Goal: Communication & Community: Answer question/provide support

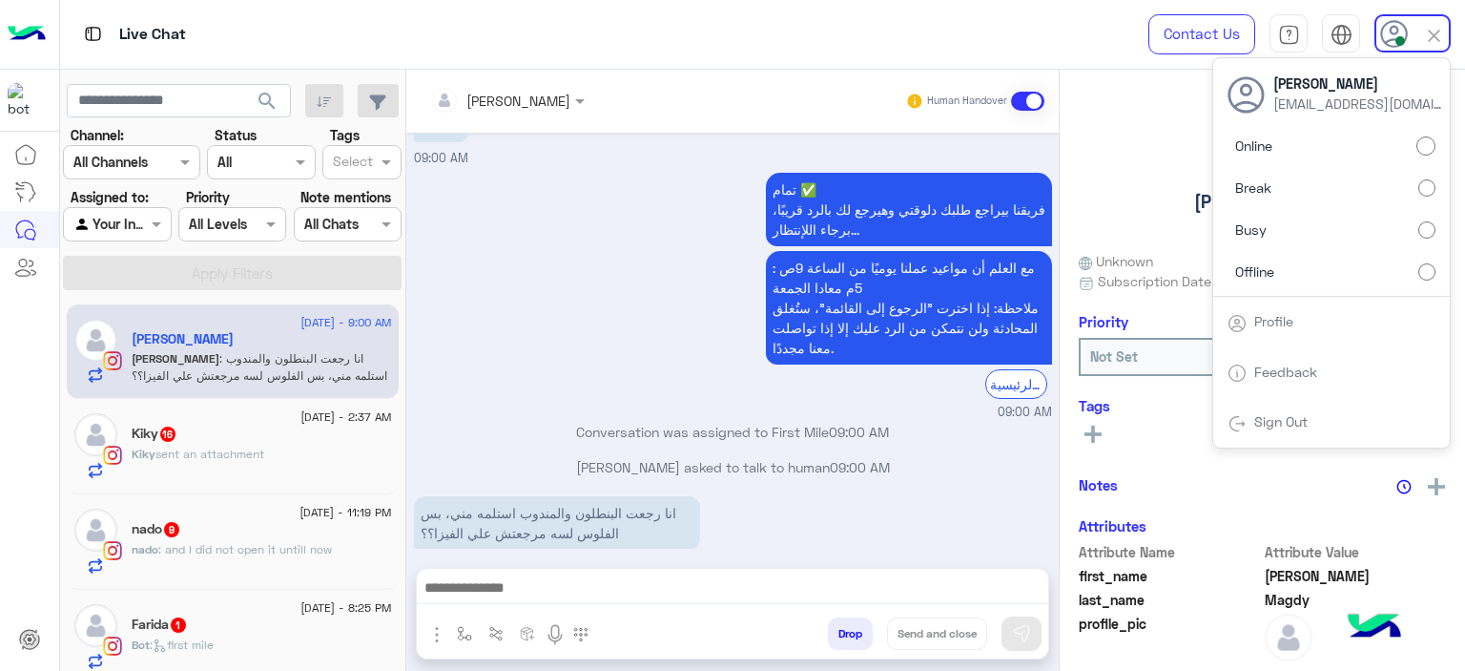
scroll to position [1796, 0]
click at [754, 457] on p "[PERSON_NAME] asked to talk to human 09:00 AM" at bounding box center [733, 467] width 638 height 20
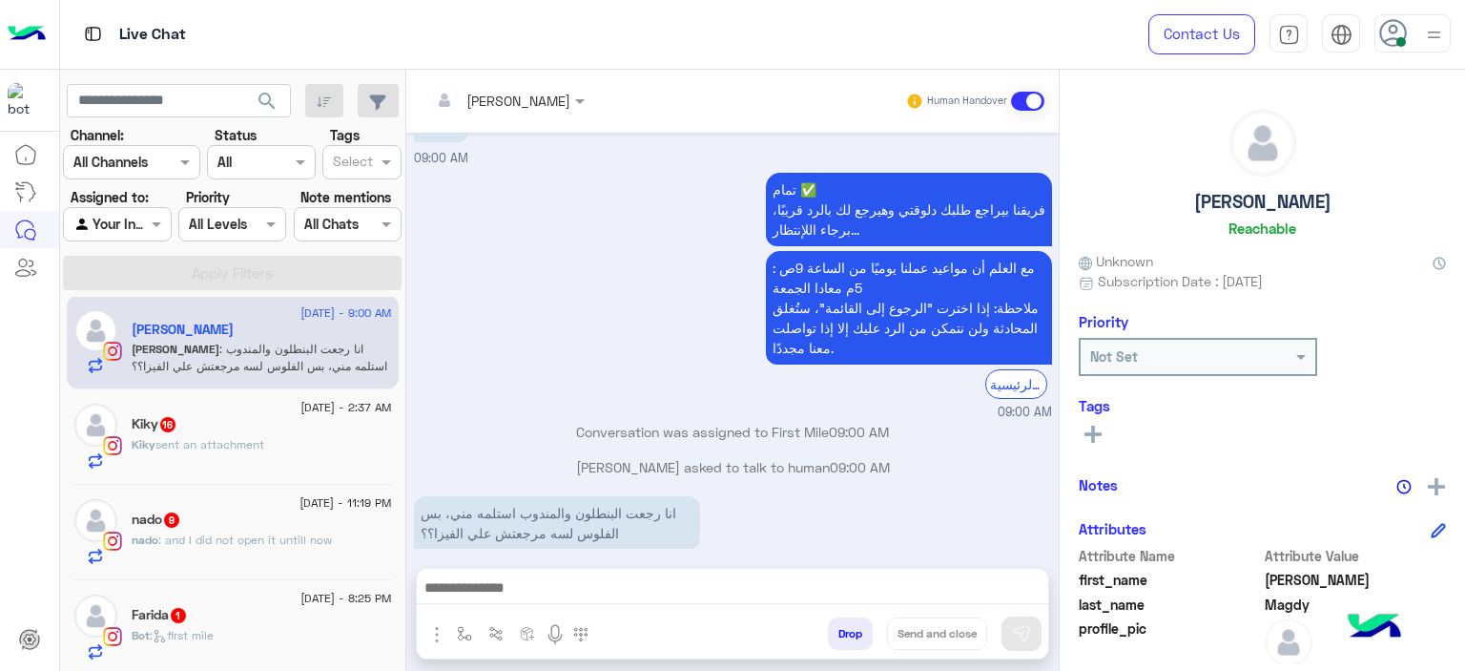
scroll to position [205, 0]
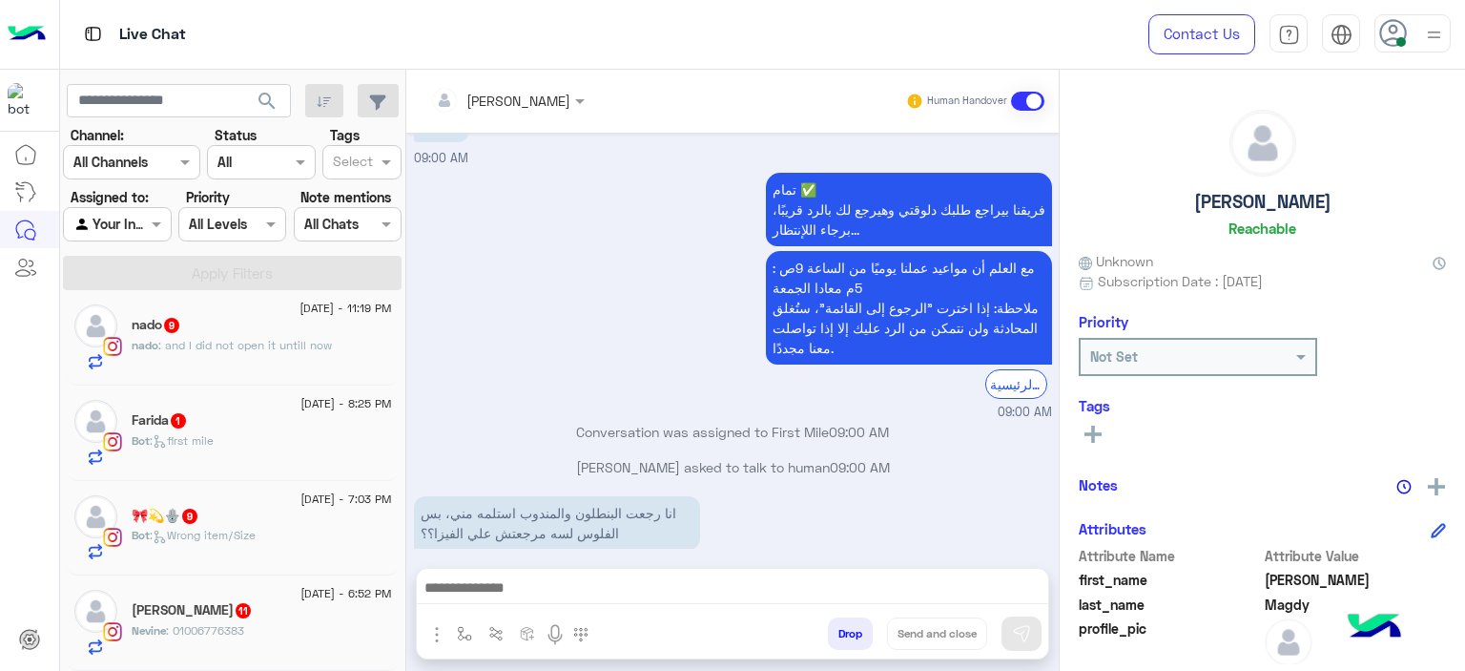
click at [272, 617] on div "[PERSON_NAME] 11" at bounding box center [262, 612] width 260 height 20
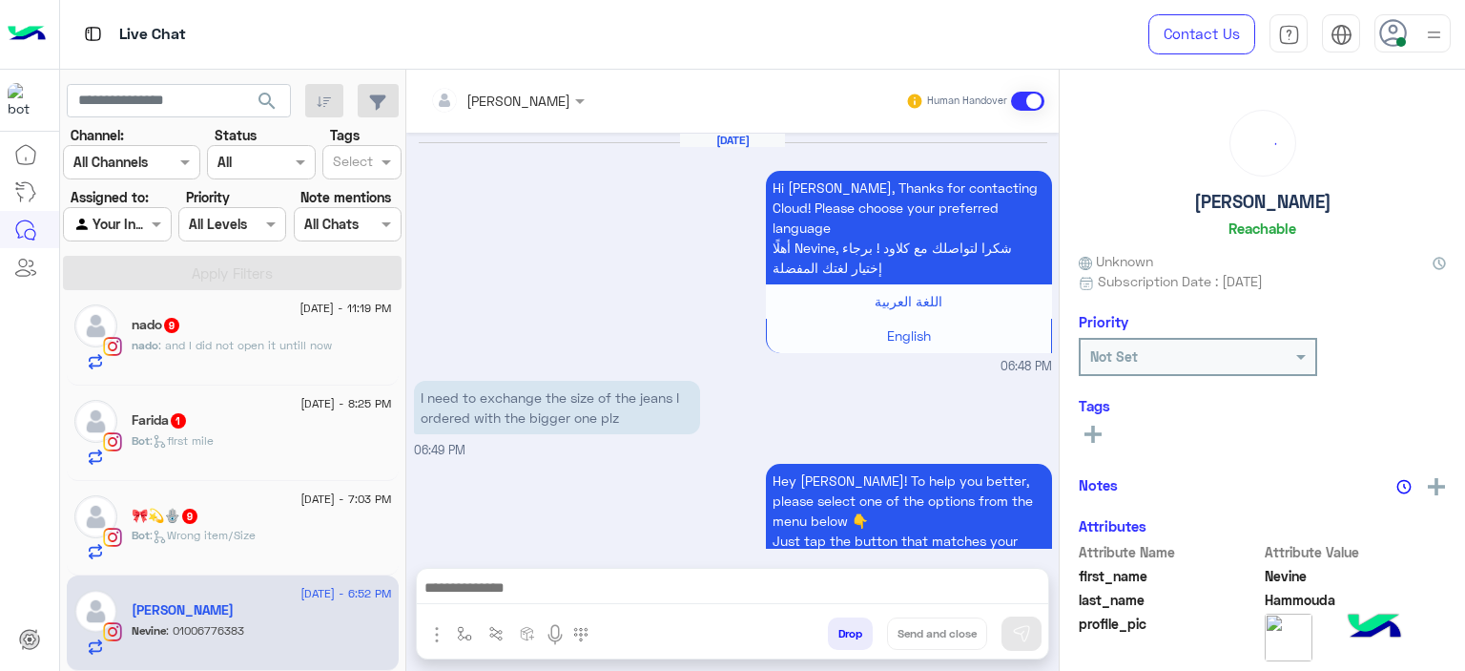
scroll to position [2495, 0]
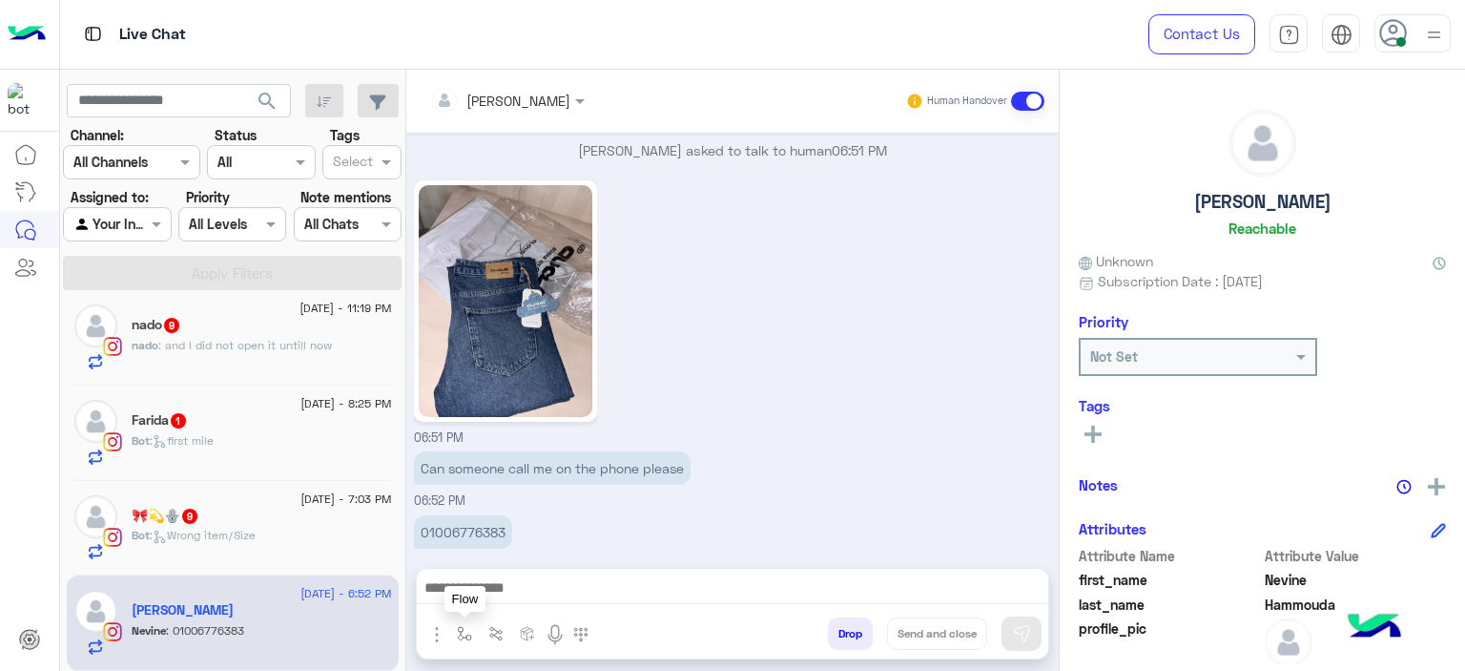
click at [458, 632] on img "button" at bounding box center [464, 633] width 15 height 15
click at [487, 602] on div "enter flow name" at bounding box center [522, 591] width 144 height 34
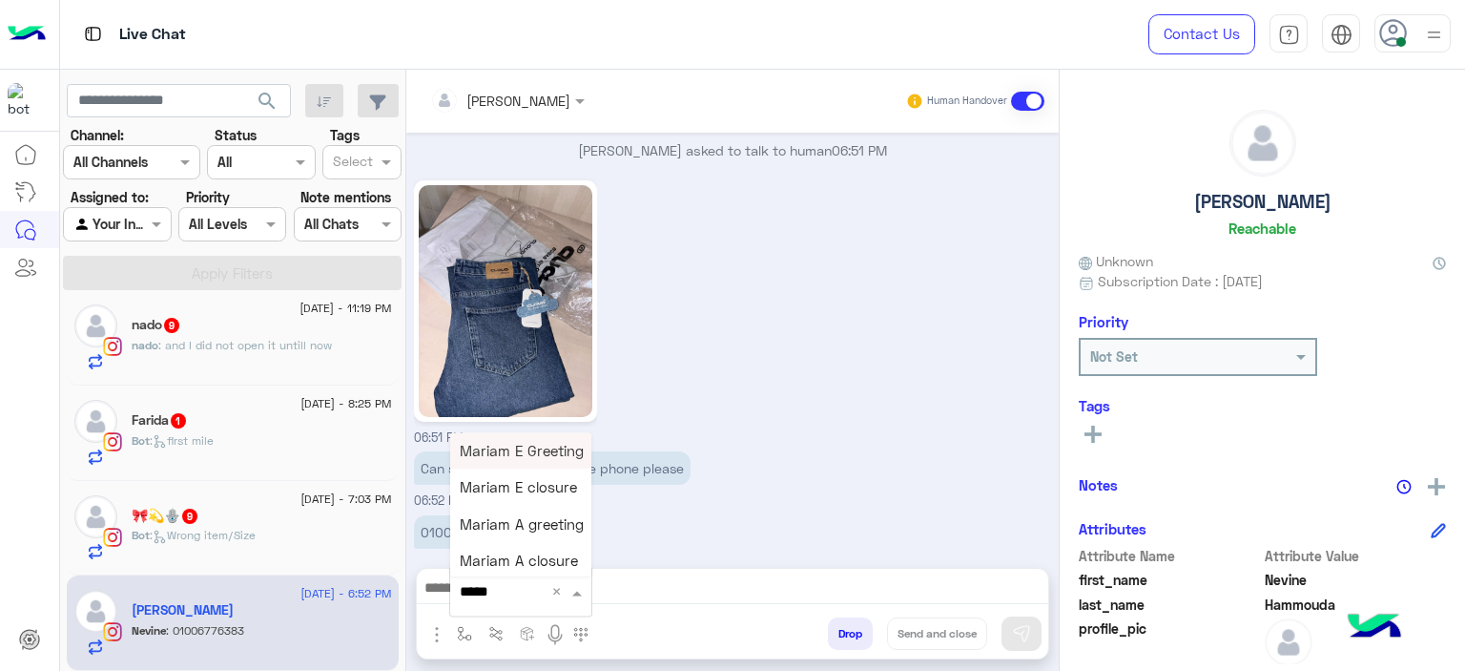
type input "******"
click at [565, 442] on span "Mariam E Greeting" at bounding box center [522, 450] width 124 height 17
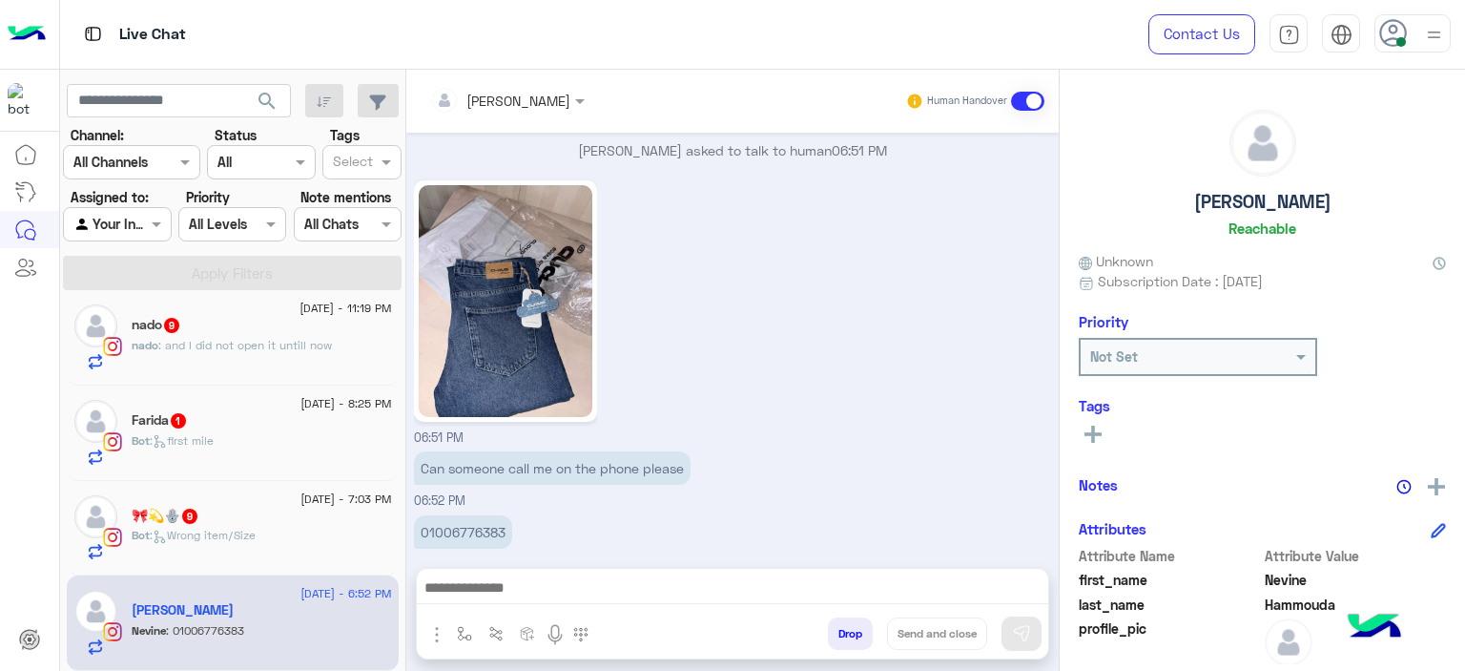
type textarea "**********"
click at [1028, 621] on button at bounding box center [1022, 633] width 40 height 34
click at [460, 633] on img "button" at bounding box center [464, 633] width 15 height 15
click at [549, 547] on div "Mariam Ahmed Human Handover Aug 24, 2025 Hi Nevine, Thanks for contacting Cloud…" at bounding box center [732, 374] width 653 height 609
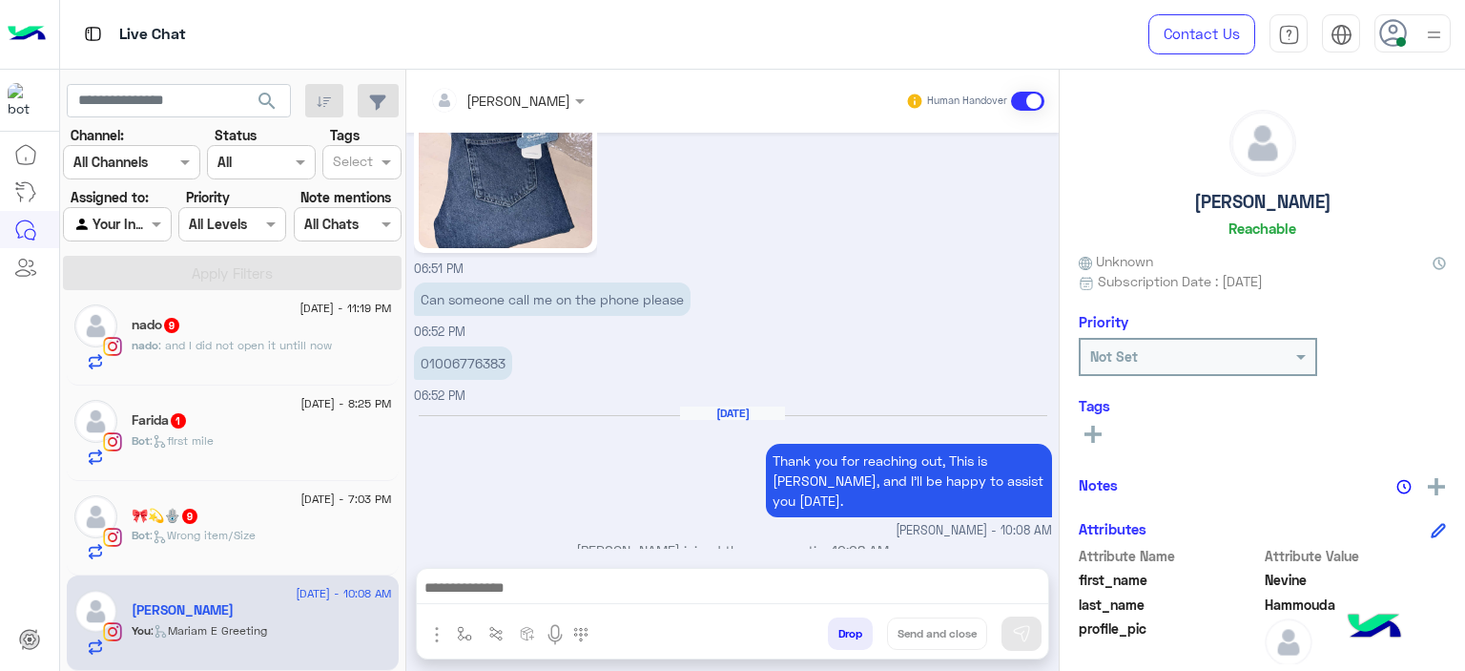
click at [264, 525] on div "🎀💫🪬 9" at bounding box center [262, 518] width 260 height 20
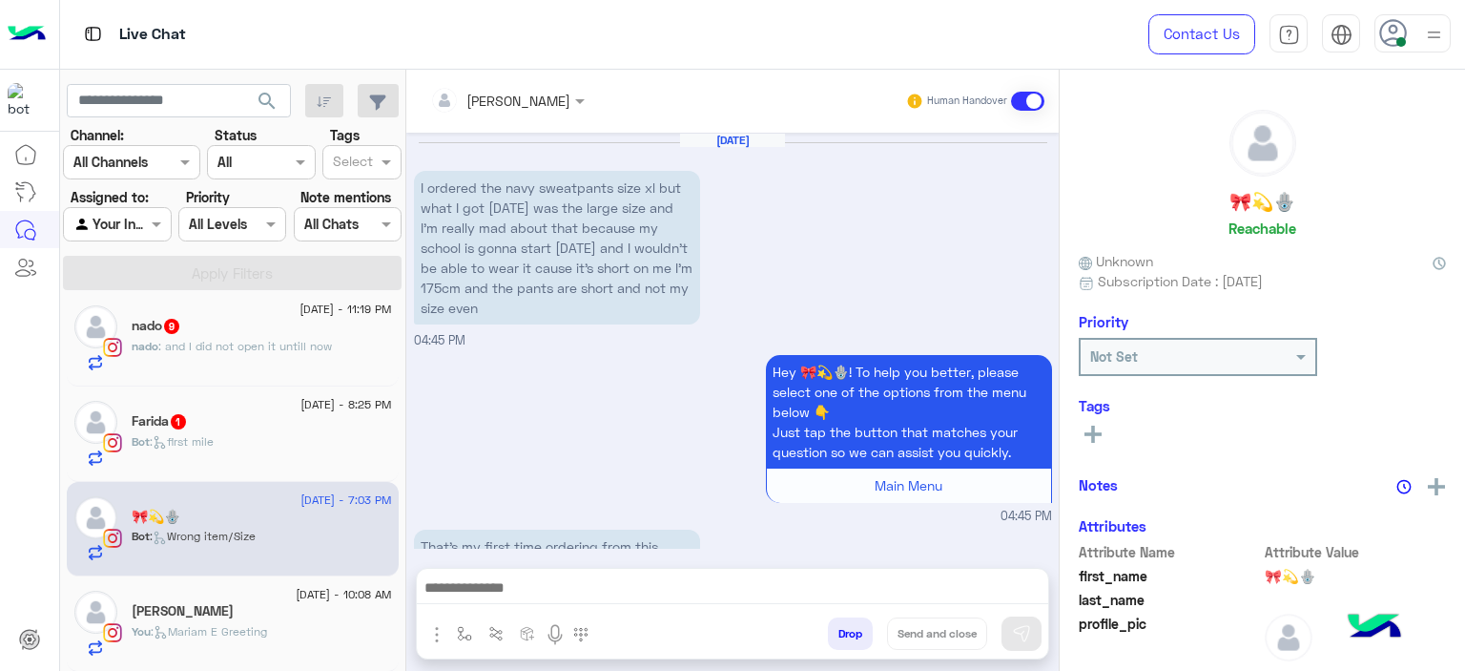
scroll to position [2446, 0]
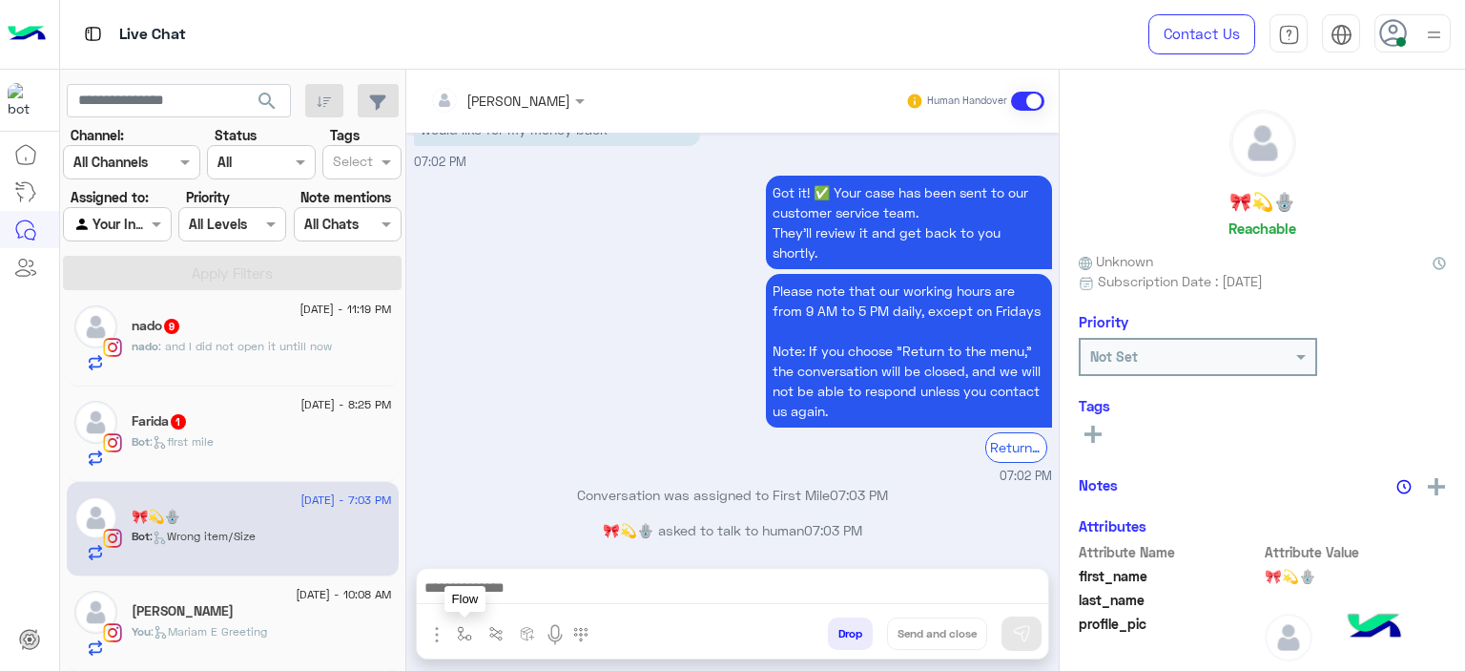
click at [466, 630] on img "button" at bounding box center [464, 633] width 15 height 15
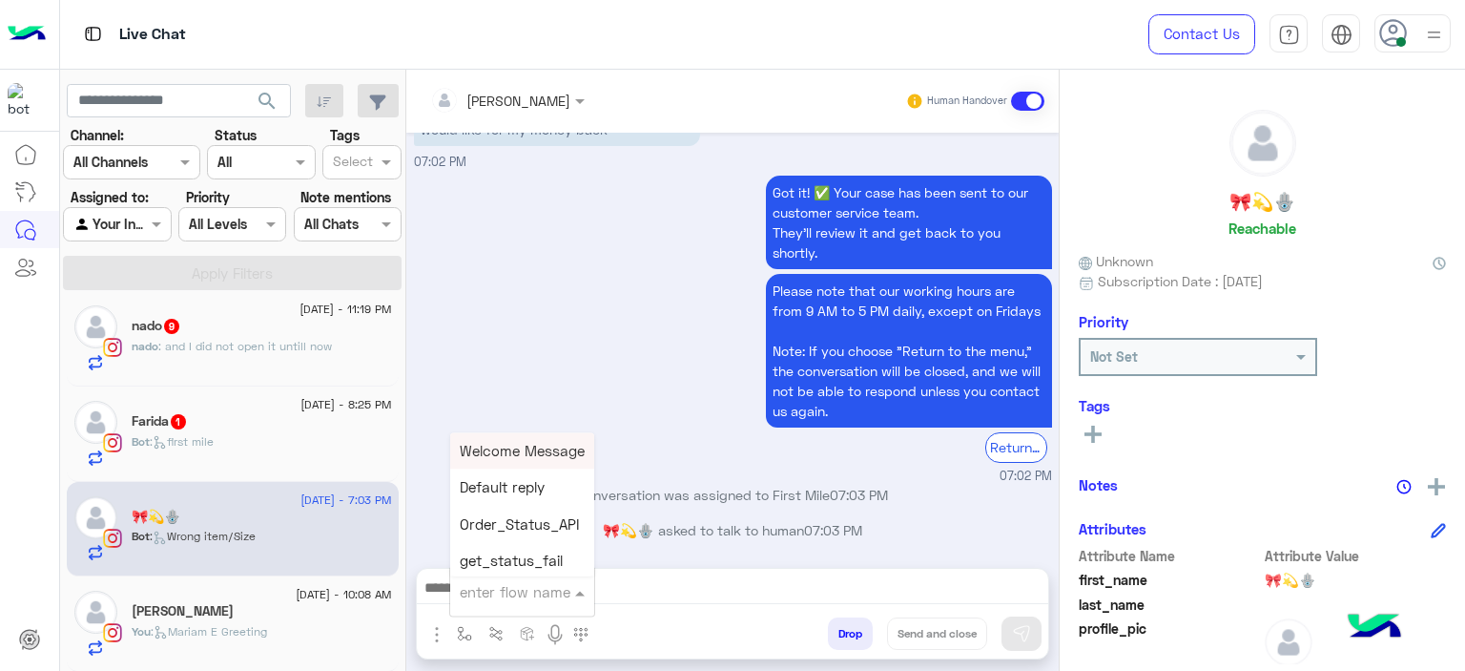
click at [497, 602] on div "enter flow name" at bounding box center [522, 591] width 144 height 34
type input "******"
click at [504, 457] on span "Mariam E Greeting" at bounding box center [522, 450] width 124 height 17
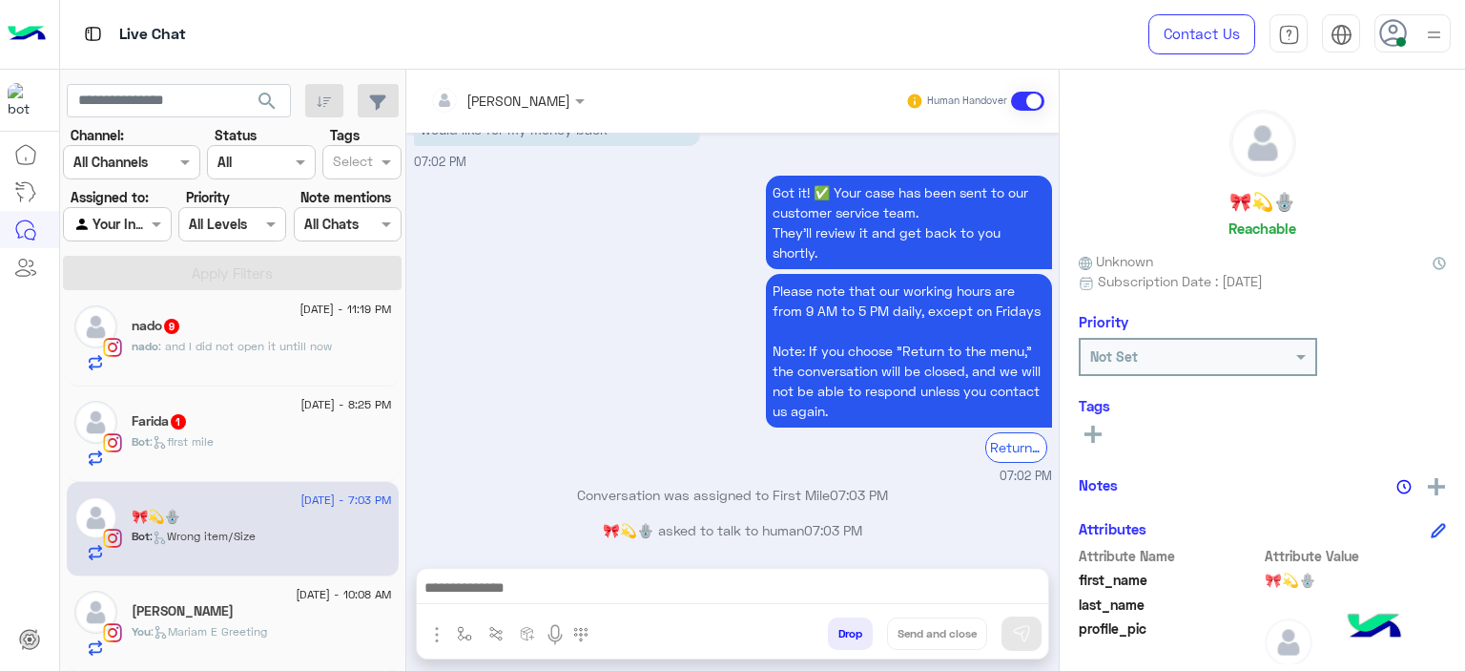
type textarea "**********"
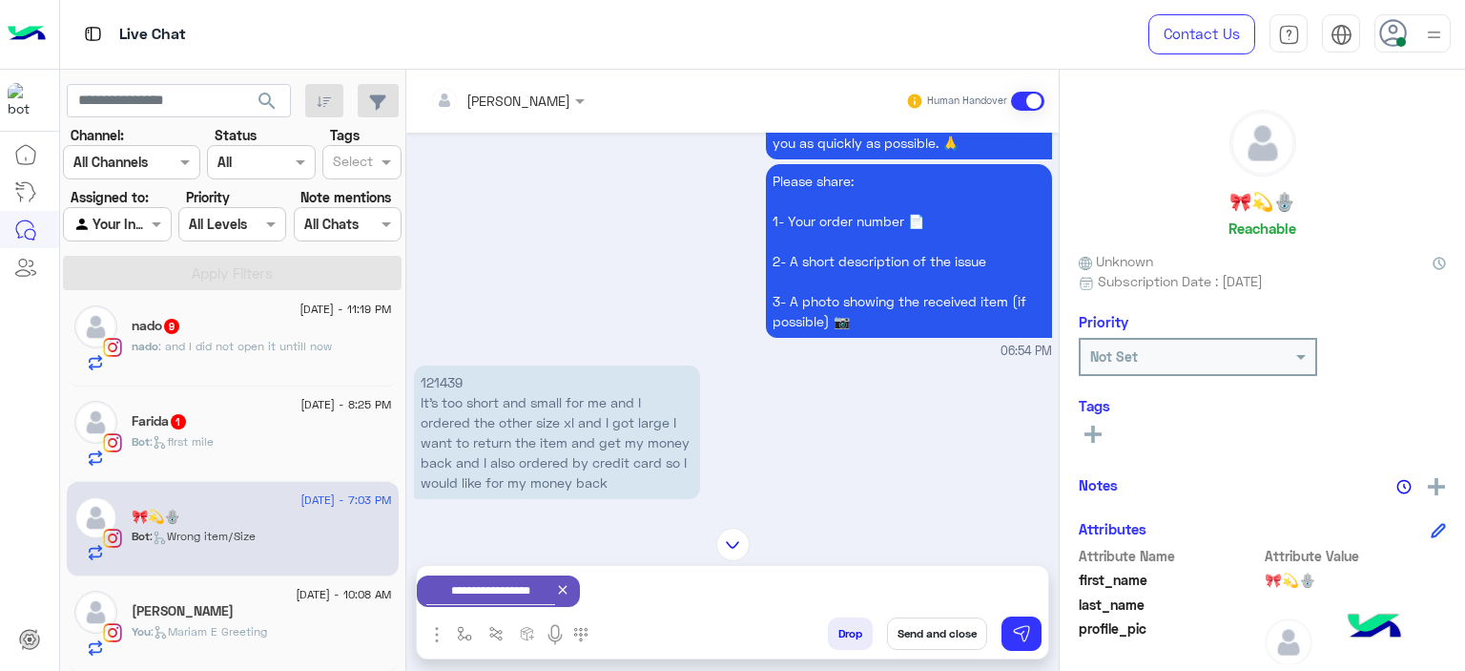
scroll to position [2091, 0]
click at [1030, 637] on img at bounding box center [1021, 633] width 19 height 19
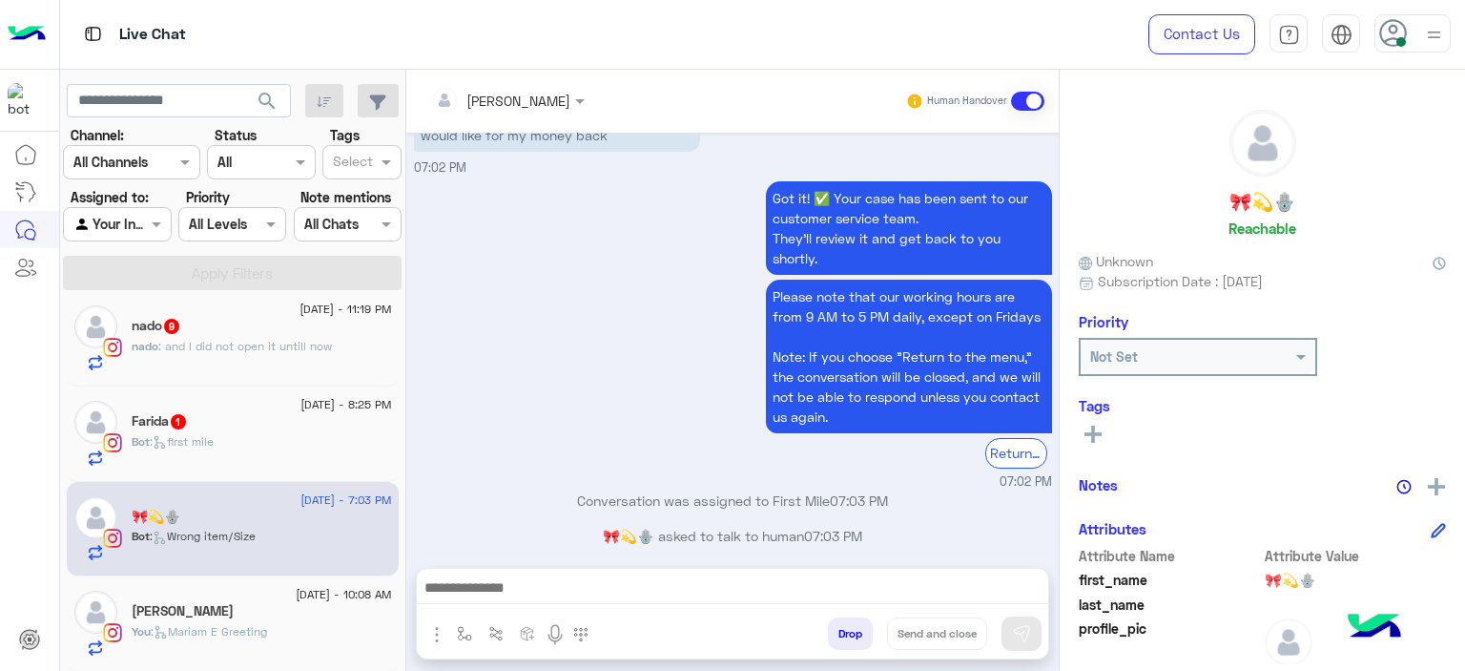
scroll to position [2614, 0]
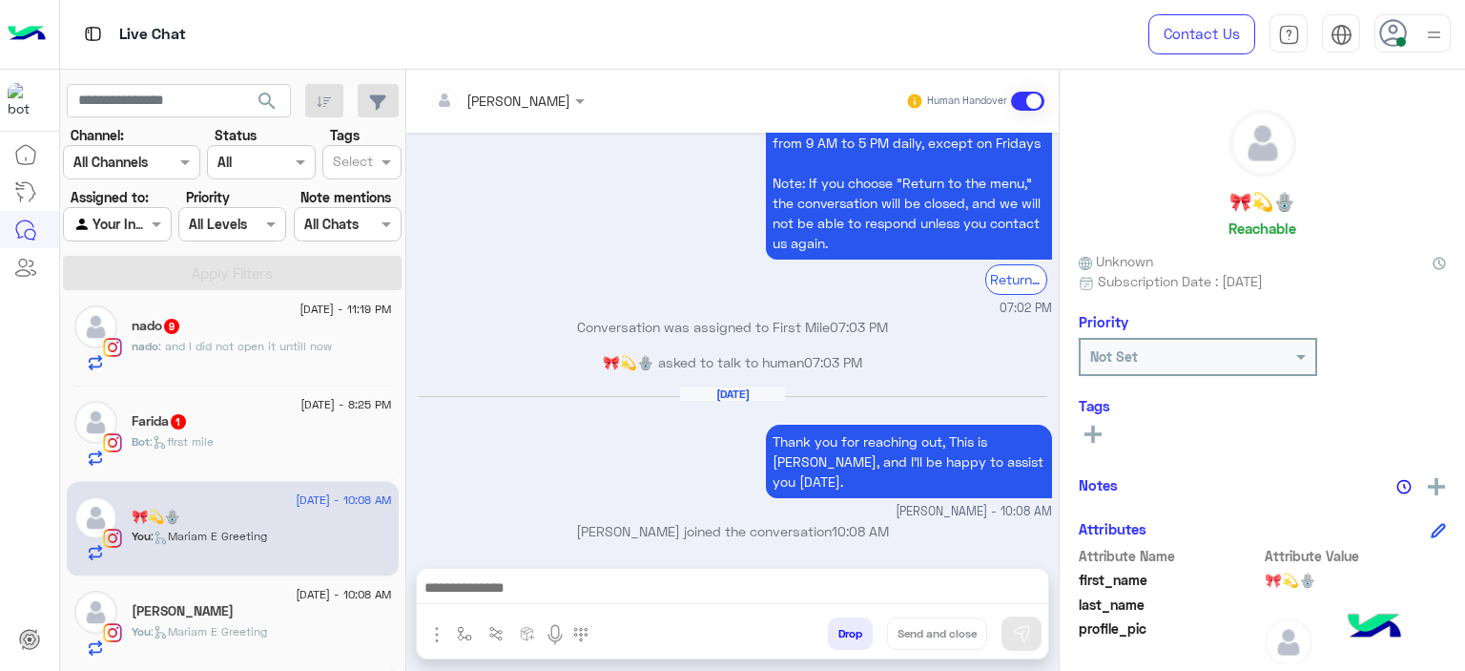
click at [294, 435] on div "Bot : first mile" at bounding box center [262, 449] width 260 height 33
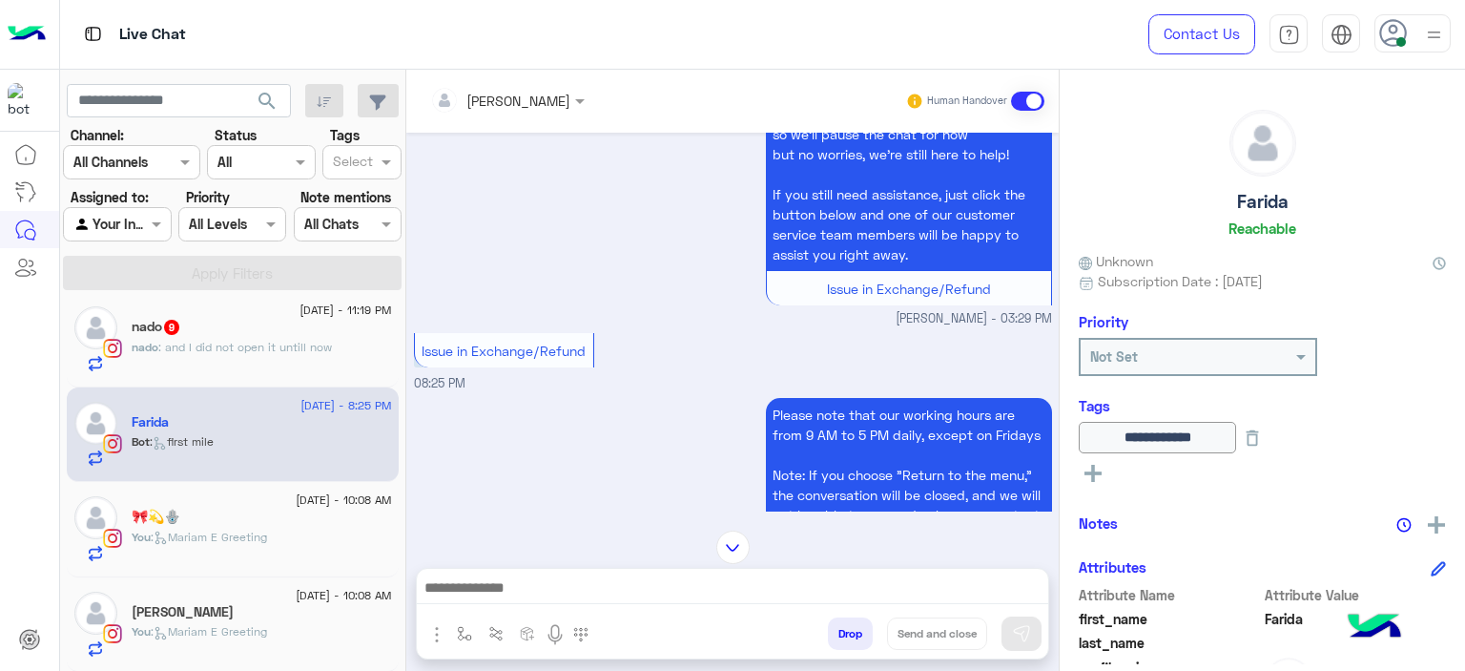
scroll to position [1483, 0]
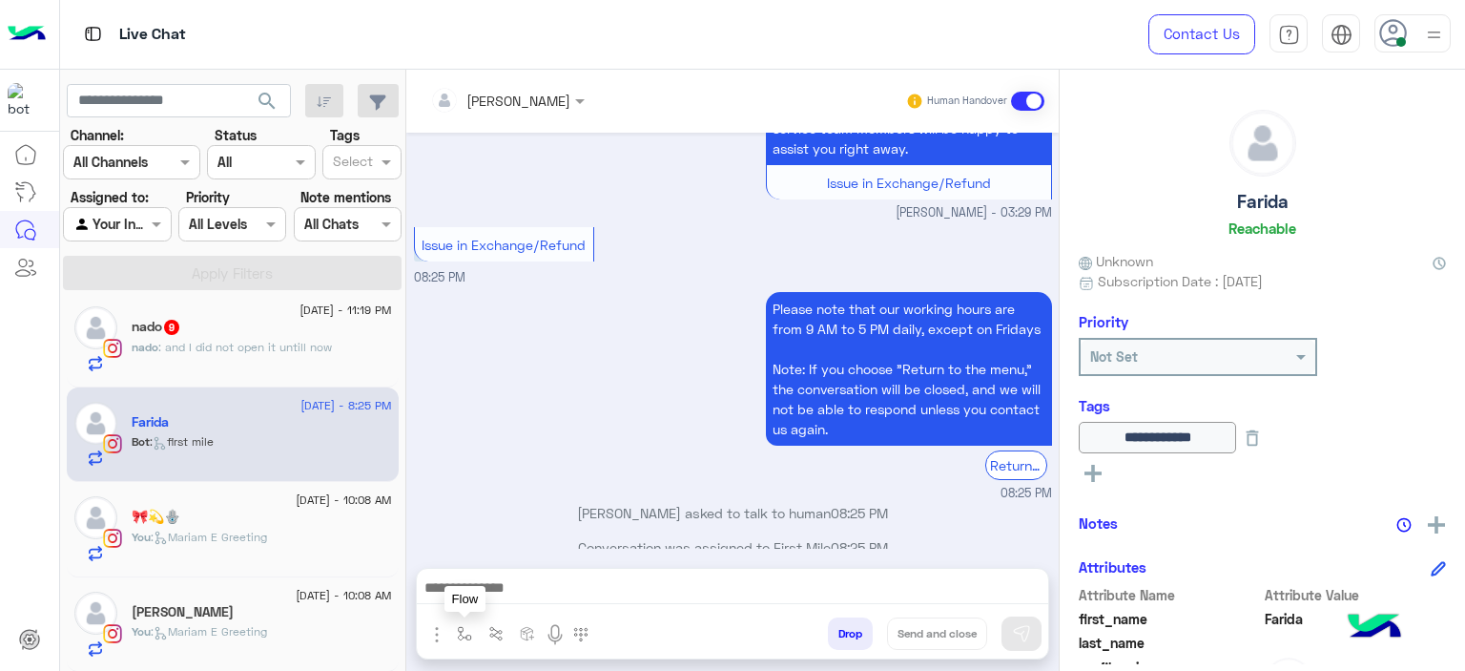
click at [463, 628] on img "button" at bounding box center [464, 633] width 15 height 15
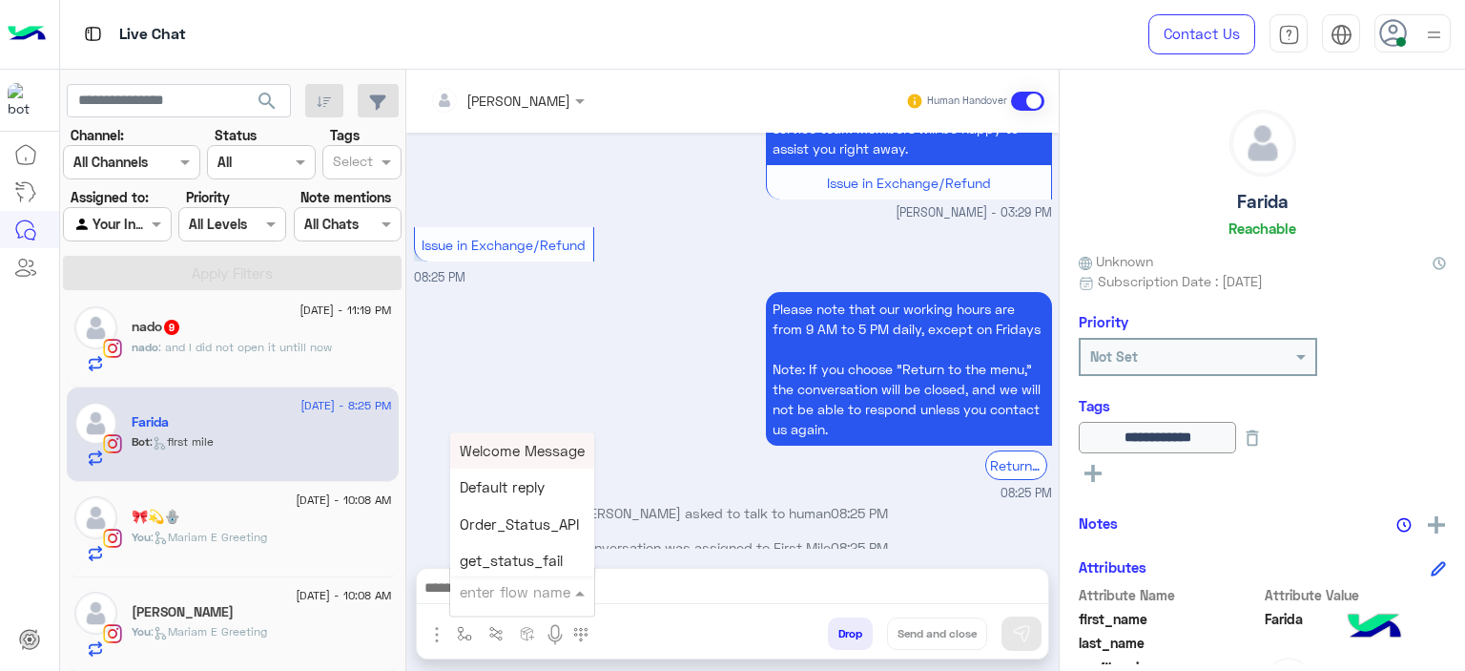
click at [477, 599] on input "text" at bounding box center [499, 592] width 78 height 22
type input "****"
click at [534, 438] on div "Mariam E Greeting" at bounding box center [520, 450] width 141 height 37
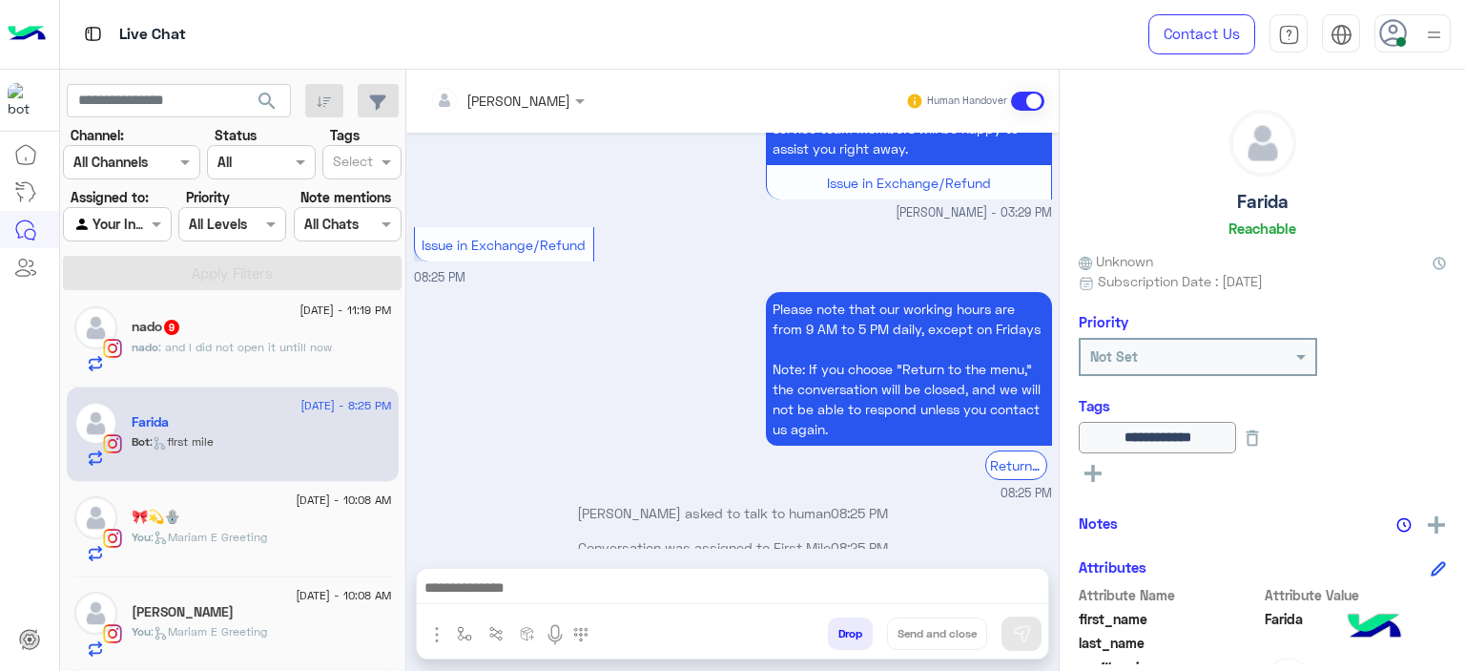
type textarea "**********"
click at [1018, 626] on img at bounding box center [1021, 633] width 19 height 19
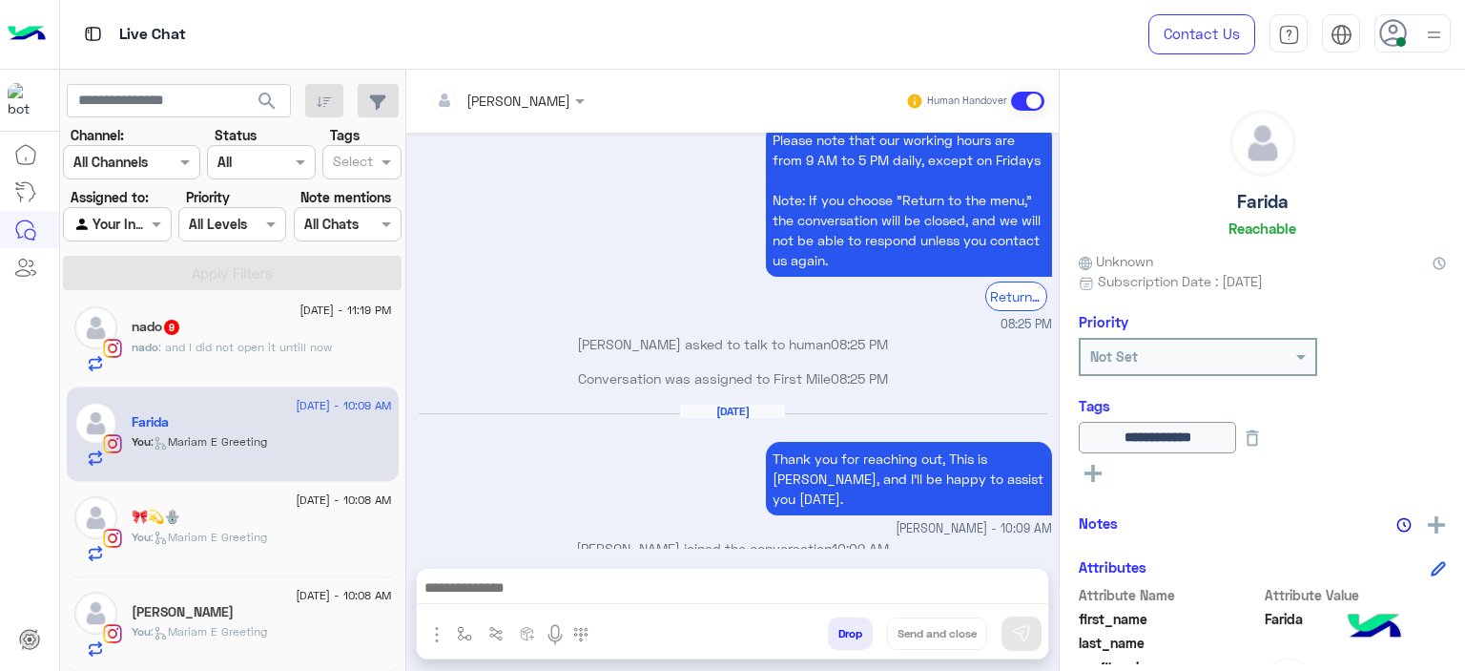
click at [316, 350] on span ": and I did not open it untill now" at bounding box center [245, 347] width 174 height 14
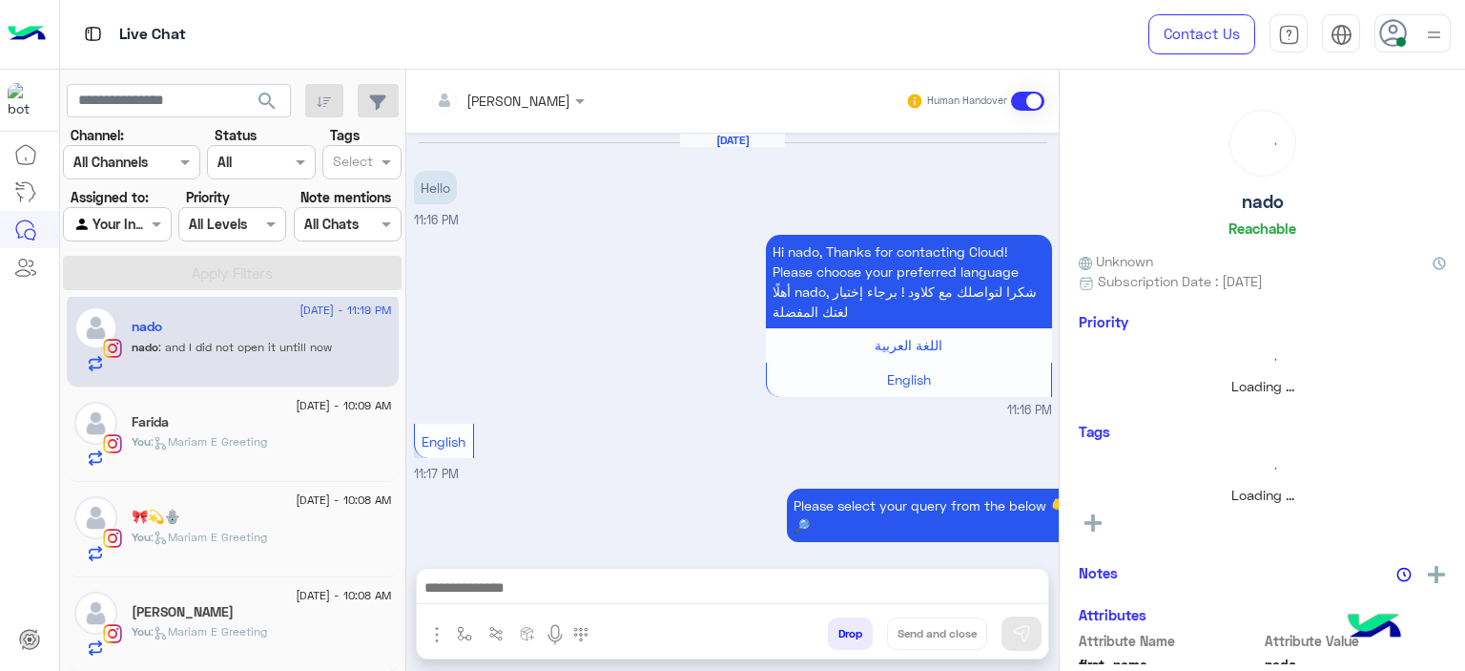
scroll to position [1773, 0]
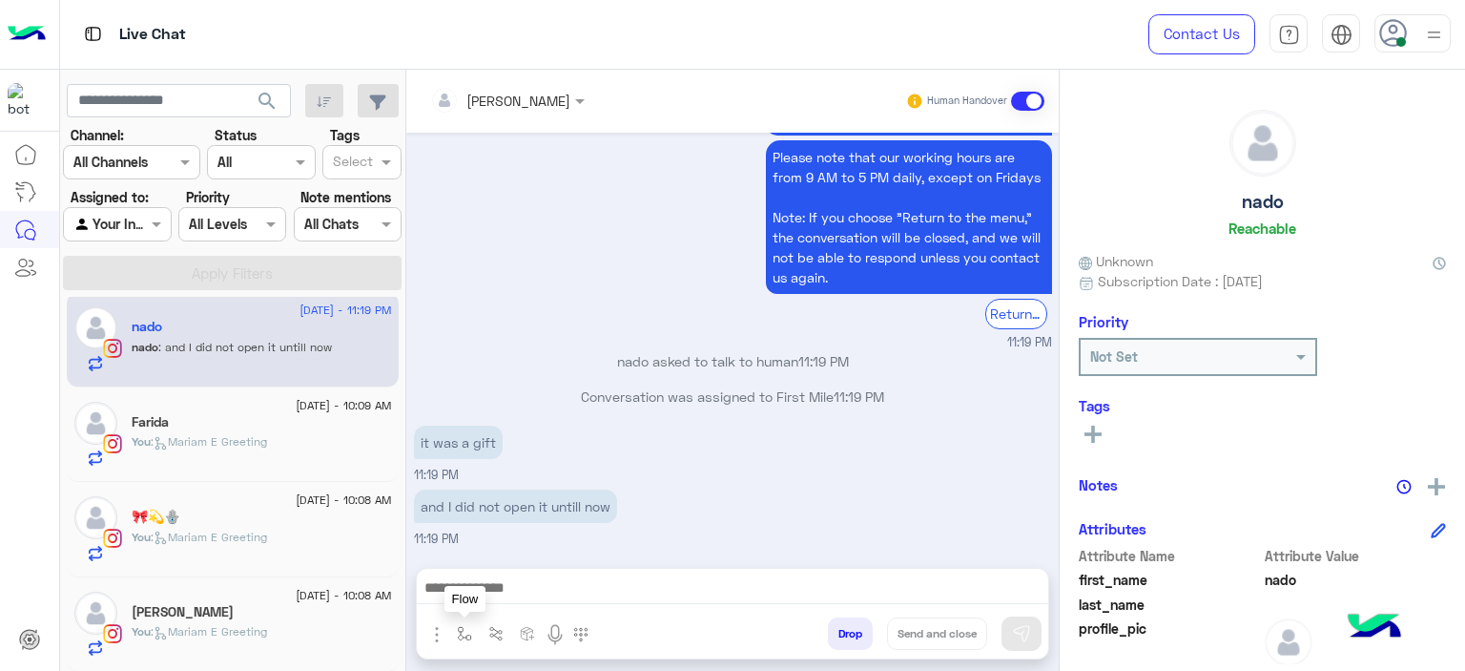
click at [462, 636] on img "button" at bounding box center [464, 633] width 15 height 15
click at [480, 591] on input "text" at bounding box center [499, 592] width 78 height 22
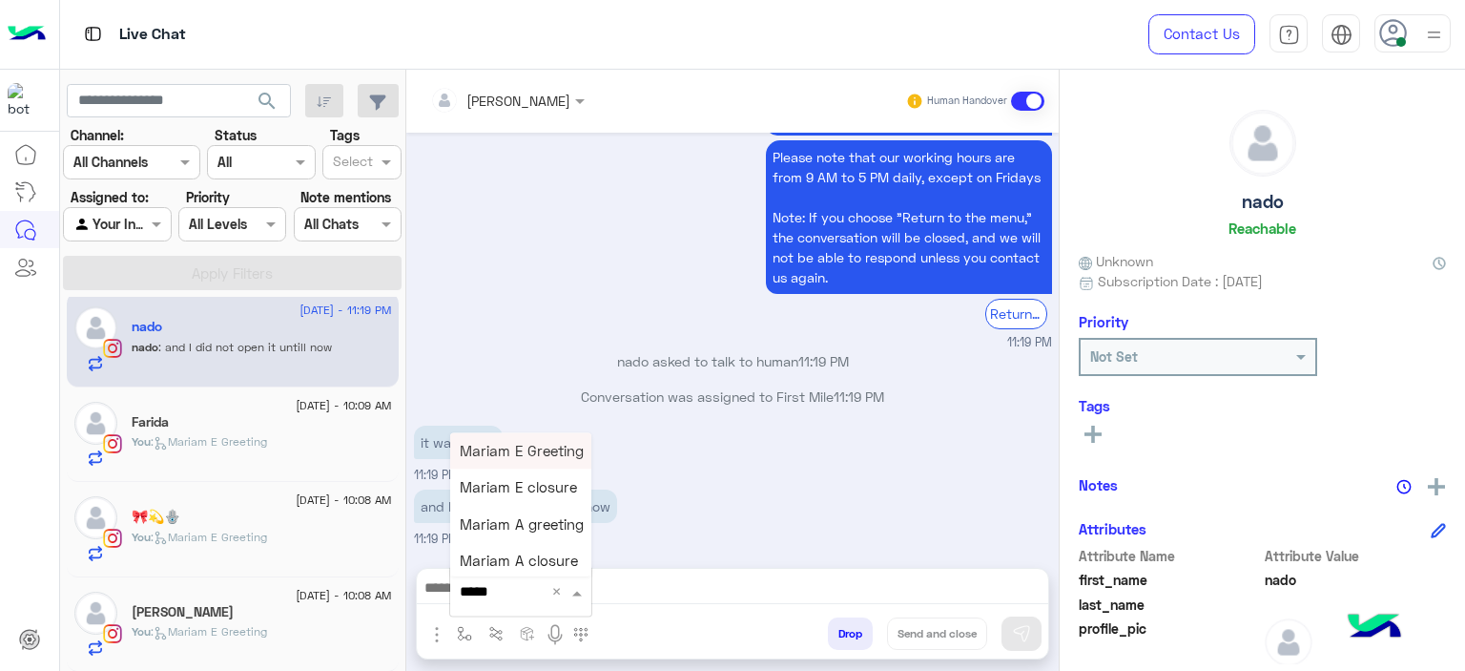
type input "******"
click at [504, 446] on span "Mariam E Greeting" at bounding box center [522, 450] width 124 height 17
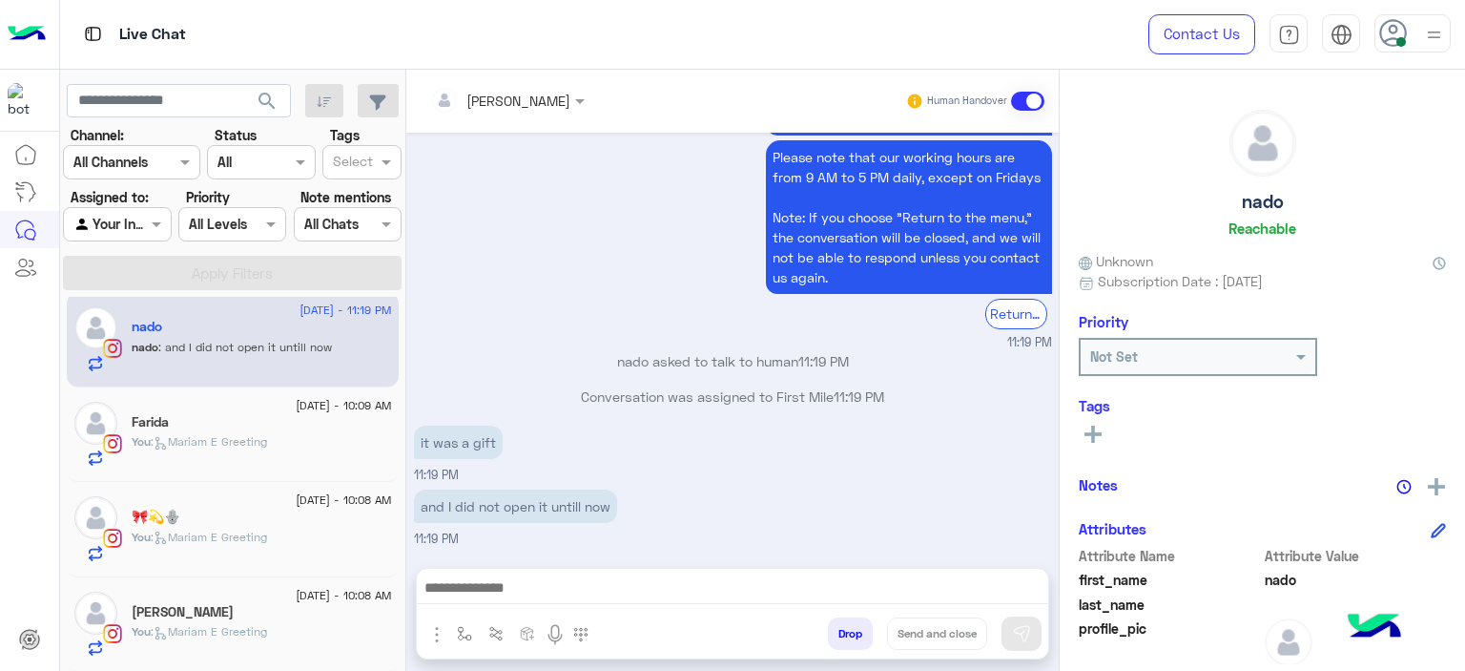
type textarea "**********"
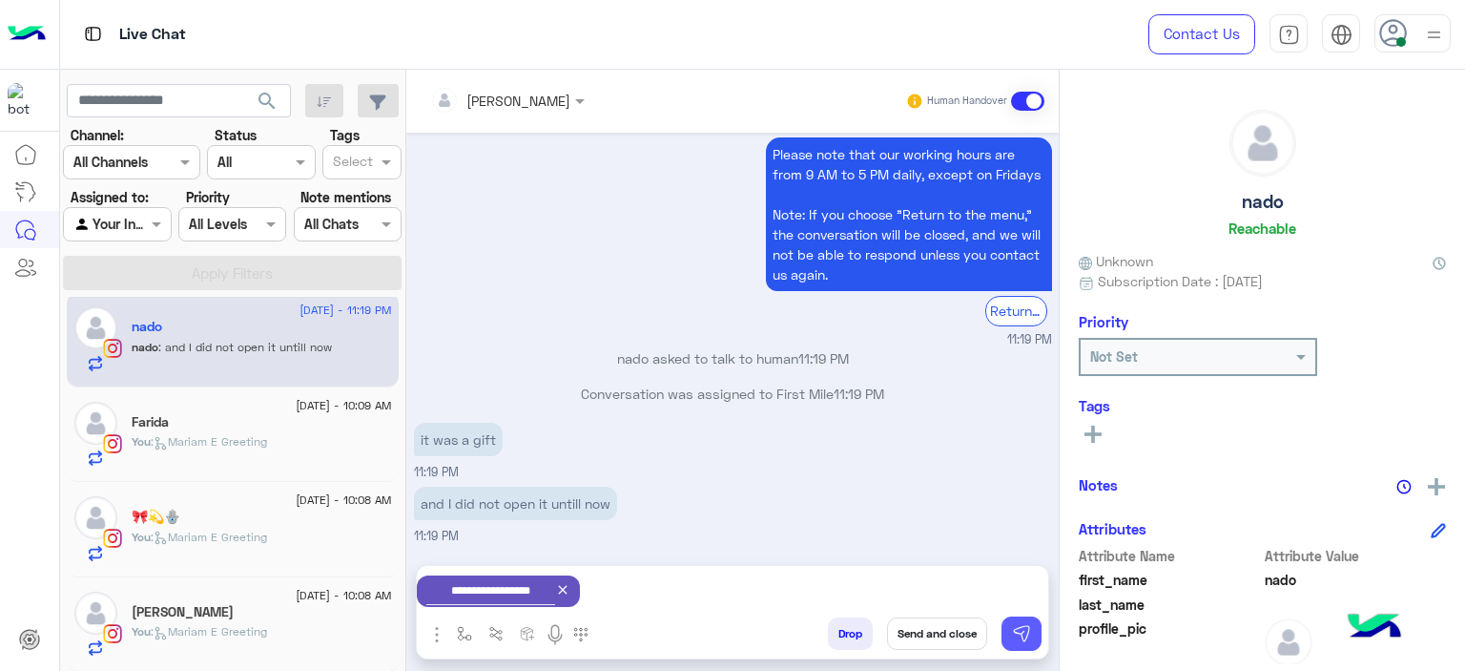
click at [1031, 632] on button at bounding box center [1022, 633] width 40 height 34
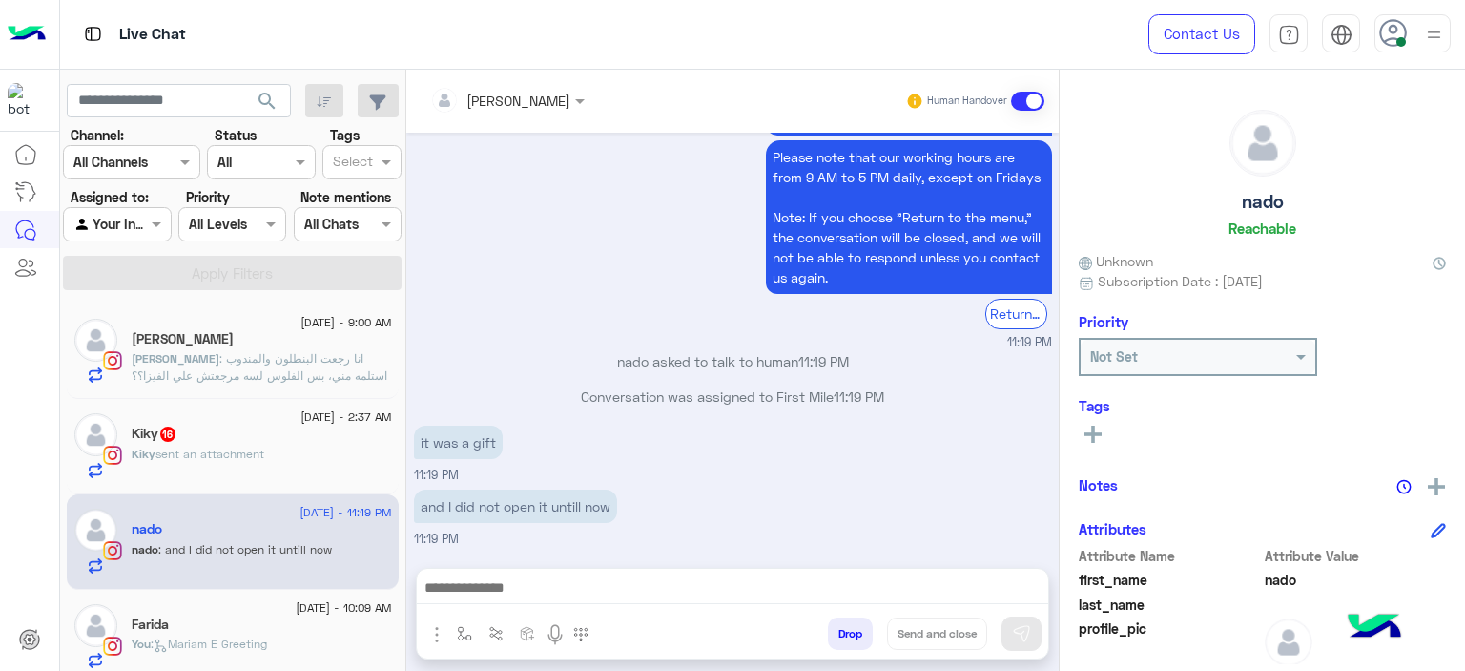
scroll to position [1942, 0]
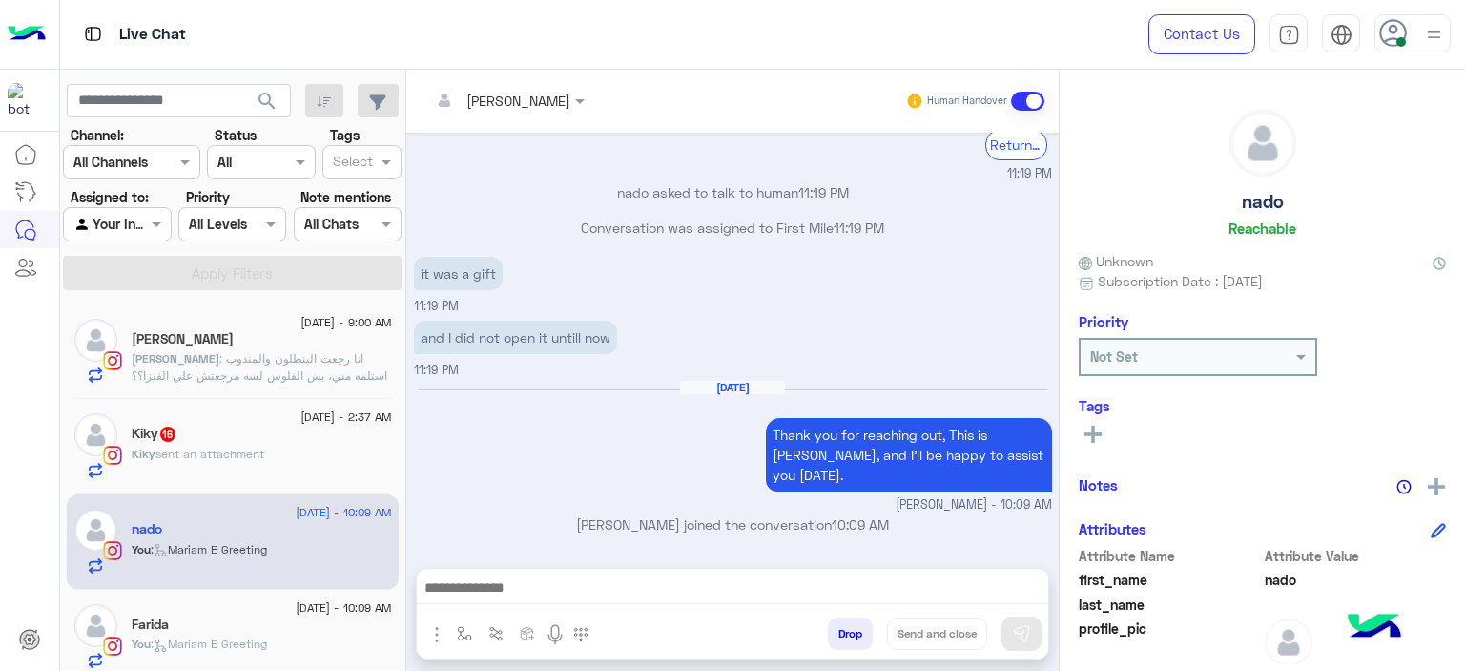
click at [249, 446] on span "sent an attachment" at bounding box center [209, 453] width 109 height 14
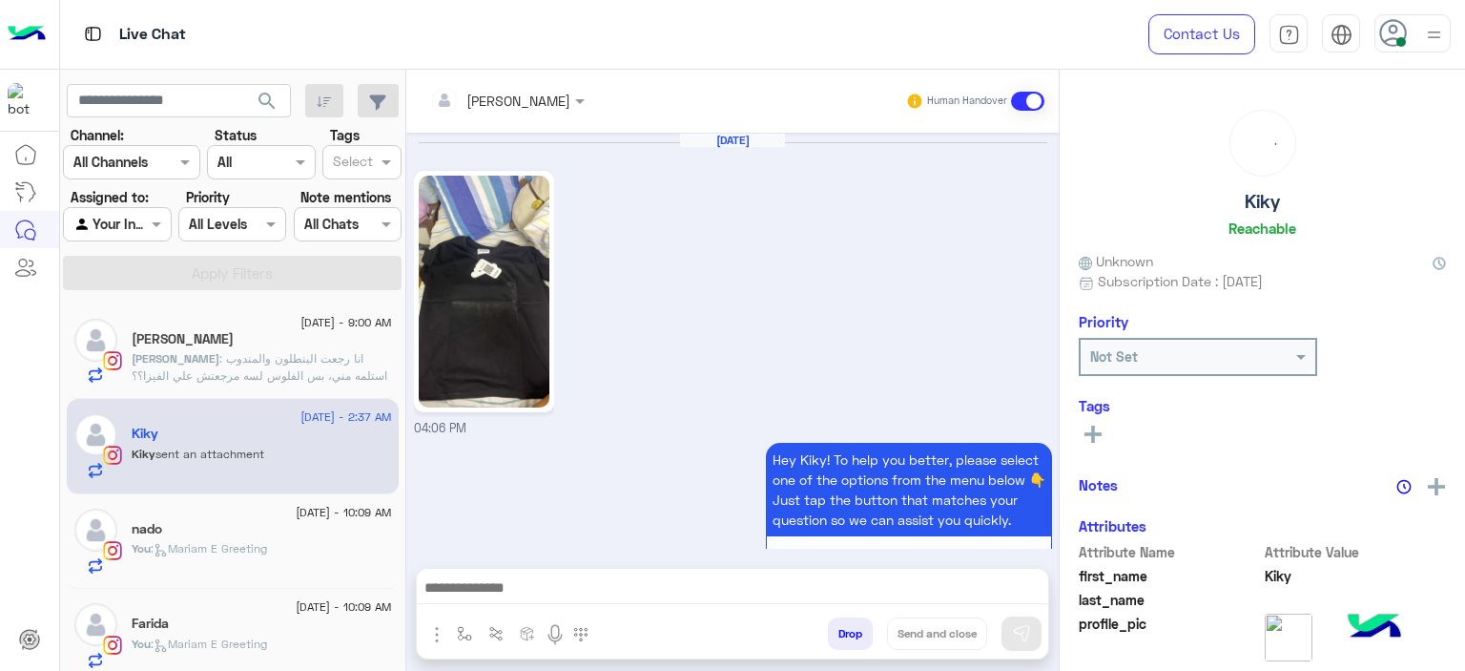
scroll to position [2579, 0]
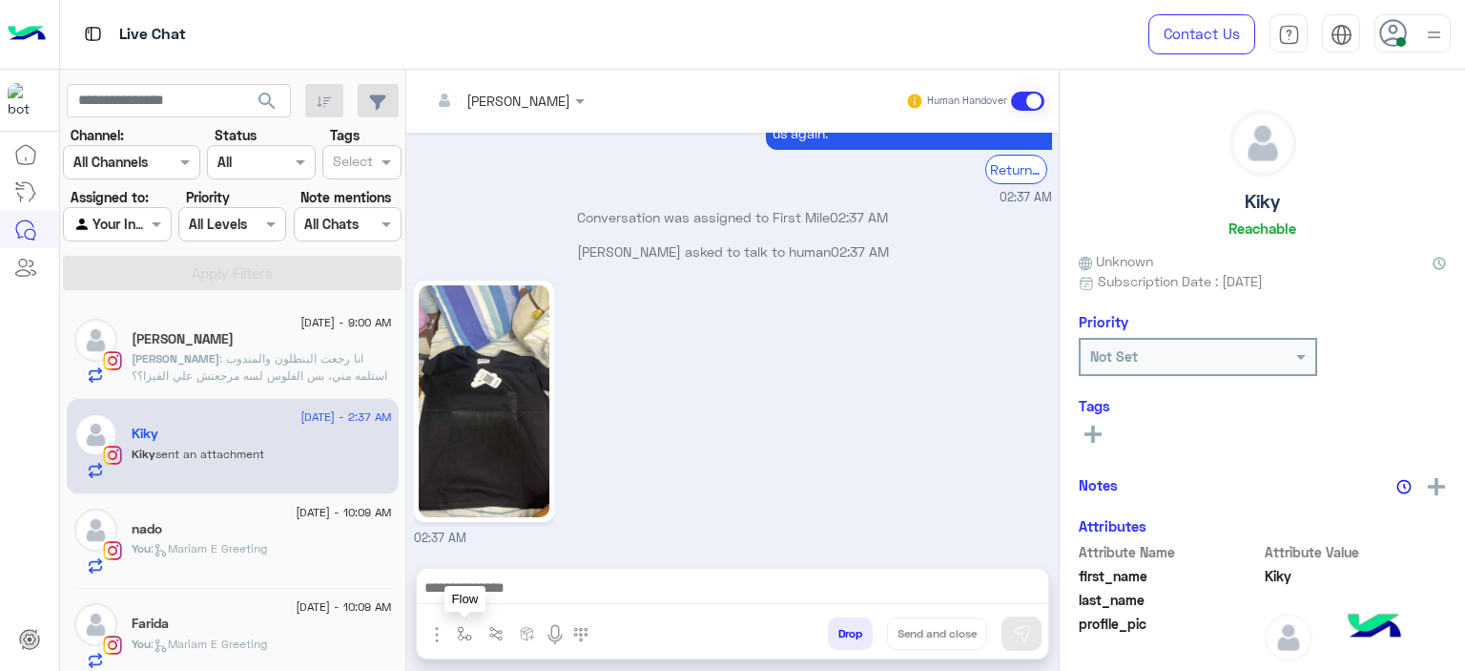
click at [465, 634] on img "button" at bounding box center [464, 633] width 15 height 15
click at [488, 600] on input "text" at bounding box center [499, 592] width 78 height 22
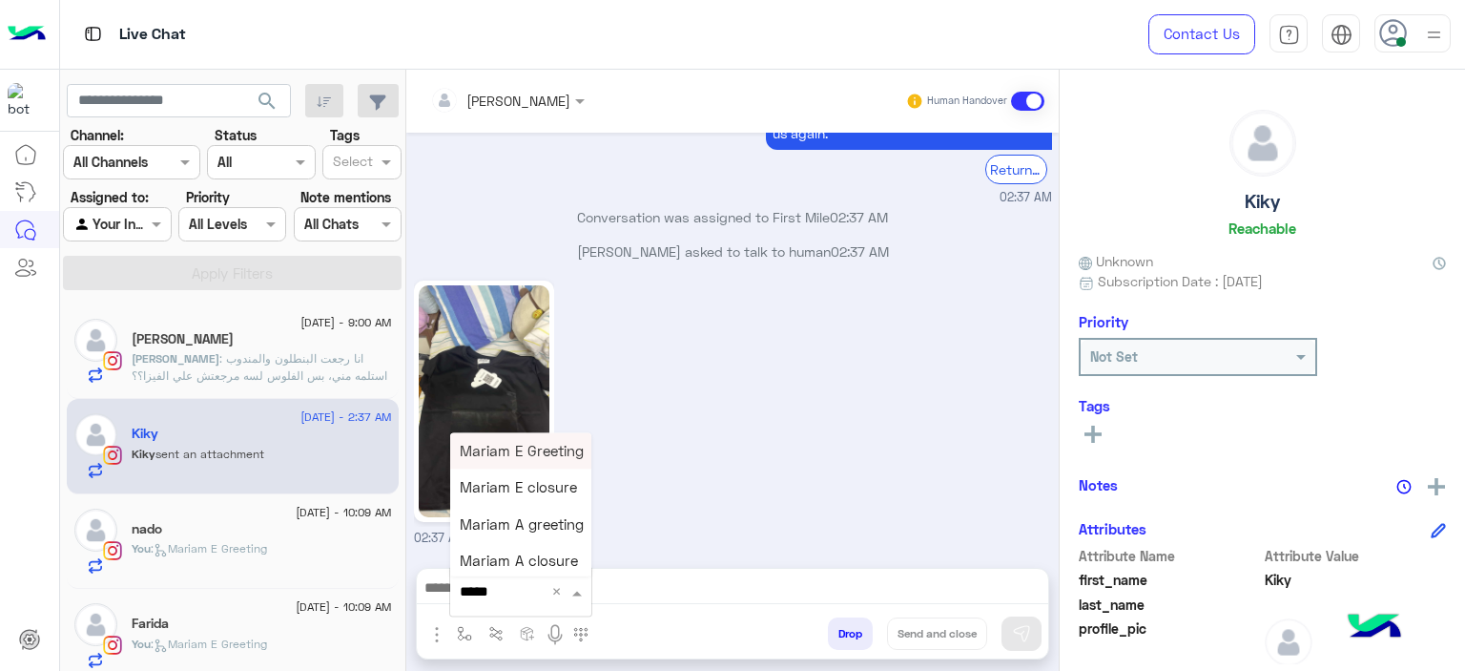
type input "******"
click at [511, 449] on span "Mariam E Greeting" at bounding box center [522, 450] width 124 height 17
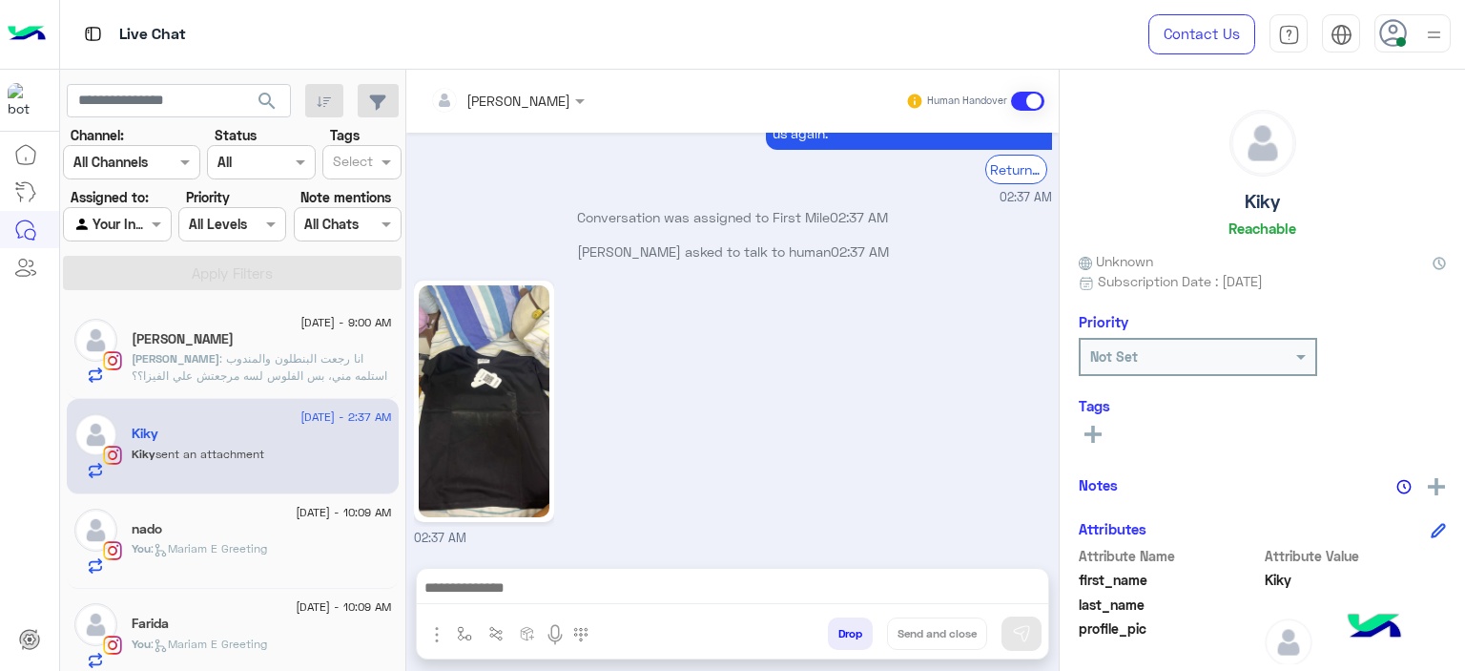
type textarea "**********"
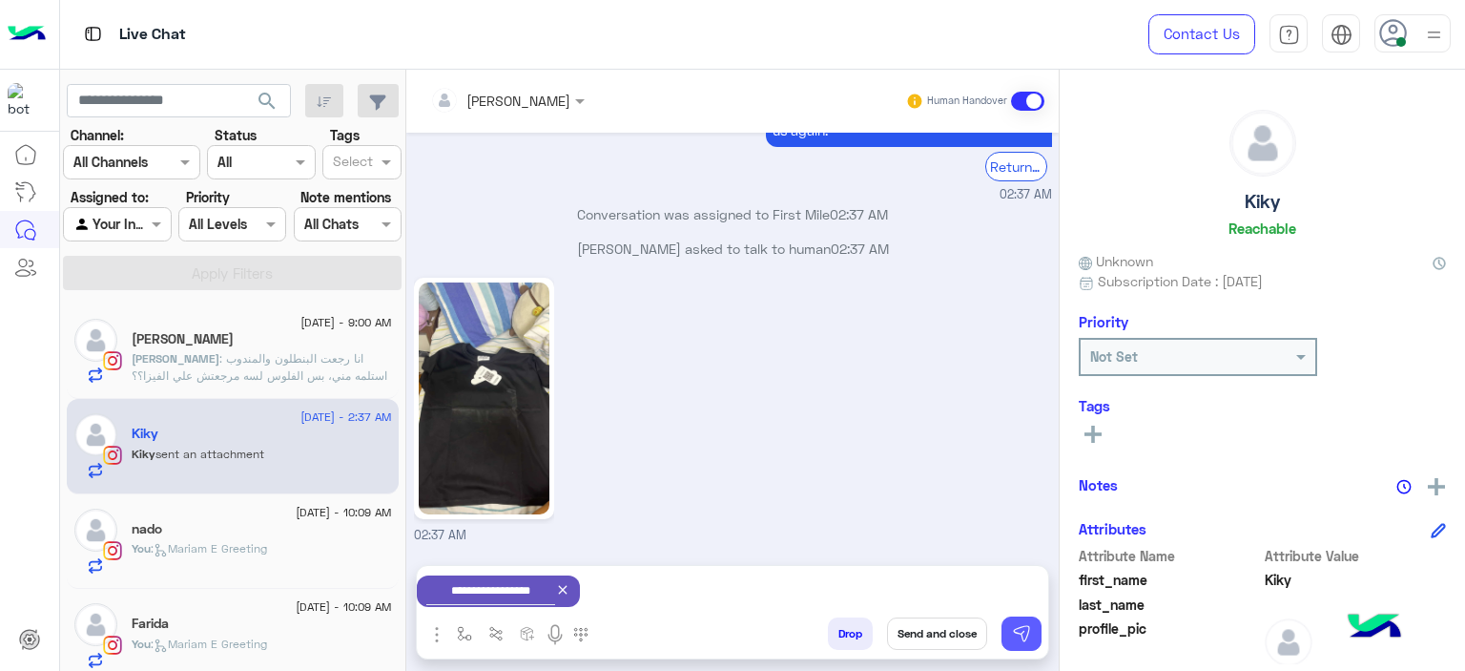
click at [1013, 629] on img at bounding box center [1021, 633] width 19 height 19
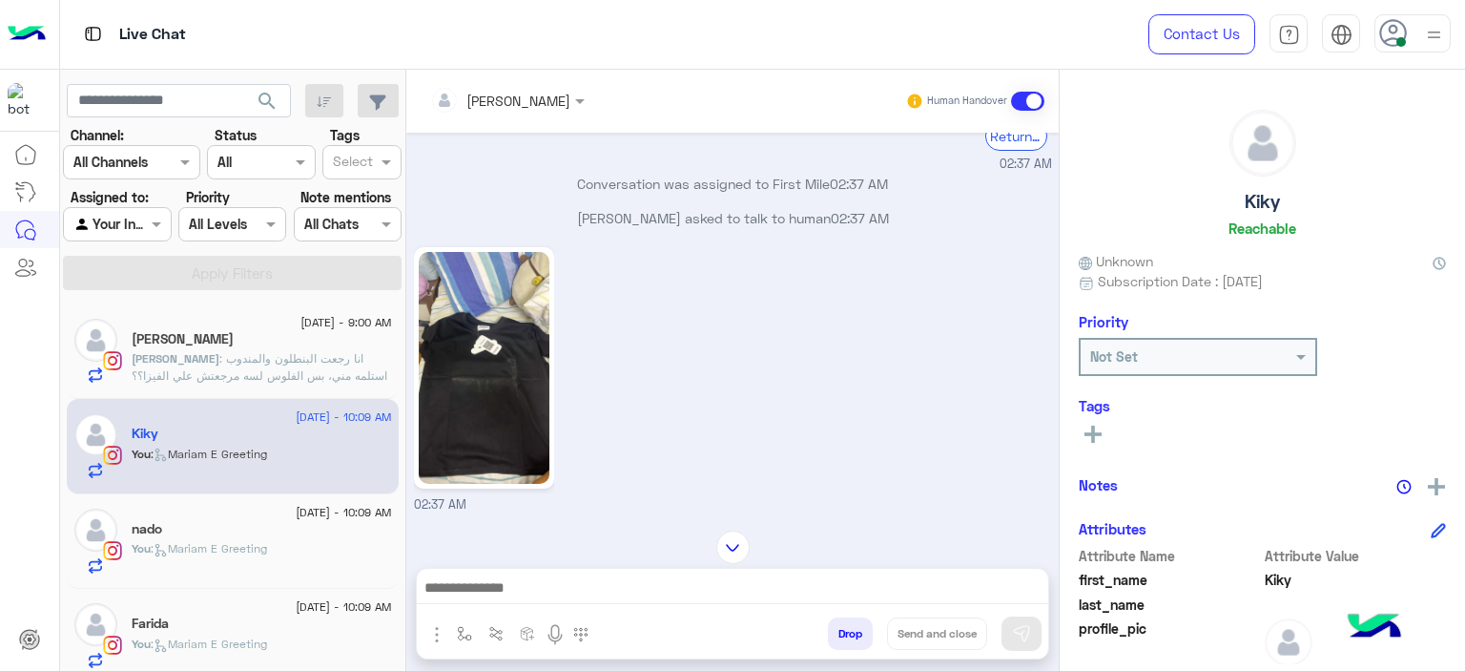
scroll to position [2716, 0]
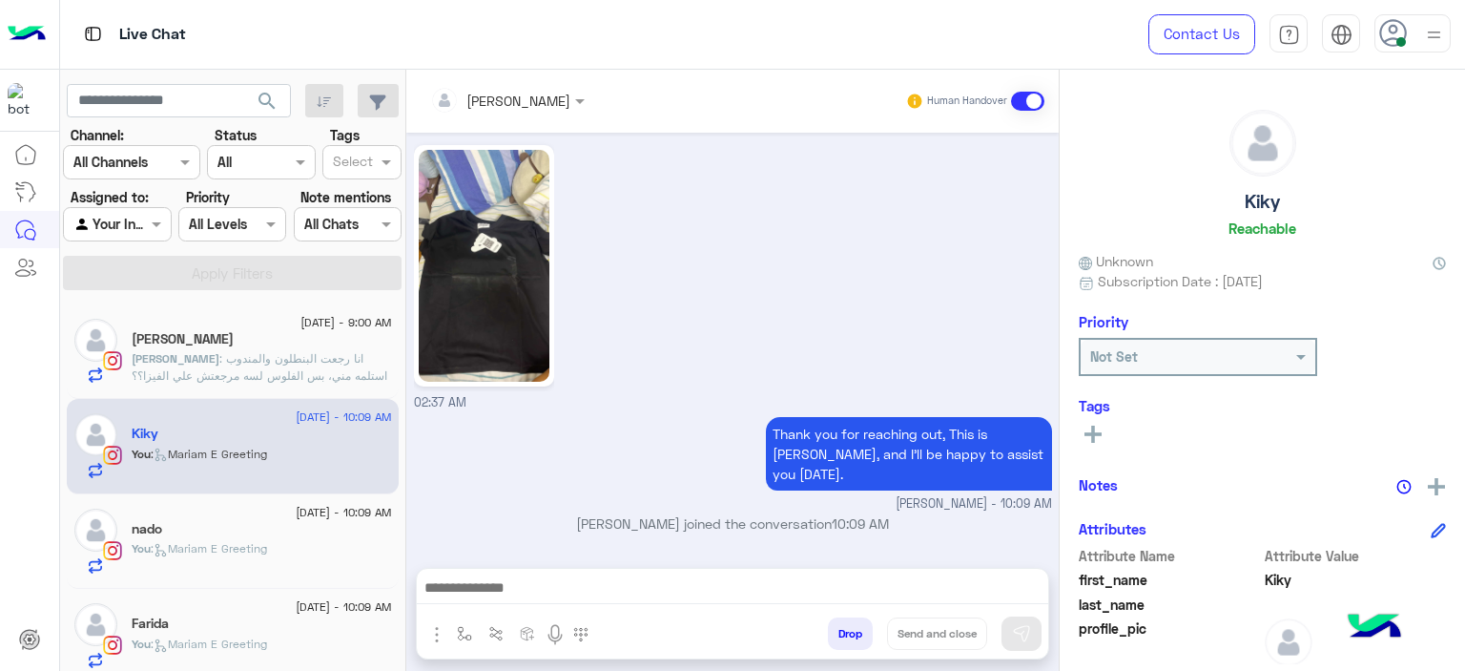
click at [255, 360] on span ": انا رجعت البنطلون والمندوب استلمه مني، بس الفلوس لسه مرجعتش علي الفيزا؟؟" at bounding box center [260, 366] width 256 height 31
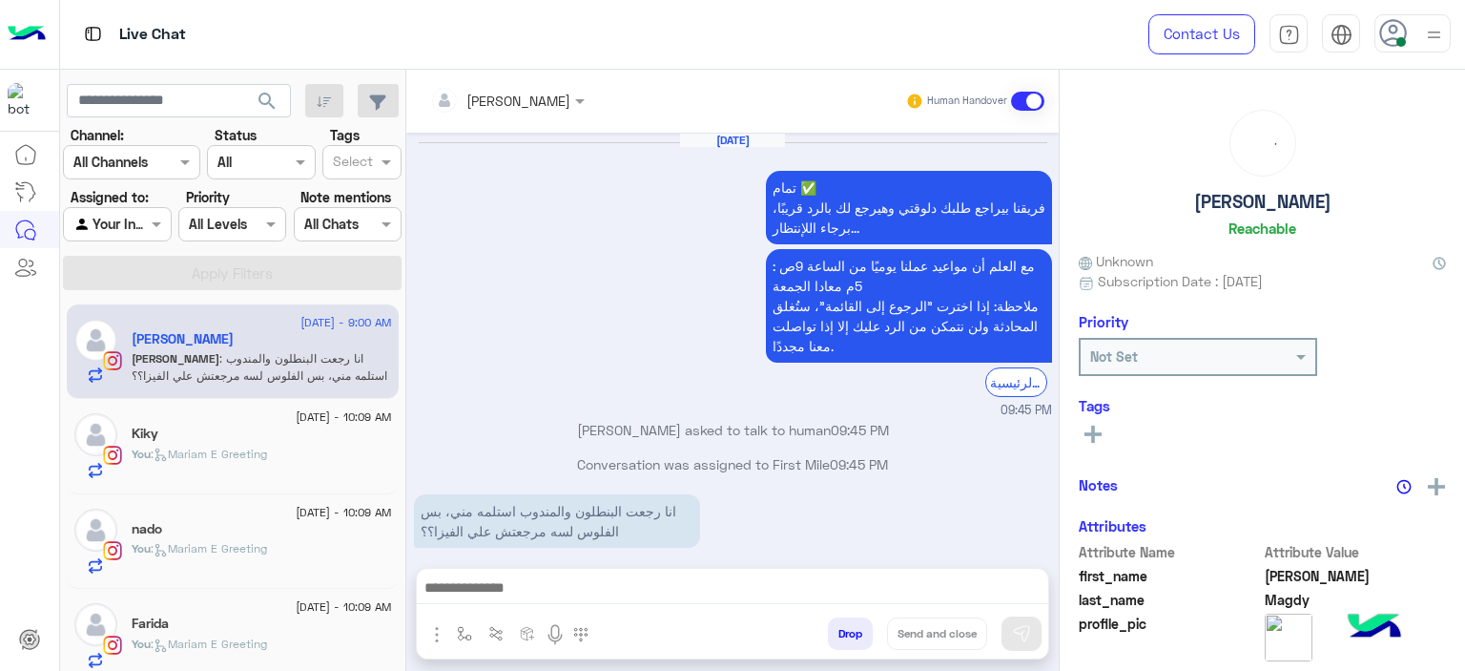
scroll to position [1796, 0]
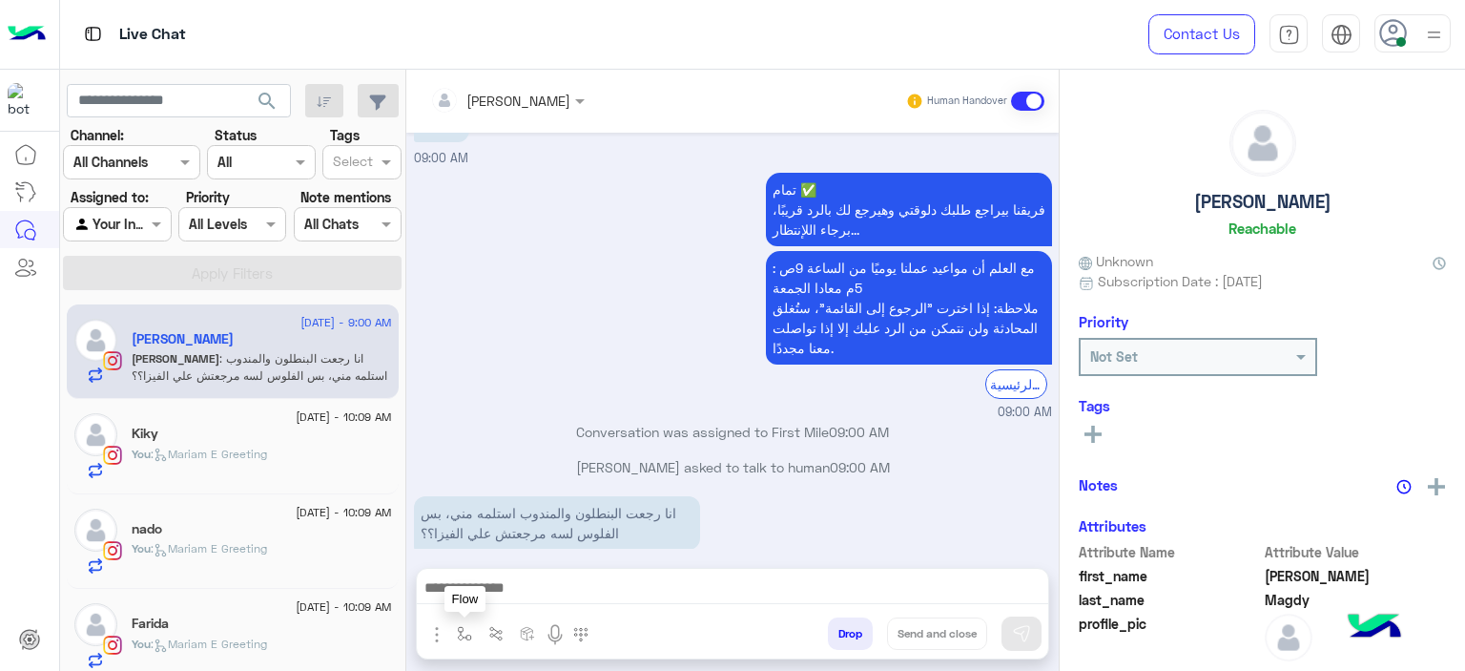
click at [464, 630] on img "button" at bounding box center [464, 633] width 15 height 15
click at [488, 603] on div "enter flow name" at bounding box center [522, 591] width 144 height 34
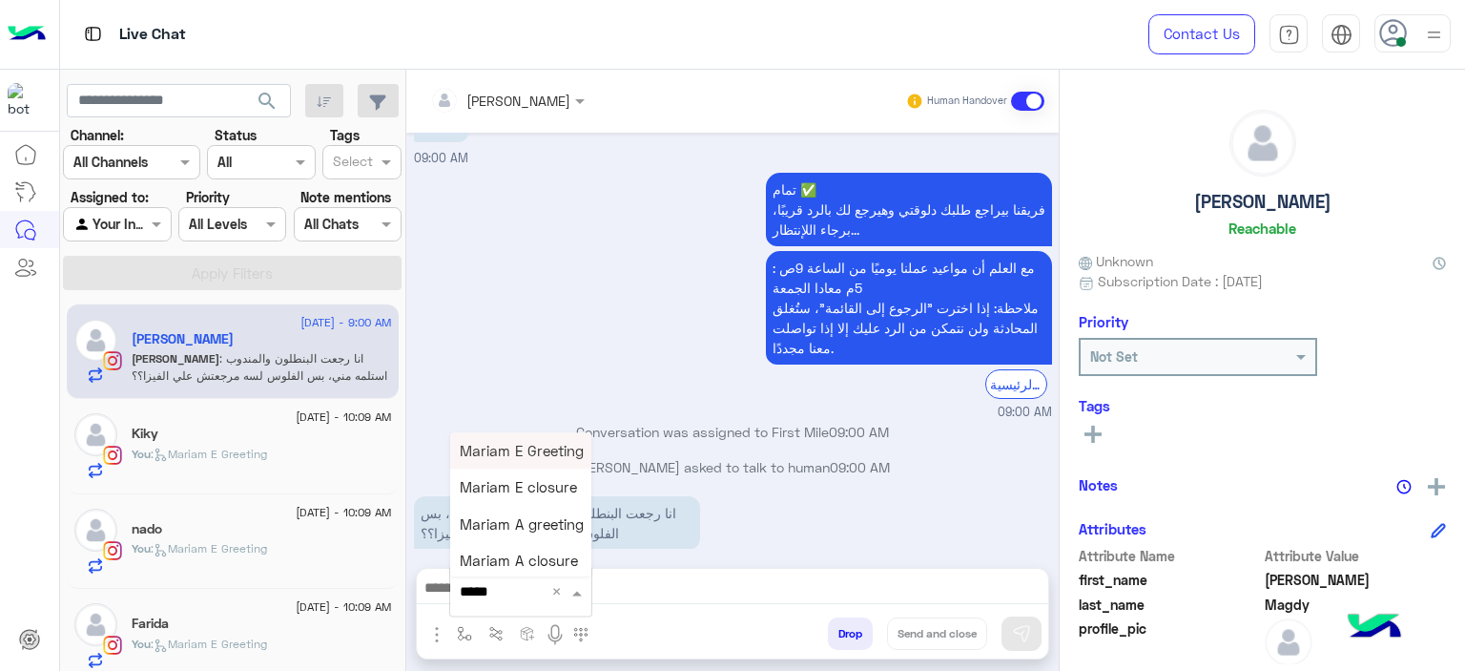
type input "******"
click at [546, 531] on span "Mariam A greeting" at bounding box center [522, 523] width 124 height 17
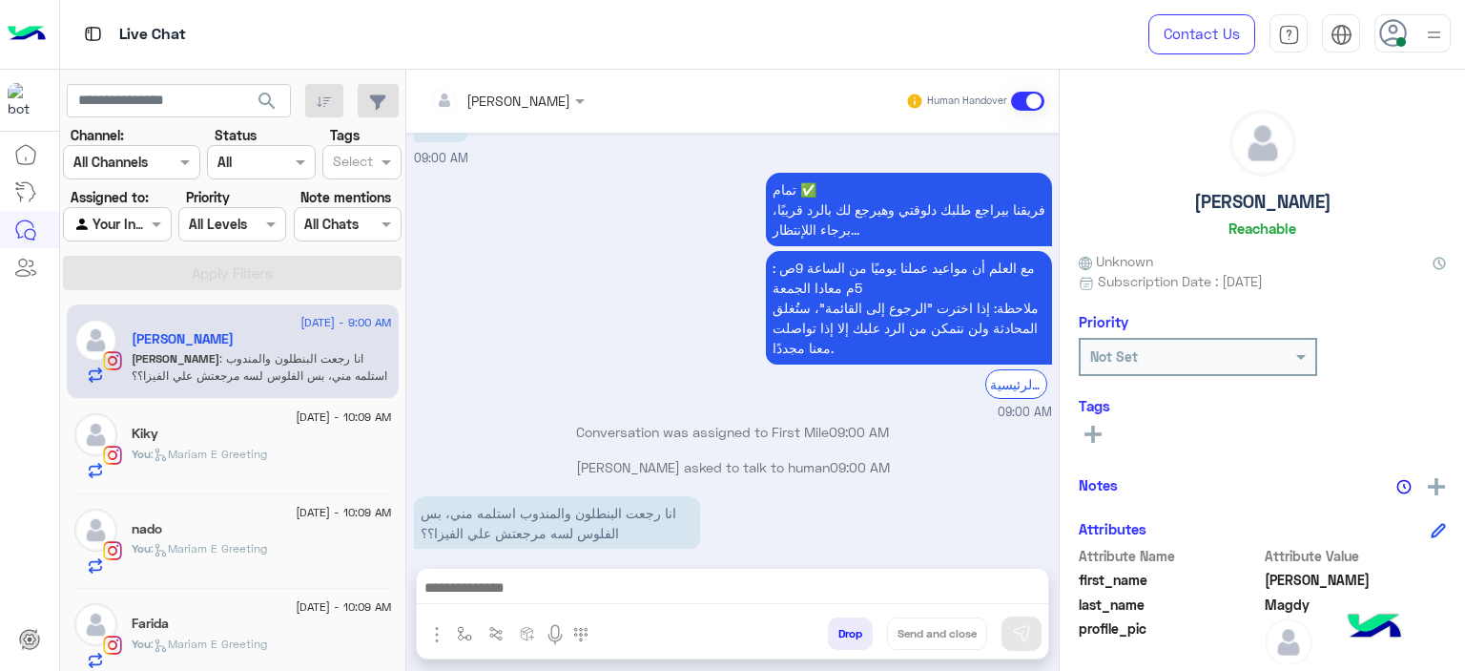
type textarea "**********"
click at [1026, 633] on img at bounding box center [1021, 633] width 19 height 19
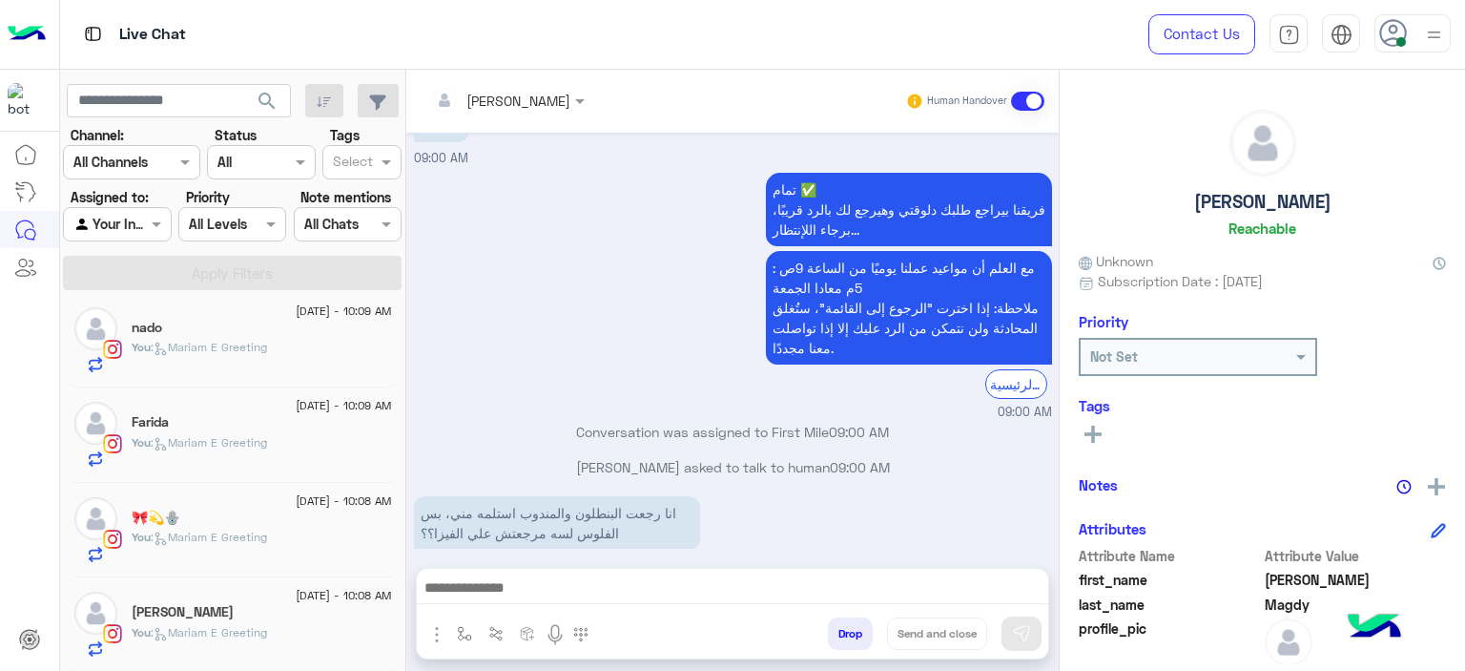
scroll to position [1892, 0]
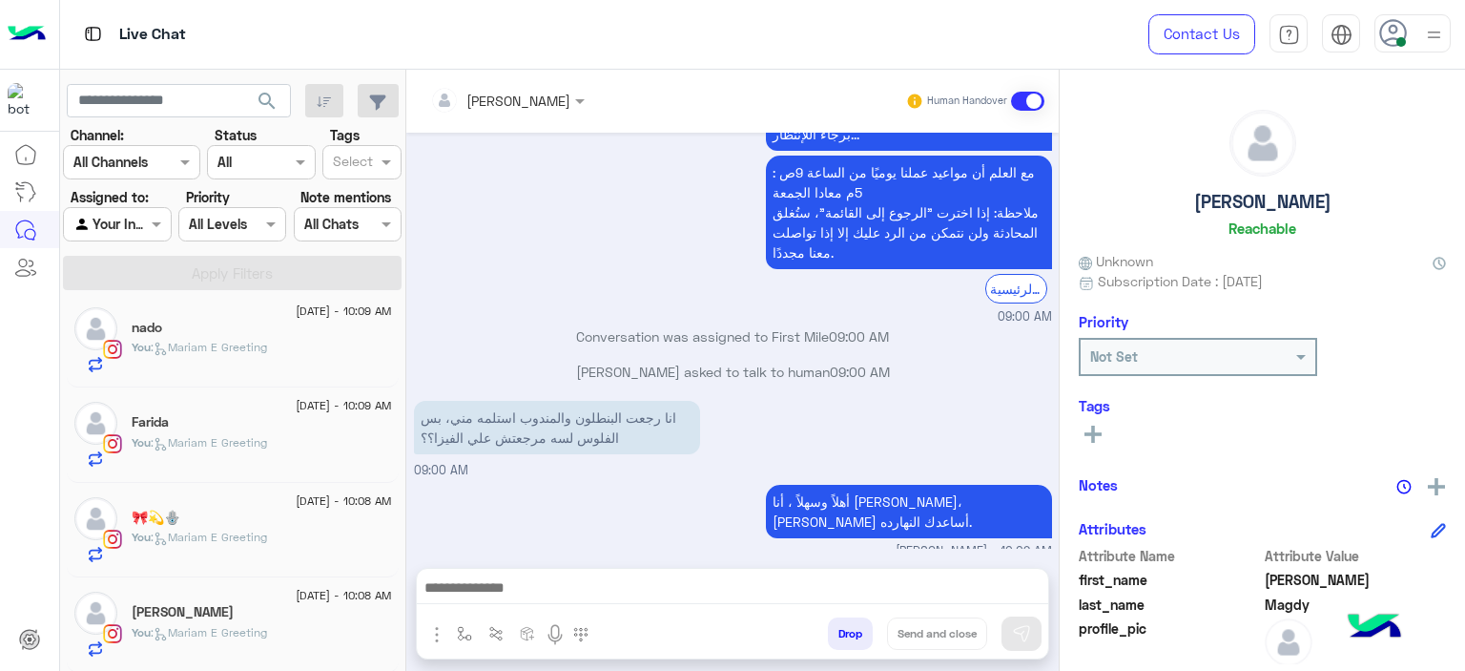
click at [290, 612] on div "Nevine Hammouda" at bounding box center [262, 614] width 260 height 20
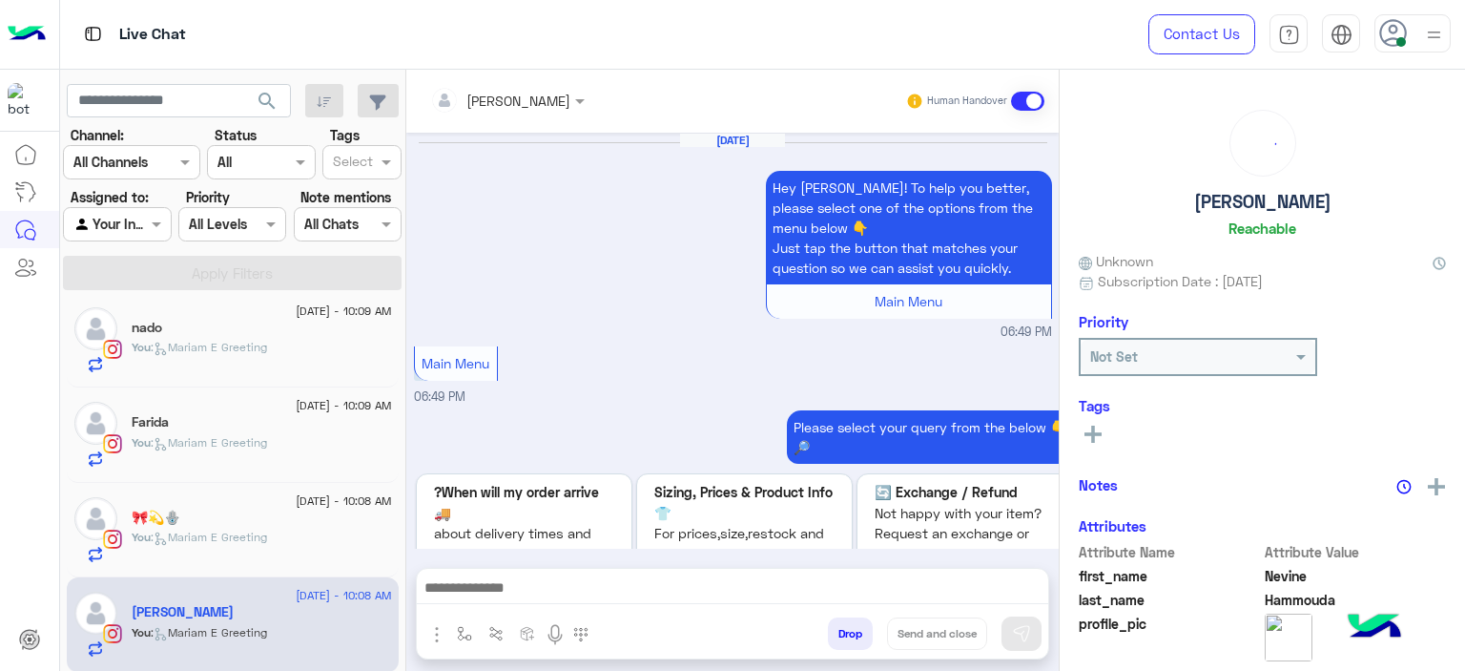
scroll to position [2391, 0]
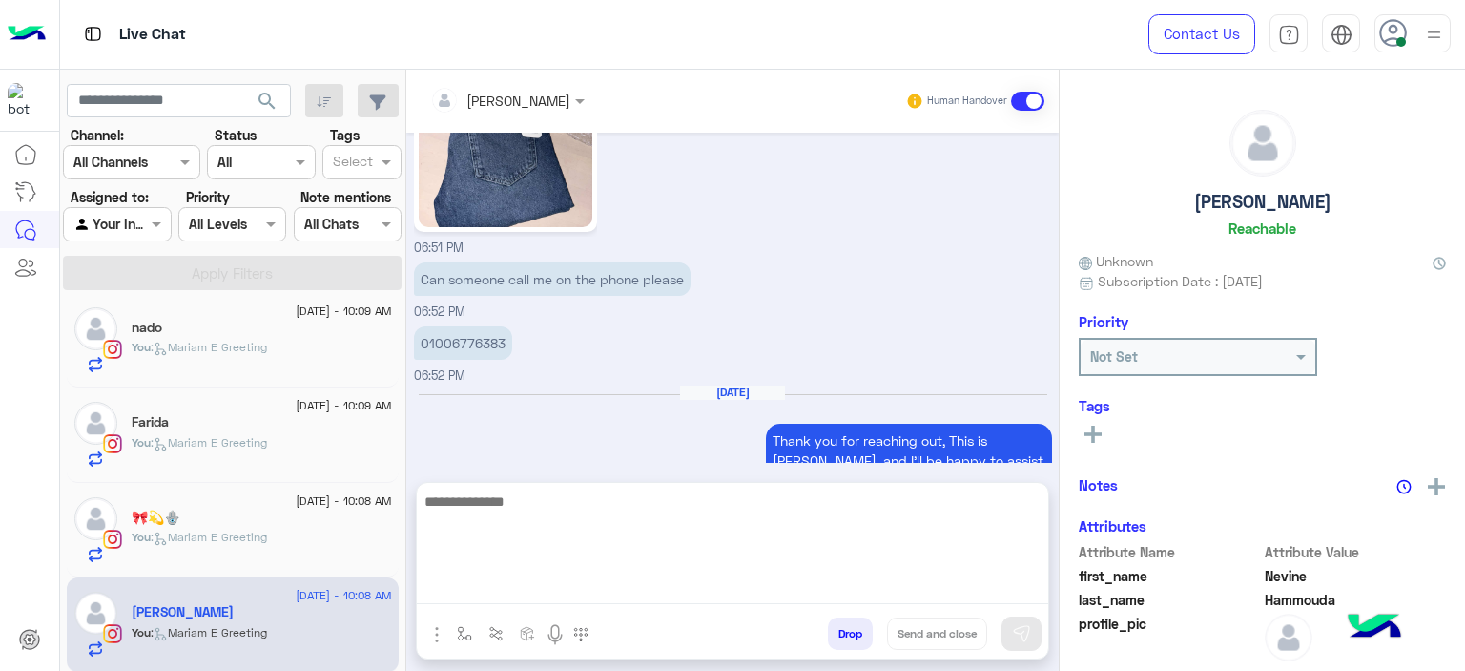
click at [509, 583] on textarea at bounding box center [733, 546] width 632 height 114
type textarea "**********"
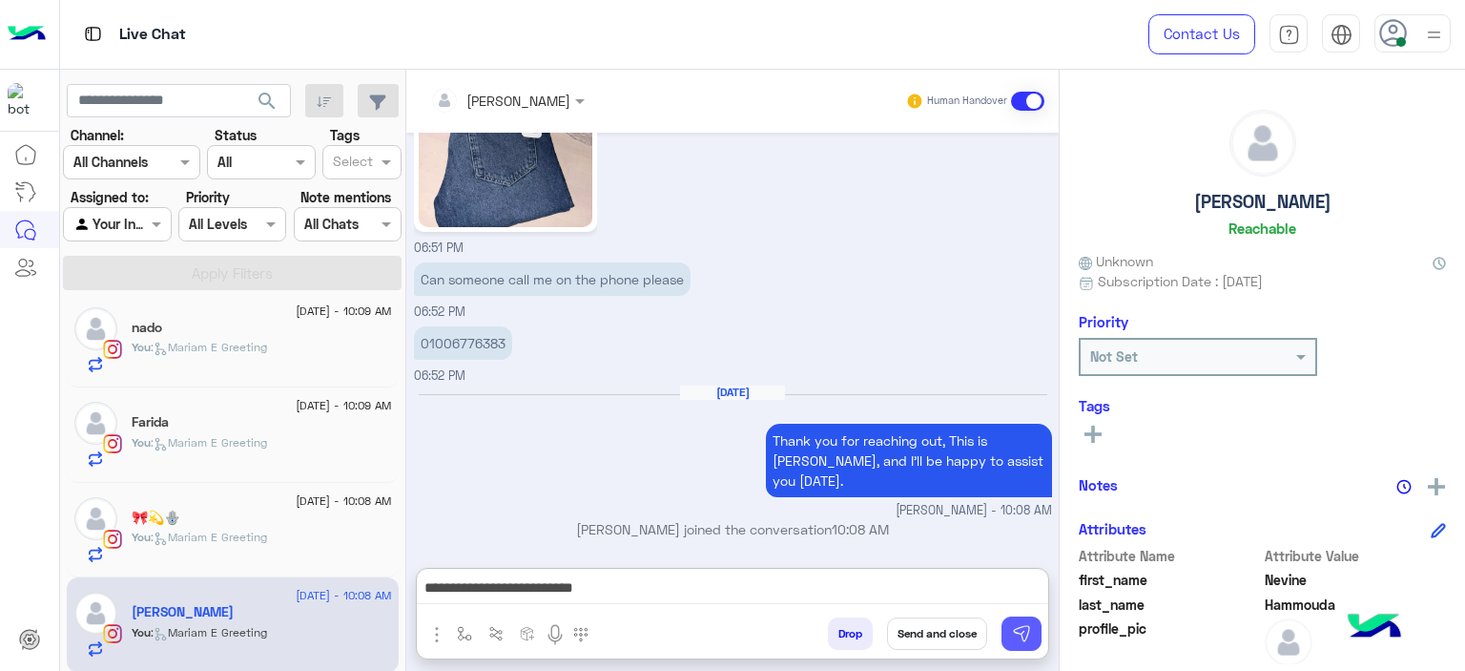
click at [1019, 625] on img at bounding box center [1021, 633] width 19 height 19
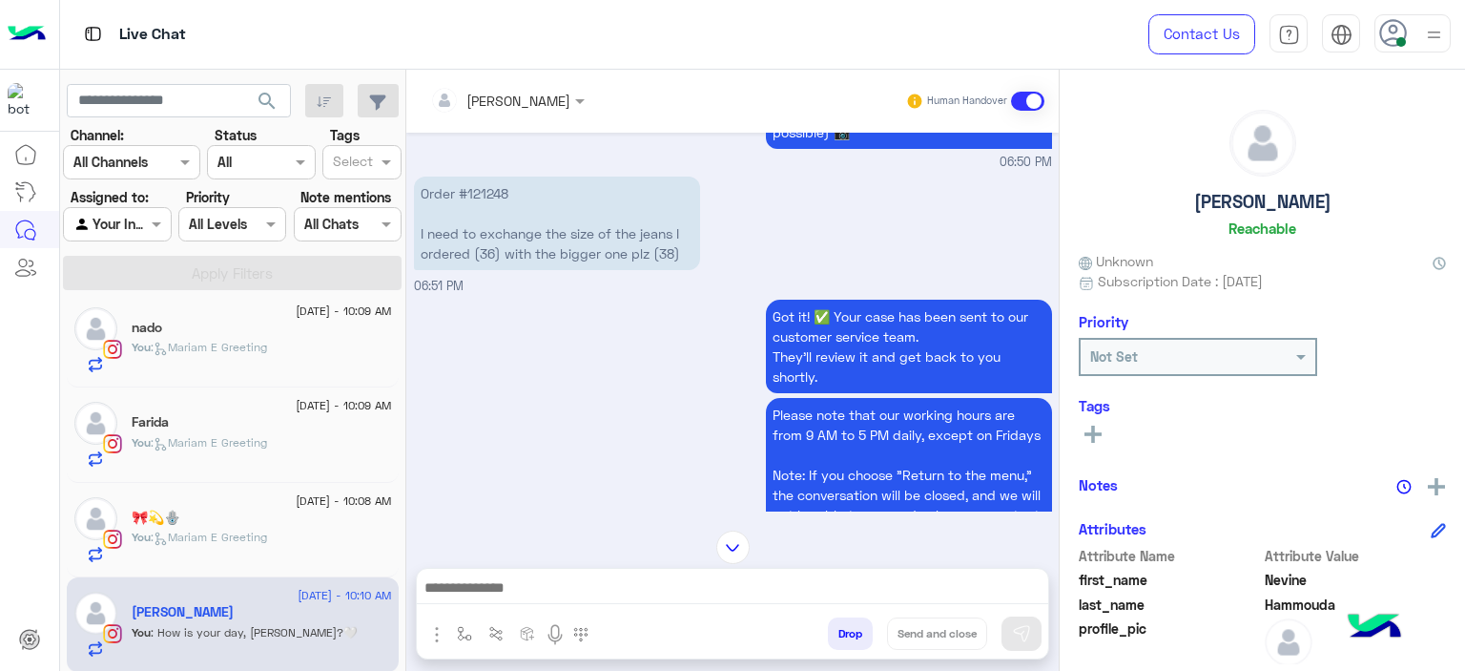
scroll to position [1647, 0]
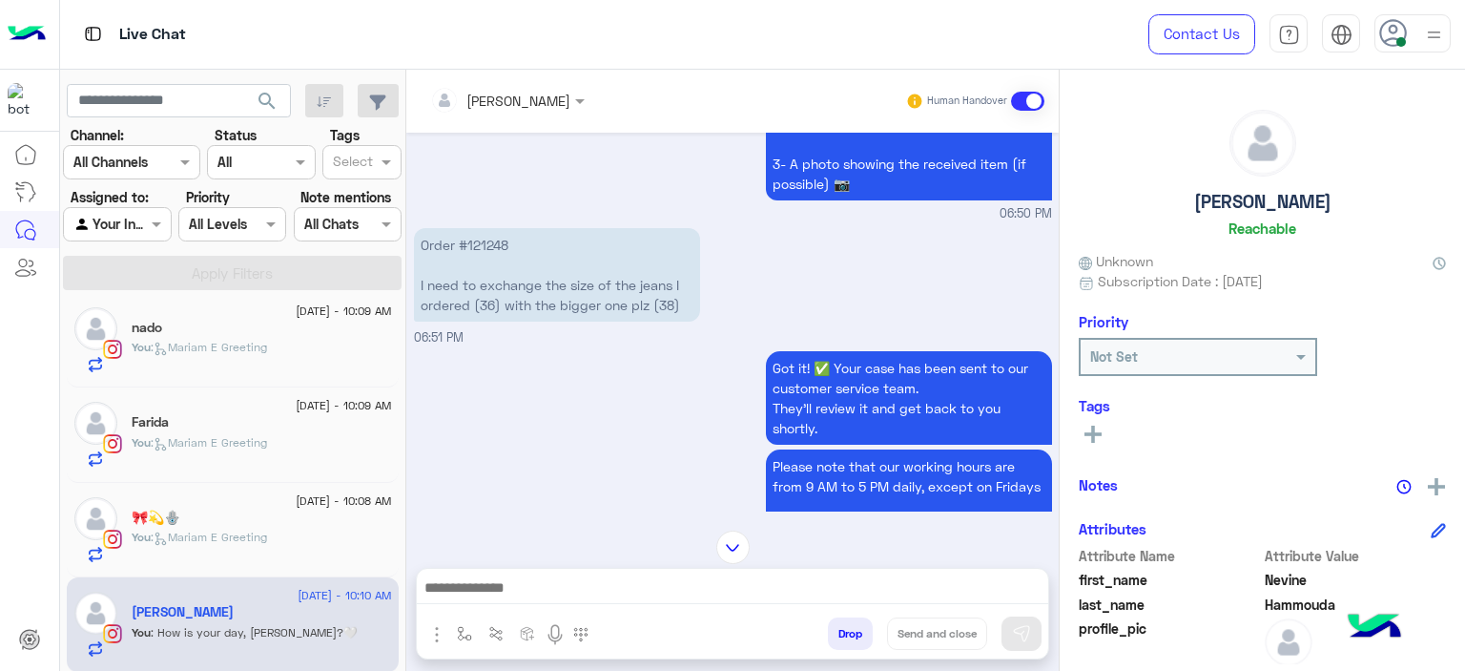
click at [480, 238] on p "Order #121248 I need to exchange the size of the jeans I ordered (36) with the …" at bounding box center [557, 274] width 286 height 93
copy p "121248"
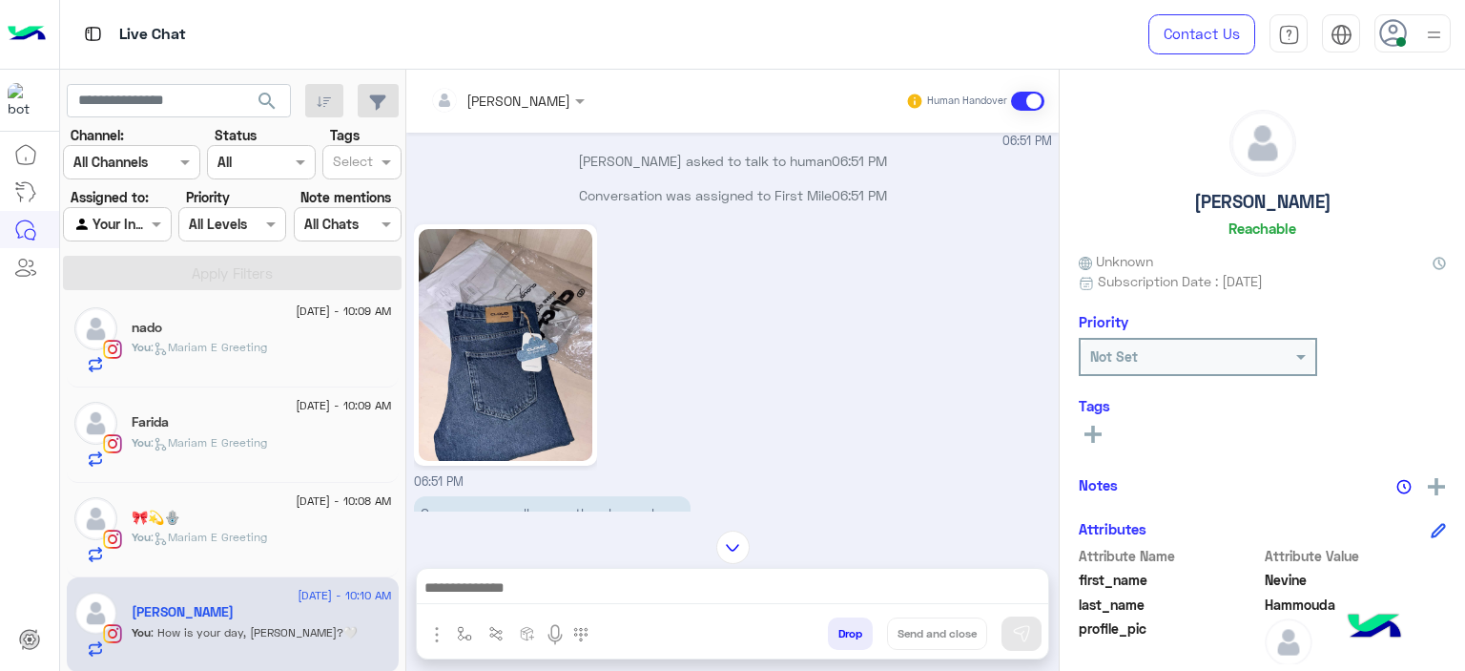
scroll to position [2452, 0]
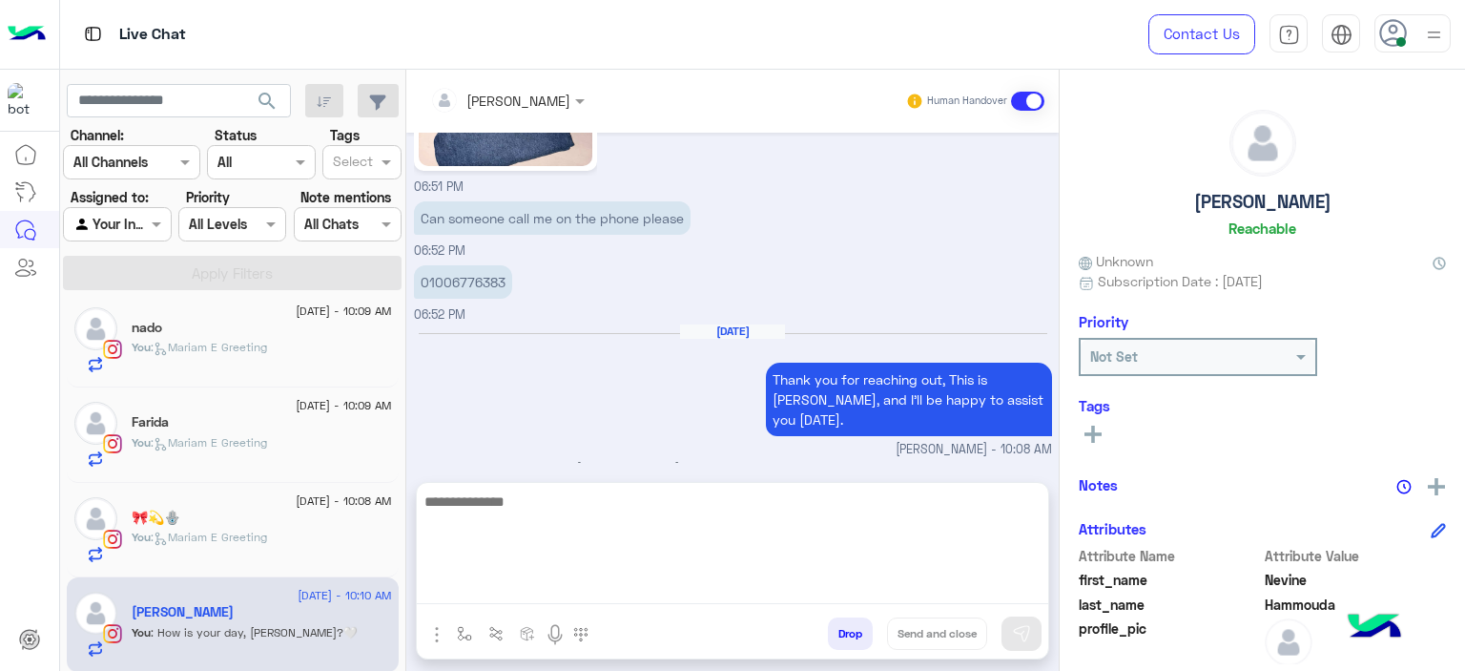
click at [524, 589] on textarea at bounding box center [733, 546] width 632 height 114
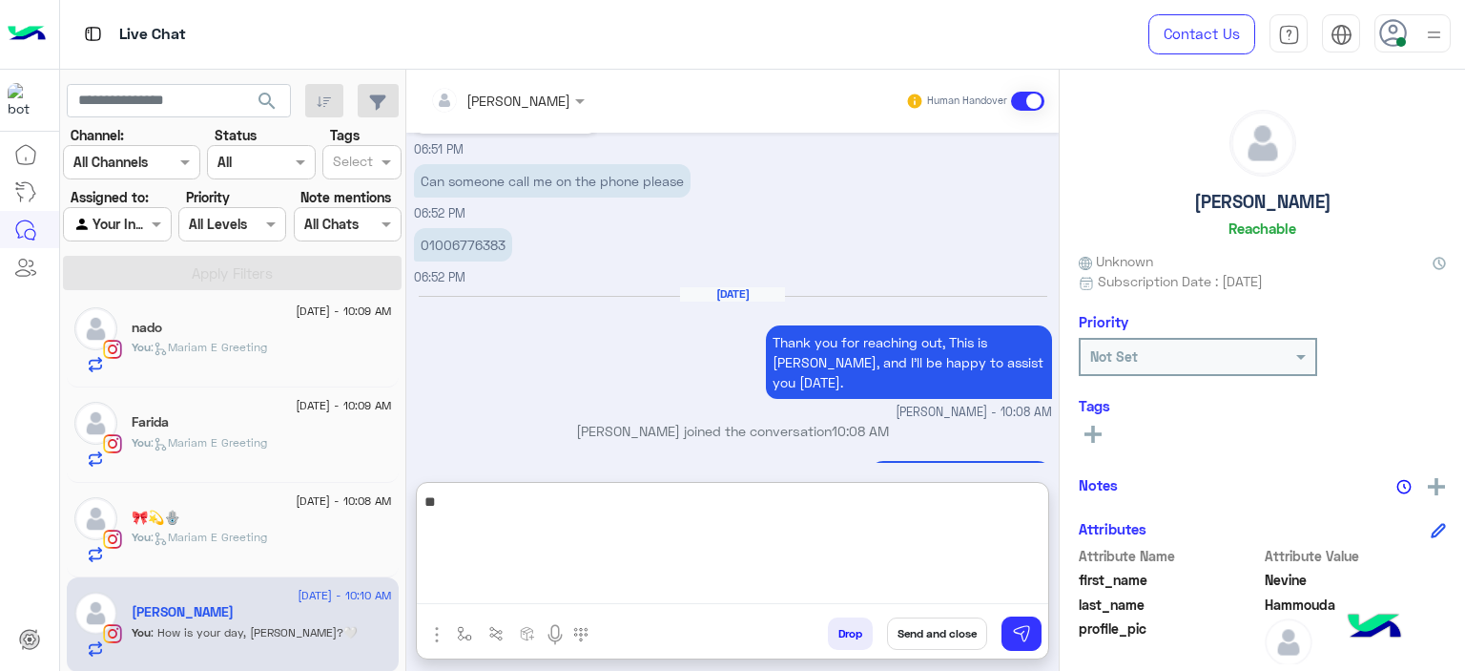
type textarea "*"
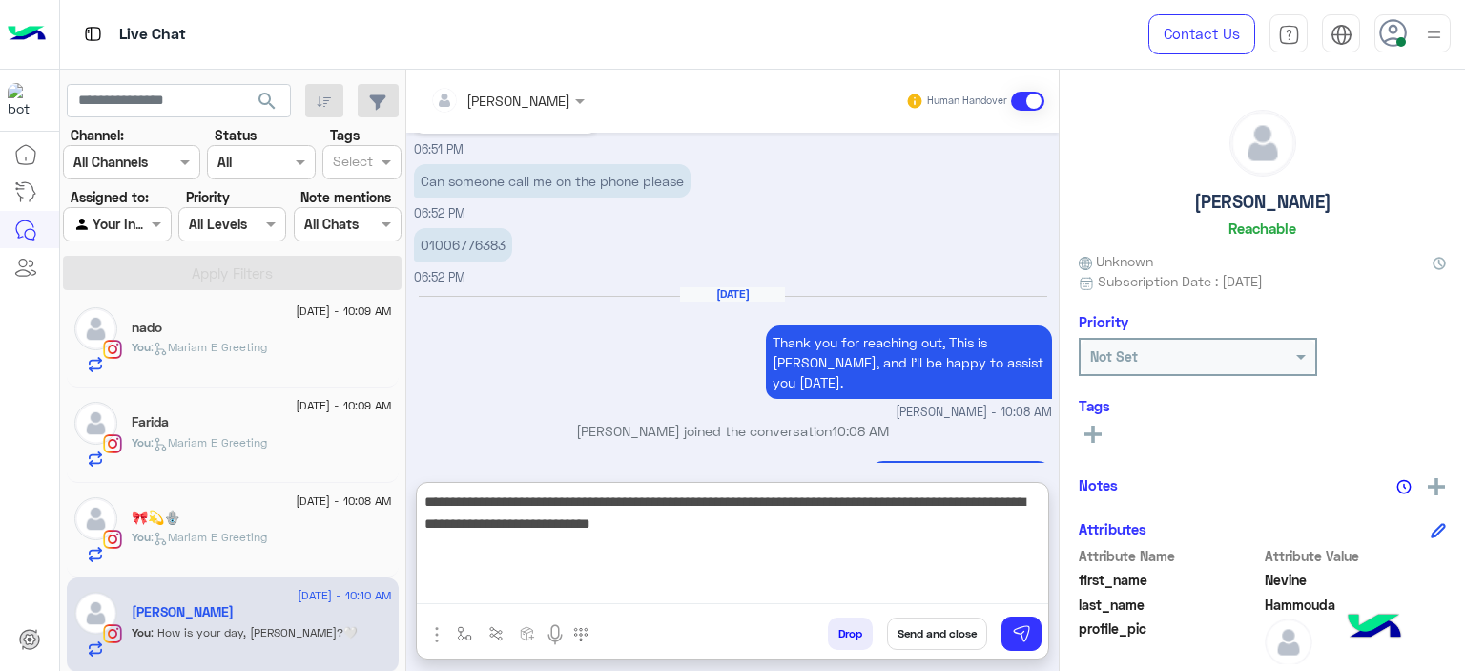
type textarea "**********"
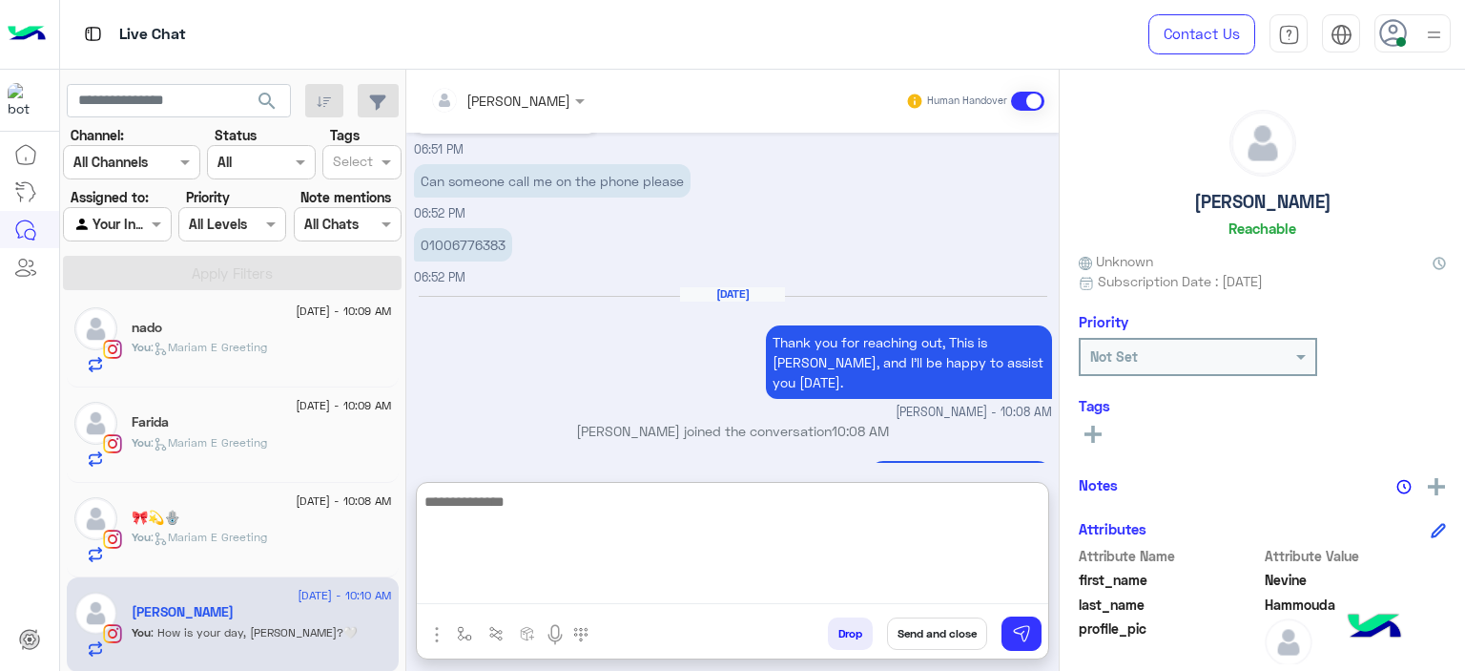
scroll to position [2659, 0]
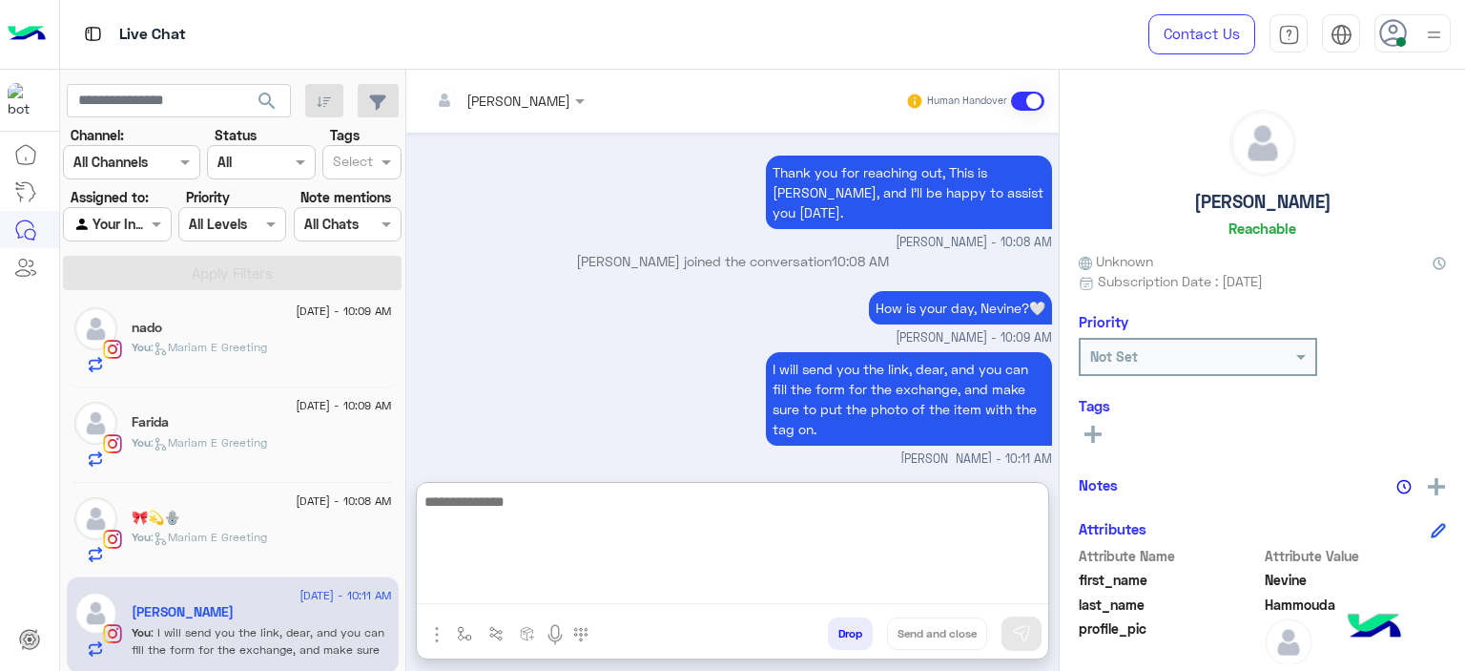
paste textarea "**********"
type textarea "**********"
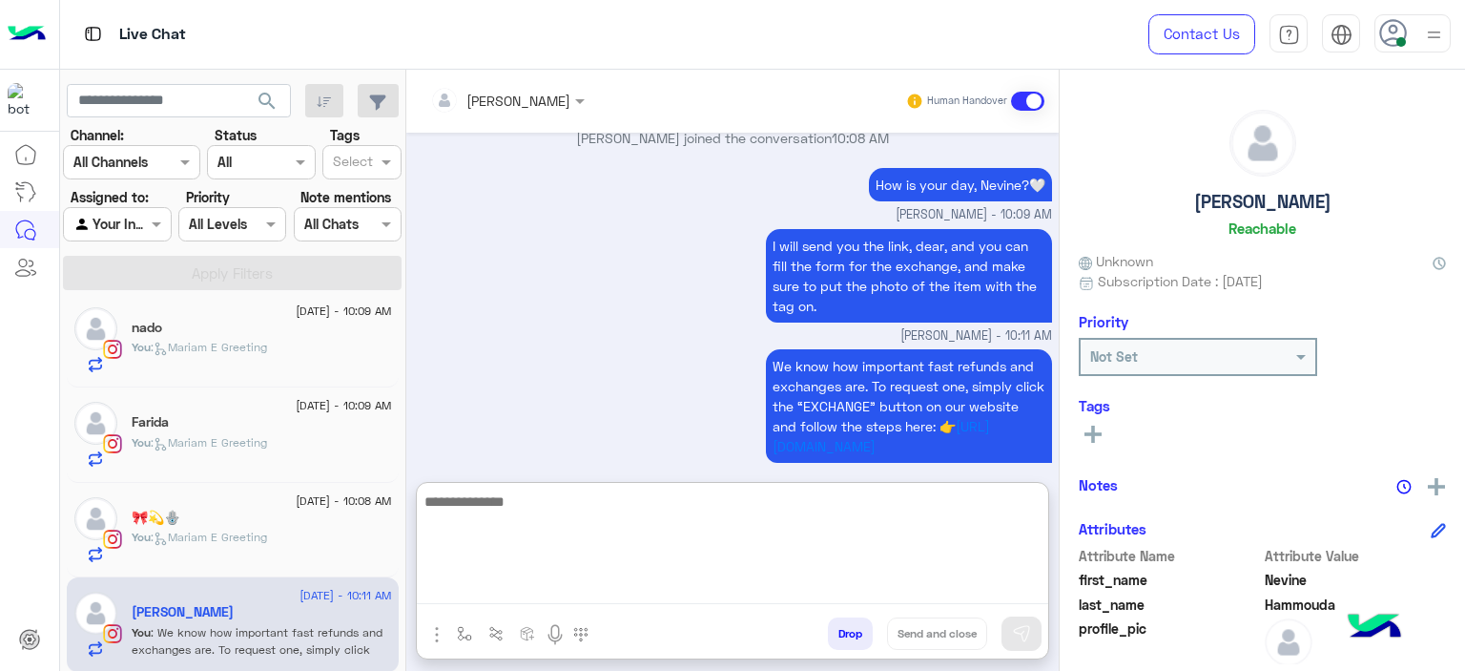
scroll to position [2800, 0]
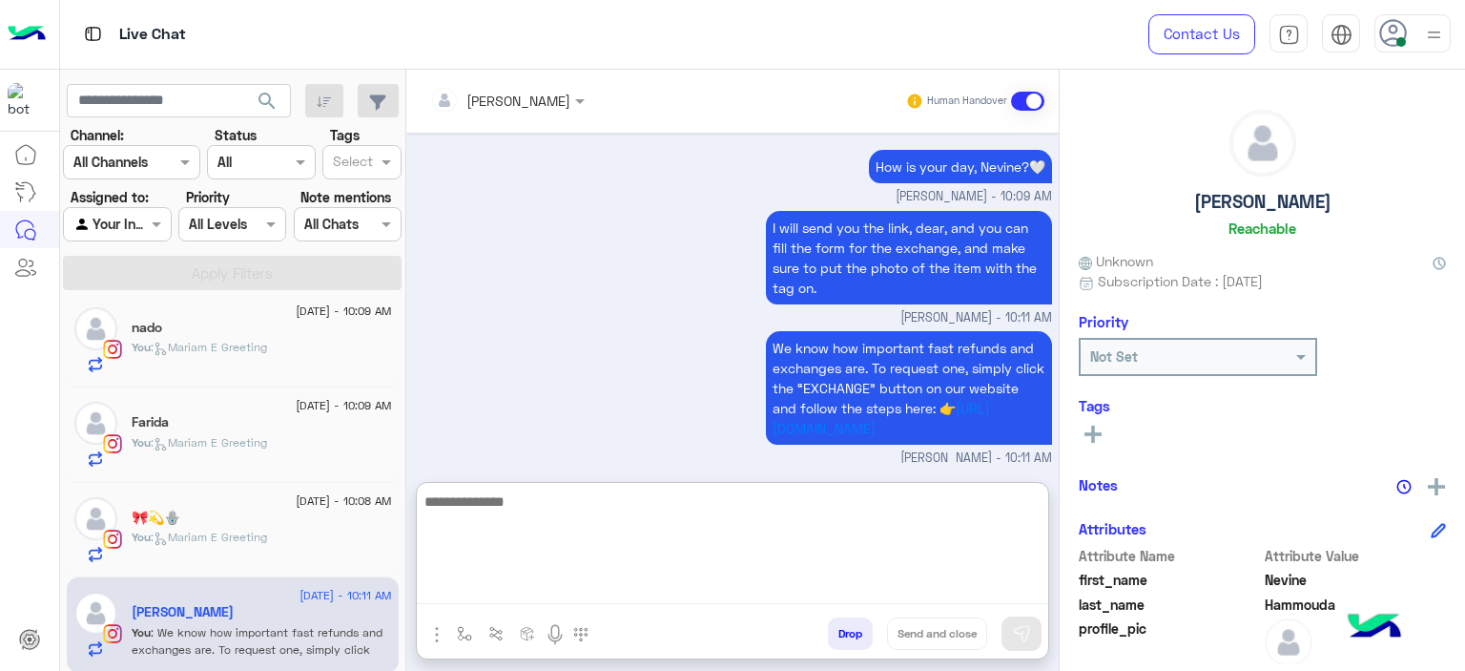
paste textarea "**********"
type textarea "**********"
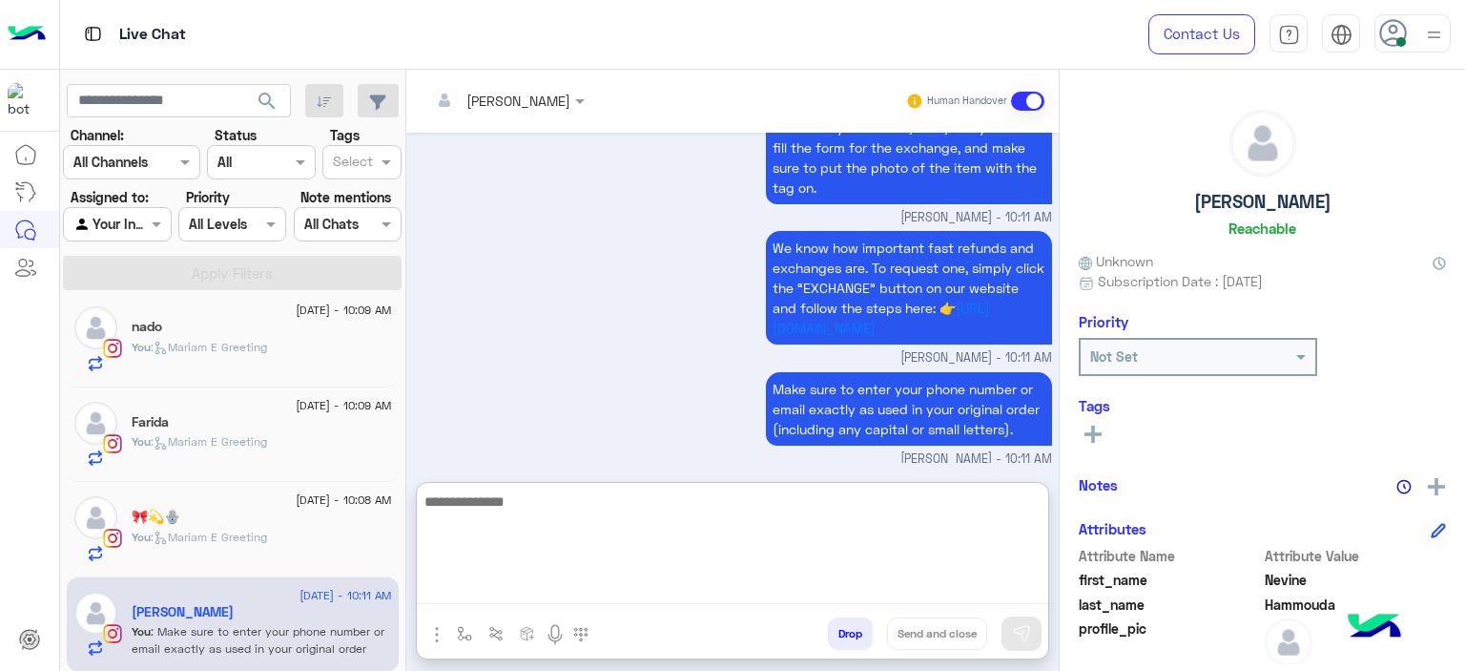
scroll to position [2900, 0]
paste textarea "**********"
type textarea "**********"
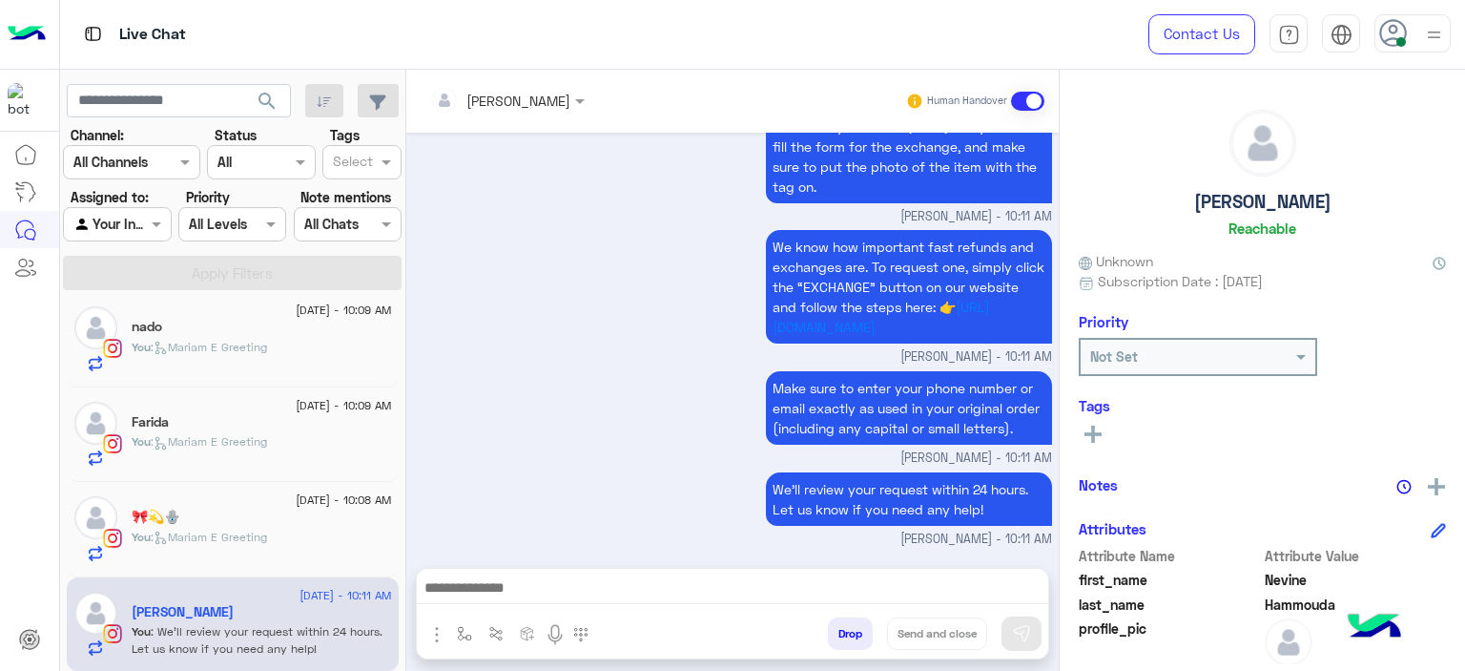
click at [341, 509] on div "🎀💫🪬" at bounding box center [262, 518] width 260 height 20
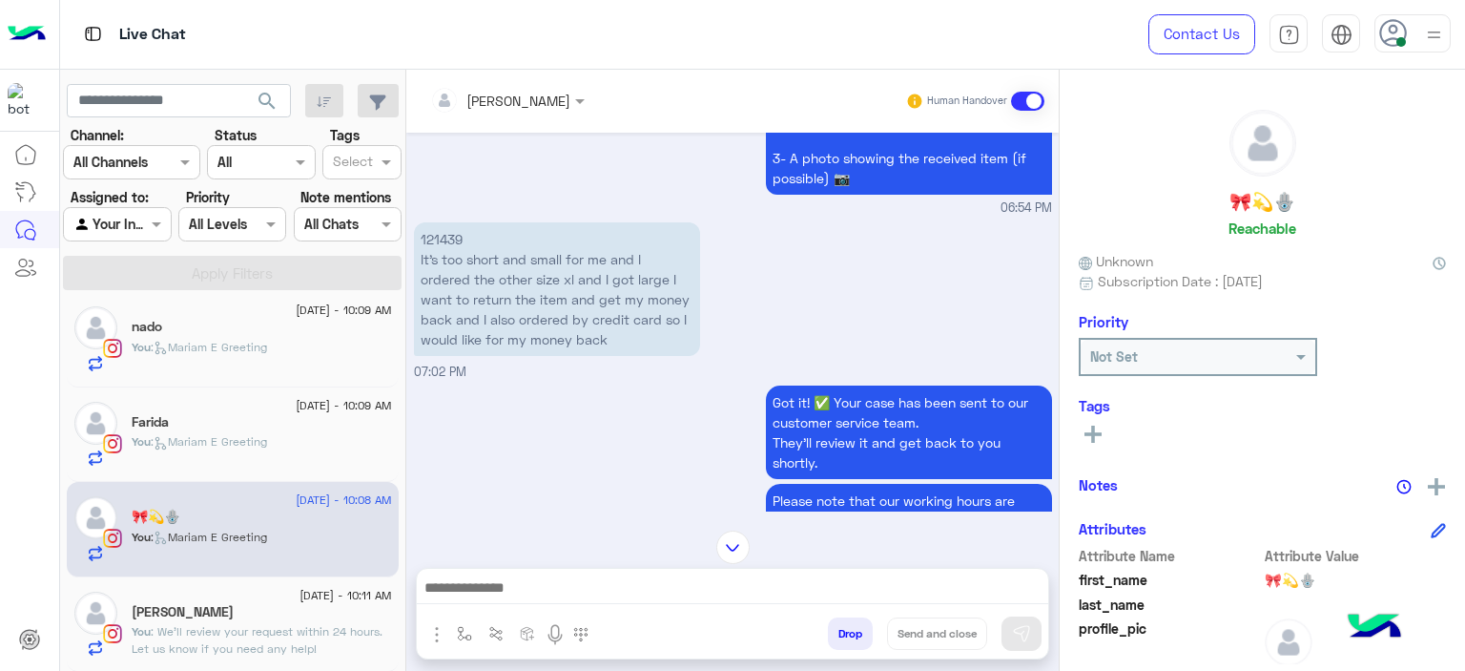
scroll to position [2235, 0]
click at [430, 228] on p "121439 It’s too short and small for me and I ordered the other size xl and I go…" at bounding box center [557, 290] width 286 height 134
copy p "121439"
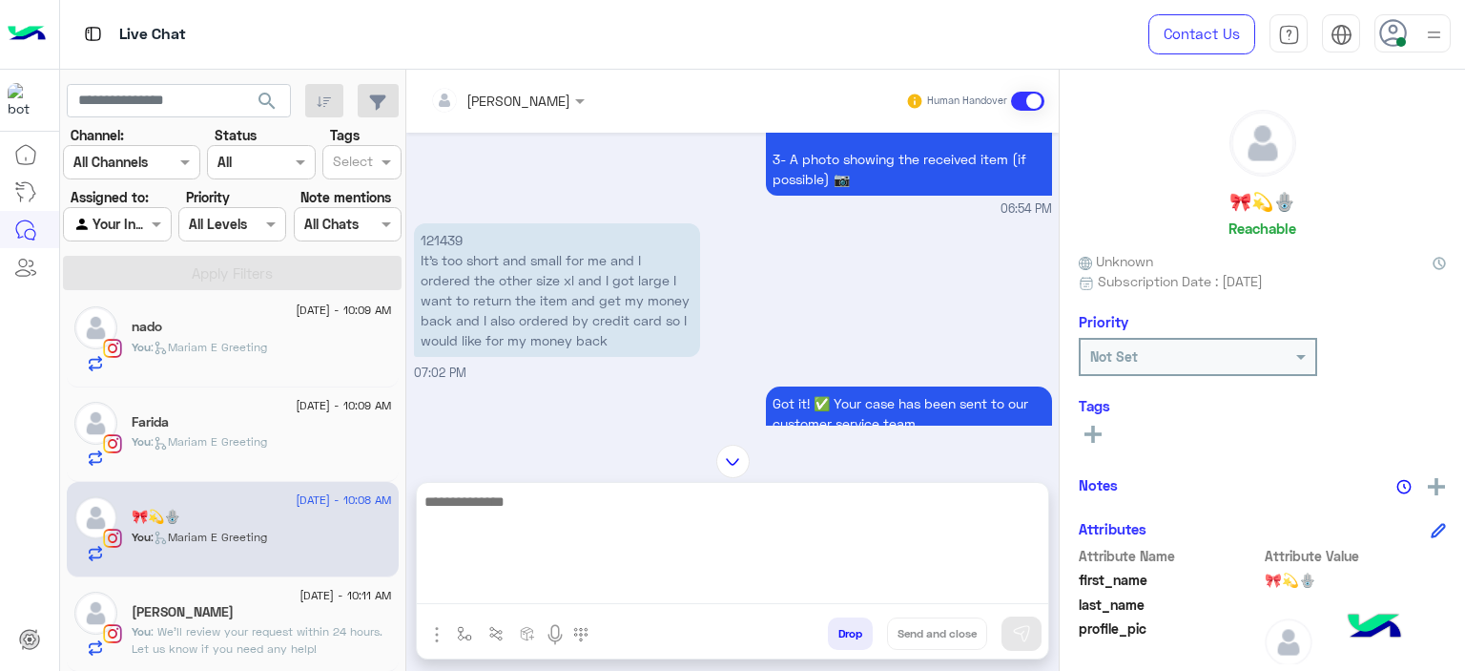
click at [515, 577] on textarea at bounding box center [733, 546] width 632 height 114
type textarea "**********"
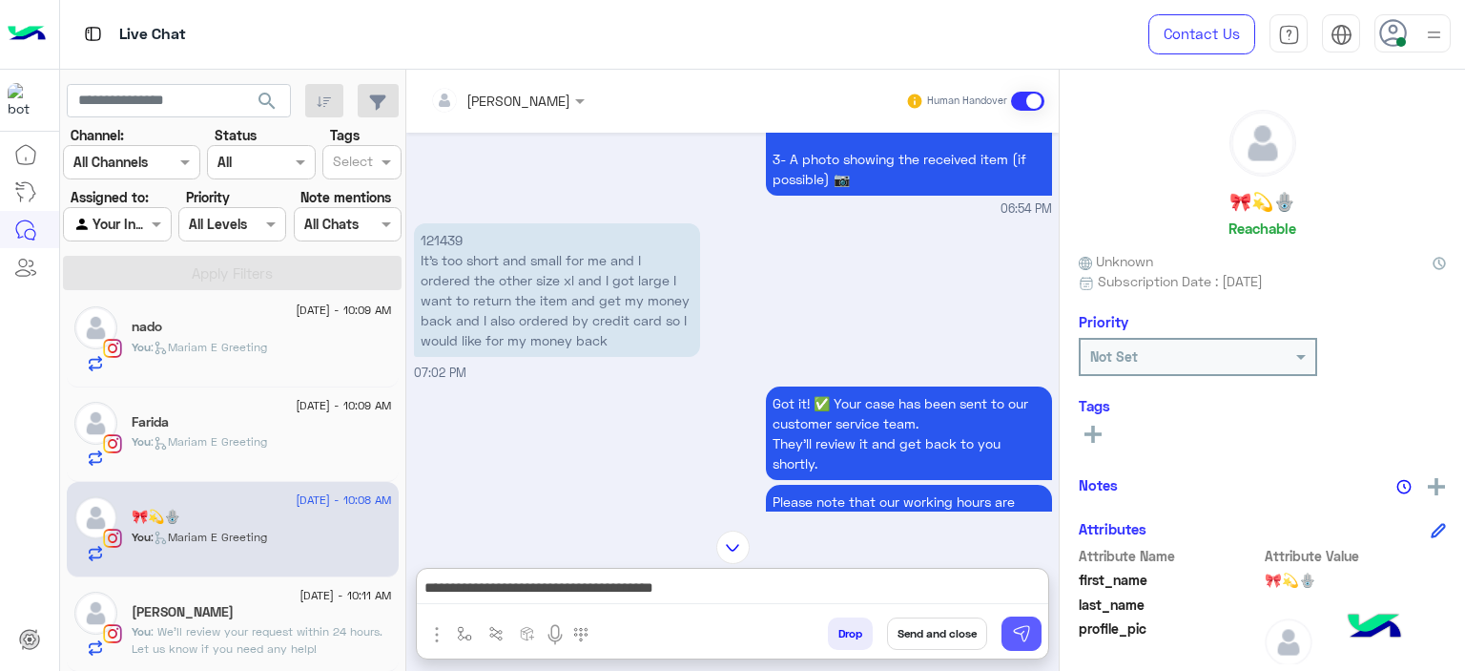
click at [1023, 632] on img at bounding box center [1021, 633] width 19 height 19
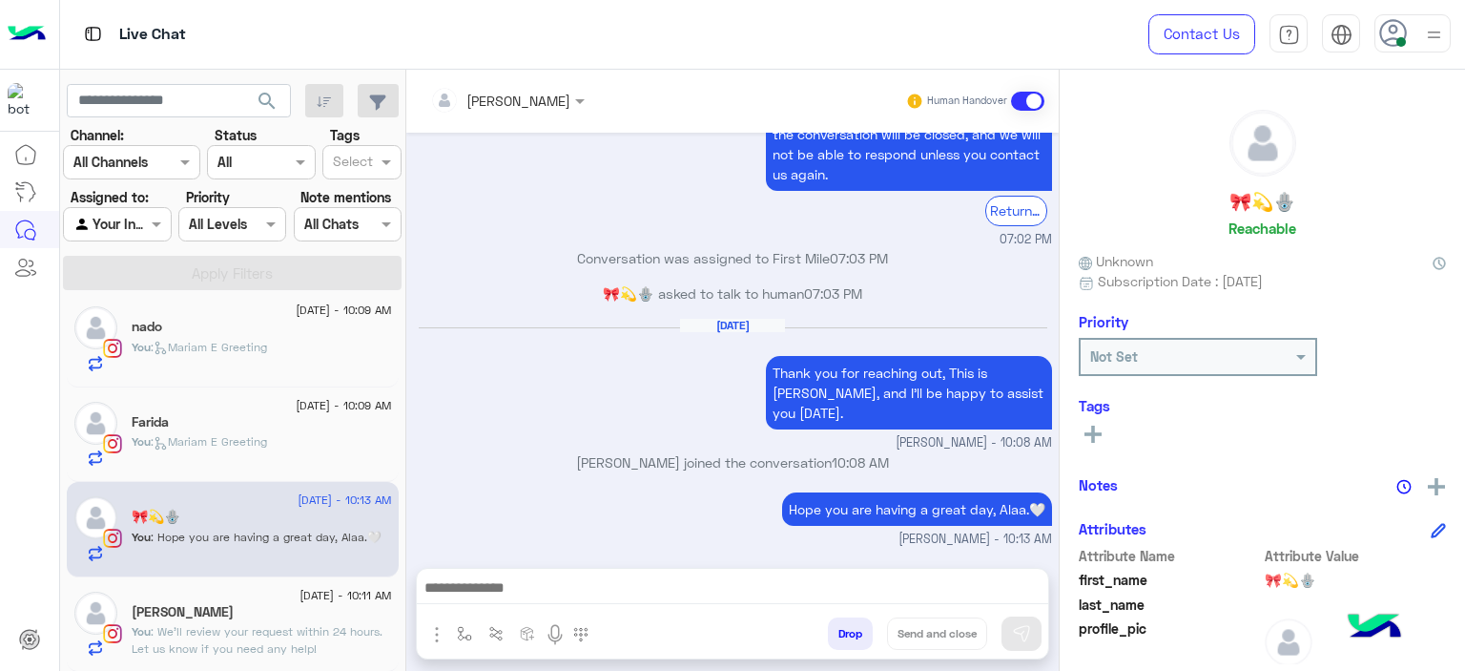
scroll to position [2675, 0]
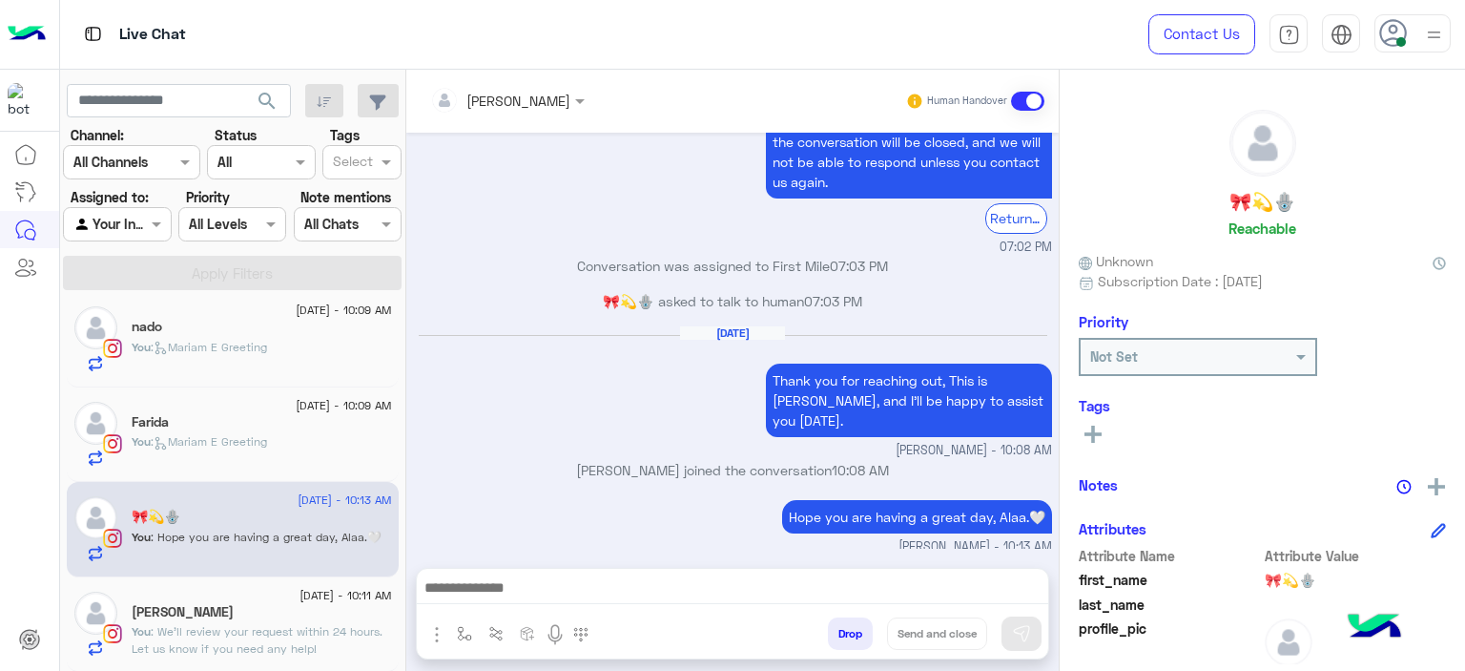
click at [291, 606] on div "Nevine Hammouda" at bounding box center [262, 614] width 260 height 20
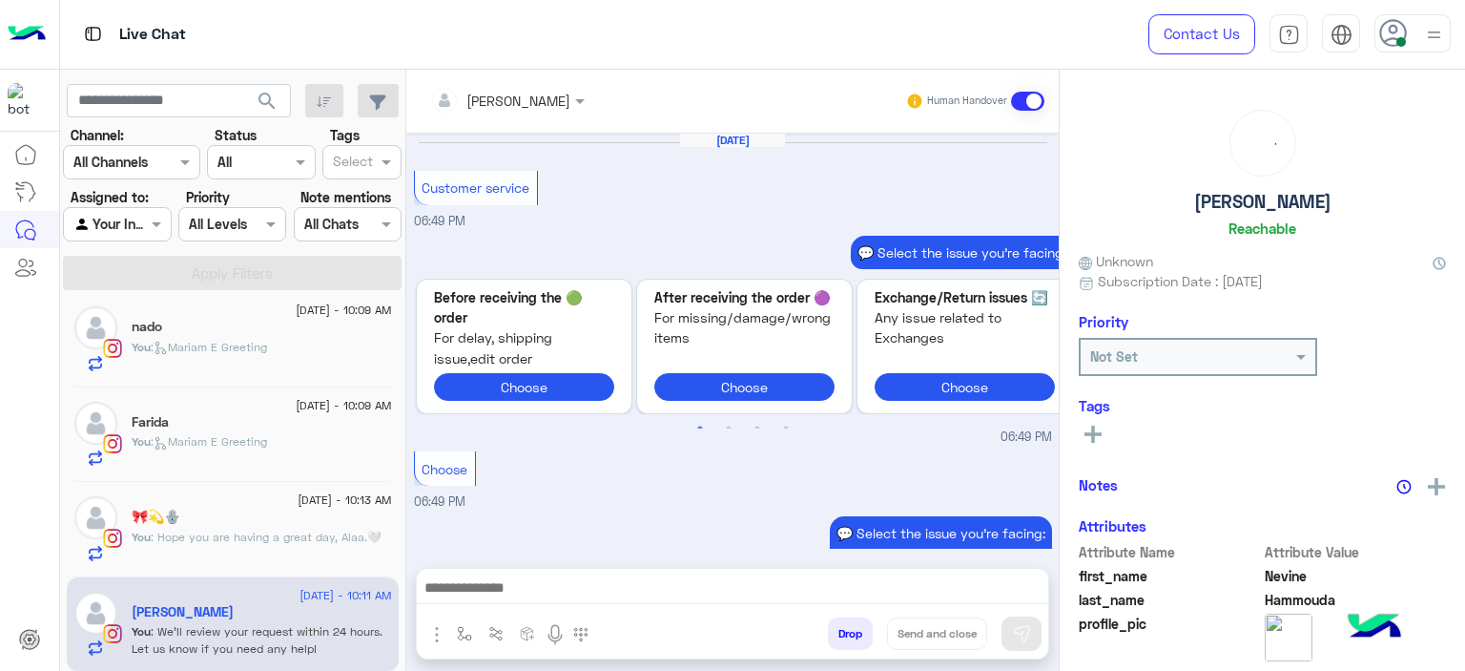
scroll to position [1991, 0]
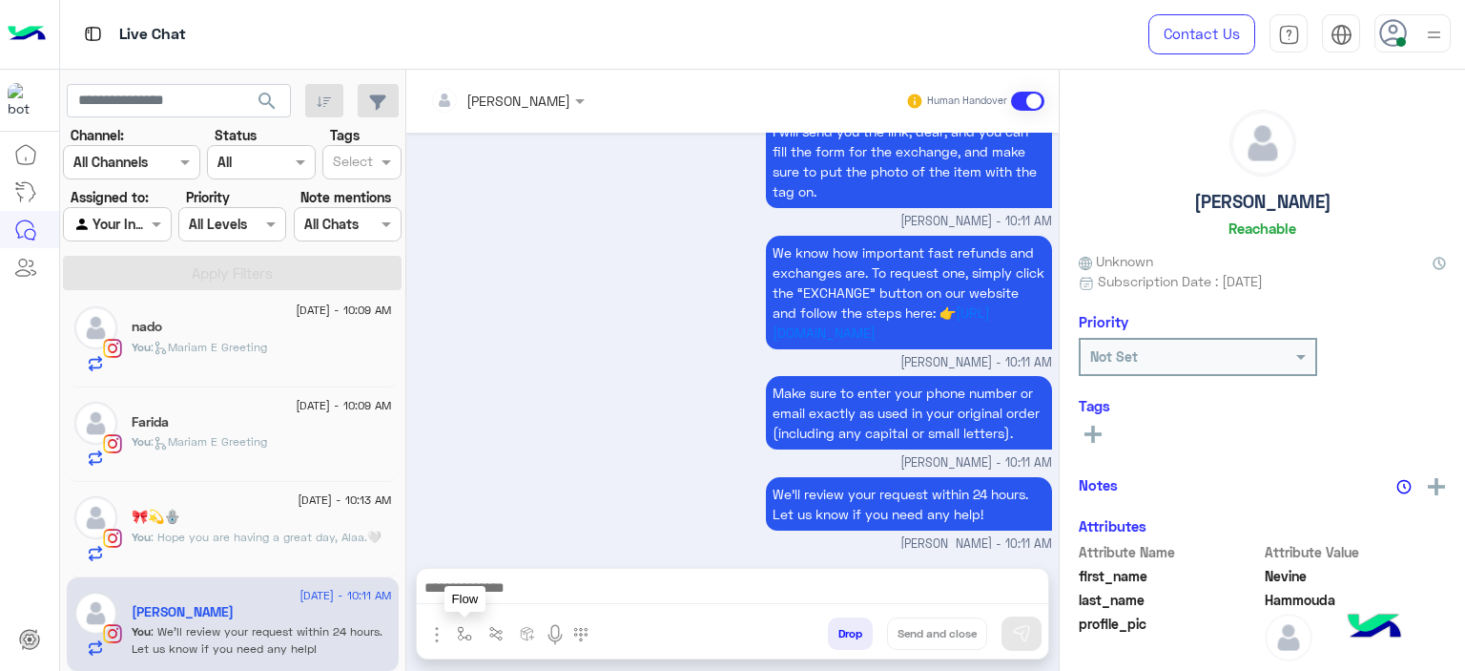
click at [457, 624] on button "button" at bounding box center [464, 632] width 31 height 31
click at [1108, 425] on div "See All" at bounding box center [1262, 433] width 367 height 23
click at [1099, 426] on icon at bounding box center [1093, 433] width 17 height 17
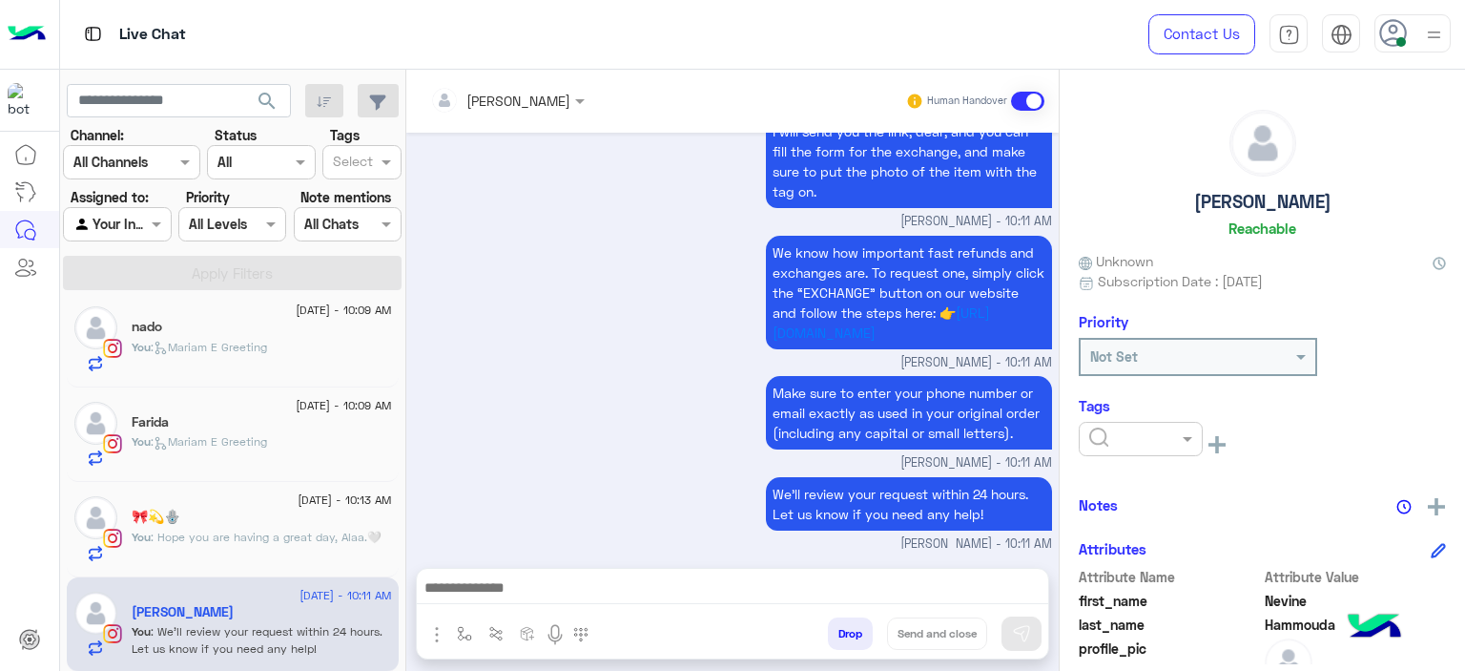
click at [1118, 436] on input "text" at bounding box center [1118, 439] width 58 height 20
click at [1129, 523] on span "M FOLLOW UP" at bounding box center [1131, 520] width 87 height 16
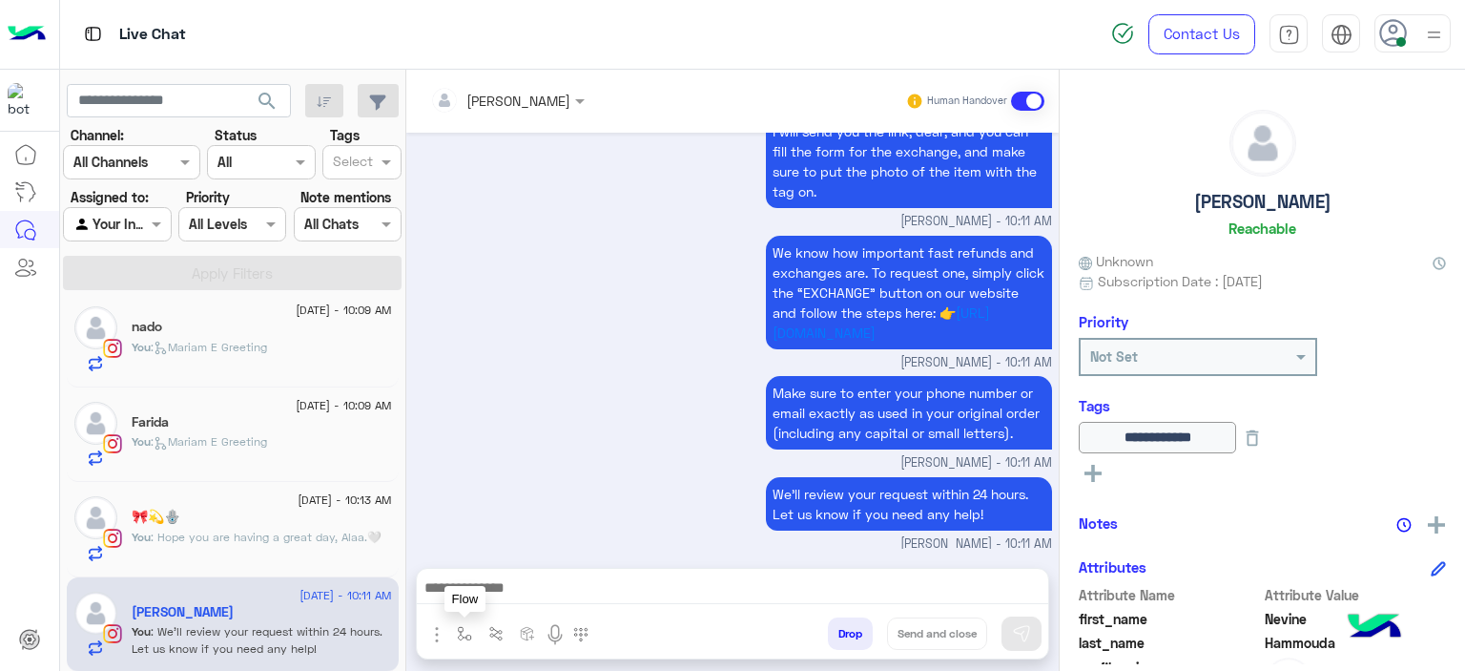
click at [460, 633] on img "button" at bounding box center [464, 633] width 15 height 15
click at [488, 582] on div "enter flow name" at bounding box center [522, 591] width 144 height 34
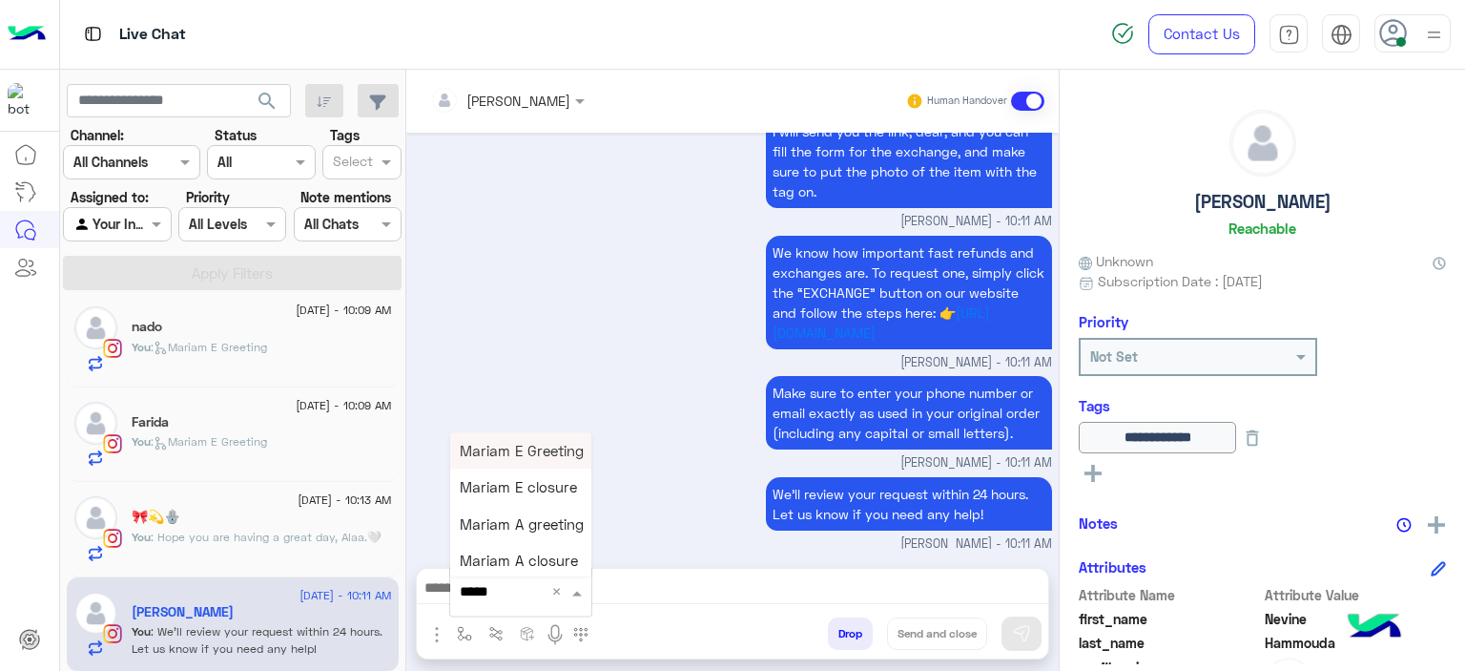
type input "******"
click at [512, 487] on span "Mariam E closure" at bounding box center [518, 487] width 117 height 17
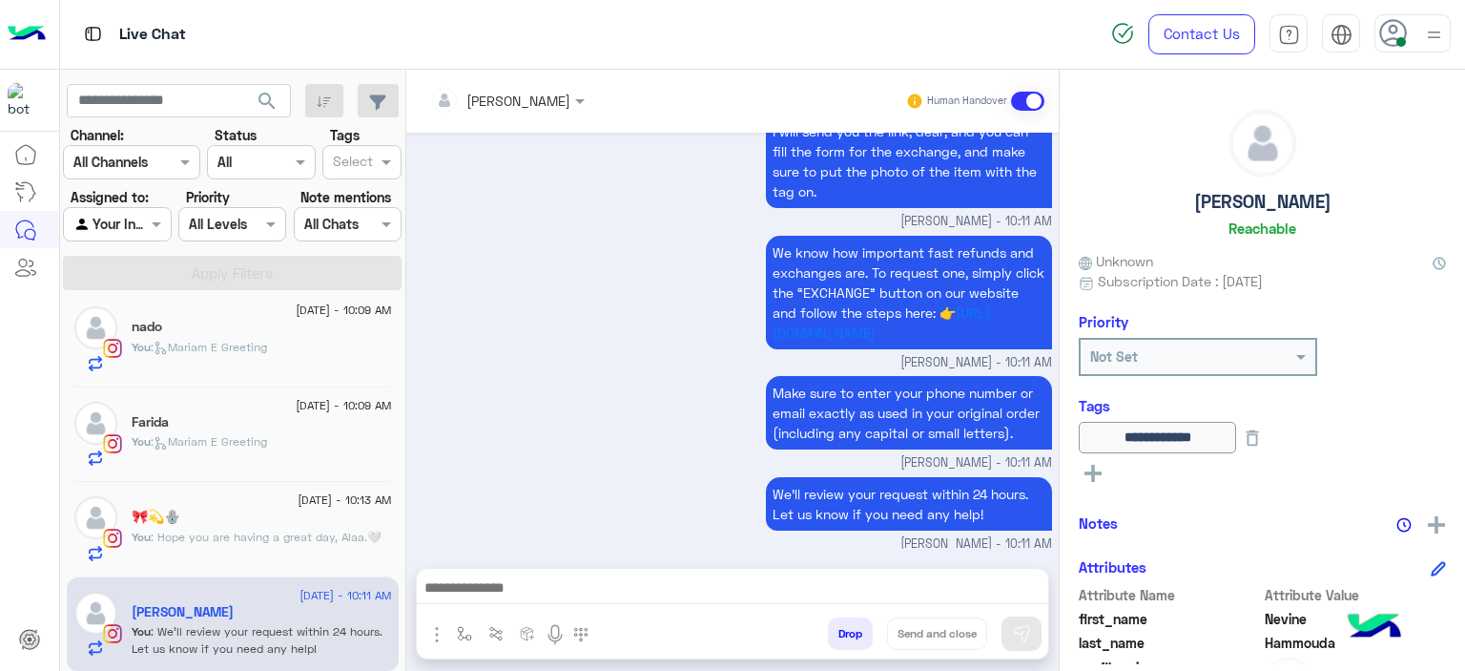
type textarea "**********"
click at [947, 636] on button "Send and close" at bounding box center [937, 633] width 100 height 32
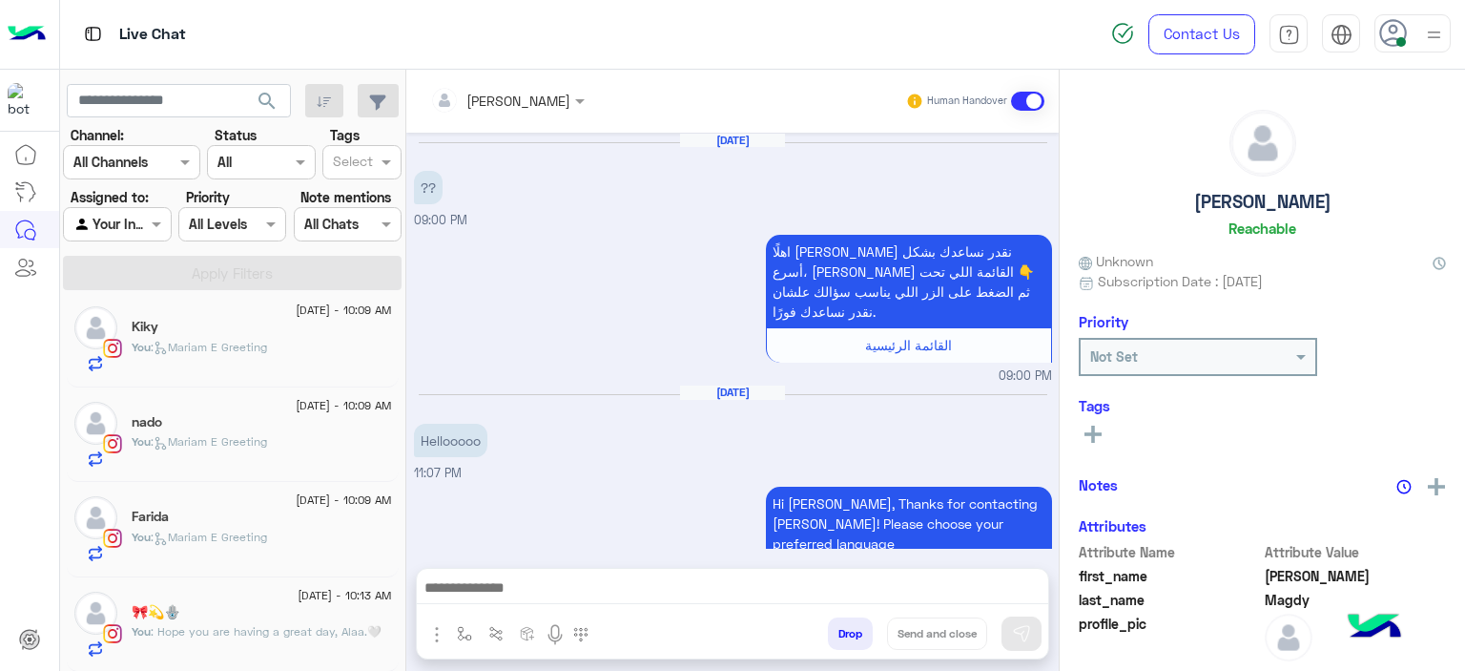
scroll to position [1594, 0]
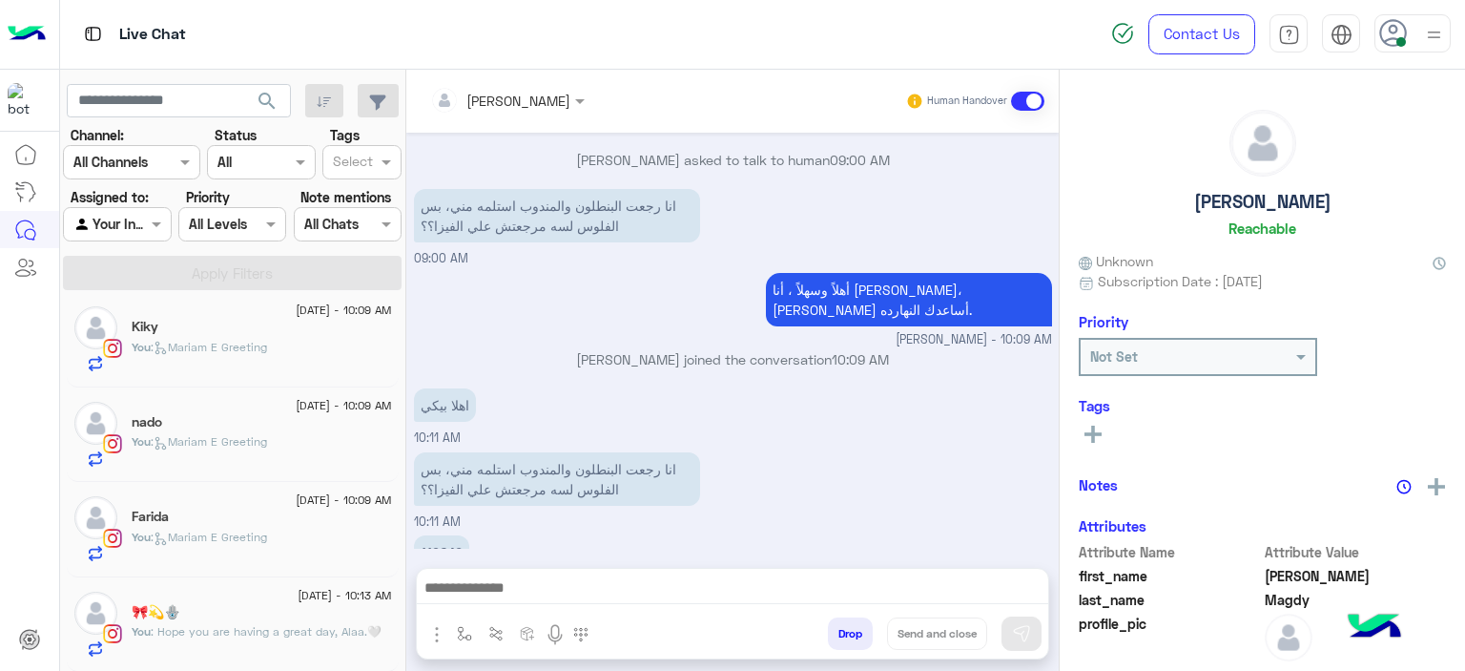
click at [275, 615] on div "🎀💫🪬" at bounding box center [262, 614] width 260 height 20
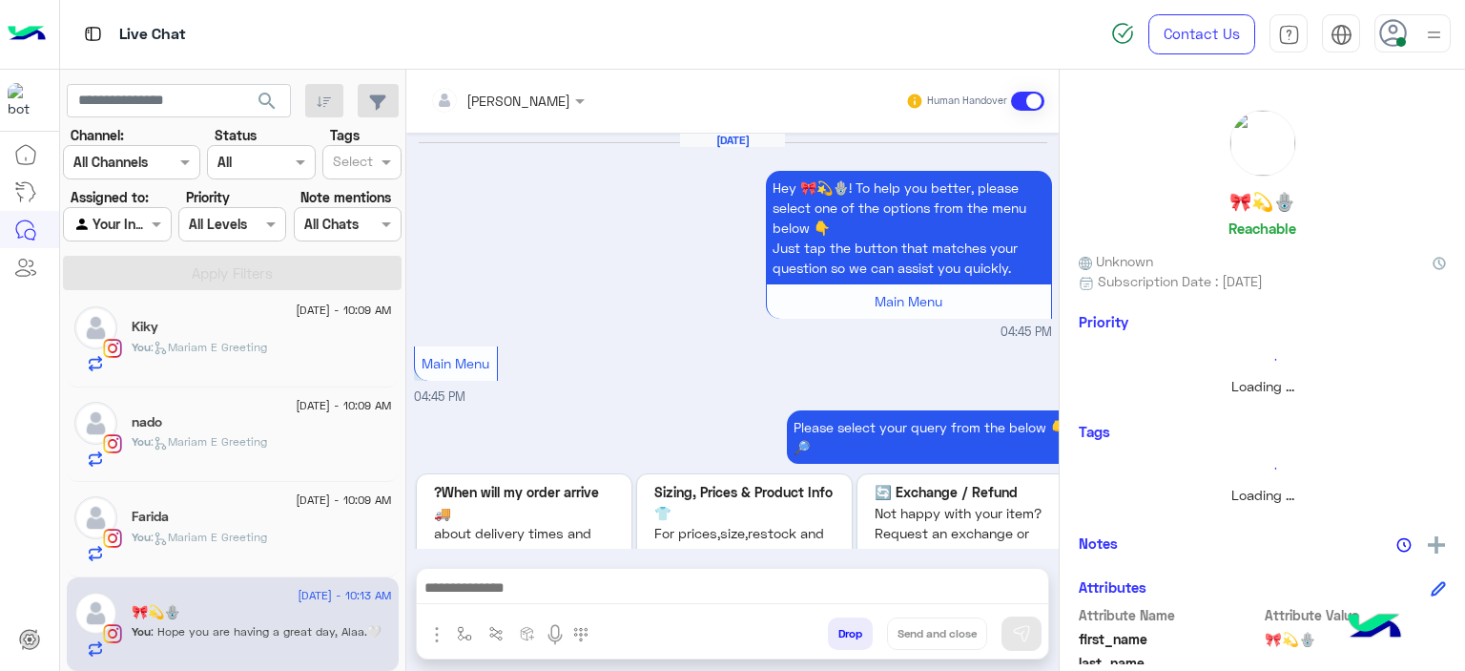
scroll to position [2233, 0]
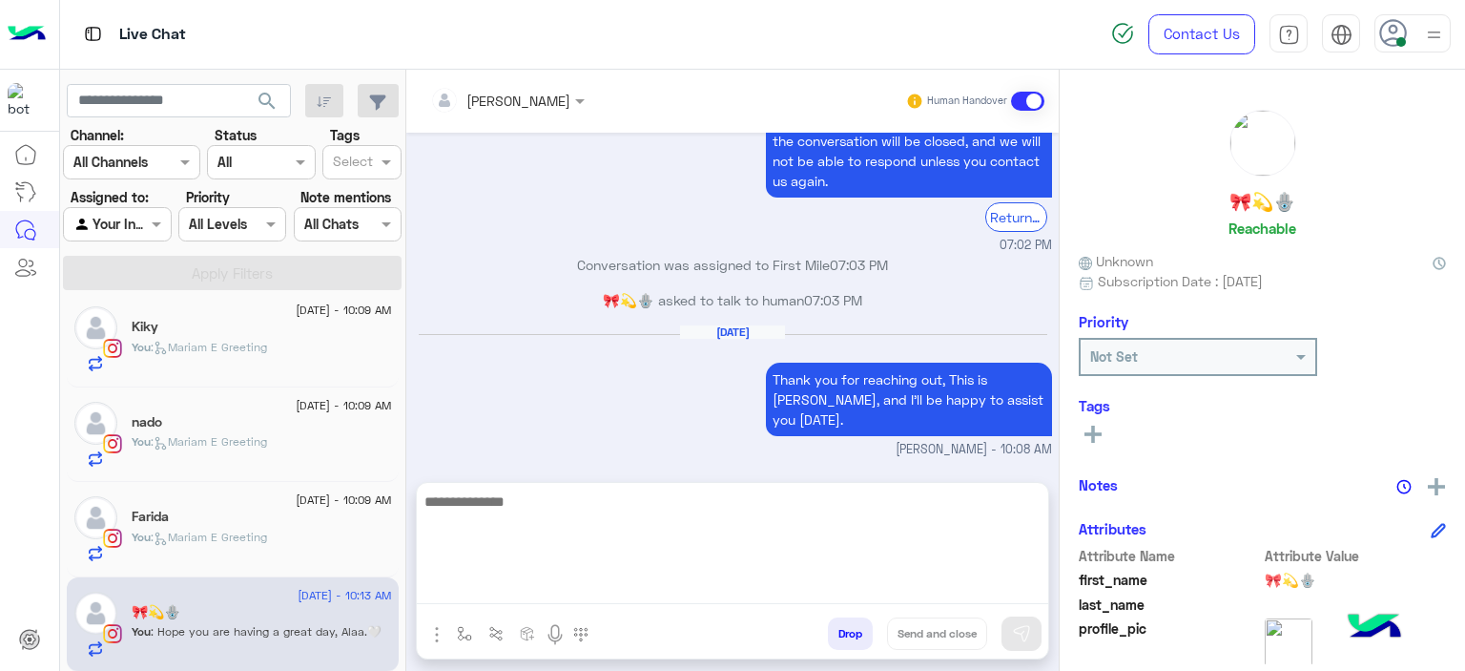
click at [485, 586] on textarea at bounding box center [733, 546] width 632 height 114
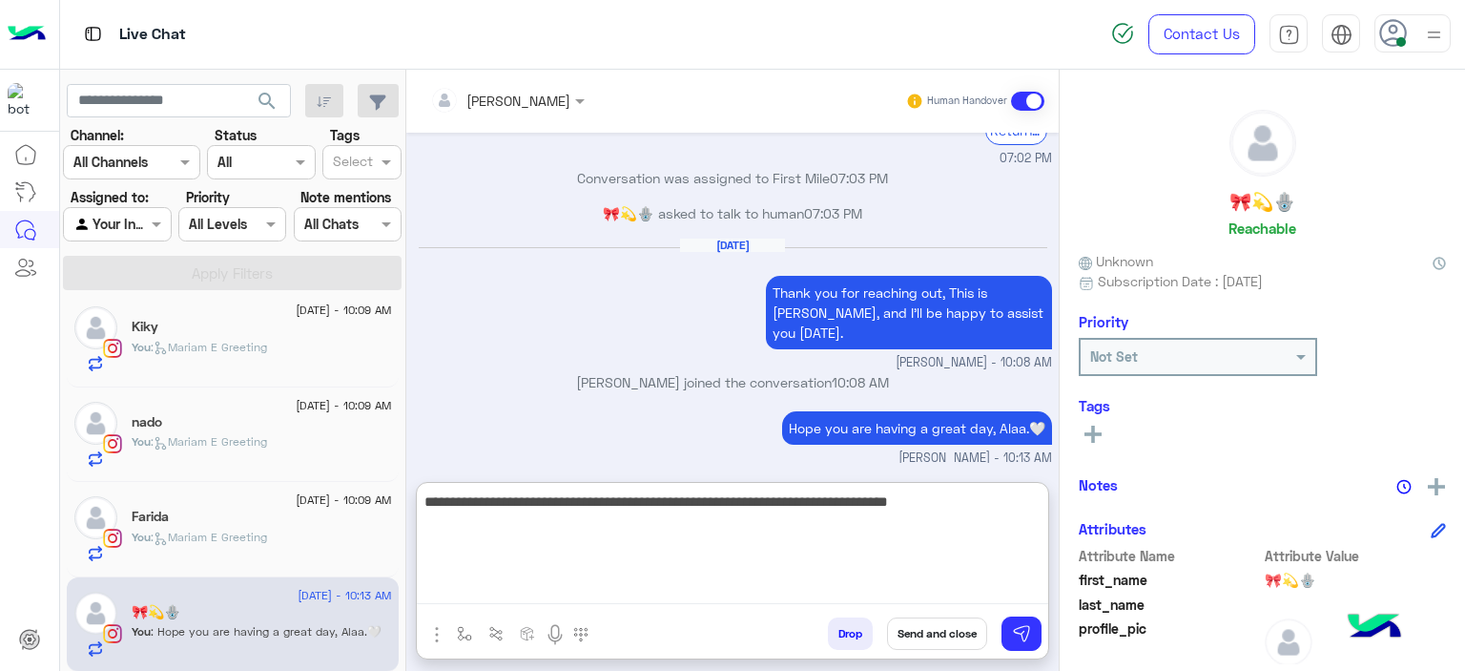
click at [892, 503] on textarea "**********" at bounding box center [733, 546] width 632 height 114
click at [973, 504] on textarea "**********" at bounding box center [733, 546] width 632 height 114
type textarea "**********"
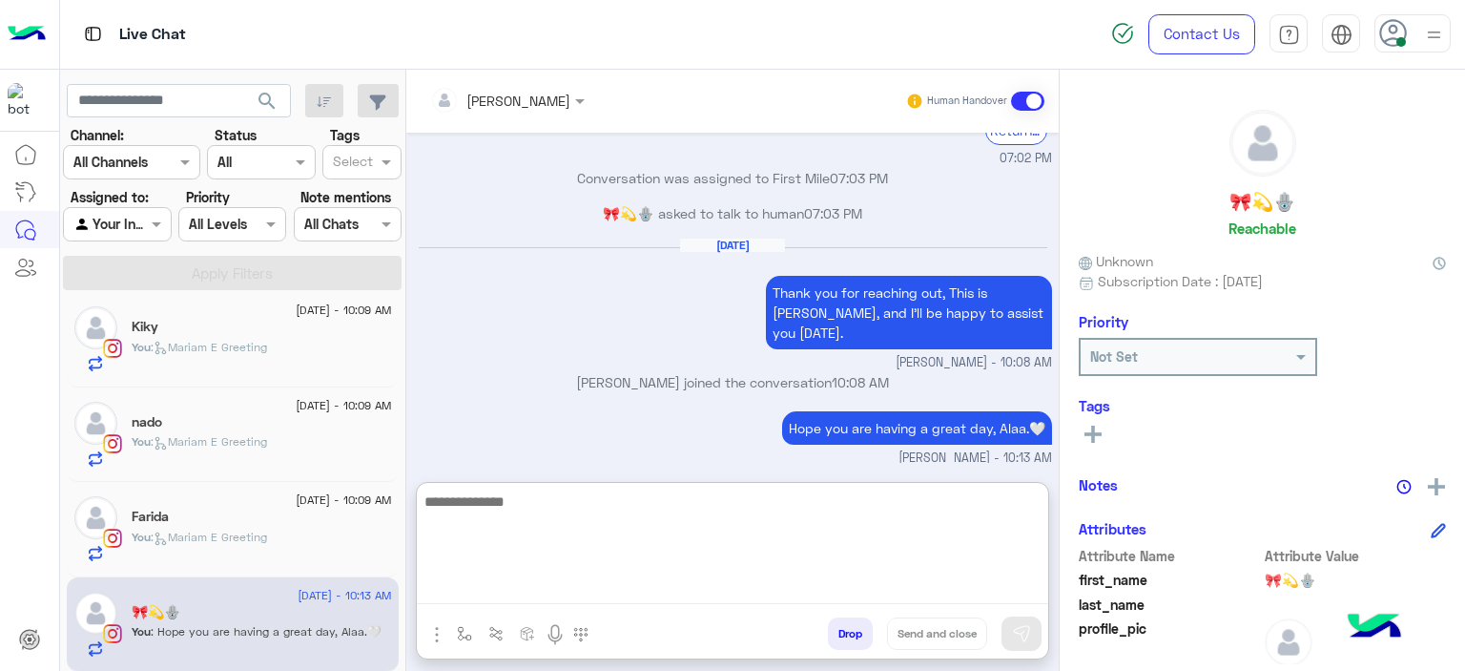
scroll to position [2440, 0]
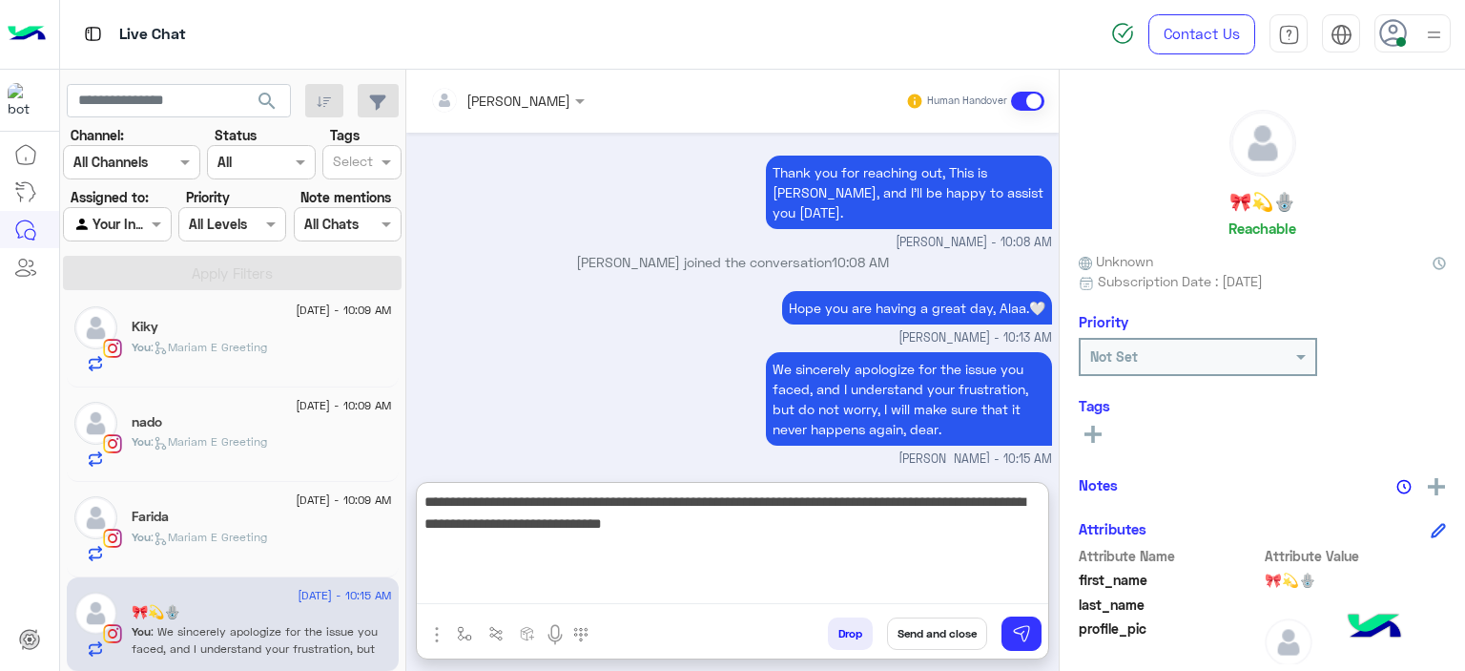
type textarea "**********"
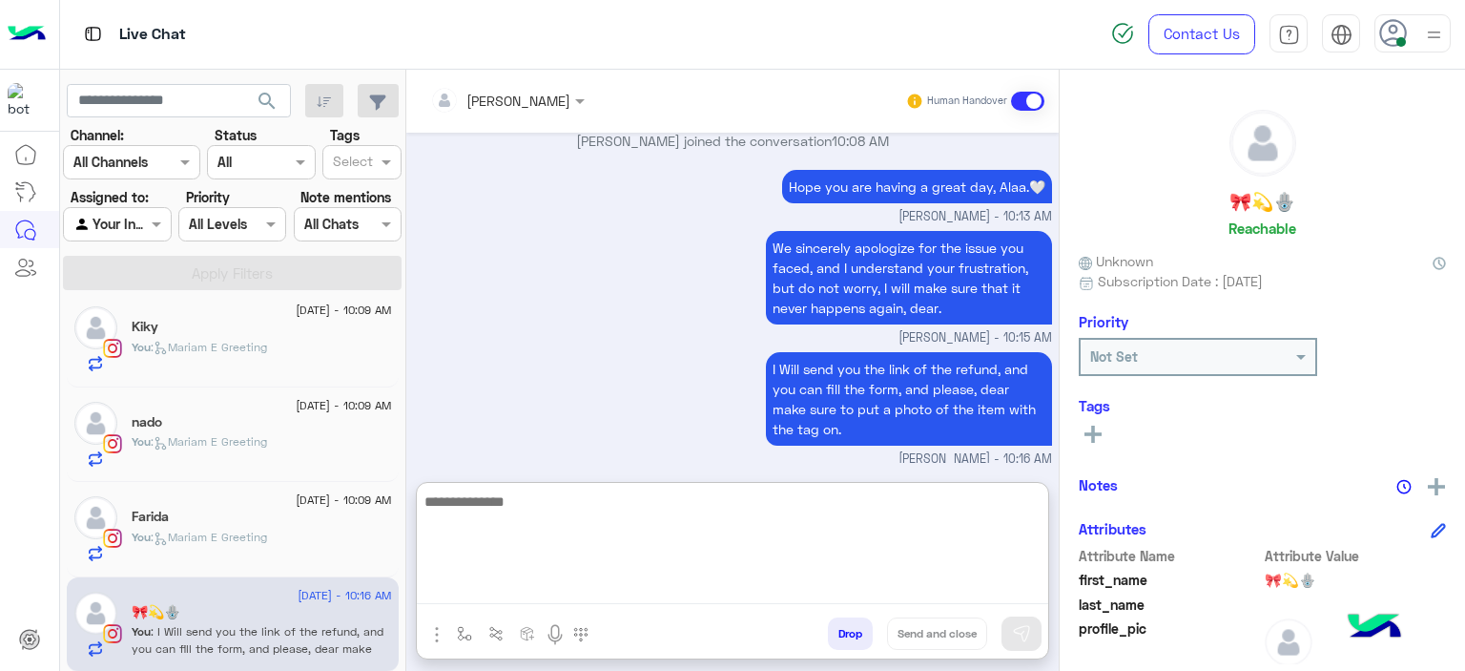
scroll to position [2561, 0]
paste textarea "**********"
type textarea "**********"
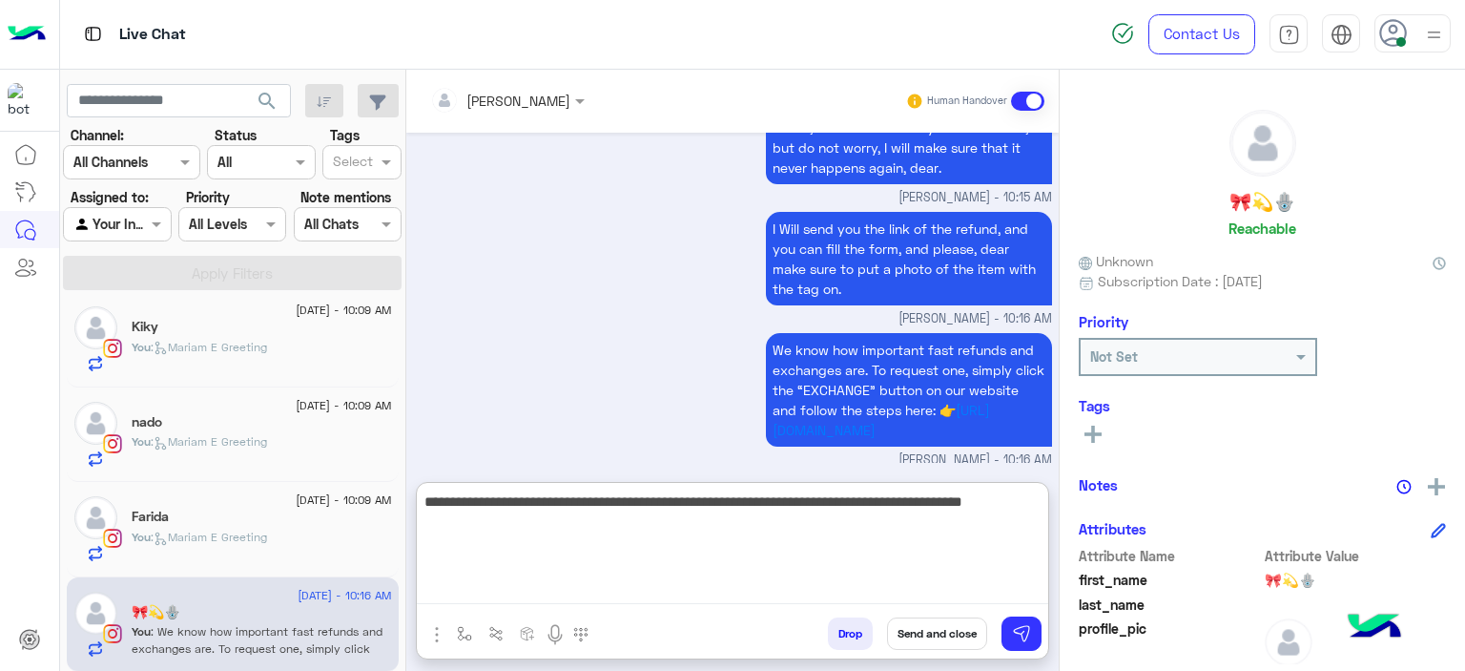
type textarea "**********"
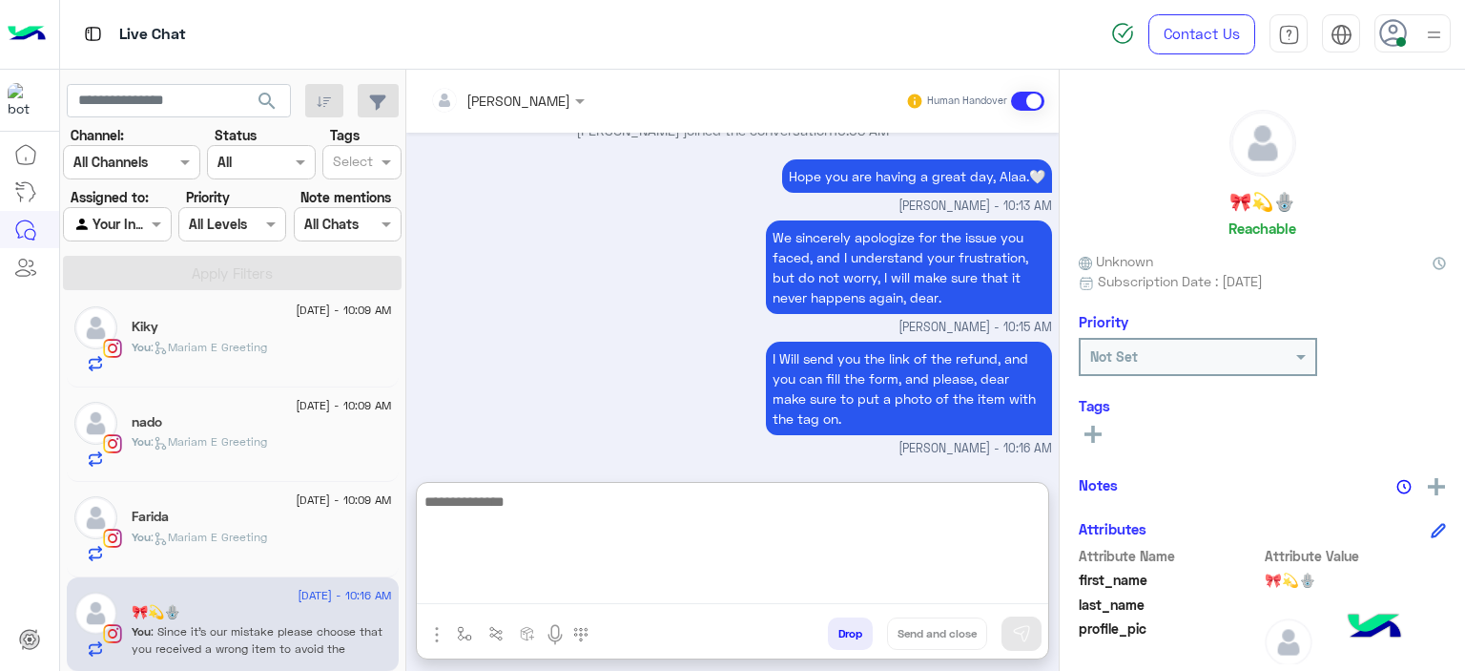
scroll to position [2803, 0]
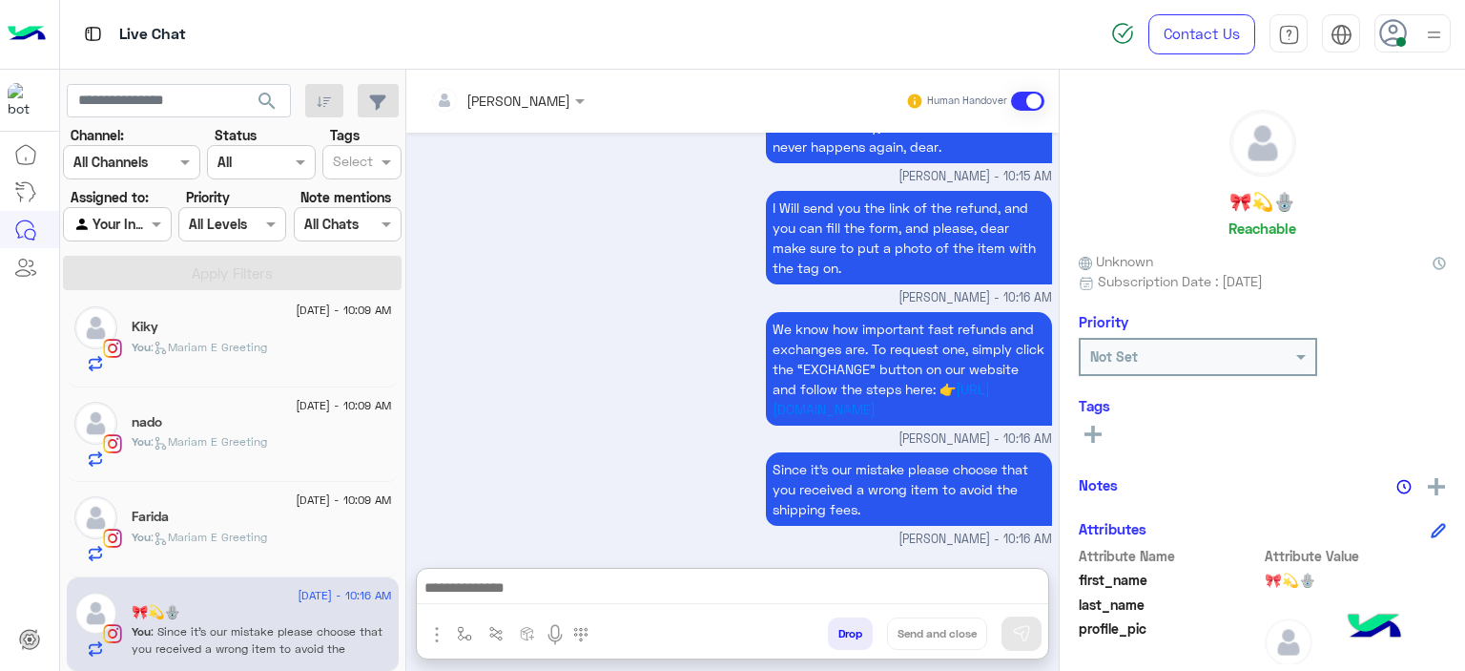
click at [300, 513] on div "Farida" at bounding box center [262, 518] width 260 height 20
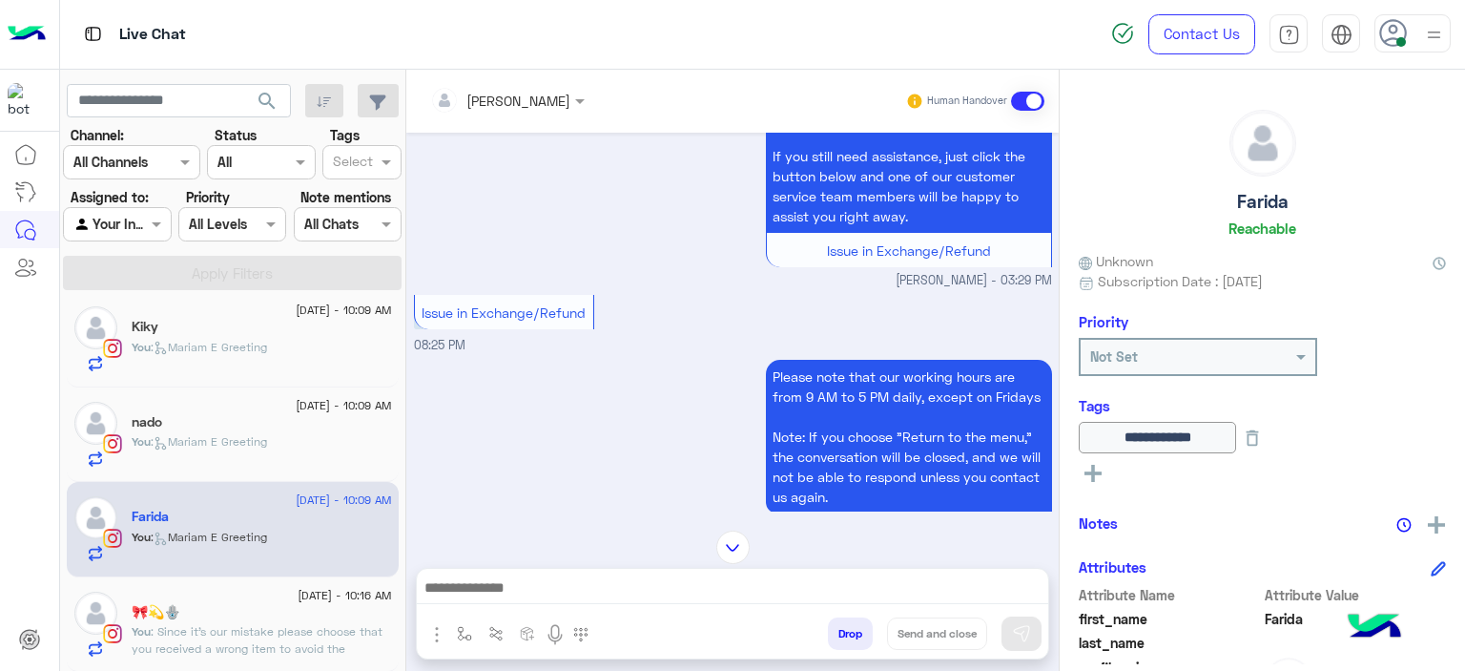
scroll to position [1537, 0]
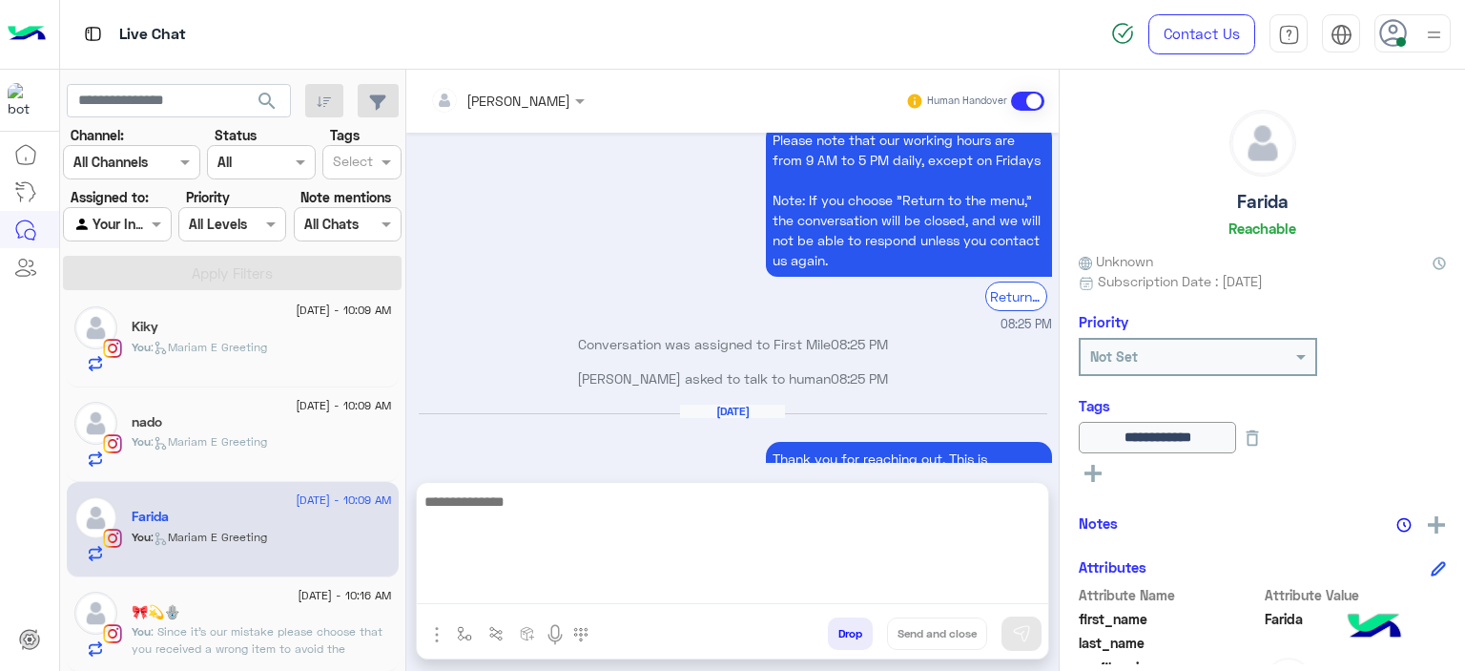
click at [478, 586] on textarea at bounding box center [733, 546] width 632 height 114
type textarea "**********"
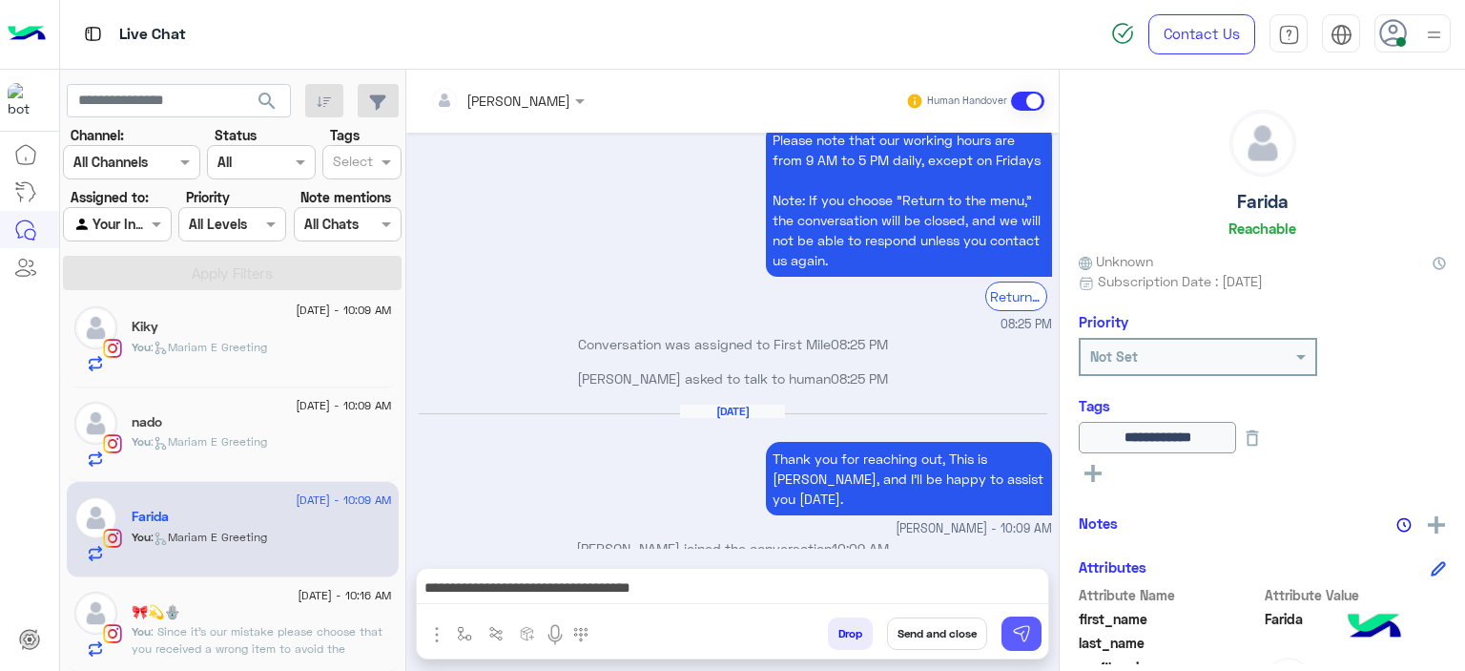
click at [1025, 634] on img at bounding box center [1021, 633] width 19 height 19
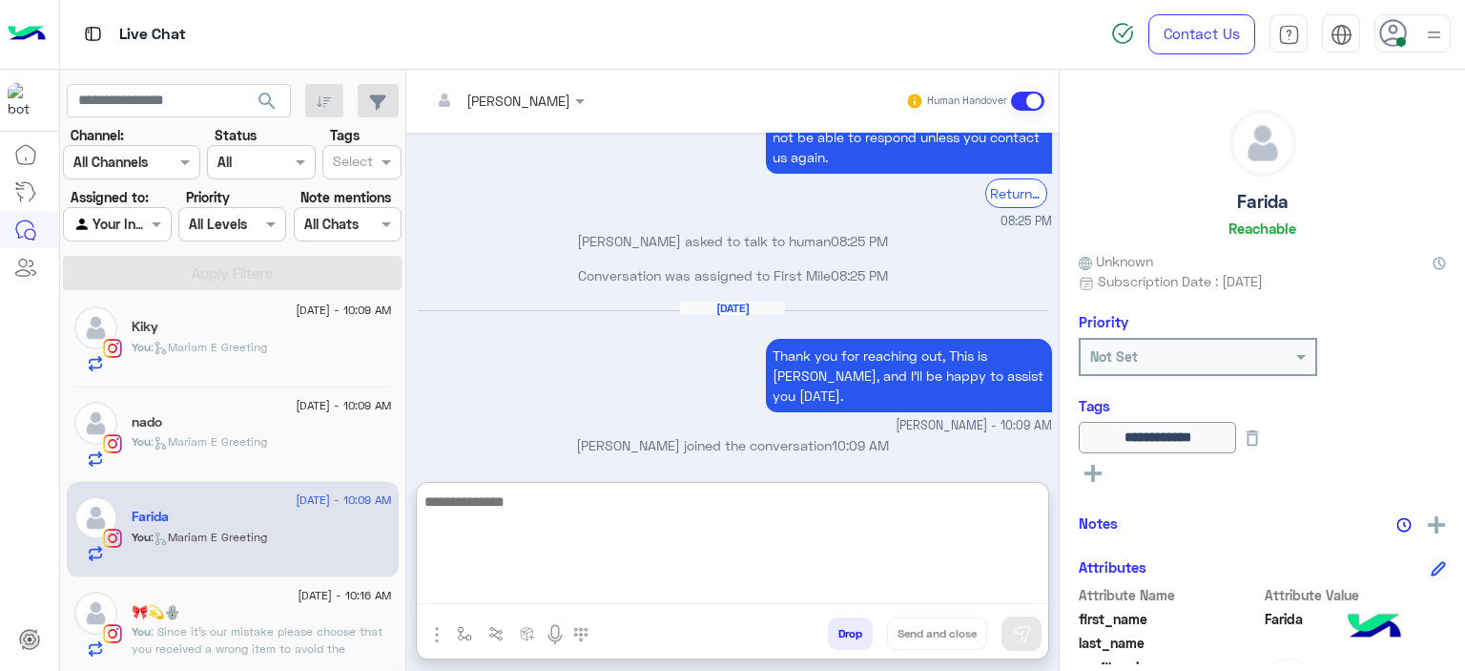
click at [572, 589] on textarea at bounding box center [733, 546] width 632 height 114
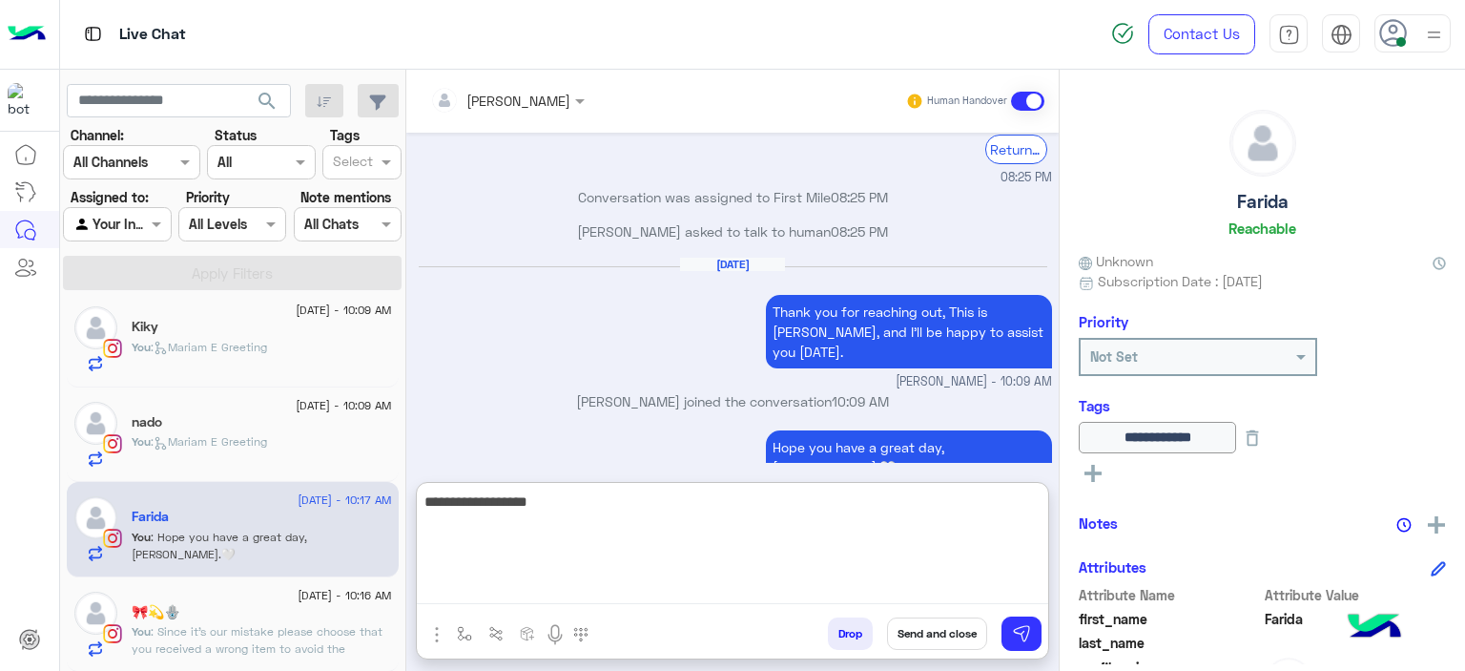
type textarea "**********"
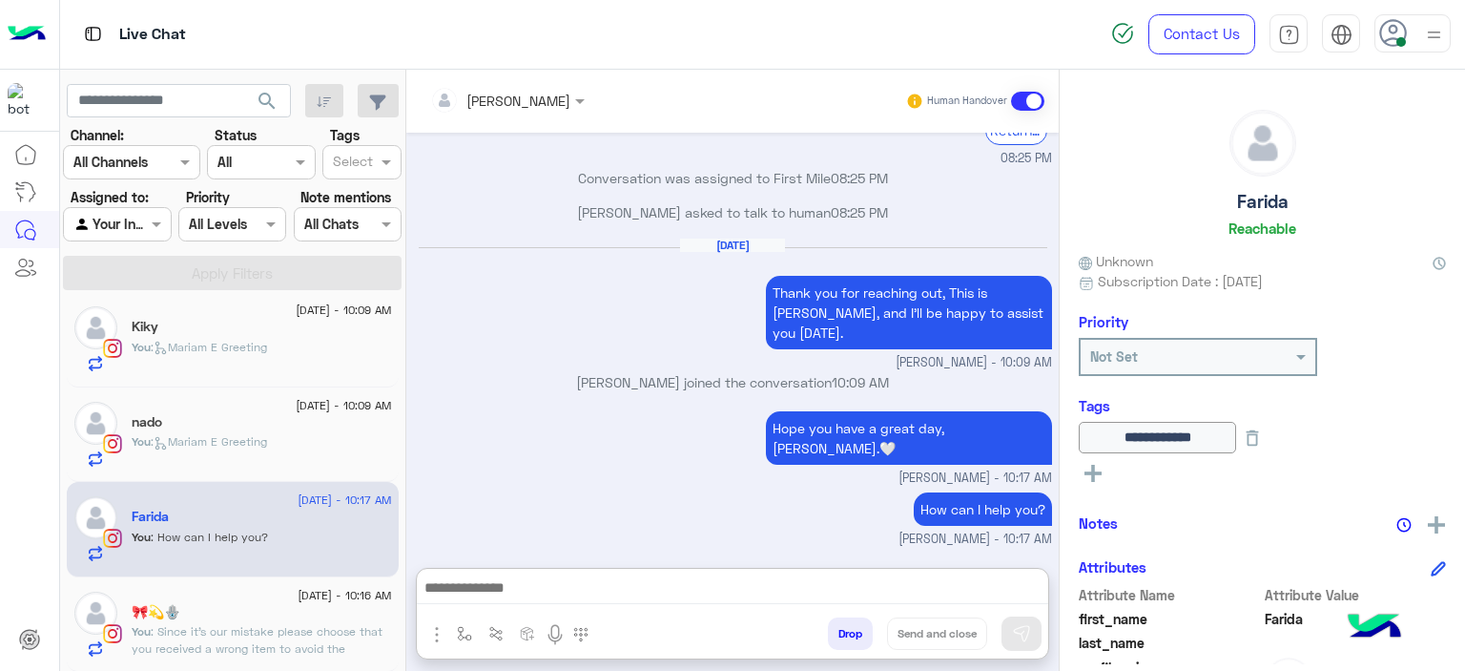
click at [298, 428] on div "nado" at bounding box center [262, 424] width 260 height 20
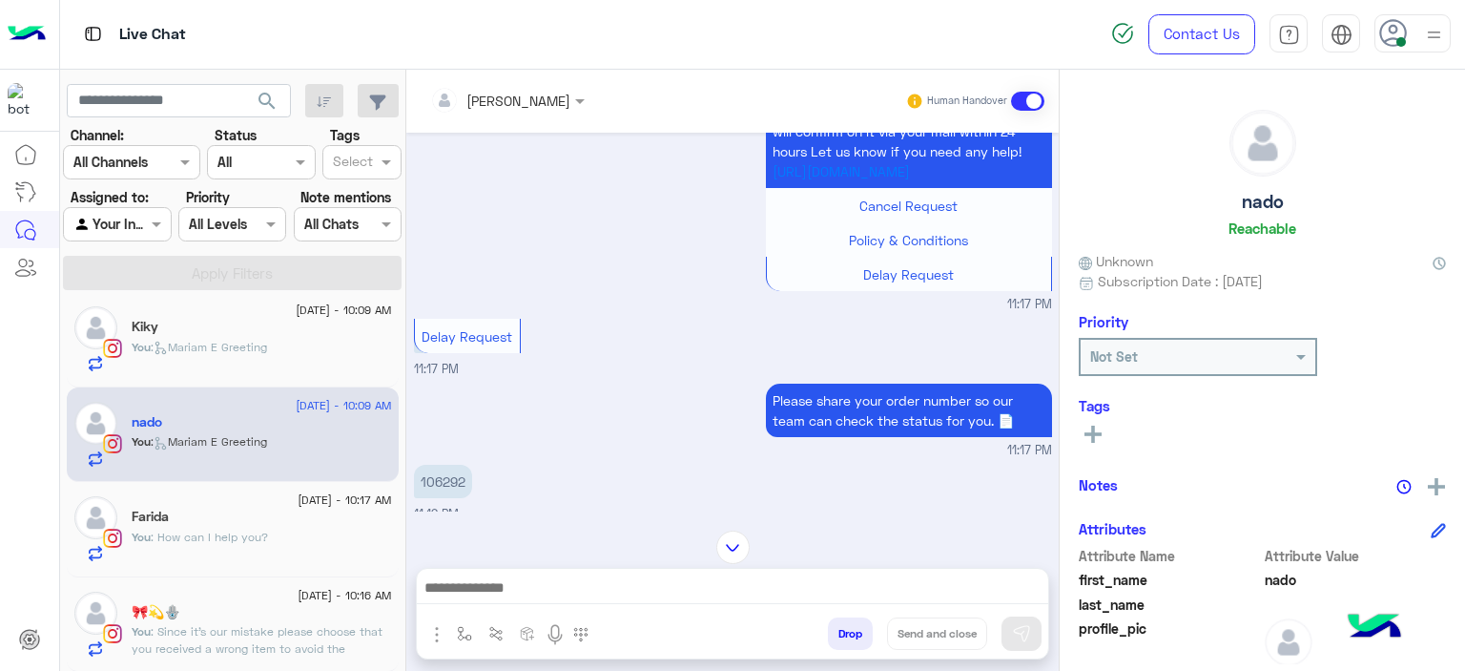
scroll to position [1506, 0]
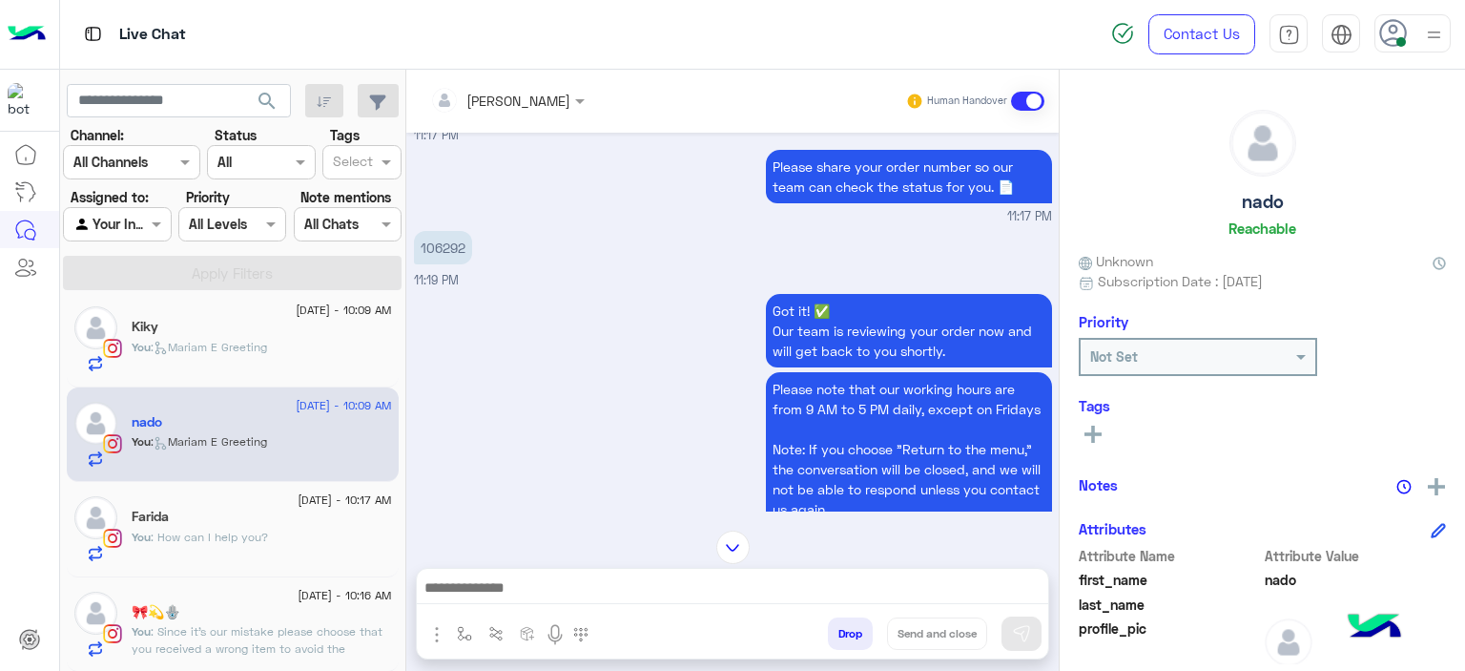
click at [442, 264] on p "106292" at bounding box center [443, 247] width 58 height 33
copy p "106292"
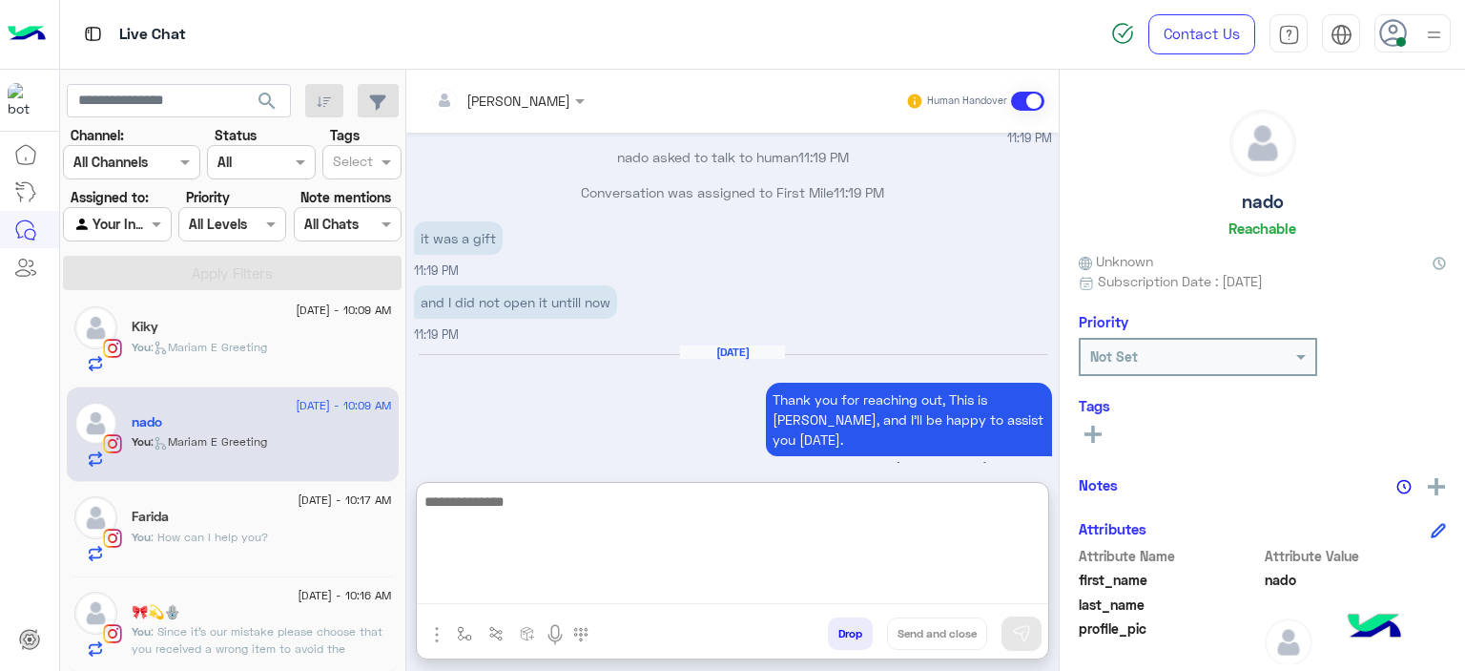
click at [553, 585] on textarea at bounding box center [733, 546] width 632 height 114
type textarea "*"
type textarea "**********"
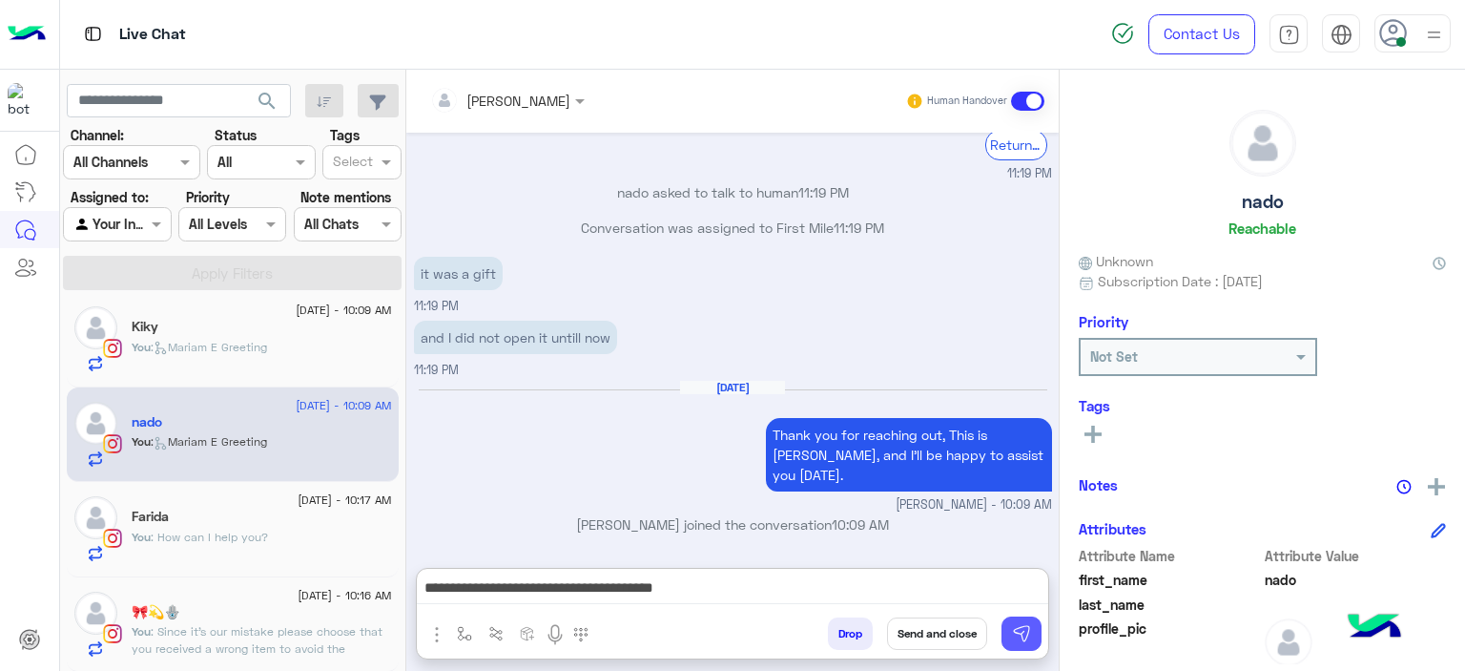
click at [1025, 629] on img at bounding box center [1021, 633] width 19 height 19
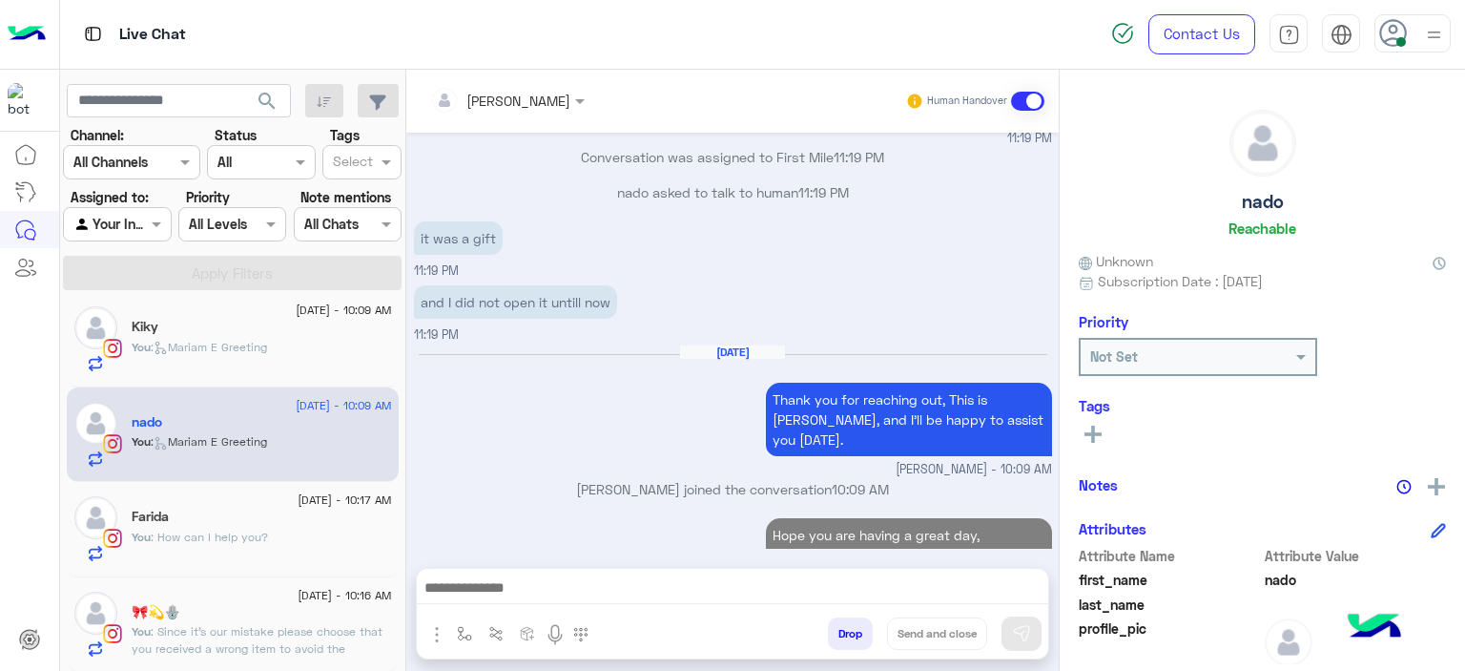
scroll to position [2003, 0]
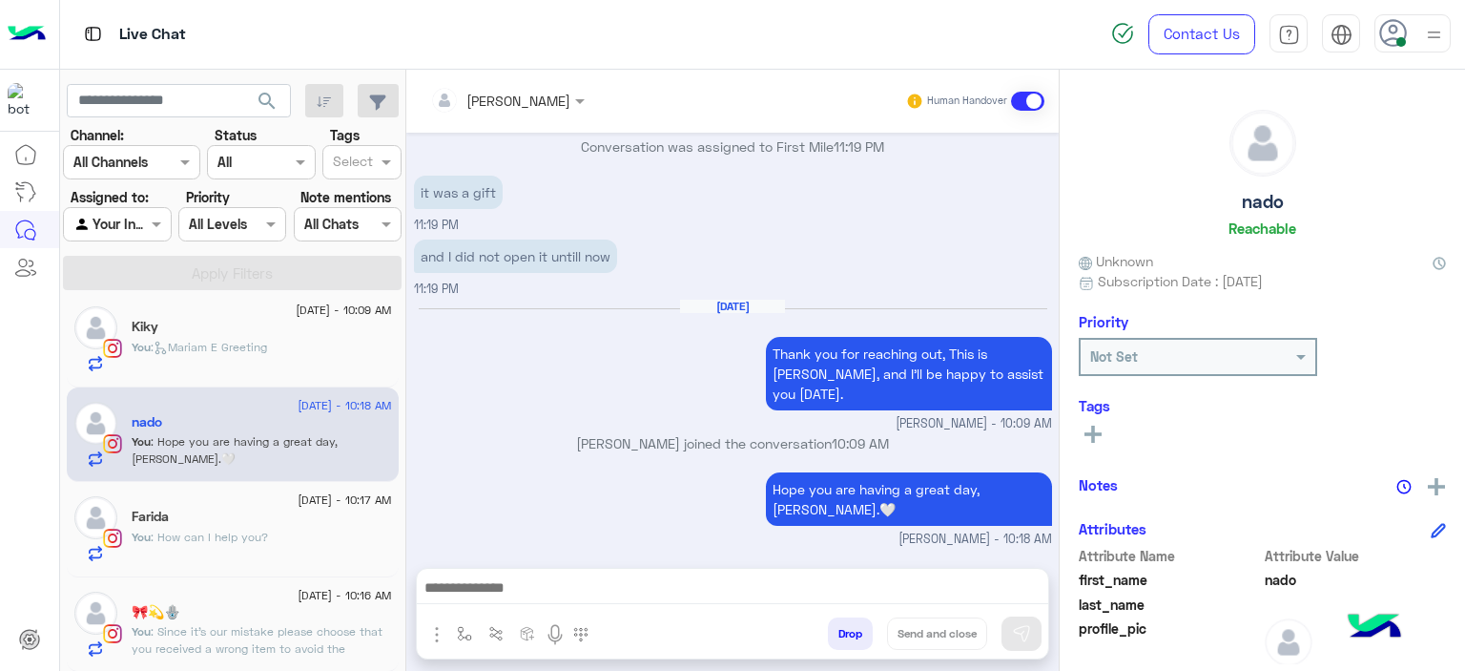
click at [321, 608] on div "🎀💫🪬" at bounding box center [262, 614] width 260 height 20
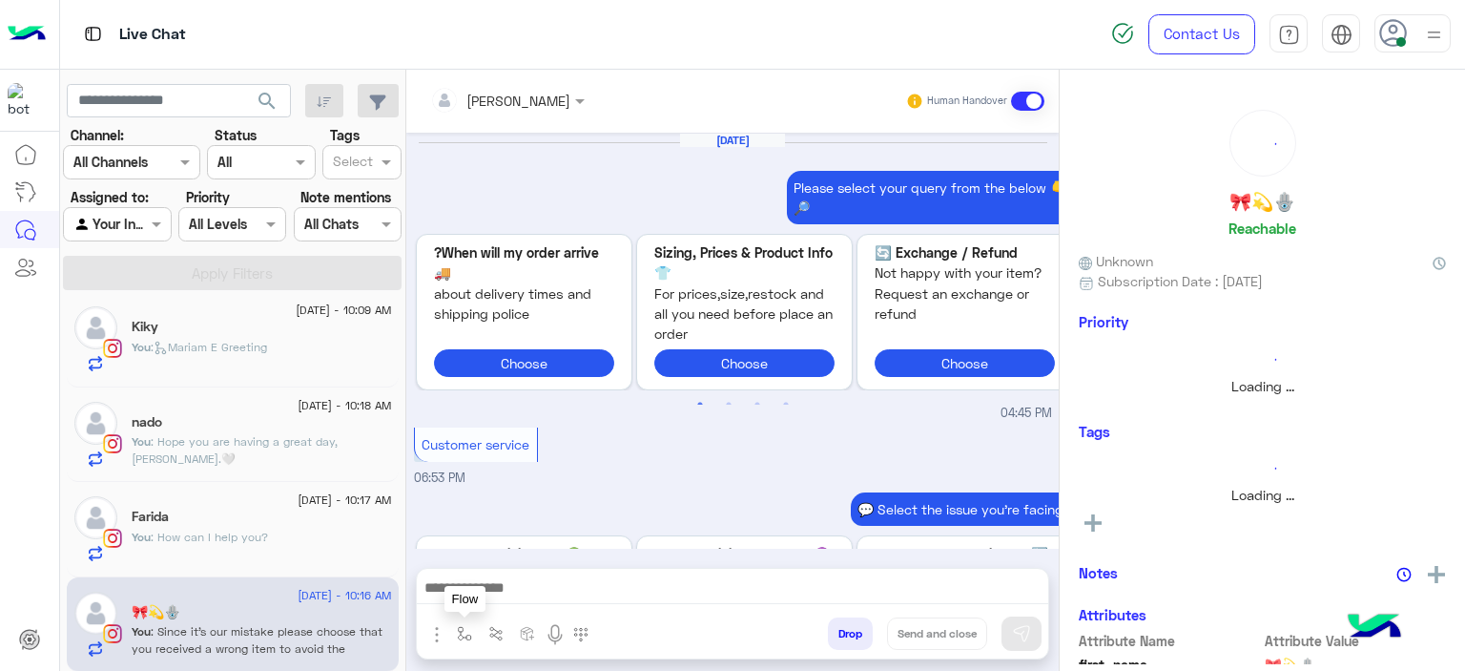
scroll to position [2157, 0]
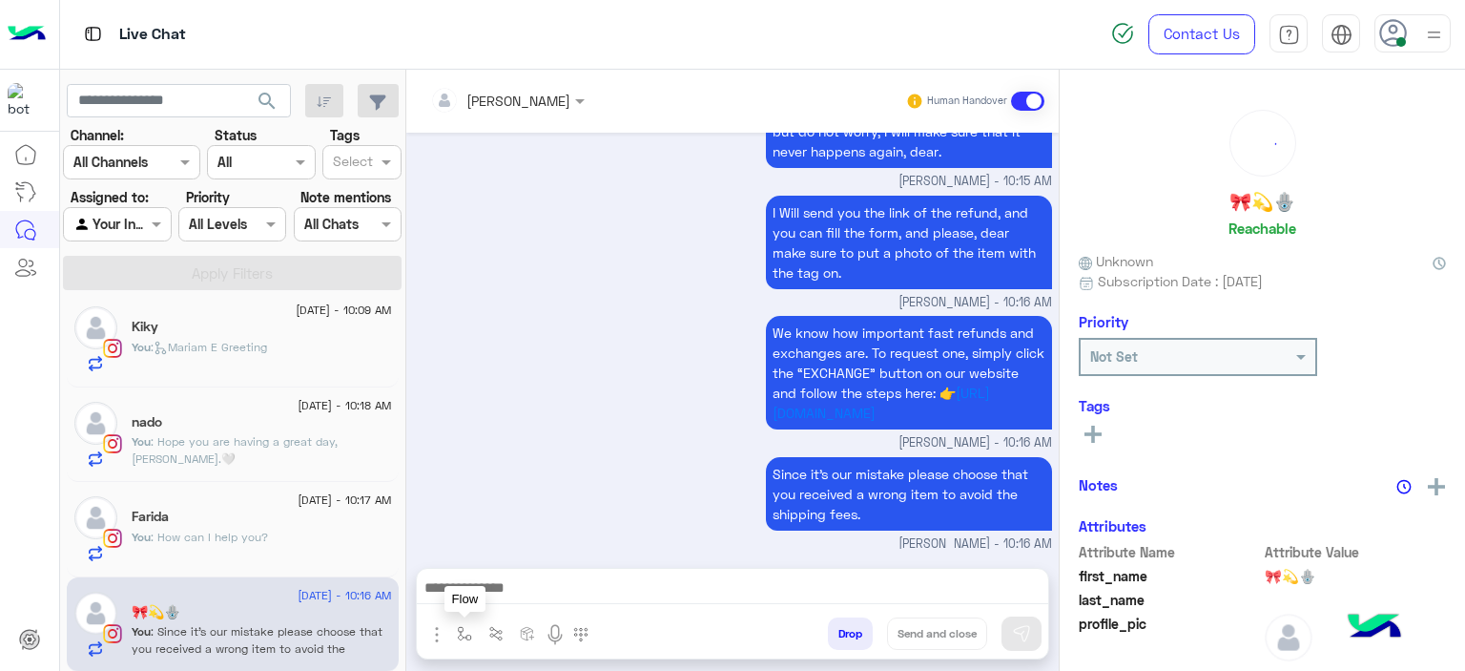
click at [458, 632] on img "button" at bounding box center [464, 633] width 15 height 15
click at [1100, 433] on button at bounding box center [1093, 433] width 29 height 23
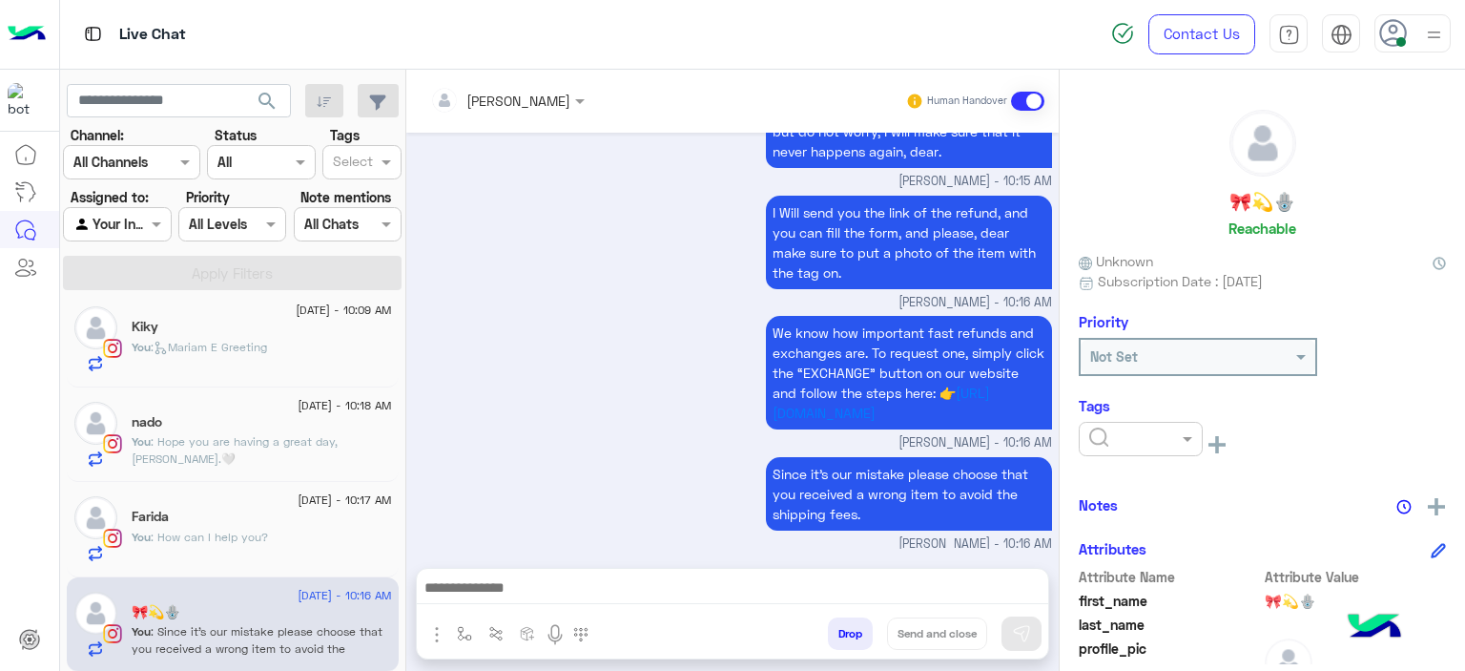
click at [1108, 434] on input "text" at bounding box center [1118, 439] width 58 height 20
click at [1126, 516] on span "M FOLLOW UP" at bounding box center [1131, 520] width 87 height 16
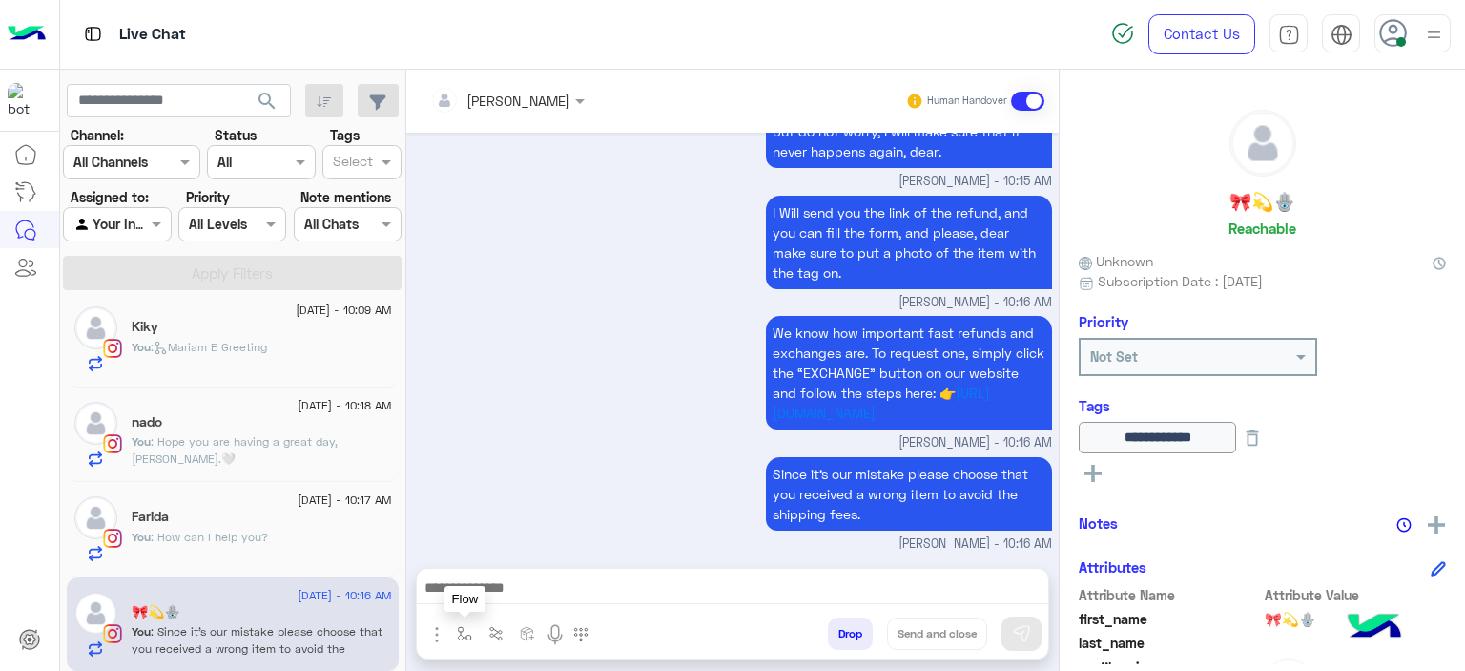
click at [458, 627] on img "button" at bounding box center [464, 633] width 15 height 15
click at [492, 583] on input "text" at bounding box center [499, 592] width 78 height 22
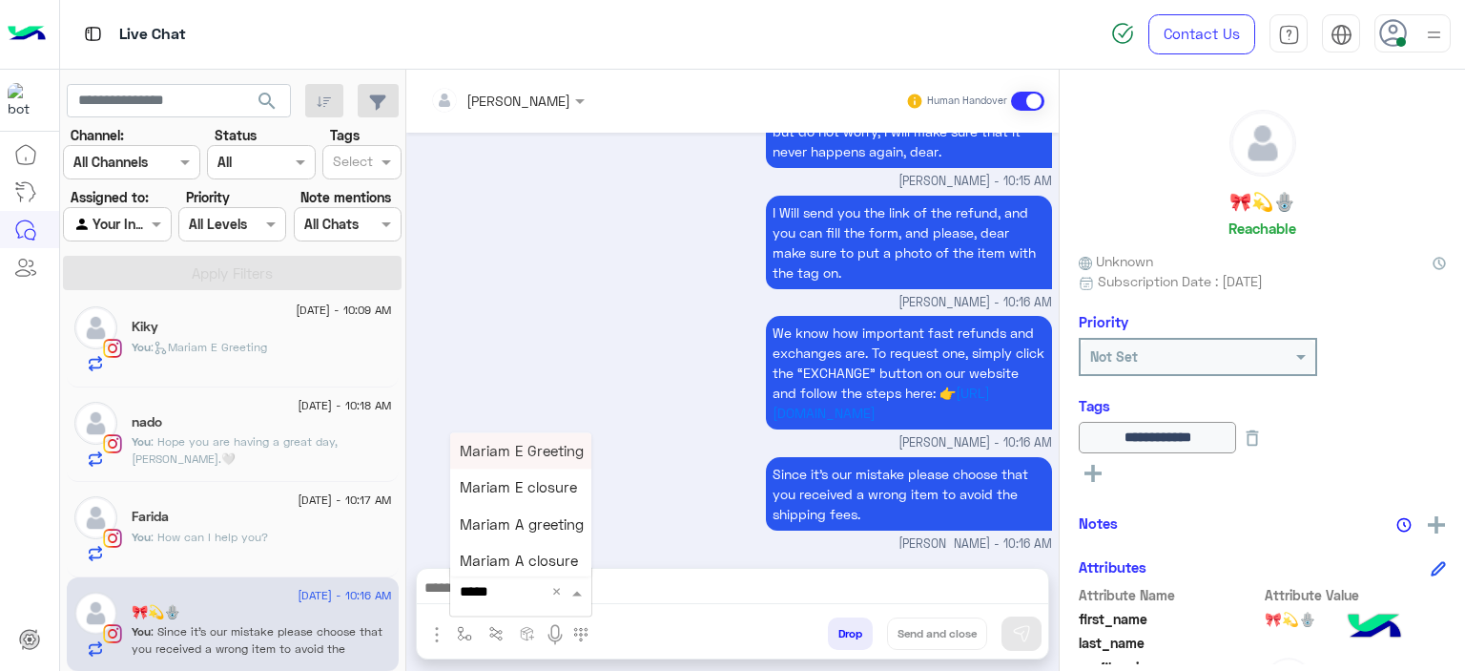
type input "******"
click at [515, 498] on div "Mariam E closure" at bounding box center [520, 487] width 141 height 36
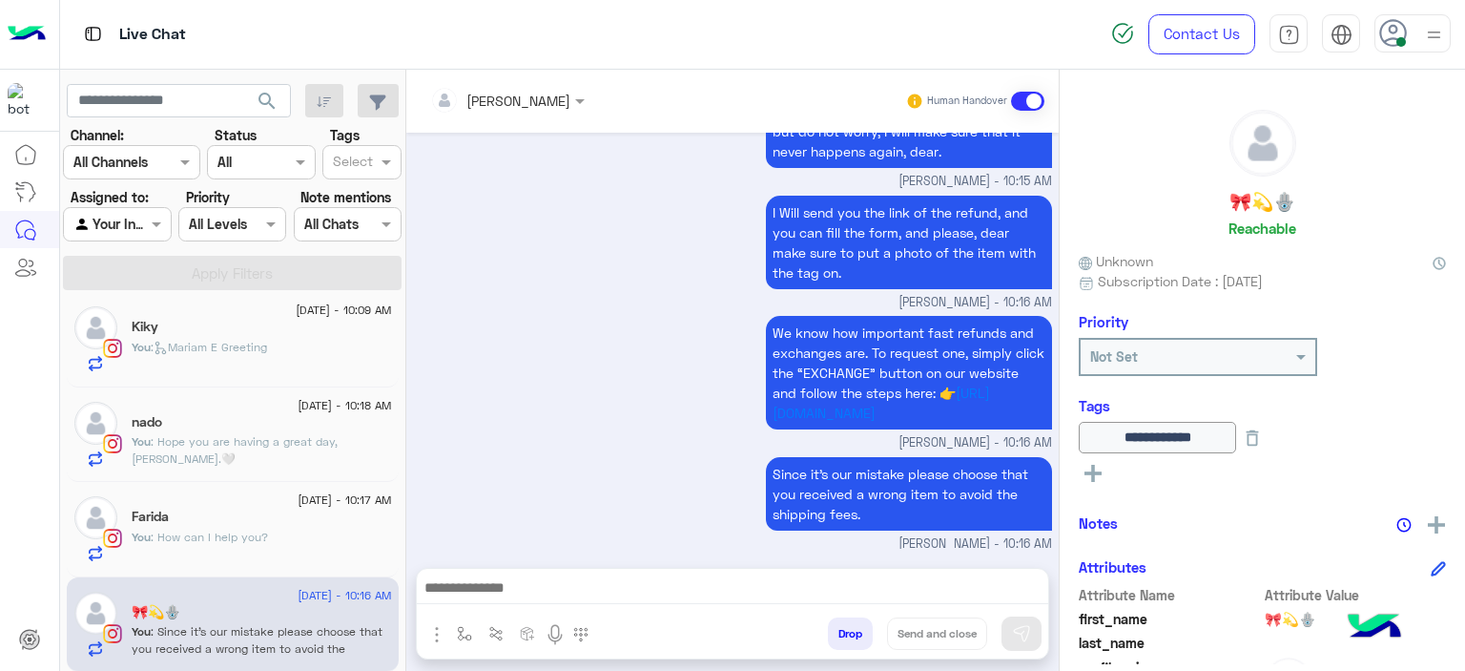
type textarea "**********"
click at [940, 638] on button "Send and close" at bounding box center [937, 633] width 100 height 32
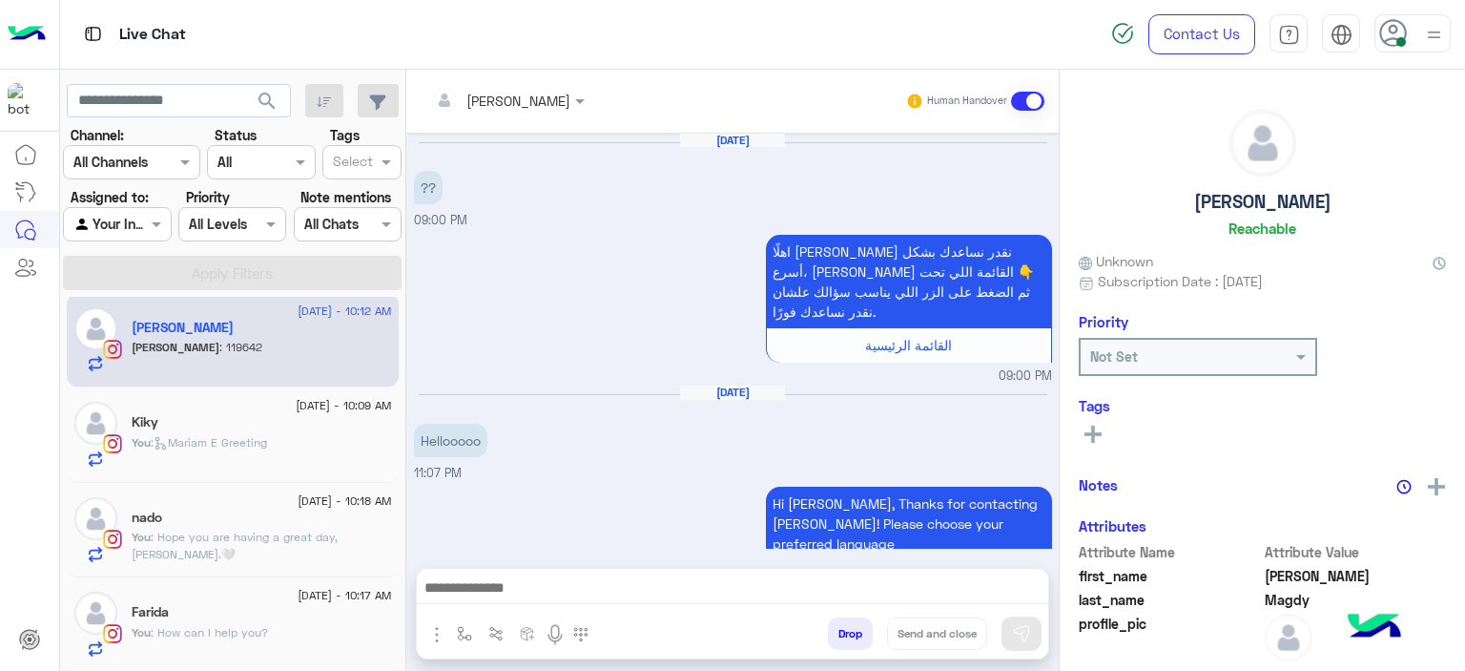
scroll to position [1594, 0]
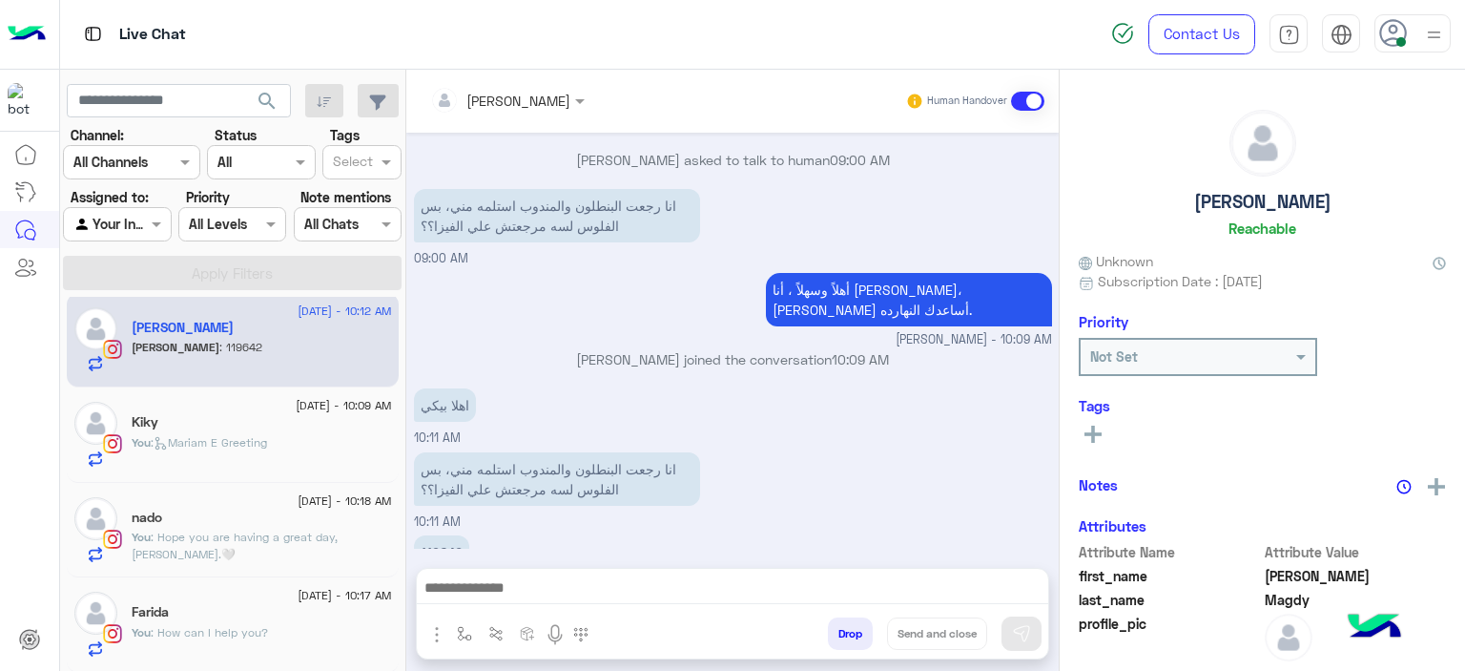
click at [280, 529] on span ": Hope you are having a great day, Nado.🤍" at bounding box center [235, 544] width 206 height 31
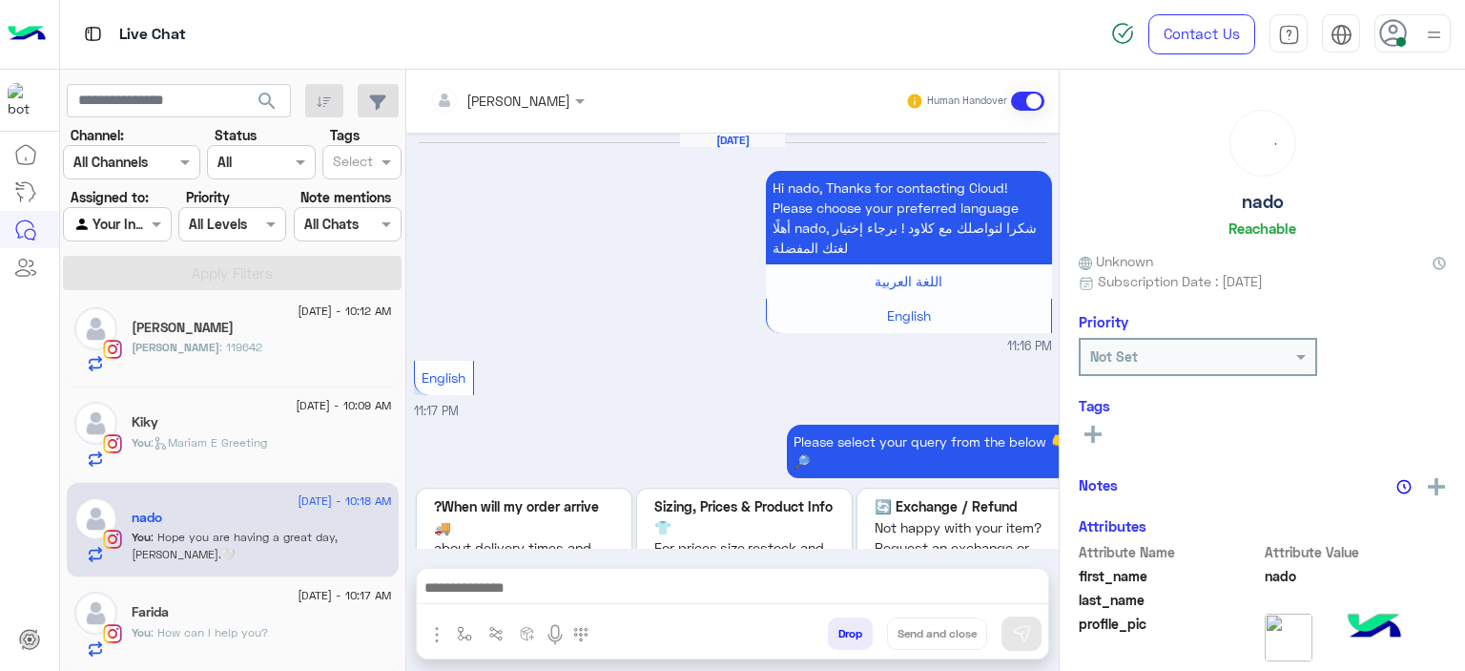
scroll to position [1939, 0]
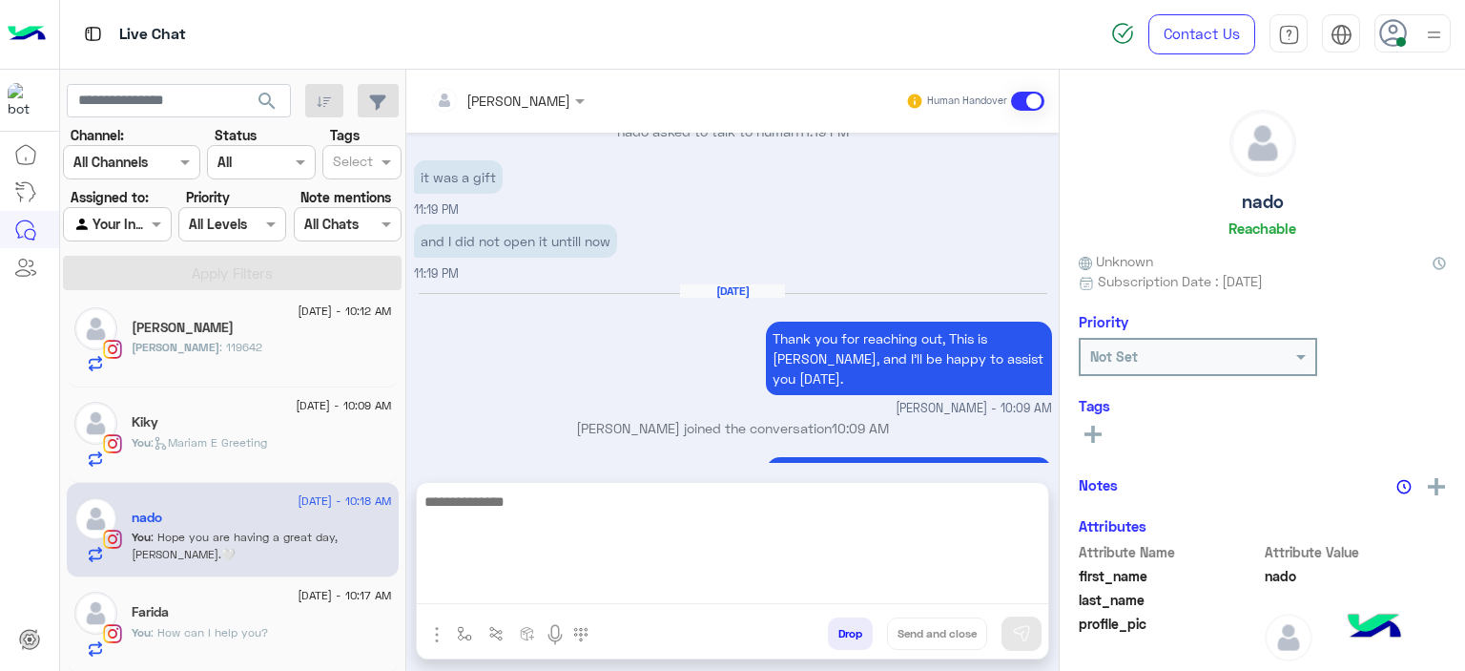
click at [534, 580] on textarea at bounding box center [733, 546] width 632 height 114
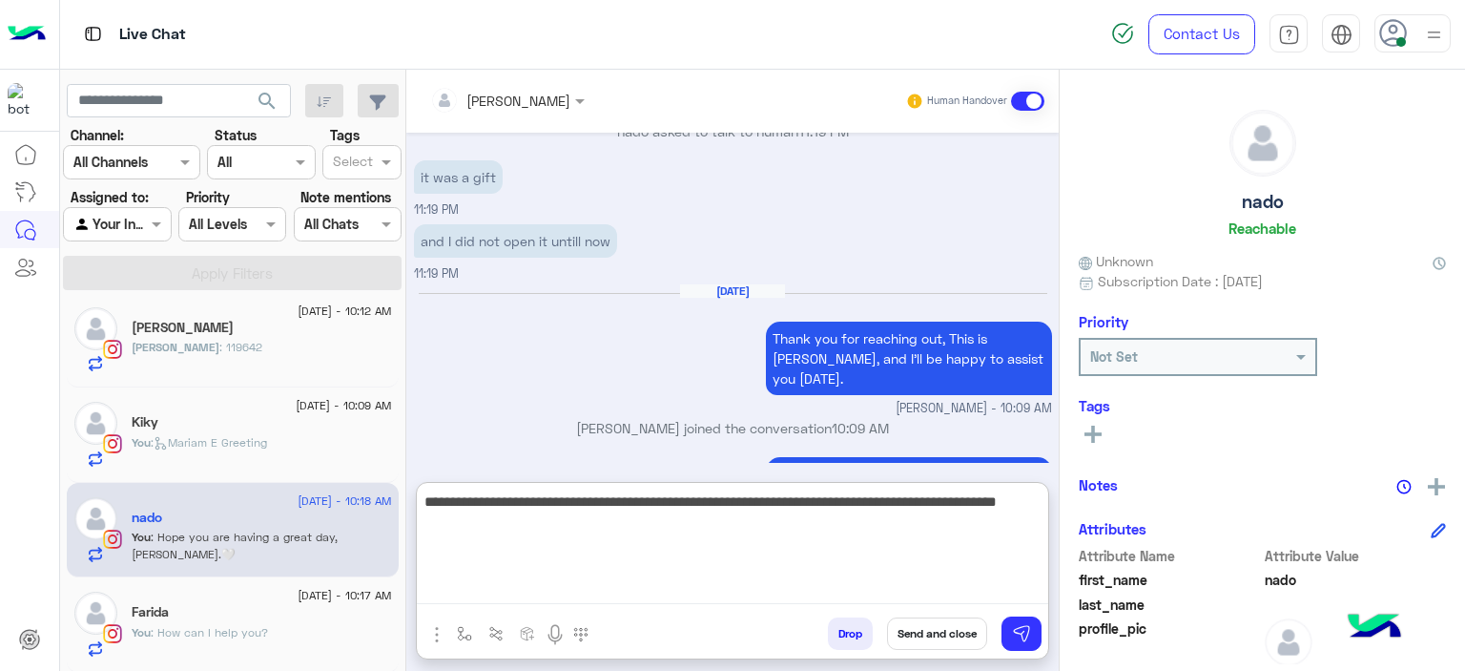
type textarea "**********"
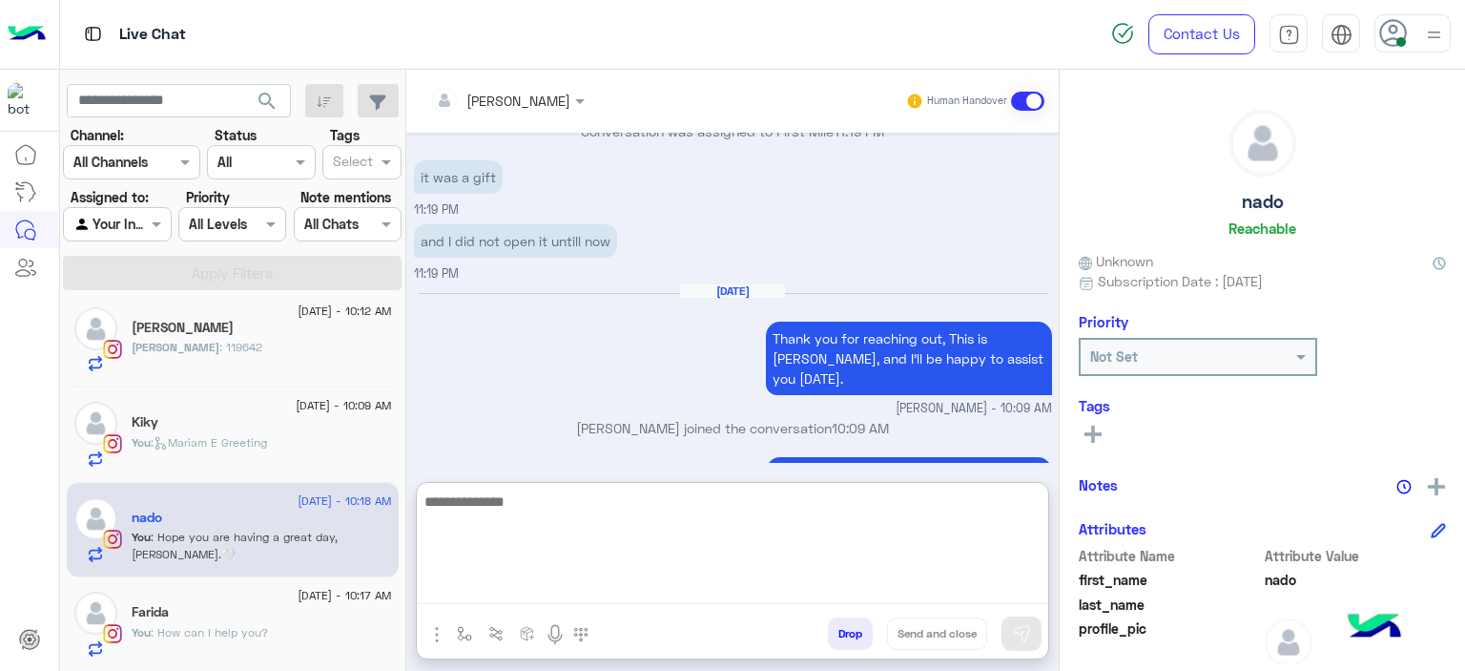
scroll to position [2126, 0]
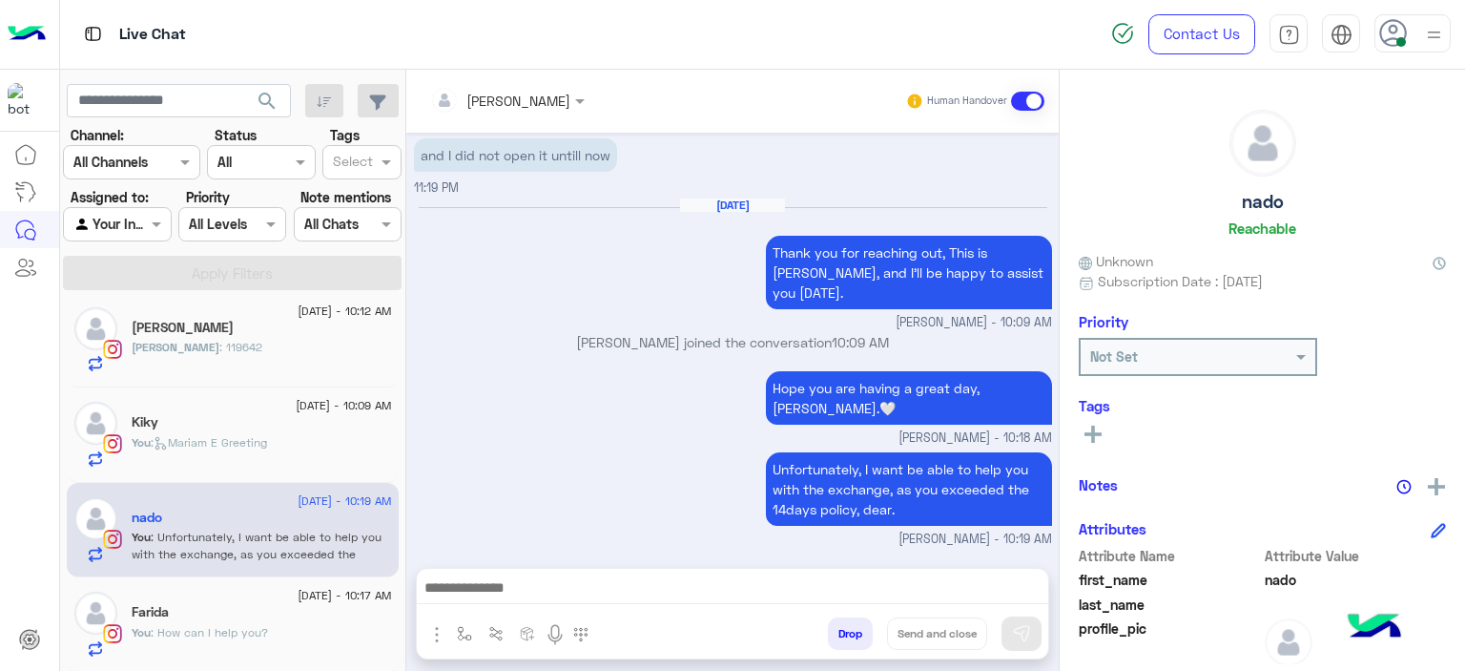
click at [321, 637] on div "You : How can I help you?" at bounding box center [262, 640] width 260 height 33
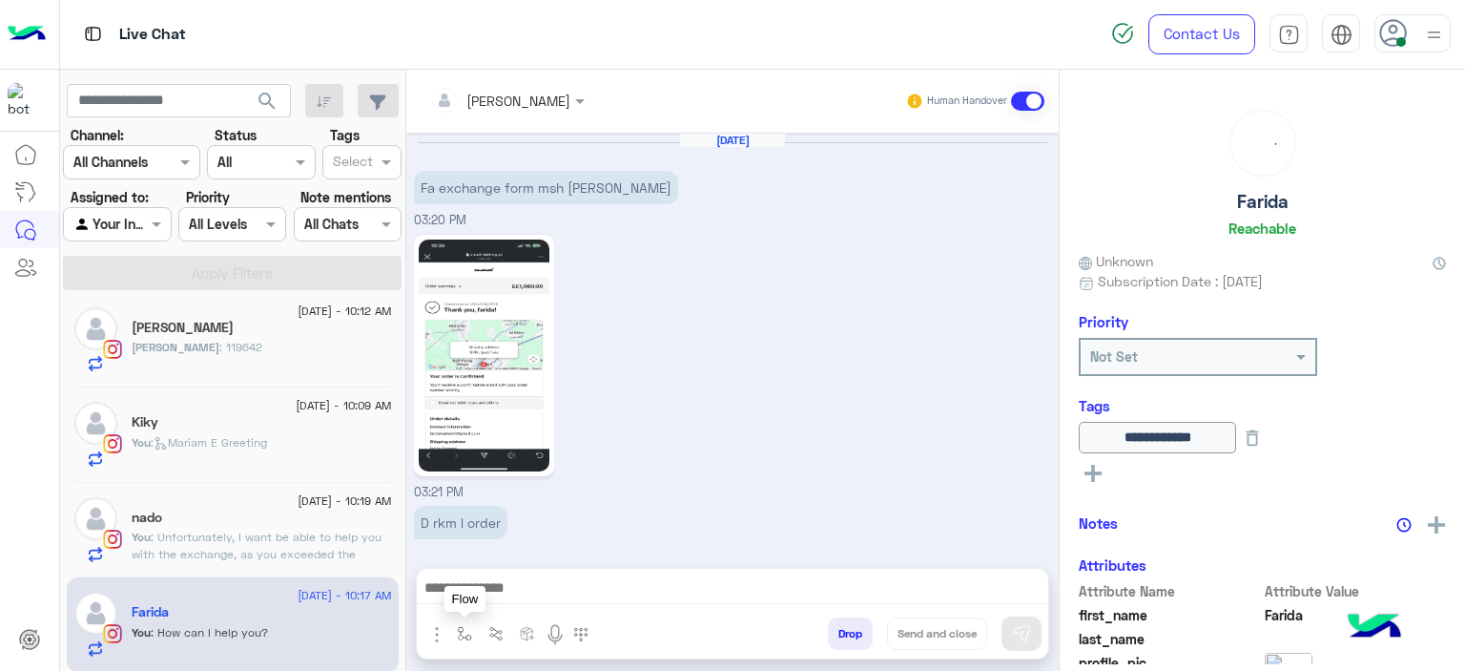
scroll to position [1540, 0]
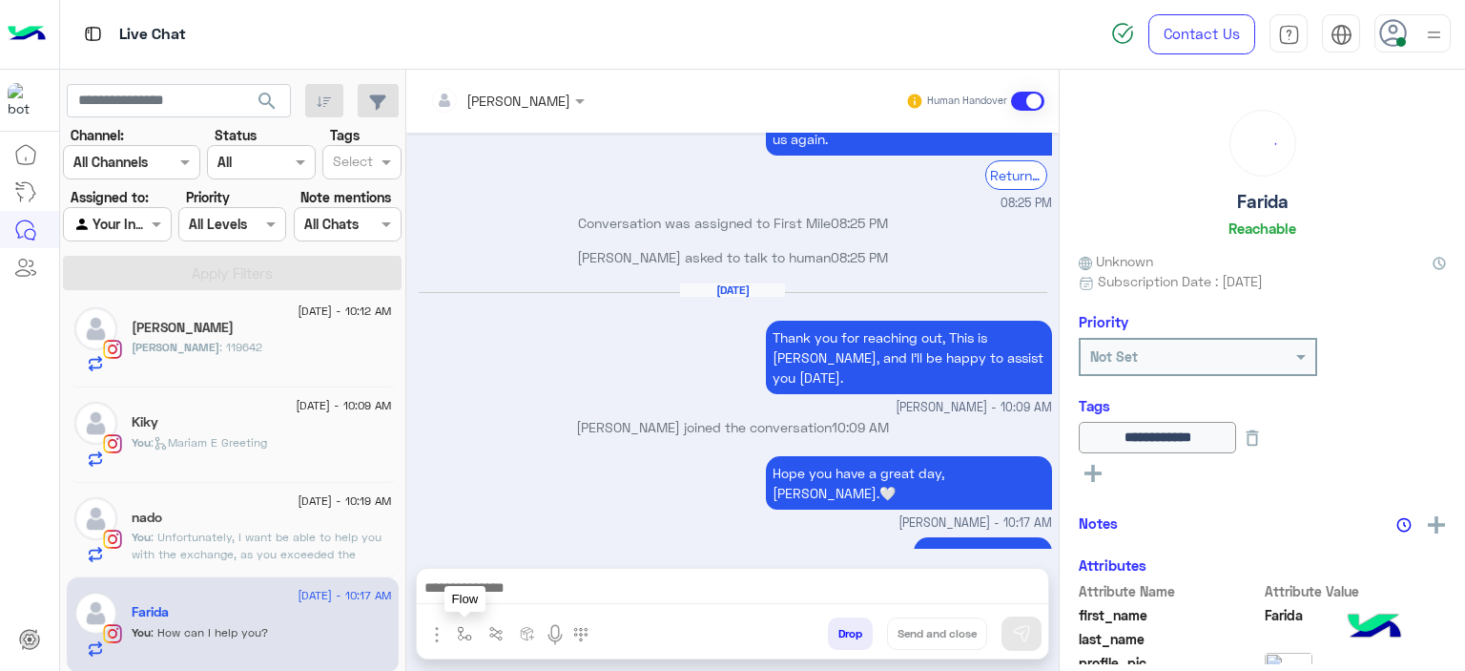
click at [466, 634] on img "button" at bounding box center [464, 633] width 15 height 15
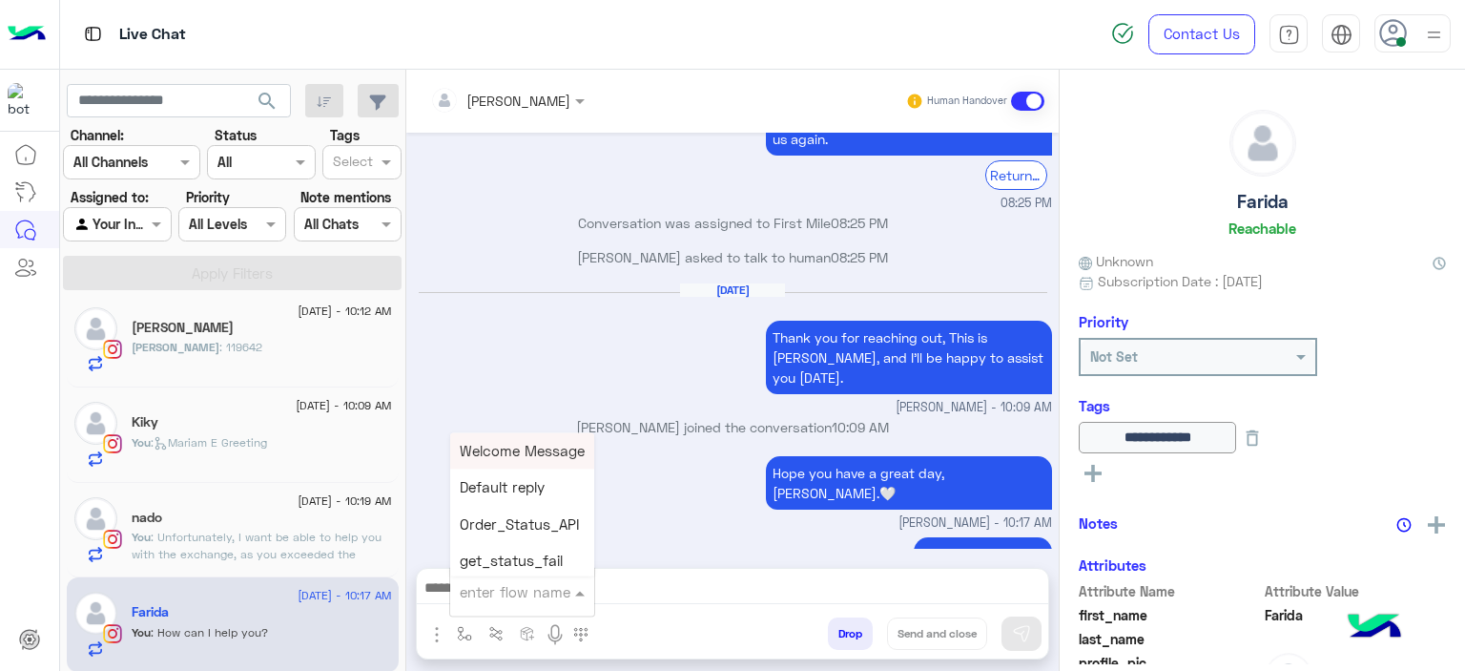
click at [475, 586] on input "text" at bounding box center [499, 592] width 78 height 22
type input "******"
click at [495, 493] on span "Mariam E closure" at bounding box center [518, 487] width 117 height 17
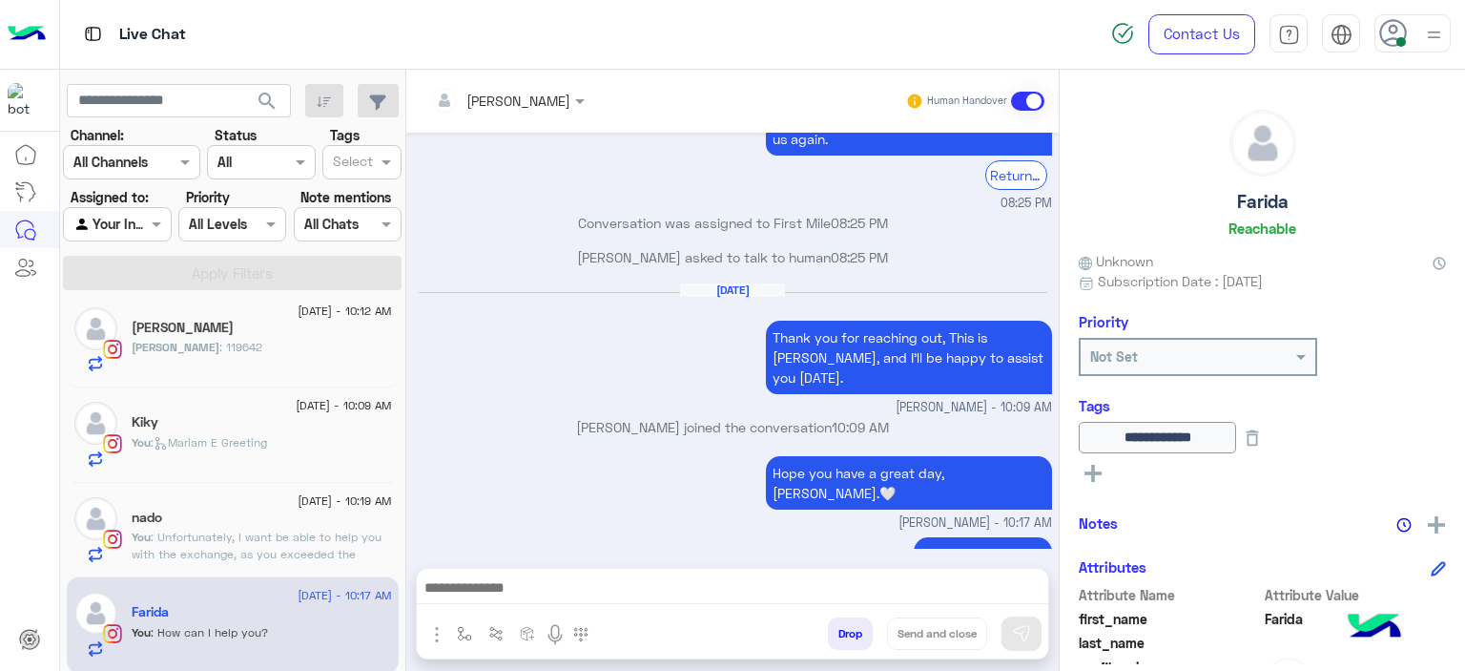
type textarea "**********"
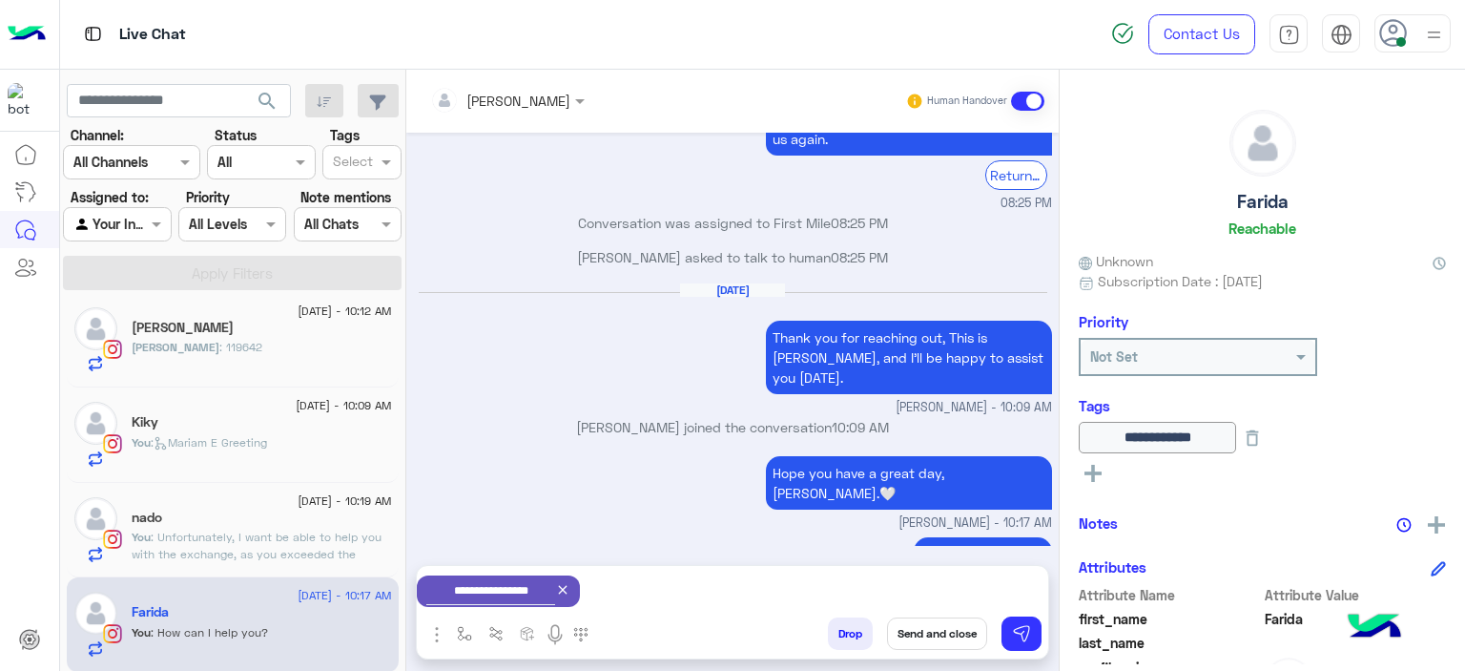
click at [941, 631] on button "Send and close" at bounding box center [937, 633] width 100 height 32
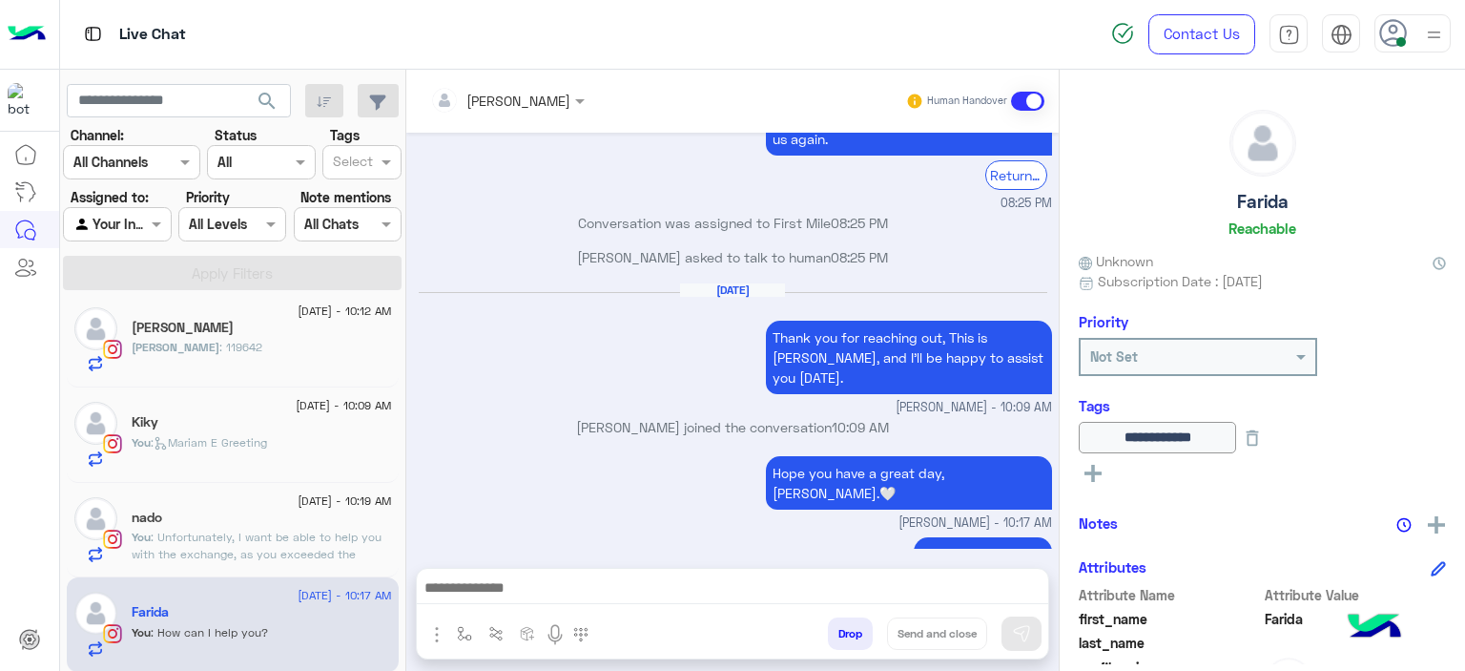
scroll to position [1575, 0]
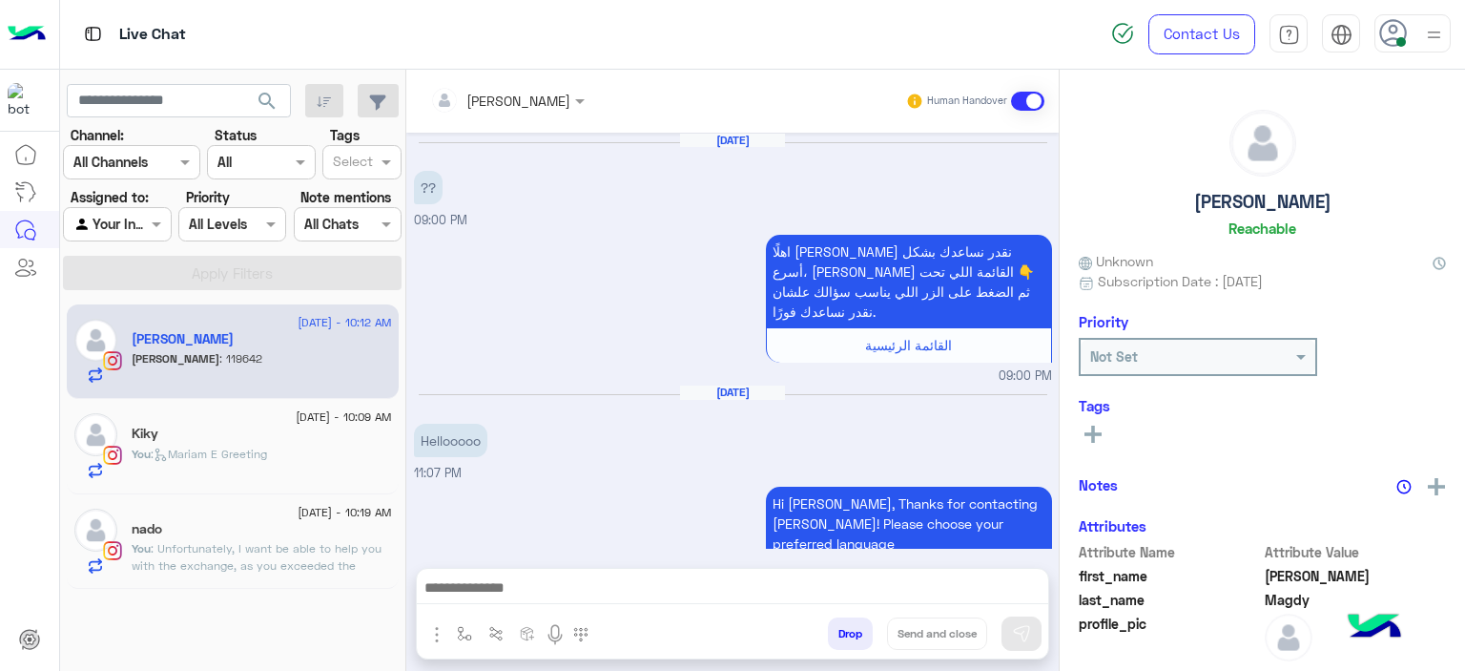
scroll to position [1594, 0]
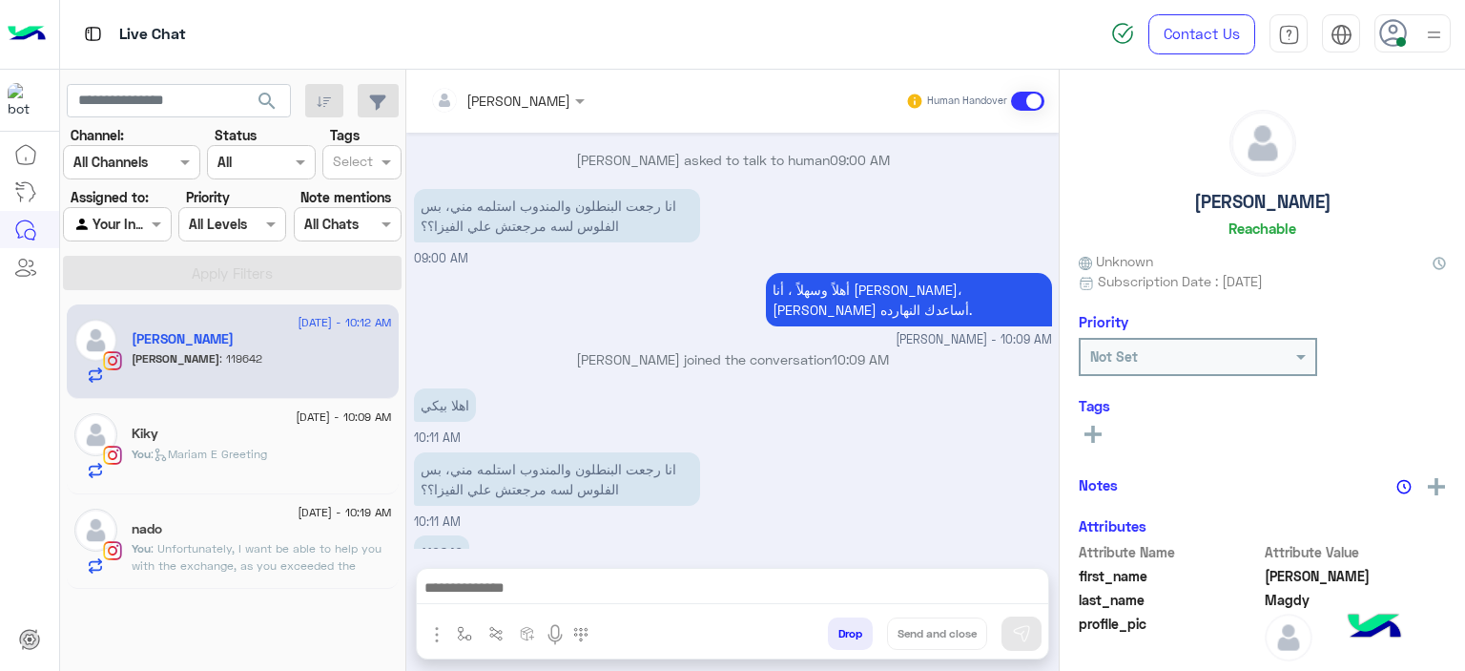
click at [285, 434] on div "Kiky" at bounding box center [262, 435] width 260 height 20
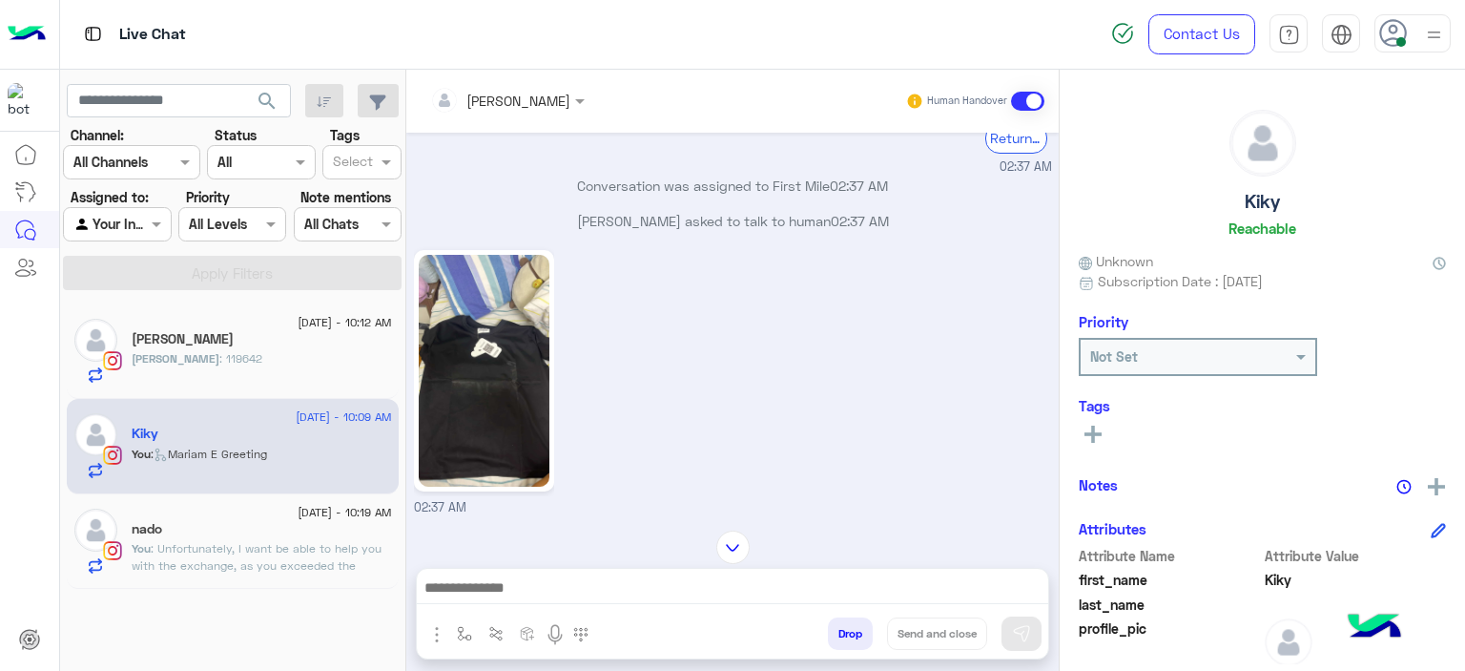
scroll to position [2269, 0]
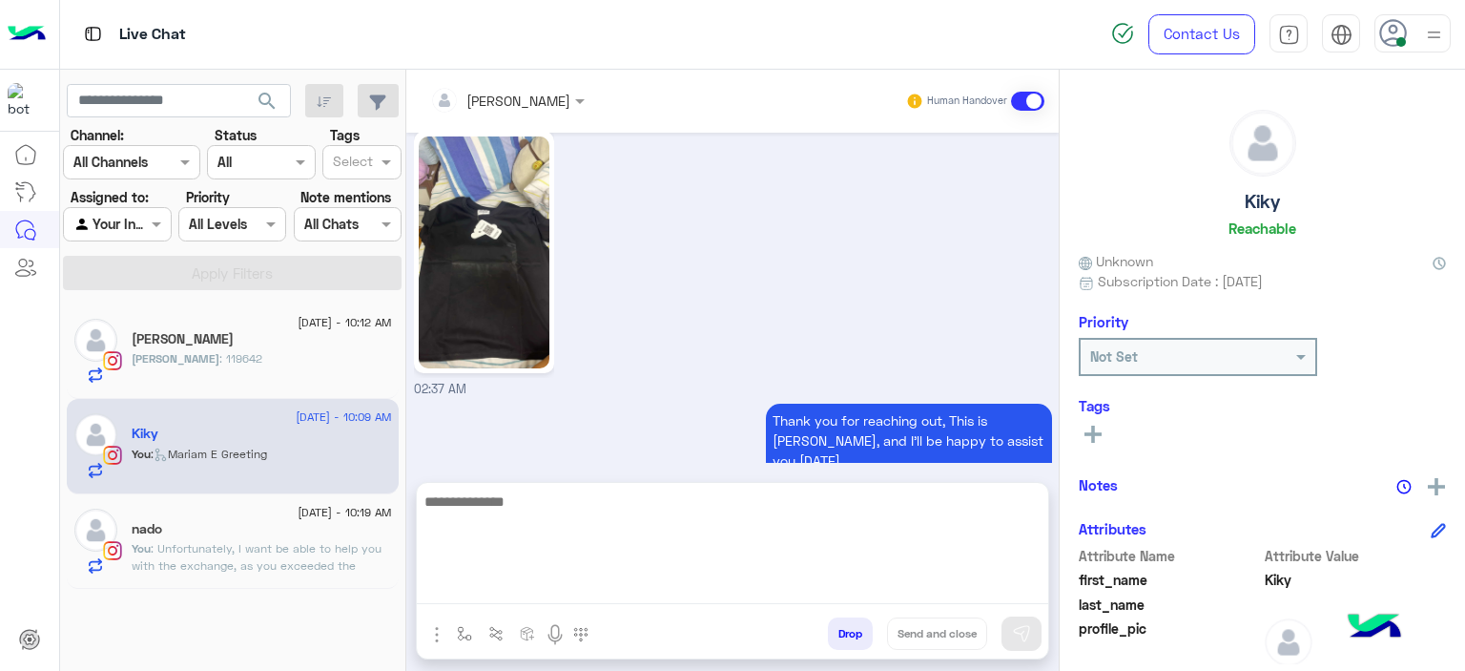
click at [532, 598] on textarea at bounding box center [733, 546] width 632 height 114
type textarea "*"
type textarea "**********"
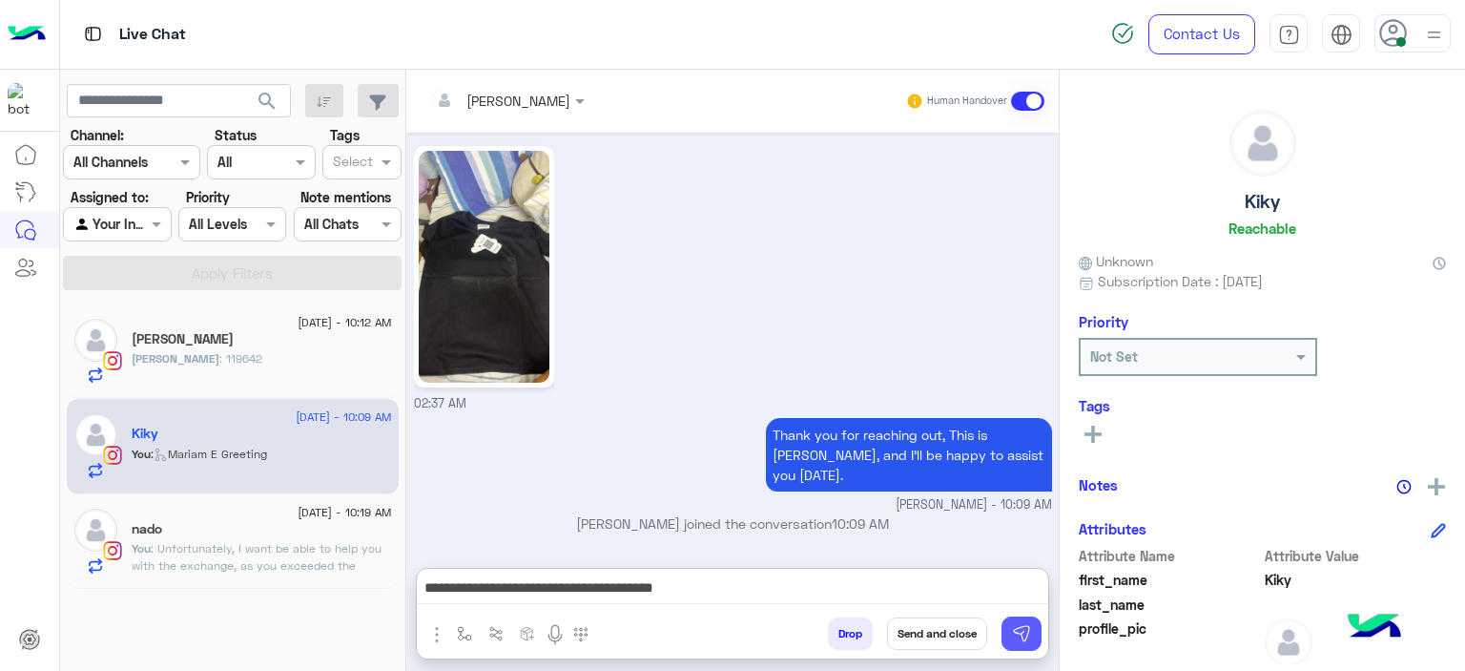
click at [1021, 635] on img at bounding box center [1021, 633] width 19 height 19
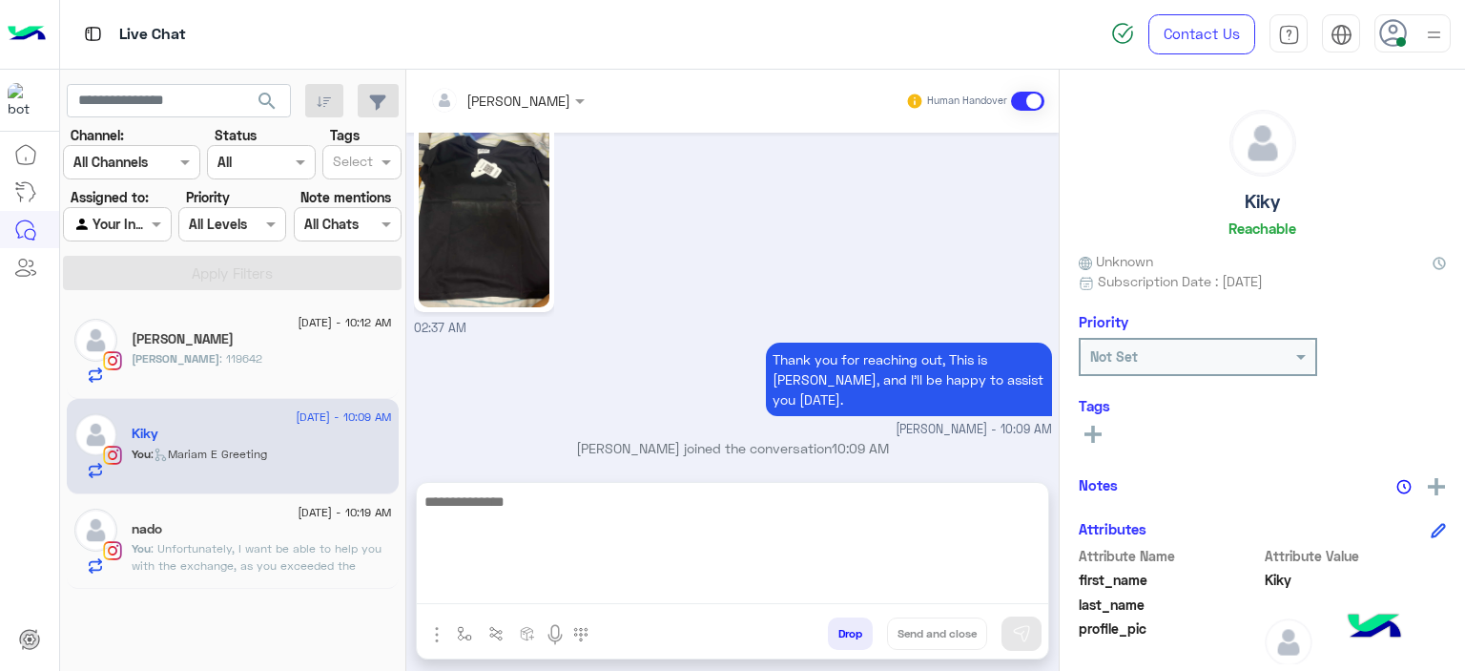
click at [592, 582] on textarea at bounding box center [733, 546] width 632 height 114
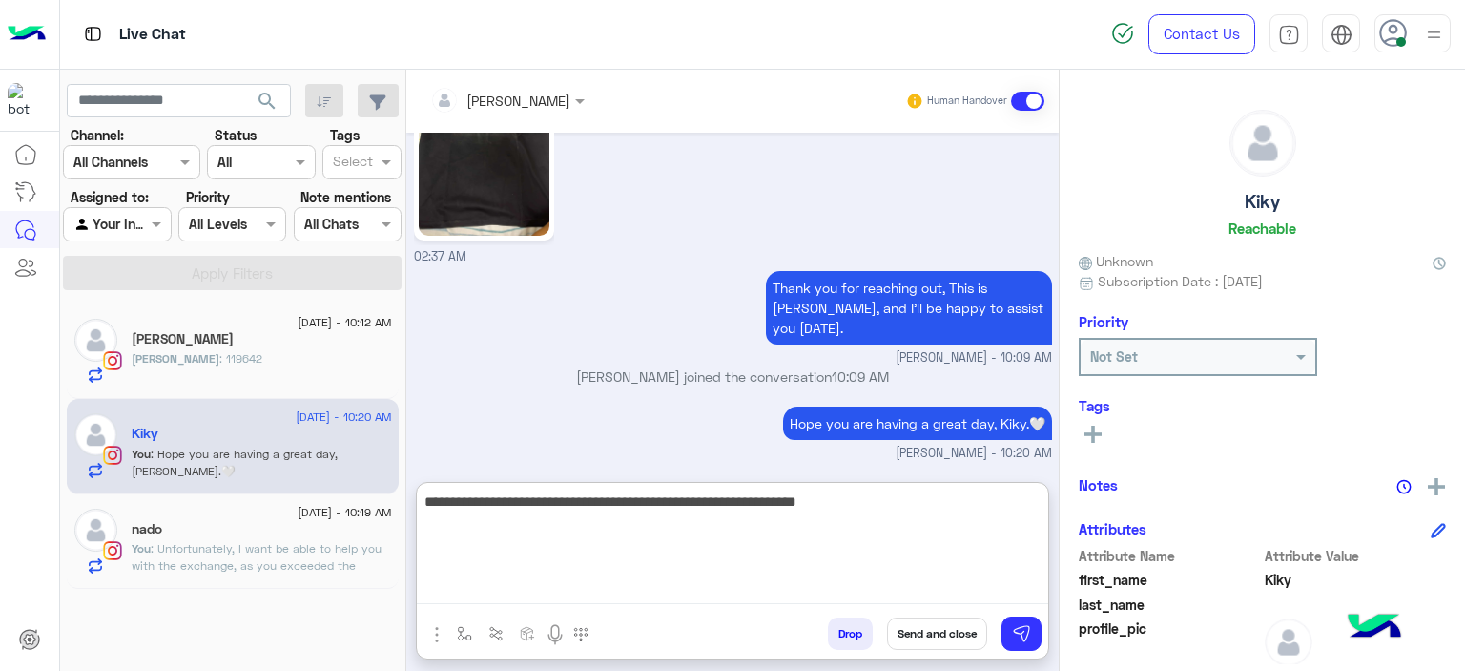
scroll to position [2415, 0]
click at [897, 503] on textarea "**********" at bounding box center [733, 546] width 632 height 114
click at [897, 502] on textarea "**********" at bounding box center [733, 546] width 632 height 114
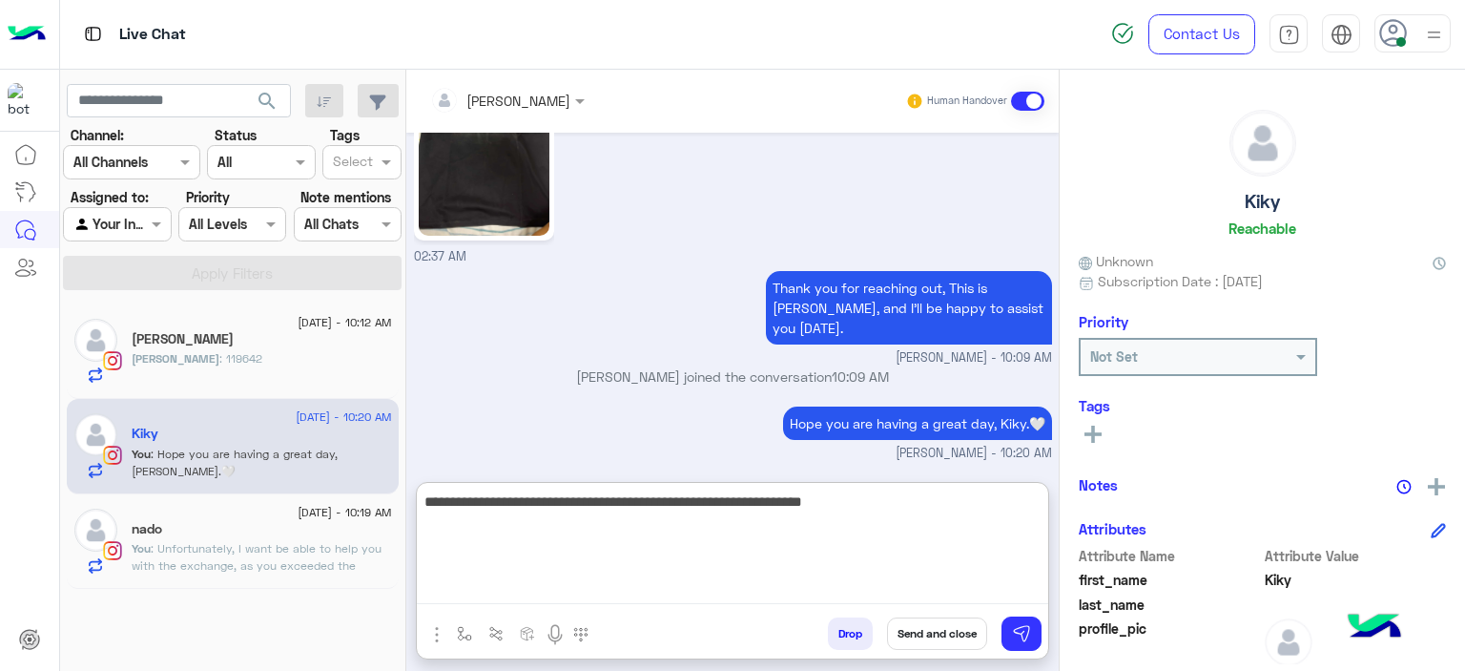
click at [927, 506] on textarea "**********" at bounding box center [733, 546] width 632 height 114
click at [901, 503] on textarea "**********" at bounding box center [733, 546] width 632 height 114
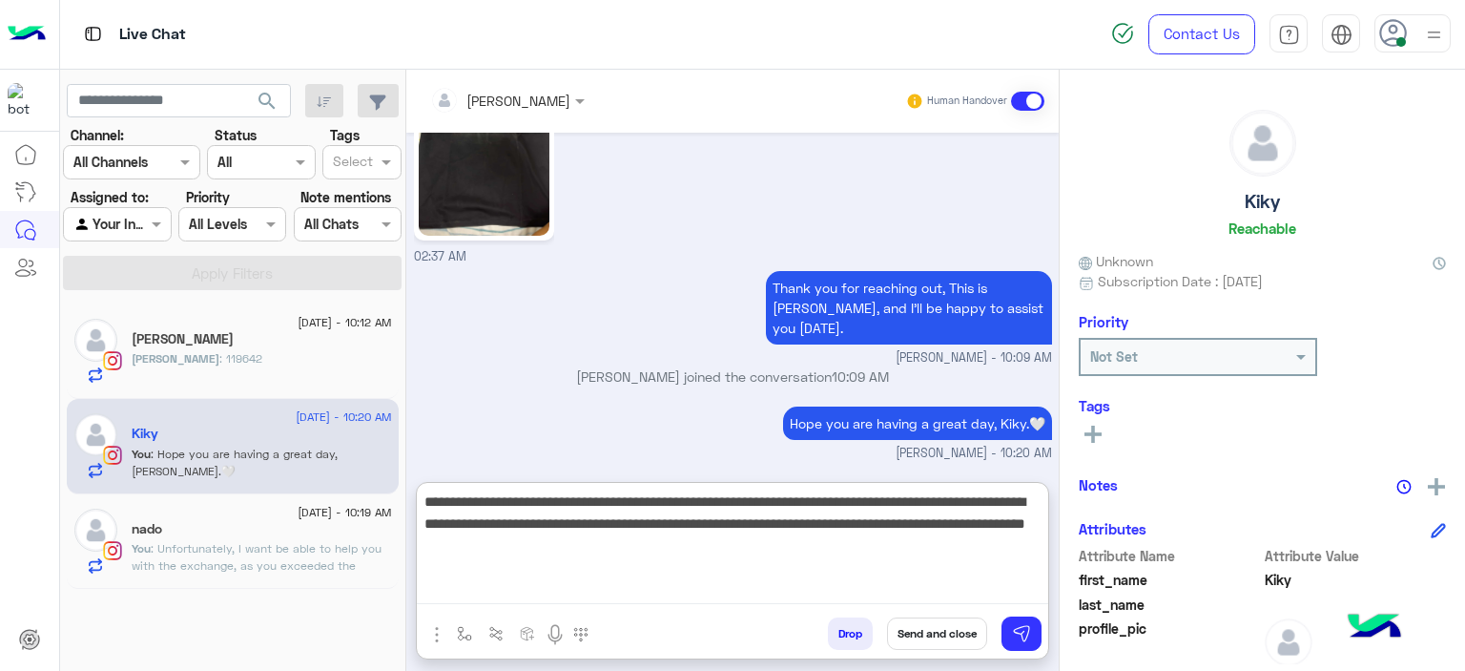
type textarea "**********"
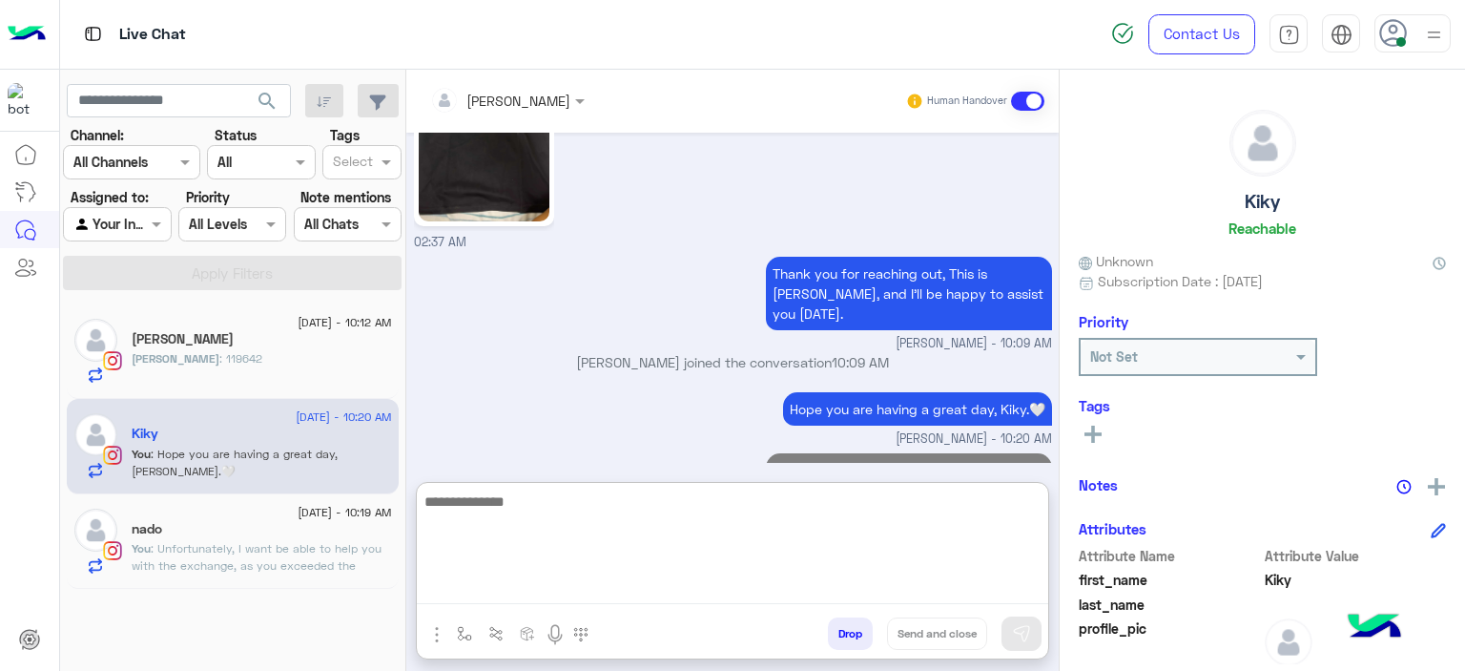
scroll to position [2577, 0]
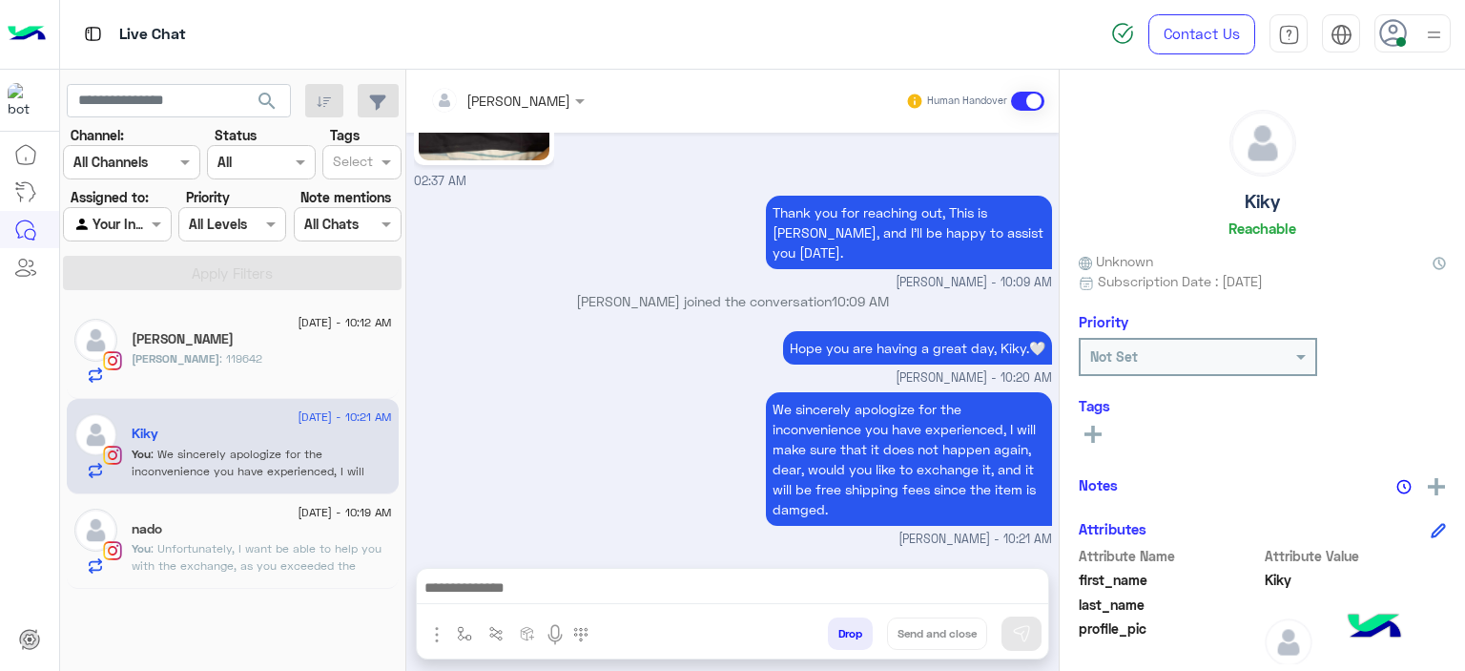
click at [370, 540] on p "You : Unfortunately, I want be able to help you with the exchange, as you excee…" at bounding box center [262, 566] width 260 height 52
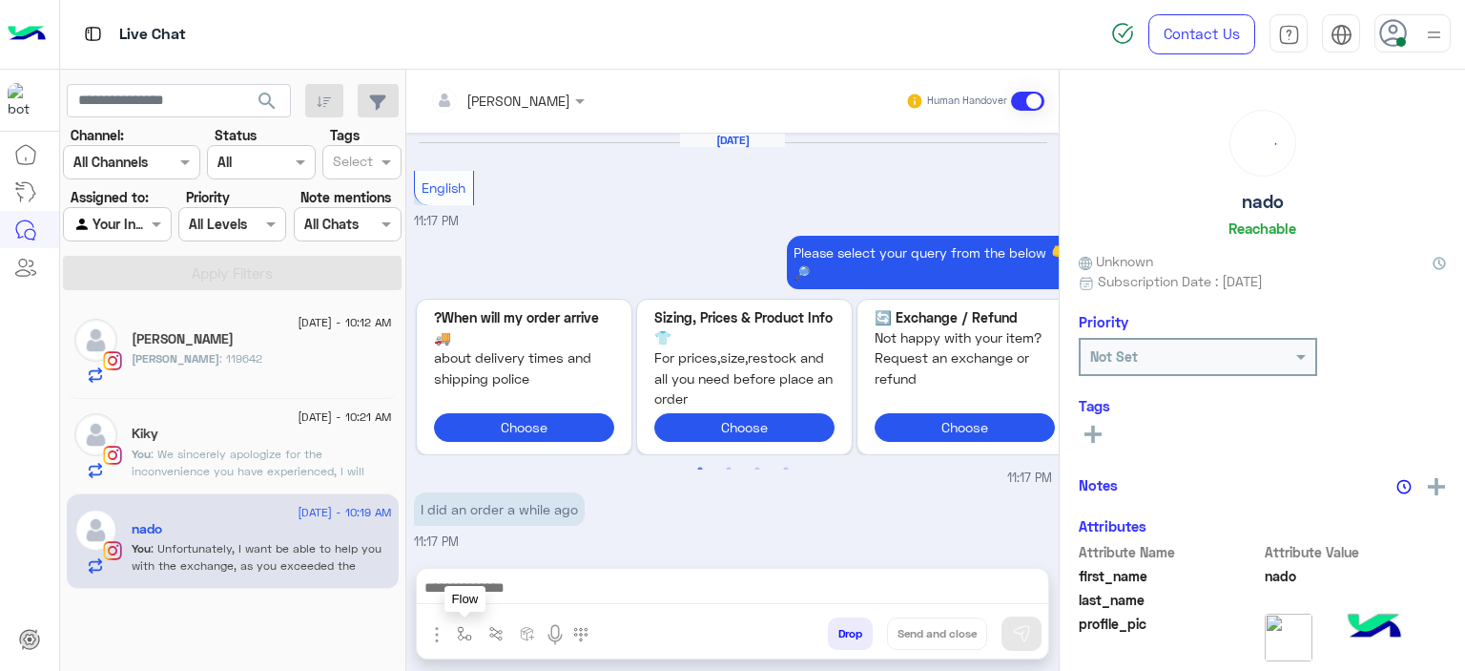
scroll to position [1851, 0]
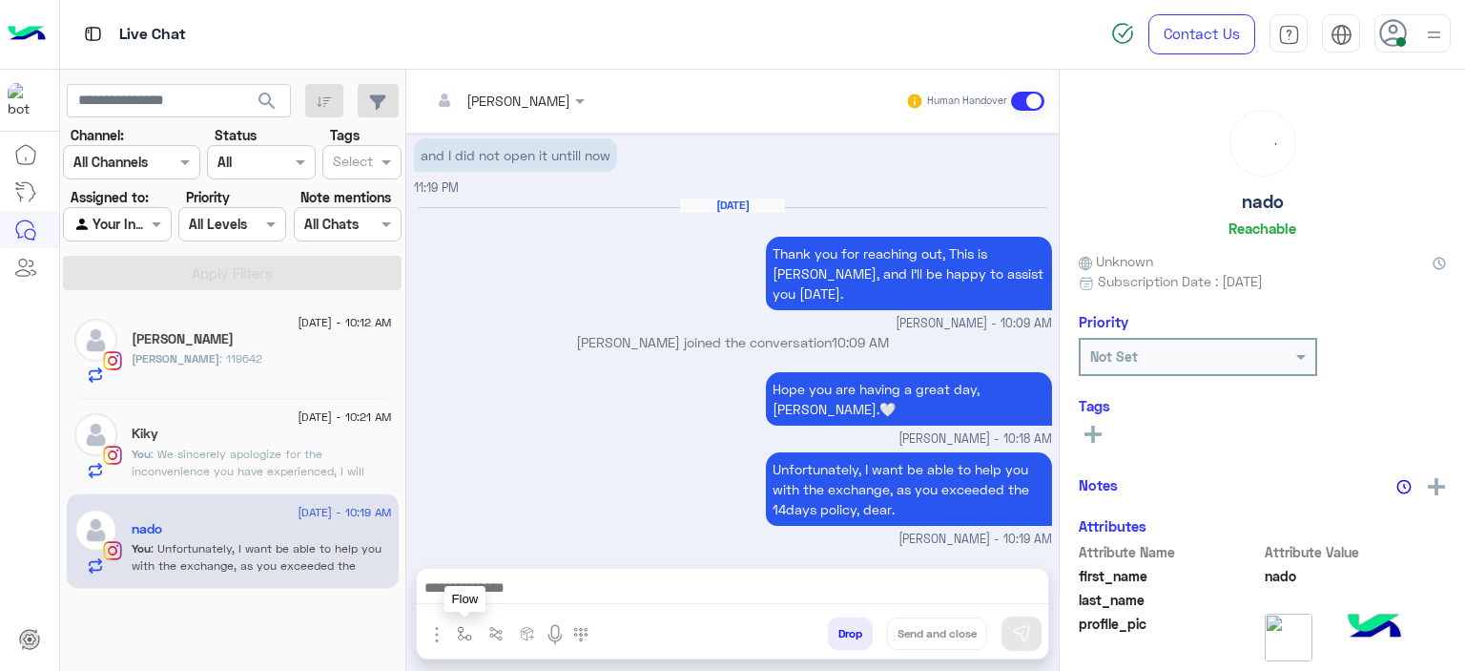
drag, startPoint x: 460, startPoint y: 629, endPoint x: 472, endPoint y: 621, distance: 14.6
click at [461, 629] on img "button" at bounding box center [464, 633] width 15 height 15
click at [485, 598] on input "text" at bounding box center [499, 592] width 78 height 22
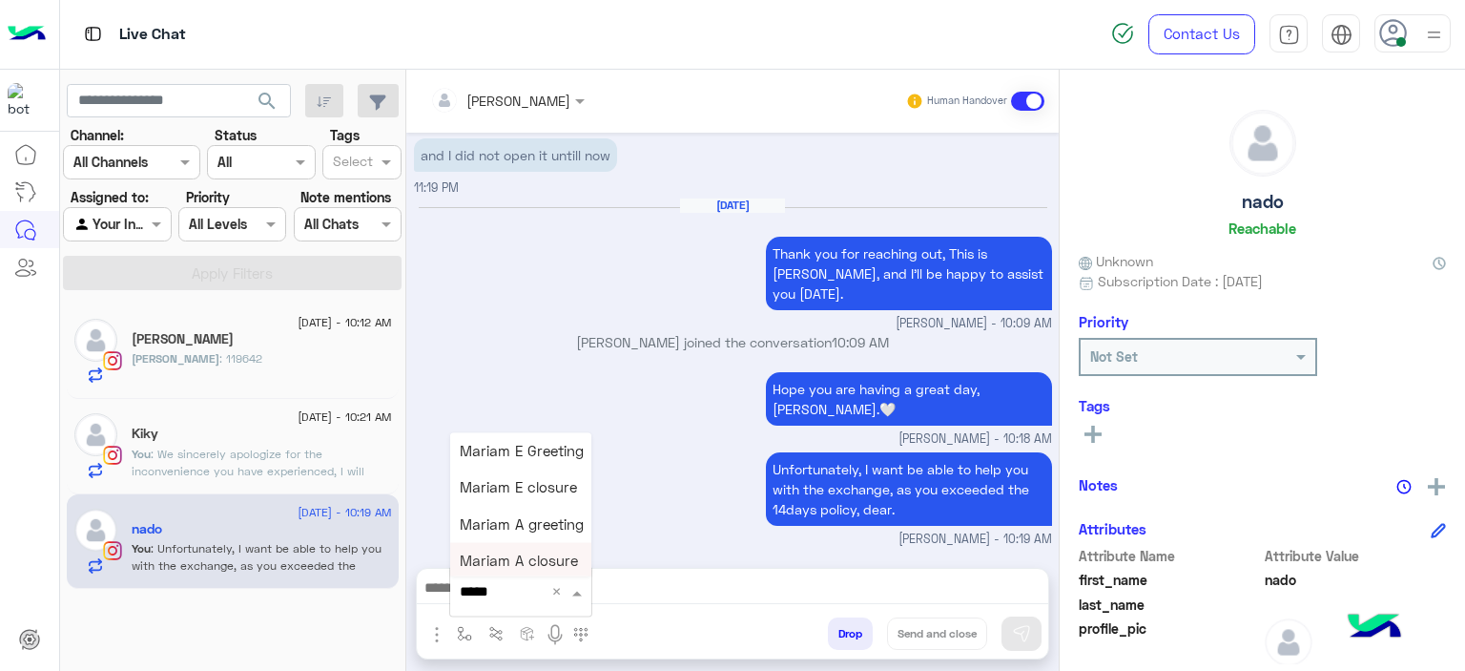
type input "******"
click at [516, 492] on span "Mariam E closure" at bounding box center [518, 487] width 117 height 17
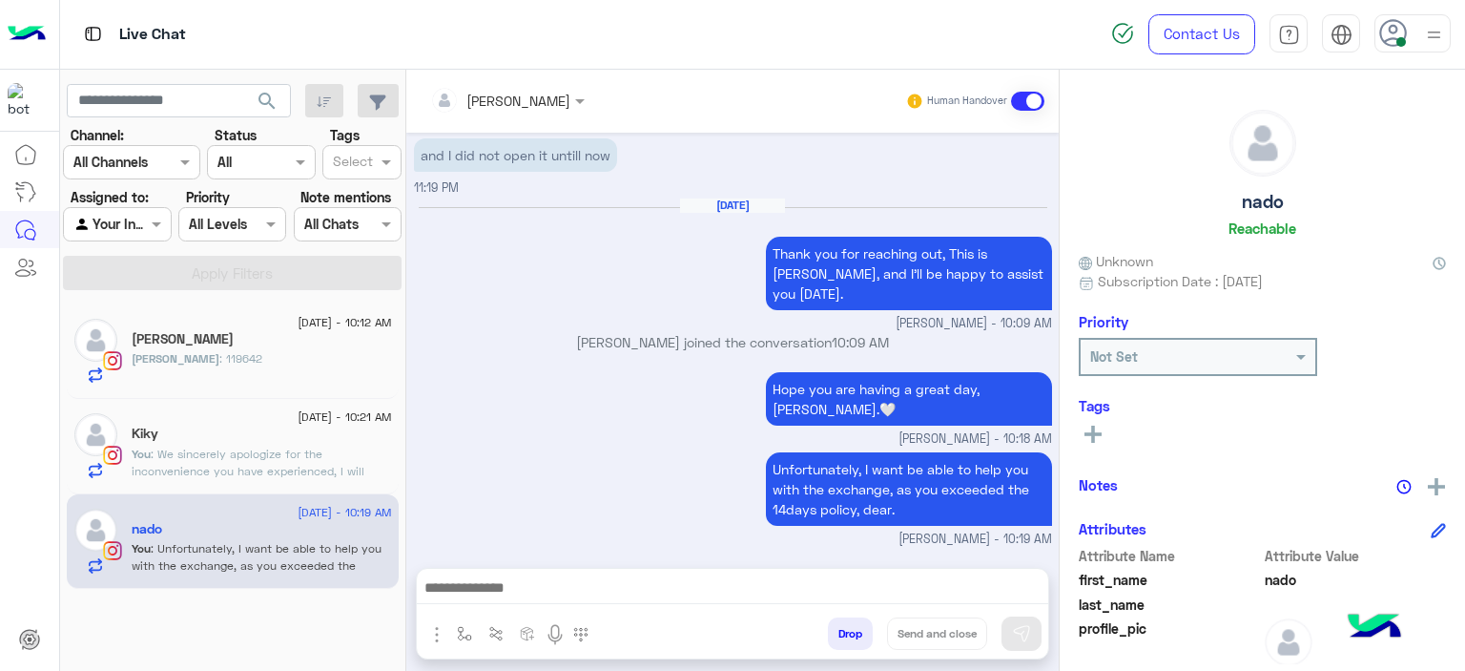
type textarea "**********"
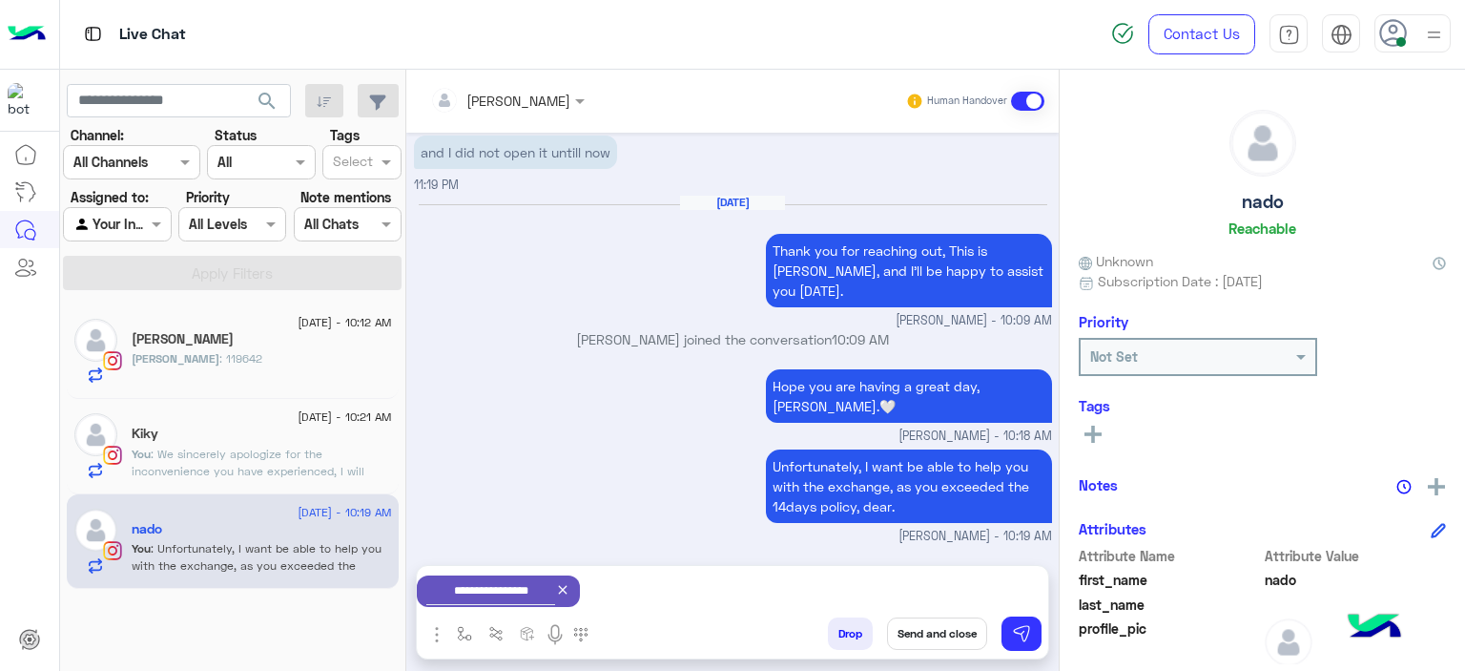
click at [1090, 439] on icon at bounding box center [1093, 433] width 17 height 17
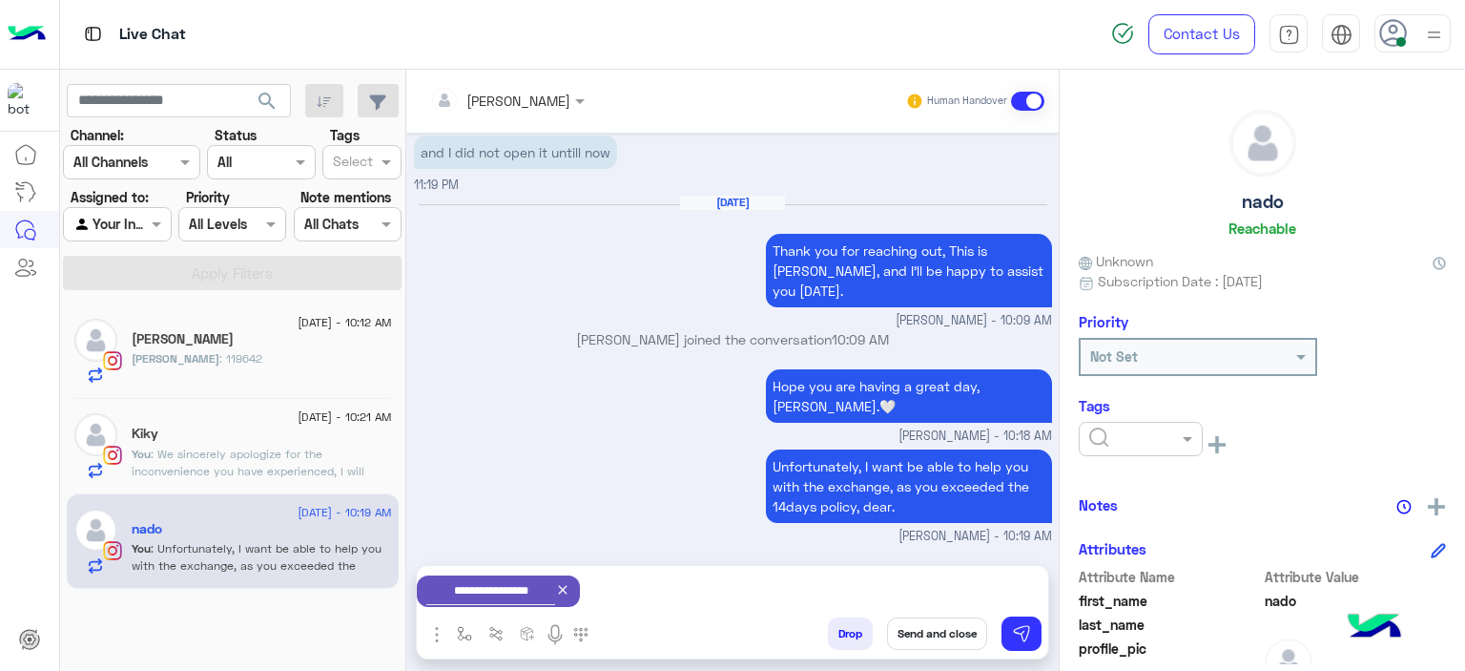
click at [1150, 443] on div at bounding box center [1141, 438] width 122 height 22
click at [1114, 531] on div "M FOLLOW UP" at bounding box center [1141, 520] width 124 height 35
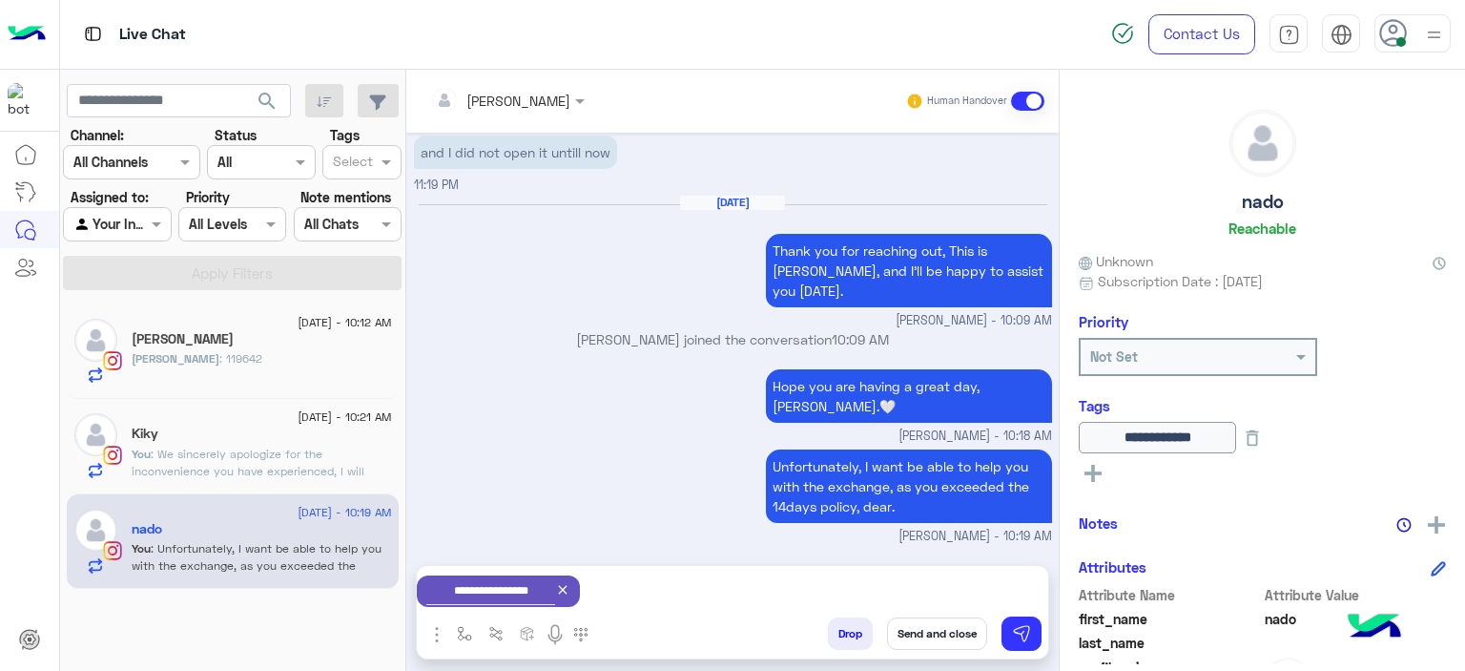
click at [964, 626] on button "Send and close" at bounding box center [937, 633] width 100 height 32
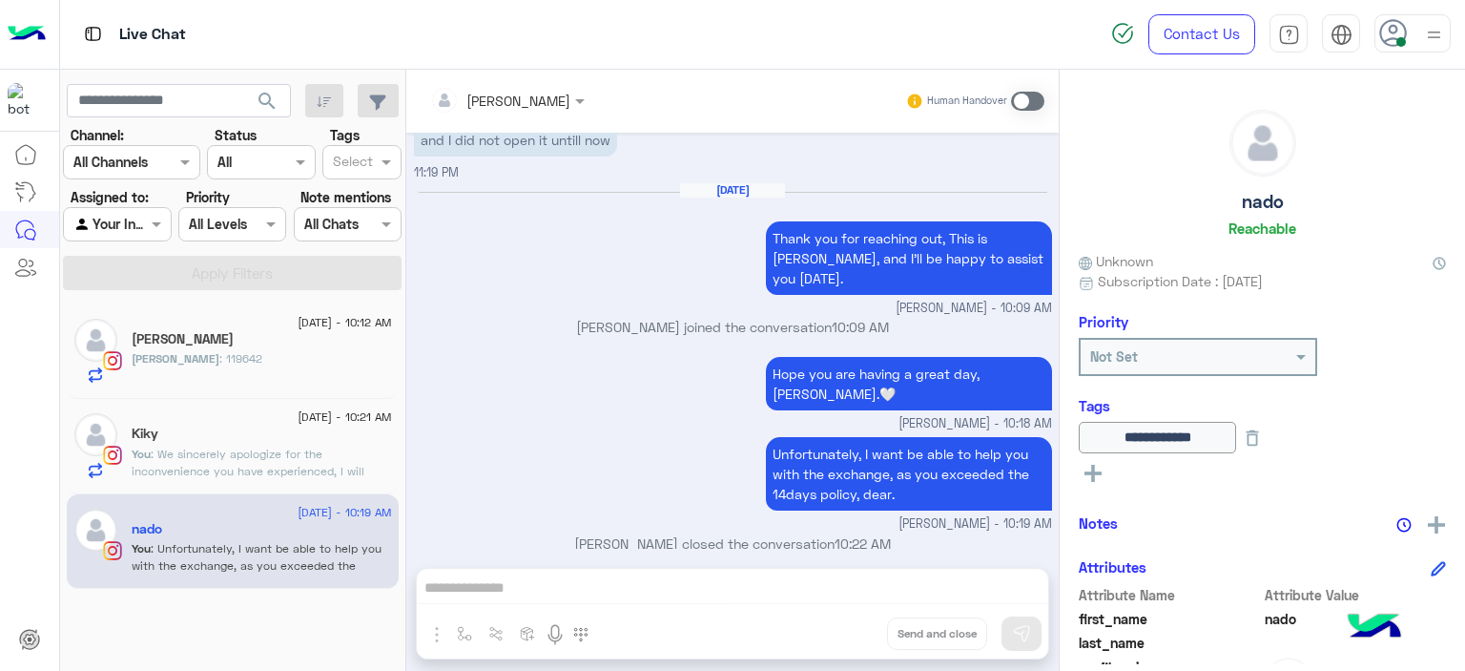
scroll to position [1885, 0]
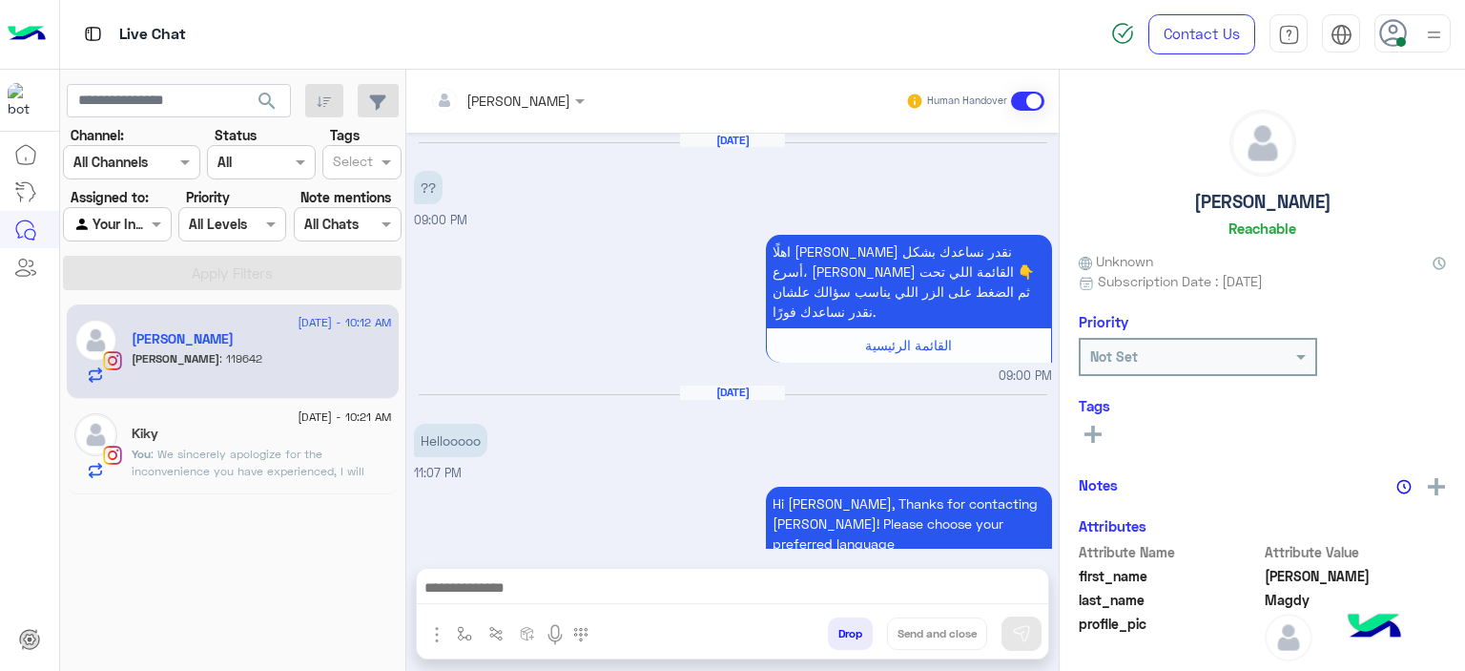
scroll to position [1594, 0]
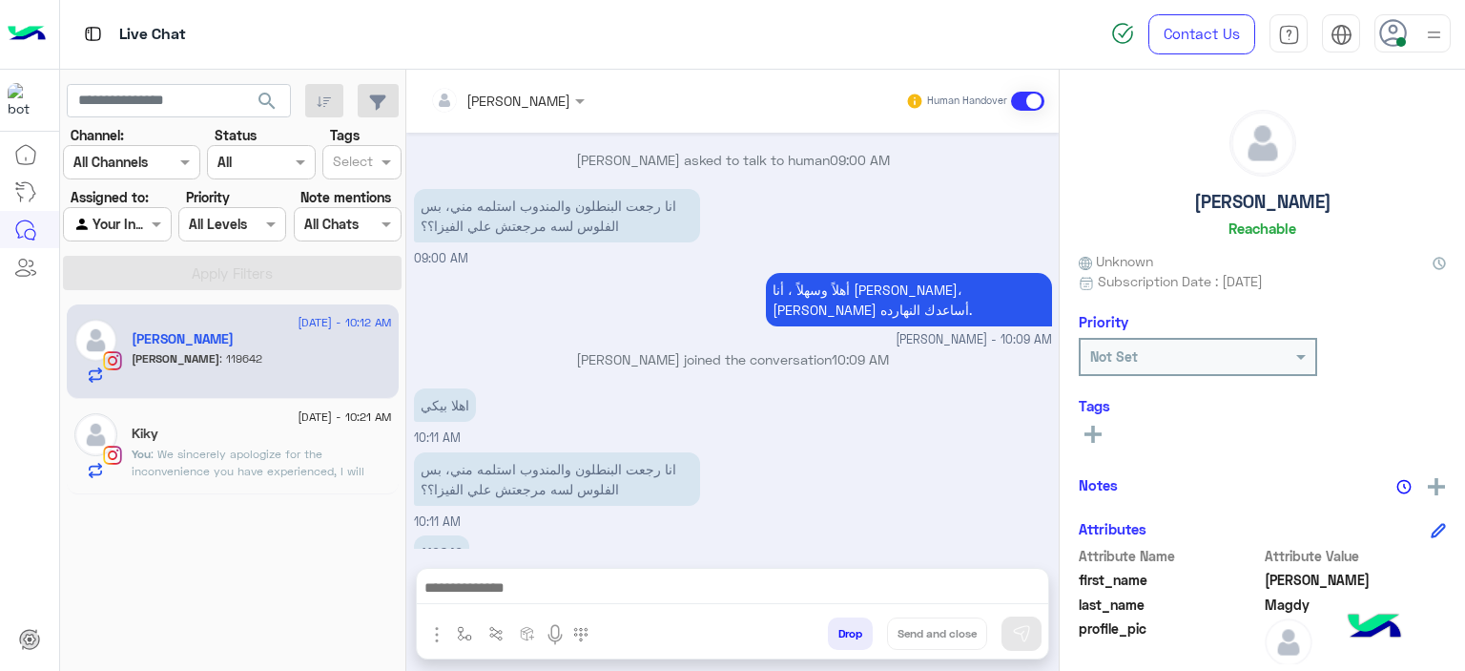
click at [441, 535] on p "119642" at bounding box center [441, 551] width 55 height 33
copy p "119642"
click at [550, 552] on div "Mariam Ahmed Human Handover Aug 23, 2025 ?? 09:00 PM اهلًا Sandra عشان نقدر نسا…" at bounding box center [732, 374] width 653 height 609
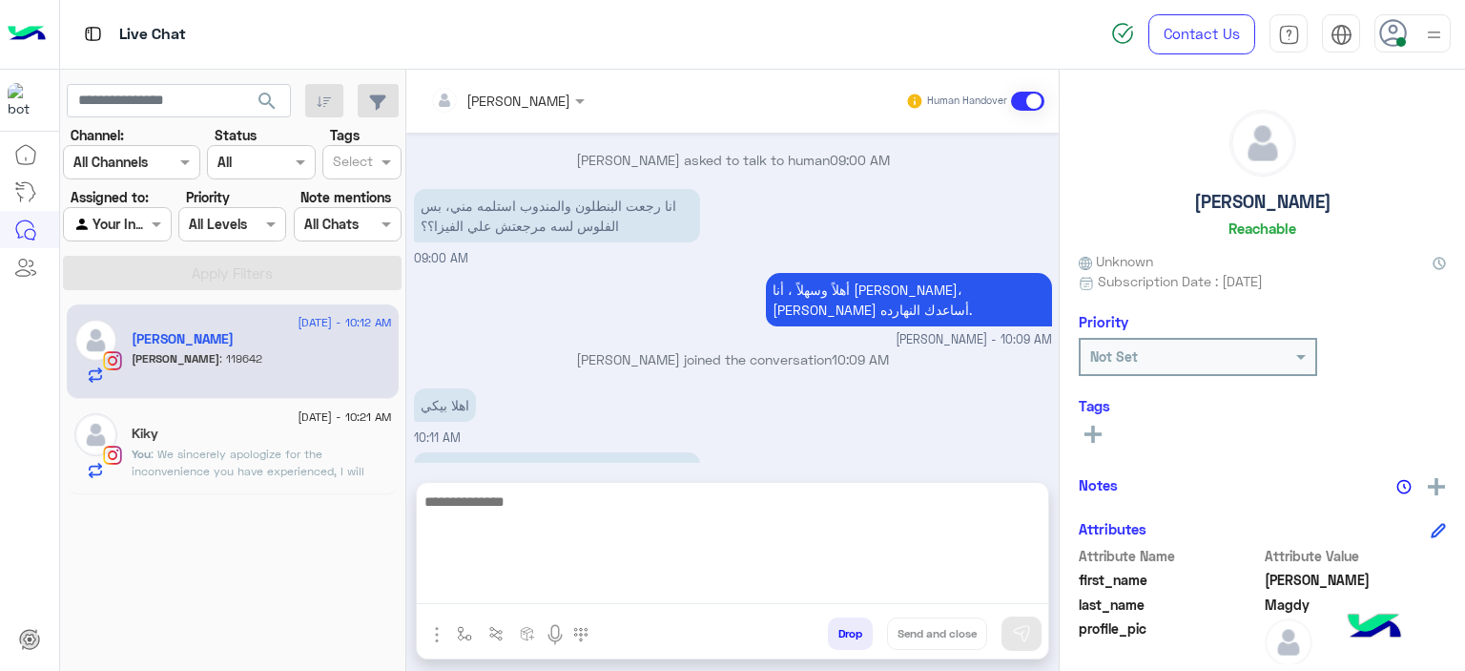
click at [546, 584] on textarea at bounding box center [733, 546] width 632 height 114
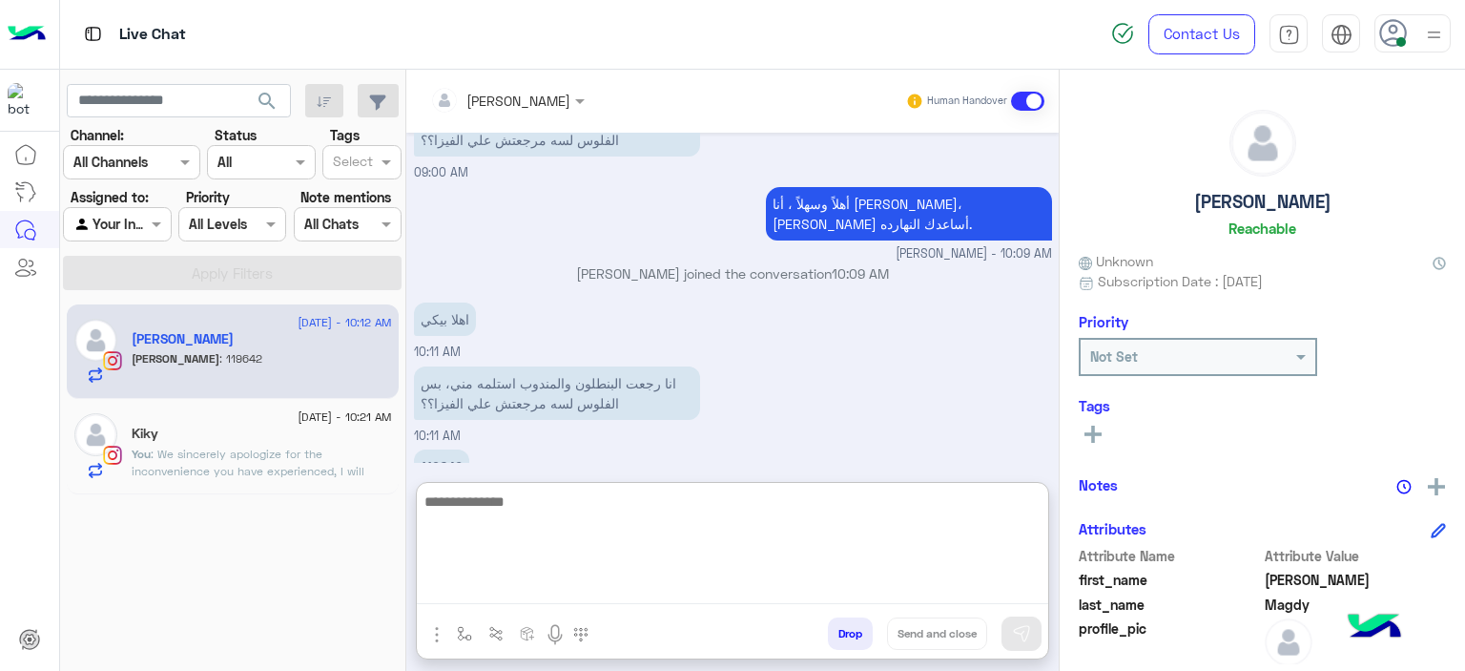
type textarea "*"
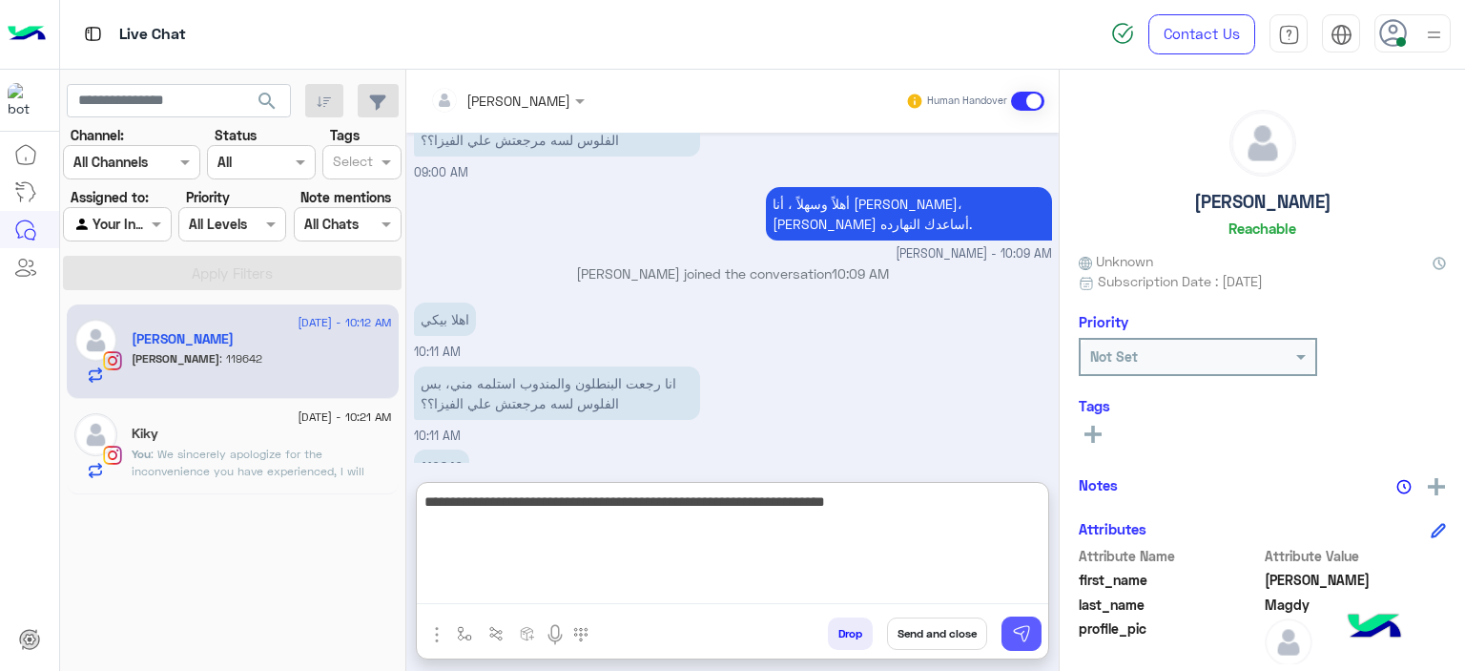
type textarea "**********"
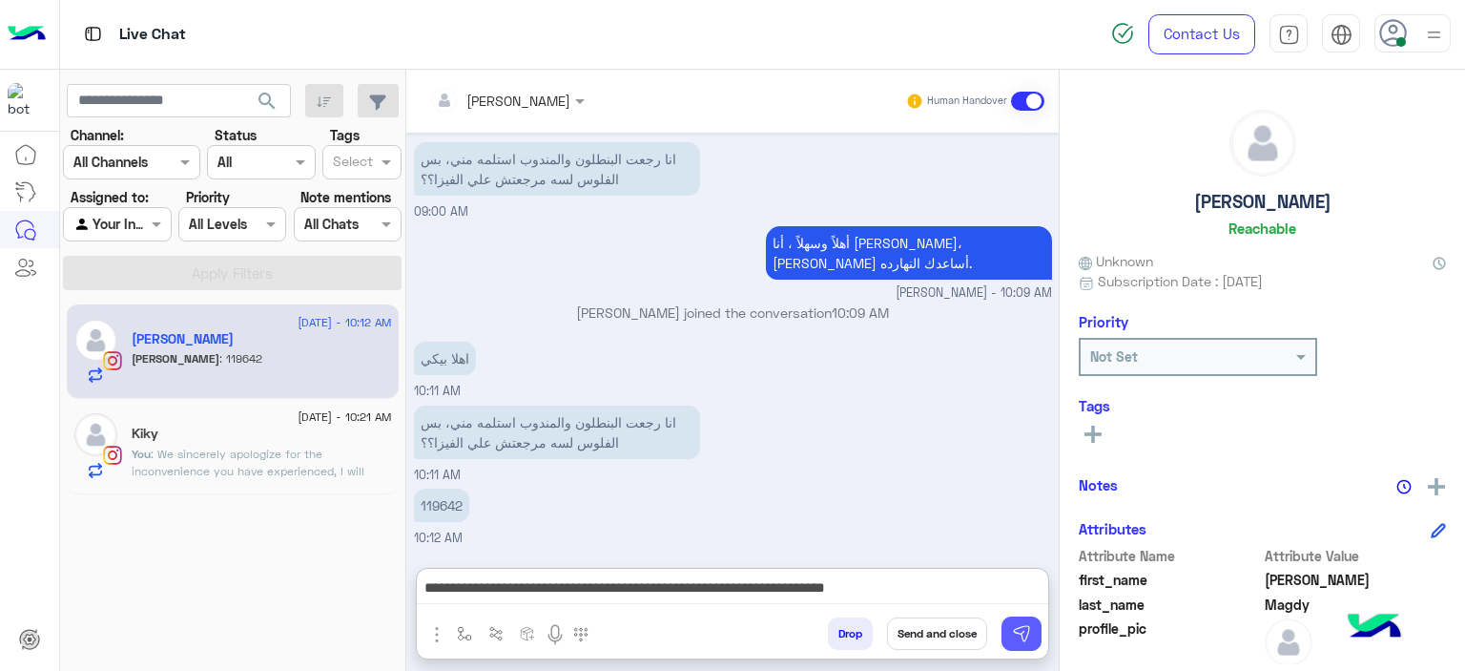
click at [1025, 632] on img at bounding box center [1021, 633] width 19 height 19
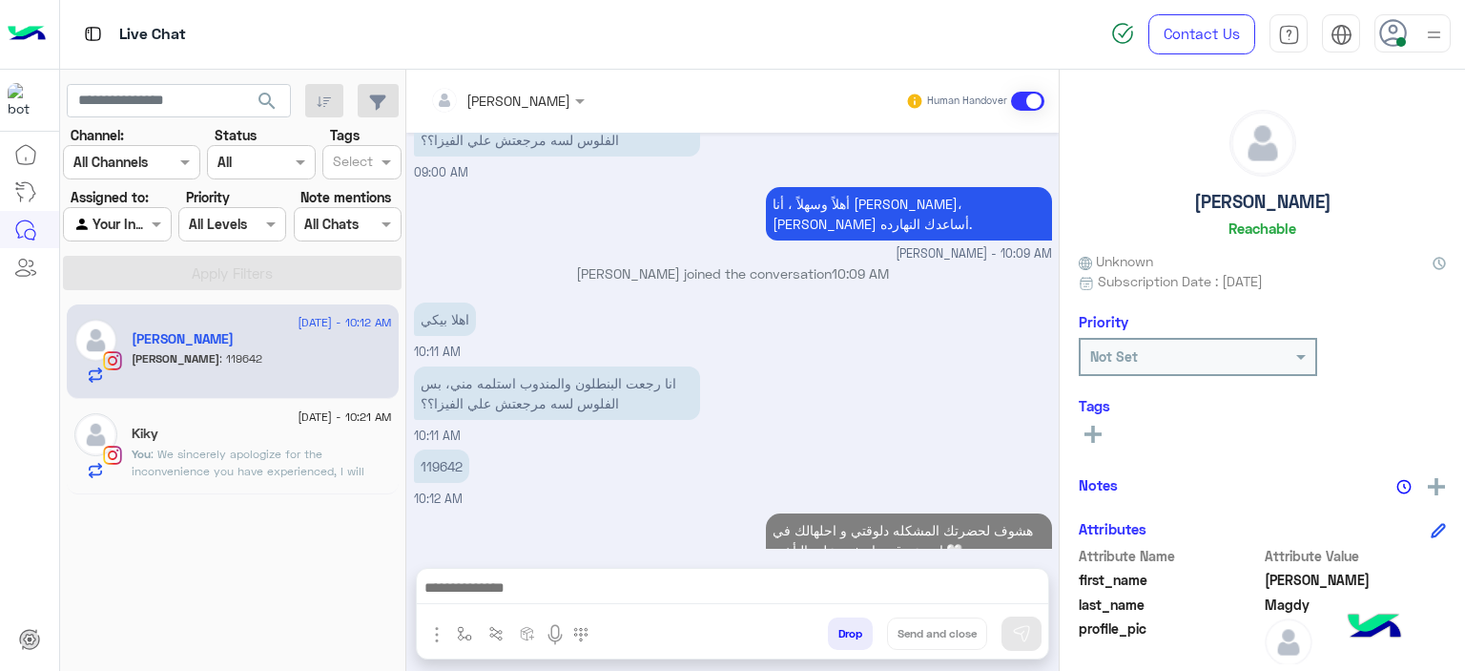
scroll to position [1675, 0]
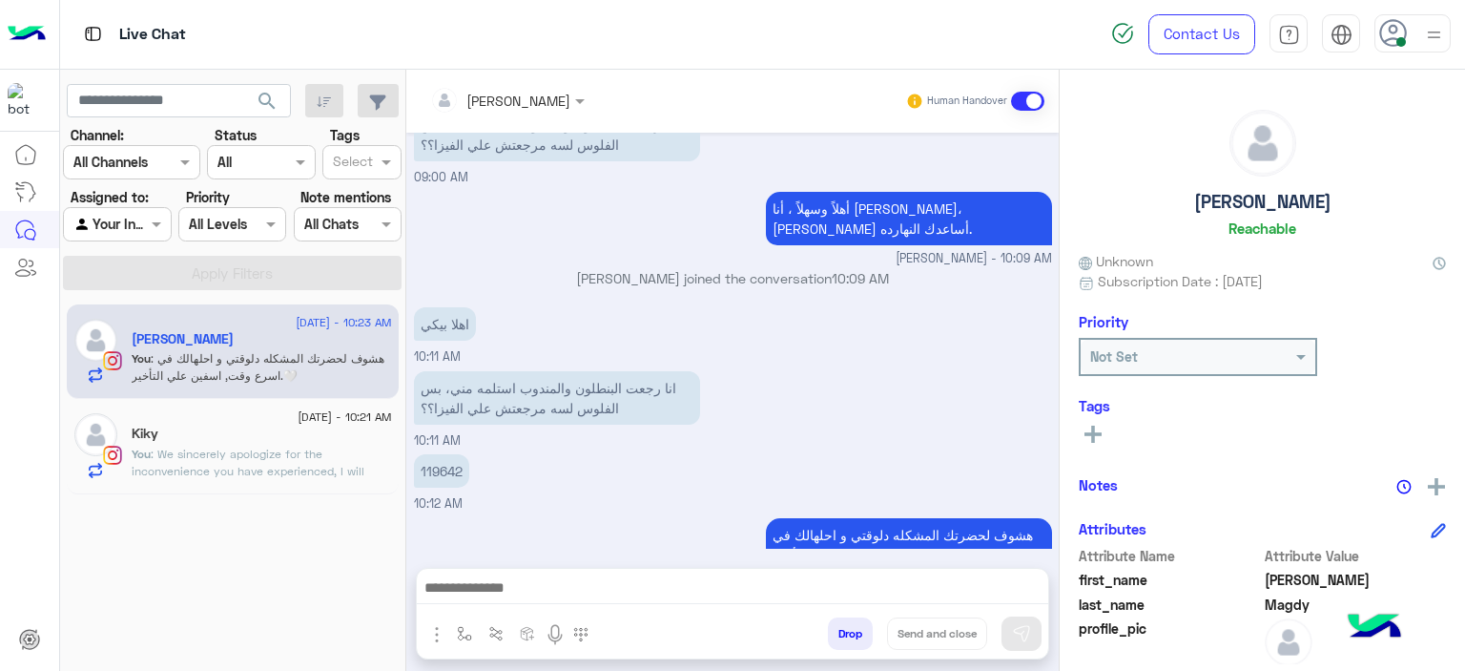
click at [356, 437] on div "Kiky" at bounding box center [262, 435] width 260 height 20
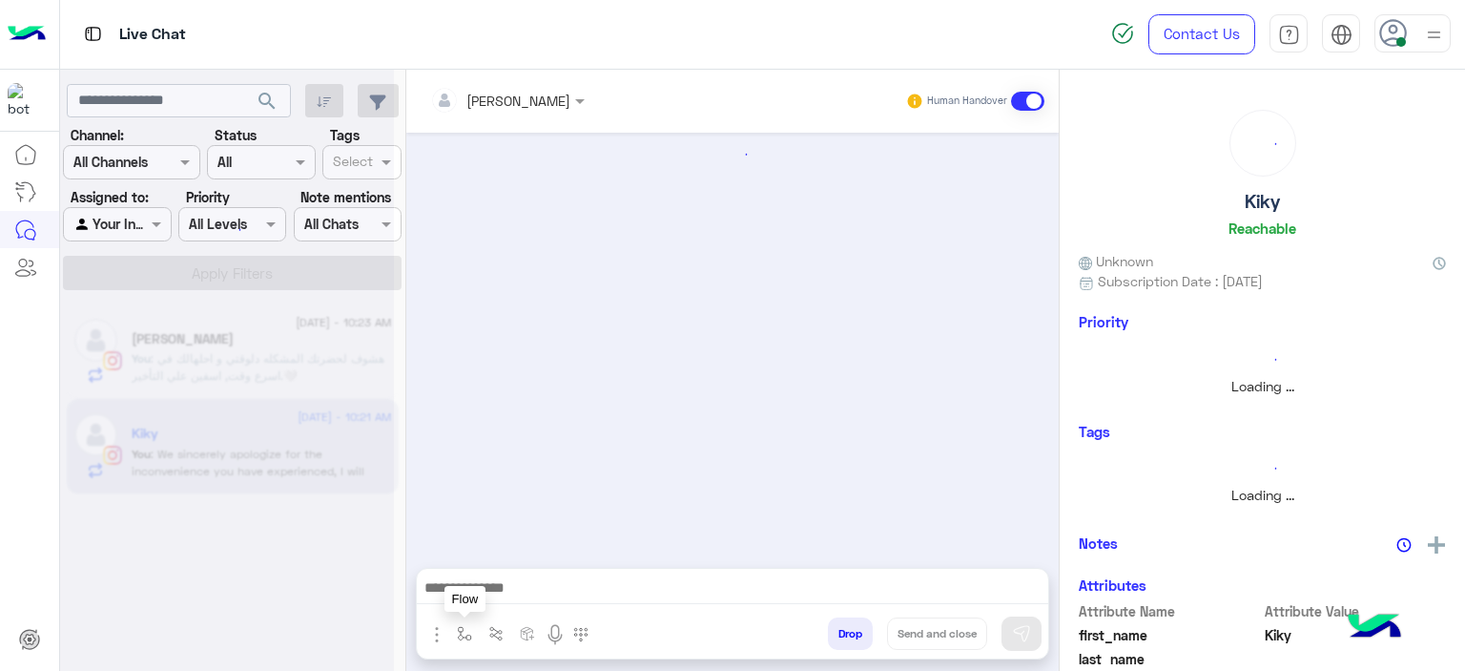
click at [462, 638] on img "button" at bounding box center [464, 633] width 15 height 15
click at [525, 587] on input "text" at bounding box center [499, 592] width 78 height 22
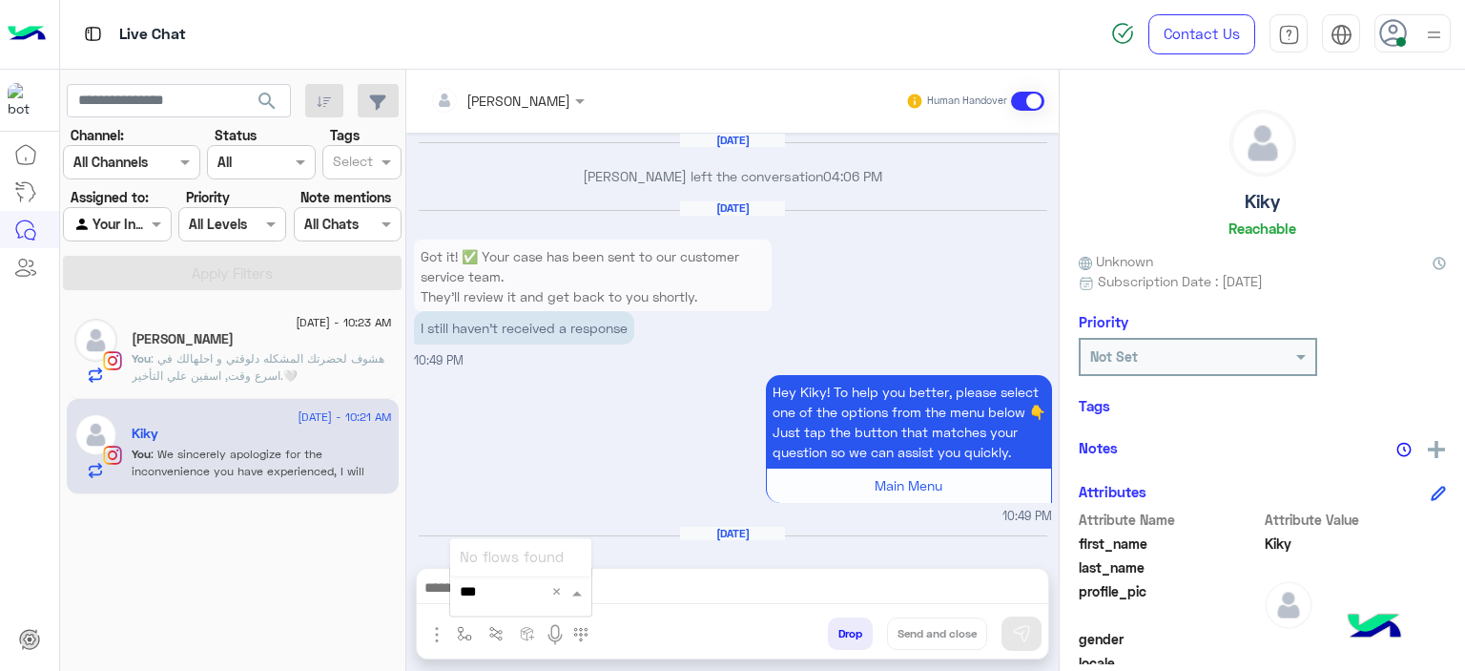
scroll to position [2421, 0]
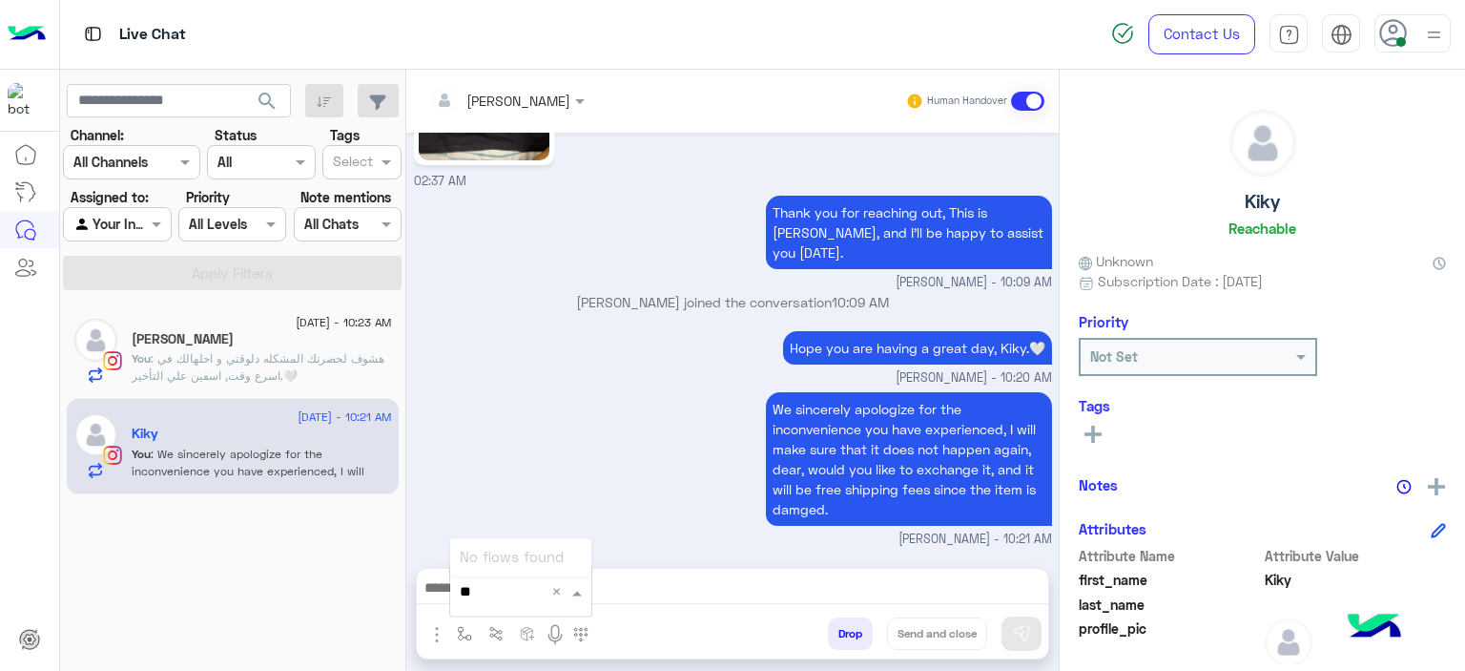
type input "*"
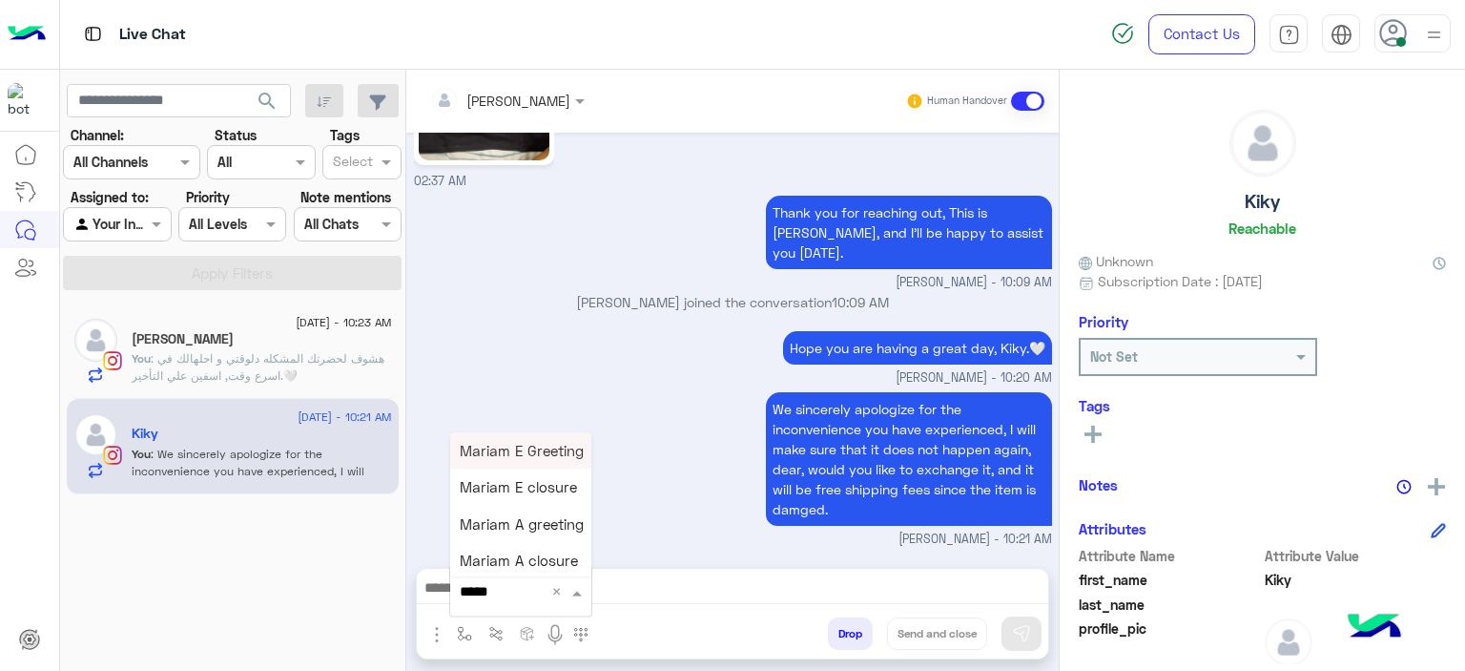
type input "******"
click at [565, 560] on span "Mariam A closure" at bounding box center [519, 560] width 118 height 17
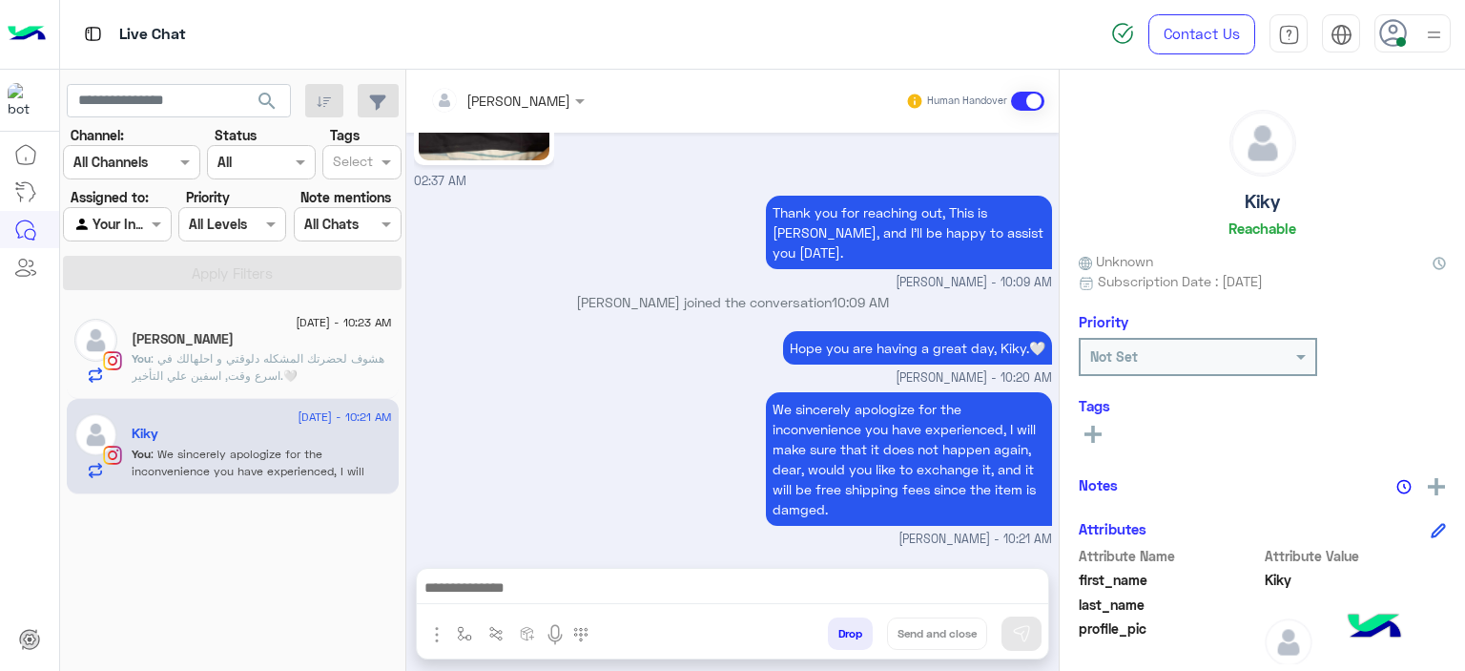
type textarea "**********"
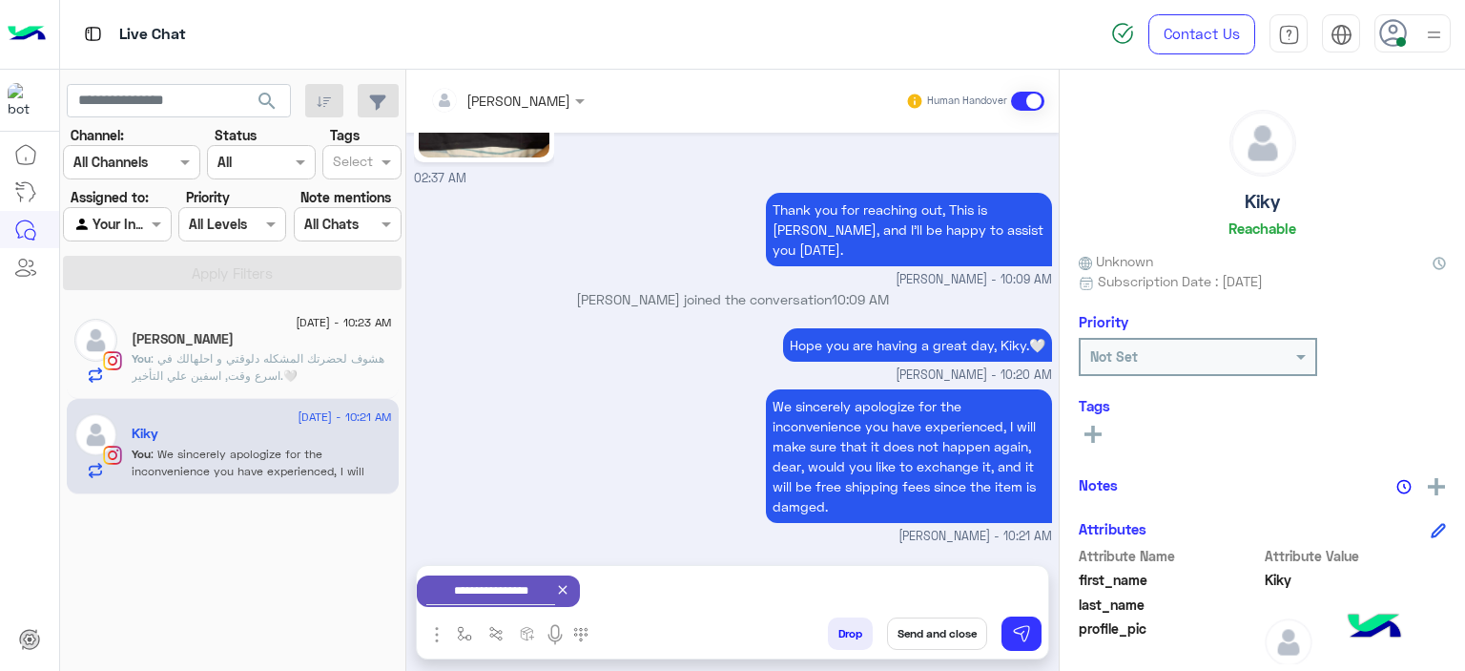
click at [570, 588] on icon at bounding box center [562, 589] width 15 height 15
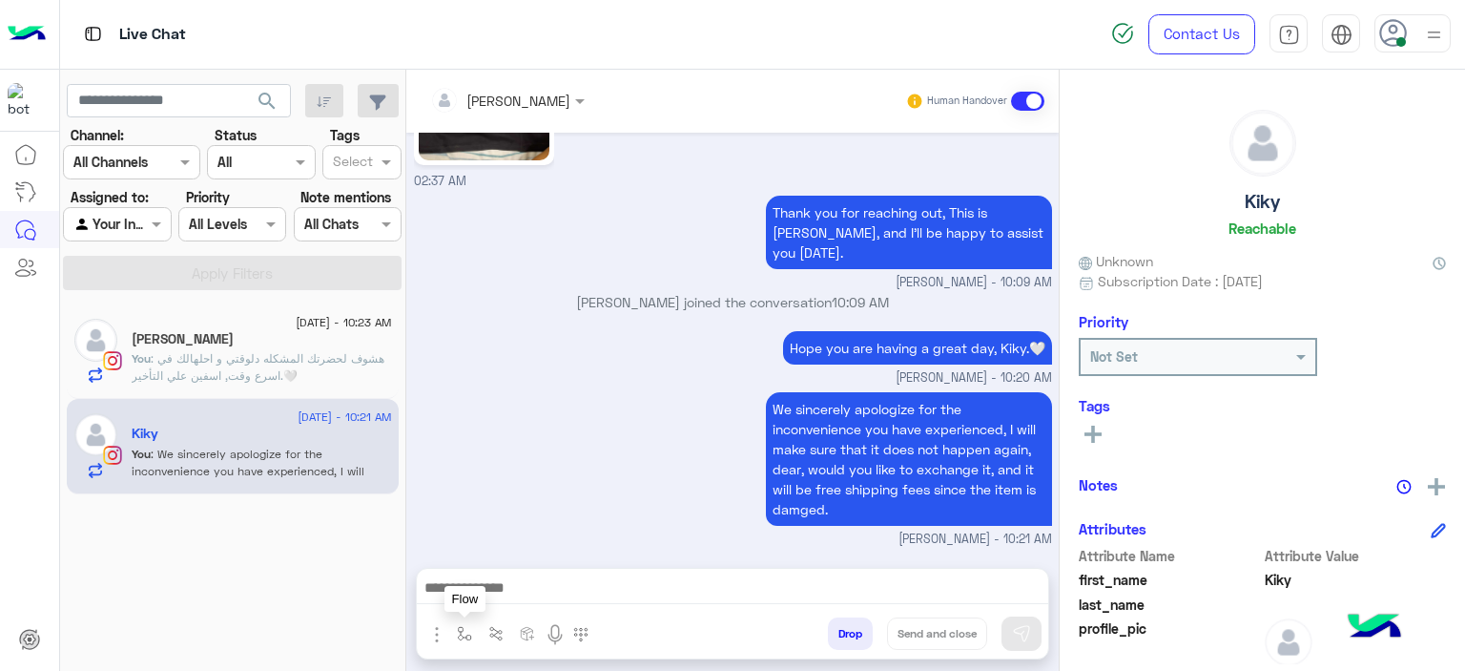
drag, startPoint x: 458, startPoint y: 630, endPoint x: 515, endPoint y: 602, distance: 63.6
click at [458, 629] on img "button" at bounding box center [464, 633] width 15 height 15
click at [523, 591] on input "text" at bounding box center [499, 592] width 78 height 22
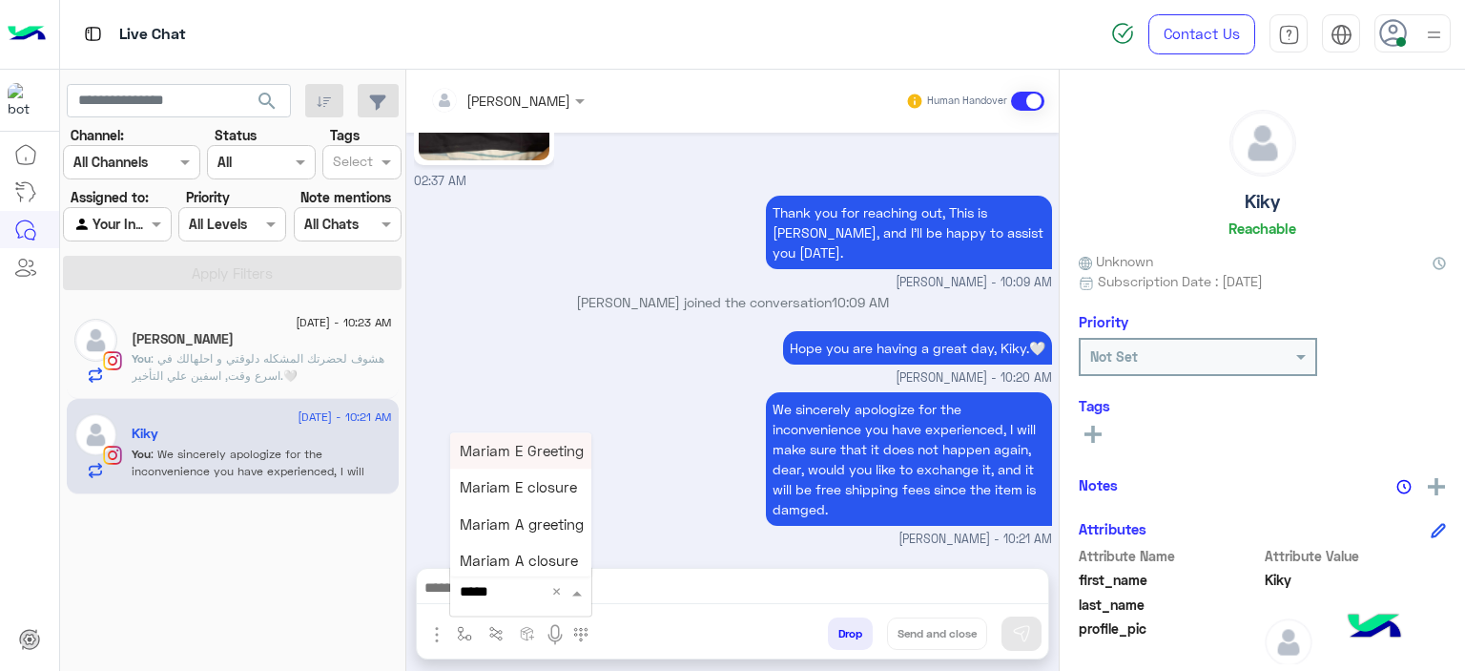
type input "******"
click at [534, 492] on span "Mariam E closure" at bounding box center [518, 487] width 117 height 17
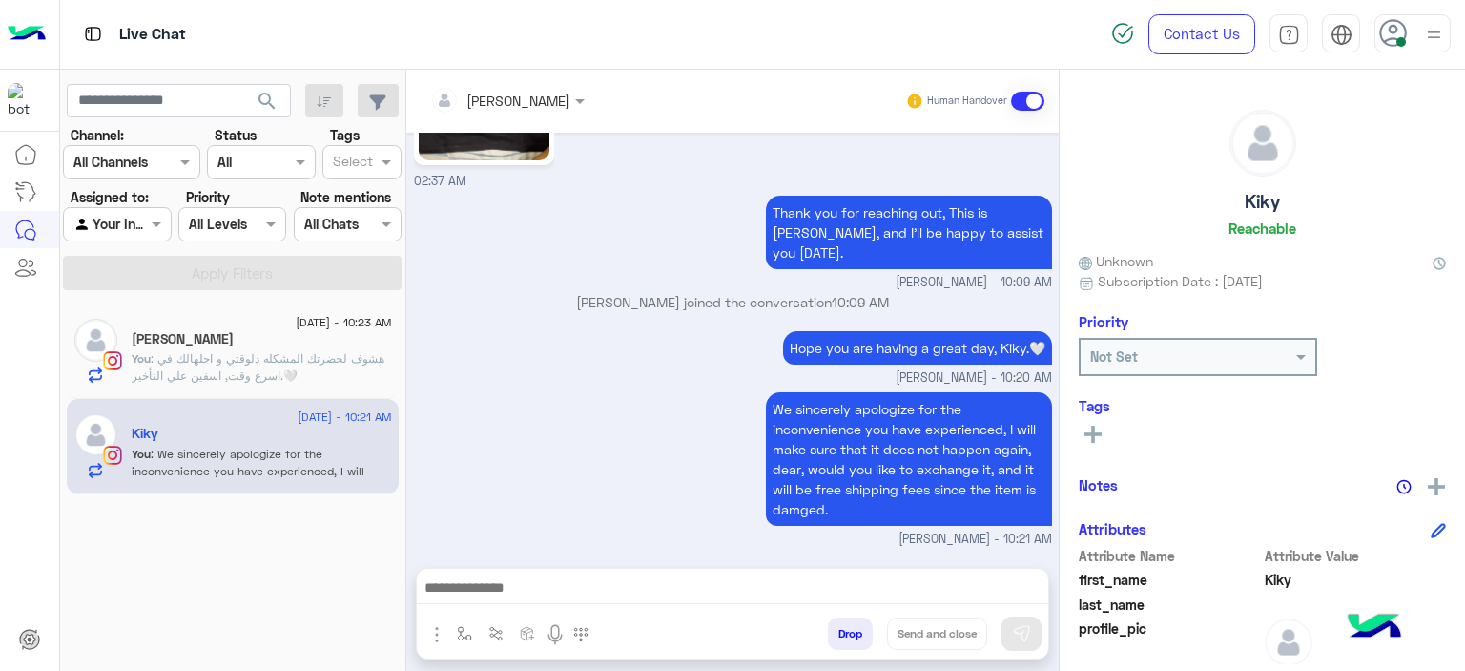
type textarea "**********"
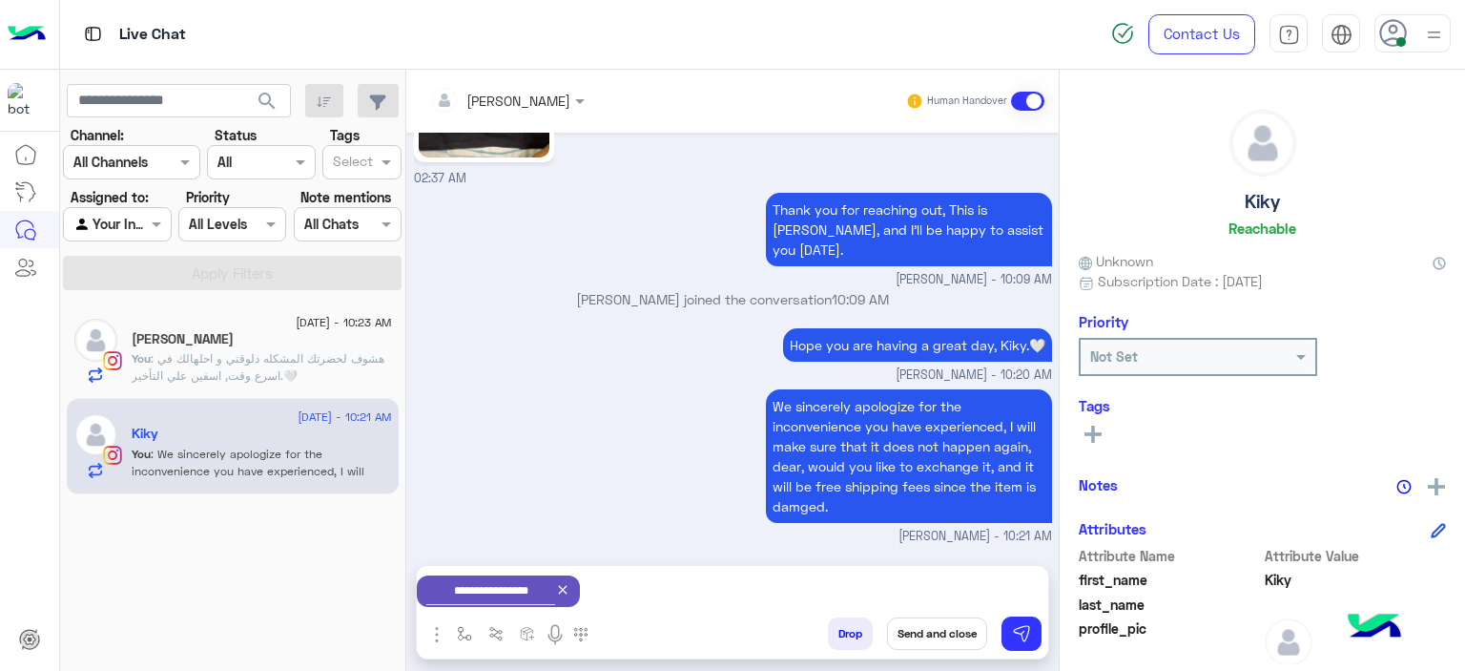
click at [1088, 434] on rect at bounding box center [1093, 434] width 17 height 4
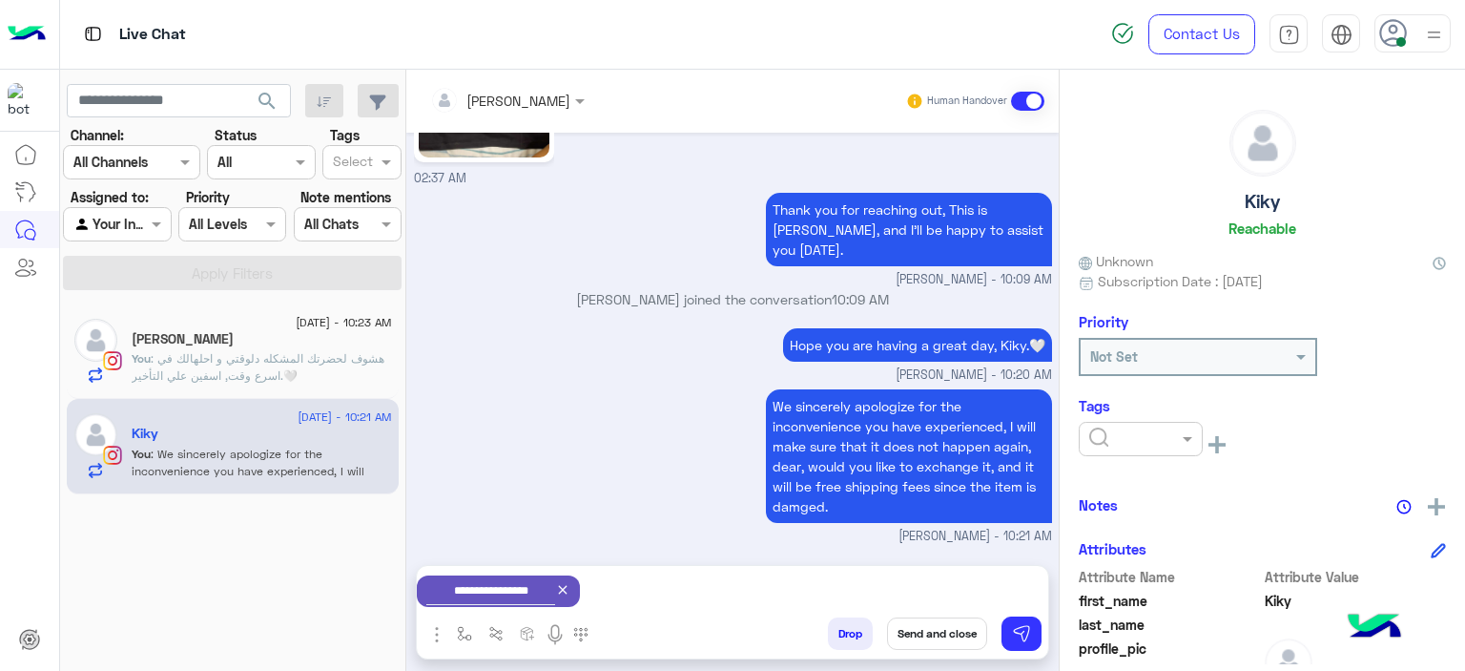
click at [1129, 459] on ng-select at bounding box center [1141, 443] width 124 height 43
click at [1130, 440] on input "text" at bounding box center [1118, 439] width 58 height 20
click at [1121, 512] on span "M FOLLOW UP" at bounding box center [1131, 520] width 87 height 16
click at [917, 636] on button "Send and close" at bounding box center [937, 633] width 100 height 32
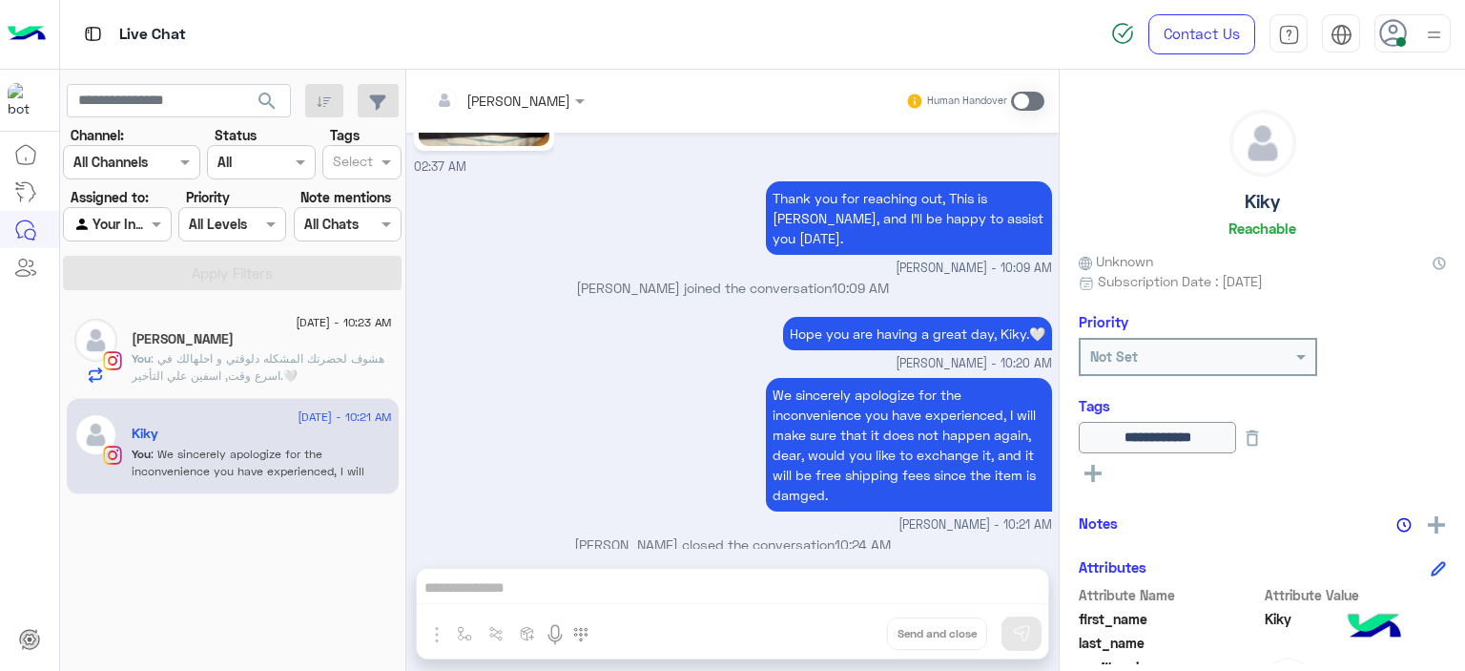
scroll to position [2456, 0]
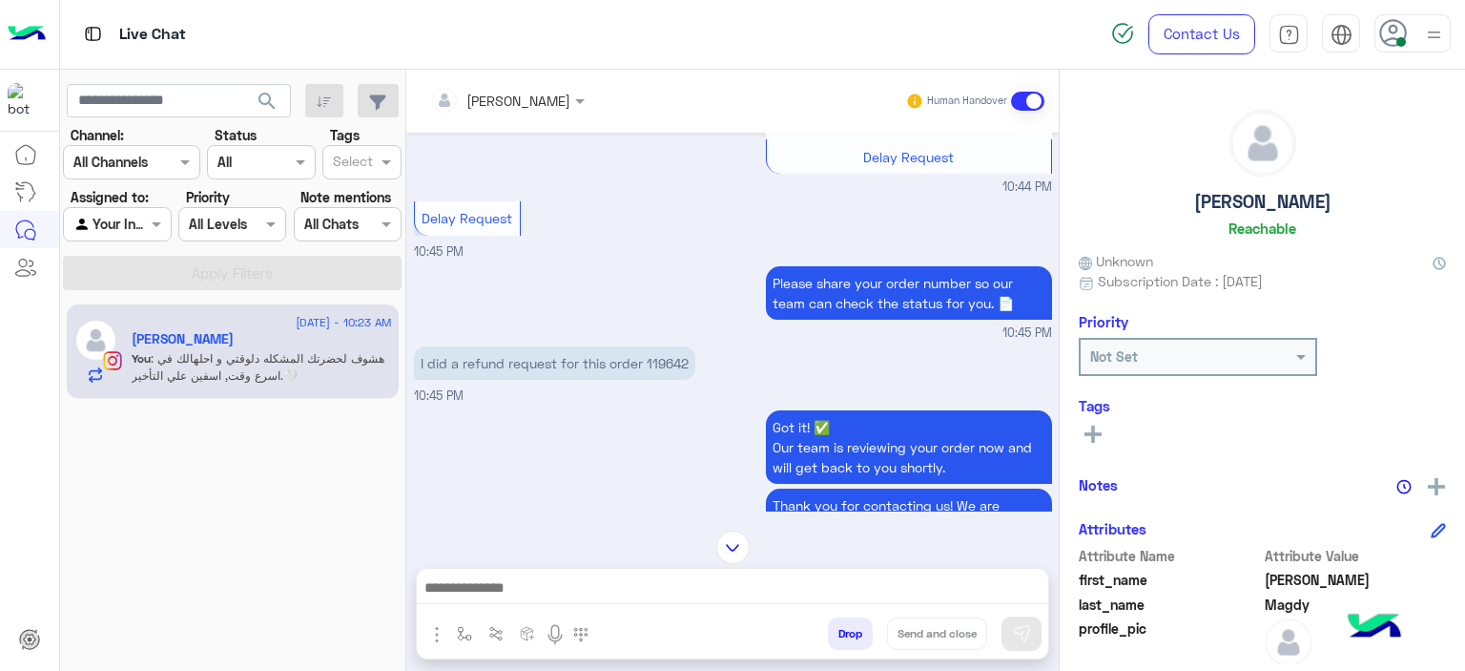
scroll to position [935, 0]
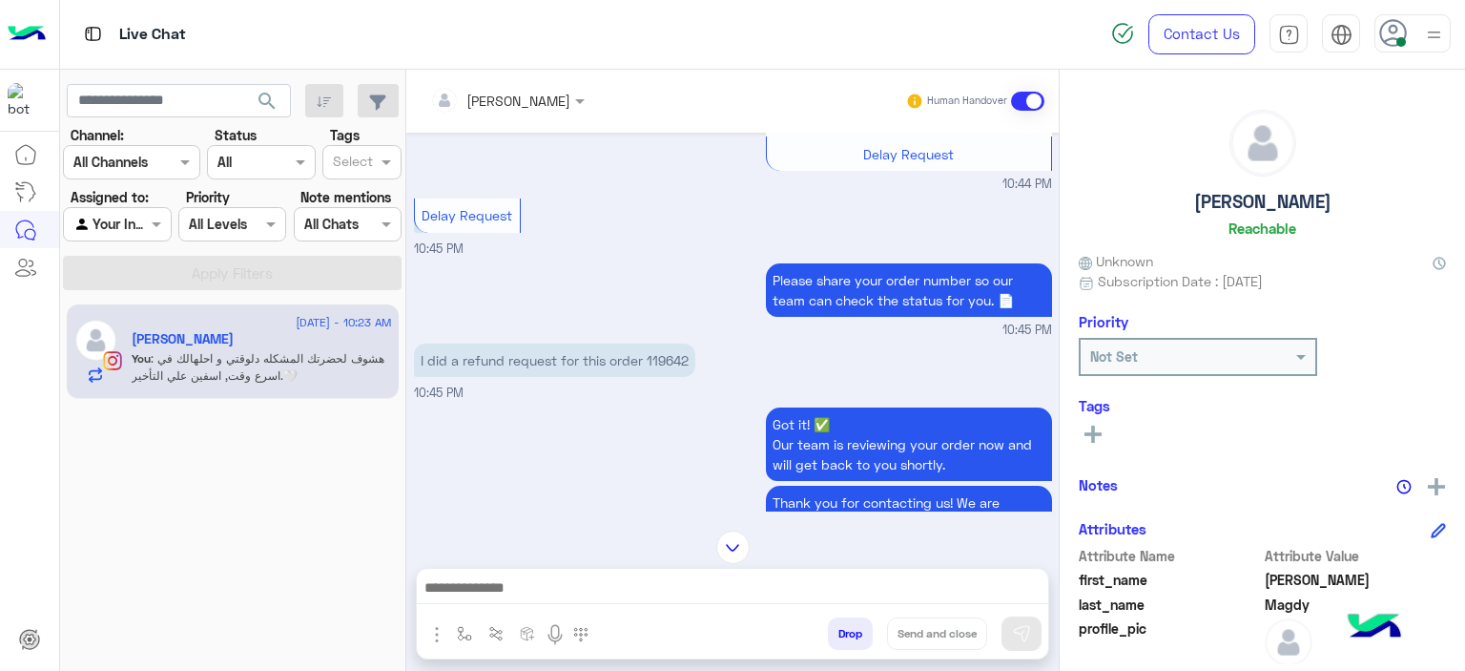
click at [682, 357] on p "I did a refund request for this order 119642" at bounding box center [554, 359] width 281 height 33
copy p "119642"
click at [544, 440] on div "Got it! ✅ Our team is reviewing your order now and will get back to you shortly…" at bounding box center [733, 512] width 638 height 219
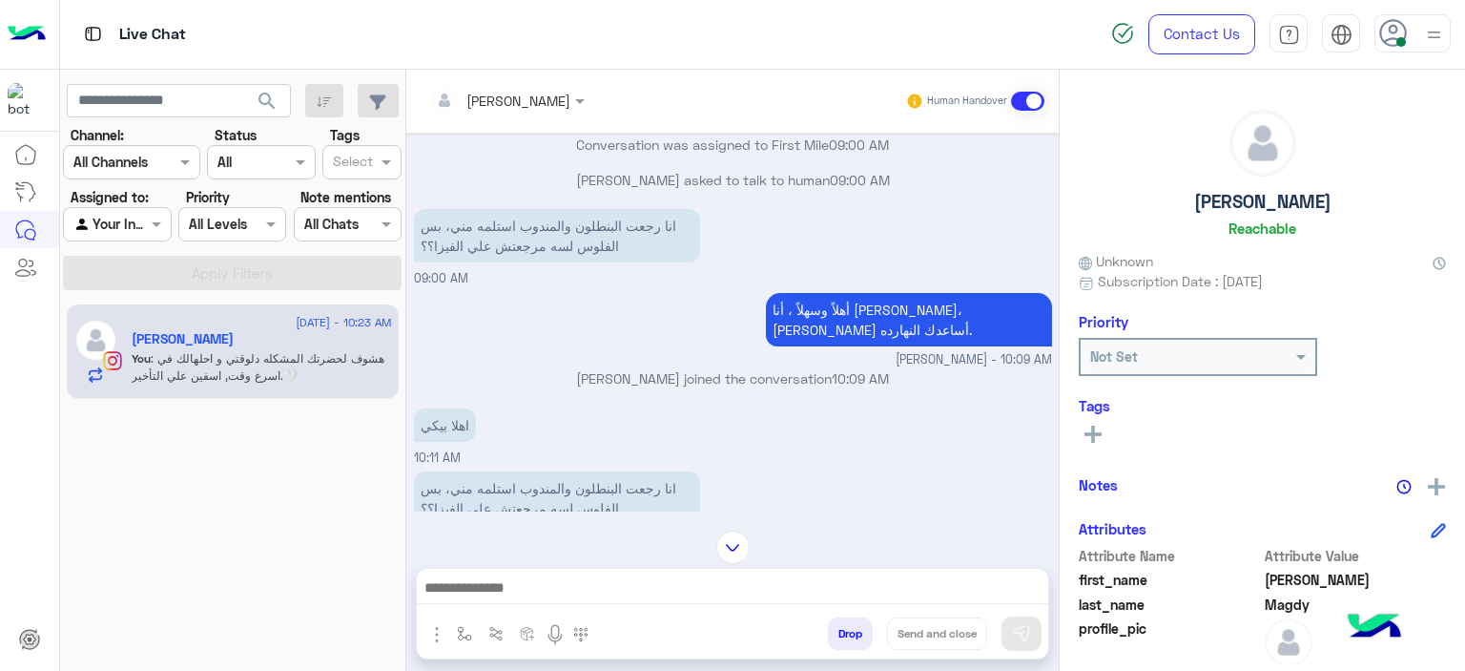
scroll to position [4823, 0]
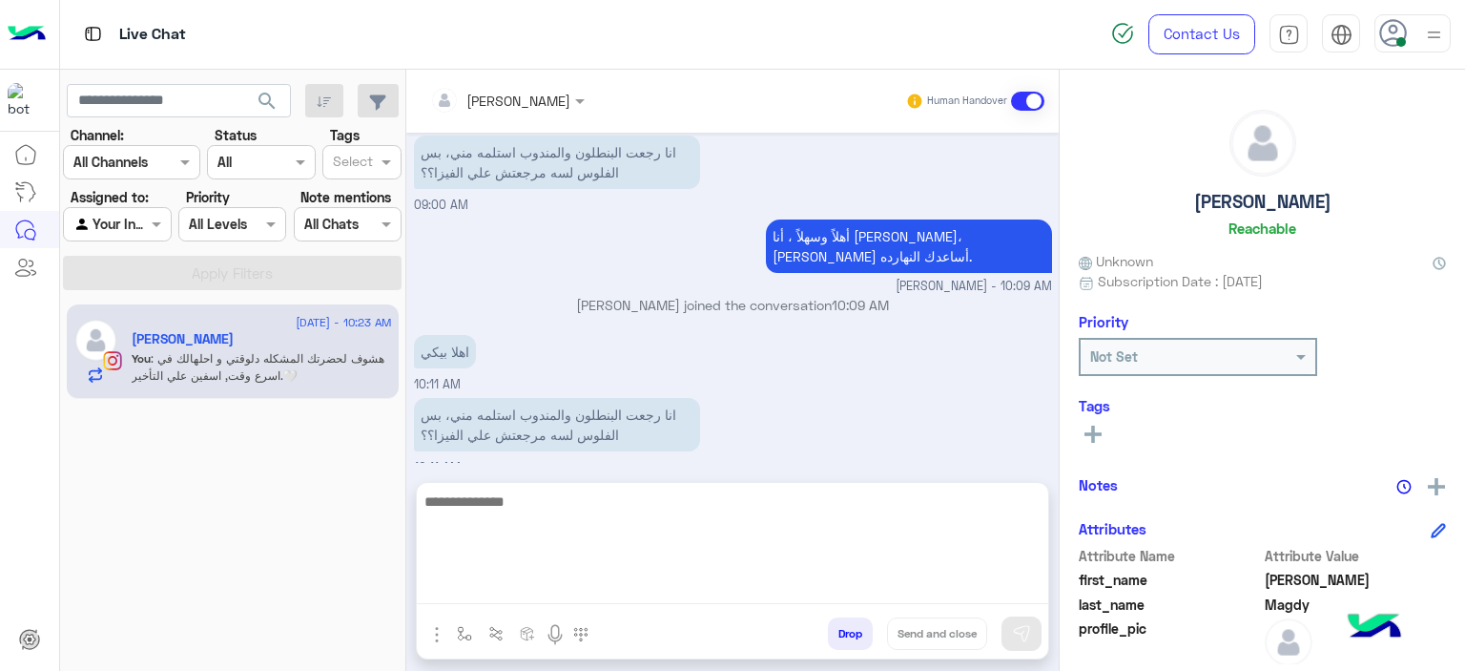
click at [591, 594] on textarea at bounding box center [733, 546] width 632 height 114
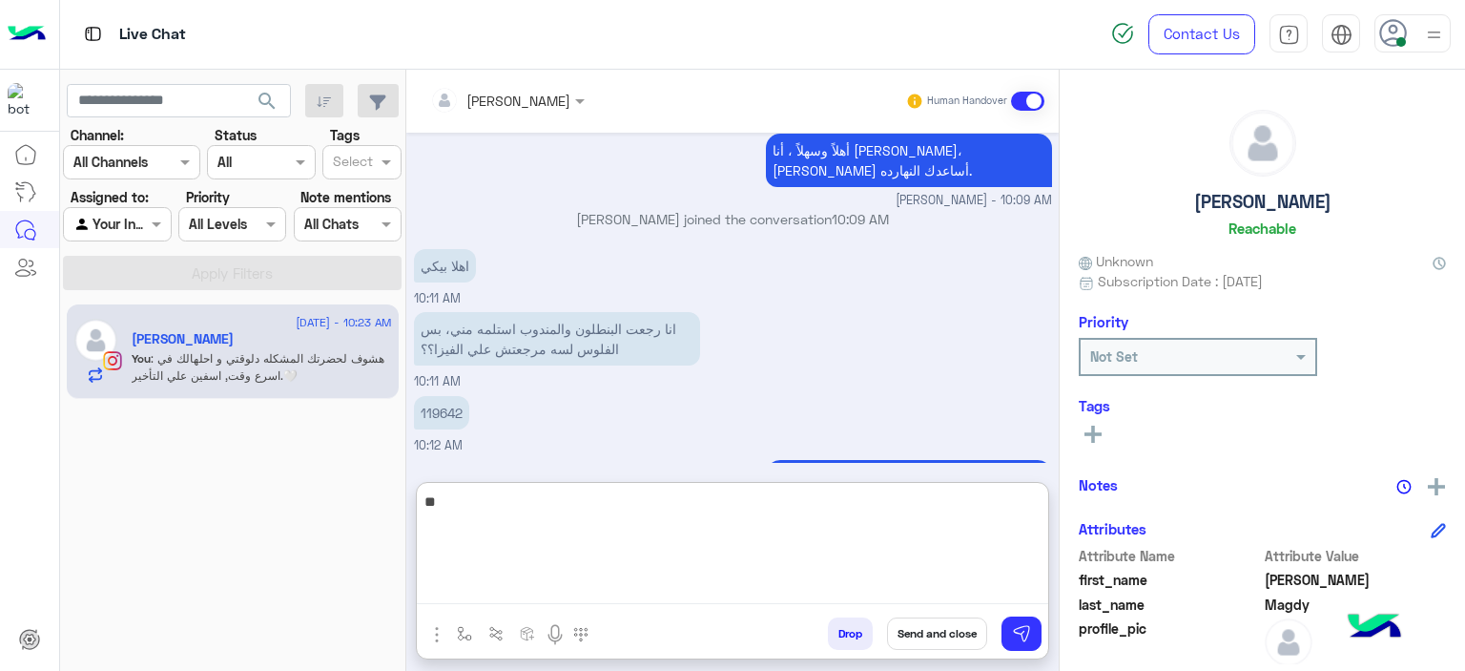
type textarea "*"
type textarea "**********"
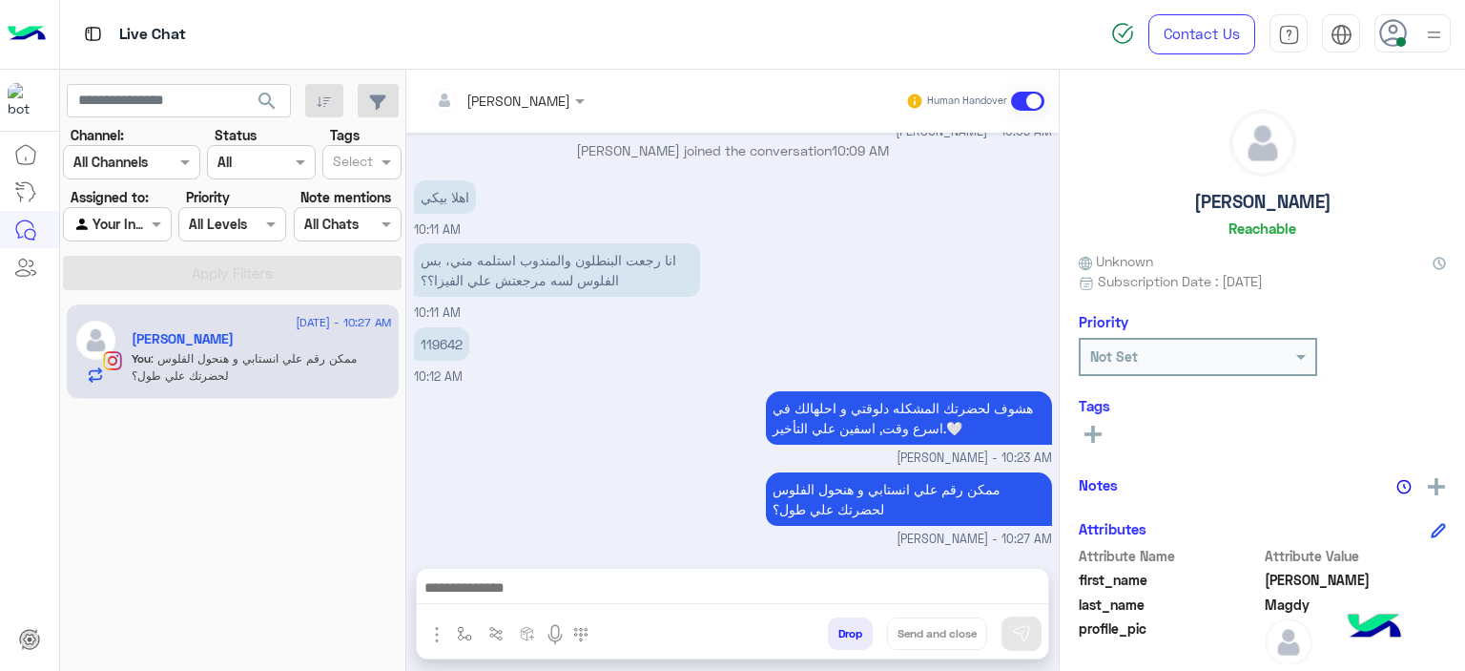
scroll to position [4903, 0]
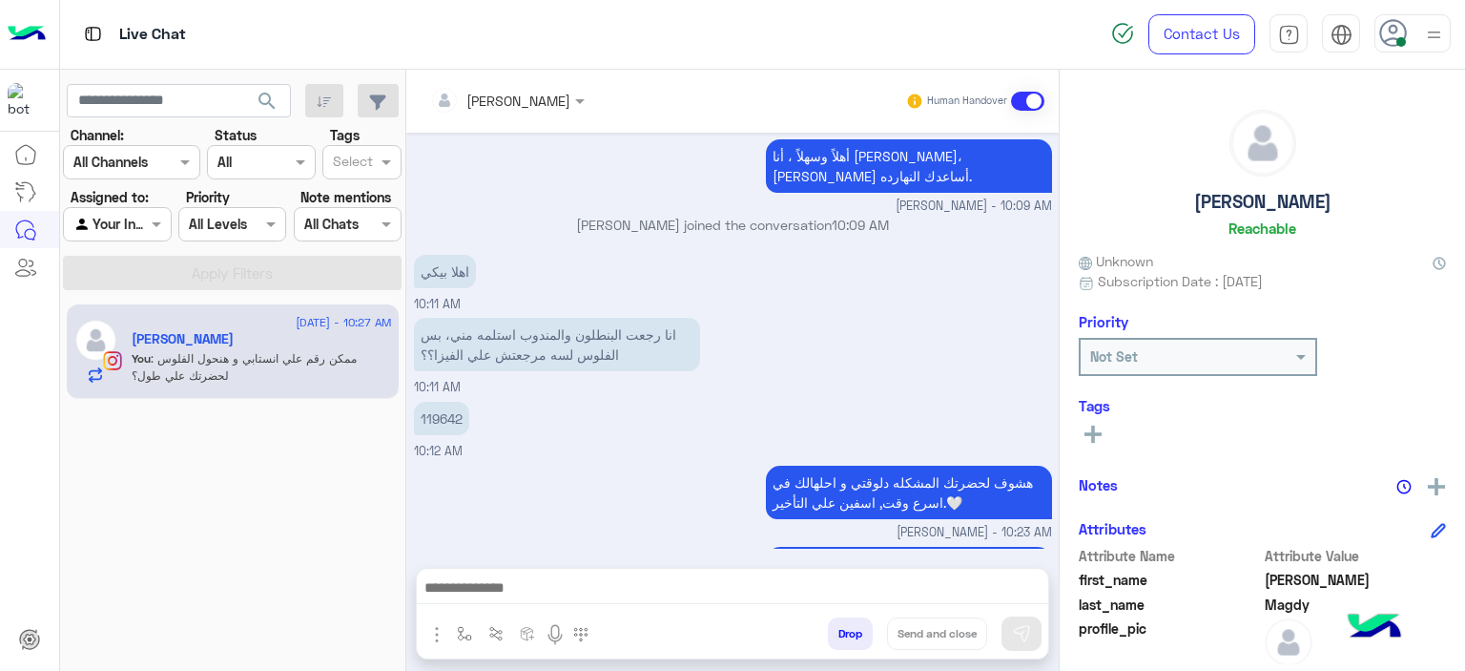
click at [596, 365] on div "Aug 15, 2025 Hellooo 10:44 PM Hi Sandra, Thanks for contacting Cloud! Please ch…" at bounding box center [732, 341] width 653 height 416
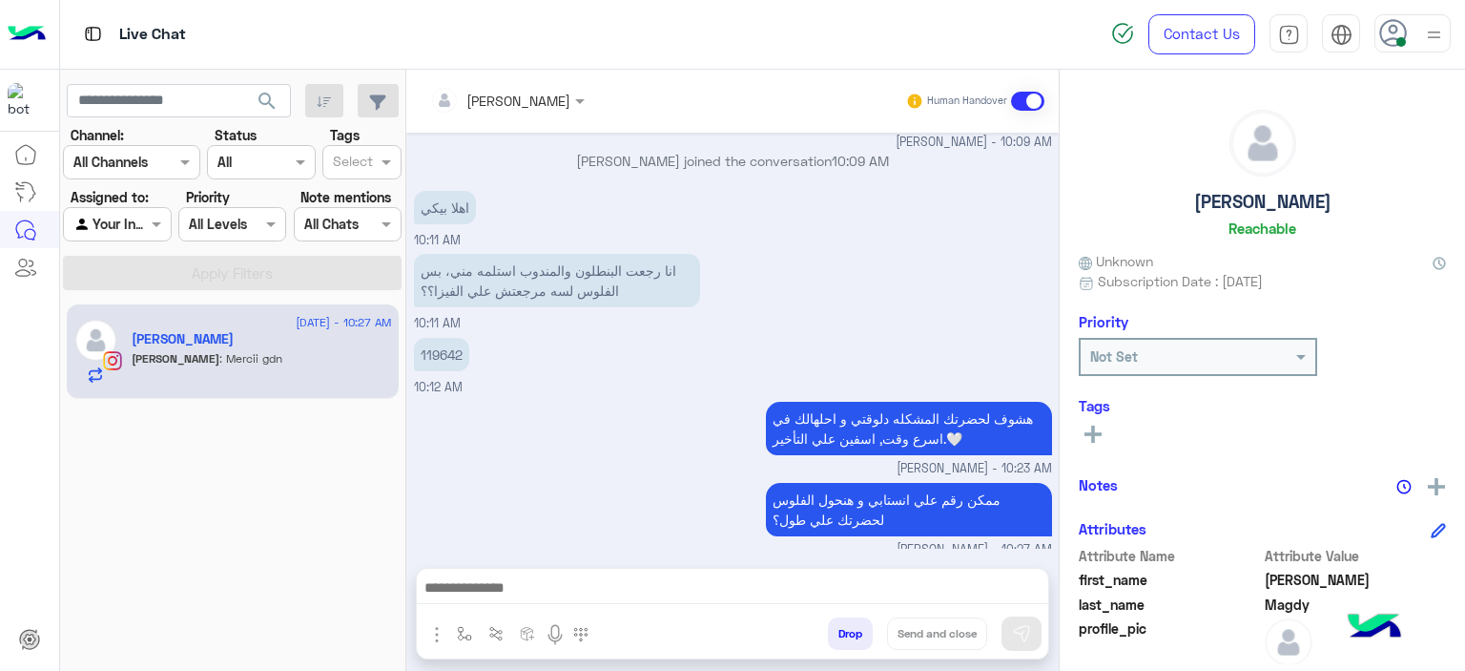
scroll to position [5030, 0]
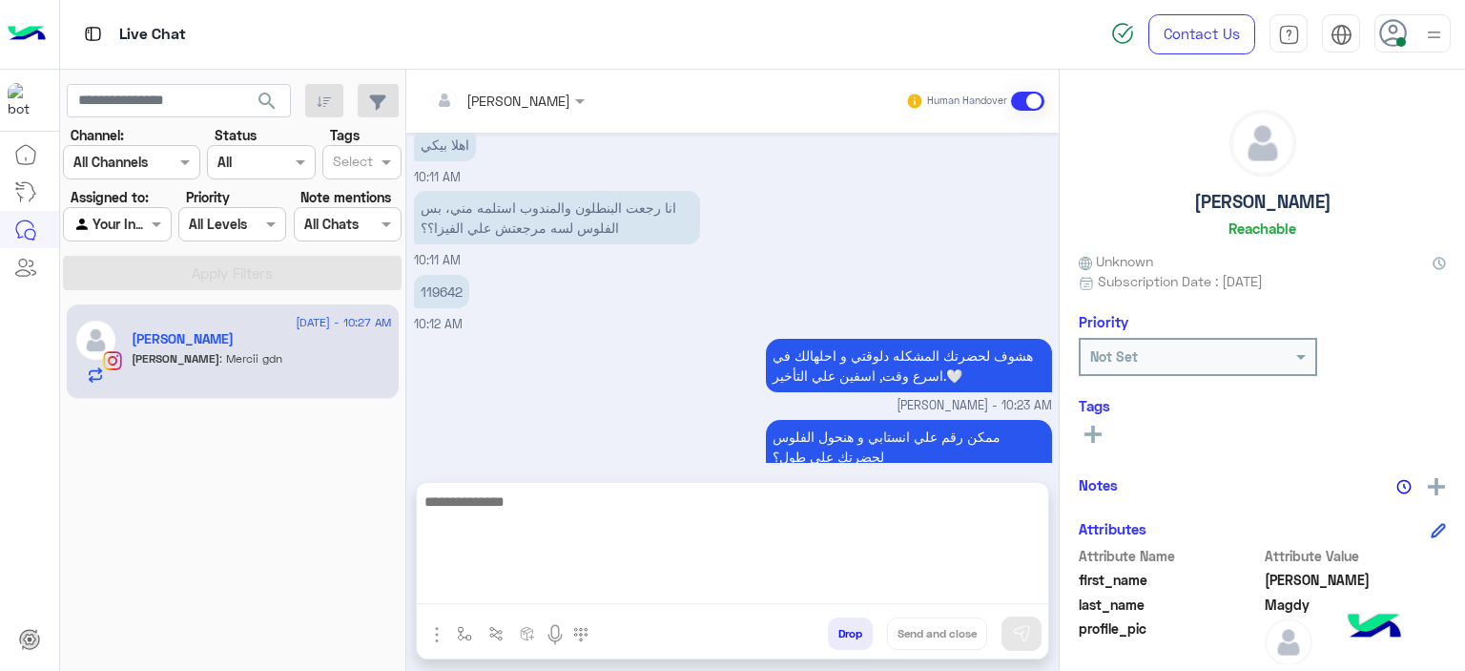
click at [553, 587] on textarea at bounding box center [733, 546] width 632 height 114
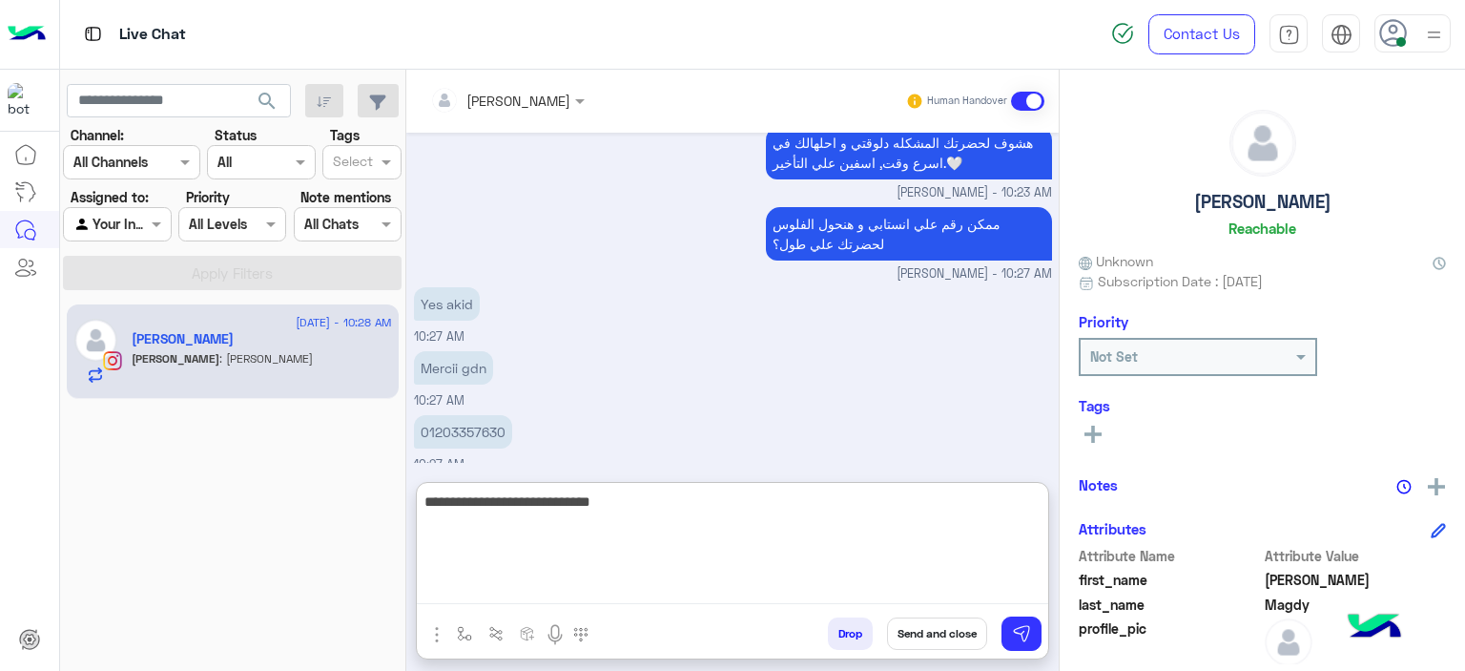
scroll to position [5307, 0]
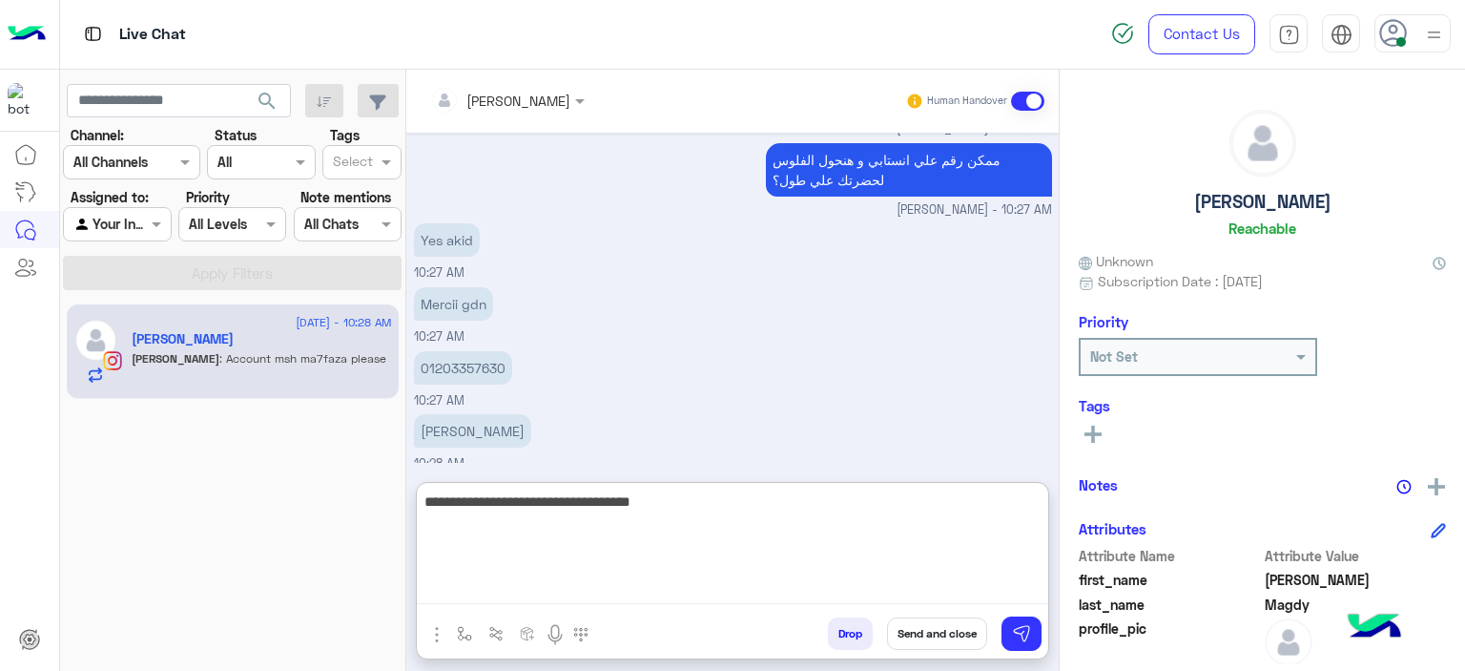
click at [846, 503] on textarea "**********" at bounding box center [733, 546] width 632 height 114
drag, startPoint x: 785, startPoint y: 504, endPoint x: 826, endPoint y: 503, distance: 41.0
click at [826, 503] on textarea "**********" at bounding box center [733, 546] width 632 height 114
click at [828, 502] on textarea "**********" at bounding box center [733, 546] width 632 height 114
click at [831, 503] on textarea "**********" at bounding box center [733, 546] width 632 height 114
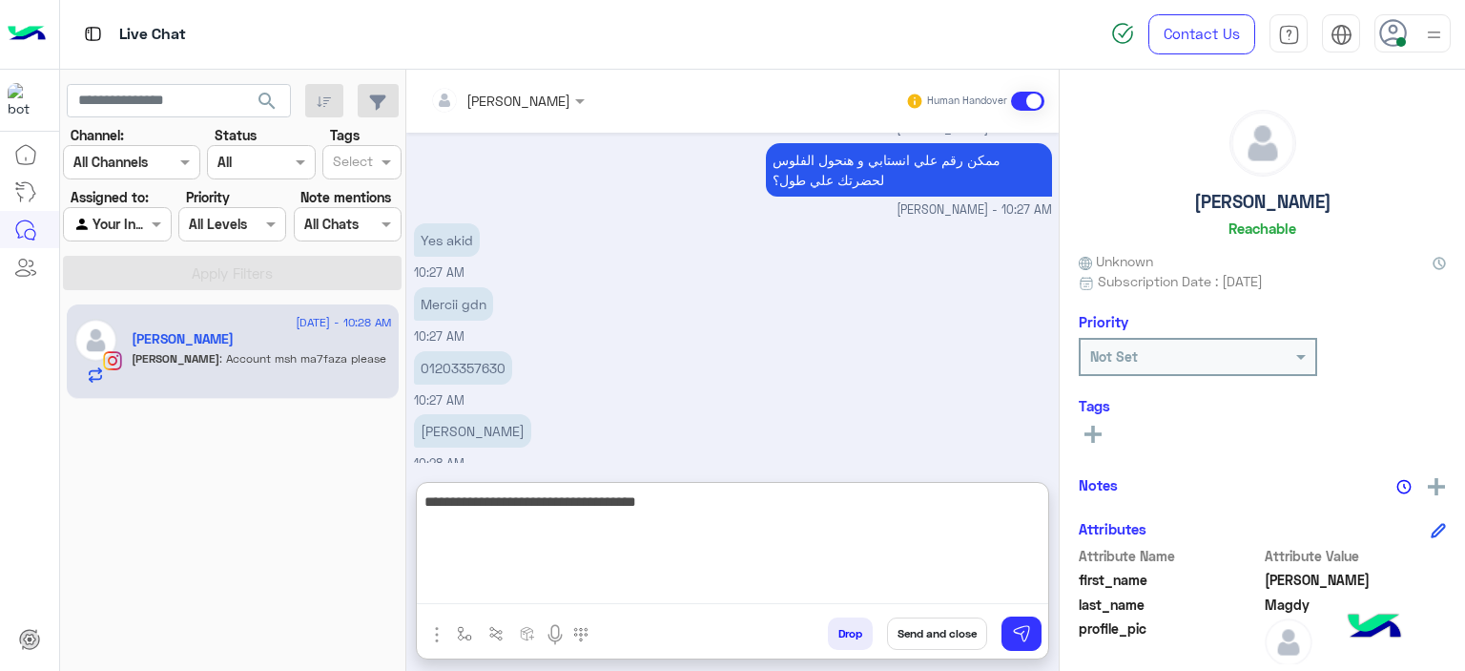
click at [827, 502] on textarea "**********" at bounding box center [733, 546] width 632 height 114
type textarea "**********"
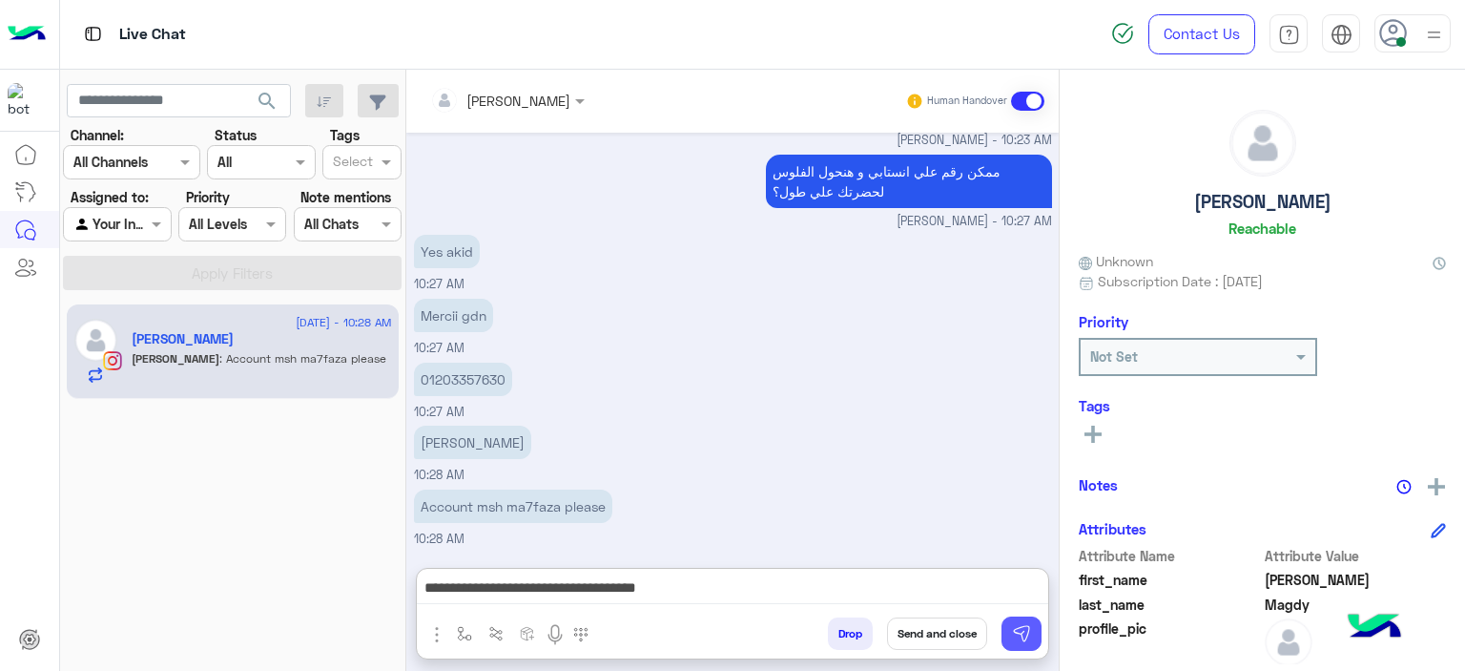
click at [1030, 640] on img at bounding box center [1021, 633] width 19 height 19
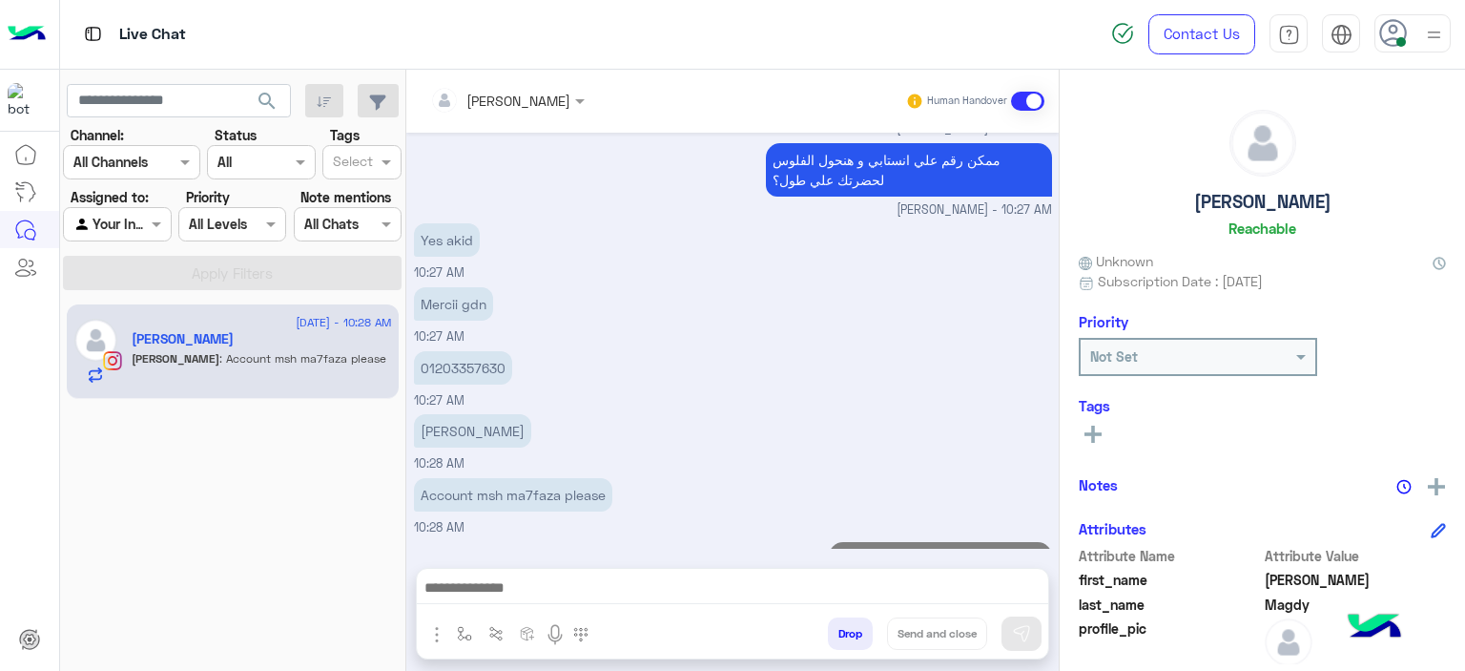
scroll to position [5281, 0]
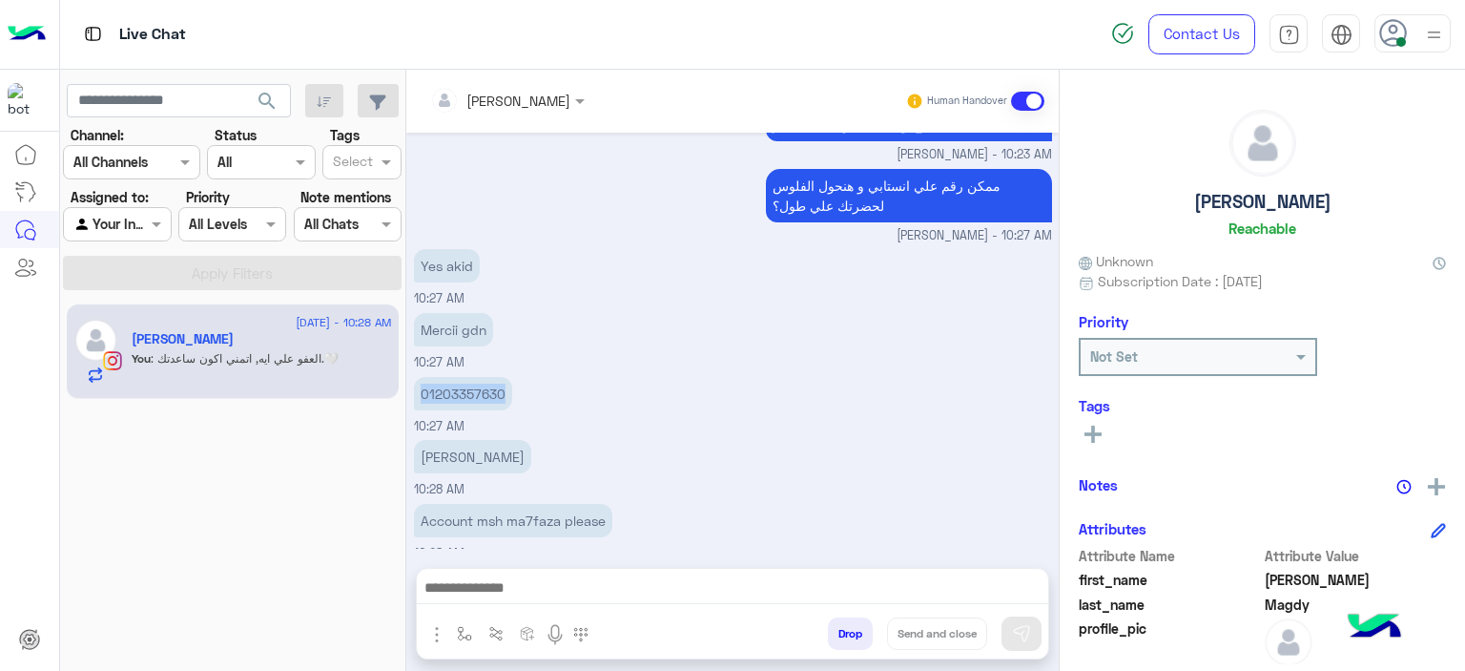
drag, startPoint x: 503, startPoint y: 319, endPoint x: 423, endPoint y: 312, distance: 80.4
click at [418, 377] on p "01203357630" at bounding box center [463, 393] width 98 height 33
copy p "01203357630"
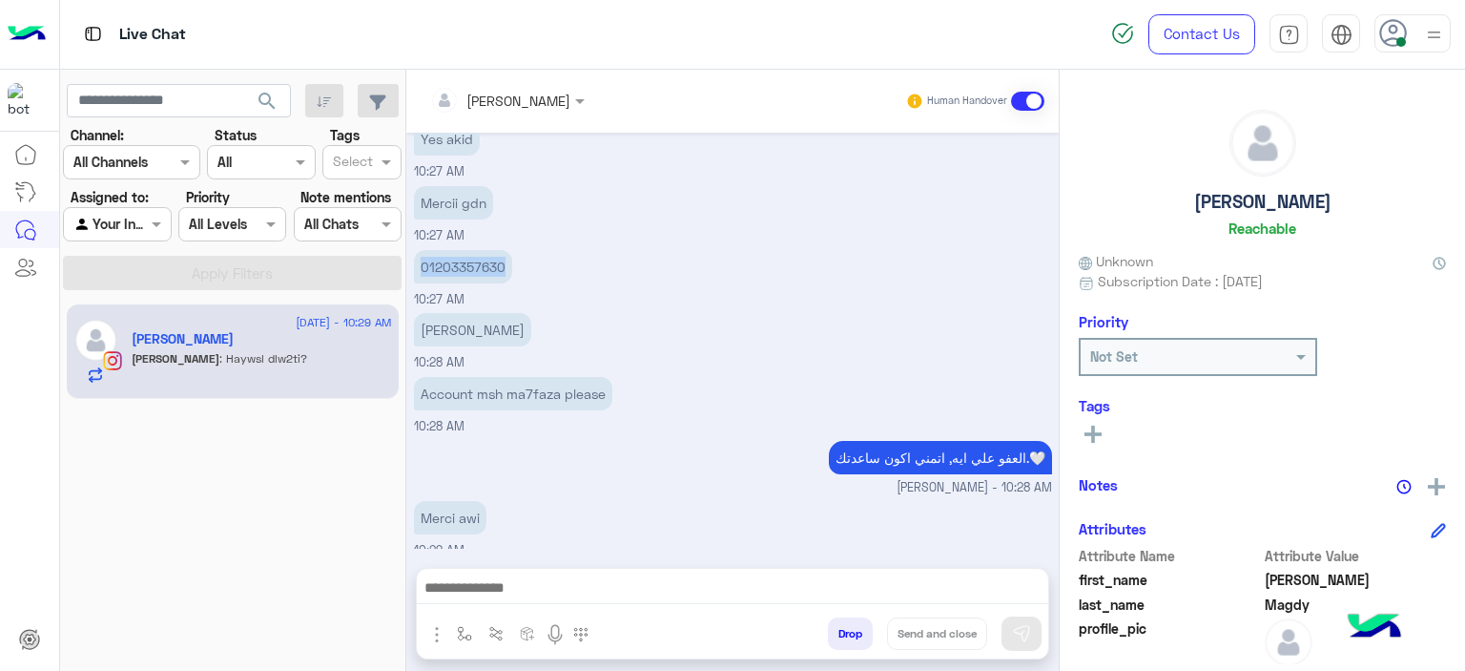
copy p "01203357630"
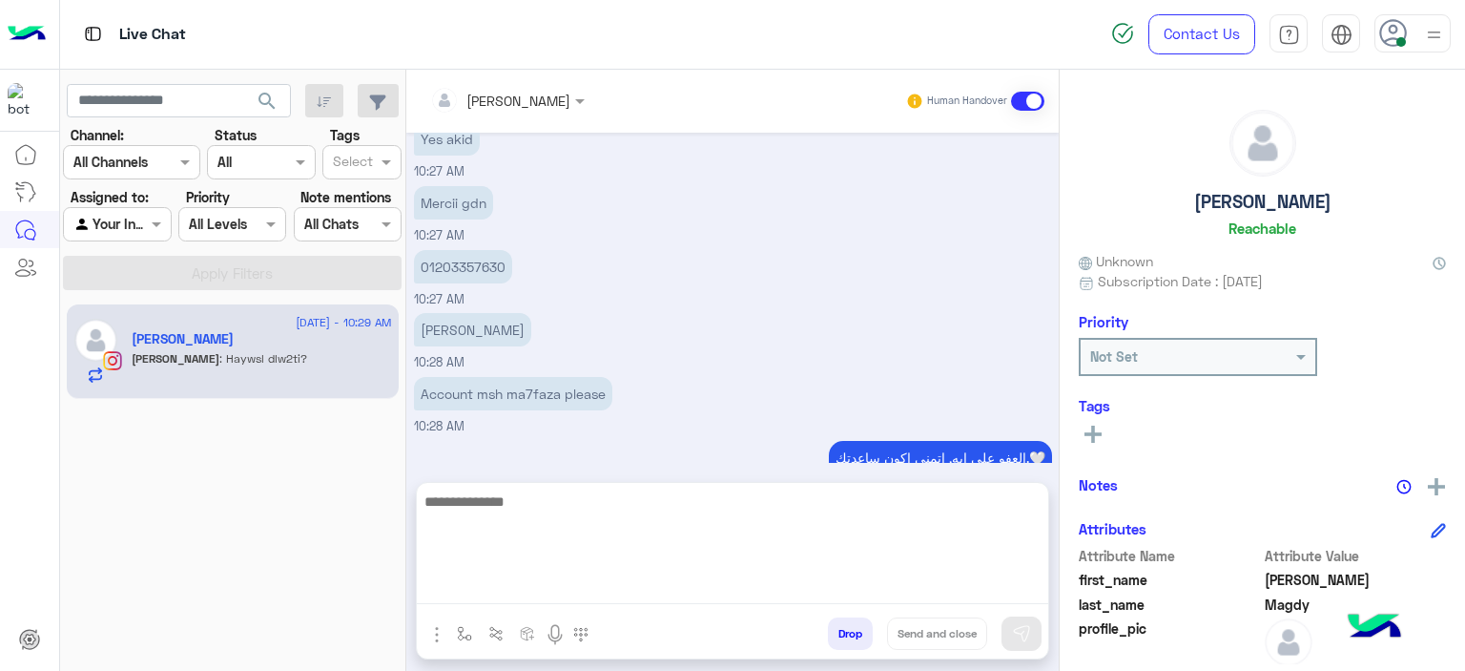
drag, startPoint x: 510, startPoint y: 592, endPoint x: 521, endPoint y: 509, distance: 83.7
click at [510, 591] on textarea at bounding box center [733, 546] width 632 height 114
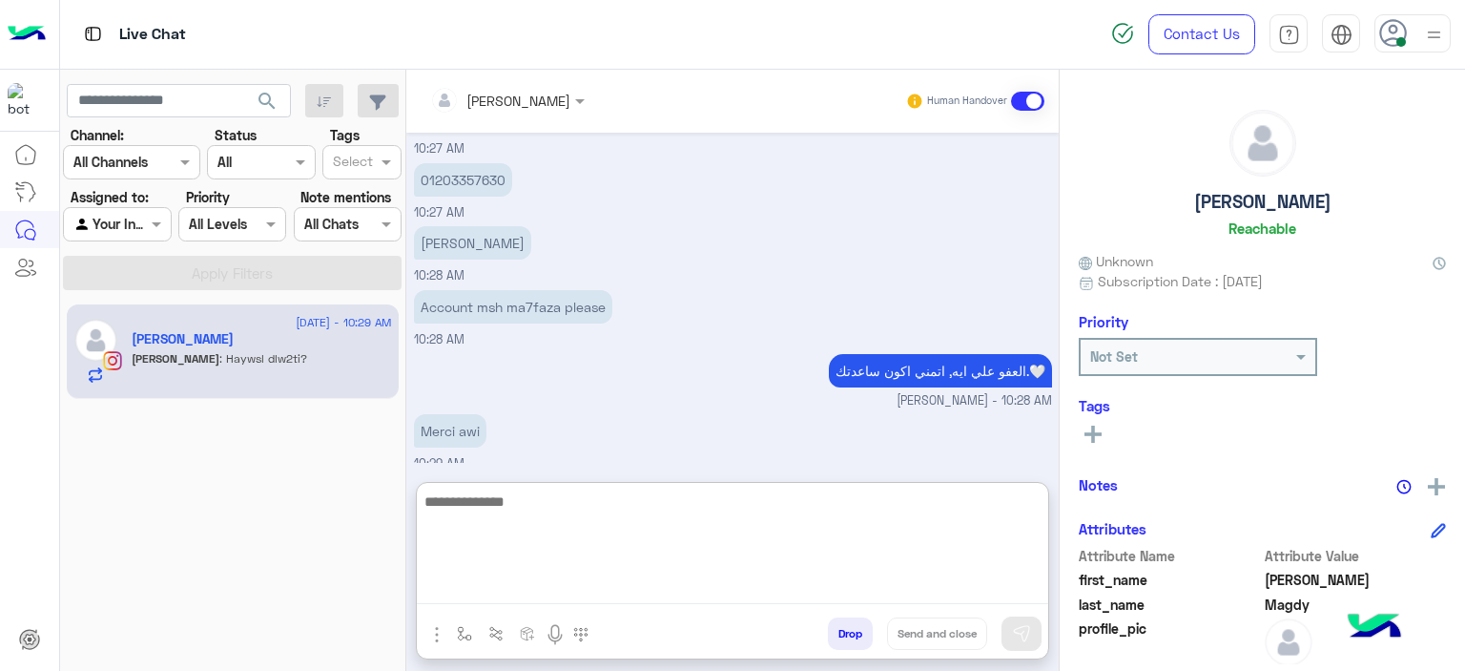
scroll to position [5494, 0]
type textarea "**********"
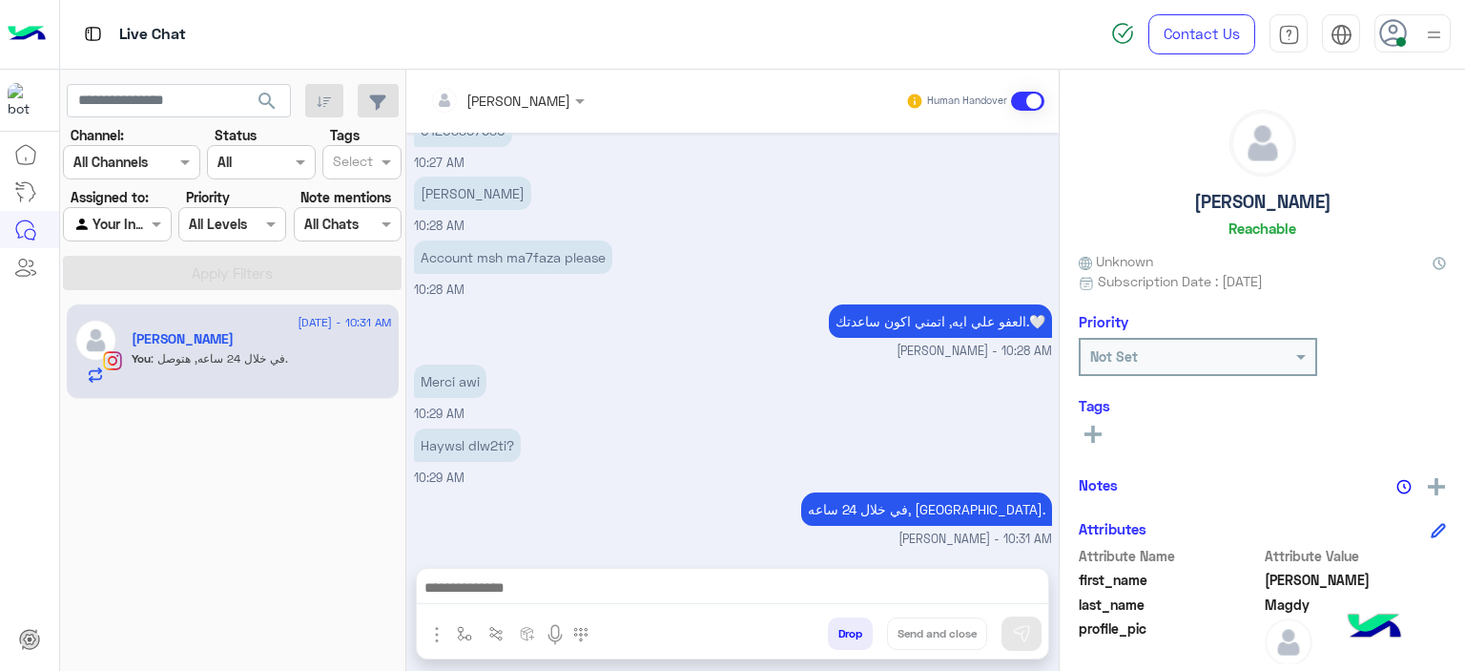
scroll to position [5468, 0]
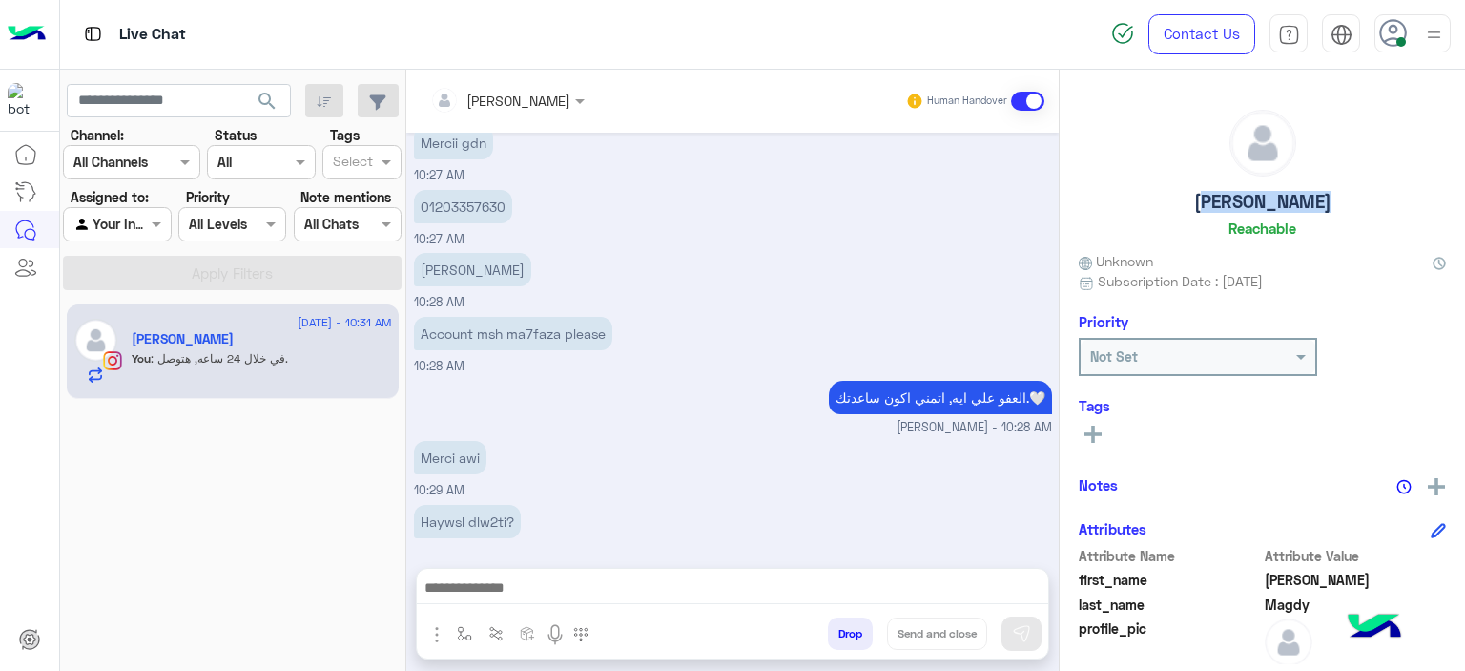
drag, startPoint x: 1324, startPoint y: 206, endPoint x: 1217, endPoint y: 205, distance: 106.8
click at [1194, 213] on div "Sandra Magdy Reachable" at bounding box center [1262, 177] width 367 height 135
copy h5 "Sandra Magdy"
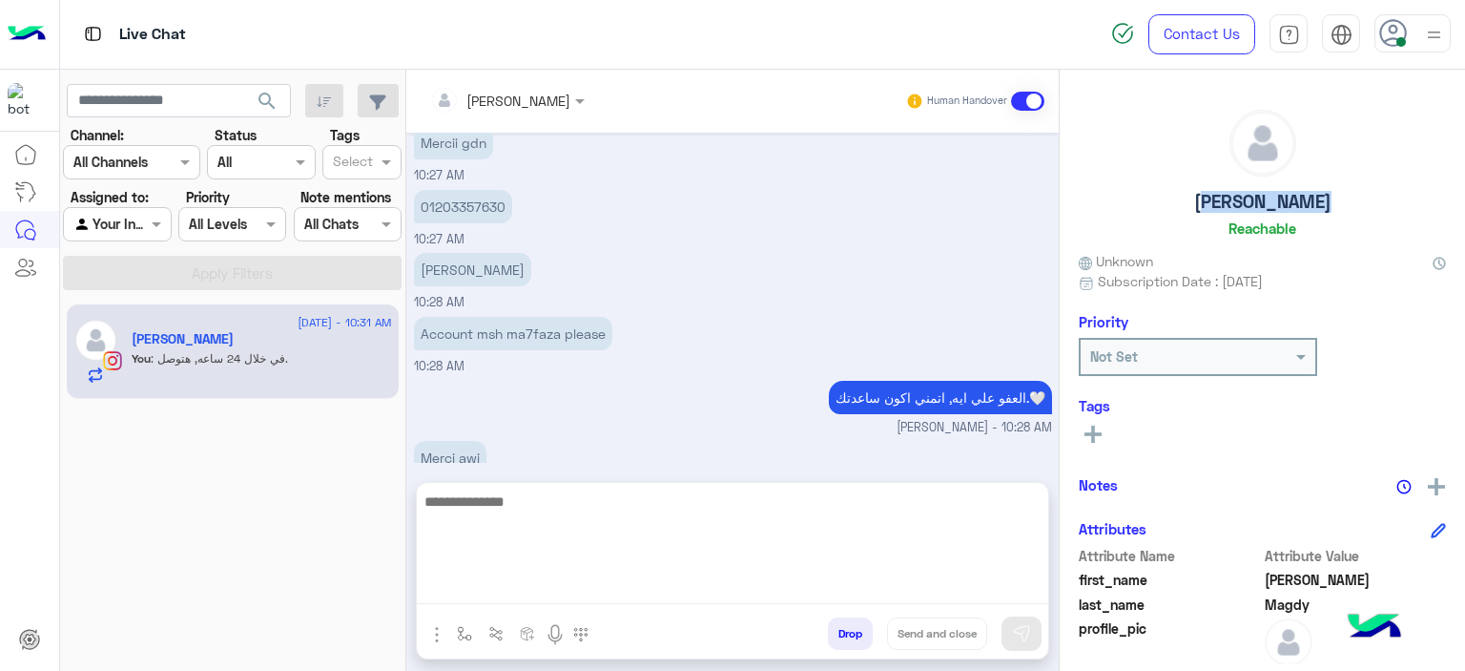
click at [527, 589] on textarea at bounding box center [733, 546] width 632 height 114
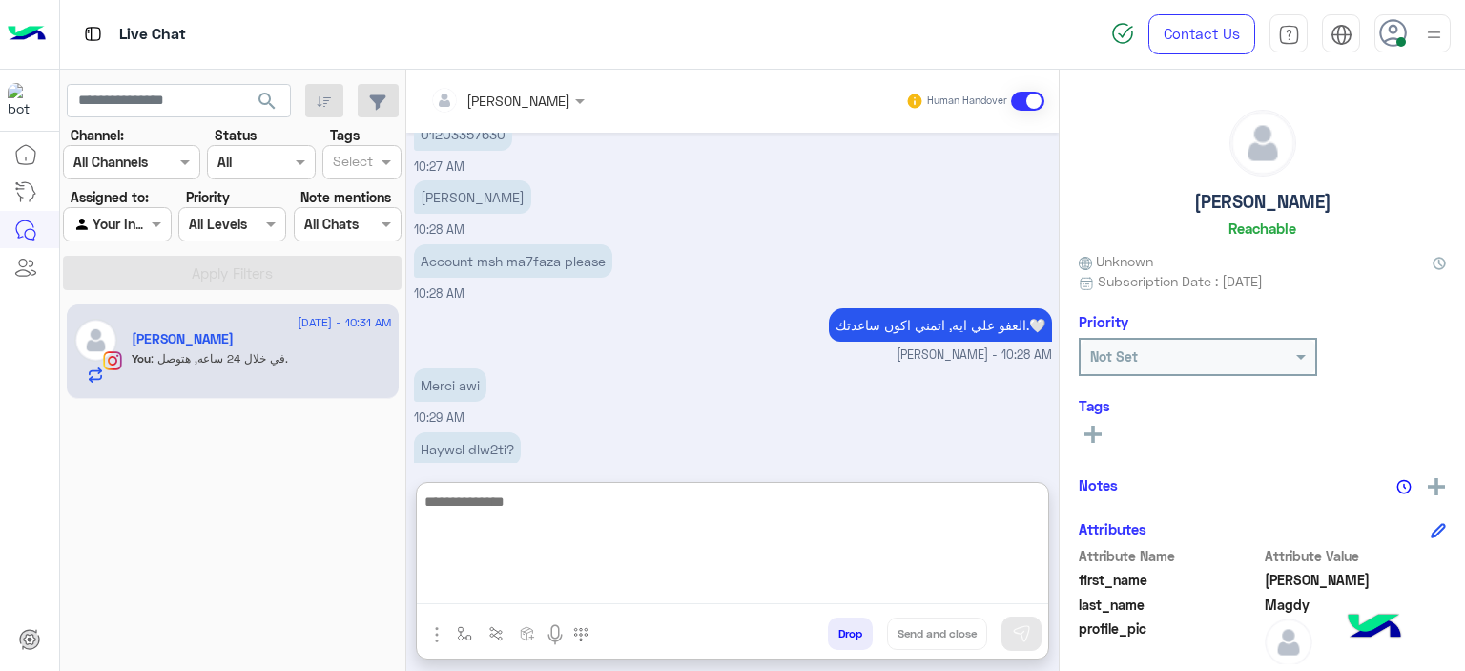
scroll to position [5555, 0]
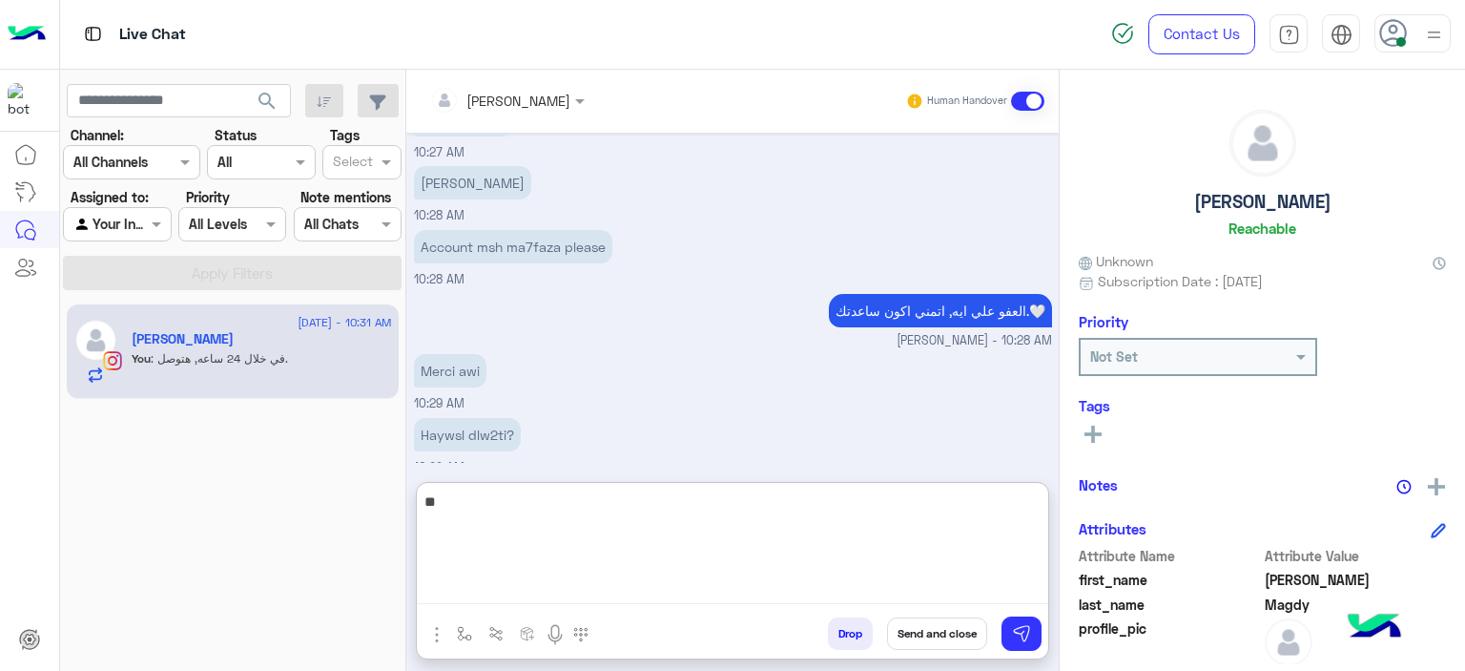
type textarea "*"
type textarea "**********"
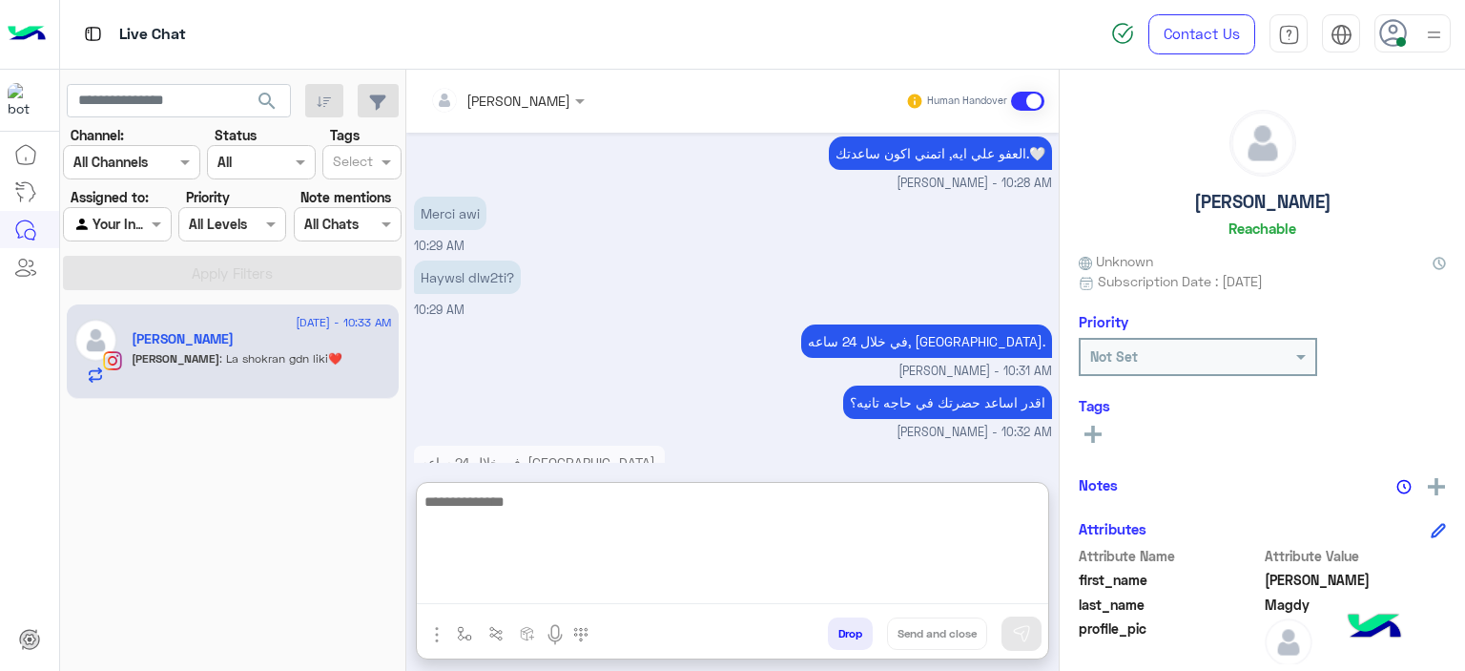
scroll to position [5809, 0]
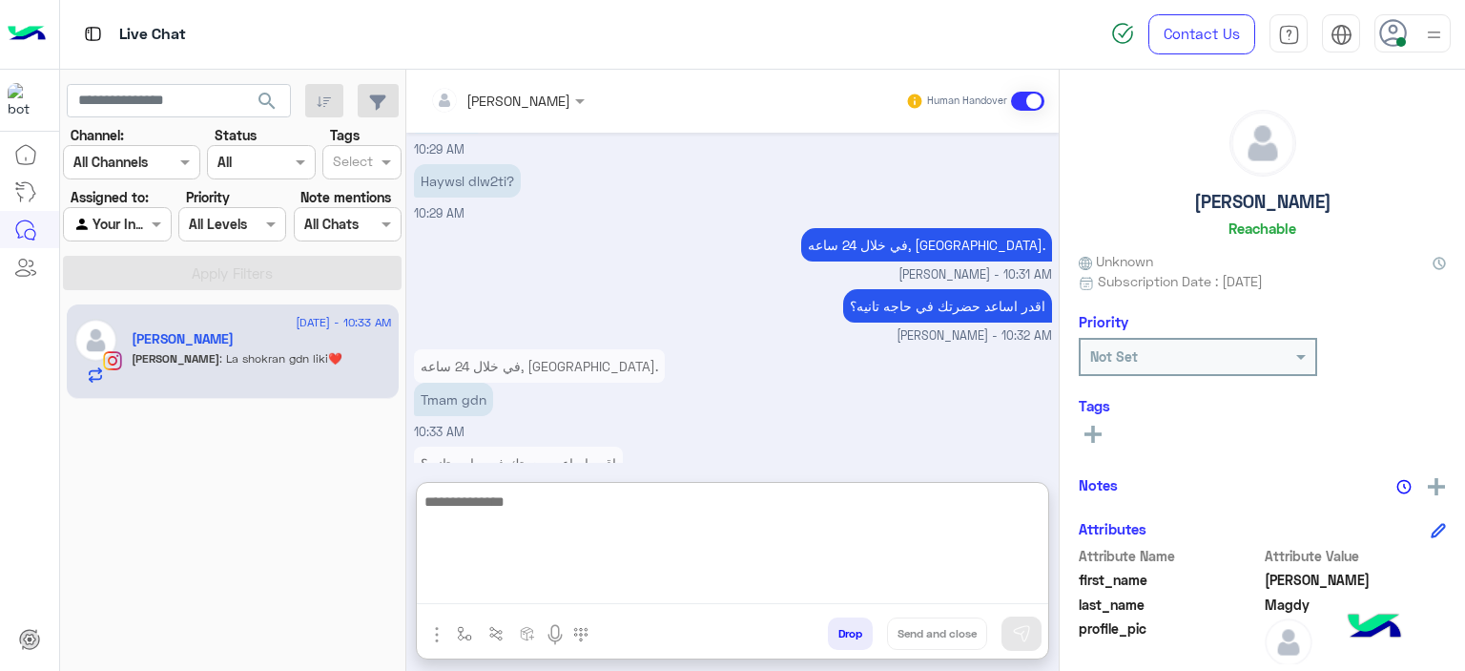
paste textarea "**********"
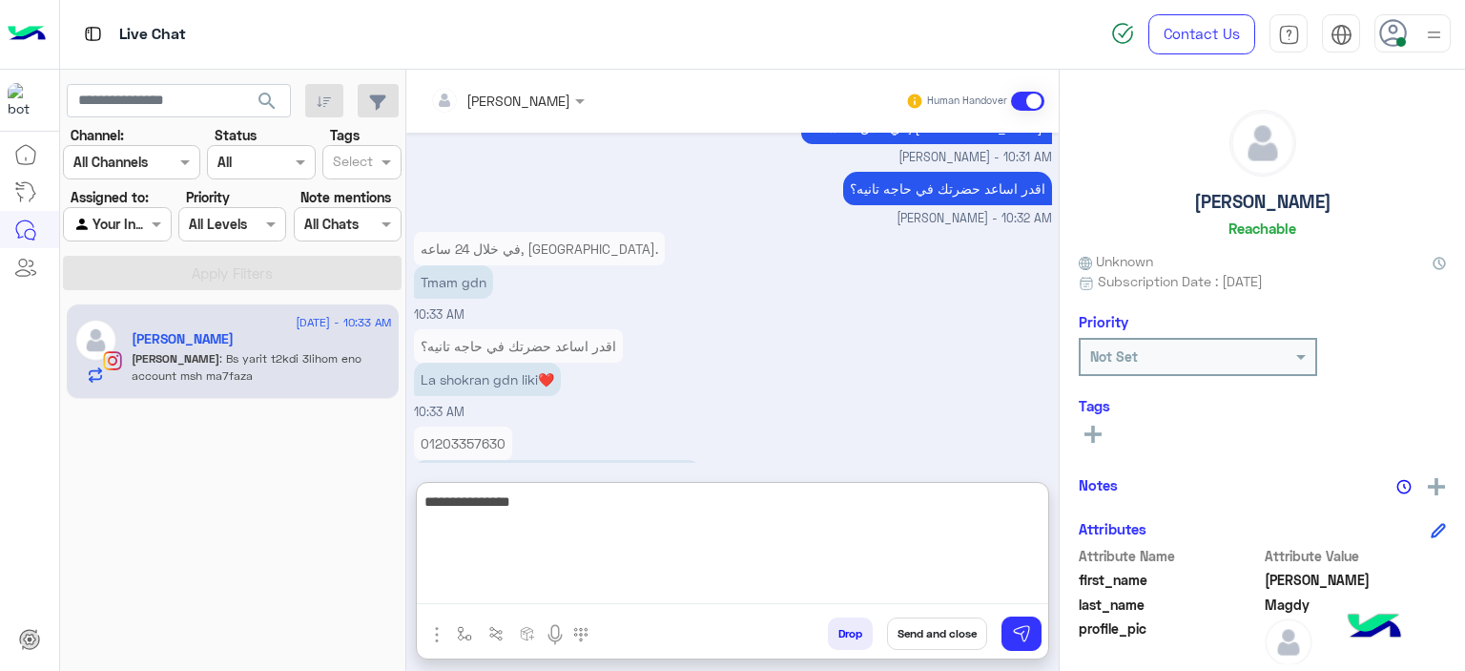
type textarea "**********"
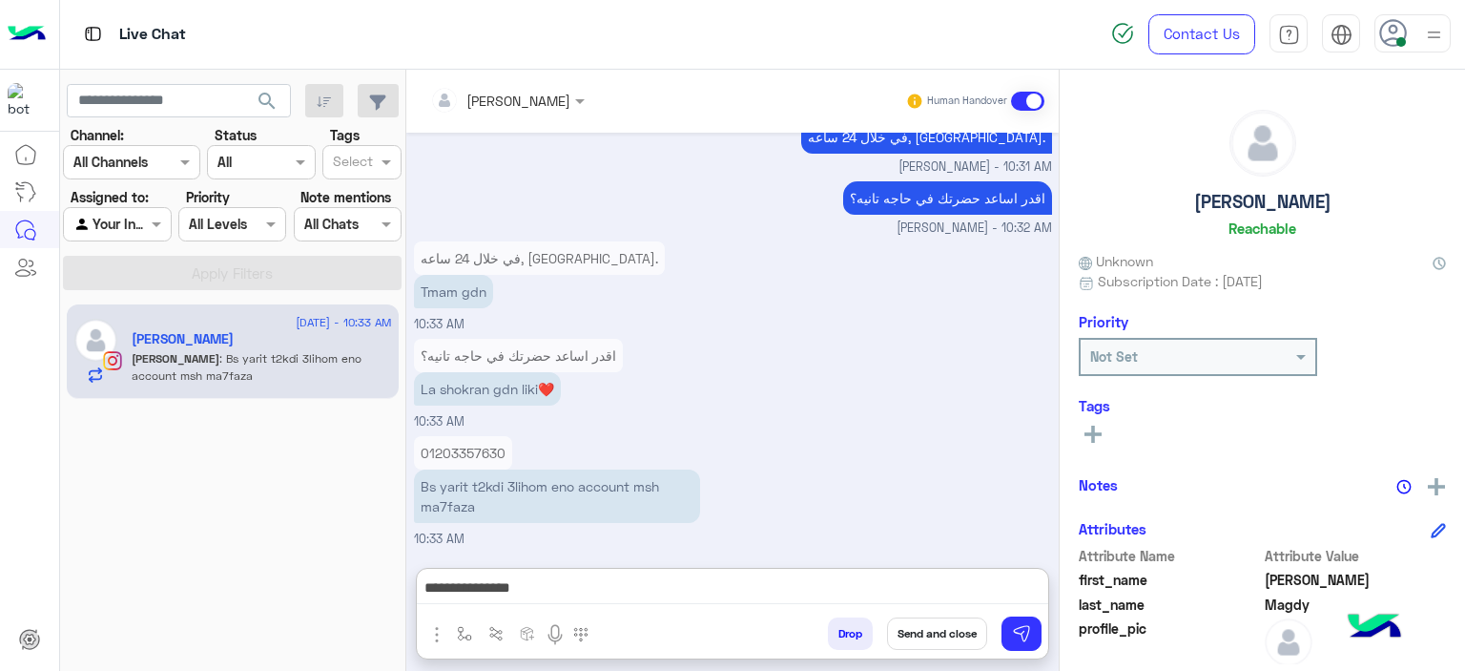
click at [1088, 437] on icon at bounding box center [1093, 433] width 17 height 17
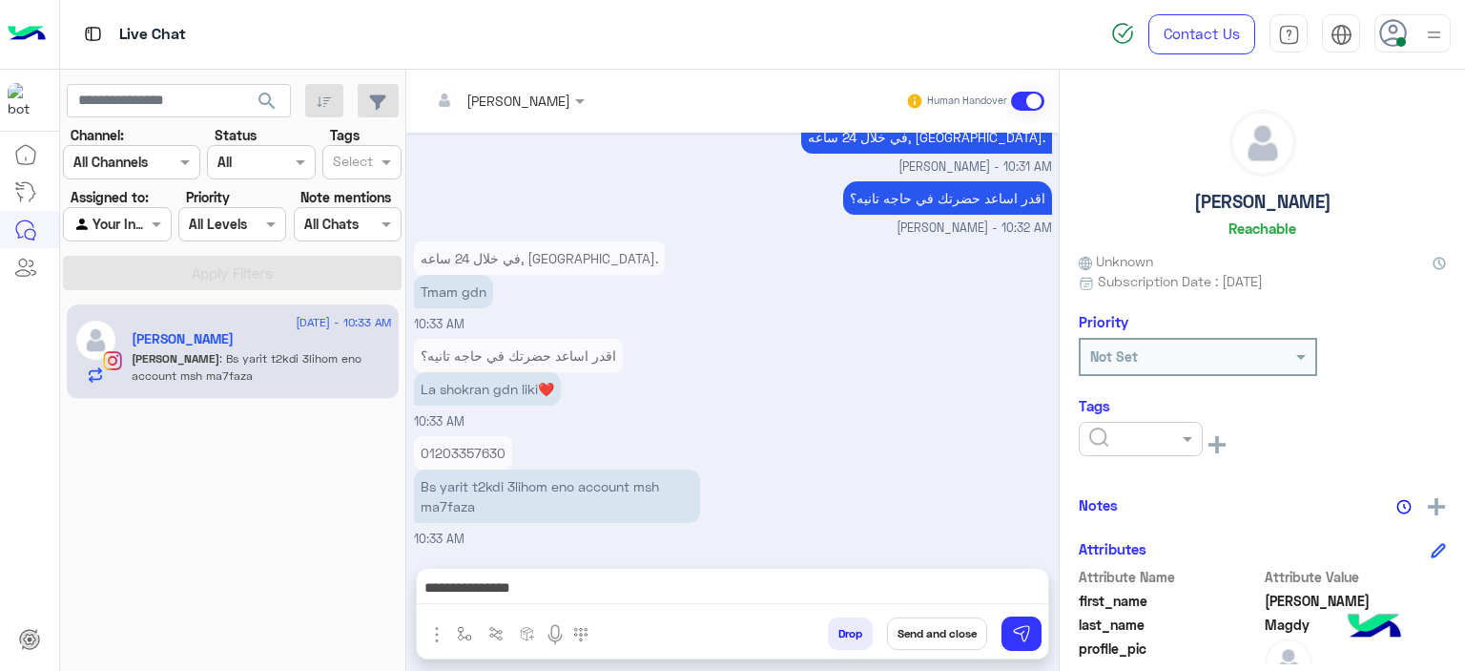
scroll to position [5839, 0]
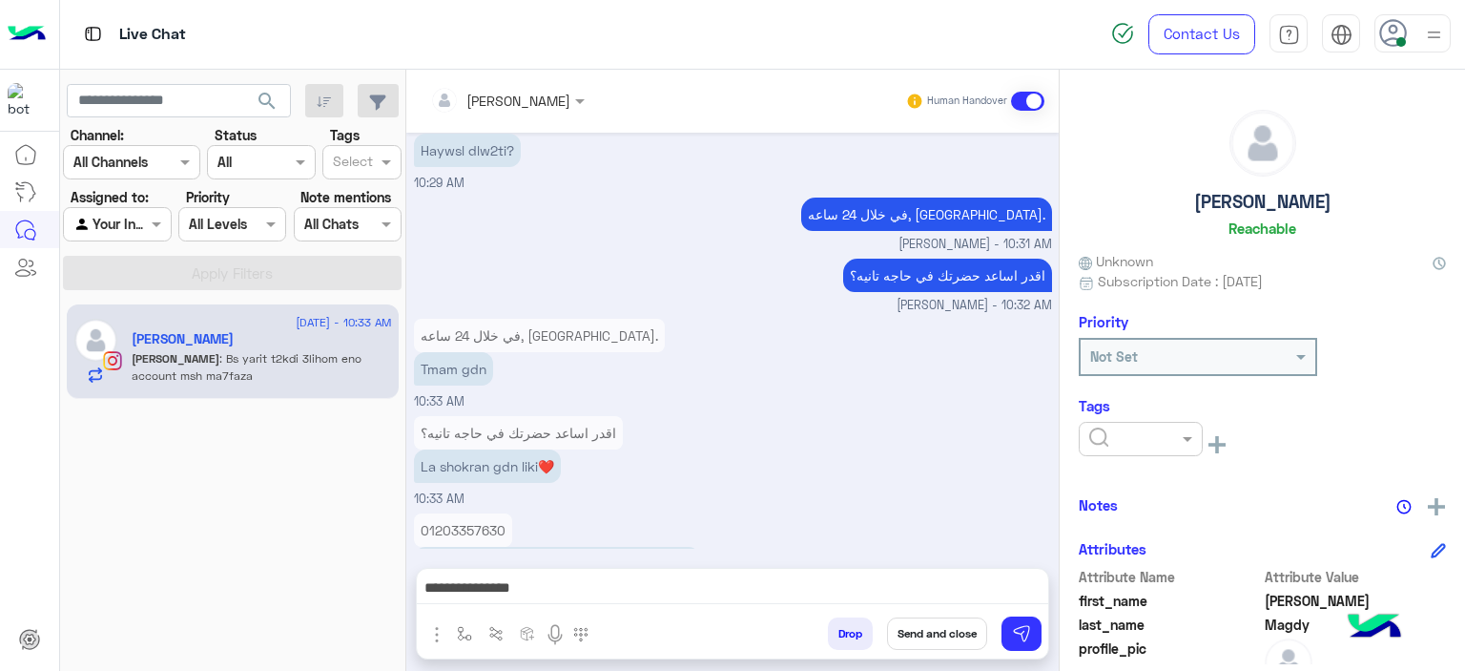
click at [1164, 434] on div at bounding box center [1141, 438] width 122 height 22
click at [1146, 589] on span "RESOLVED" at bounding box center [1120, 592] width 65 height 16
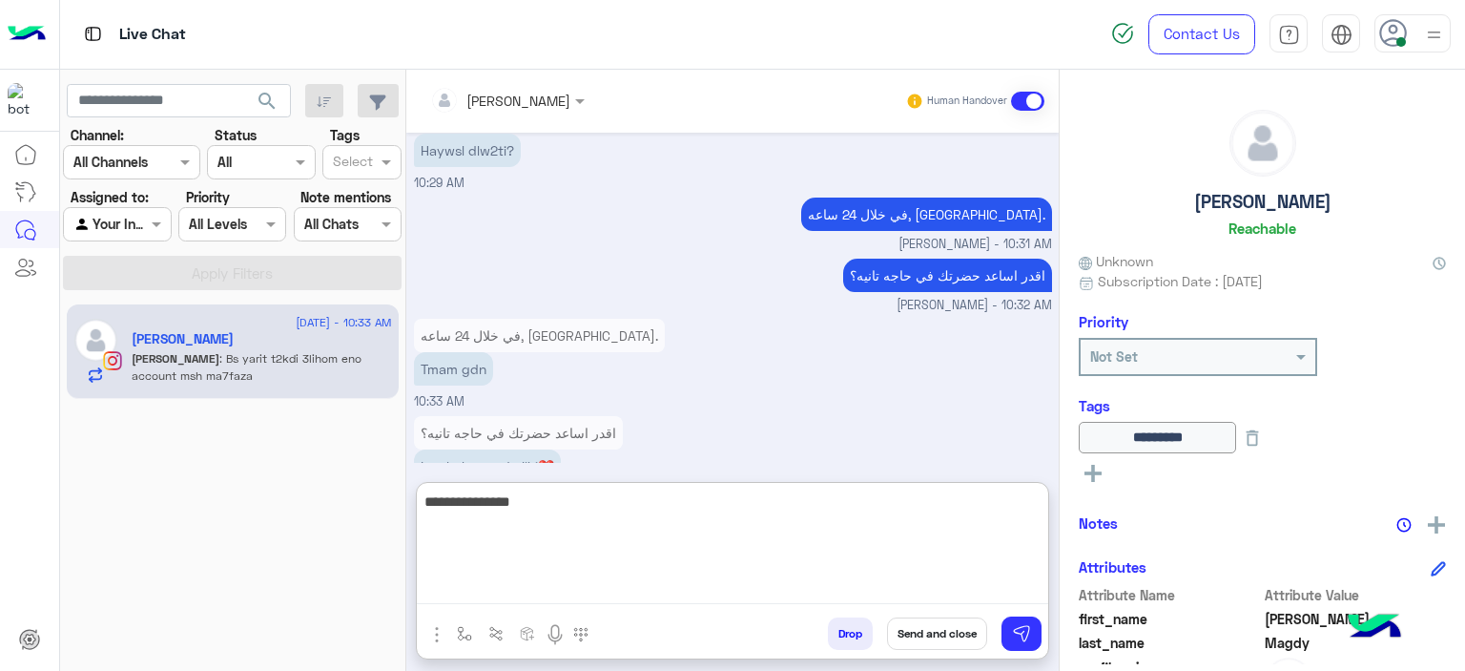
scroll to position [5926, 0]
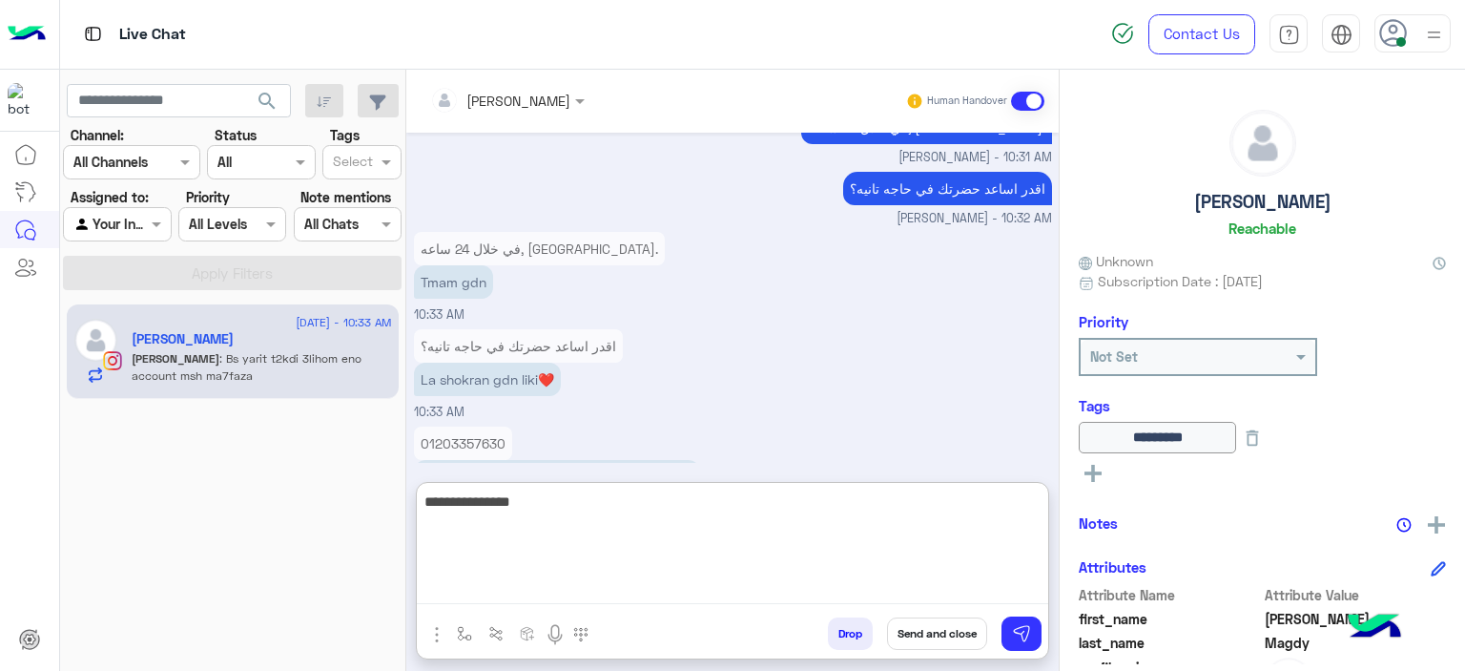
drag, startPoint x: 963, startPoint y: 582, endPoint x: 1042, endPoint y: 564, distance: 81.2
click at [1042, 564] on textarea "**********" at bounding box center [733, 546] width 632 height 114
type textarea "**********"
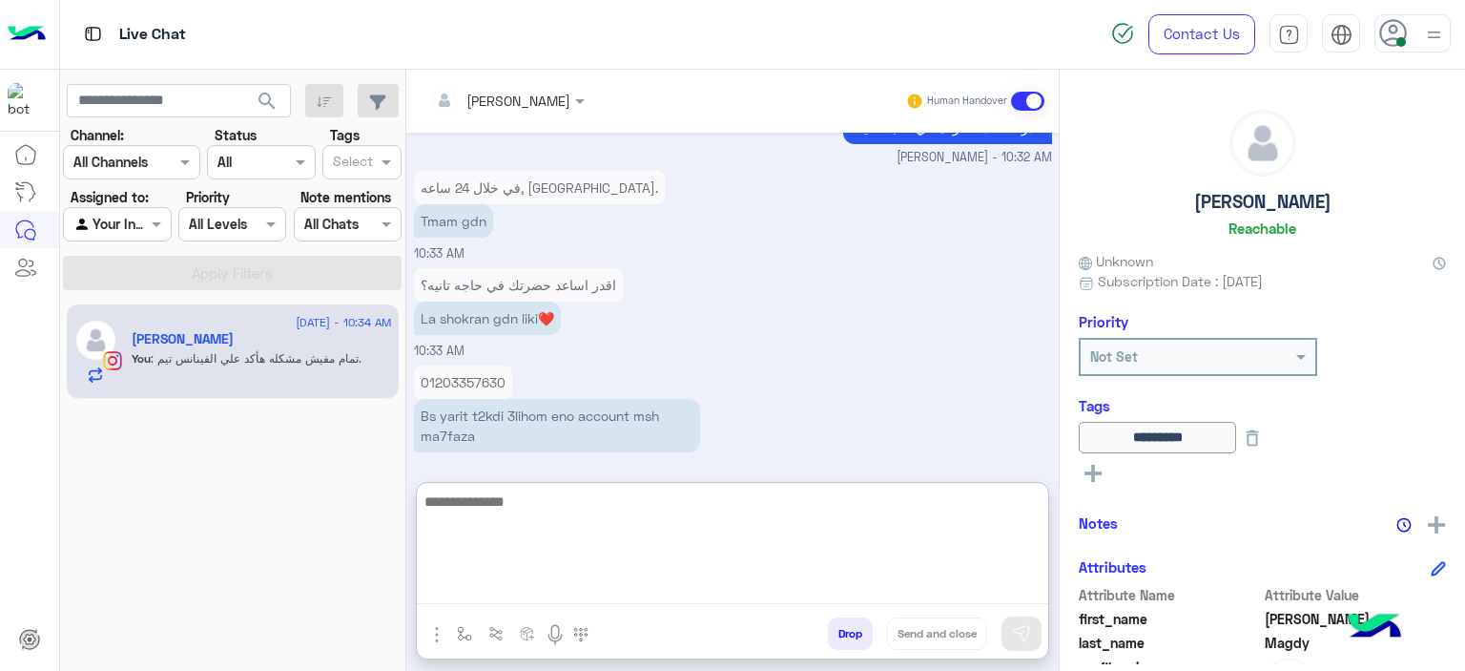
paste textarea "**********"
type textarea "**********"
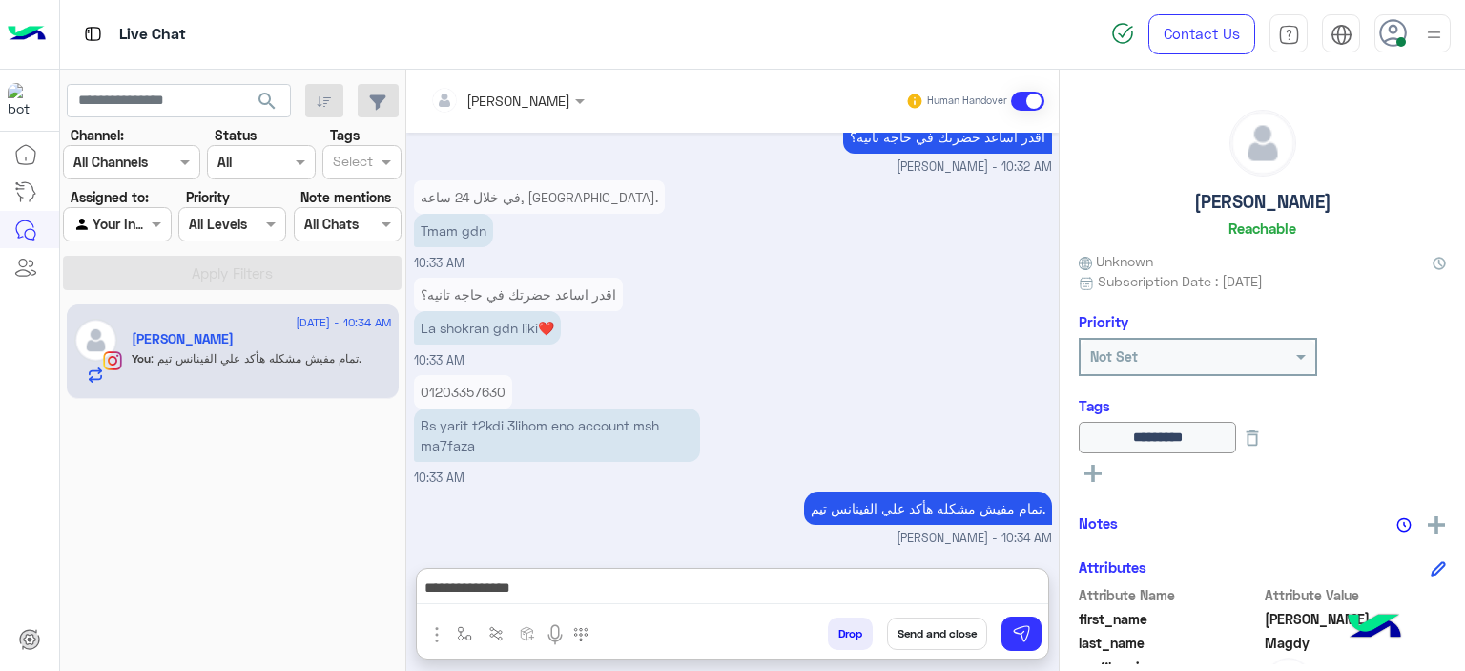
click at [946, 625] on button "Send and close" at bounding box center [937, 633] width 100 height 32
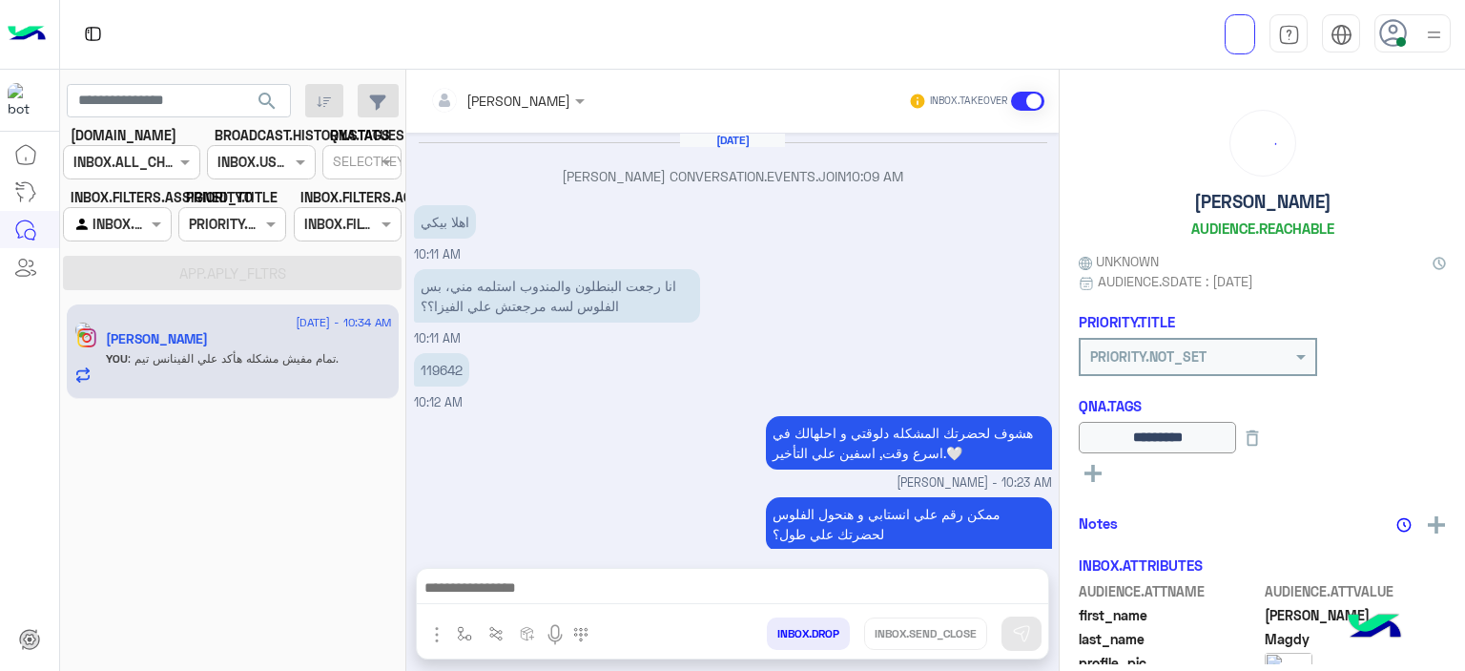
scroll to position [1019, 0]
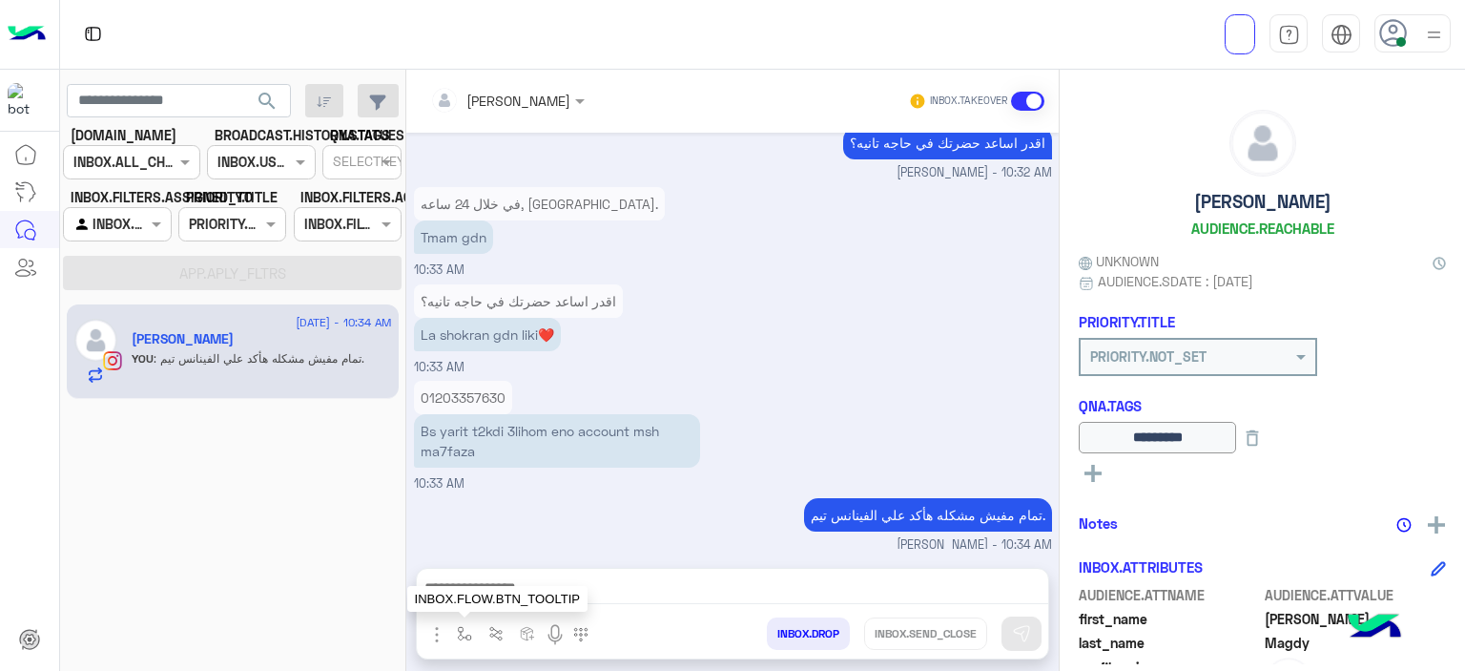
click at [457, 626] on img "button" at bounding box center [464, 633] width 15 height 15
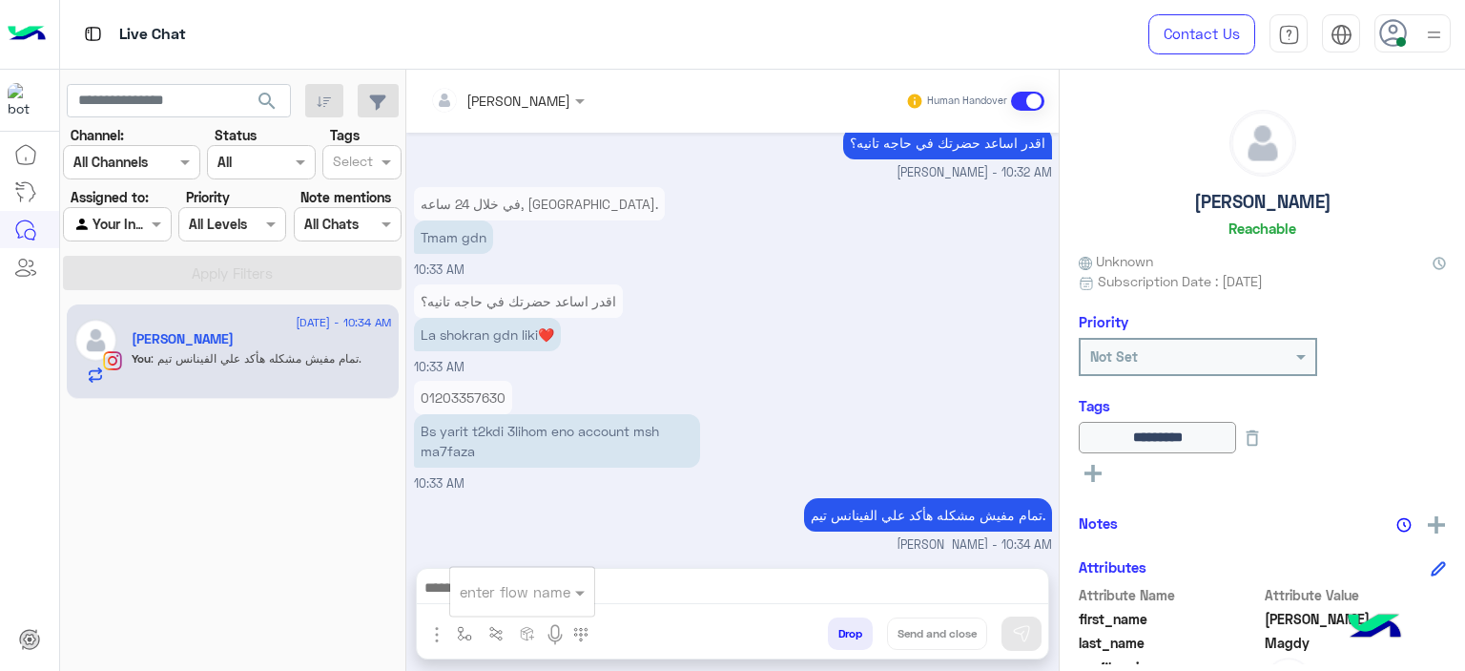
click at [504, 598] on input "text" at bounding box center [499, 592] width 78 height 22
type input "*"
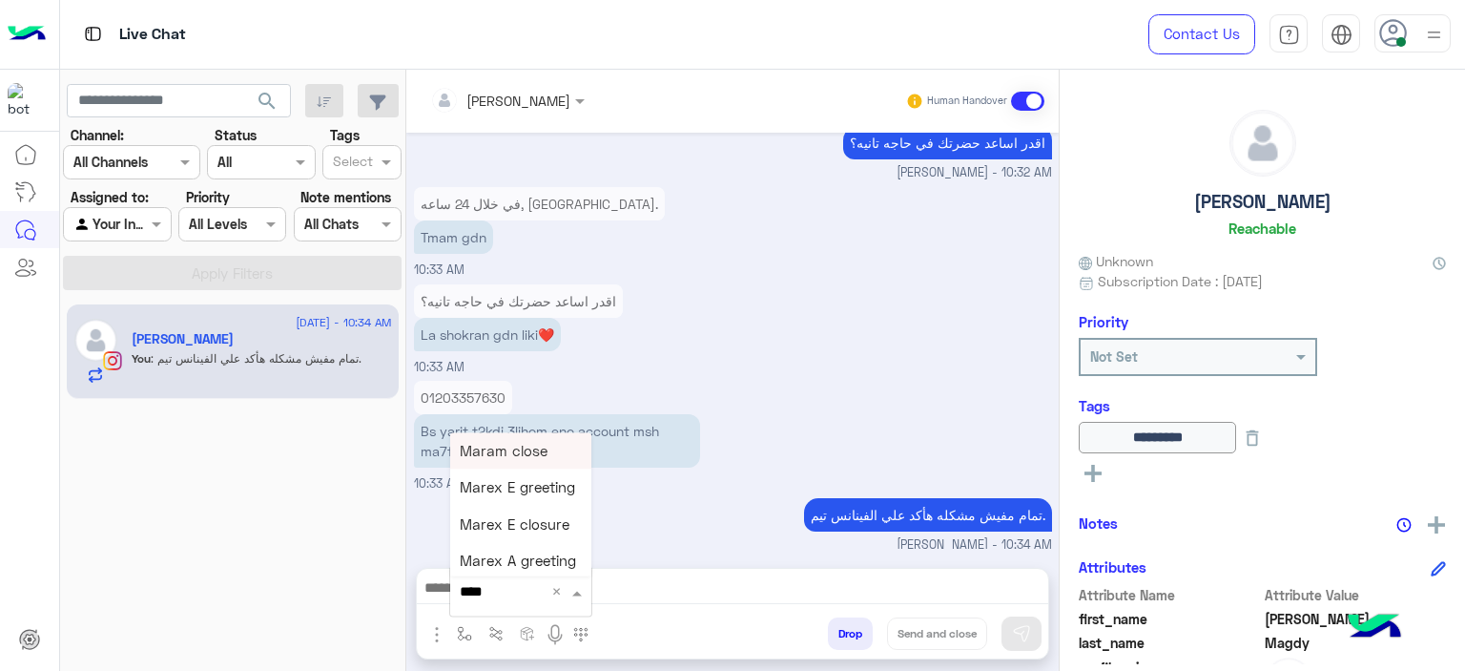
type input "*****"
click at [555, 548] on div "Mariam A closure" at bounding box center [520, 561] width 141 height 37
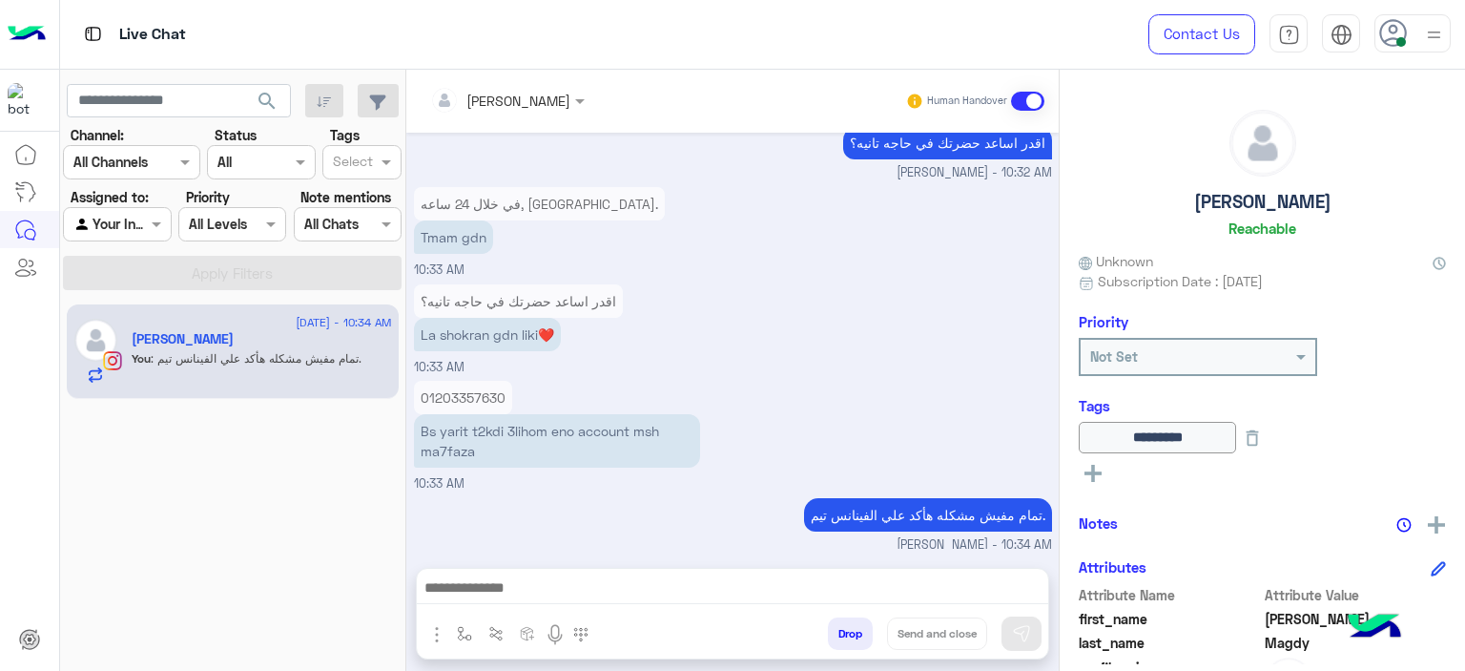
type textarea "**********"
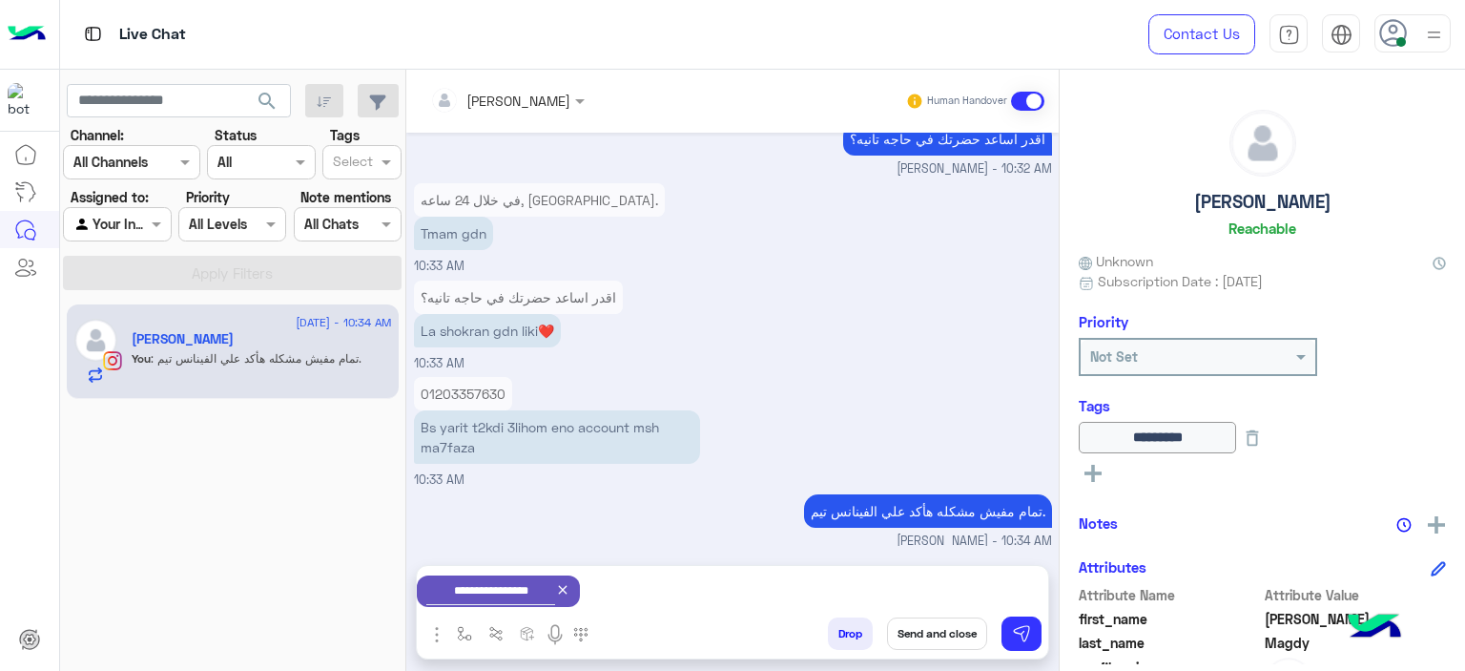
click at [928, 634] on button "Send and close" at bounding box center [937, 633] width 100 height 32
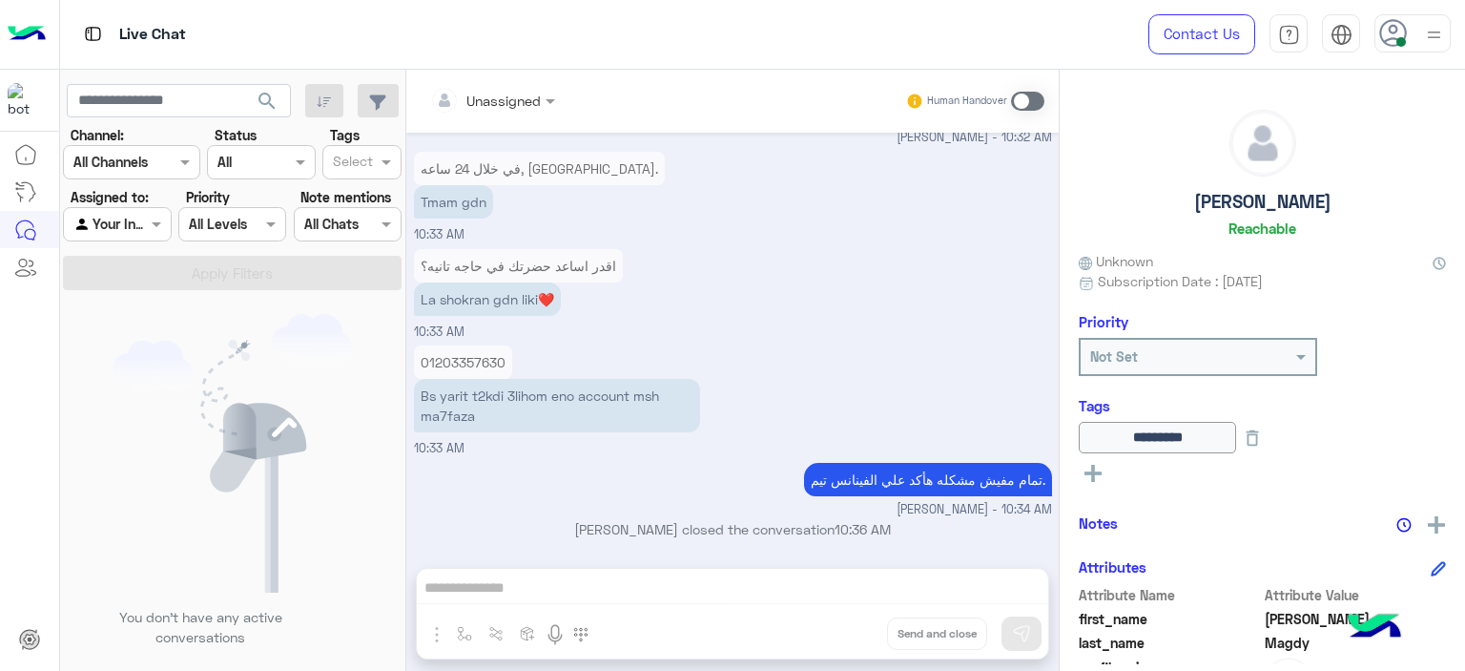
scroll to position [1270, 0]
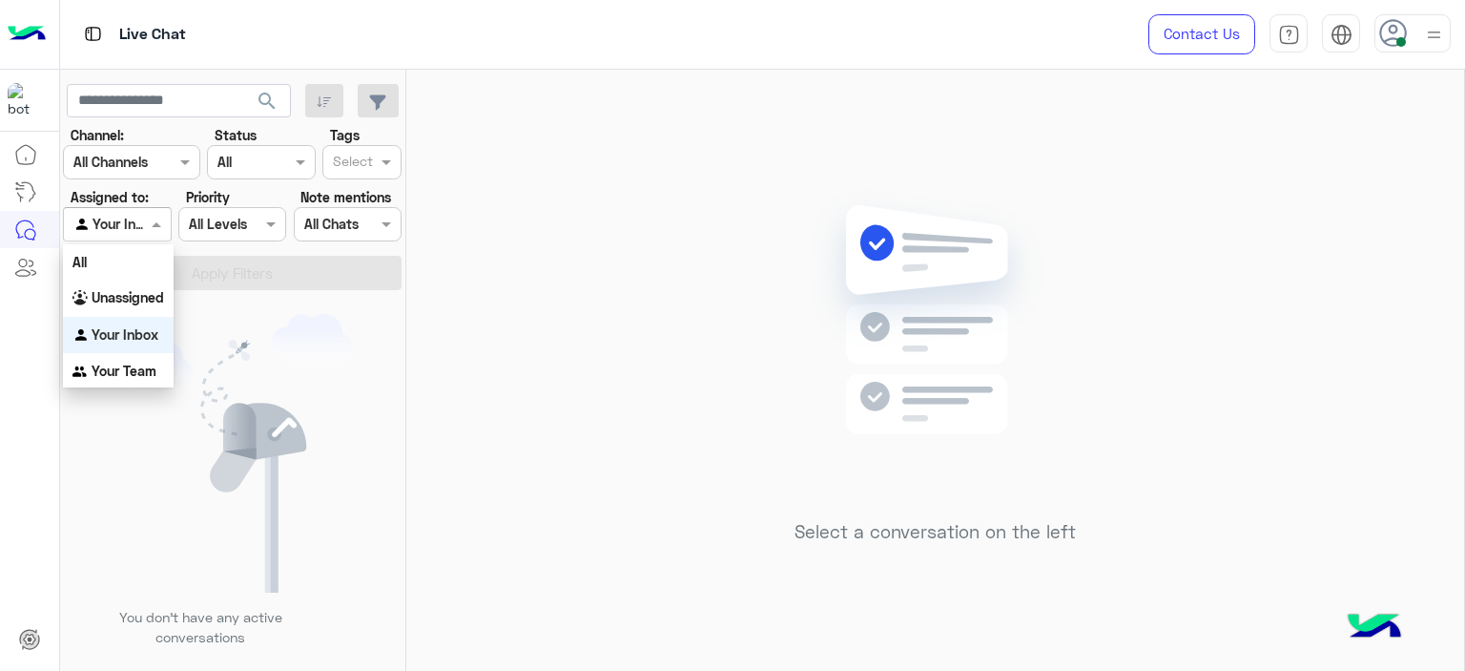
click at [156, 221] on span at bounding box center [159, 224] width 24 height 20
click at [135, 292] on b "Unassigned" at bounding box center [128, 297] width 73 height 16
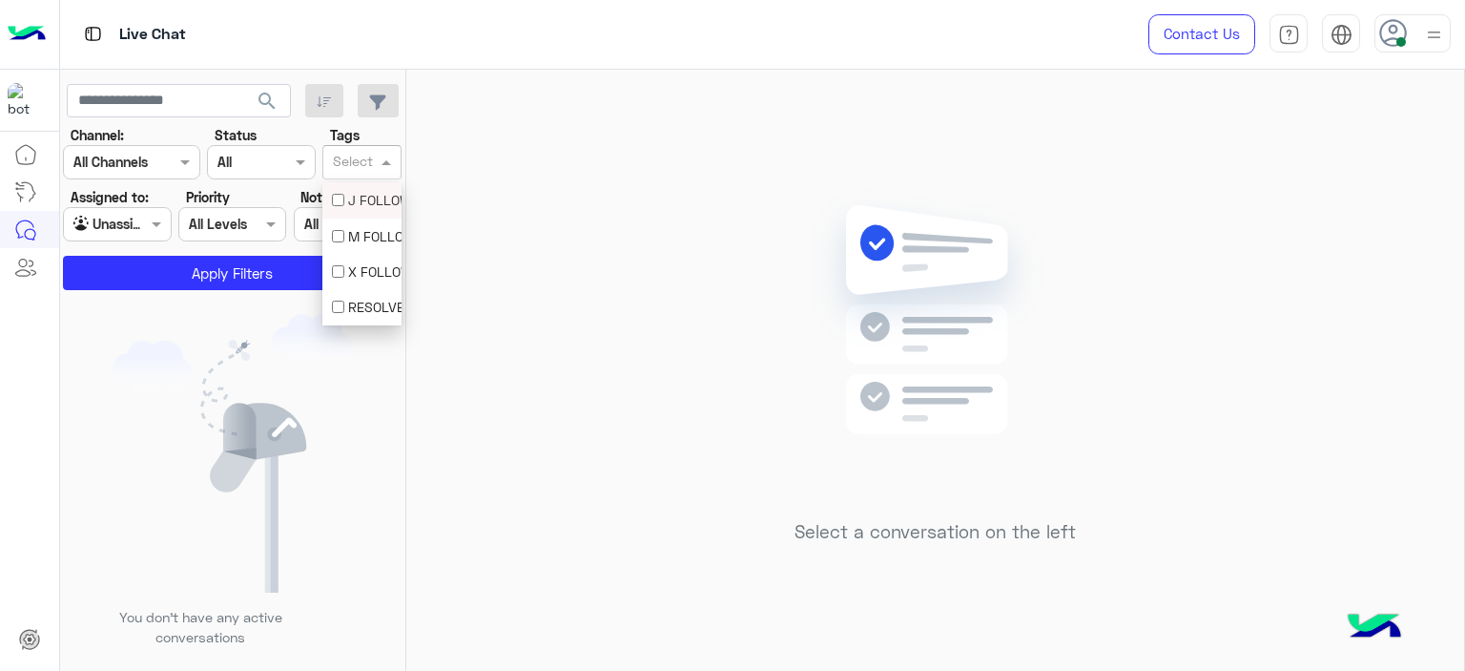
click at [366, 161] on input "text" at bounding box center [353, 164] width 40 height 20
click at [349, 231] on div "M FOLLOW UP" at bounding box center [362, 236] width 60 height 20
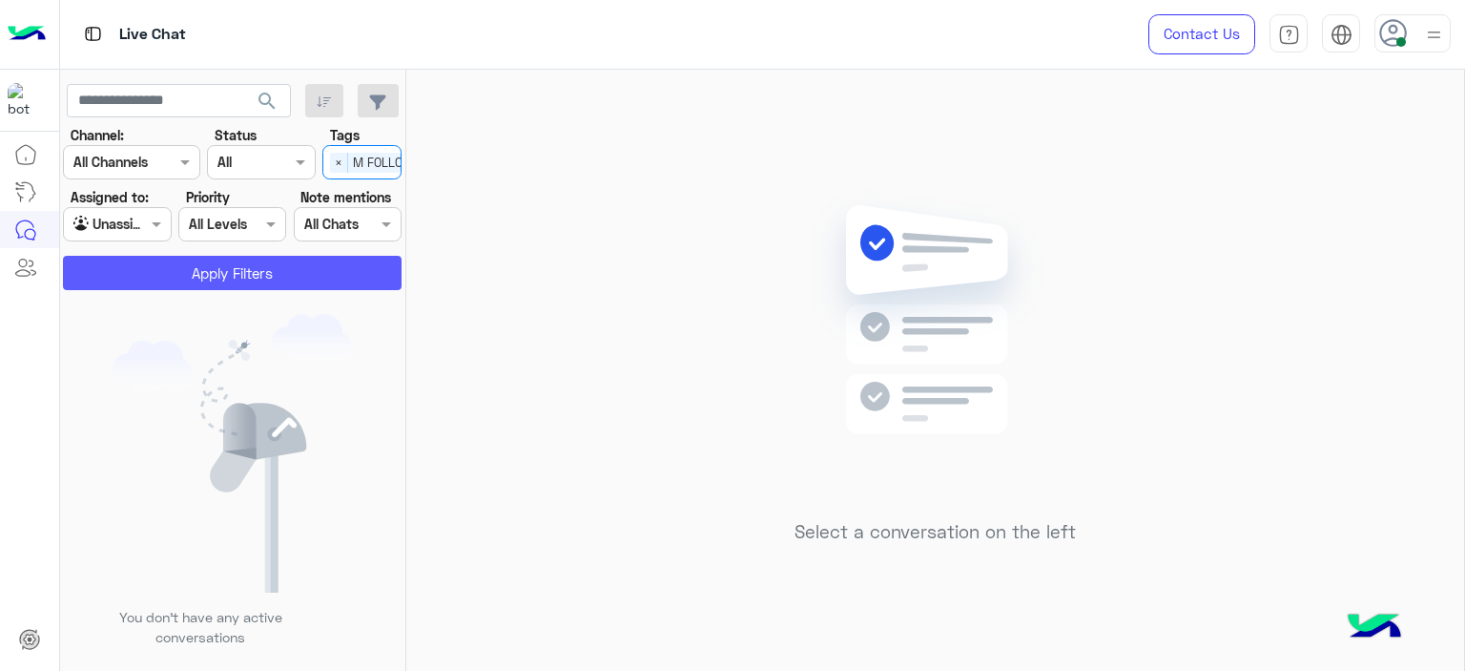
click at [332, 266] on button "Apply Filters" at bounding box center [232, 273] width 339 height 34
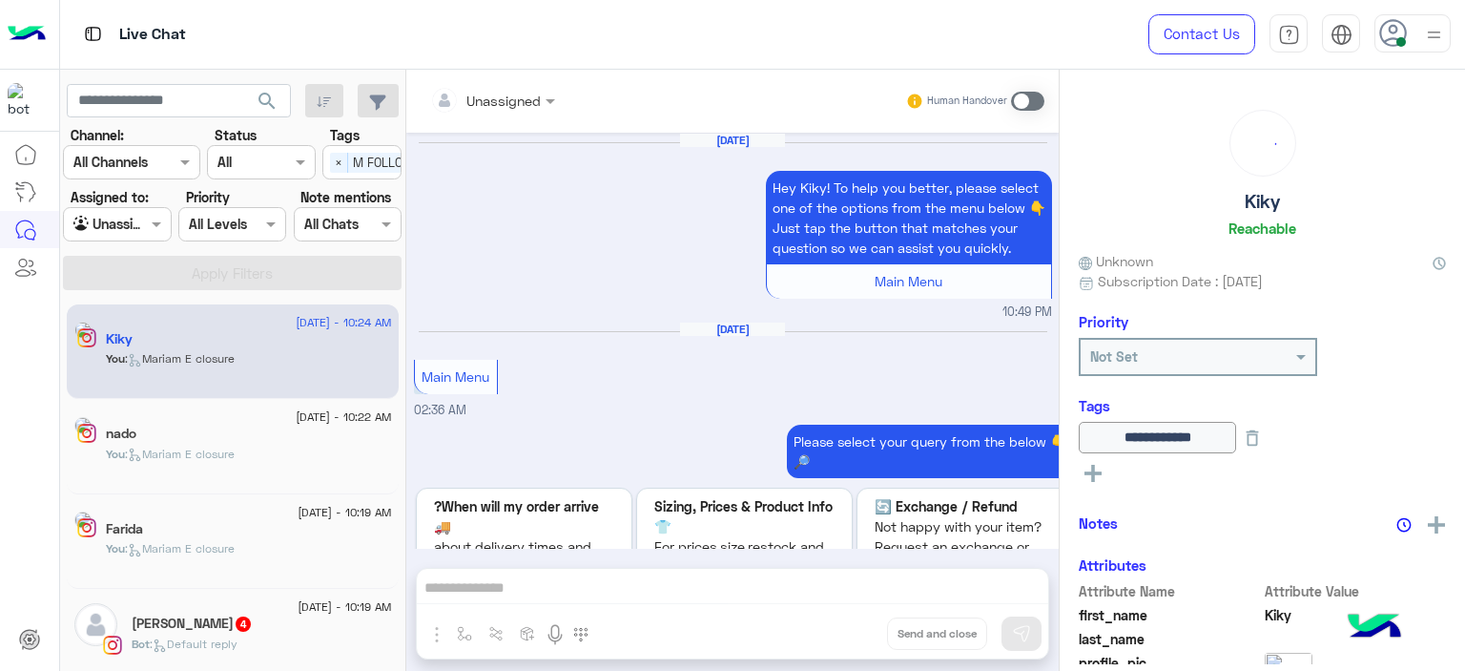
scroll to position [2488, 0]
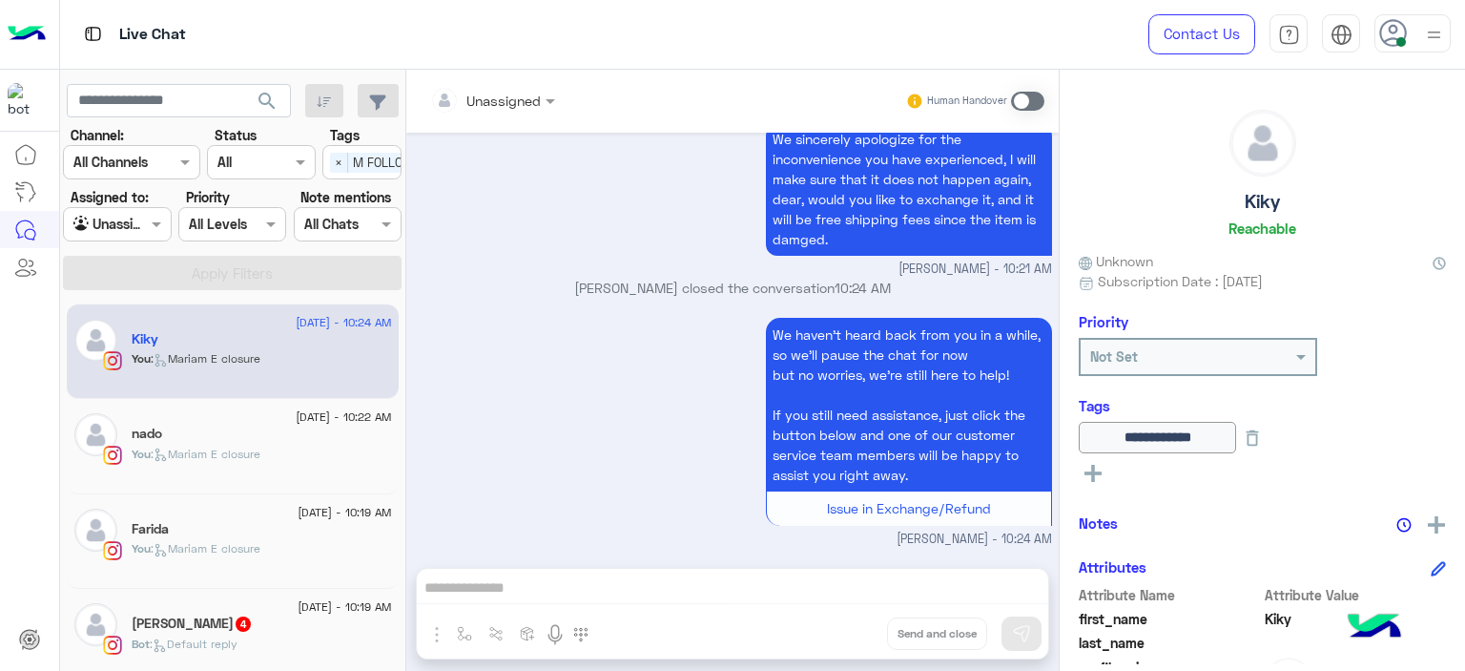
click at [280, 644] on div "Bot : Default reply" at bounding box center [262, 651] width 260 height 33
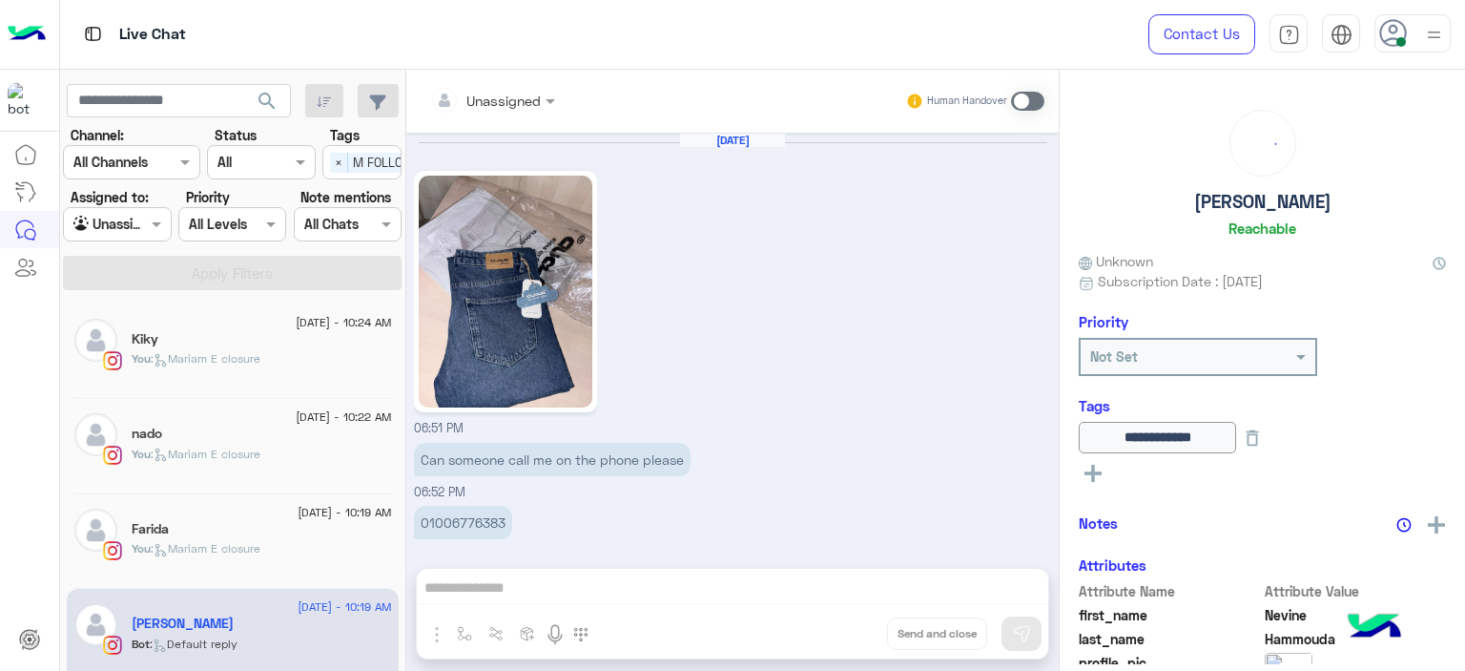
scroll to position [1953, 0]
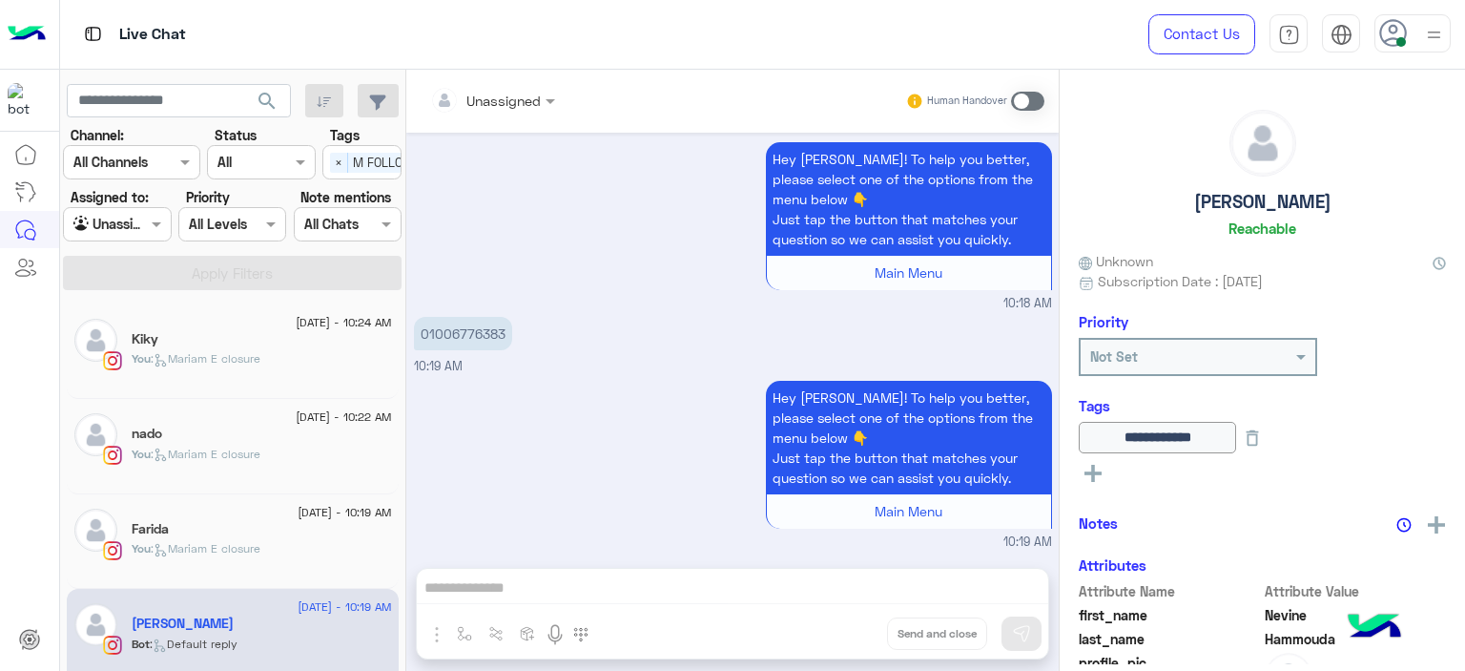
click at [502, 109] on span "Unassigned" at bounding box center [503, 101] width 74 height 16
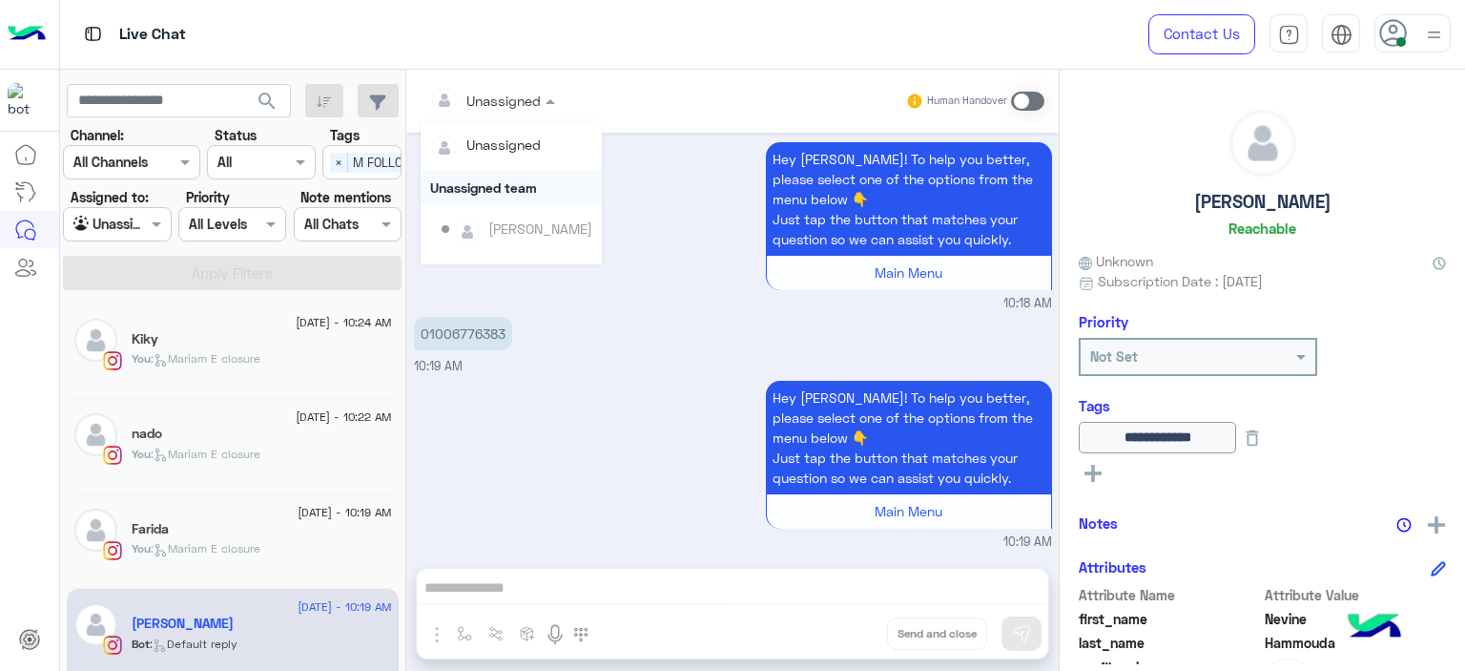
scroll to position [386, 0]
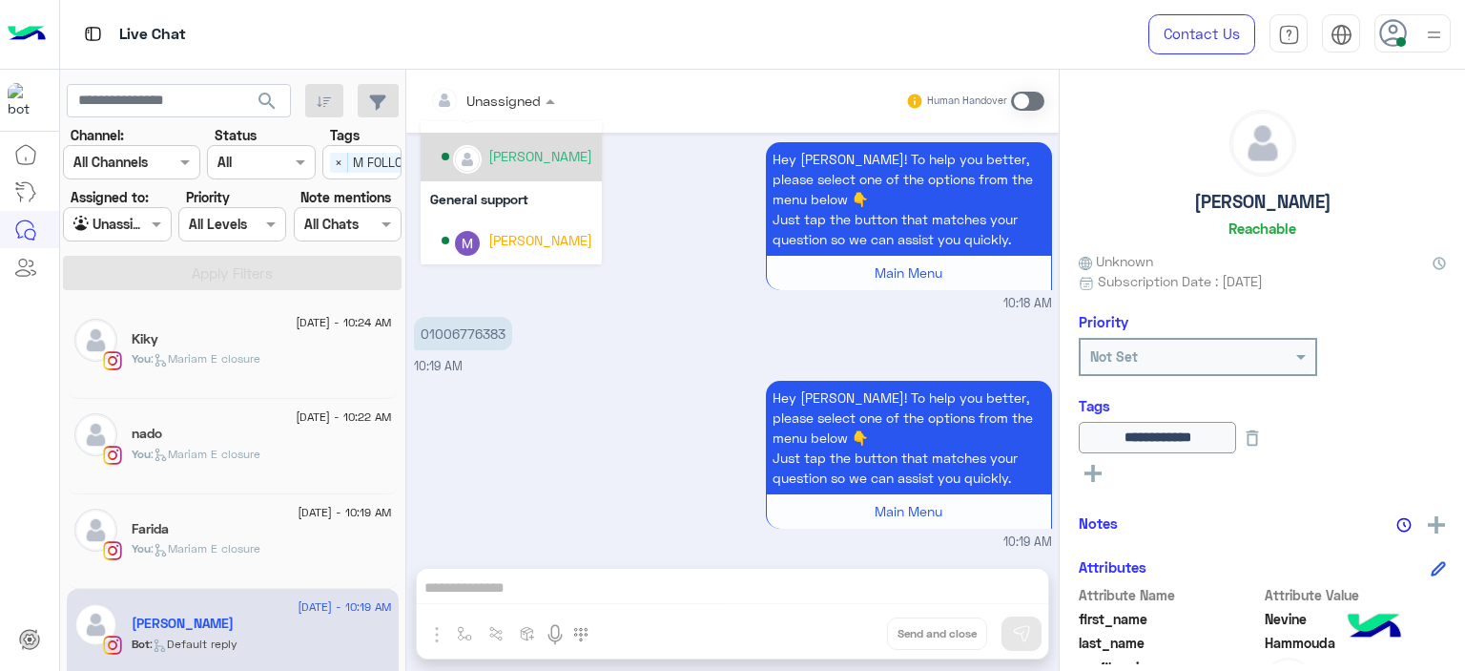
click at [532, 158] on div "Mariam Ahmed" at bounding box center [540, 156] width 104 height 20
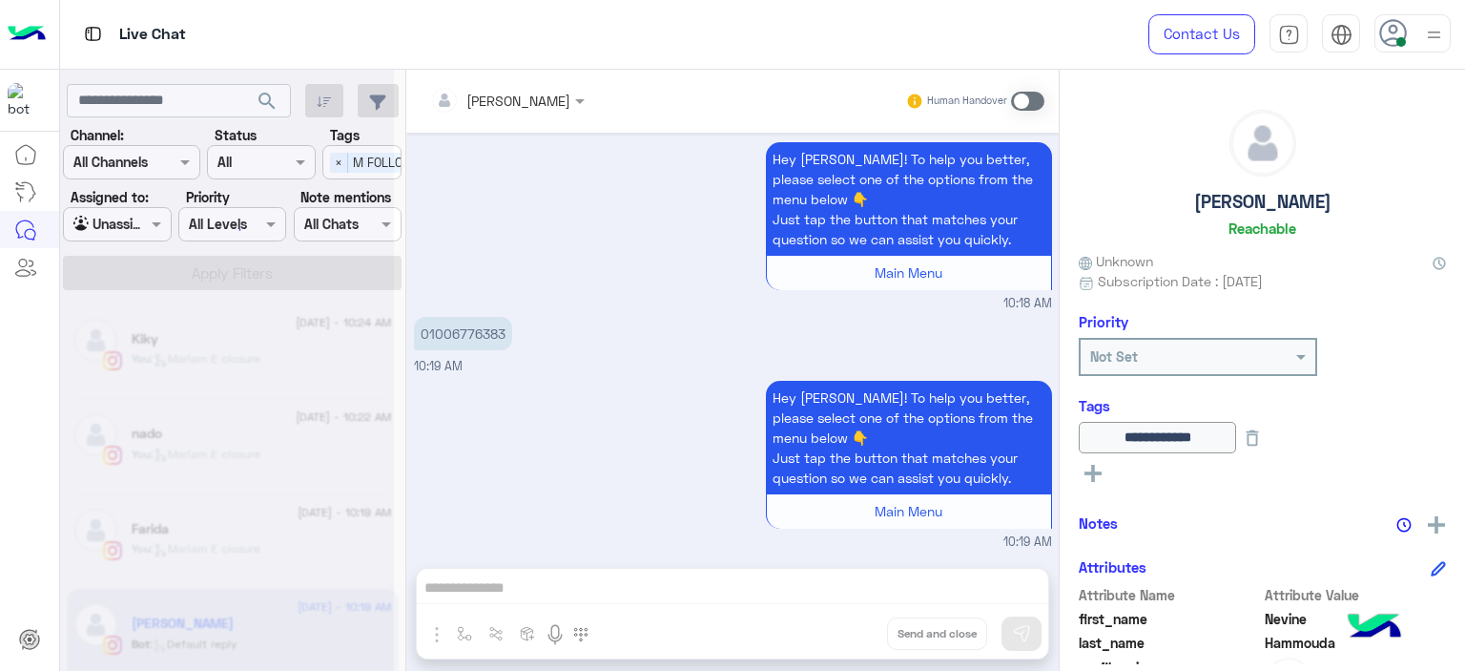
click at [150, 224] on div at bounding box center [227, 343] width 334 height 671
click at [160, 226] on div at bounding box center [227, 343] width 334 height 671
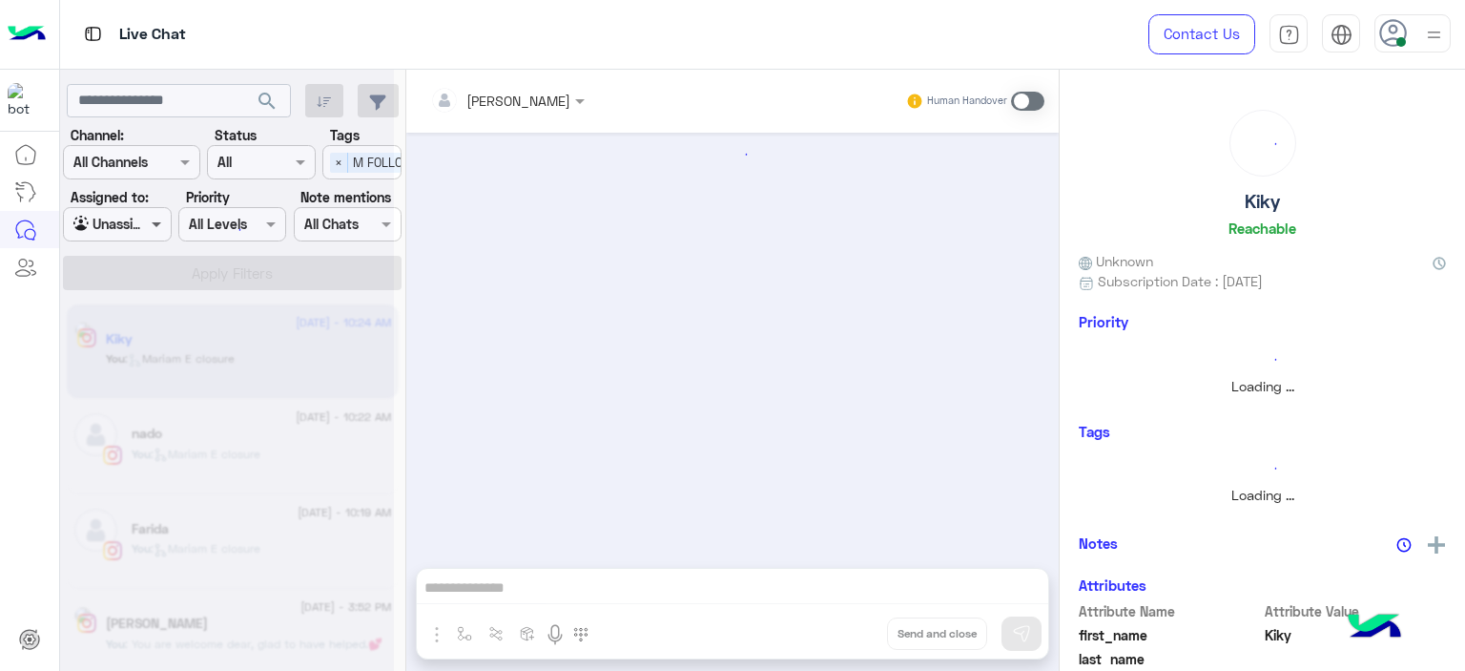
click at [161, 220] on span at bounding box center [159, 224] width 24 height 20
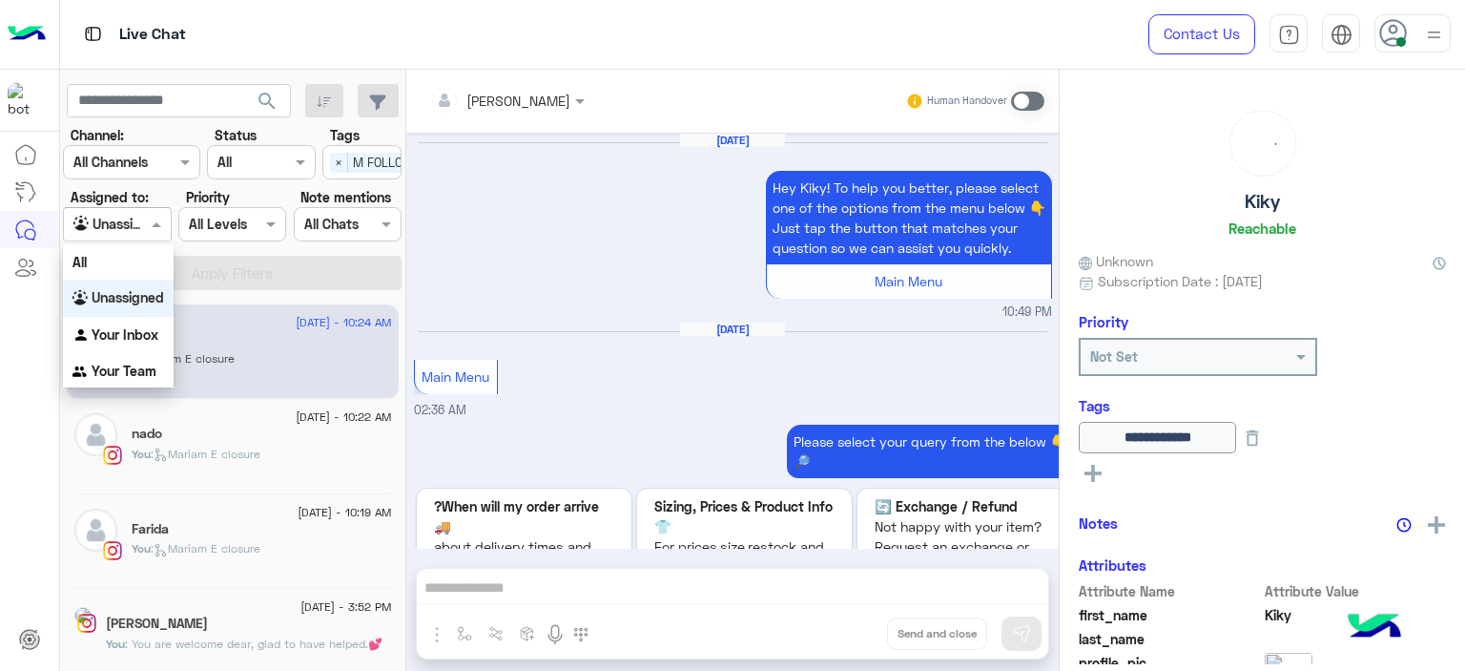
scroll to position [2488, 0]
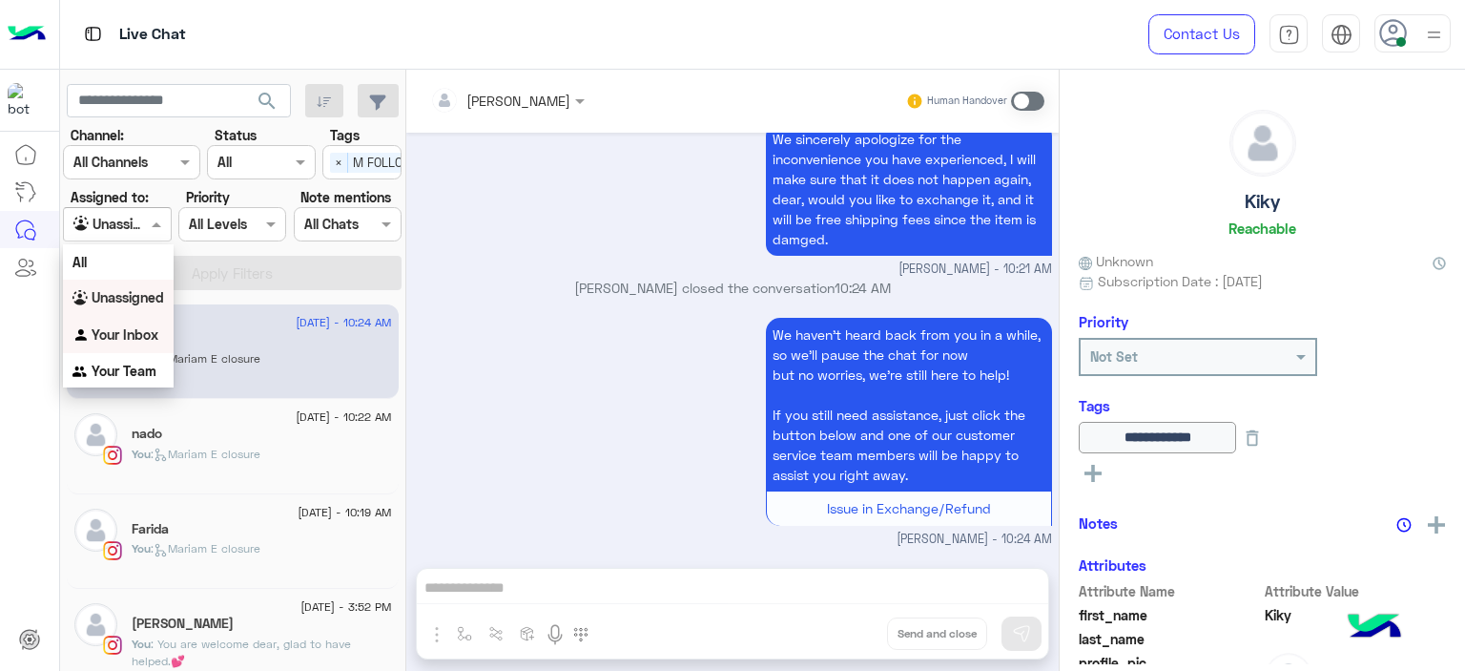
click at [122, 337] on b "Your Inbox" at bounding box center [125, 334] width 67 height 16
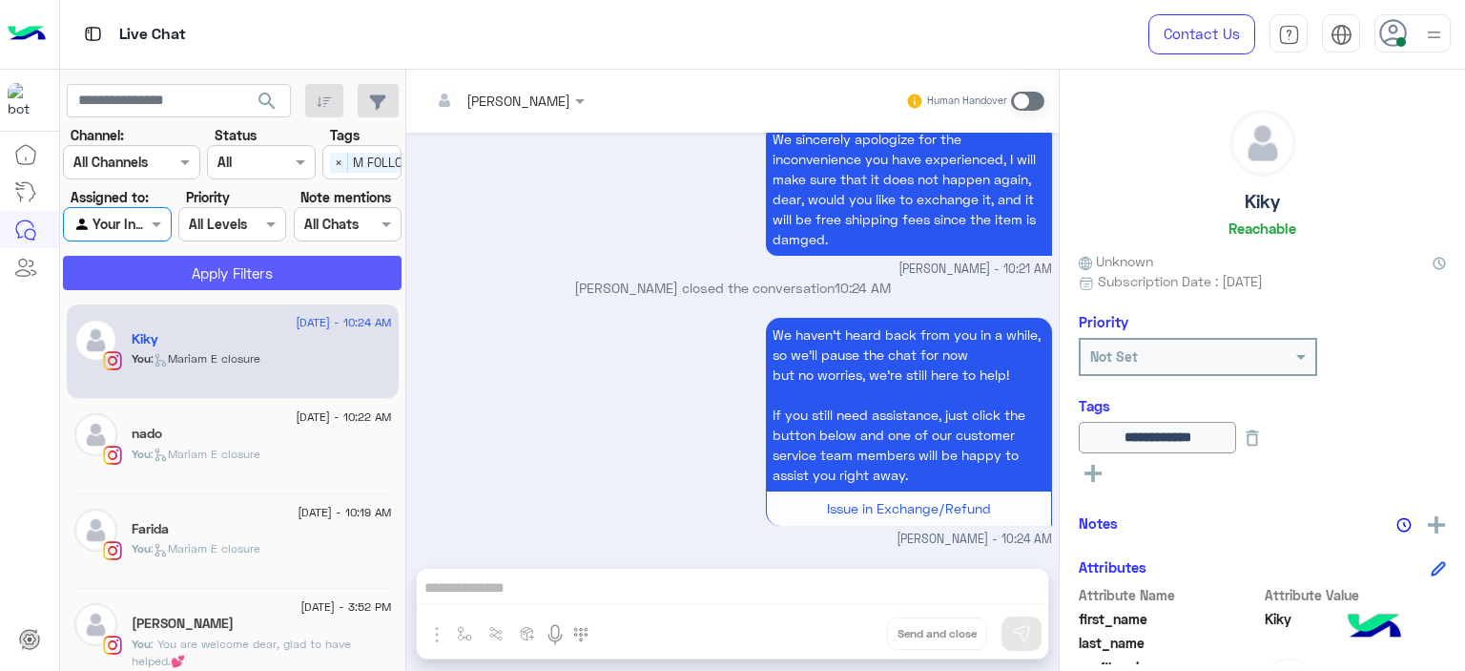
click at [272, 281] on button "Apply Filters" at bounding box center [232, 273] width 339 height 34
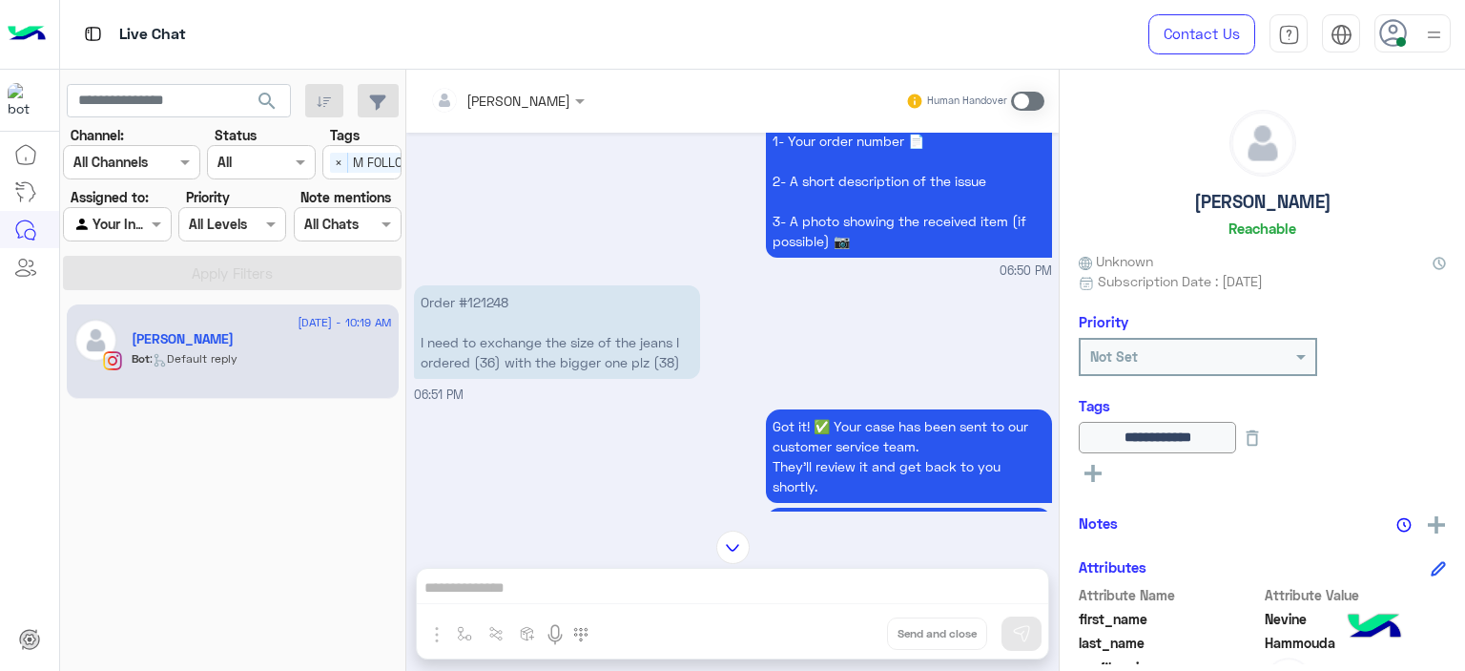
scroll to position [2156, 0]
click at [485, 284] on p "Order #121248 I need to exchange the size of the jeans I ordered (36) with the …" at bounding box center [557, 330] width 286 height 93
click at [483, 284] on p "Order #121248 I need to exchange the size of the jeans I ordered (36) with the …" at bounding box center [557, 330] width 286 height 93
copy p "121248"
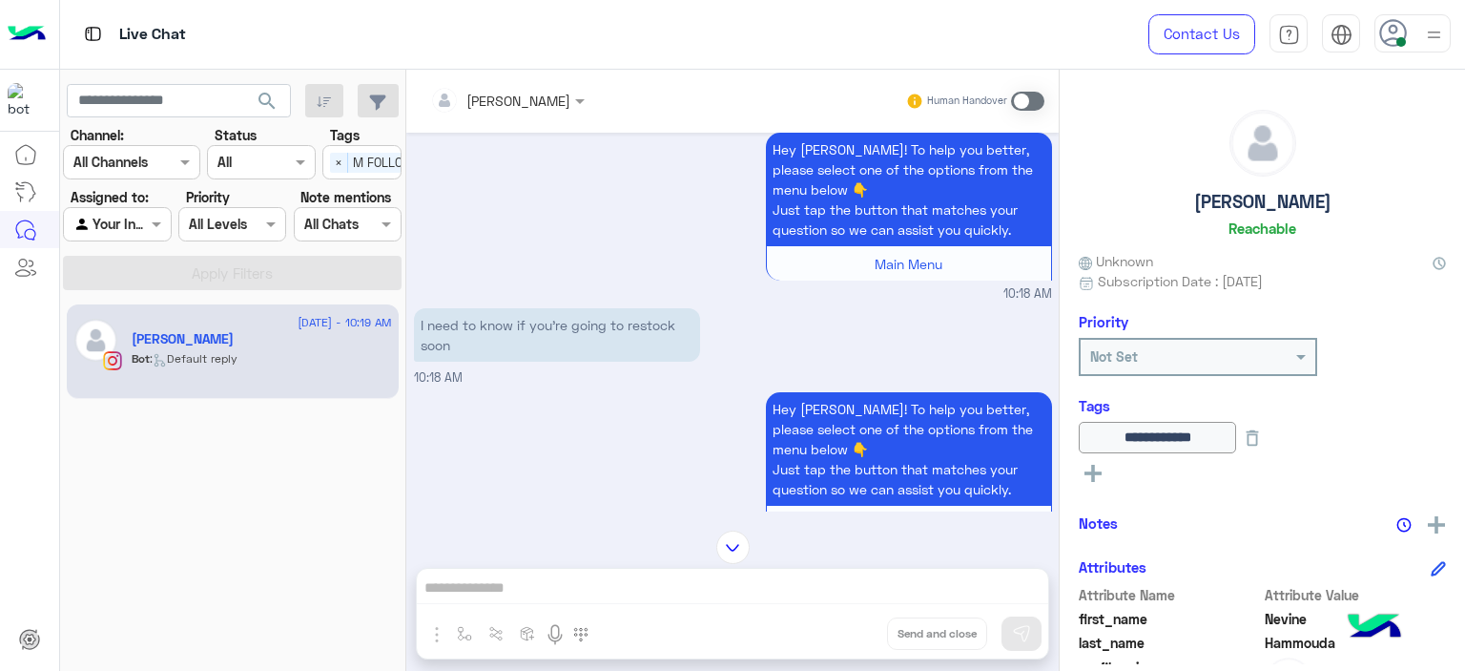
scroll to position [4222, 0]
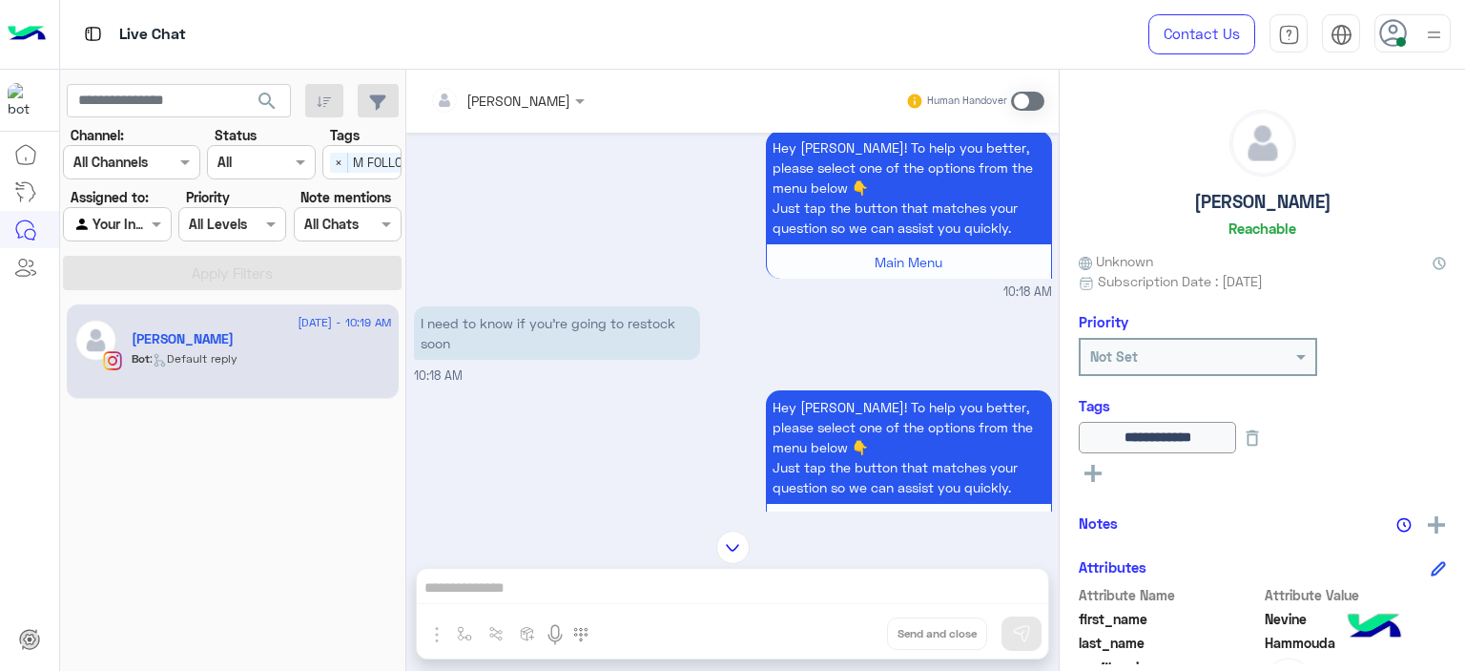
click at [1012, 98] on span at bounding box center [1027, 101] width 33 height 19
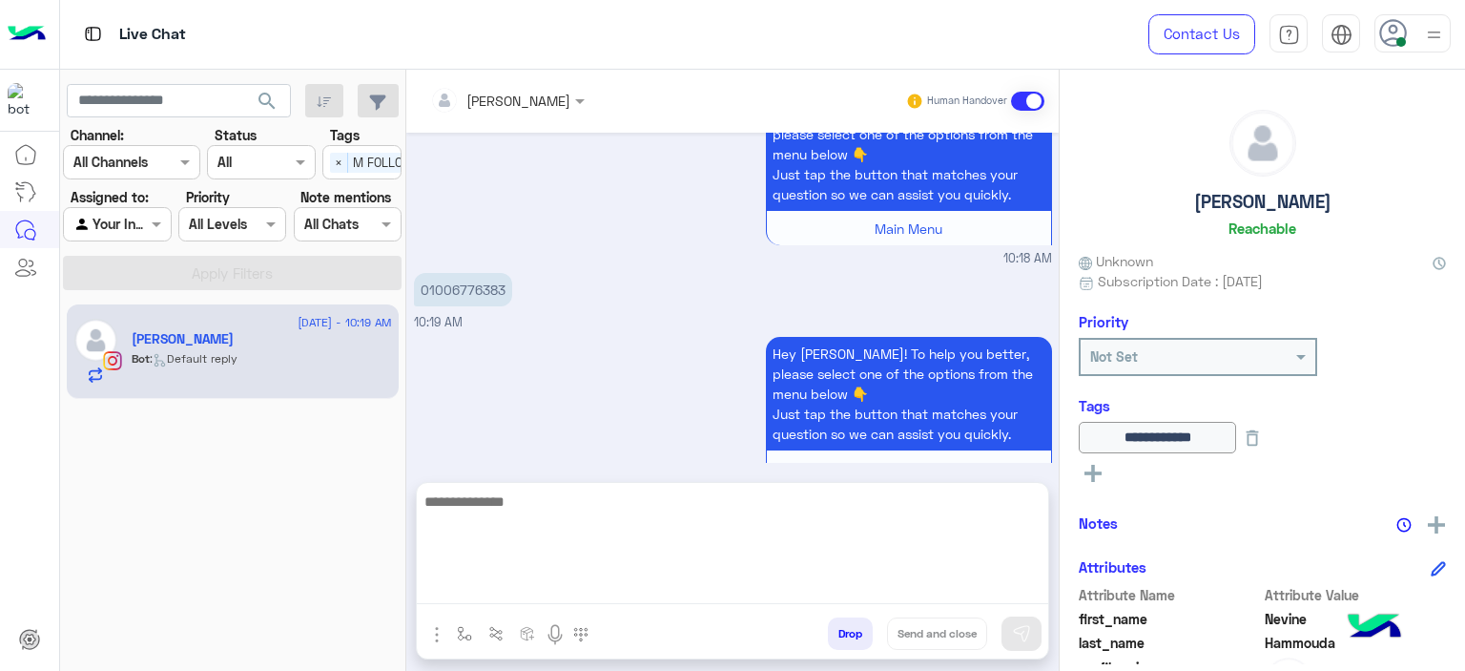
click at [564, 587] on textarea at bounding box center [733, 546] width 632 height 114
drag, startPoint x: 520, startPoint y: 505, endPoint x: 371, endPoint y: 503, distance: 148.8
click at [371, 503] on mat-drawer-container "search Channel: Channel All Channels Status Channel All Tags Select × M FOLLOW …" at bounding box center [763, 374] width 1406 height 609
type textarea "**********"
drag, startPoint x: 543, startPoint y: 499, endPoint x: 355, endPoint y: 486, distance: 188.4
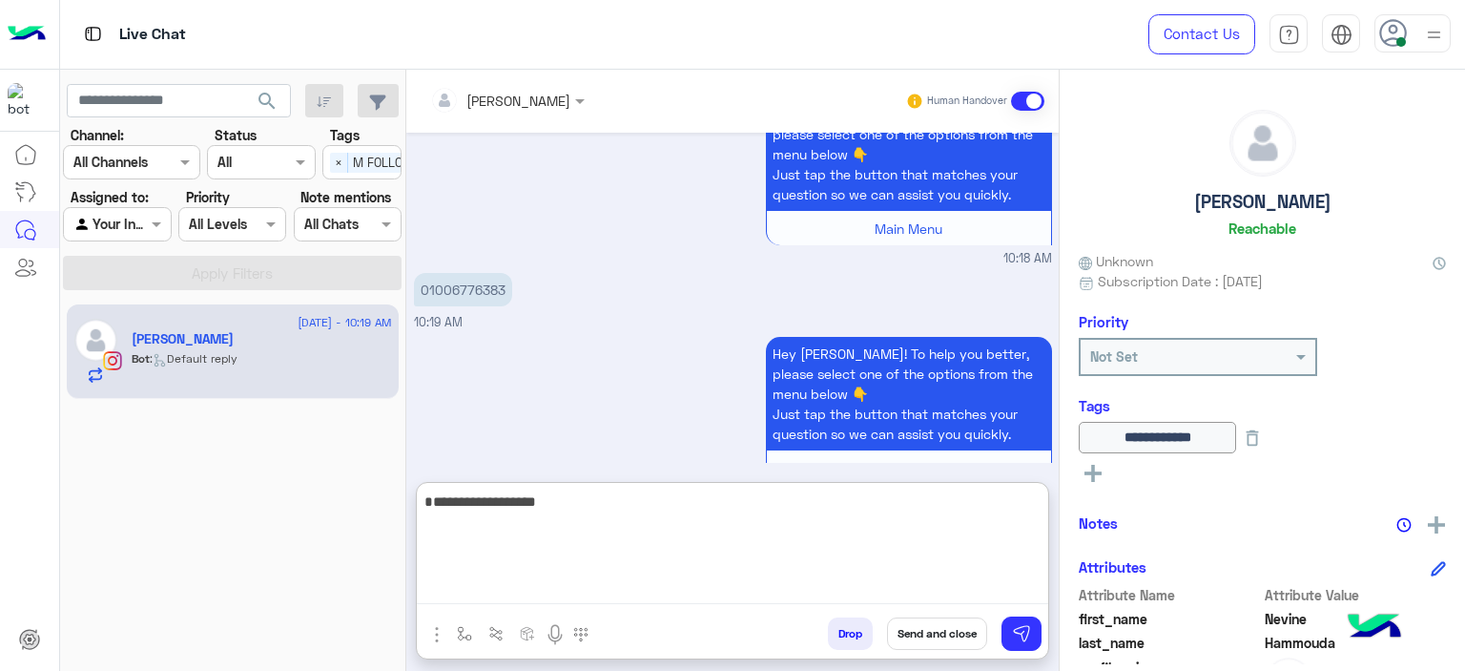
click at [355, 486] on mat-drawer-container "search Channel: Channel All Channels Status Channel All Tags Select × M FOLLOW …" at bounding box center [763, 374] width 1406 height 609
paste textarea "**********"
click at [430, 499] on textarea "**********" at bounding box center [733, 546] width 632 height 114
click at [629, 510] on textarea "**********" at bounding box center [733, 546] width 632 height 114
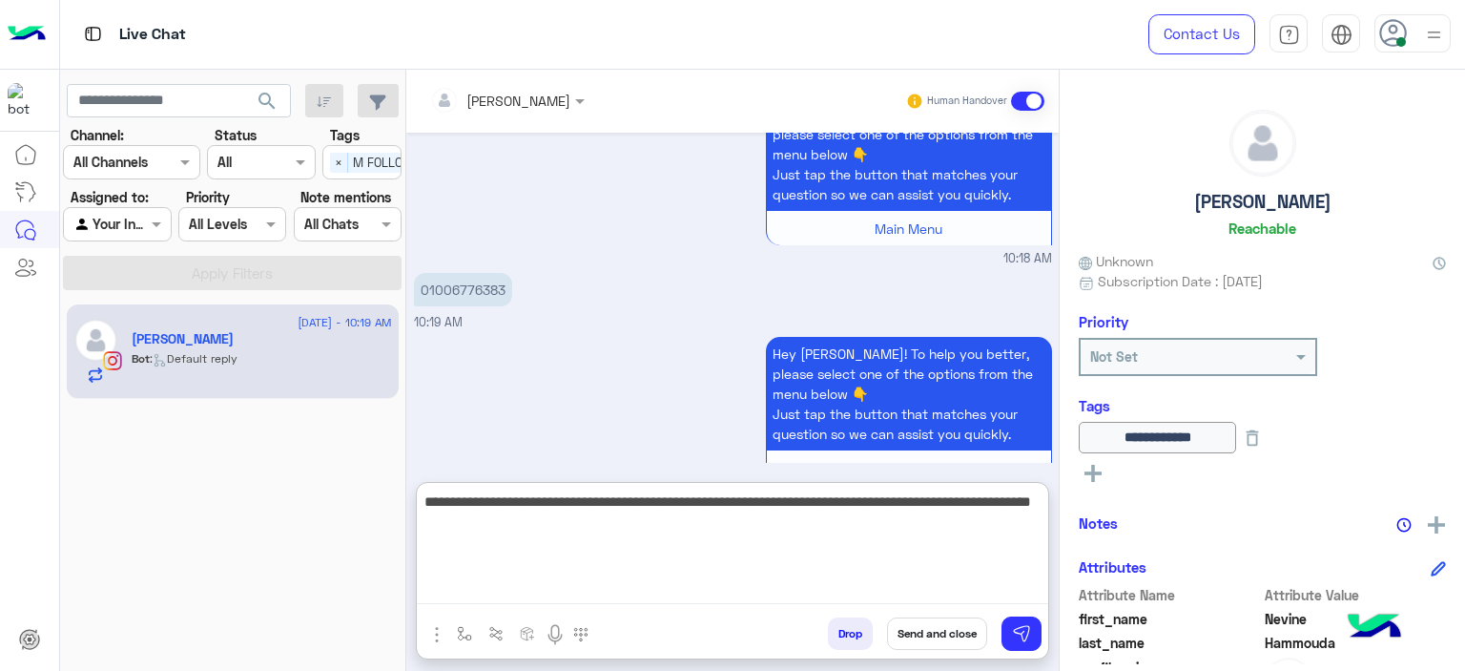
type textarea "**********"
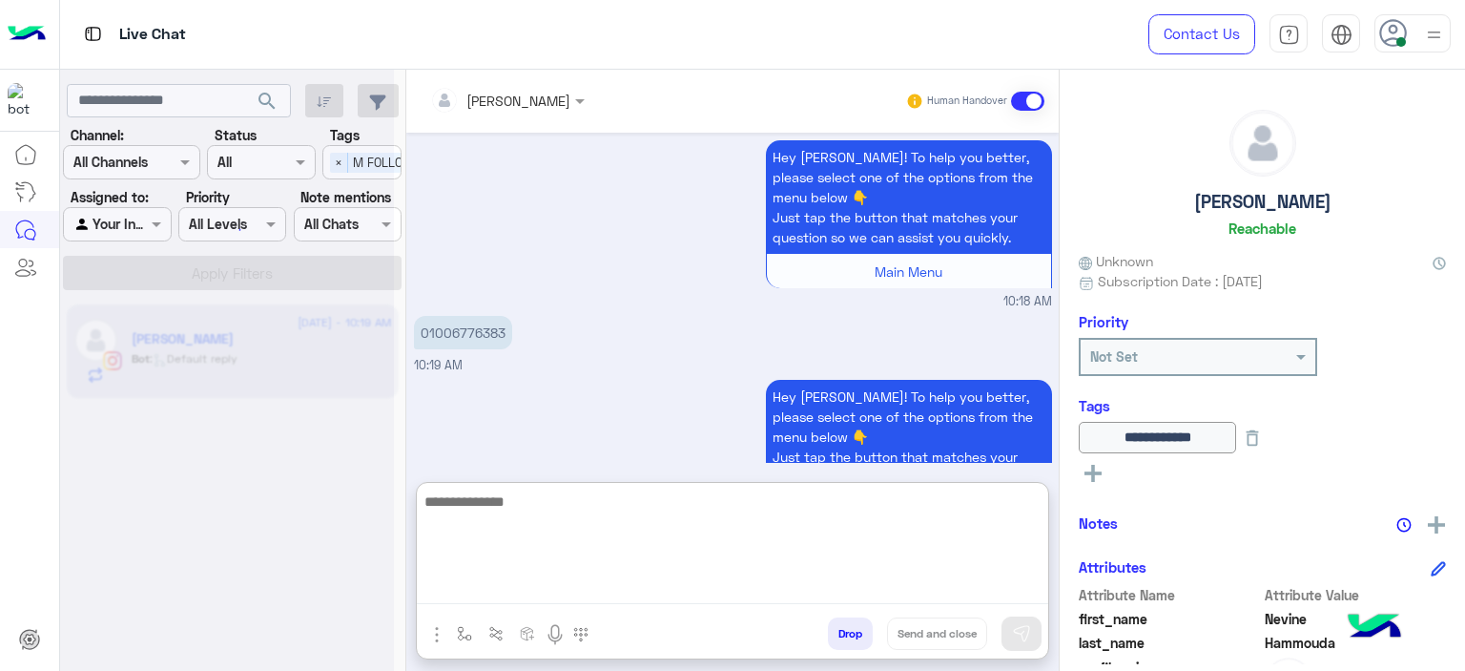
scroll to position [5003, 0]
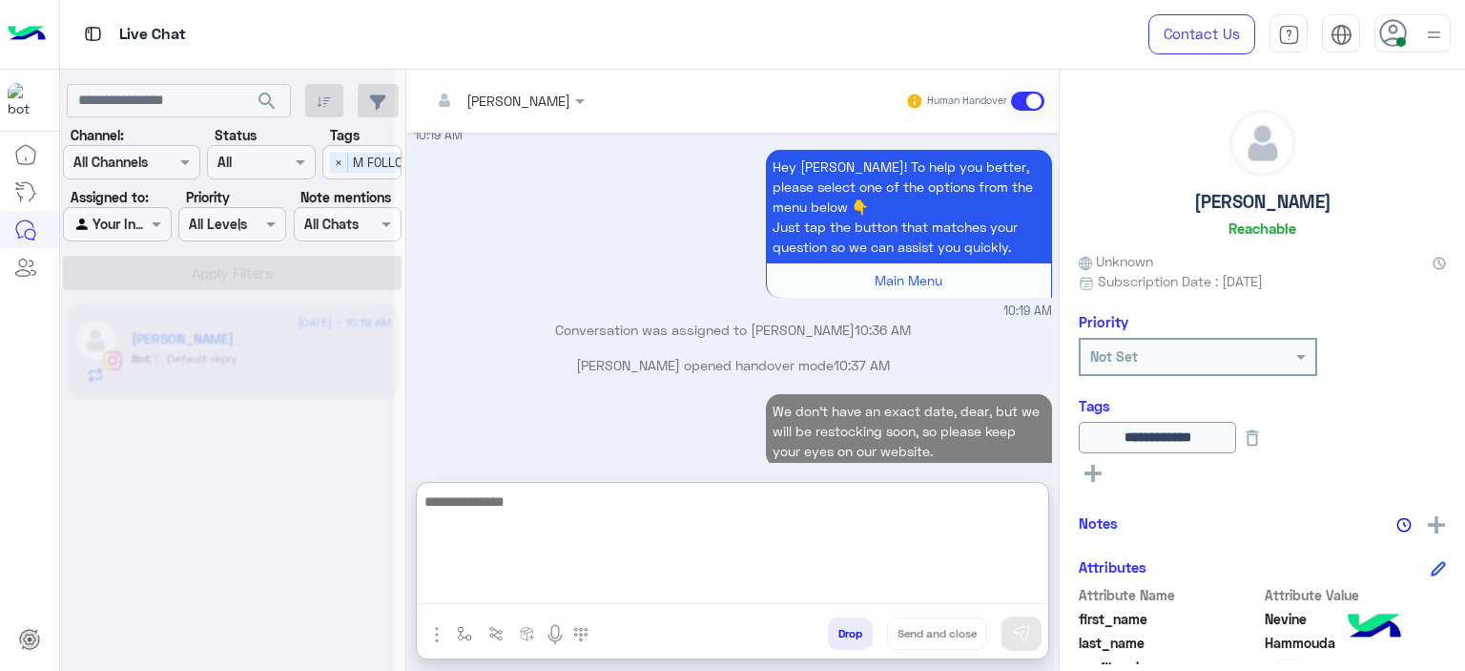
type textarea "*"
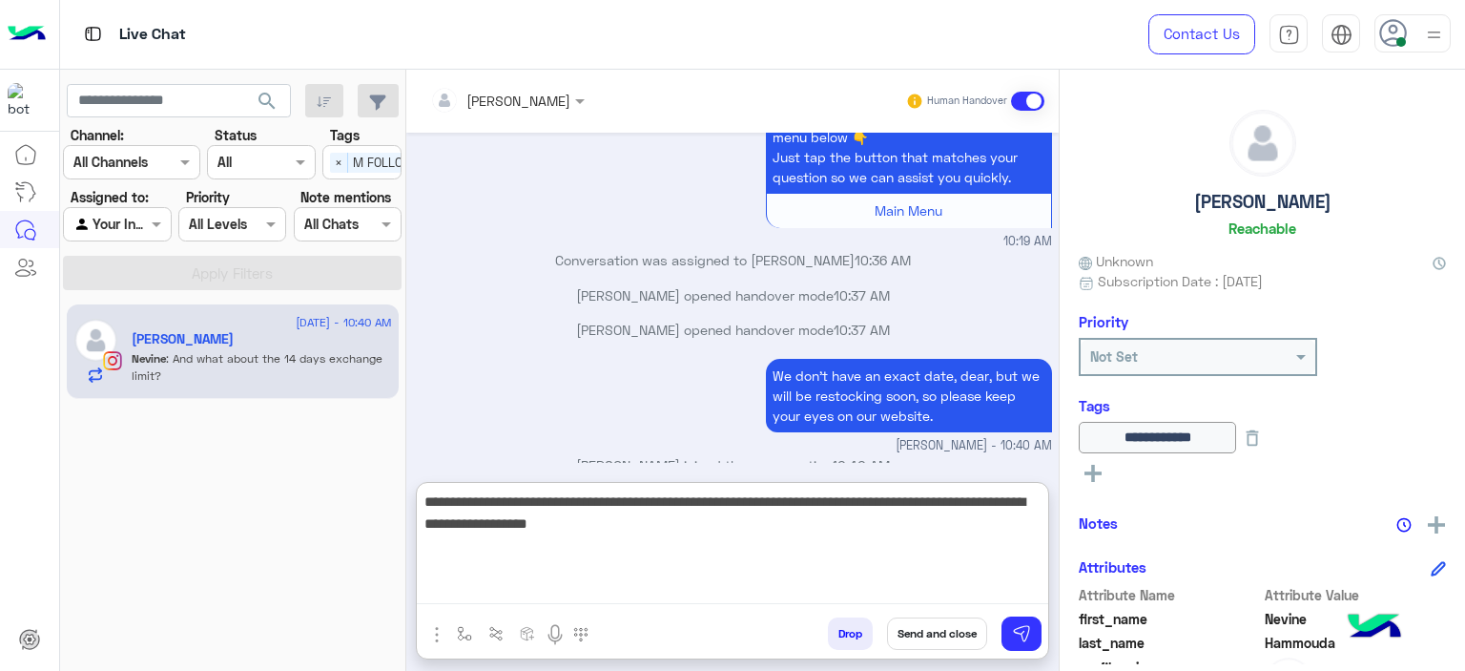
scroll to position [5113, 0]
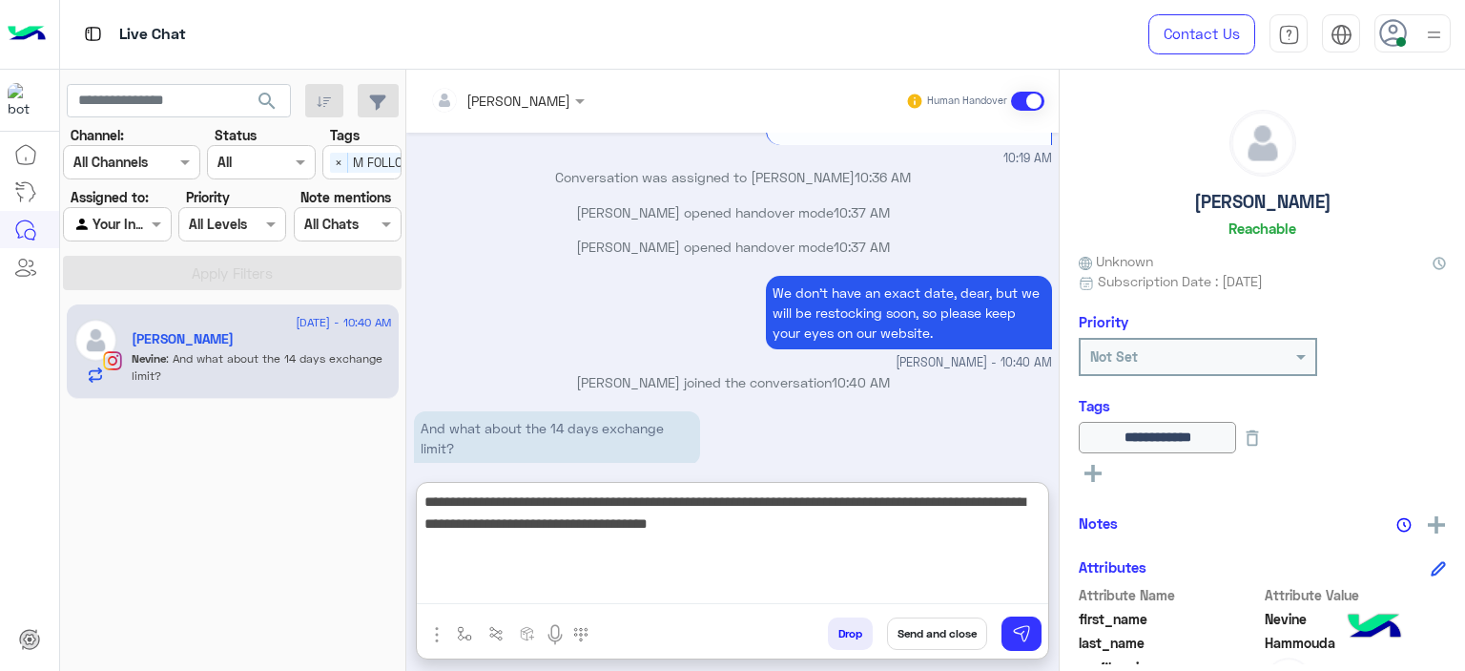
type textarea "**********"
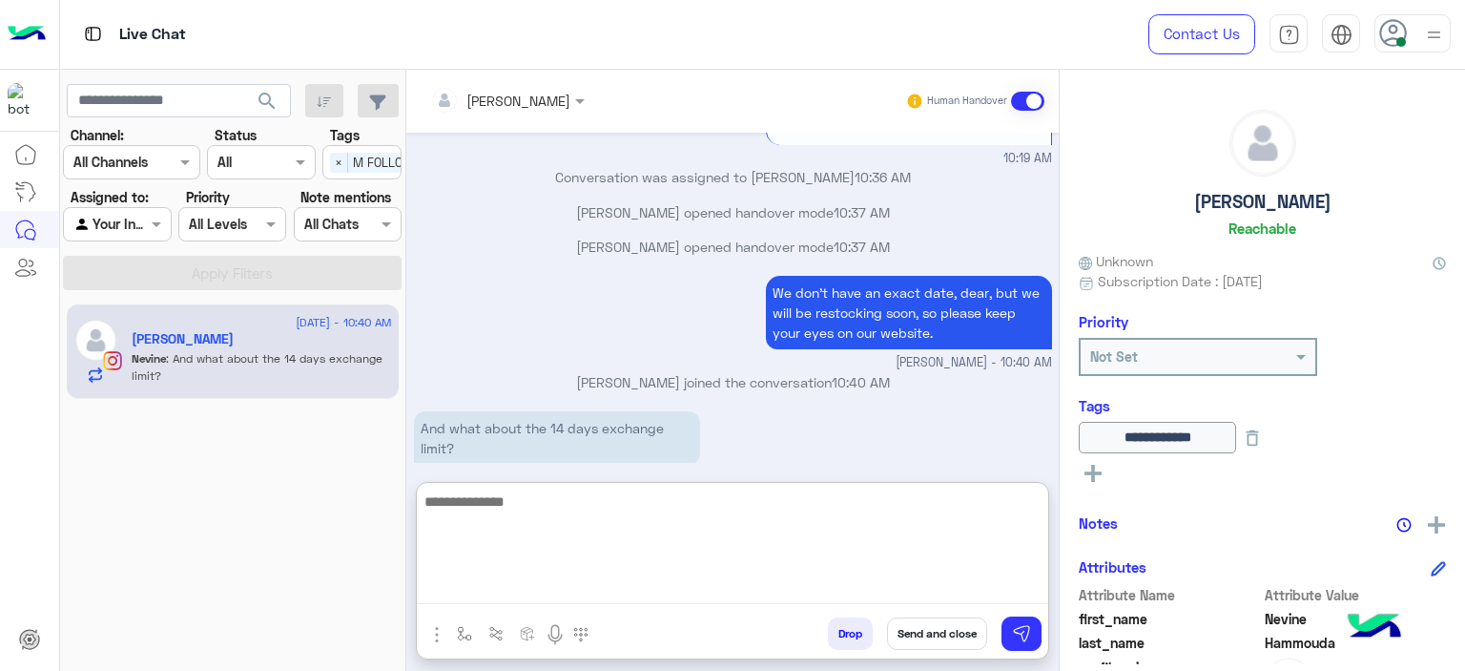
scroll to position [5234, 0]
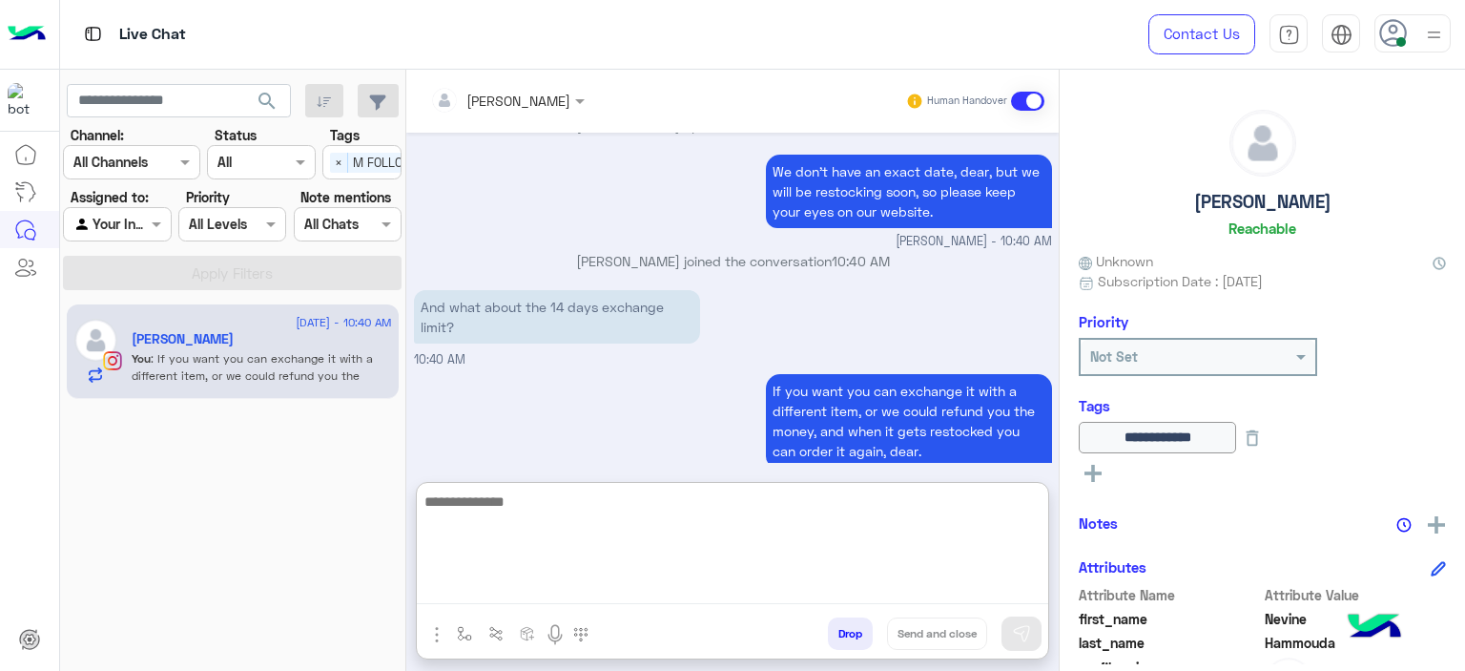
click at [342, 171] on span "×" at bounding box center [339, 163] width 18 height 20
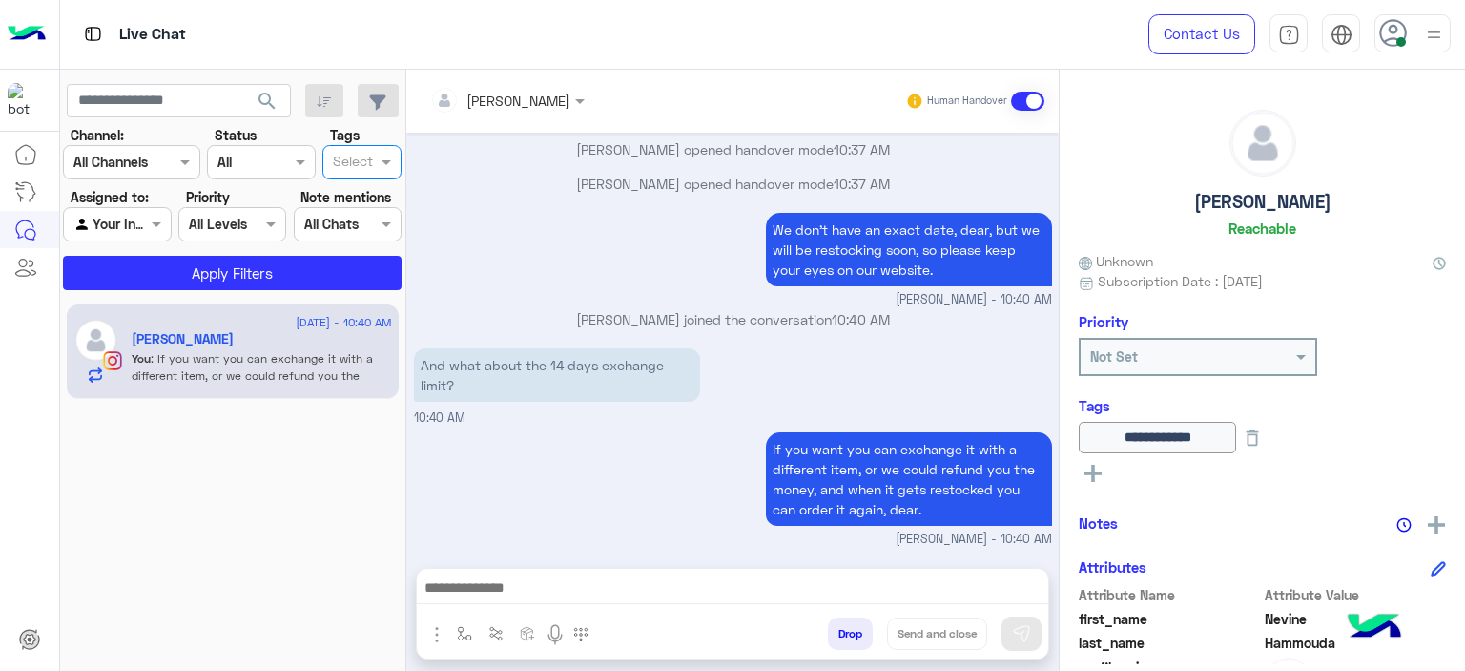
scroll to position [5148, 0]
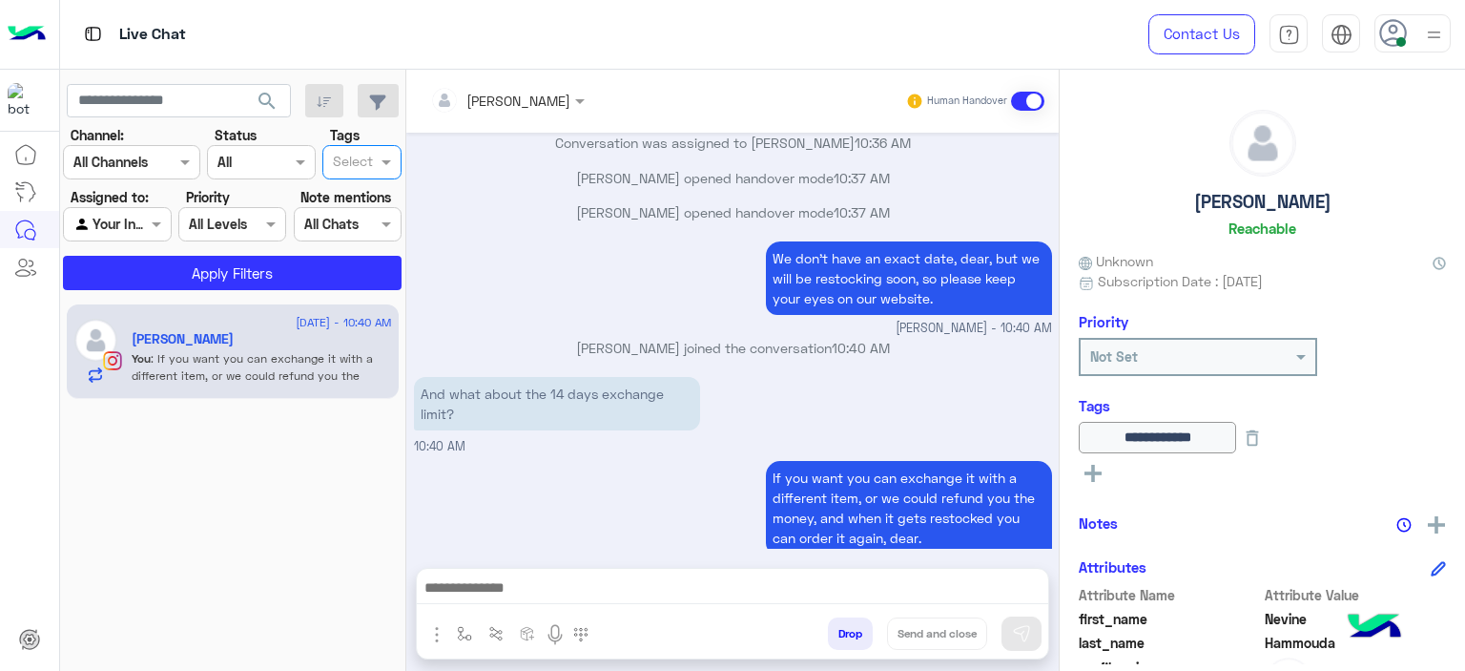
click at [143, 231] on div at bounding box center [117, 224] width 106 height 22
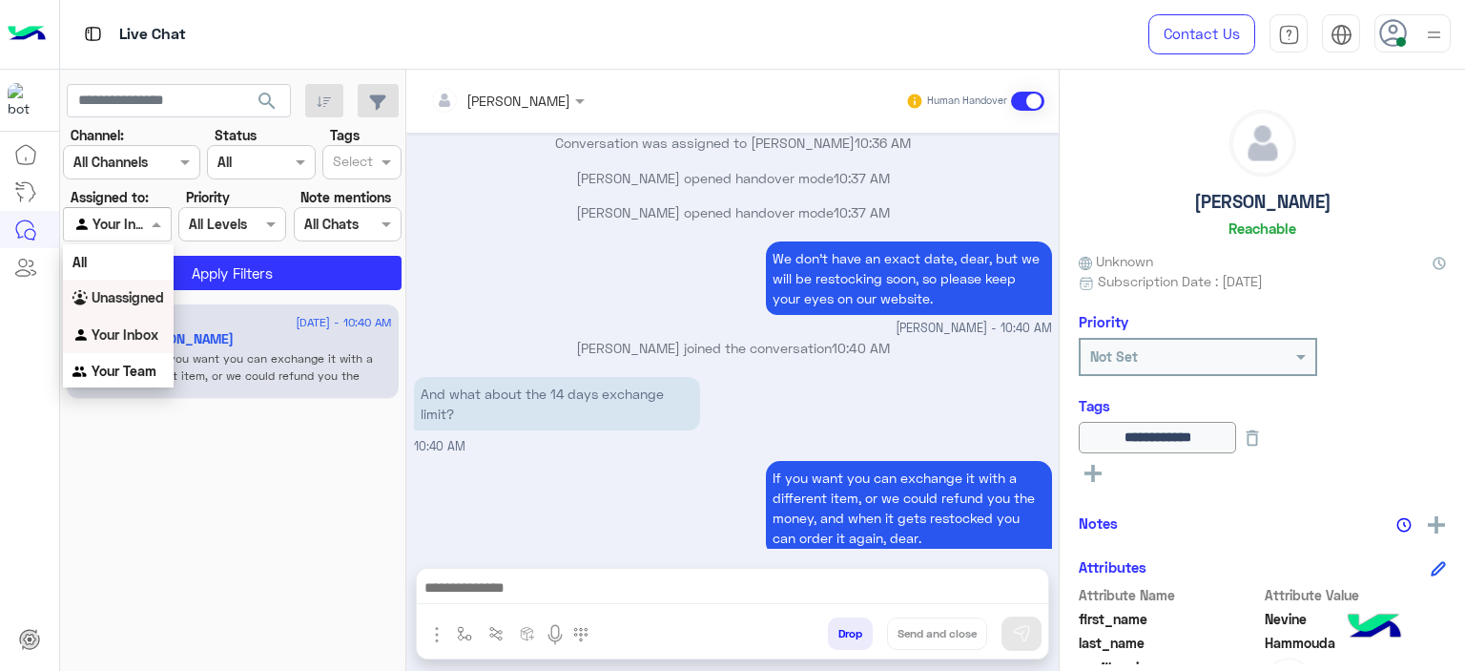
click at [152, 297] on b "Unassigned" at bounding box center [128, 297] width 73 height 16
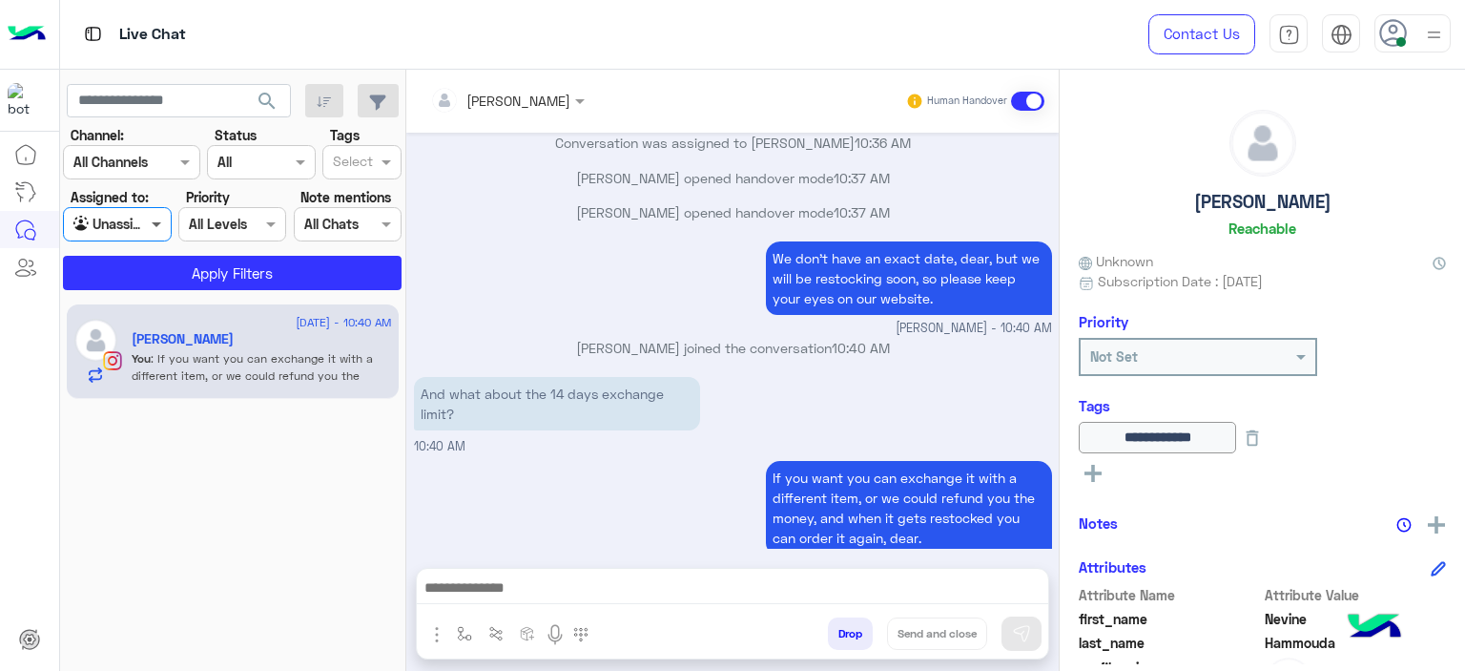
click at [153, 223] on span at bounding box center [159, 224] width 24 height 20
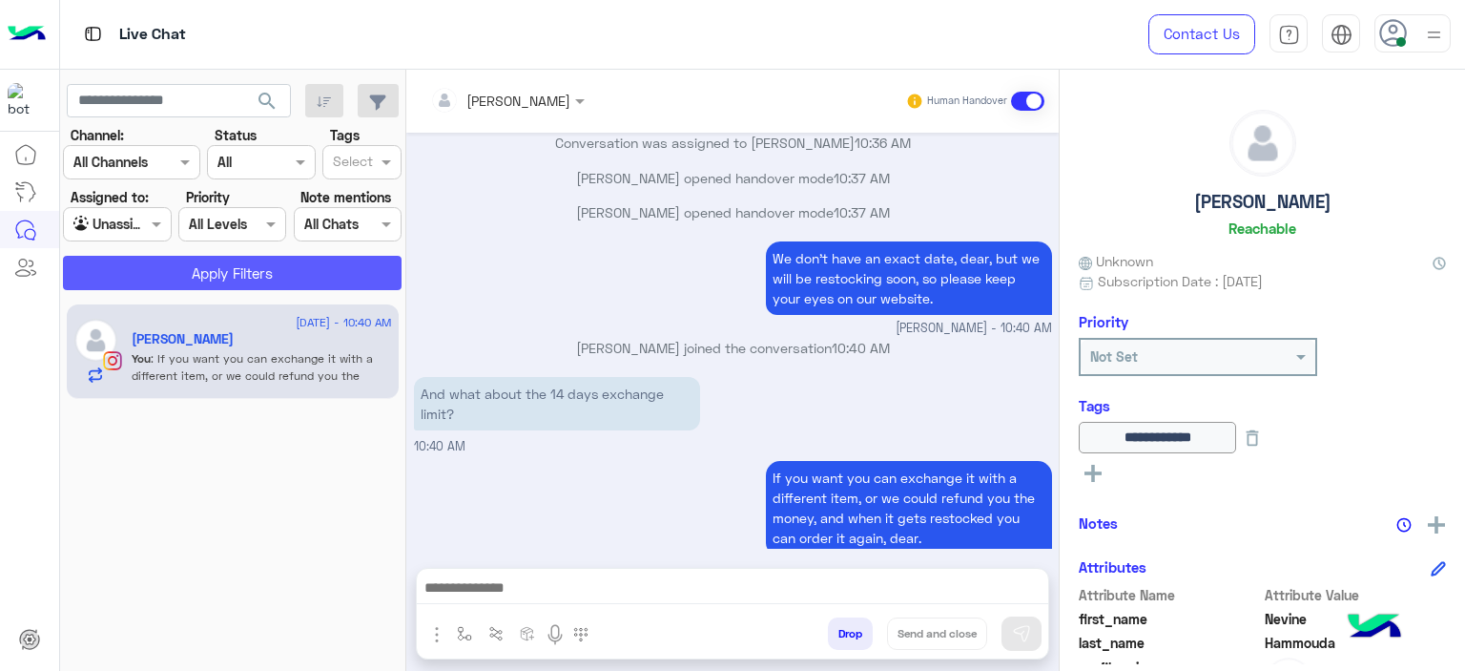
click at [254, 269] on button "Apply Filters" at bounding box center [232, 273] width 339 height 34
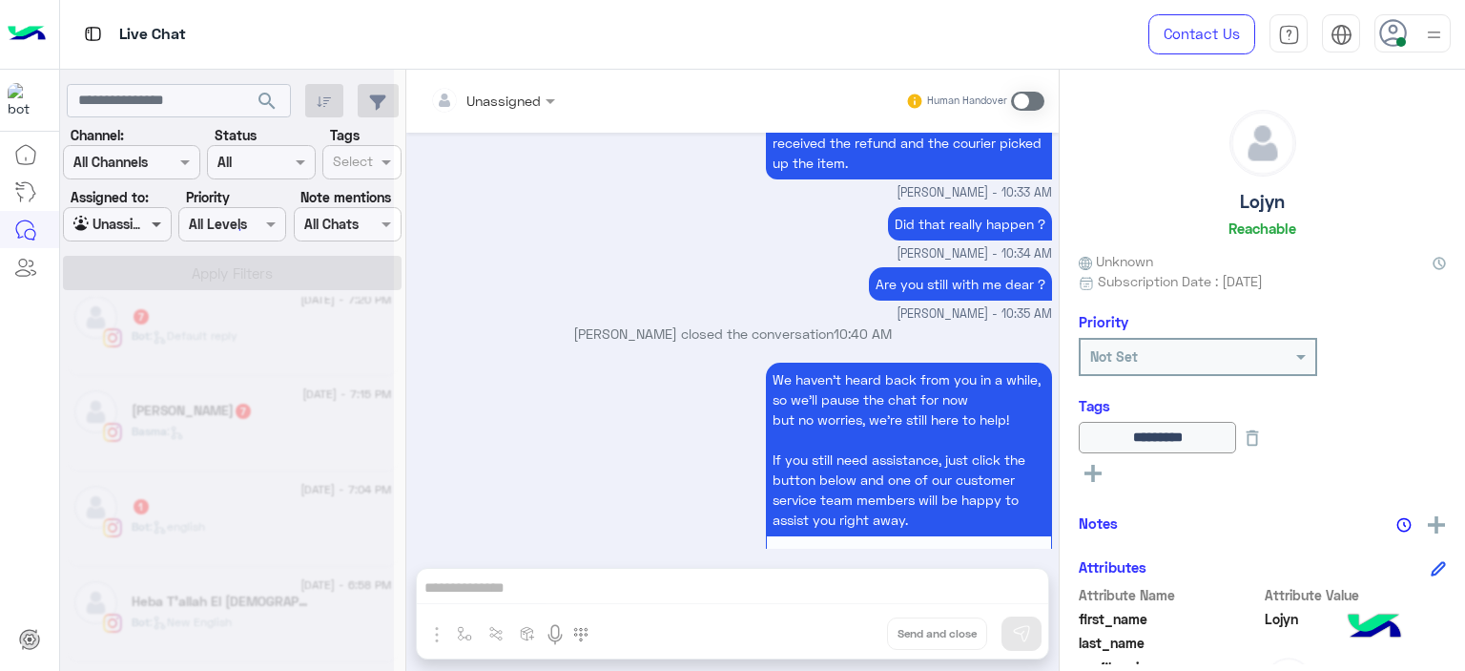
scroll to position [10, 0]
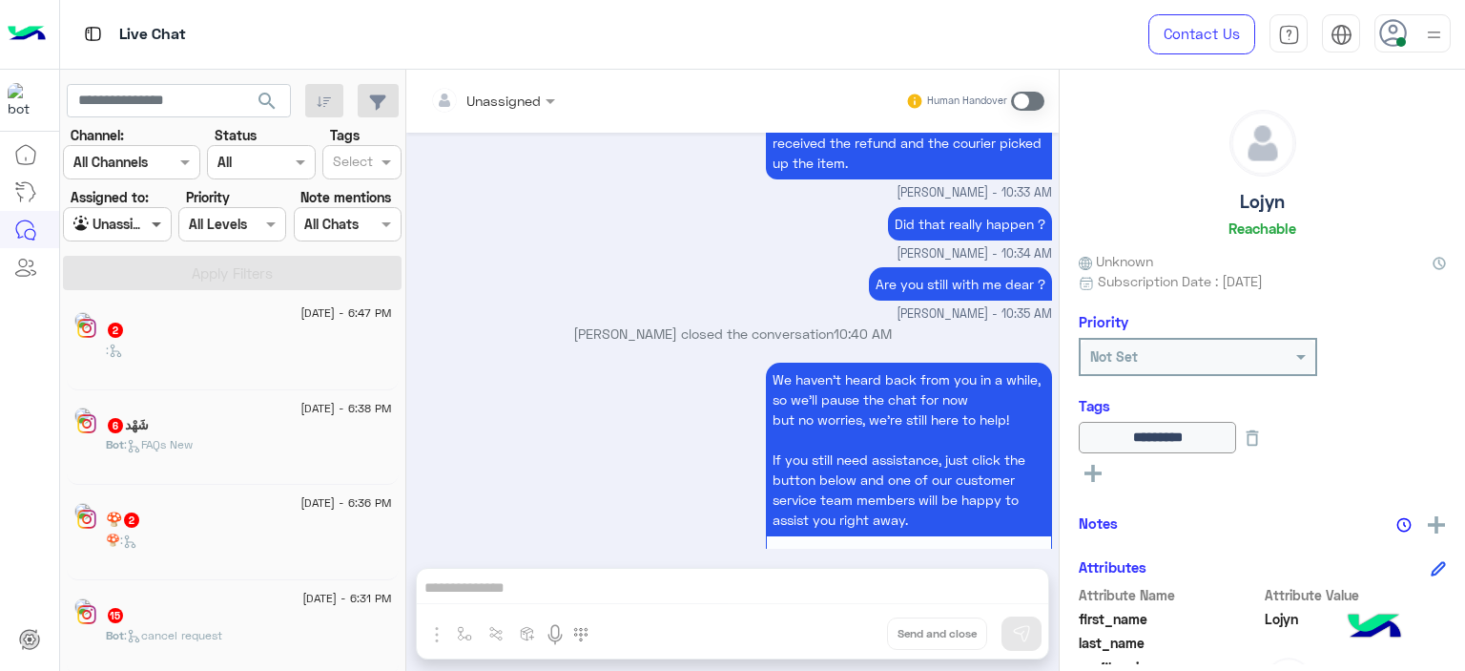
click at [153, 219] on span at bounding box center [159, 224] width 24 height 20
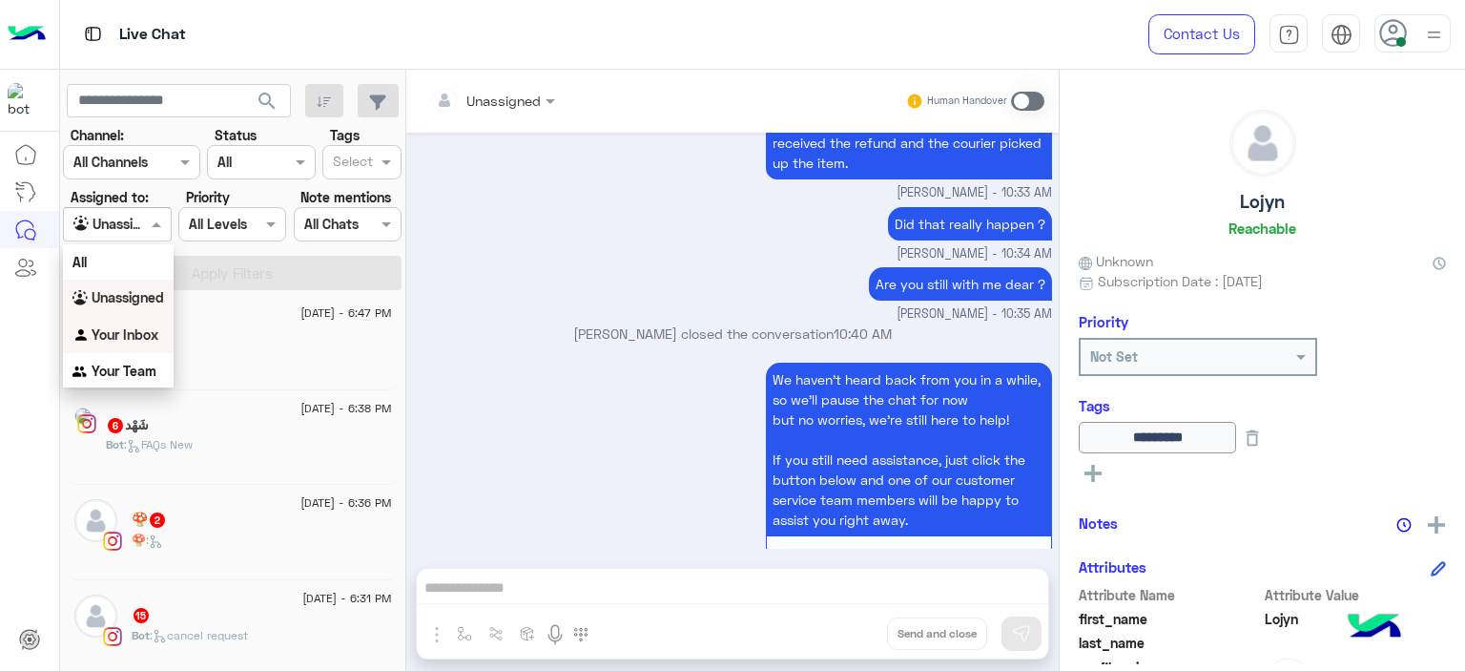
click at [136, 327] on b "Your Inbox" at bounding box center [125, 334] width 67 height 16
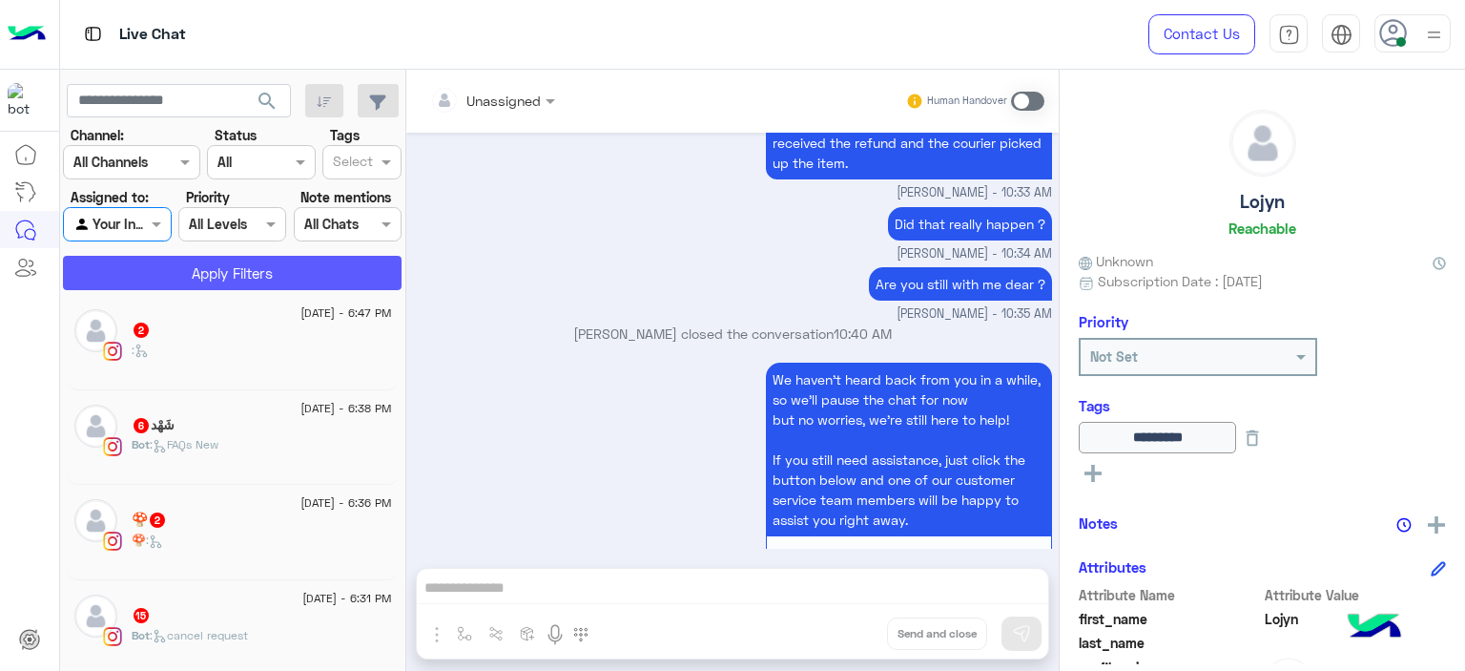
click at [227, 268] on button "Apply Filters" at bounding box center [232, 273] width 339 height 34
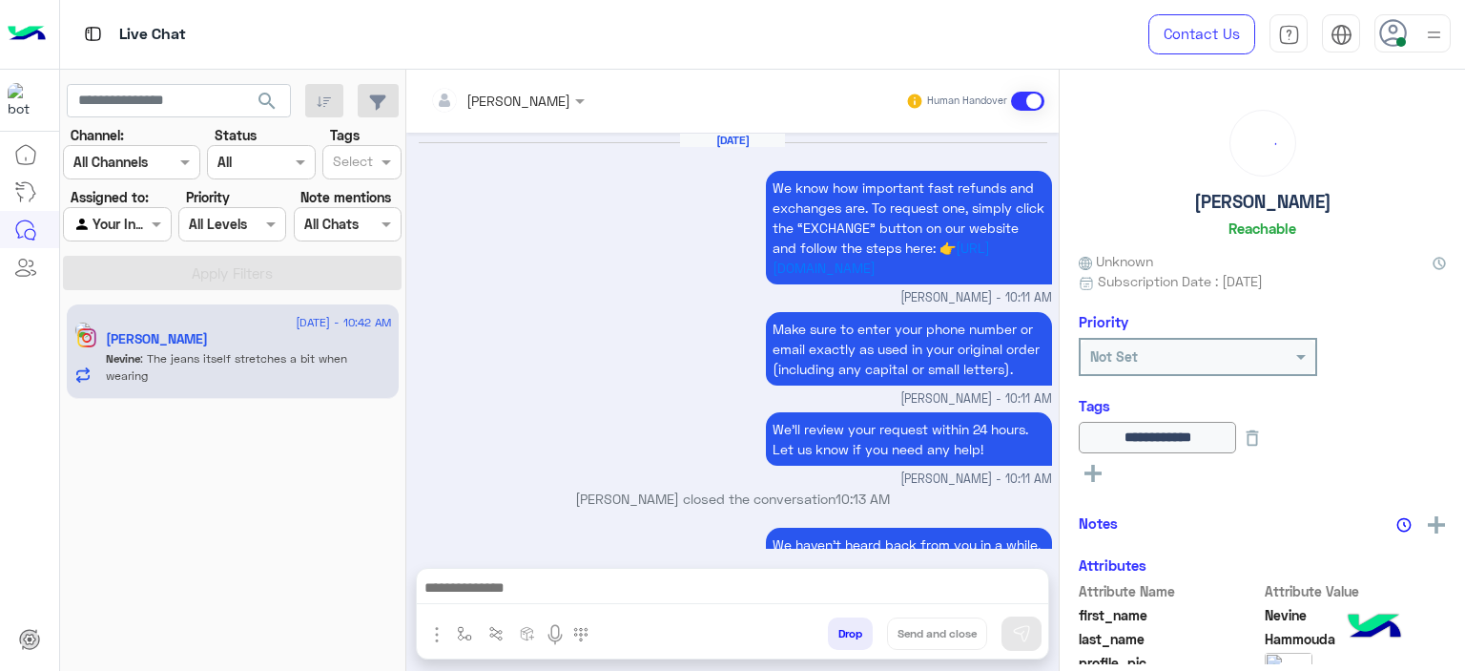
scroll to position [1696, 0]
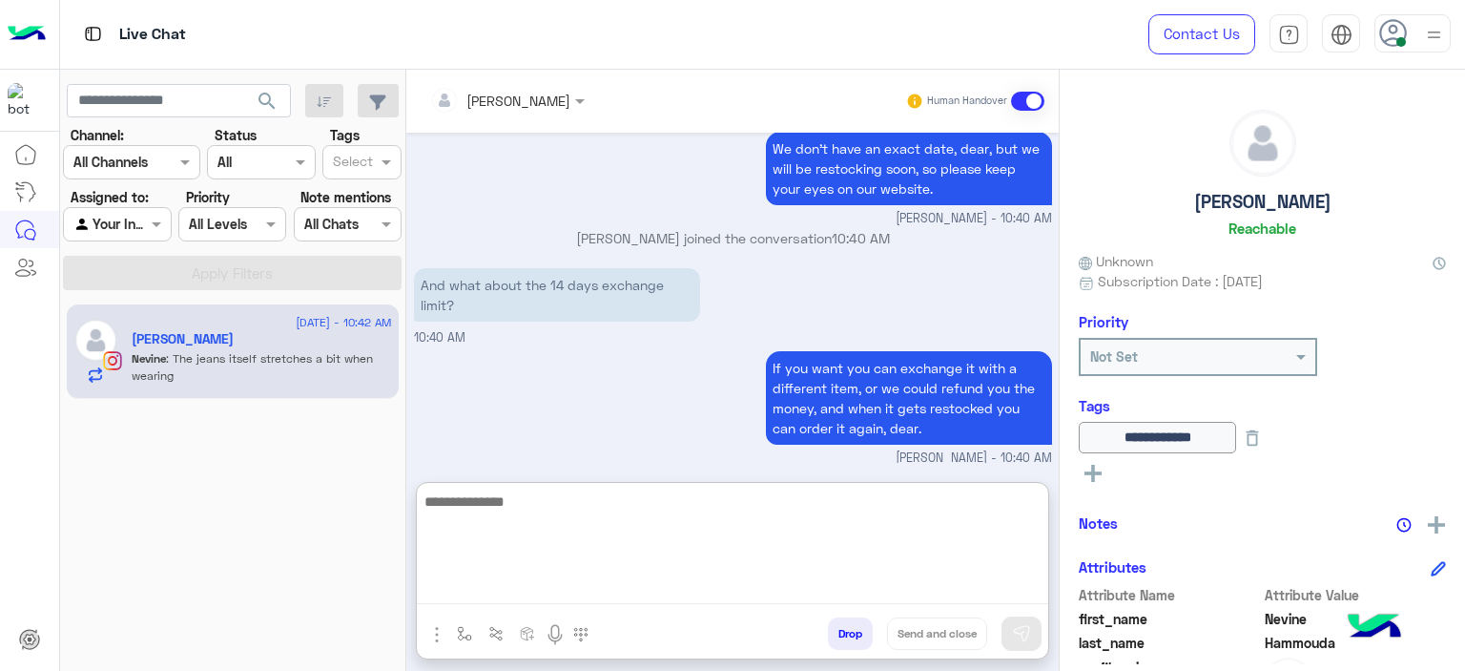
click at [538, 578] on textarea at bounding box center [733, 546] width 632 height 114
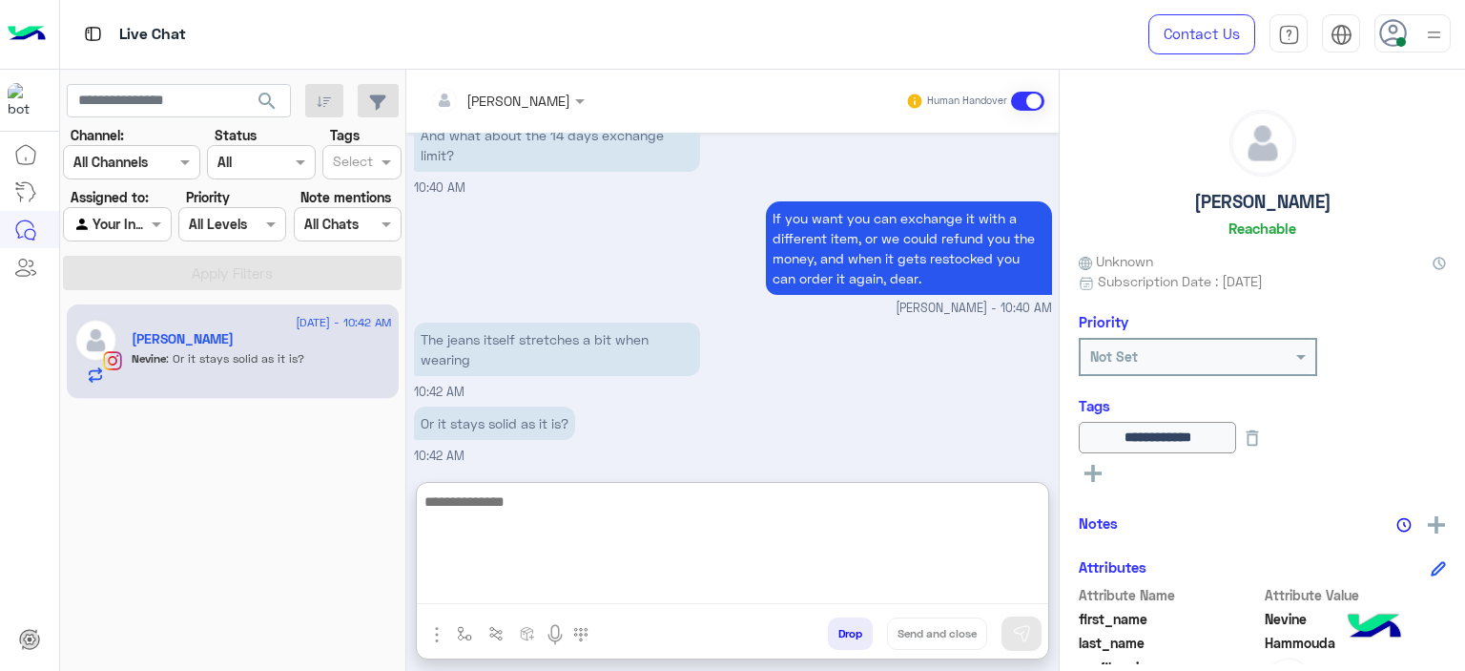
scroll to position [1909, 0]
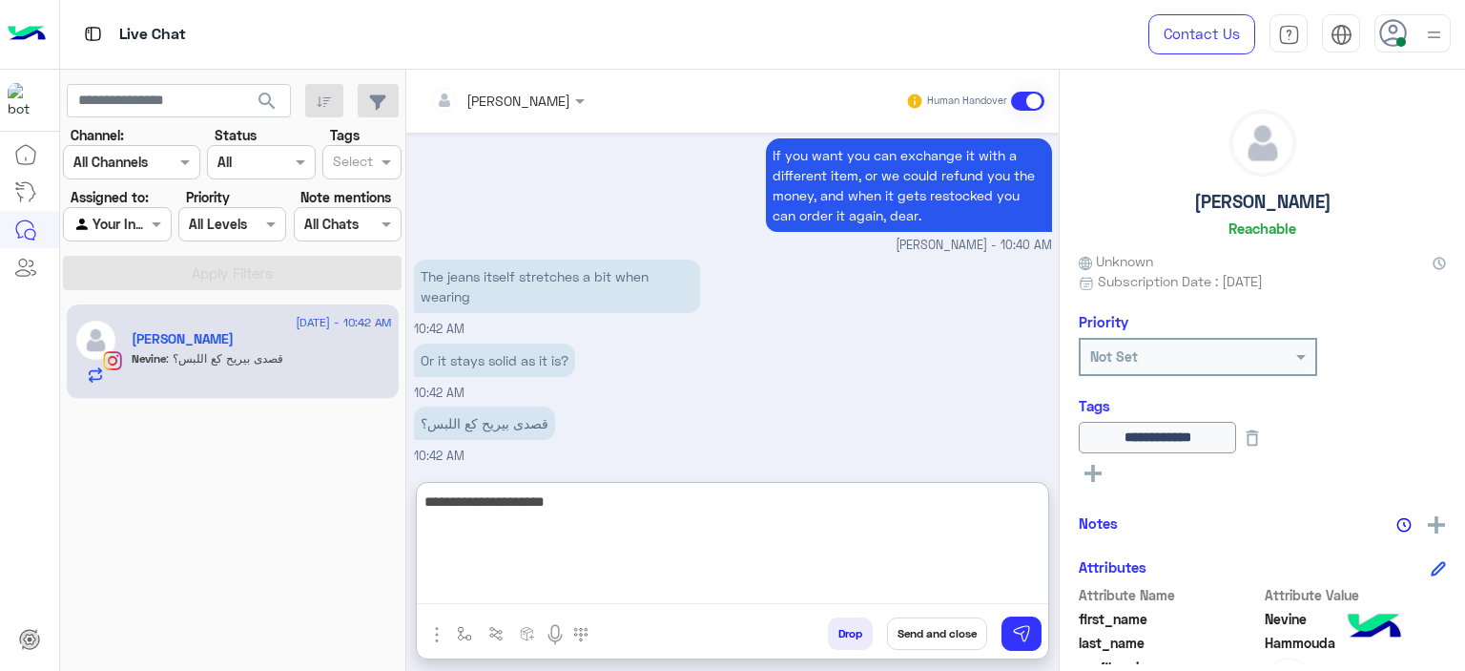
type textarea "**********"
drag, startPoint x: 573, startPoint y: 503, endPoint x: 418, endPoint y: 504, distance: 155.5
click at [418, 504] on textarea "**********" at bounding box center [733, 546] width 632 height 114
type textarea "**********"
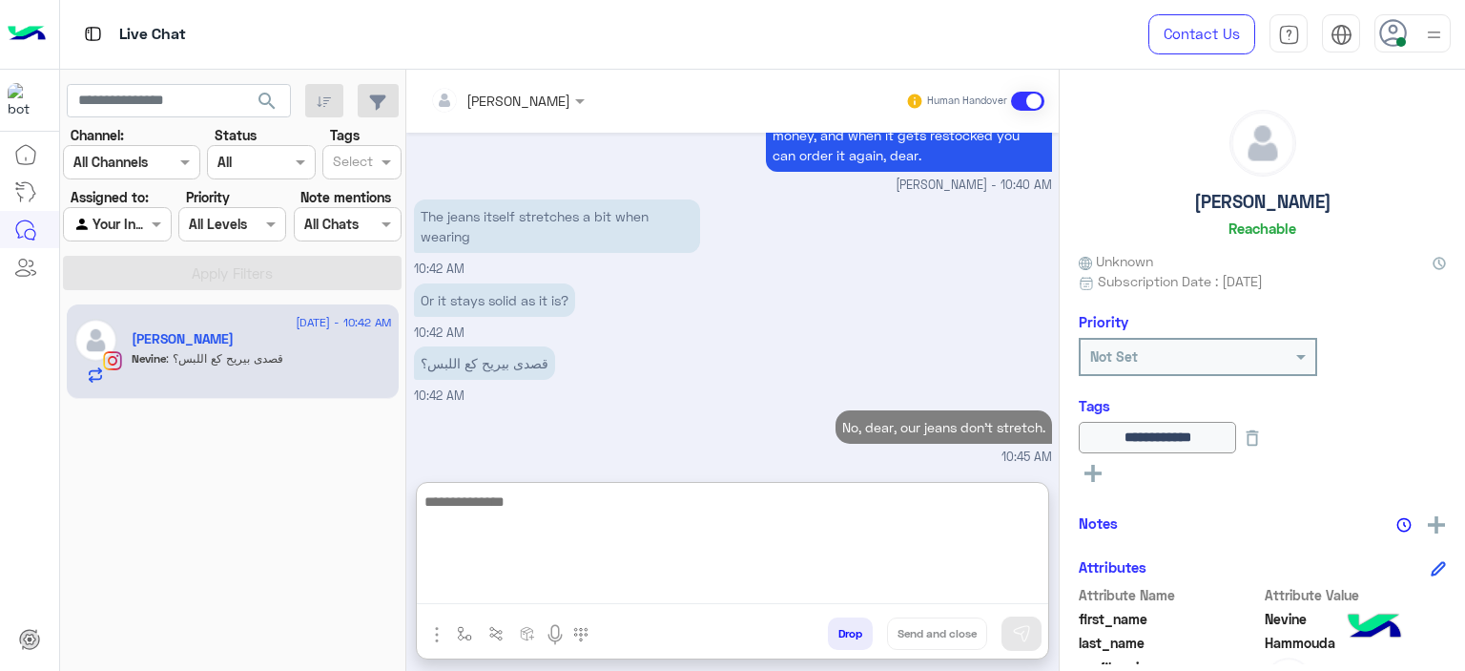
scroll to position [2053, 0]
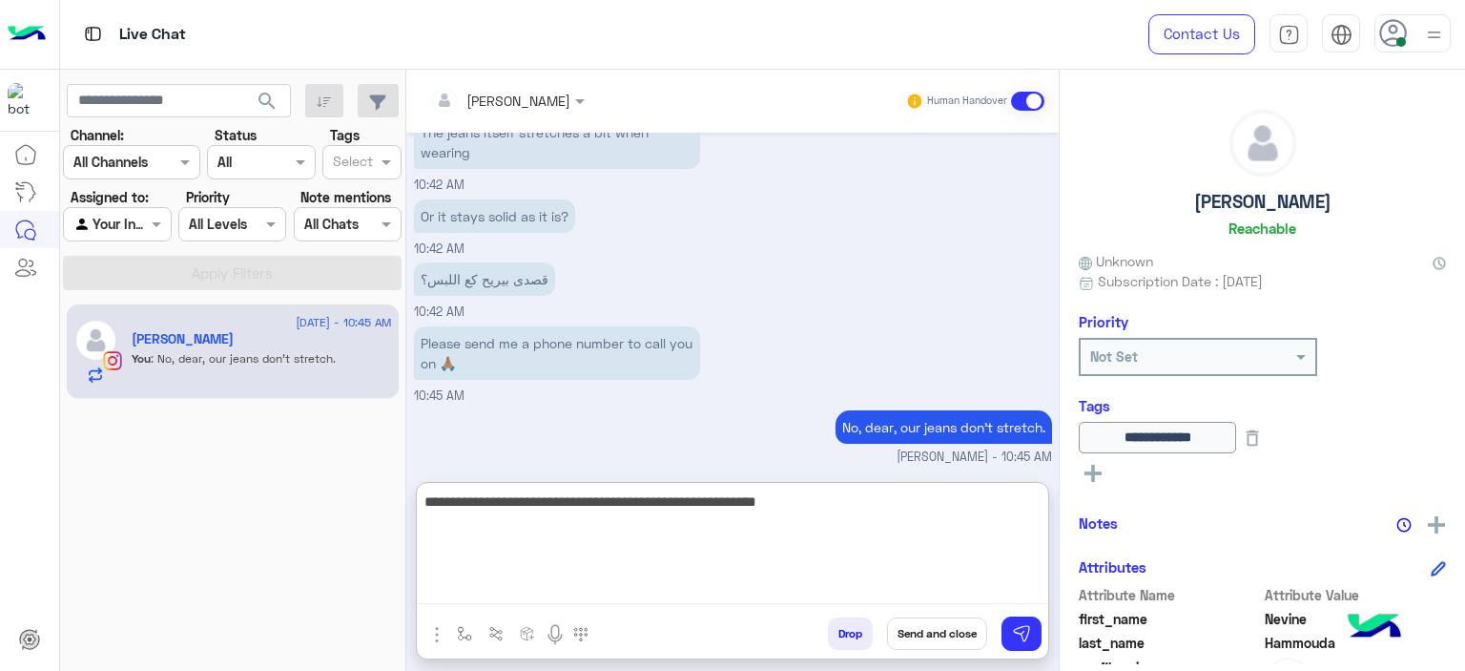
type textarea "**********"
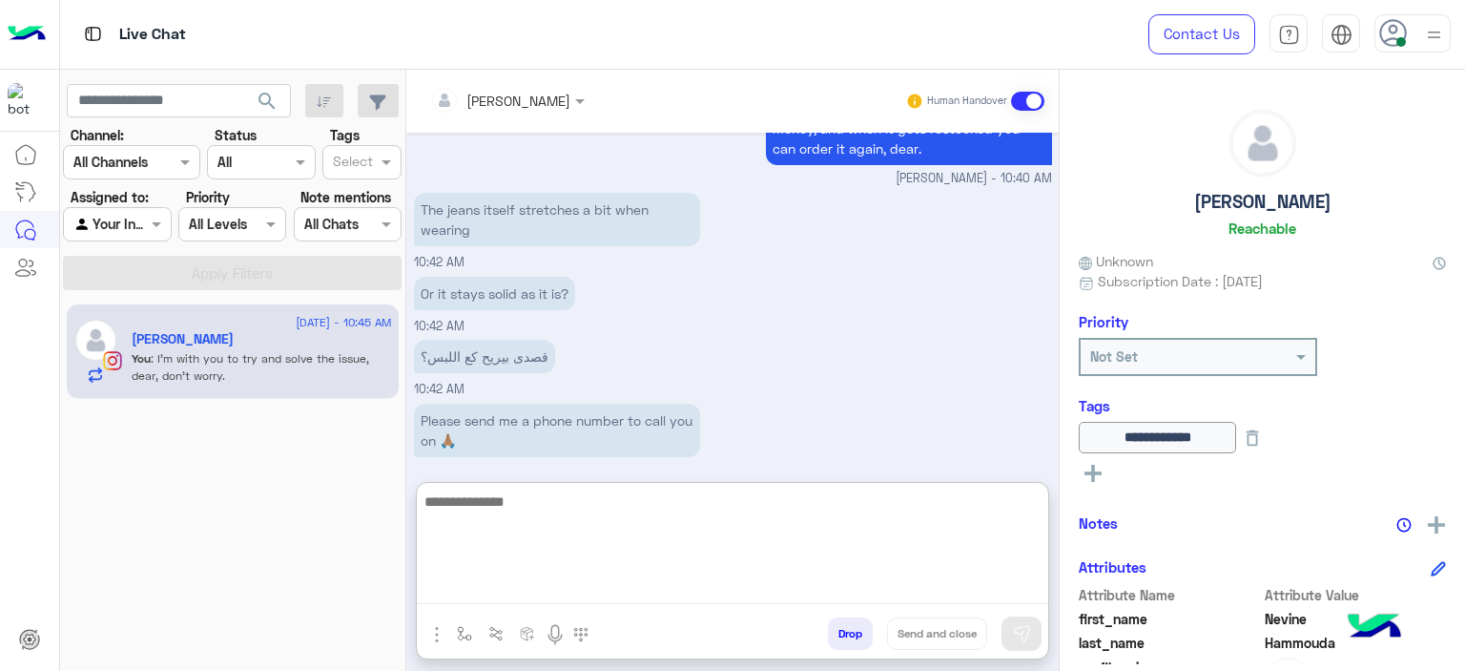
scroll to position [2134, 0]
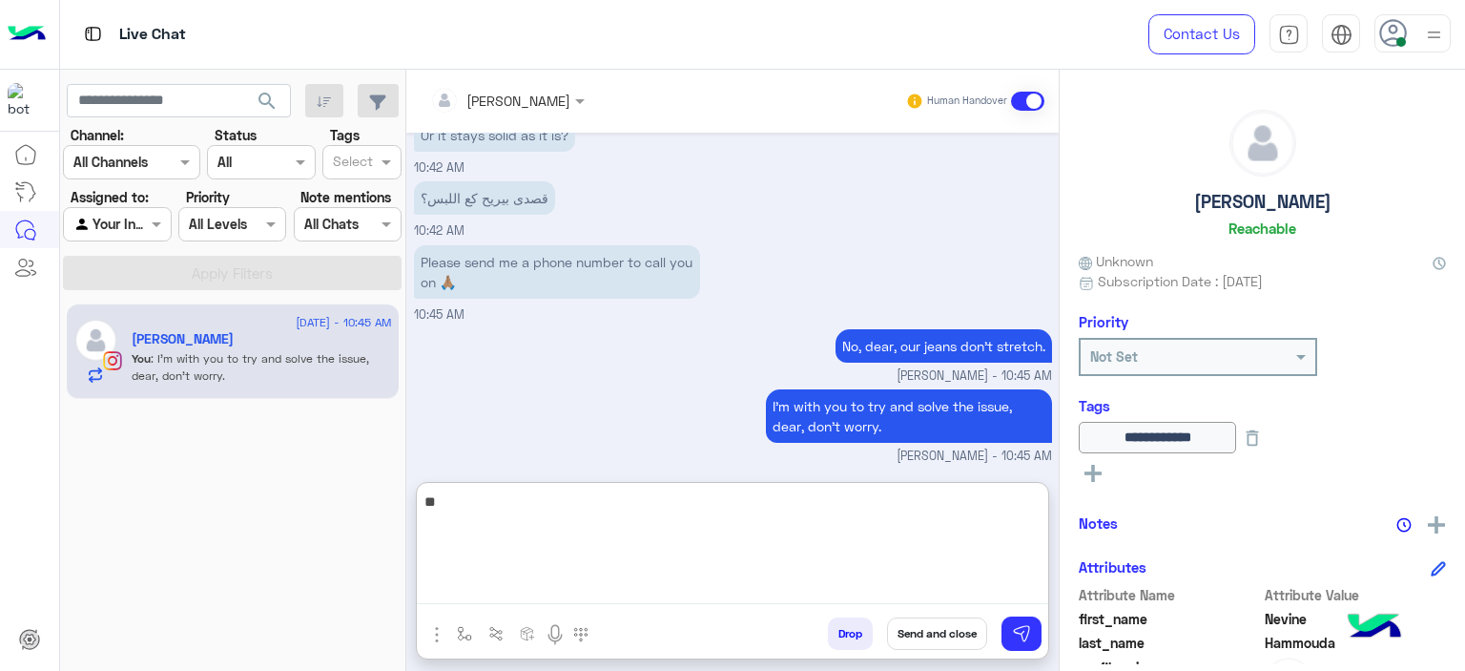
type textarea "*"
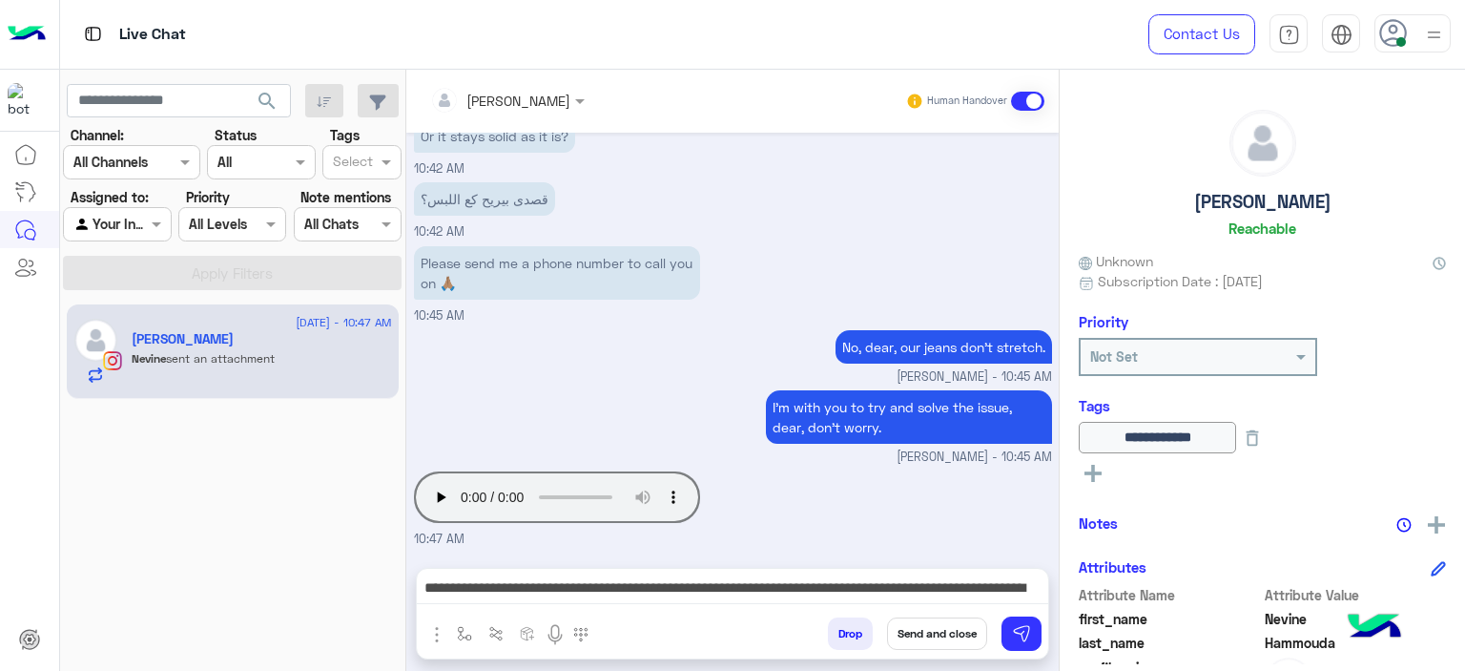
scroll to position [2129, 0]
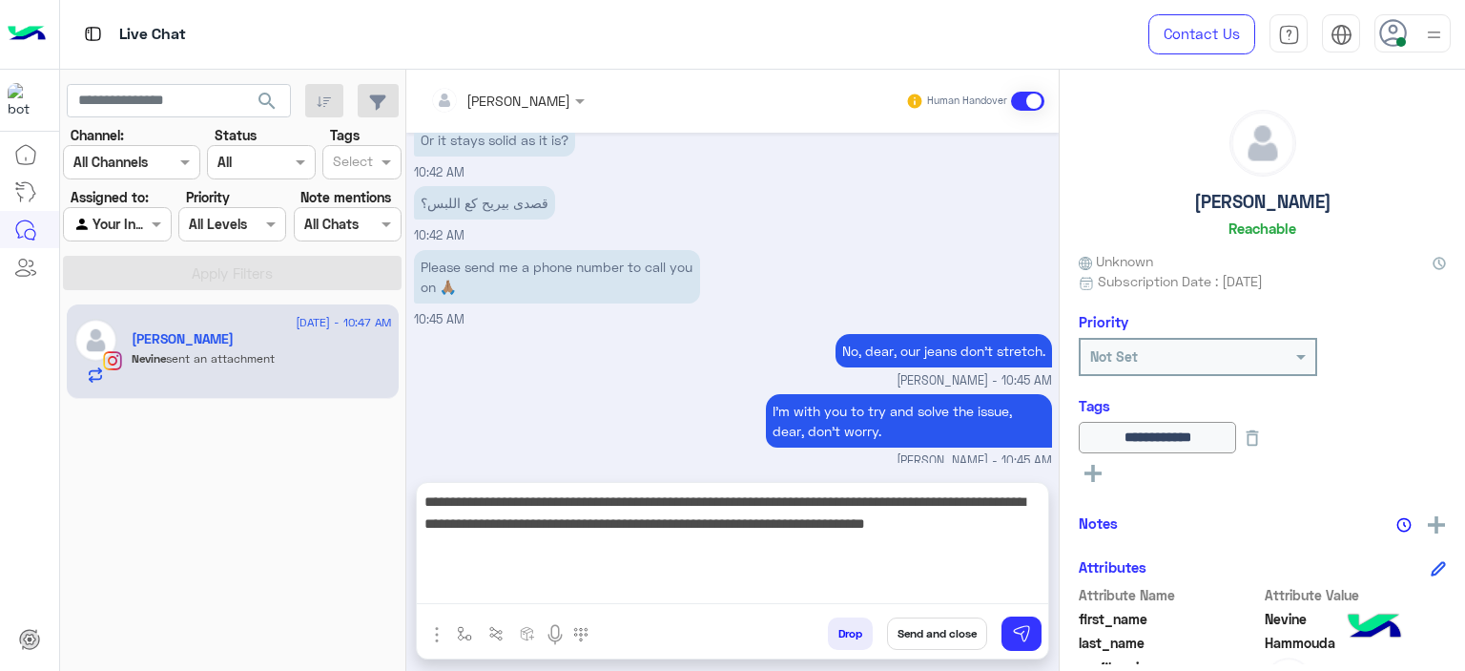
click at [1015, 585] on textarea "**********" at bounding box center [733, 546] width 632 height 114
drag, startPoint x: 1032, startPoint y: 529, endPoint x: 427, endPoint y: 490, distance: 606.1
click at [427, 490] on textarea "**********" at bounding box center [733, 546] width 632 height 114
type textarea "*"
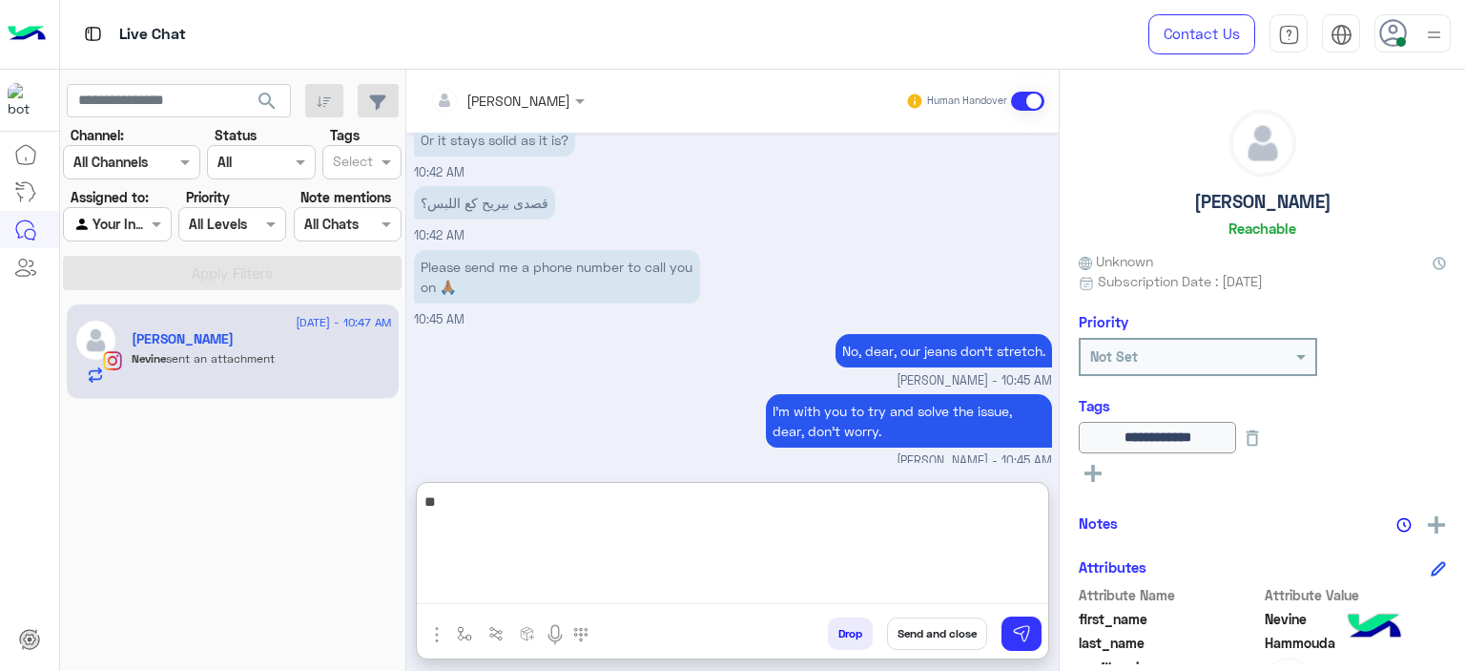
drag, startPoint x: 443, startPoint y: 499, endPoint x: 387, endPoint y: 497, distance: 55.4
click at [387, 497] on mat-drawer-container "search Channel: Channel All Channels Status Channel All Tags Select Assigned to…" at bounding box center [763, 374] width 1406 height 609
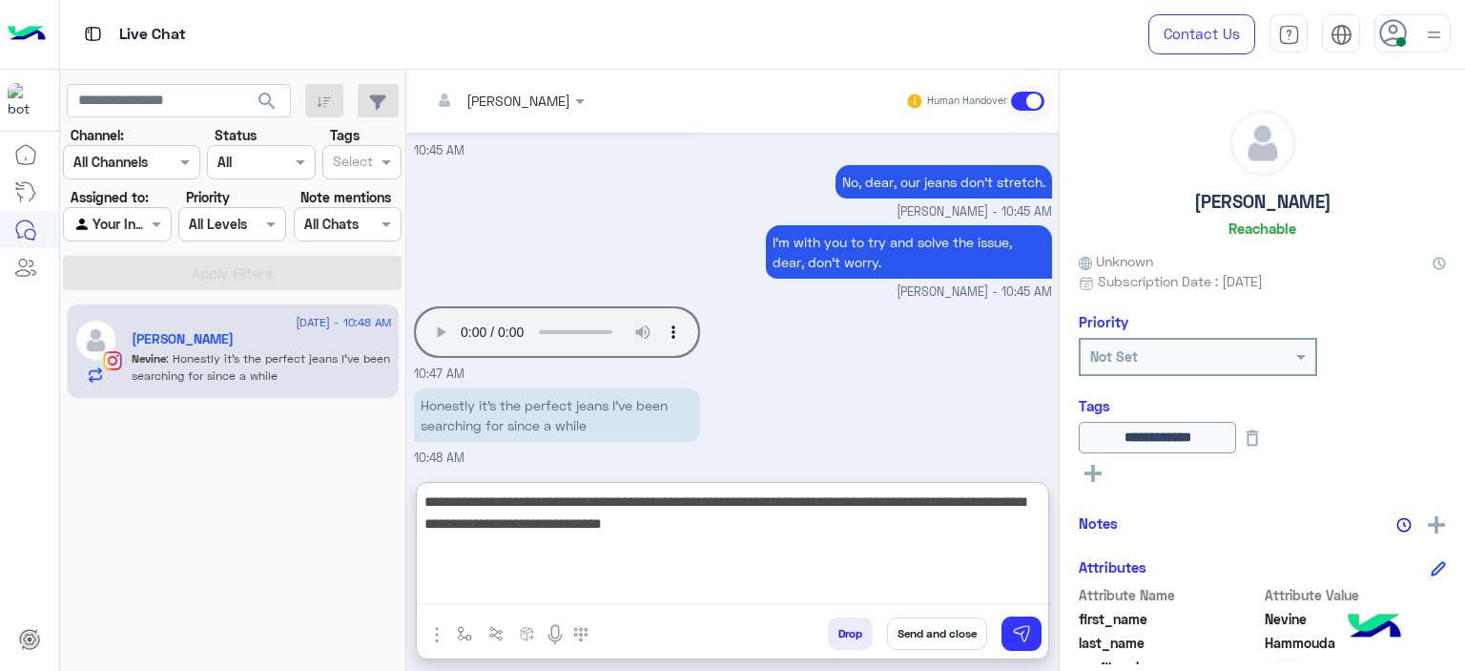
type textarea "**********"
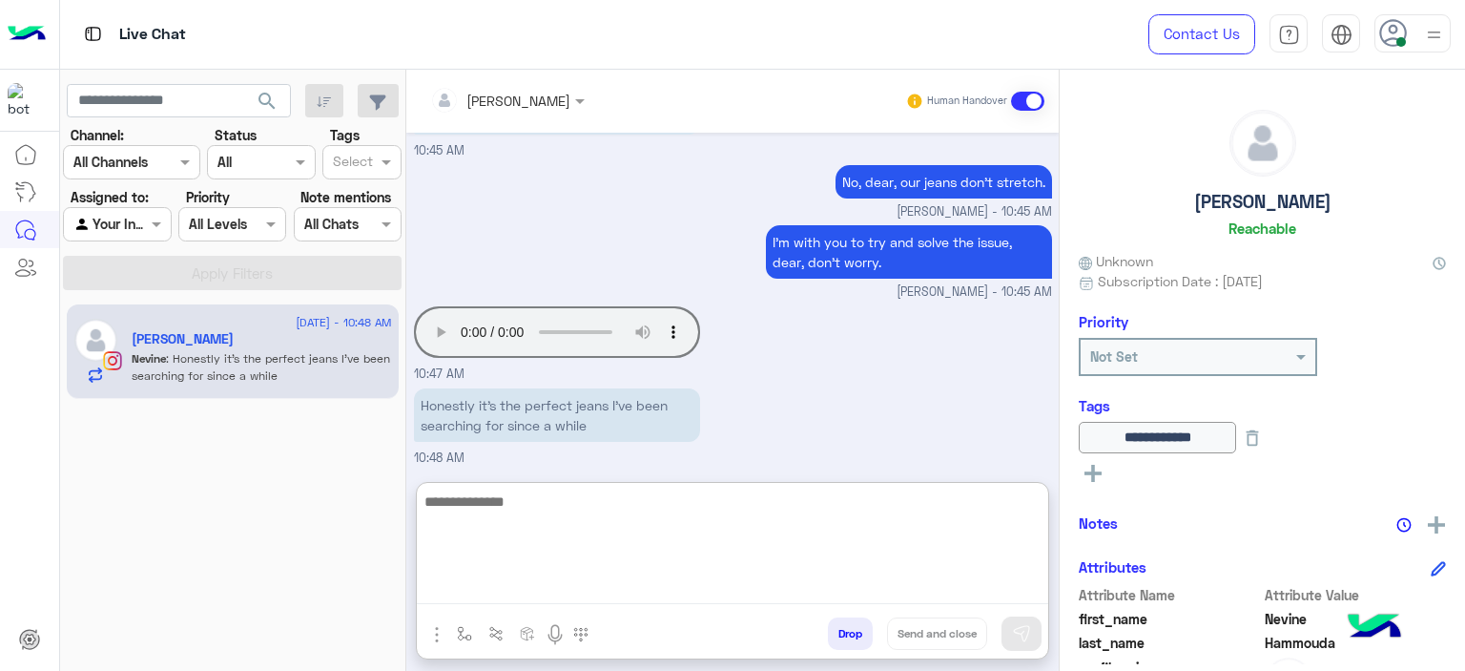
scroll to position [2419, 0]
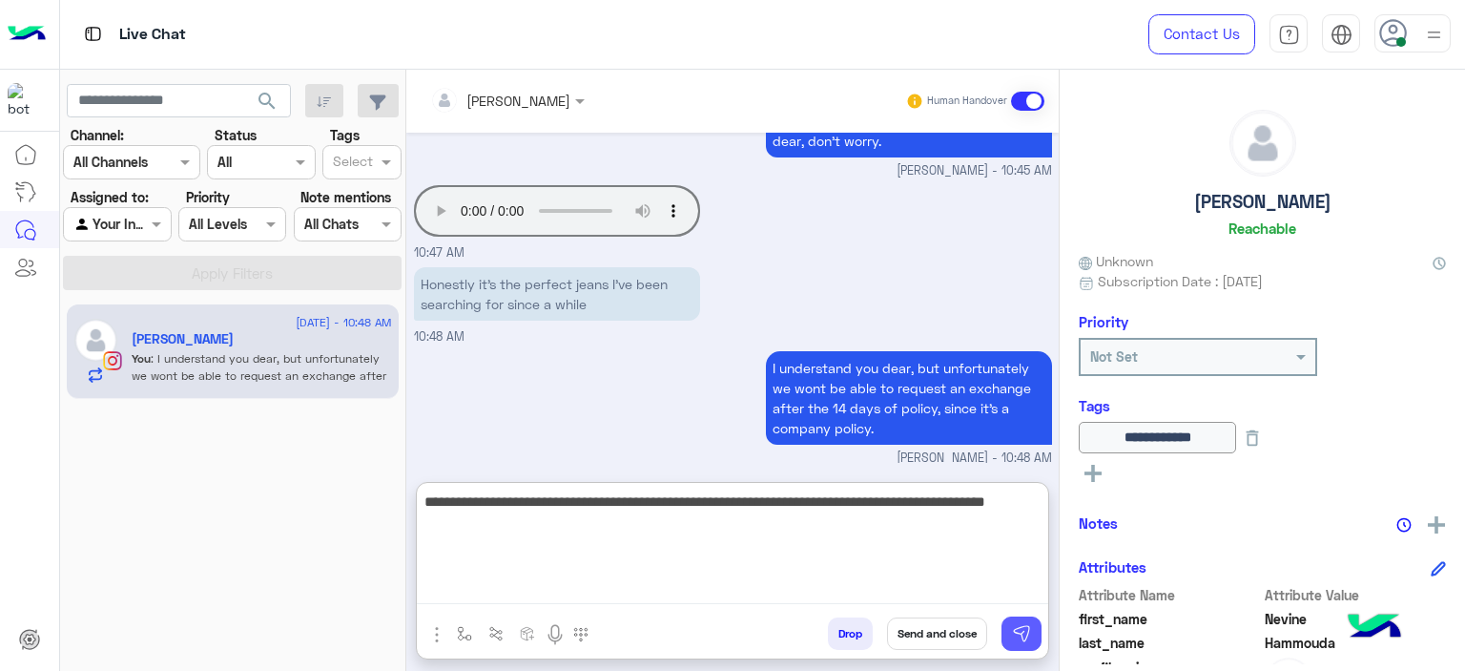
type textarea "**********"
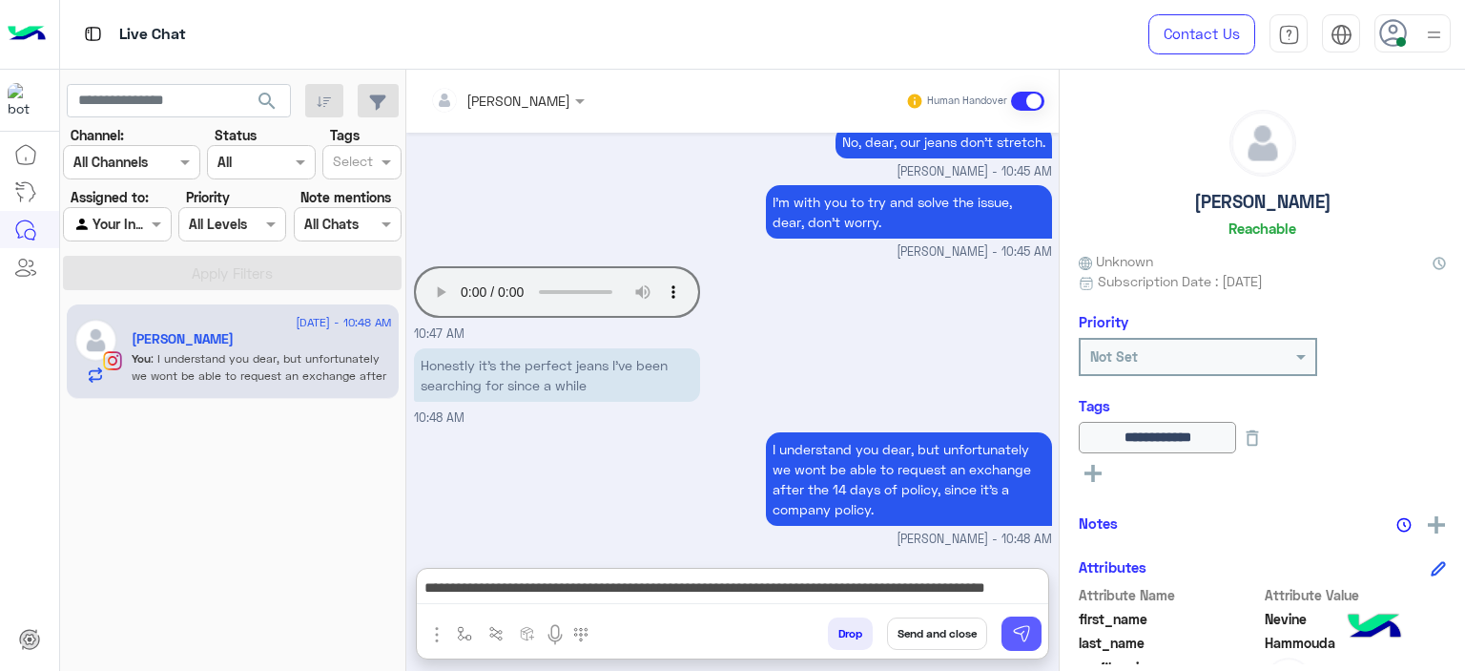
click at [1026, 629] on img at bounding box center [1021, 633] width 19 height 19
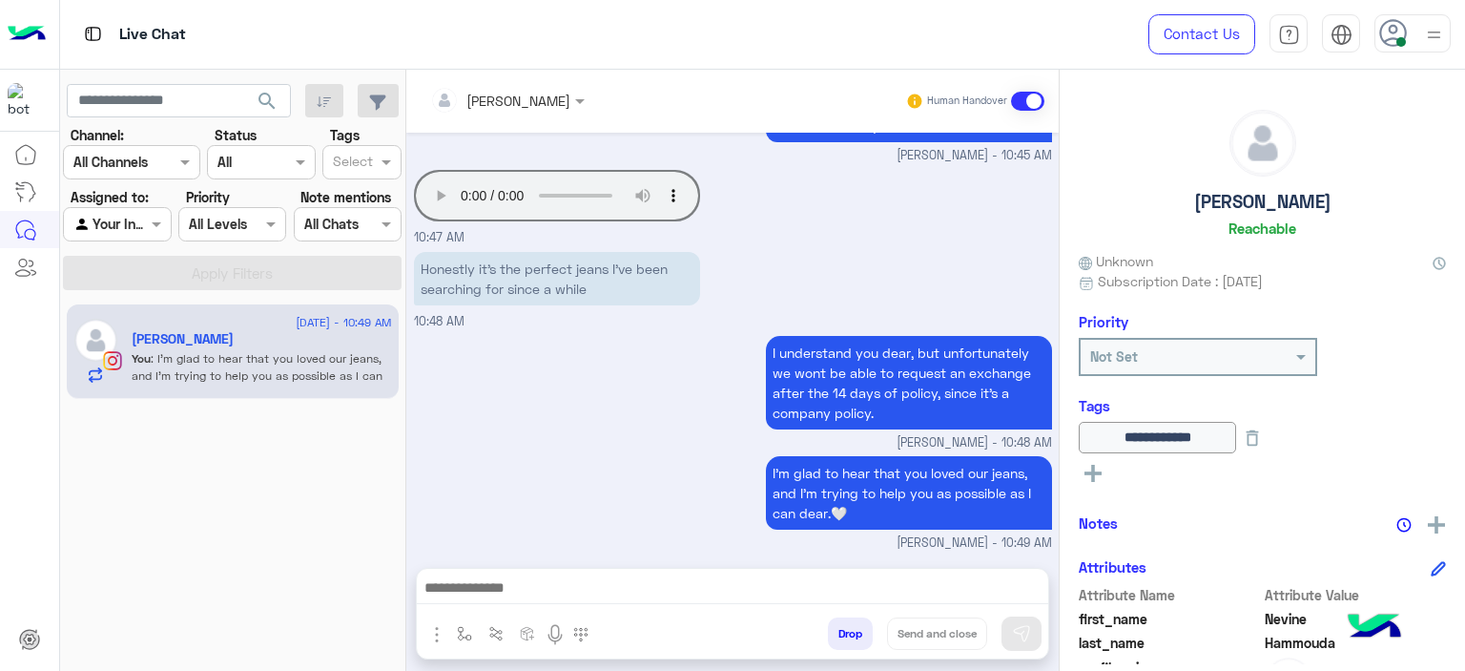
scroll to position [2497, 0]
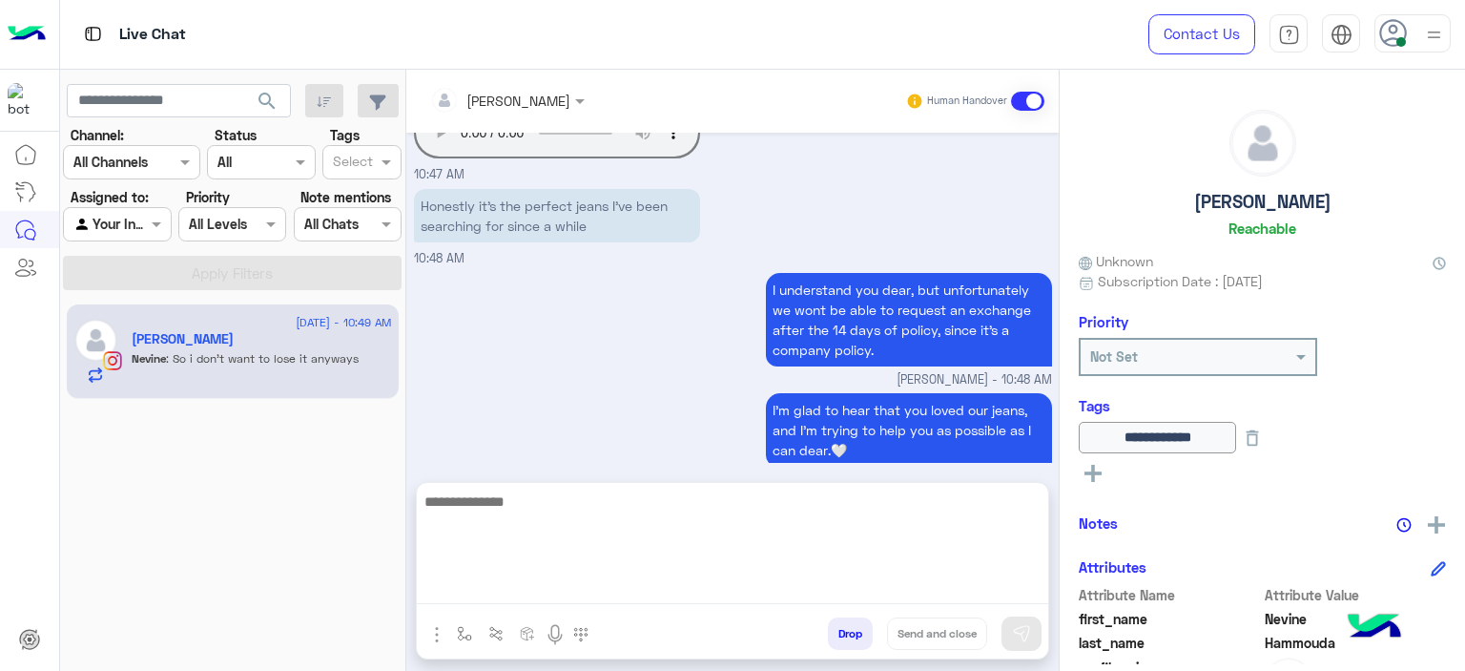
click at [541, 591] on textarea at bounding box center [733, 546] width 632 height 114
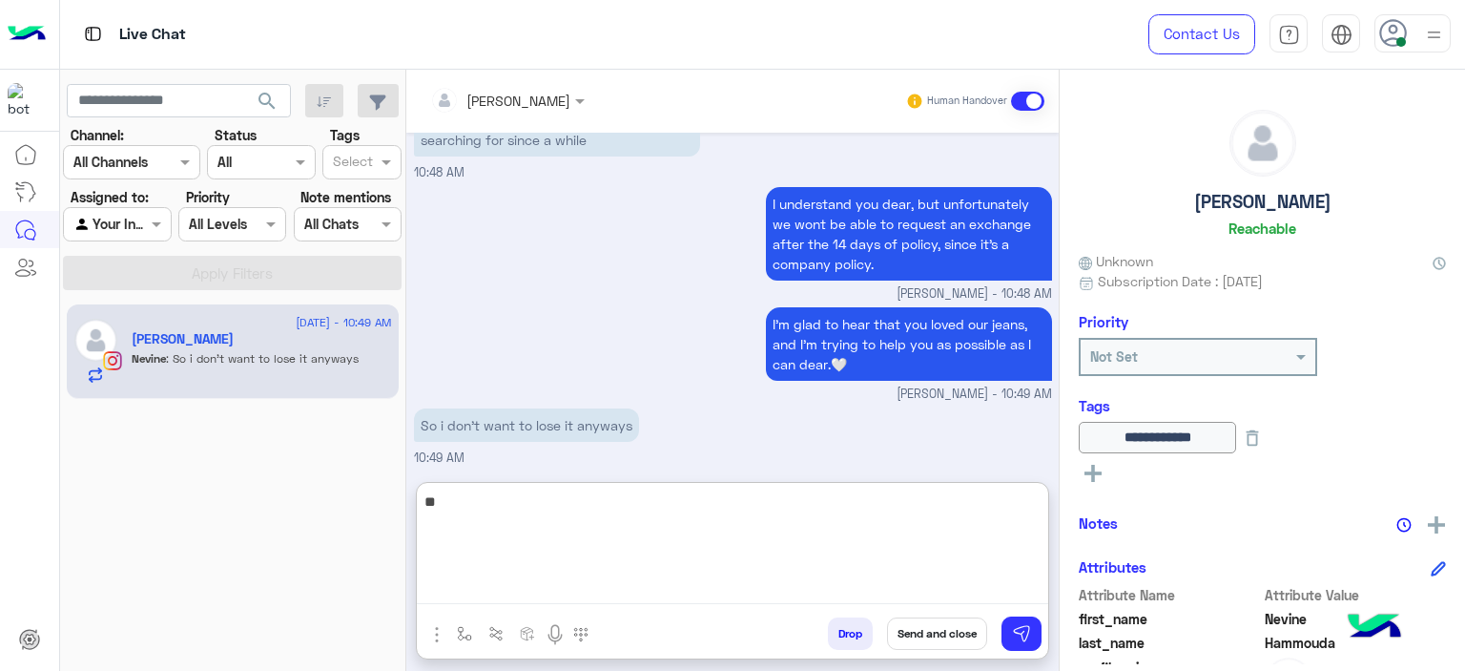
type textarea "*"
type textarea "**********"
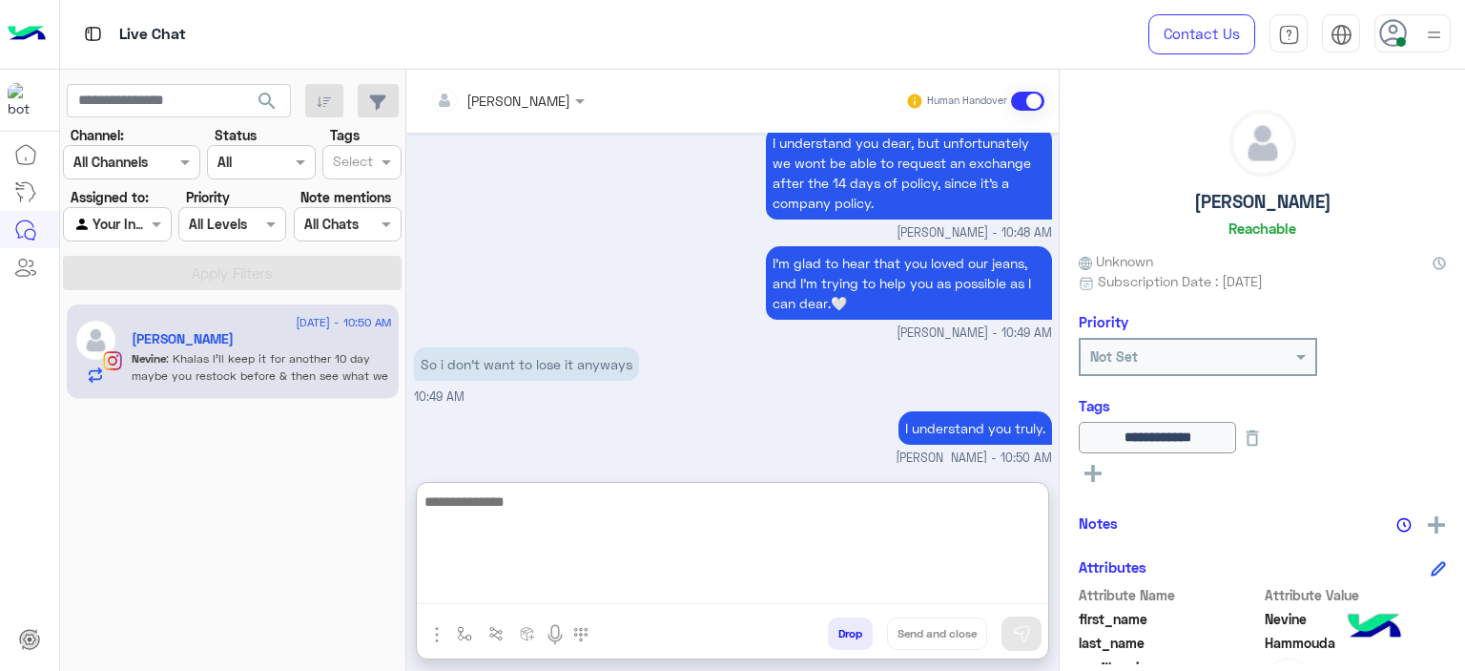
scroll to position [2747, 0]
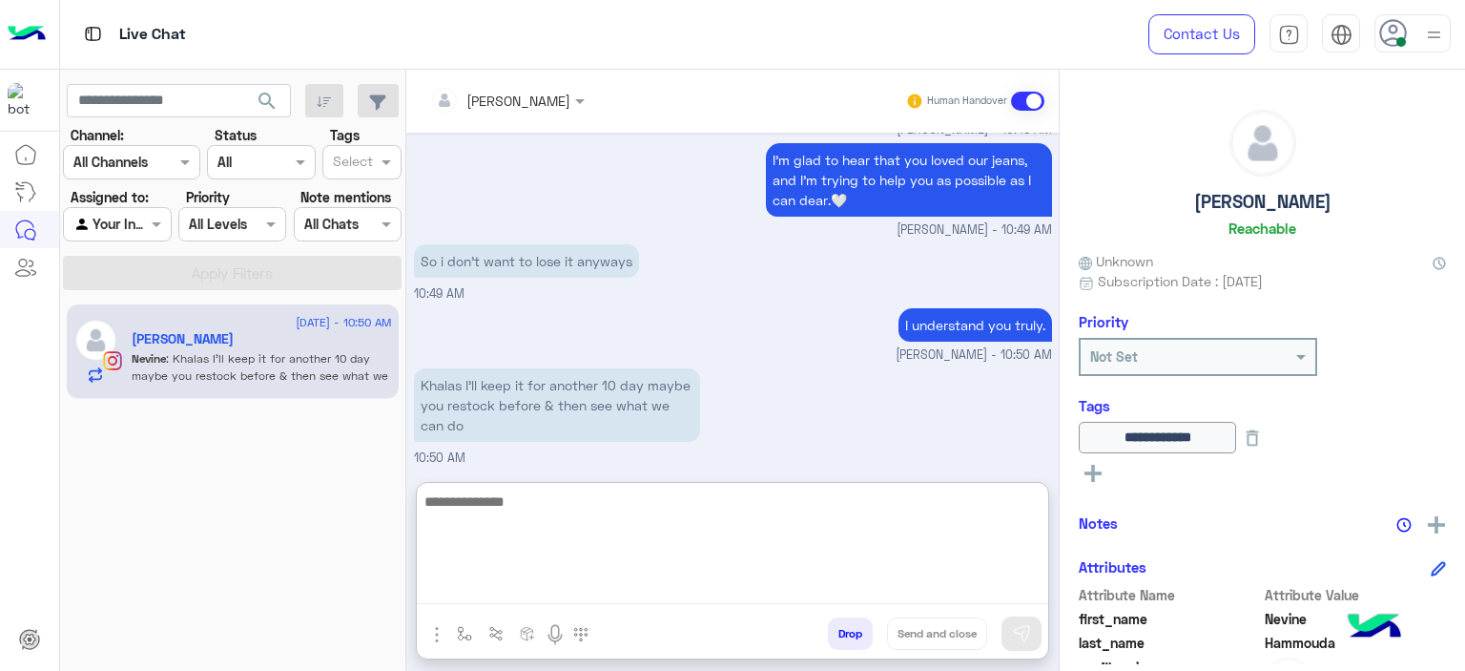
type textarea "*"
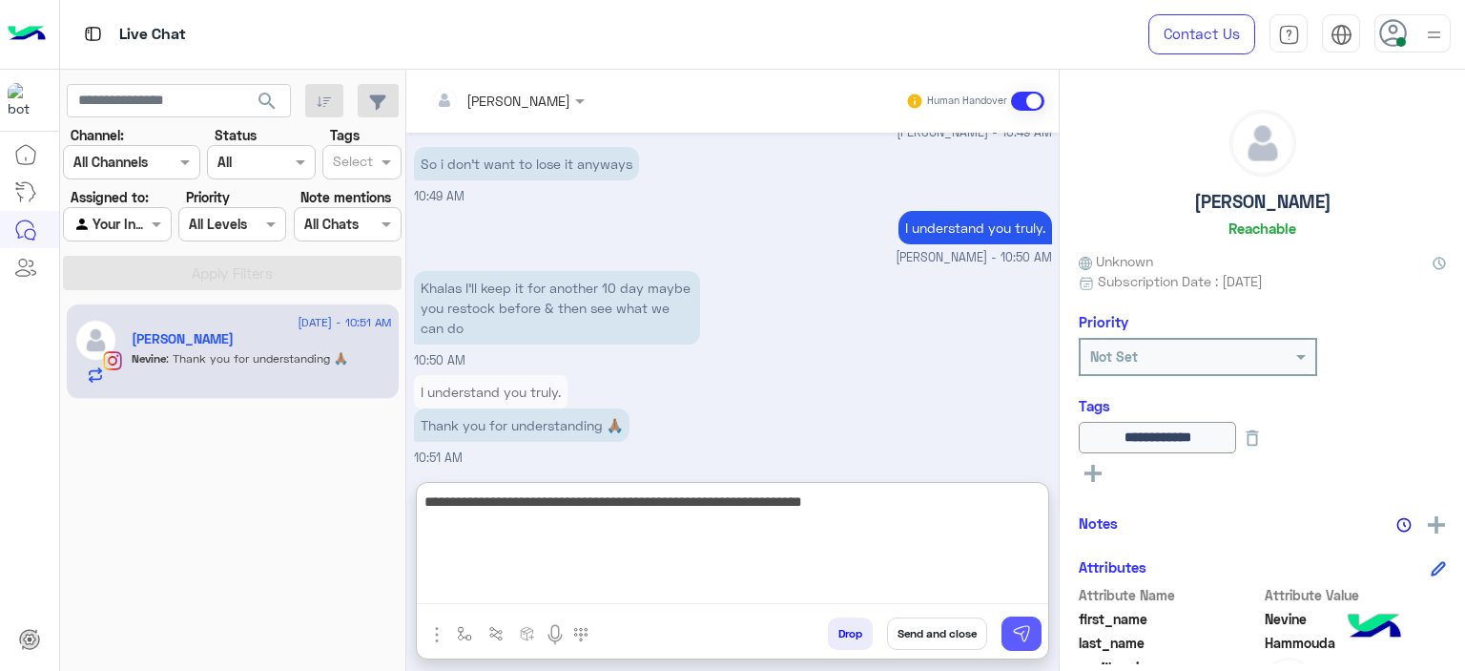
type textarea "**********"
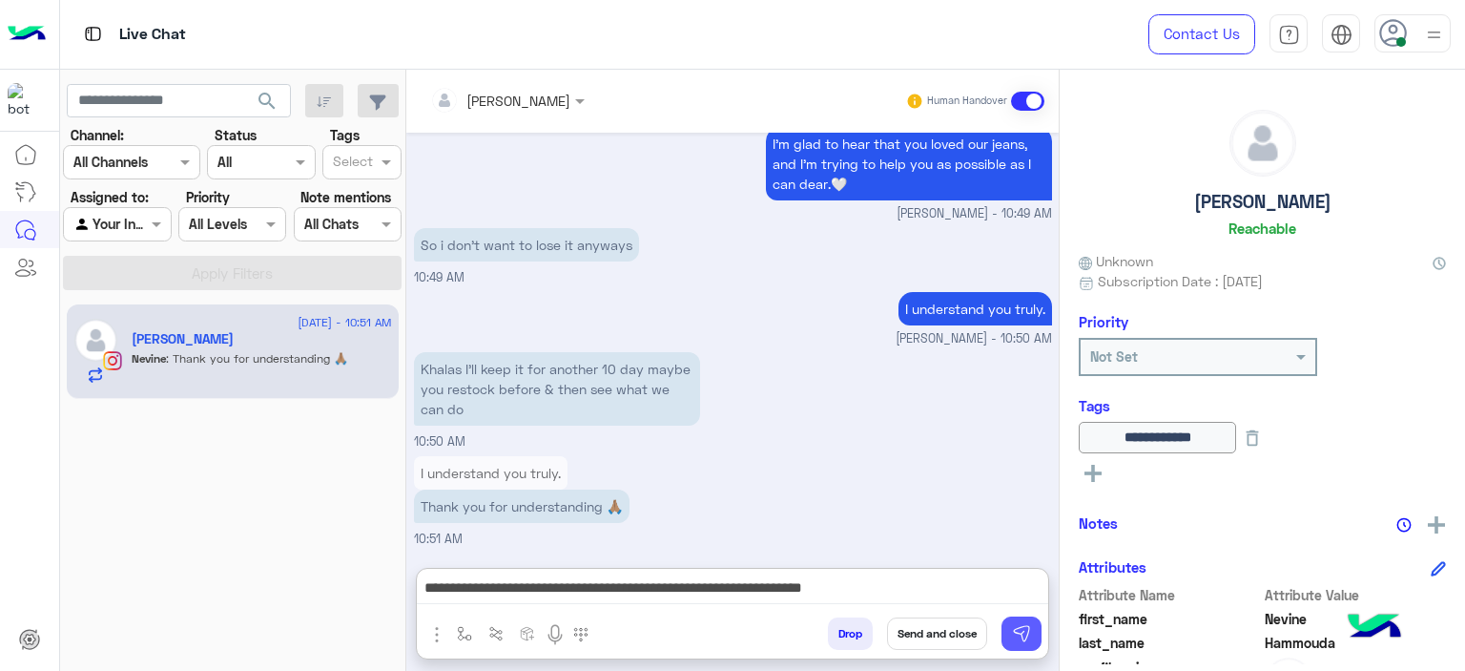
click at [1021, 632] on img at bounding box center [1021, 633] width 19 height 19
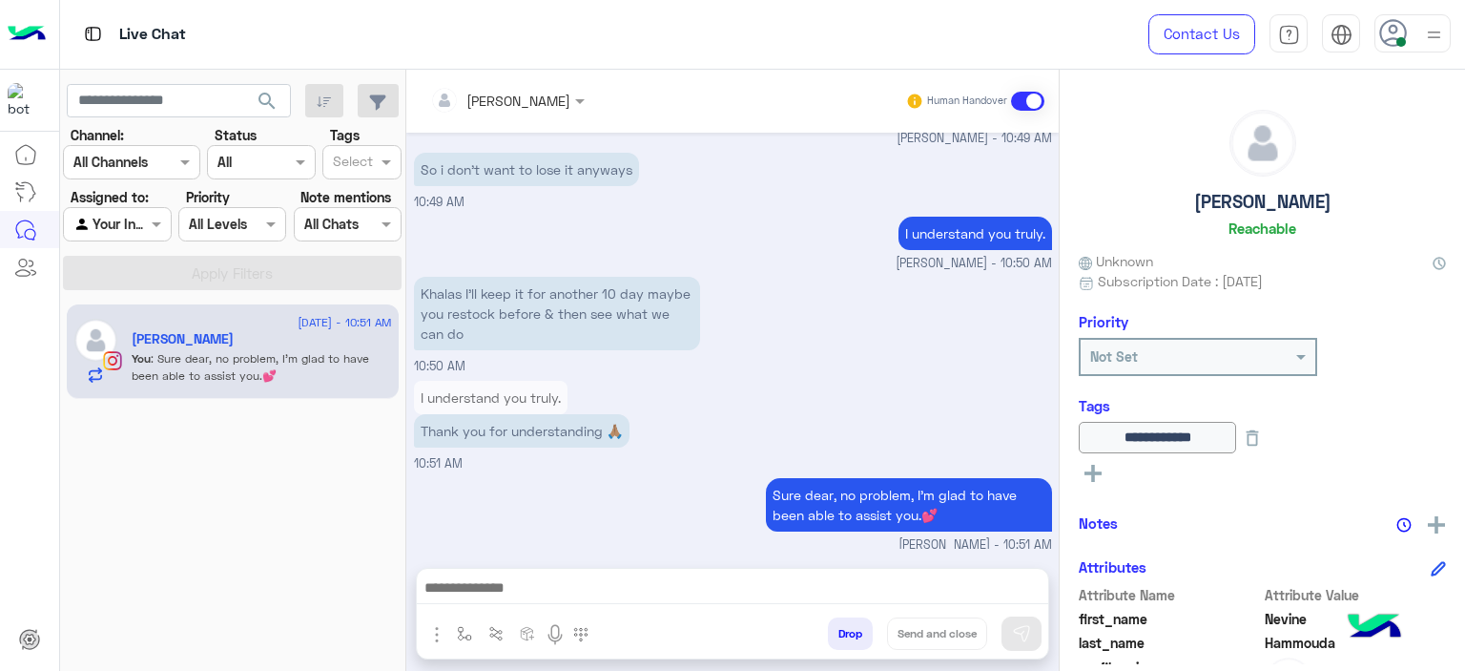
scroll to position [2942, 0]
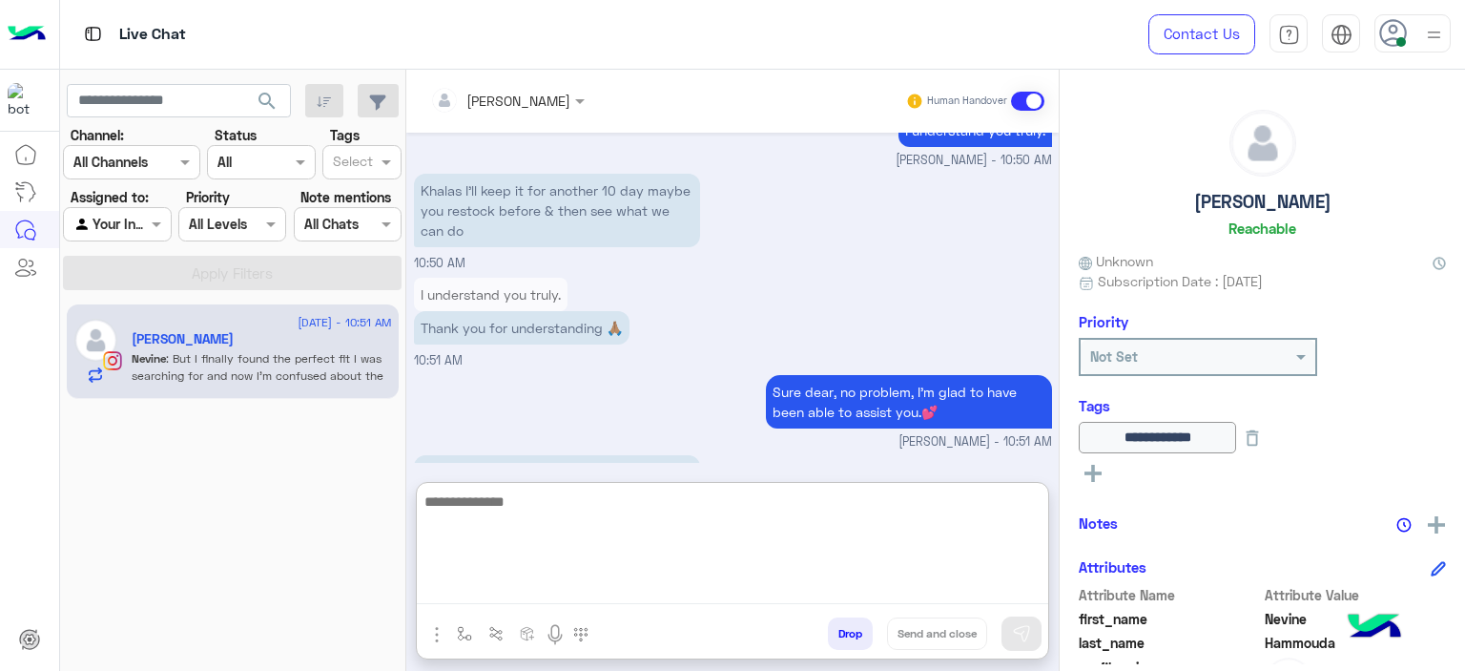
click at [517, 579] on textarea at bounding box center [733, 546] width 632 height 114
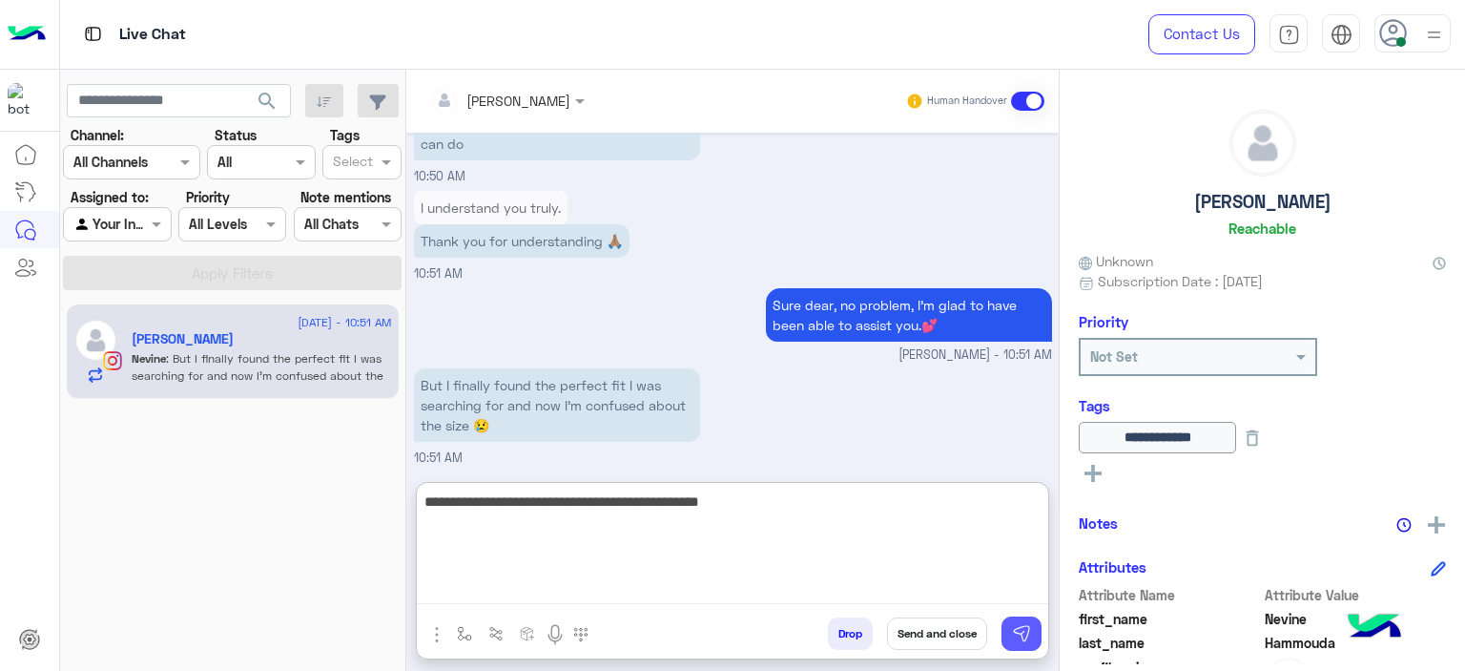
type textarea "**********"
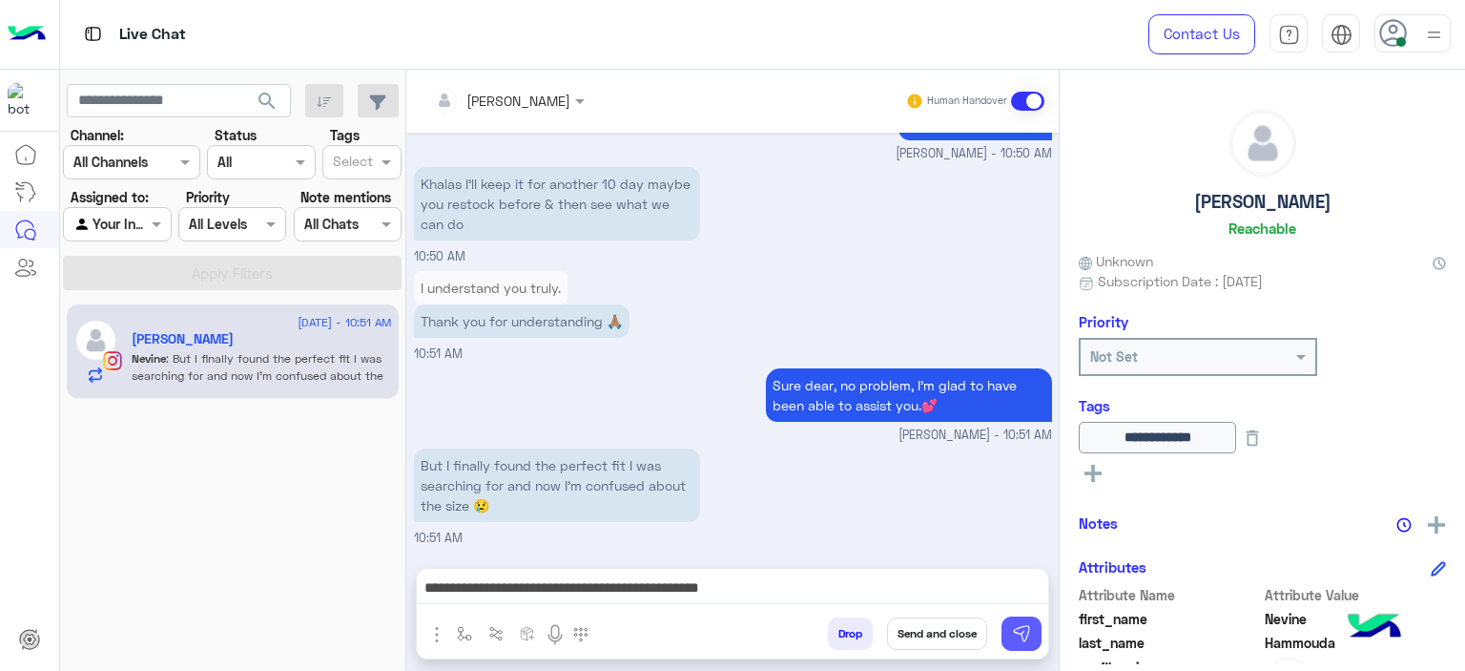
click at [1028, 634] on img at bounding box center [1021, 633] width 19 height 19
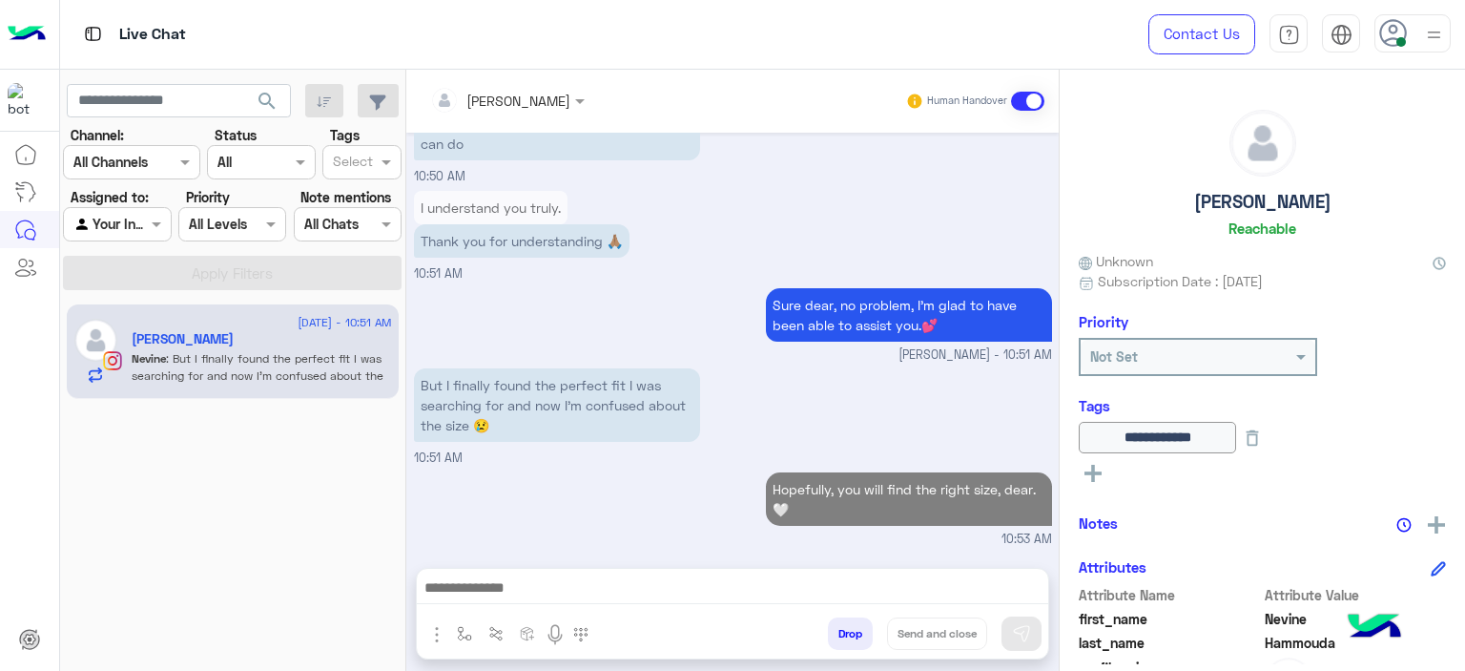
scroll to position [3023, 0]
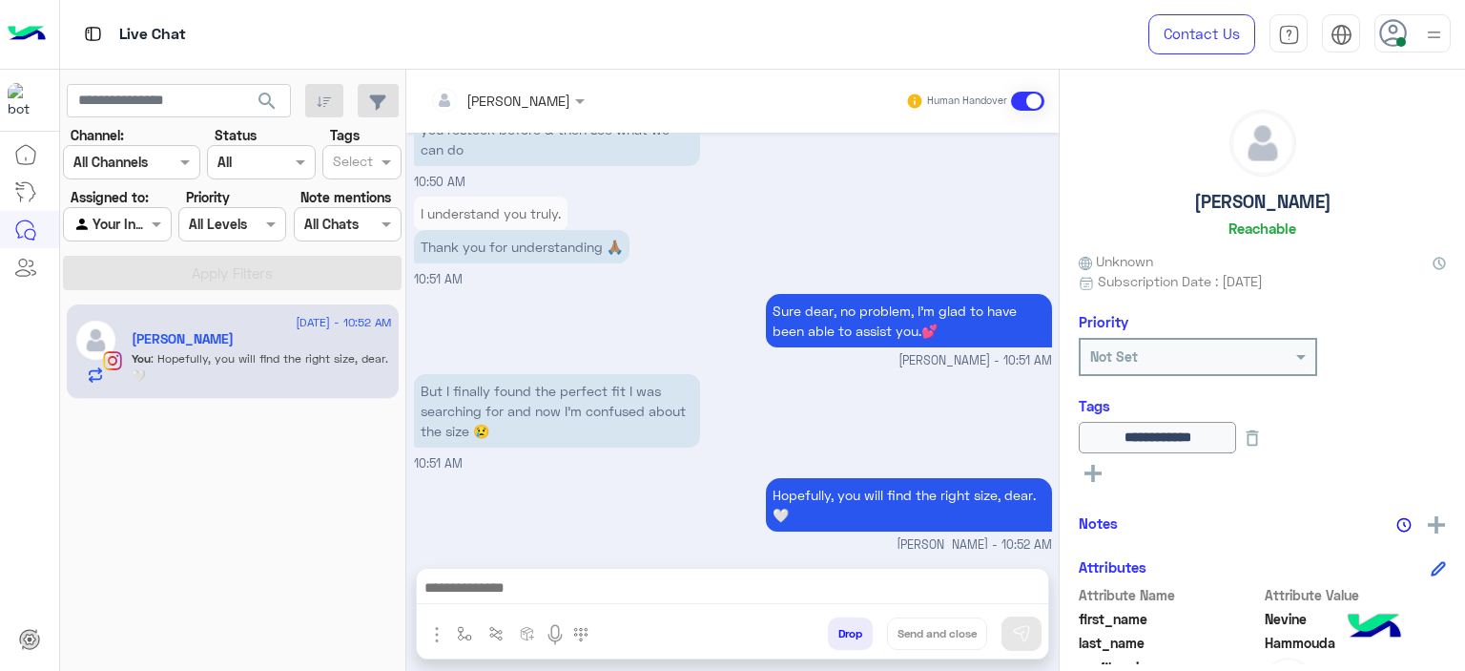
click at [1269, 443] on button at bounding box center [1252, 437] width 32 height 31
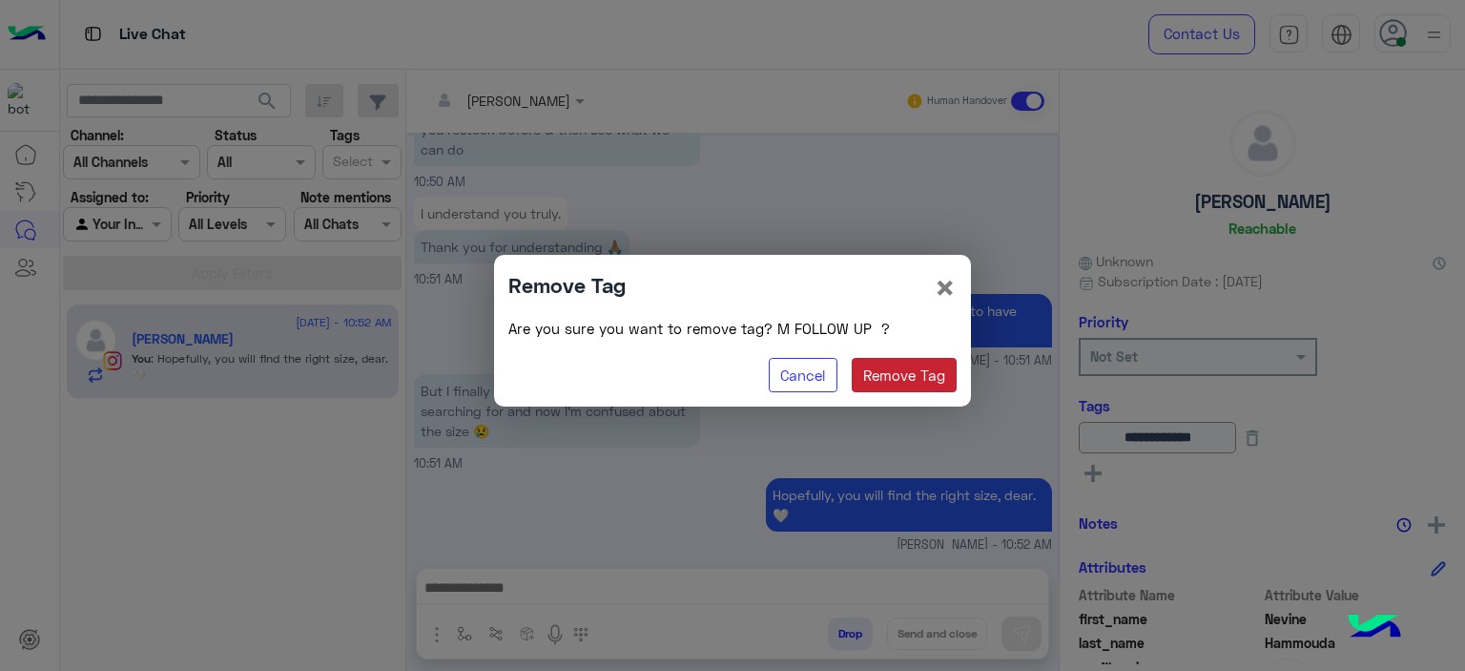
click at [921, 377] on button "Remove Tag" at bounding box center [905, 375] width 106 height 34
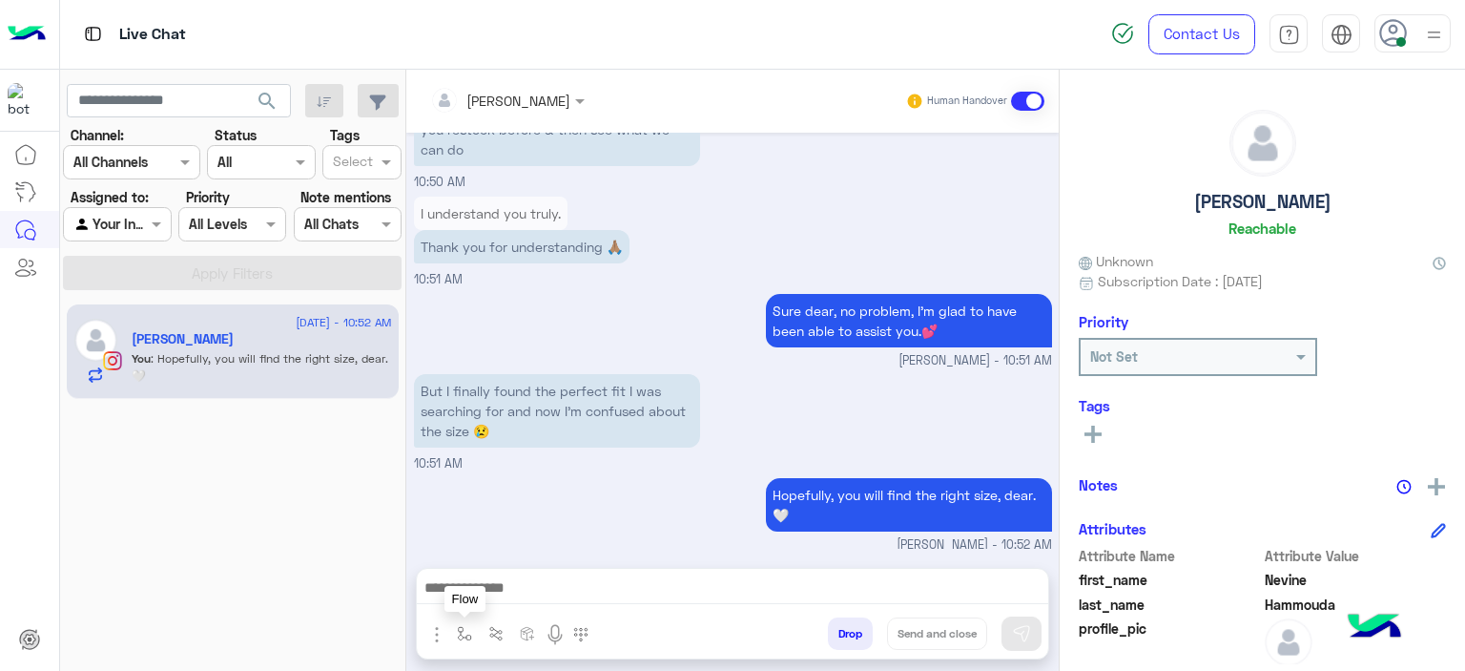
click at [462, 631] on img "button" at bounding box center [464, 633] width 15 height 15
click at [514, 596] on input "text" at bounding box center [499, 592] width 78 height 22
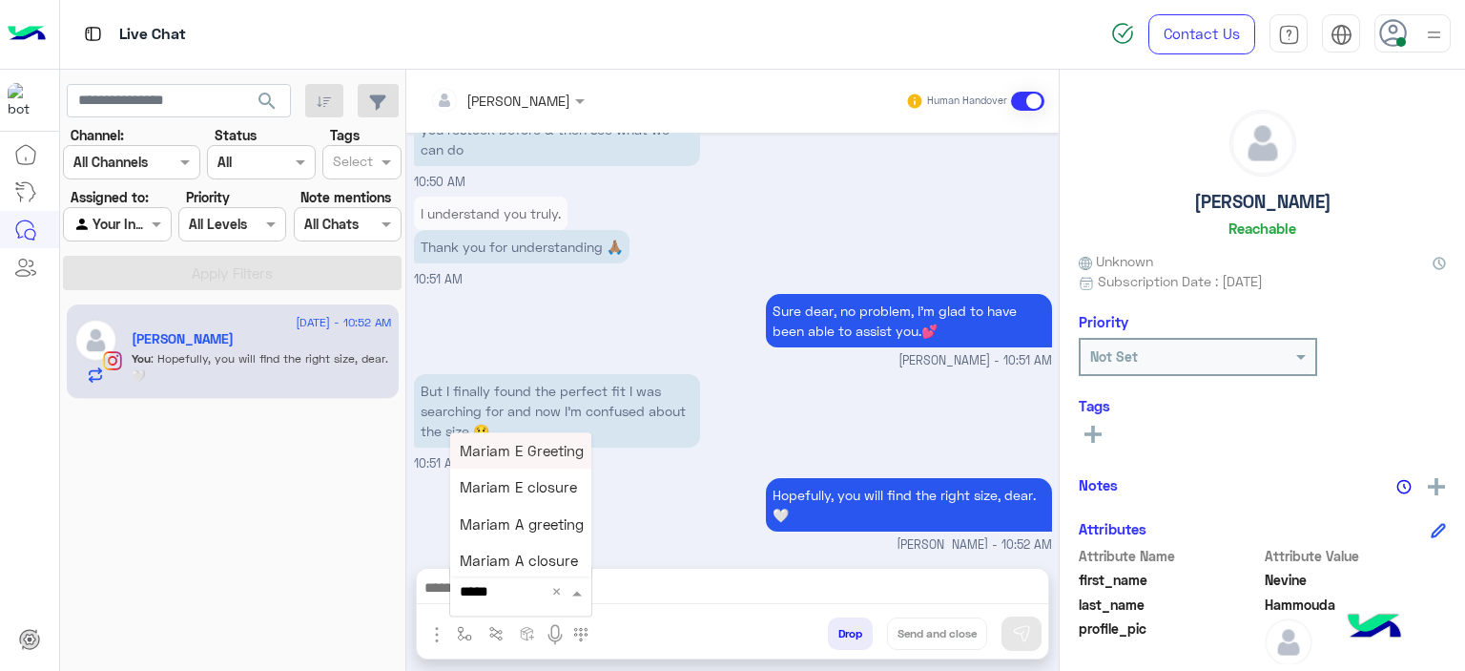
type input "******"
click at [508, 480] on span "Mariam E closure" at bounding box center [518, 487] width 117 height 17
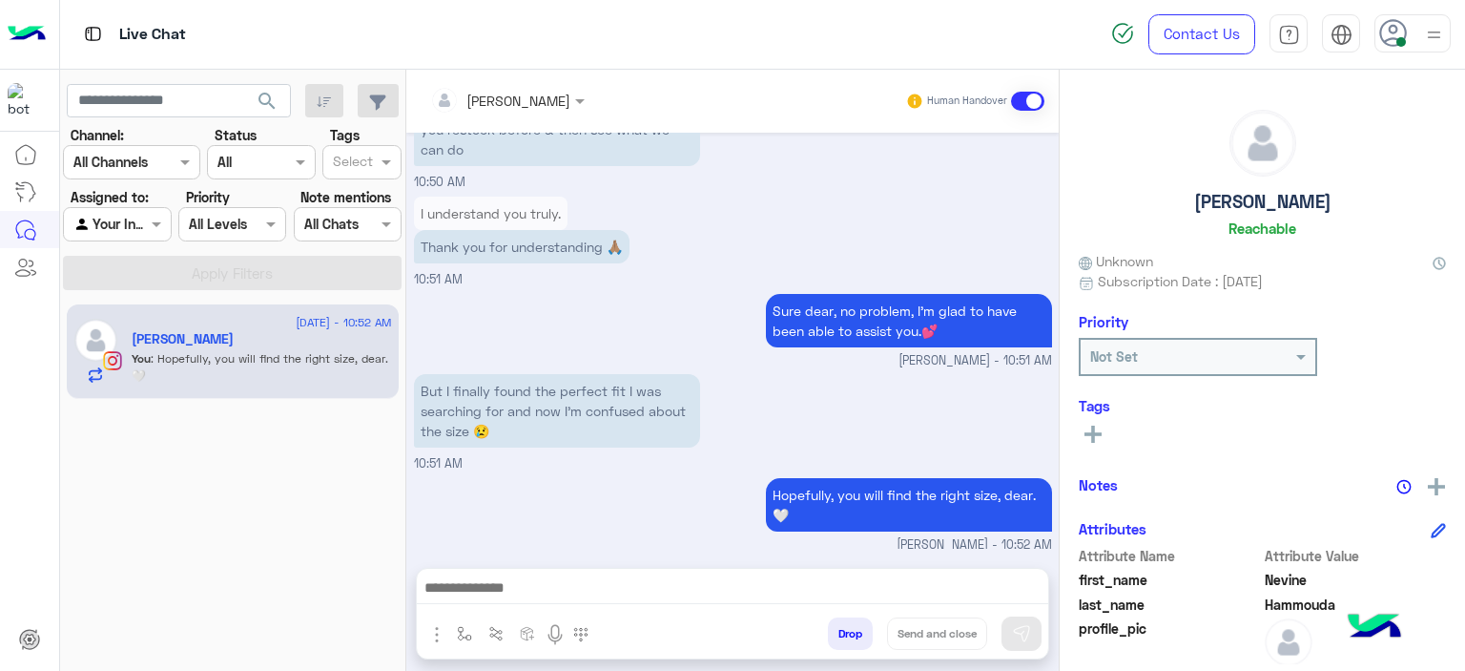
type textarea "**********"
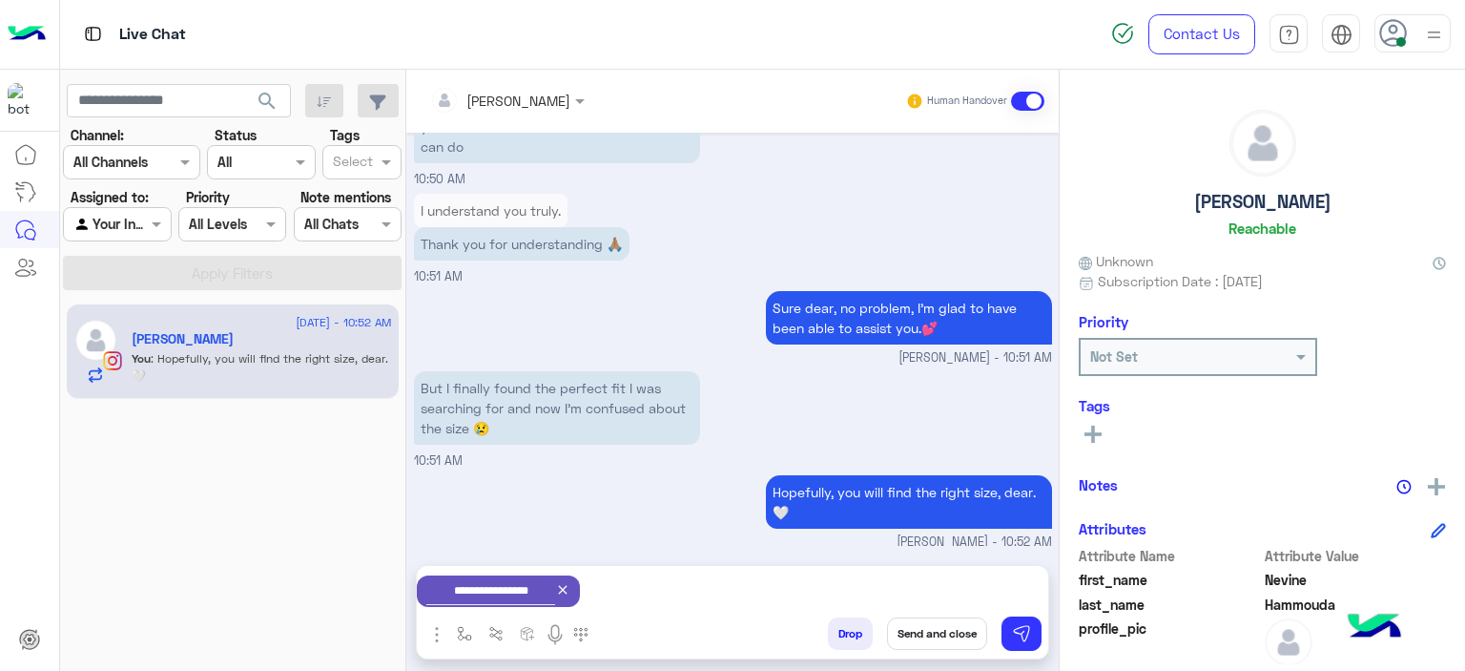
click at [1093, 428] on rect at bounding box center [1093, 433] width 4 height 17
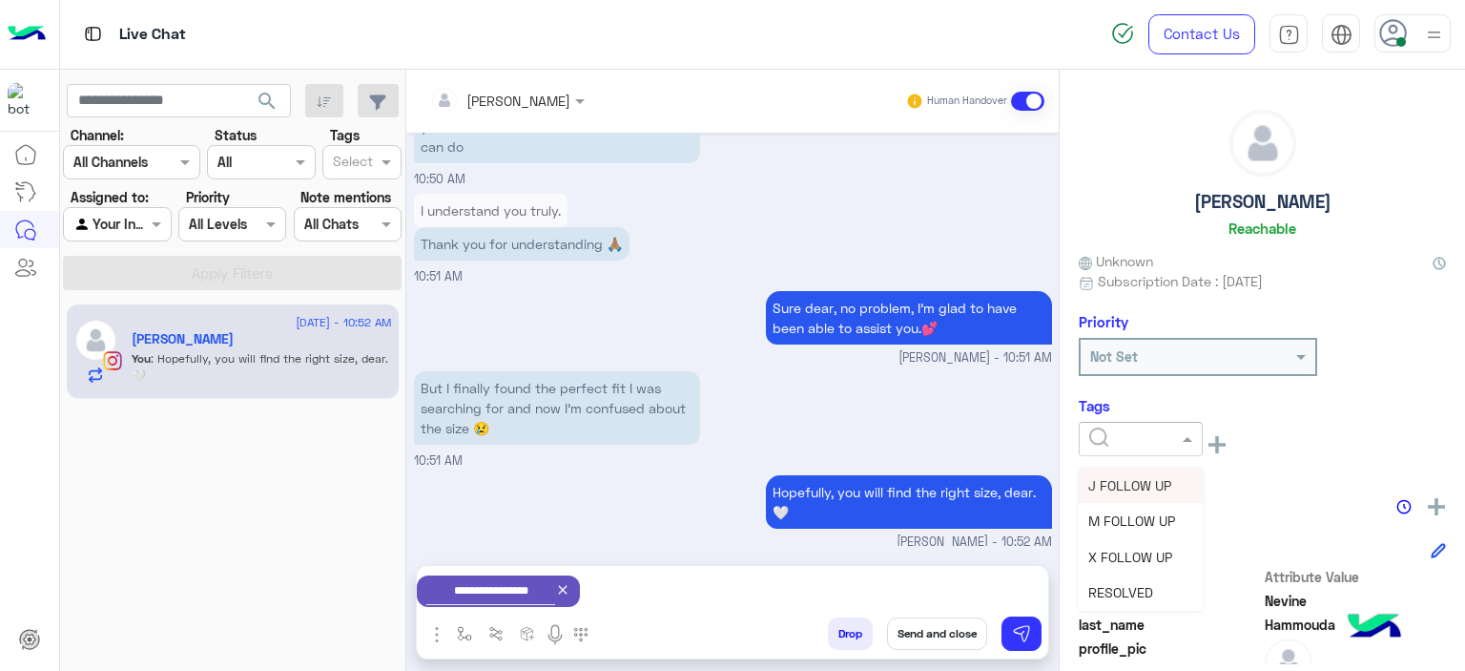
click at [1134, 445] on input "text" at bounding box center [1118, 439] width 58 height 20
click at [1136, 589] on span "RESOLVED" at bounding box center [1120, 592] width 65 height 16
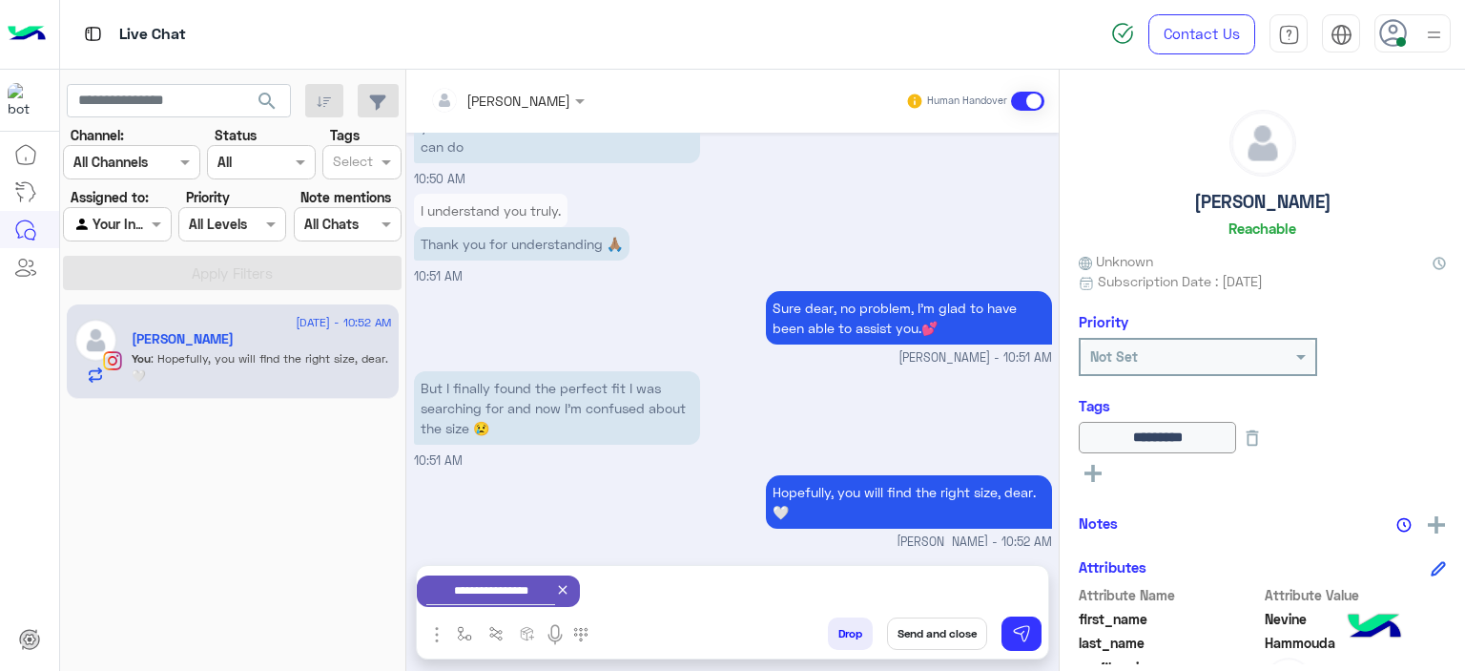
click at [872, 444] on div "But I finally found the perfect fit I was searching for and now I’m confused ab…" at bounding box center [733, 418] width 638 height 104
click at [911, 369] on div "But I finally found the perfect fit I was searching for and now I’m confused ab…" at bounding box center [733, 418] width 638 height 104
click at [953, 636] on button "Send and close" at bounding box center [937, 633] width 100 height 32
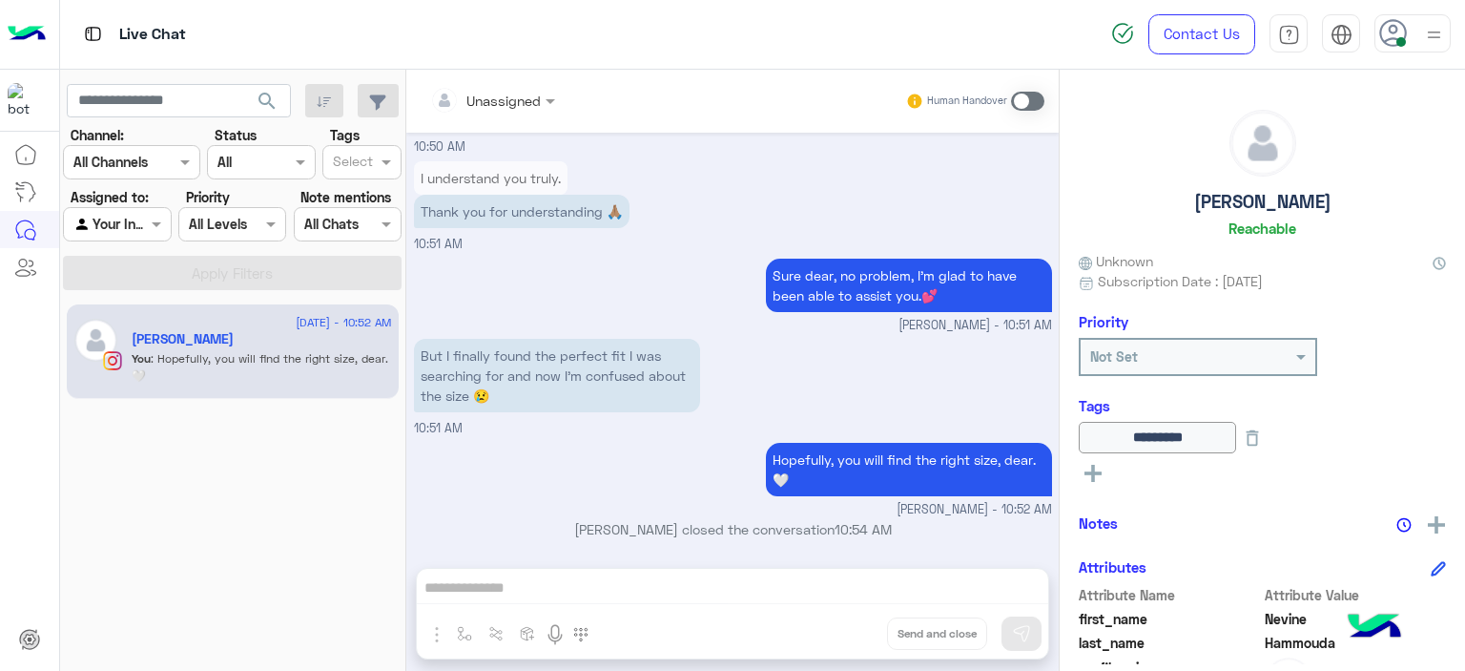
scroll to position [3293, 0]
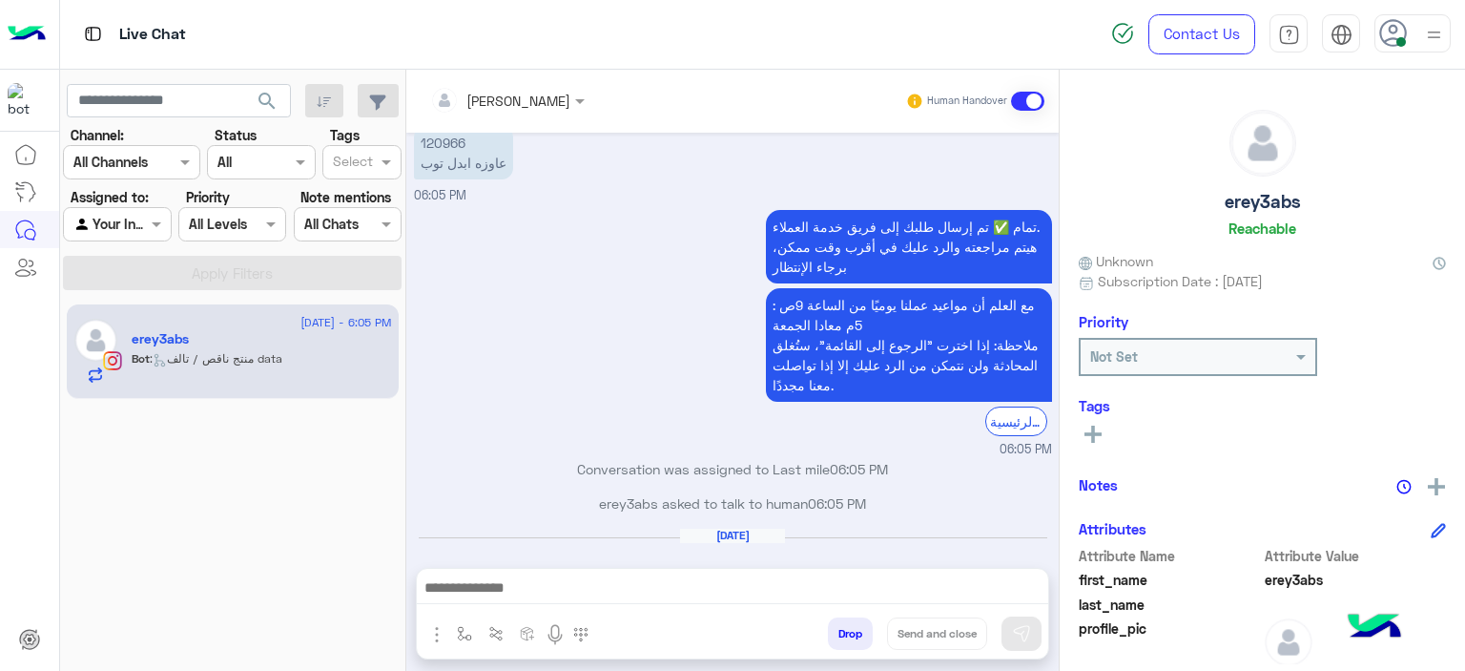
scroll to position [2477, 0]
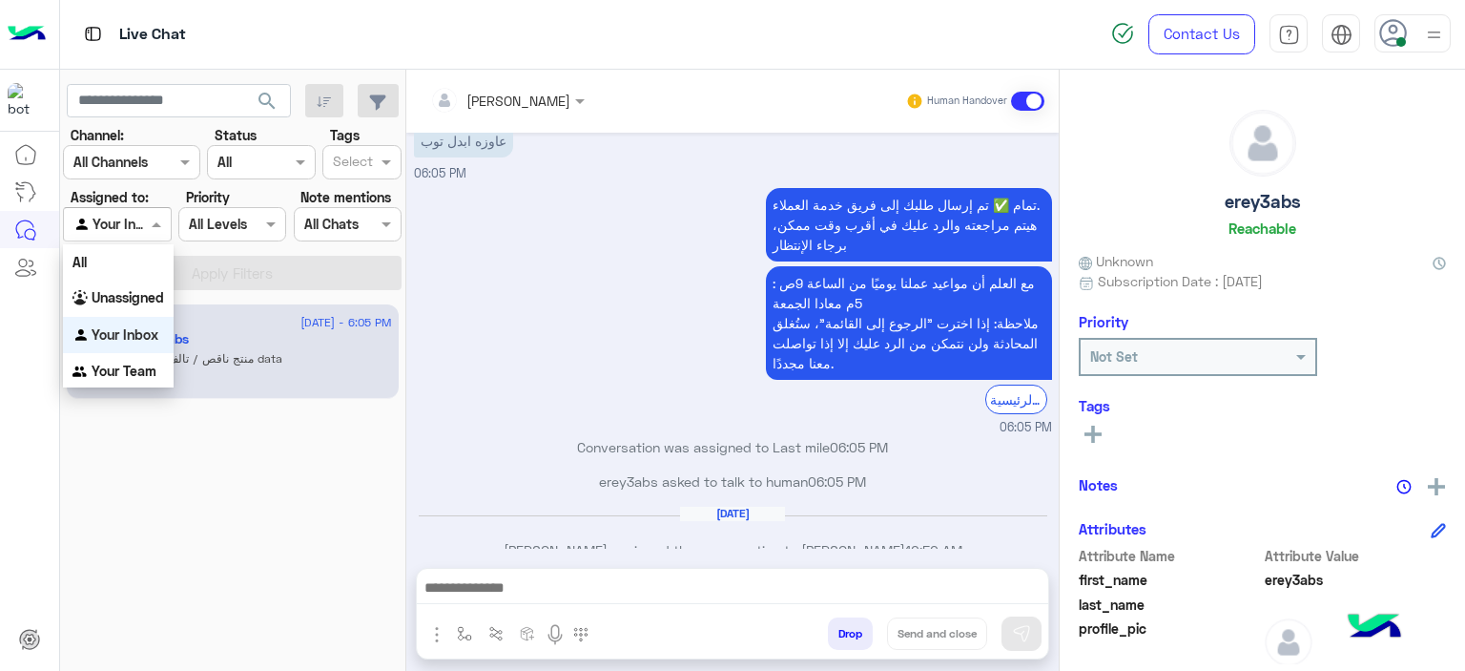
click at [153, 221] on span at bounding box center [159, 224] width 24 height 20
click at [137, 300] on b "Unassigned" at bounding box center [128, 297] width 73 height 16
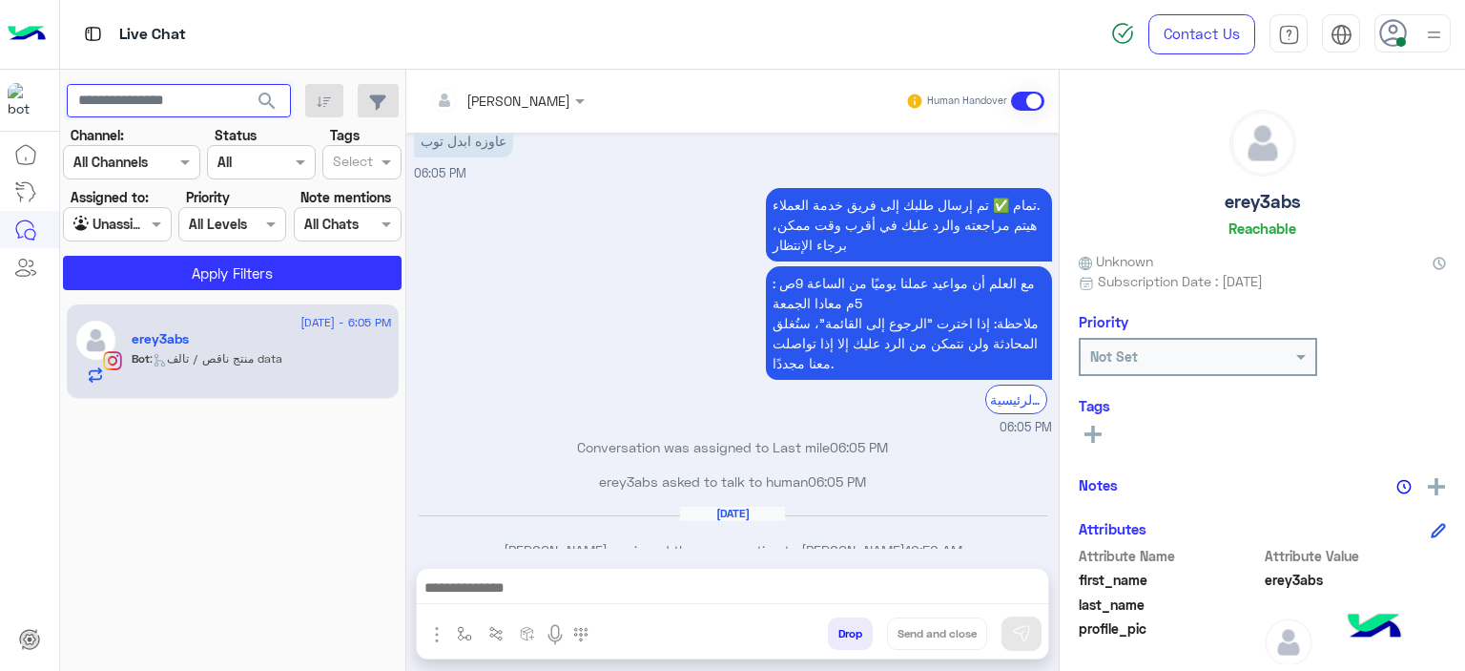
click at [201, 111] on input "text" at bounding box center [179, 101] width 224 height 34
paste input "******"
type input "******"
click at [244, 84] on button "search" at bounding box center [267, 104] width 47 height 41
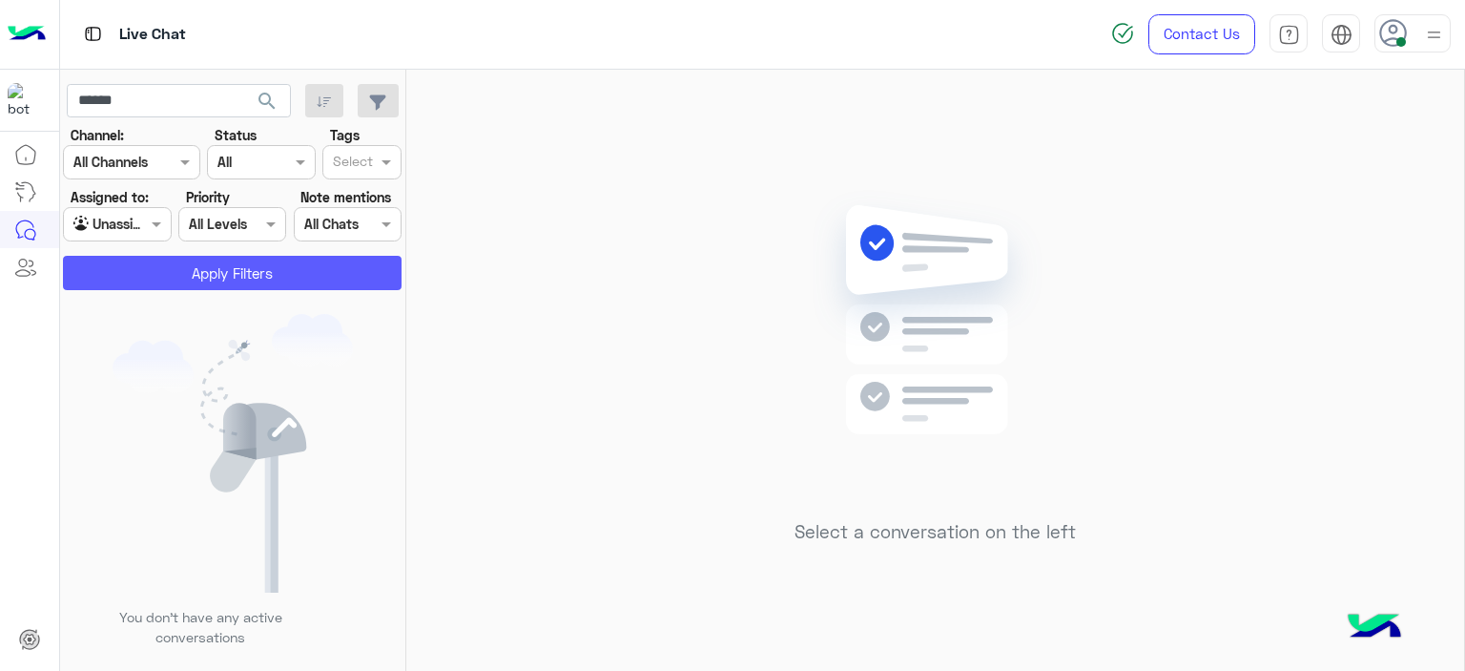
click at [193, 264] on button "Apply Filters" at bounding box center [232, 273] width 339 height 34
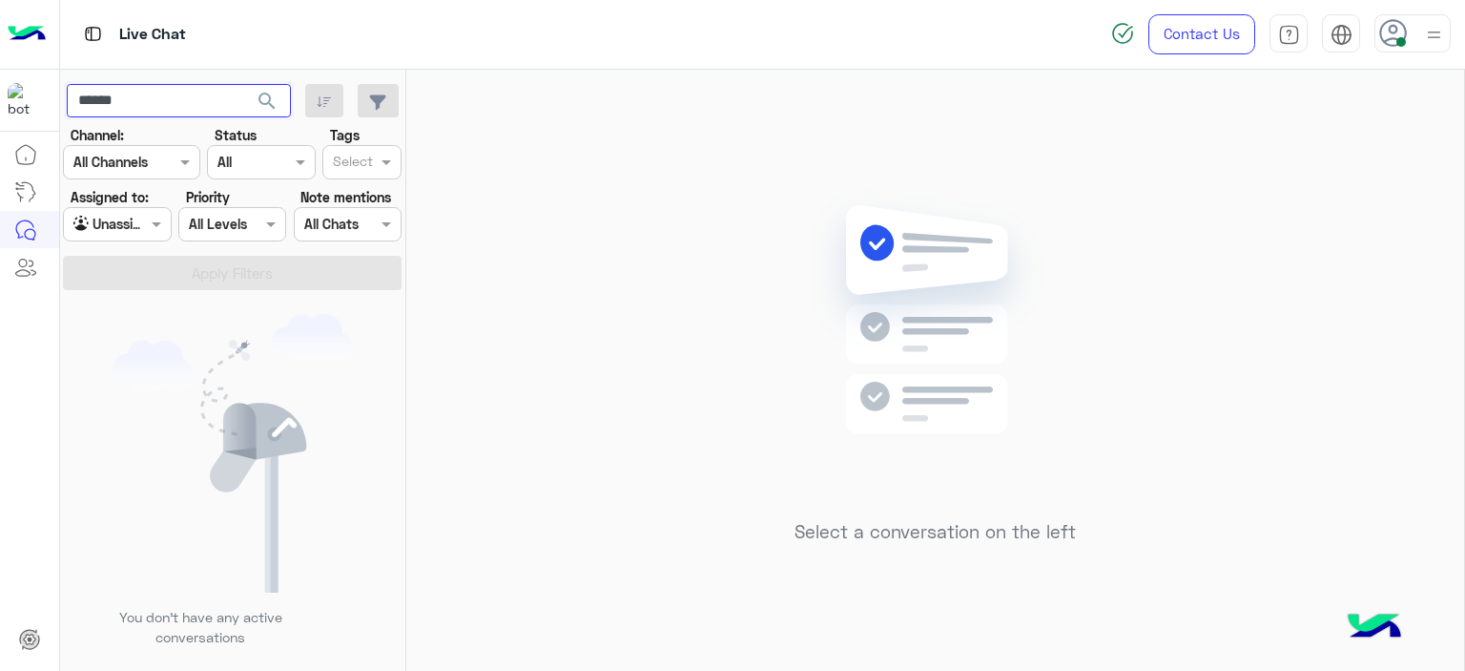
click at [137, 92] on input "******" at bounding box center [179, 101] width 224 height 34
click at [137, 95] on input "******" at bounding box center [179, 101] width 224 height 34
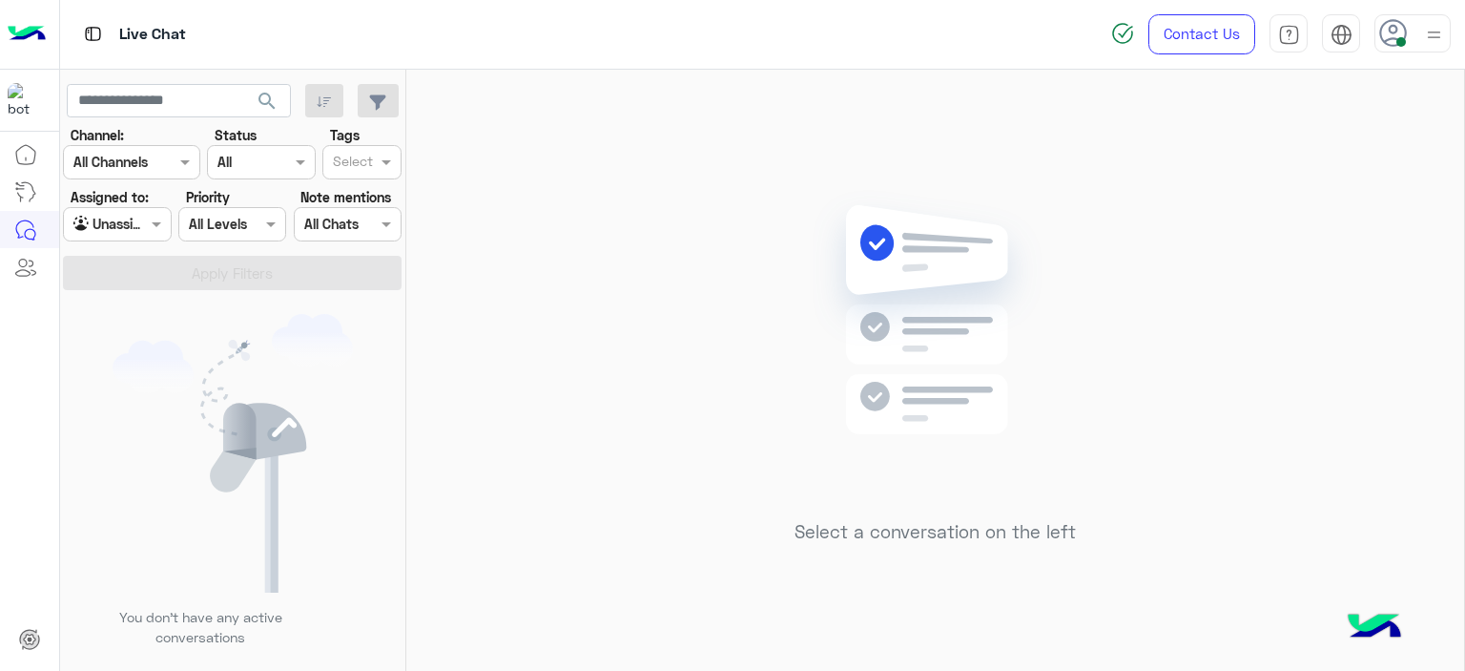
click at [141, 228] on div at bounding box center [117, 224] width 106 height 22
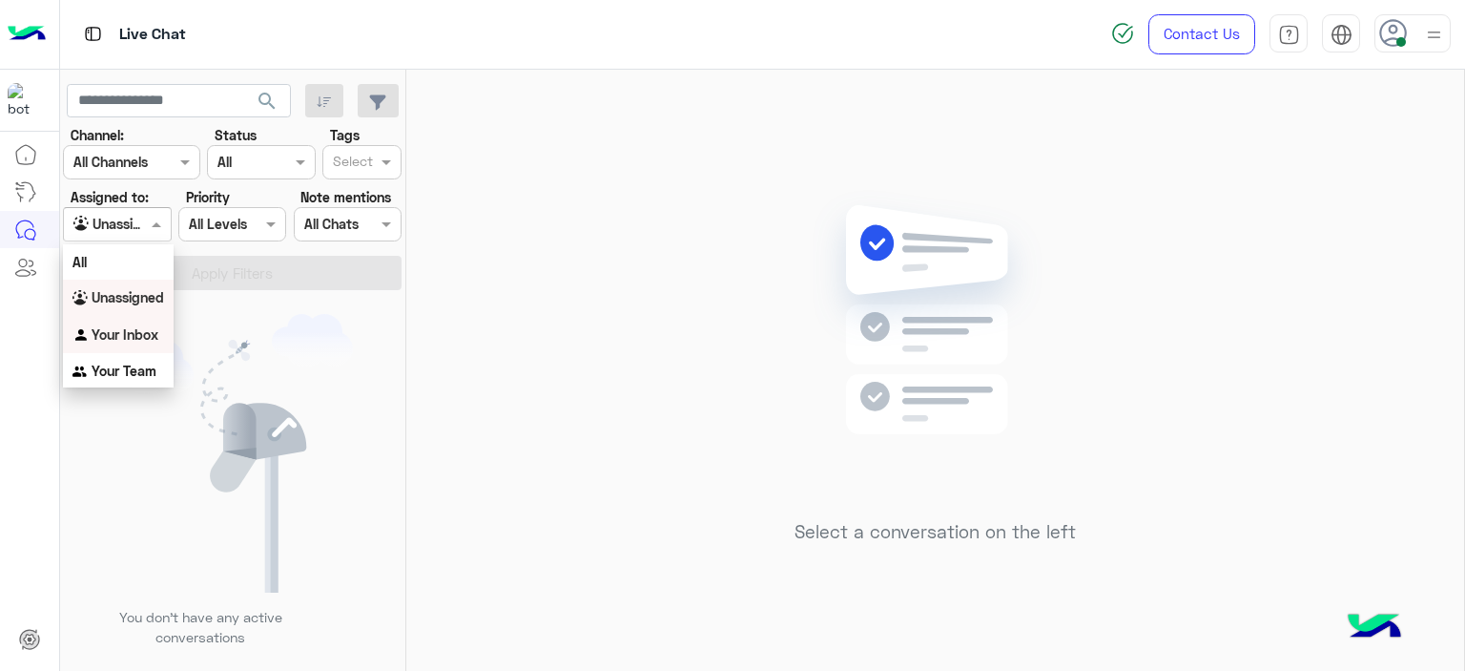
click at [133, 332] on b "Your Inbox" at bounding box center [125, 334] width 67 height 16
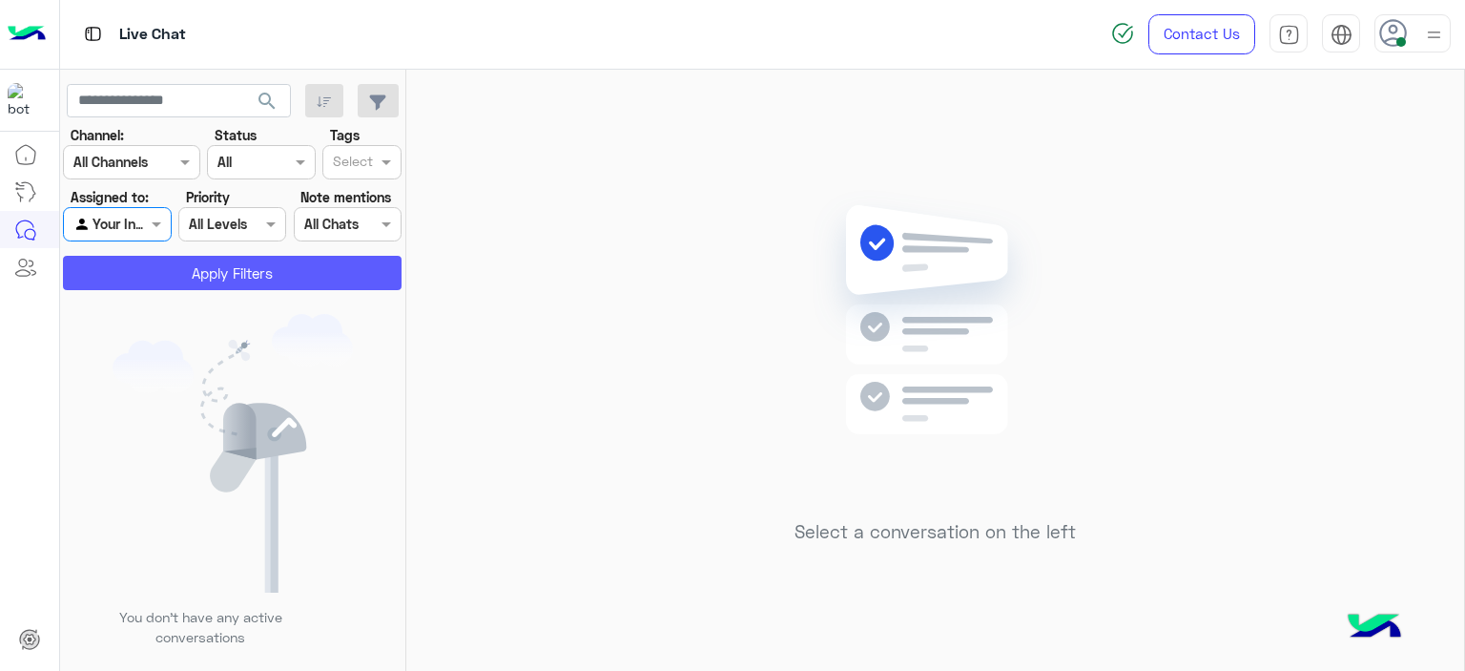
click at [243, 260] on button "Apply Filters" at bounding box center [232, 273] width 339 height 34
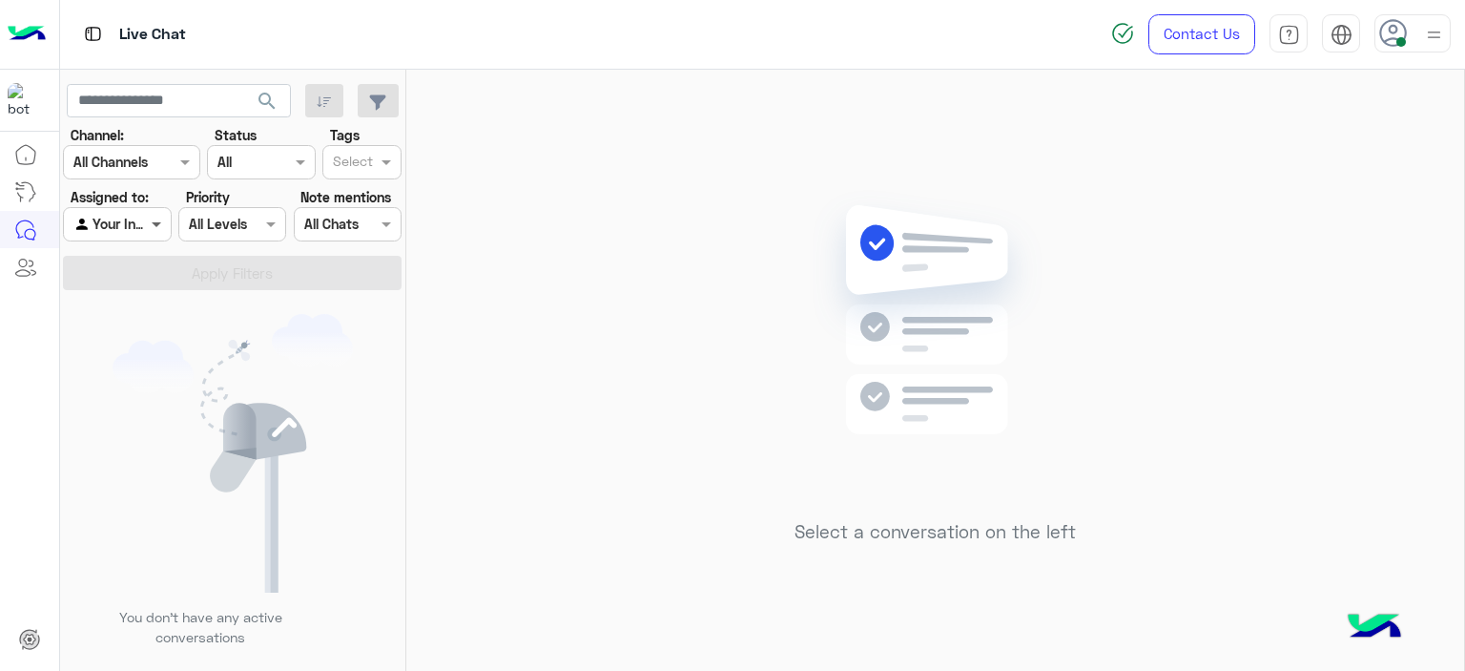
click at [153, 227] on span at bounding box center [159, 224] width 24 height 20
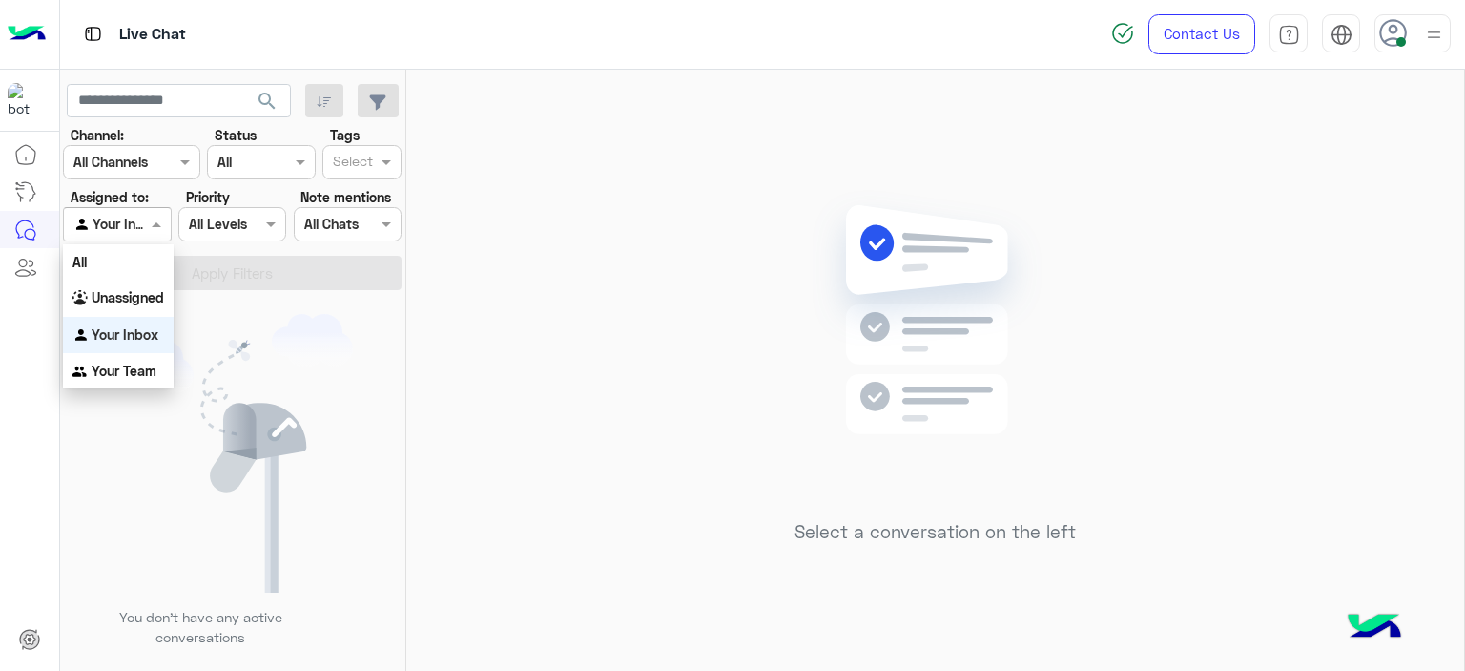
click at [139, 333] on b "Your Inbox" at bounding box center [125, 334] width 67 height 16
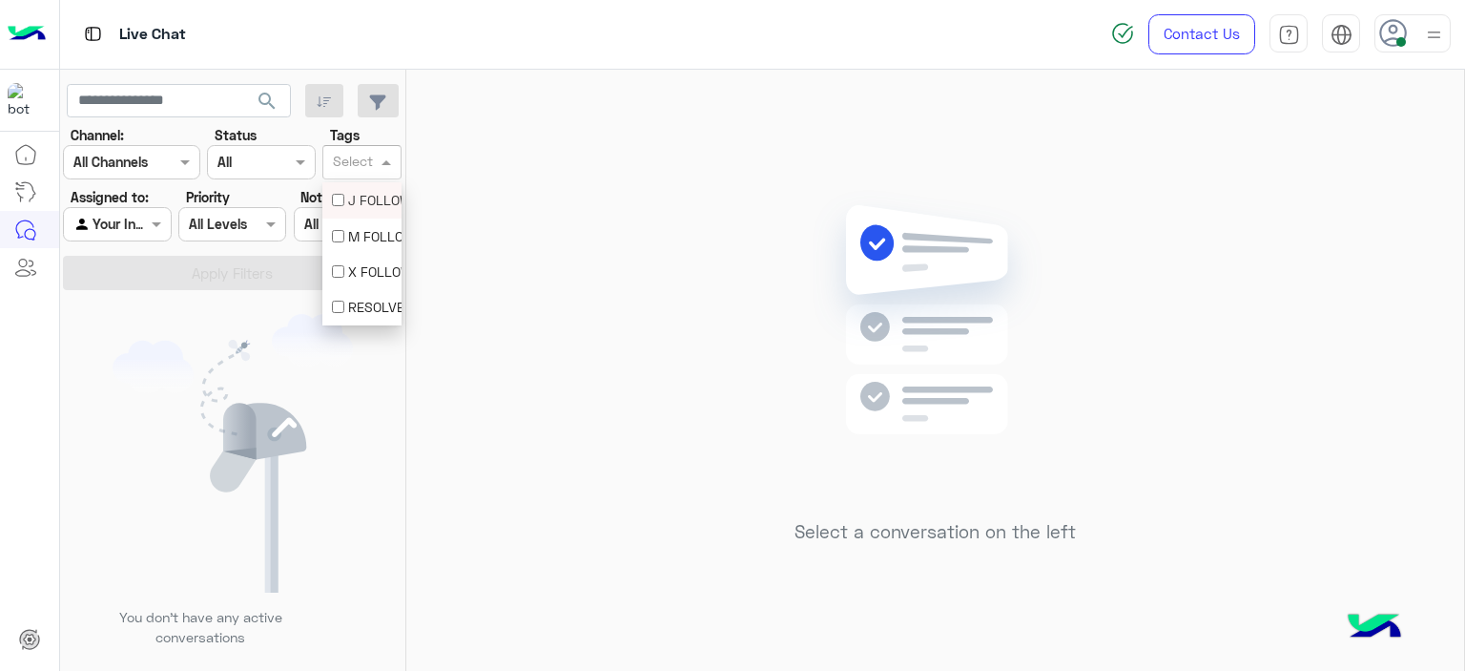
click at [363, 155] on input "text" at bounding box center [353, 164] width 40 height 20
click at [356, 240] on div "M FOLLOW UP" at bounding box center [362, 236] width 60 height 20
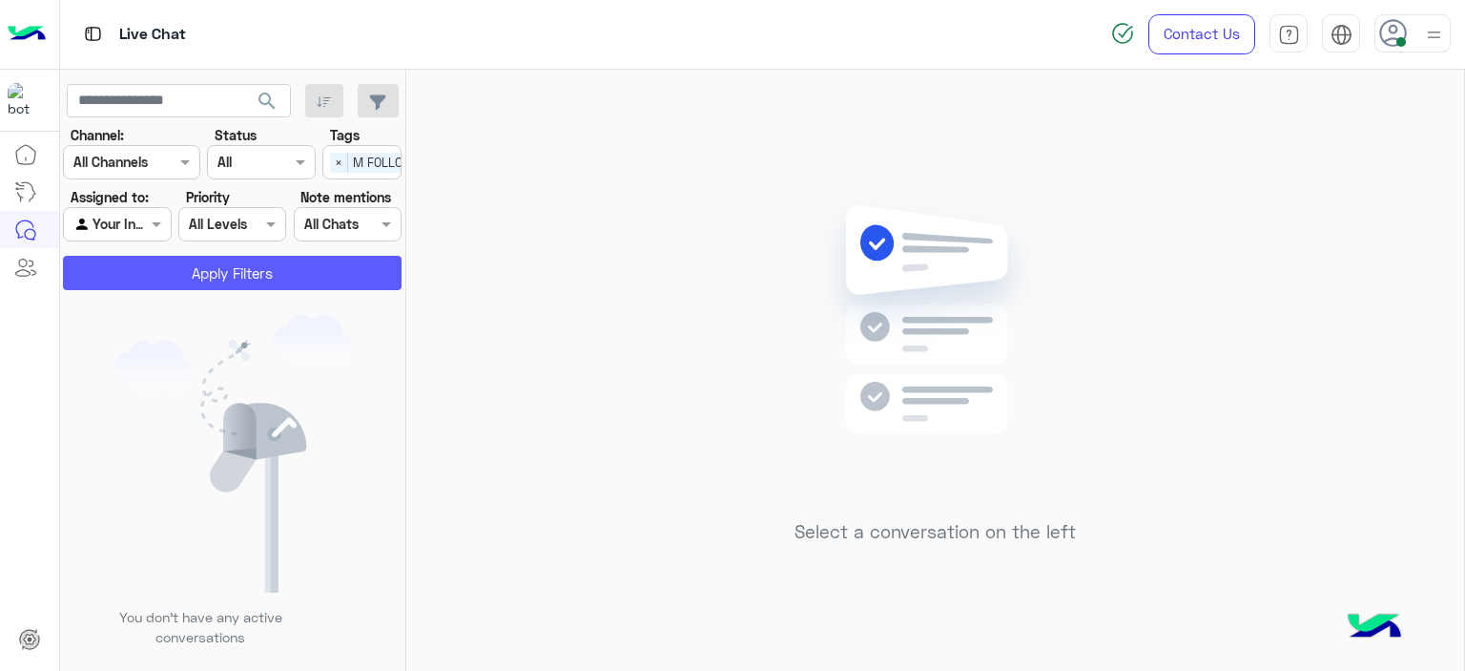
click at [331, 263] on button "Apply Filters" at bounding box center [232, 273] width 339 height 34
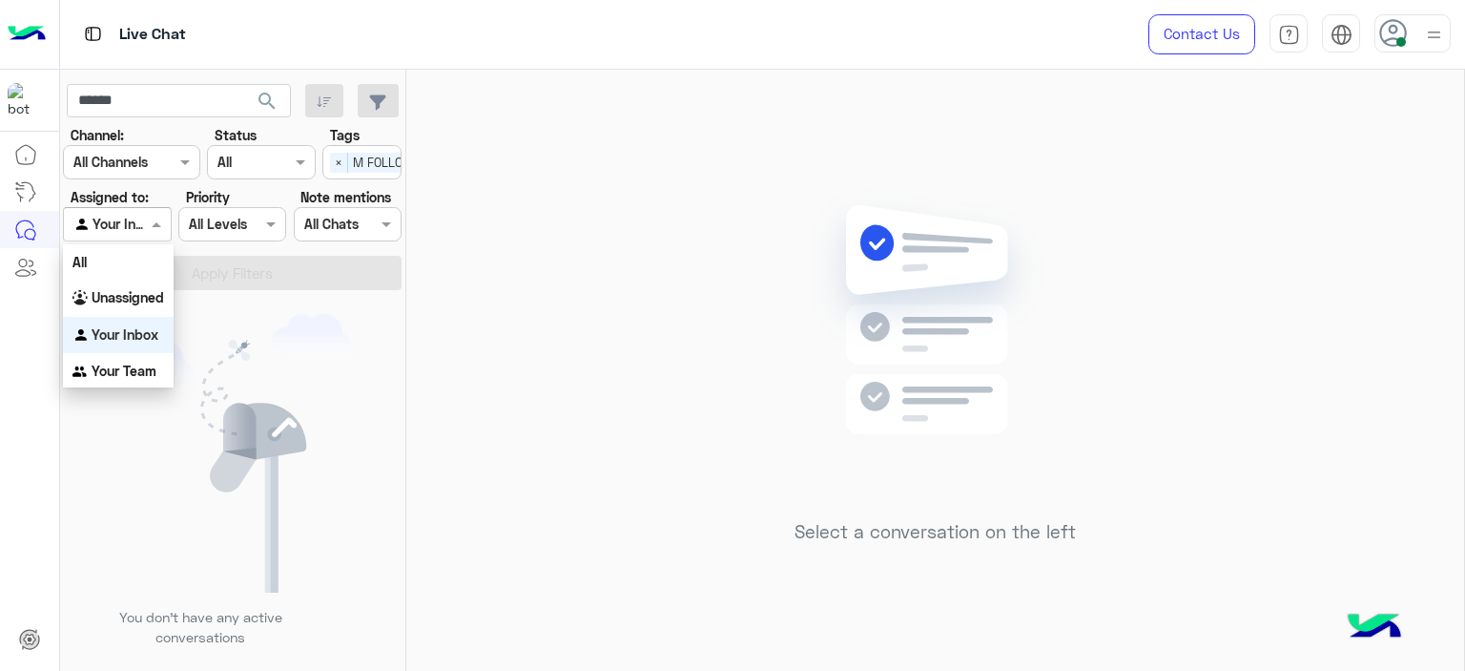
click at [163, 221] on span at bounding box center [159, 224] width 24 height 20
click at [340, 164] on span "×" at bounding box center [339, 163] width 18 height 20
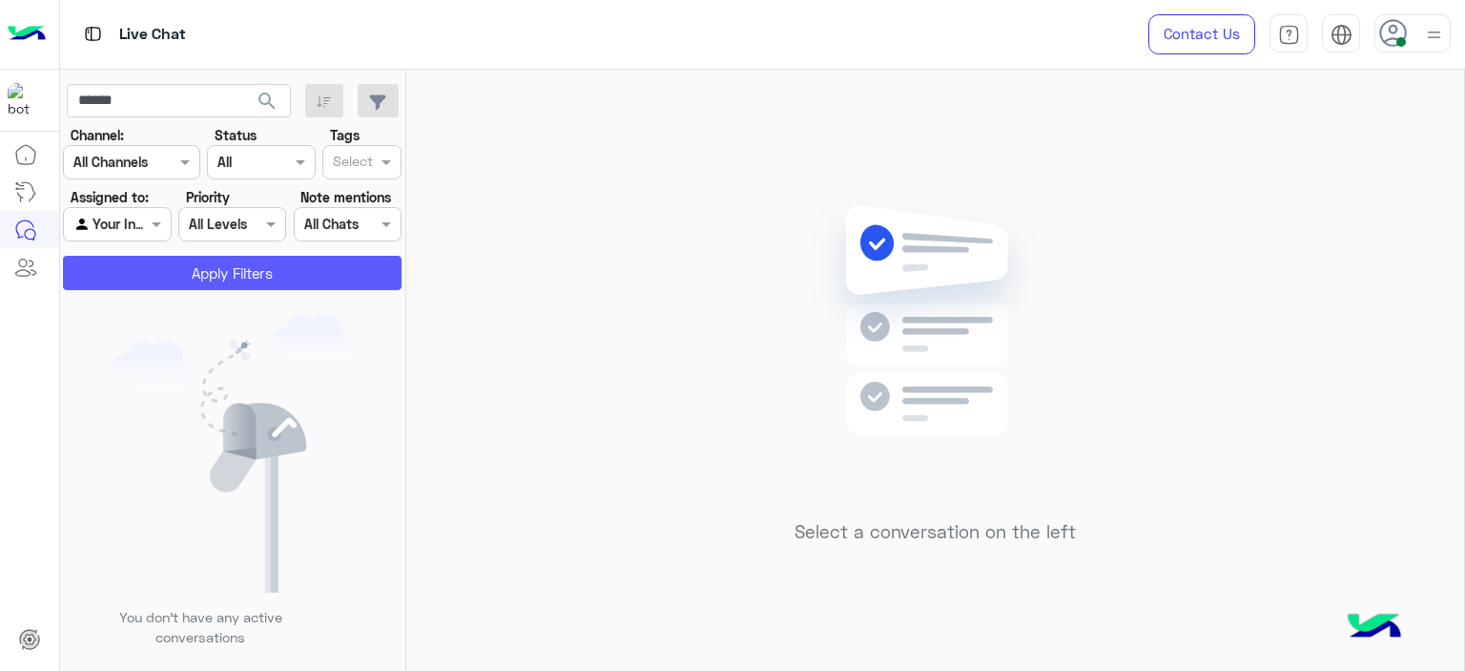
click at [333, 262] on button "Apply Filters" at bounding box center [232, 273] width 339 height 34
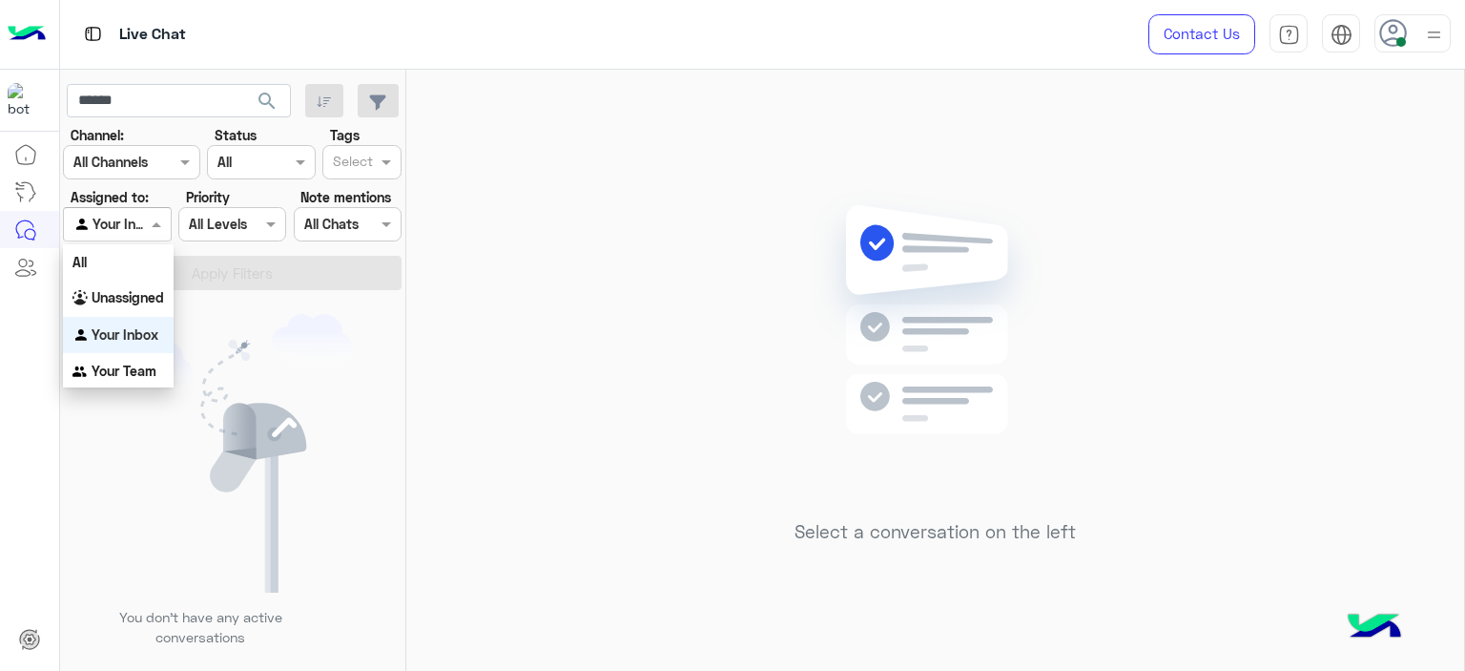
click at [149, 227] on span at bounding box center [159, 224] width 24 height 20
click at [141, 296] on b "Unassigned" at bounding box center [128, 297] width 73 height 16
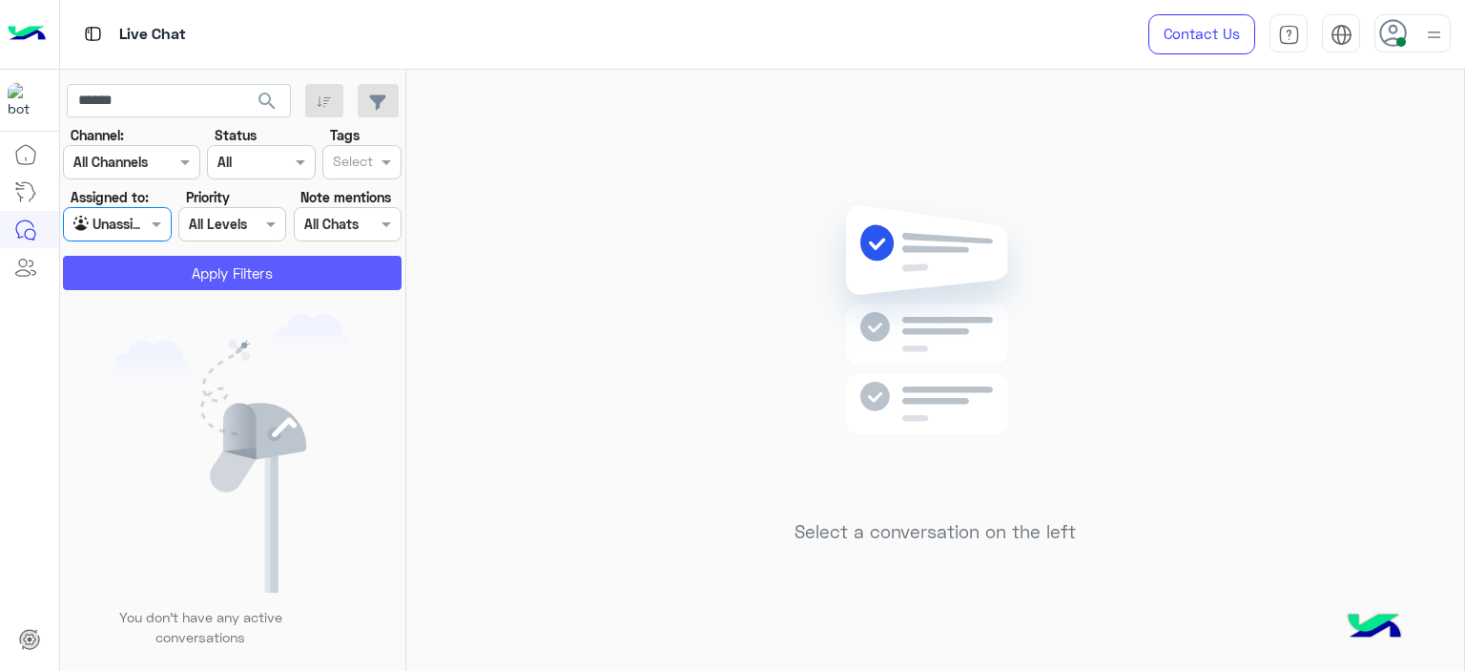
click at [195, 280] on button "Apply Filters" at bounding box center [232, 273] width 339 height 34
click at [210, 271] on button "Apply Filters" at bounding box center [232, 273] width 339 height 34
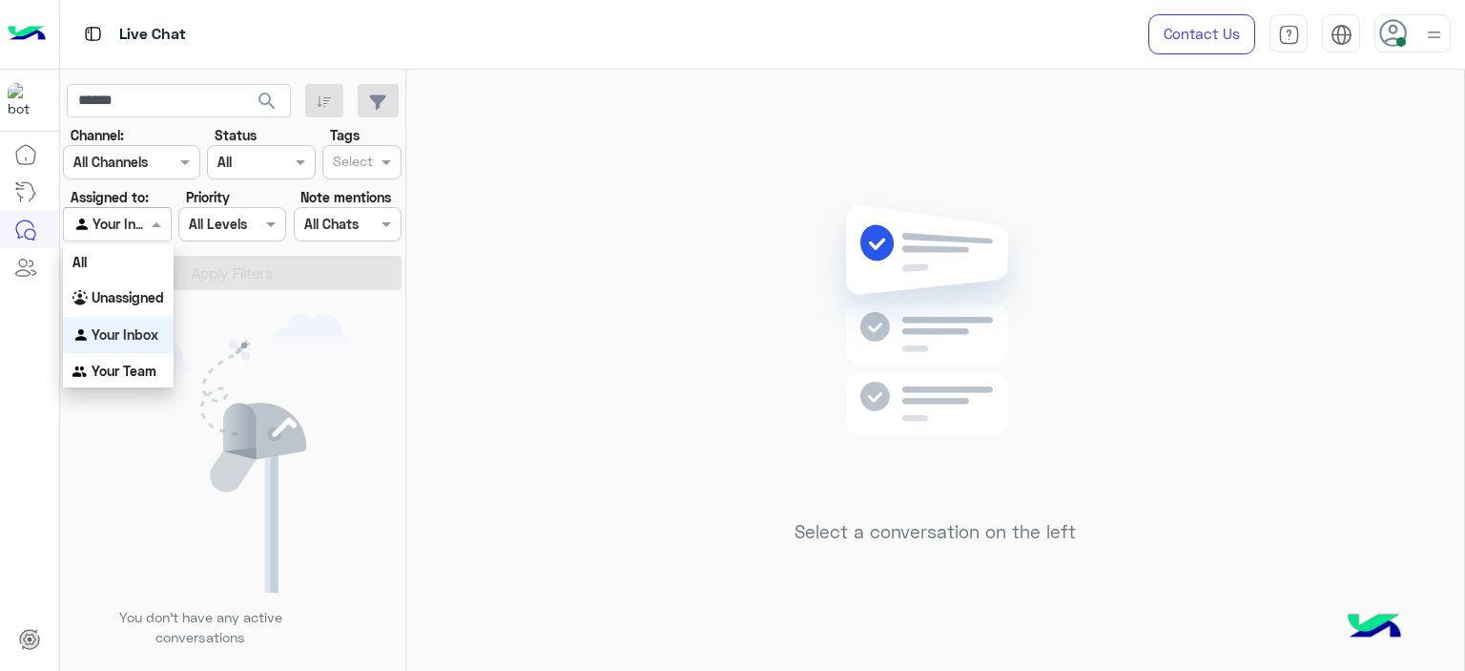
click at [159, 225] on span at bounding box center [159, 224] width 24 height 20
click at [140, 304] on div "Unassigned" at bounding box center [118, 298] width 111 height 37
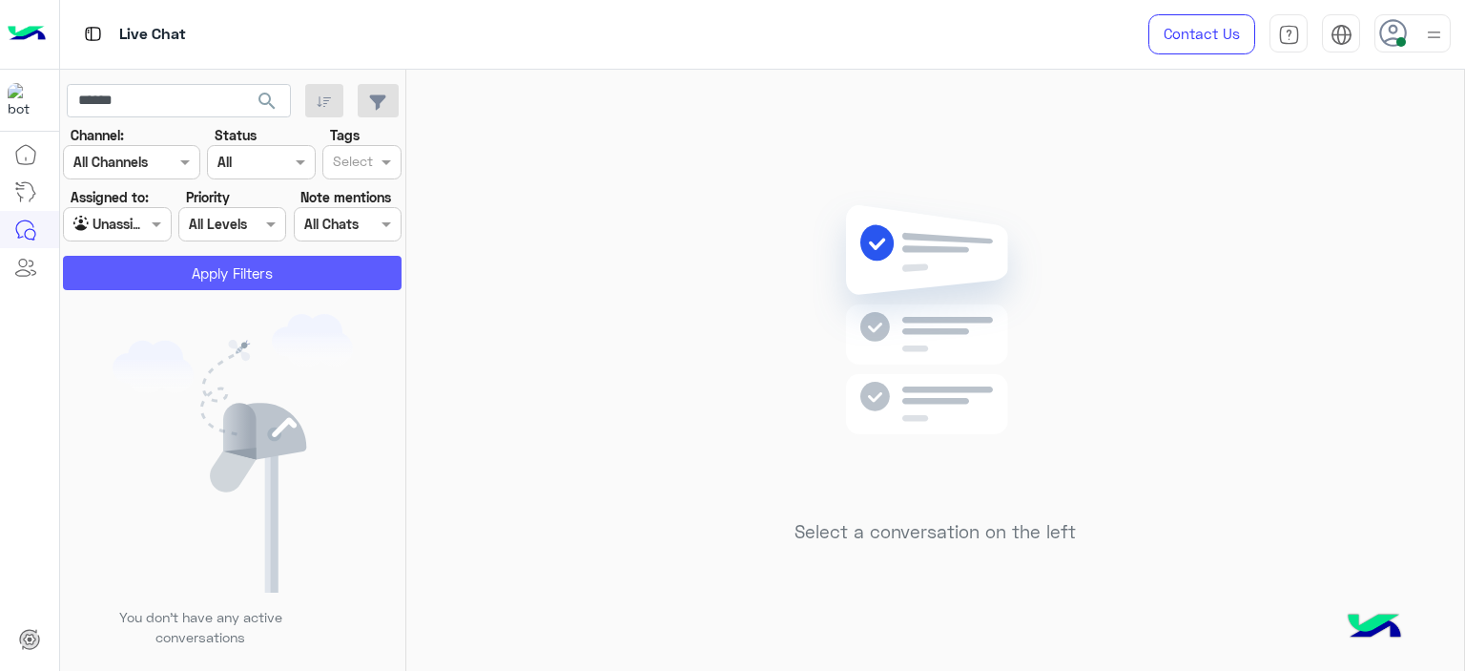
click at [231, 262] on button "Apply Filters" at bounding box center [232, 273] width 339 height 34
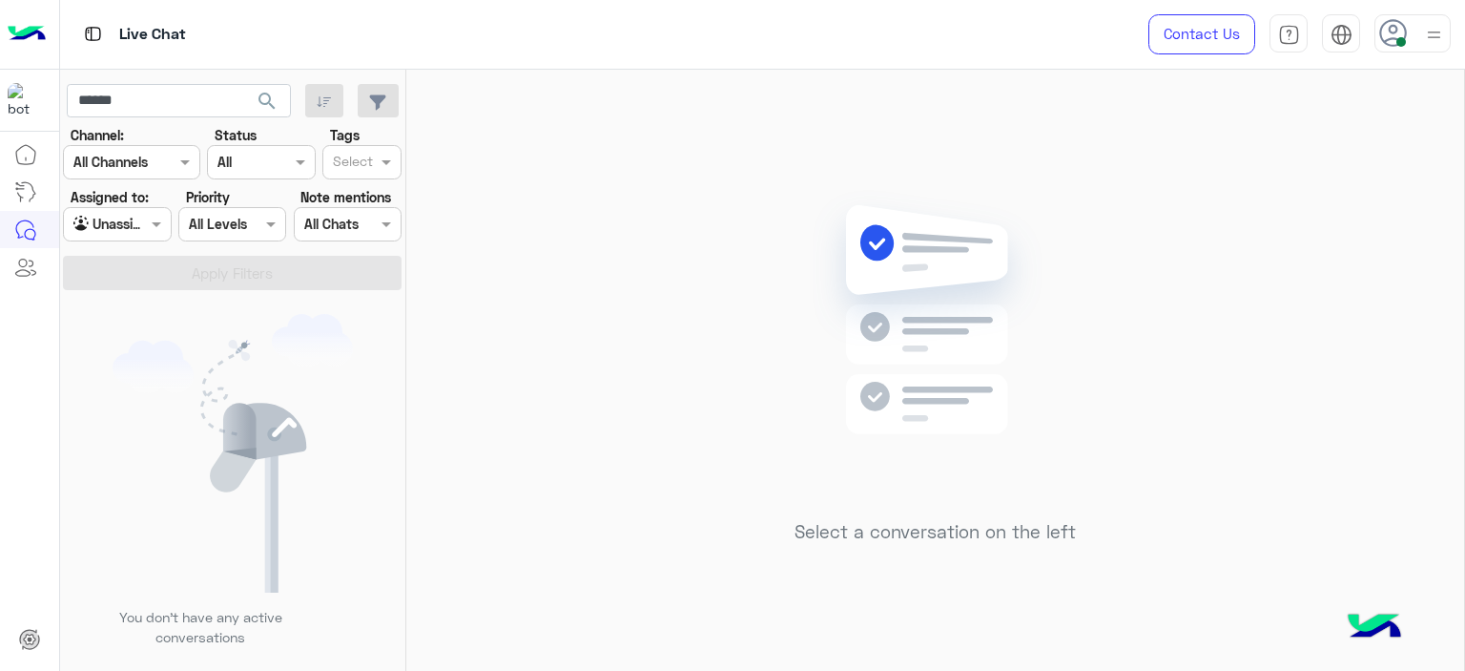
click at [1002, 304] on img at bounding box center [936, 348] width 276 height 317
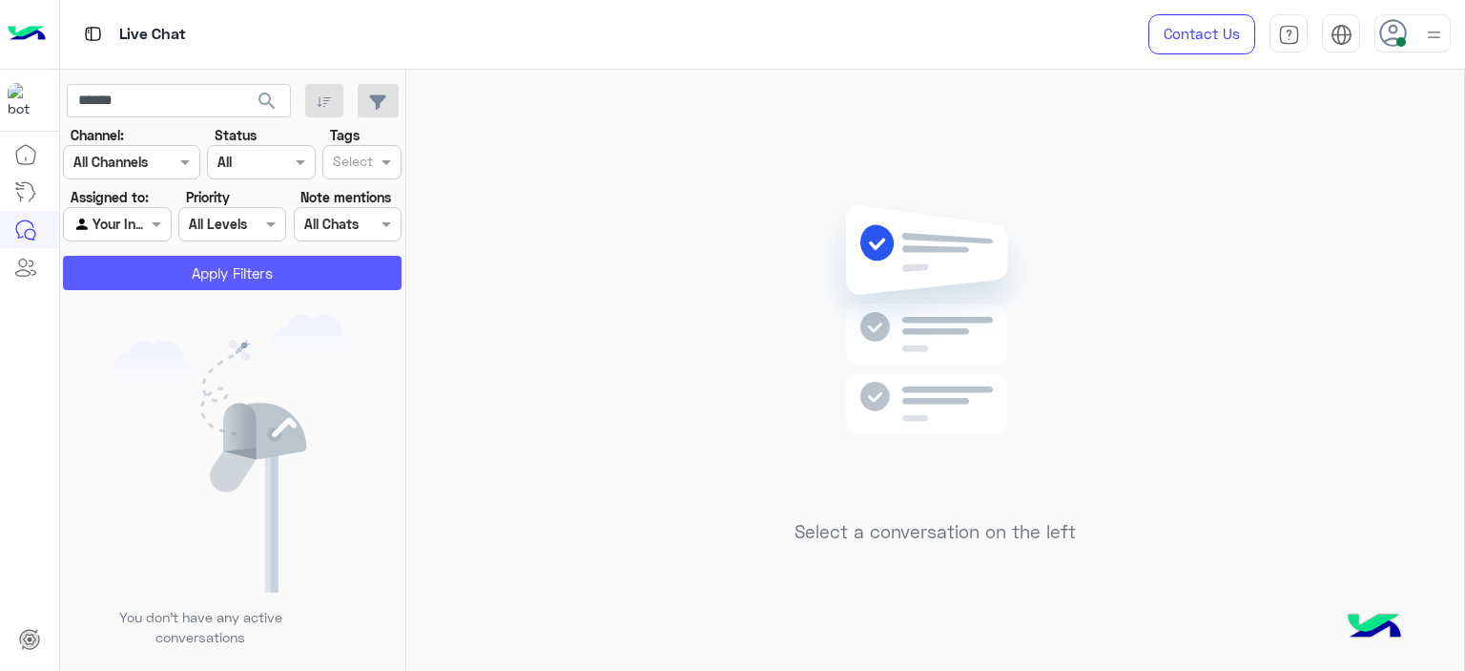
click at [271, 278] on button "Apply Filters" at bounding box center [232, 273] width 339 height 34
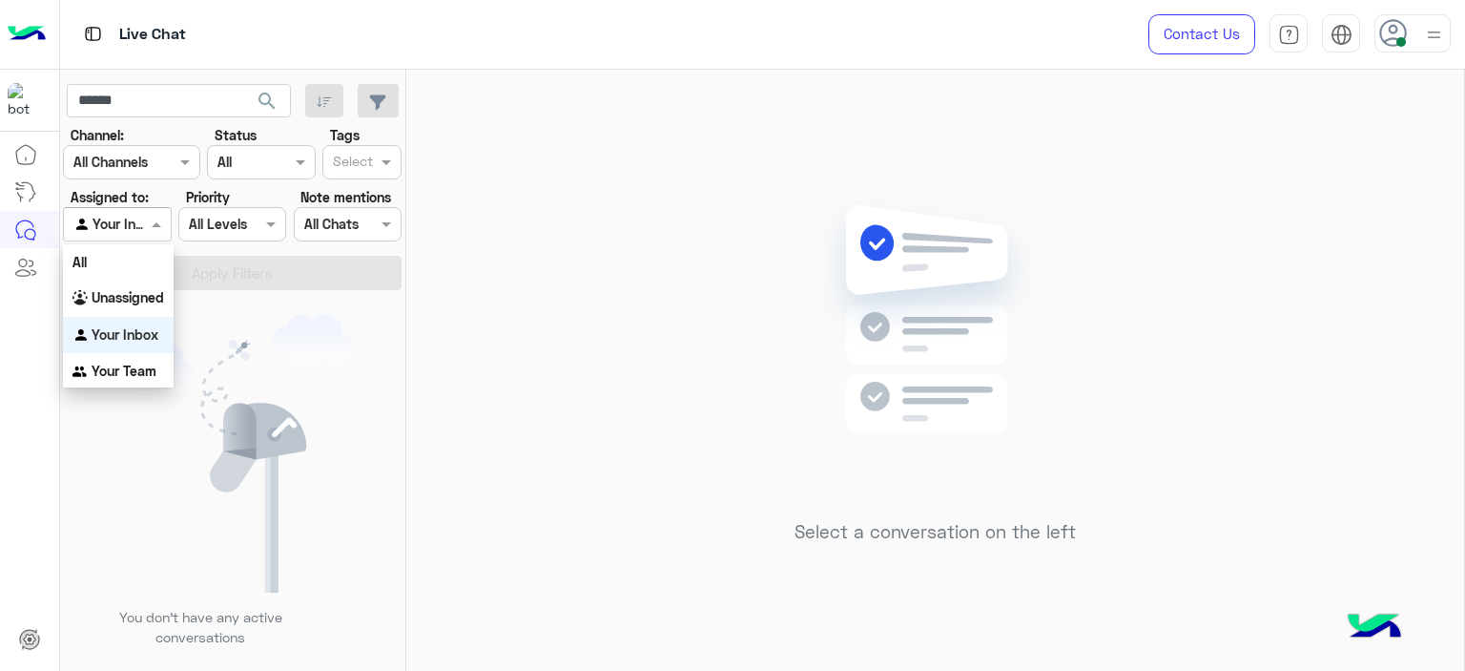
click at [152, 227] on span at bounding box center [159, 224] width 24 height 20
click at [142, 297] on b "Unassigned" at bounding box center [128, 297] width 73 height 16
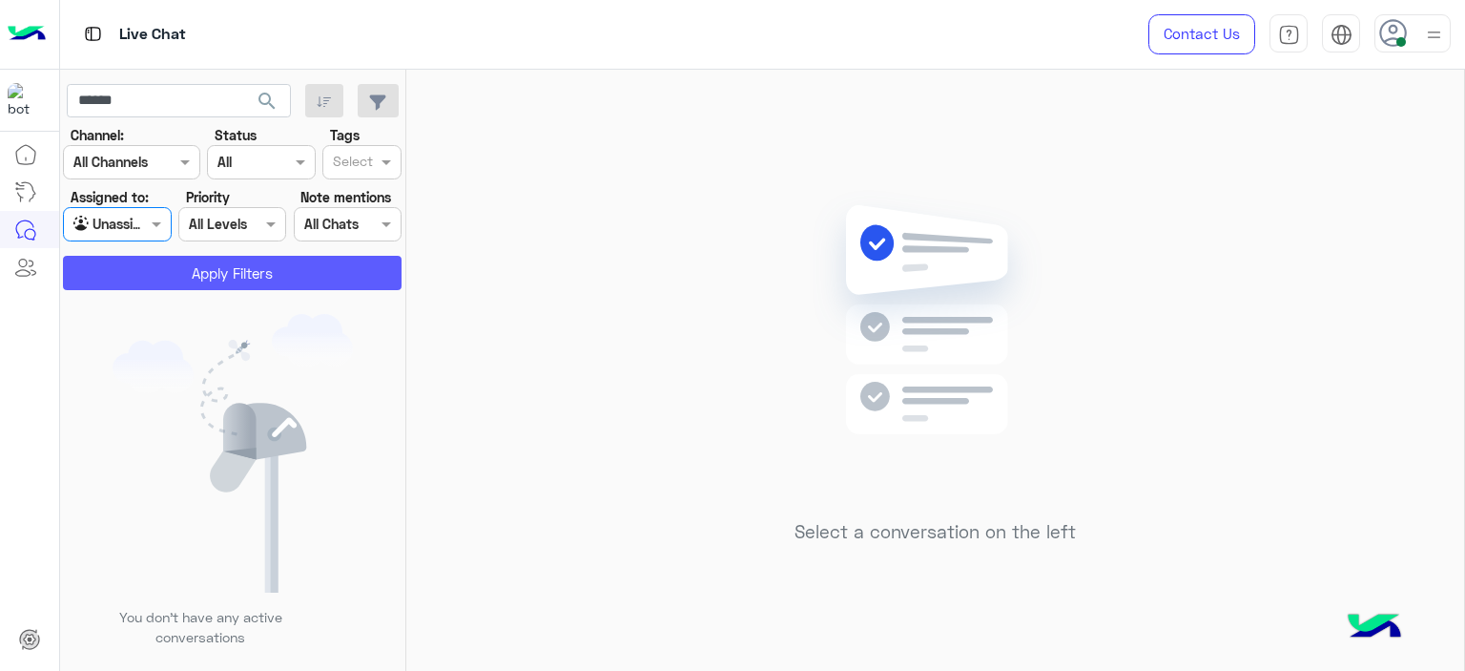
click at [205, 274] on button "Apply Filters" at bounding box center [232, 273] width 339 height 34
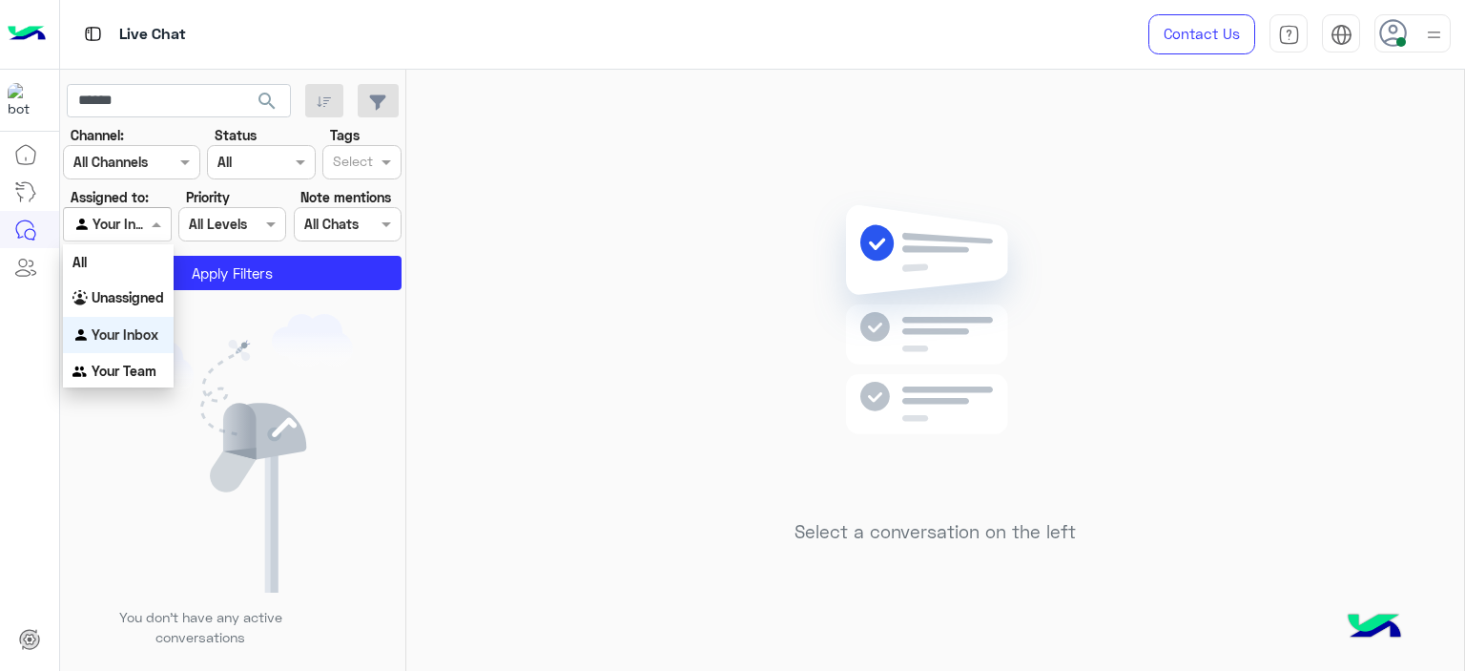
click at [167, 231] on span at bounding box center [159, 224] width 24 height 20
click at [134, 308] on div "Unassigned" at bounding box center [118, 298] width 111 height 37
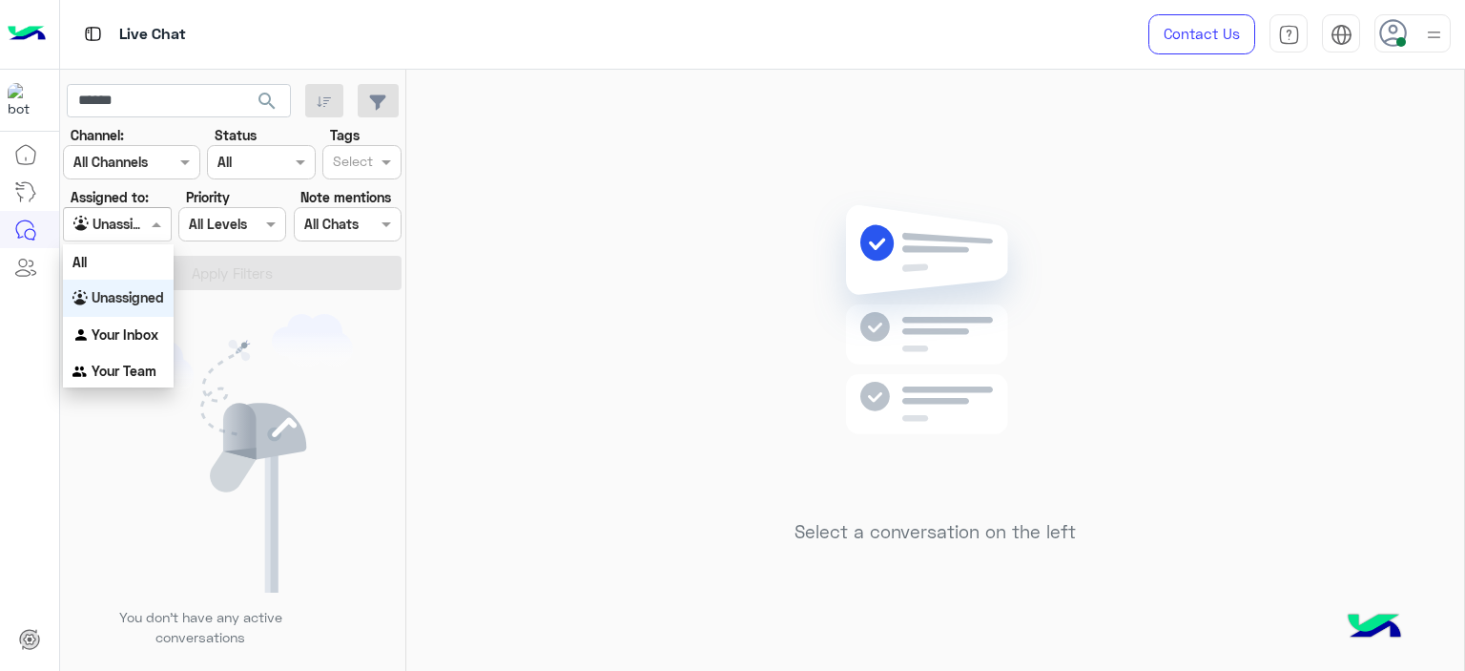
click at [160, 222] on span at bounding box center [159, 224] width 24 height 20
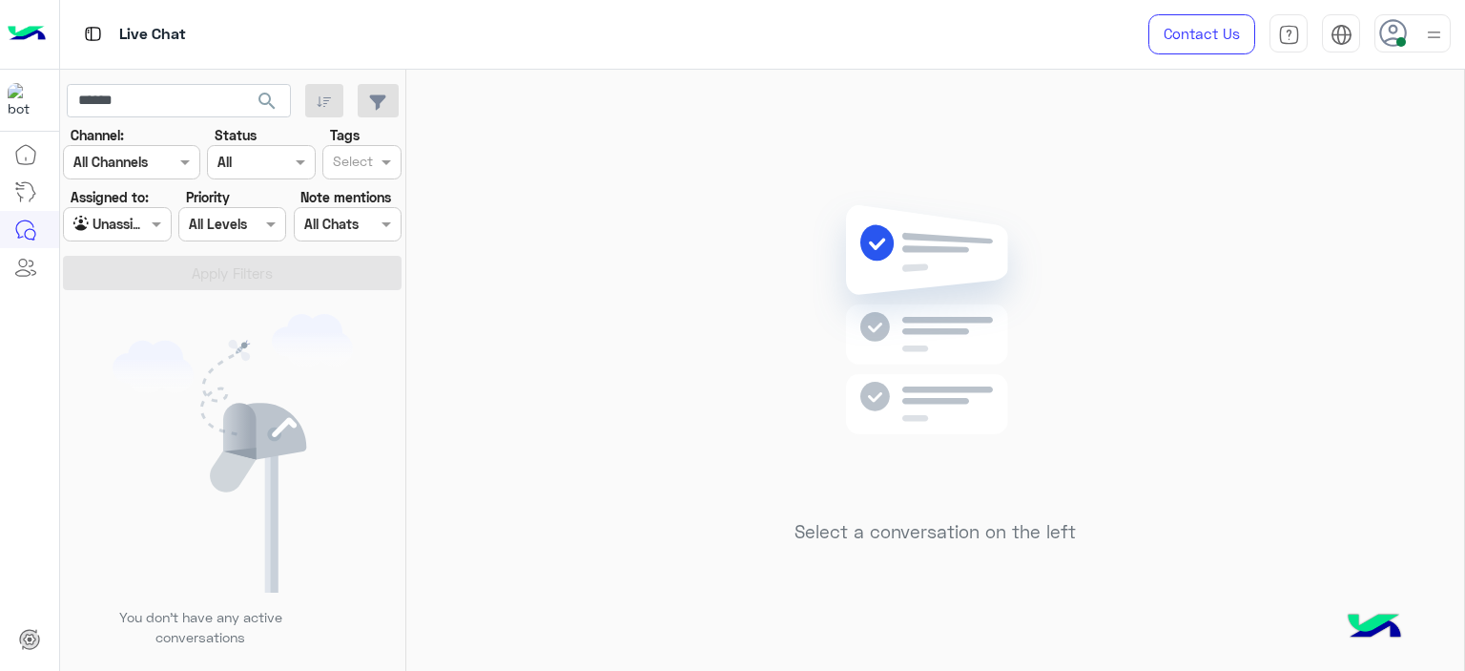
click at [542, 236] on div "Select a conversation on the left" at bounding box center [935, 374] width 1058 height 609
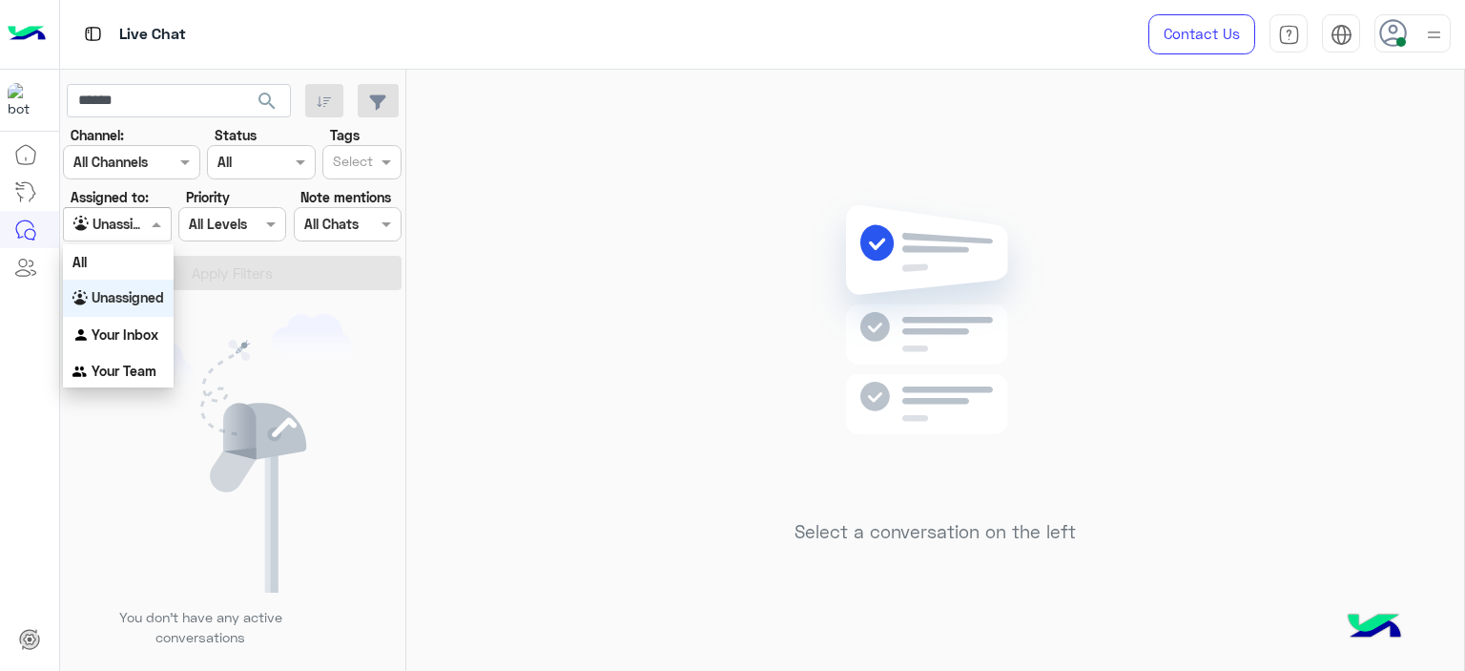
click at [128, 221] on div at bounding box center [117, 224] width 106 height 22
click at [118, 334] on b "Your Inbox" at bounding box center [125, 334] width 67 height 16
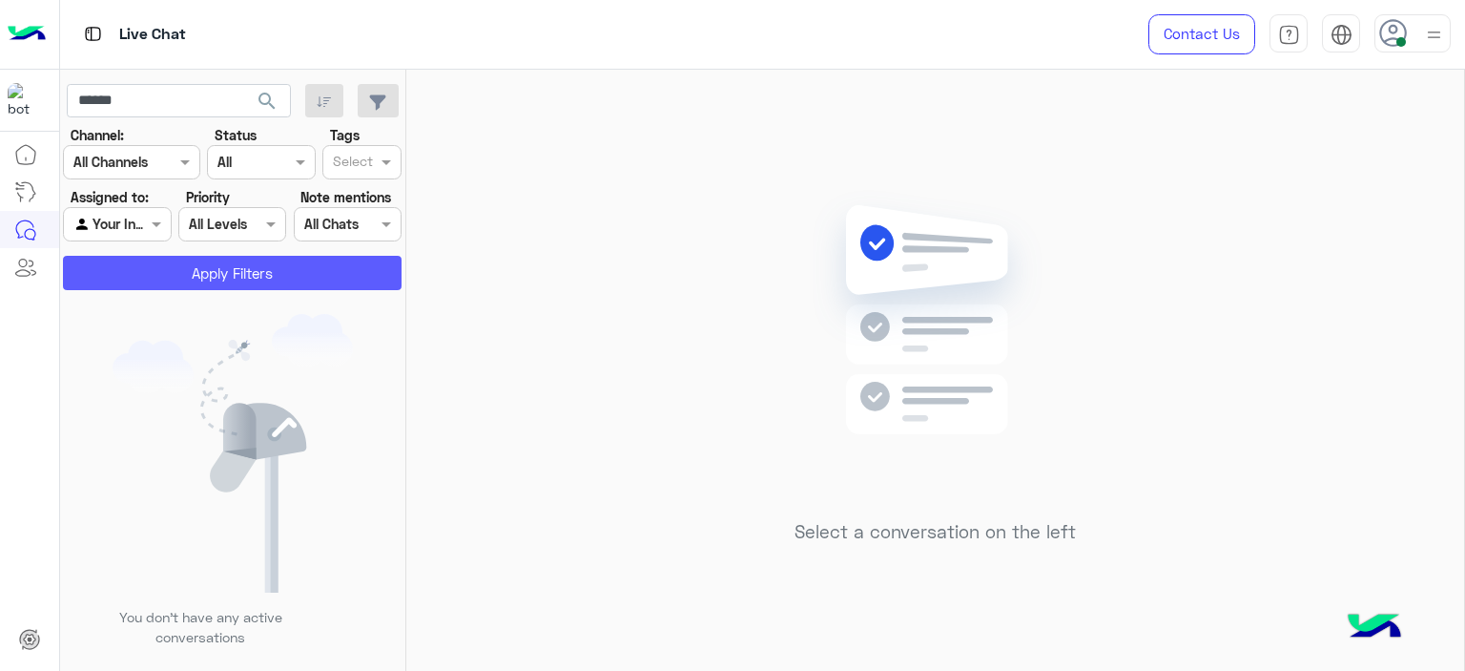
click at [213, 285] on button "Apply Filters" at bounding box center [232, 273] width 339 height 34
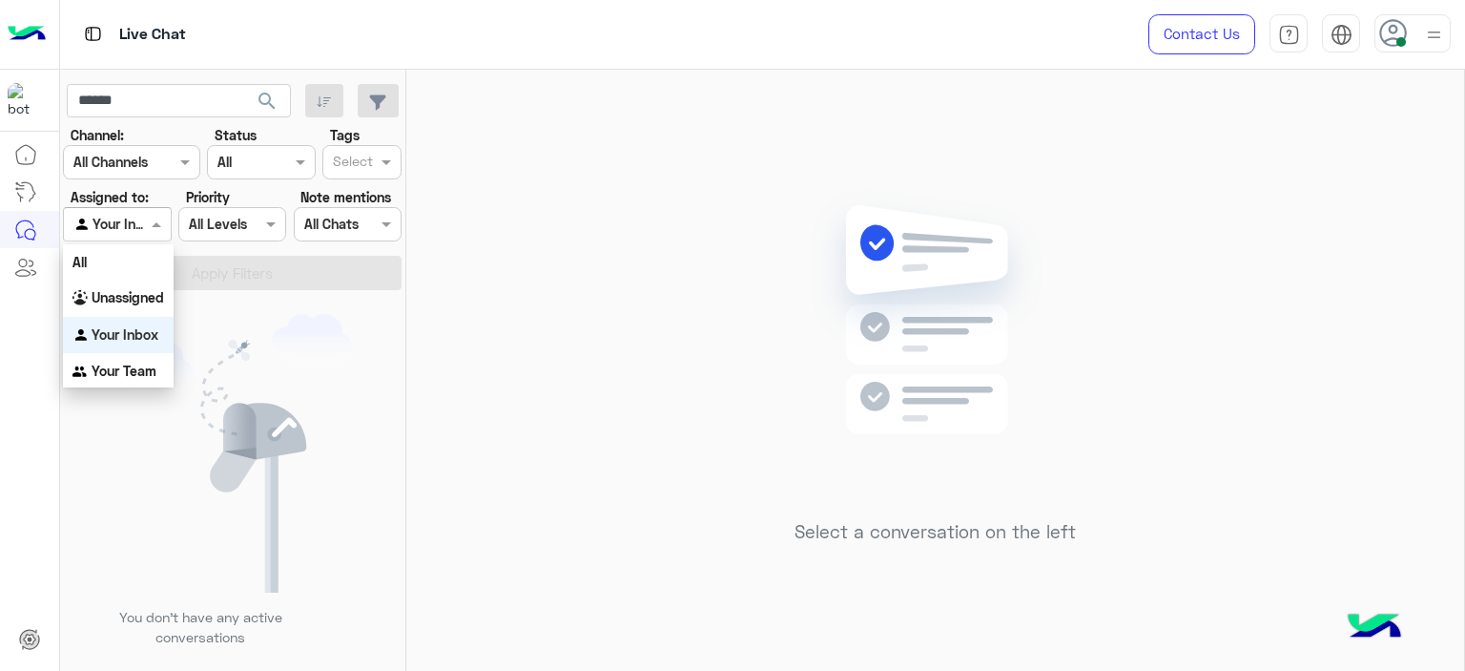
click at [150, 229] on span at bounding box center [159, 224] width 24 height 20
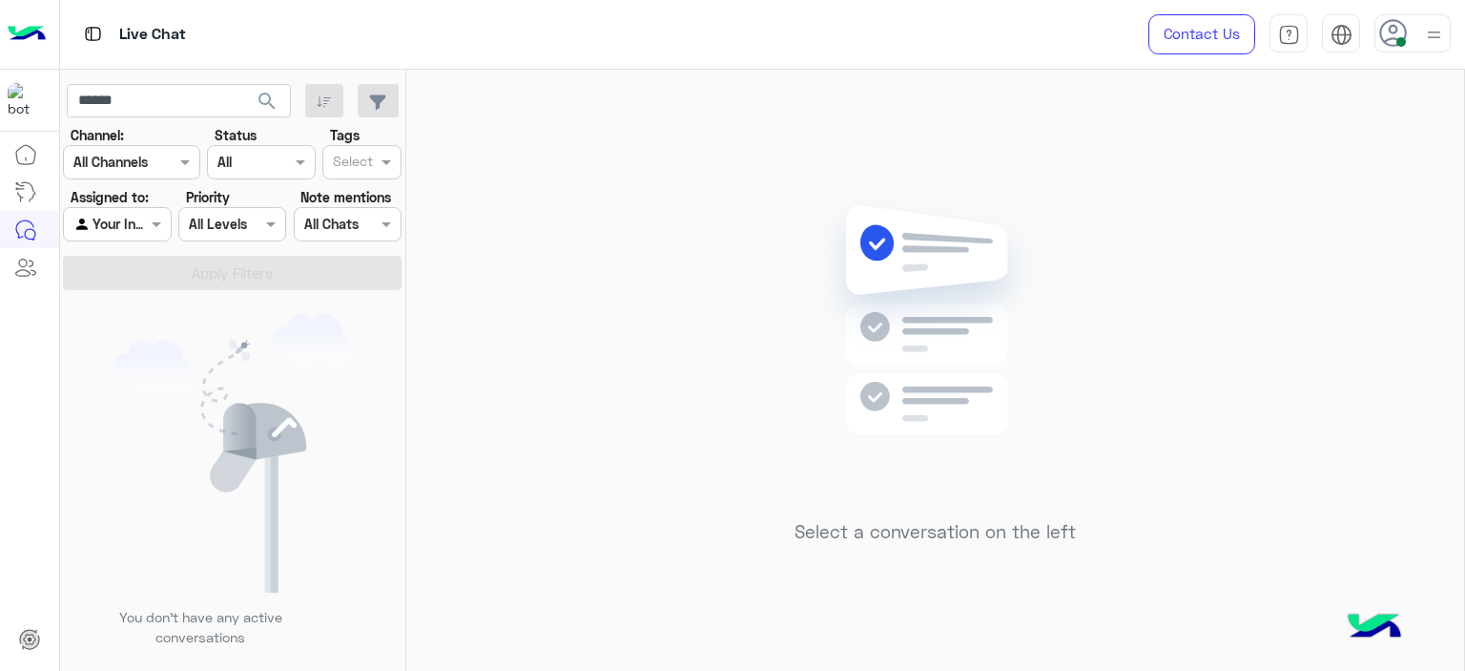
click at [435, 292] on div "Select a conversation on the left" at bounding box center [935, 374] width 1058 height 609
click at [145, 88] on input "******" at bounding box center [179, 101] width 224 height 34
click at [156, 228] on span at bounding box center [159, 224] width 24 height 20
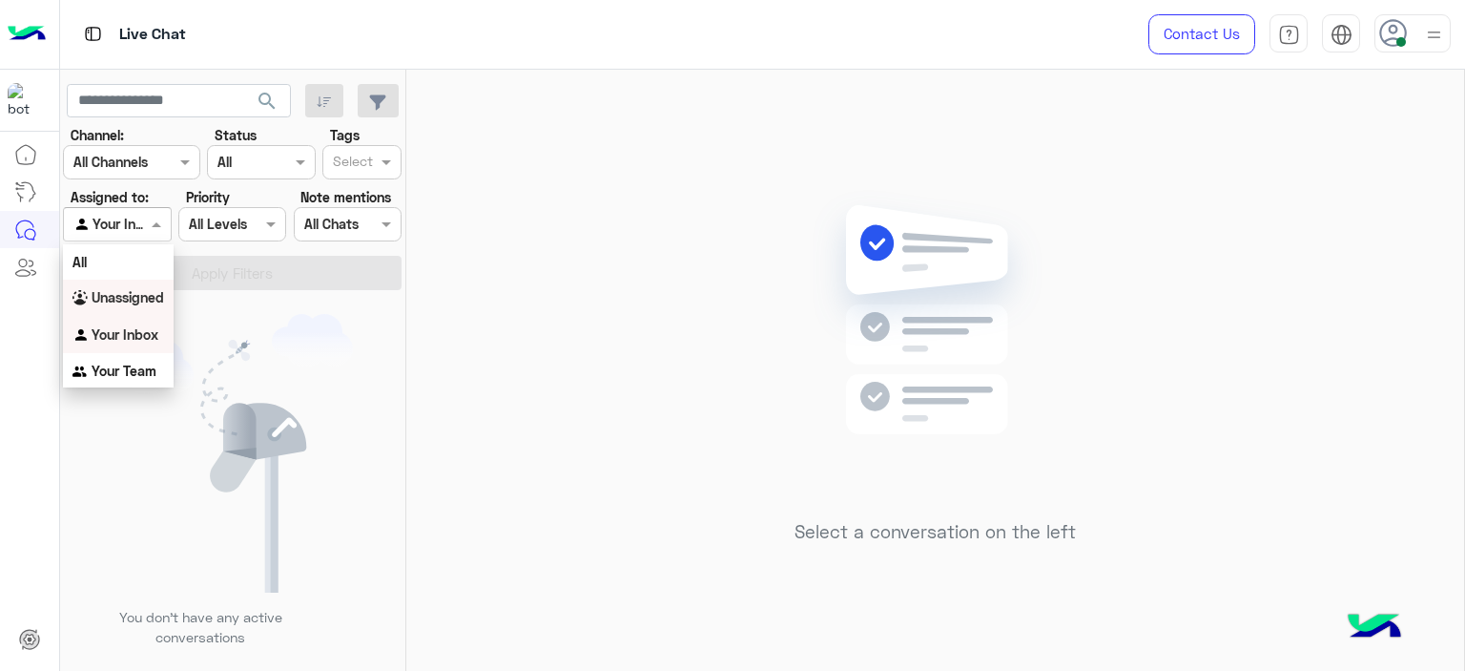
click at [146, 291] on b "Unassigned" at bounding box center [128, 297] width 73 height 16
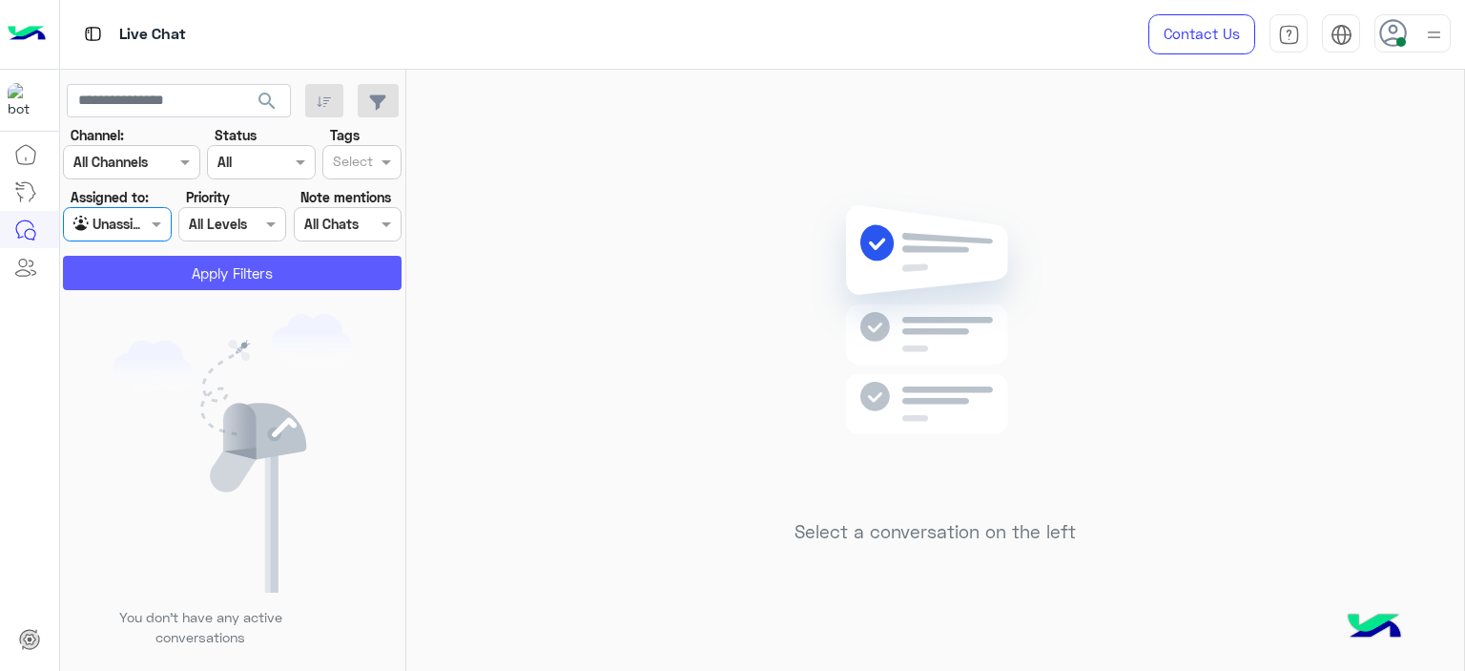
click at [246, 280] on button "Apply Filters" at bounding box center [232, 273] width 339 height 34
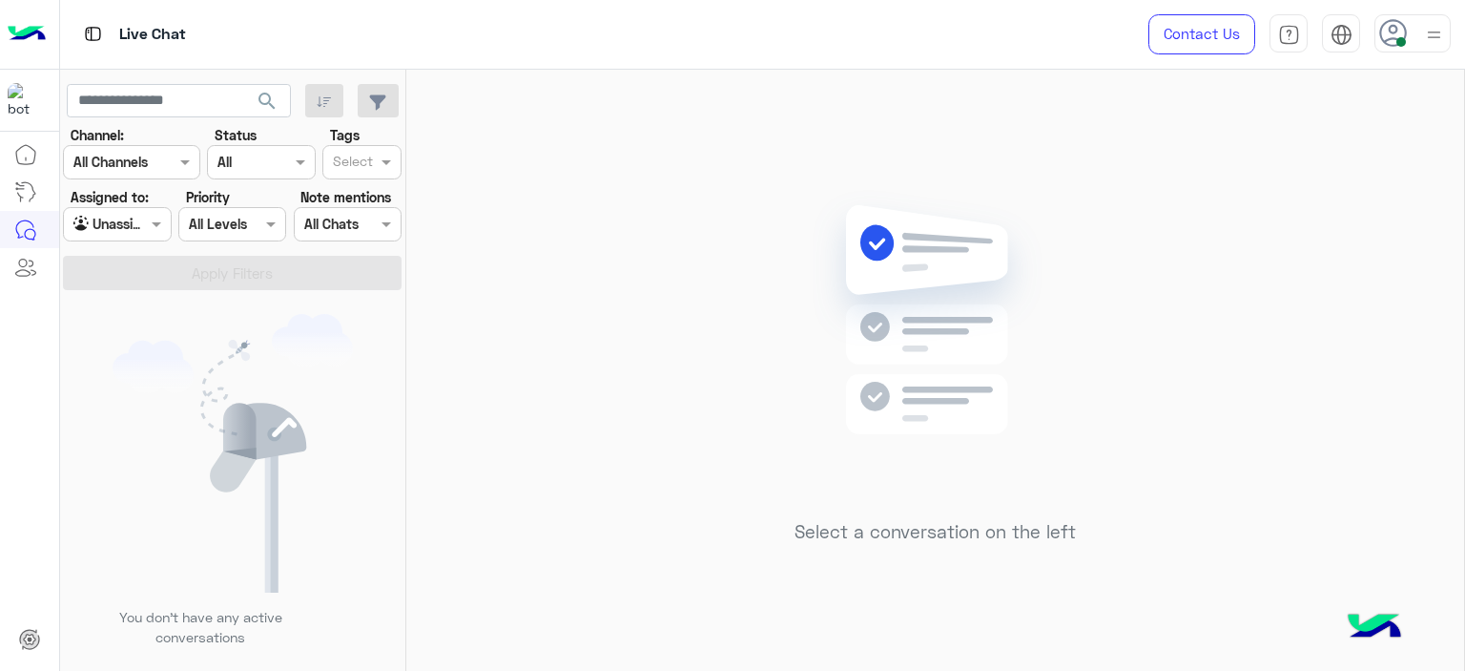
click at [161, 213] on div at bounding box center [117, 224] width 106 height 22
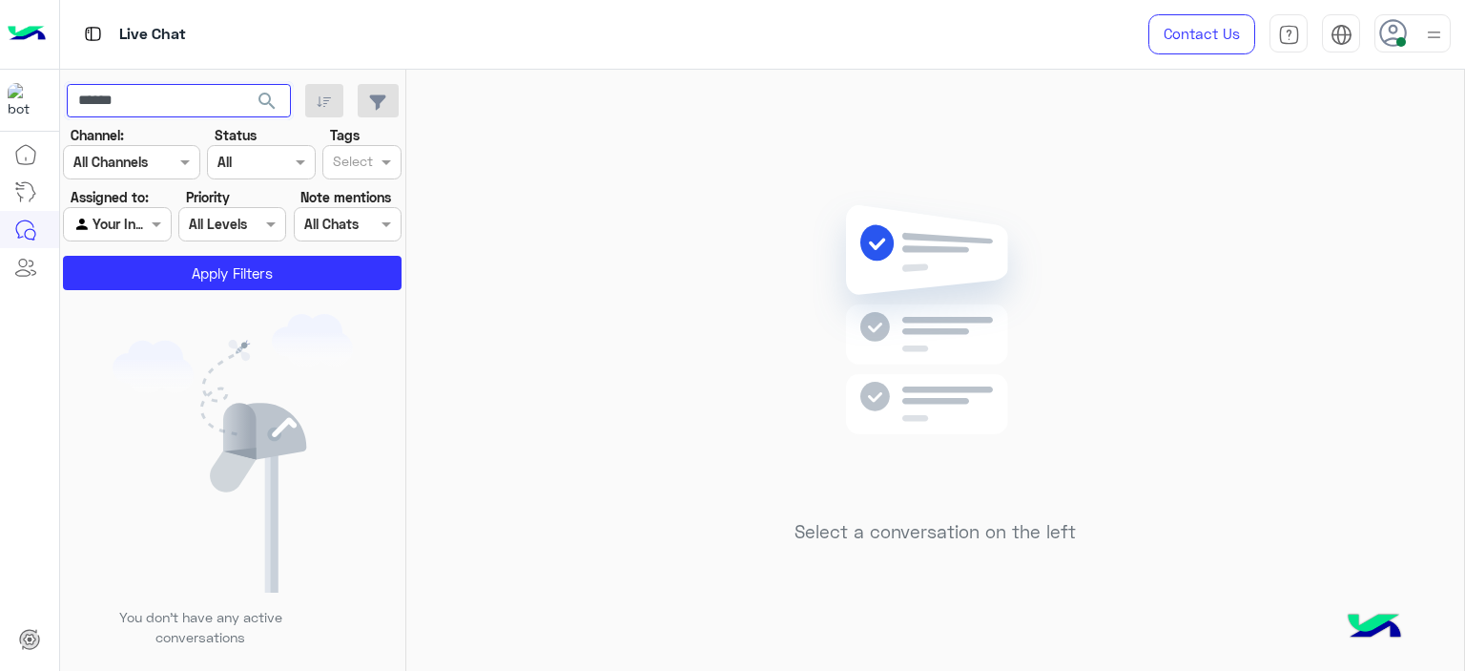
drag, startPoint x: 138, startPoint y: 99, endPoint x: 90, endPoint y: 95, distance: 48.8
click at [90, 95] on input "******" at bounding box center [179, 101] width 224 height 34
type input "******"
drag, startPoint x: 142, startPoint y: 93, endPoint x: 53, endPoint y: 91, distance: 88.7
click at [53, 91] on div "Live Chat Contact Us Help Center عربي English ****** search Channel: Channel Al…" at bounding box center [732, 335] width 1465 height 671
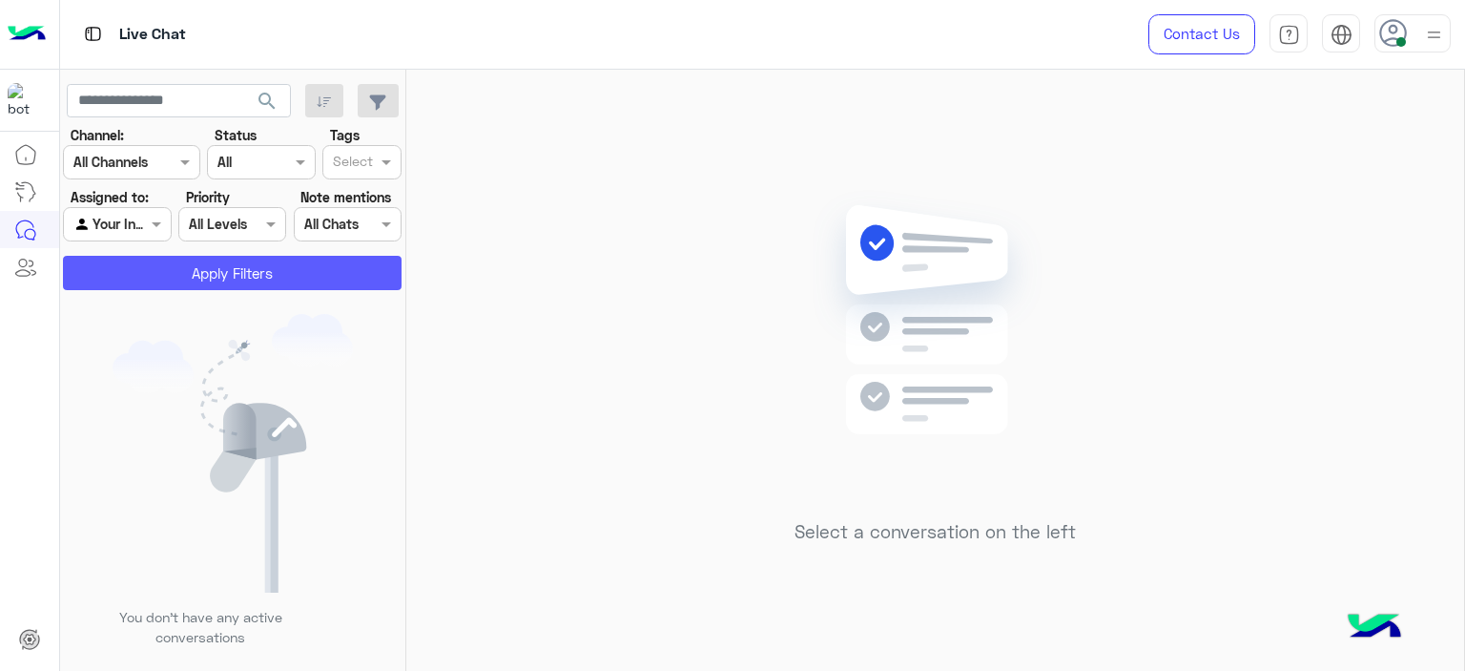
click at [199, 273] on button "Apply Filters" at bounding box center [232, 273] width 339 height 34
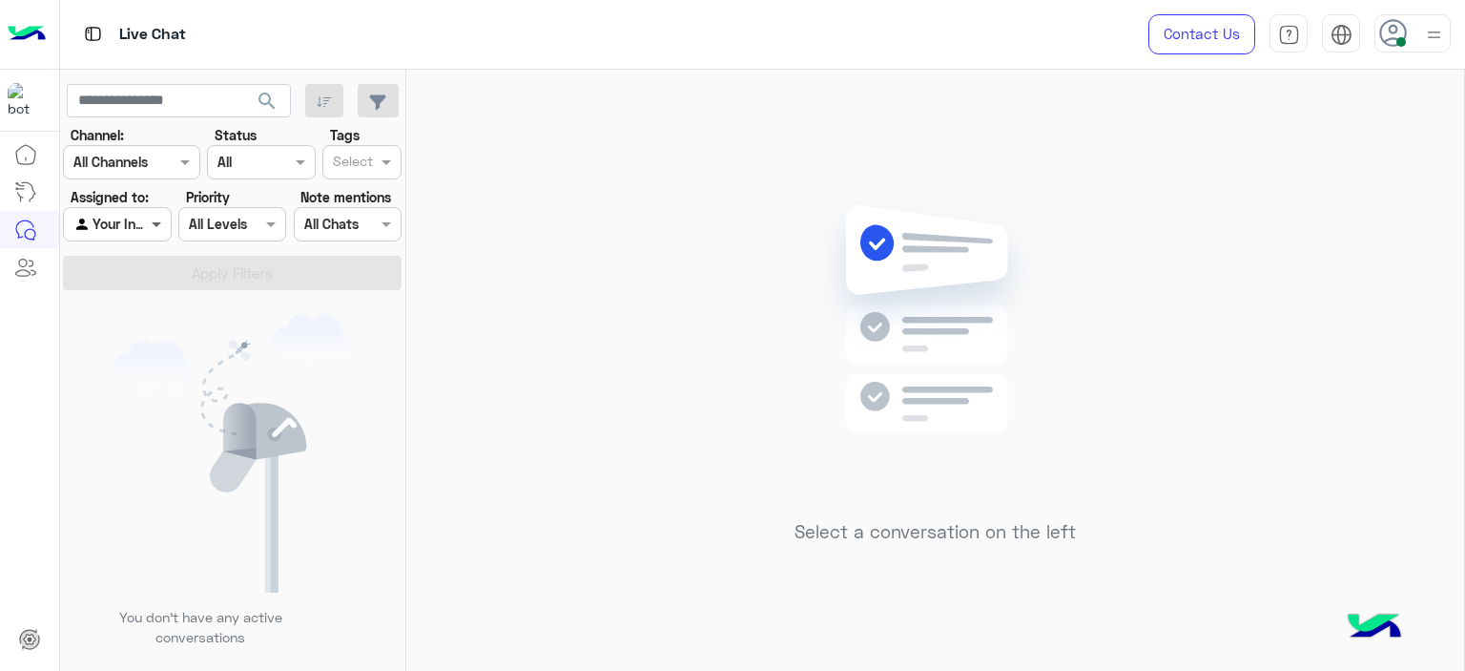
click at [152, 221] on span at bounding box center [159, 224] width 24 height 20
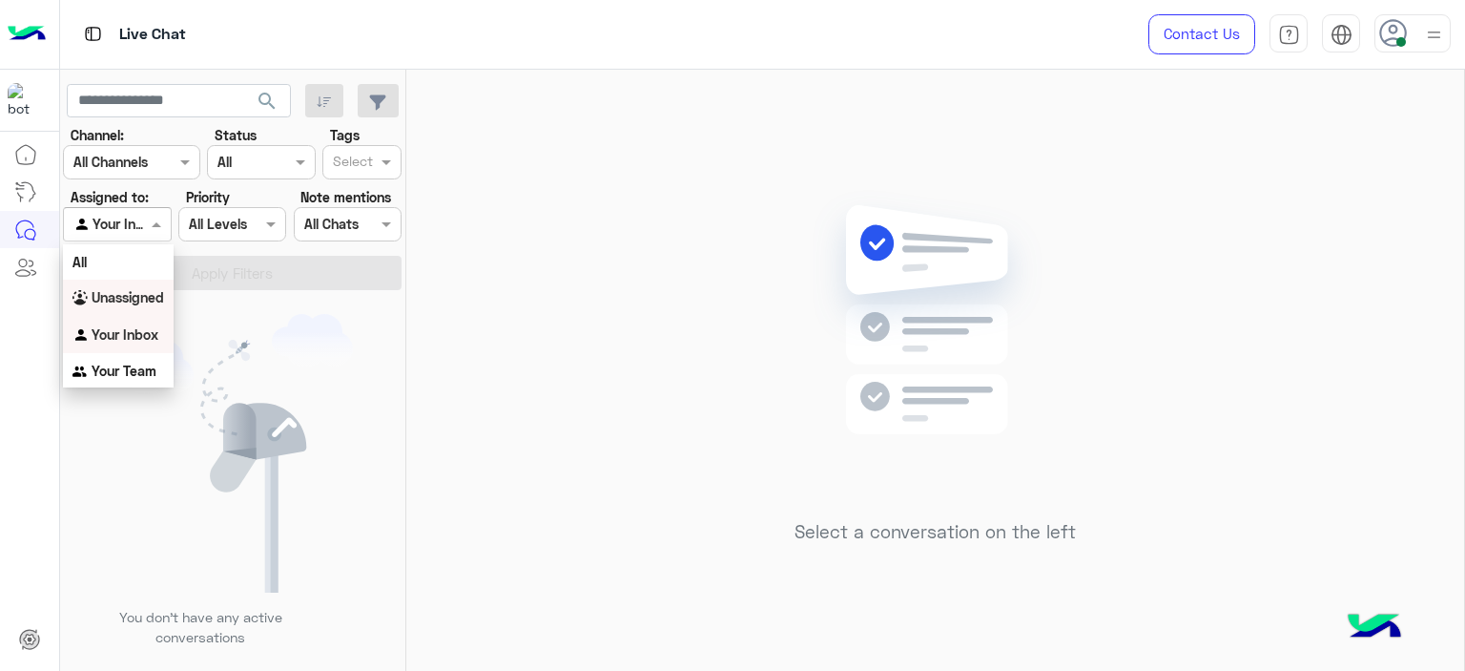
click at [142, 294] on b "Unassigned" at bounding box center [128, 297] width 73 height 16
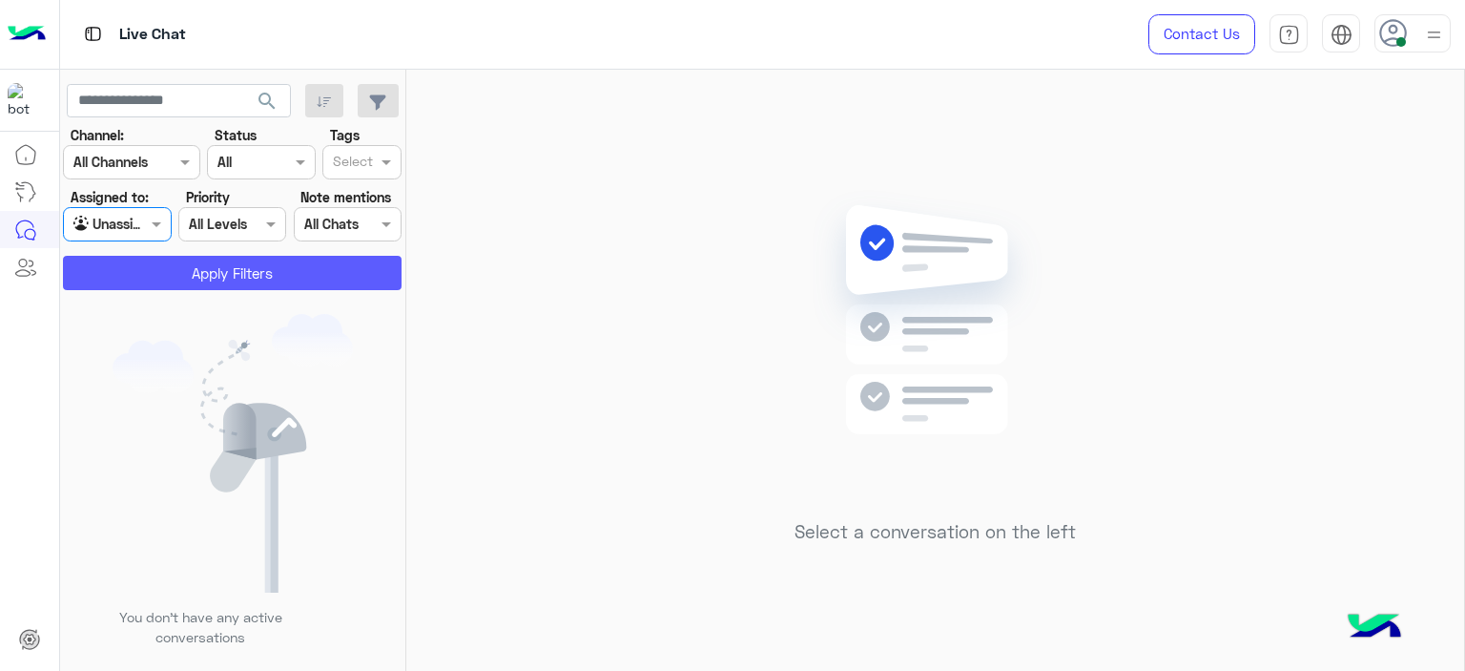
click at [191, 268] on button "Apply Filters" at bounding box center [232, 273] width 339 height 34
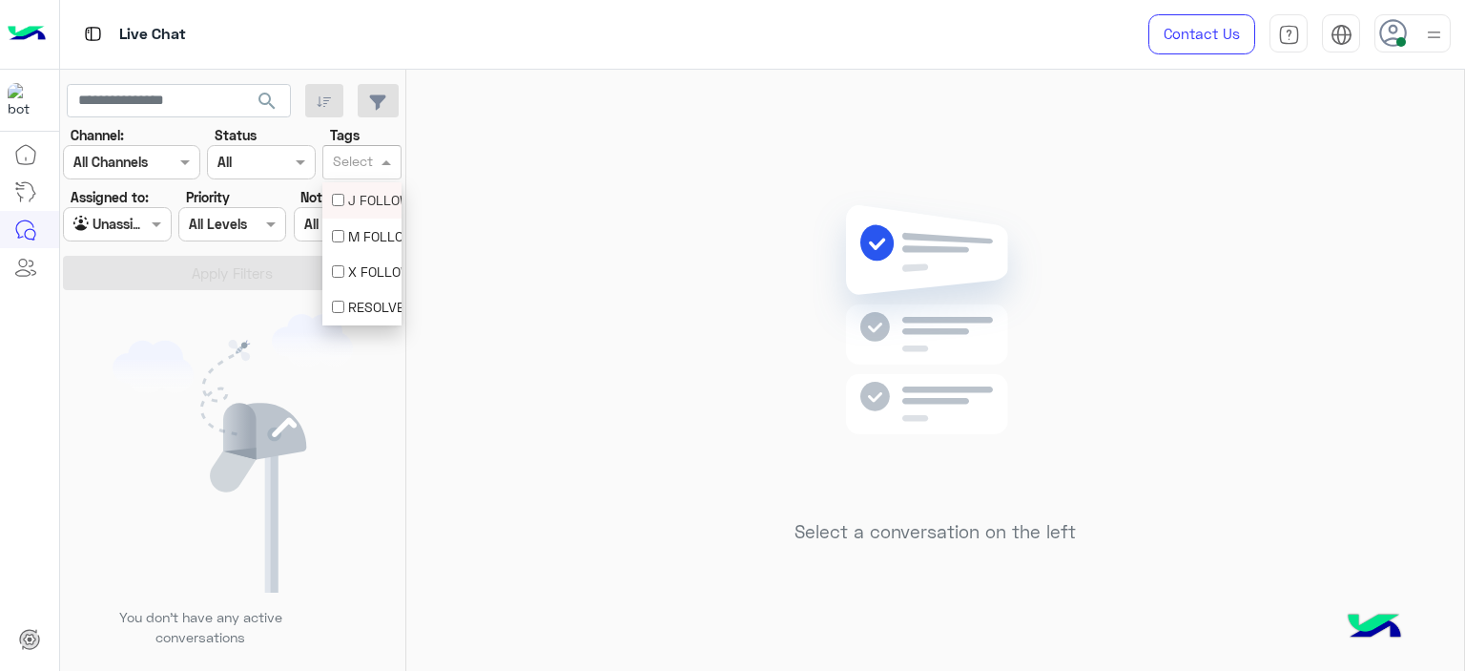
click at [393, 147] on div "Select" at bounding box center [361, 162] width 79 height 34
click at [510, 197] on div "Select a conversation on the left" at bounding box center [935, 374] width 1058 height 609
click at [148, 226] on div "Agent Filter Unassigned" at bounding box center [117, 224] width 108 height 34
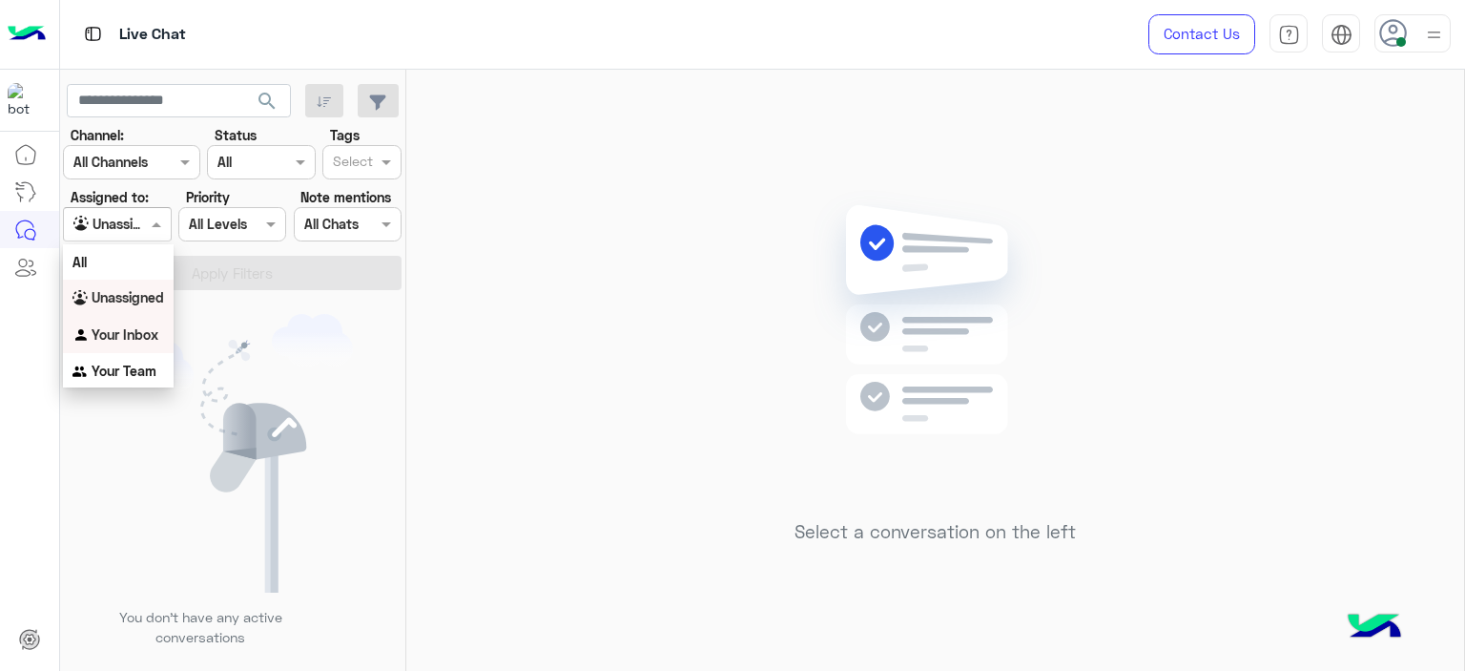
click at [153, 339] on b "Your Inbox" at bounding box center [125, 334] width 67 height 16
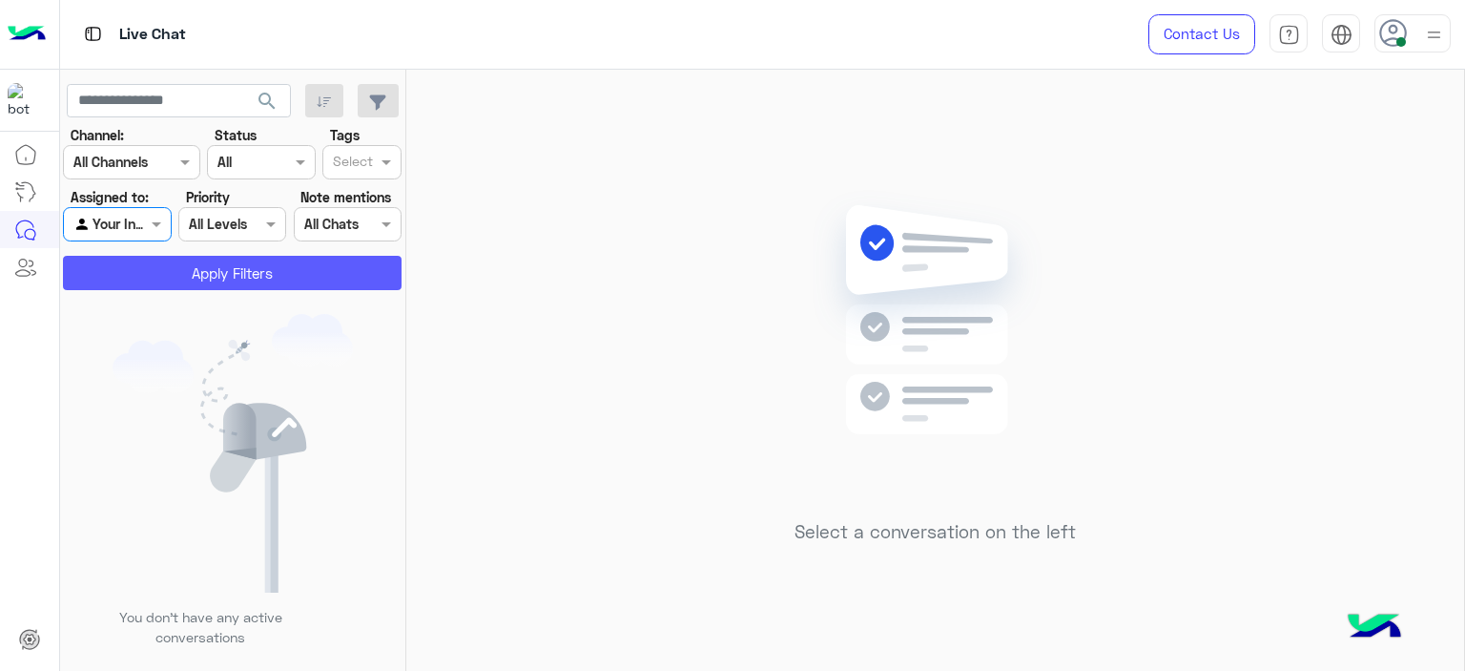
click at [197, 281] on button "Apply Filters" at bounding box center [232, 273] width 339 height 34
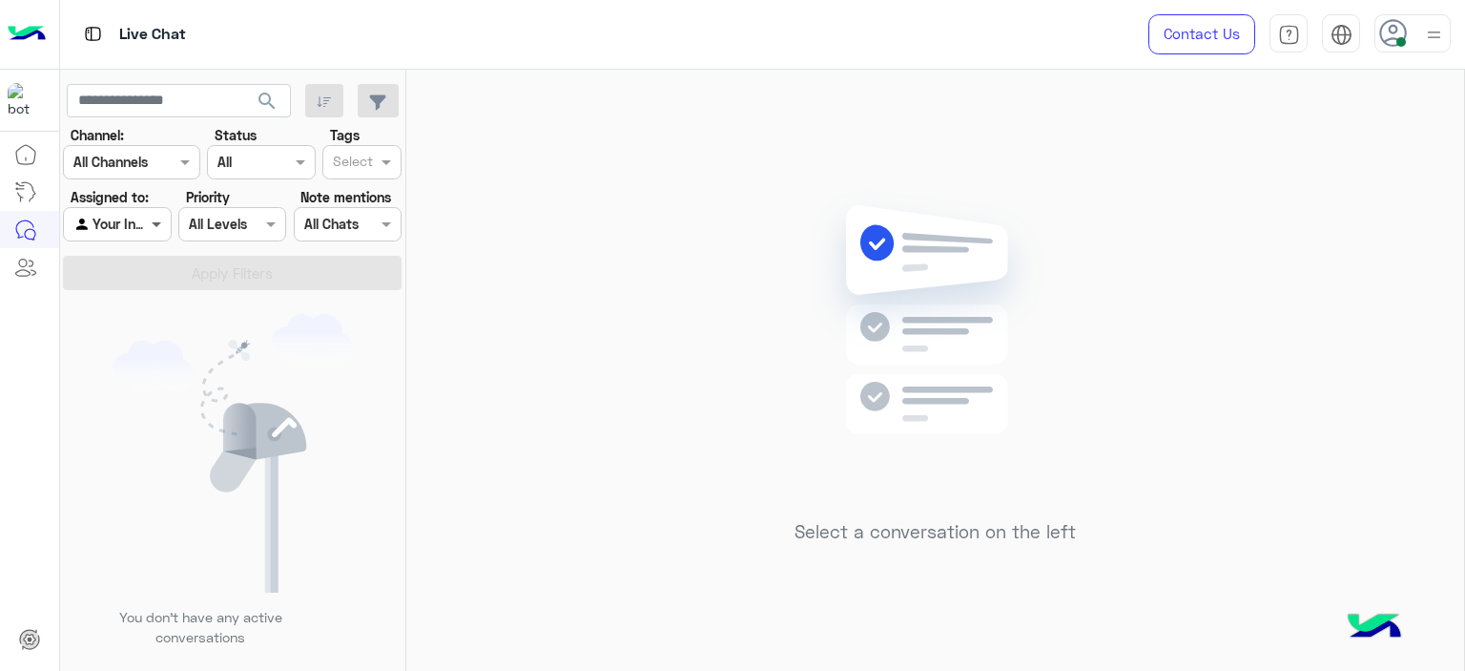
click at [147, 220] on span at bounding box center [159, 224] width 24 height 20
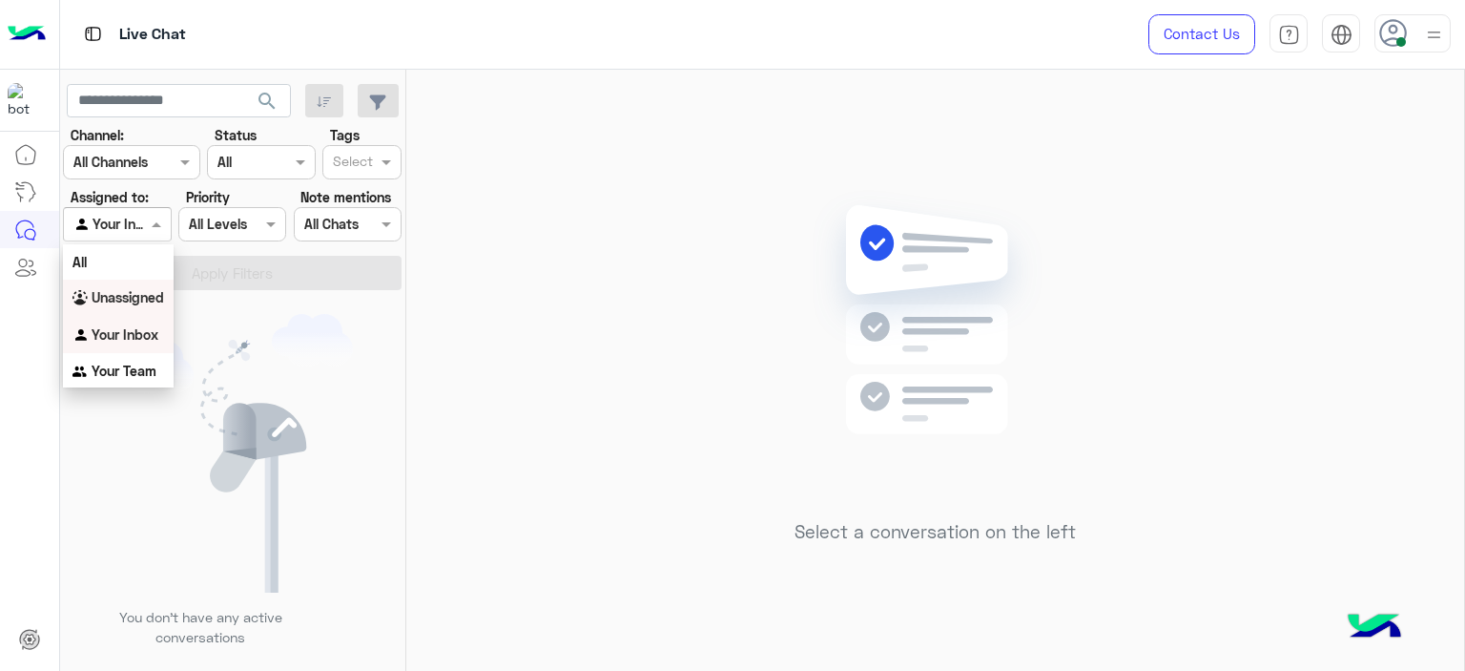
click at [145, 304] on b "Unassigned" at bounding box center [128, 297] width 73 height 16
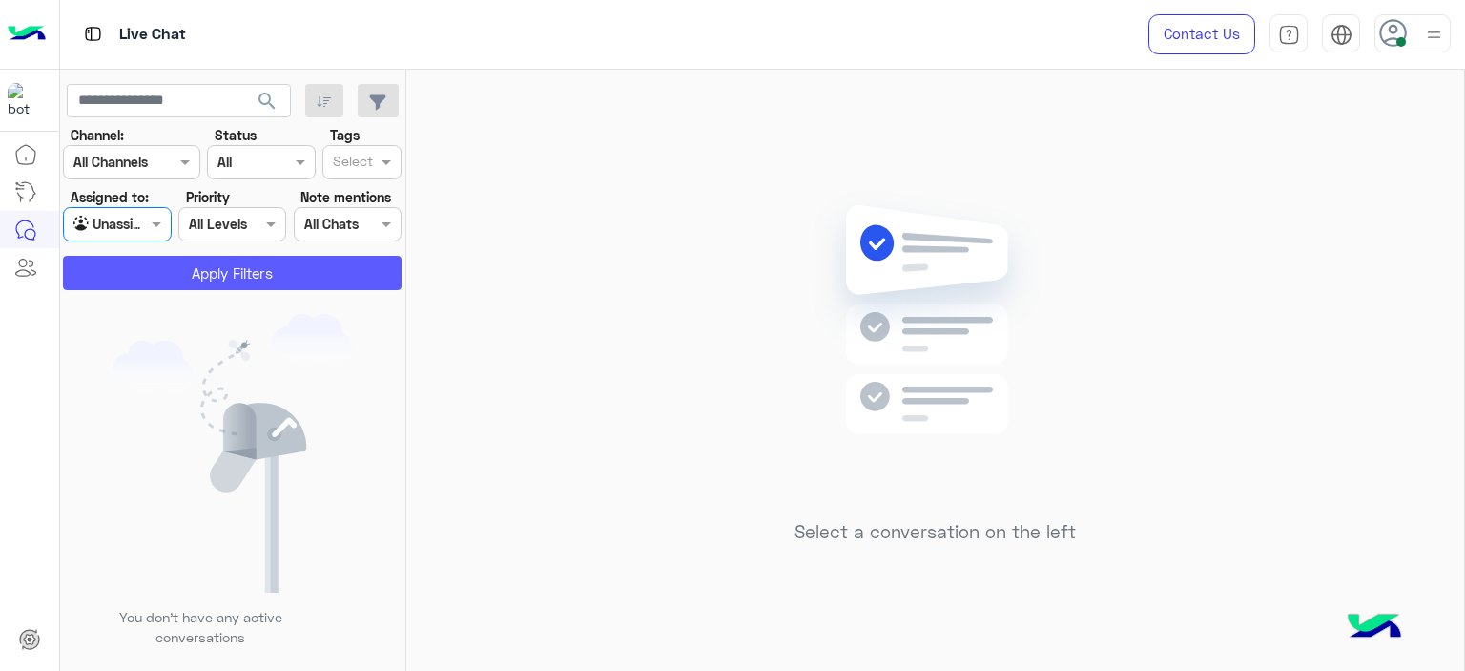
click at [243, 274] on button "Apply Filters" at bounding box center [232, 273] width 339 height 34
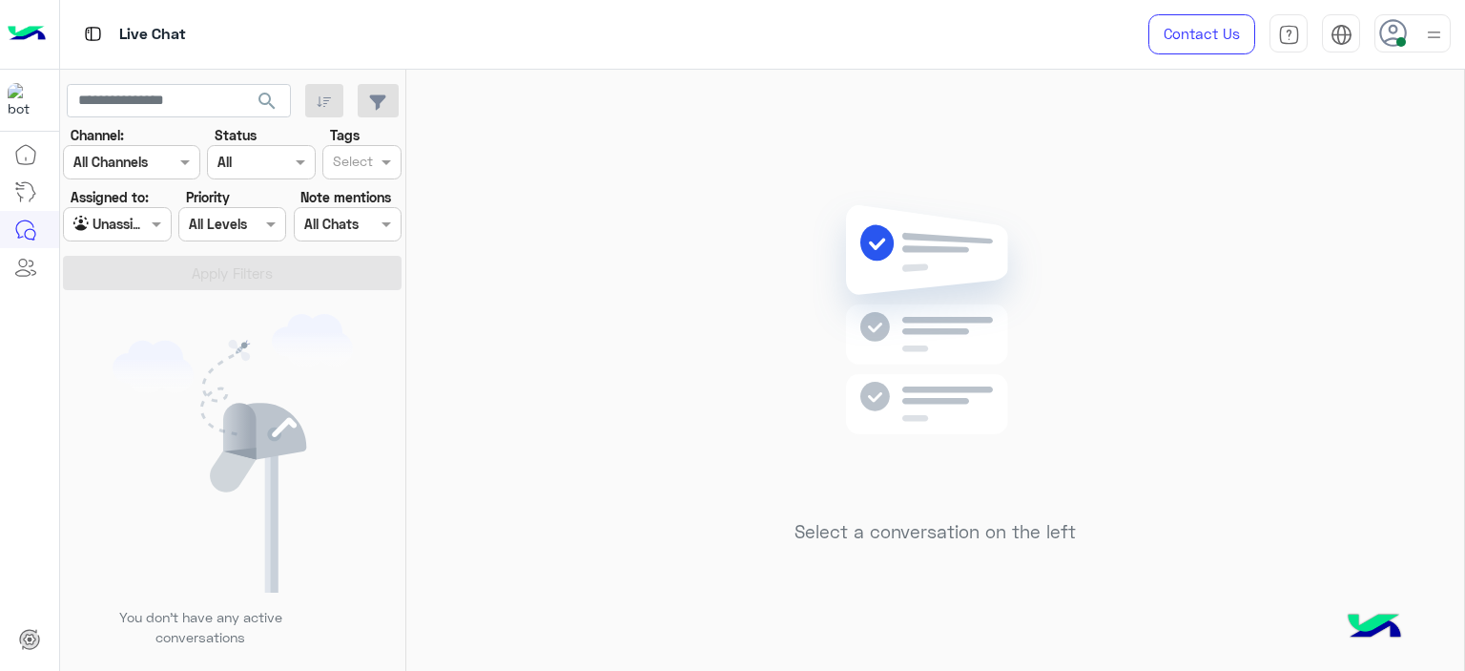
click at [143, 213] on div at bounding box center [117, 224] width 106 height 22
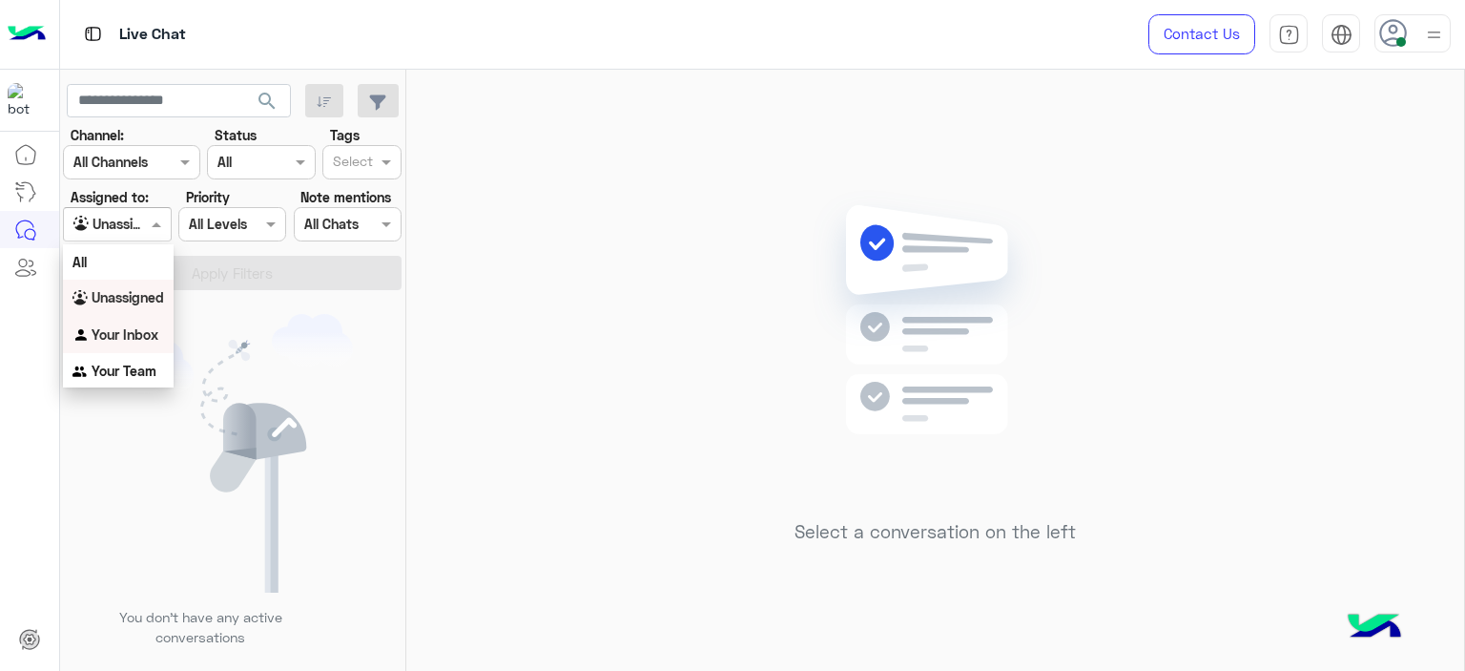
click at [154, 331] on b "Your Inbox" at bounding box center [125, 334] width 67 height 16
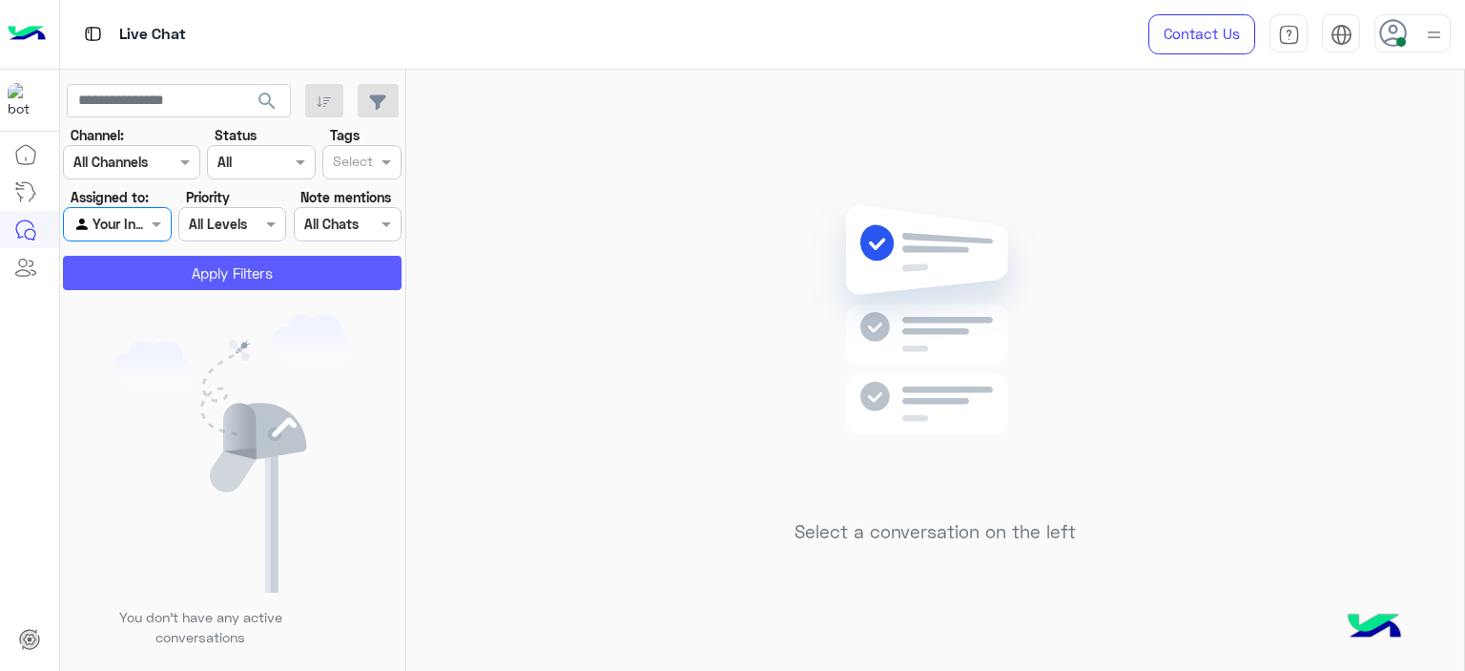
click at [243, 266] on button "Apply Filters" at bounding box center [232, 273] width 339 height 34
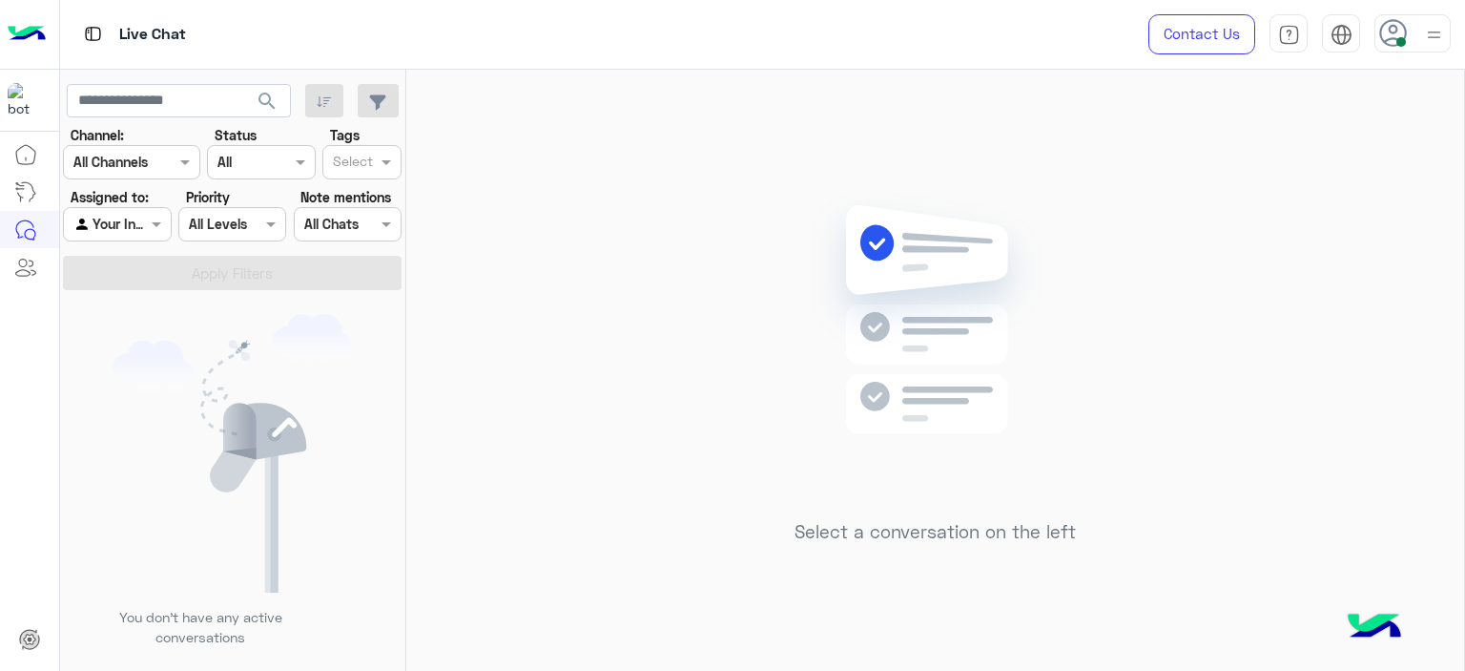
click at [126, 220] on div at bounding box center [117, 224] width 106 height 22
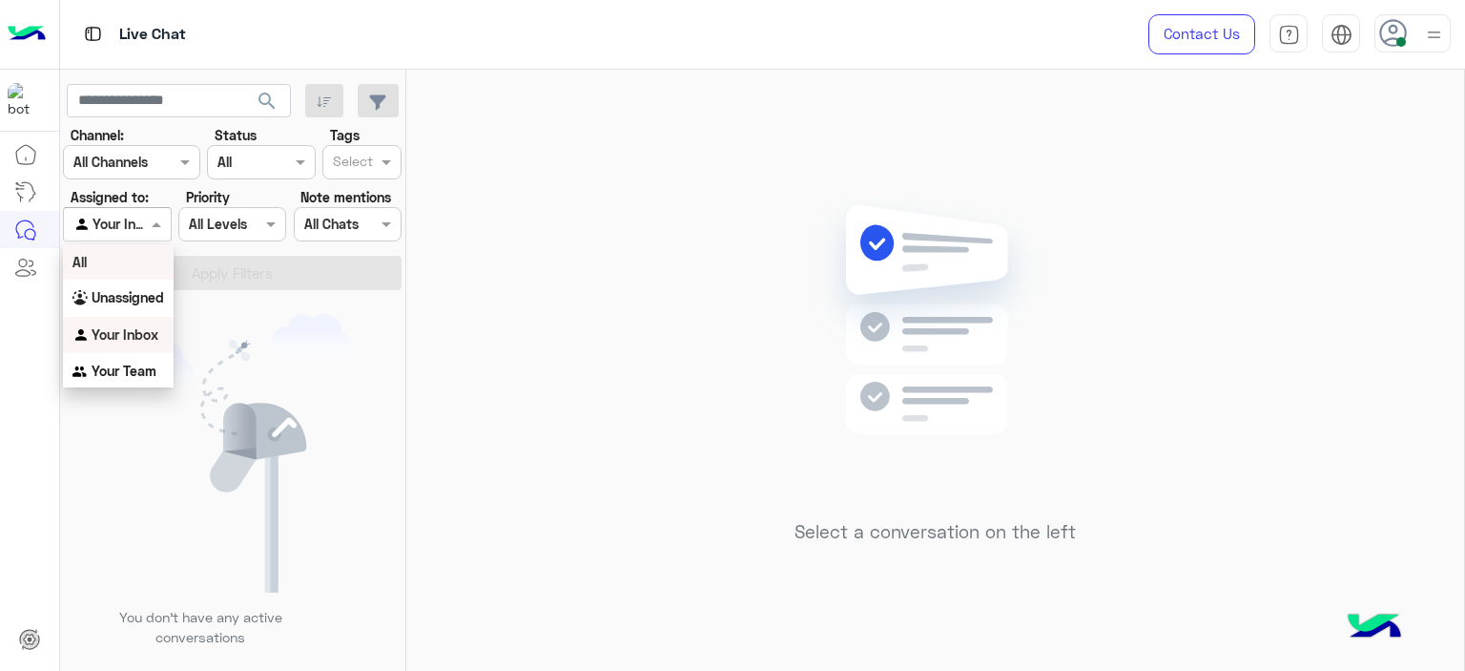
click at [139, 258] on div "All" at bounding box center [118, 261] width 111 height 35
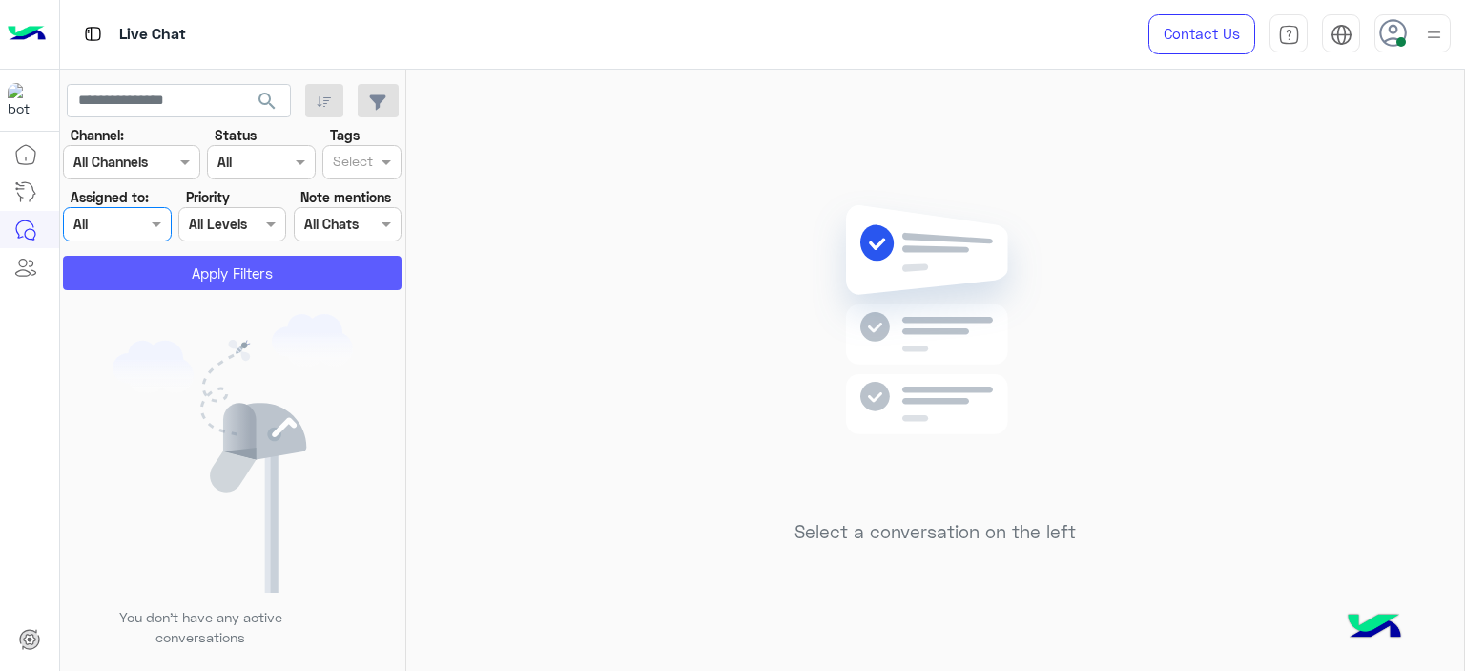
click at [164, 284] on button "Apply Filters" at bounding box center [232, 273] width 339 height 34
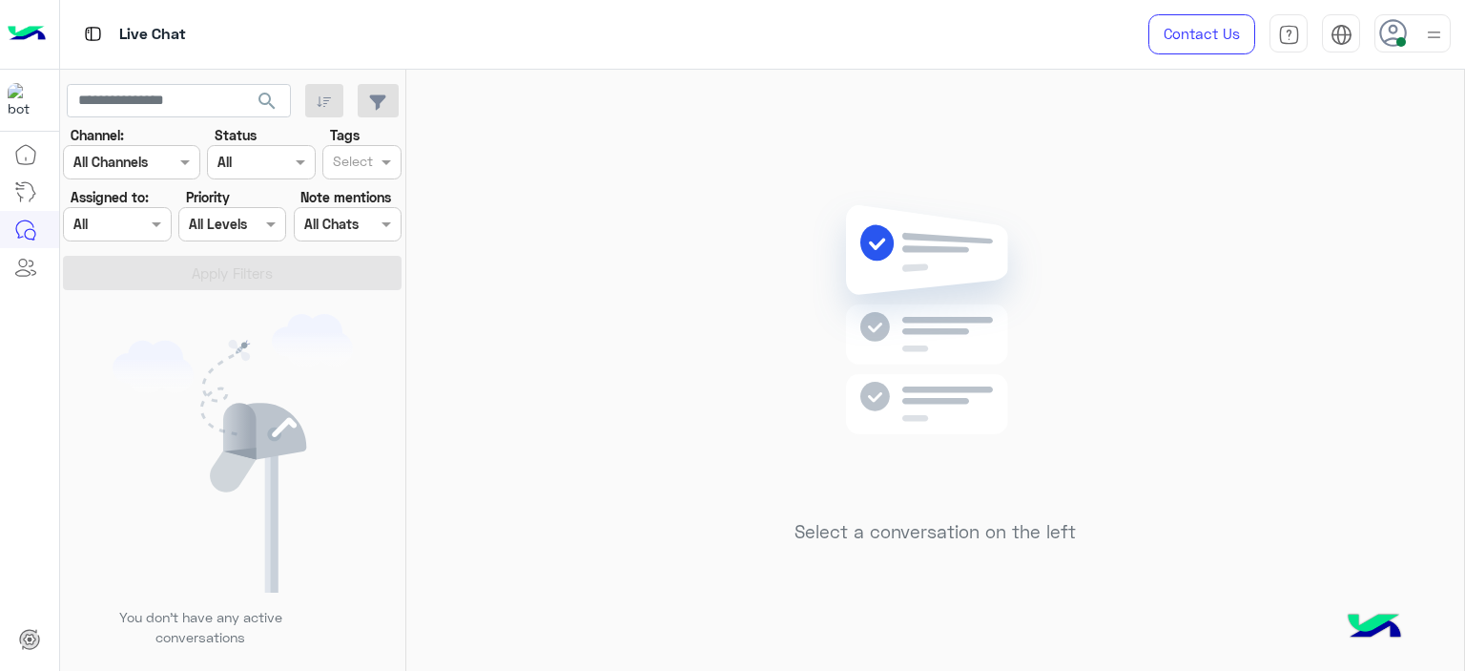
click at [253, 101] on button "search" at bounding box center [267, 104] width 47 height 41
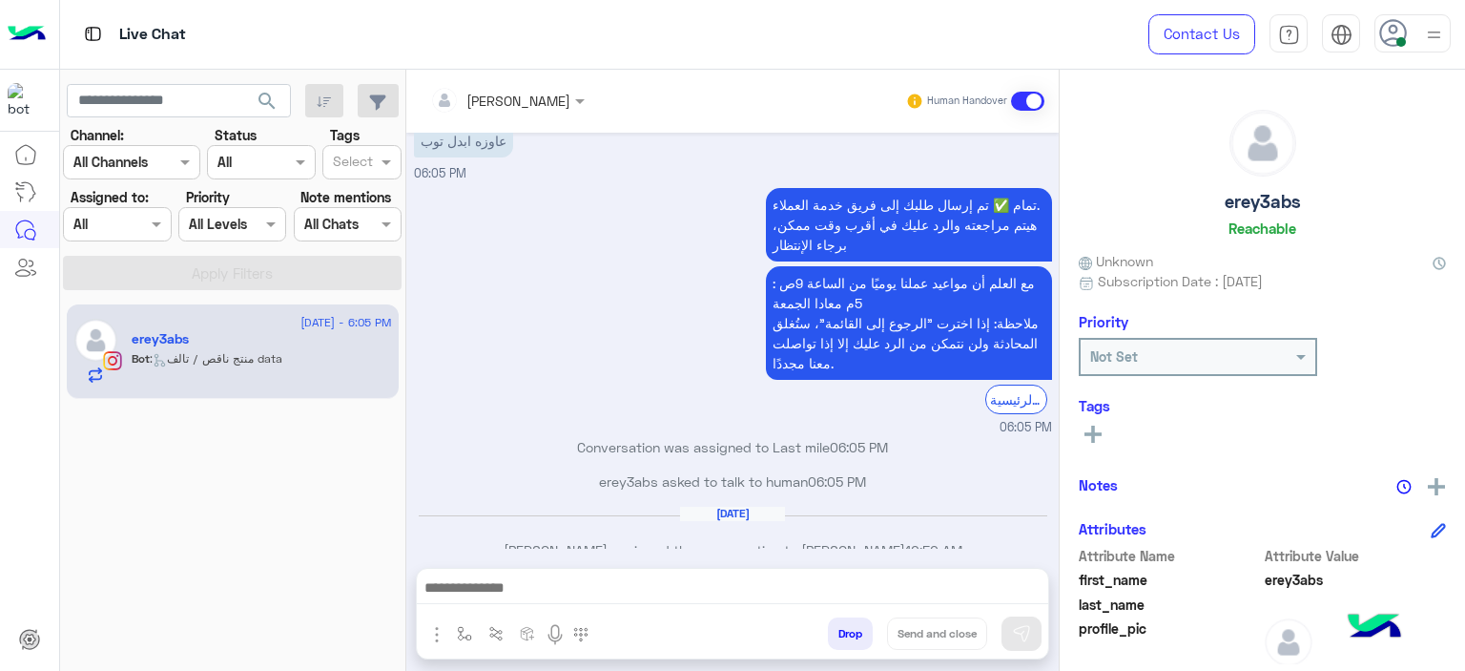
scroll to position [2459, 0]
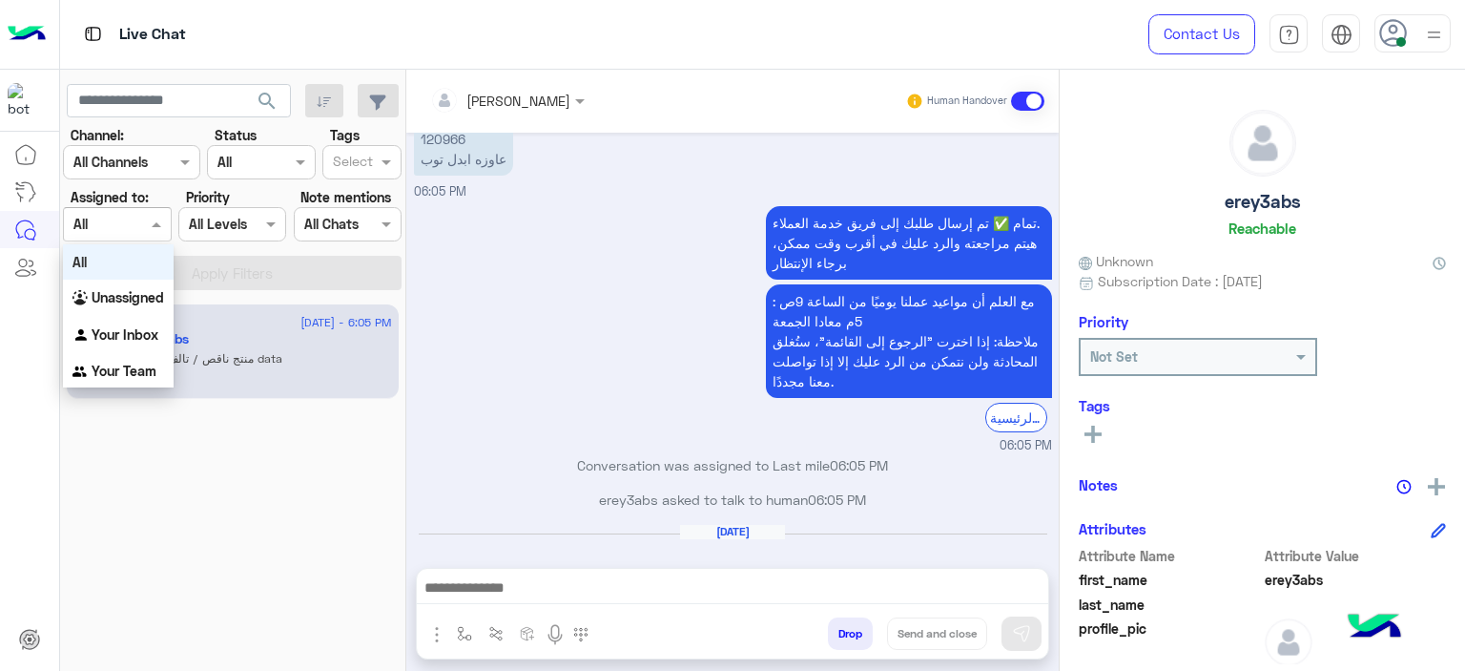
click at [149, 232] on span at bounding box center [159, 224] width 24 height 20
click at [554, 114] on div "Mariam Ahmed" at bounding box center [500, 100] width 140 height 38
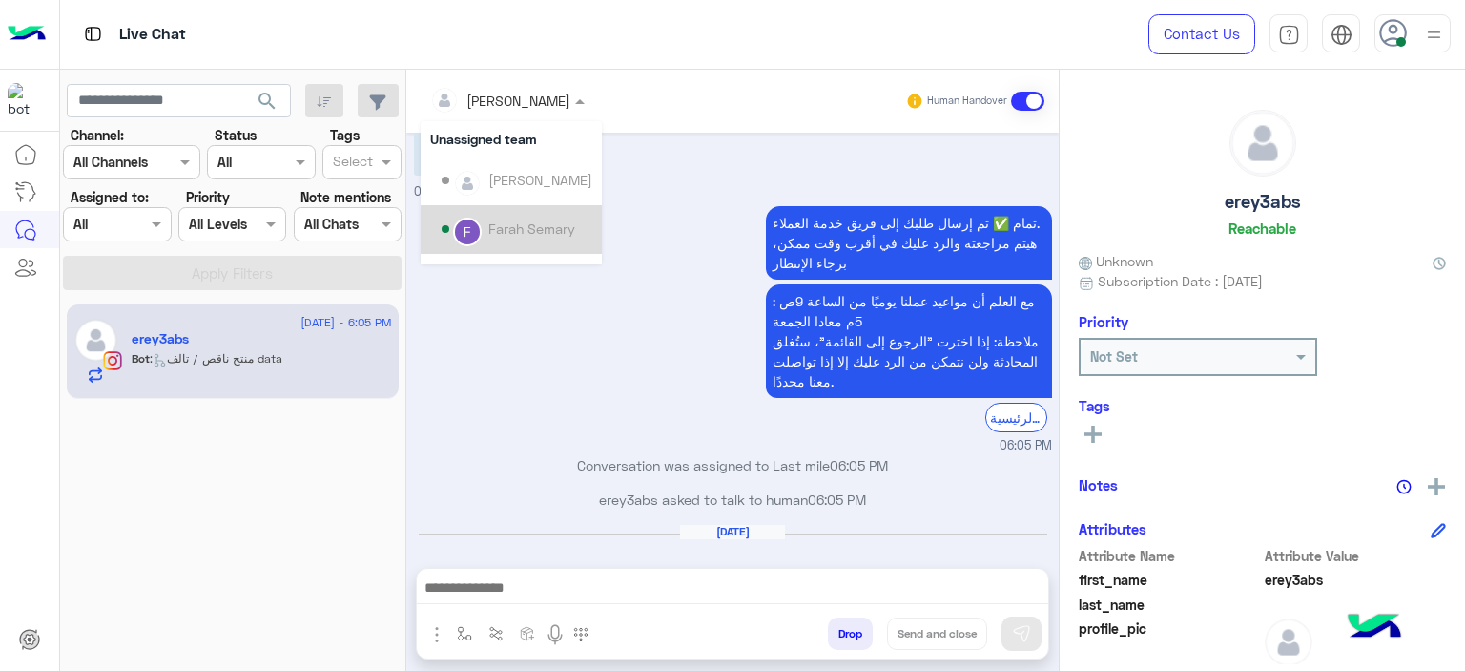
scroll to position [386, 0]
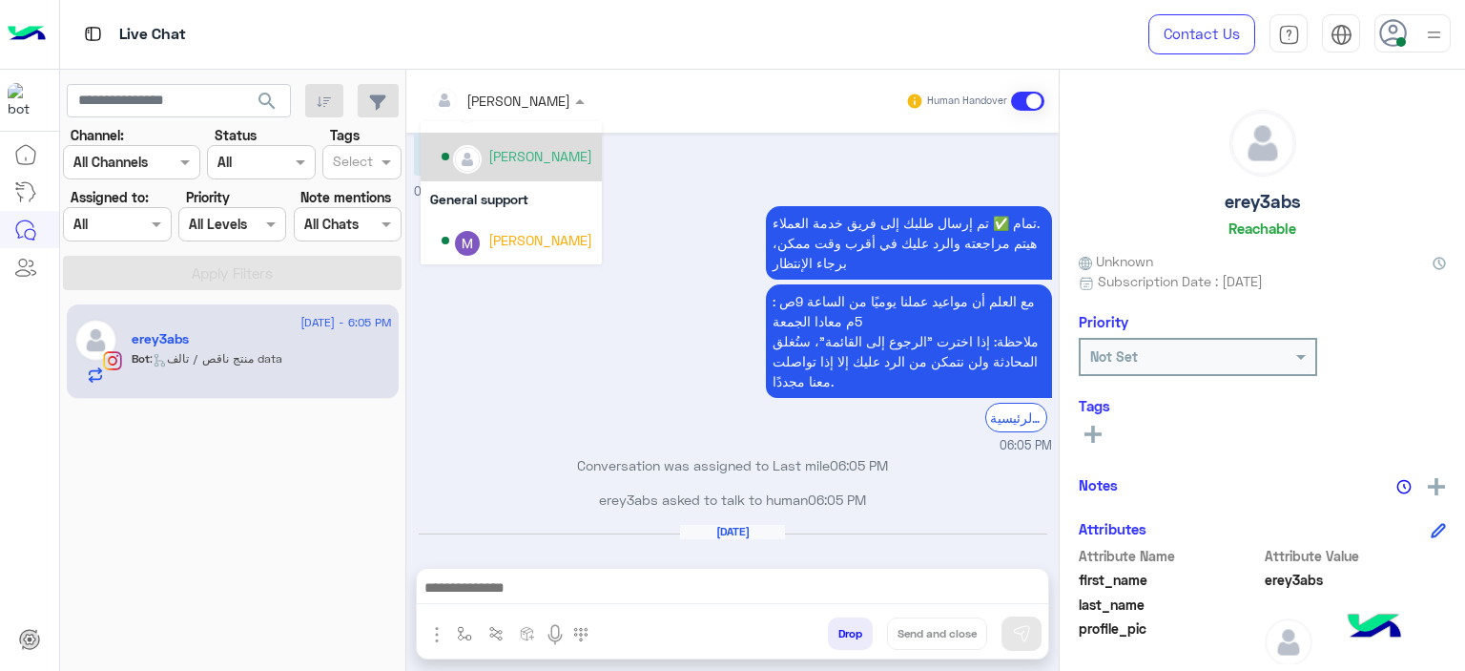
click at [503, 158] on div "Mariam Ahmed" at bounding box center [540, 156] width 104 height 20
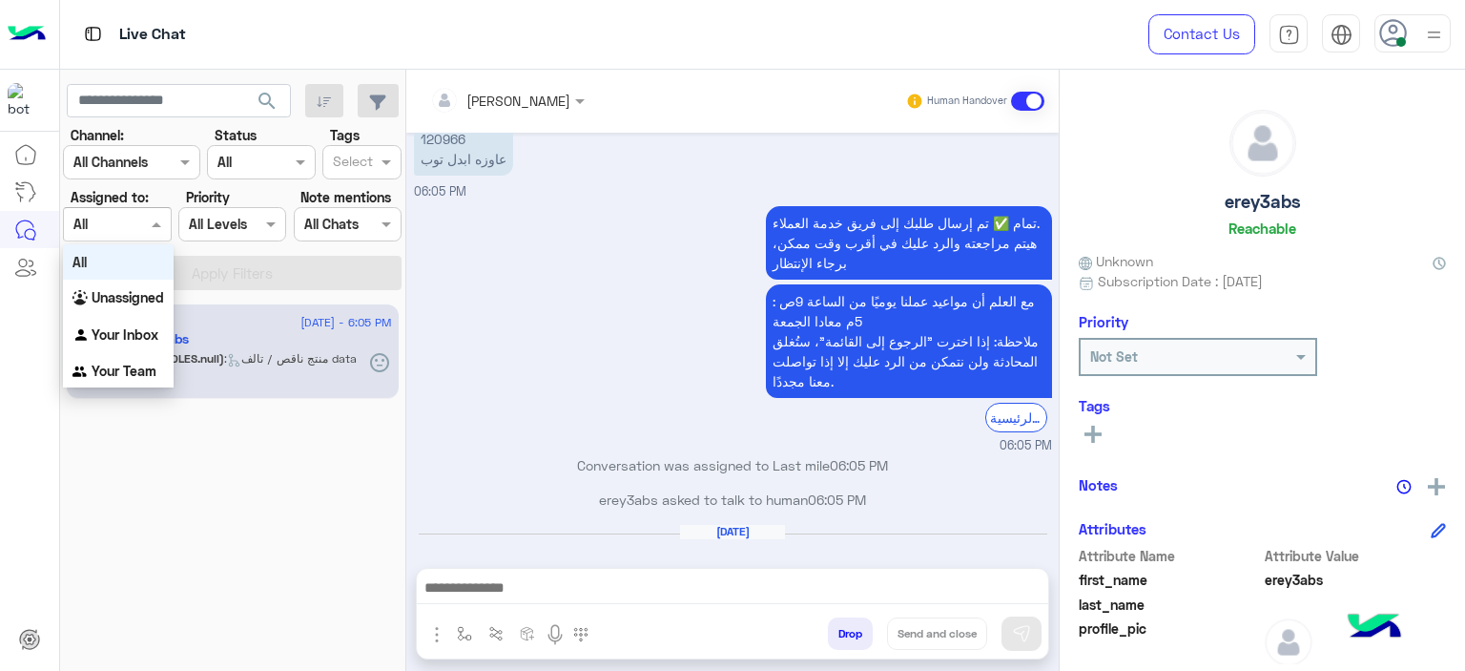
click at [140, 222] on div at bounding box center [117, 224] width 106 height 22
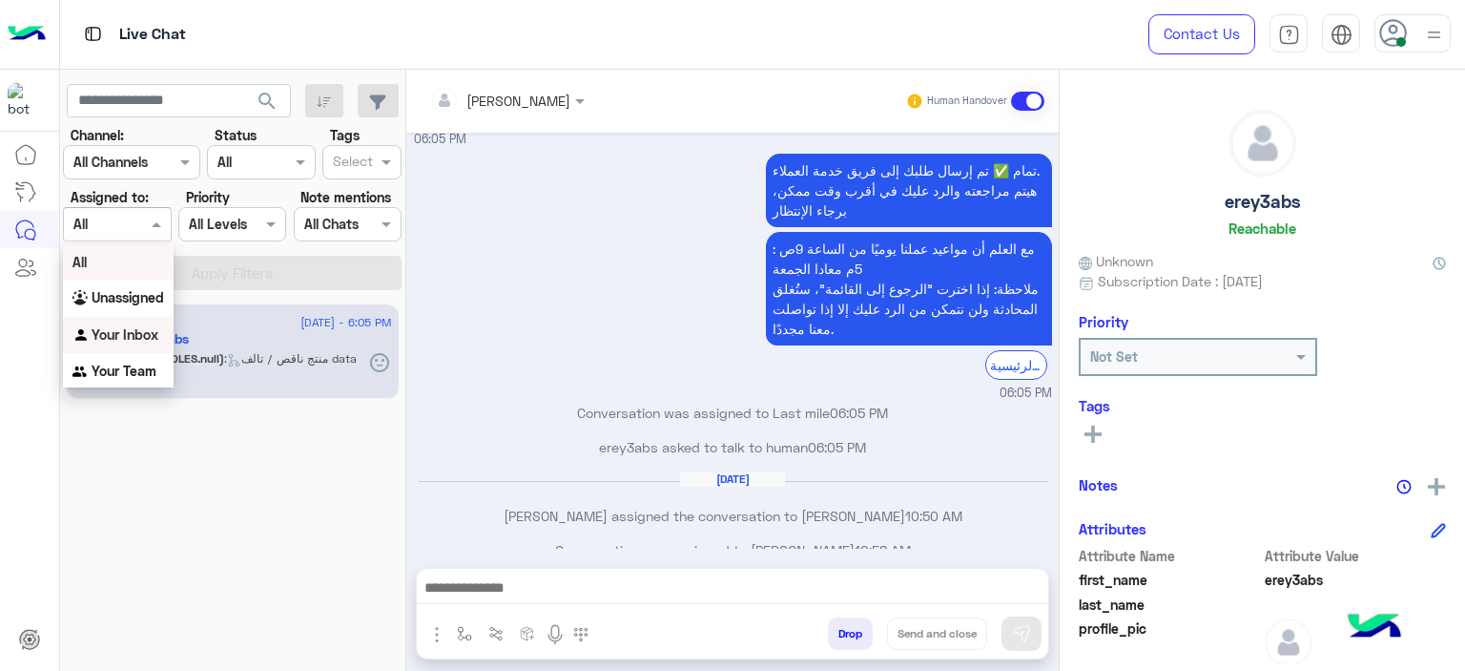
scroll to position [2, 0]
click at [103, 333] on b "Your Inbox" at bounding box center [125, 332] width 67 height 16
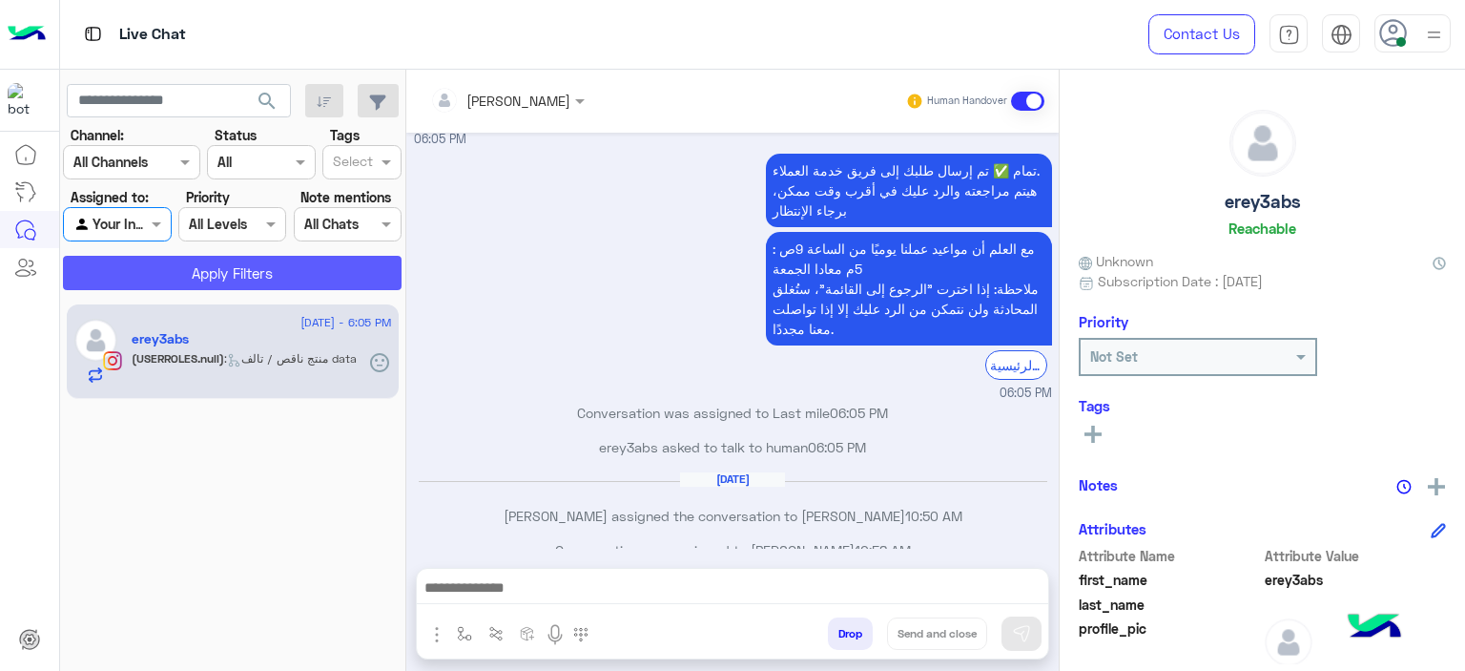
click at [242, 264] on button "Apply Filters" at bounding box center [232, 273] width 339 height 34
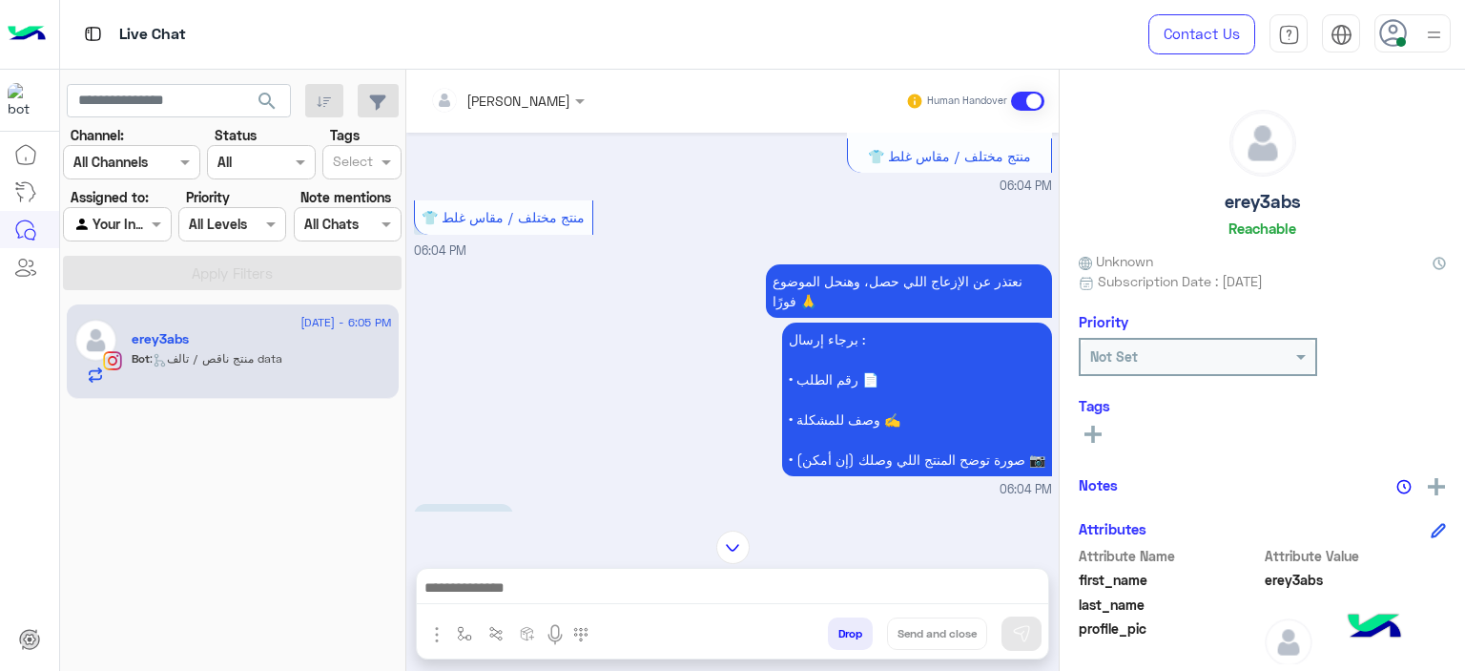
scroll to position [2038, 0]
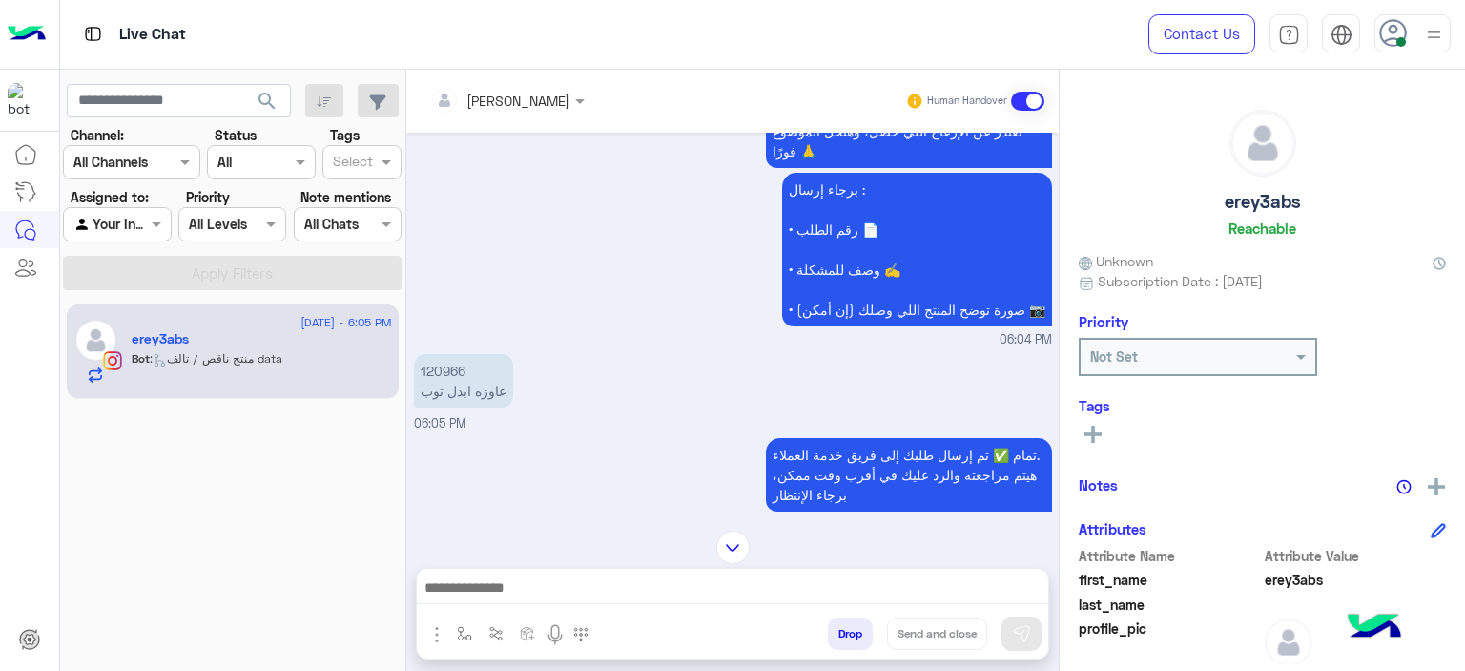
click at [437, 354] on p "120966 عاوزه ابدل توب" at bounding box center [463, 380] width 99 height 53
copy p "120966"
drag, startPoint x: 466, startPoint y: 632, endPoint x: 479, endPoint y: 629, distance: 13.0
click at [467, 632] on img "button" at bounding box center [464, 633] width 15 height 15
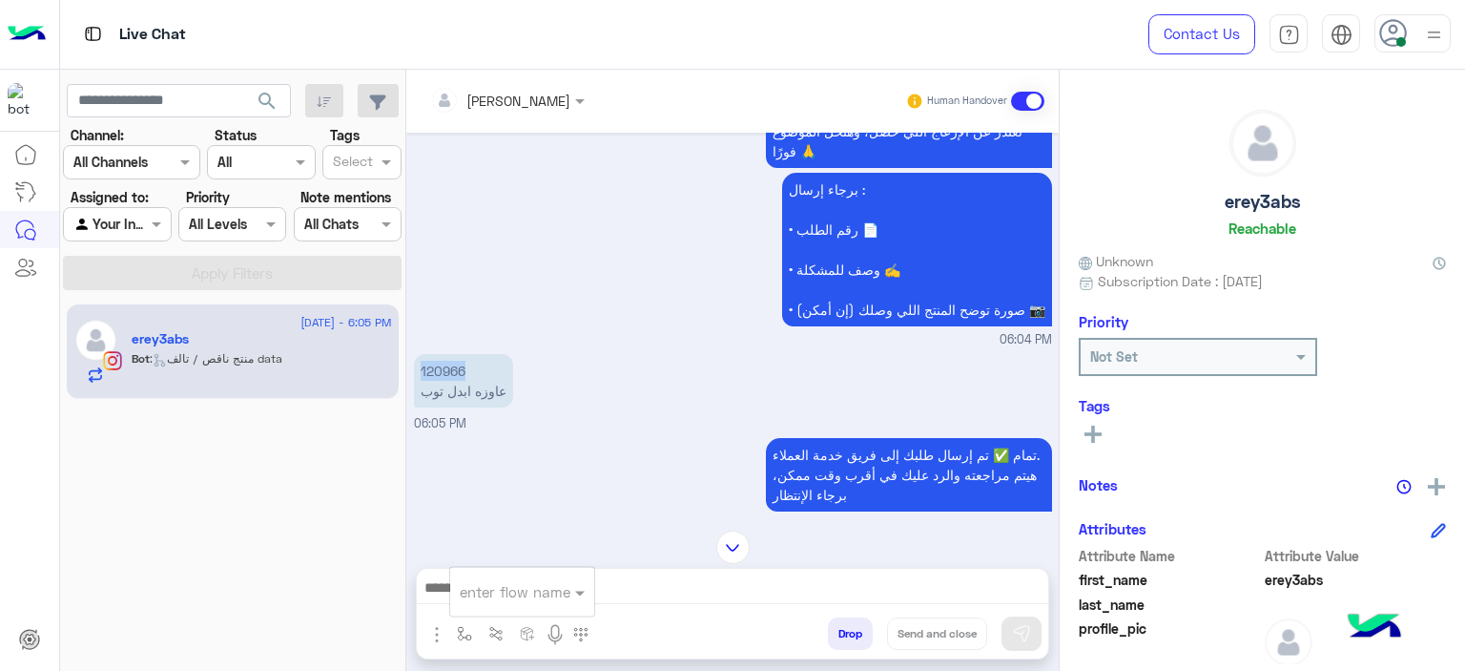
click at [497, 602] on div "enter flow name" at bounding box center [522, 591] width 144 height 34
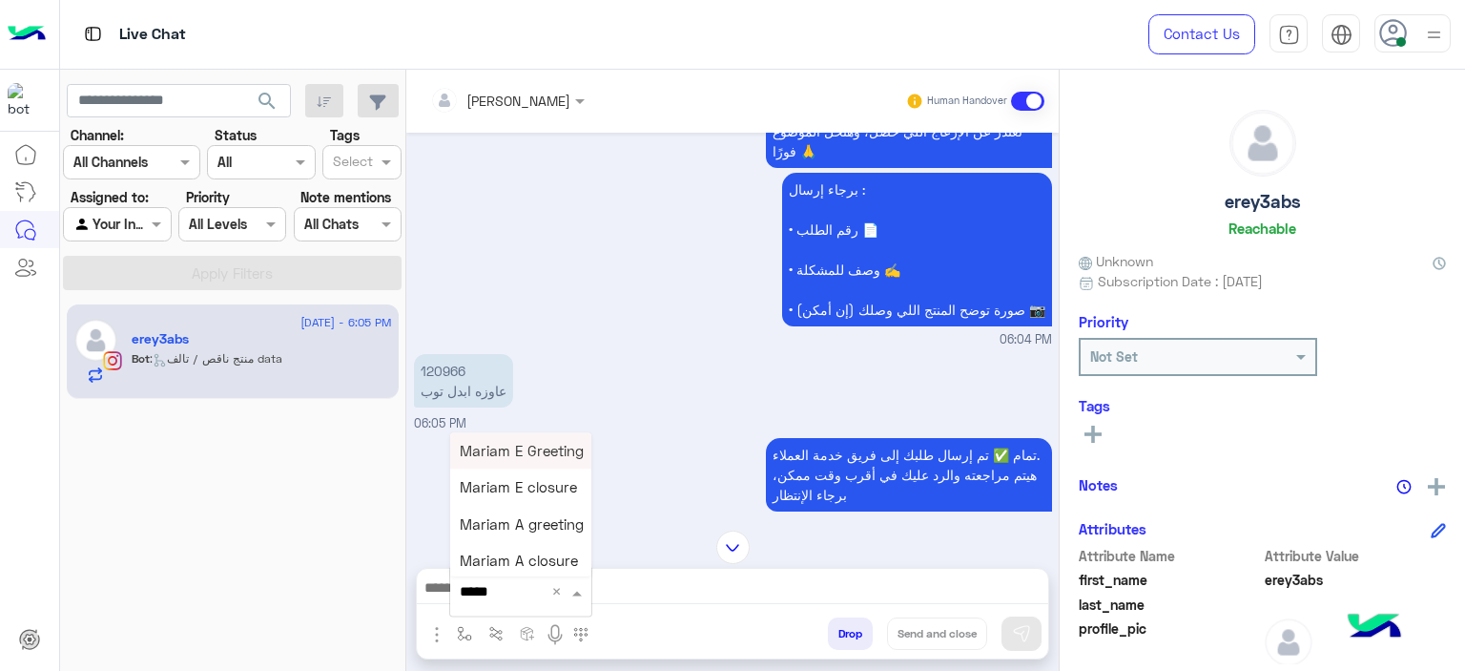
type input "******"
click at [549, 522] on span "Mariam A greeting" at bounding box center [522, 523] width 124 height 17
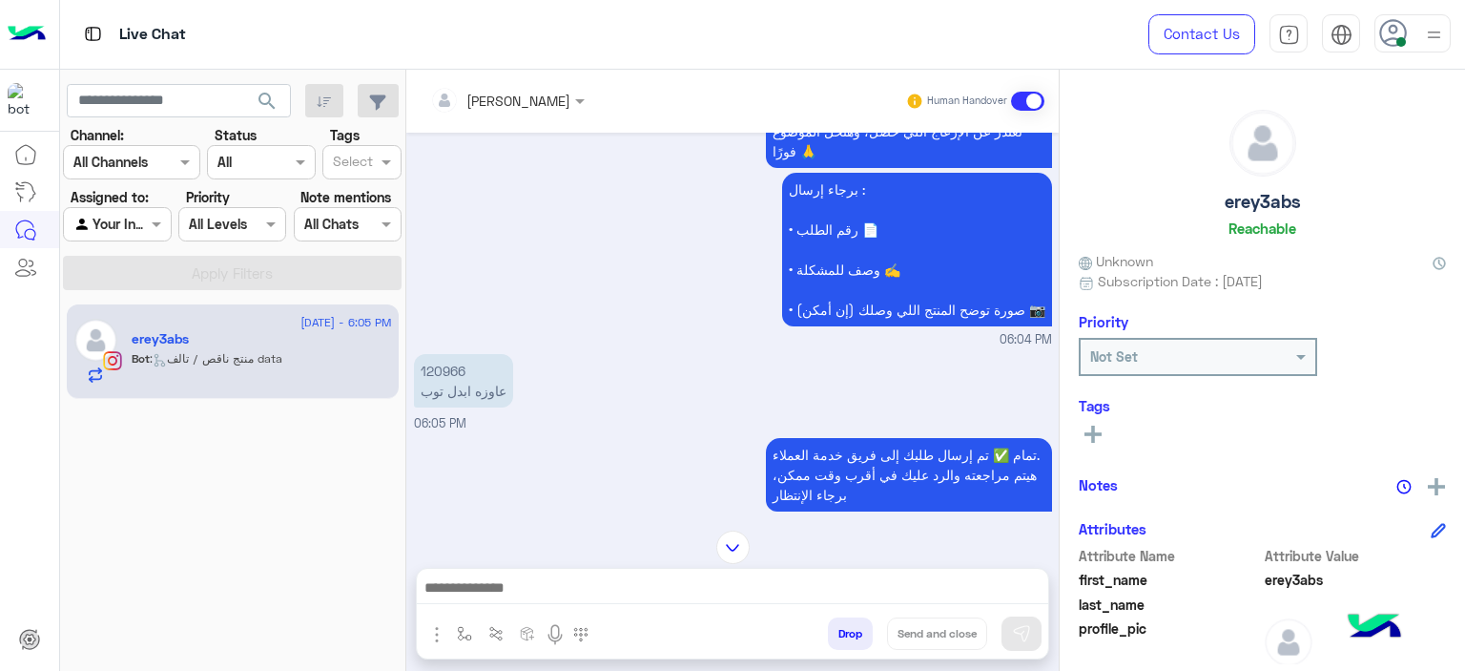
type textarea "**********"
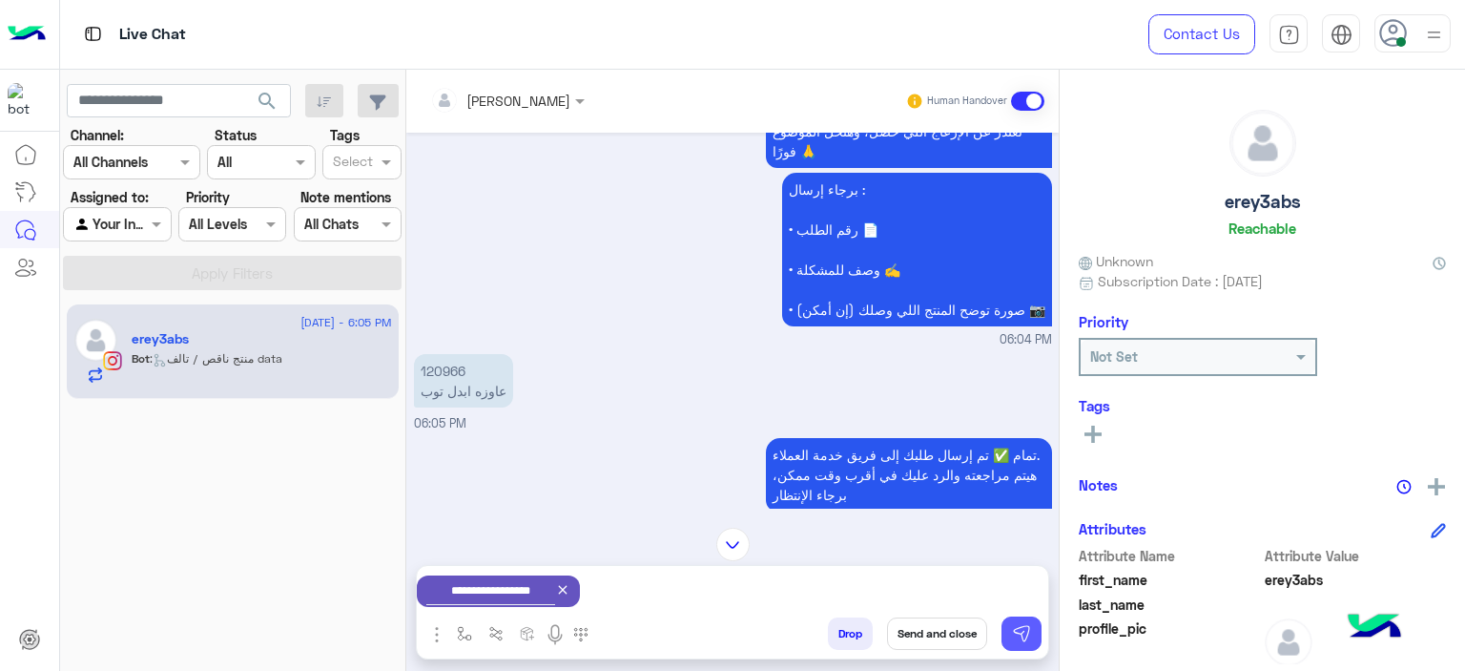
click at [1026, 631] on img at bounding box center [1021, 633] width 19 height 19
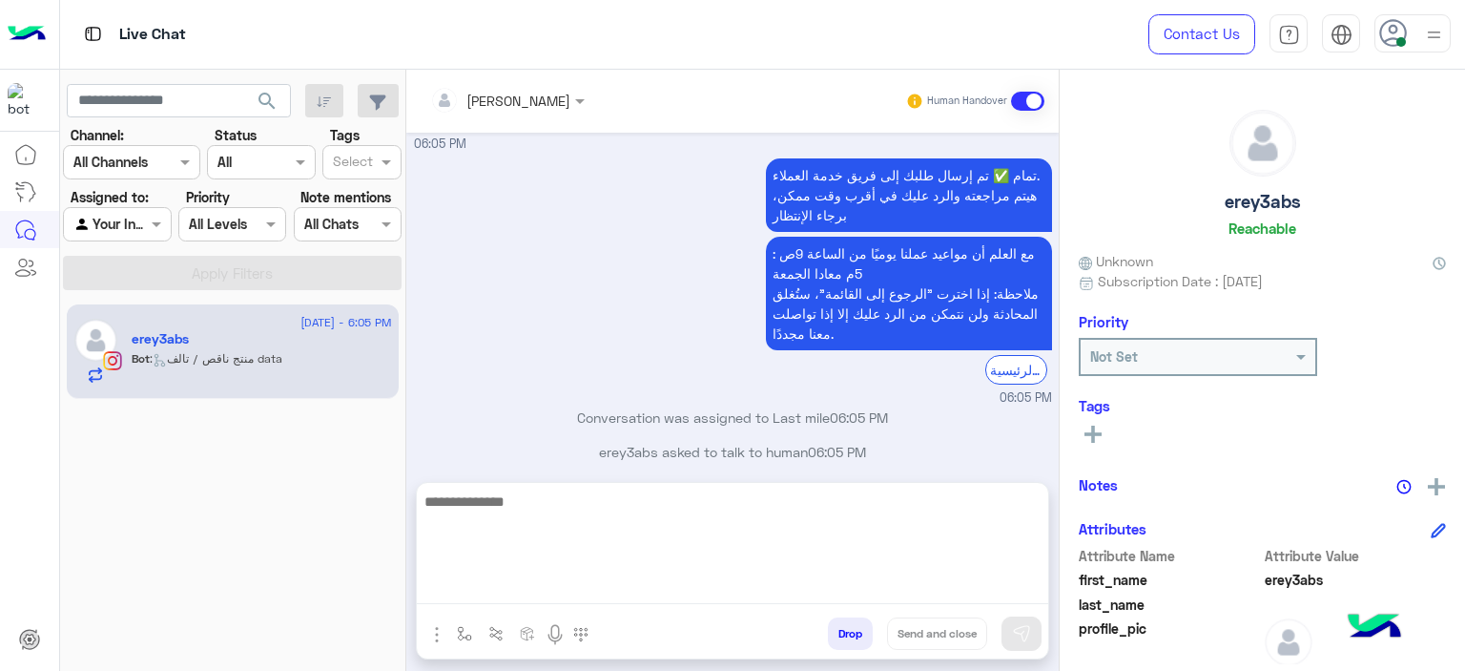
click at [807, 584] on textarea at bounding box center [733, 546] width 632 height 114
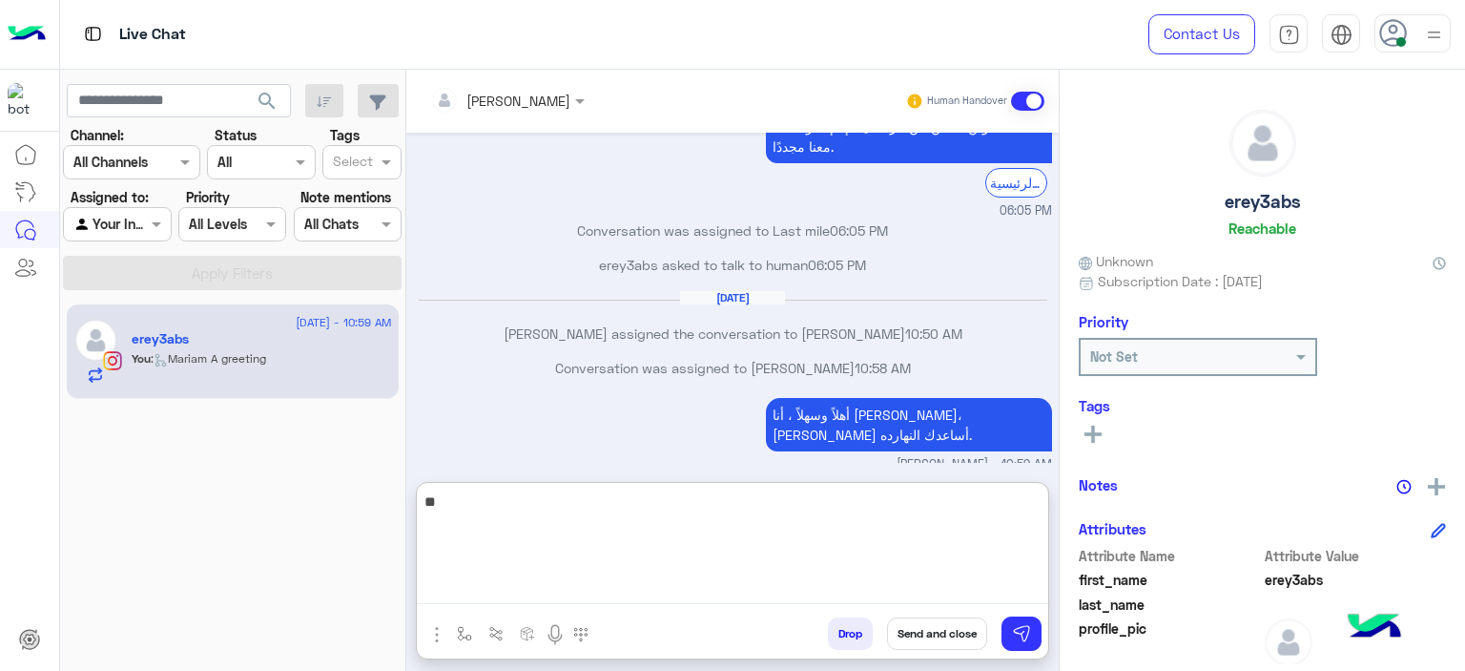
type textarea "*"
drag, startPoint x: 859, startPoint y: 507, endPoint x: 901, endPoint y: 508, distance: 42.0
click at [901, 508] on textarea "**********" at bounding box center [733, 546] width 632 height 114
type textarea "**********"
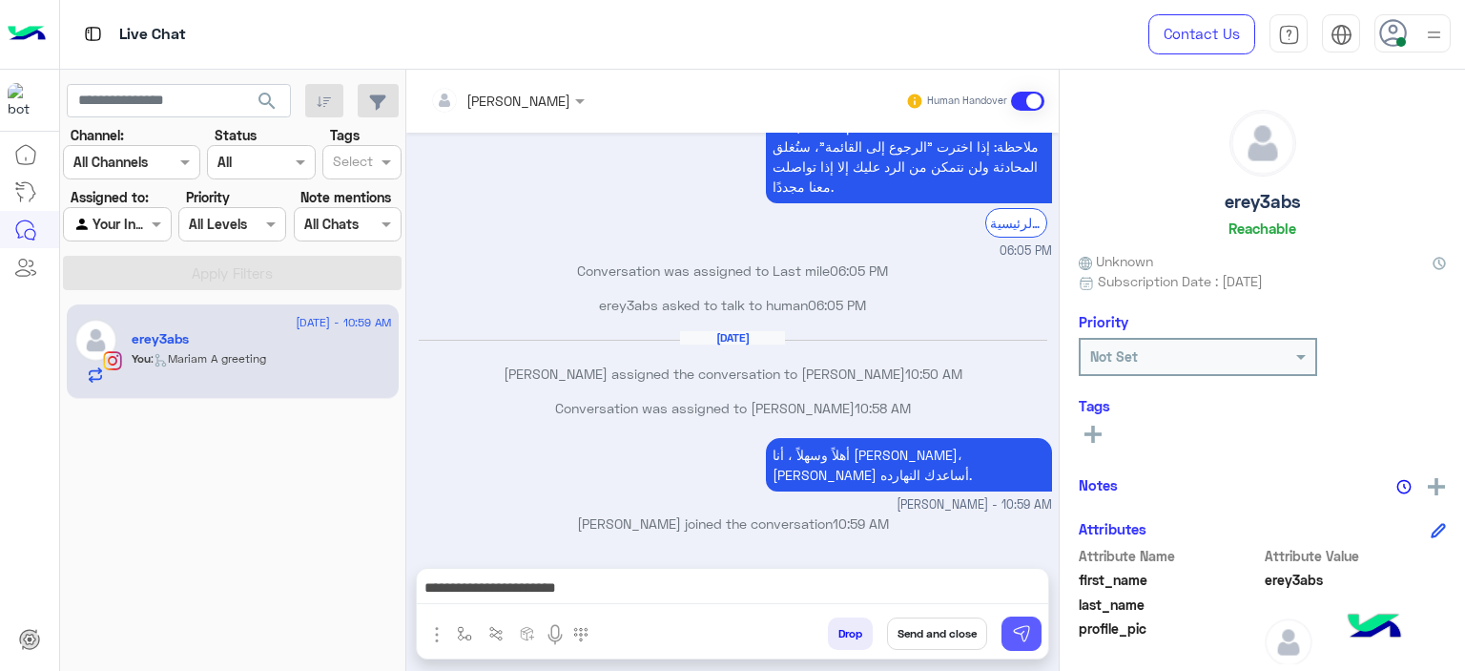
click at [1012, 638] on img at bounding box center [1021, 633] width 19 height 19
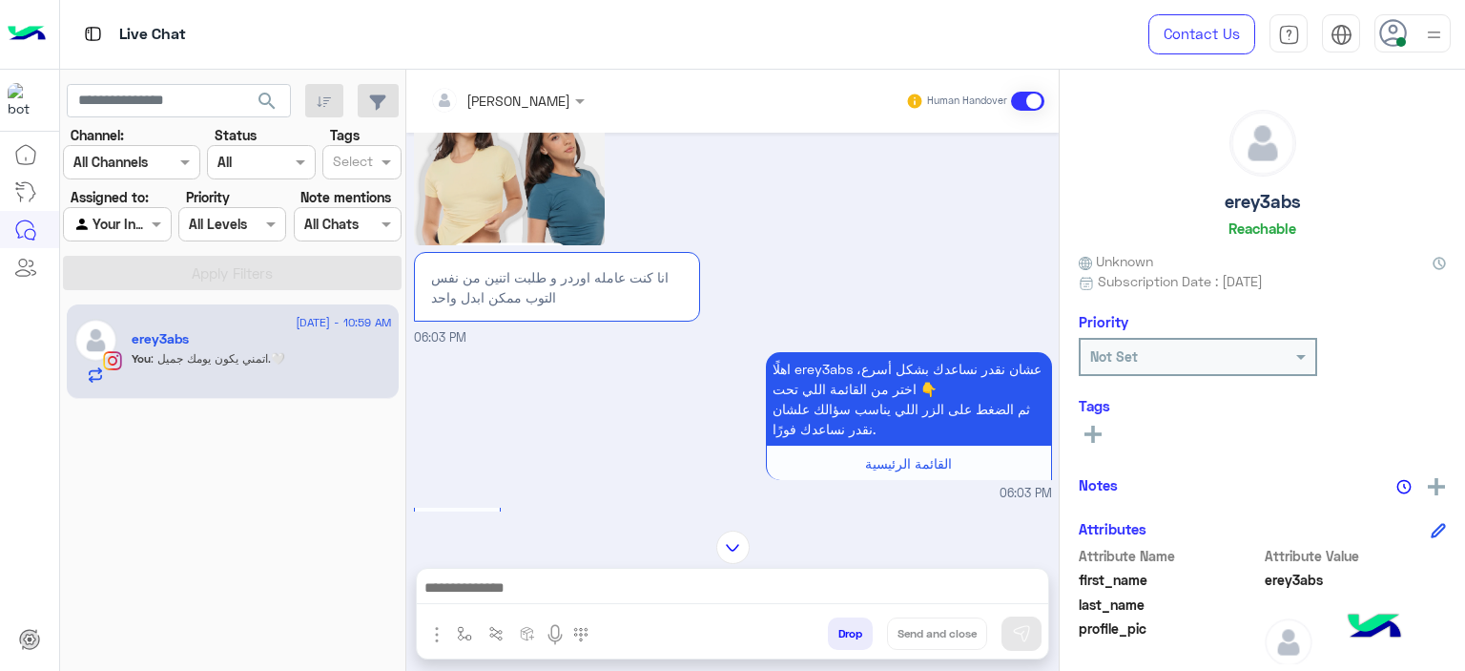
scroll to position [2732, 0]
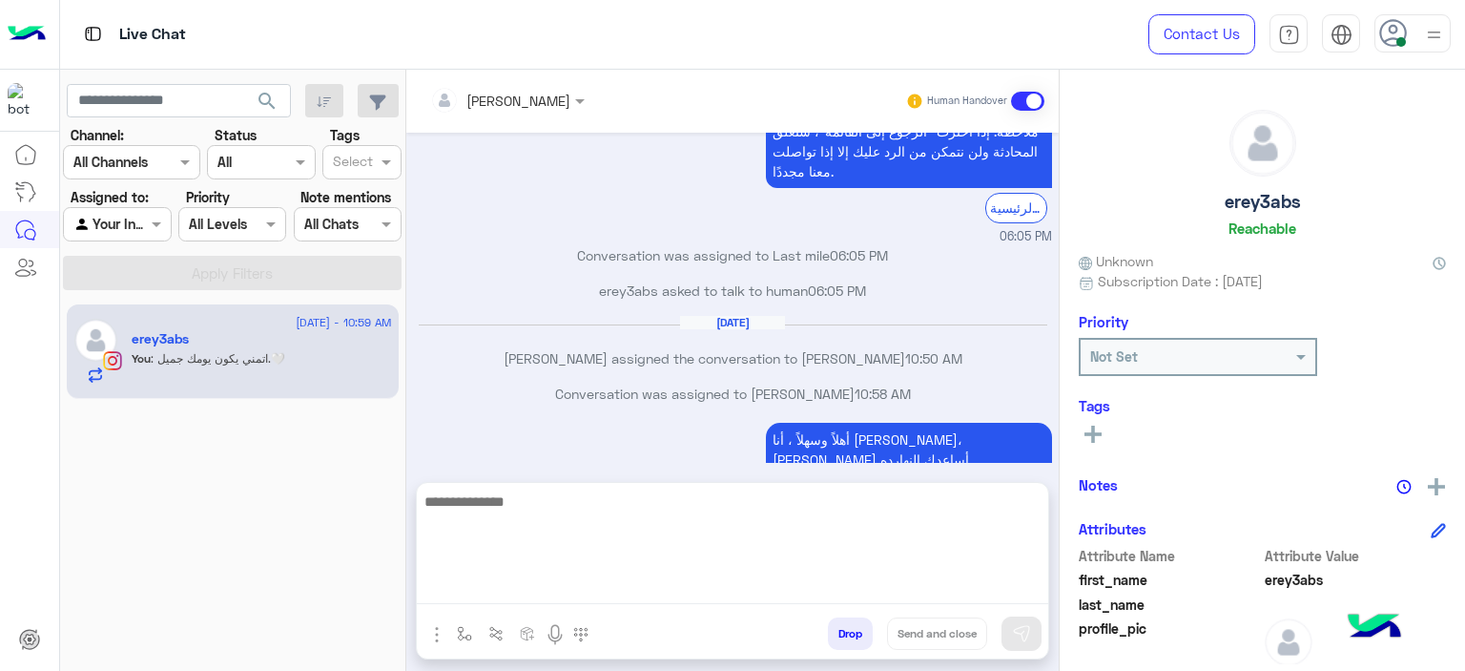
click at [546, 577] on textarea at bounding box center [733, 546] width 632 height 114
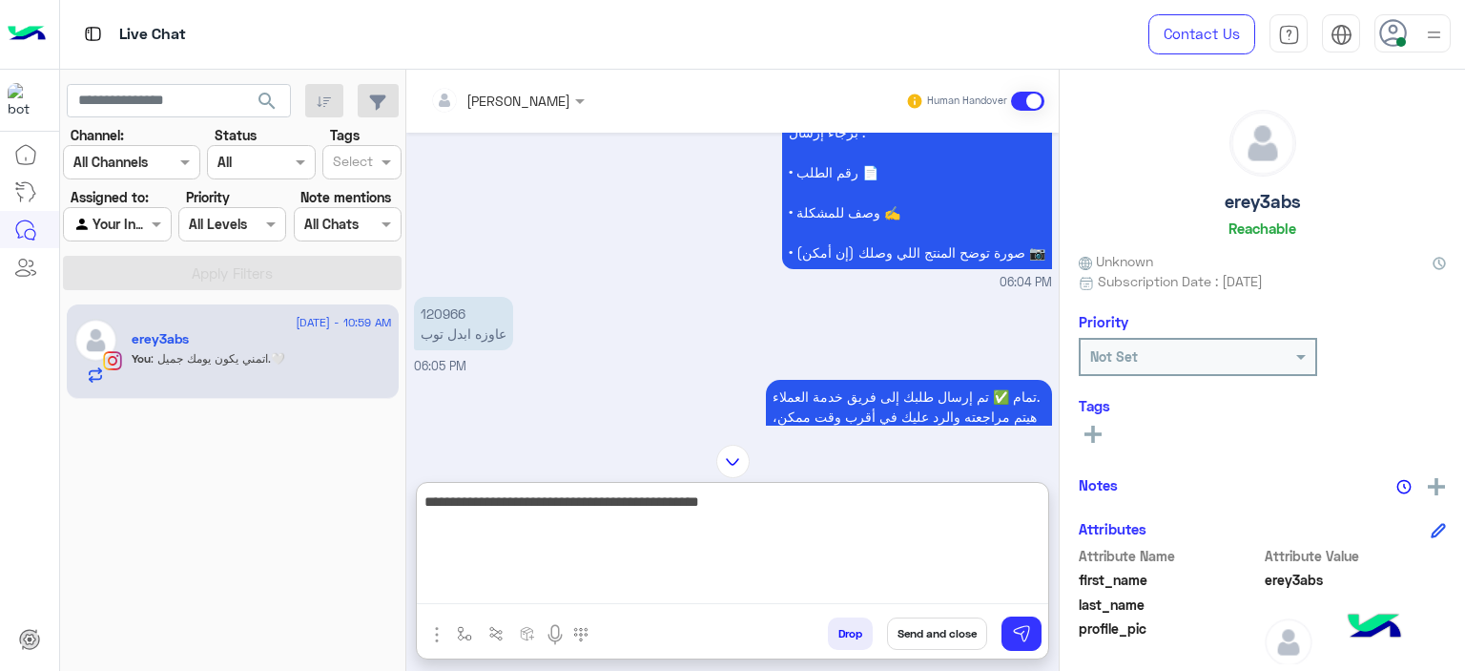
scroll to position [2818, 0]
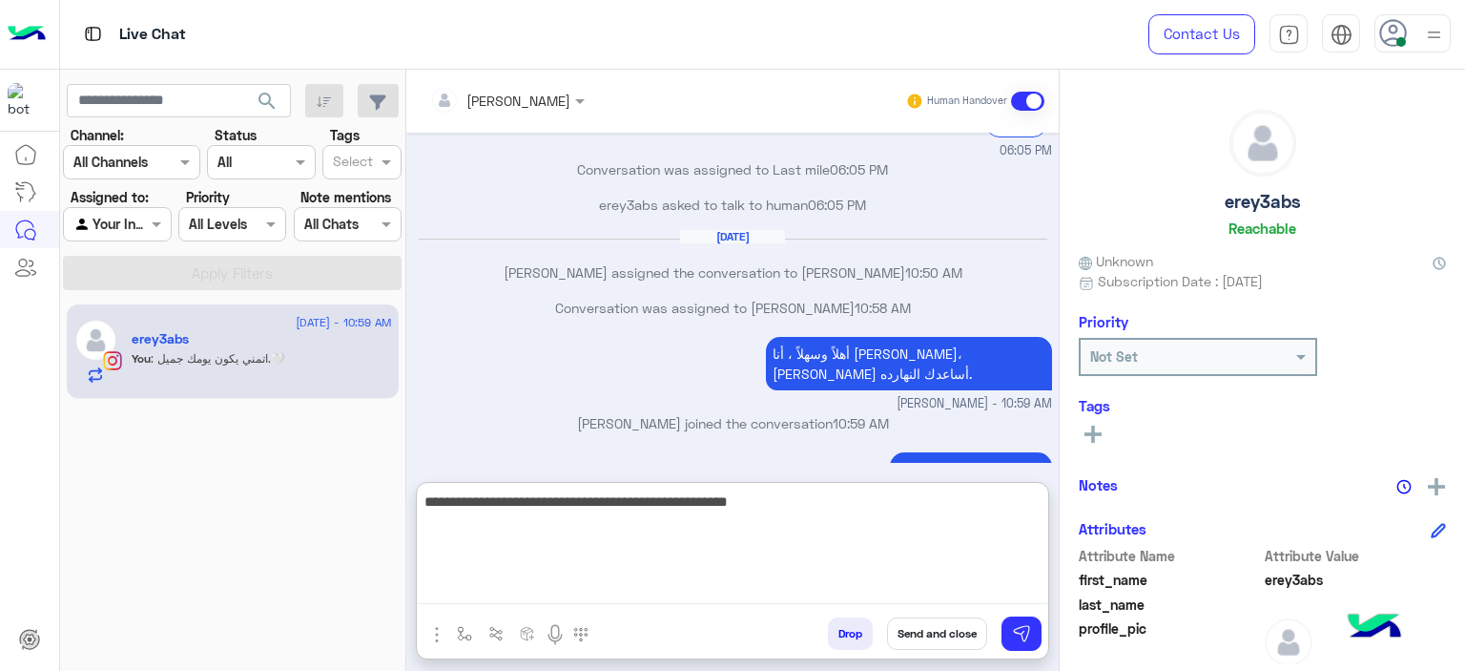
type textarea "**********"
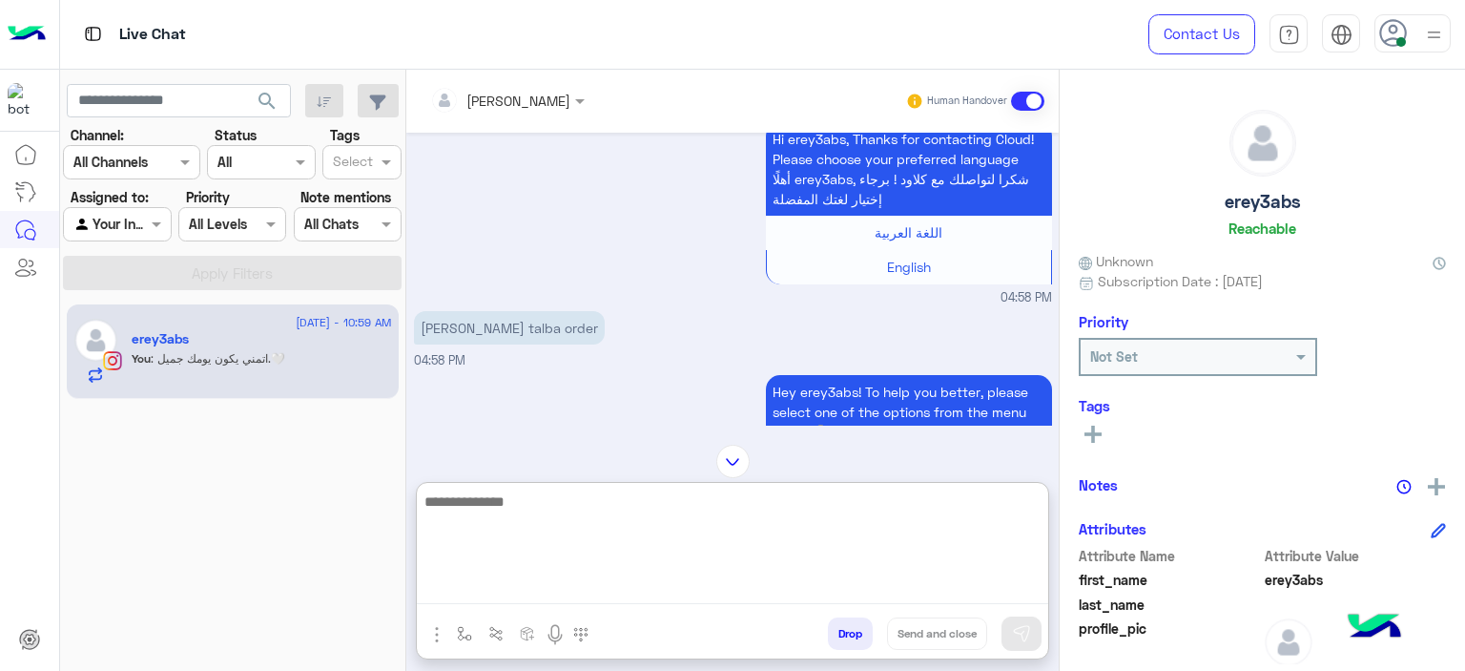
scroll to position [3056, 0]
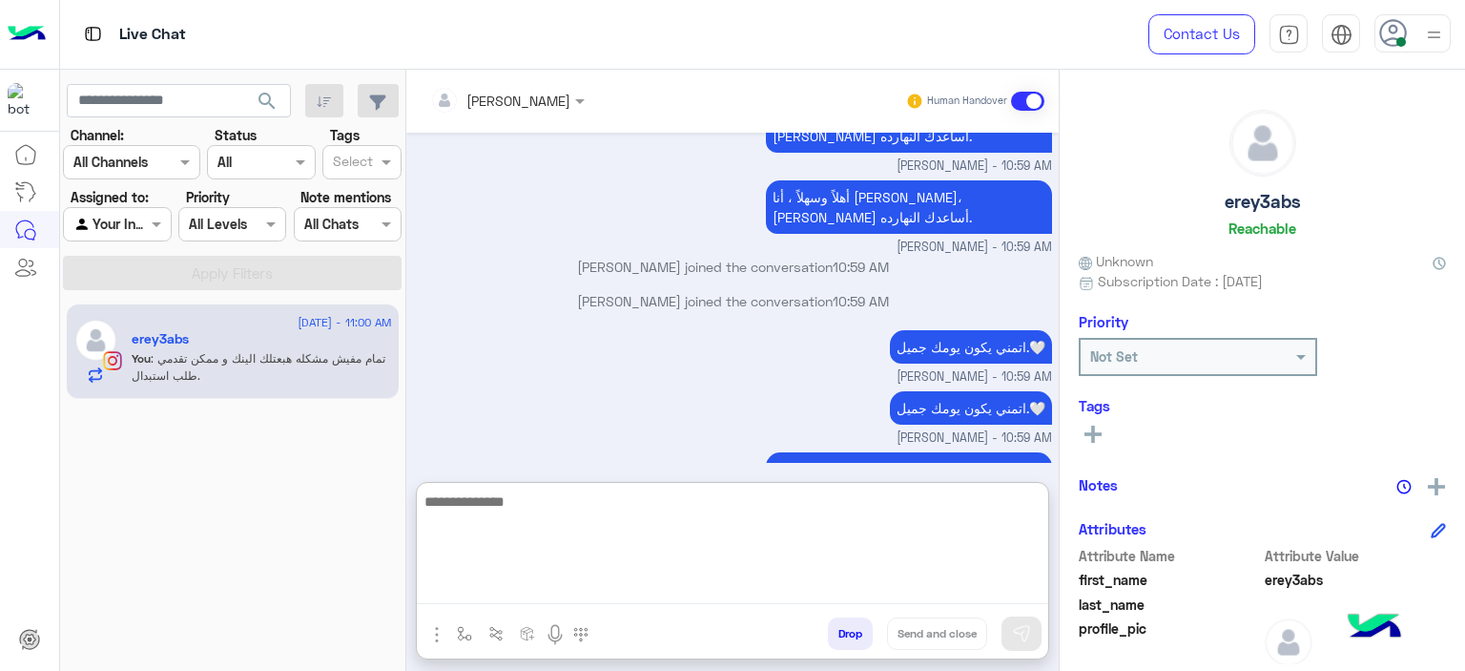
paste textarea "**********"
type textarea "**********"
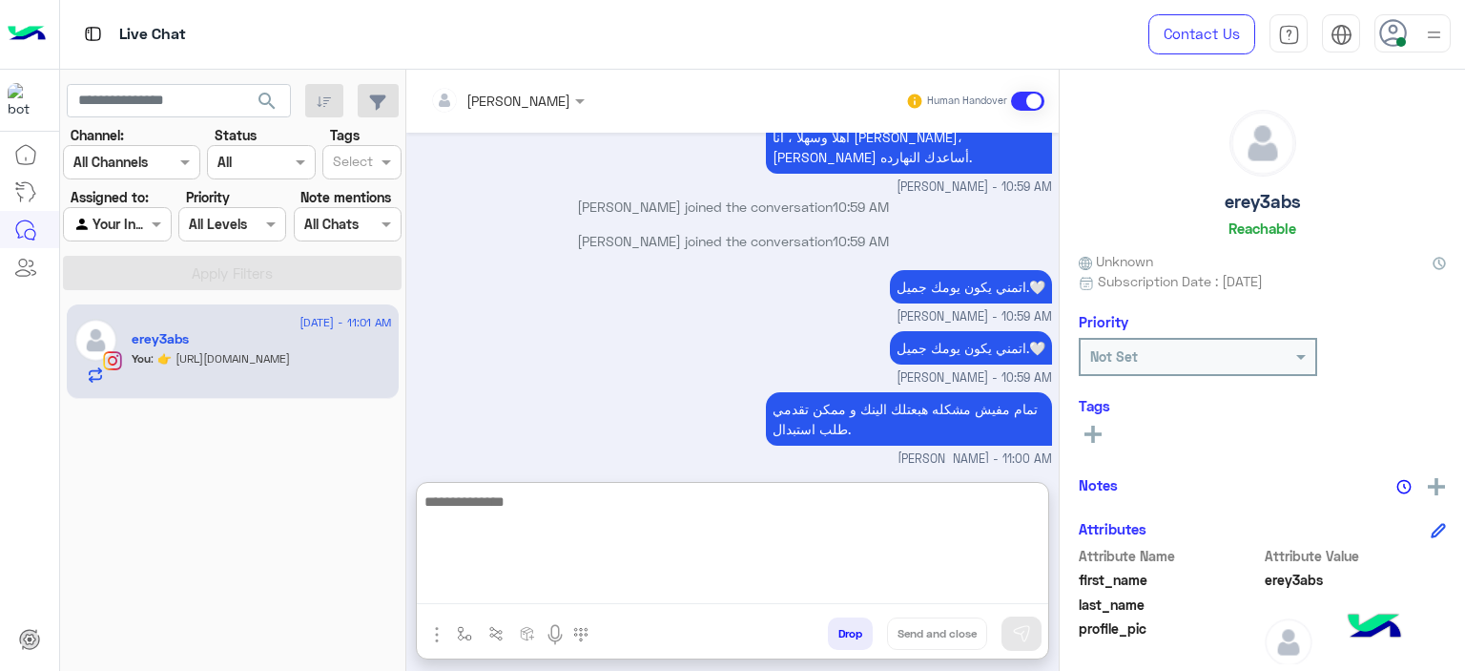
scroll to position [3116, 0]
paste textarea "**********"
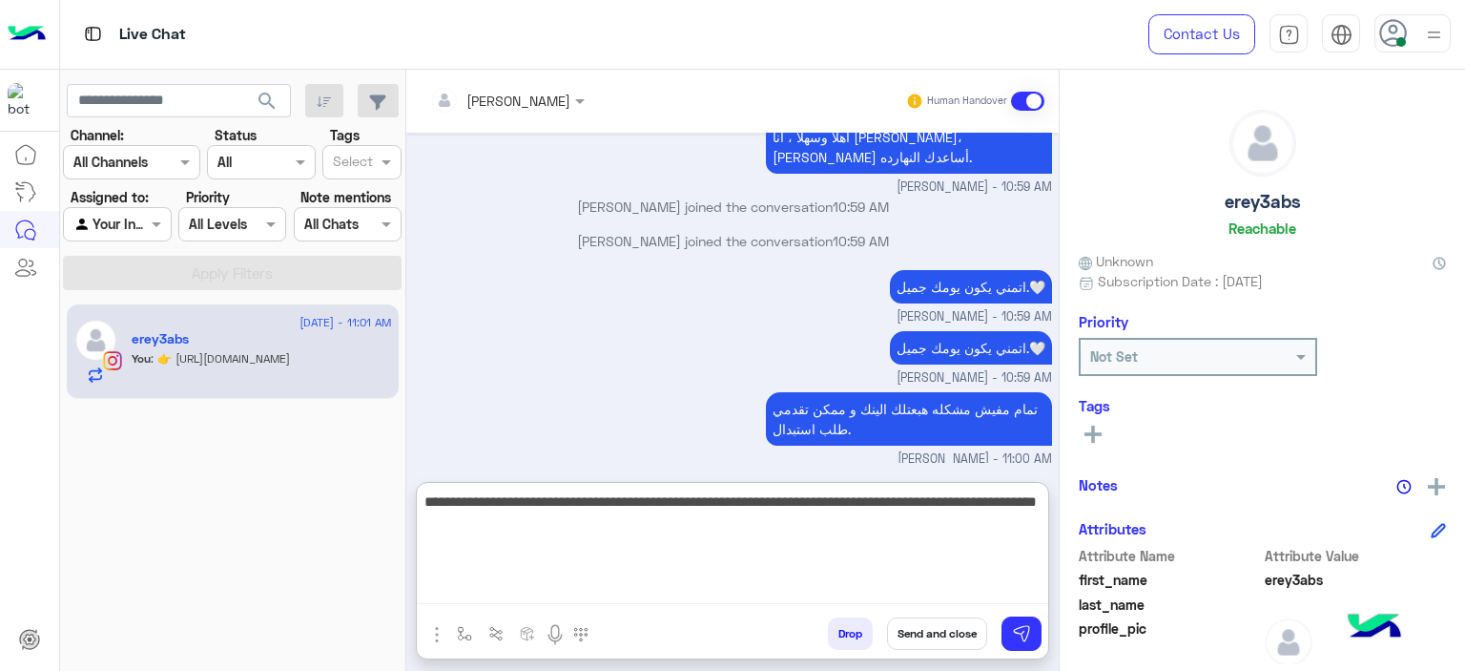
click at [961, 499] on textarea "**********" at bounding box center [733, 546] width 632 height 114
click at [908, 499] on textarea "**********" at bounding box center [733, 546] width 632 height 114
drag, startPoint x: 650, startPoint y: 498, endPoint x: 703, endPoint y: 495, distance: 53.5
click at [703, 495] on textarea "**********" at bounding box center [733, 546] width 632 height 114
click at [691, 501] on textarea "**********" at bounding box center [733, 546] width 632 height 114
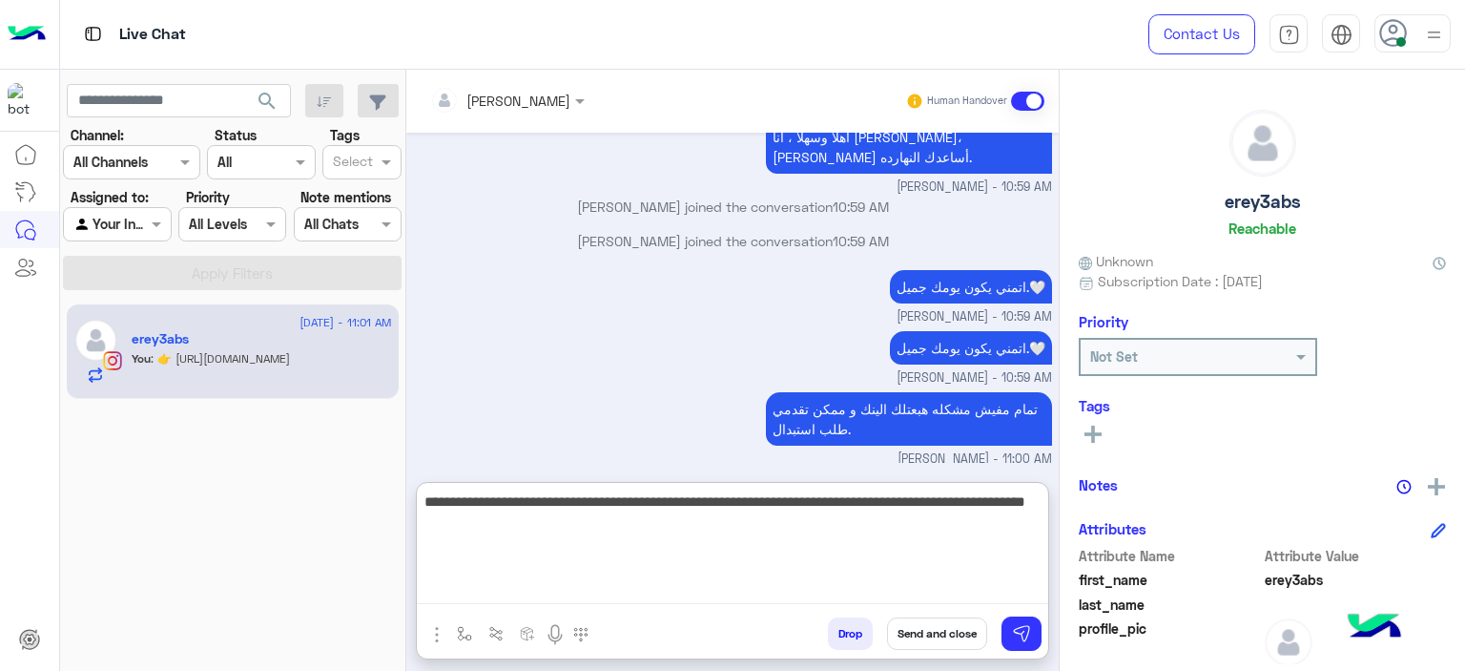
drag, startPoint x: 658, startPoint y: 500, endPoint x: 695, endPoint y: 501, distance: 37.2
click at [695, 501] on textarea "**********" at bounding box center [733, 546] width 632 height 114
type textarea "**********"
click at [832, 537] on textarea "**********" at bounding box center [733, 546] width 632 height 114
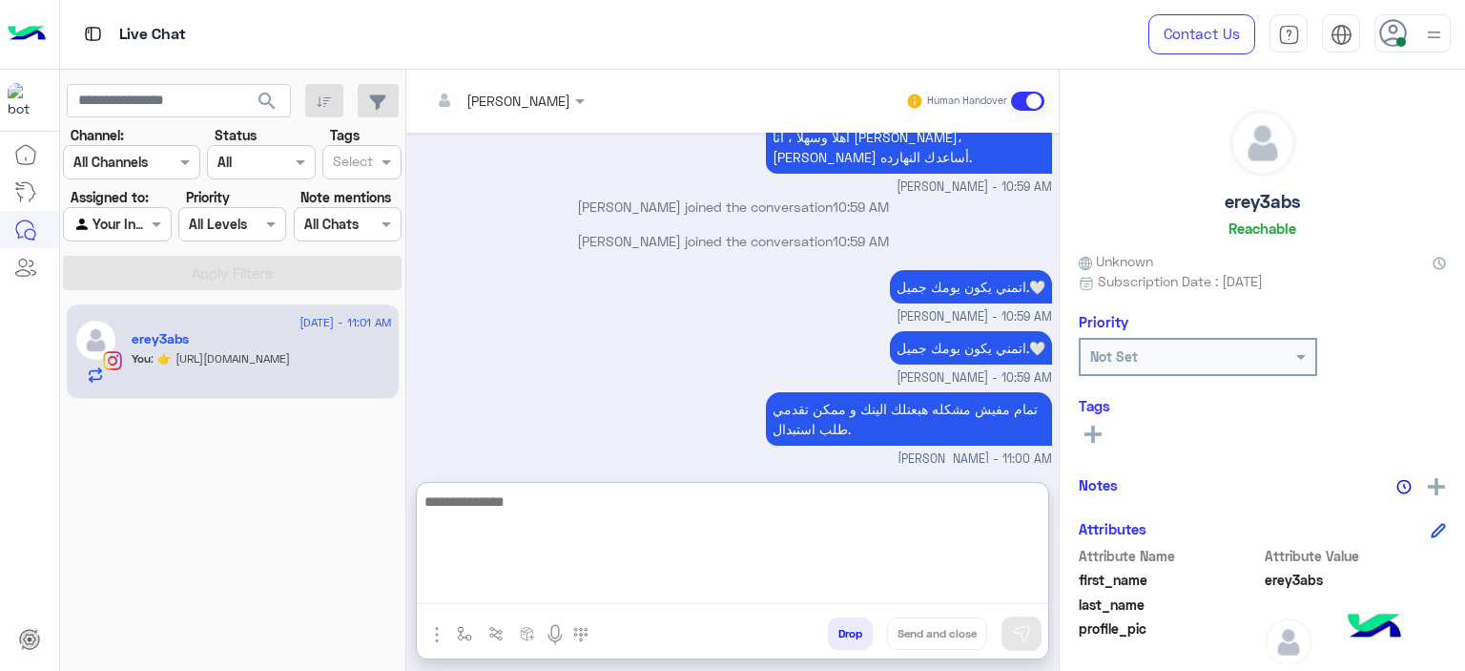
scroll to position [3217, 0]
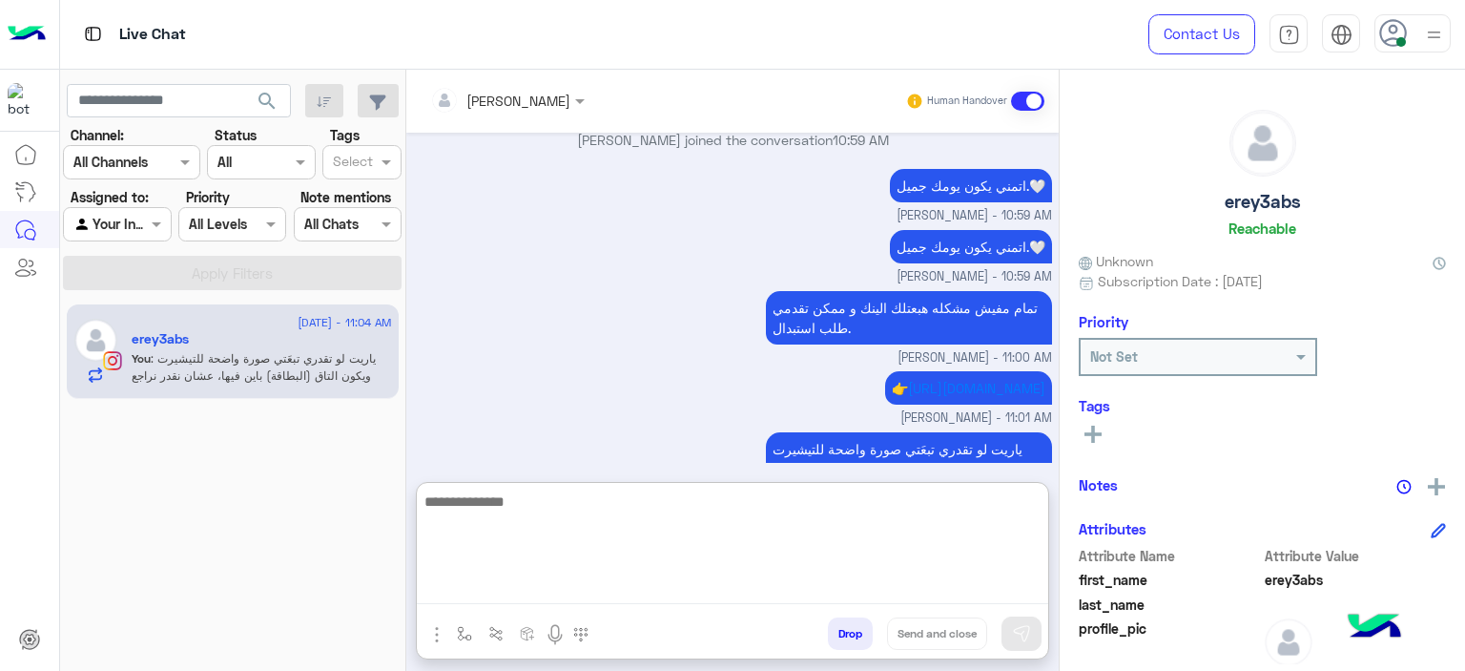
paste textarea "**********"
type textarea "**********"
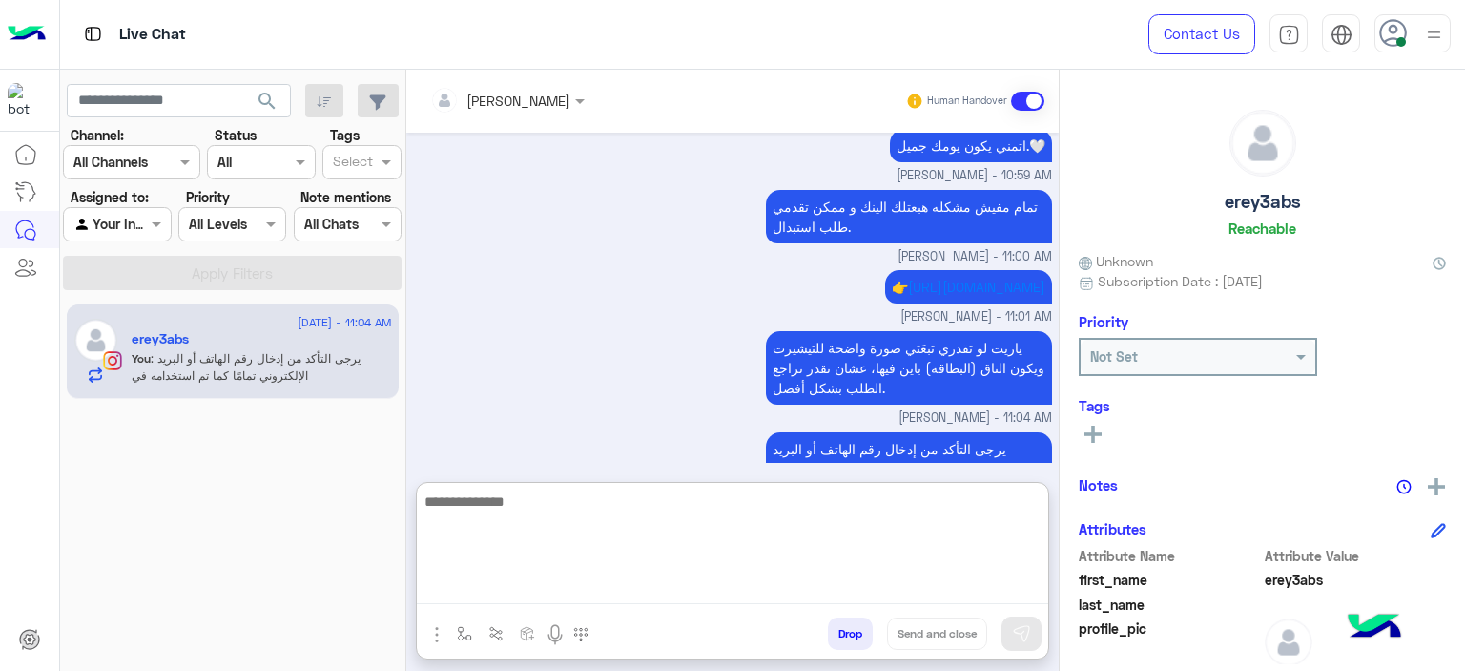
paste textarea "**********"
type textarea "**********"
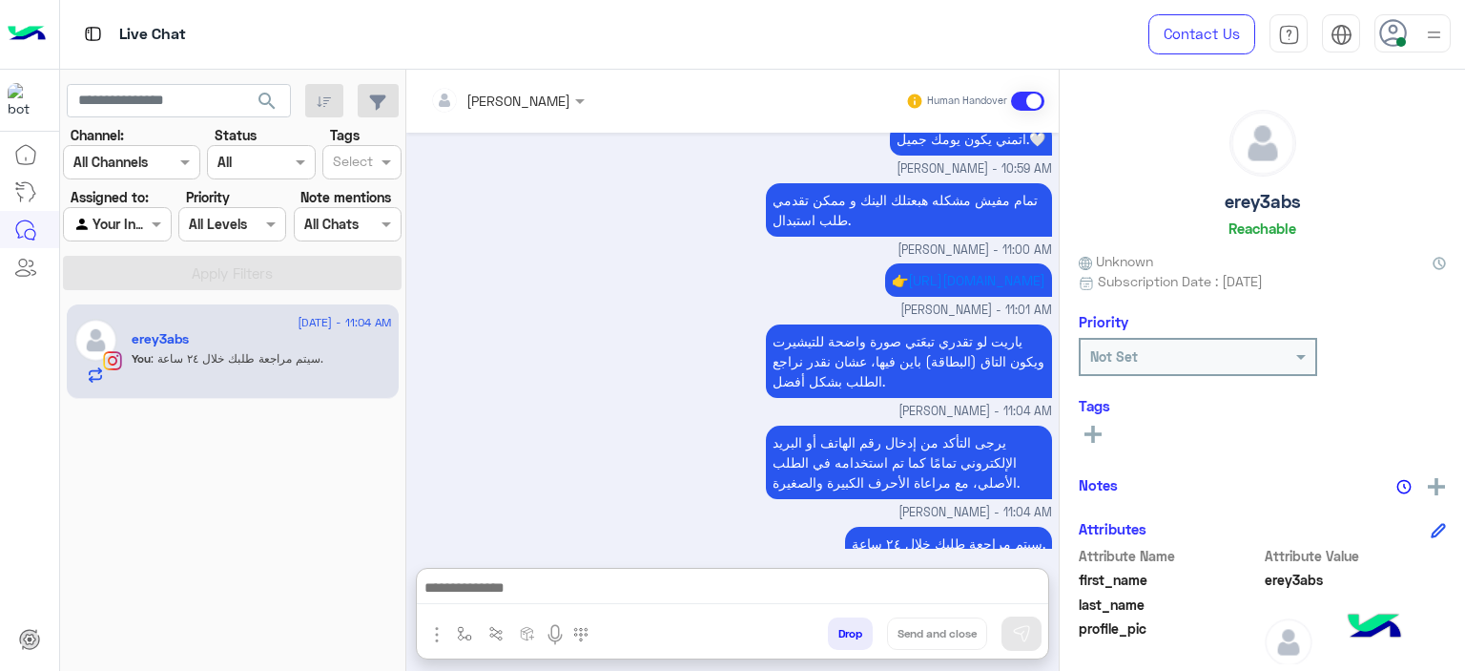
click at [1099, 423] on button at bounding box center [1093, 433] width 29 height 23
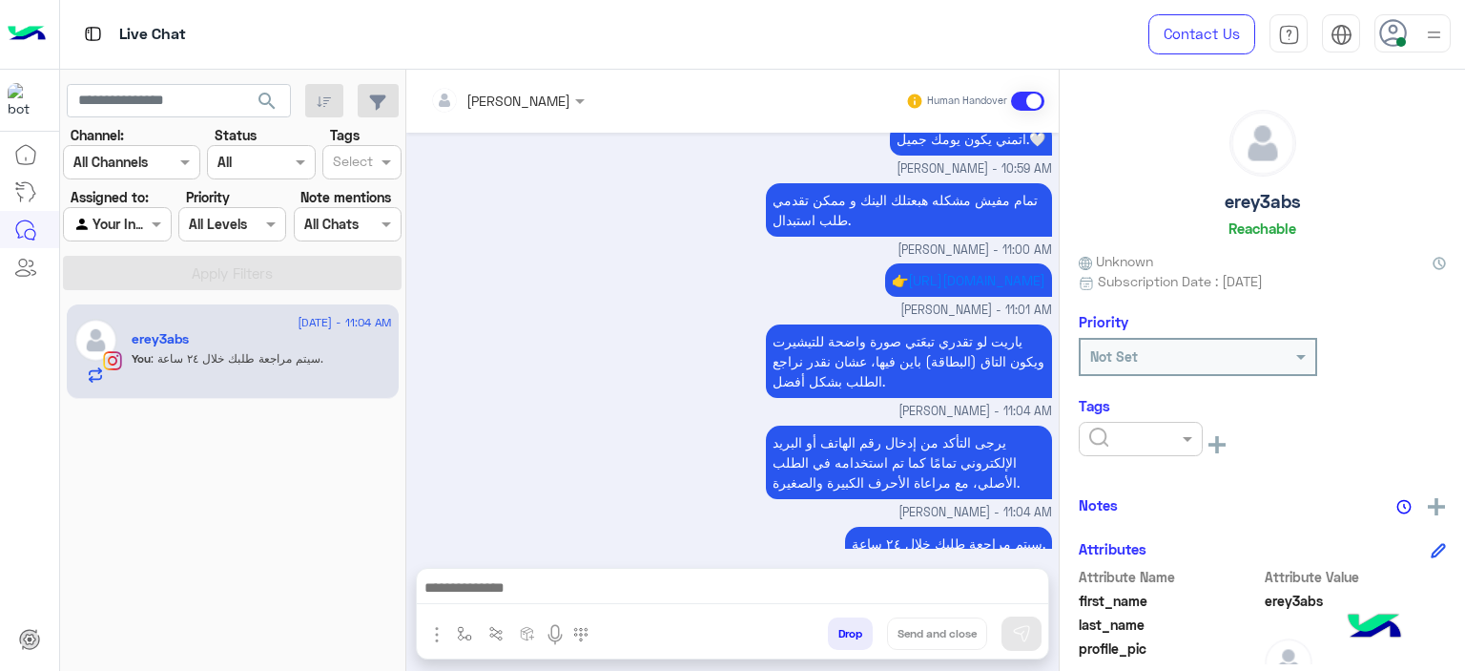
scroll to position [3292, 0]
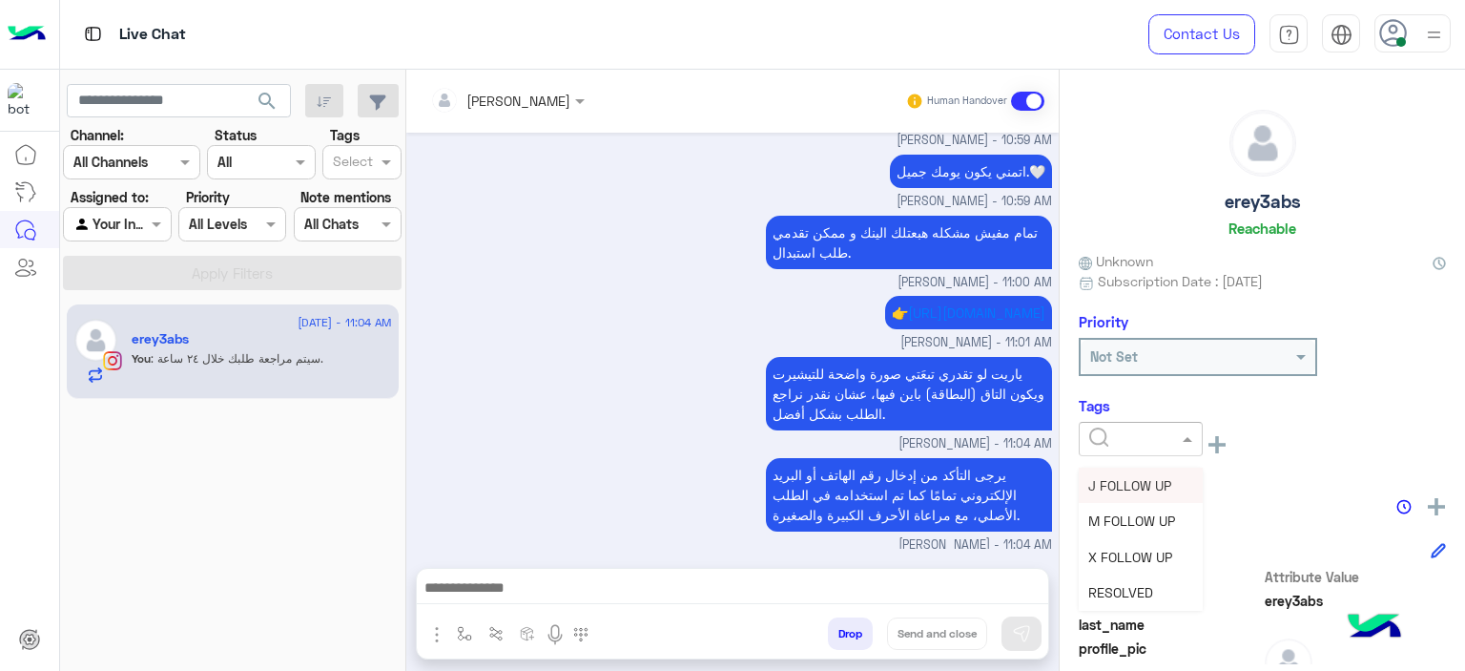
click at [1122, 431] on input "text" at bounding box center [1118, 439] width 58 height 20
click at [660, 352] on div "ياريت لو تقدري تبعَتي صورة واضحة للتيشيرت ويكون التاق (البطاقة) باين فيها، عشان…" at bounding box center [733, 402] width 638 height 101
click at [468, 629] on img "button" at bounding box center [464, 633] width 15 height 15
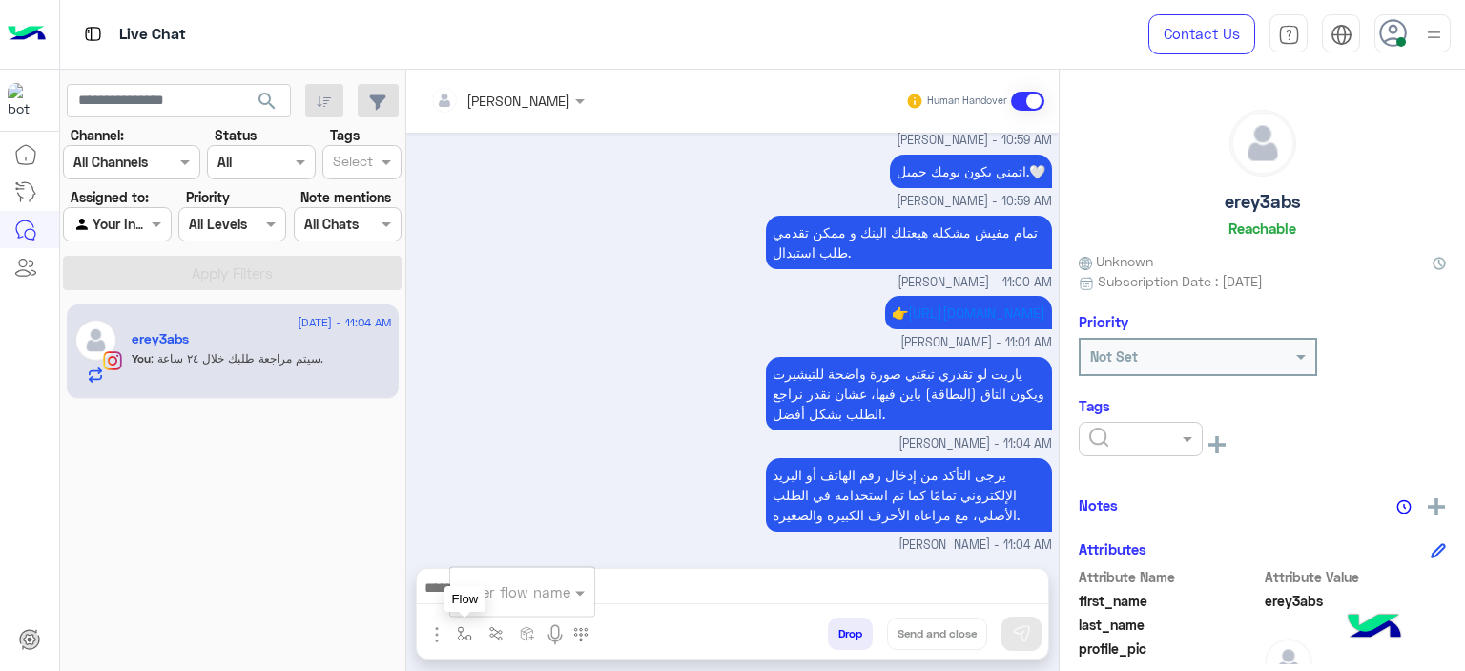
click at [468, 629] on img "button" at bounding box center [464, 633] width 15 height 15
click at [468, 626] on img "button" at bounding box center [464, 633] width 15 height 15
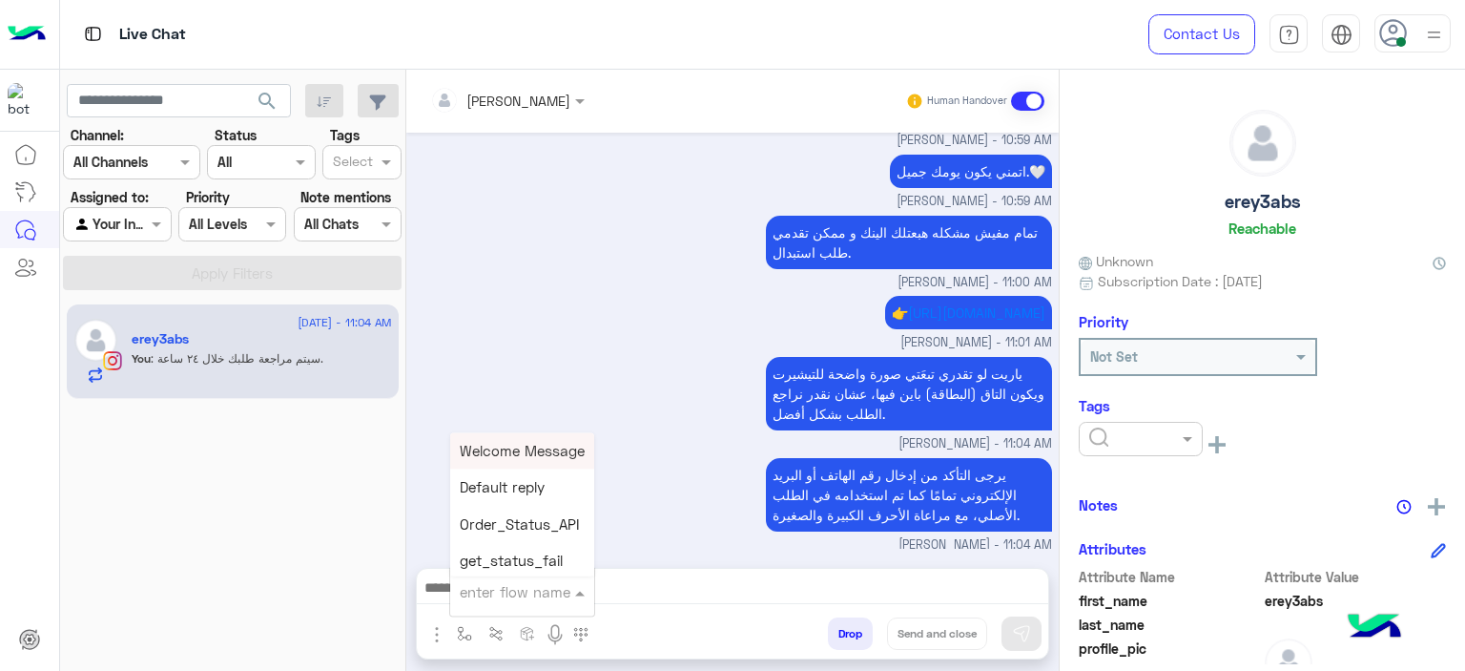
click at [523, 595] on input "text" at bounding box center [499, 592] width 78 height 22
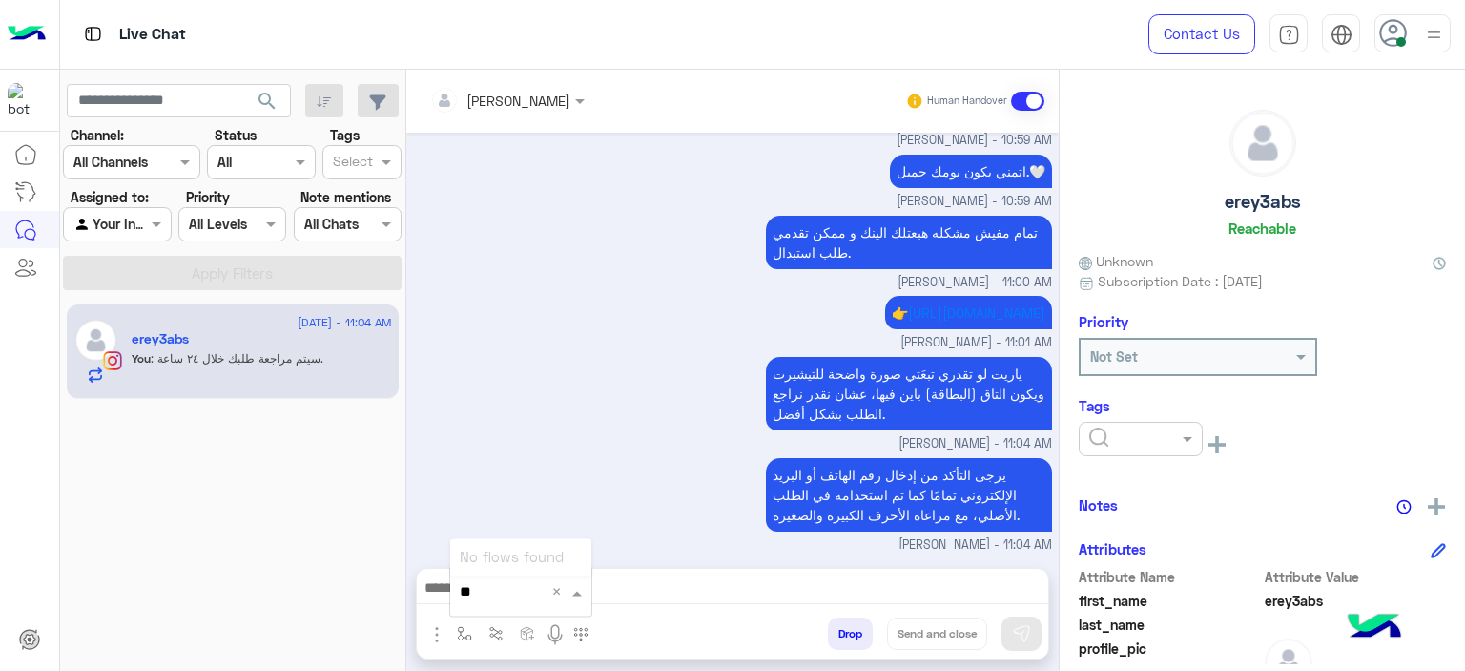
type input "*"
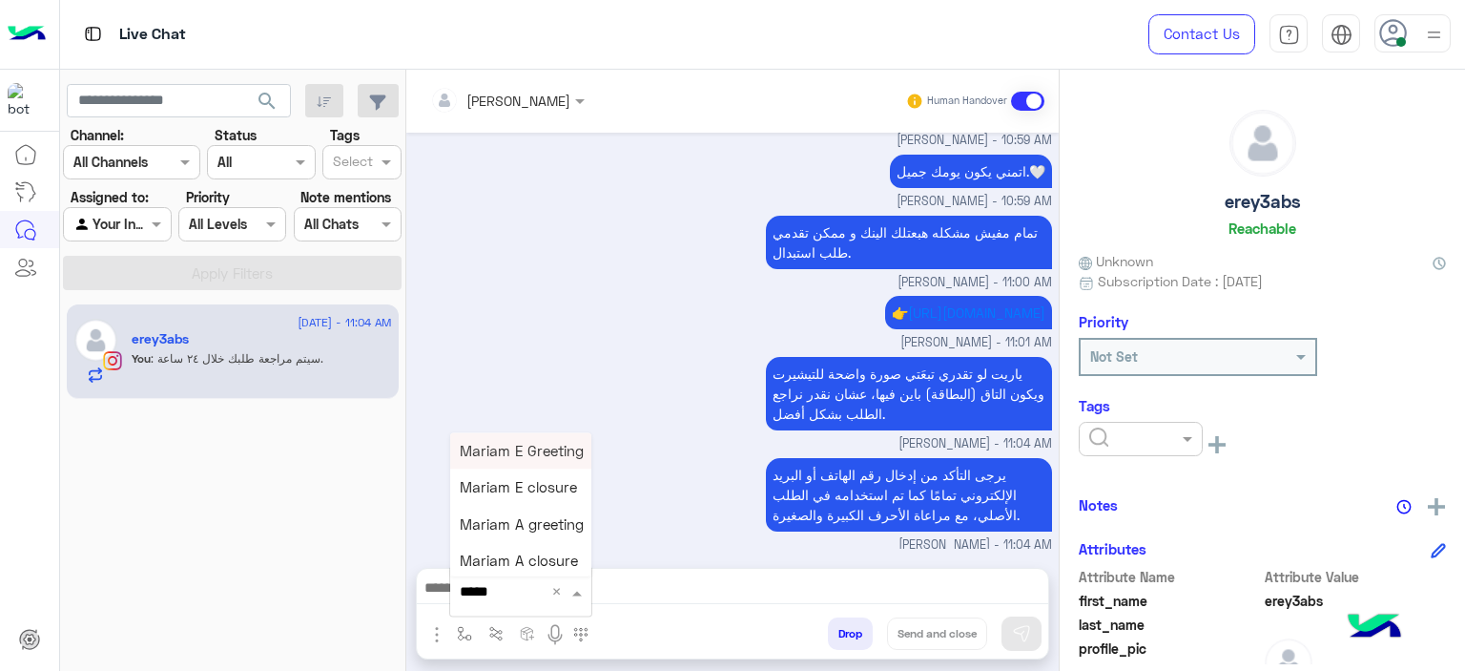
type input "******"
click at [530, 551] on div "Mariam A closure" at bounding box center [520, 561] width 141 height 37
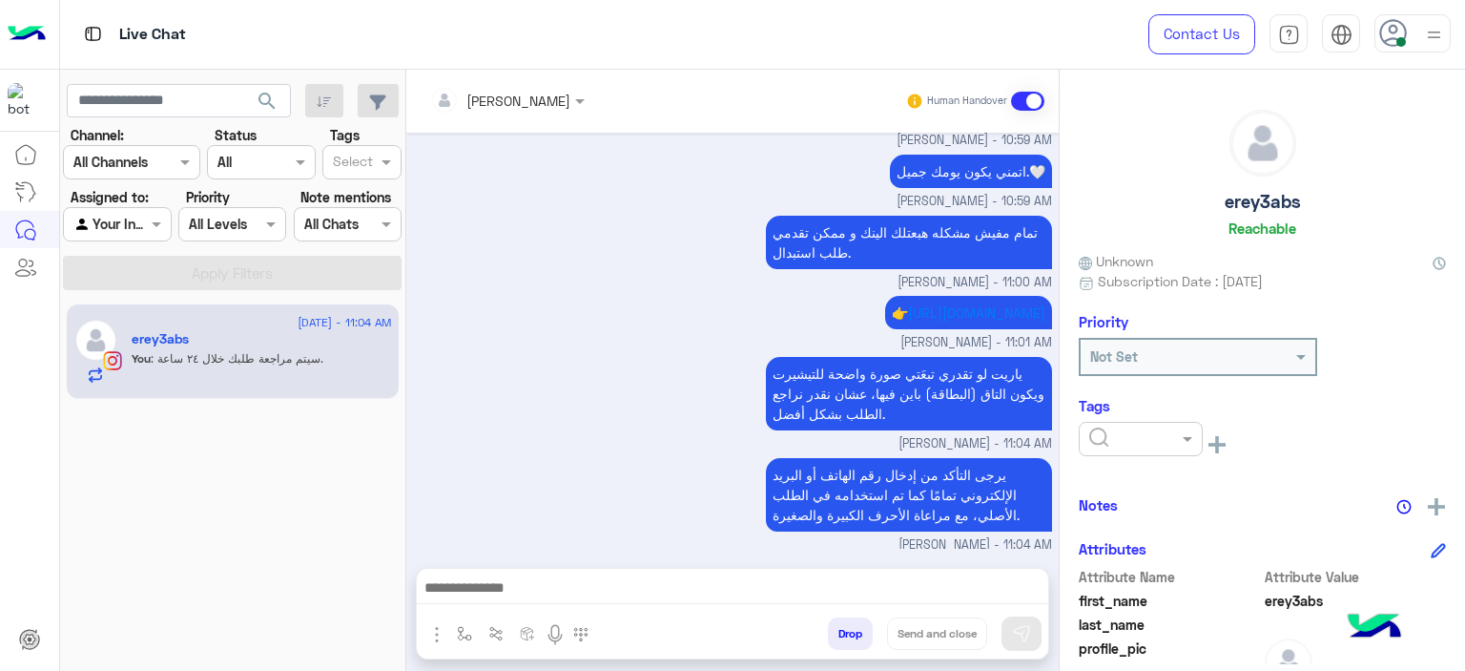
type textarea "**********"
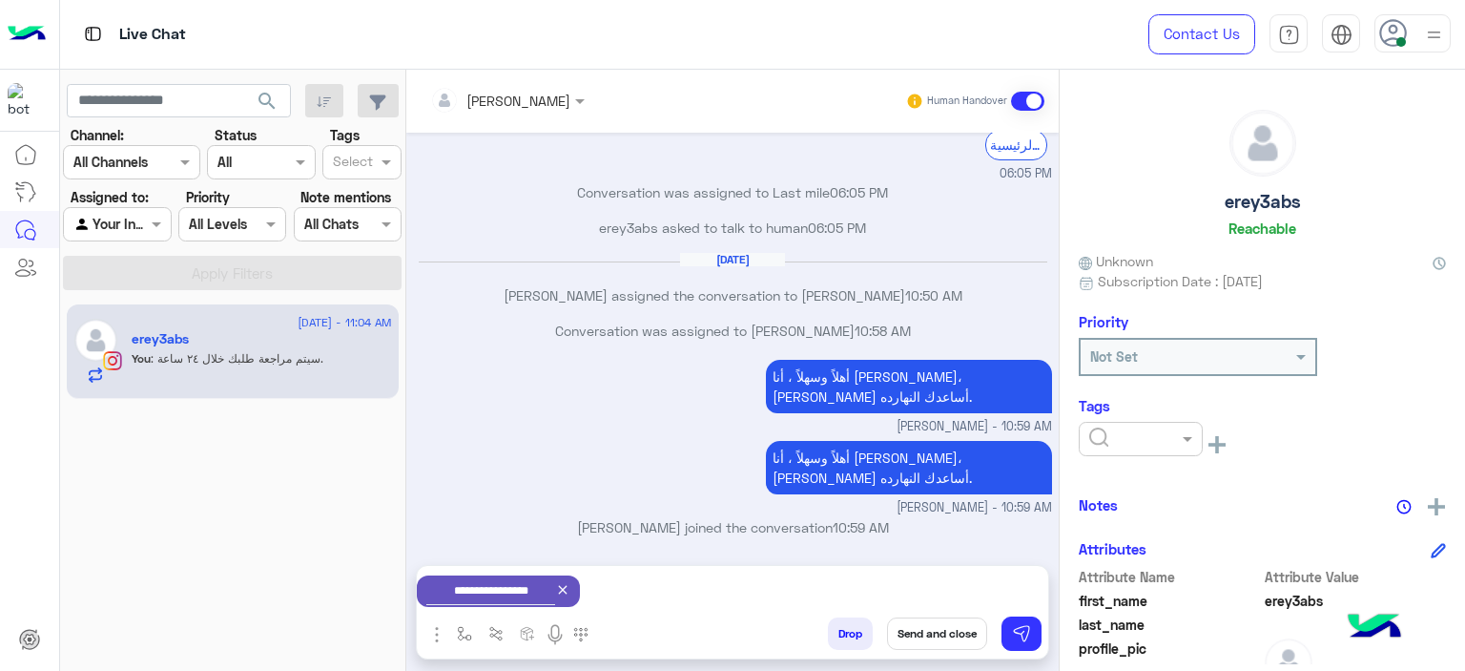
scroll to position [3295, 0]
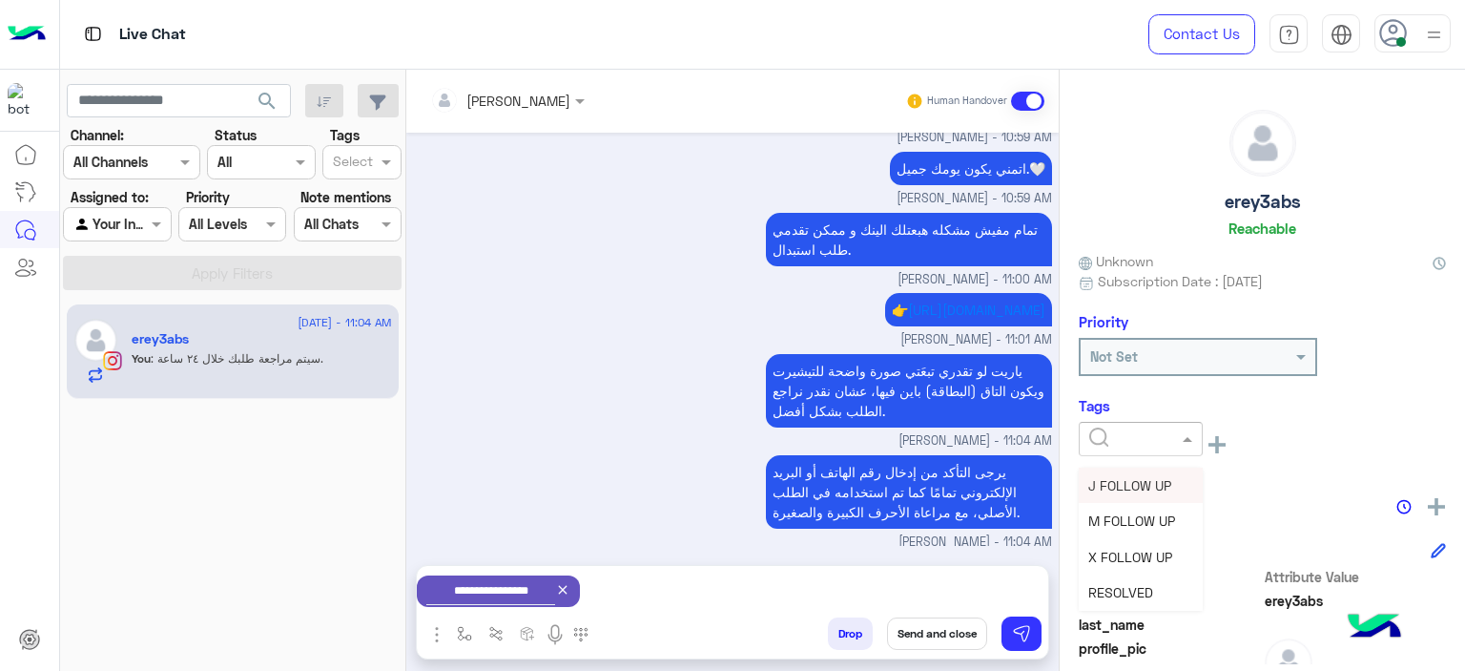
click at [1171, 447] on div at bounding box center [1141, 439] width 124 height 34
click at [1152, 514] on span "M FOLLOW UP" at bounding box center [1131, 520] width 87 height 16
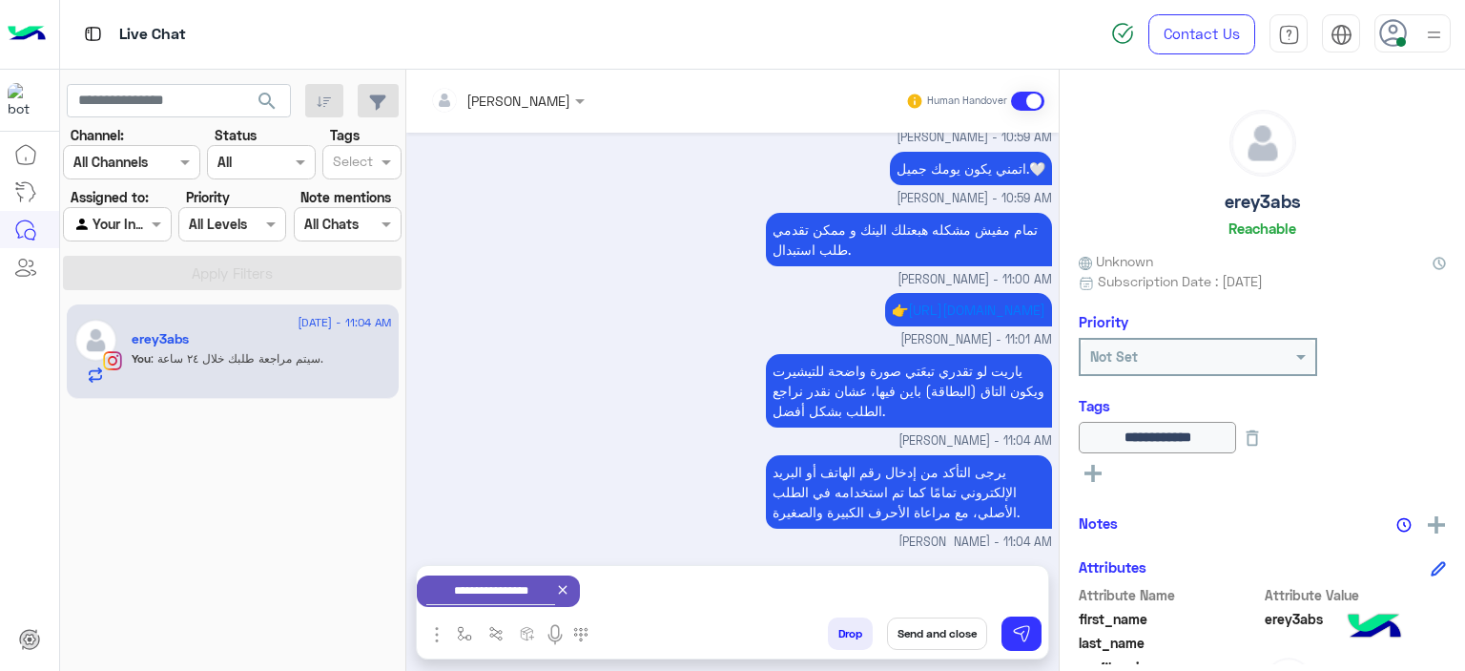
click at [939, 631] on button "Send and close" at bounding box center [937, 633] width 100 height 32
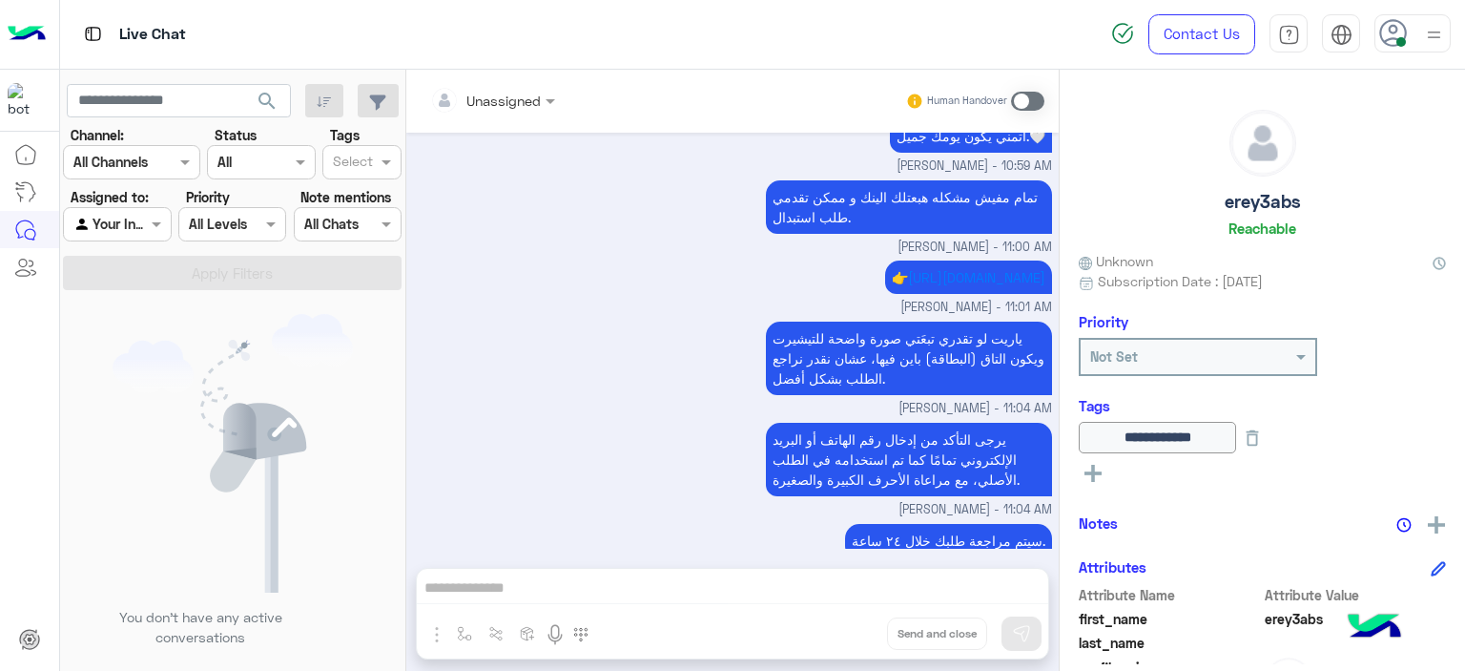
scroll to position [3542, 0]
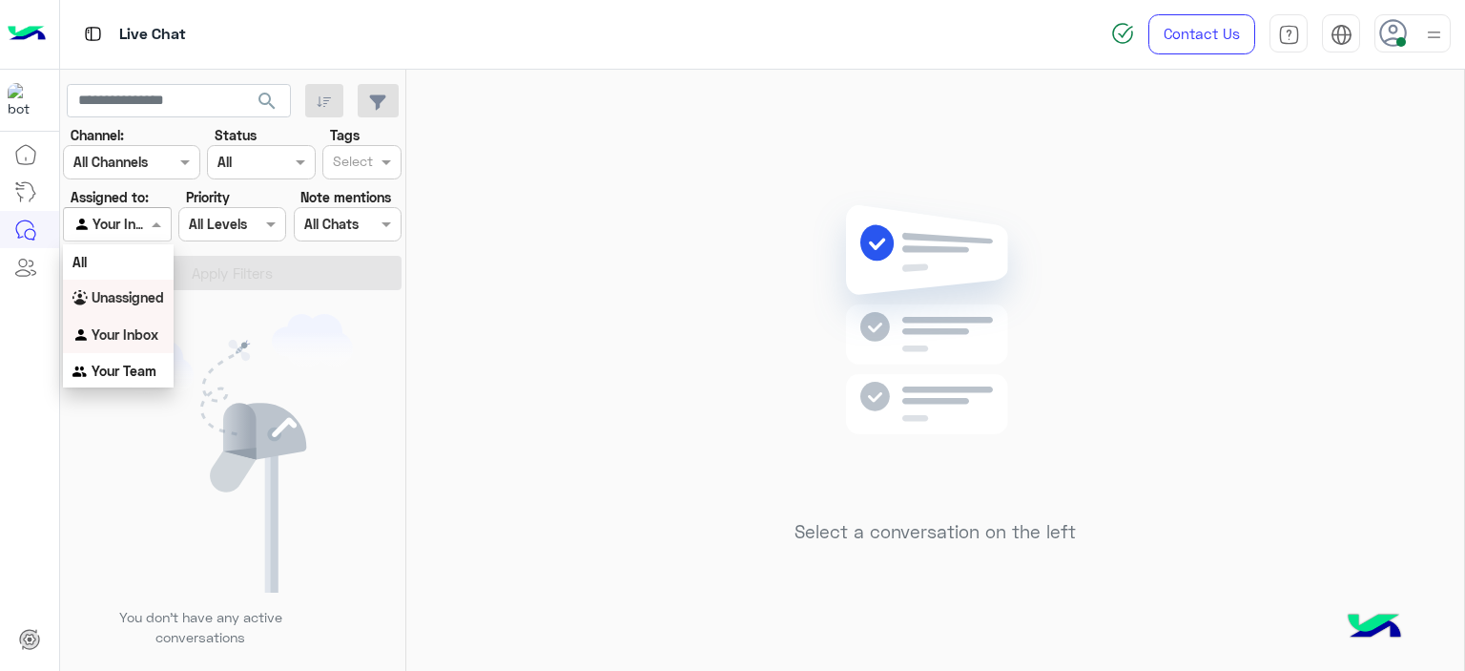
drag, startPoint x: 142, startPoint y: 222, endPoint x: 154, endPoint y: 293, distance: 71.5
click at [154, 293] on body "Live Chat Contact Us Help Center عربي English search Channel: Channel All Chann…" at bounding box center [732, 335] width 1465 height 671
click at [156, 289] on b "Unassigned" at bounding box center [128, 297] width 73 height 16
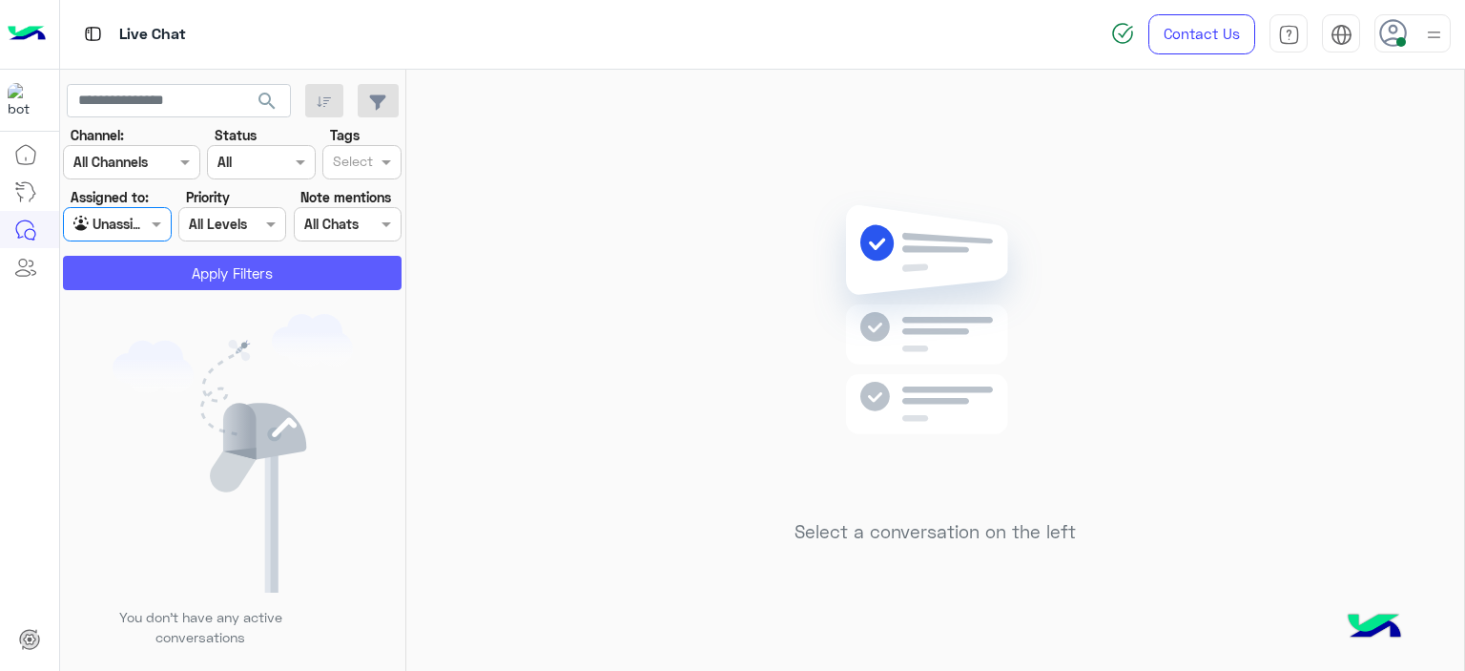
click at [156, 289] on button "Apply Filters" at bounding box center [232, 273] width 339 height 34
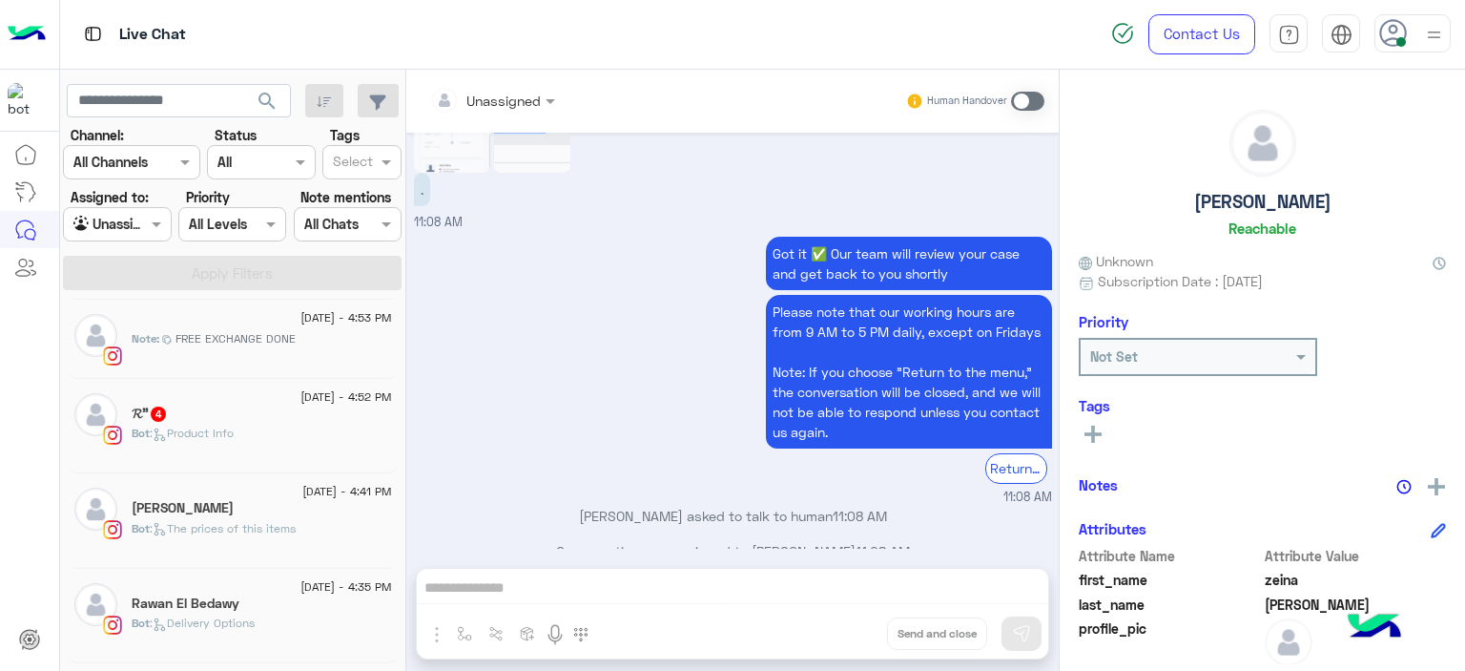
scroll to position [267, 0]
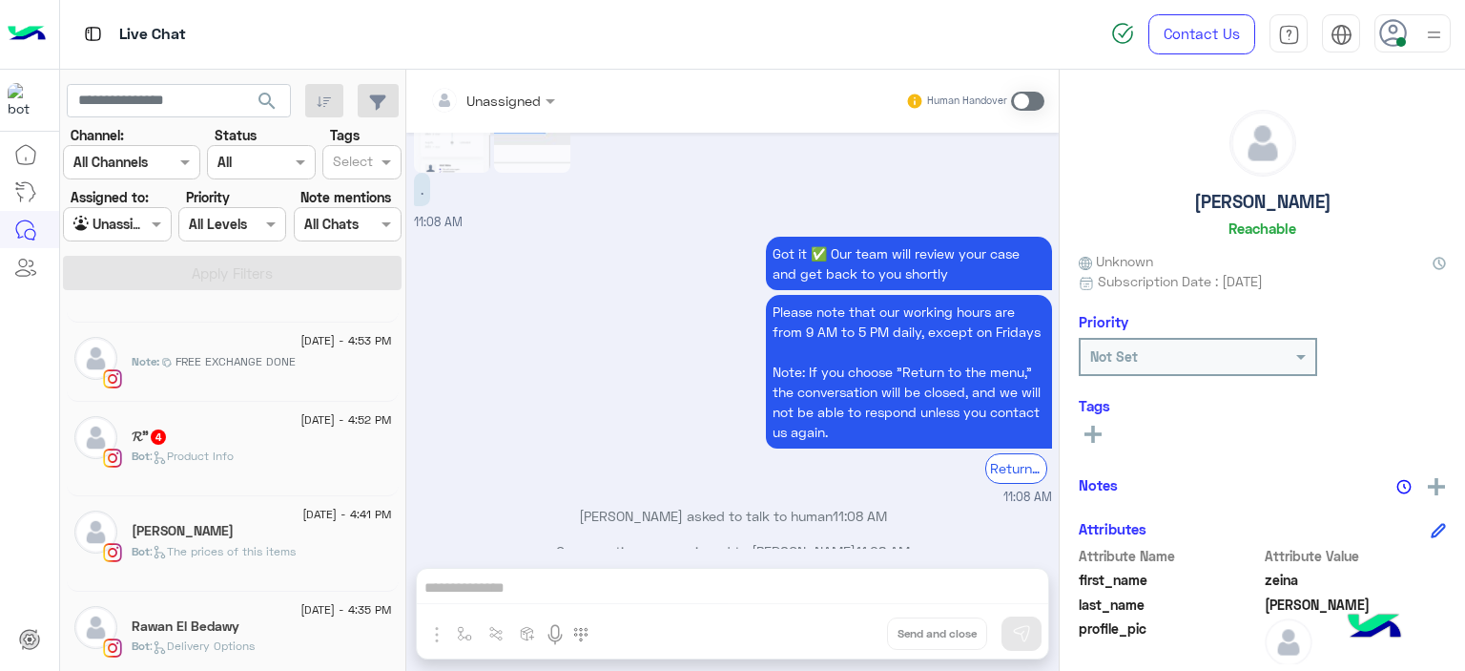
click at [251, 370] on div "Note : FREE EXCHANGE DONE" at bounding box center [262, 369] width 260 height 33
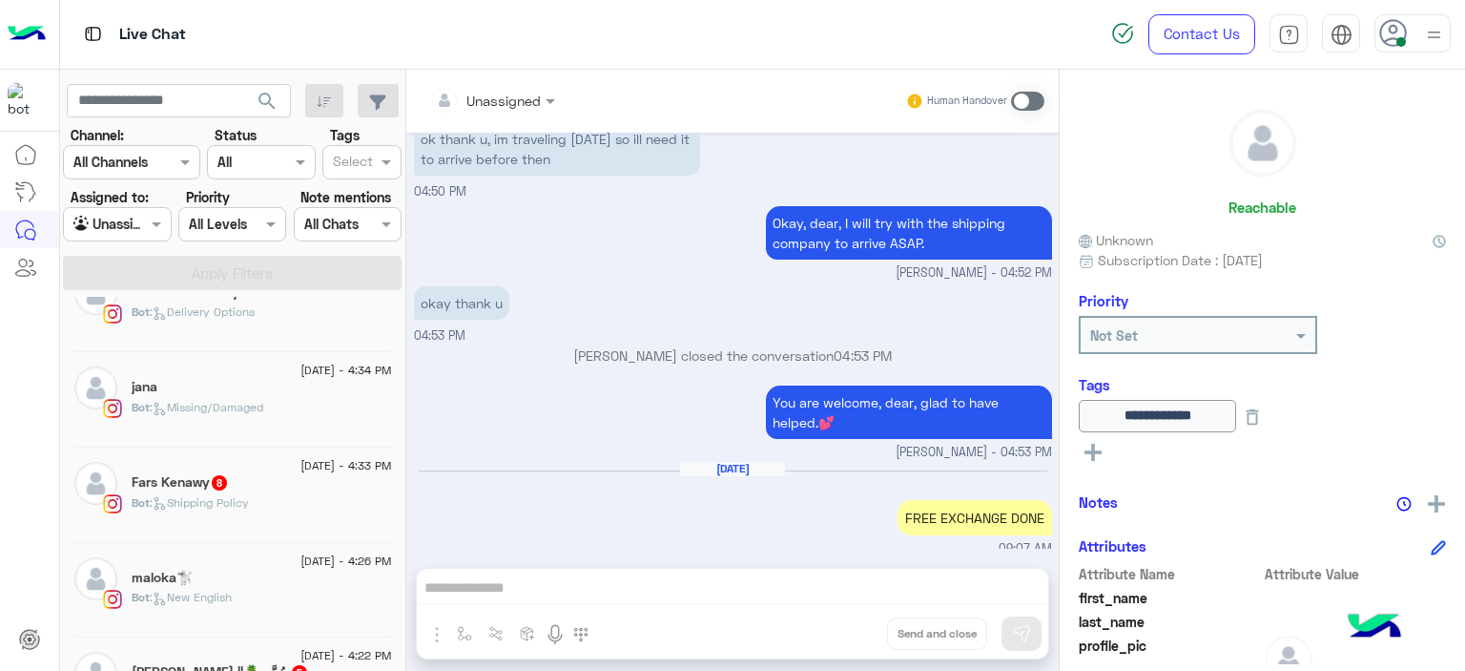
scroll to position [648, 0]
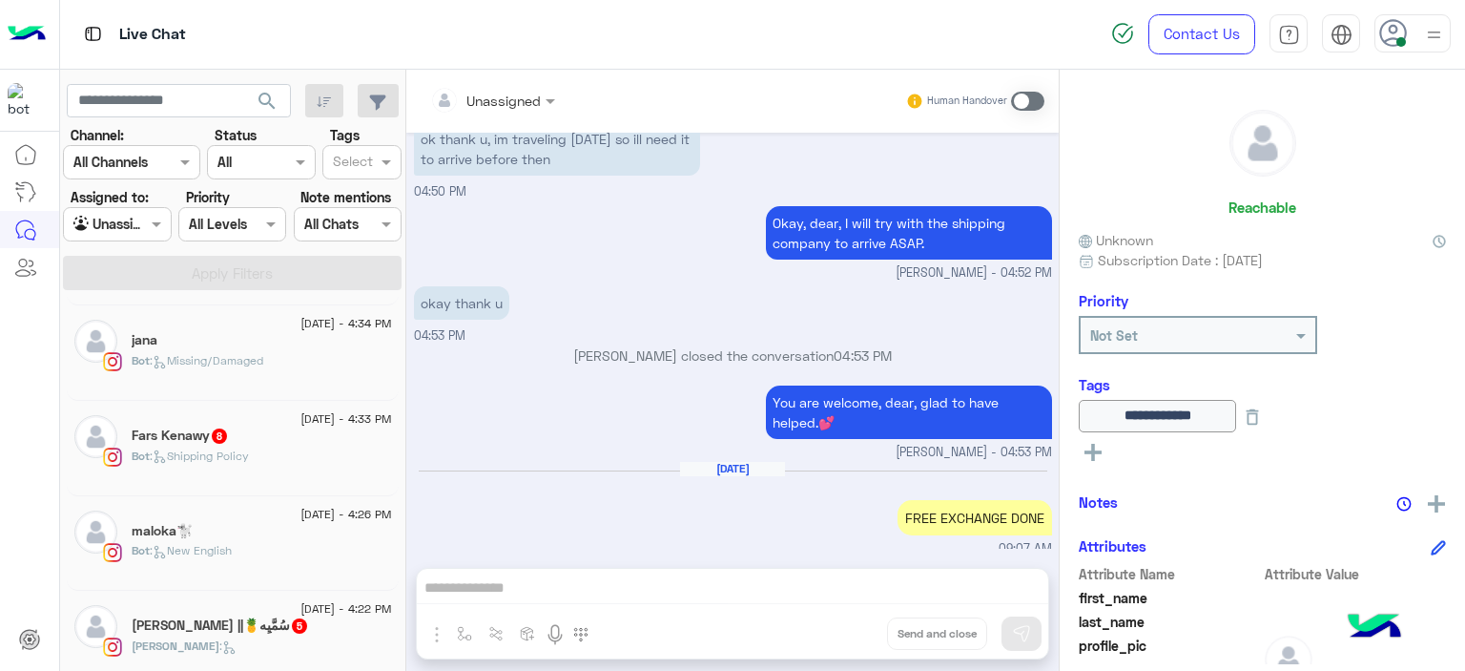
click at [225, 381] on div "Bot : Missing/Damaged" at bounding box center [262, 368] width 260 height 33
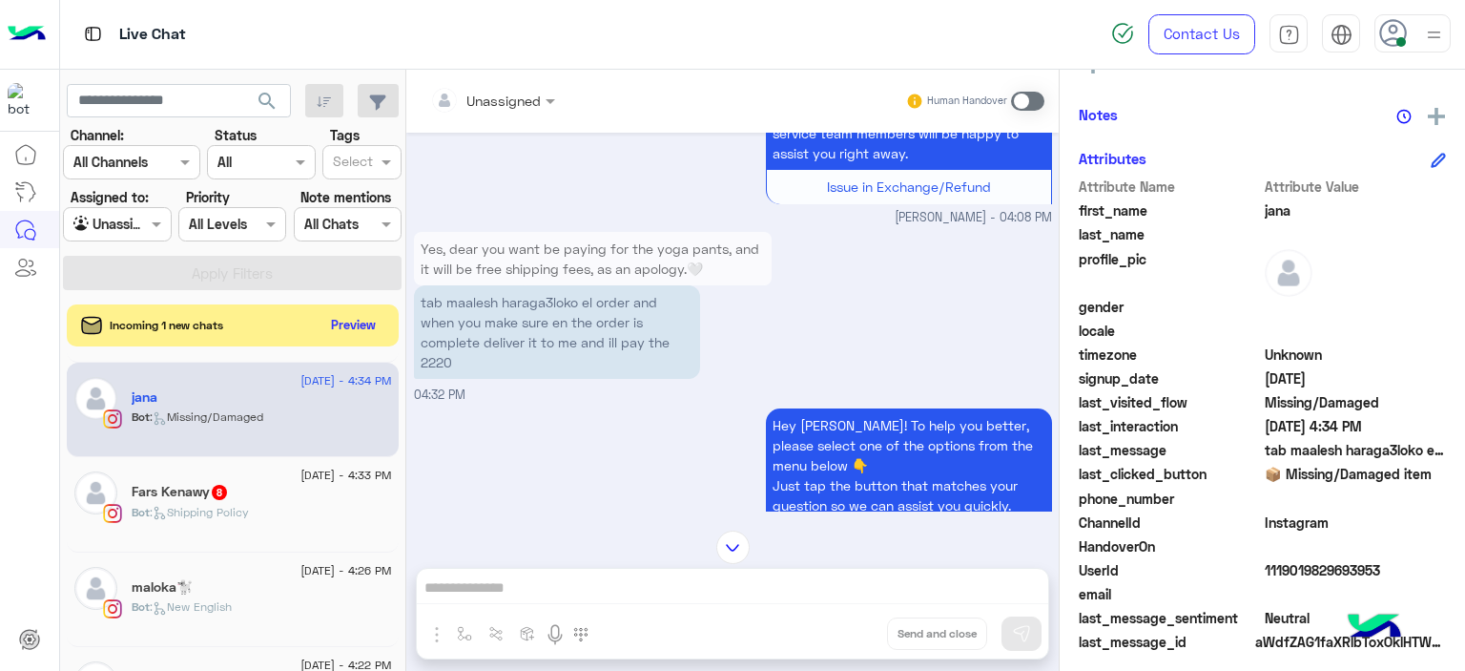
scroll to position [417, 0]
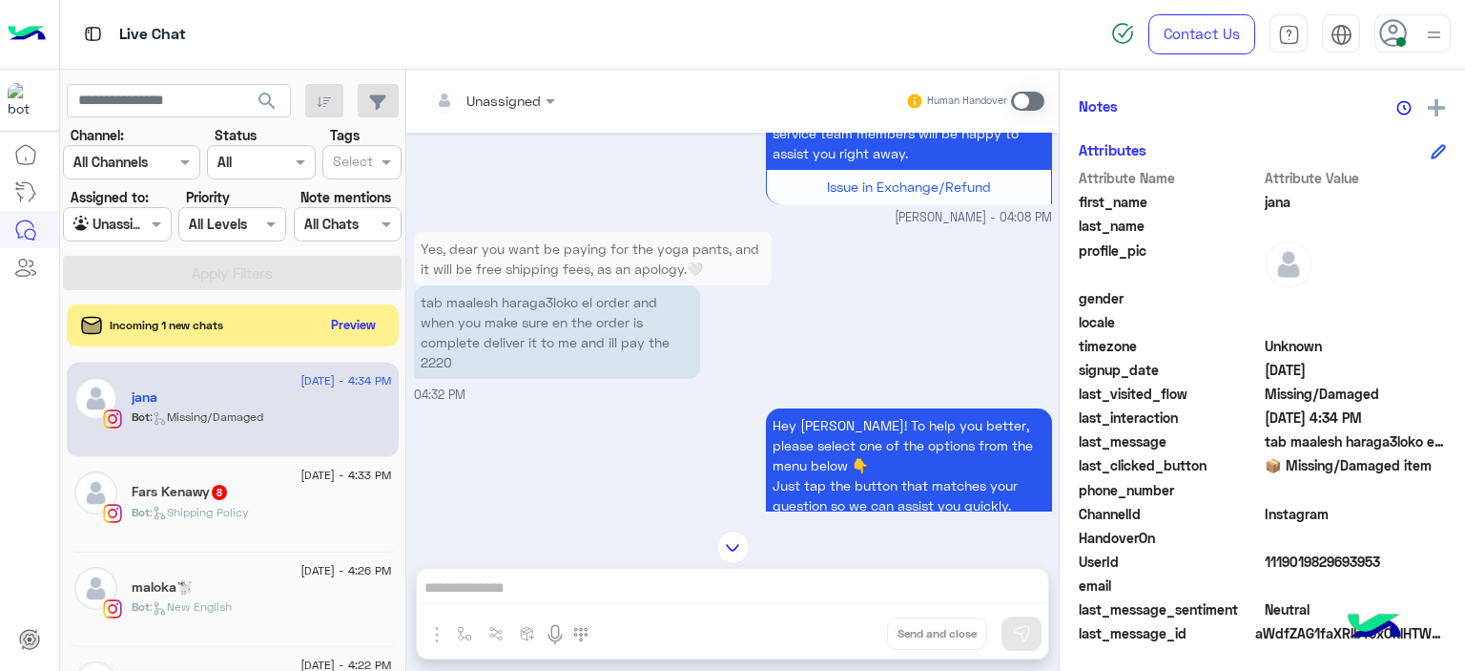
drag, startPoint x: 1255, startPoint y: 559, endPoint x: 1385, endPoint y: 558, distance: 129.7
click at [1413, 556] on div "UserId 1119019829693953" at bounding box center [1262, 563] width 367 height 24
copy div "1119019829693953"
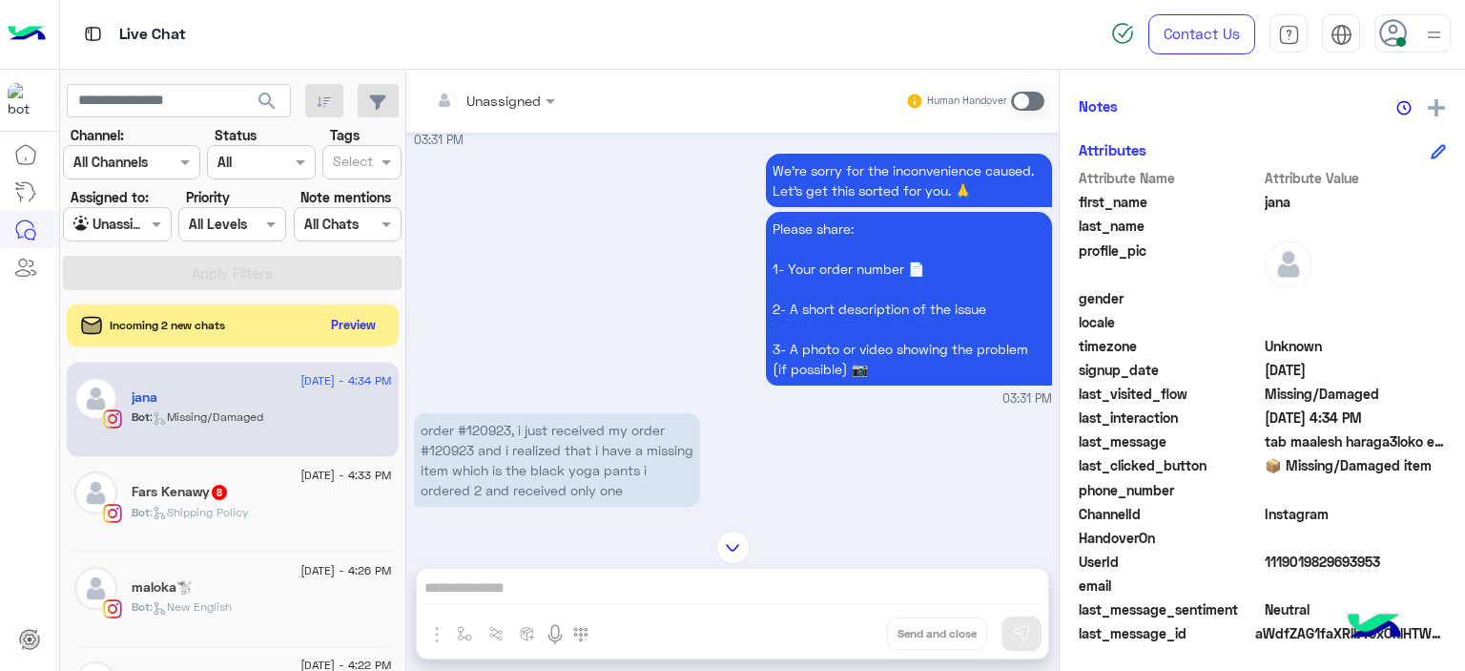
scroll to position [1178, 0]
click at [487, 425] on p "order #120923, i just received my order #120923 and i realized that i have a mi…" at bounding box center [557, 457] width 286 height 93
click at [488, 425] on p "order #120923, i just received my order #120923 and i realized that i have a mi…" at bounding box center [557, 457] width 286 height 93
copy p "120923"
click at [155, 223] on span at bounding box center [159, 224] width 24 height 20
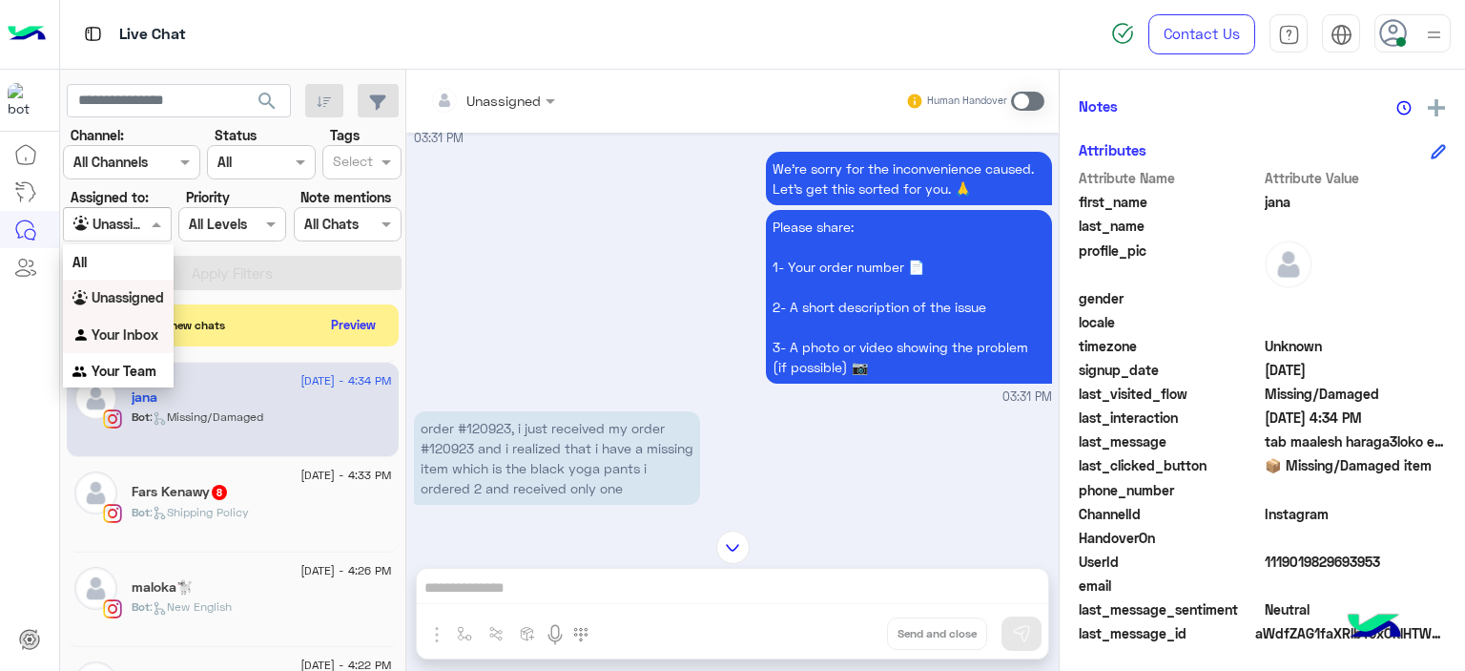
click at [156, 327] on b "Your Inbox" at bounding box center [125, 334] width 67 height 16
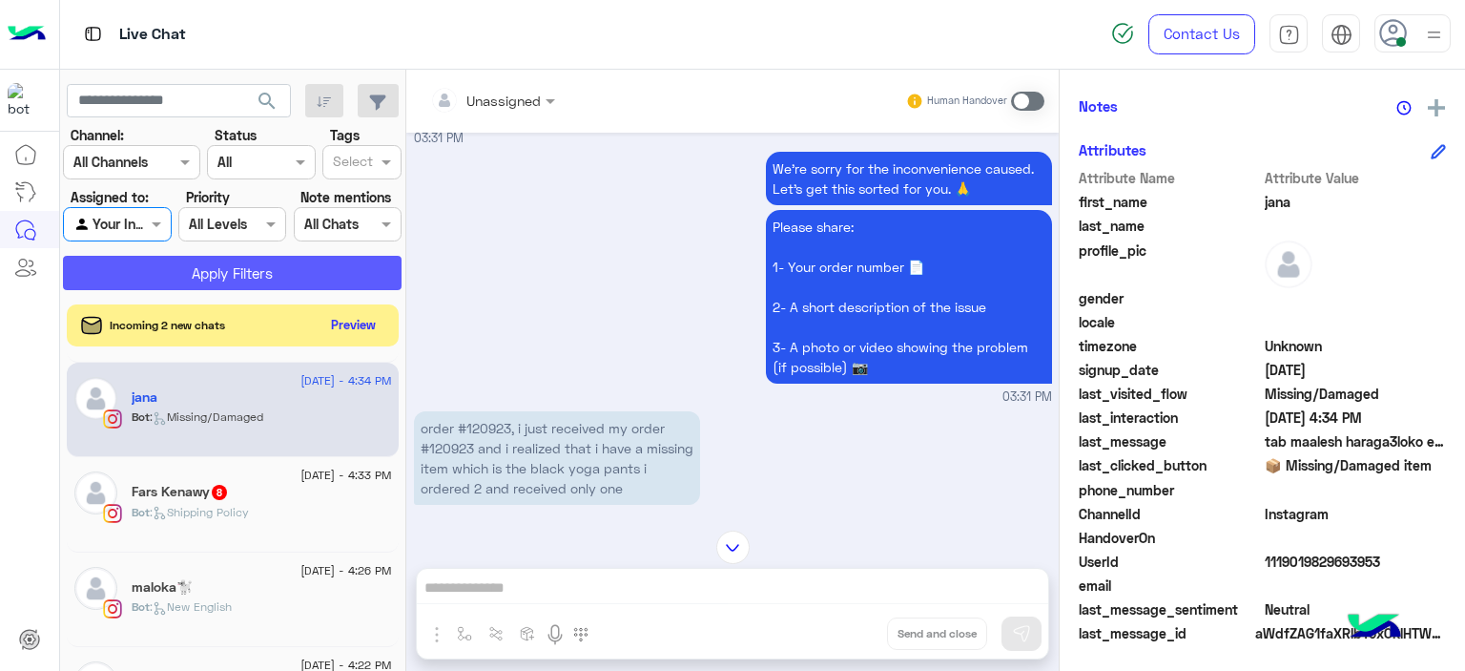
click at [264, 274] on button "Apply Filters" at bounding box center [232, 273] width 339 height 34
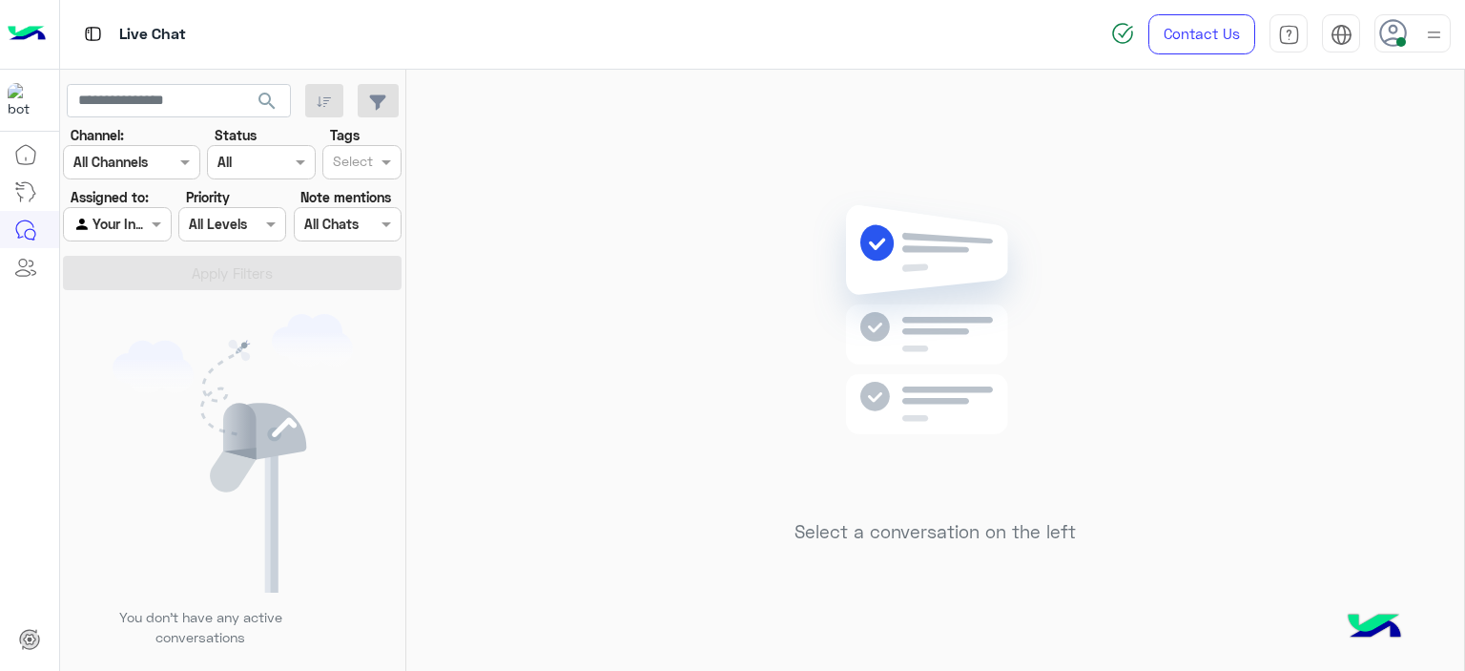
click at [1382, 41] on icon at bounding box center [1393, 33] width 29 height 29
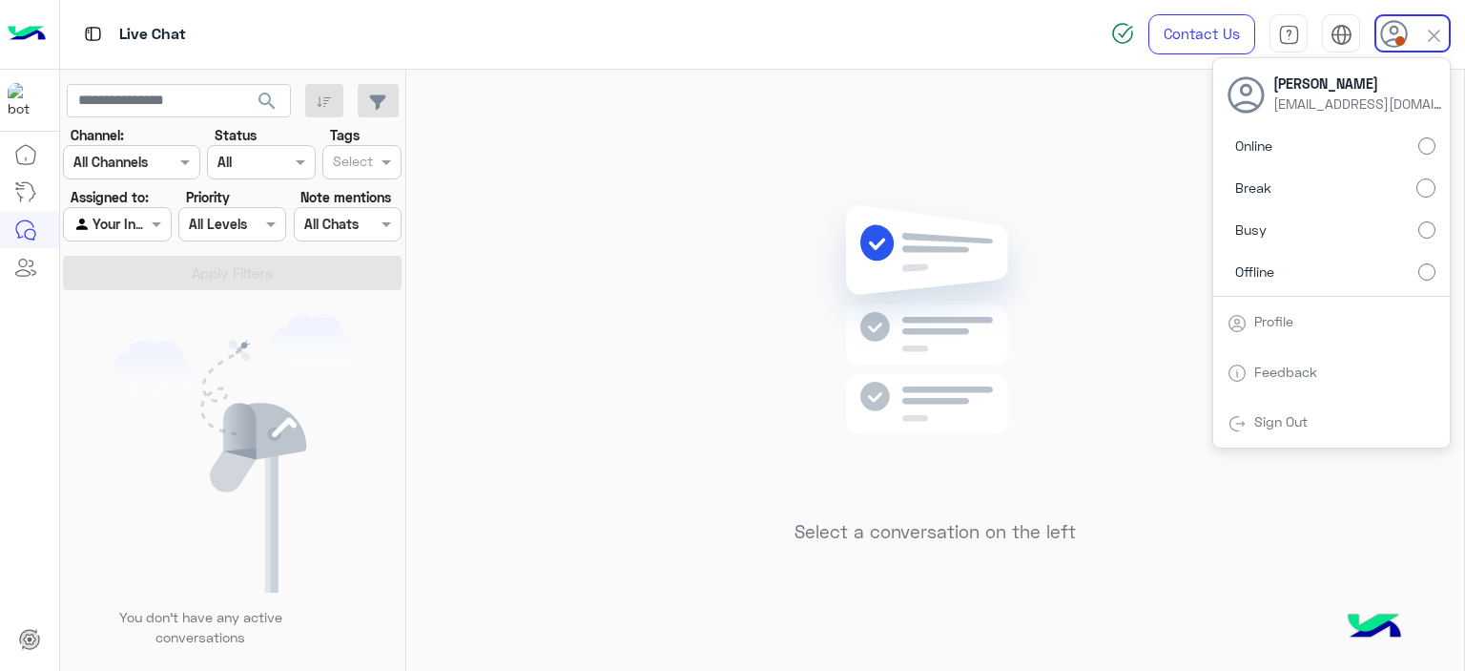
click at [1409, 152] on label "Online" at bounding box center [1332, 146] width 208 height 34
click at [668, 265] on div "Select a conversation on the left" at bounding box center [935, 374] width 1058 height 609
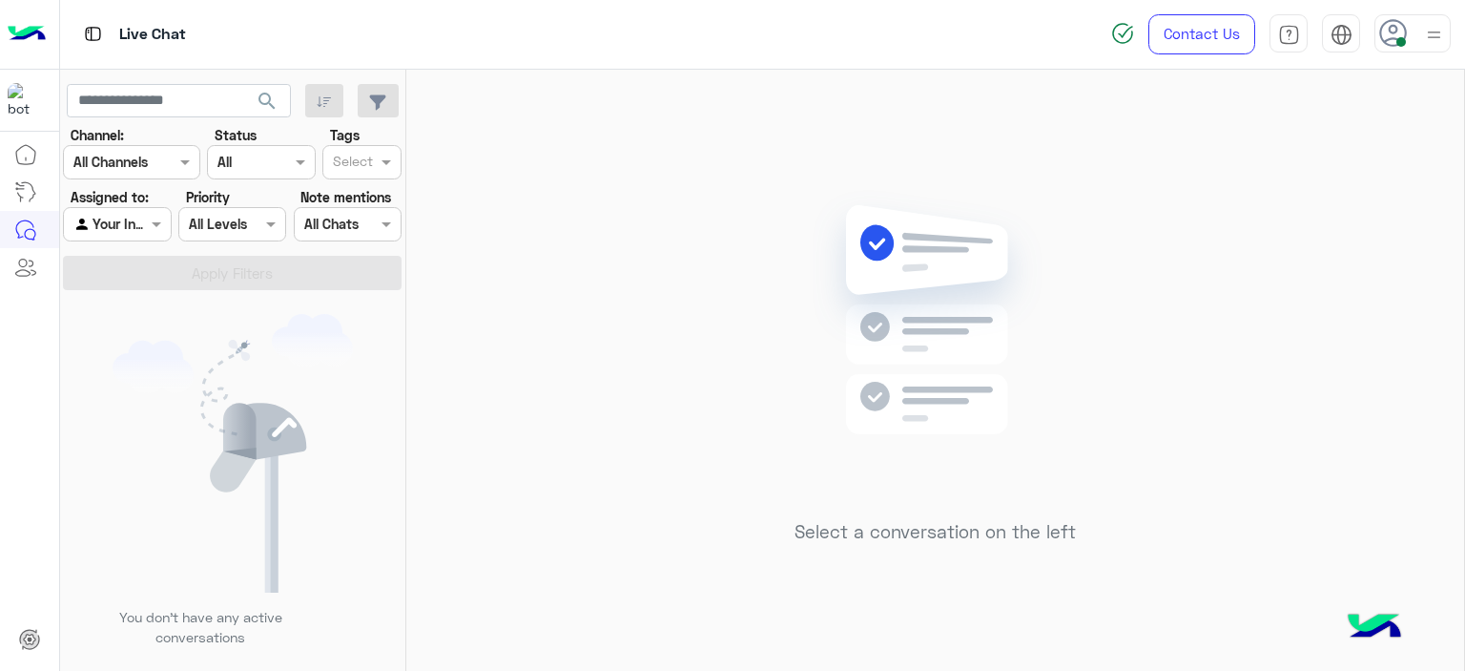
click at [146, 213] on div "Agent Filter Your Inbox" at bounding box center [117, 224] width 108 height 34
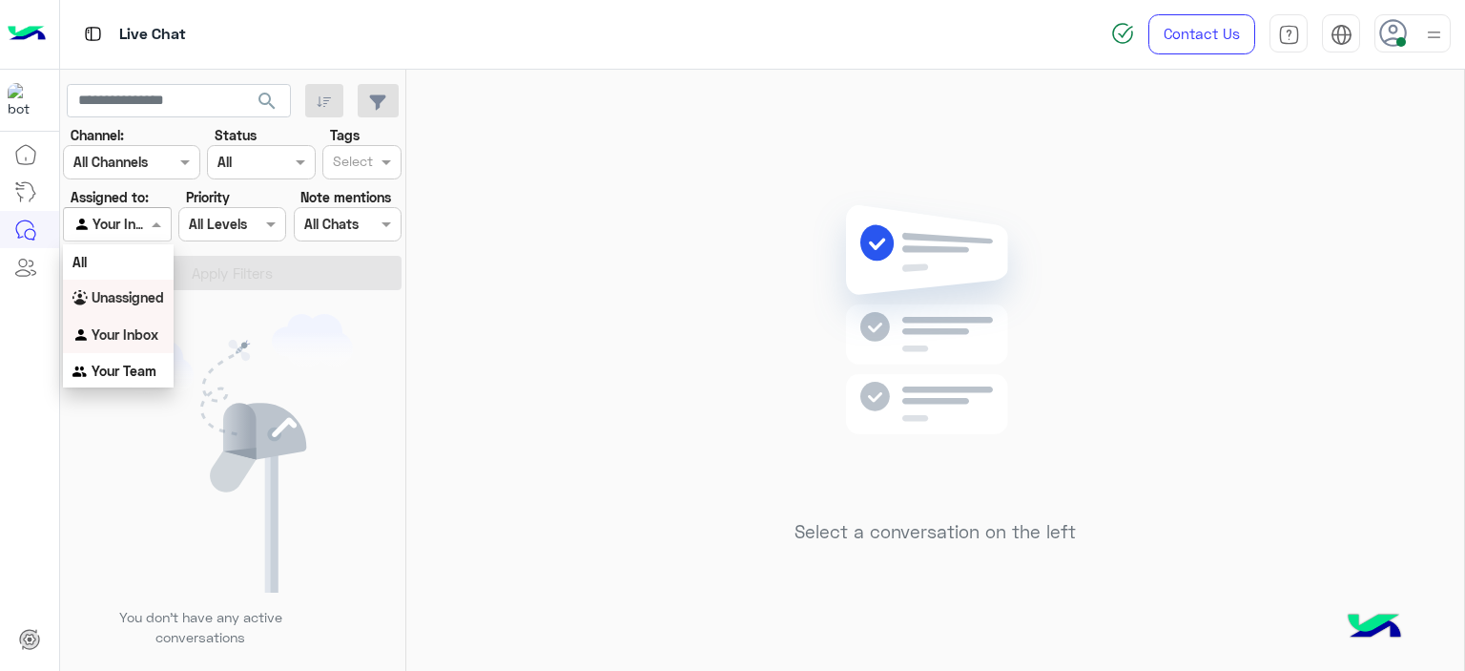
click at [145, 293] on b "Unassigned" at bounding box center [128, 297] width 73 height 16
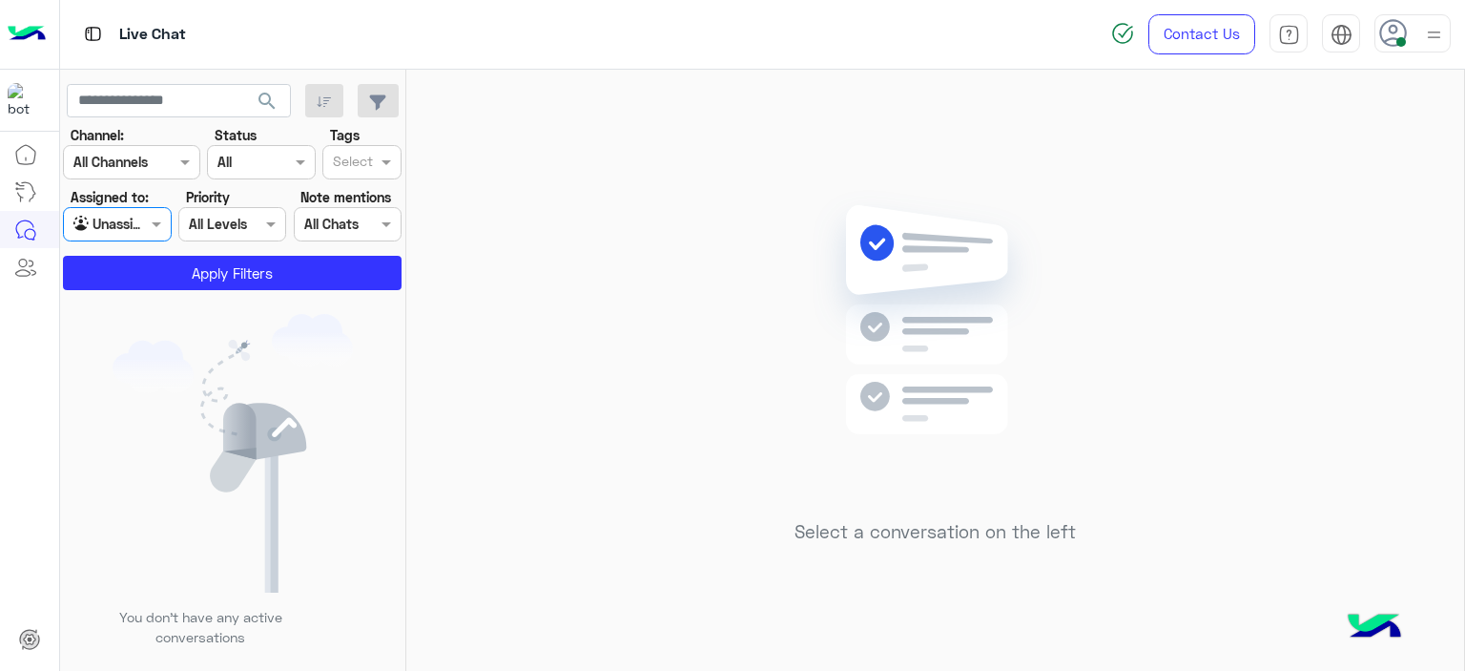
click at [345, 167] on input "text" at bounding box center [353, 164] width 40 height 20
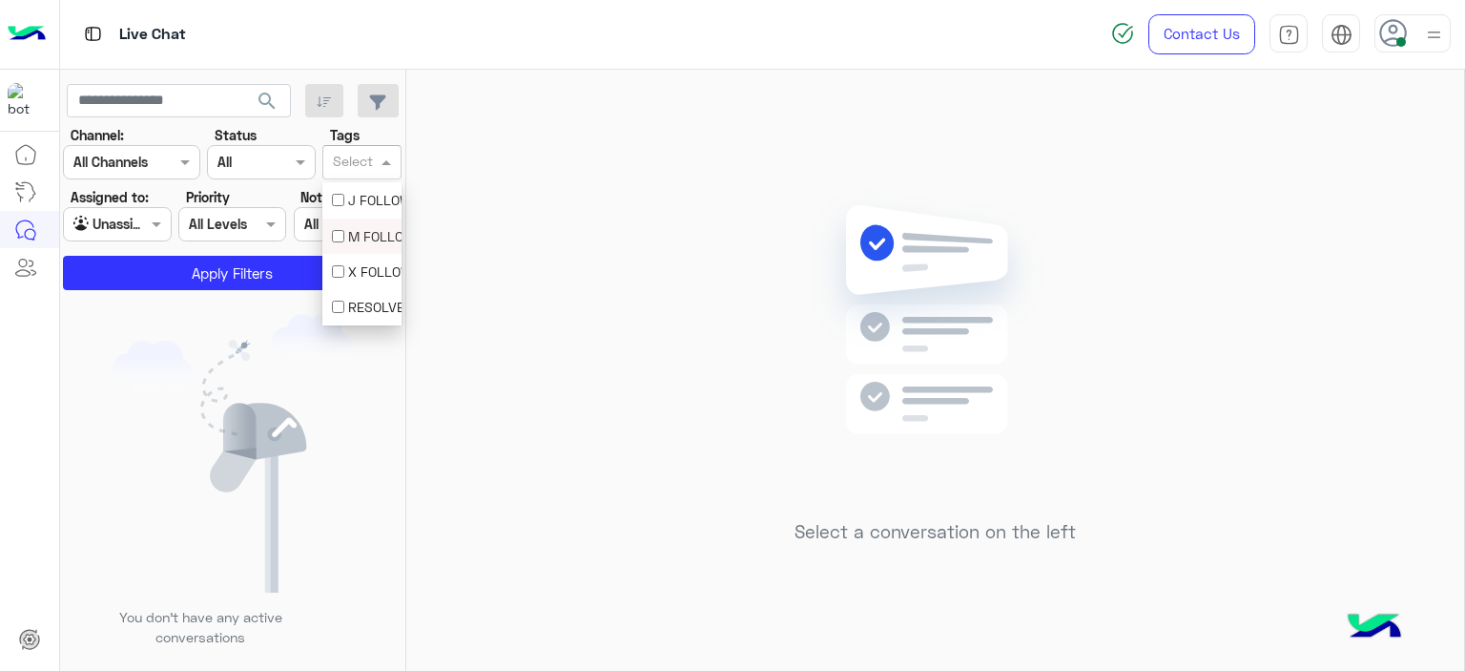
click at [369, 228] on div "M FOLLOW UP" at bounding box center [362, 236] width 60 height 20
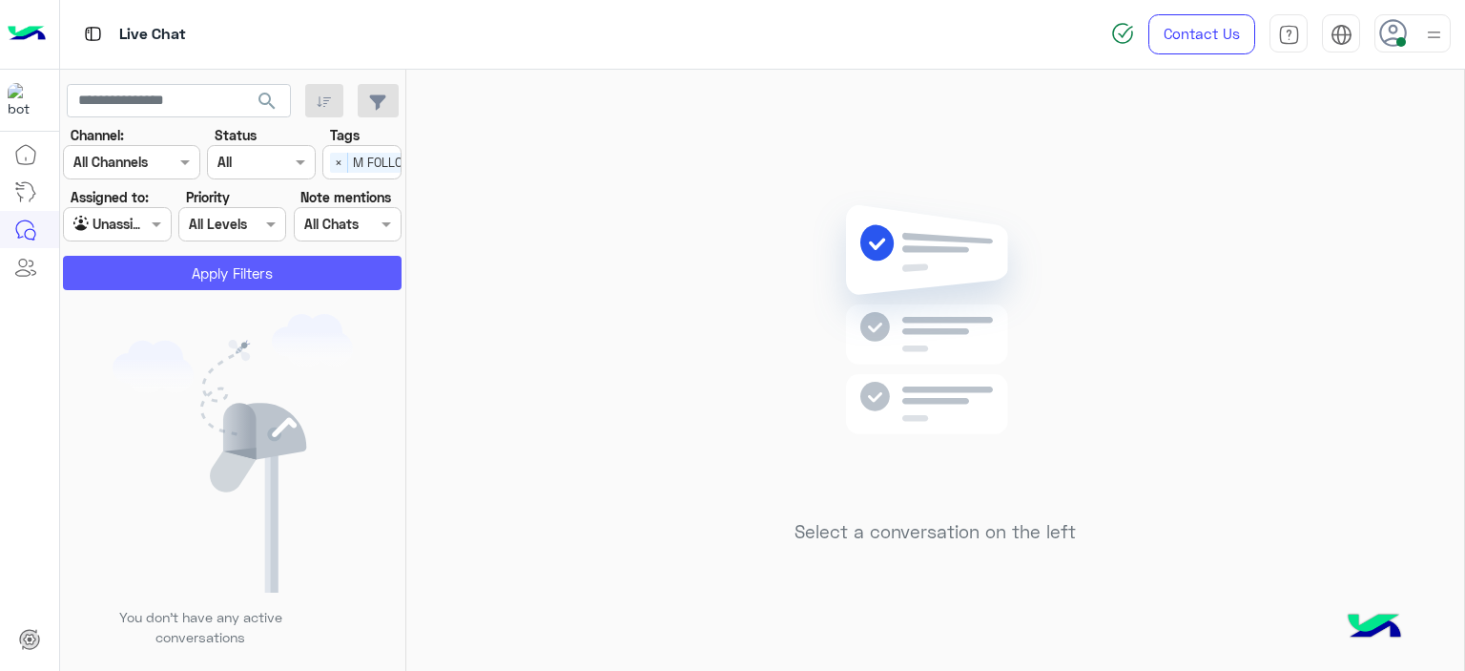
click at [341, 272] on button "Apply Filters" at bounding box center [232, 273] width 339 height 34
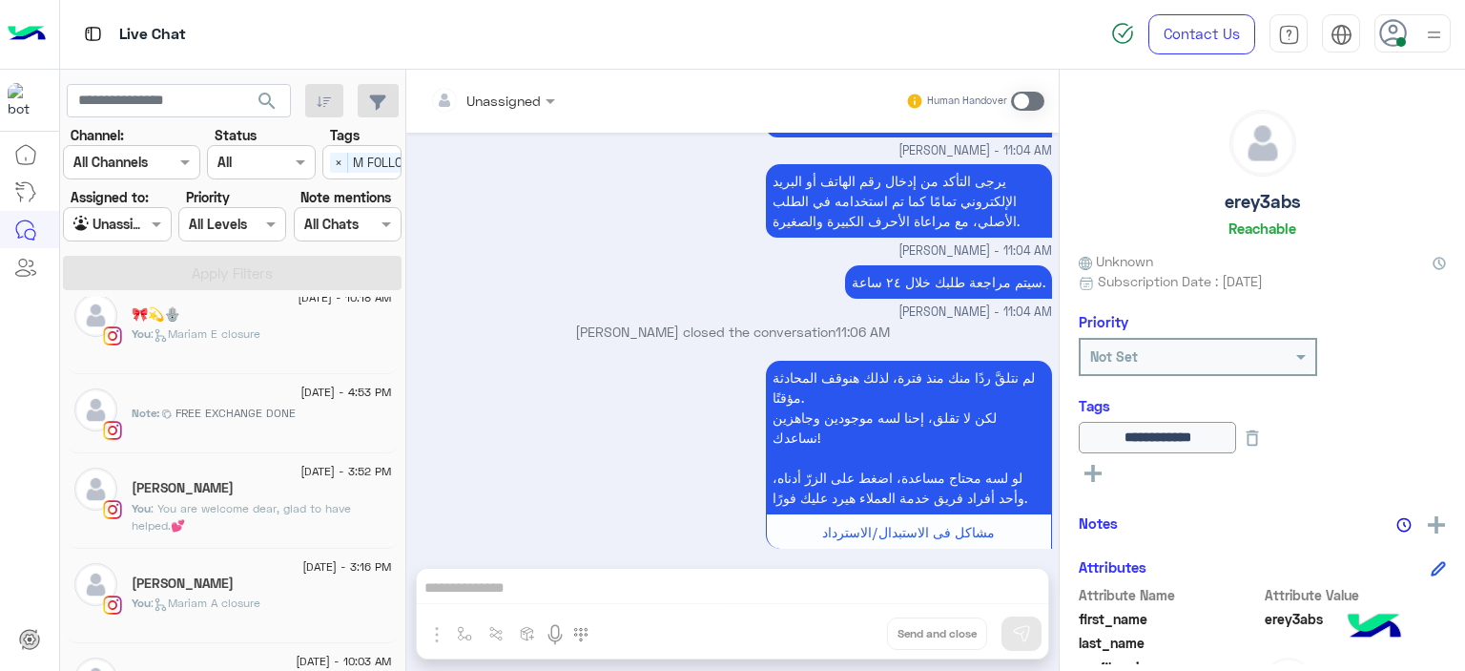
scroll to position [469, 0]
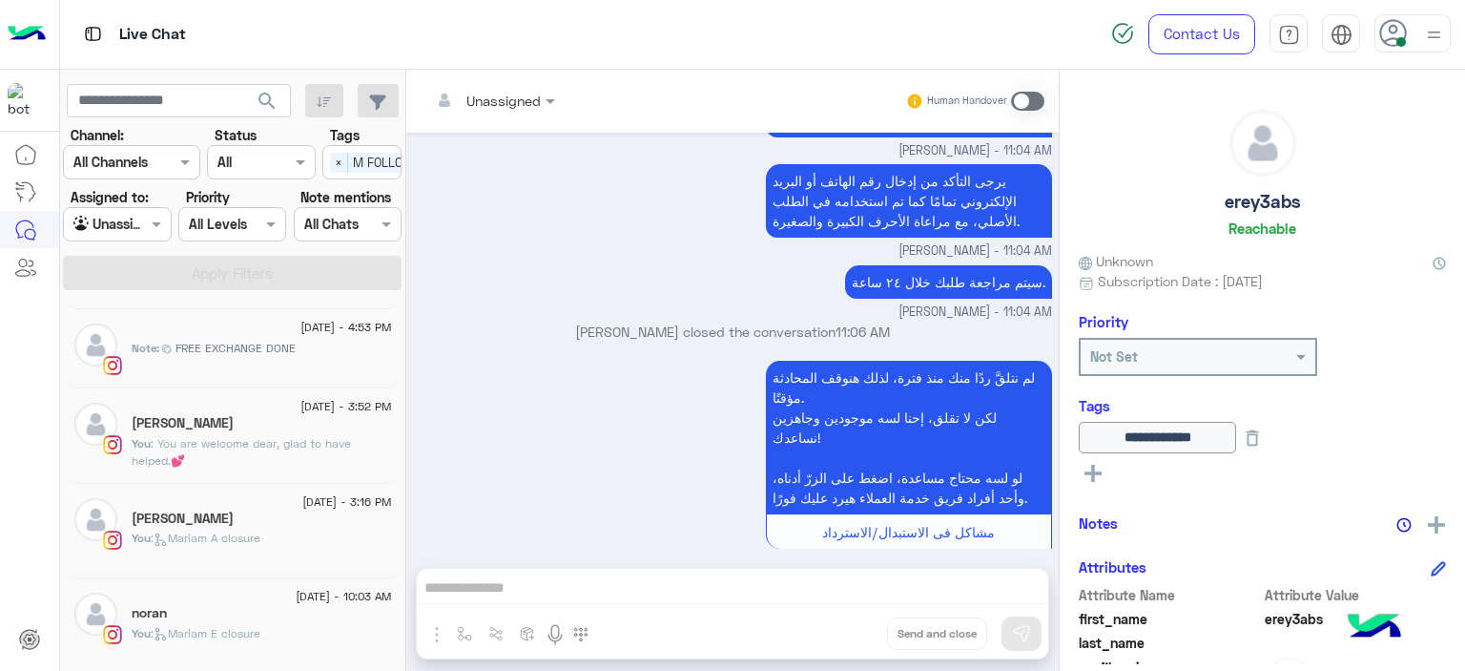
click at [259, 602] on div "24 August - 10:03 AM" at bounding box center [262, 598] width 260 height 12
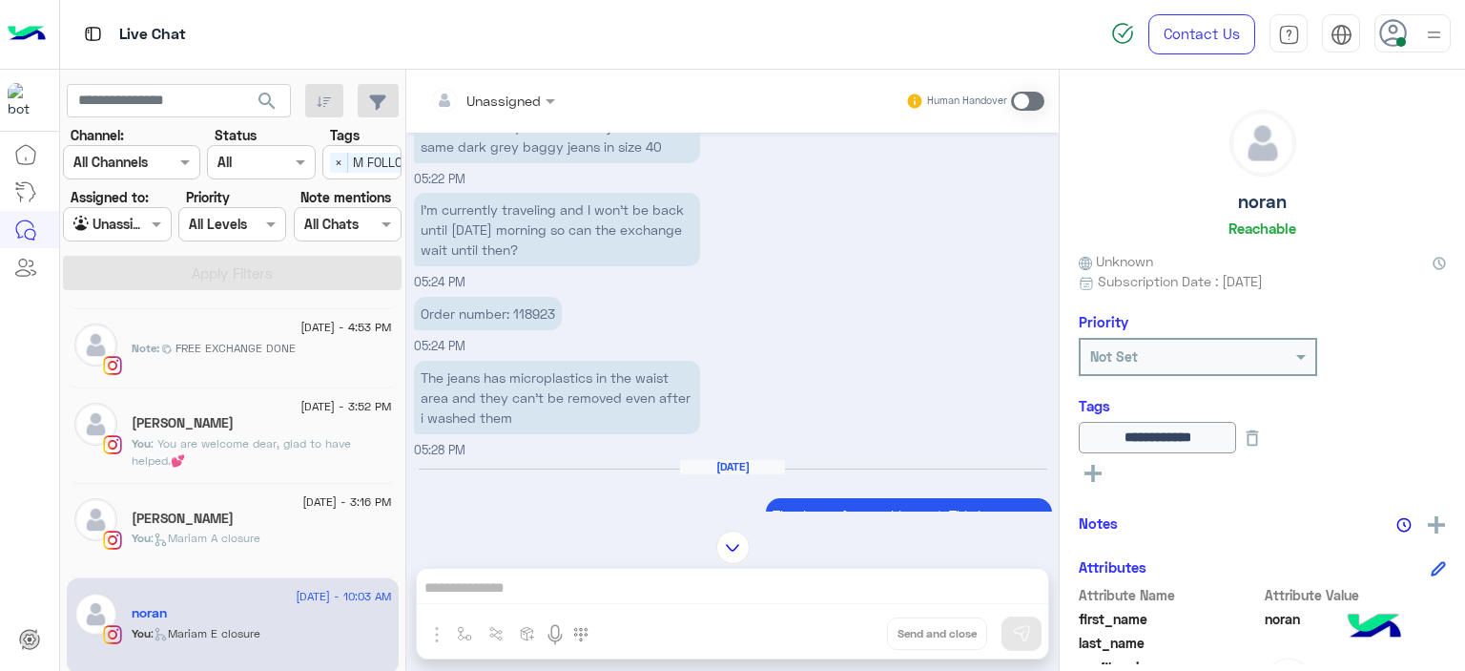
scroll to position [1049, 0]
click at [288, 547] on div "You : Mariam A closure" at bounding box center [262, 545] width 260 height 33
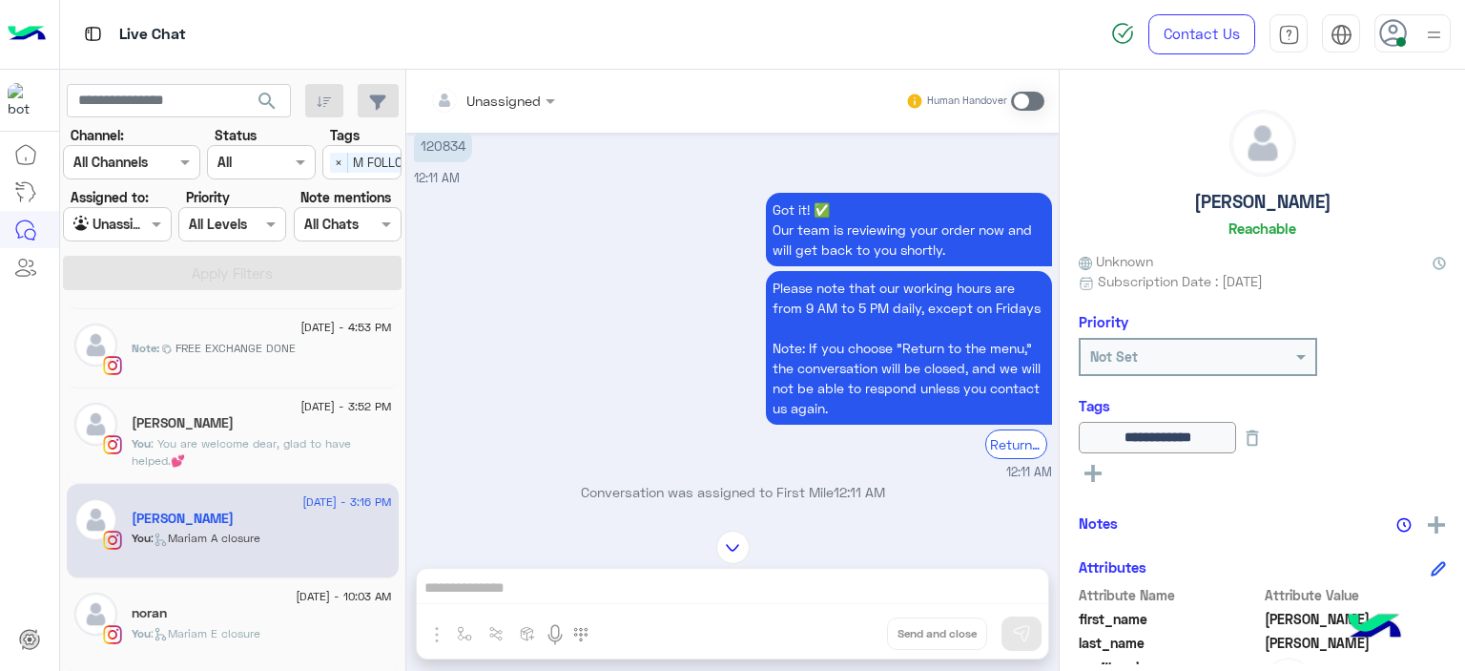
scroll to position [484, 0]
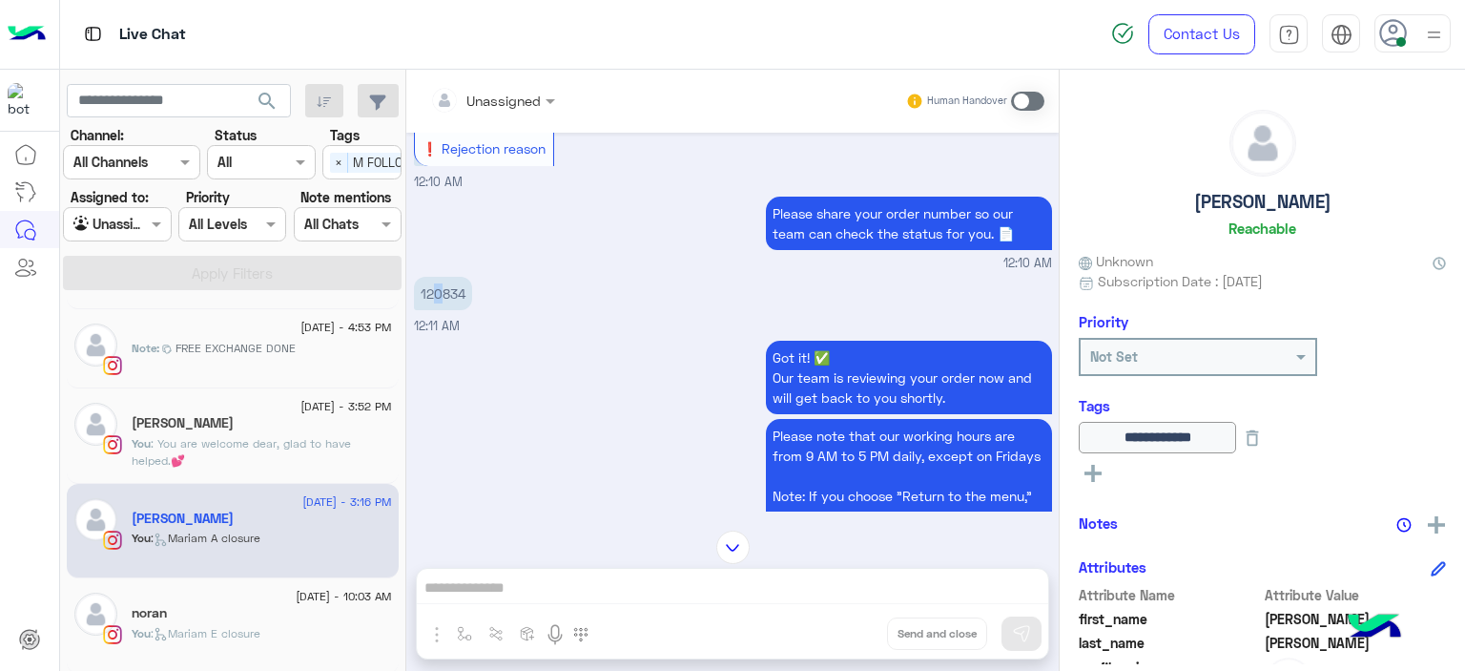
drag, startPoint x: 435, startPoint y: 280, endPoint x: 443, endPoint y: 289, distance: 11.5
click at [443, 289] on p "120834" at bounding box center [443, 293] width 58 height 33
copy p "120834"
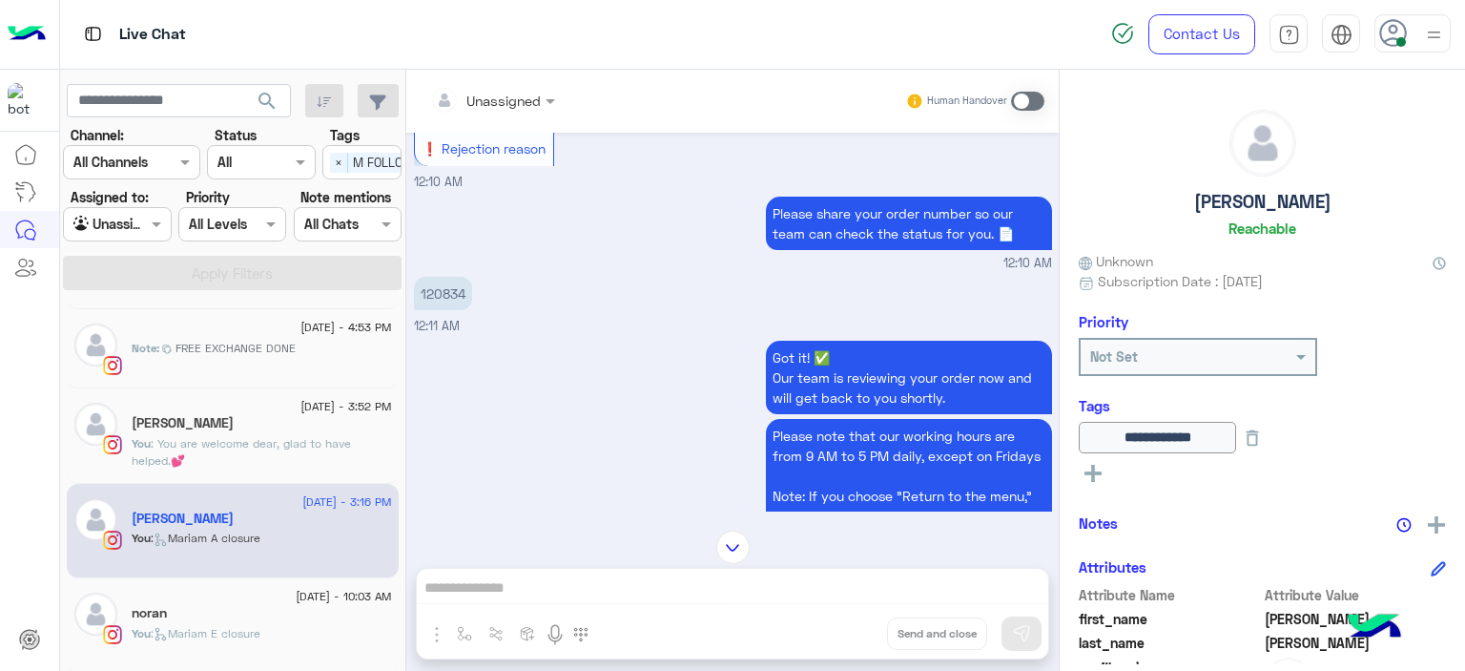
click at [261, 424] on div "Malak Ashraf" at bounding box center [262, 425] width 260 height 20
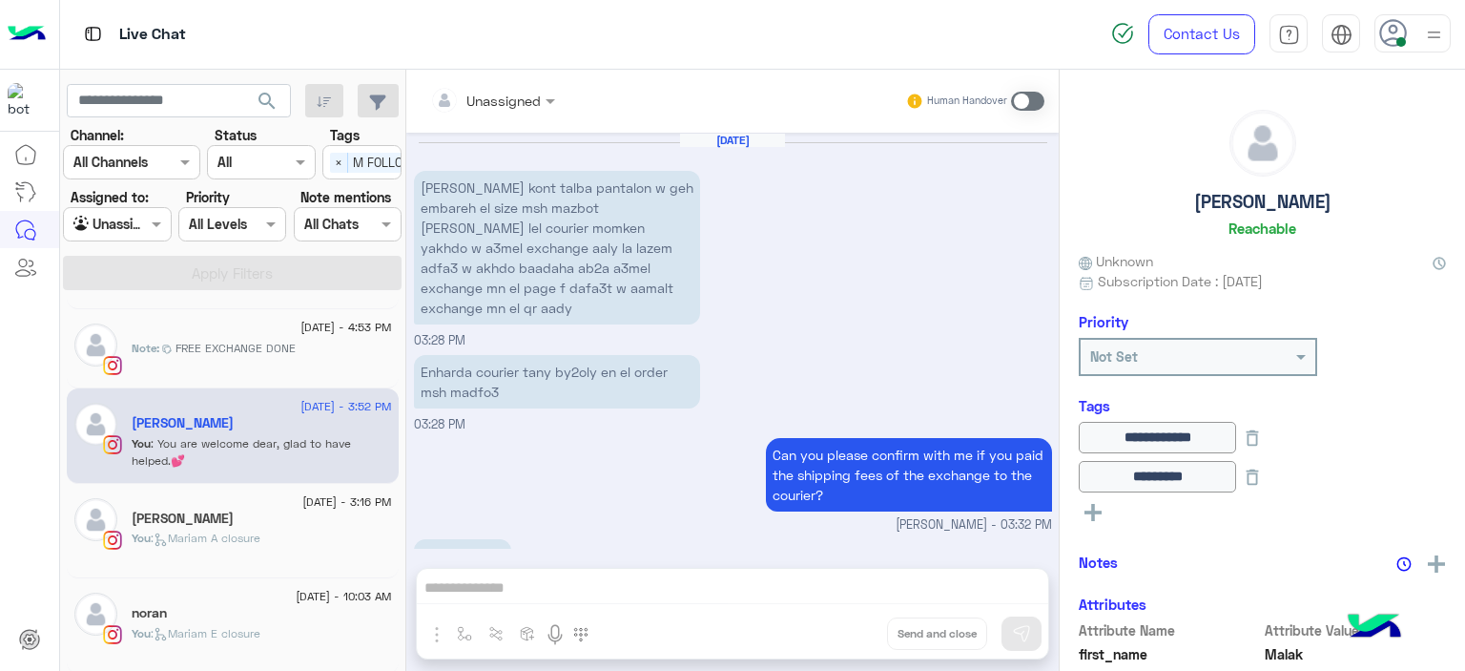
scroll to position [1368, 0]
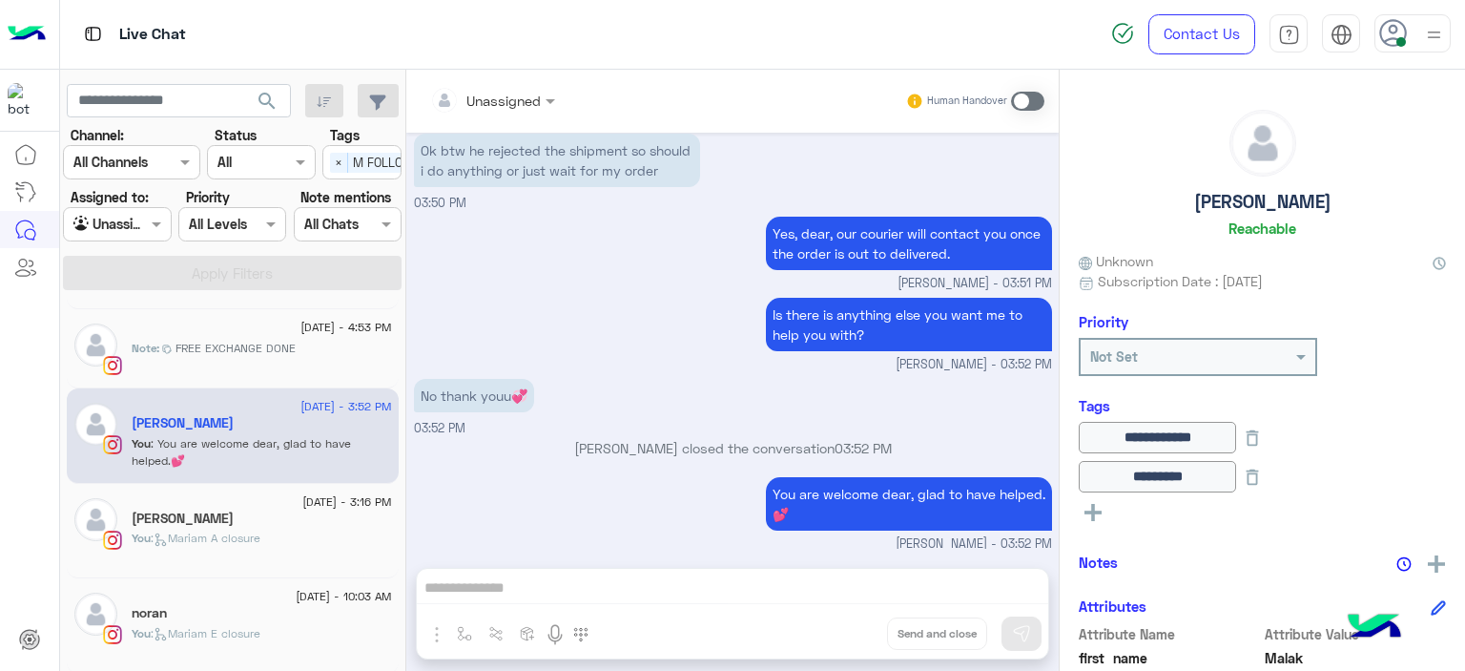
click at [1269, 438] on button at bounding box center [1252, 437] width 32 height 31
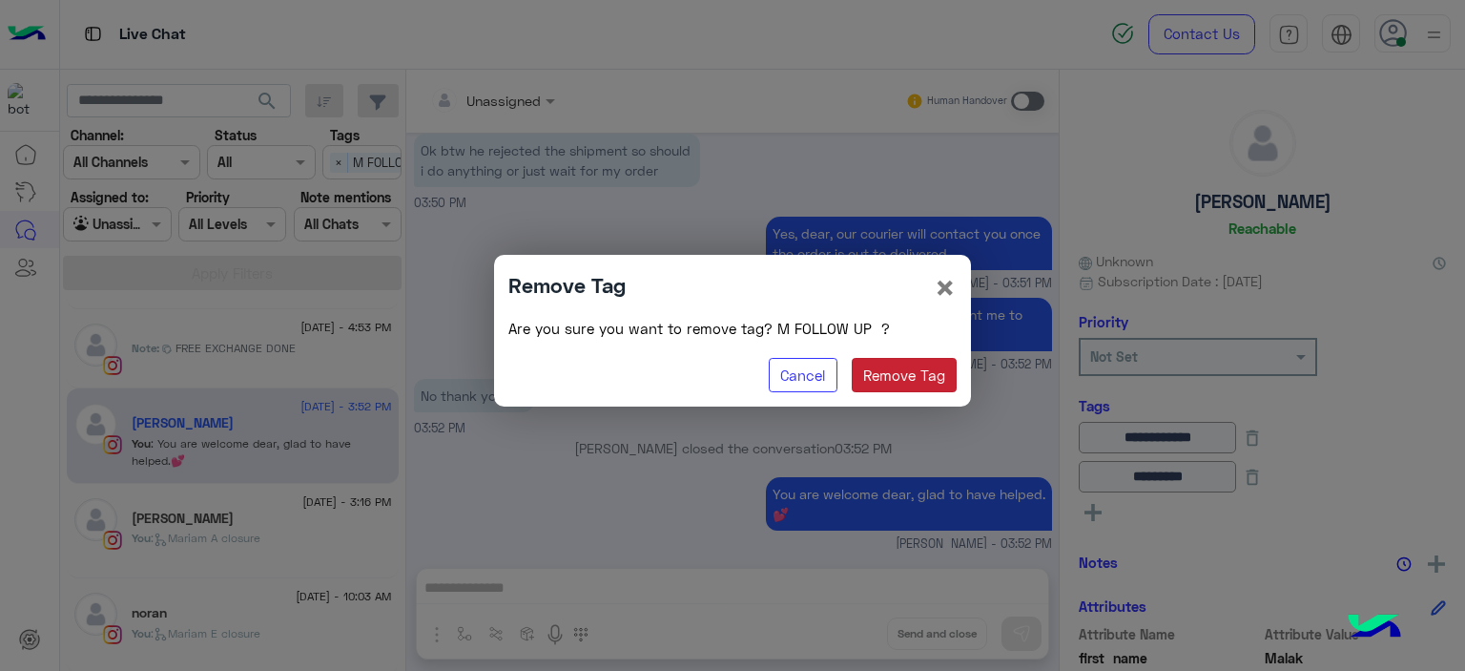
click at [910, 373] on button "Remove Tag" at bounding box center [905, 375] width 106 height 34
type input "********"
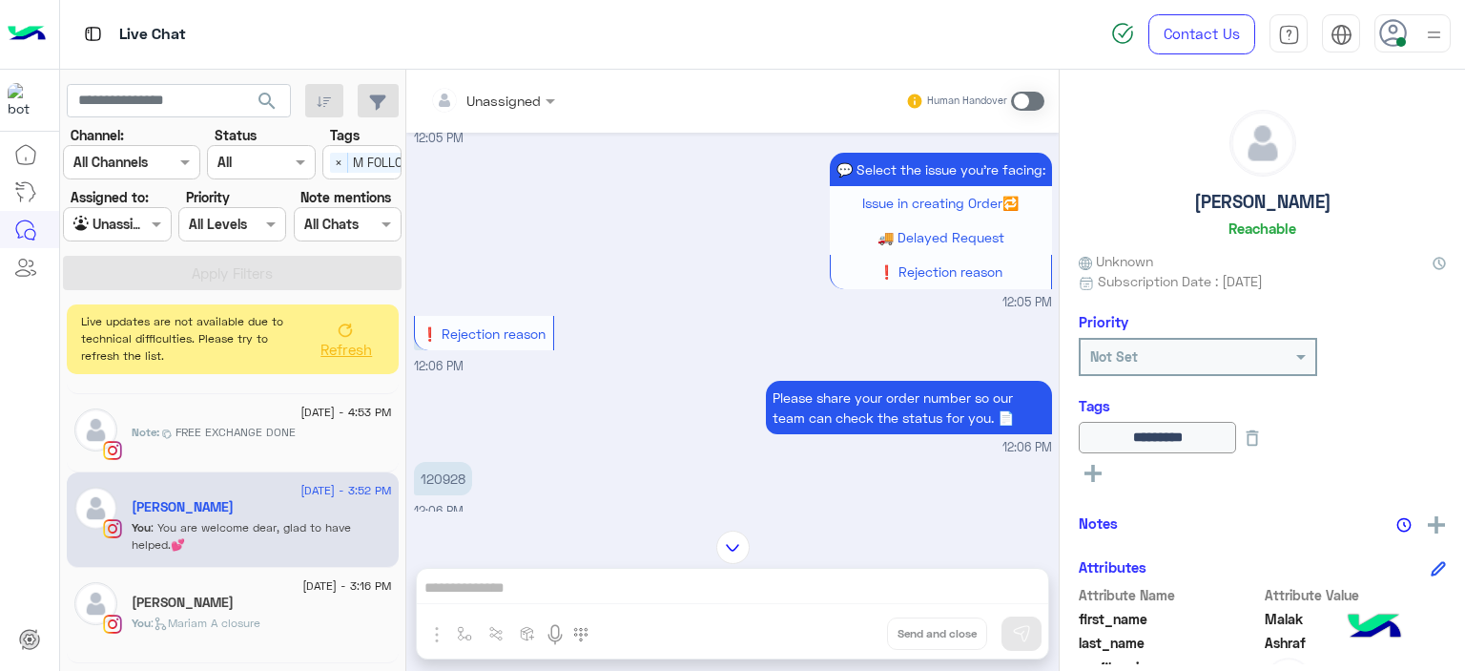
scroll to position [84, 0]
click at [450, 473] on p "120928" at bounding box center [443, 477] width 58 height 33
copy p "120928"
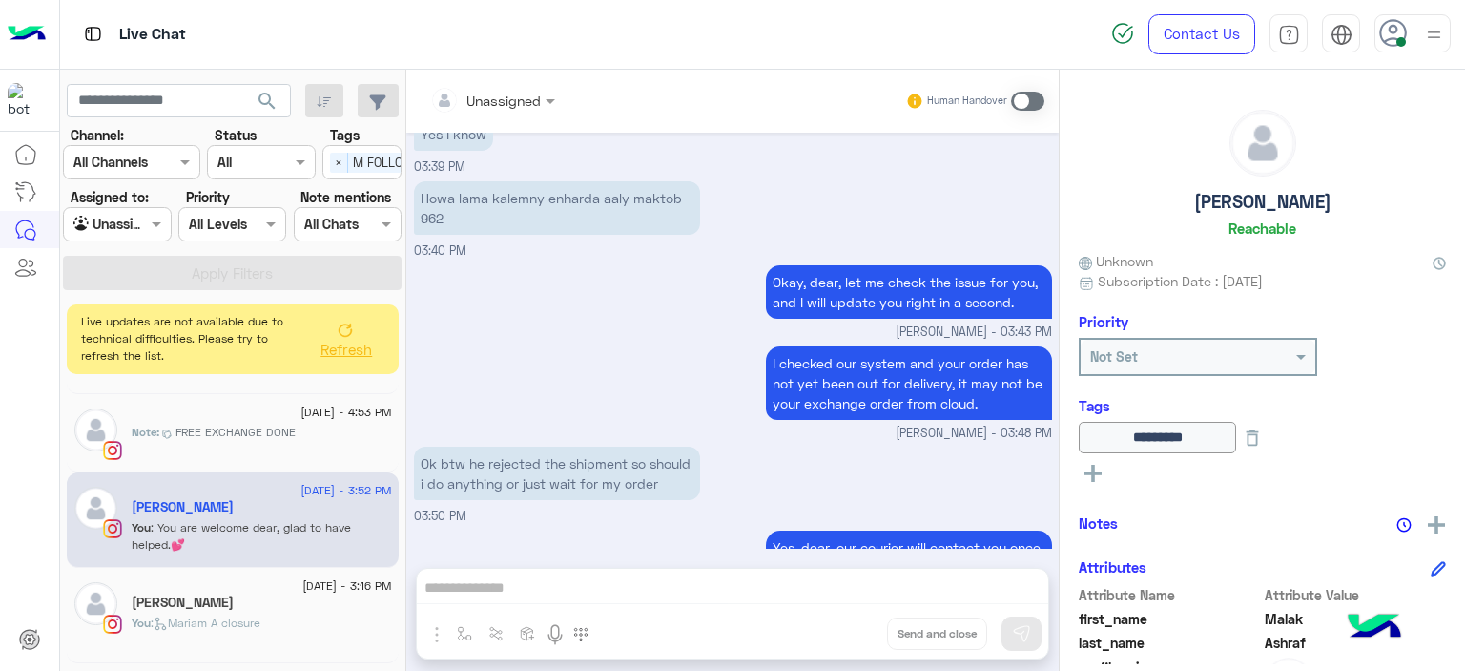
scroll to position [3159, 0]
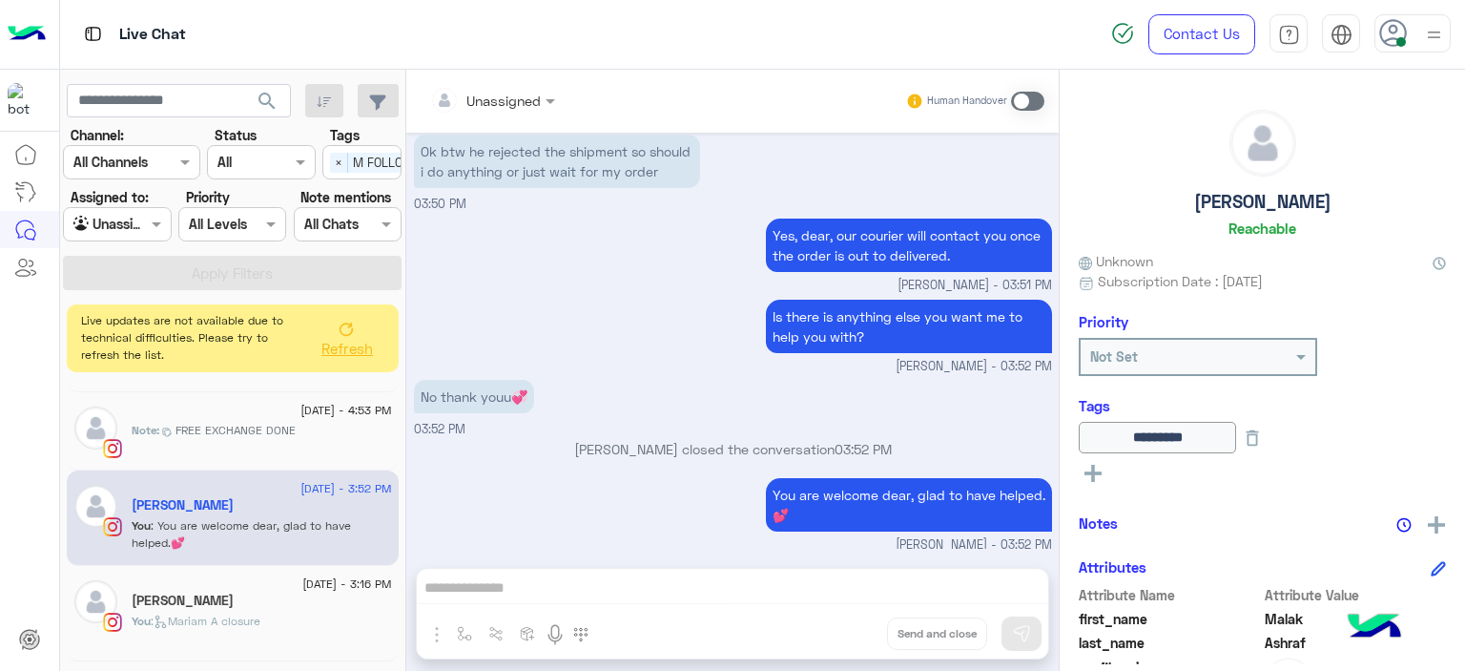
click at [322, 318] on button "Refresh" at bounding box center [346, 337] width 76 height 53
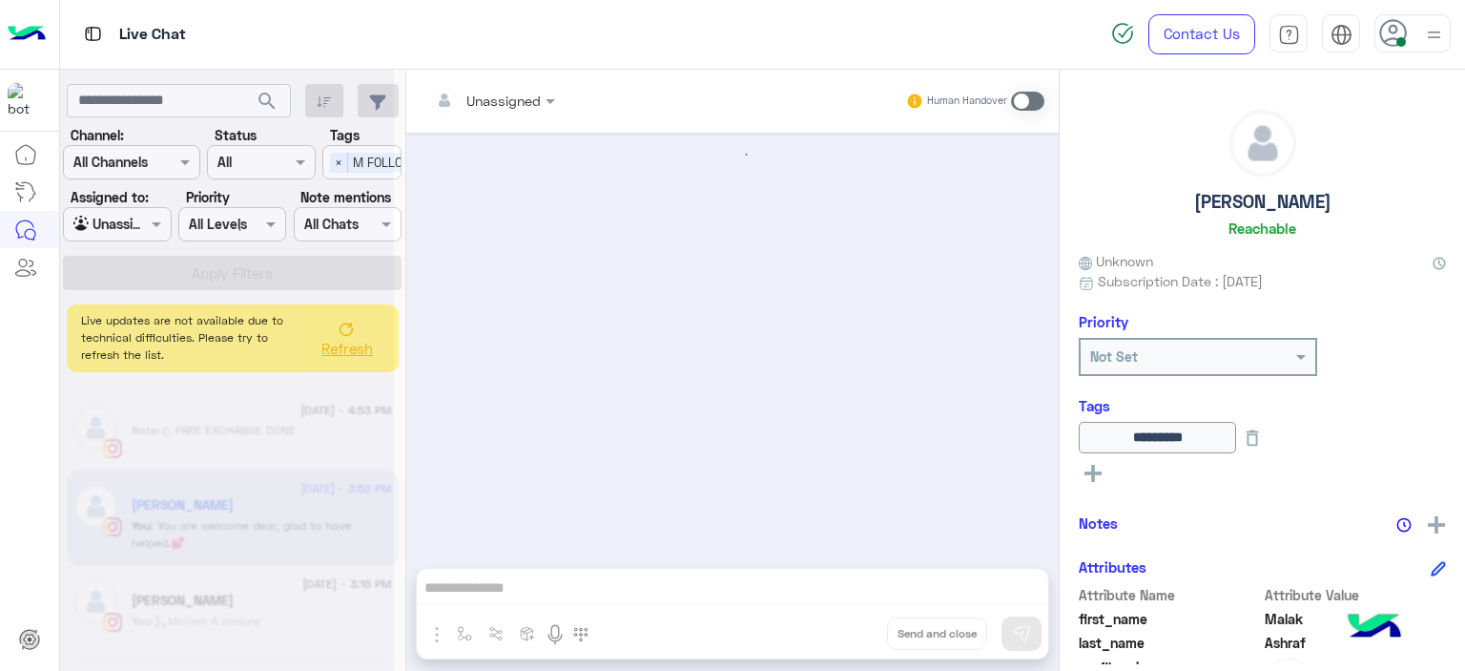
scroll to position [1368, 0]
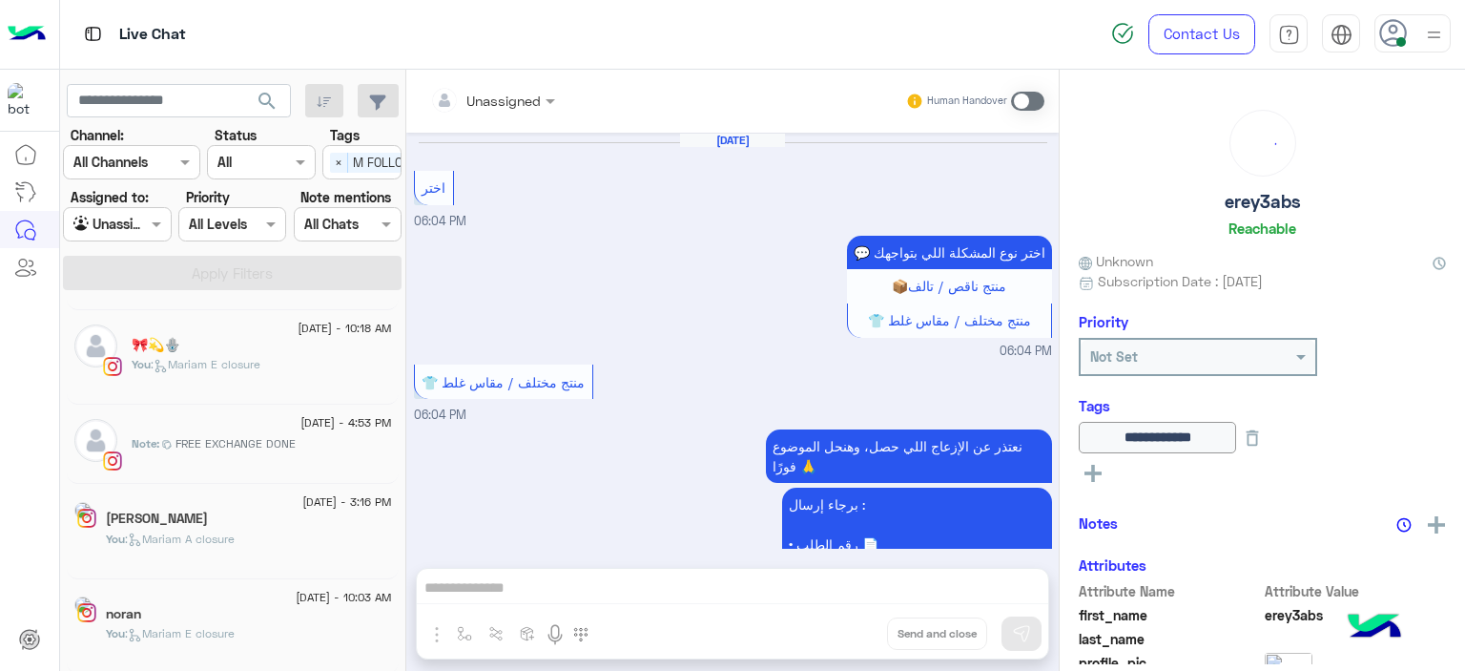
scroll to position [1433, 0]
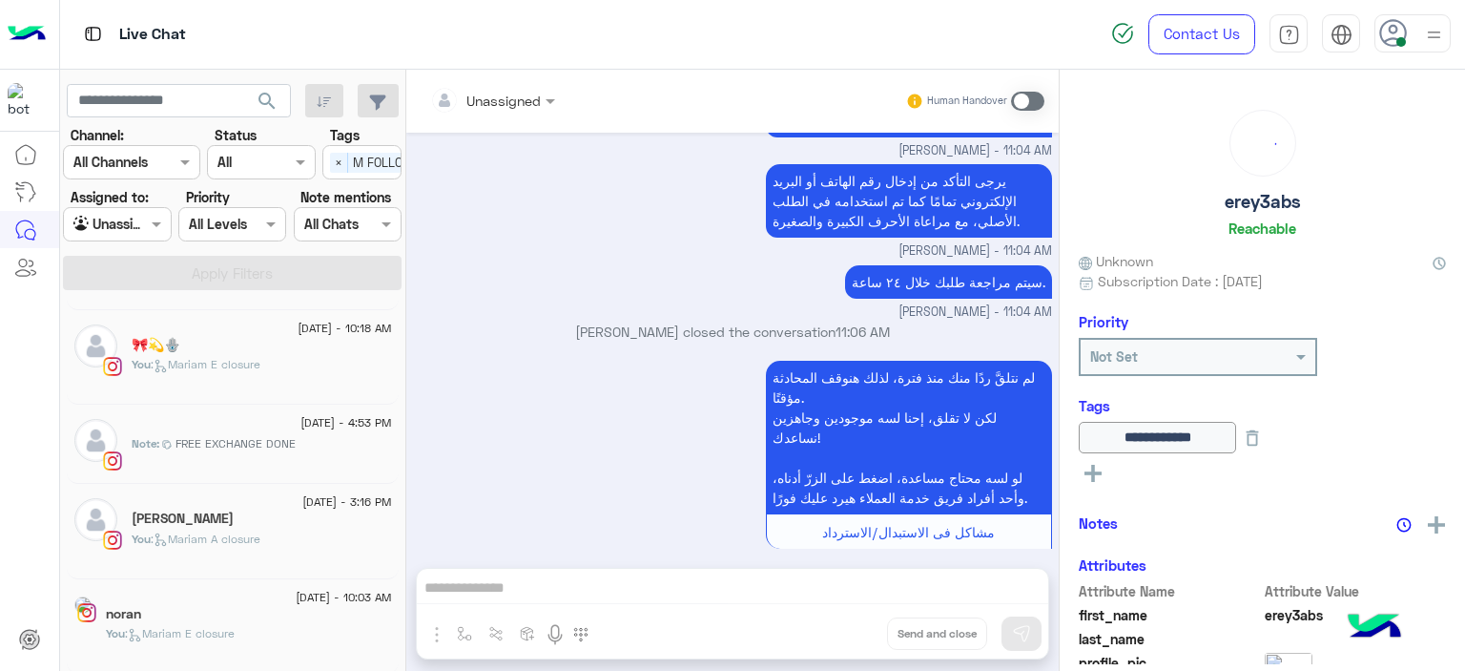
click at [226, 450] on div "Note : FREE EXCHANGE DONE" at bounding box center [262, 451] width 260 height 33
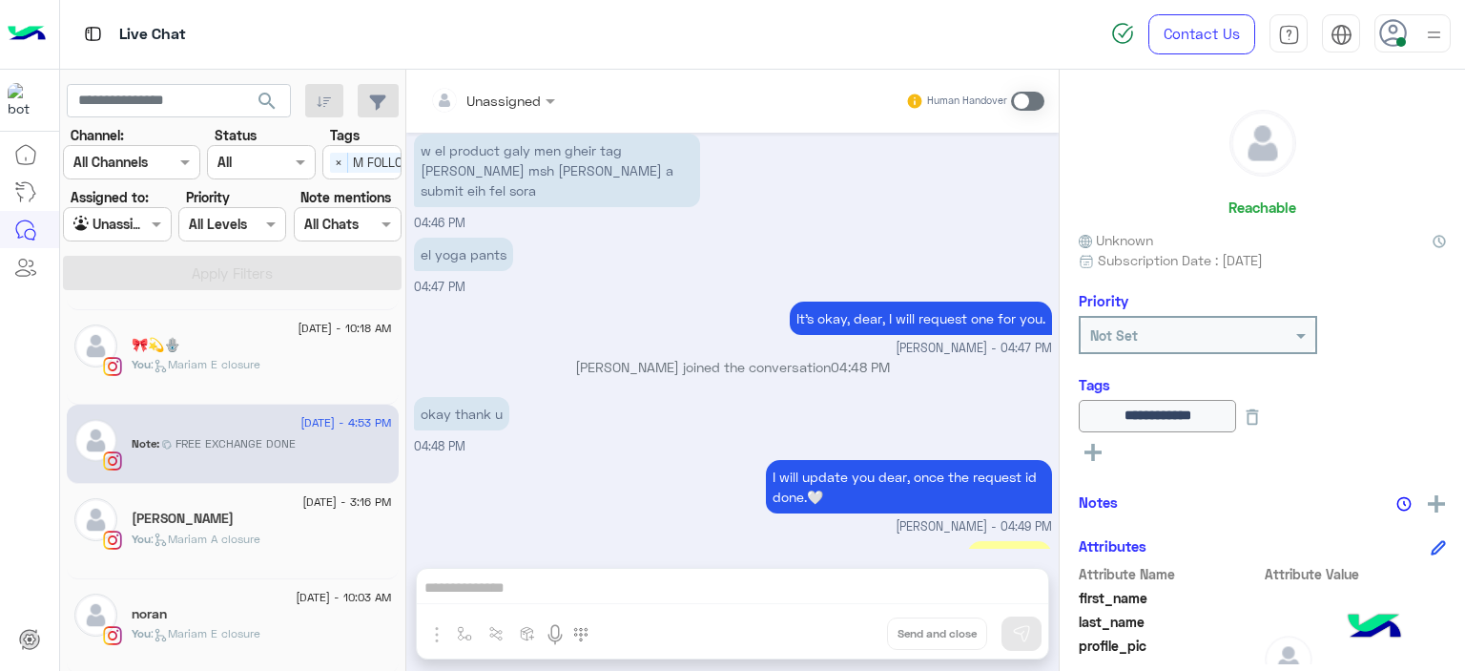
scroll to position [3626, 0]
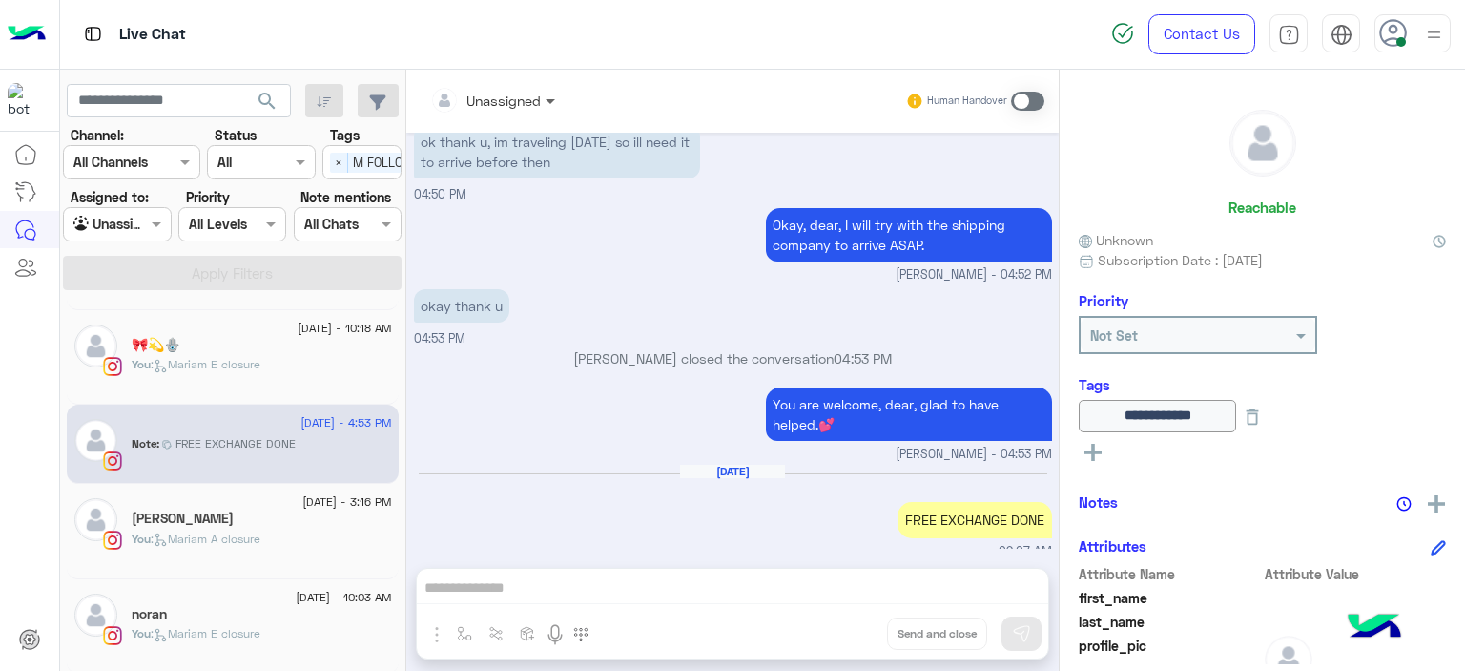
click at [545, 99] on span at bounding box center [553, 101] width 24 height 20
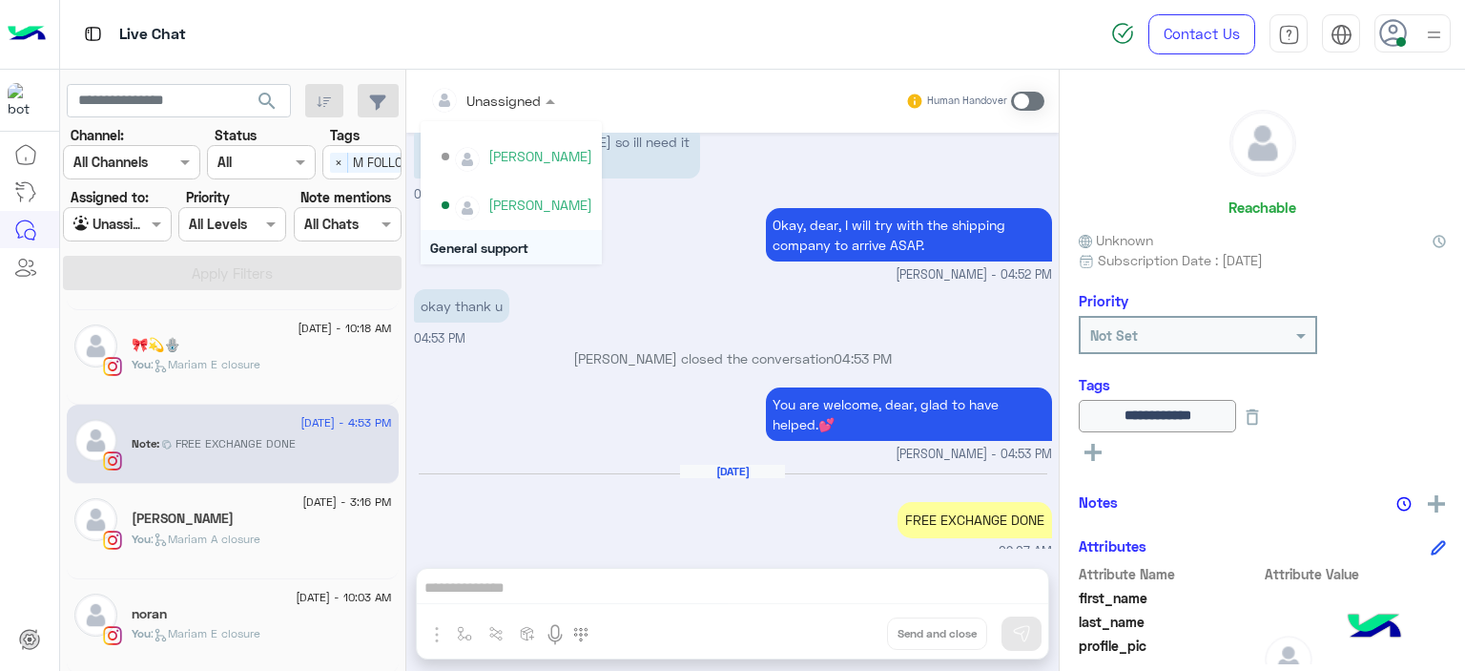
scroll to position [369, 0]
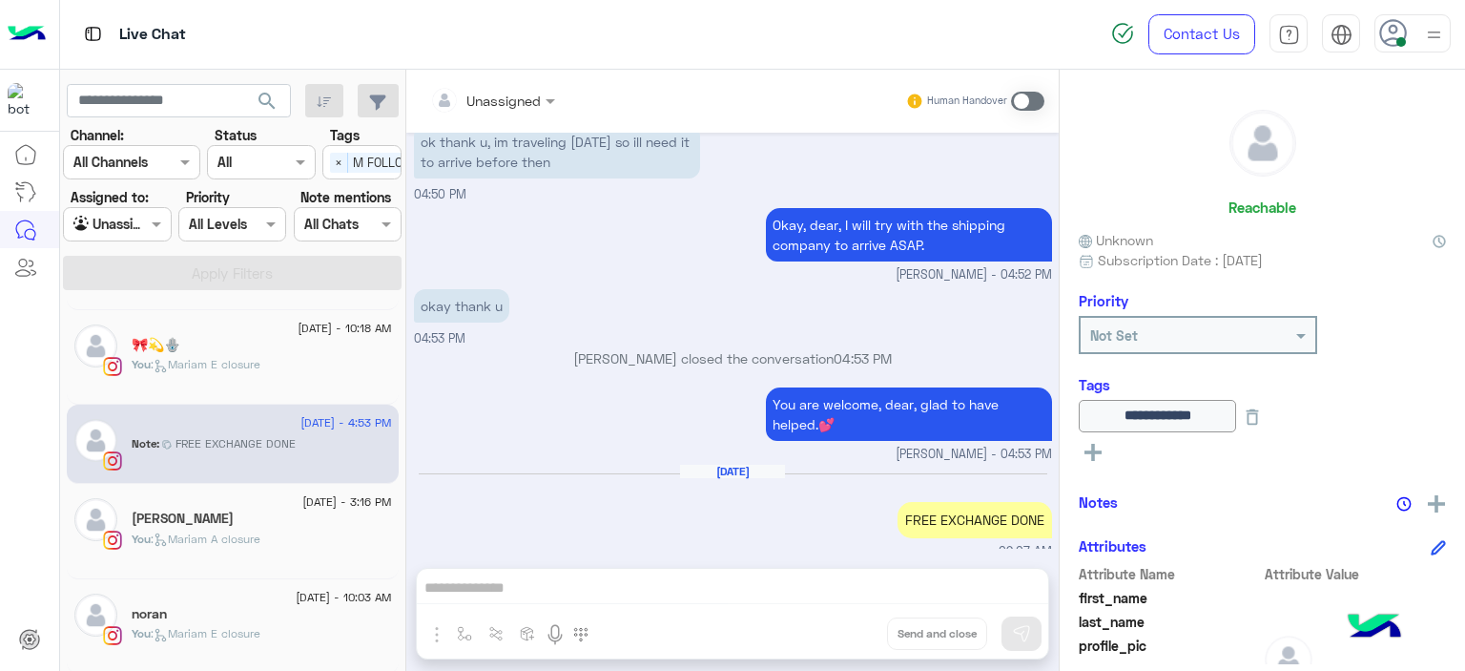
click at [679, 218] on div "Okay, dear, I will try with the shipping company to arrive ASAP. Mariam Ahmed -…" at bounding box center [733, 243] width 638 height 81
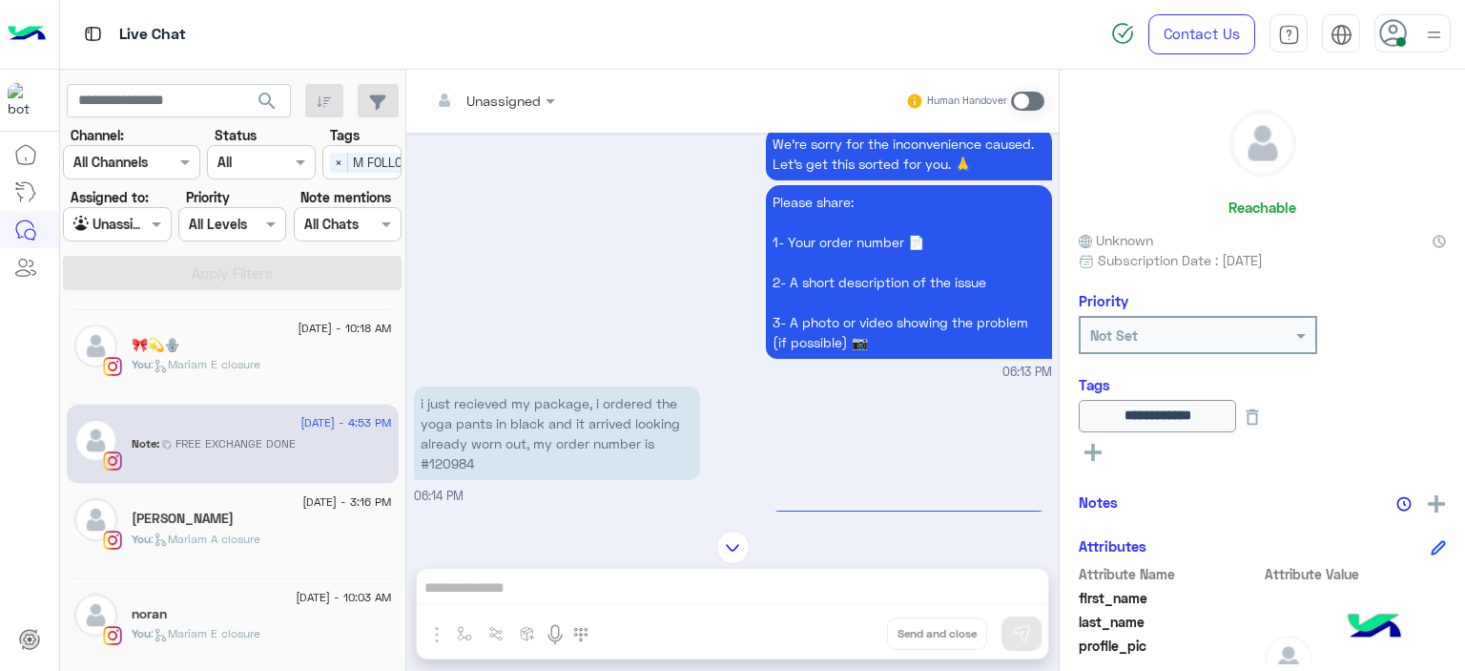
scroll to position [245, 0]
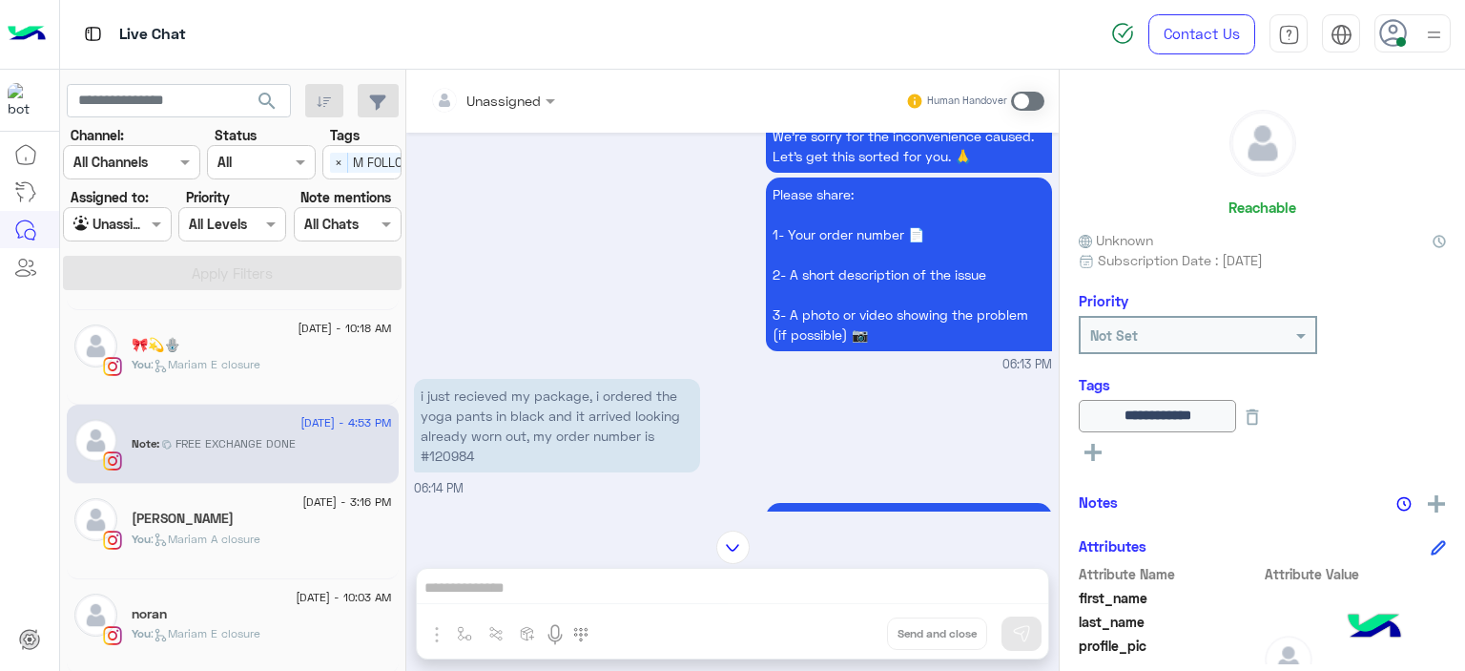
click at [458, 454] on p "i just recieved my package, i ordered the yoga pants in black and it arrived lo…" at bounding box center [557, 425] width 286 height 93
click at [459, 453] on p "i just recieved my package, i ordered the yoga pants in black and it arrived lo…" at bounding box center [557, 425] width 286 height 93
click at [675, 360] on small "06:13 PM" at bounding box center [733, 365] width 638 height 18
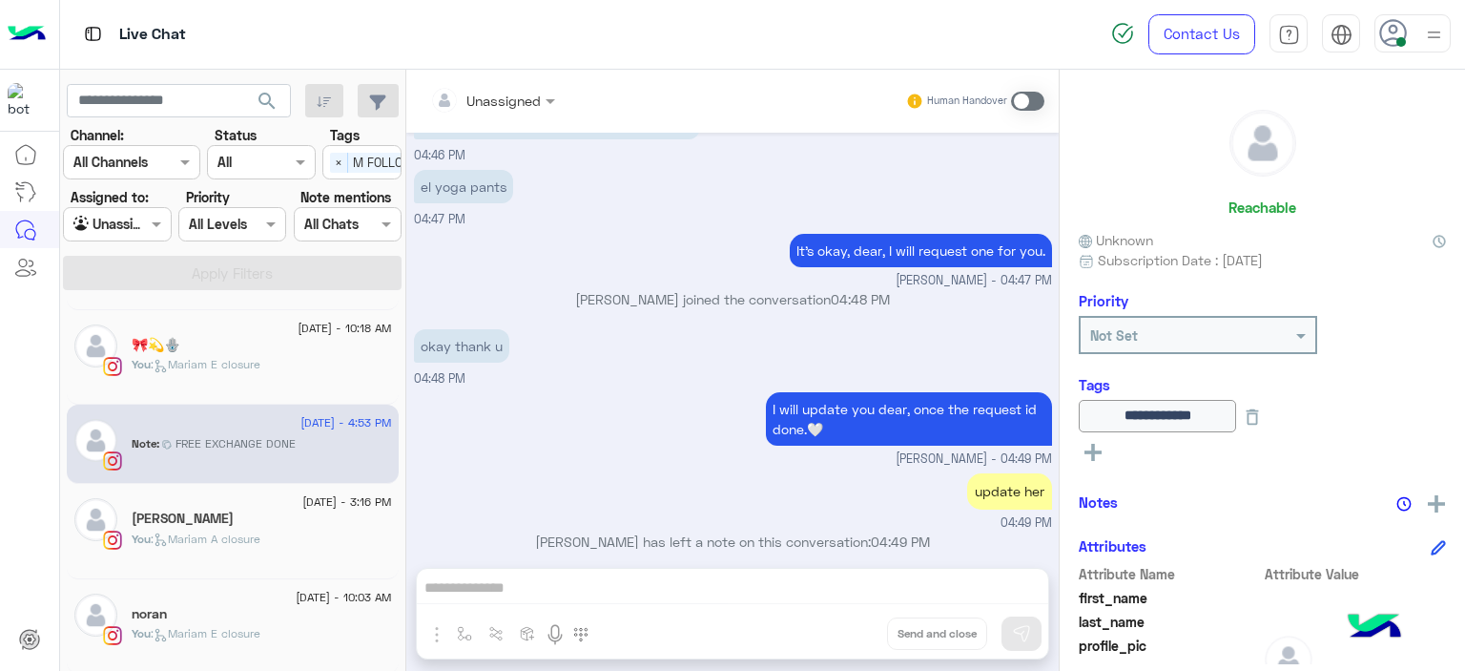
scroll to position [3626, 0]
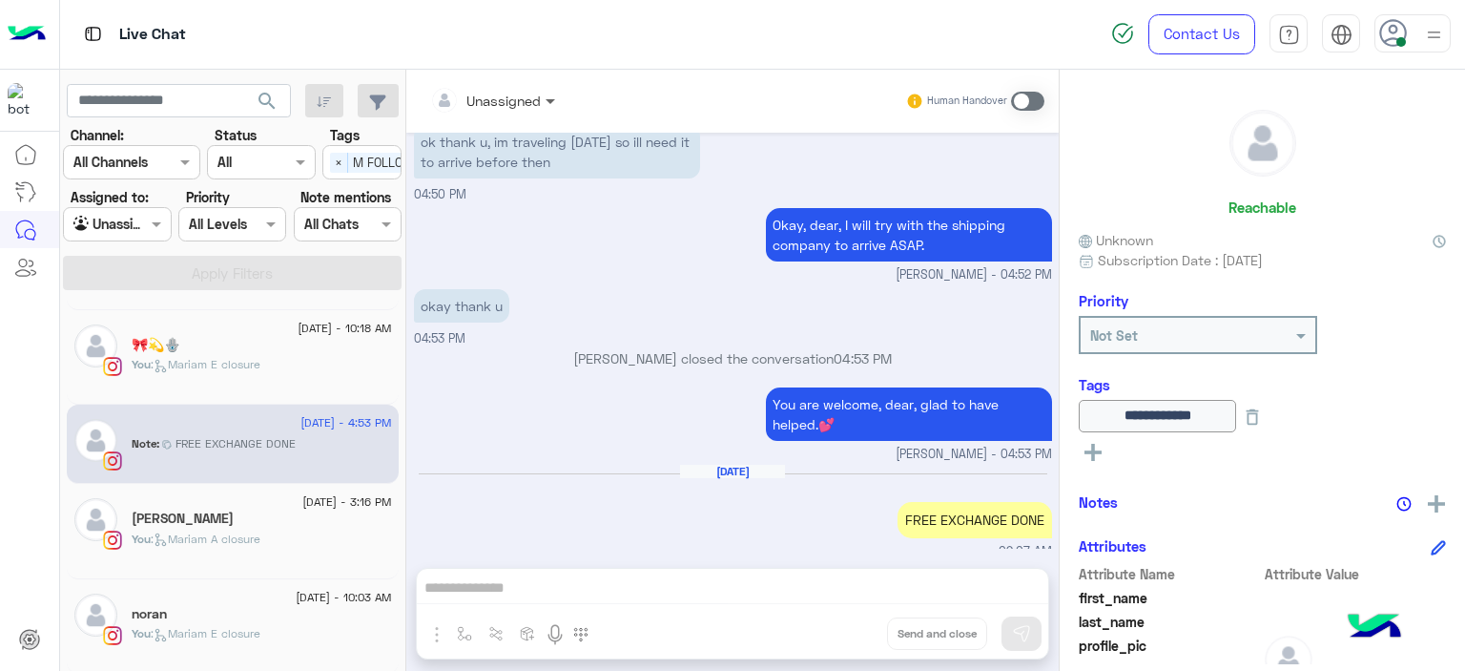
click at [544, 102] on span at bounding box center [553, 101] width 24 height 20
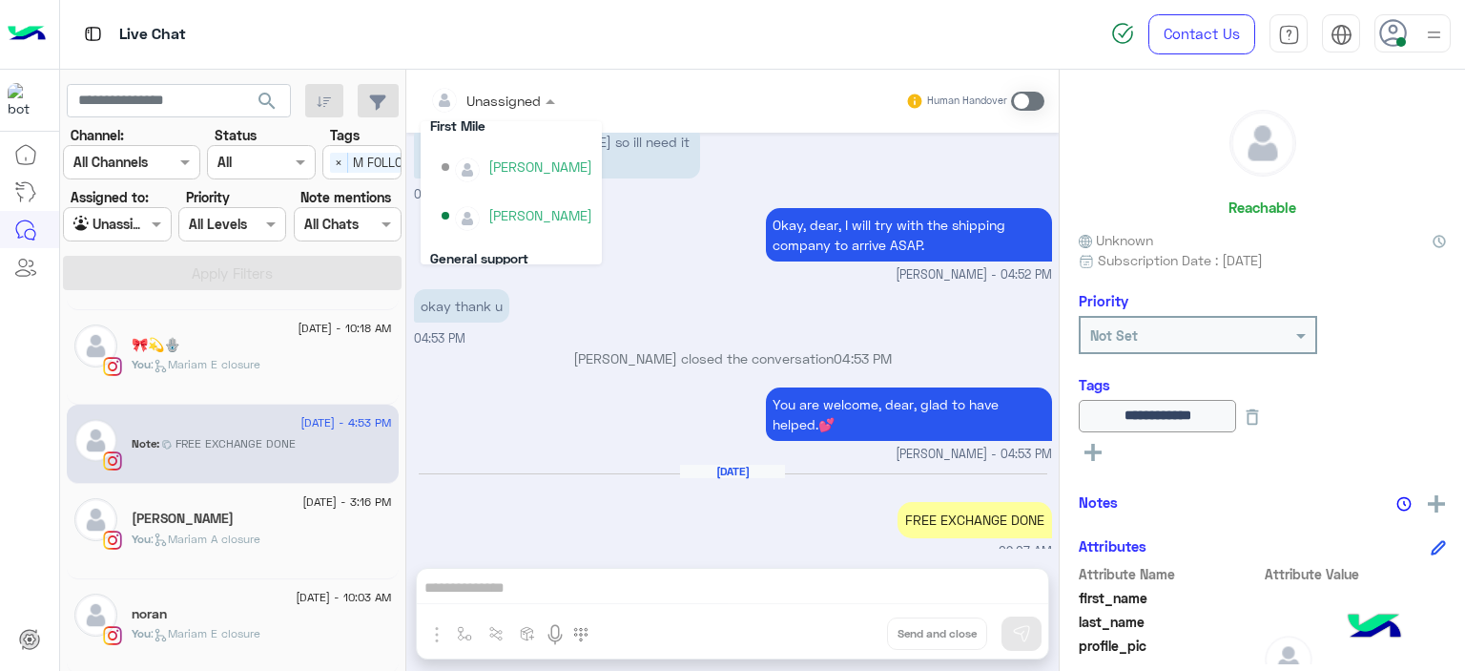
scroll to position [350, 0]
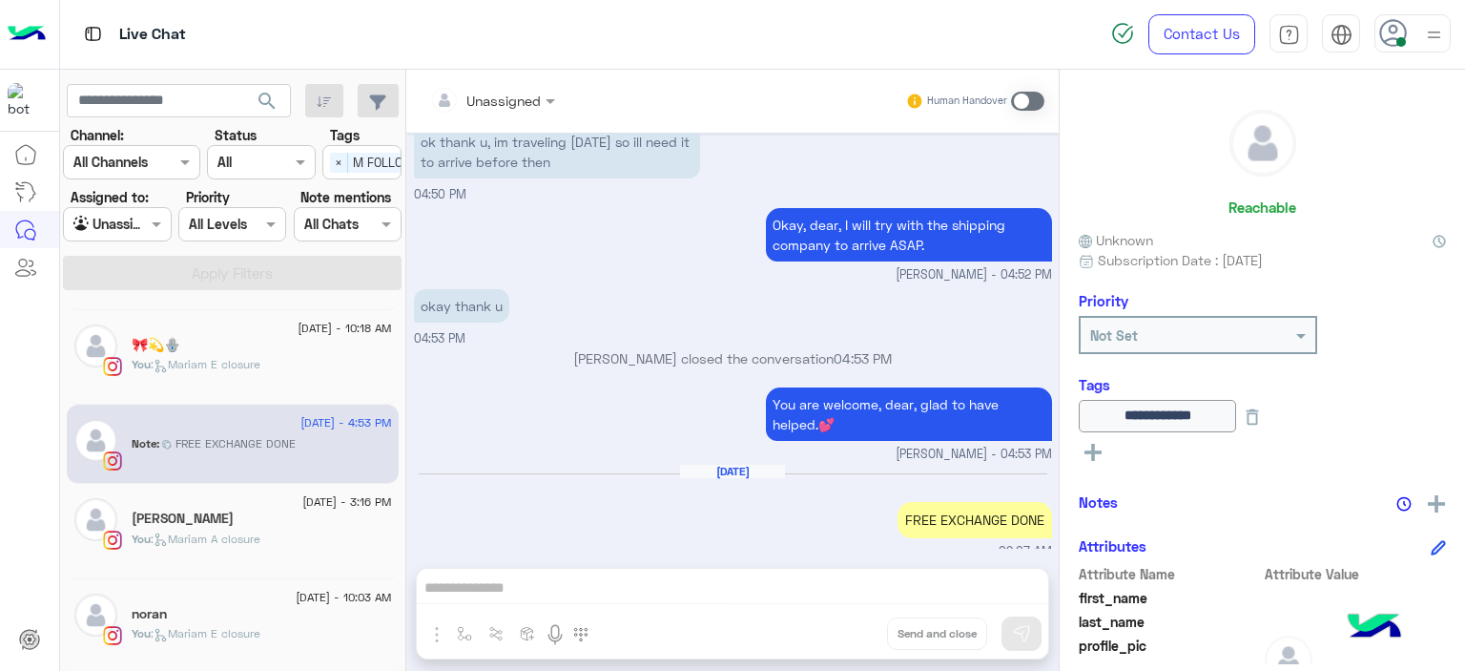
click at [613, 348] on p "Mariam Ahmed closed the conversation 04:53 PM" at bounding box center [733, 358] width 638 height 20
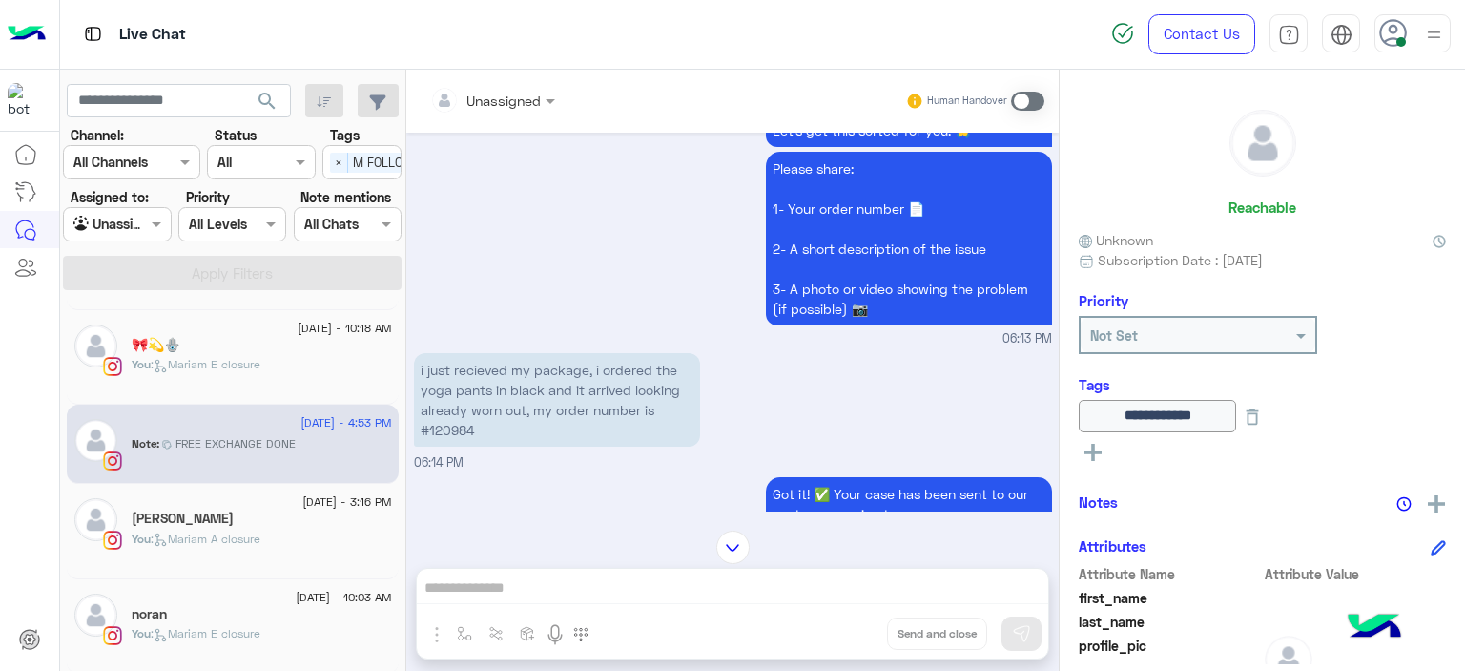
scroll to position [271, 0]
click at [457, 430] on p "i just recieved my package, i ordered the yoga pants in black and it arrived lo…" at bounding box center [557, 399] width 286 height 93
copy p "120984"
click at [340, 342] on div "🎀💫🪬" at bounding box center [262, 347] width 260 height 20
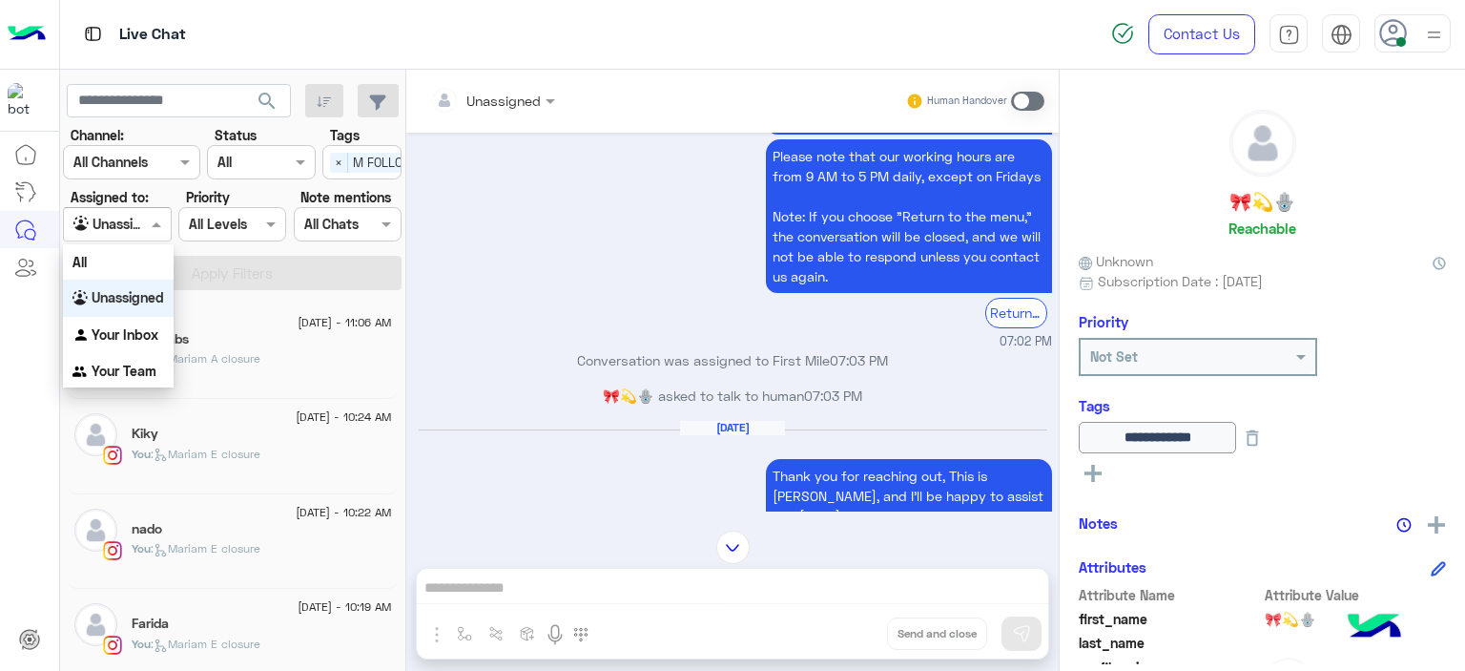
click at [160, 218] on span at bounding box center [159, 224] width 24 height 20
click at [142, 342] on b "Your Inbox" at bounding box center [125, 334] width 67 height 16
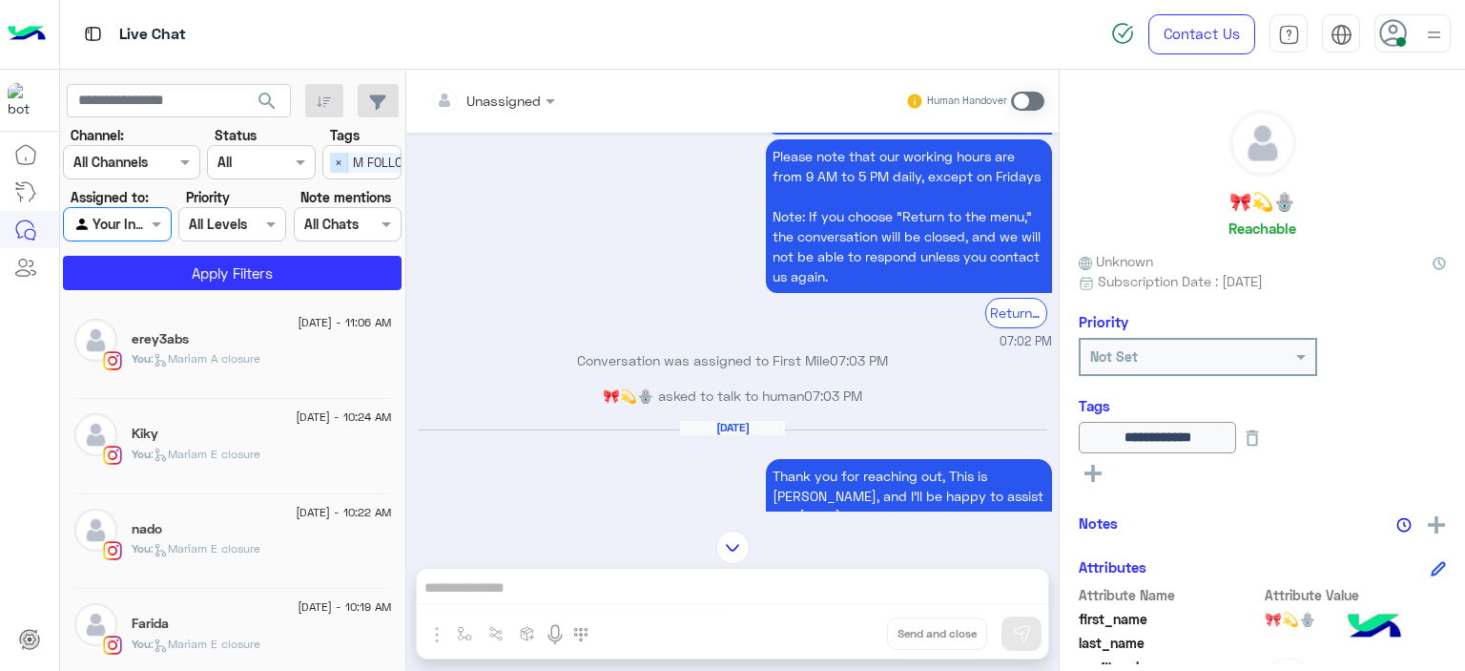
click at [343, 157] on span "×" at bounding box center [339, 163] width 18 height 20
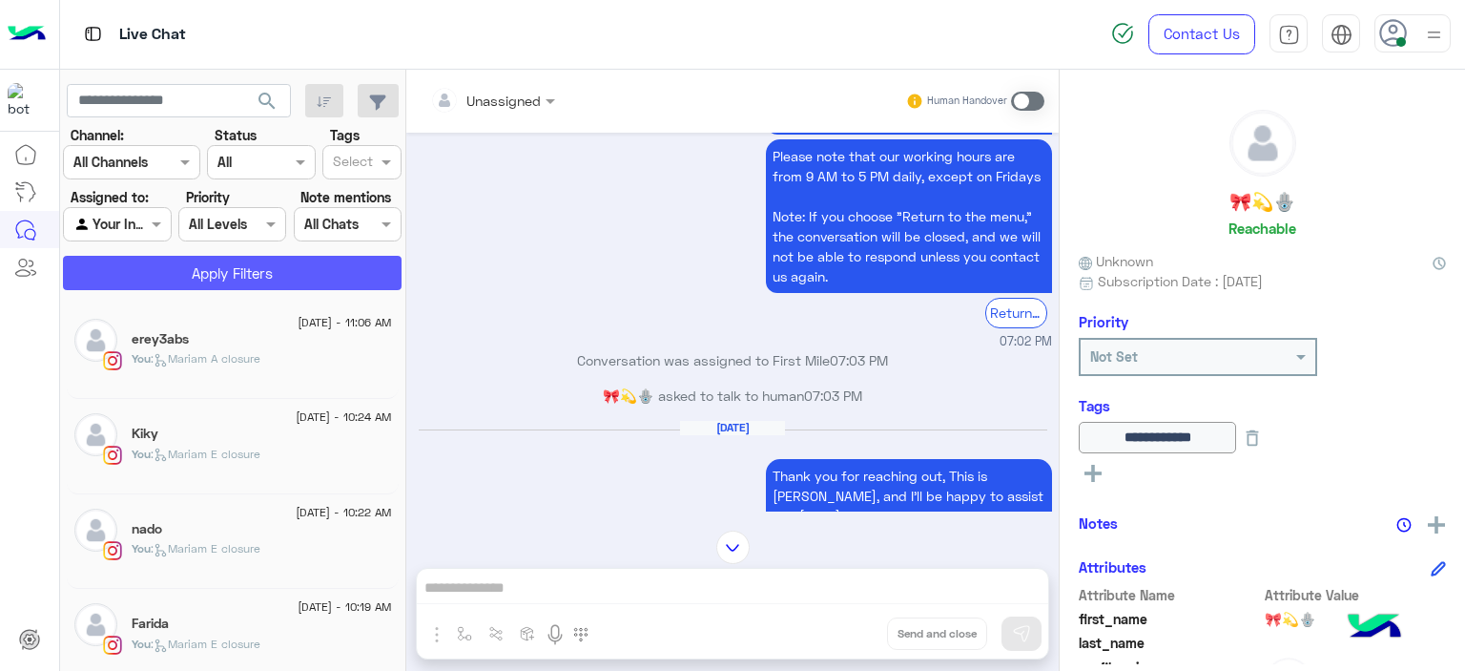
click at [351, 263] on button "Apply Filters" at bounding box center [232, 273] width 339 height 34
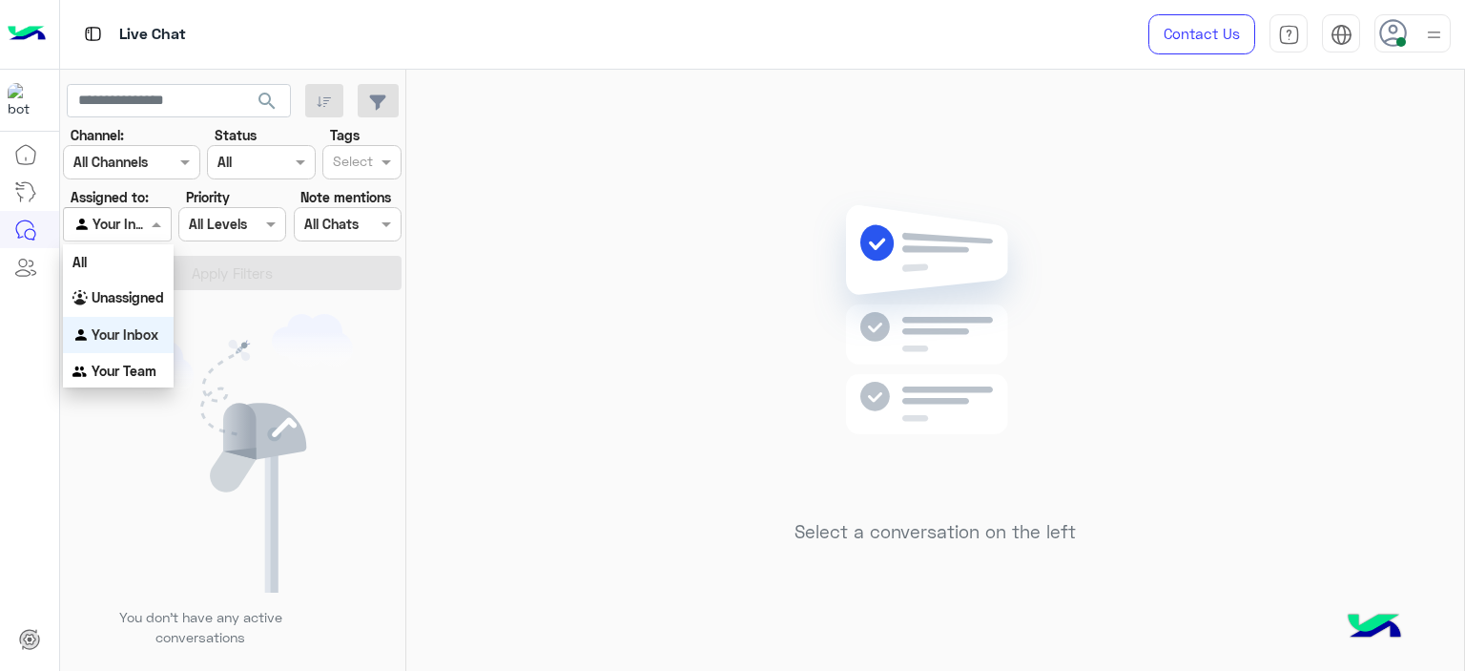
click at [163, 227] on span at bounding box center [159, 224] width 24 height 20
click at [152, 290] on b "Unassigned" at bounding box center [128, 297] width 73 height 16
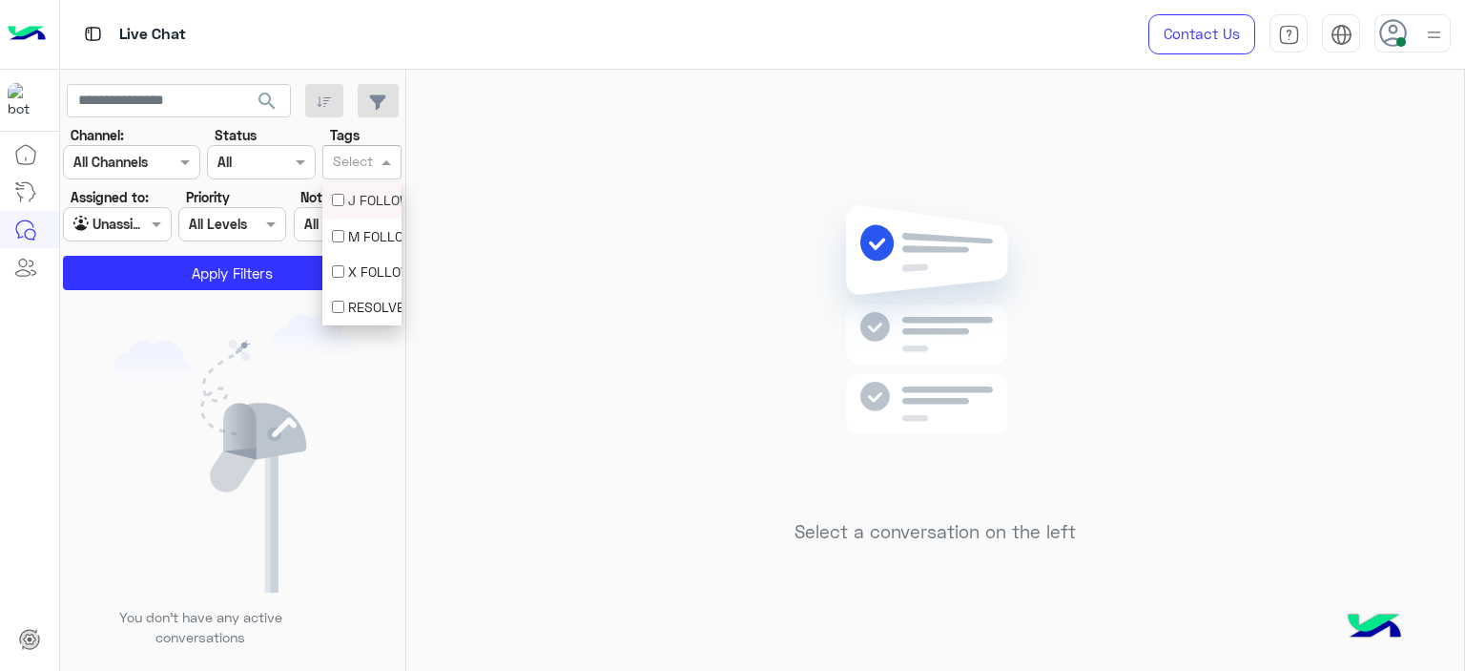
click at [345, 166] on input "text" at bounding box center [353, 164] width 40 height 20
click at [347, 237] on div "M FOLLOW UP" at bounding box center [362, 236] width 60 height 20
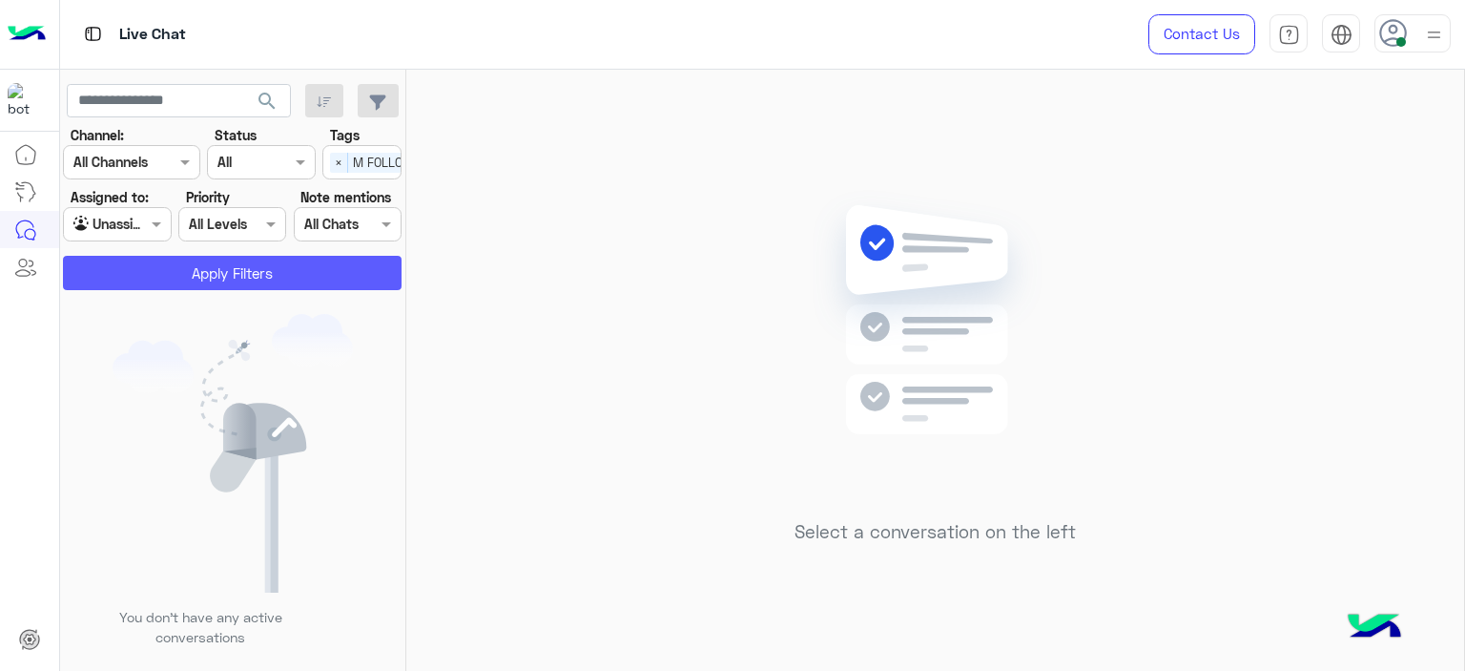
click at [324, 263] on button "Apply Filters" at bounding box center [232, 273] width 339 height 34
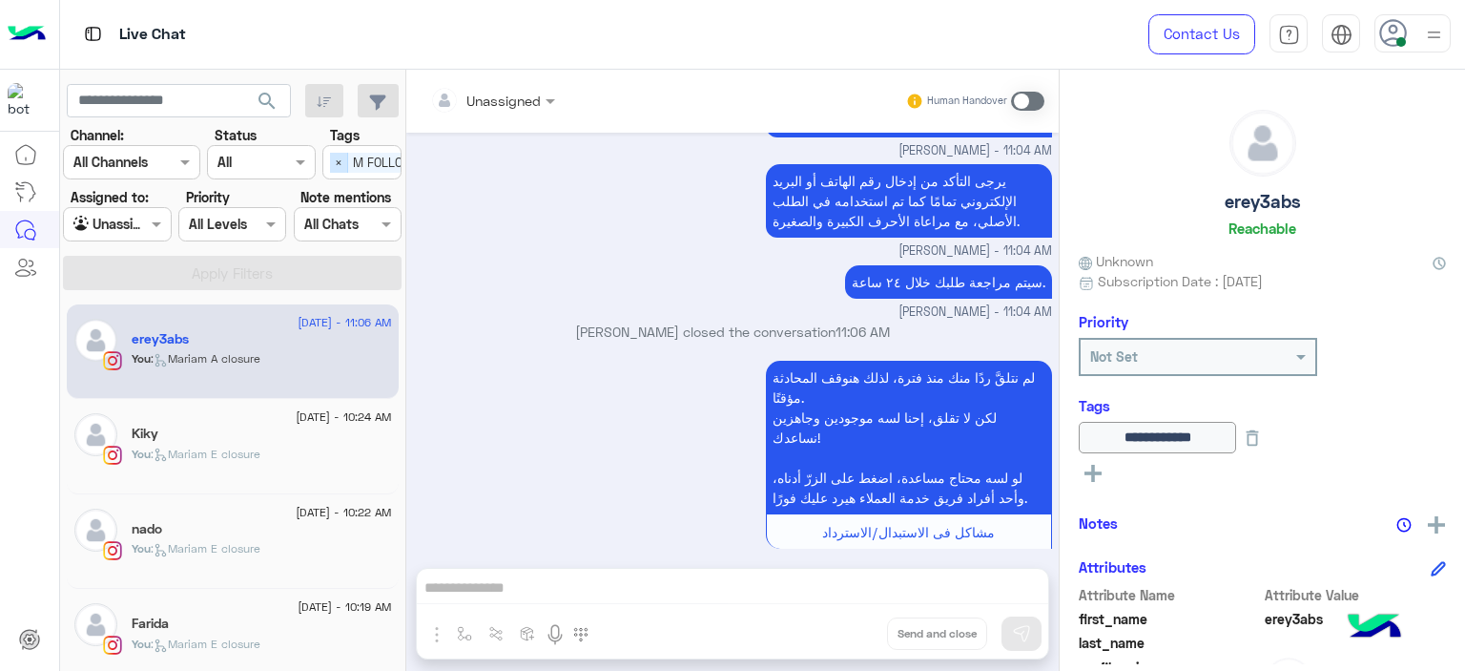
click at [343, 158] on span "×" at bounding box center [339, 163] width 18 height 20
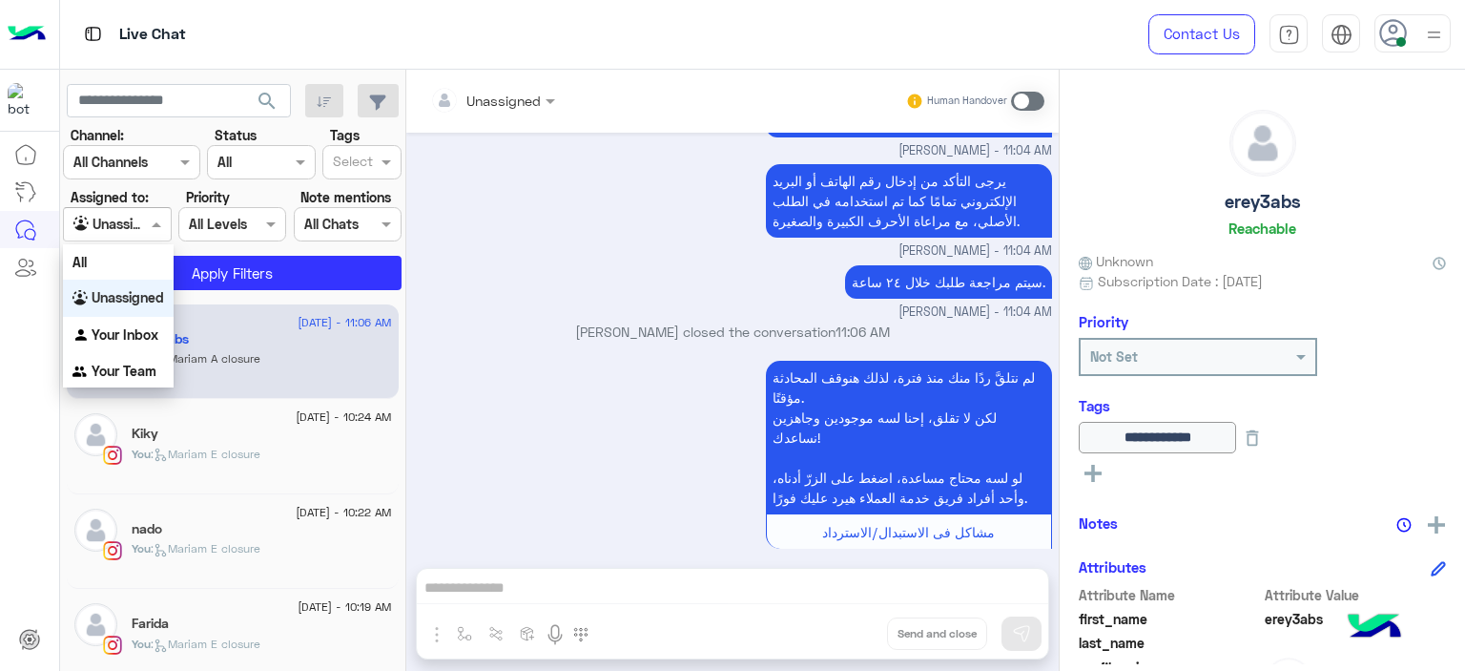
click at [156, 224] on span at bounding box center [159, 224] width 24 height 20
click at [145, 348] on div "Your Inbox" at bounding box center [118, 335] width 111 height 37
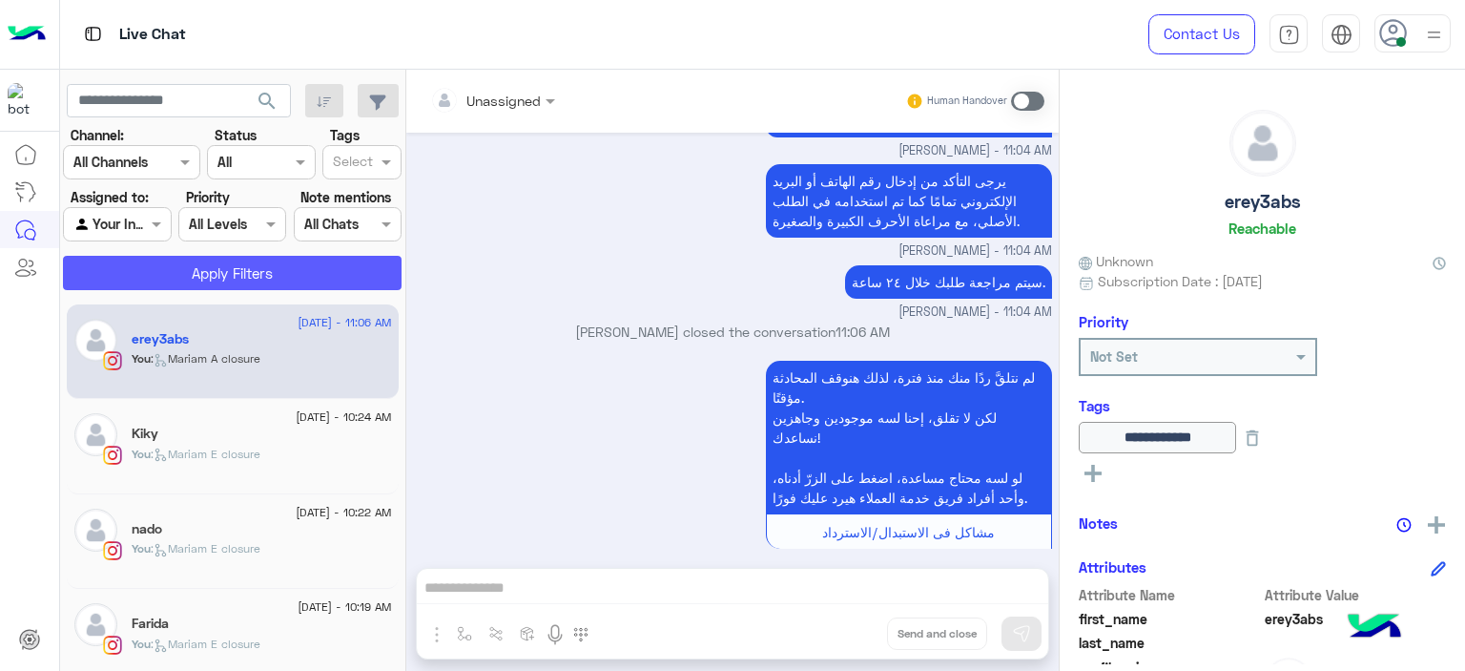
click at [235, 280] on button "Apply Filters" at bounding box center [232, 273] width 339 height 34
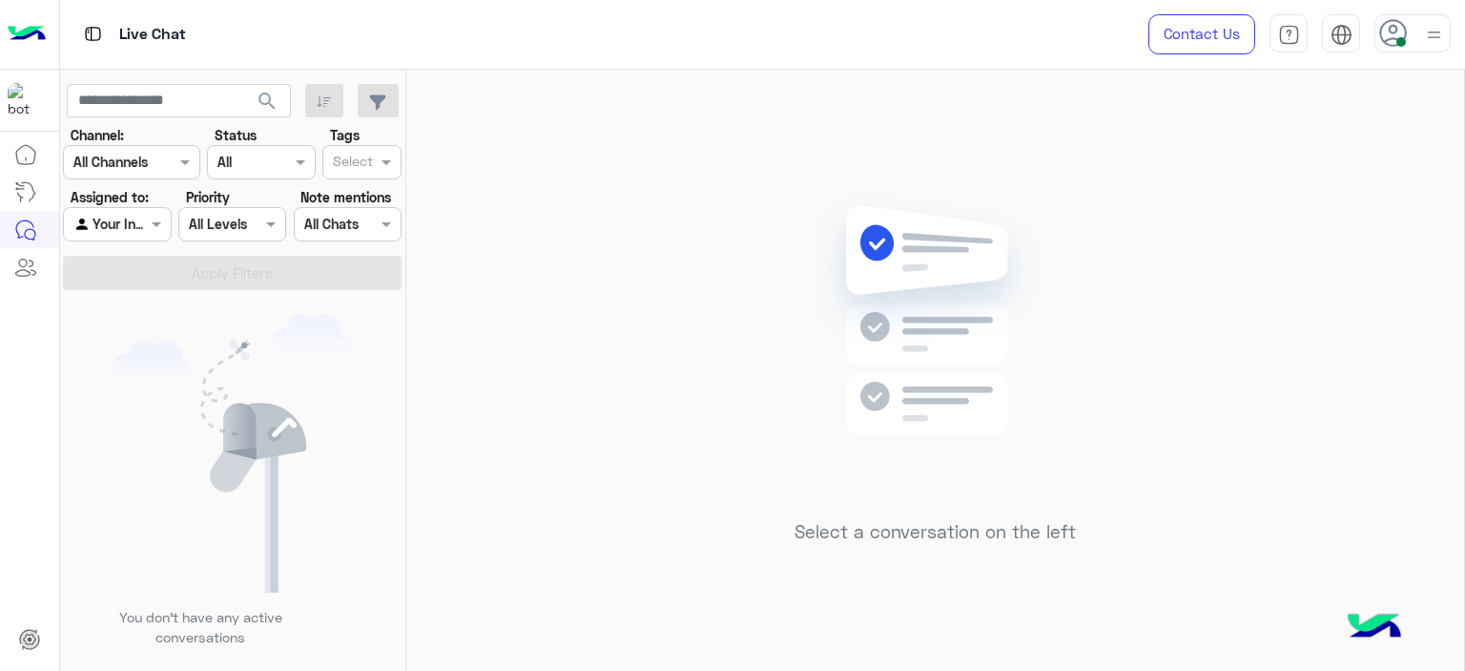
click at [585, 342] on div "Select a conversation on the left" at bounding box center [935, 374] width 1058 height 609
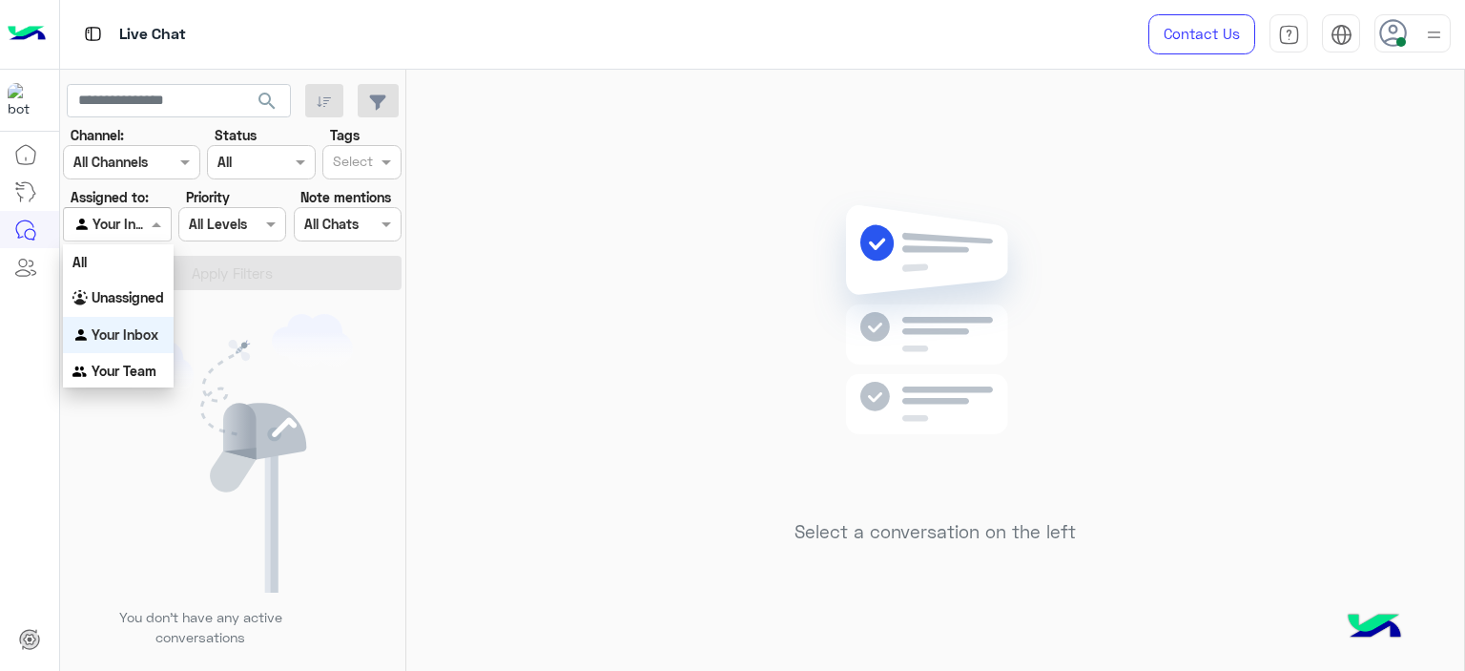
click at [150, 217] on span at bounding box center [159, 224] width 24 height 20
click at [122, 297] on b "Unassigned" at bounding box center [128, 297] width 73 height 16
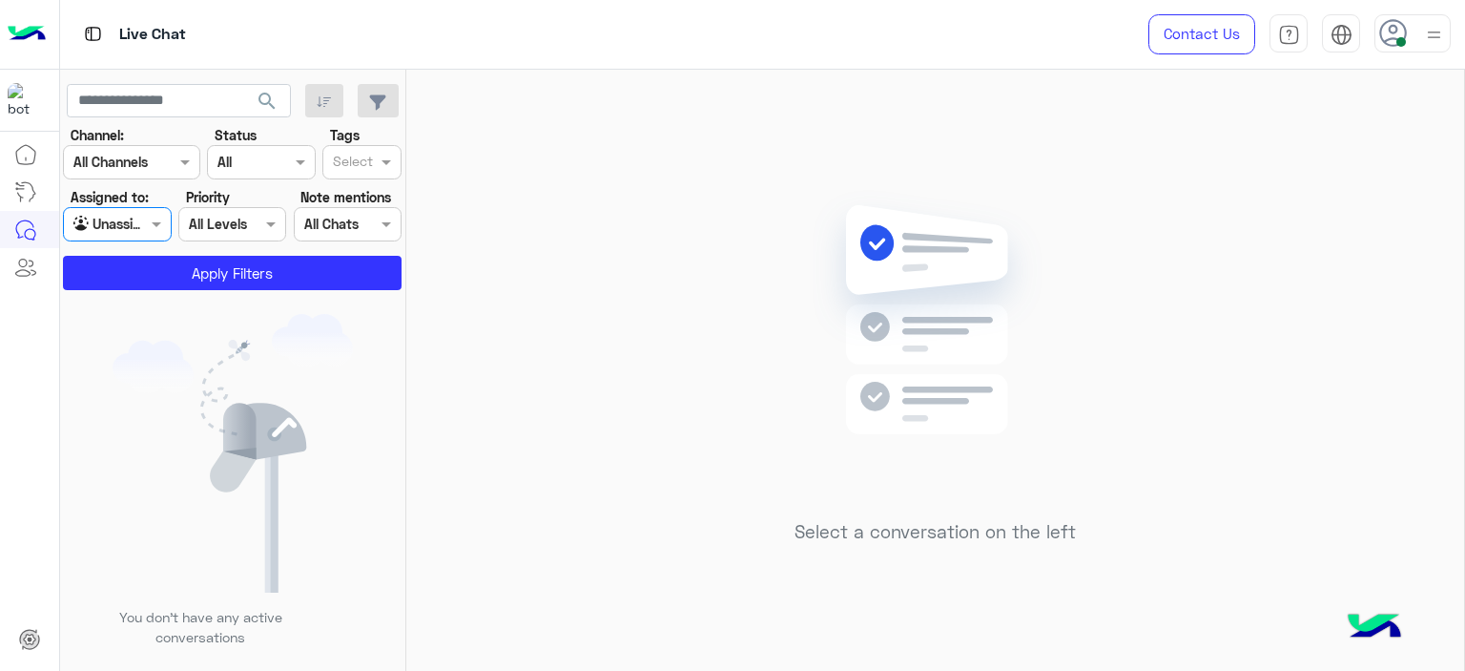
click at [355, 162] on input "text" at bounding box center [353, 164] width 40 height 20
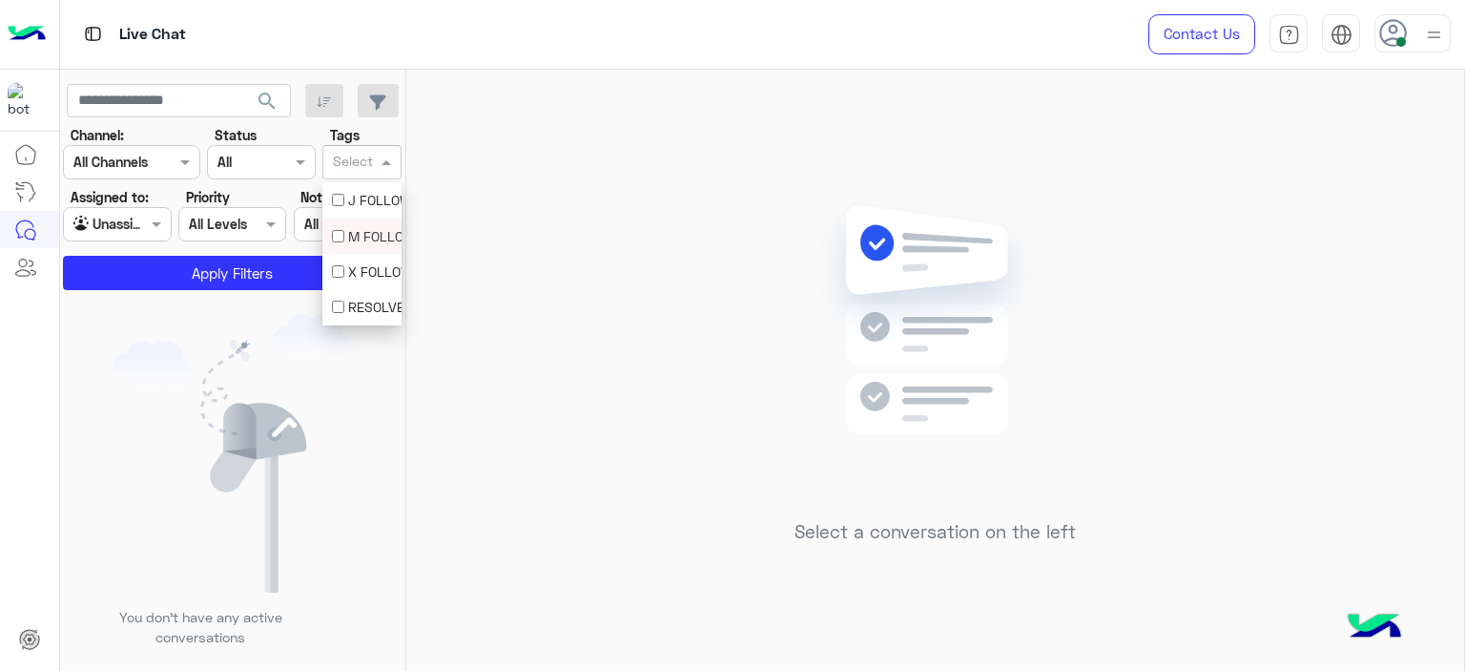
click at [370, 232] on div "M FOLLOW UP" at bounding box center [362, 236] width 60 height 20
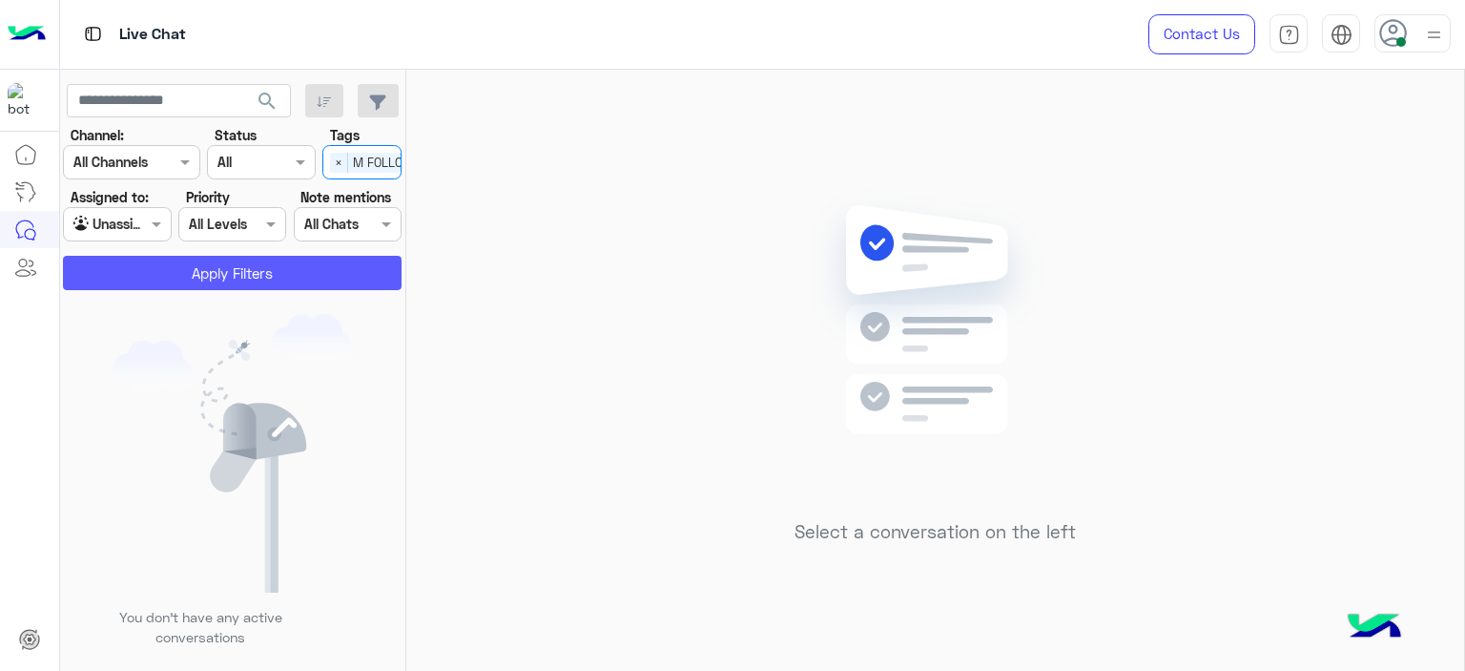
click at [337, 265] on button "Apply Filters" at bounding box center [232, 273] width 339 height 34
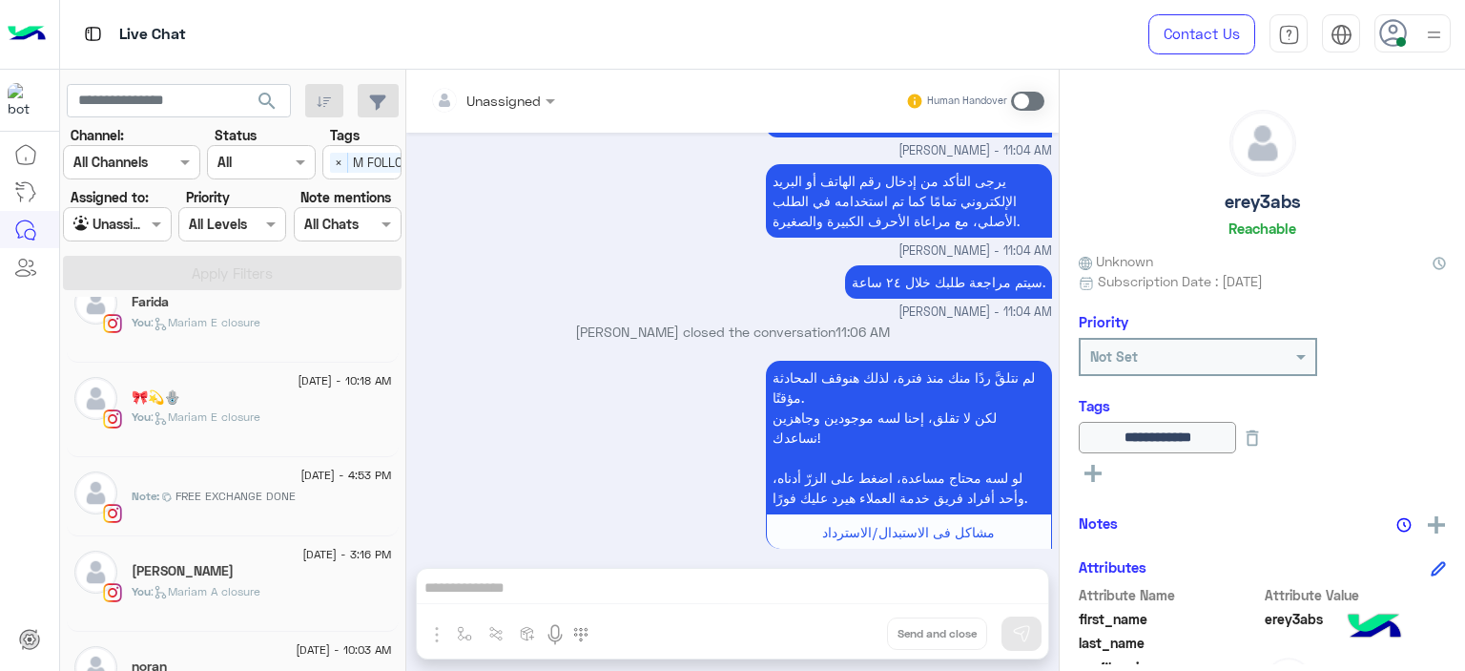
scroll to position [321, 0]
click at [239, 471] on div "[DATE] - 4:53 PM" at bounding box center [262, 477] width 260 height 12
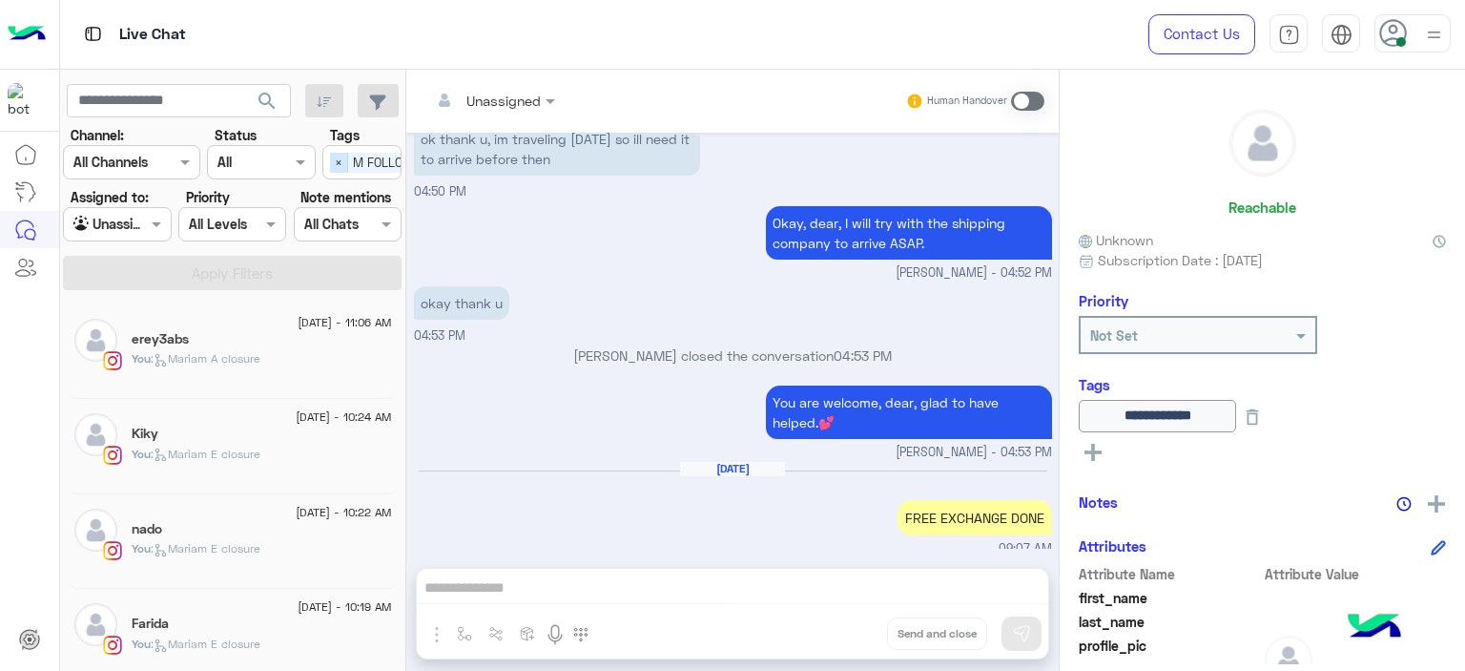
click at [340, 153] on span "×" at bounding box center [339, 163] width 18 height 20
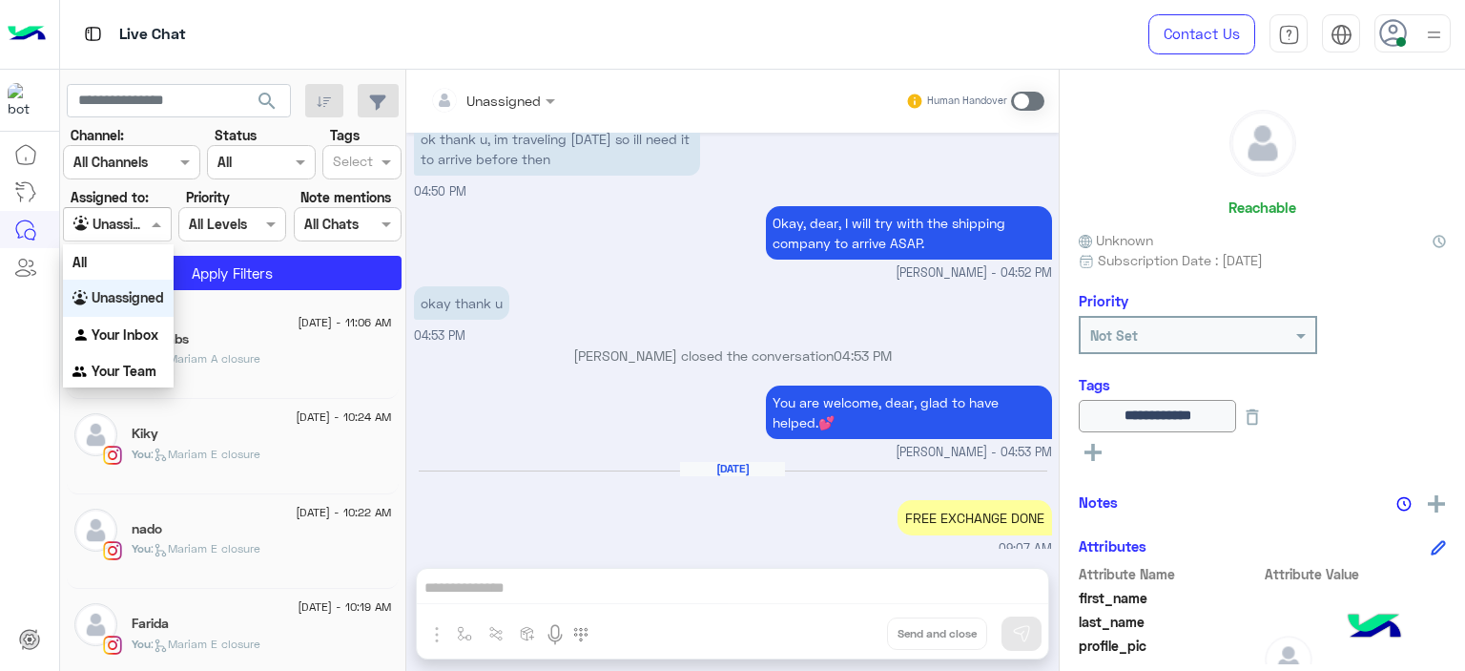
click at [158, 236] on div "Agent Filter Unassigned" at bounding box center [117, 224] width 108 height 34
click at [152, 327] on b "Your Inbox" at bounding box center [125, 334] width 67 height 16
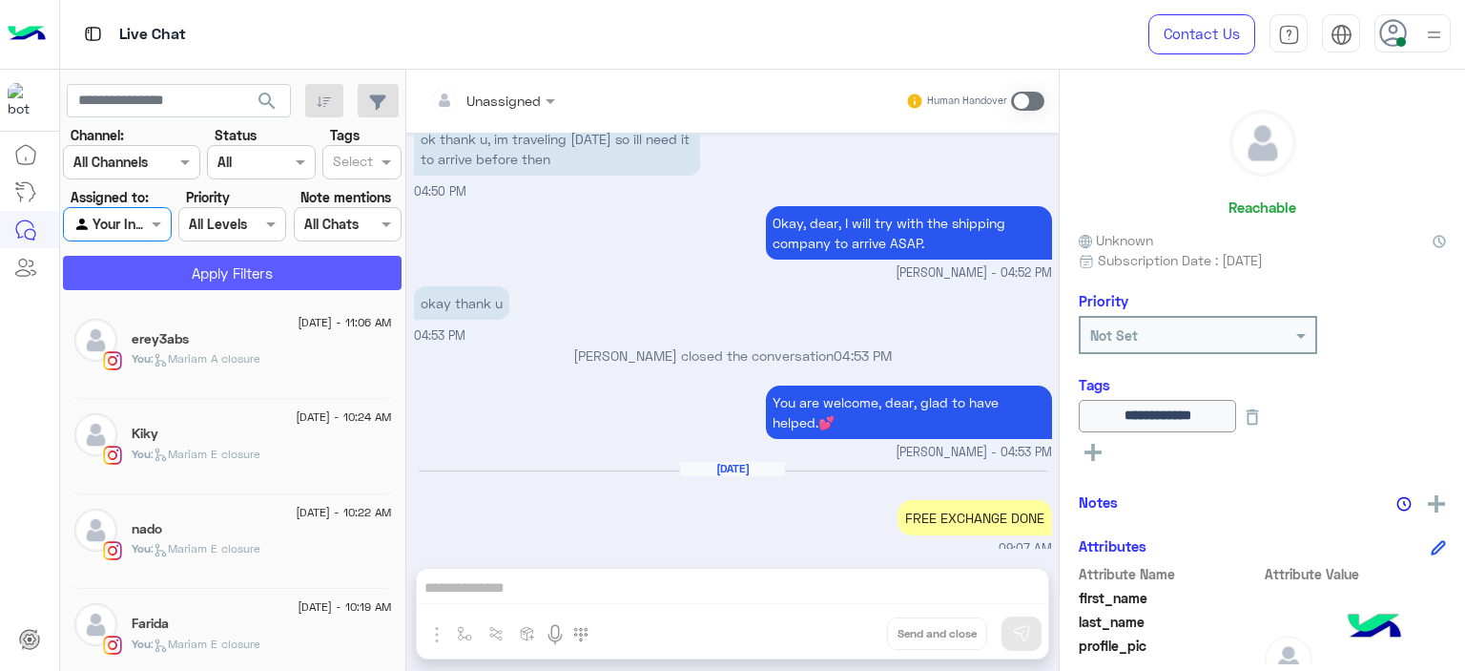
click at [213, 274] on button "Apply Filters" at bounding box center [232, 273] width 339 height 34
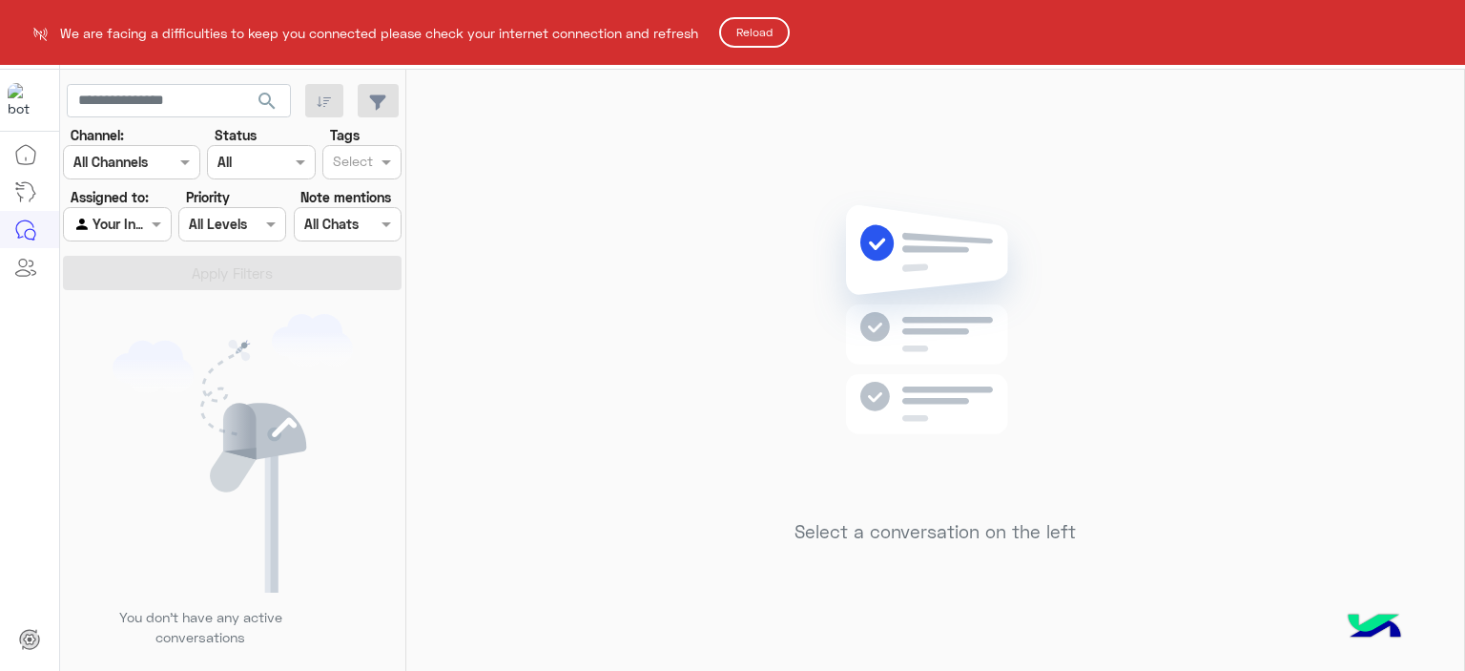
click at [773, 31] on button "Reload" at bounding box center [754, 32] width 71 height 31
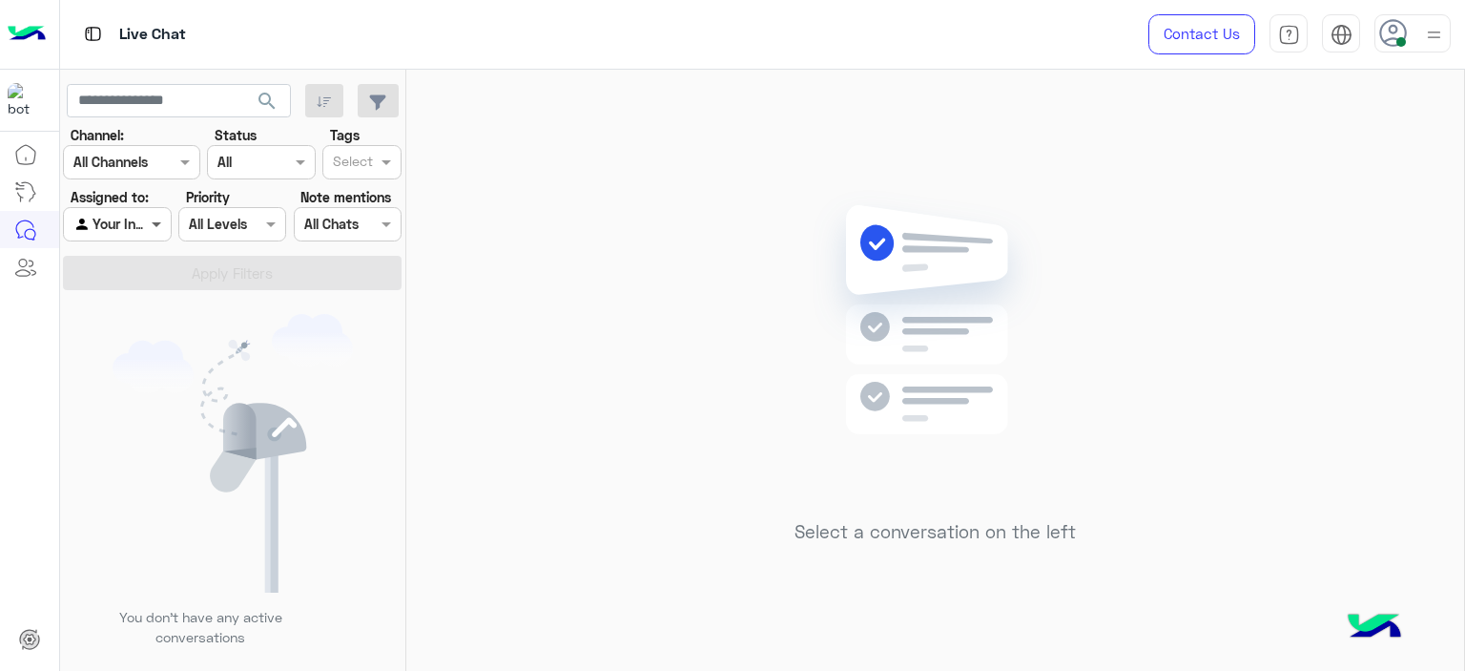
click at [168, 223] on span at bounding box center [159, 224] width 24 height 20
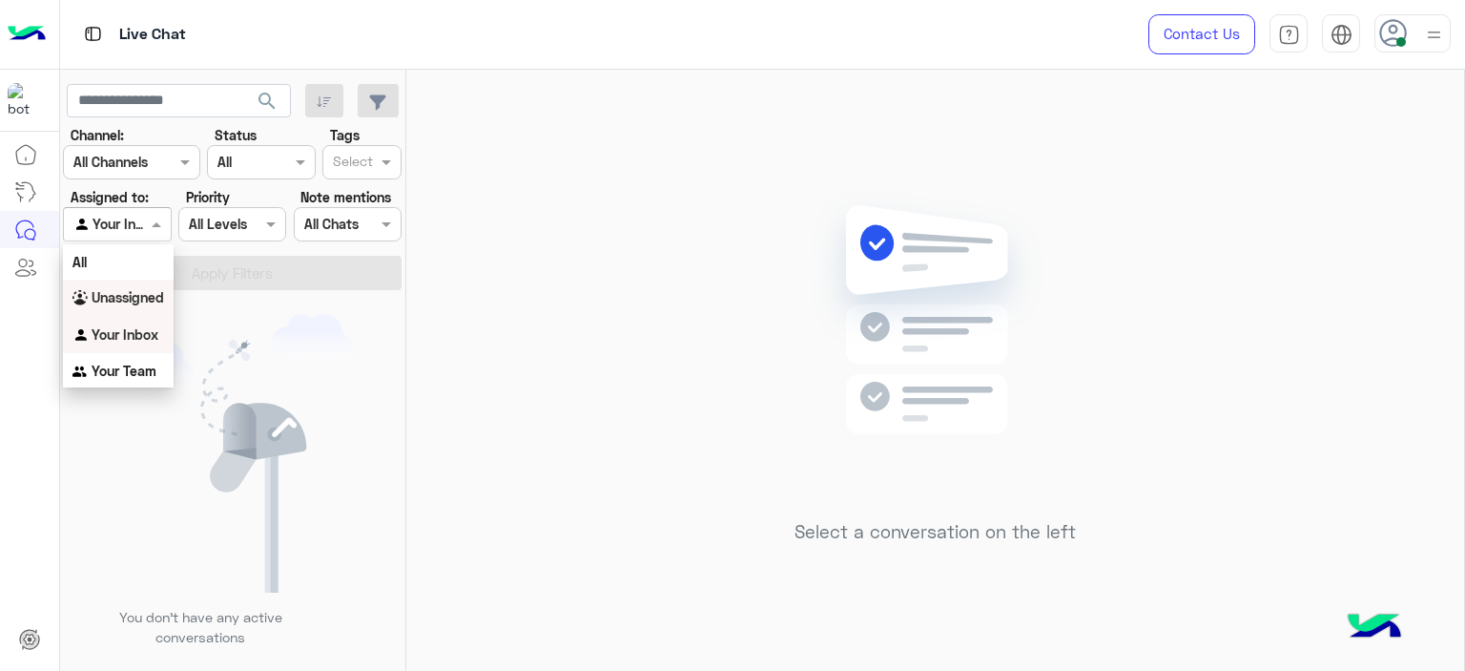
click at [145, 301] on b "Unassigned" at bounding box center [128, 297] width 73 height 16
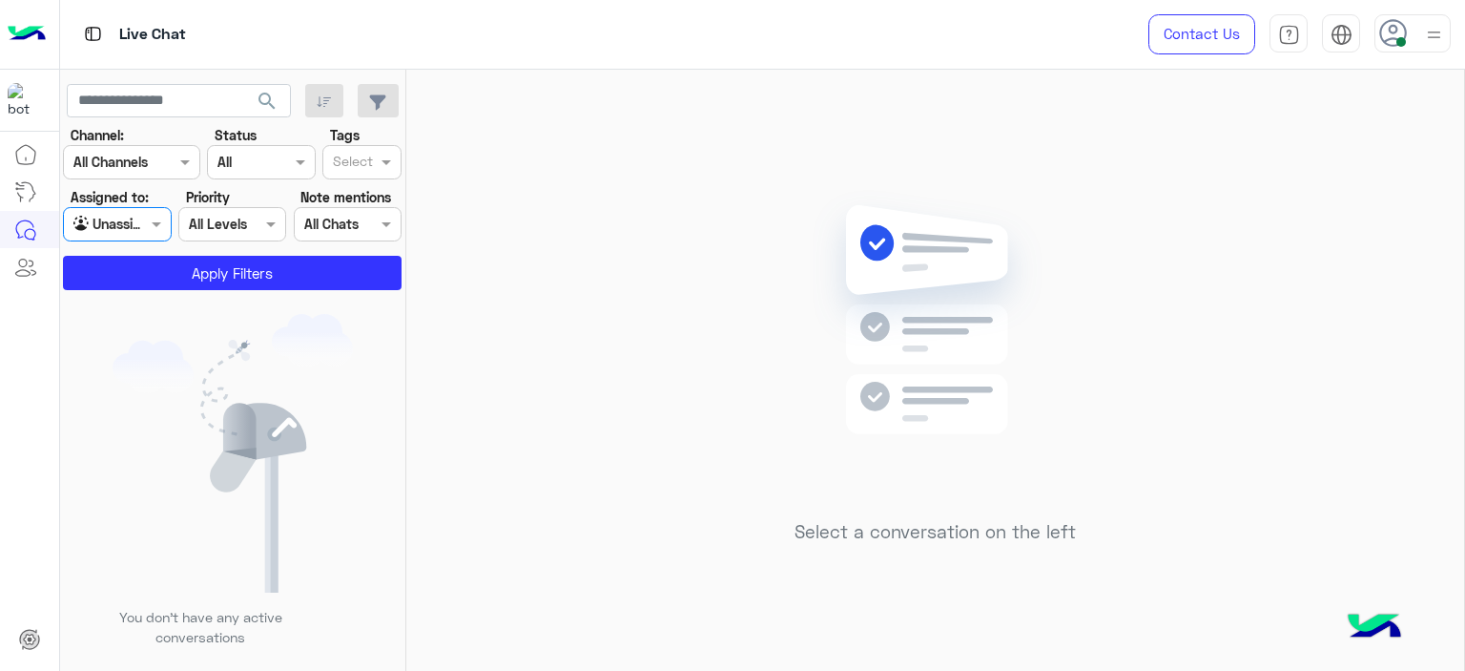
click at [355, 157] on input "text" at bounding box center [353, 164] width 40 height 20
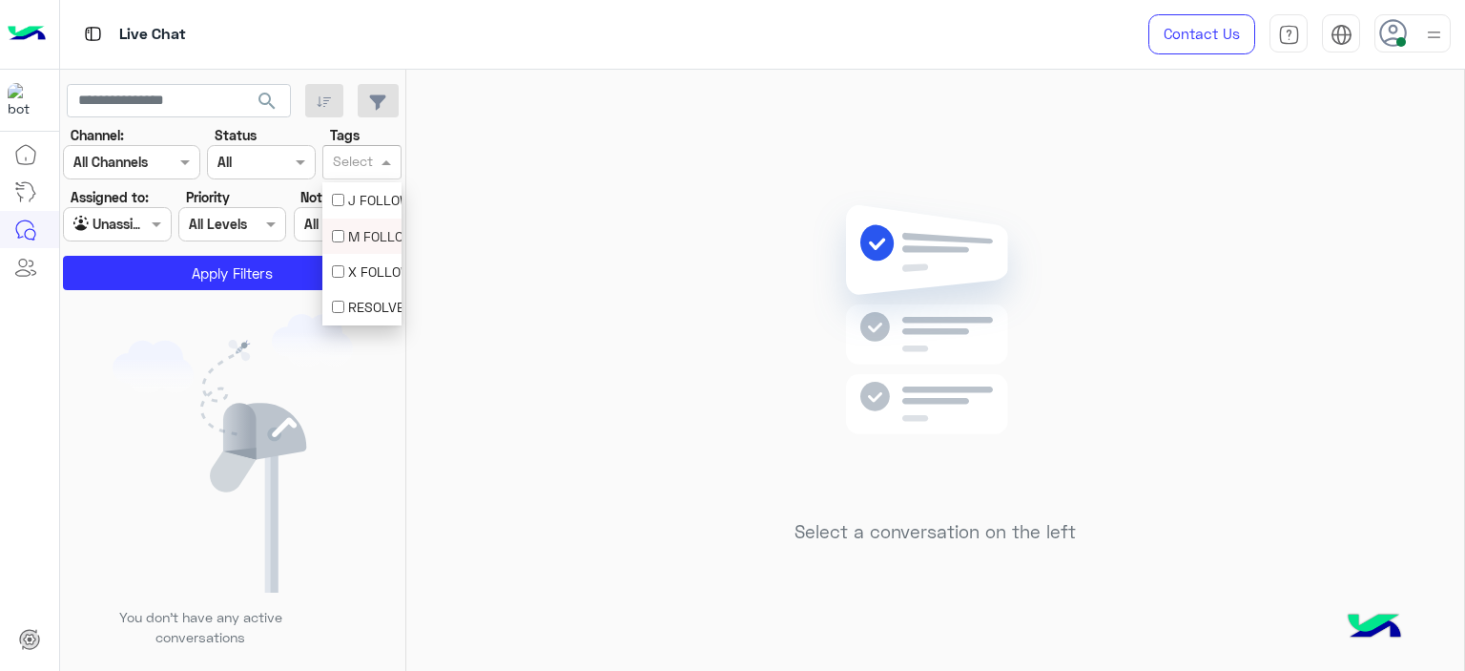
click at [364, 232] on div "M FOLLOW UP" at bounding box center [362, 236] width 60 height 20
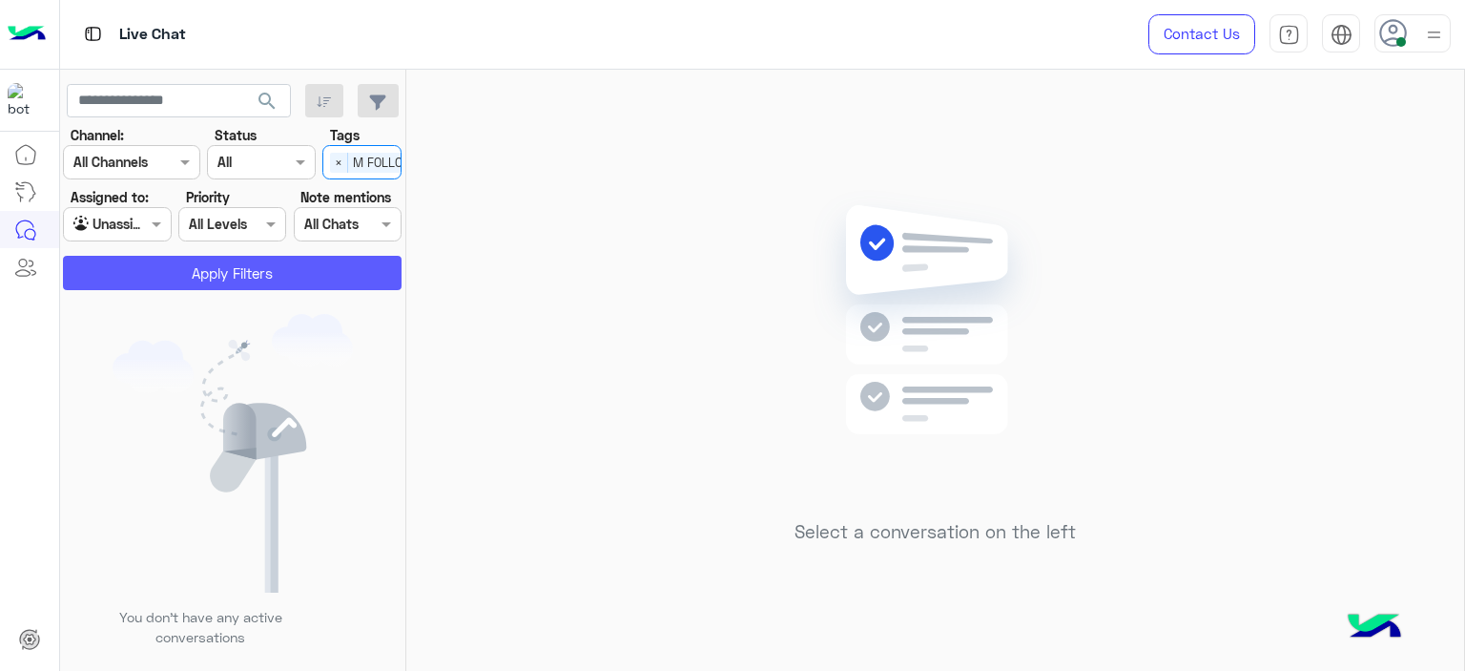
click at [313, 279] on button "Apply Filters" at bounding box center [232, 273] width 339 height 34
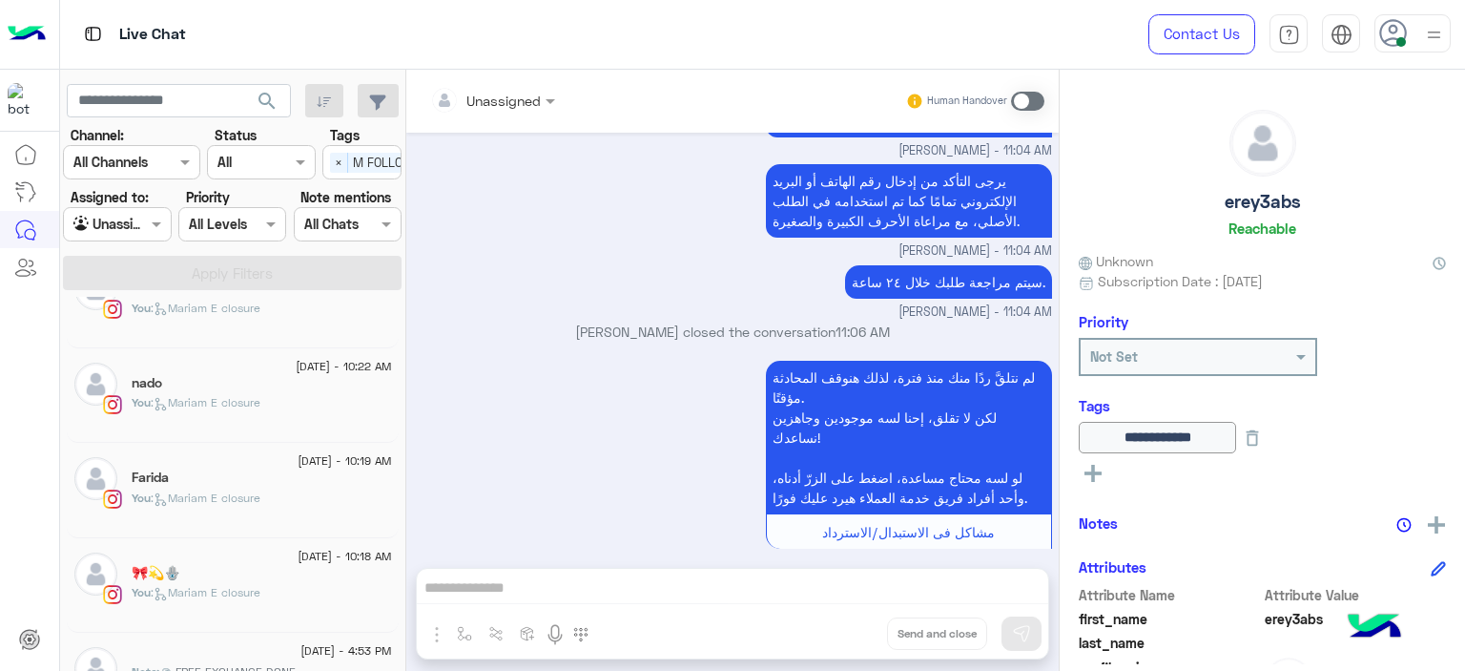
scroll to position [374, 0]
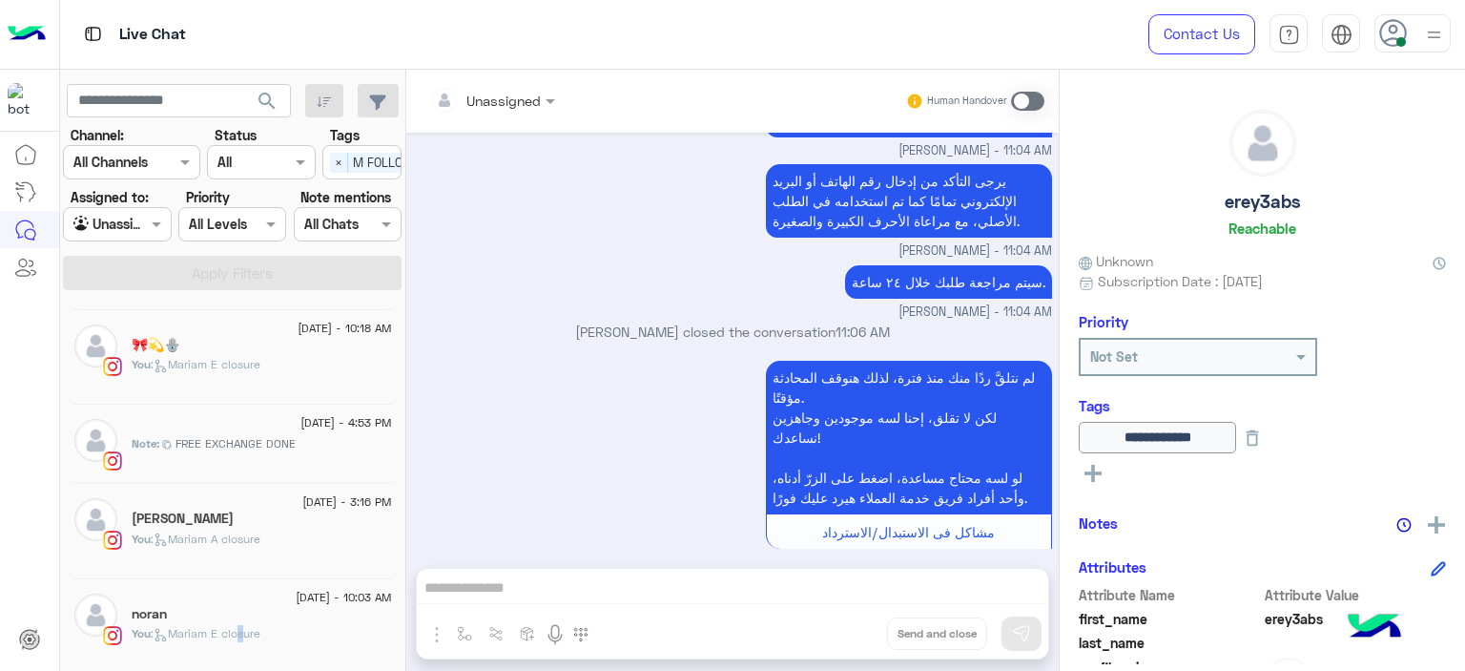
click at [243, 626] on span ": Mariam E closure" at bounding box center [206, 633] width 110 height 14
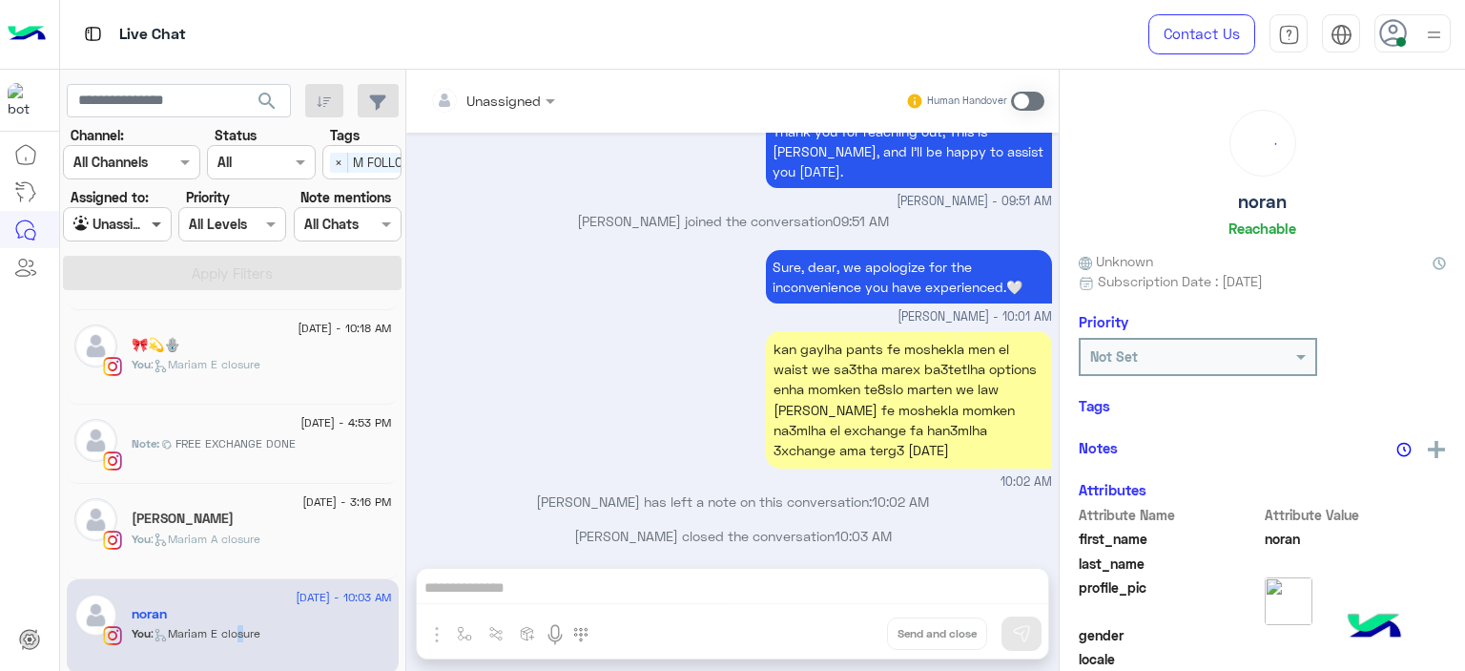
click at [161, 218] on span at bounding box center [159, 224] width 24 height 20
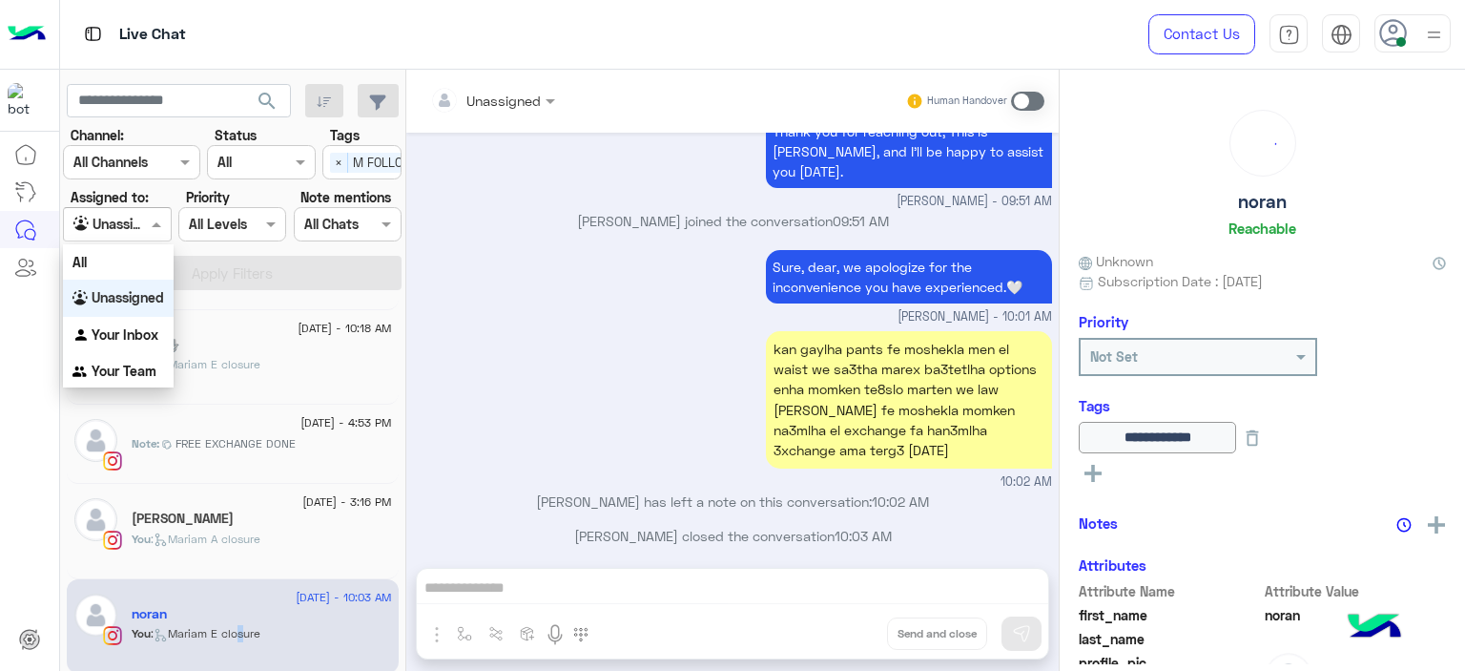
scroll to position [1676, 0]
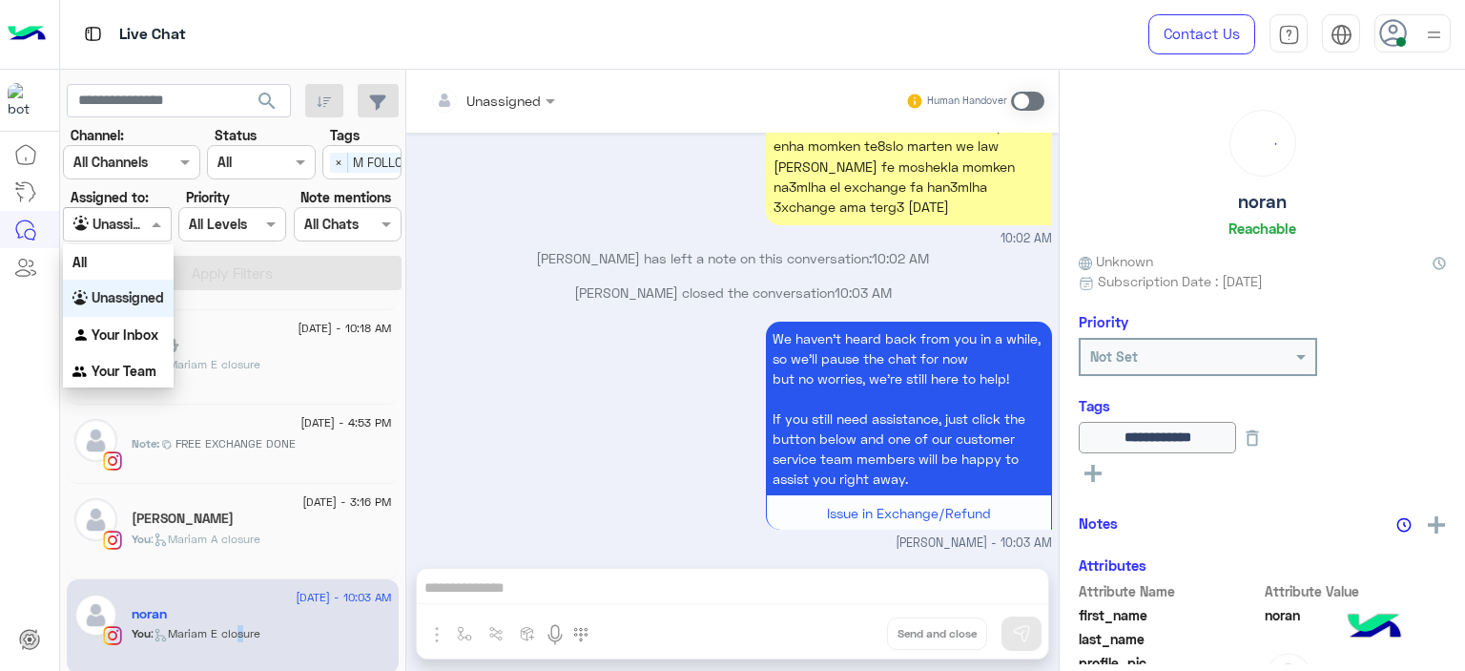
click at [149, 319] on div "Your Inbox" at bounding box center [118, 335] width 111 height 37
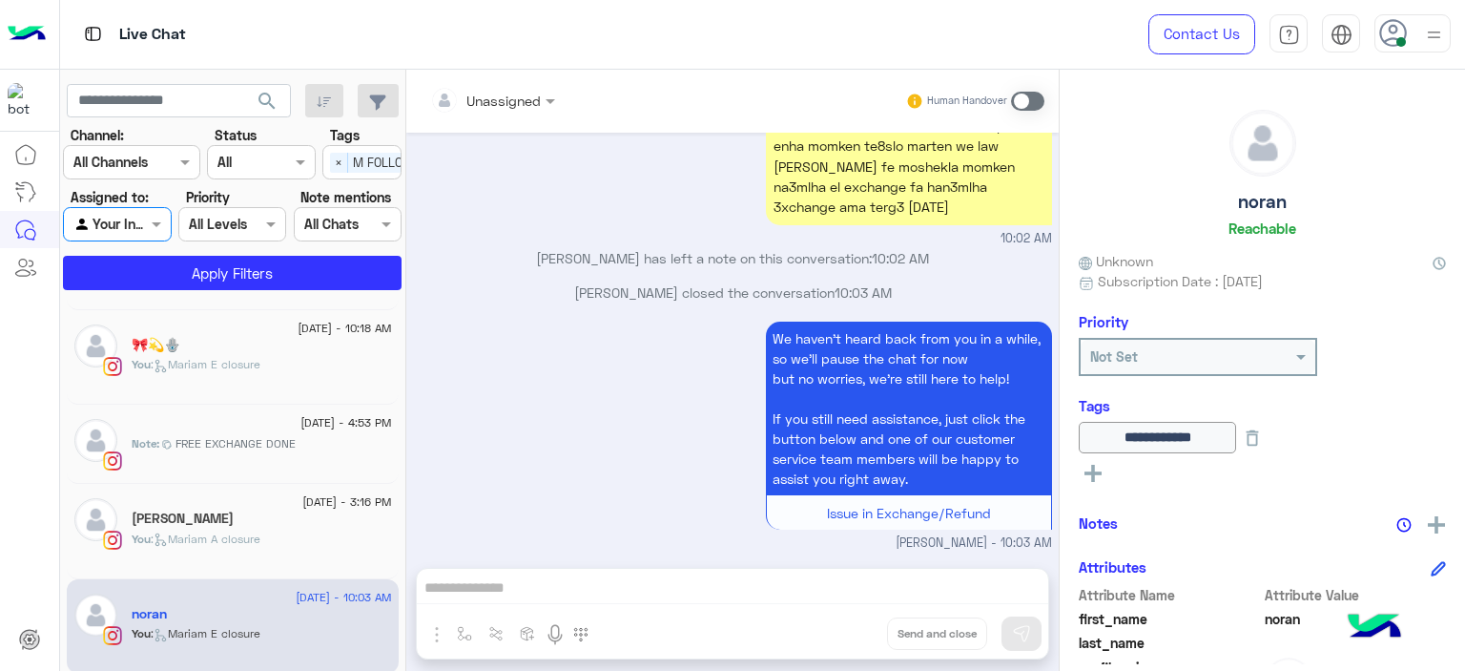
drag, startPoint x: 336, startPoint y: 157, endPoint x: 328, endPoint y: 188, distance: 31.5
click at [336, 159] on span "×" at bounding box center [339, 163] width 18 height 20
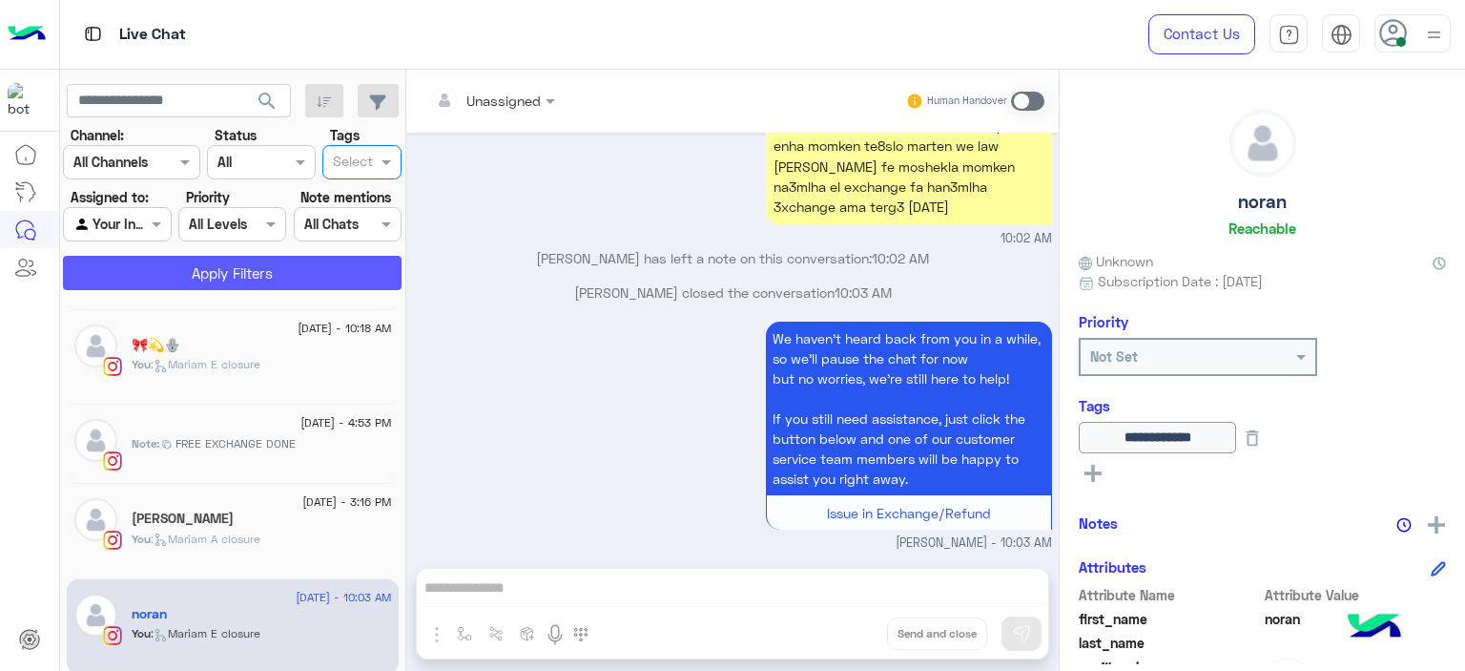
click at [311, 266] on button "Apply Filters" at bounding box center [232, 273] width 339 height 34
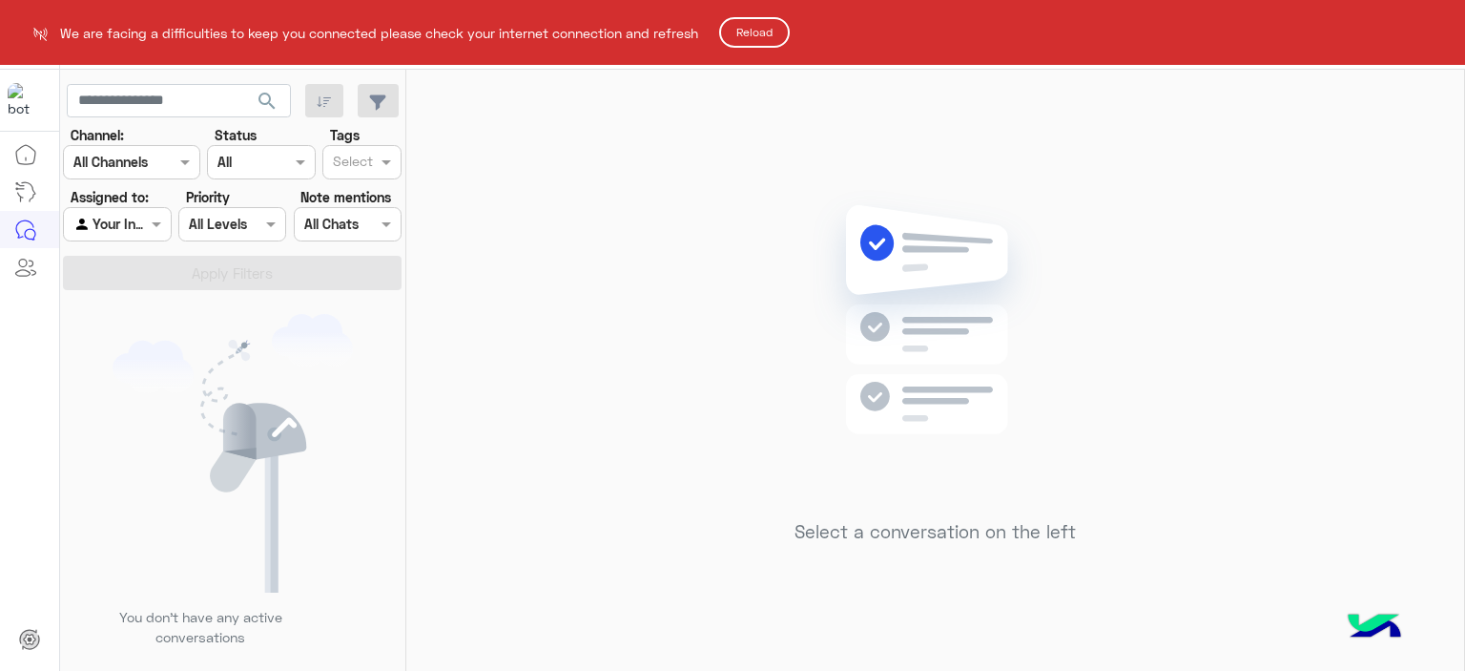
click at [752, 35] on button "Reload" at bounding box center [754, 32] width 71 height 31
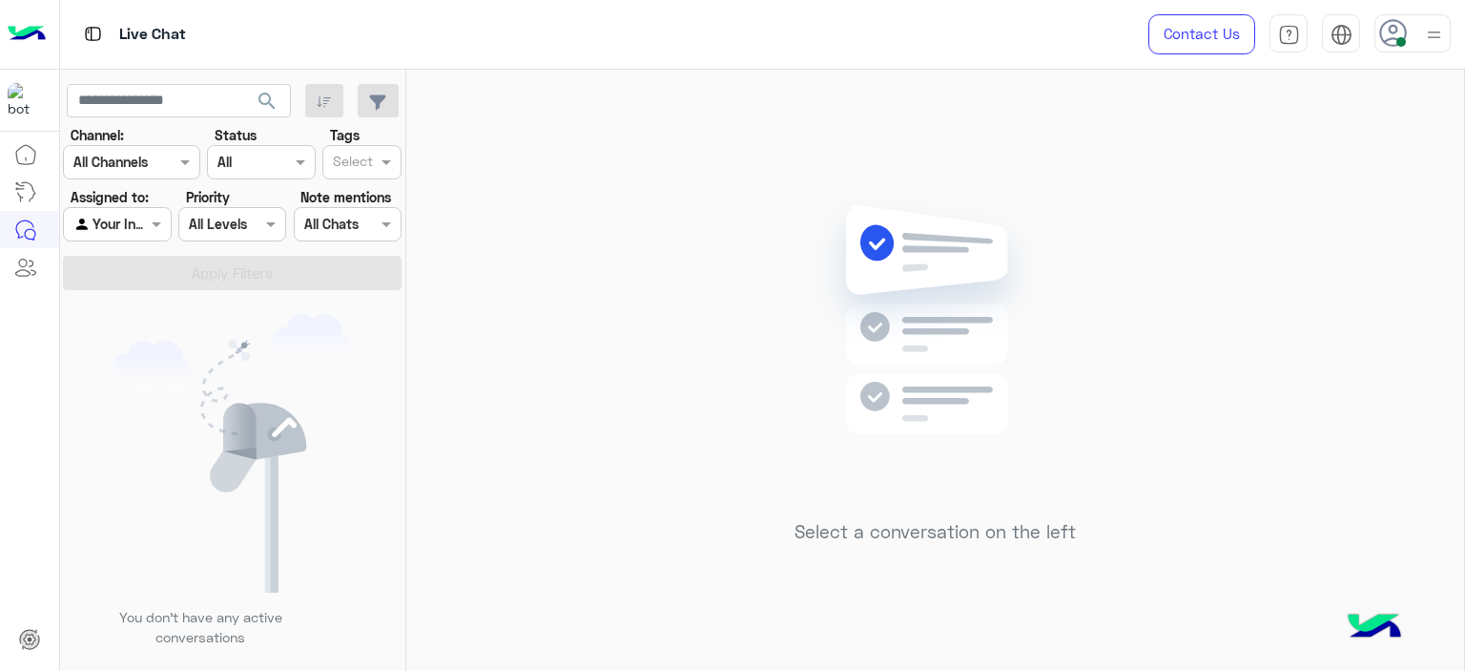
click at [1410, 32] on div at bounding box center [1413, 33] width 76 height 38
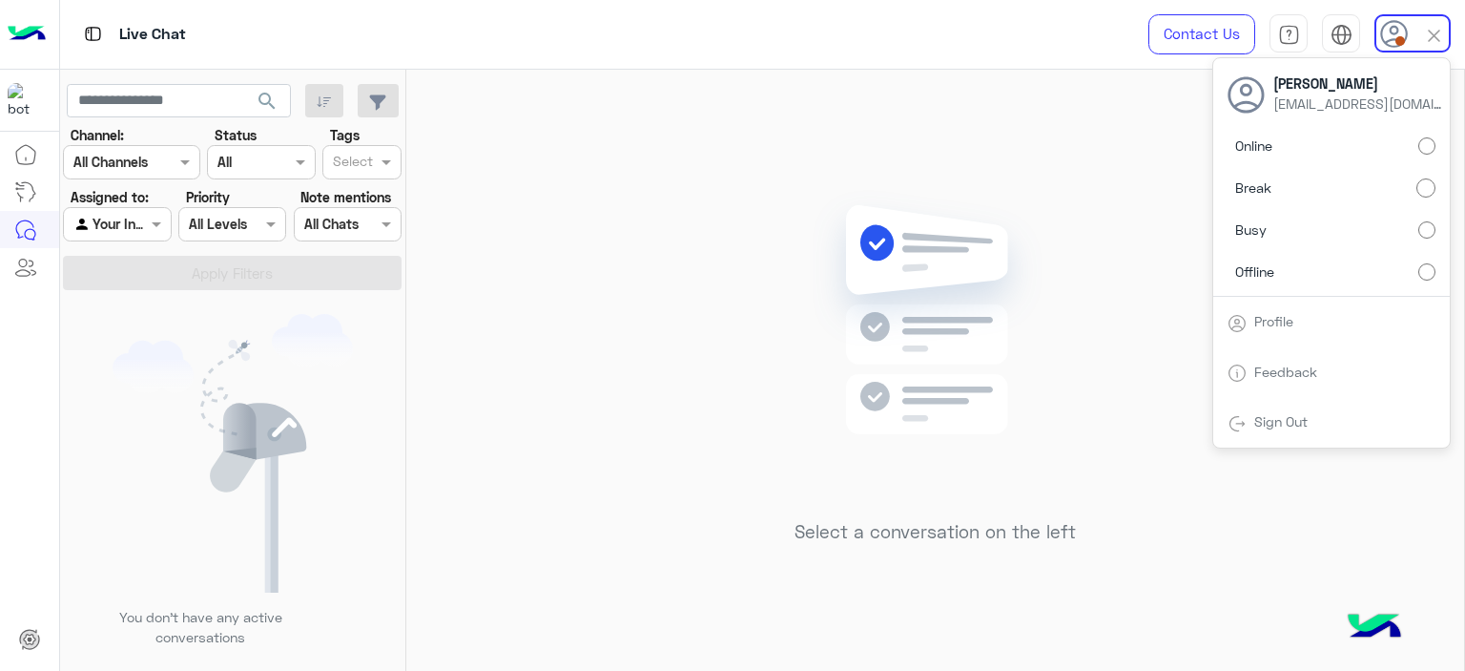
click at [1416, 138] on label "Online" at bounding box center [1332, 146] width 208 height 34
click at [528, 222] on div "Select a conversation on the left" at bounding box center [935, 374] width 1058 height 609
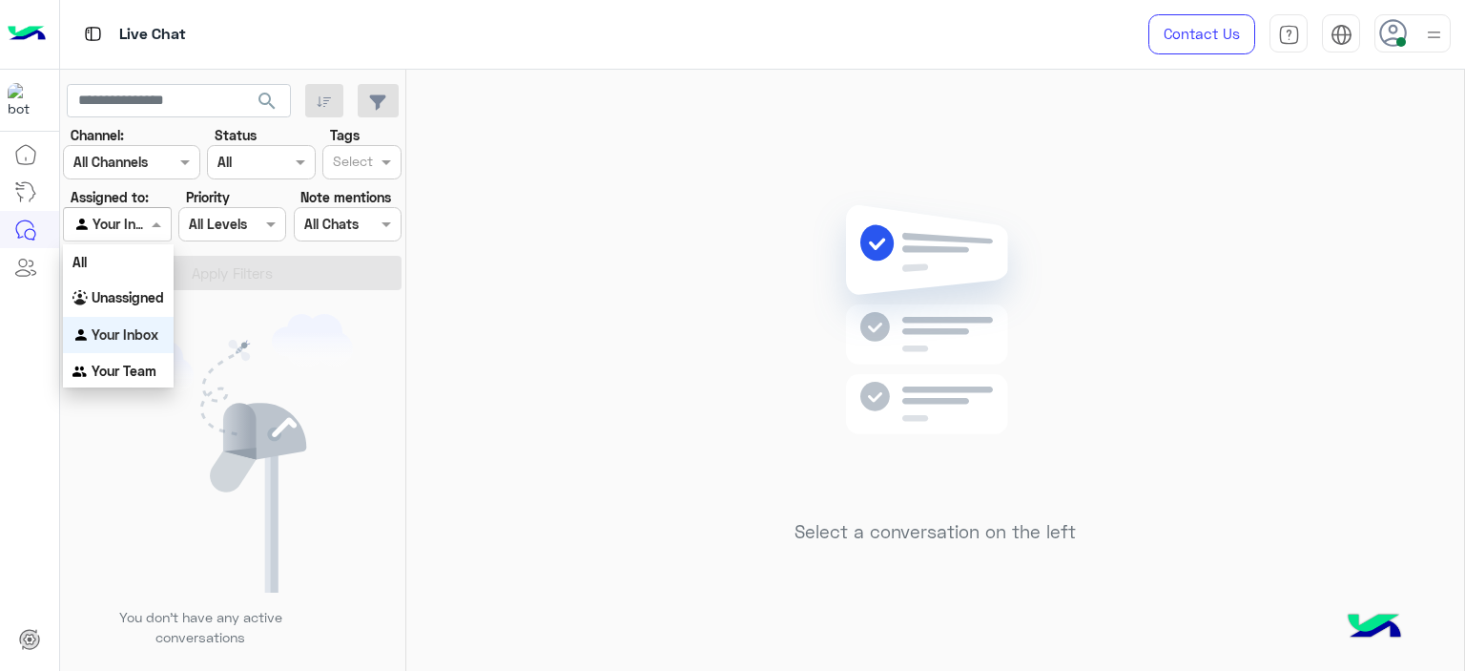
click at [157, 216] on span at bounding box center [159, 224] width 24 height 20
click at [156, 302] on b "Unassigned" at bounding box center [128, 297] width 73 height 16
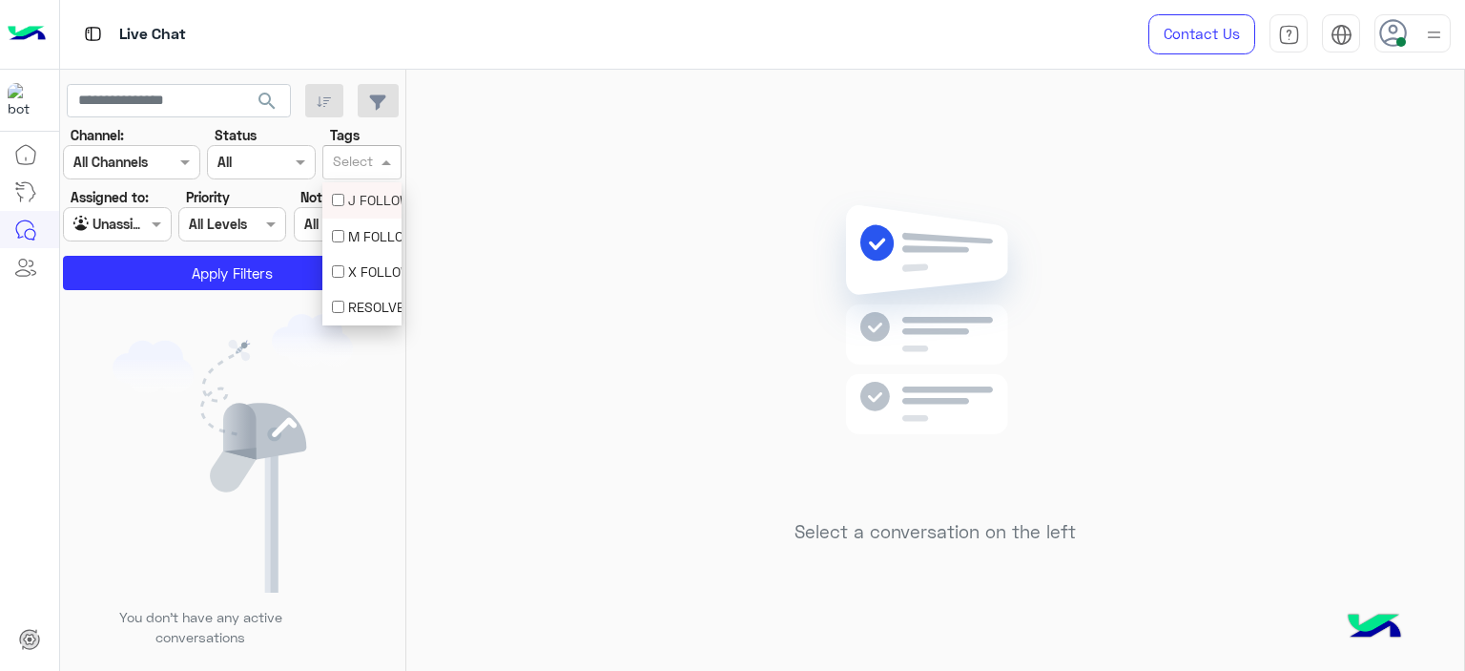
click at [382, 163] on span at bounding box center [389, 162] width 24 height 20
click at [372, 233] on div "M FOLLOW UP" at bounding box center [362, 236] width 60 height 20
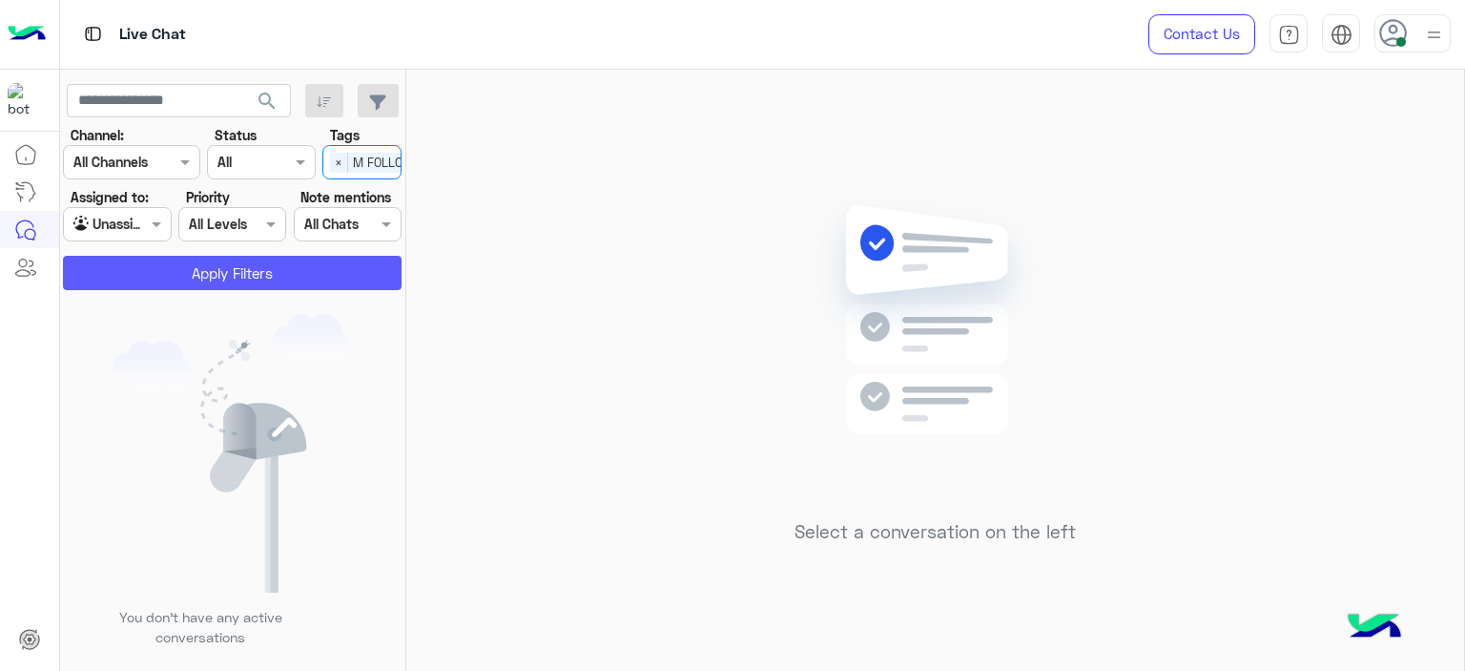
click at [351, 265] on button "Apply Filters" at bounding box center [232, 273] width 339 height 34
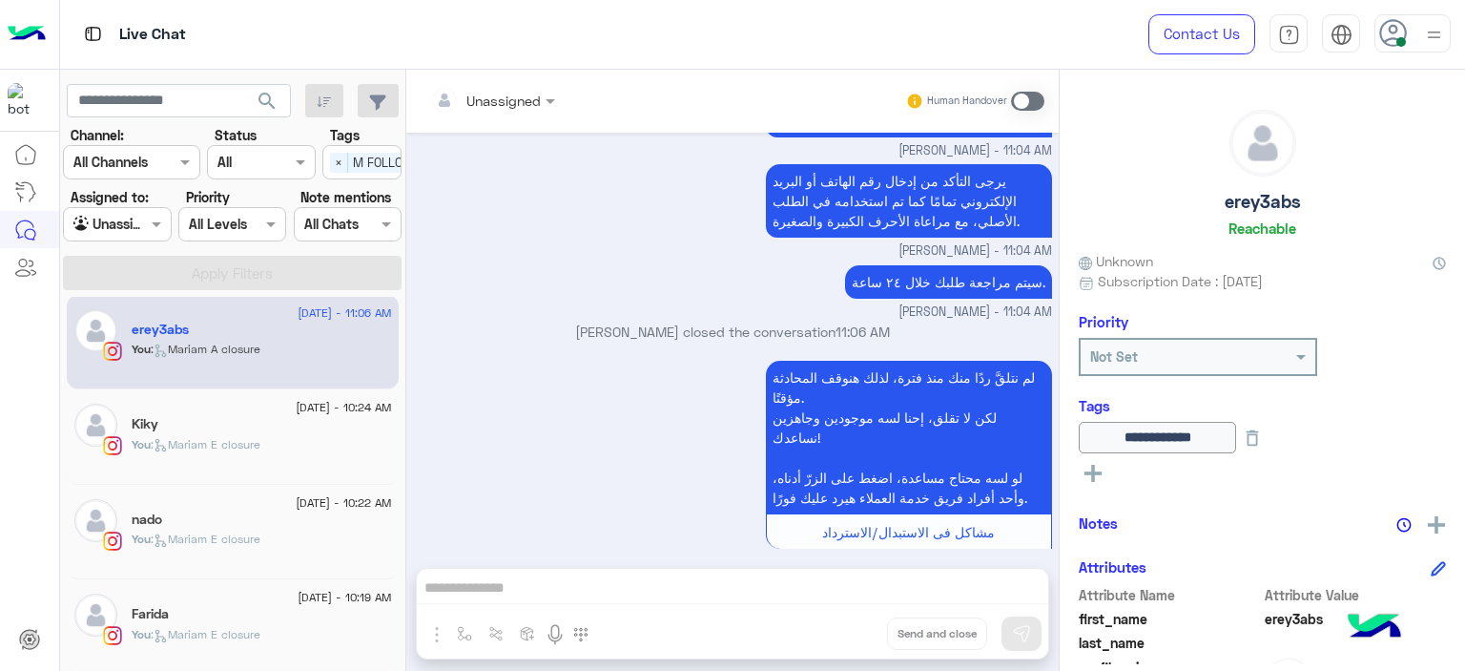
scroll to position [374, 0]
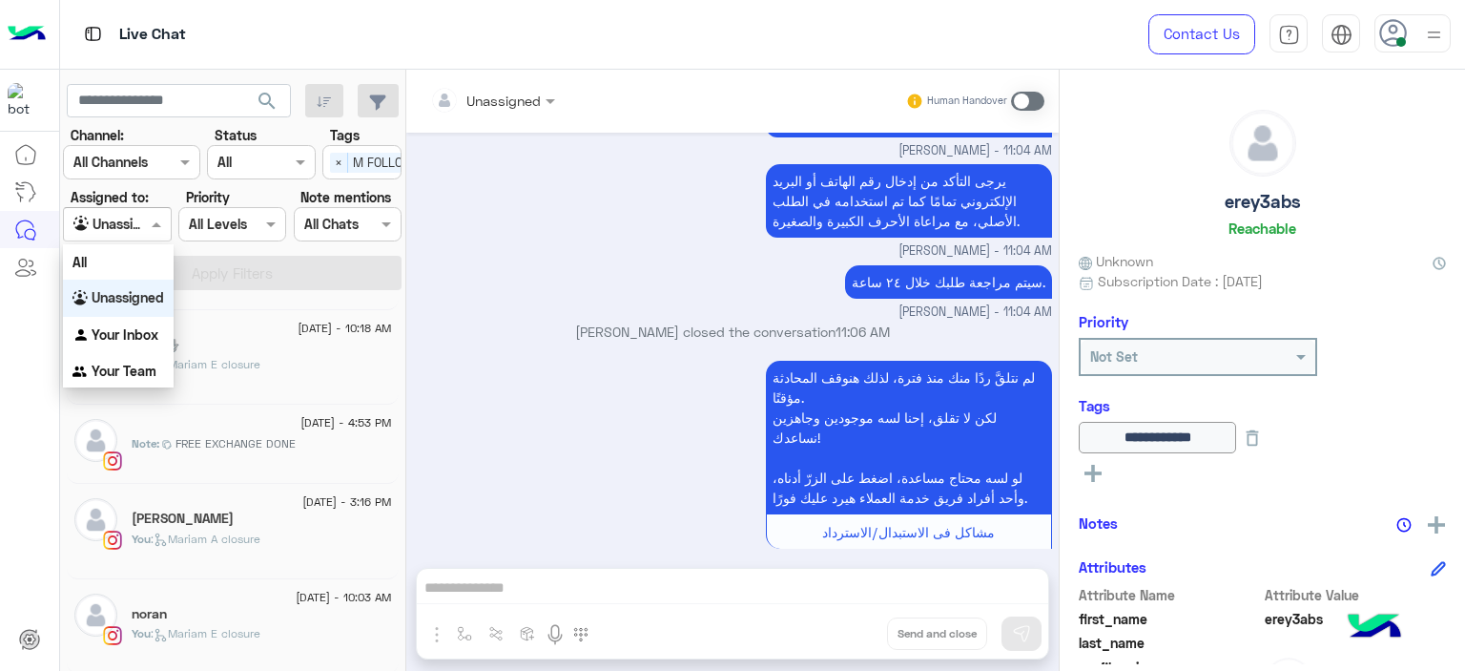
click at [150, 228] on span at bounding box center [159, 224] width 24 height 20
click at [162, 338] on div "Your Inbox" at bounding box center [118, 335] width 111 height 37
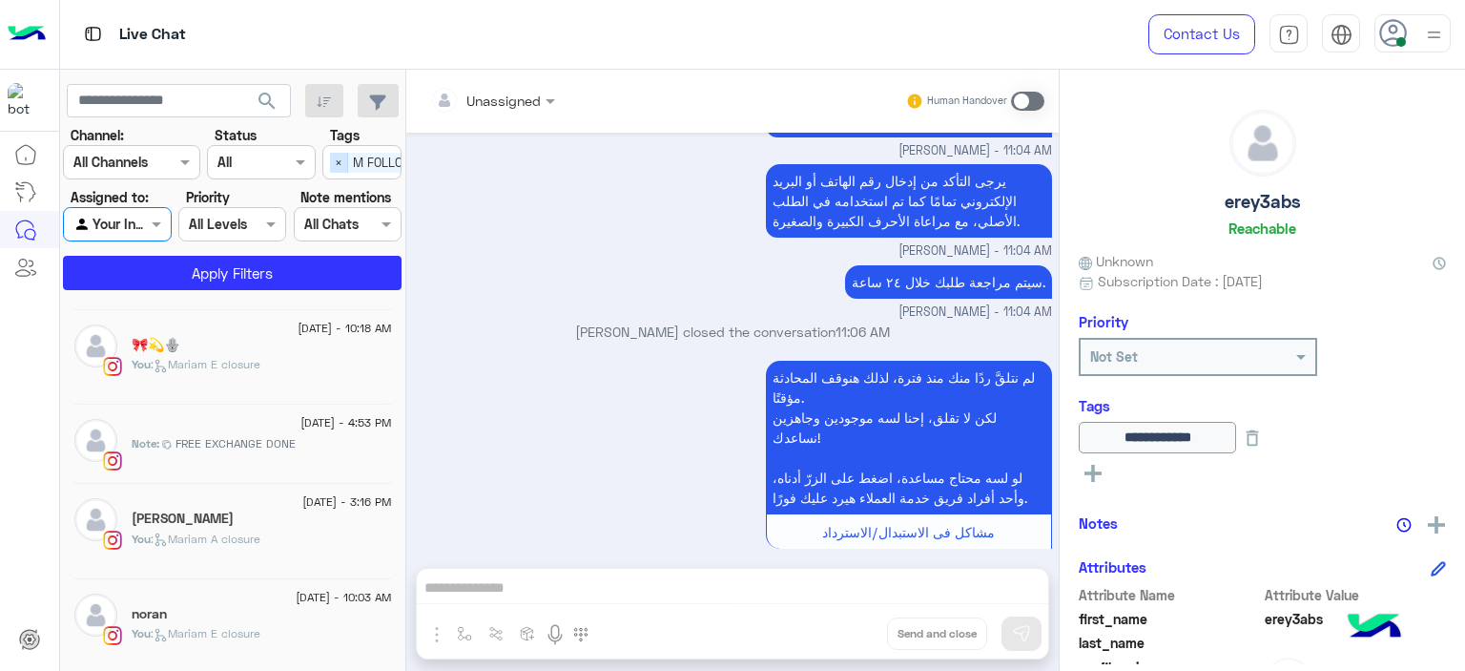
click at [340, 154] on span "×" at bounding box center [339, 163] width 18 height 20
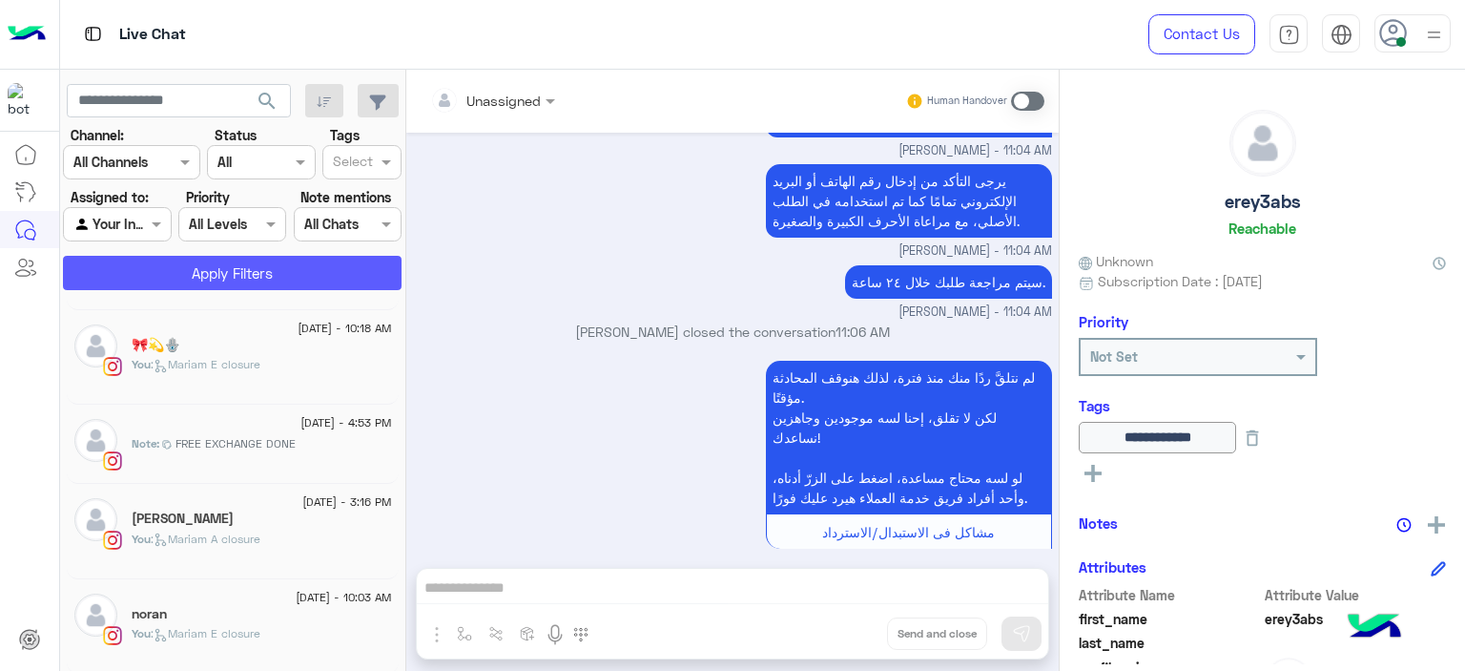
click at [343, 274] on button "Apply Filters" at bounding box center [232, 273] width 339 height 34
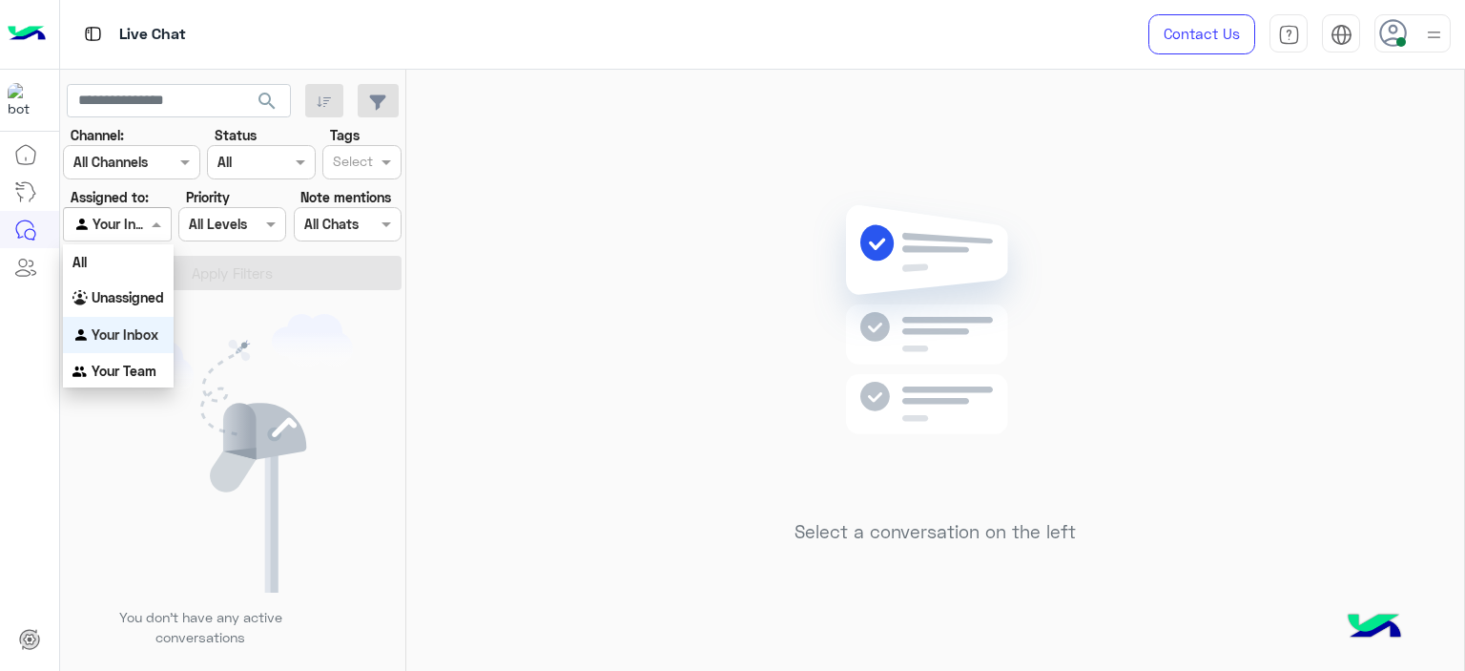
click at [153, 220] on span at bounding box center [159, 224] width 24 height 20
click at [136, 304] on b "Unassigned" at bounding box center [128, 297] width 73 height 16
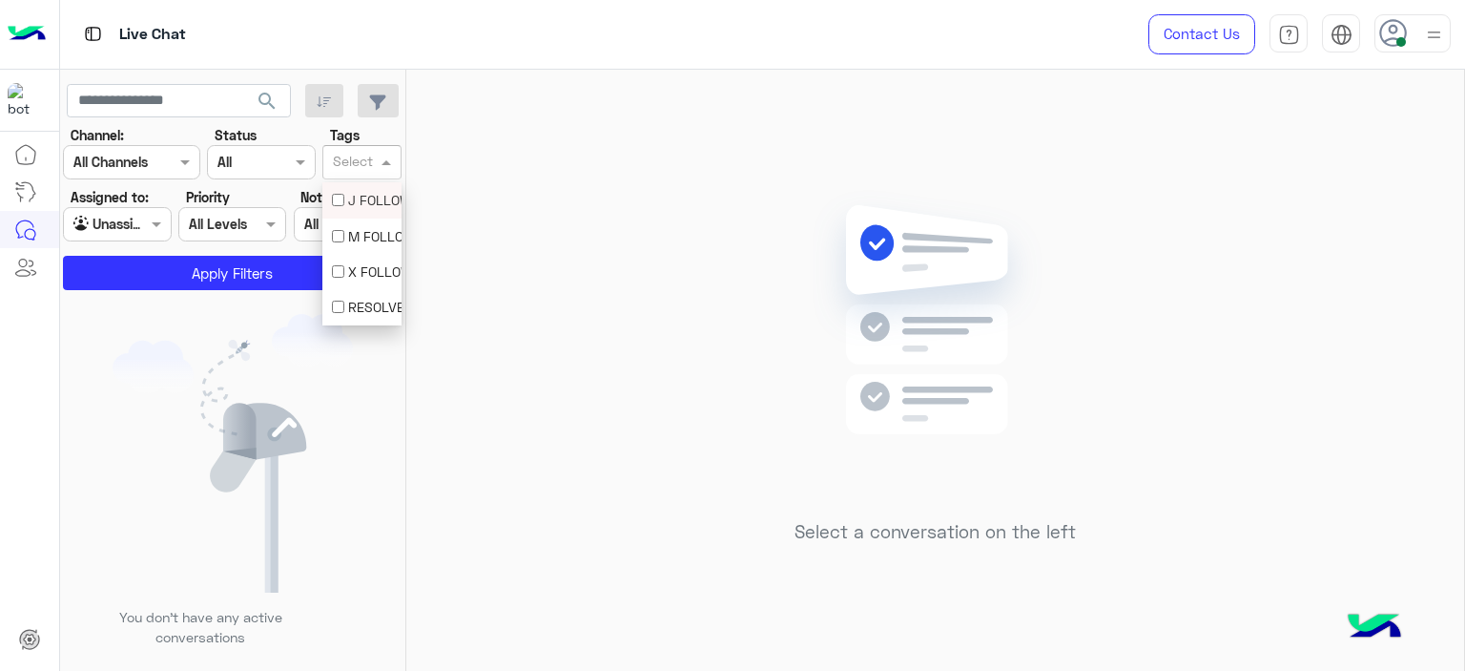
click at [383, 153] on span at bounding box center [389, 162] width 24 height 20
click at [363, 238] on div "M FOLLOW UP" at bounding box center [362, 236] width 60 height 20
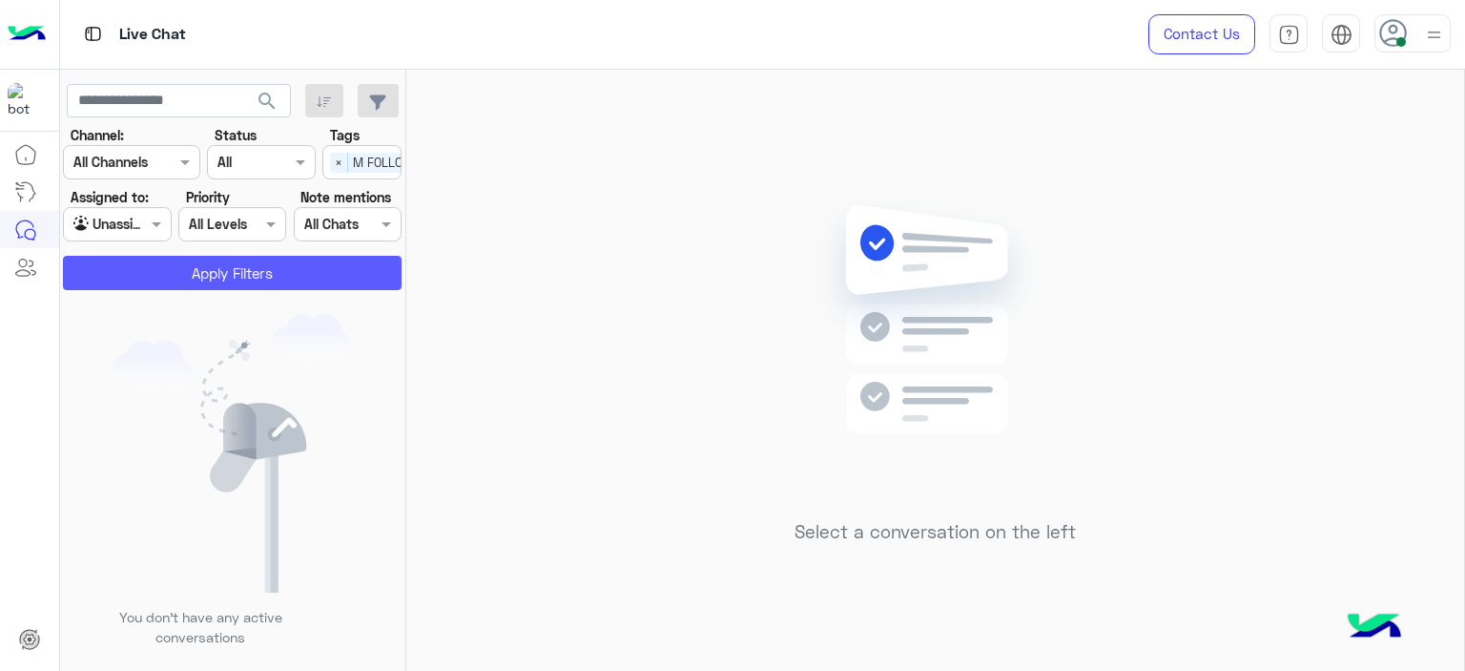
click at [339, 264] on button "Apply Filters" at bounding box center [232, 273] width 339 height 34
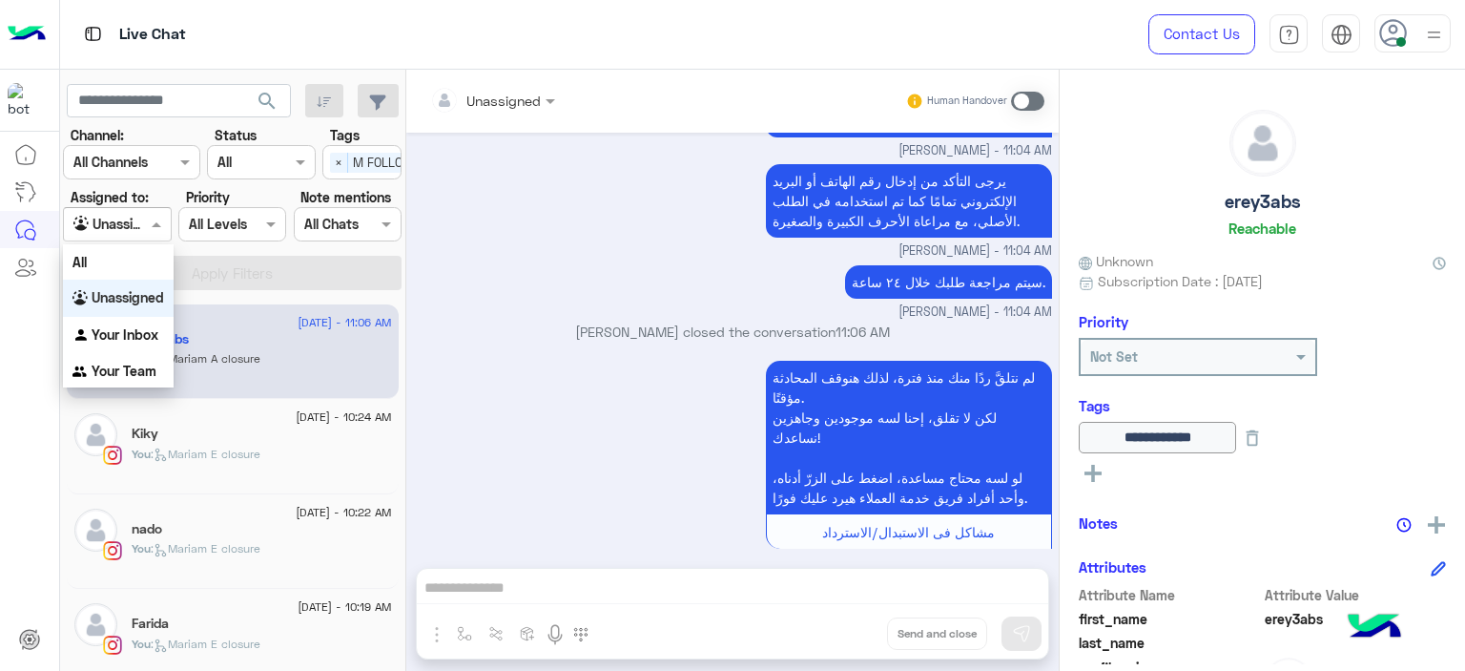
click at [153, 224] on span at bounding box center [159, 224] width 24 height 20
click at [129, 323] on div "Your Inbox" at bounding box center [118, 335] width 111 height 37
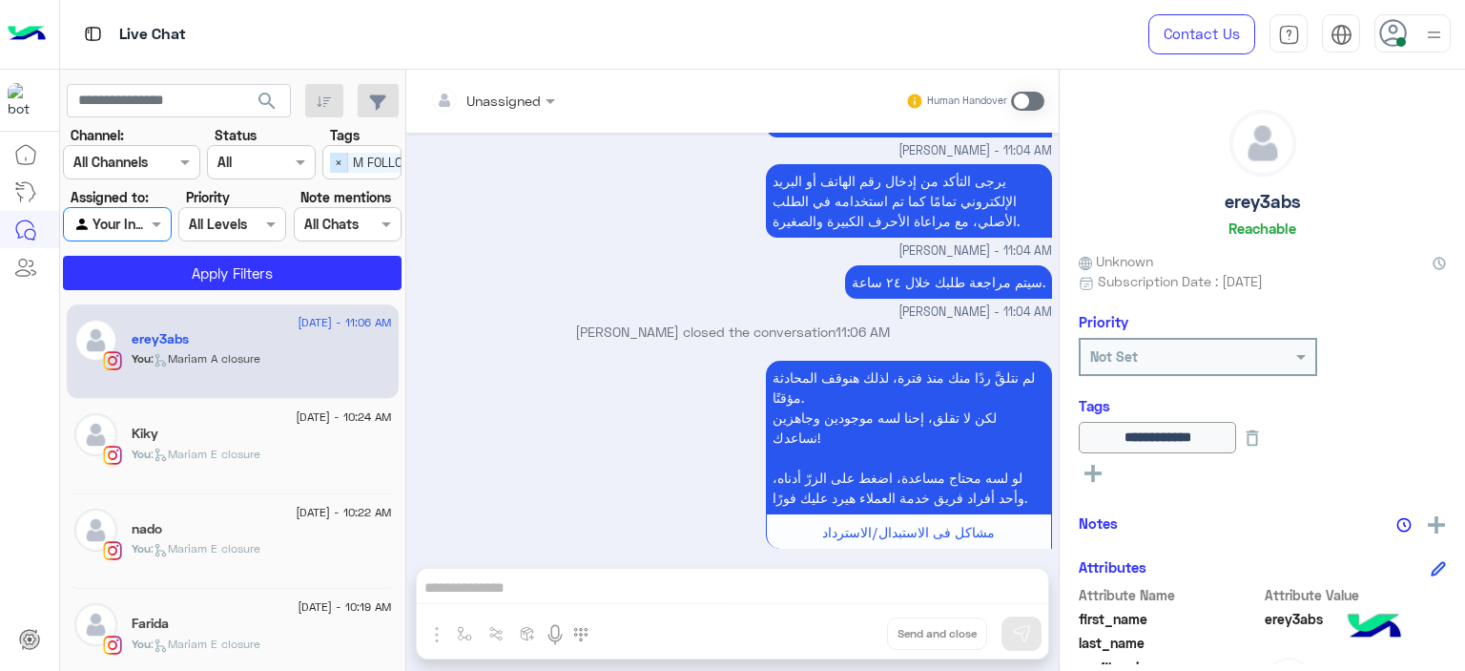
click at [340, 172] on span "×" at bounding box center [339, 163] width 18 height 20
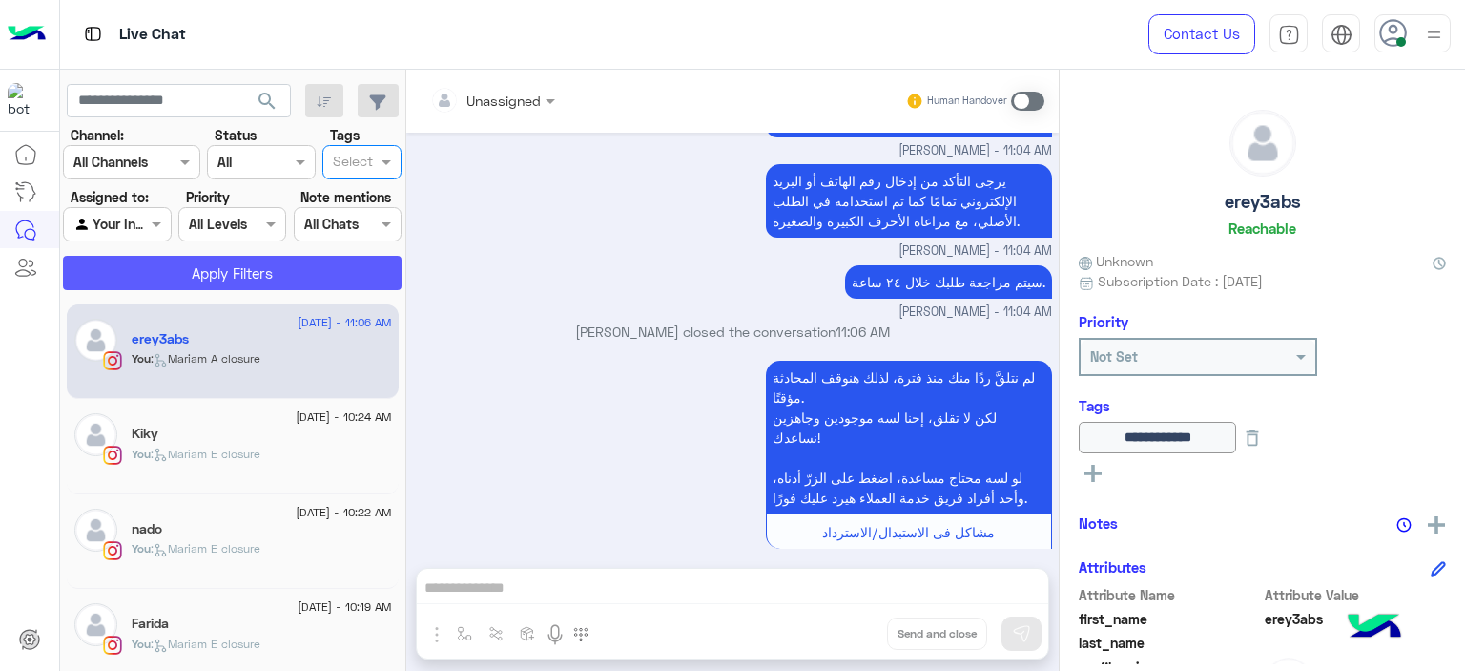
click at [312, 277] on button "Apply Filters" at bounding box center [232, 273] width 339 height 34
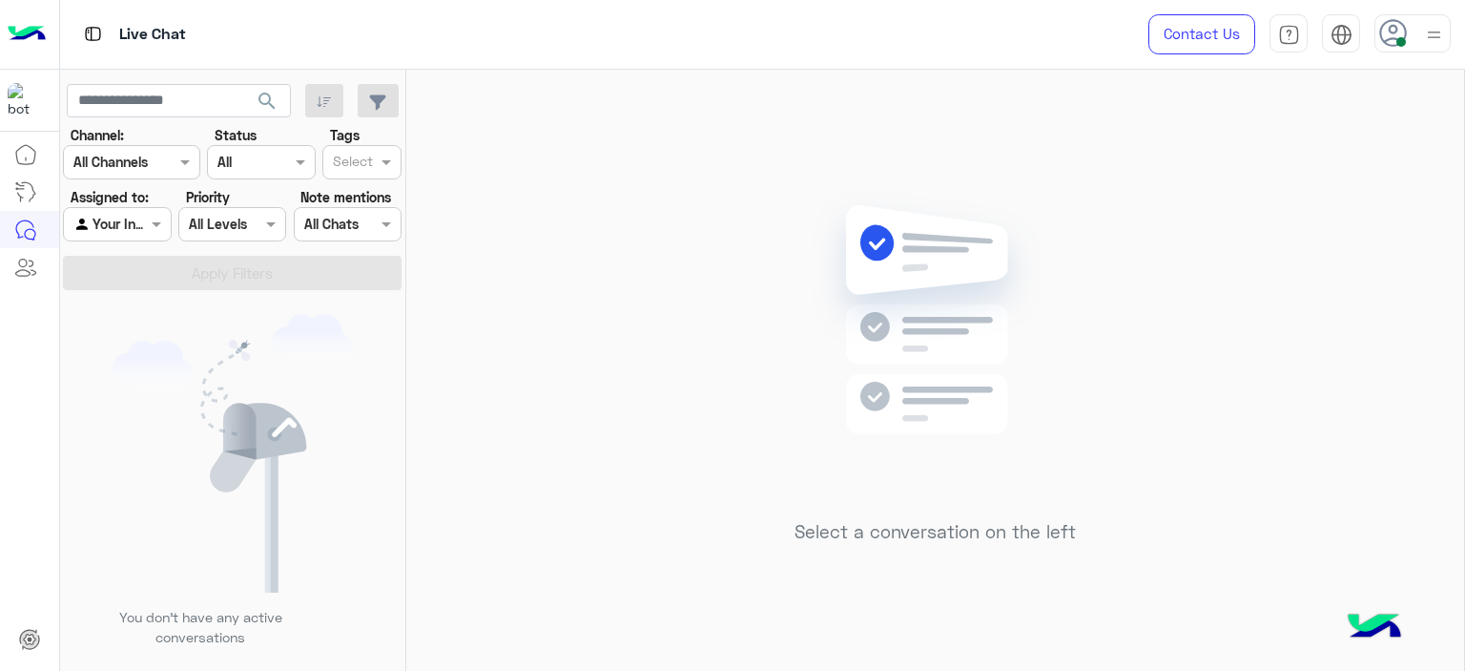
click at [126, 231] on div at bounding box center [117, 224] width 106 height 22
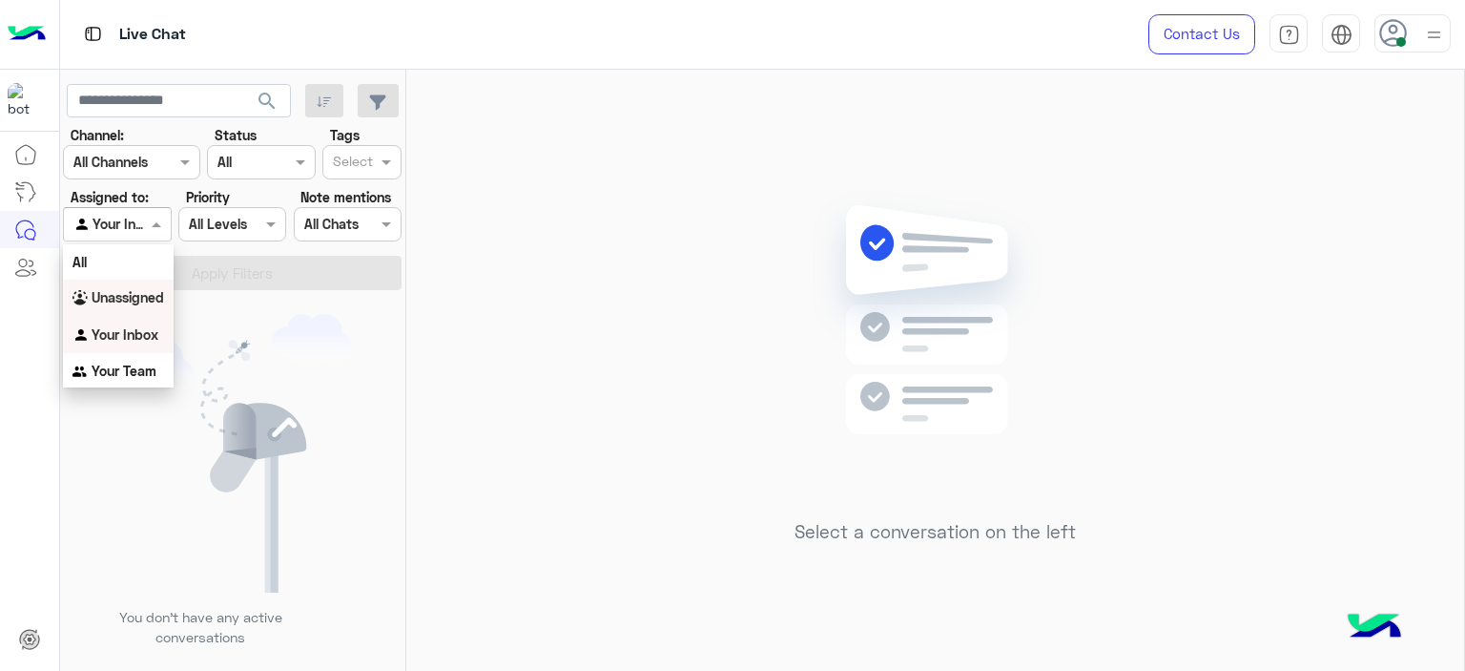
click at [156, 300] on b "Unassigned" at bounding box center [128, 297] width 73 height 16
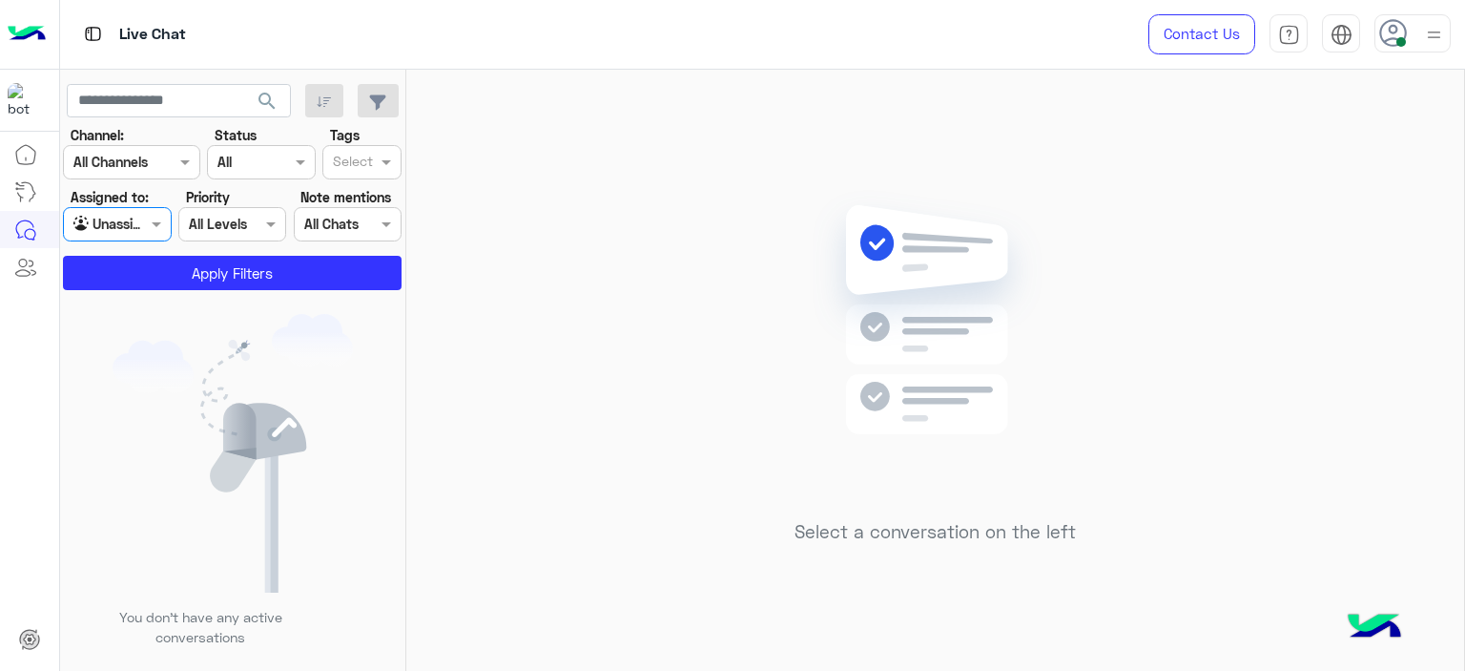
click at [370, 172] on input "text" at bounding box center [353, 164] width 40 height 20
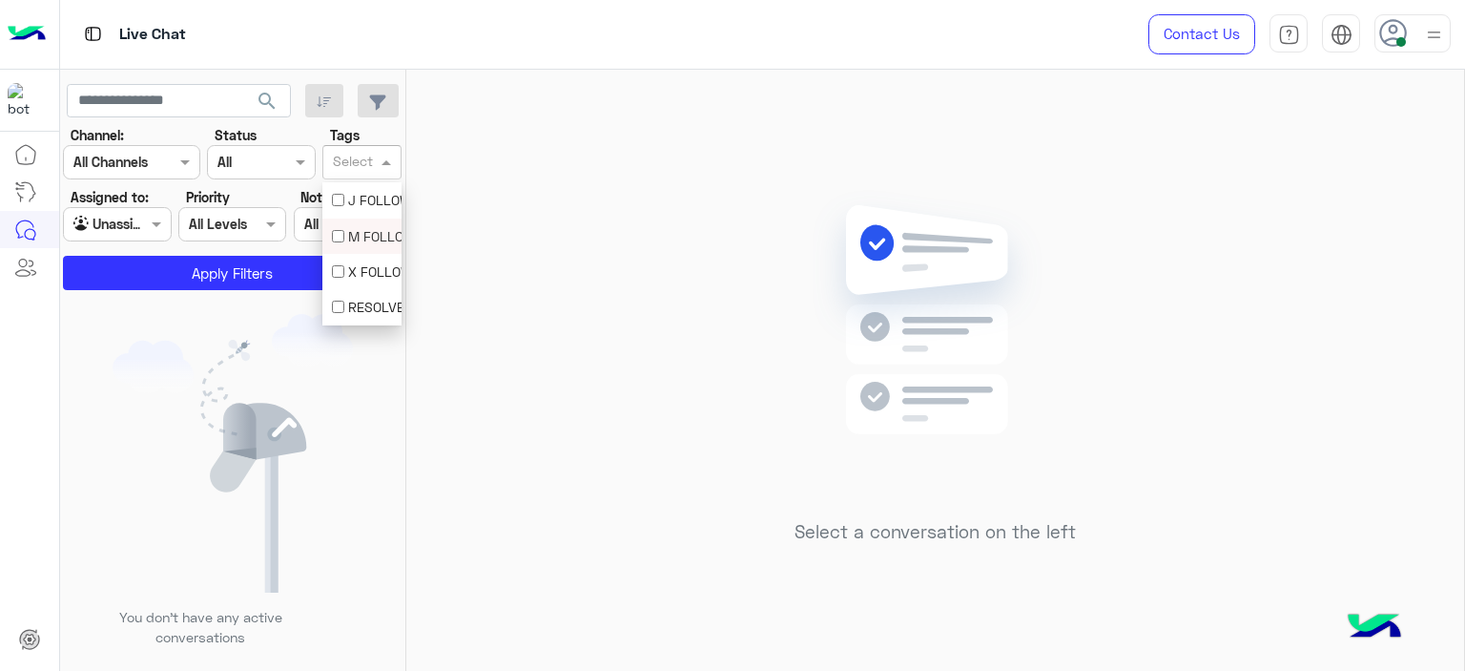
click at [352, 241] on div "M FOLLOW UP" at bounding box center [362, 236] width 60 height 20
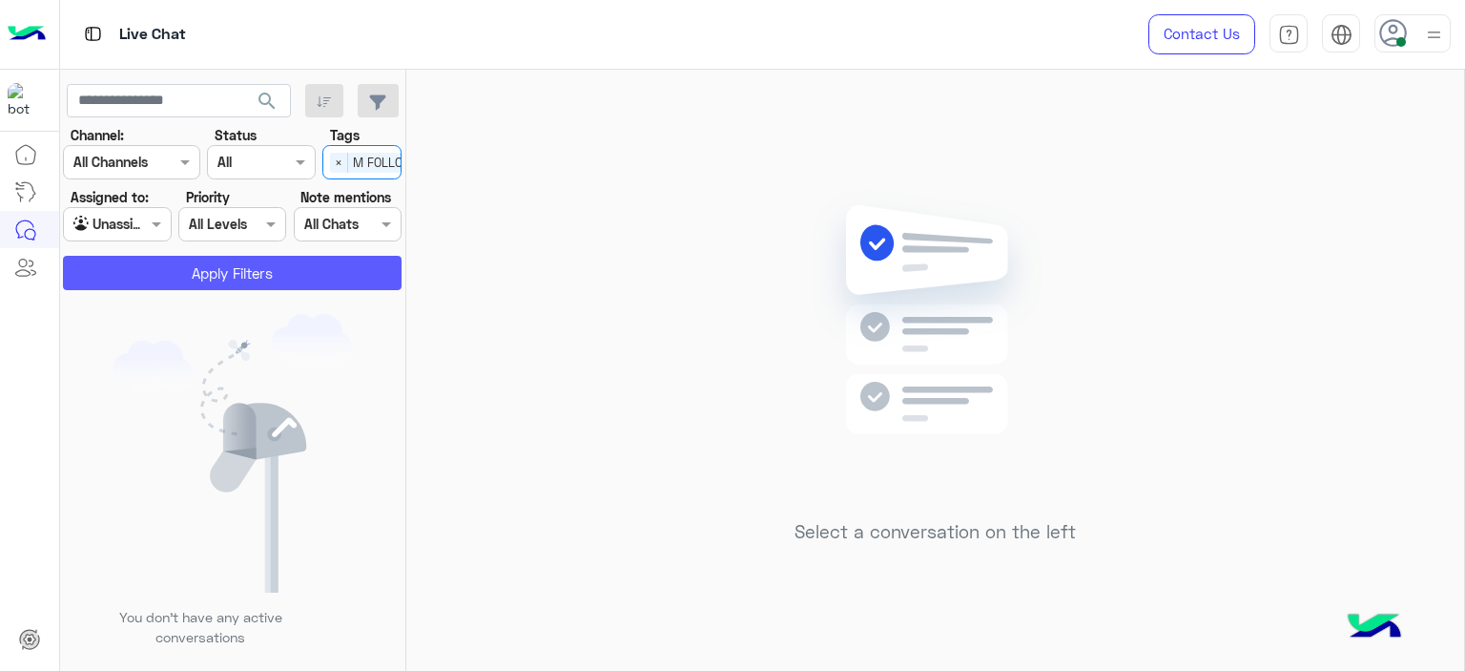
click at [302, 272] on button "Apply Filters" at bounding box center [232, 273] width 339 height 34
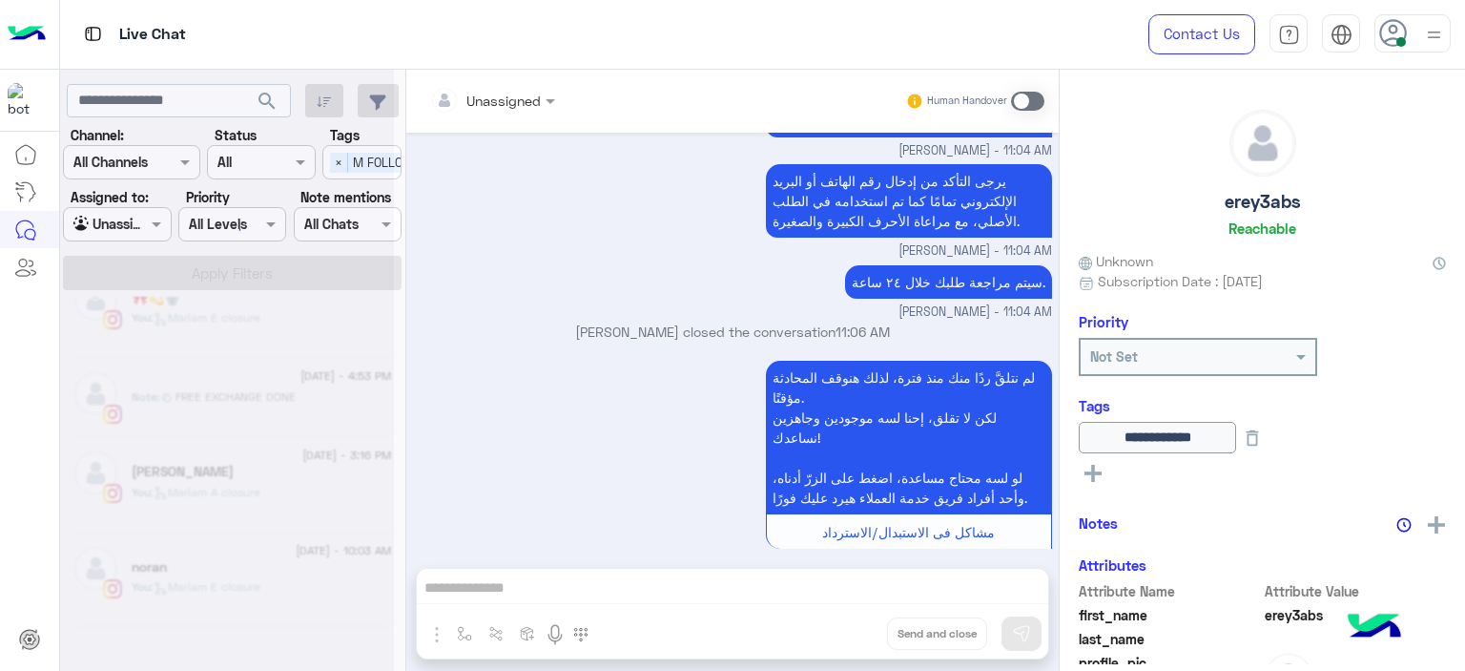
scroll to position [469, 0]
click at [149, 222] on div at bounding box center [227, 343] width 334 height 671
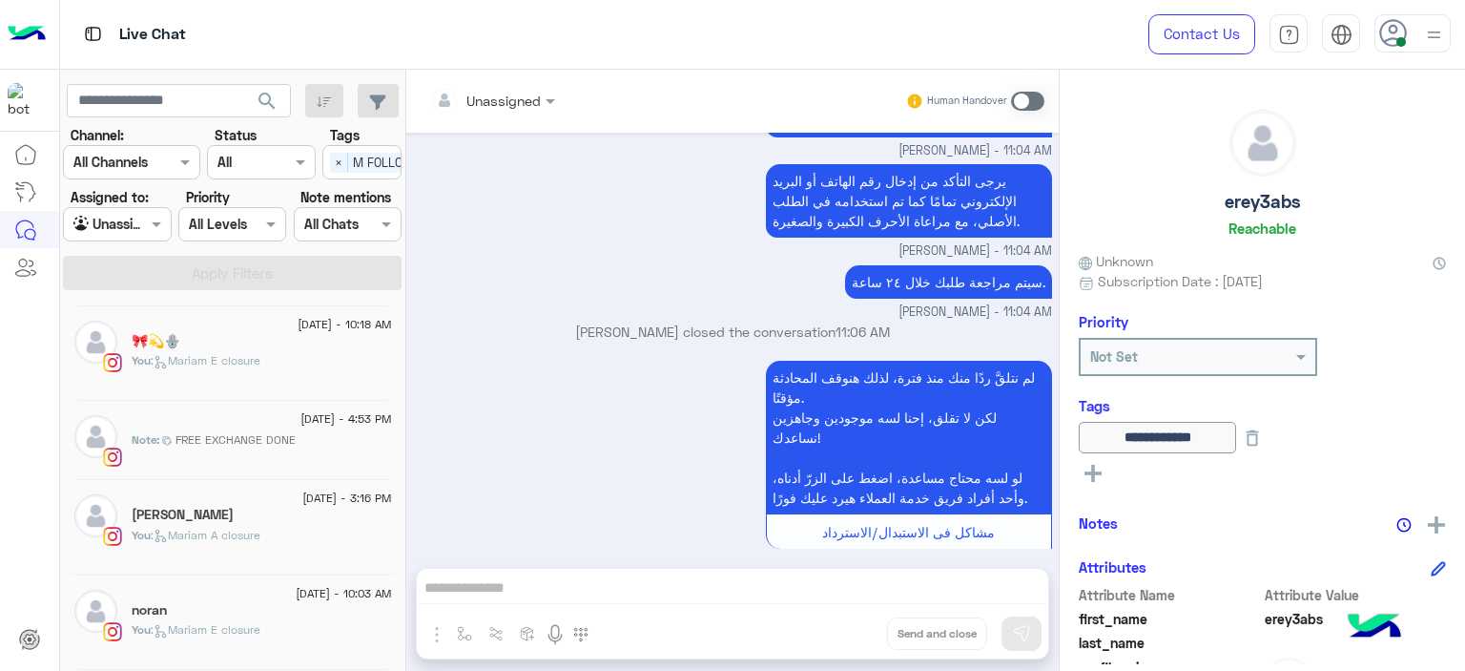
scroll to position [10, 0]
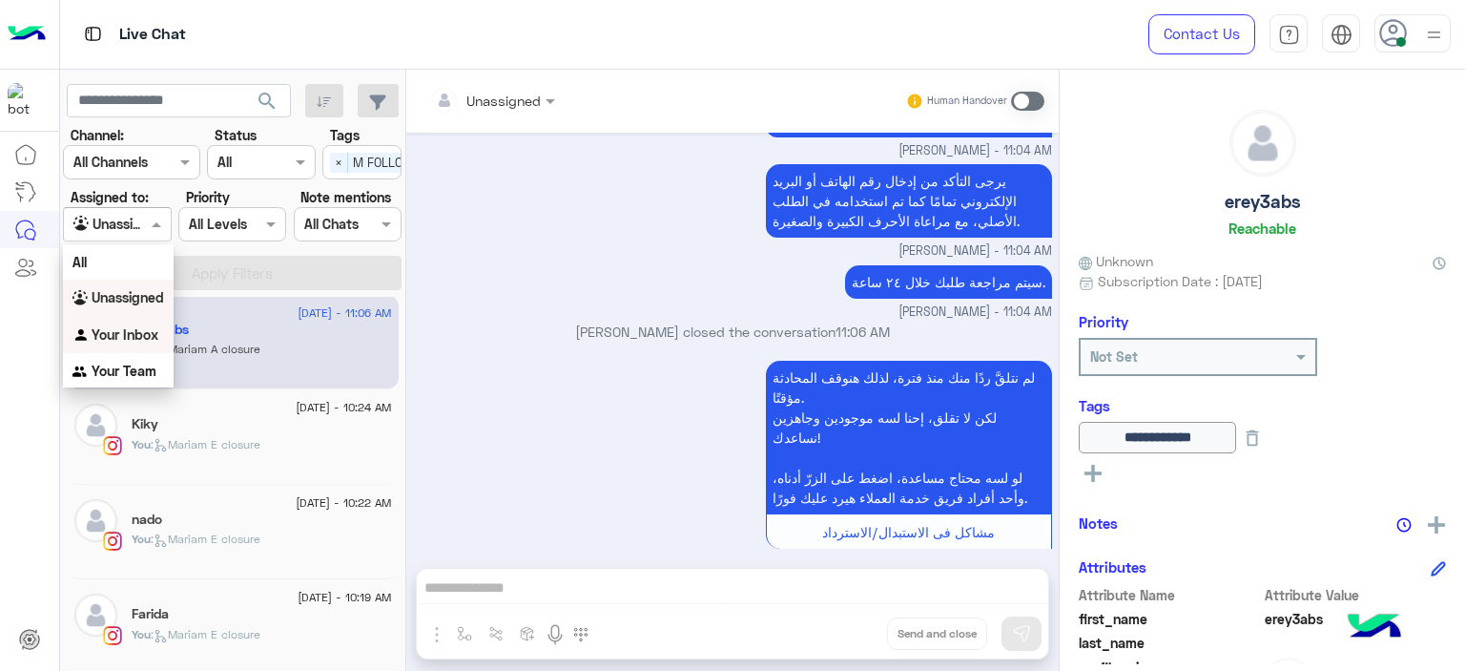
drag, startPoint x: 155, startPoint y: 225, endPoint x: 145, endPoint y: 327, distance: 102.5
click at [145, 327] on body "Live Chat Contact Us Help Center عربي English search Channel: Channel All Chann…" at bounding box center [732, 335] width 1465 height 671
click at [145, 327] on b "Your Inbox" at bounding box center [125, 334] width 67 height 16
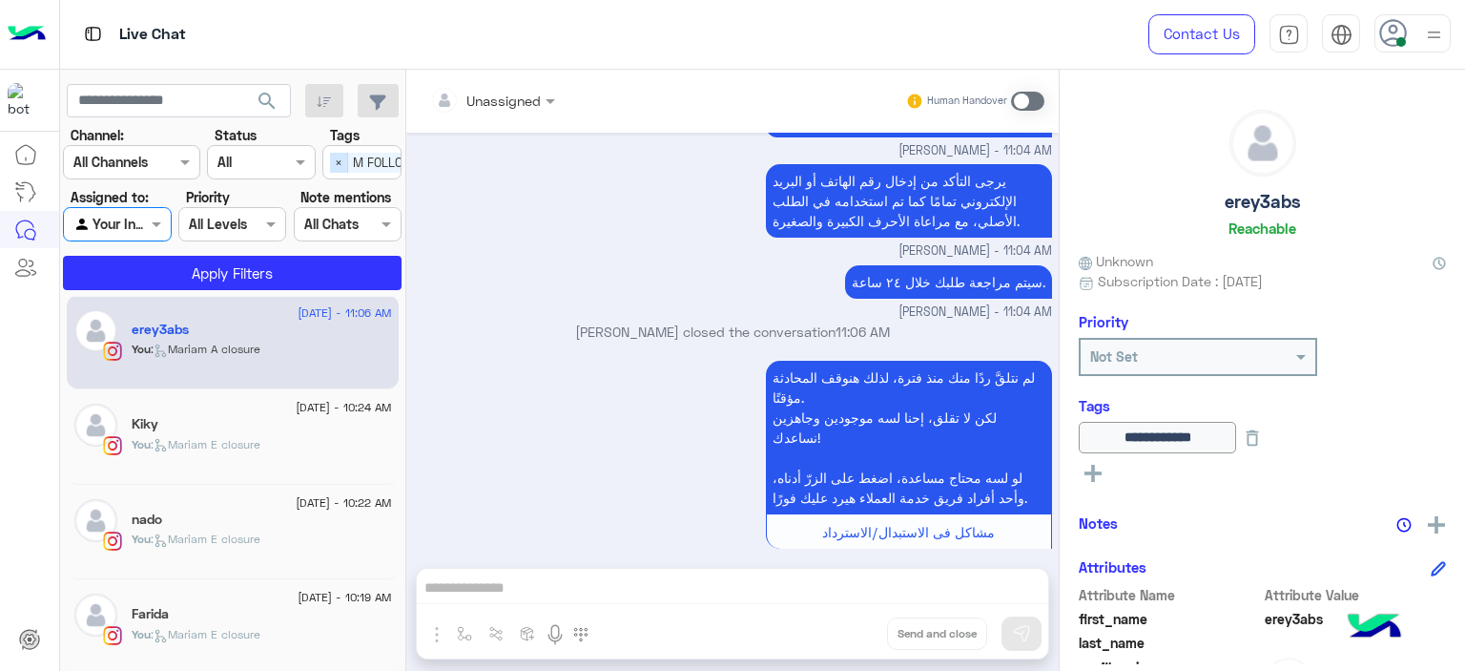
click at [342, 166] on span "×" at bounding box center [339, 163] width 18 height 20
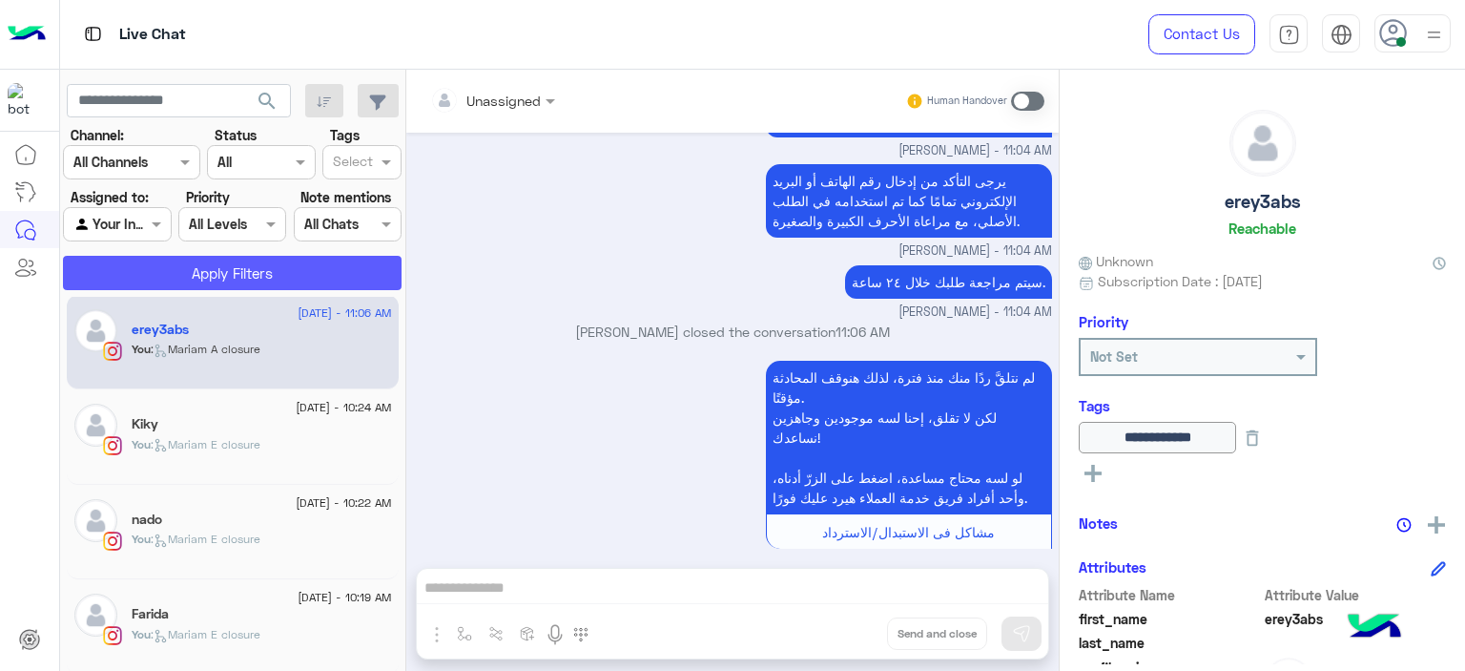
click at [329, 273] on button "Apply Filters" at bounding box center [232, 273] width 339 height 34
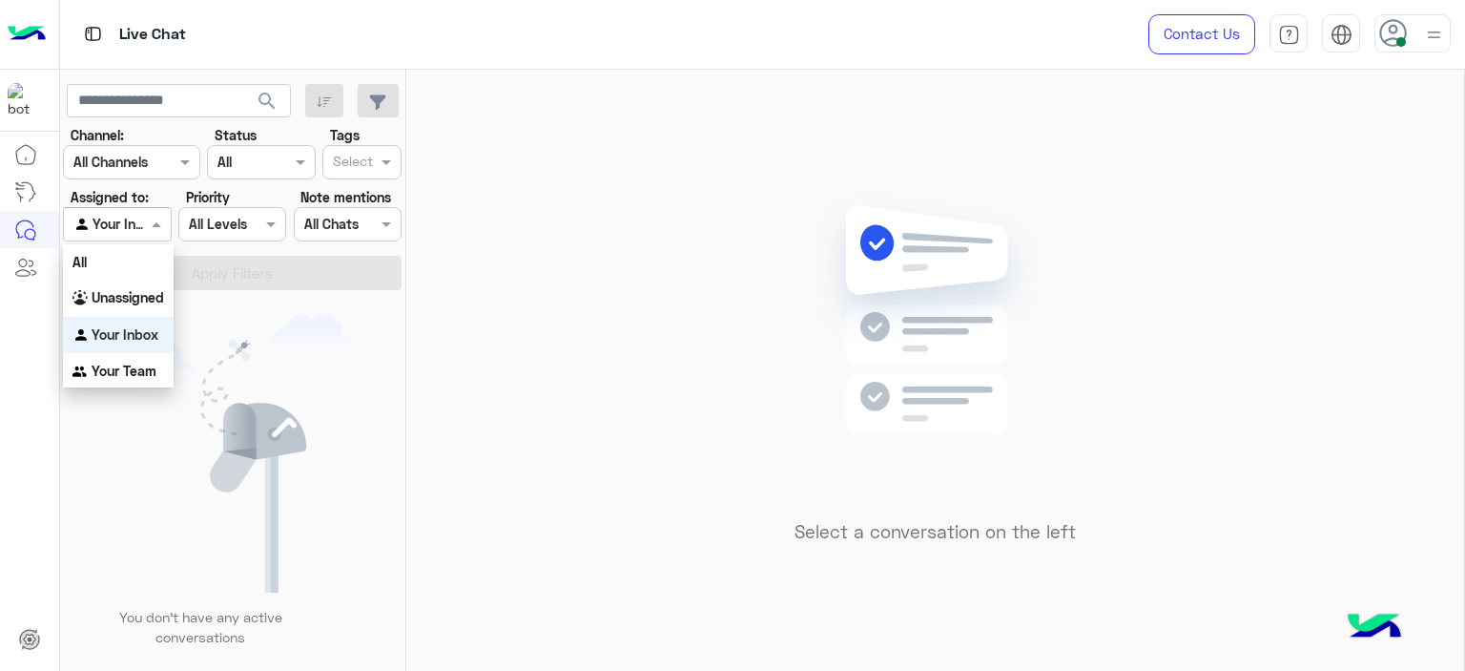
click at [164, 208] on div "Agent Filter Your Inbox" at bounding box center [117, 224] width 108 height 34
click at [152, 295] on b "Unassigned" at bounding box center [128, 297] width 73 height 16
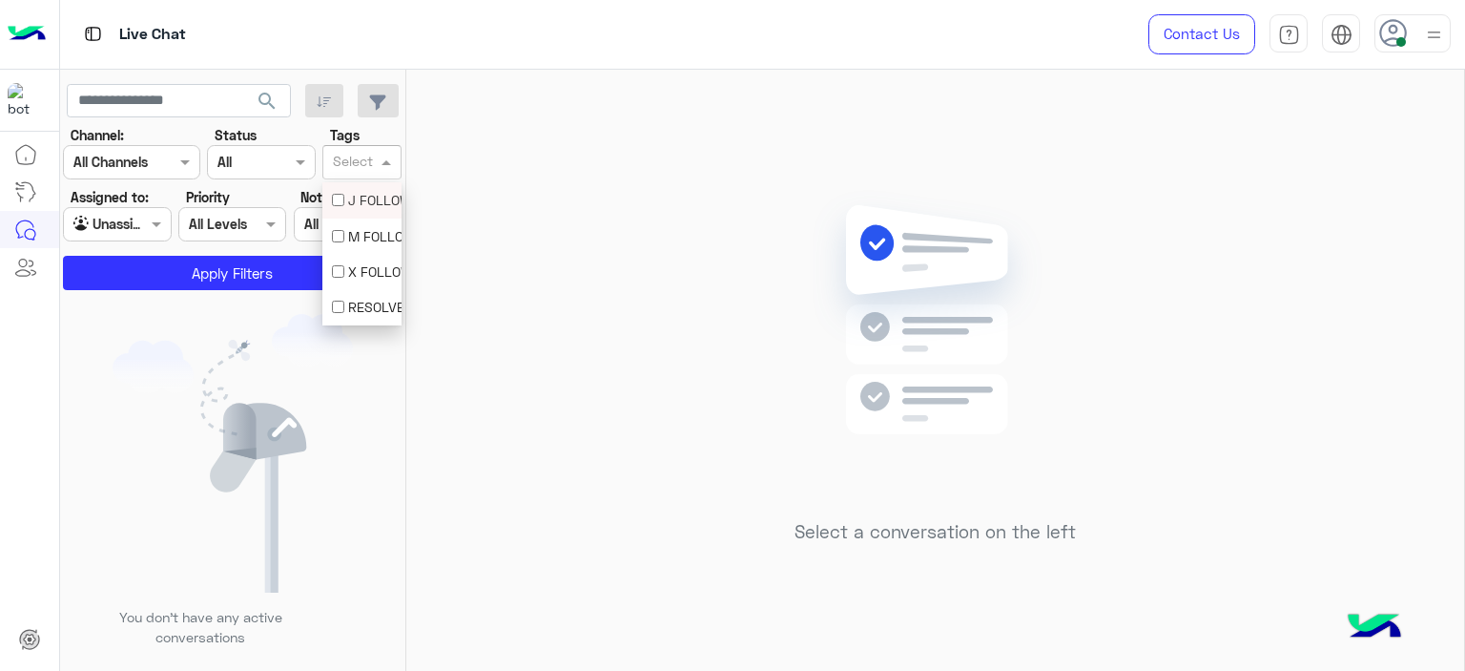
click at [361, 151] on div "Select" at bounding box center [351, 163] width 43 height 25
click at [368, 232] on div "M FOLLOW UP" at bounding box center [362, 236] width 60 height 20
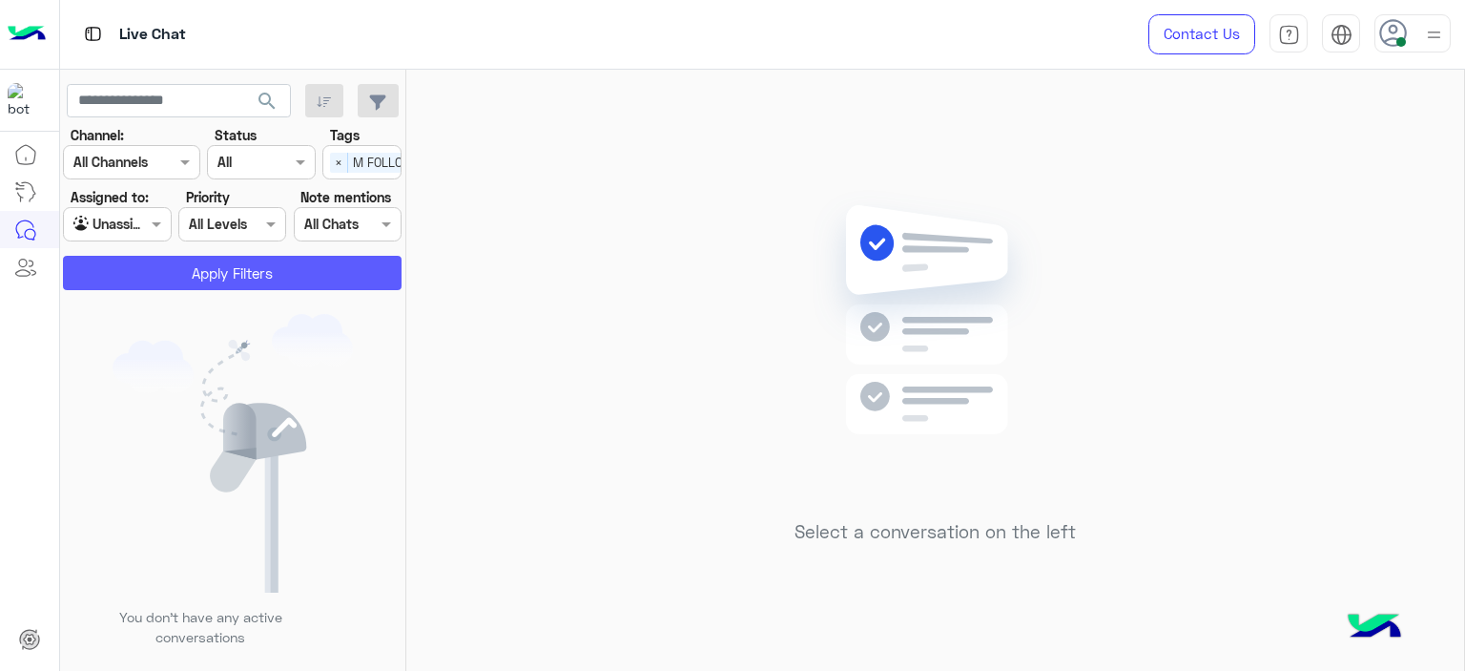
click at [359, 261] on button "Apply Filters" at bounding box center [232, 273] width 339 height 34
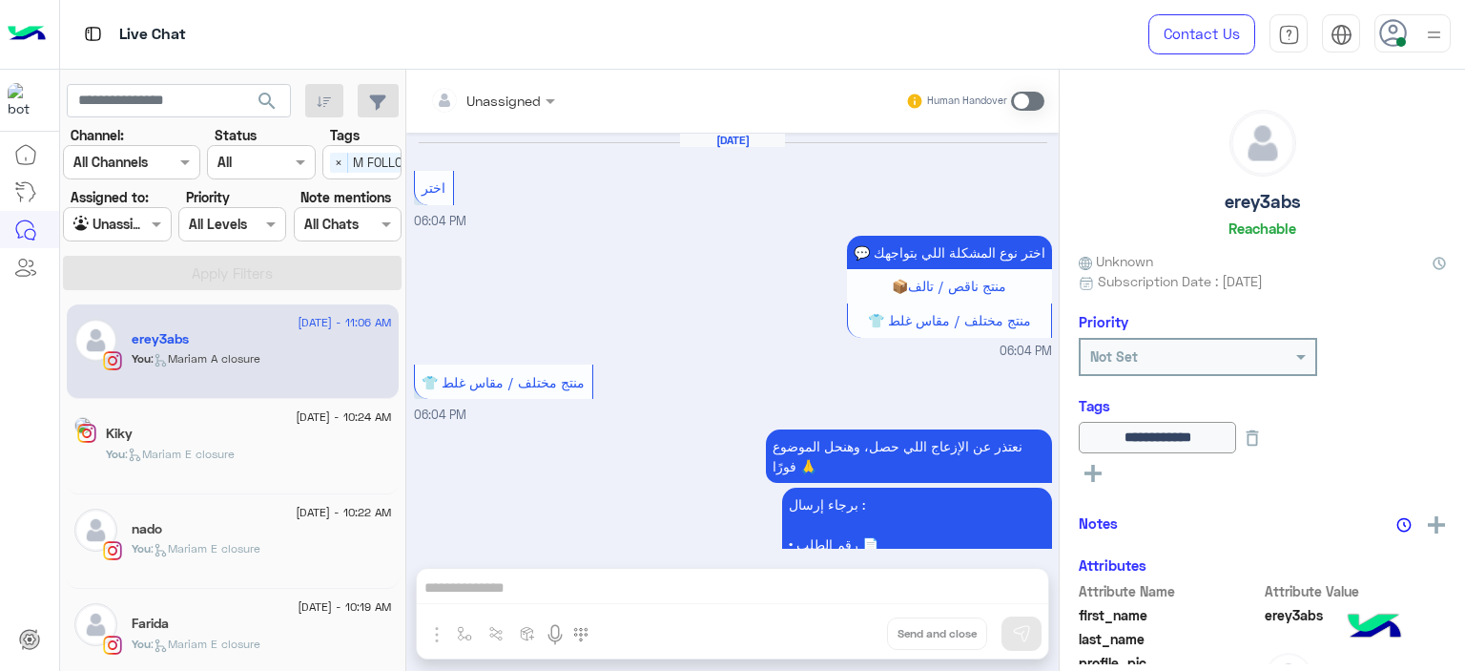
scroll to position [1433, 0]
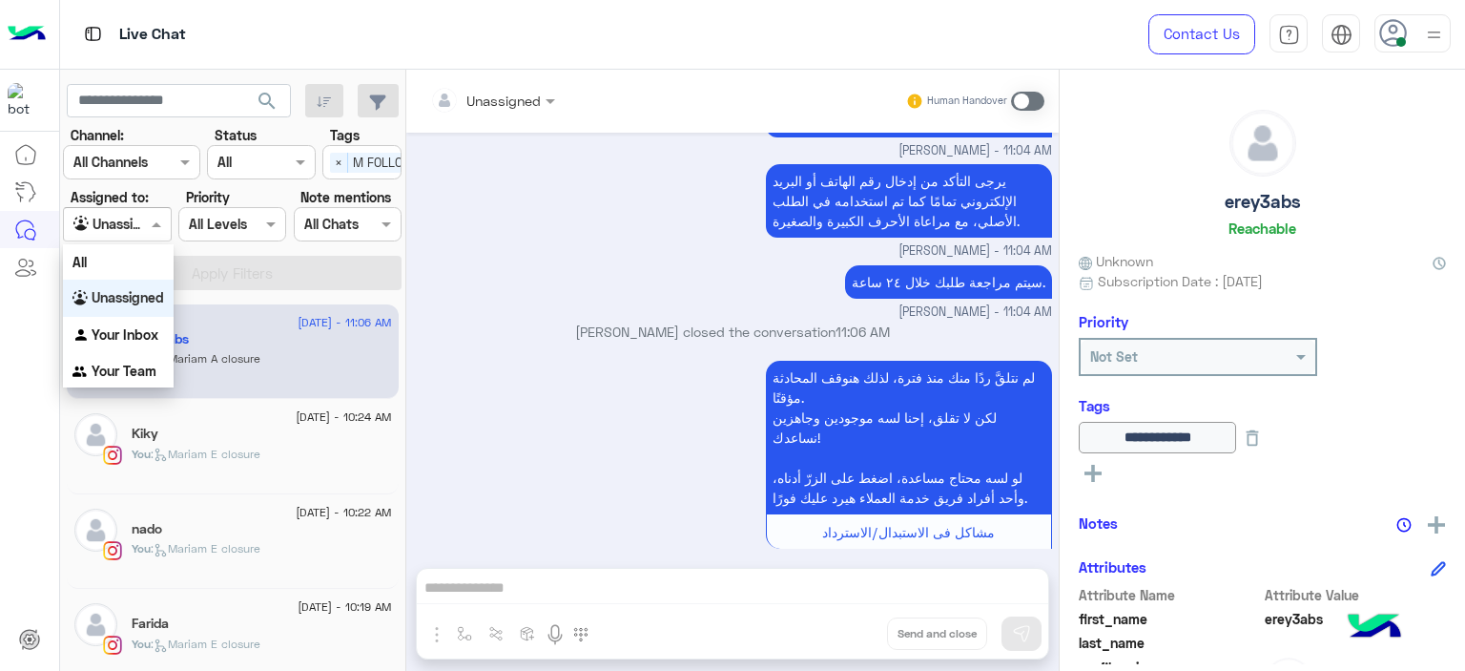
click at [149, 228] on span at bounding box center [159, 224] width 24 height 20
click at [148, 323] on div "Your Inbox" at bounding box center [118, 335] width 111 height 37
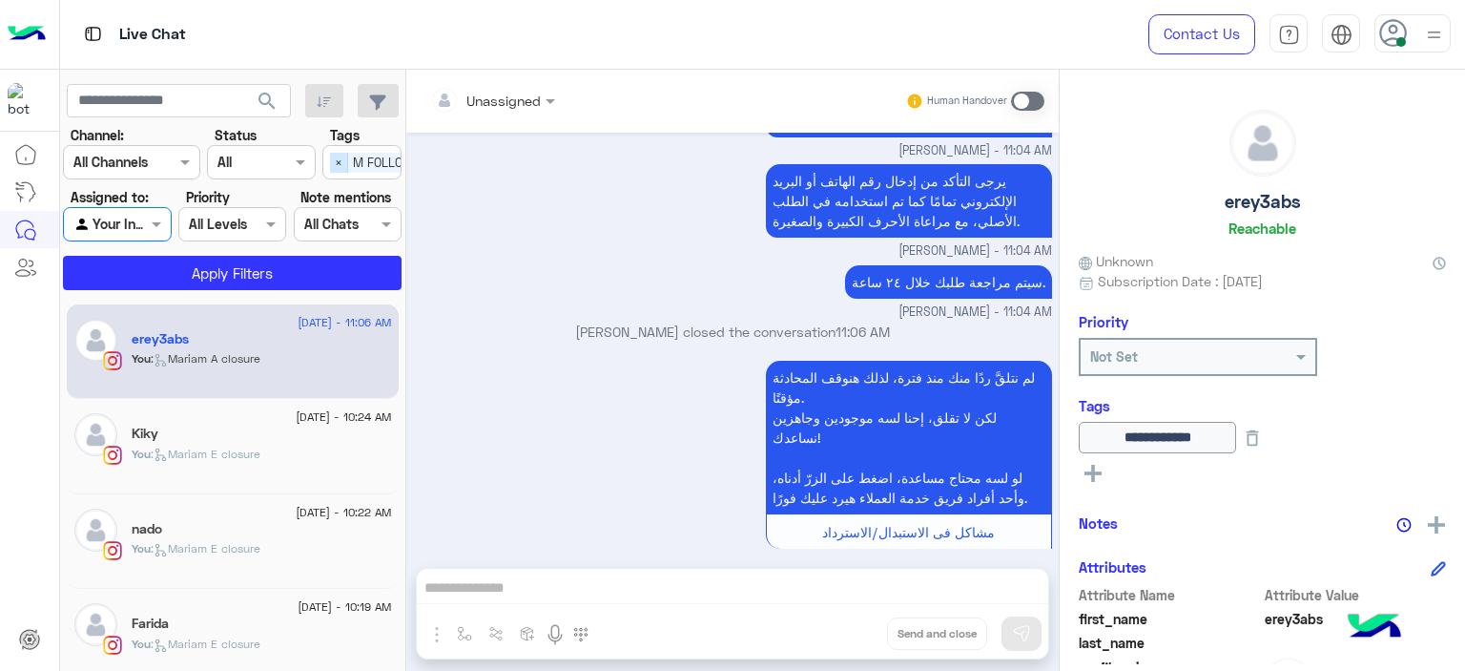
click at [342, 155] on span "×" at bounding box center [339, 163] width 18 height 20
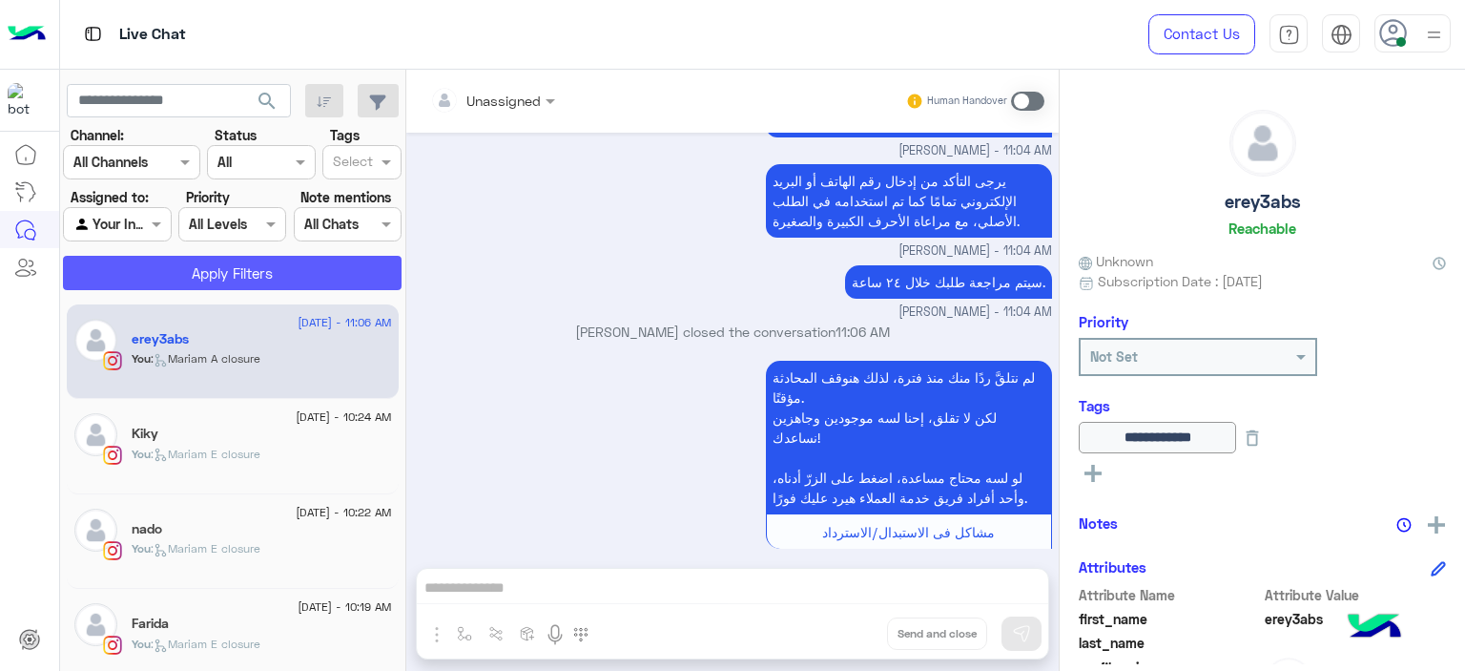
click at [309, 272] on button "Apply Filters" at bounding box center [232, 273] width 339 height 34
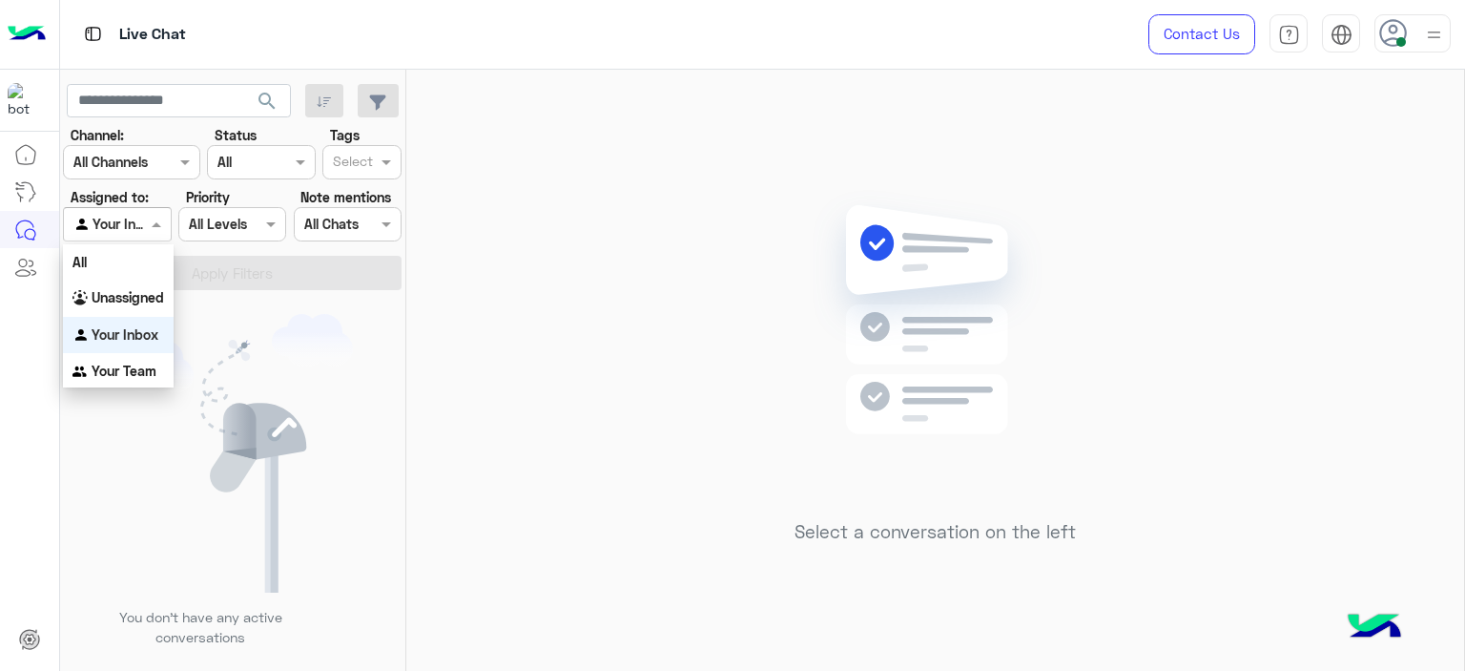
click at [135, 228] on div at bounding box center [117, 224] width 106 height 22
click at [141, 289] on b "Unassigned" at bounding box center [128, 297] width 73 height 16
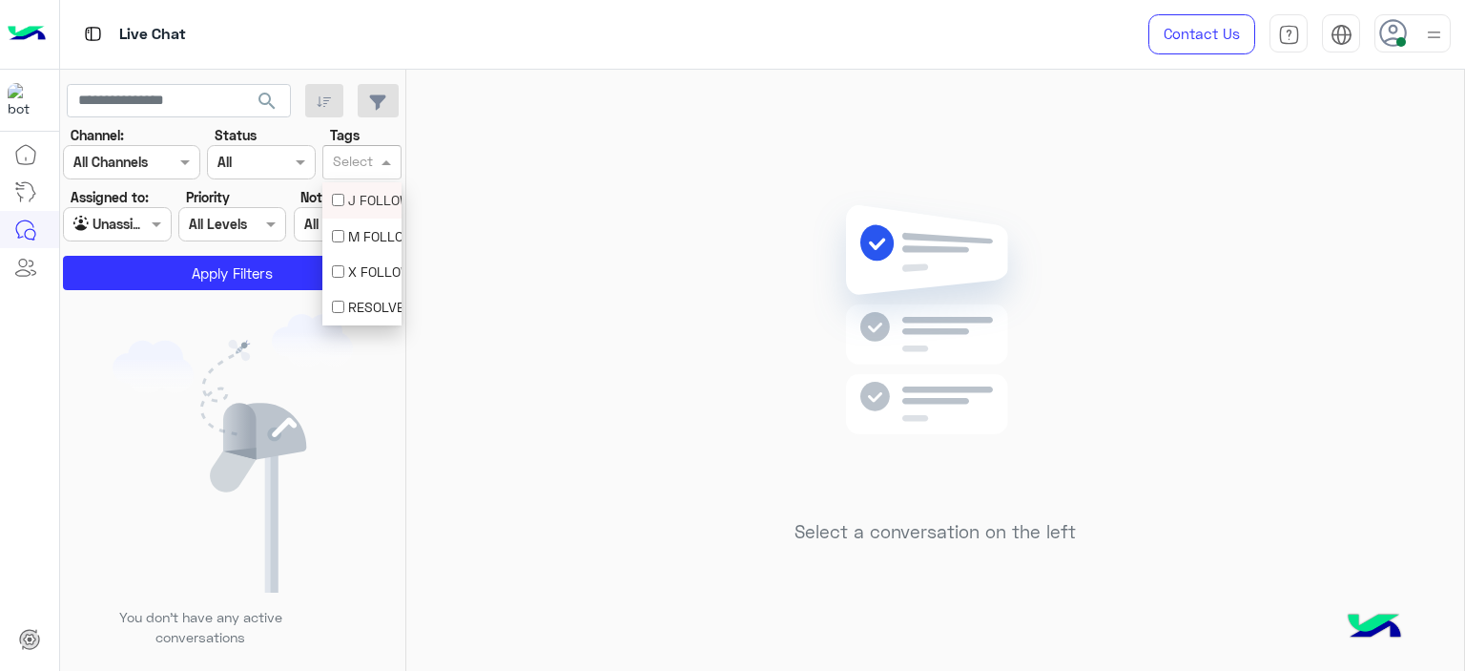
click at [367, 154] on input "text" at bounding box center [353, 164] width 40 height 20
click at [366, 224] on div "M FOLLOW UP" at bounding box center [361, 235] width 79 height 35
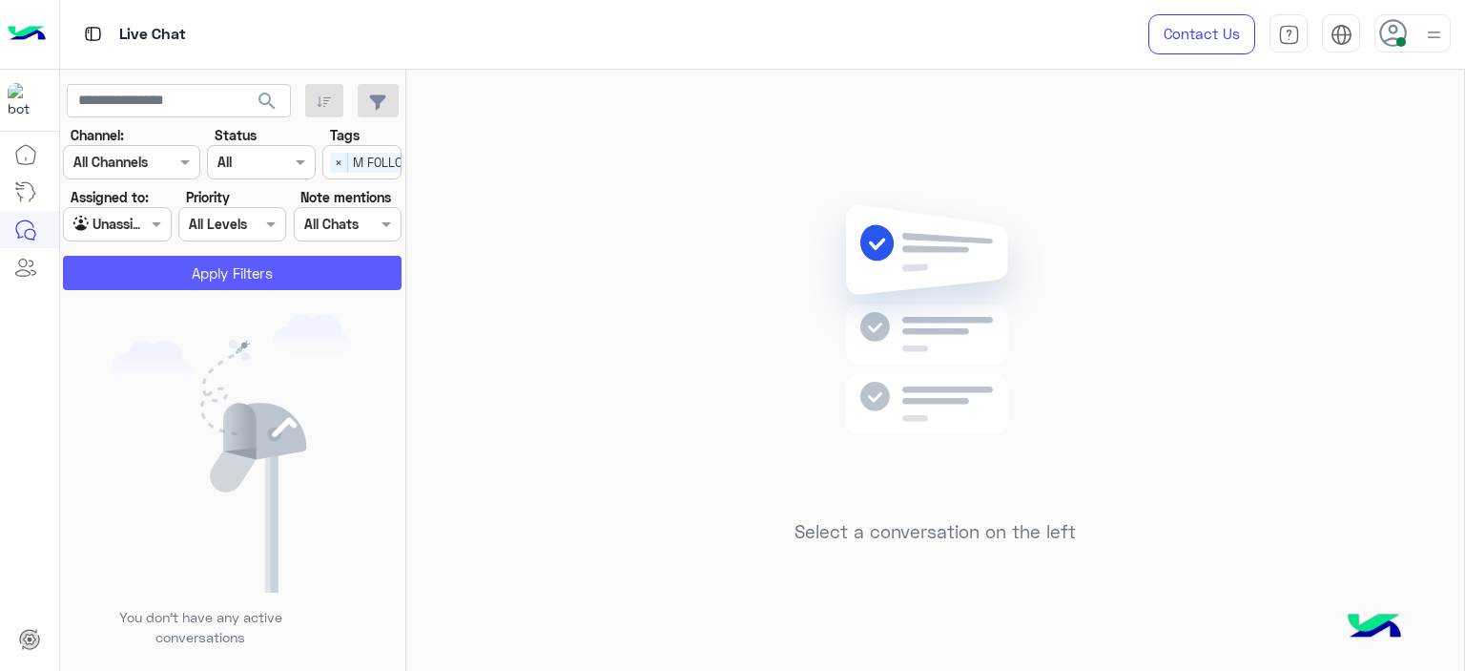
click at [335, 283] on button "Apply Filters" at bounding box center [232, 273] width 339 height 34
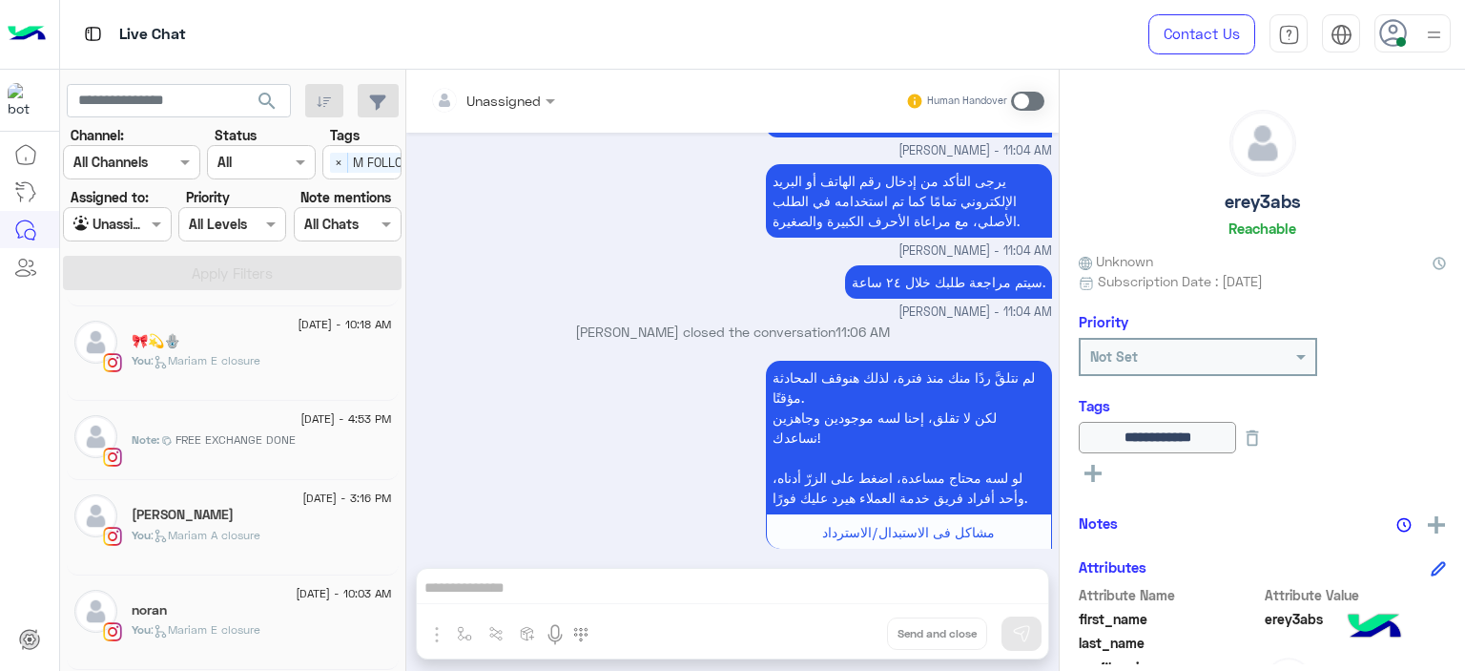
scroll to position [10, 0]
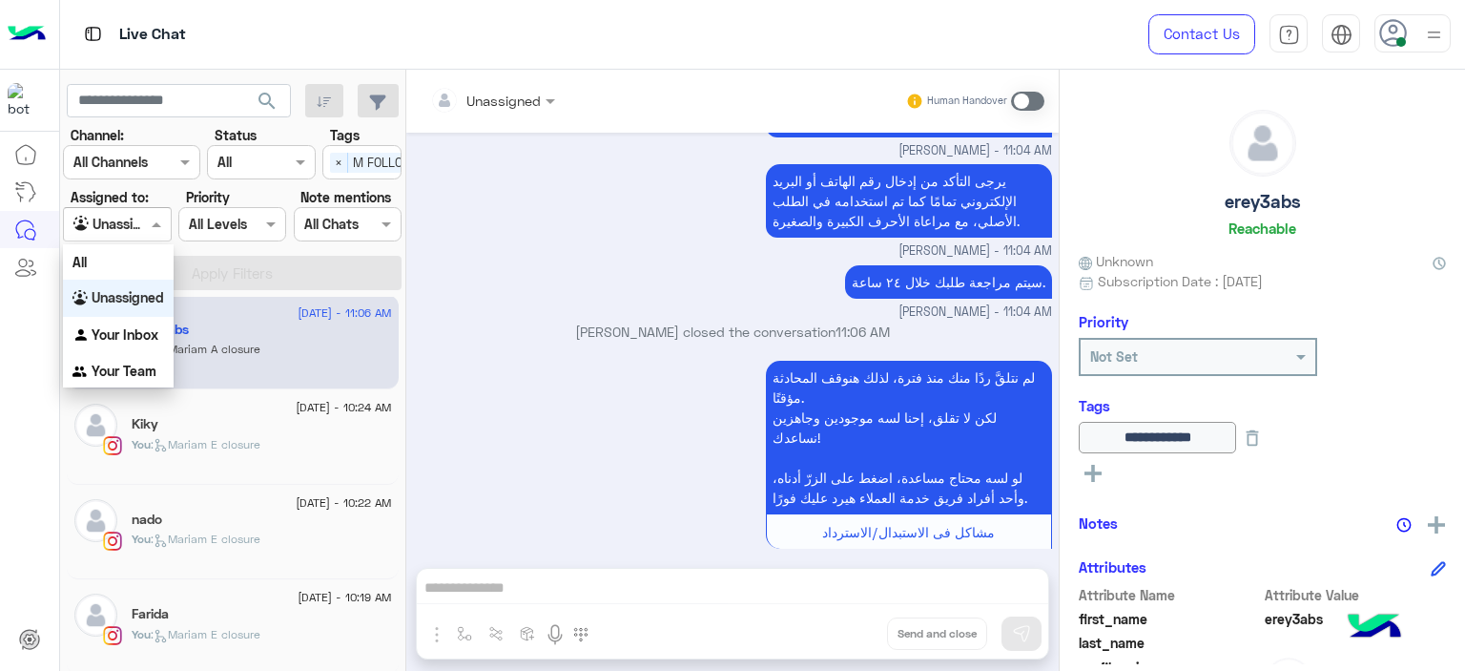
click at [160, 228] on span at bounding box center [159, 224] width 24 height 20
click at [160, 332] on div "Your Inbox" at bounding box center [118, 335] width 111 height 37
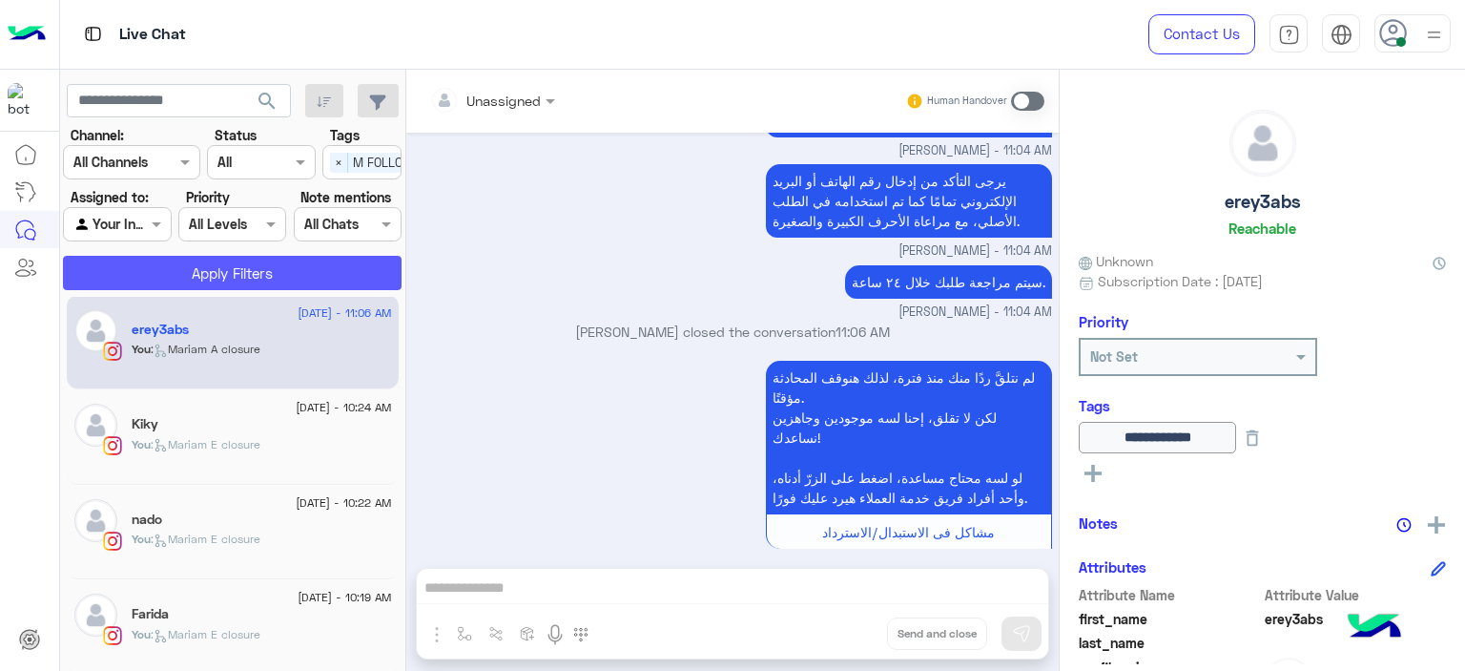
click at [237, 258] on button "Apply Filters" at bounding box center [232, 273] width 339 height 34
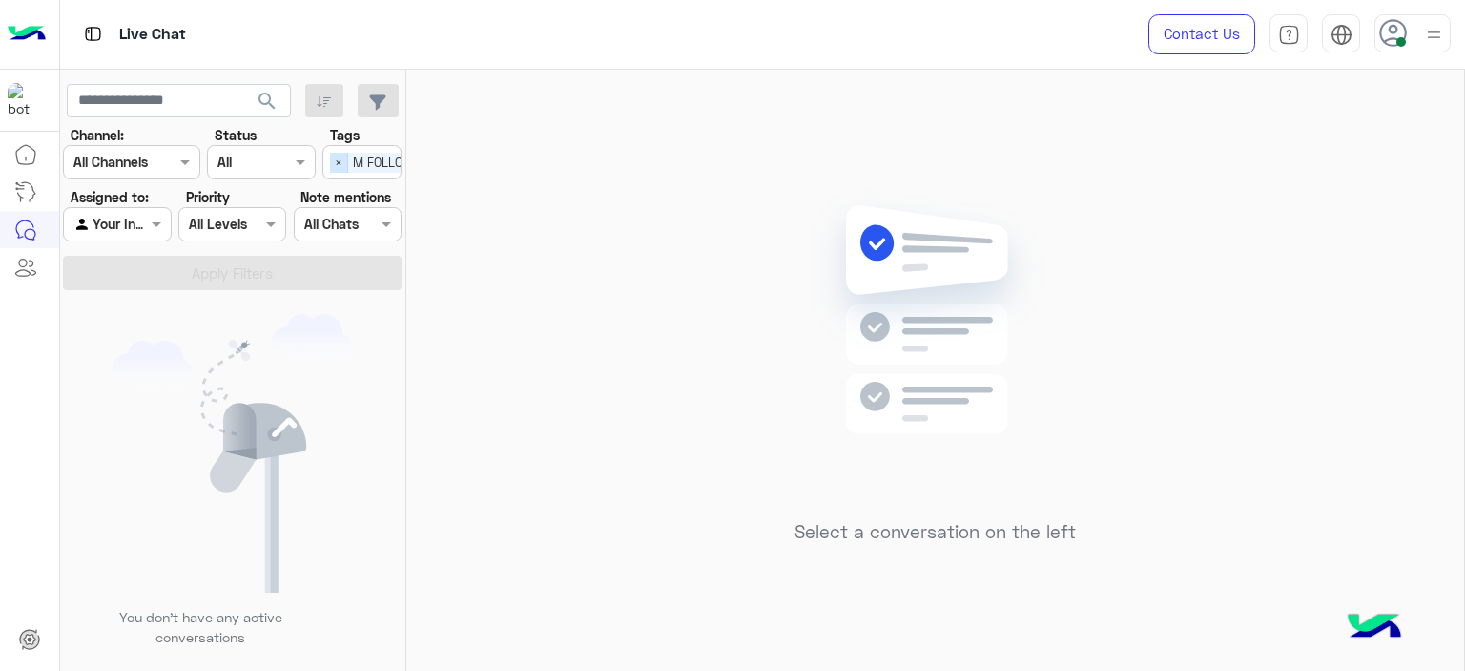
click at [332, 161] on span "×" at bounding box center [339, 163] width 18 height 20
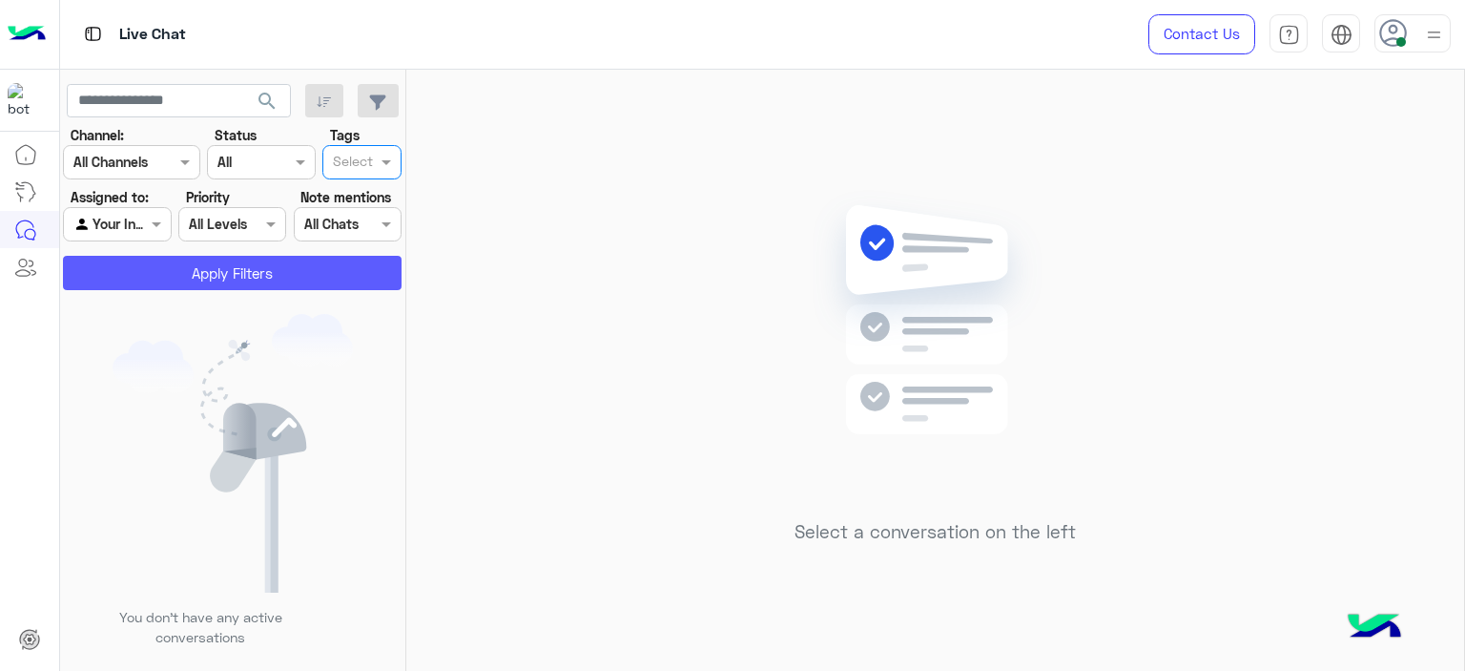
click at [342, 260] on button "Apply Filters" at bounding box center [232, 273] width 339 height 34
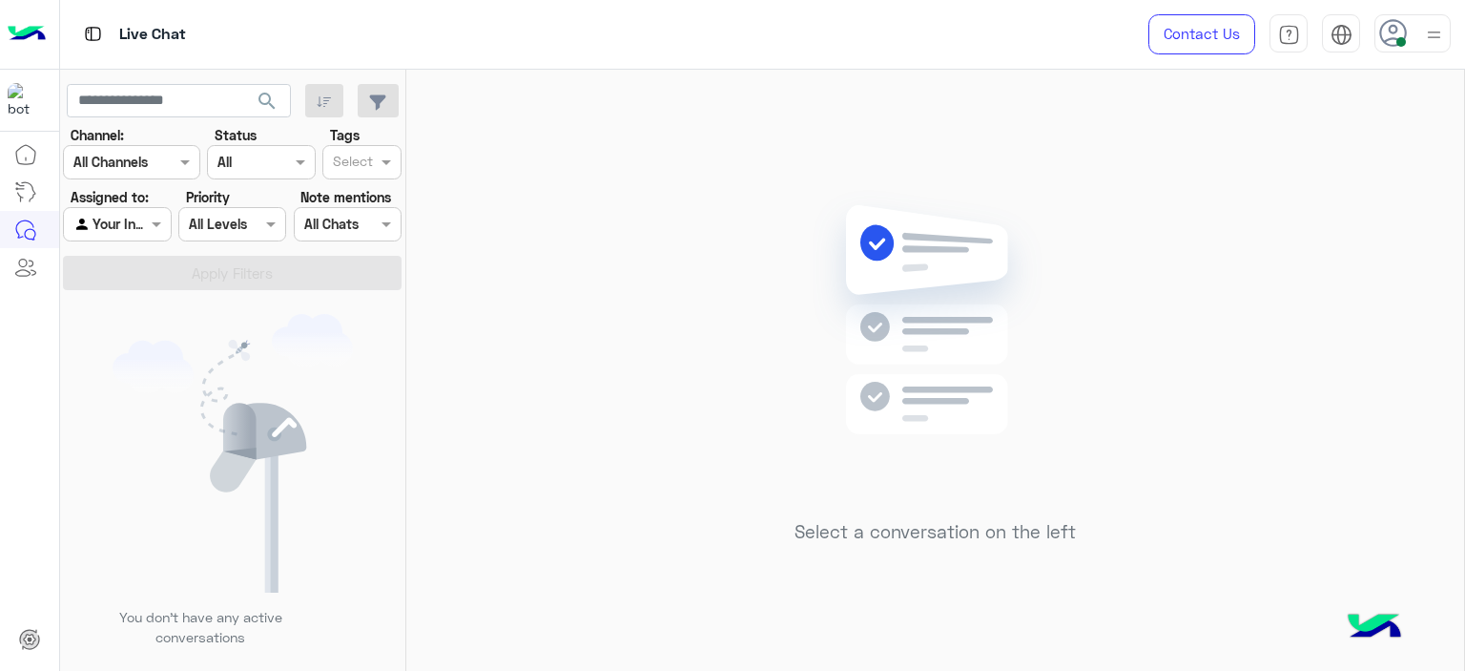
click at [1410, 36] on div at bounding box center [1413, 33] width 76 height 38
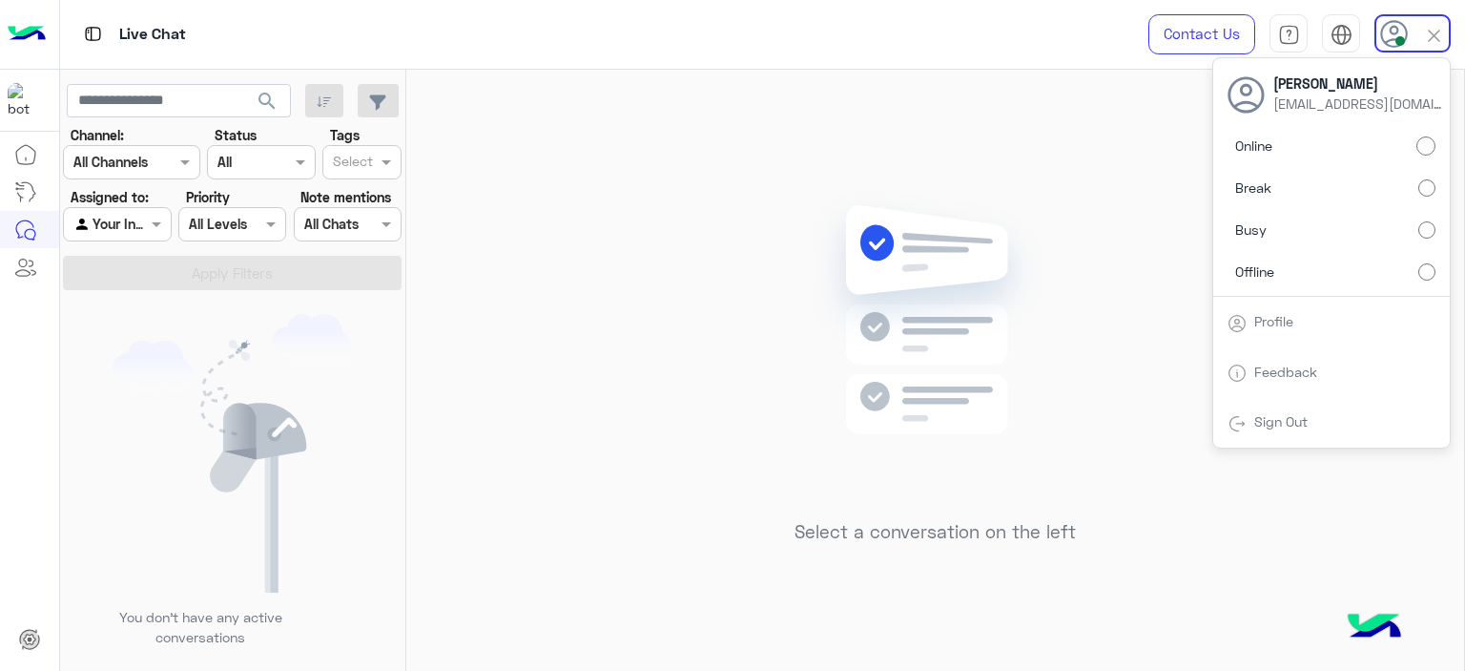
click at [1421, 175] on label "Break" at bounding box center [1332, 188] width 208 height 34
click at [1139, 228] on div "Select a conversation on the left" at bounding box center [935, 374] width 1058 height 609
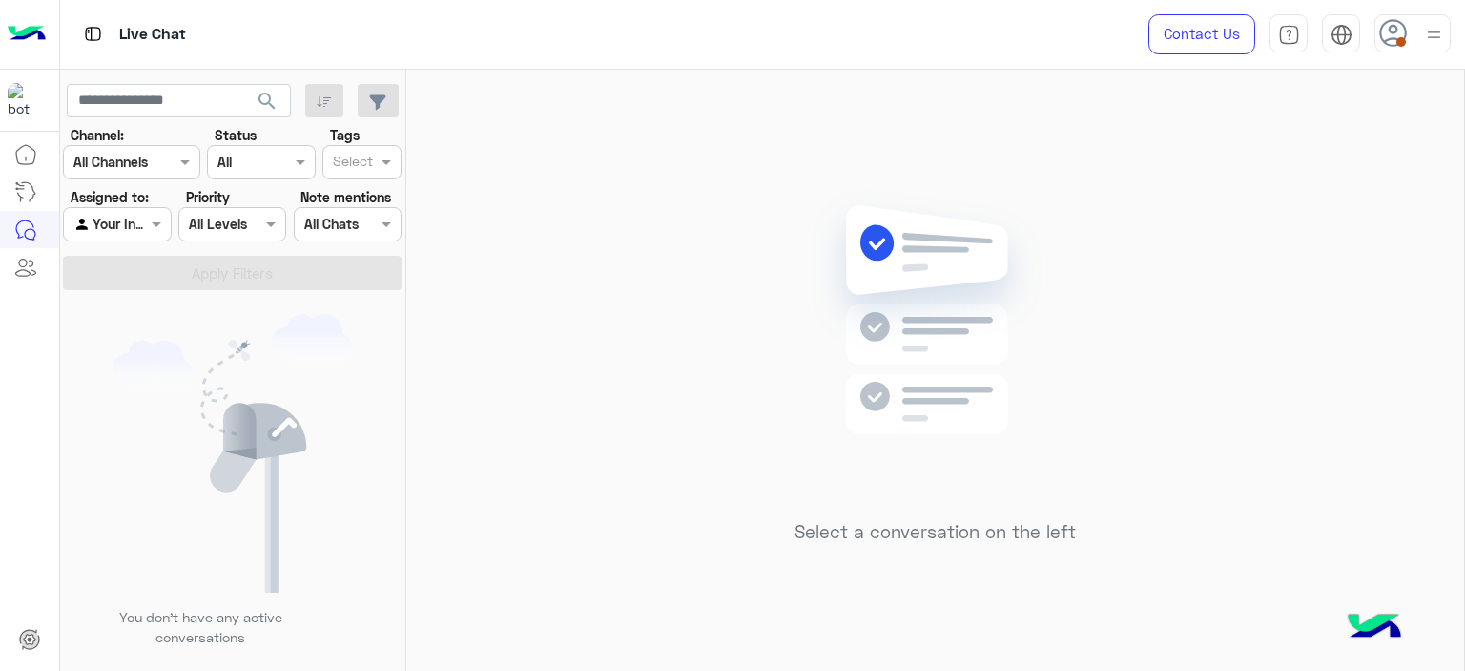
click at [1421, 30] on div at bounding box center [1413, 33] width 76 height 38
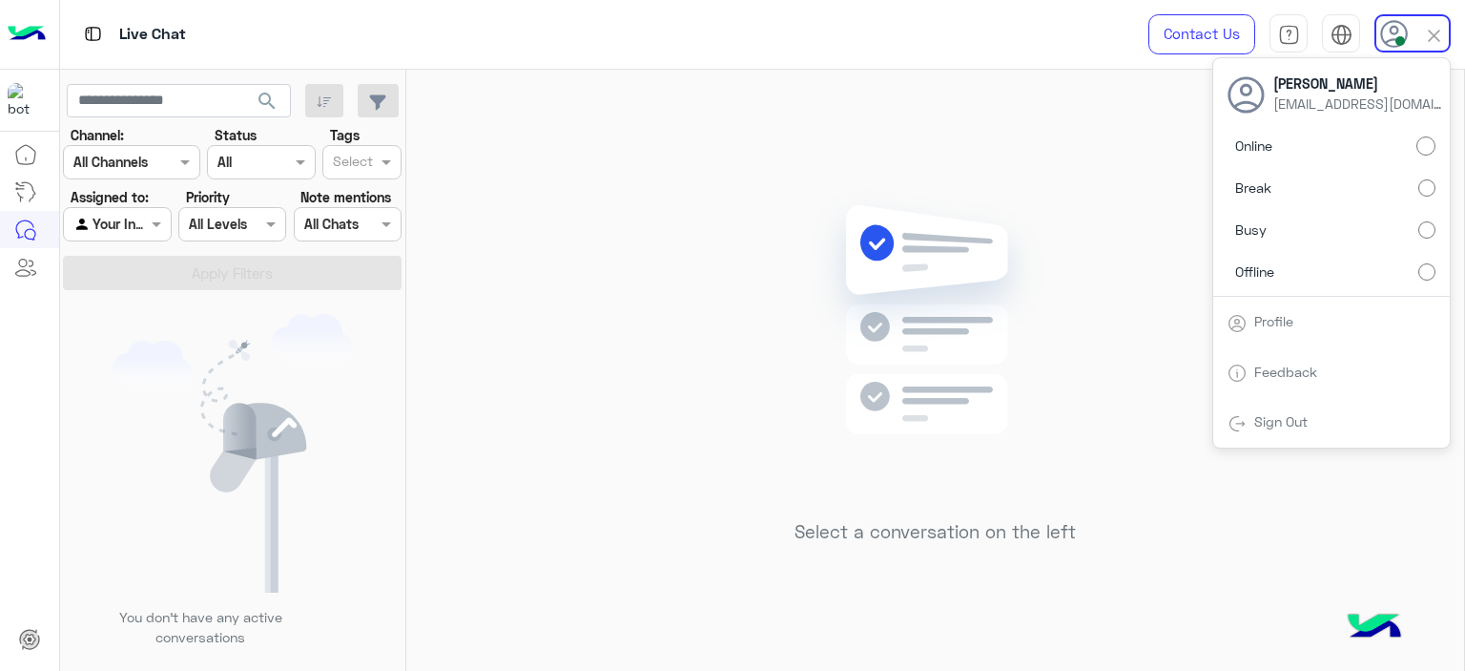
click at [579, 280] on div "Select a conversation on the left" at bounding box center [935, 374] width 1058 height 609
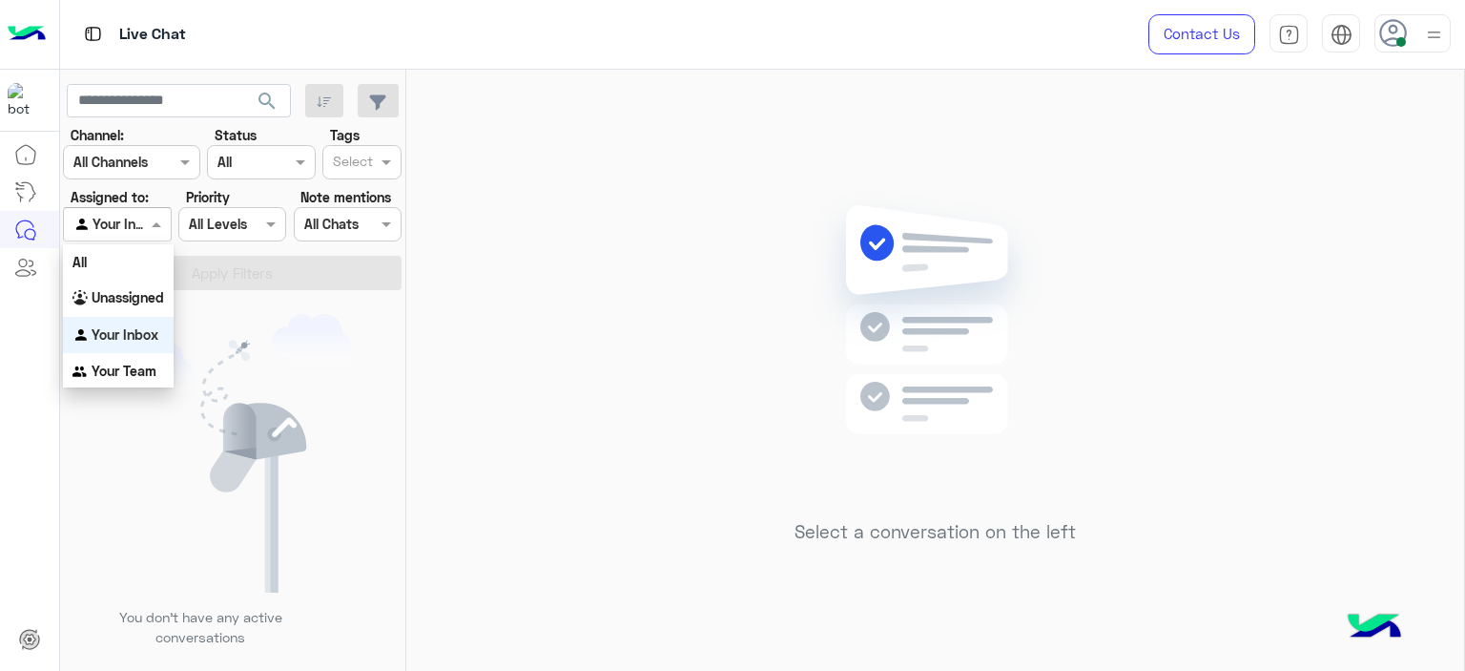
click at [134, 213] on div at bounding box center [117, 224] width 106 height 22
click at [151, 299] on b "Unassigned" at bounding box center [128, 297] width 73 height 16
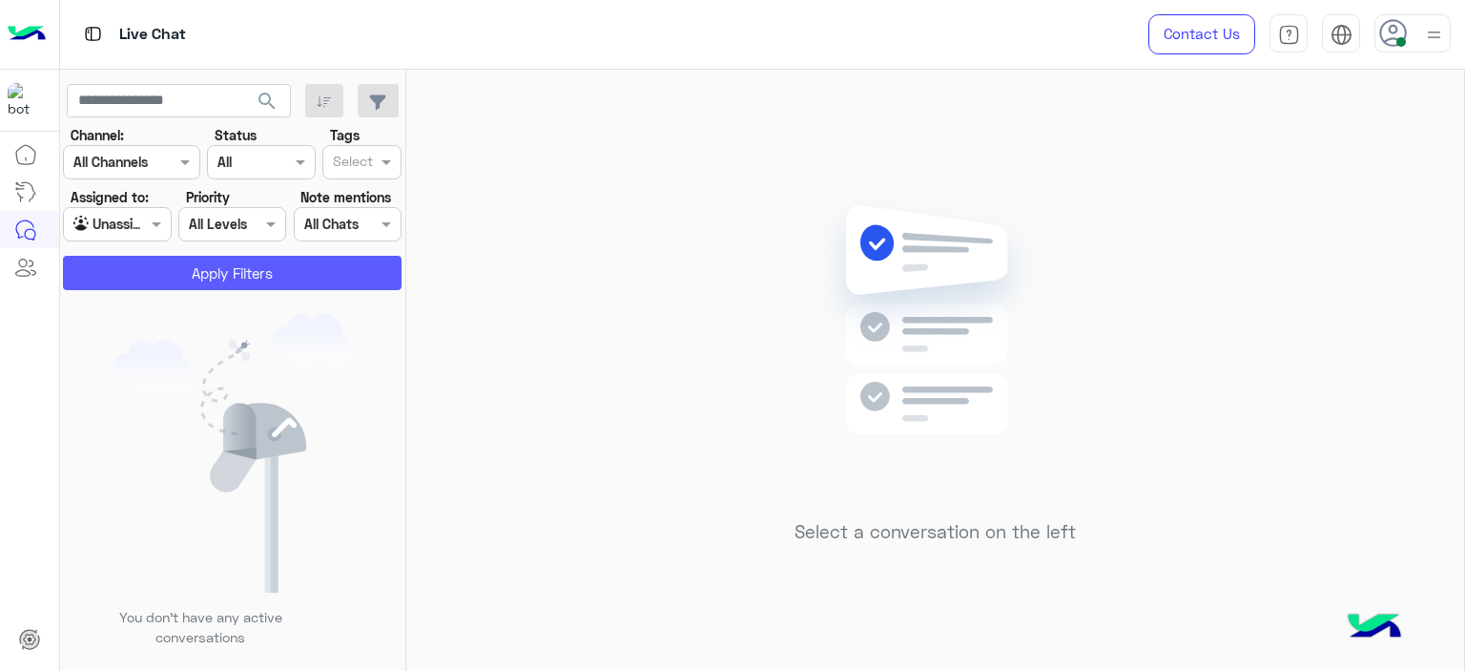
click at [340, 260] on button "Apply Filters" at bounding box center [232, 273] width 339 height 34
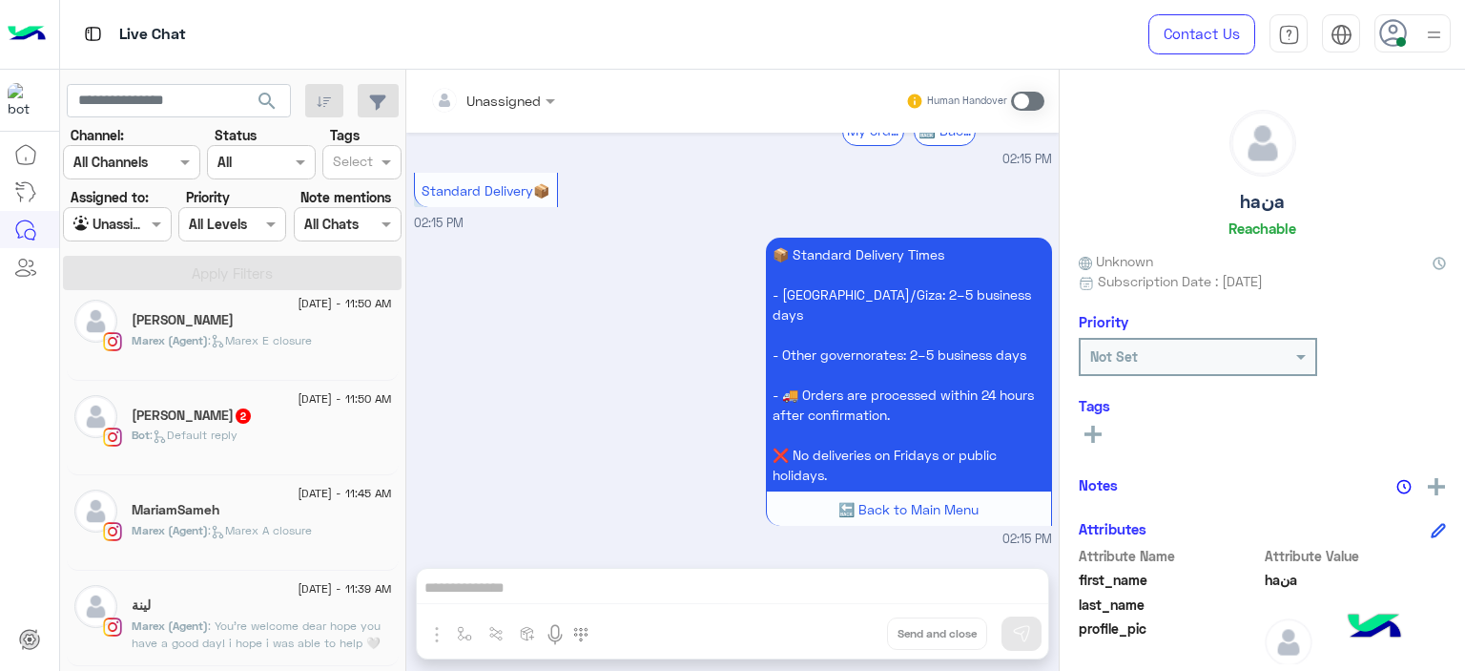
scroll to position [1446, 0]
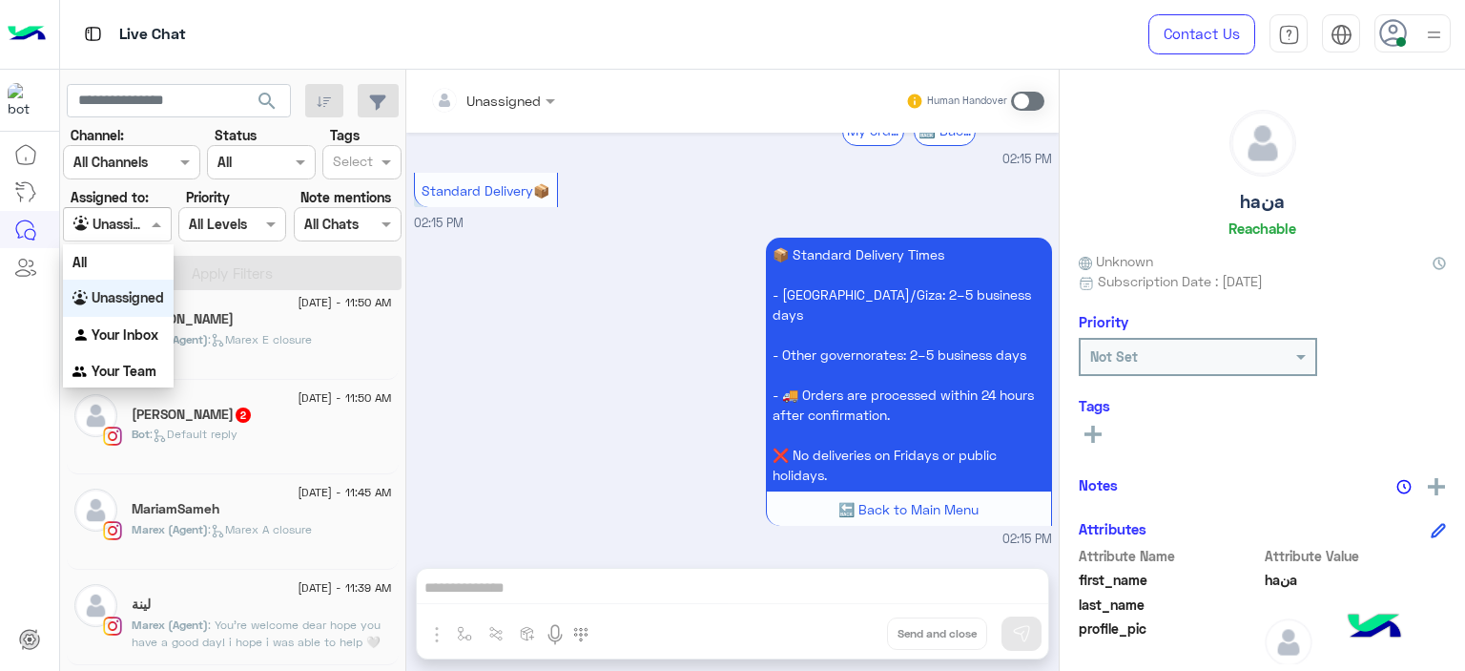
click at [160, 229] on span at bounding box center [159, 224] width 24 height 20
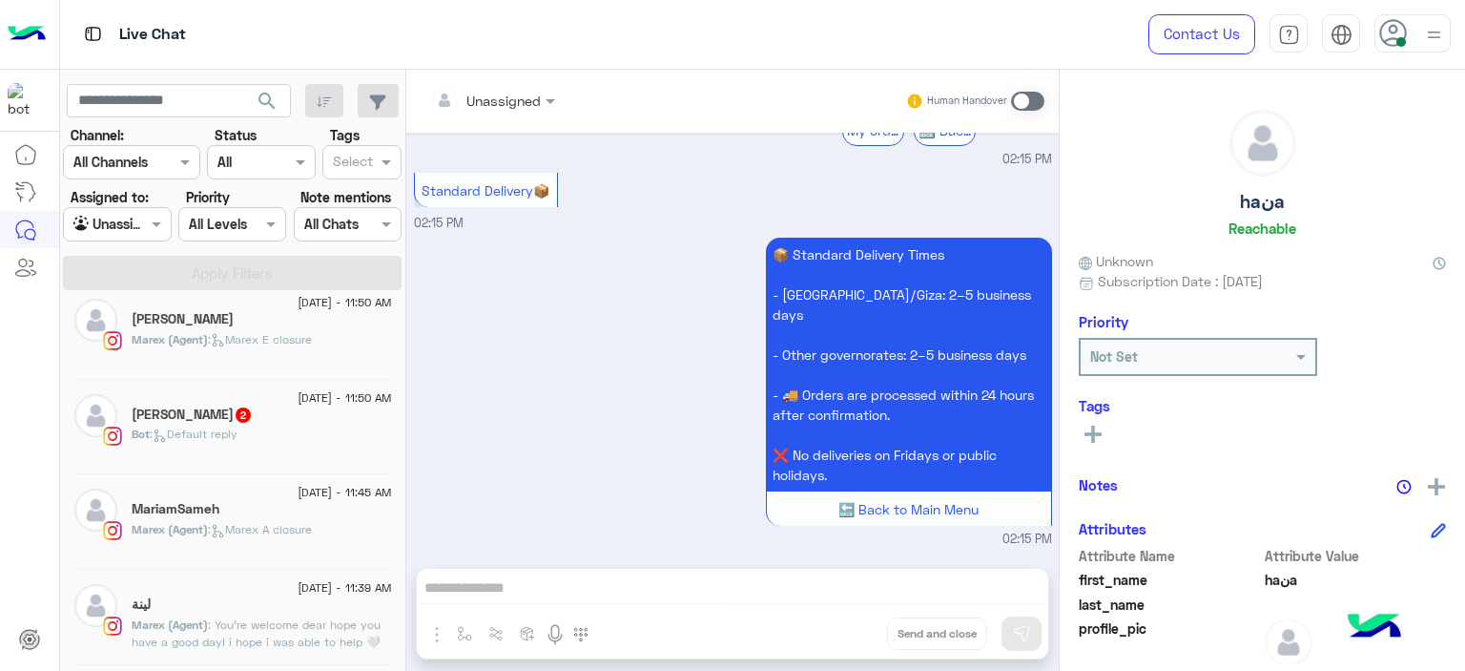
click at [354, 179] on section "Channel: Channel All Channels Status Channel All Tags Select Assigned to: Agent…" at bounding box center [233, 207] width 318 height 165
click at [353, 173] on input "text" at bounding box center [353, 164] width 40 height 20
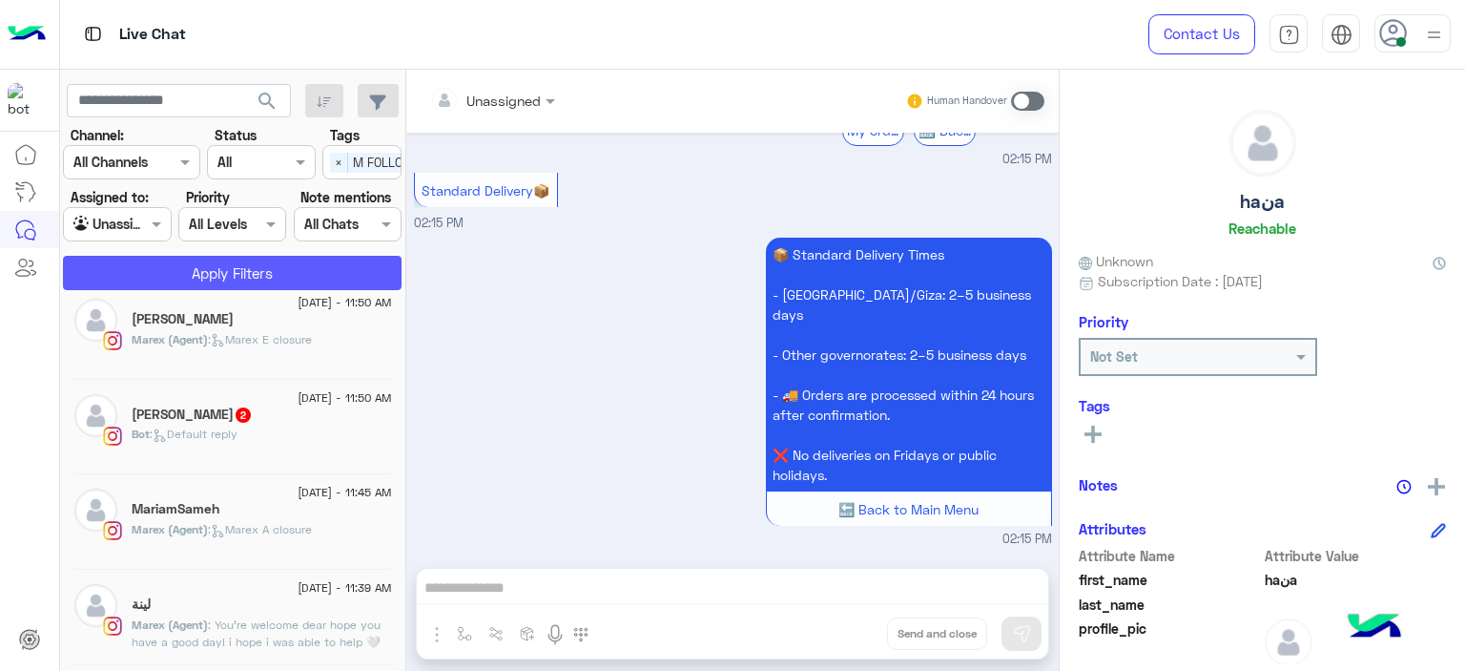
click at [327, 274] on button "Apply Filters" at bounding box center [232, 273] width 339 height 34
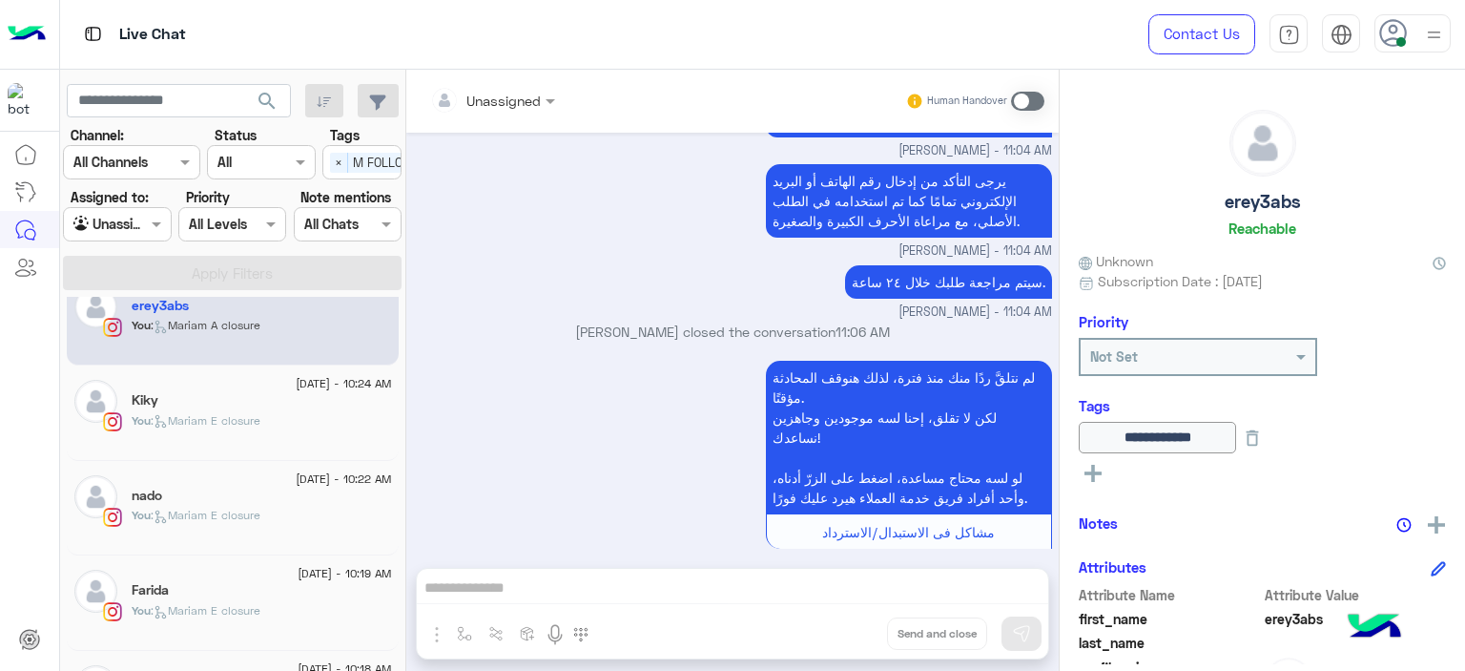
scroll to position [44, 0]
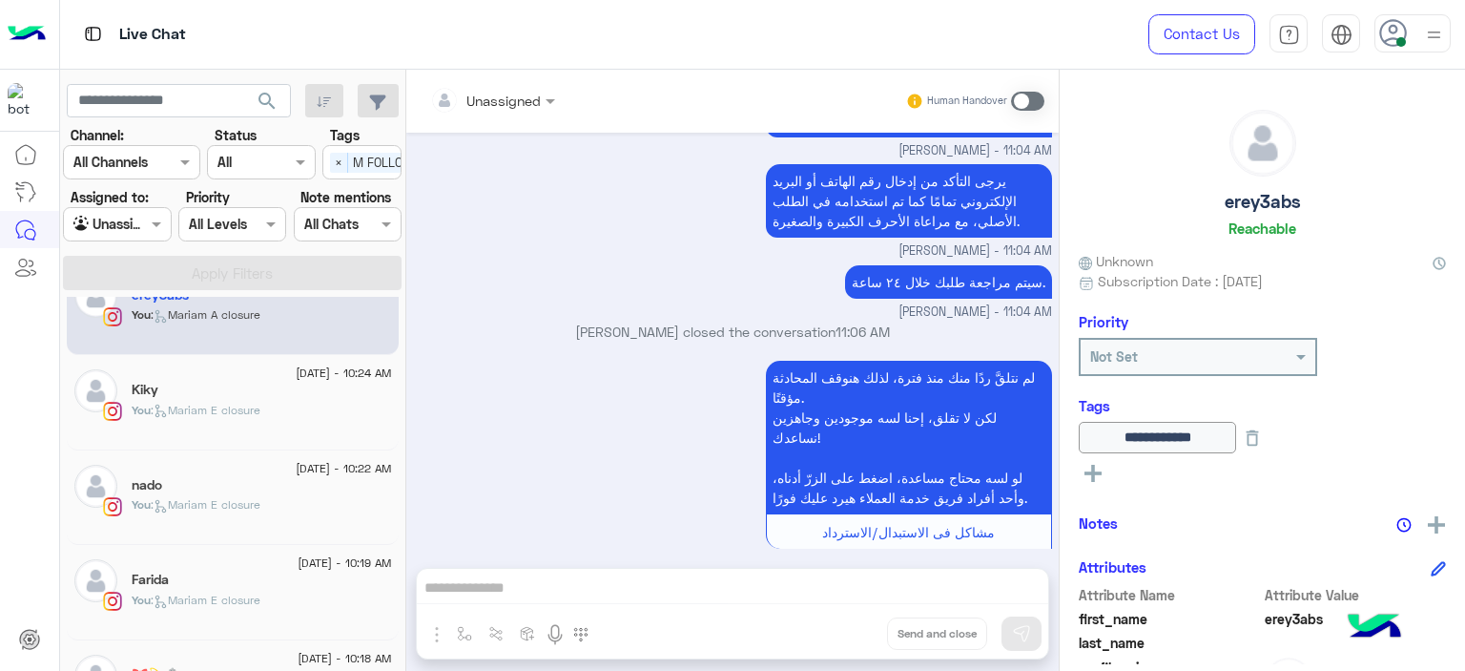
click at [237, 411] on span ": Mariam E closure" at bounding box center [206, 410] width 110 height 14
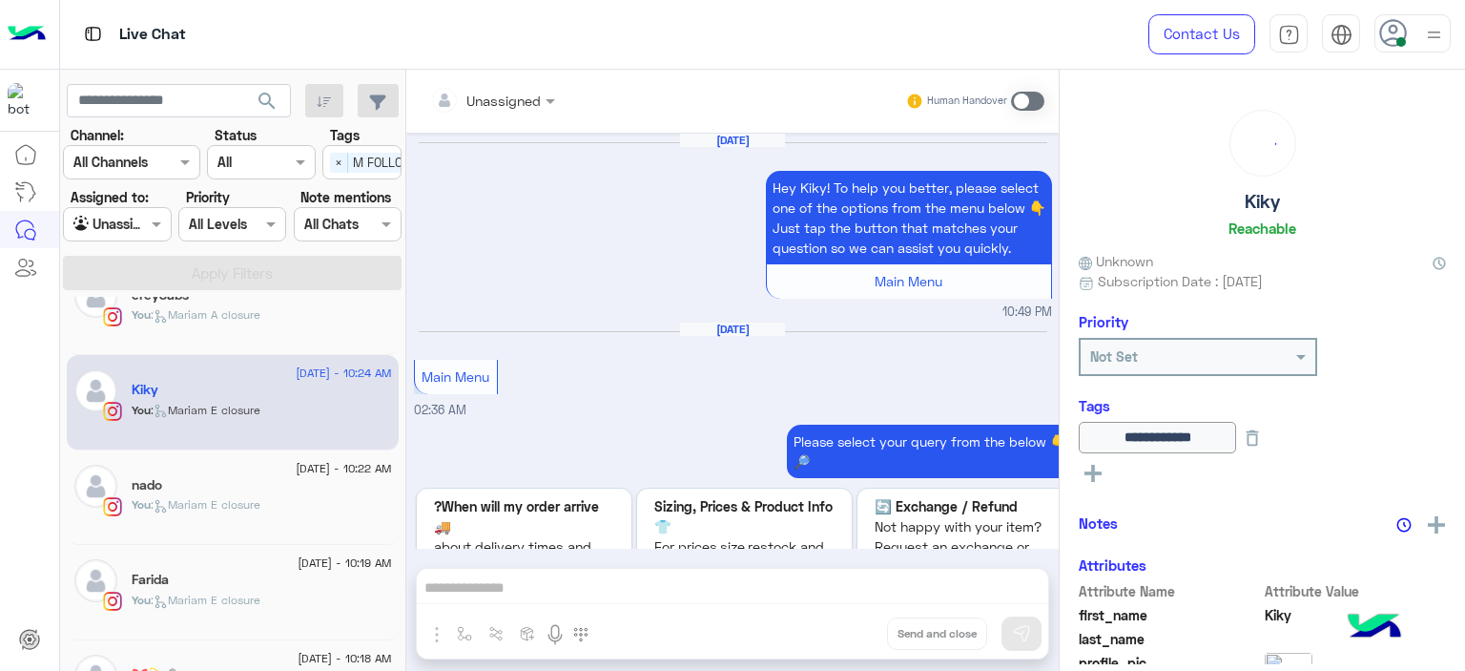
scroll to position [2488, 0]
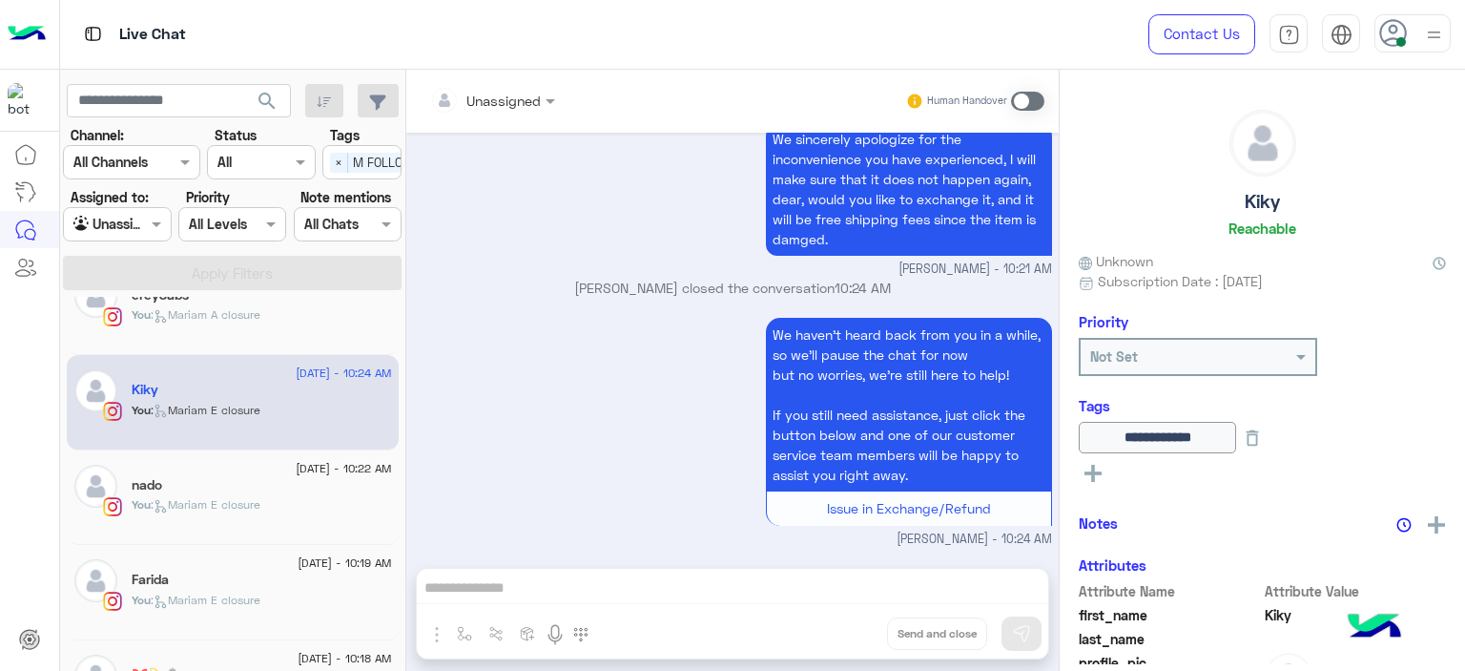
click at [296, 460] on span "[DATE] - 10:22 AM" at bounding box center [343, 468] width 95 height 17
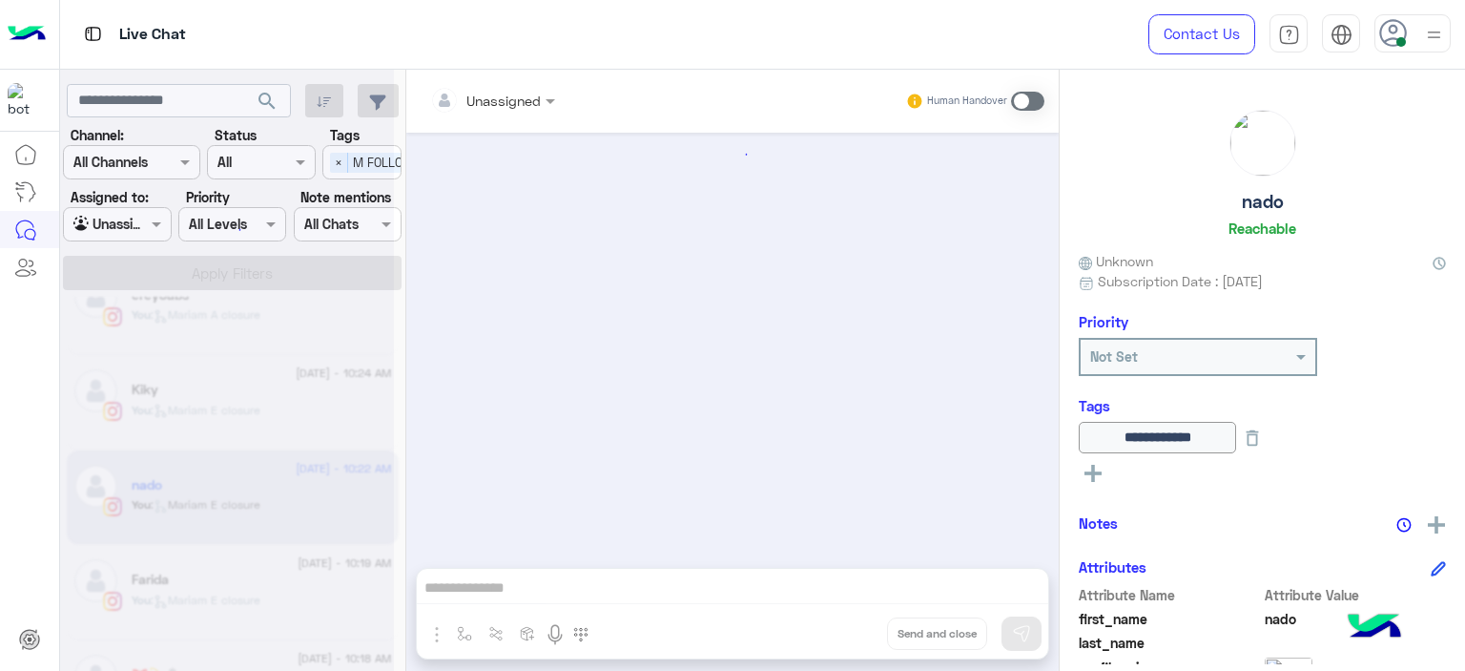
scroll to position [1801, 0]
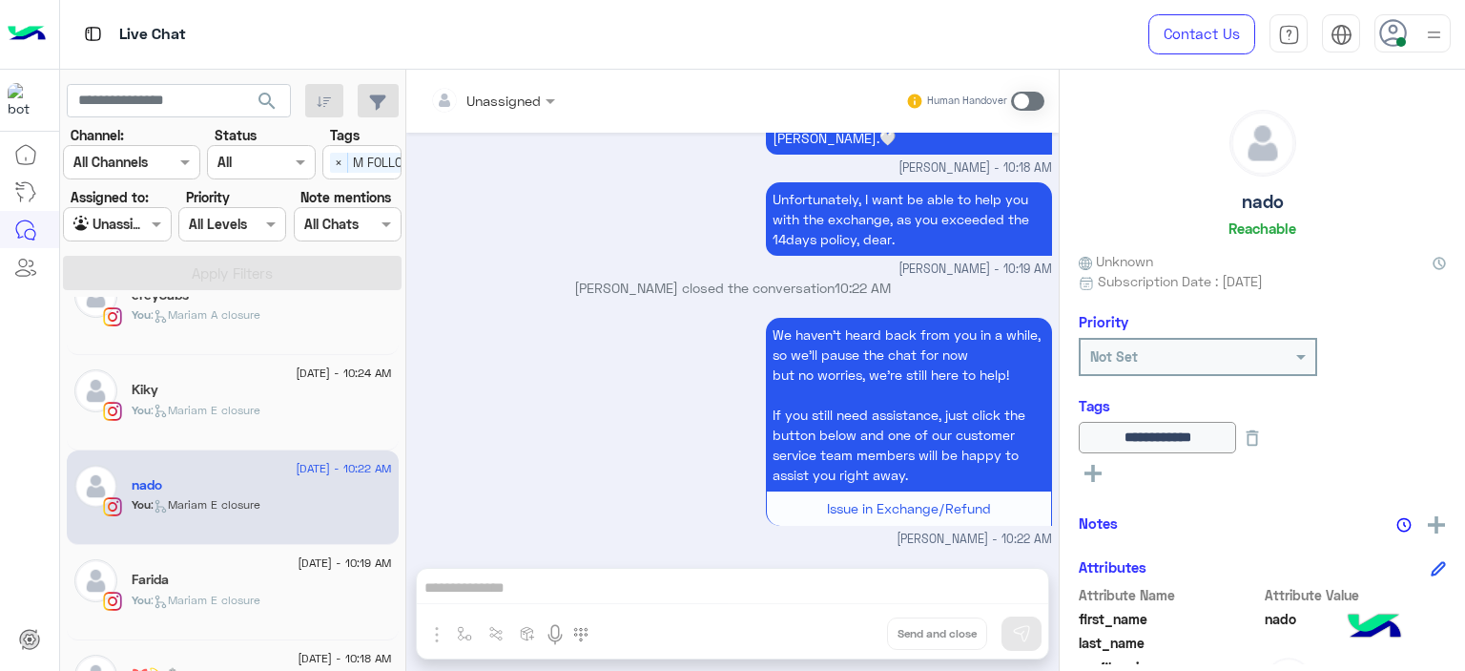
click at [260, 549] on div "25 August - 10:19 AM Farida You : Mariam E closure" at bounding box center [233, 592] width 332 height 95
click at [248, 594] on span ": Mariam E closure" at bounding box center [206, 599] width 110 height 14
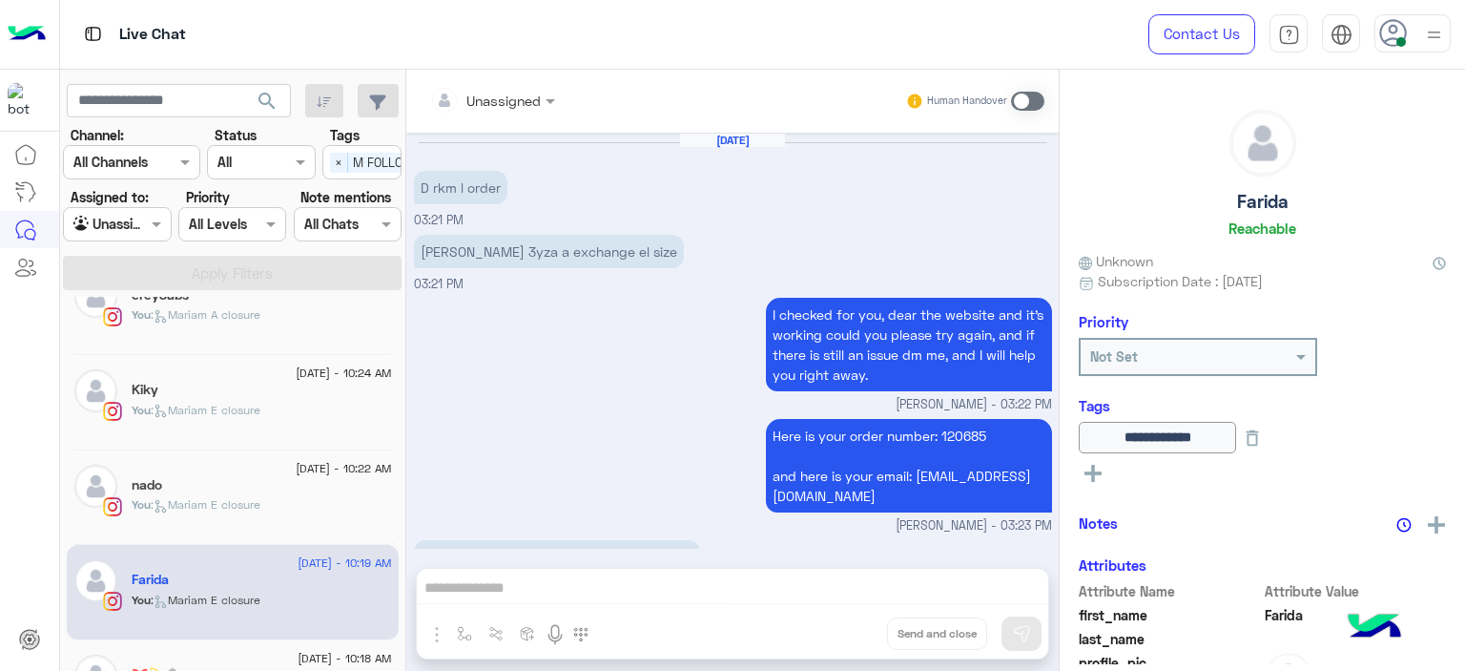
scroll to position [1476, 0]
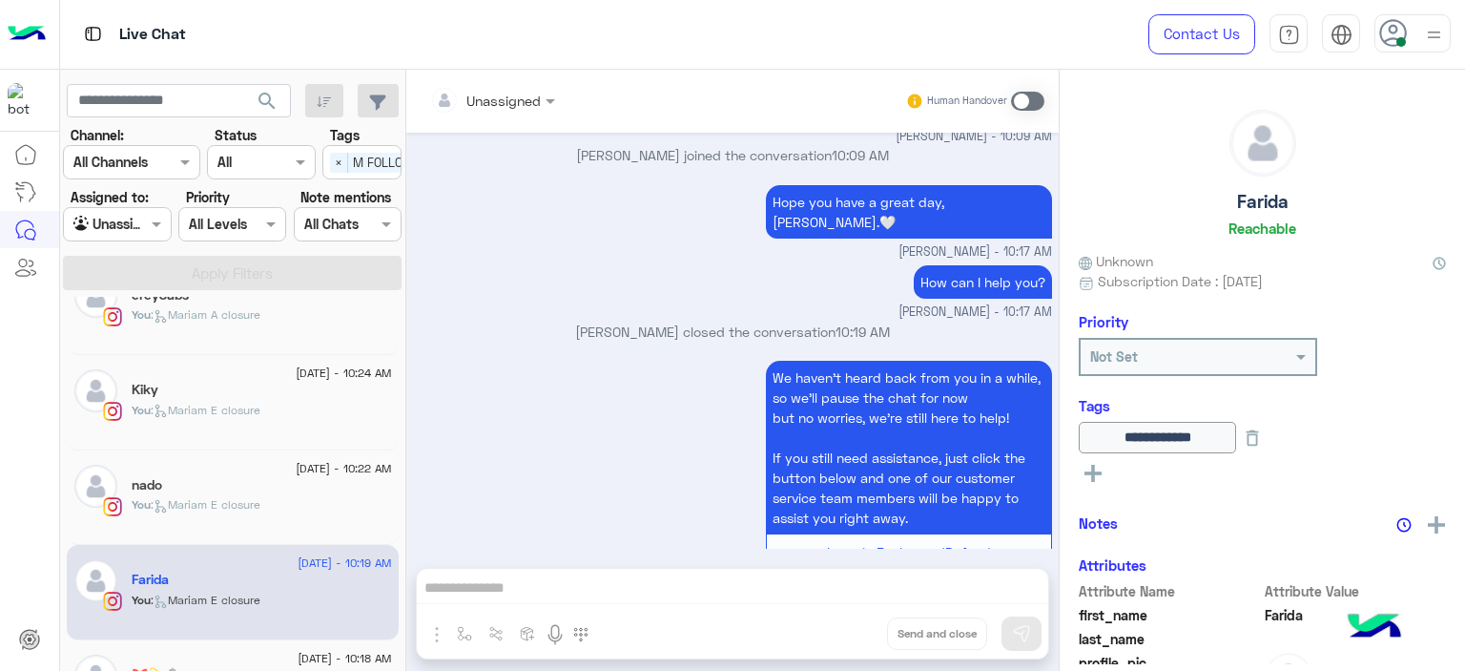
click at [236, 654] on div "[DATE] - 10:18 AM" at bounding box center [262, 660] width 260 height 12
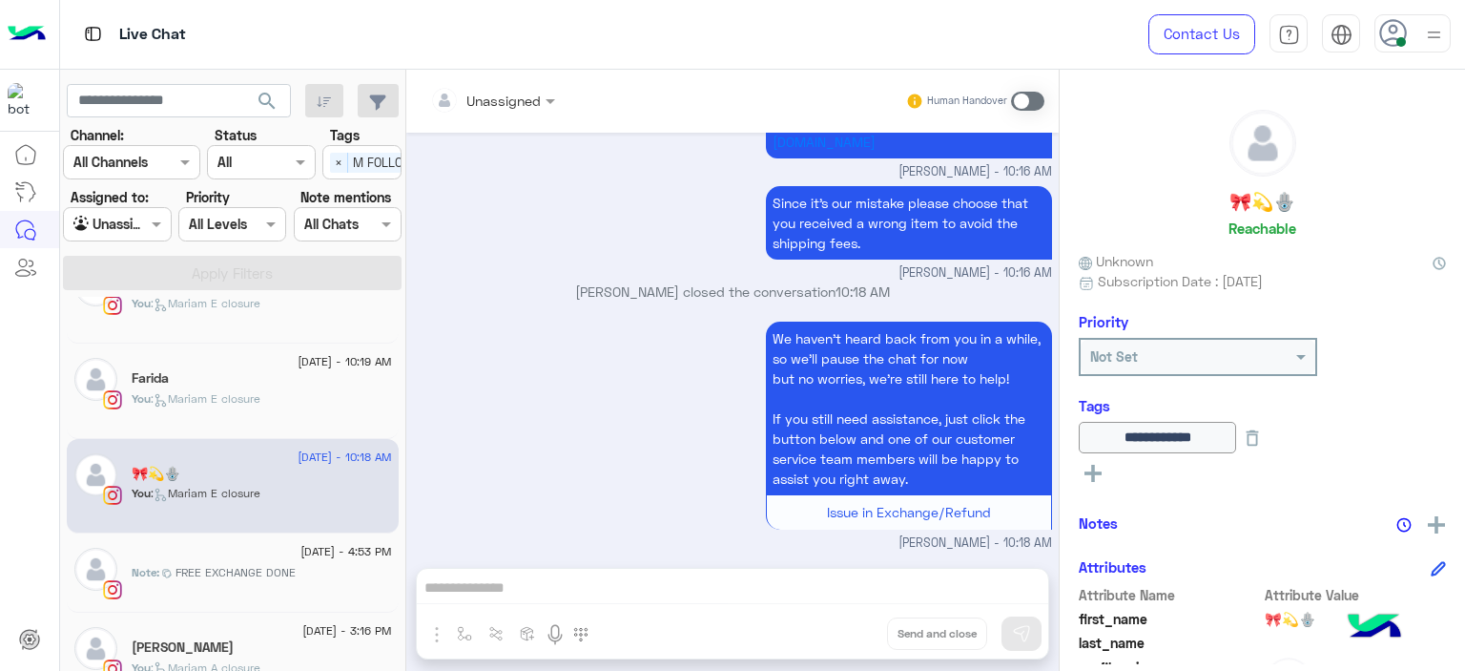
scroll to position [261, 0]
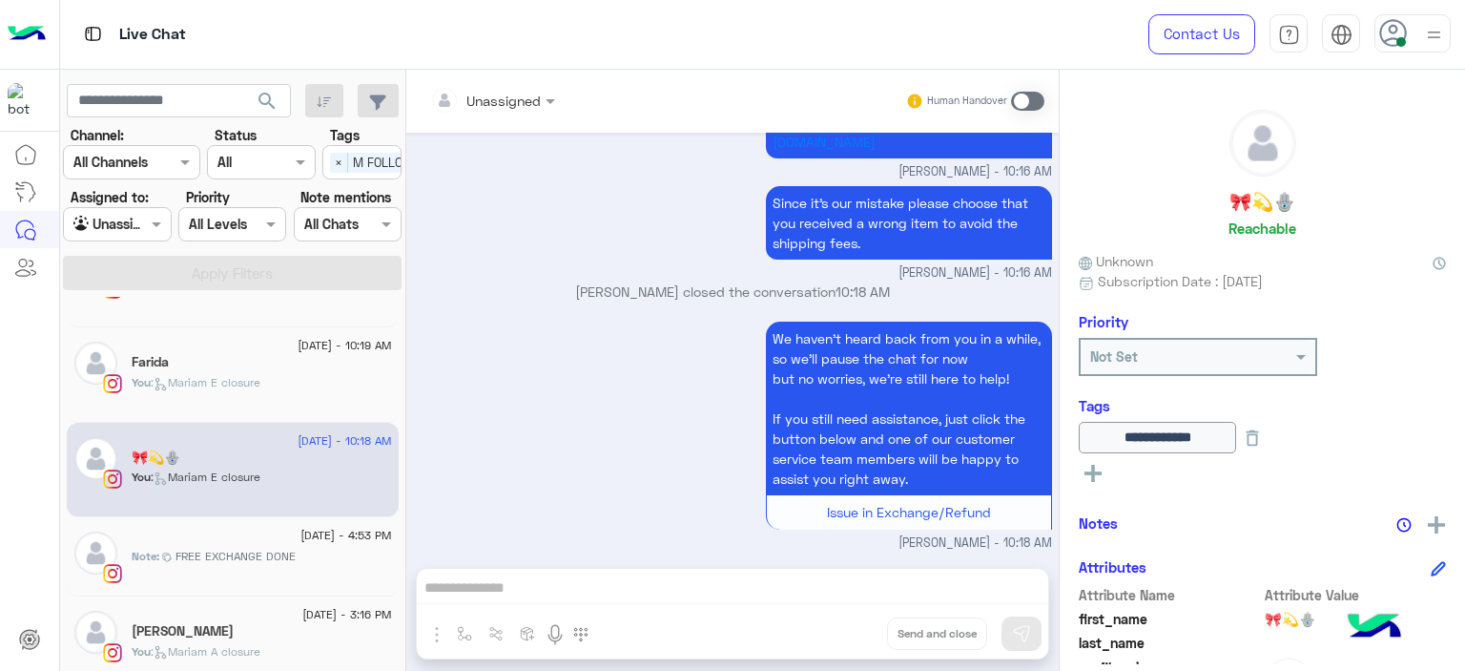
click at [206, 554] on span "FREE EXCHANGE DONE" at bounding box center [236, 556] width 120 height 17
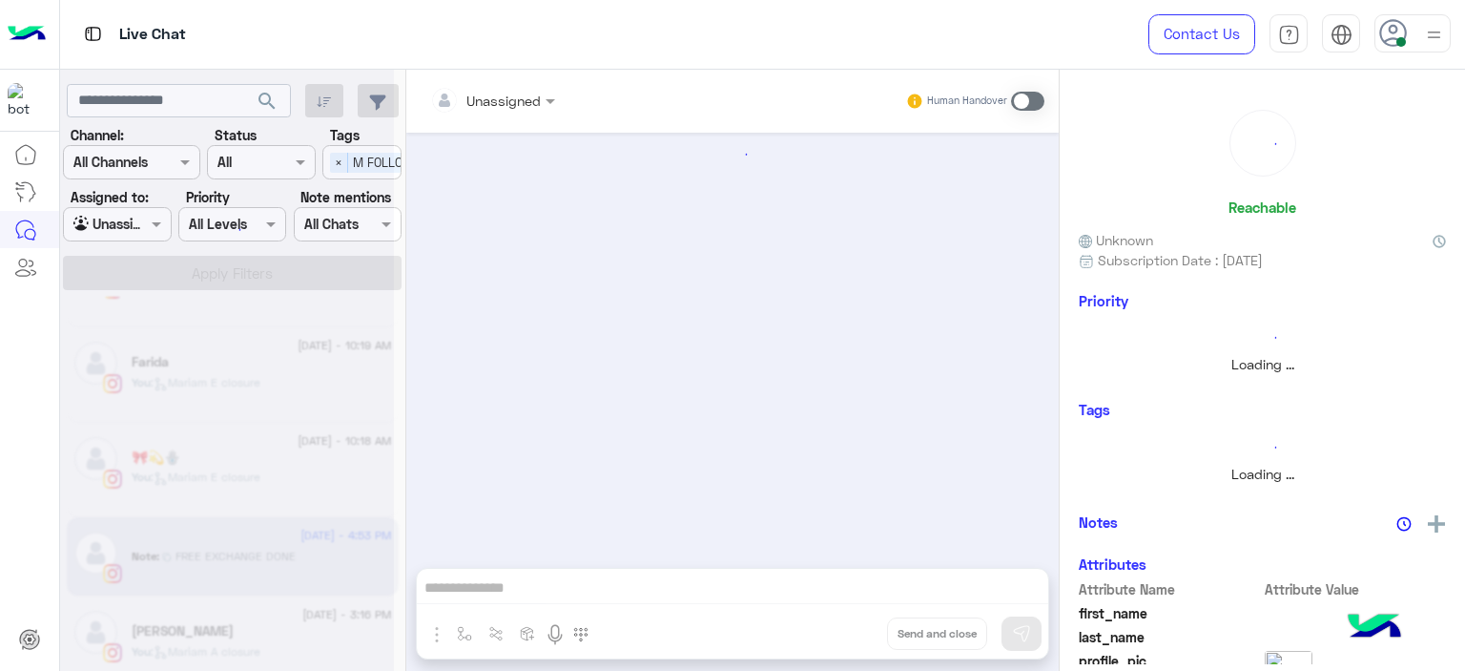
scroll to position [1099, 0]
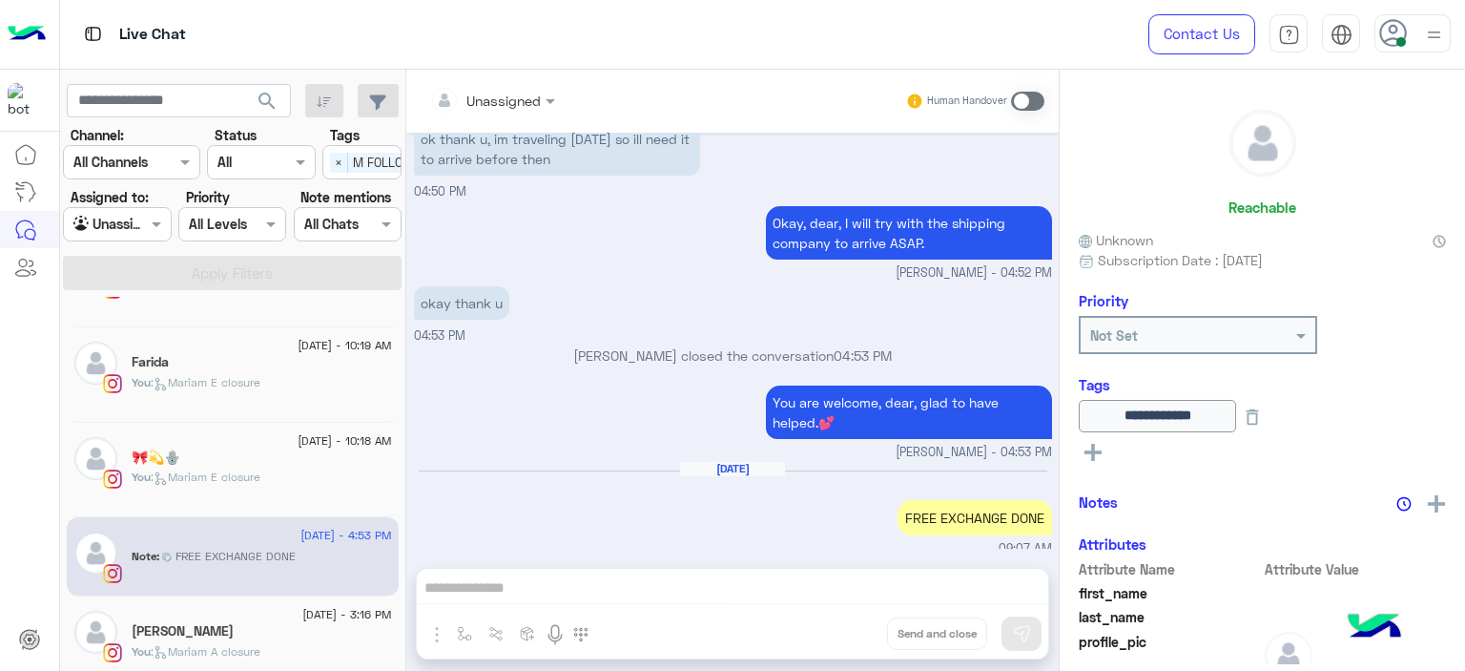
click at [206, 617] on div "[DATE] - 3:16 PM" at bounding box center [262, 617] width 260 height 12
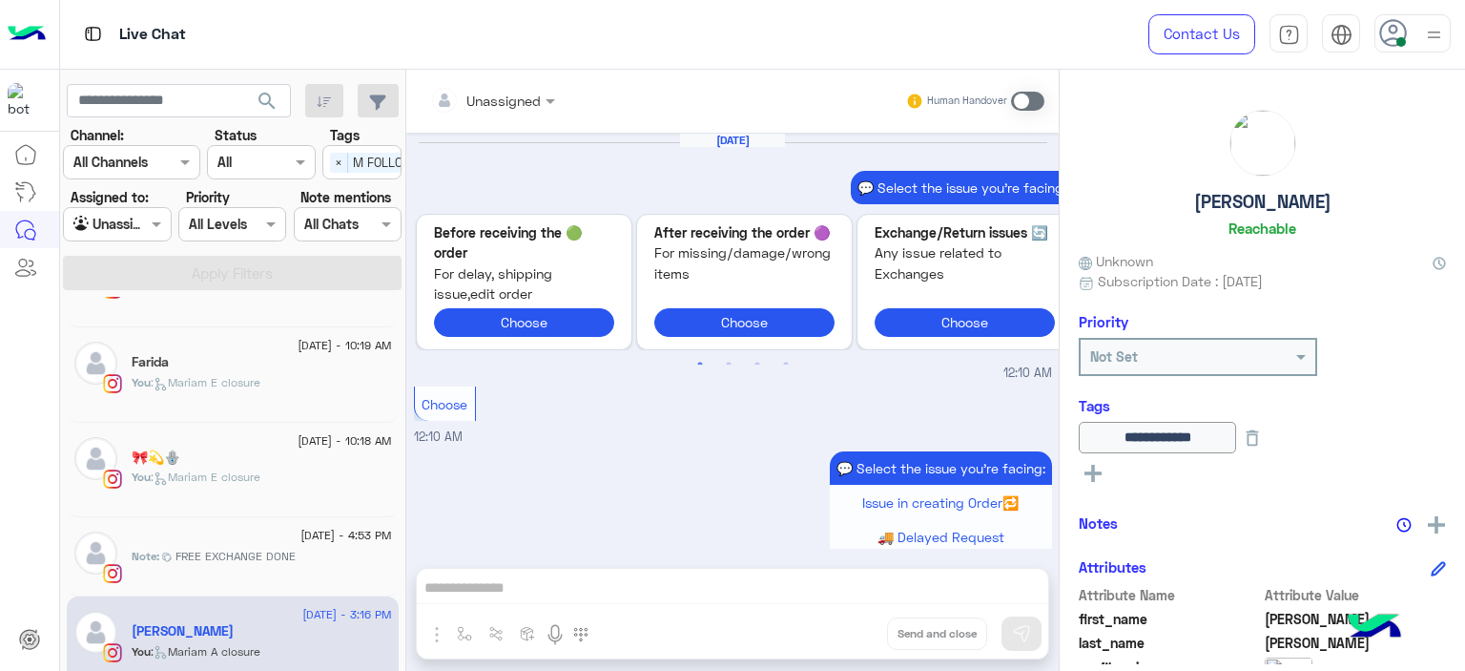
scroll to position [1379, 0]
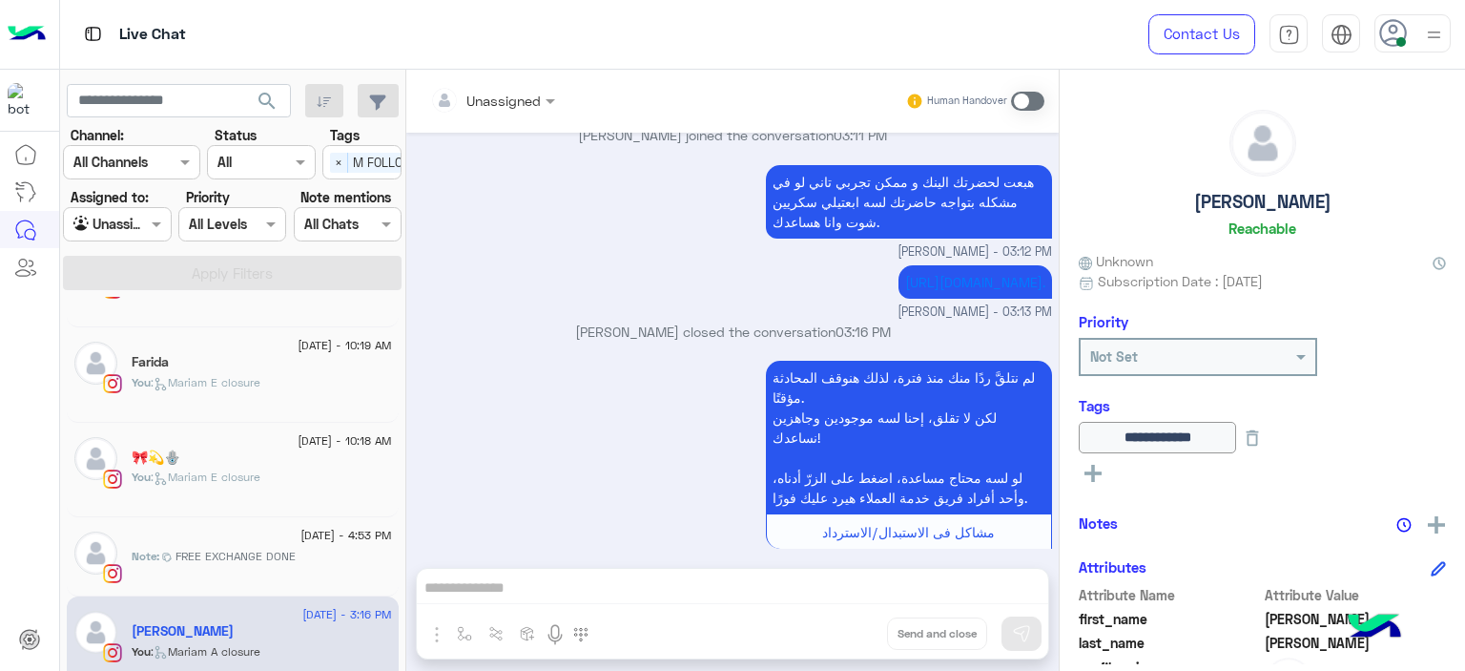
click at [220, 548] on span "FREE EXCHANGE DONE" at bounding box center [236, 556] width 120 height 17
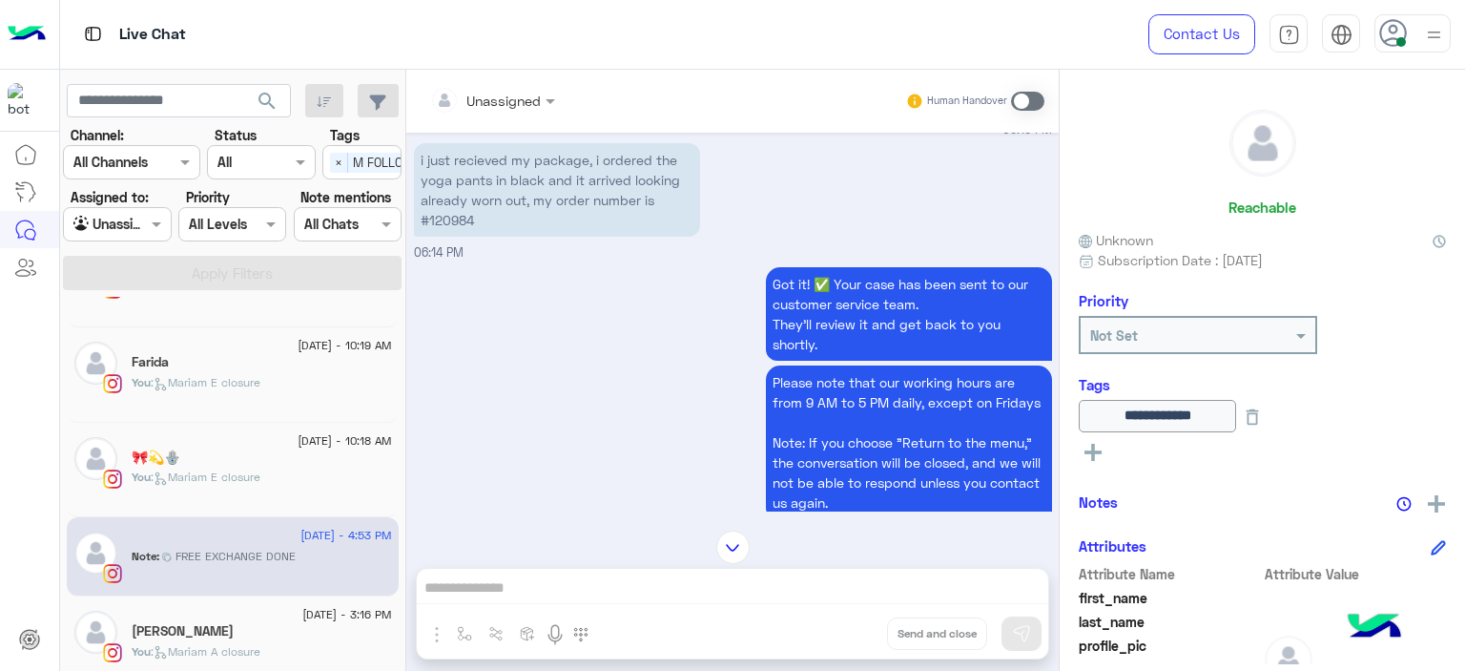
scroll to position [1626, 0]
click at [447, 222] on p "i just recieved my package, i ordered the yoga pants in black and it arrived lo…" at bounding box center [557, 188] width 286 height 93
copy p "120984"
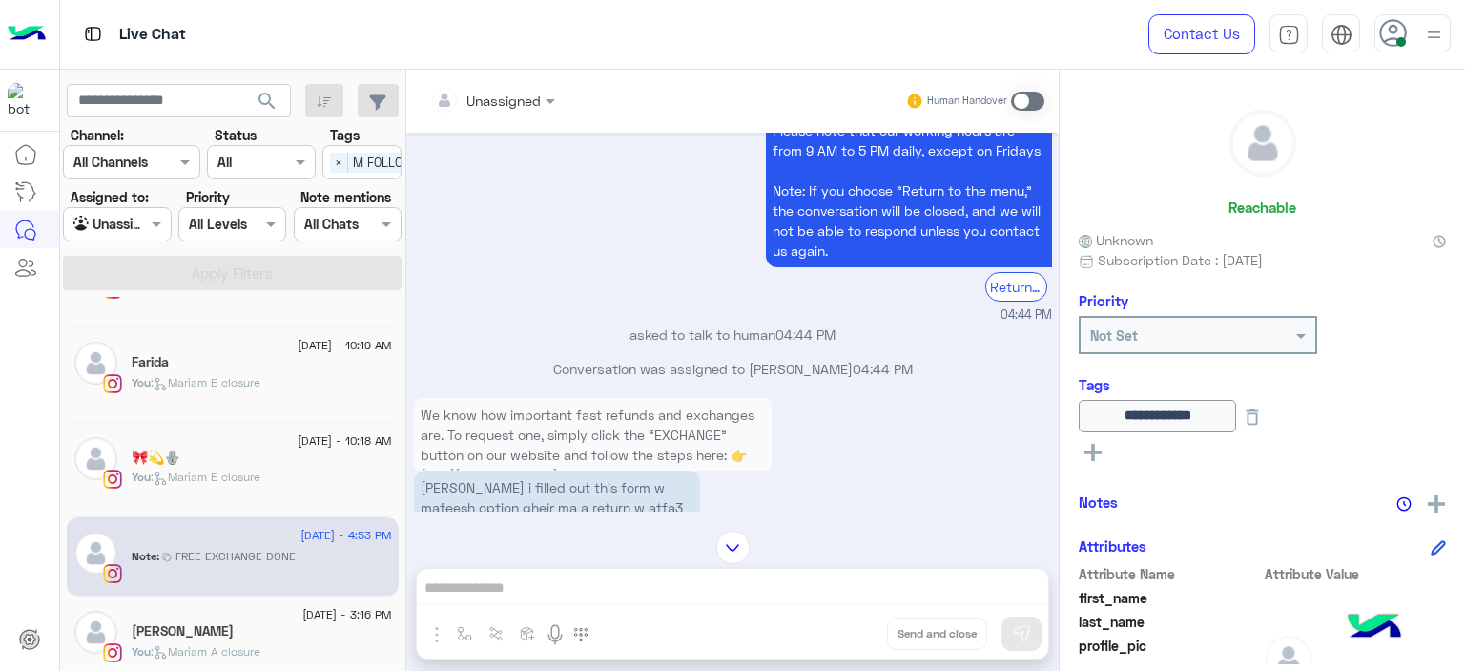
scroll to position [4767, 0]
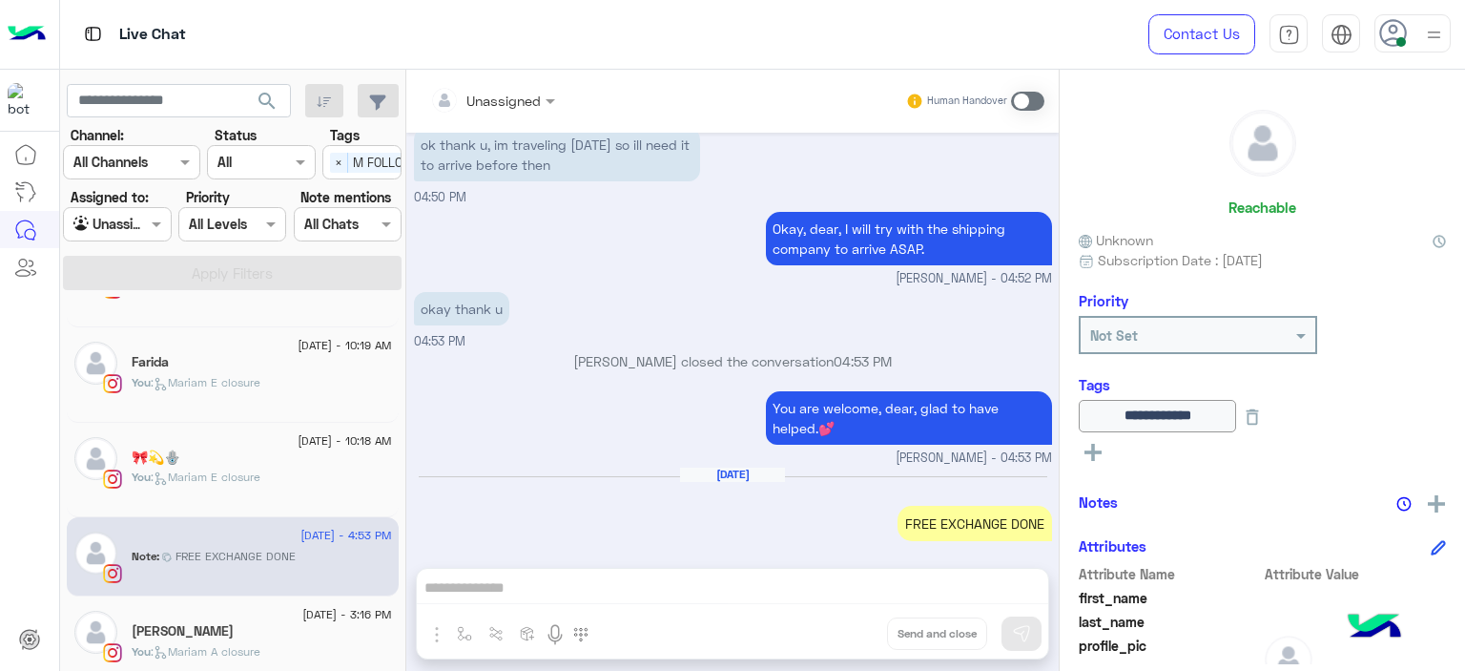
drag, startPoint x: 442, startPoint y: 475, endPoint x: 294, endPoint y: 706, distance: 274.2
click at [294, 670] on html "Live Chat Contact Us Help Center عربي English search Channel: Channel All Chann…" at bounding box center [732, 335] width 1465 height 671
click at [302, 619] on span "[DATE] - 3:16 PM" at bounding box center [346, 614] width 89 height 17
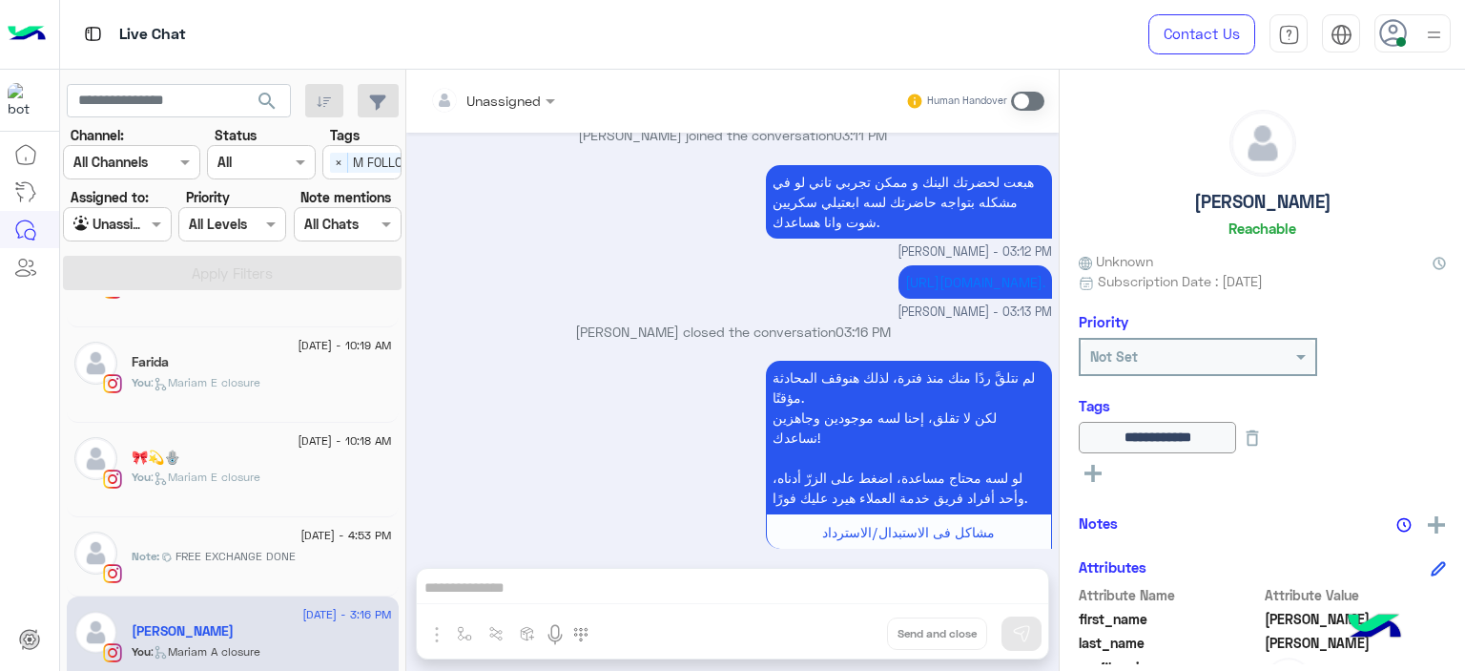
scroll to position [374, 0]
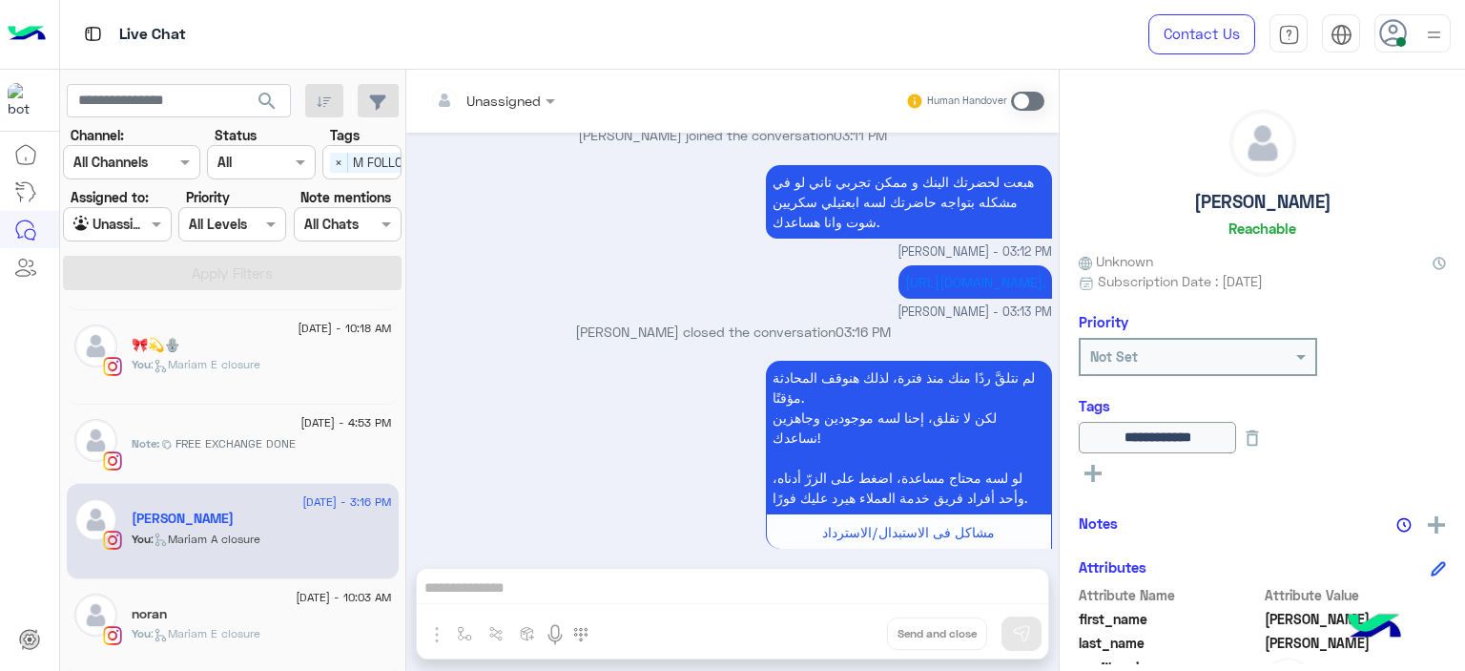
click at [262, 607] on div "noran" at bounding box center [262, 616] width 260 height 20
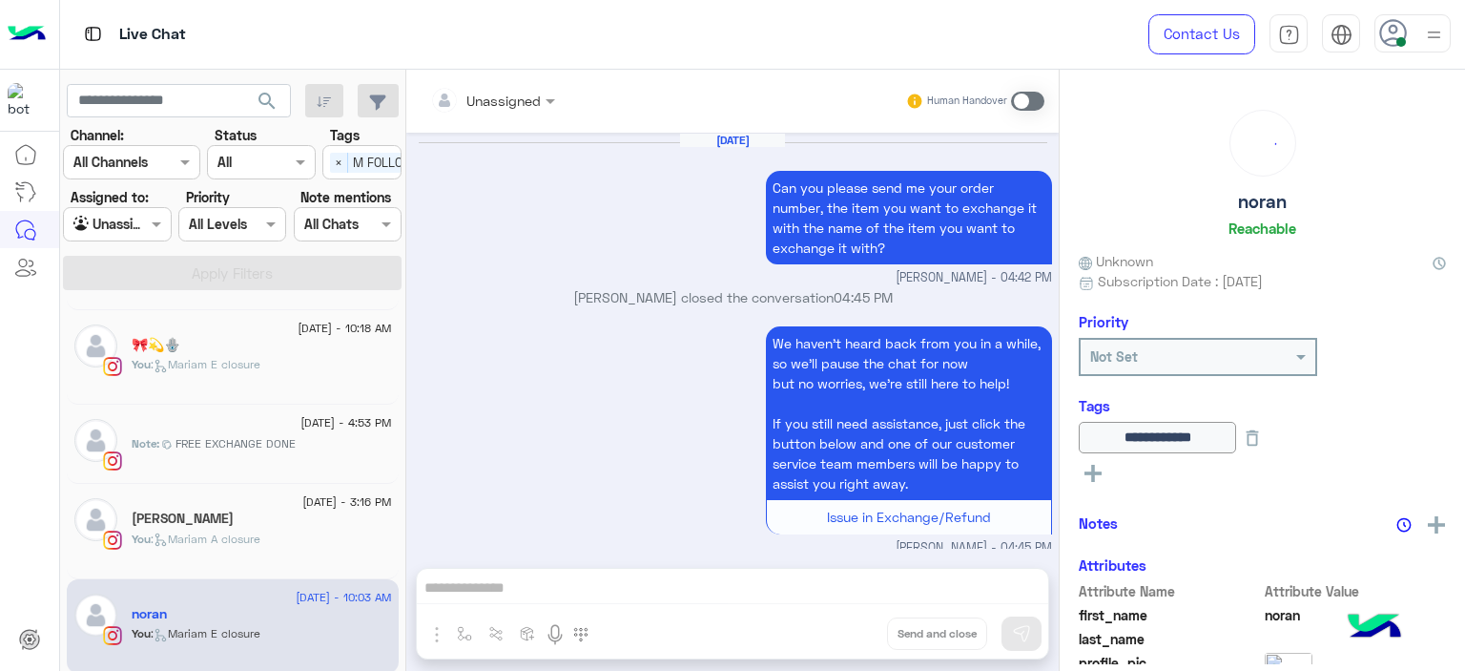
scroll to position [1676, 0]
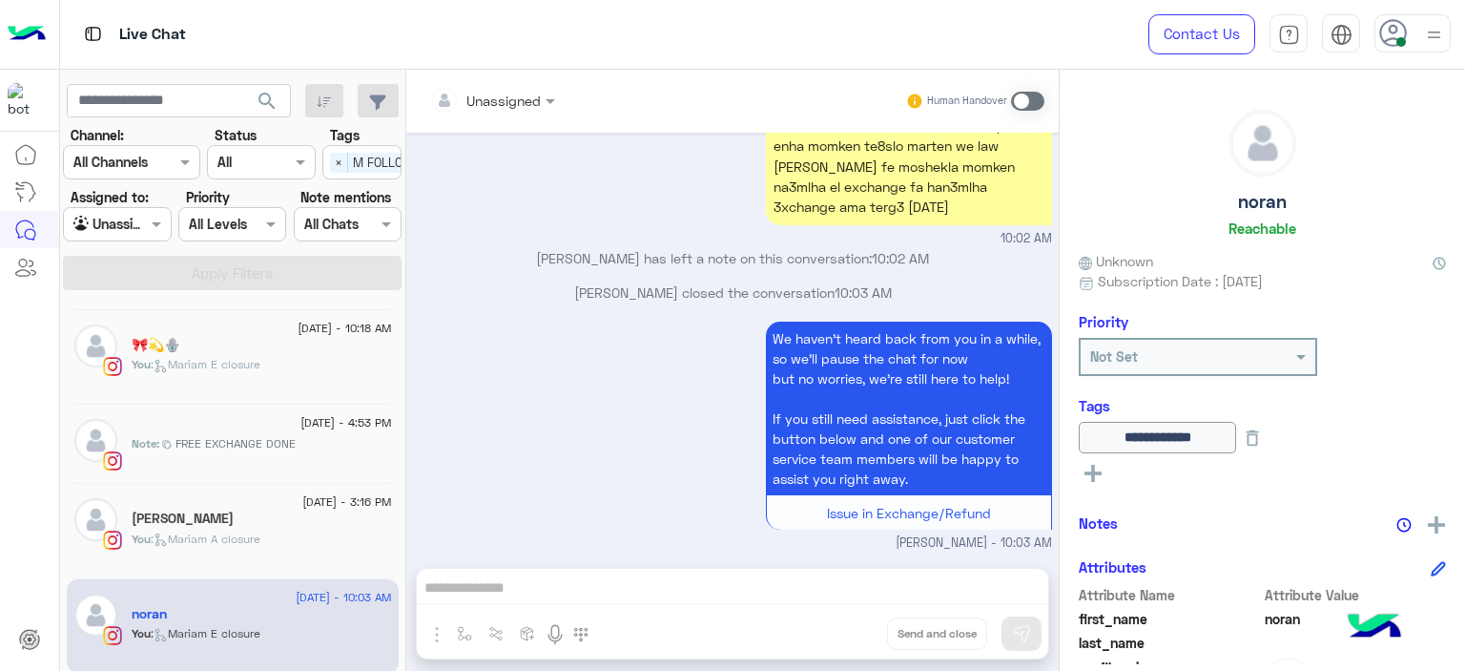
click at [260, 536] on span ": Mariam A closure" at bounding box center [206, 538] width 110 height 14
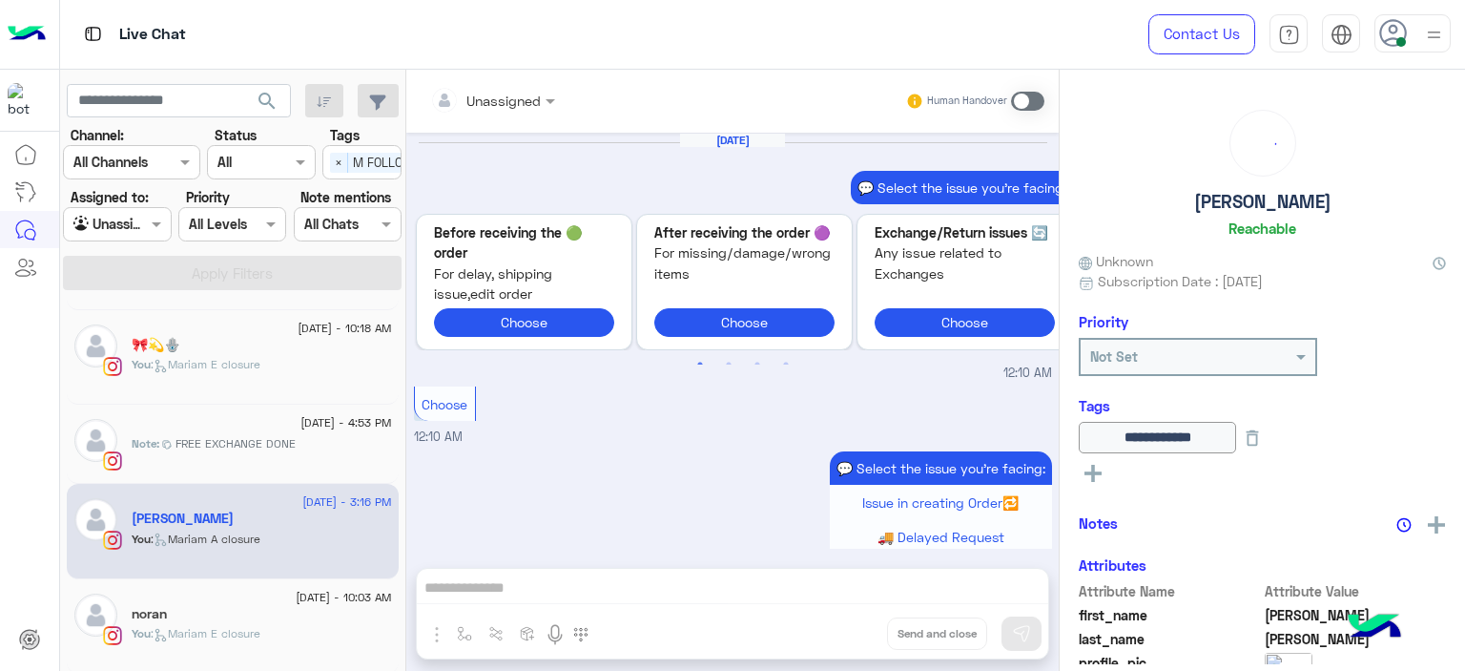
scroll to position [1379, 0]
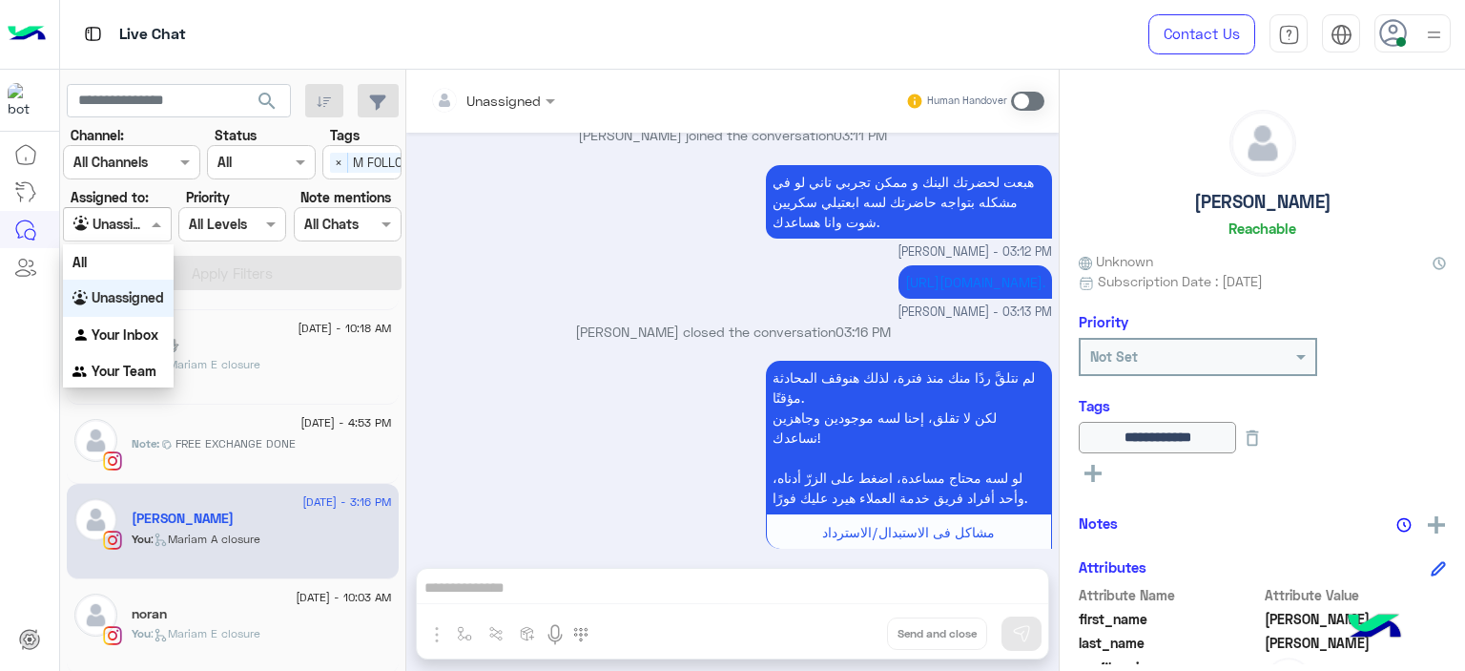
click at [145, 218] on div at bounding box center [117, 224] width 106 height 22
click at [137, 330] on b "Your Inbox" at bounding box center [125, 334] width 67 height 16
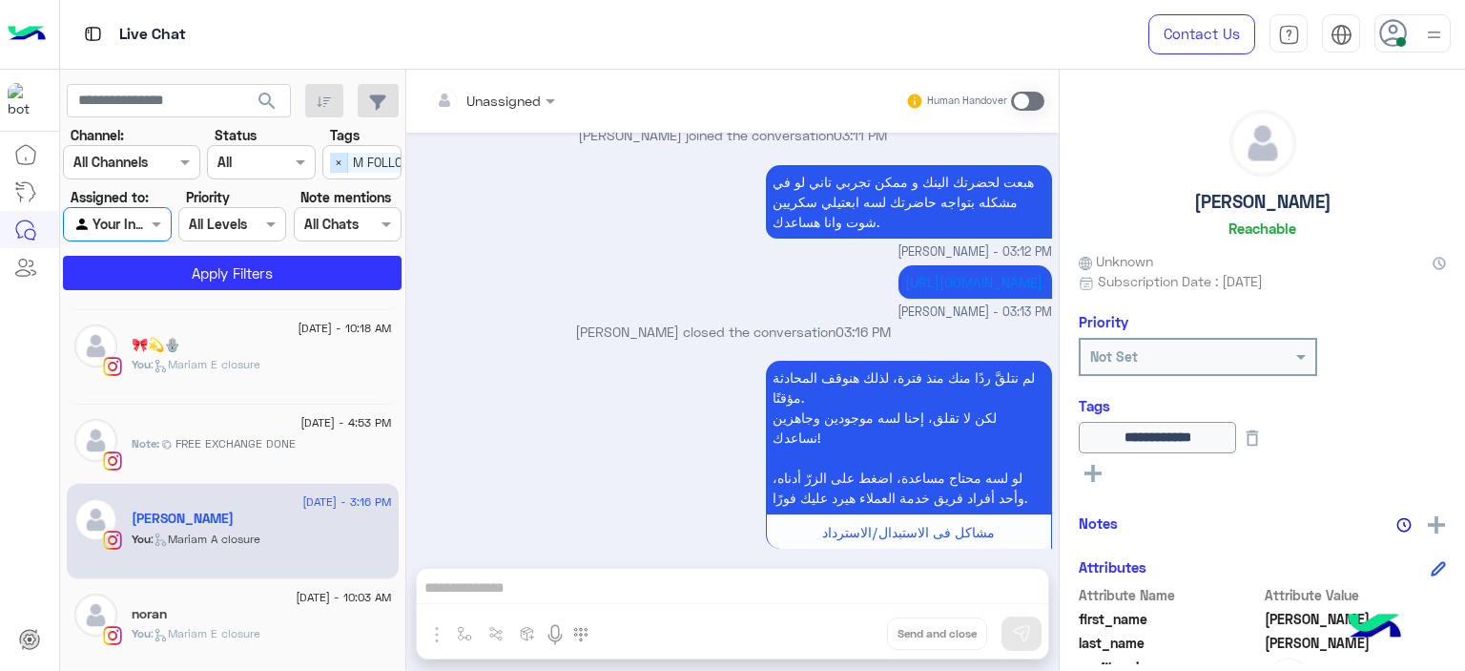
click at [338, 153] on span "×" at bounding box center [339, 163] width 18 height 20
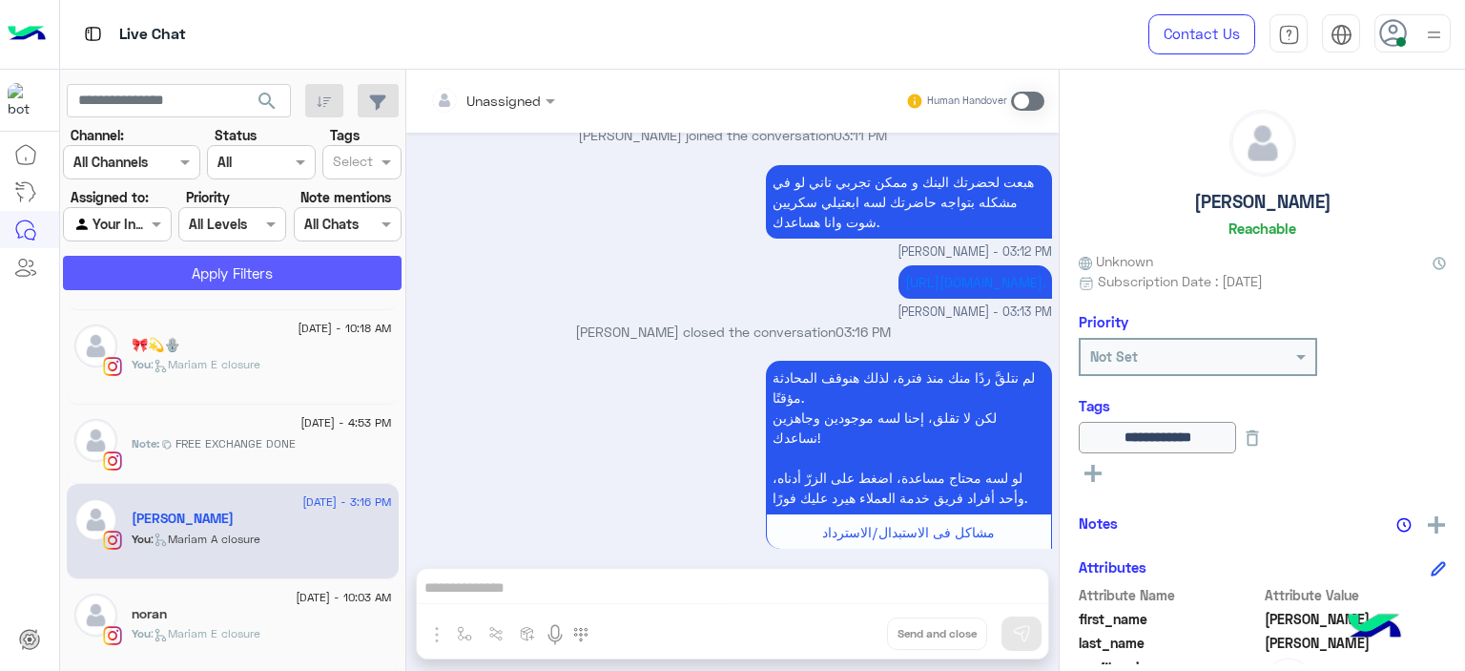
click at [305, 275] on button "Apply Filters" at bounding box center [232, 273] width 339 height 34
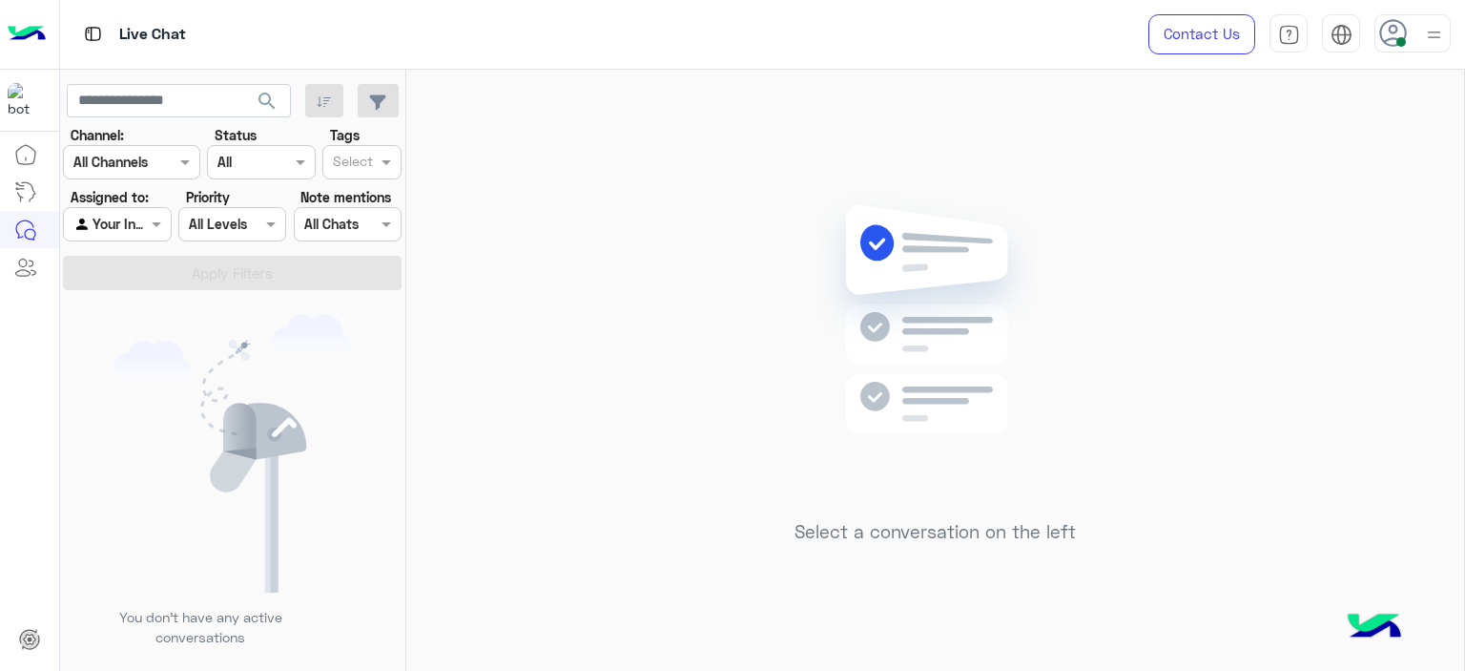
click at [598, 264] on div "Select a conversation on the left" at bounding box center [935, 374] width 1058 height 609
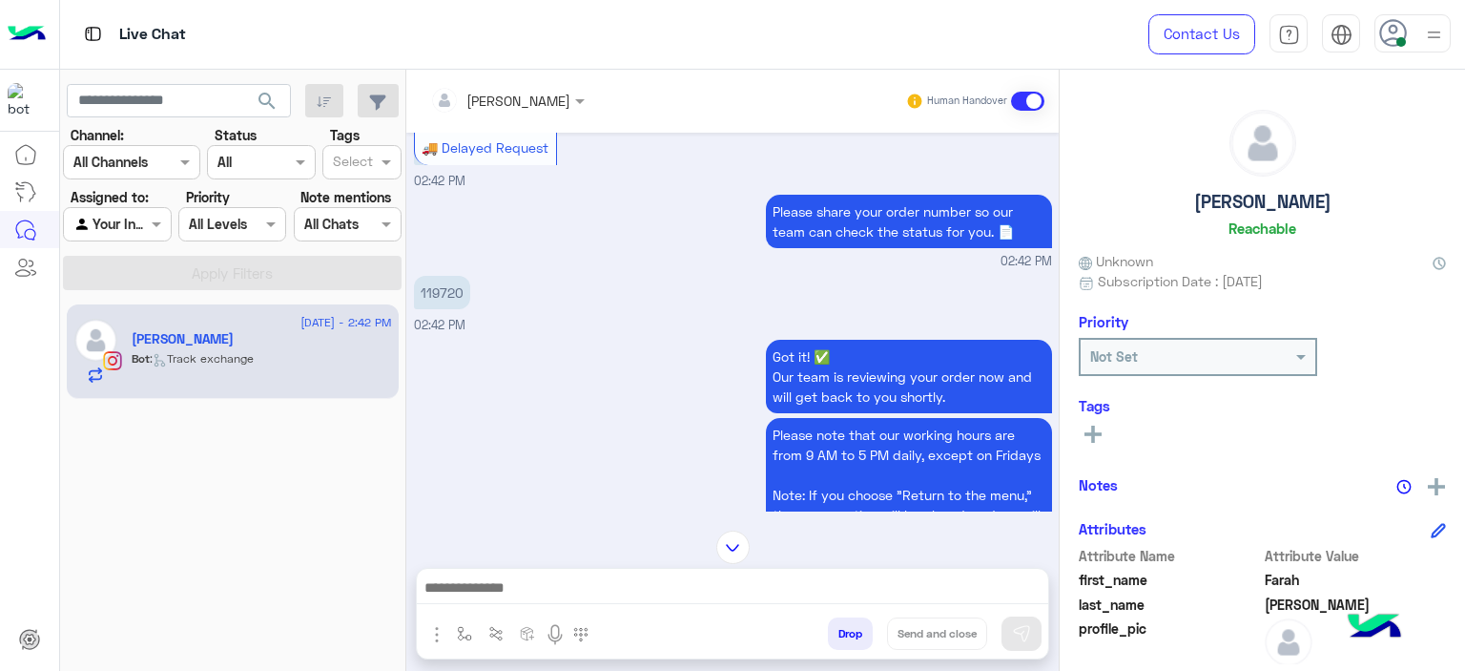
scroll to position [2294, 0]
click at [456, 291] on p "119720" at bounding box center [442, 294] width 56 height 33
copy p "119720"
click at [543, 209] on div "Please share your order number so our team can check the status for you. 📄 02:4…" at bounding box center [733, 232] width 638 height 81
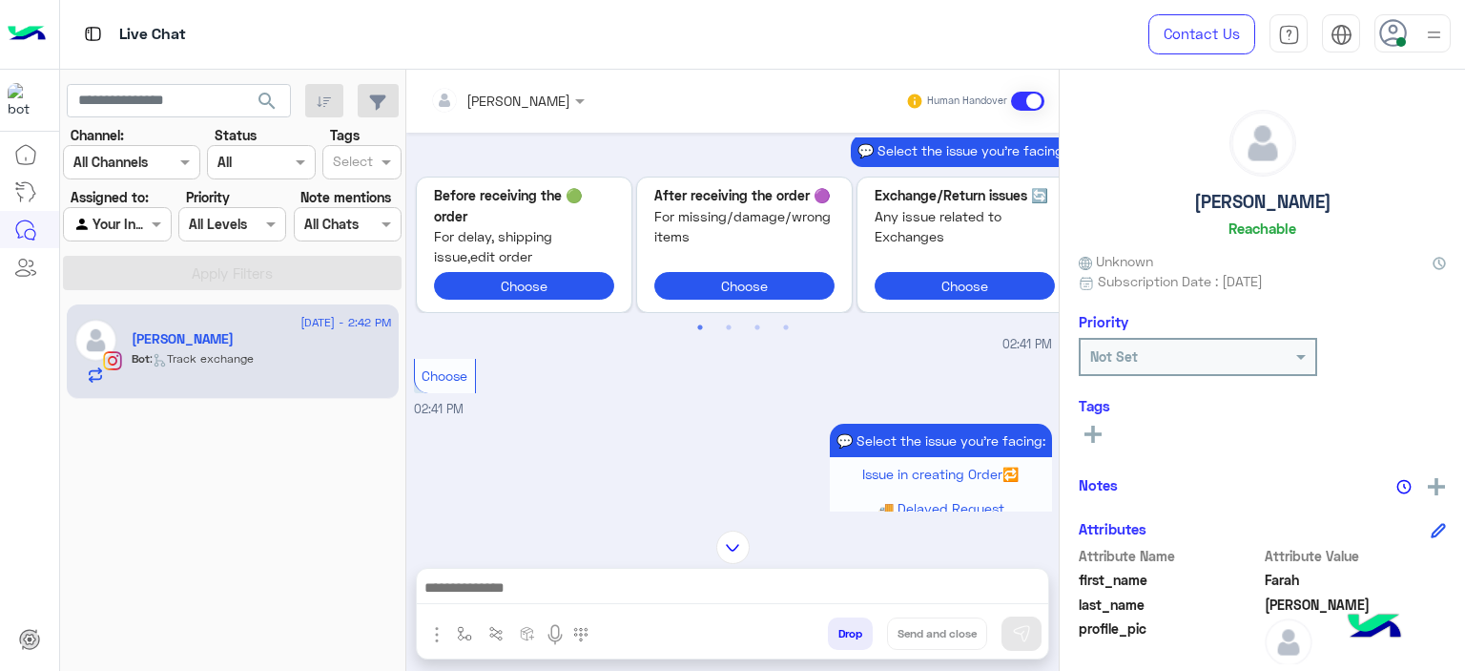
scroll to position [3139, 0]
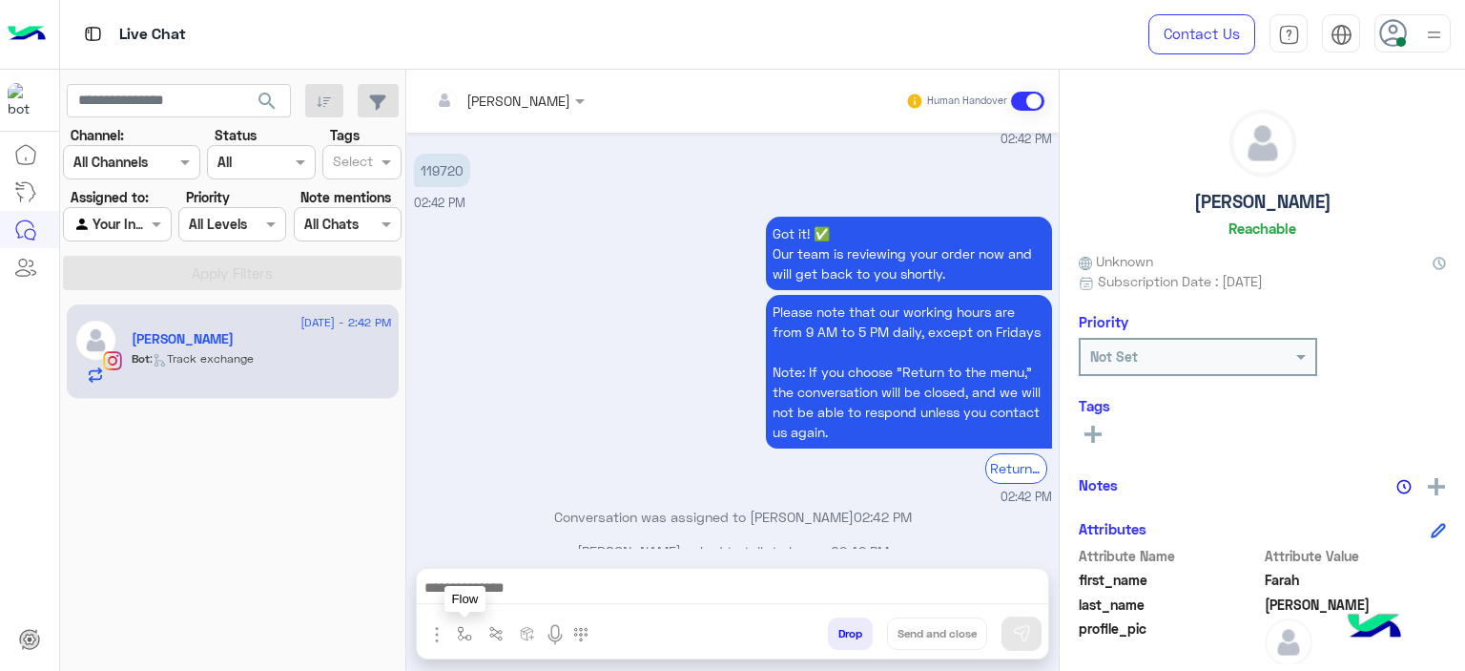
click at [463, 629] on img "button" at bounding box center [464, 633] width 15 height 15
click at [501, 600] on input "text" at bounding box center [499, 592] width 78 height 22
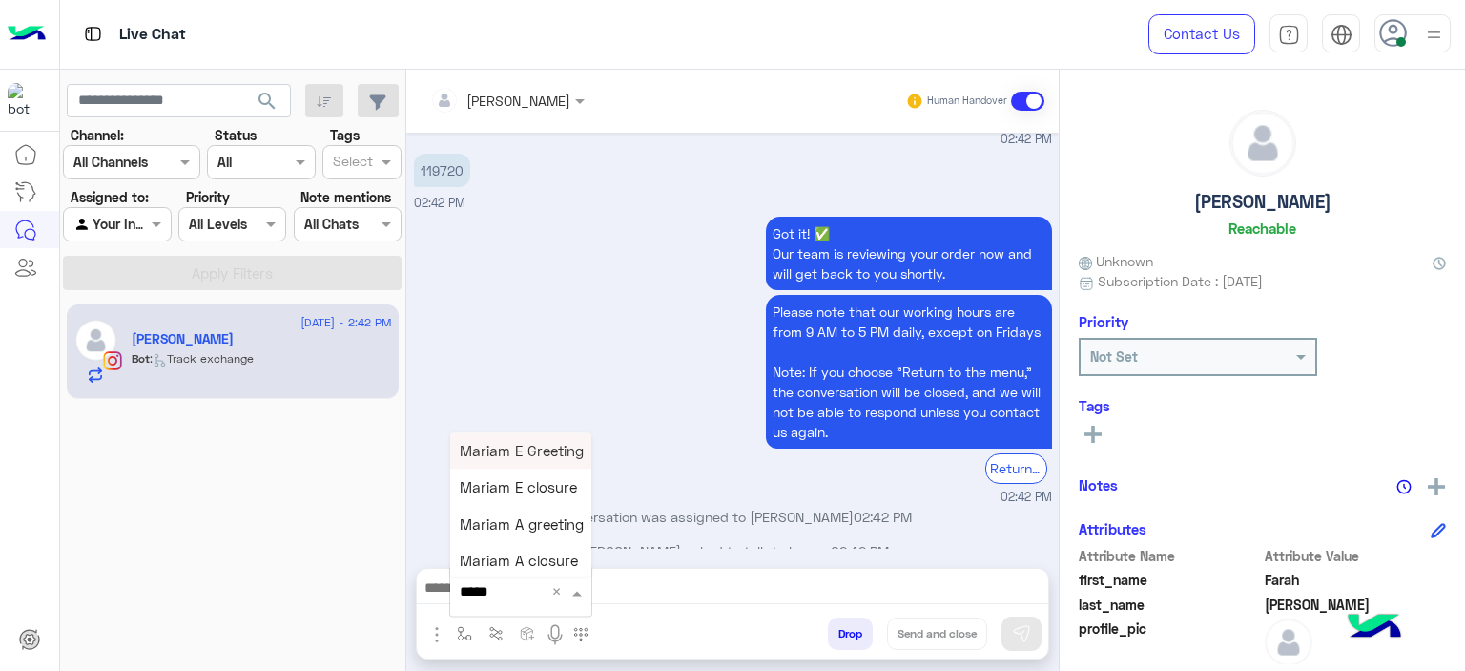
type input "******"
click at [550, 452] on span "Mariam E Greeting" at bounding box center [522, 450] width 124 height 17
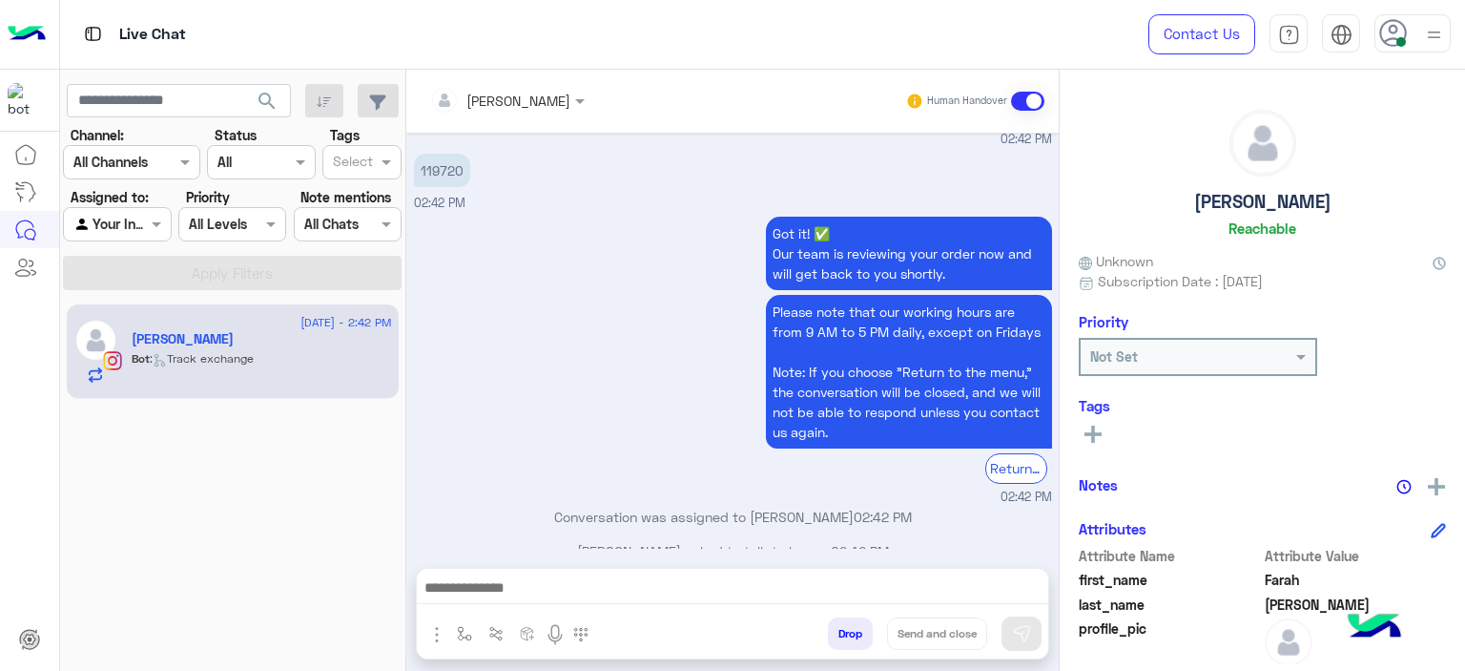
type textarea "**********"
click at [1015, 629] on img at bounding box center [1021, 633] width 19 height 19
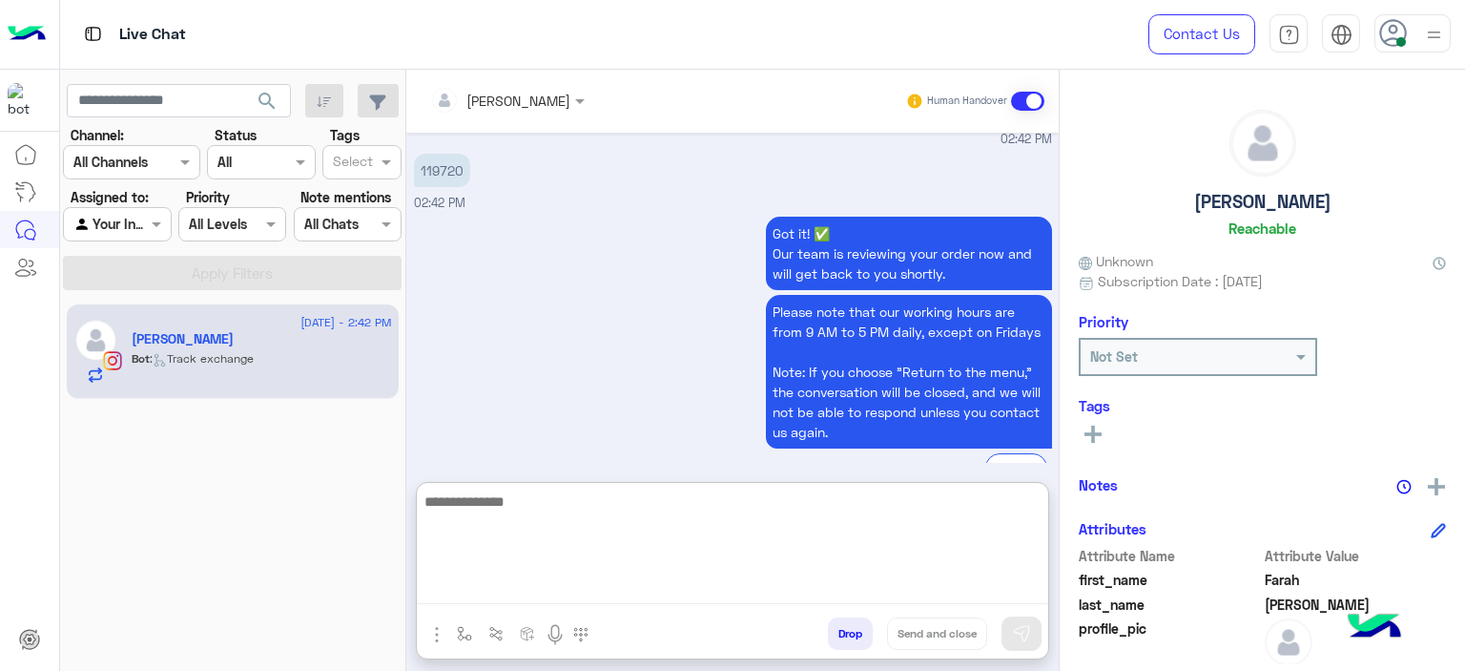
click at [623, 601] on textarea at bounding box center [733, 546] width 632 height 114
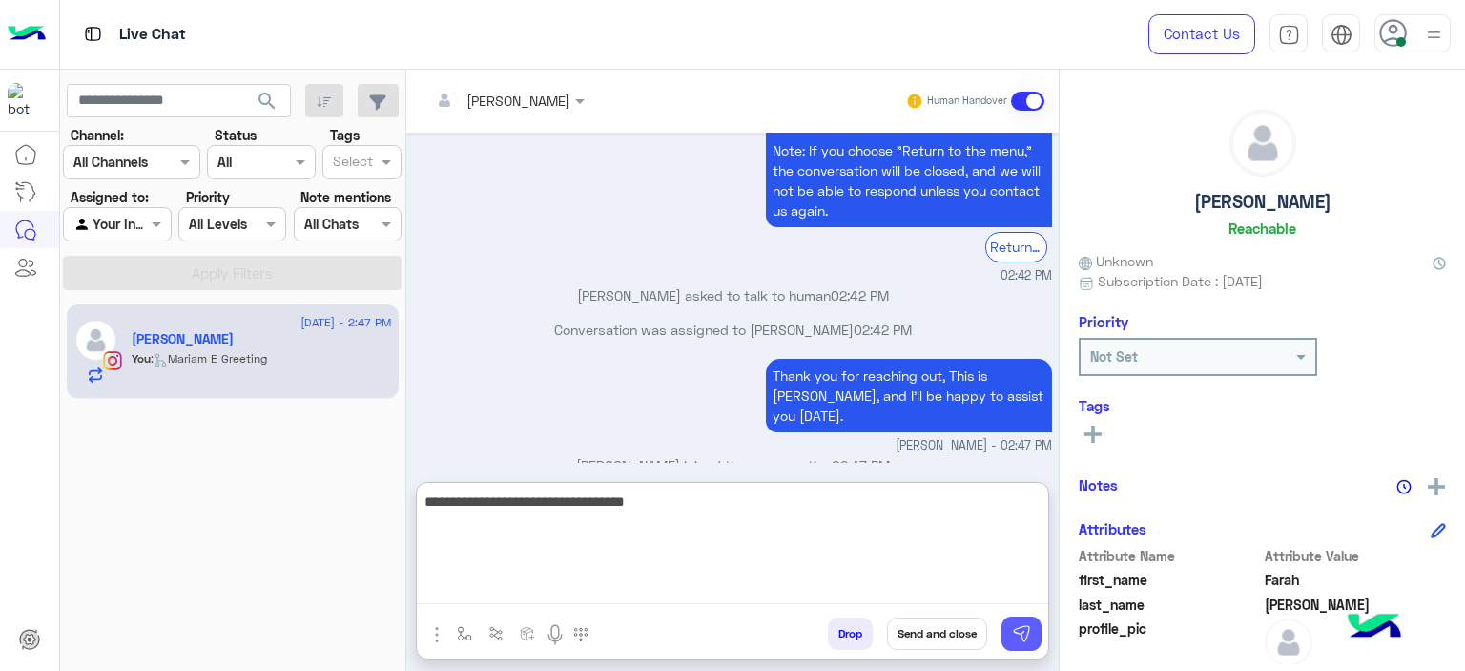
type textarea "**********"
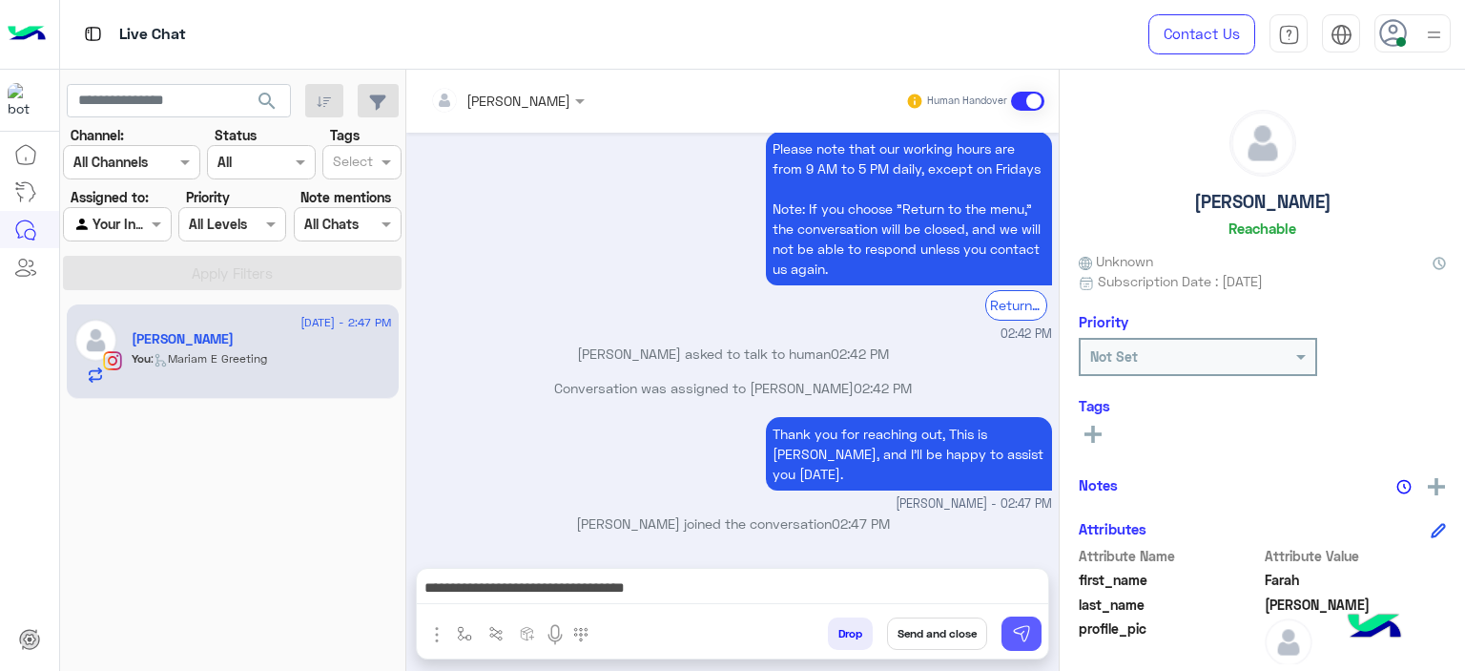
click at [1015, 629] on img at bounding box center [1021, 633] width 19 height 19
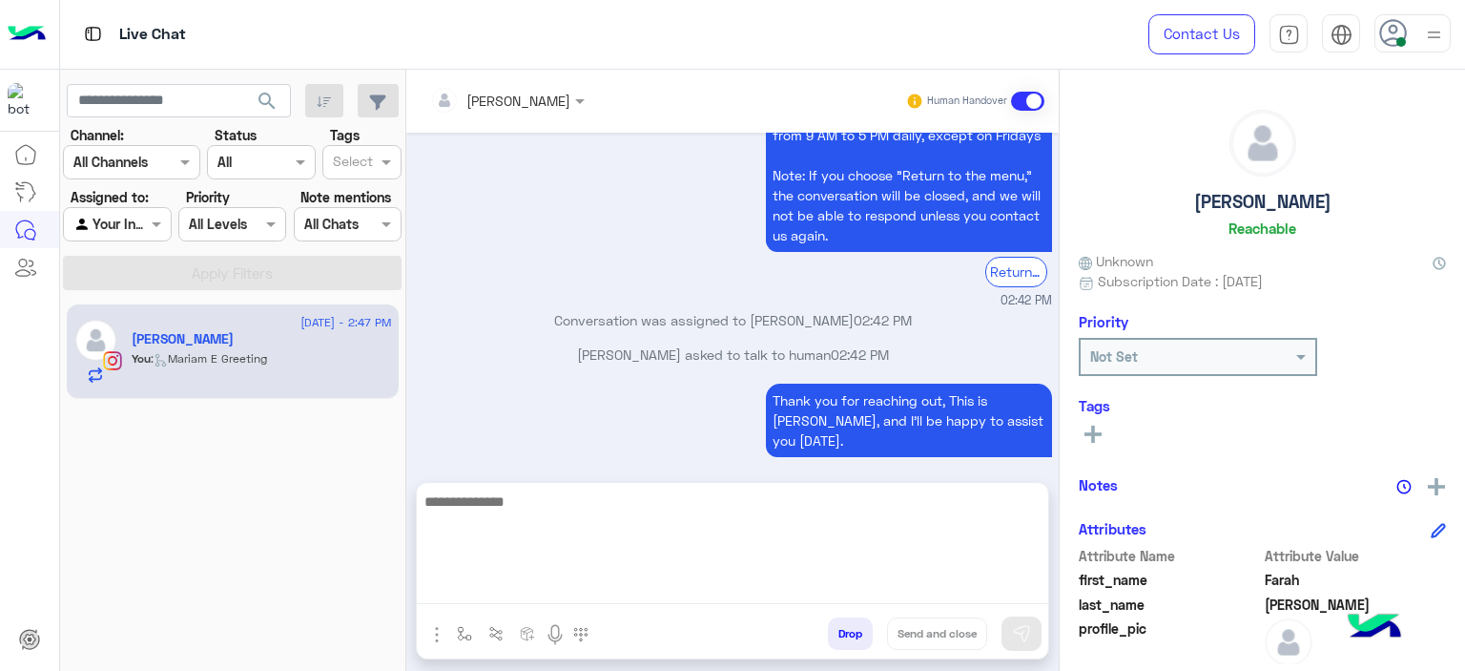
click at [567, 593] on textarea at bounding box center [733, 546] width 632 height 114
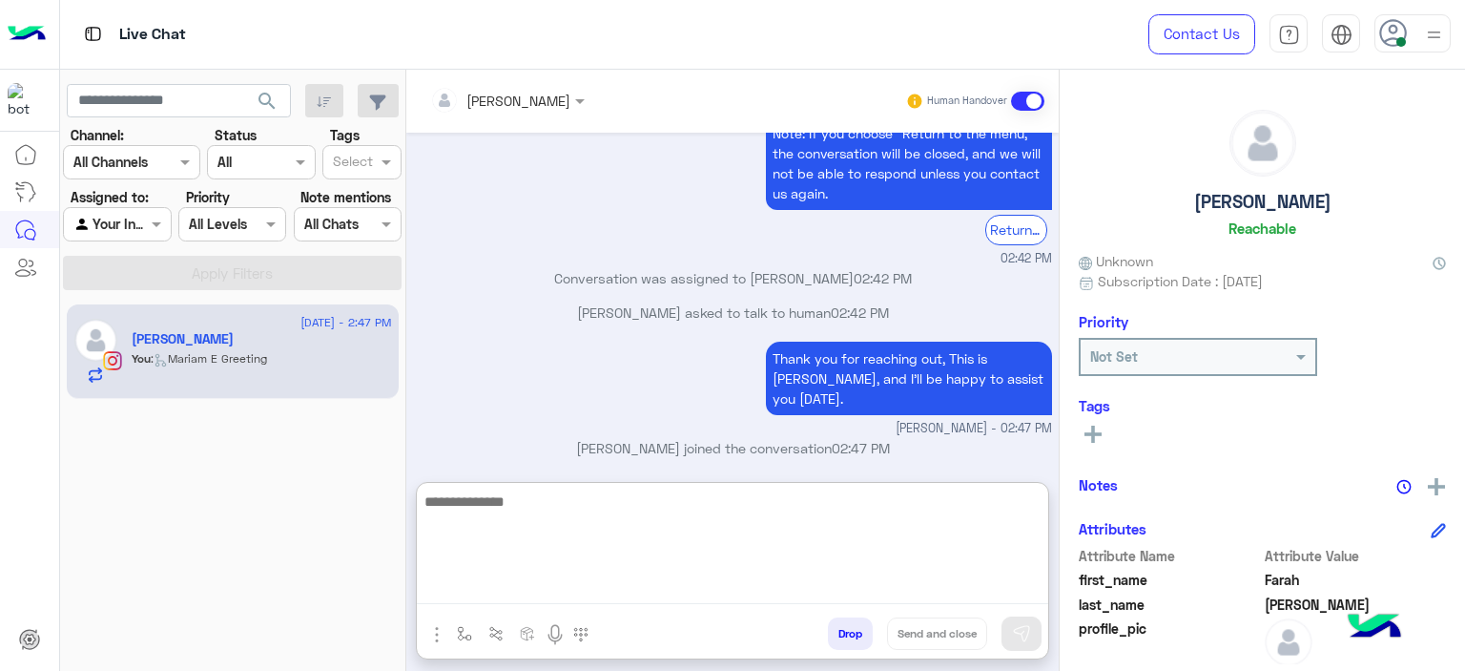
scroll to position [3421, 0]
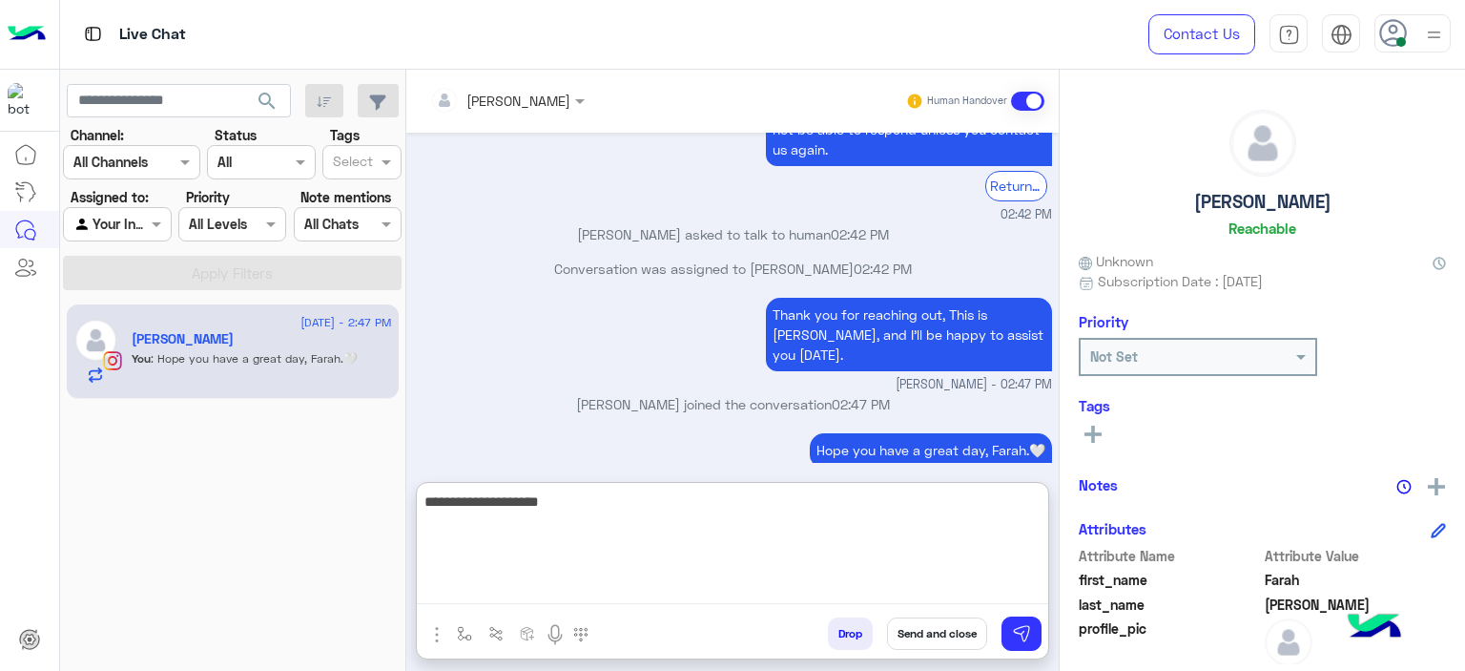
type textarea "**********"
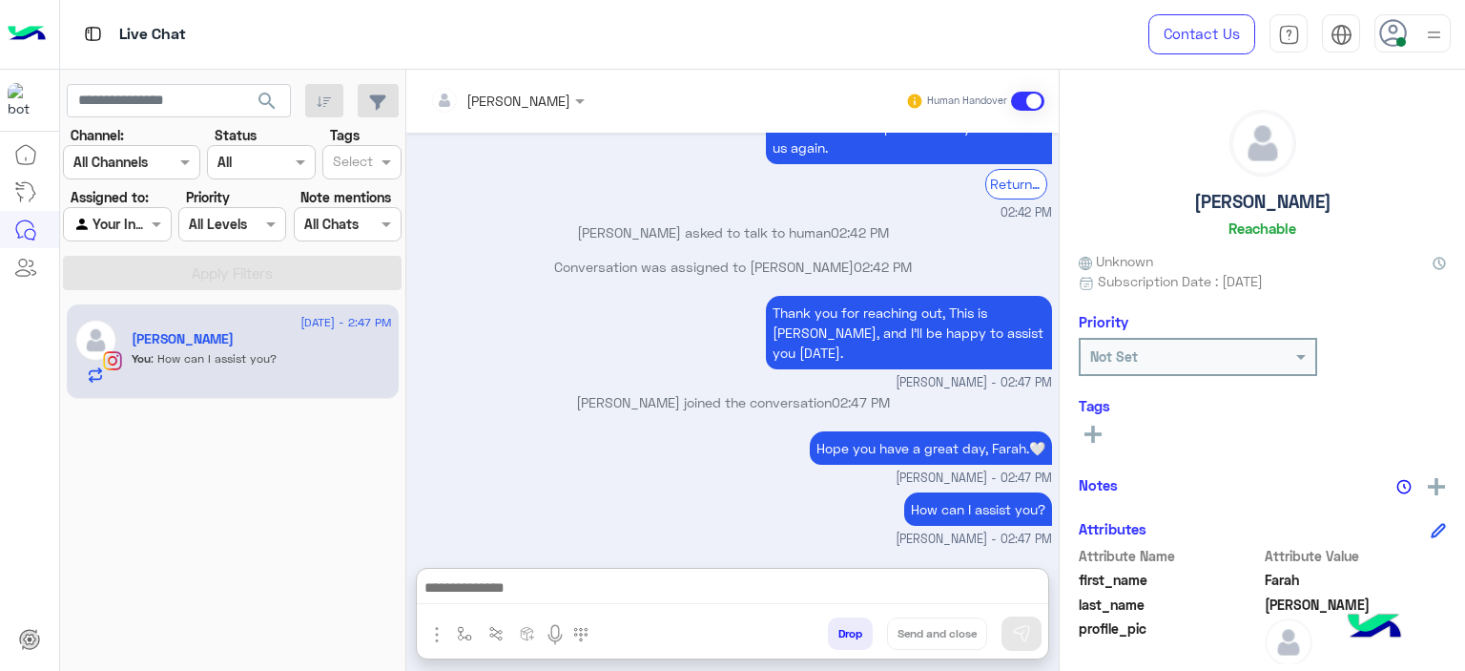
click at [1088, 436] on icon at bounding box center [1093, 433] width 17 height 17
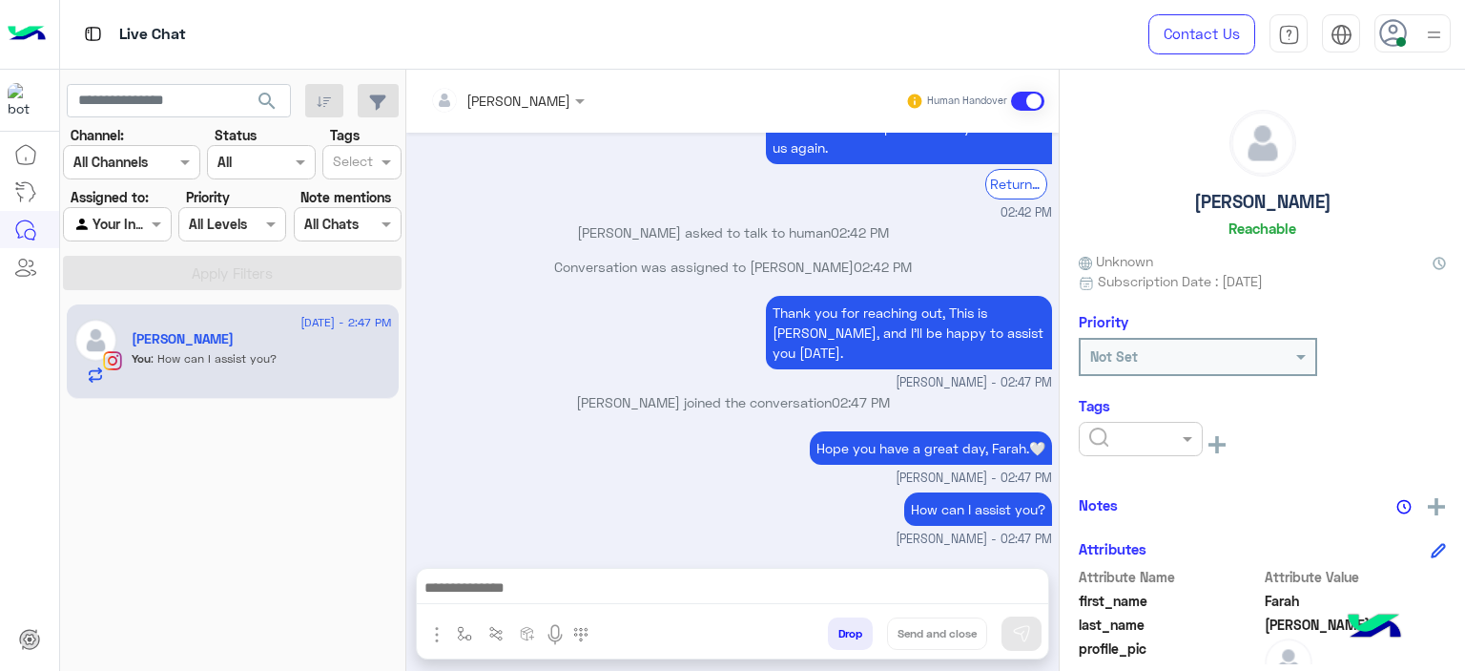
scroll to position [3396, 0]
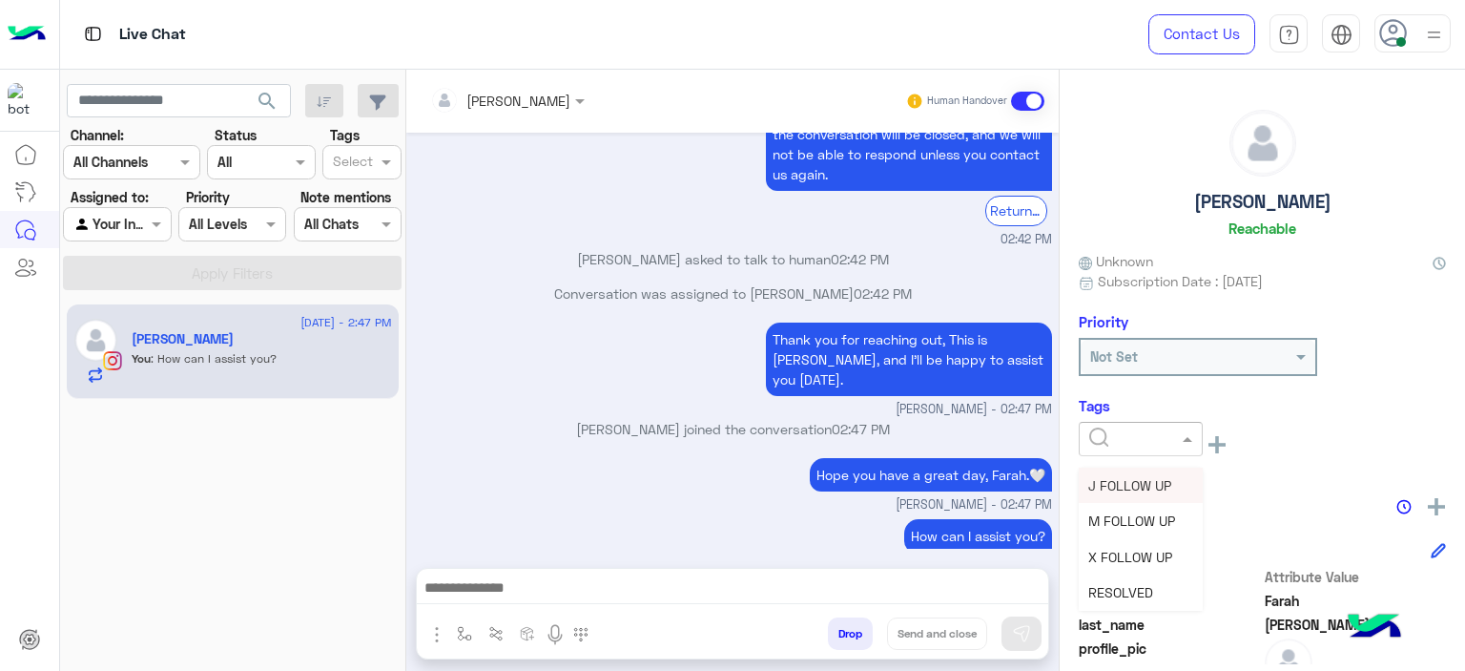
click at [1122, 437] on input "text" at bounding box center [1118, 439] width 58 height 20
click at [1108, 533] on div "M FOLLOW UP" at bounding box center [1141, 520] width 124 height 35
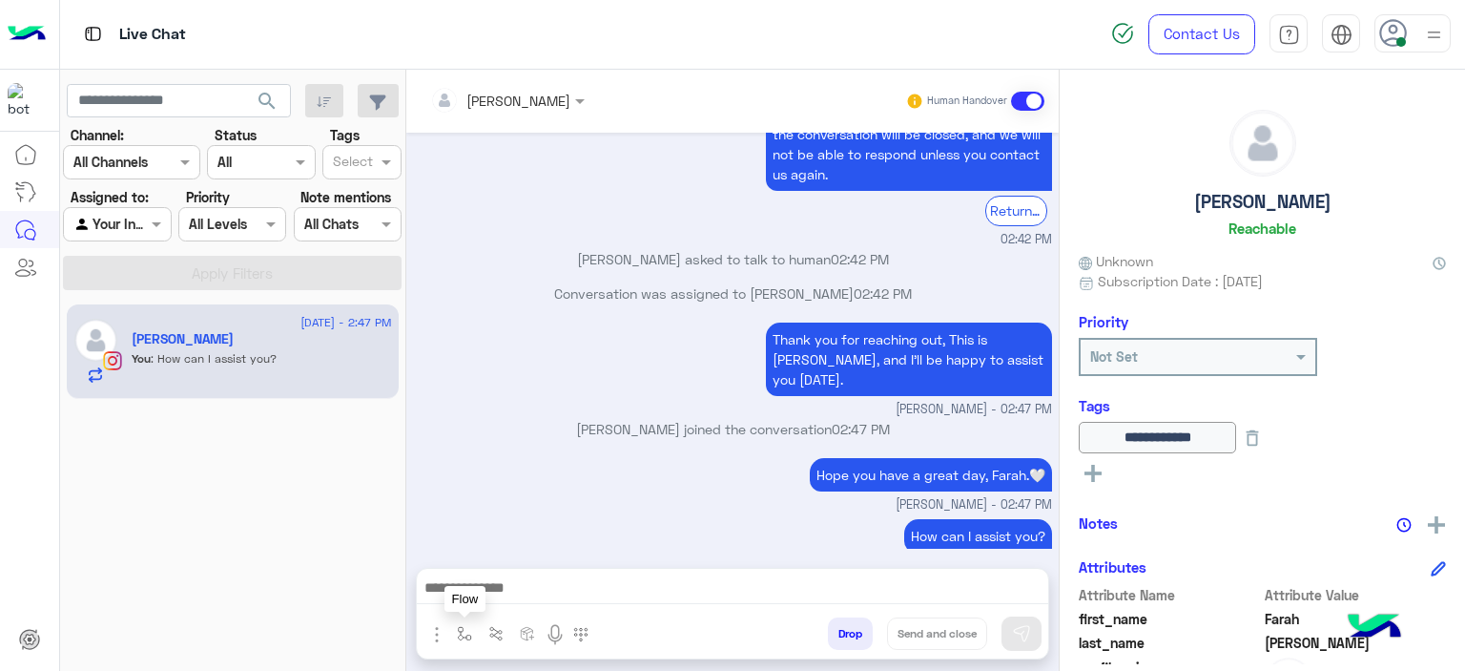
click at [450, 636] on button "button" at bounding box center [464, 632] width 31 height 31
click at [488, 606] on div "enter flow name" at bounding box center [522, 591] width 144 height 34
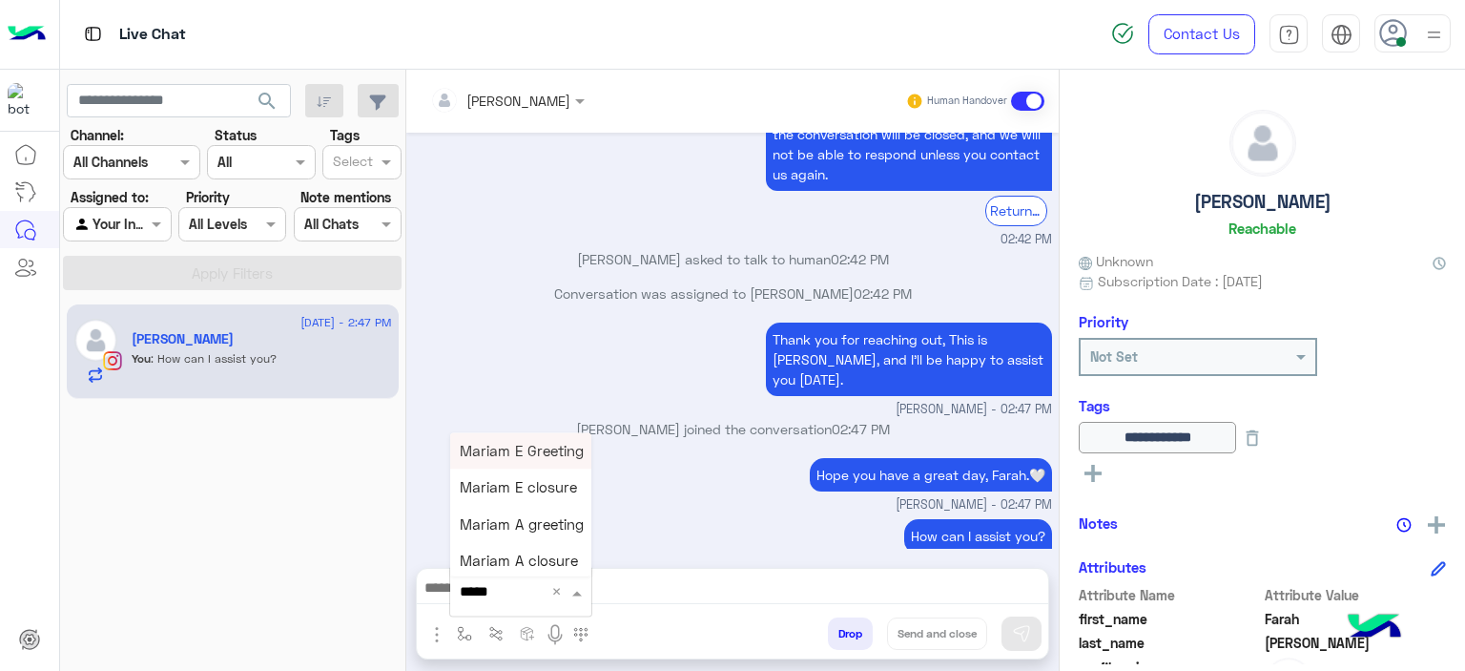
type input "******"
click at [502, 472] on div "Mariam E closure" at bounding box center [520, 487] width 141 height 36
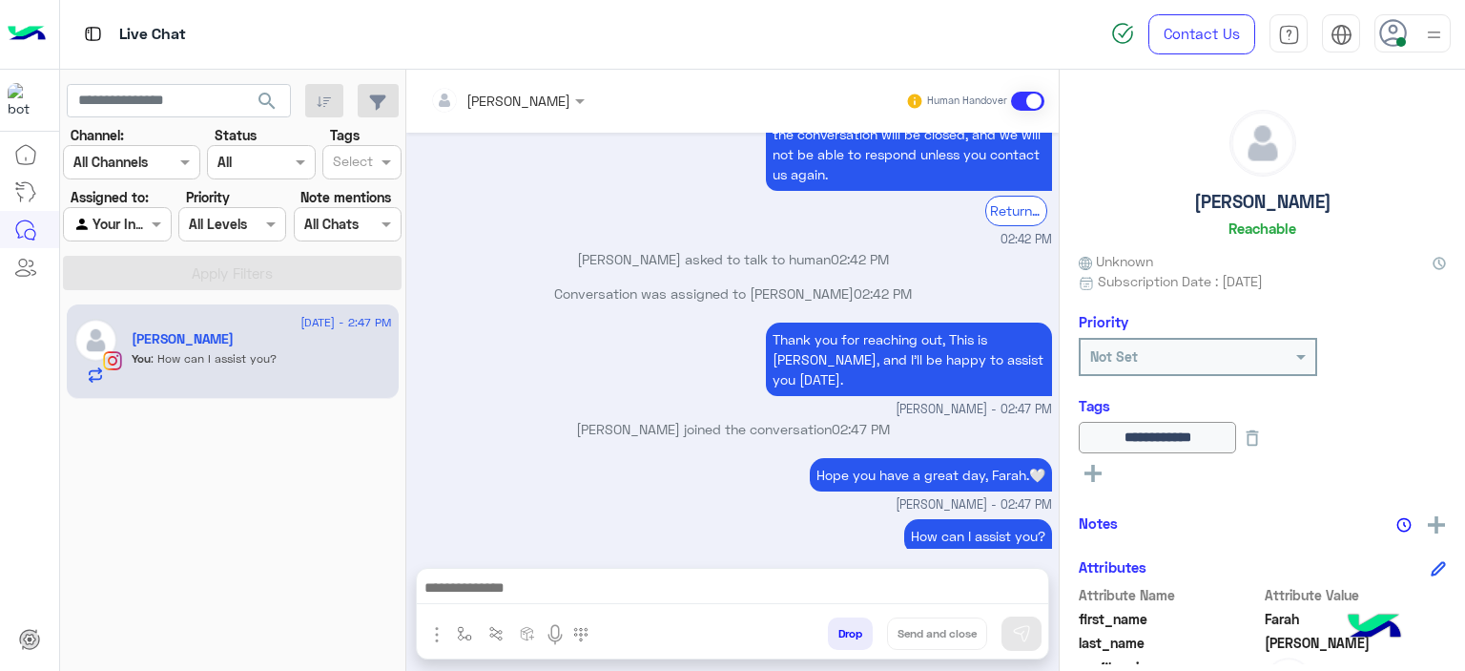
type textarea "**********"
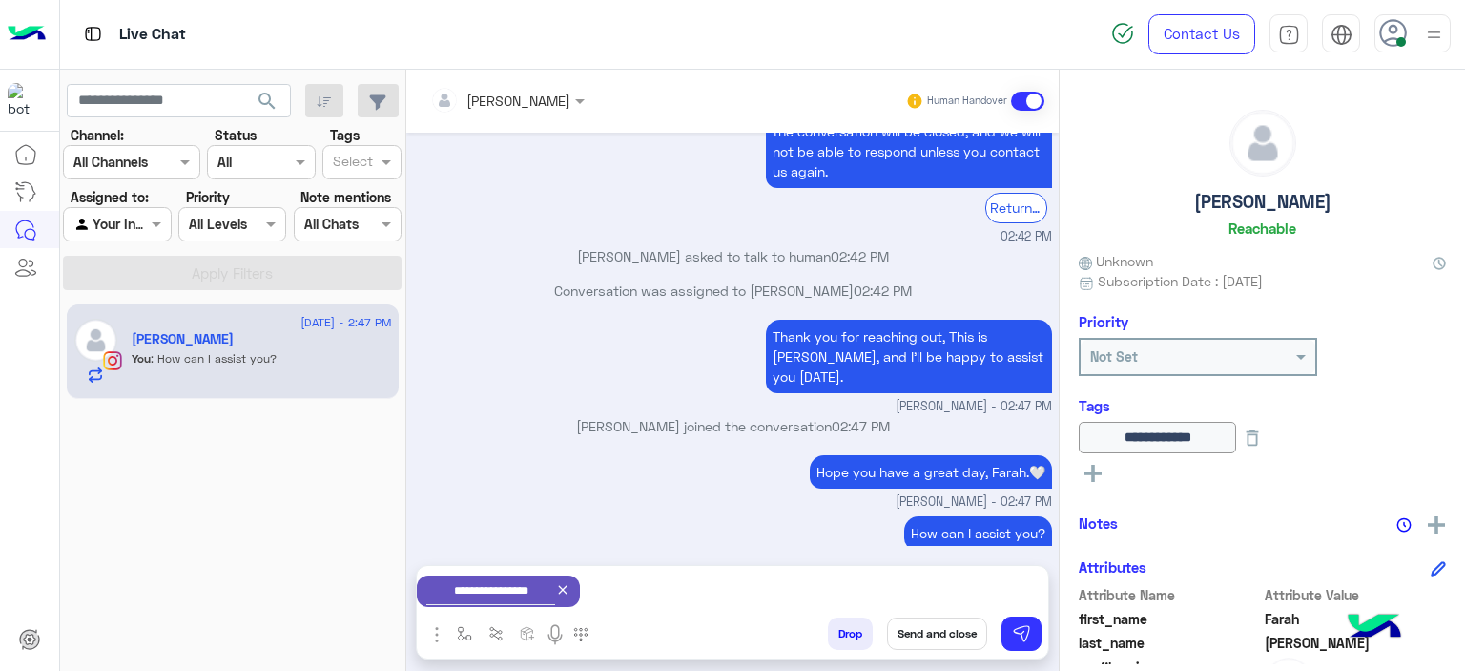
click at [927, 636] on button "Send and close" at bounding box center [937, 633] width 100 height 32
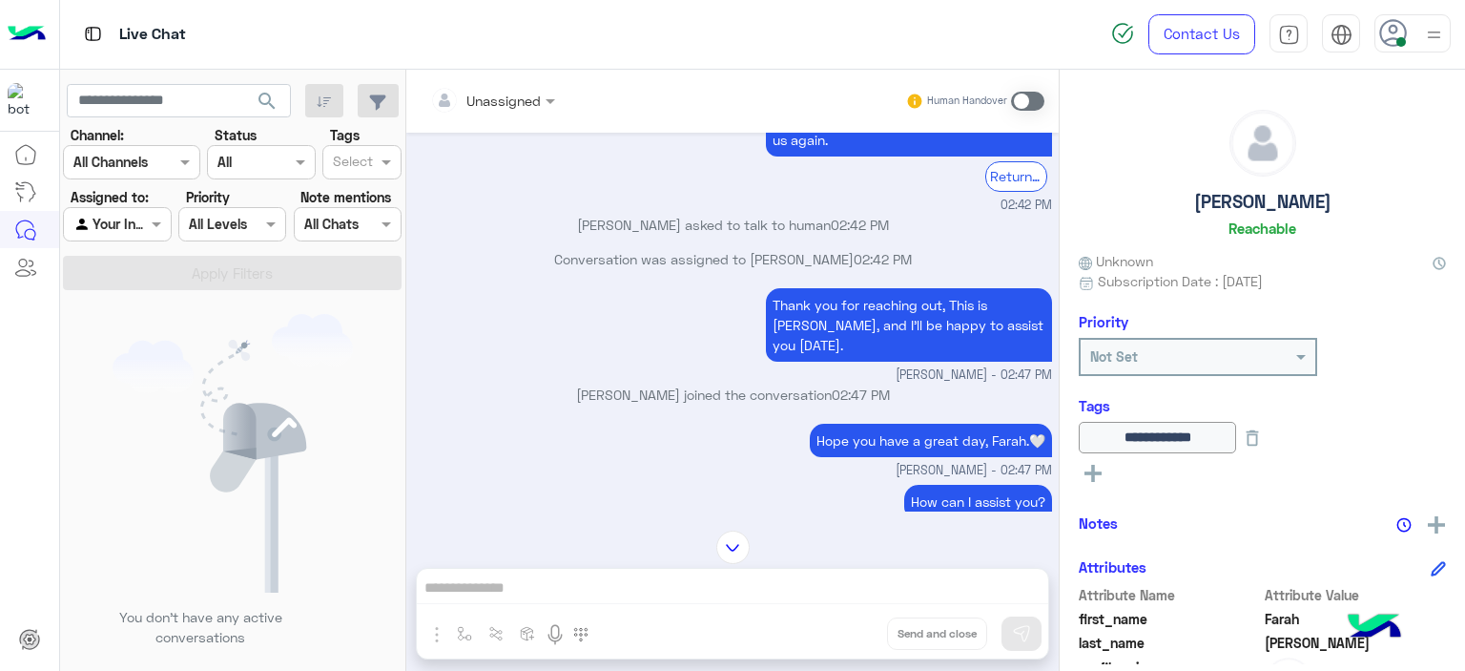
scroll to position [3666, 0]
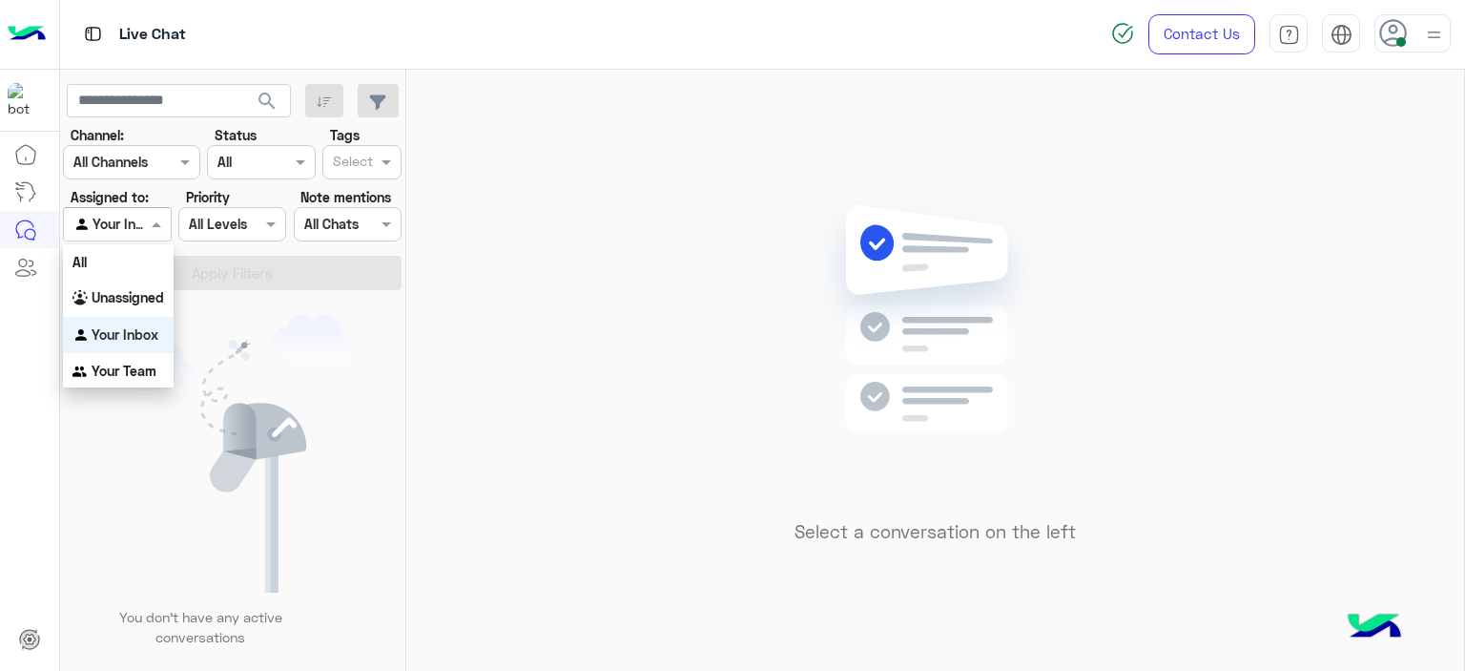
click at [169, 234] on span at bounding box center [159, 224] width 24 height 20
click at [128, 309] on div "Unassigned" at bounding box center [118, 298] width 111 height 37
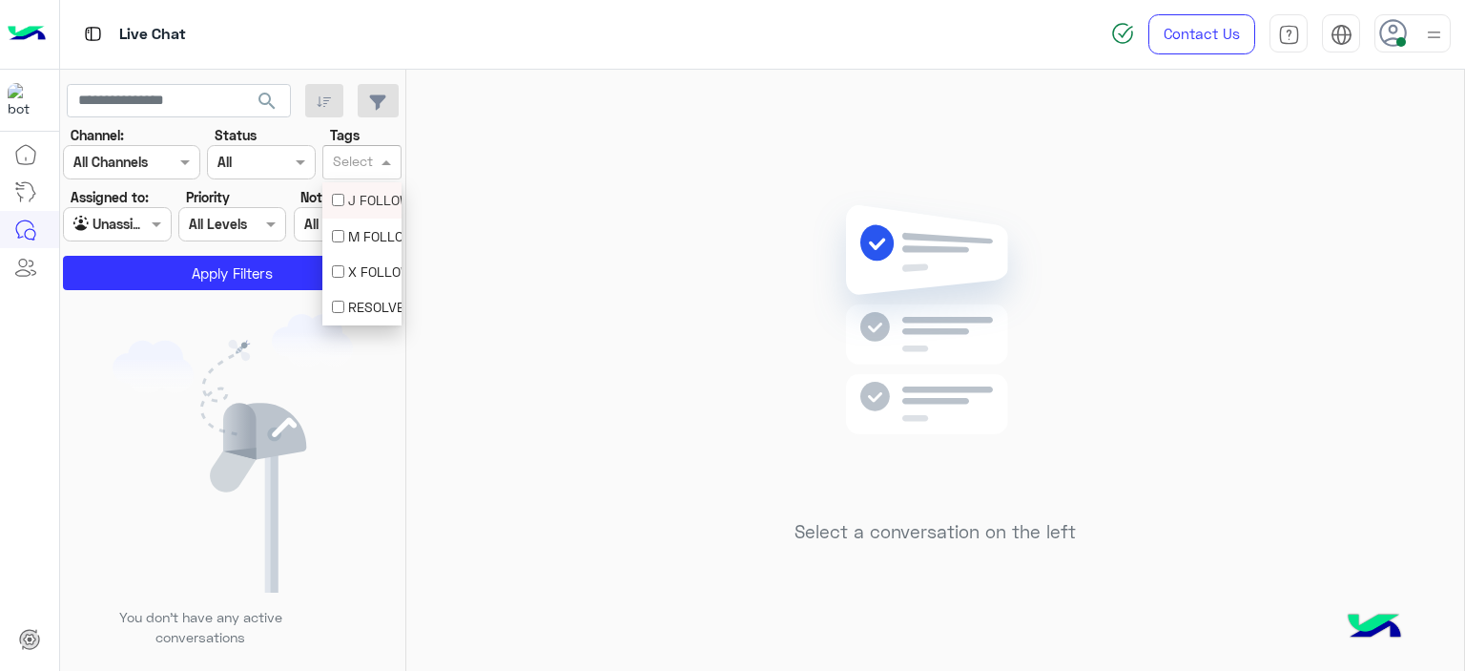
click at [354, 155] on input "text" at bounding box center [353, 164] width 40 height 20
click at [358, 227] on div "M FOLLOW UP" at bounding box center [362, 236] width 60 height 20
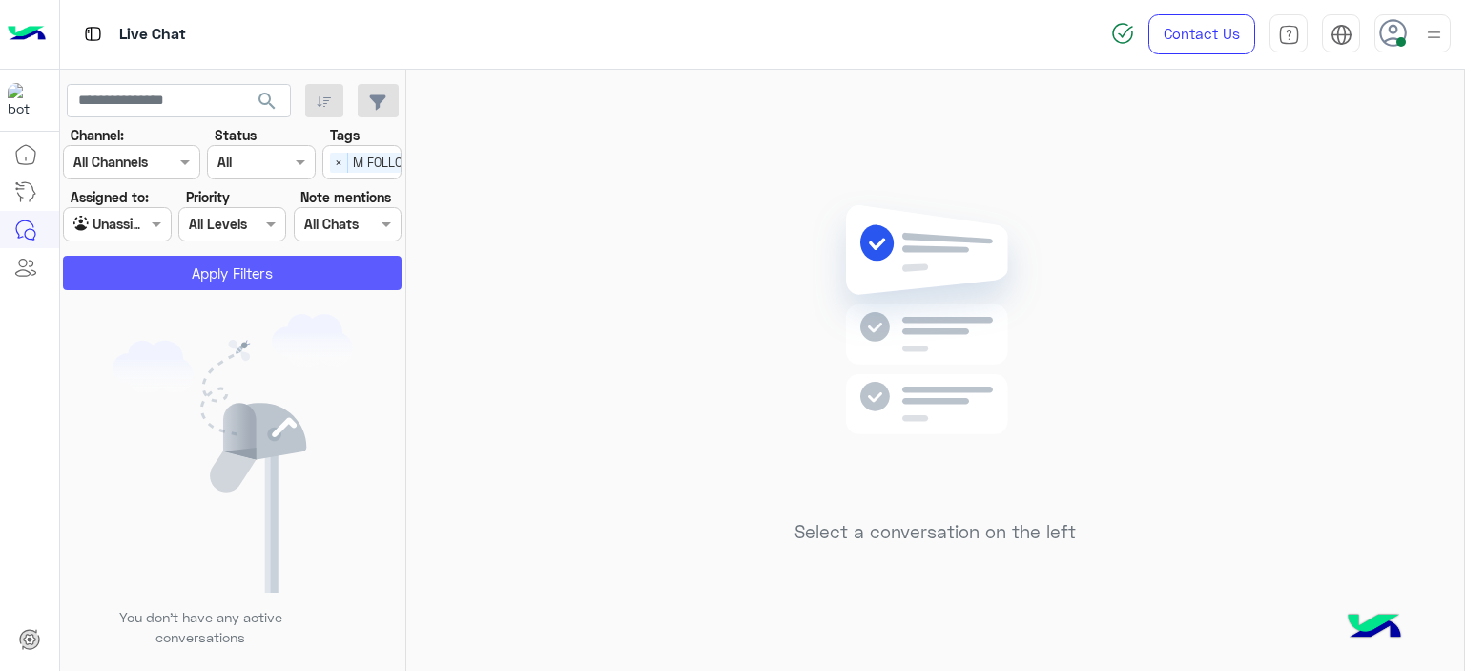
click at [338, 280] on button "Apply Filters" at bounding box center [232, 273] width 339 height 34
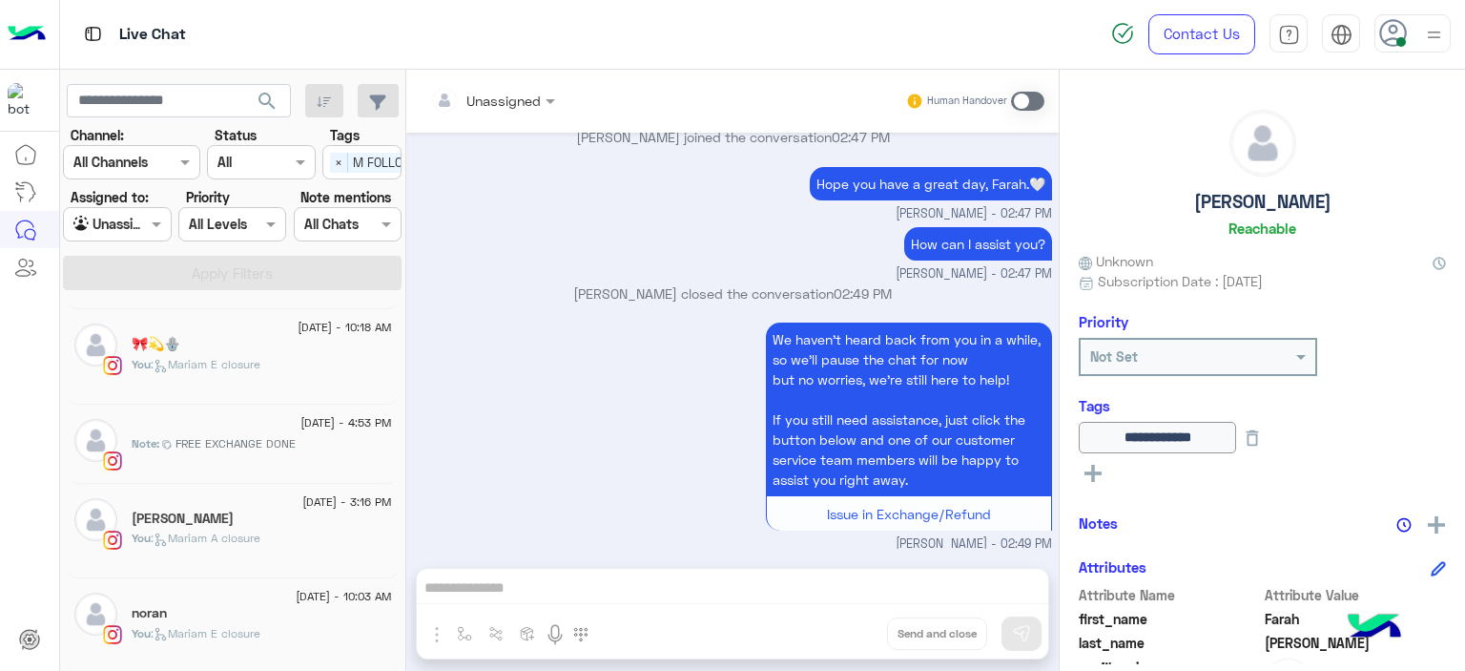
scroll to position [10, 0]
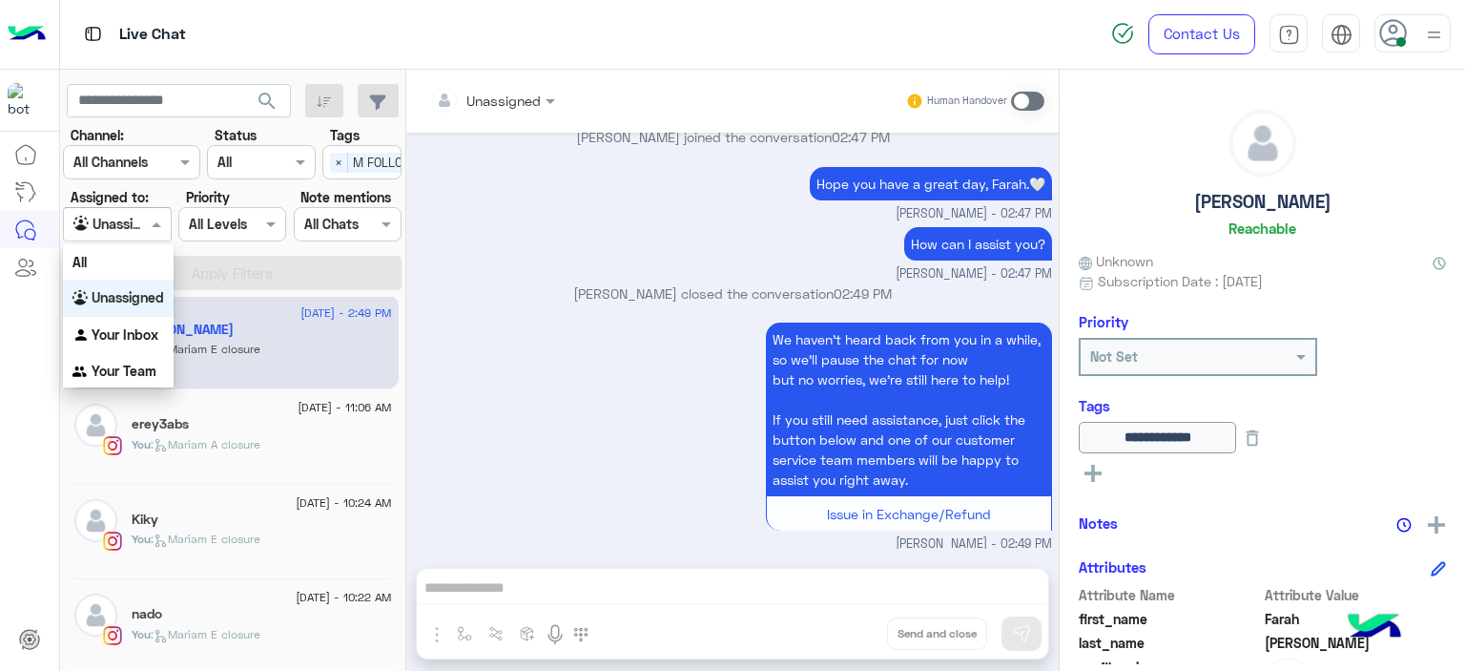
click at [149, 224] on span at bounding box center [159, 224] width 24 height 20
click at [127, 328] on b "Your Inbox" at bounding box center [125, 334] width 67 height 16
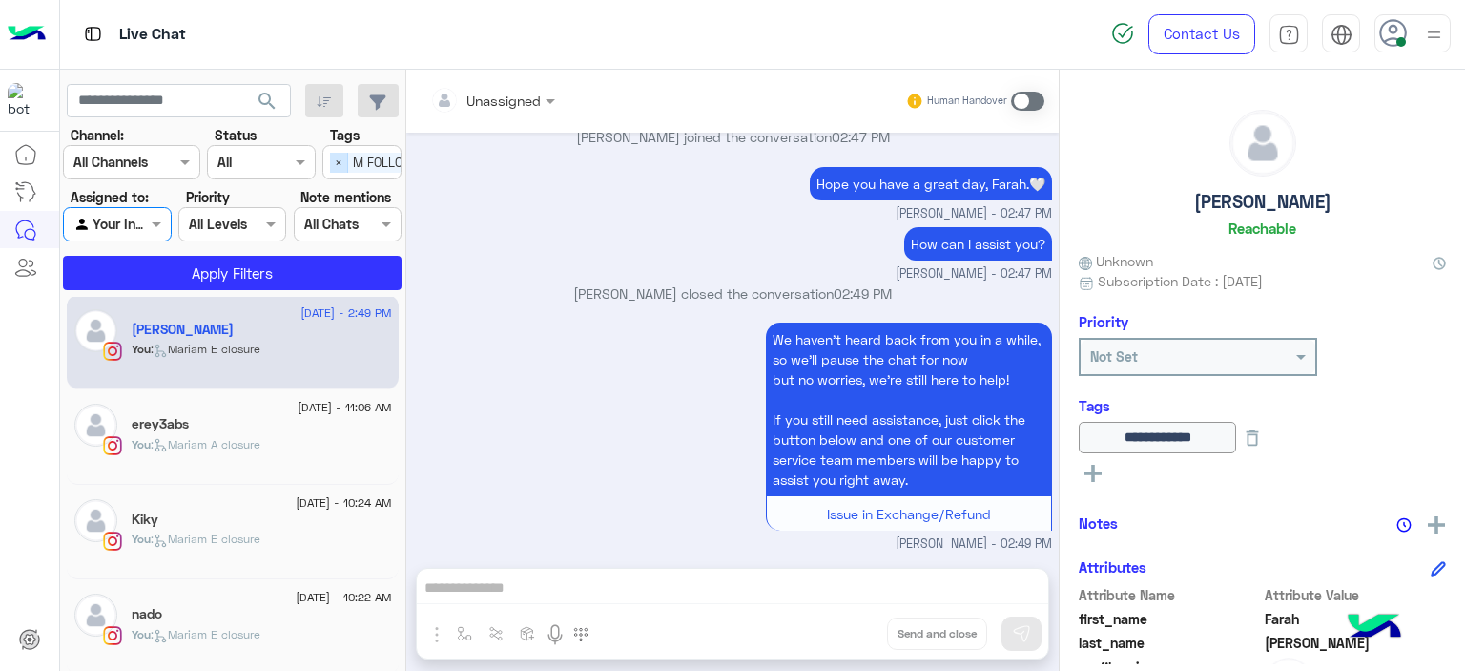
click at [340, 161] on span "×" at bounding box center [339, 163] width 18 height 20
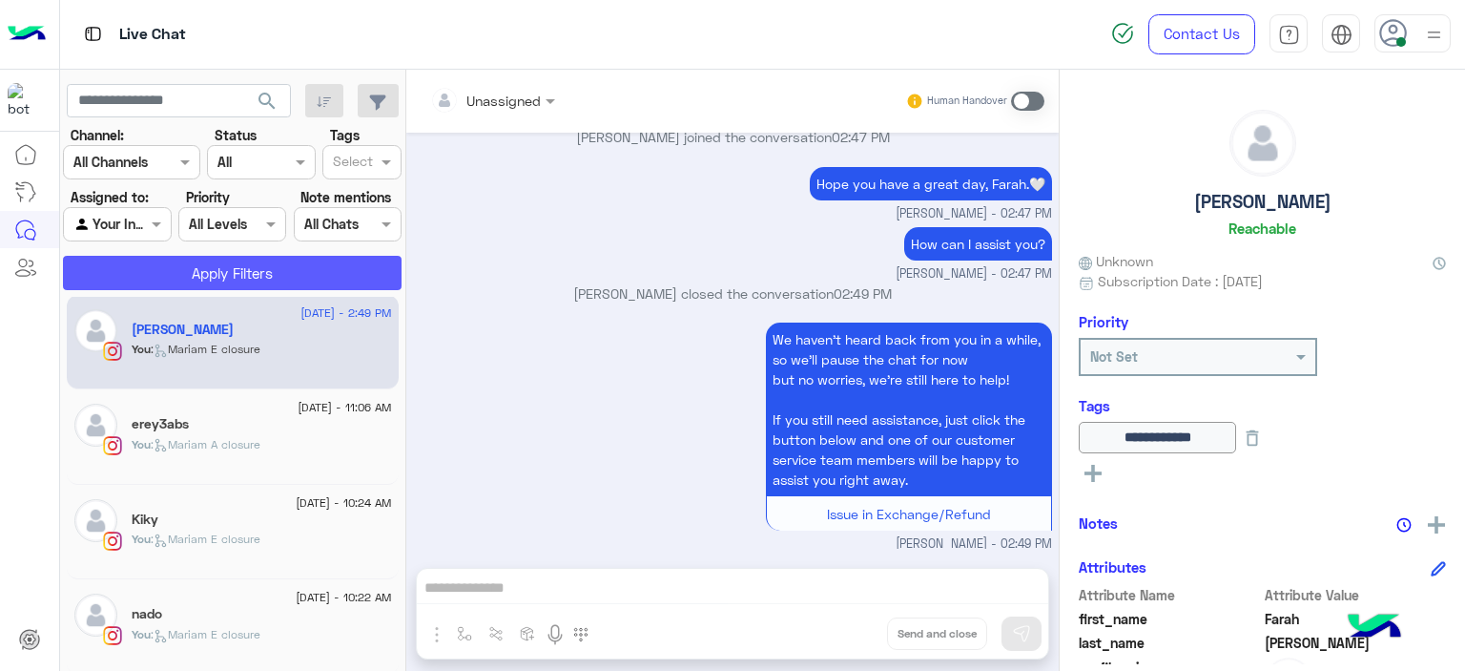
click at [350, 256] on button "Apply Filters" at bounding box center [232, 273] width 339 height 34
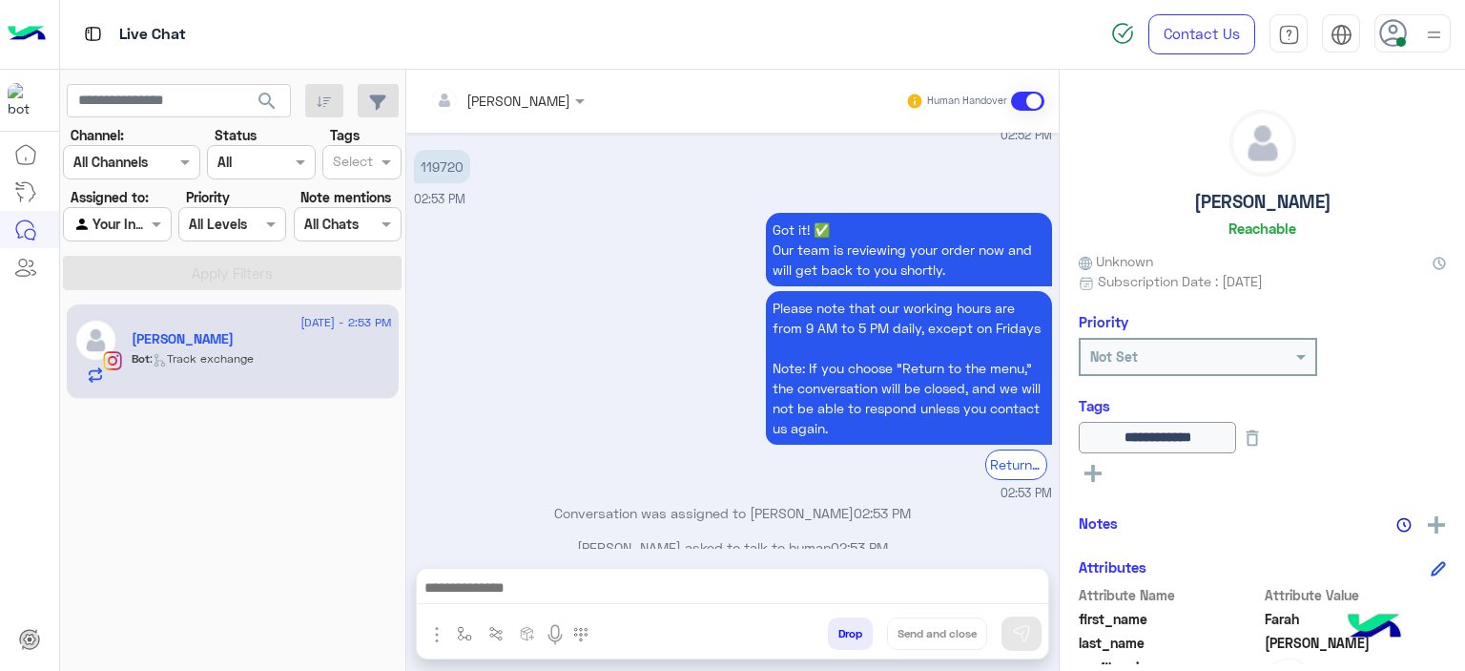
scroll to position [2047, 0]
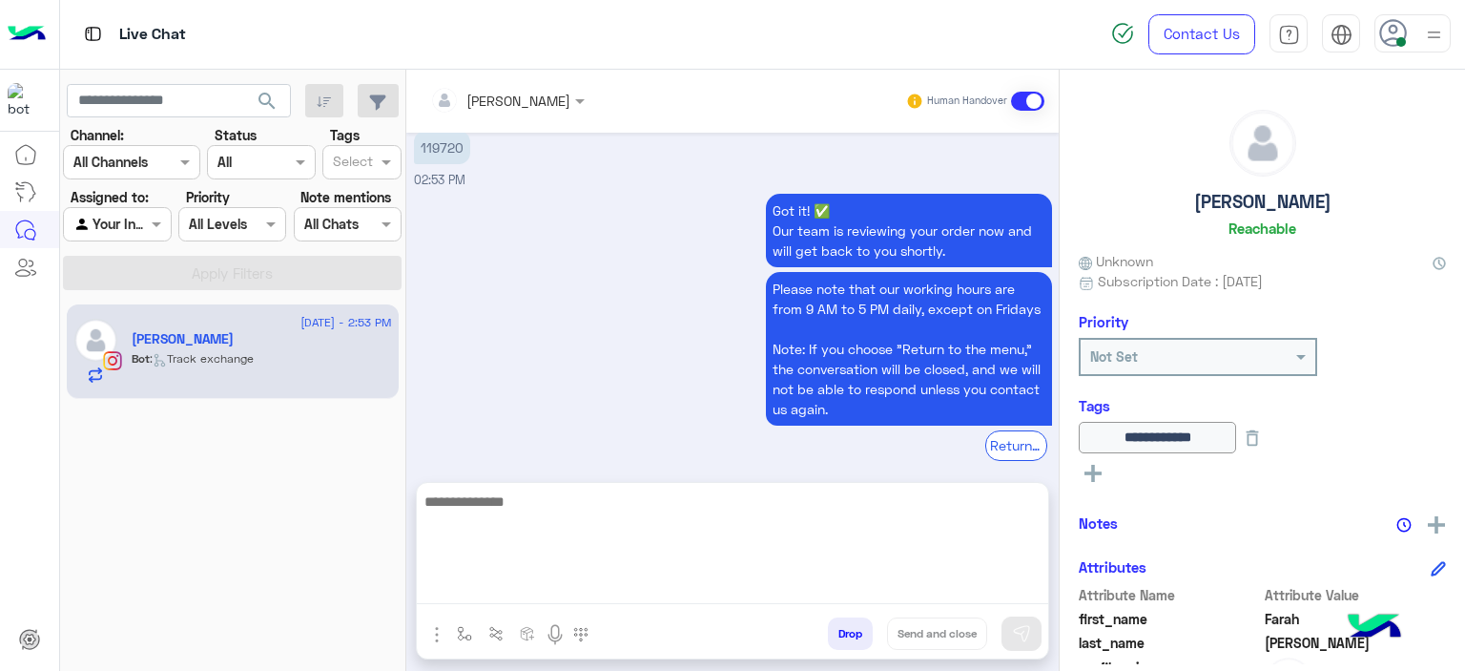
click at [545, 598] on textarea at bounding box center [733, 546] width 632 height 114
type textarea "*"
type textarea "**********"
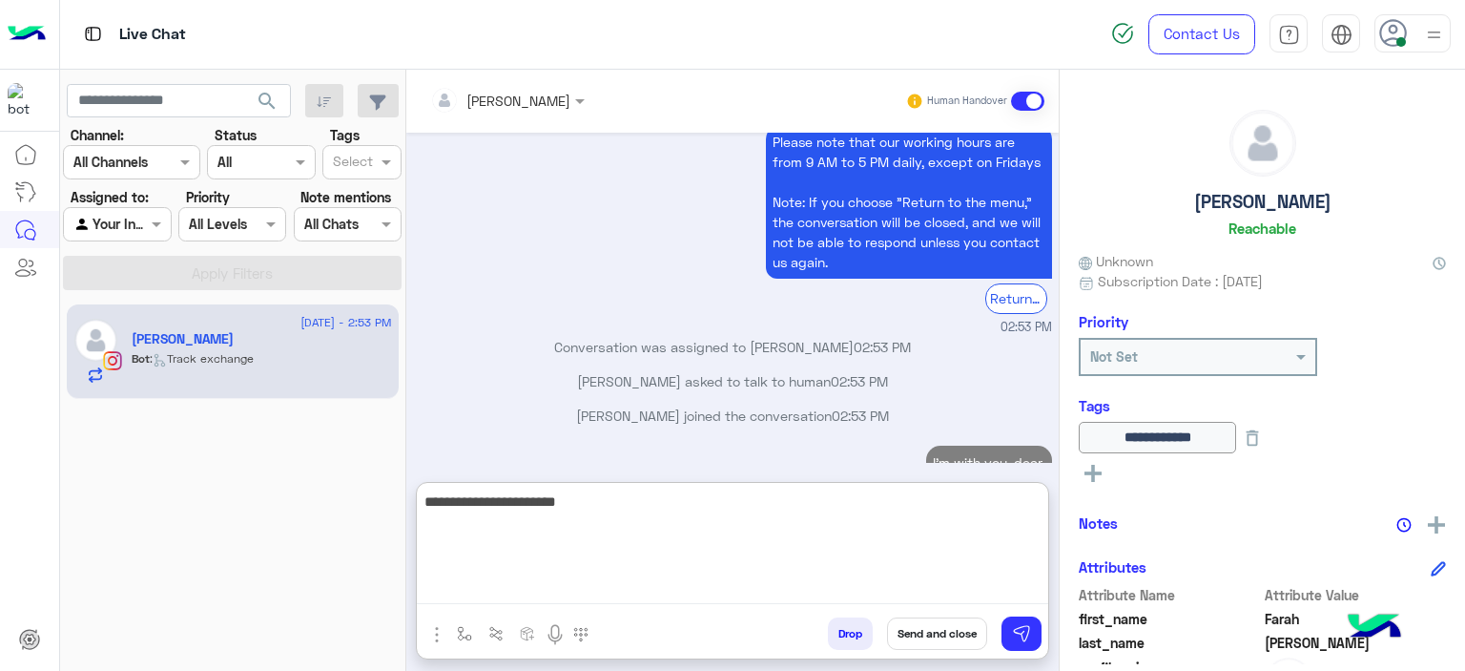
scroll to position [2228, 0]
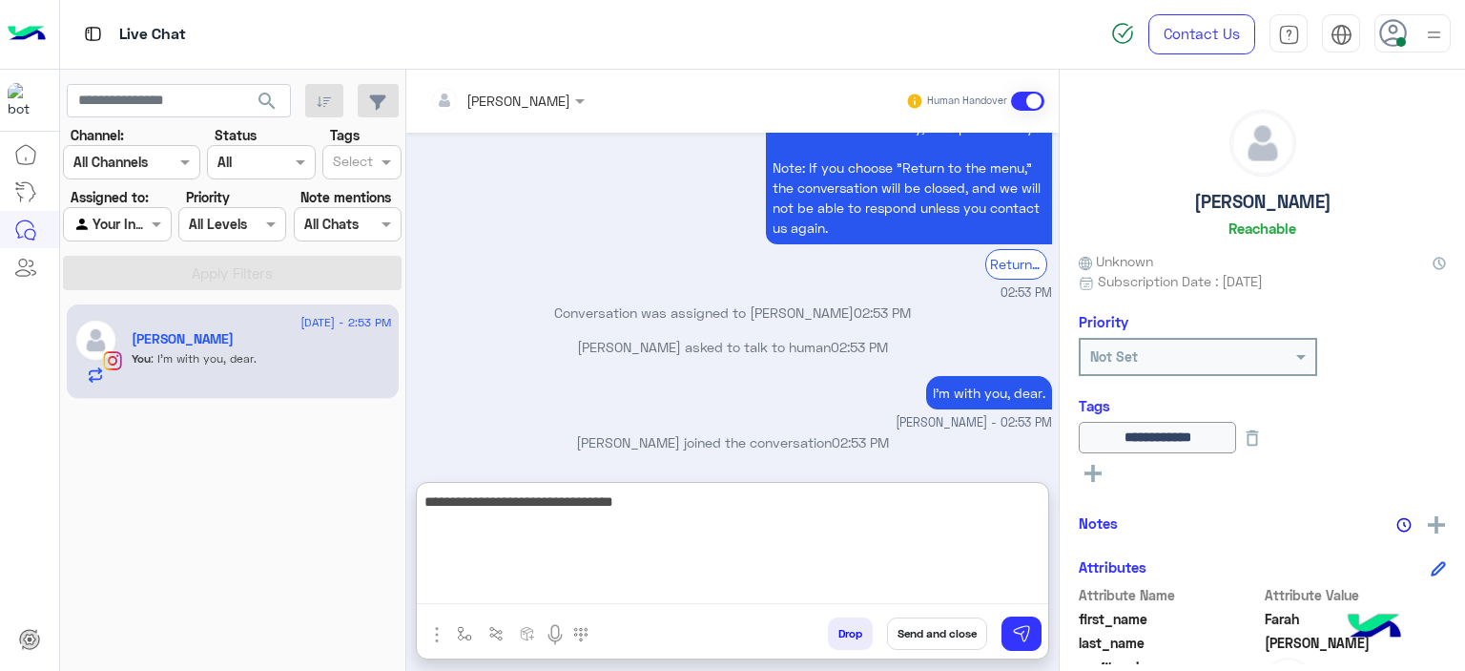
type textarea "**********"
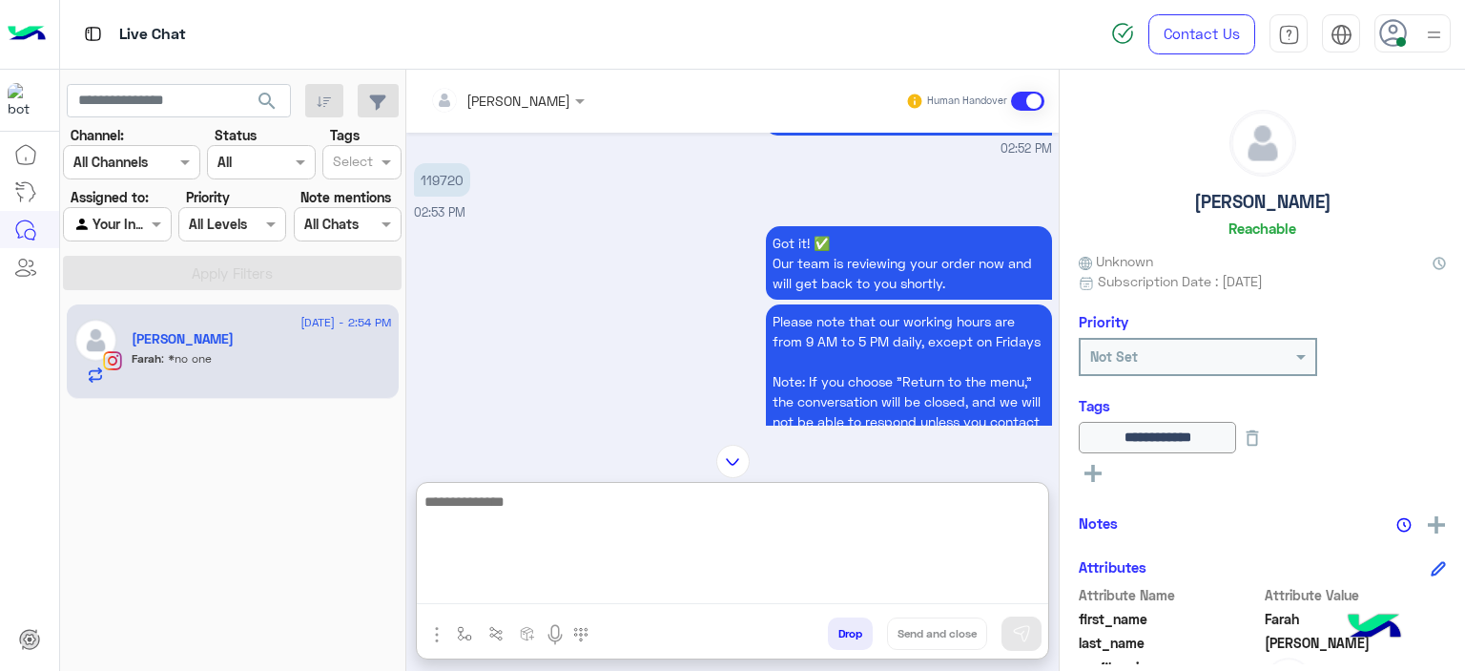
scroll to position [2015, 0]
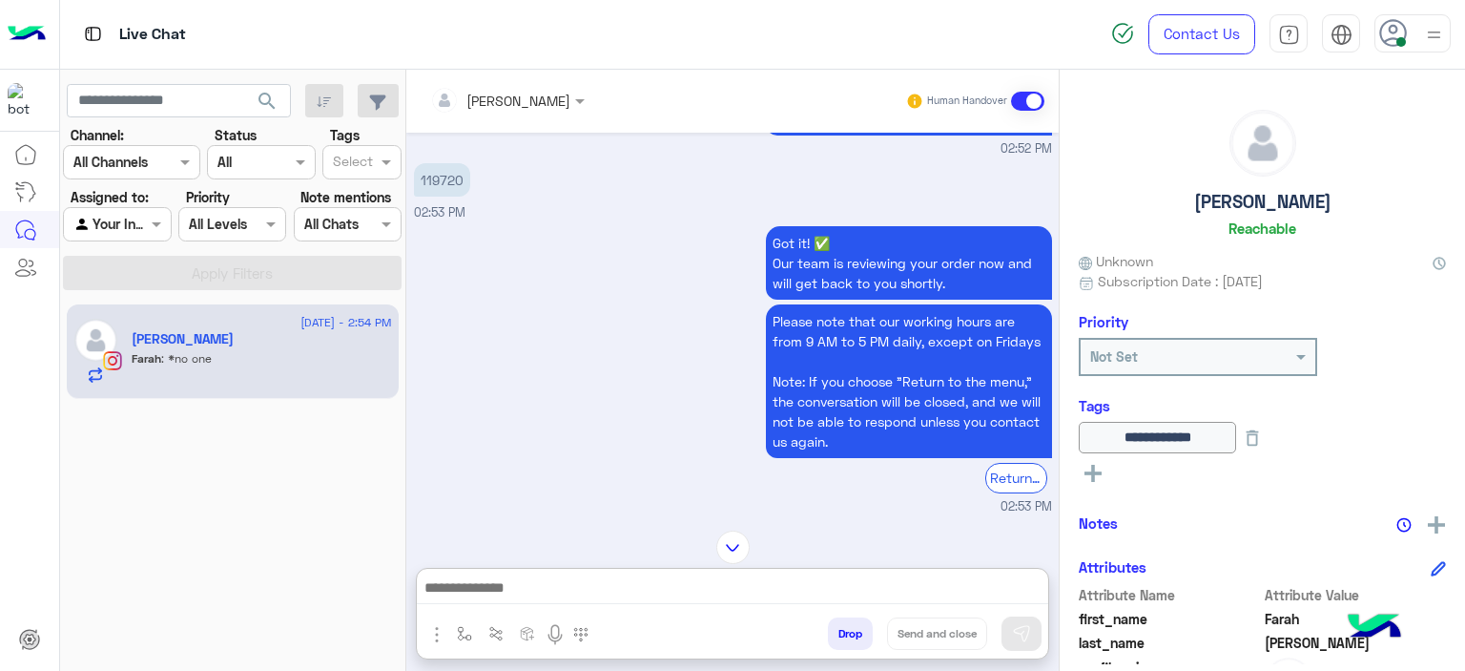
click at [450, 175] on p "119720" at bounding box center [442, 179] width 56 height 33
click at [449, 175] on p "119720" at bounding box center [442, 179] width 56 height 33
copy p "119720"
click at [618, 384] on div "Got it! ✅ Our team is reviewing your order now and will get back to you shortly…" at bounding box center [733, 368] width 638 height 294
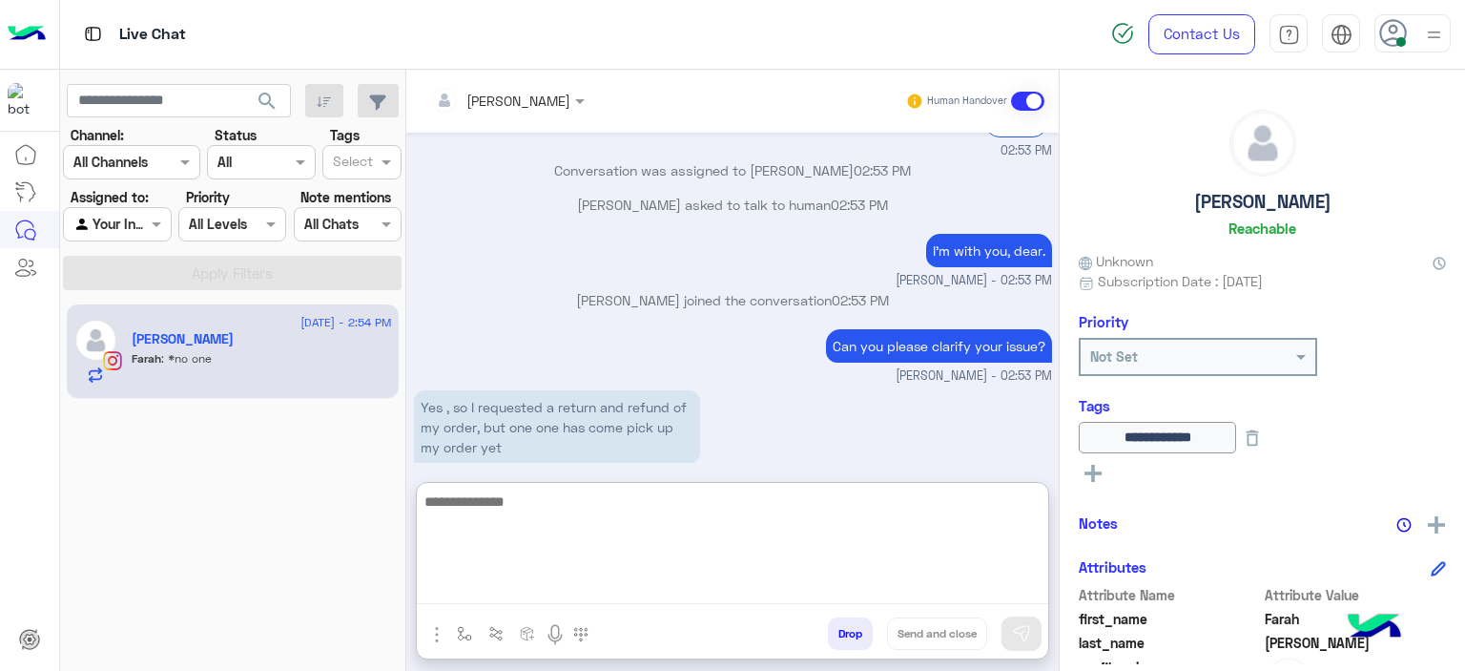
scroll to position [2408, 0]
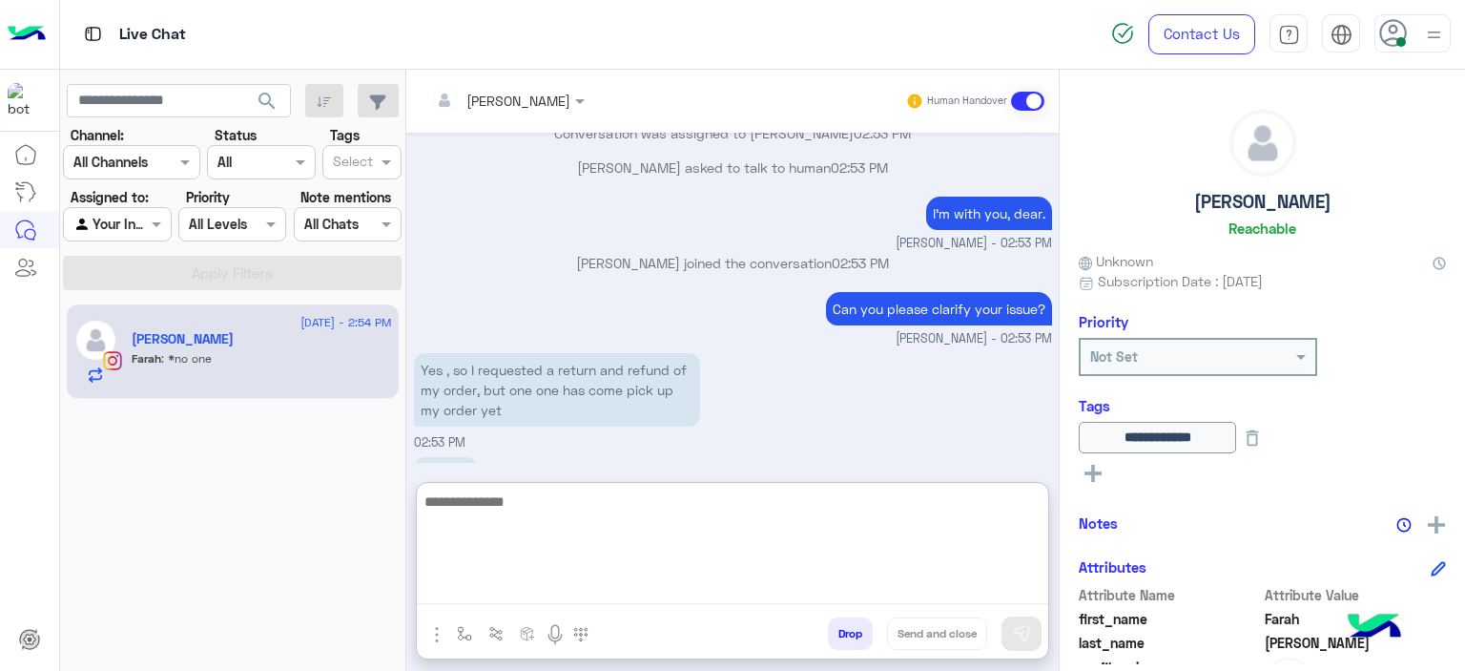
click at [588, 590] on textarea at bounding box center [733, 546] width 632 height 114
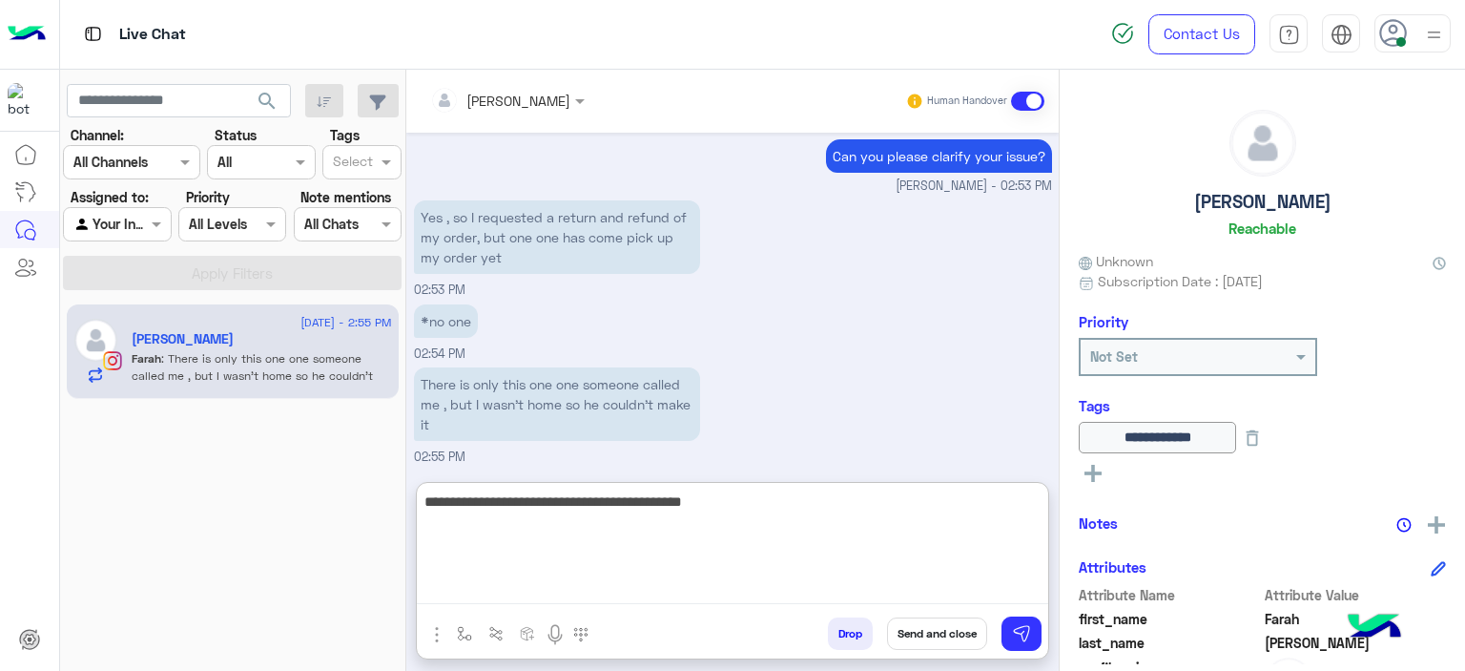
scroll to position [2623, 0]
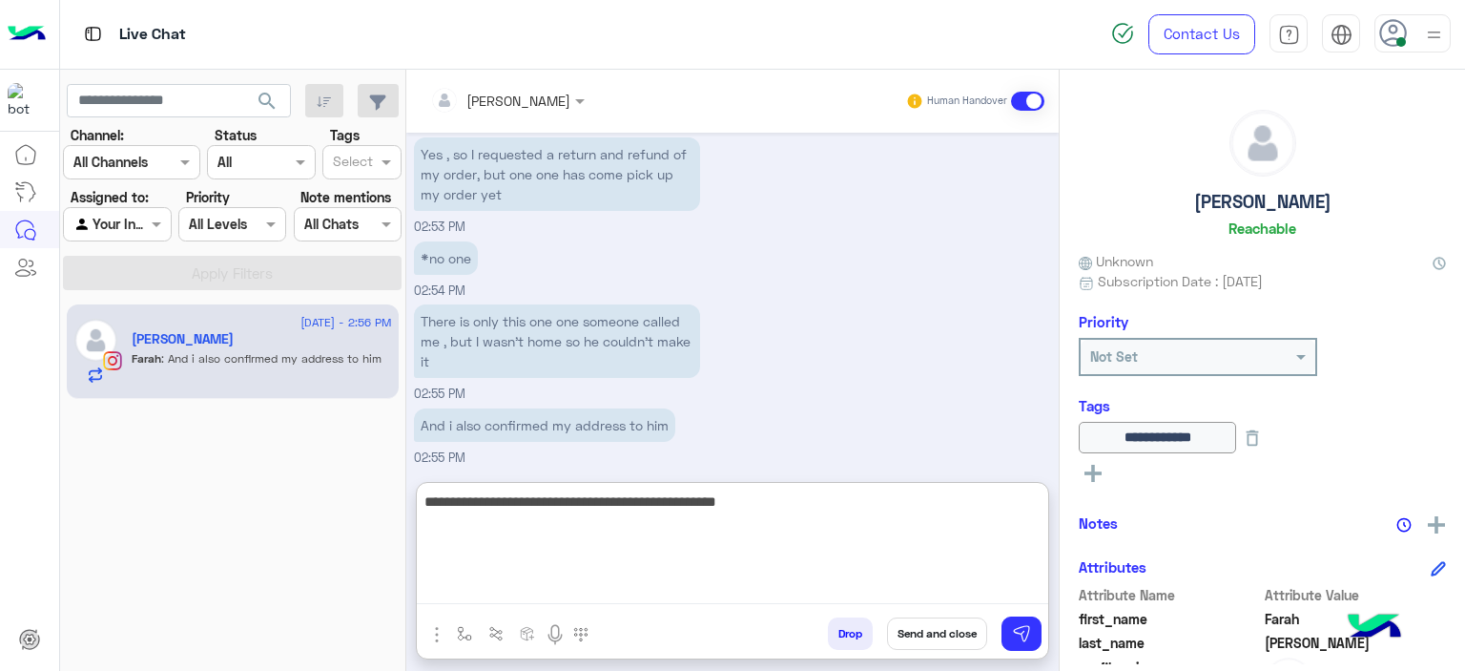
type textarea "**********"
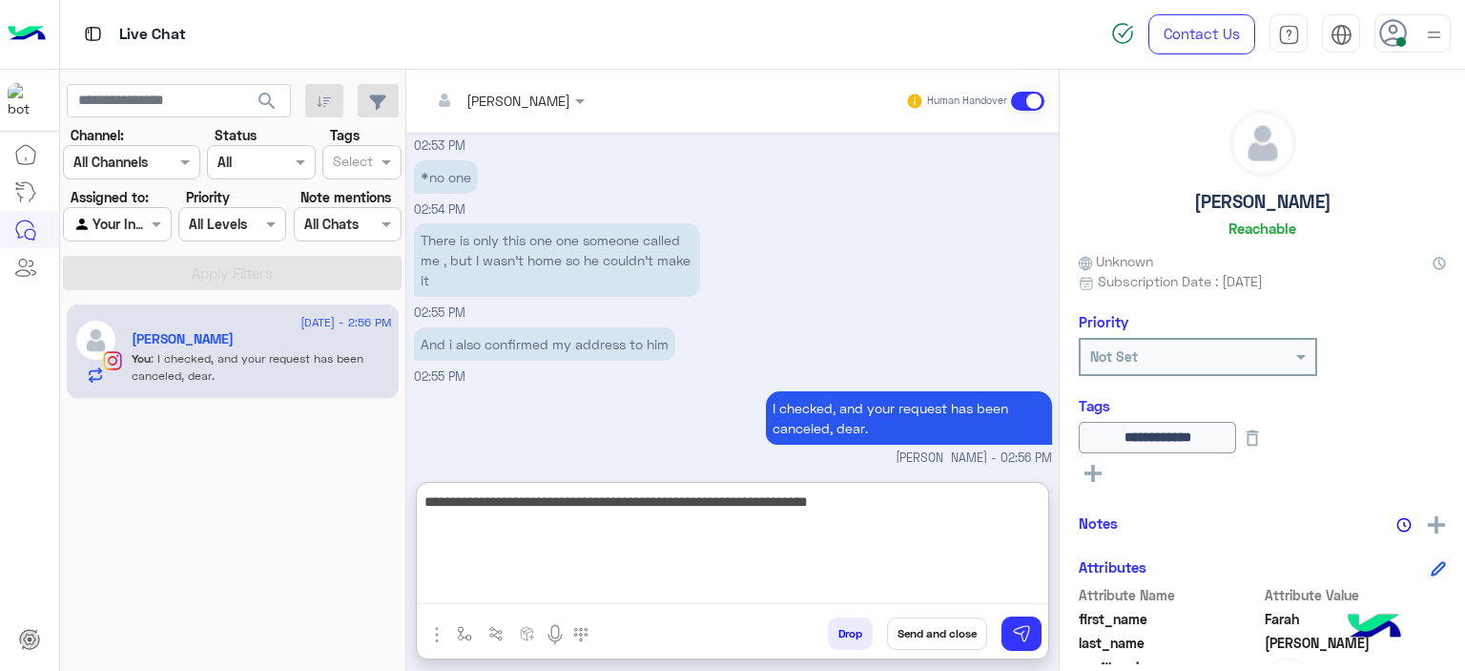
click at [826, 508] on textarea "**********" at bounding box center [733, 546] width 632 height 114
click at [824, 508] on textarea "**********" at bounding box center [733, 546] width 632 height 114
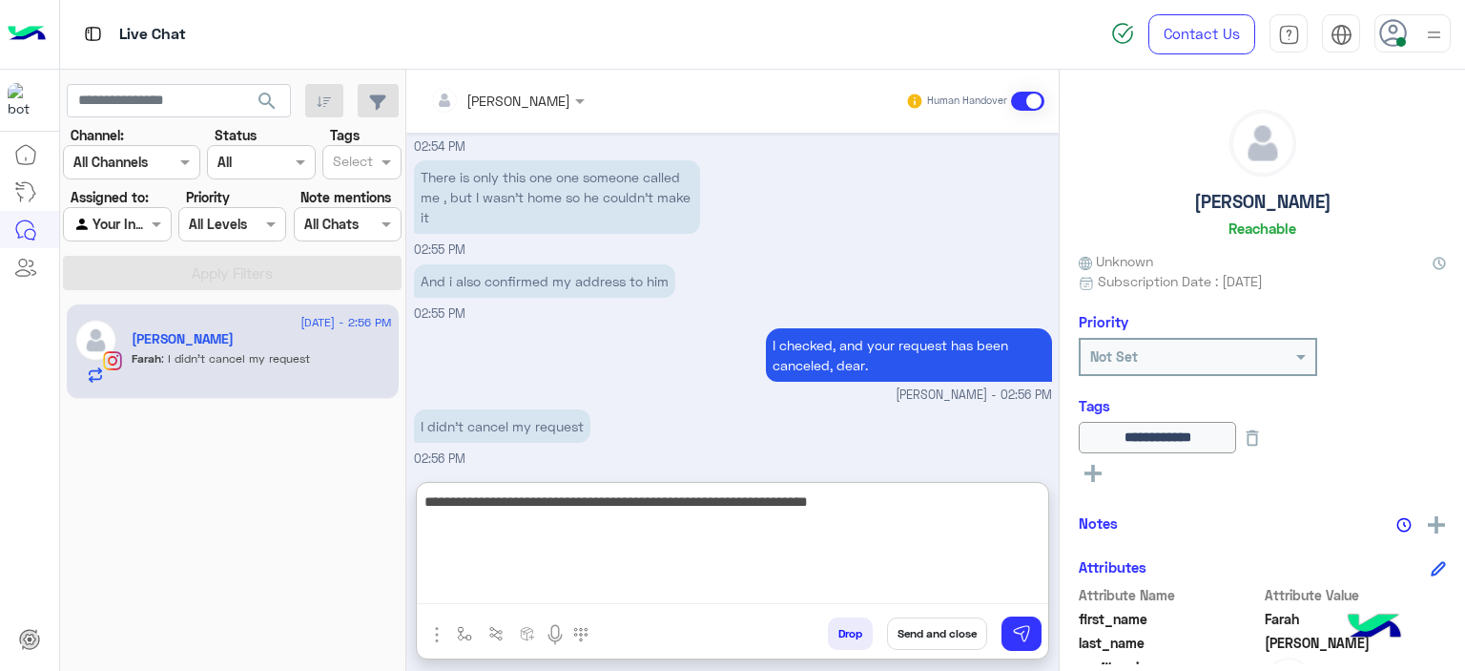
click at [886, 507] on textarea "**********" at bounding box center [733, 546] width 632 height 114
type textarea "*"
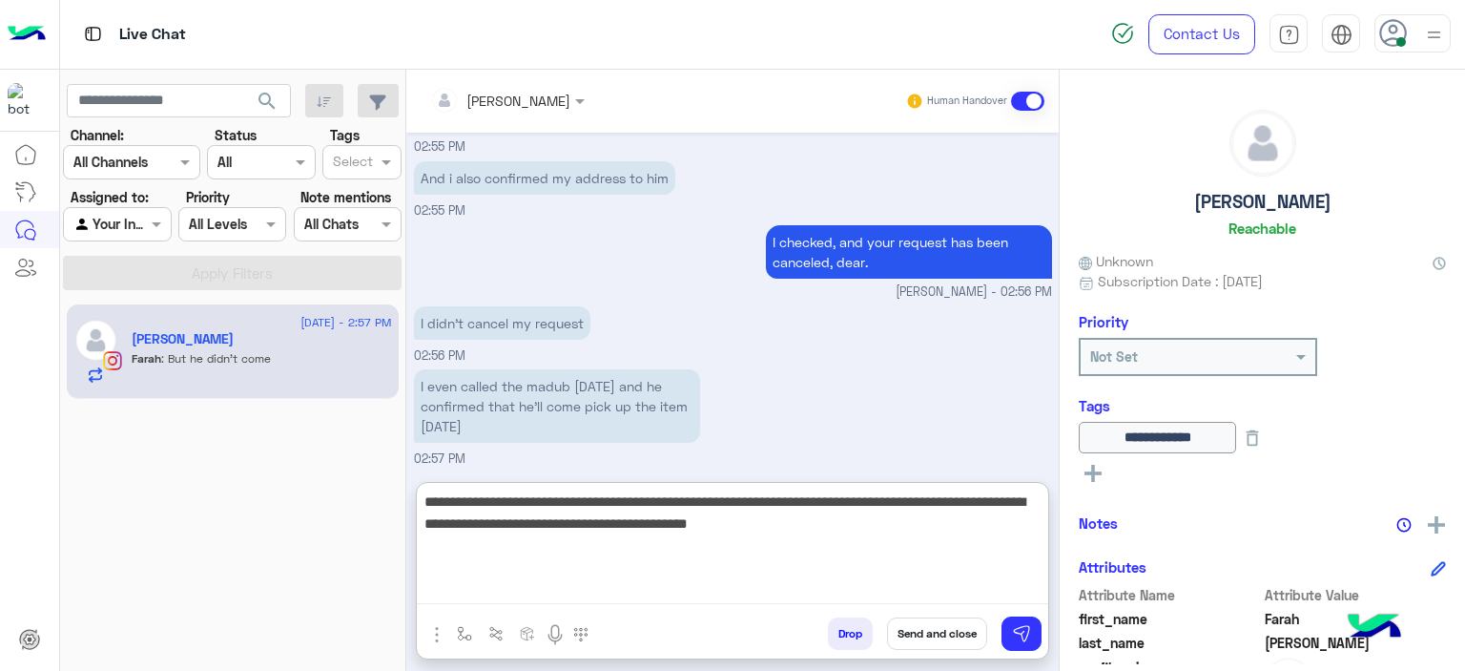
scroll to position [2934, 0]
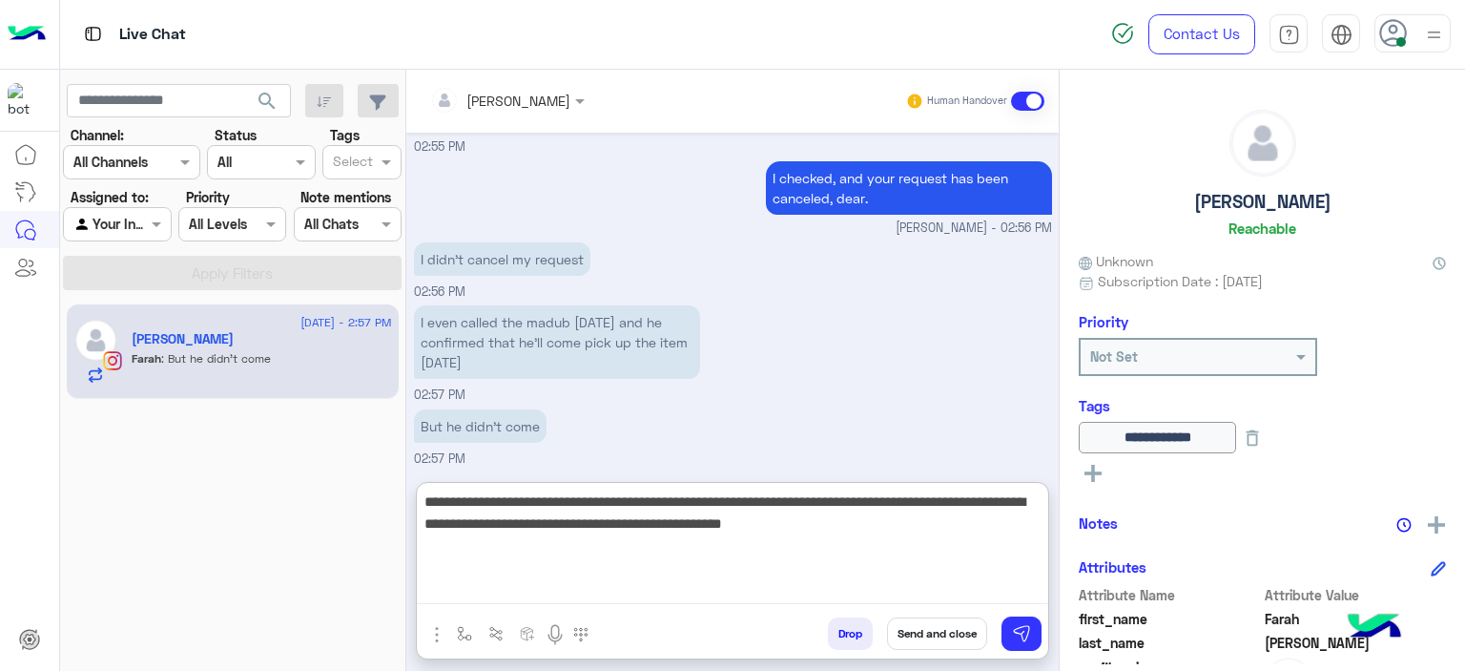
type textarea "**********"
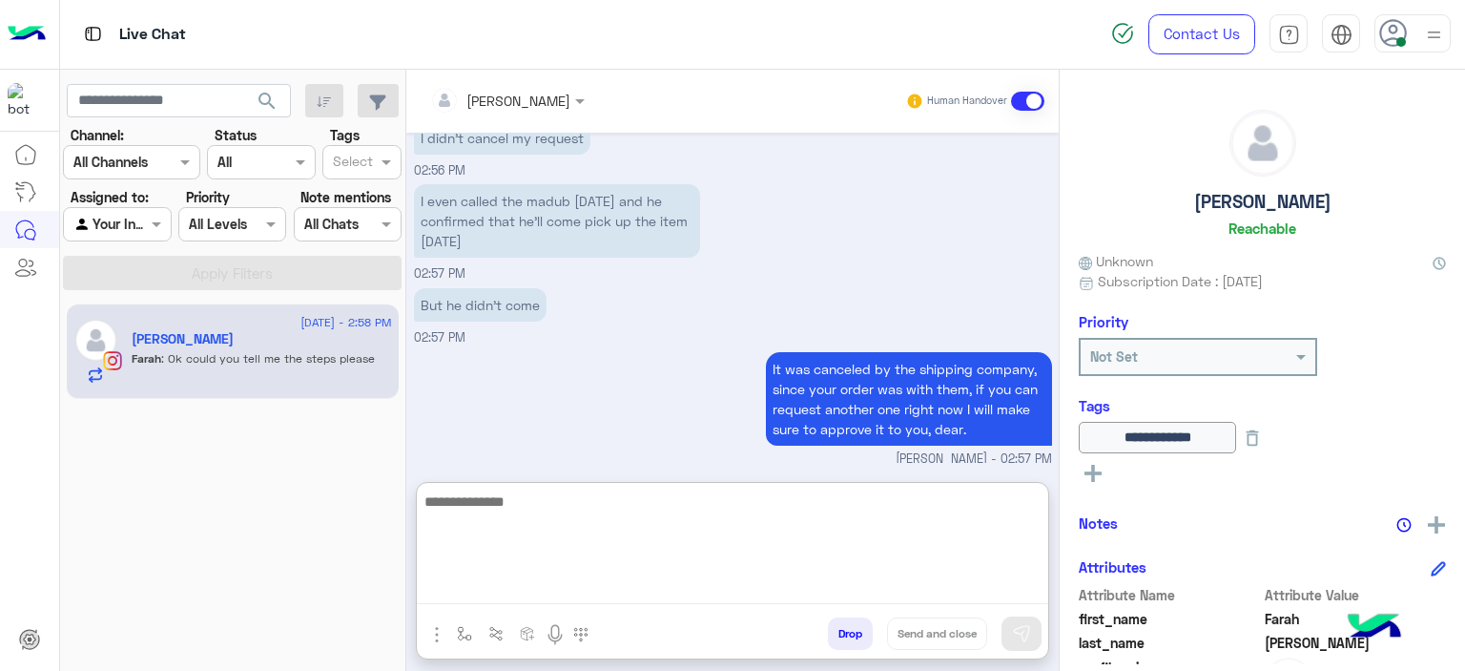
scroll to position [3118, 0]
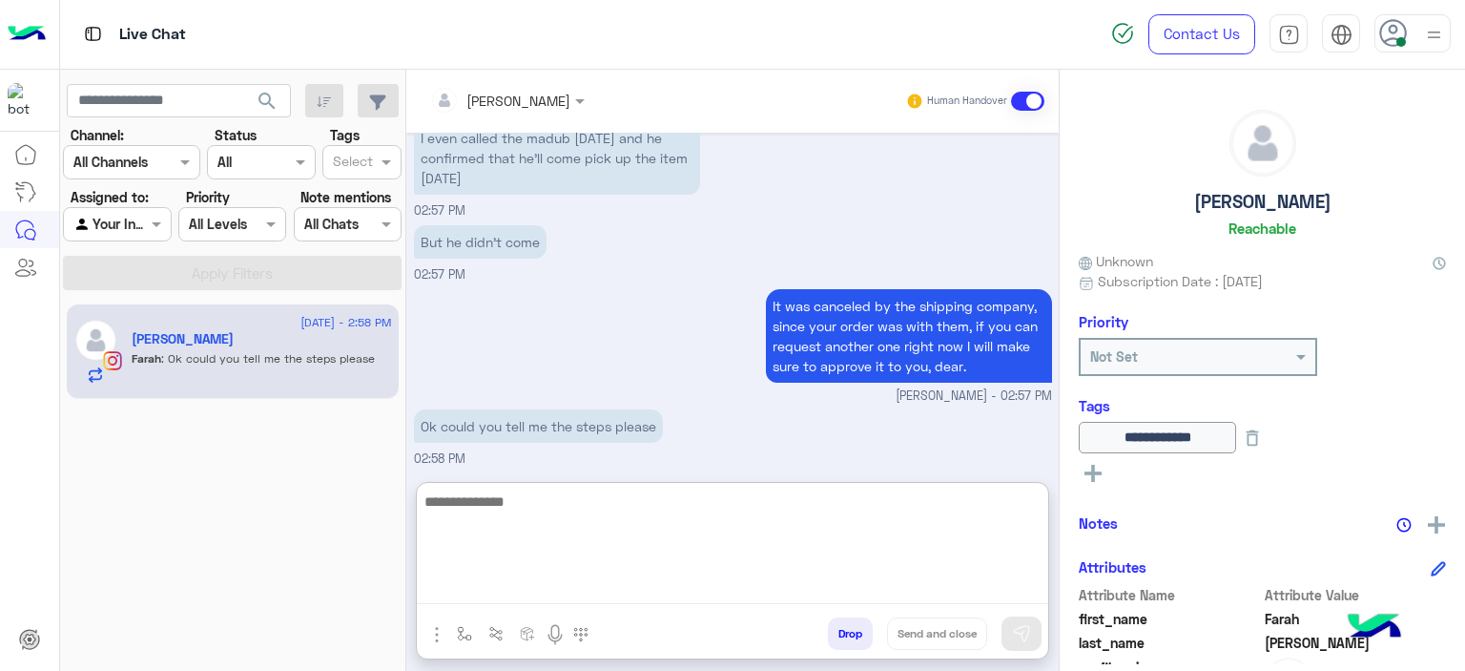
click at [508, 495] on textarea at bounding box center [733, 546] width 632 height 114
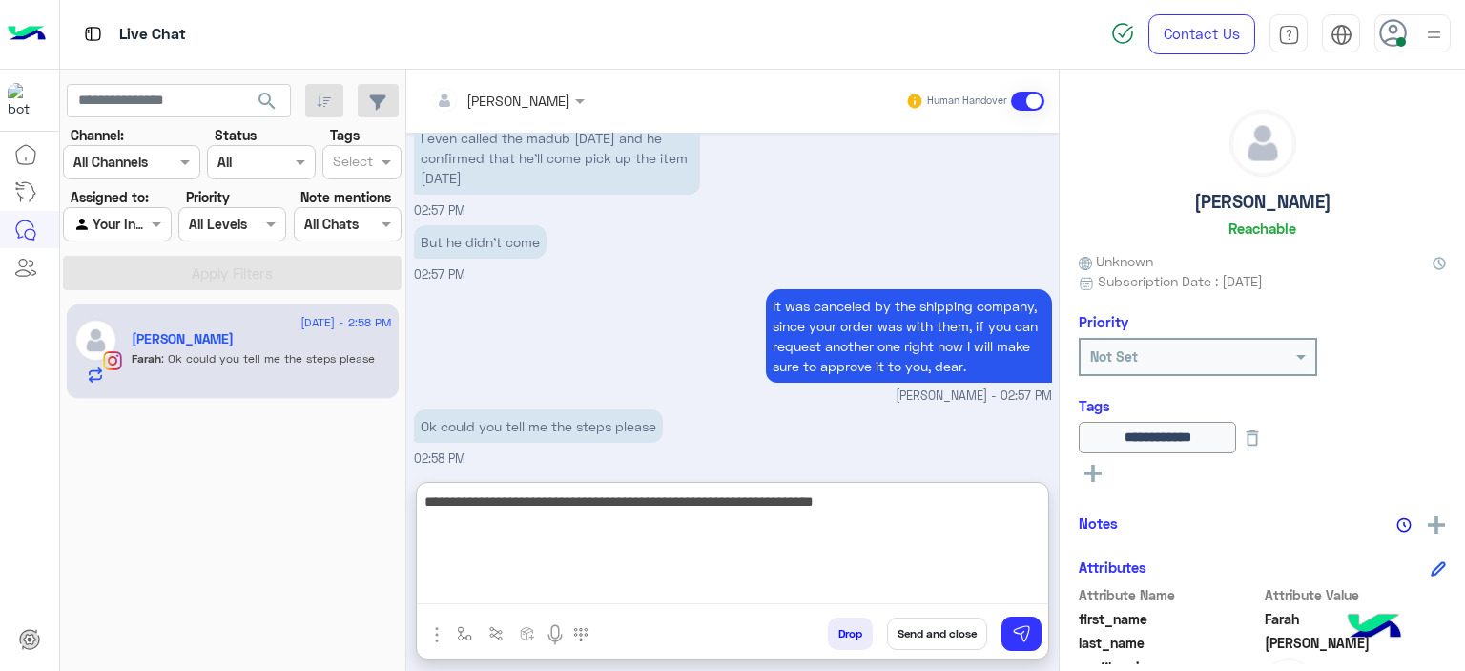
type textarea "**********"
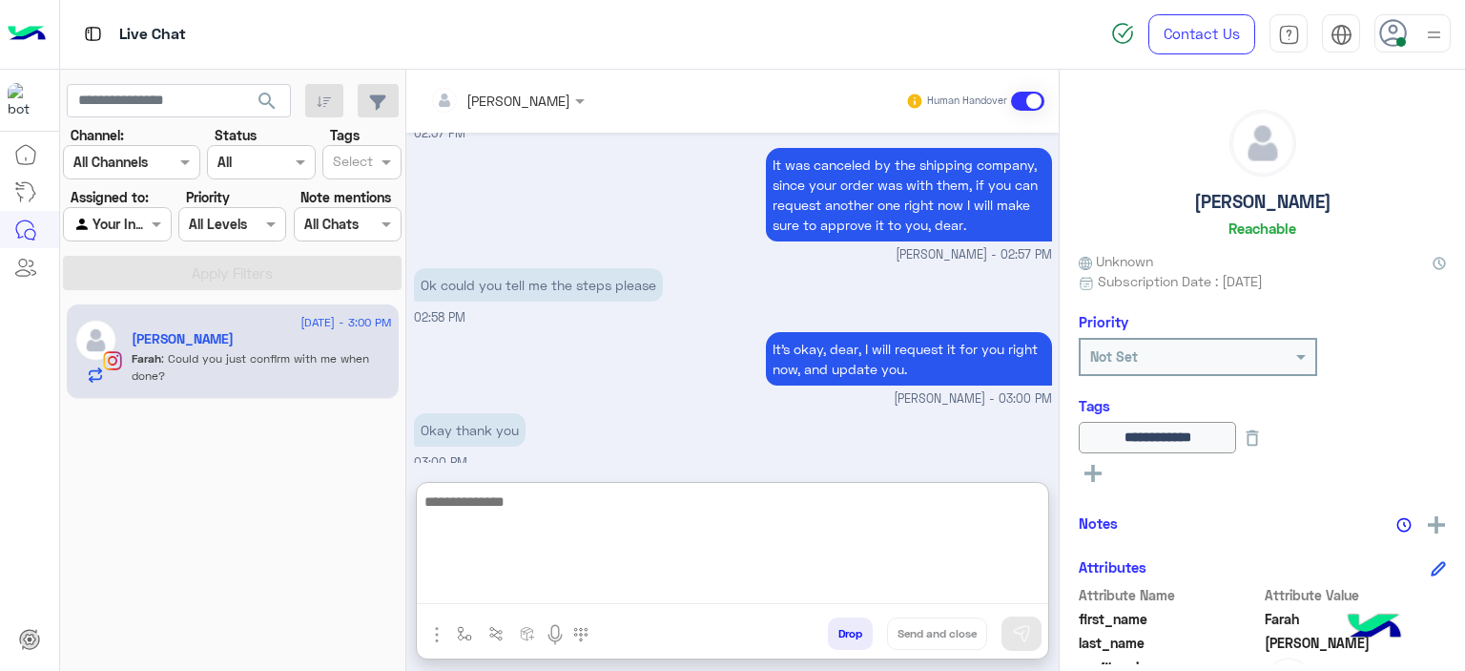
scroll to position [3346, 0]
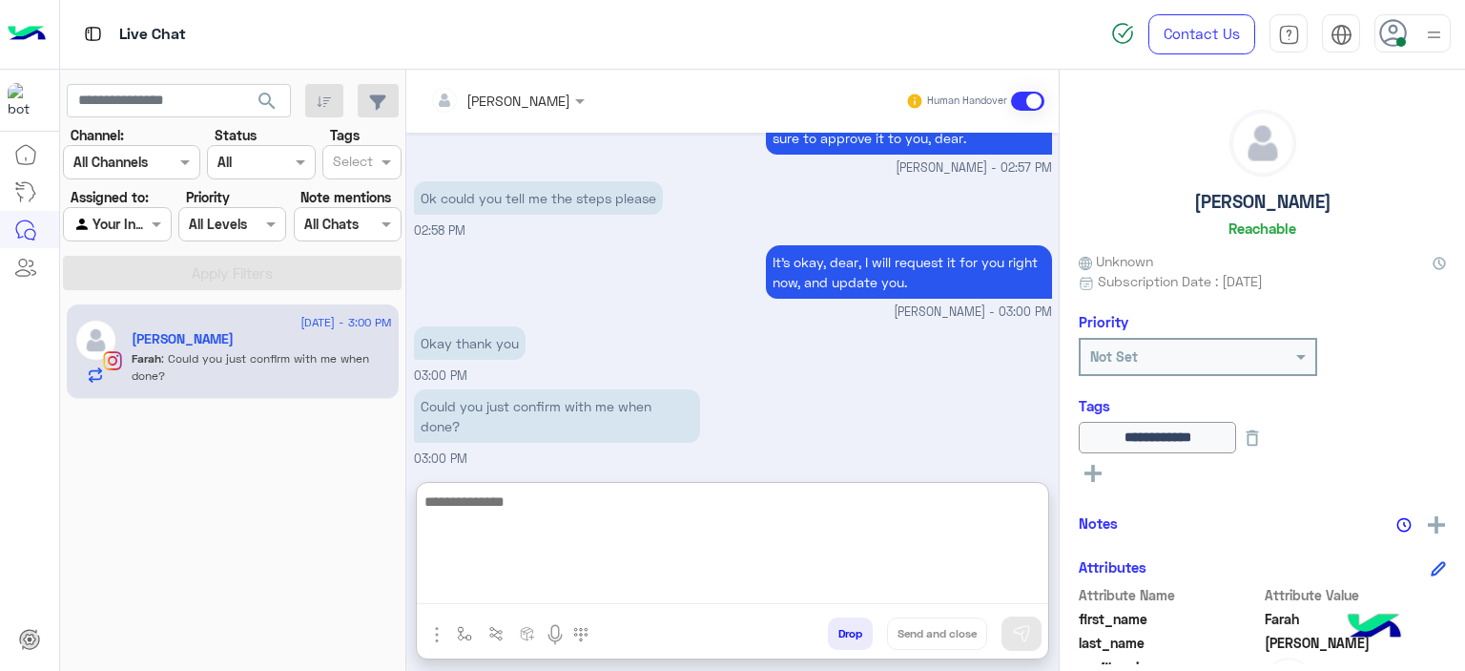
click at [521, 498] on textarea at bounding box center [733, 546] width 632 height 114
type textarea "**********"
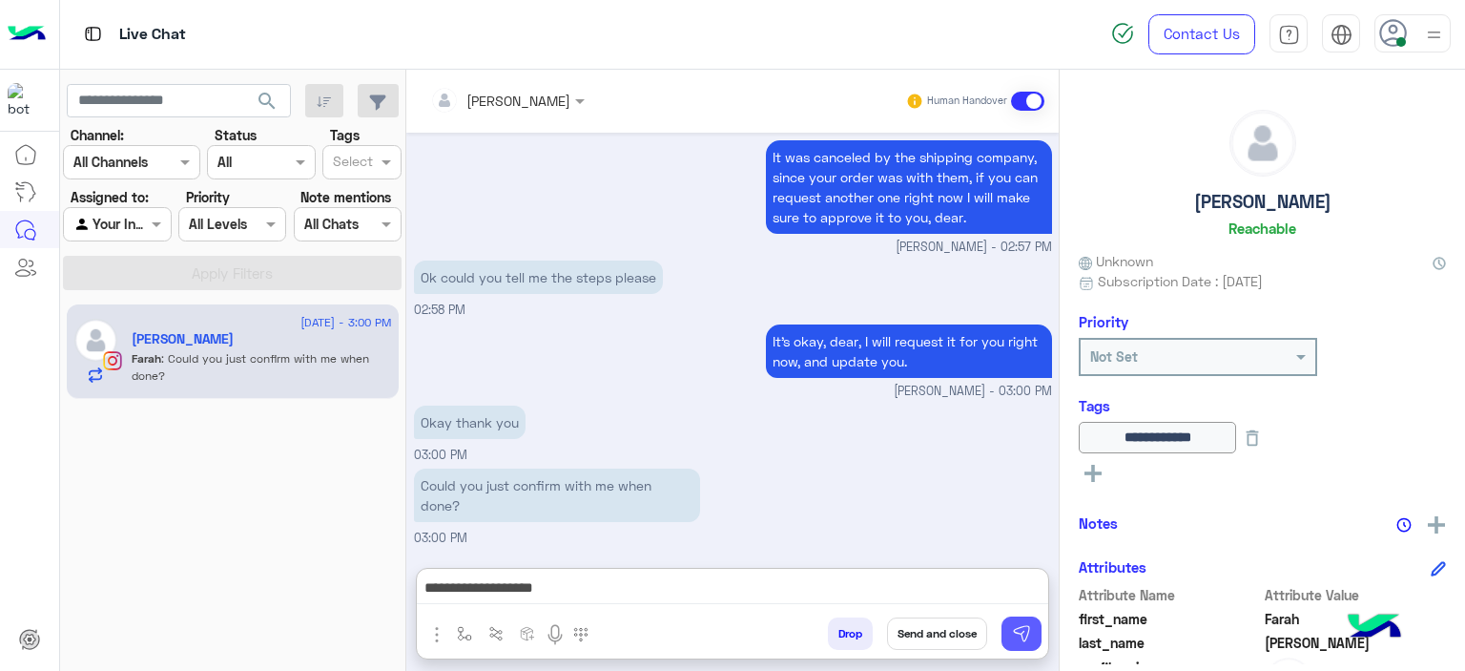
click at [1021, 629] on img at bounding box center [1021, 633] width 19 height 19
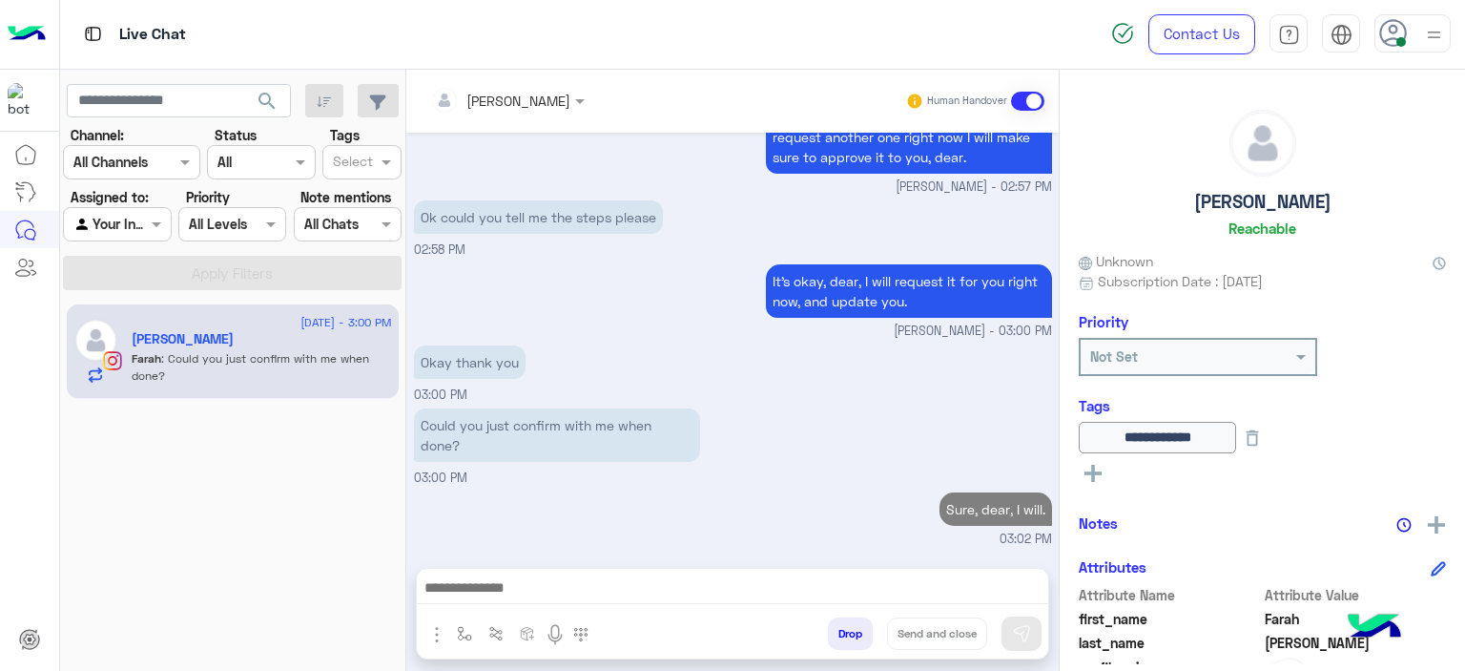
scroll to position [3320, 0]
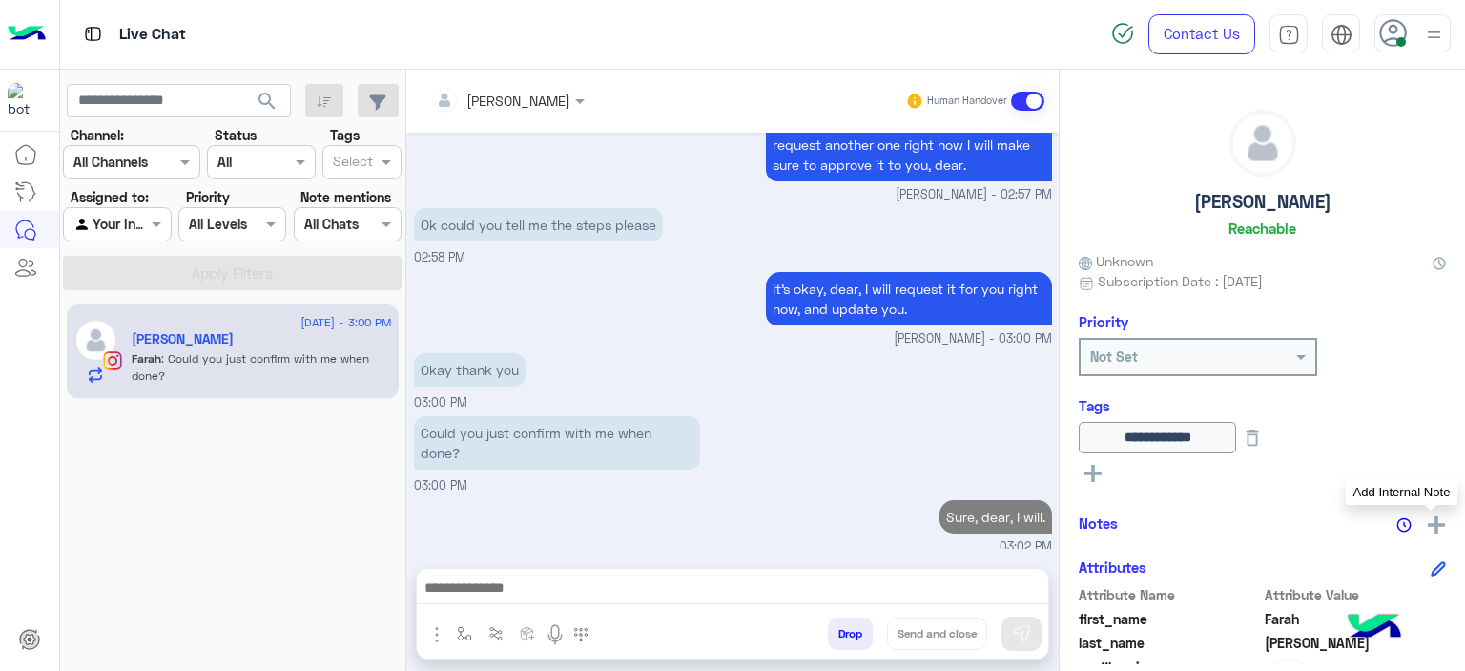
click at [1435, 522] on img at bounding box center [1436, 524] width 17 height 17
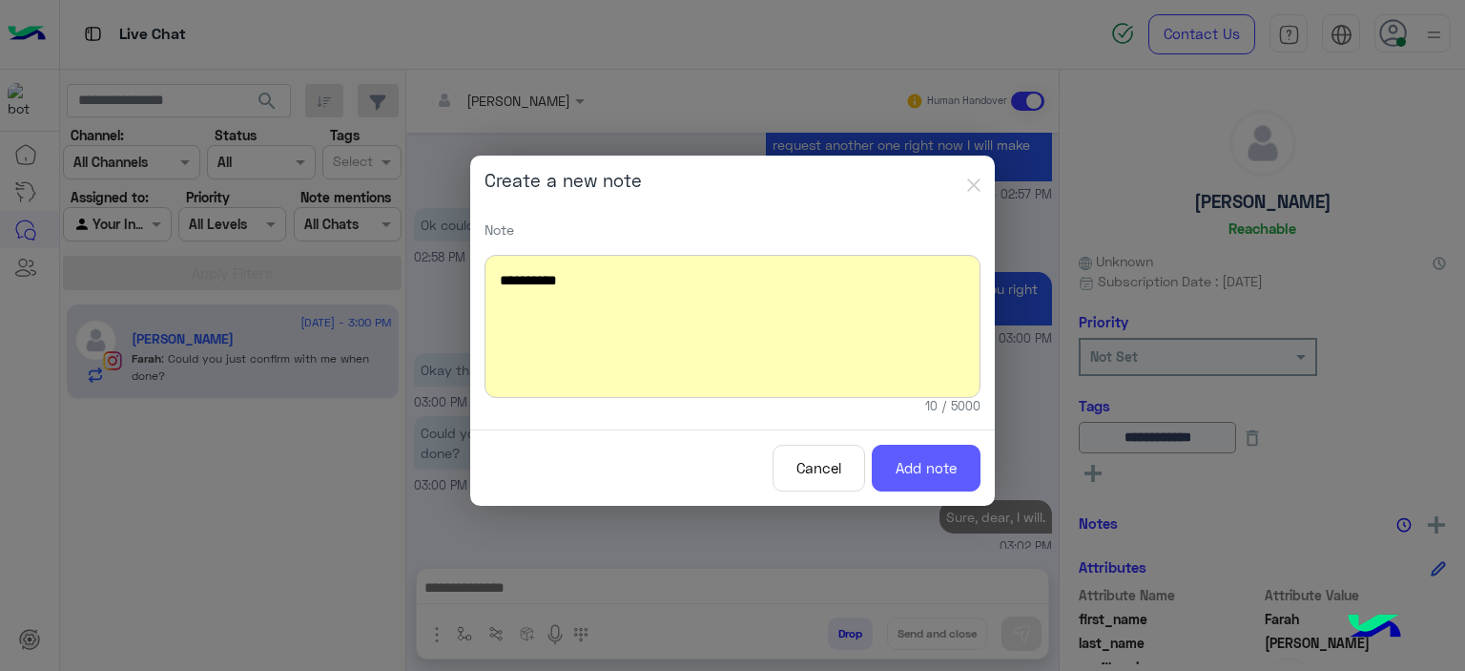
click at [917, 468] on button "Add note" at bounding box center [926, 468] width 109 height 47
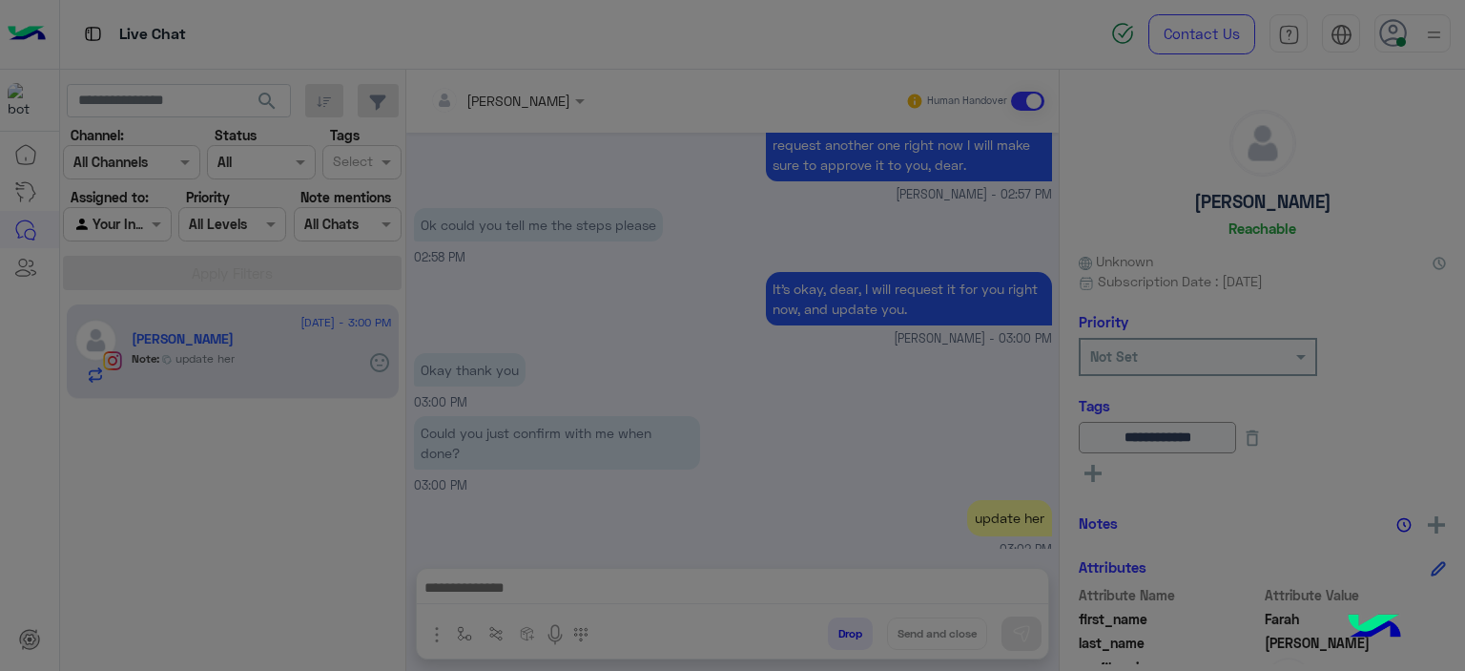
scroll to position [3418, 0]
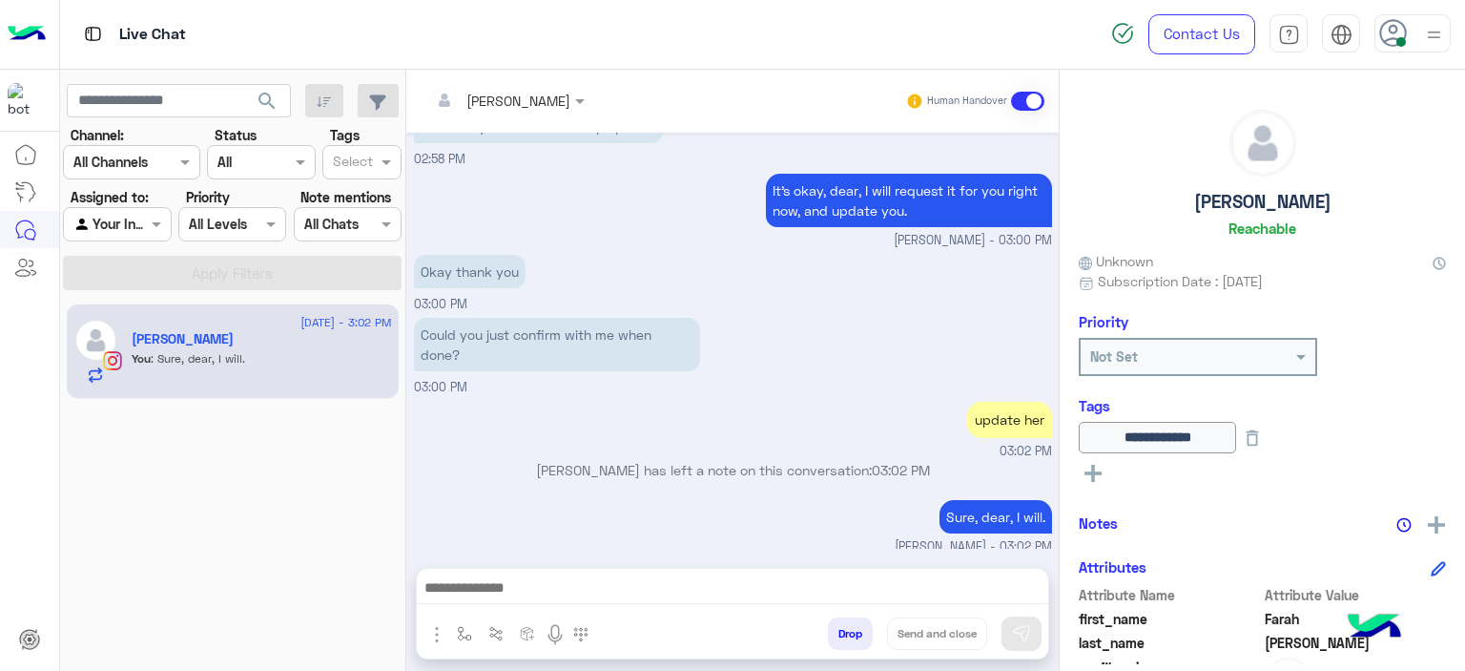
click at [982, 509] on p "Sure, dear, I will." at bounding box center [996, 516] width 113 height 33
click at [822, 428] on div "update her 03:02 PM" at bounding box center [733, 428] width 638 height 63
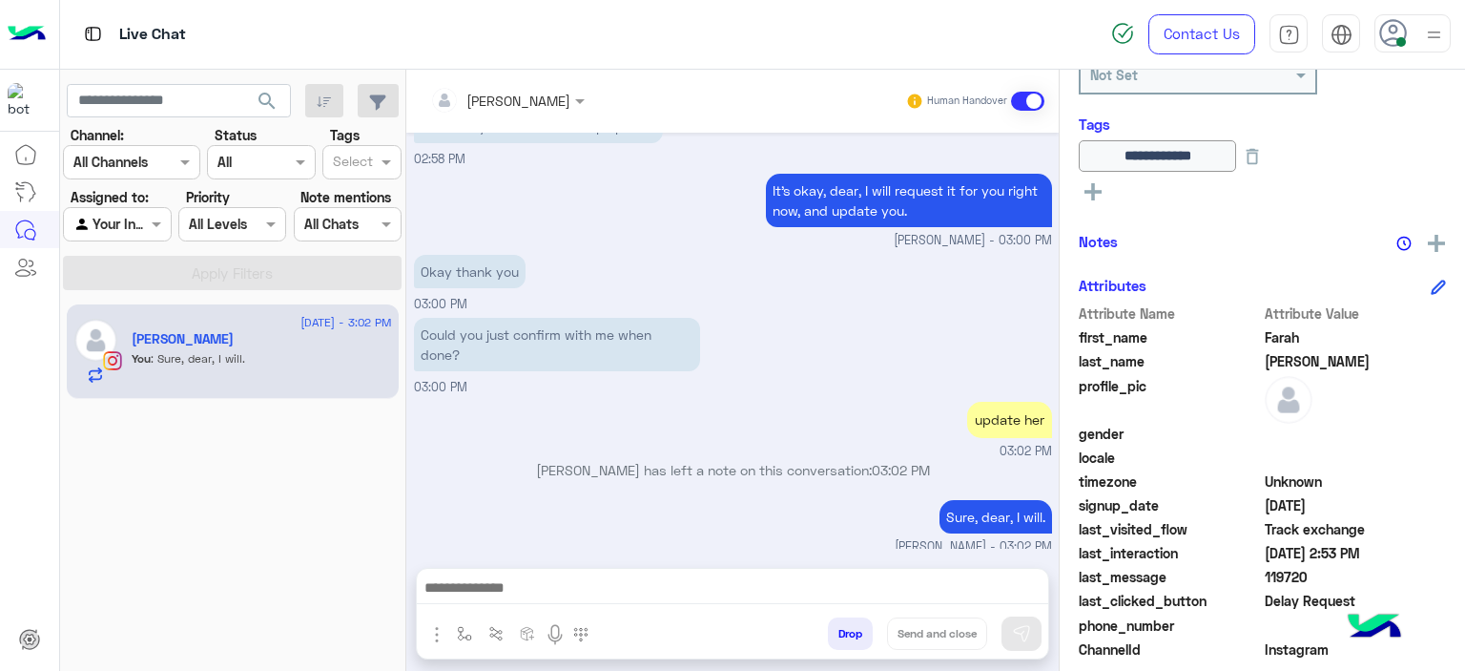
scroll to position [417, 0]
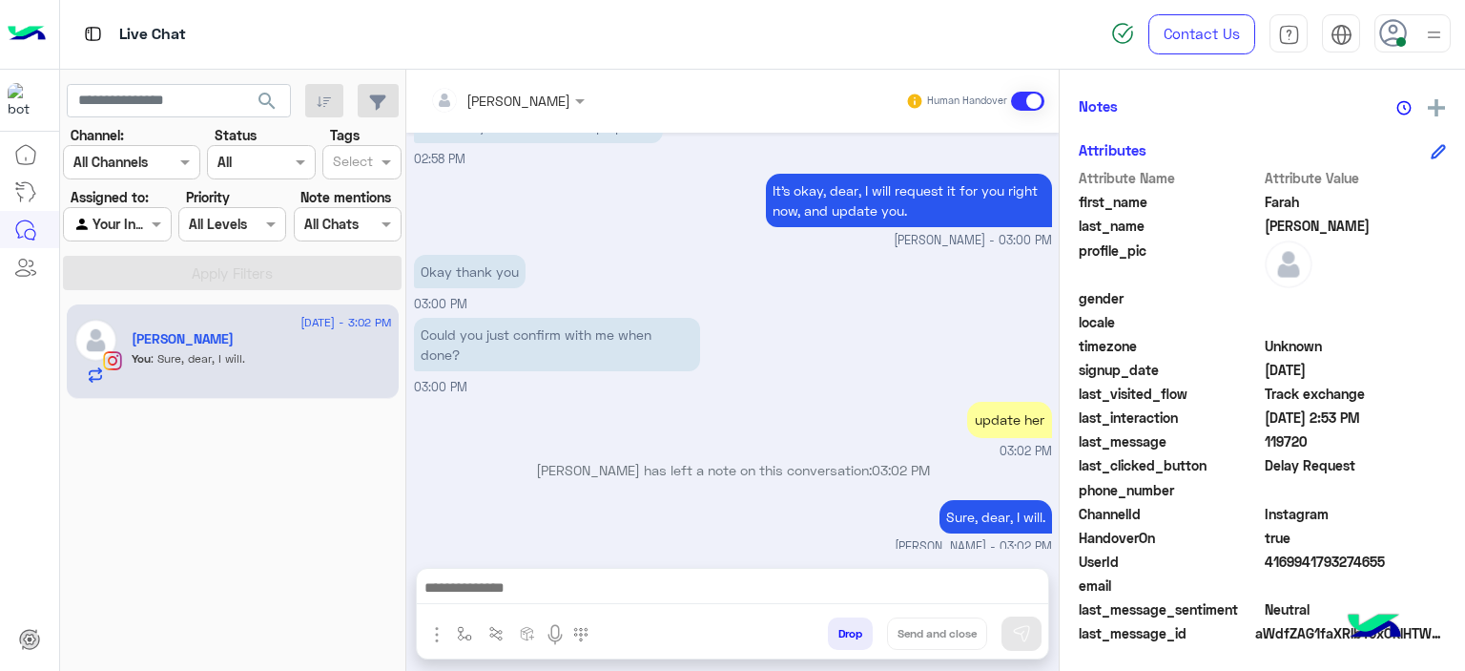
click at [1265, 564] on span "4169941793274655" at bounding box center [1356, 561] width 182 height 20
copy span "4169941793274655"
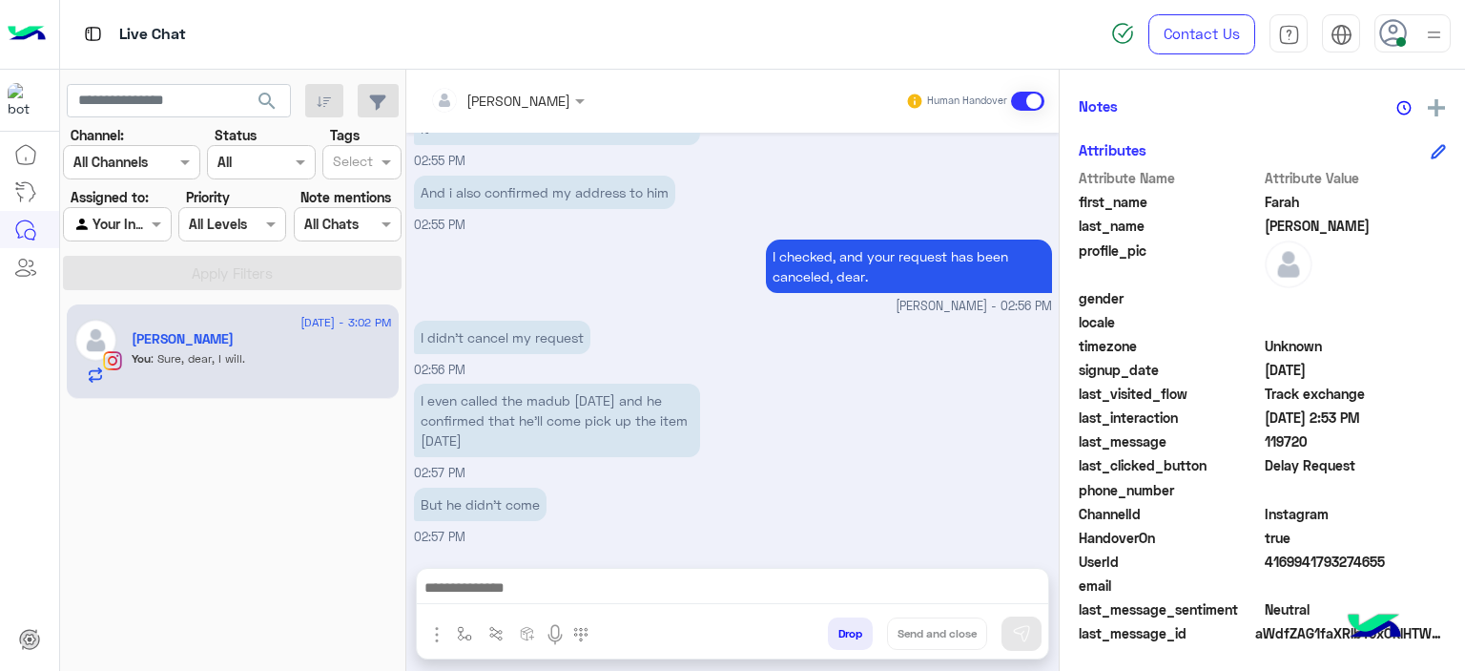
scroll to position [3418, 0]
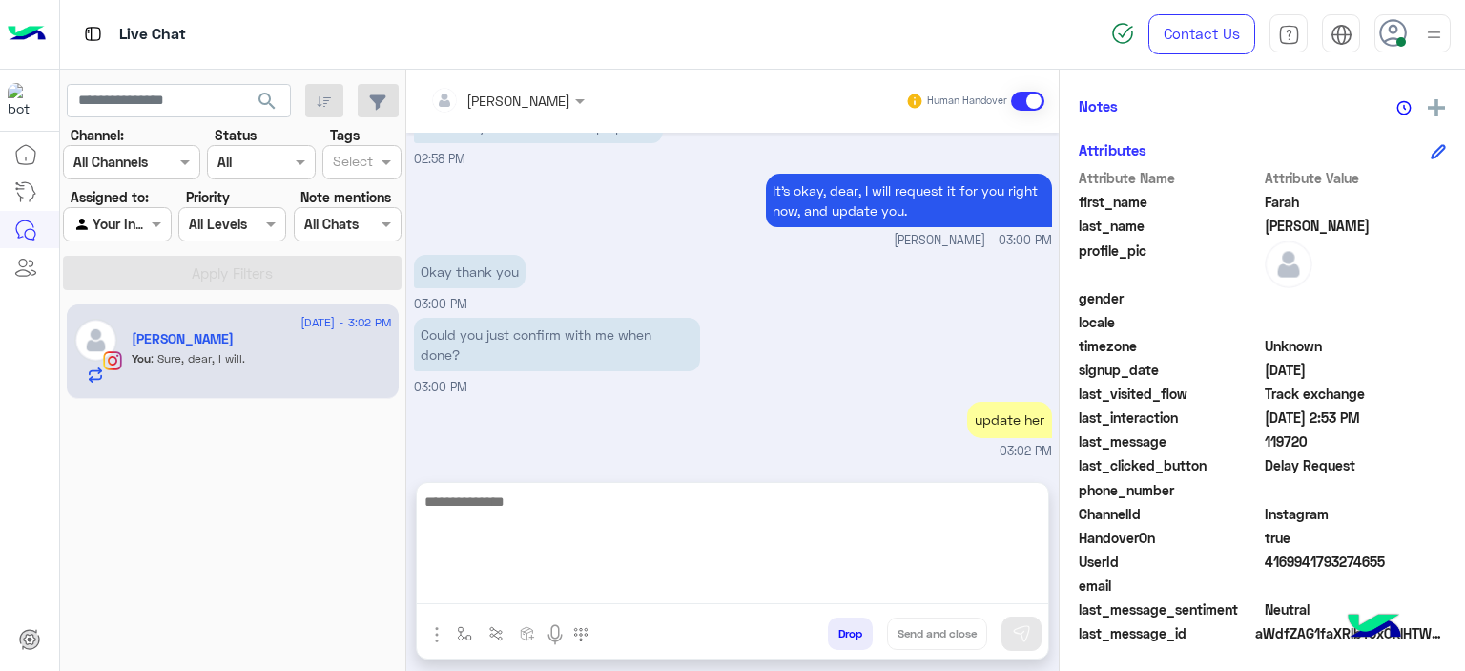
click at [570, 590] on textarea at bounding box center [733, 546] width 632 height 114
type textarea "**********"
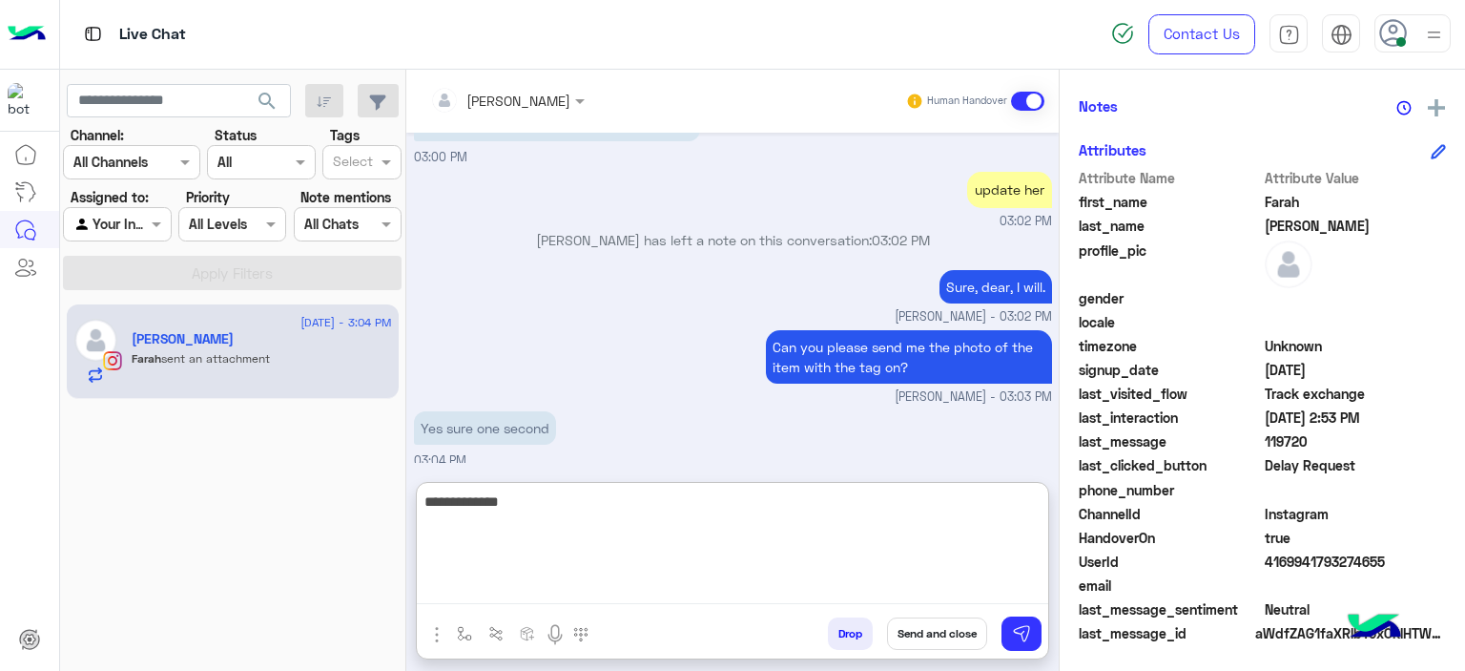
scroll to position [3920, 0]
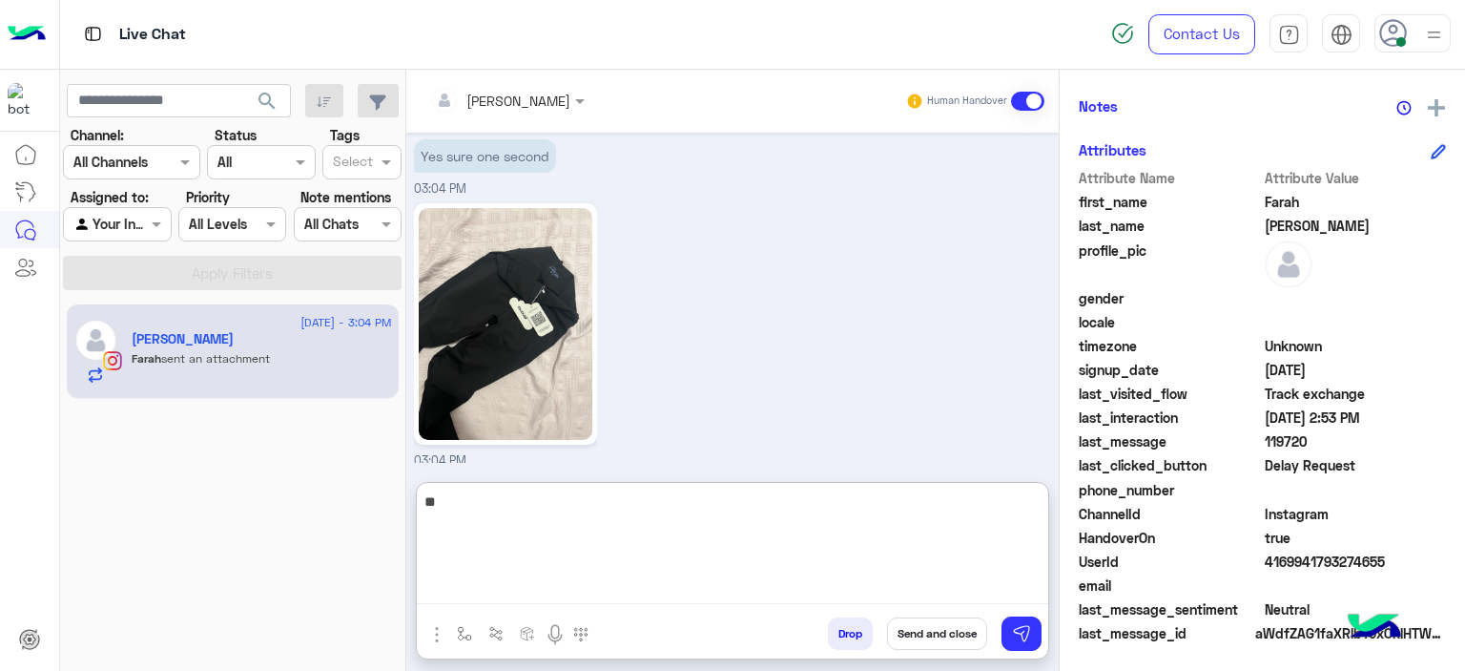
type textarea "*"
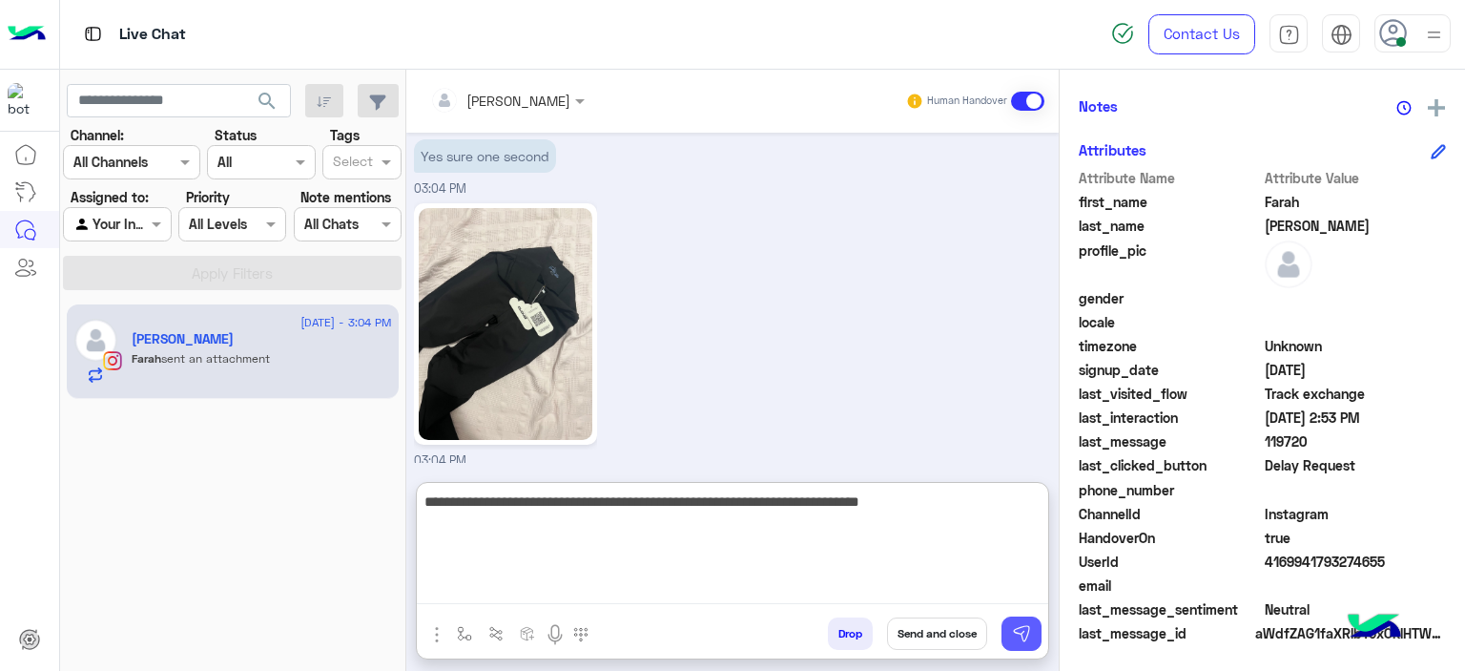
type textarea "**********"
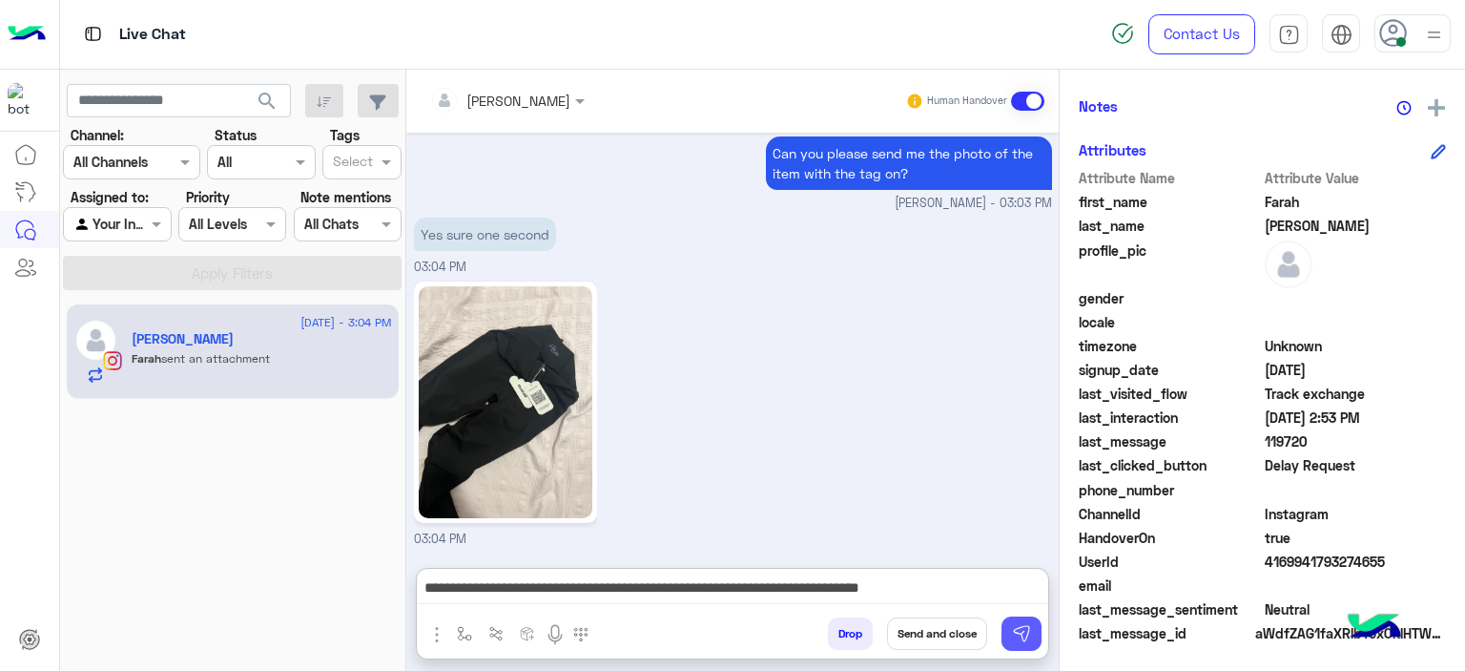
click at [1029, 643] on img at bounding box center [1021, 633] width 19 height 19
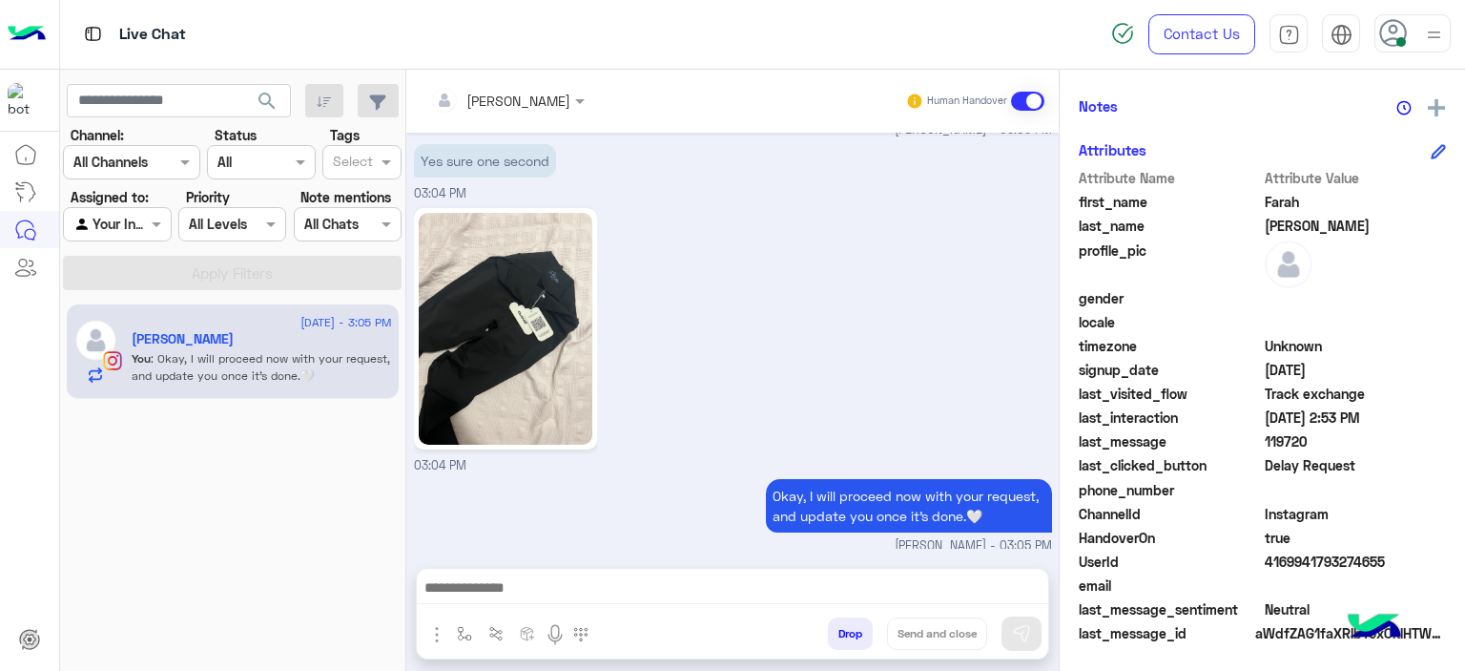
scroll to position [0, 0]
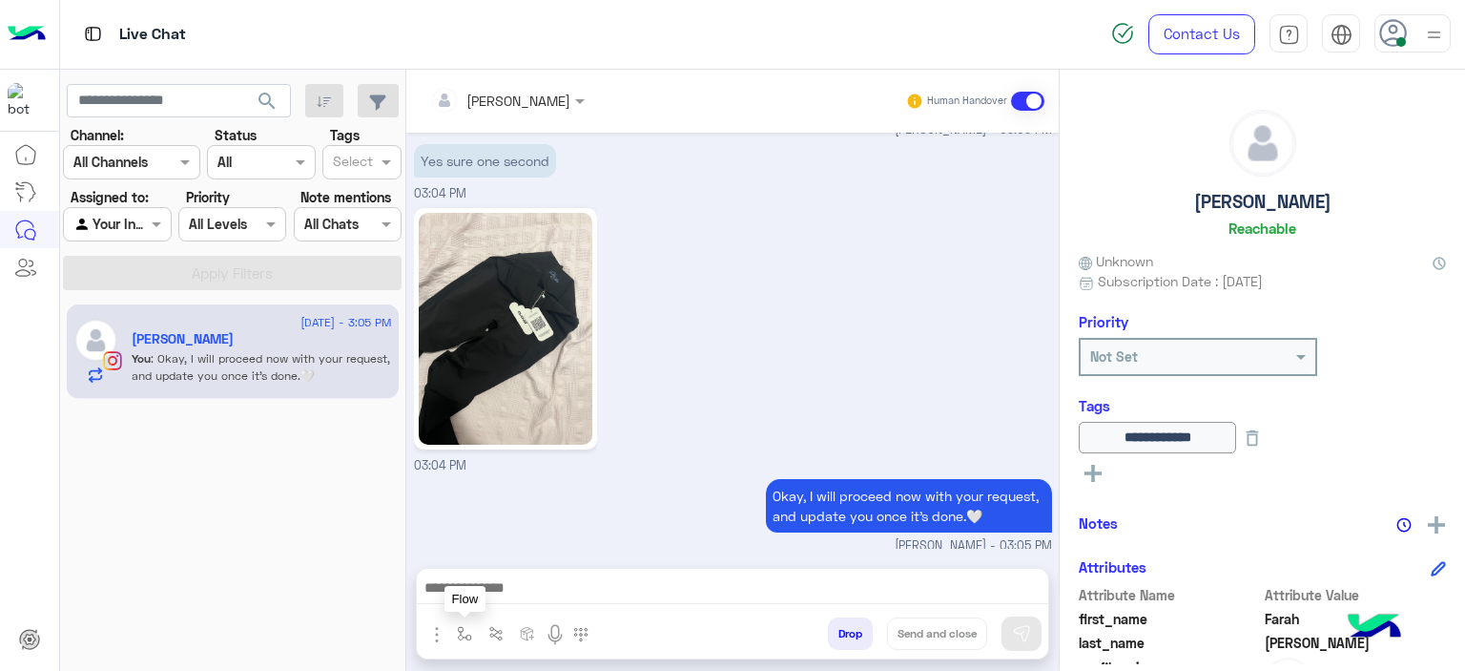
click at [460, 627] on img "button" at bounding box center [464, 633] width 15 height 15
click at [473, 598] on input "text" at bounding box center [499, 592] width 78 height 22
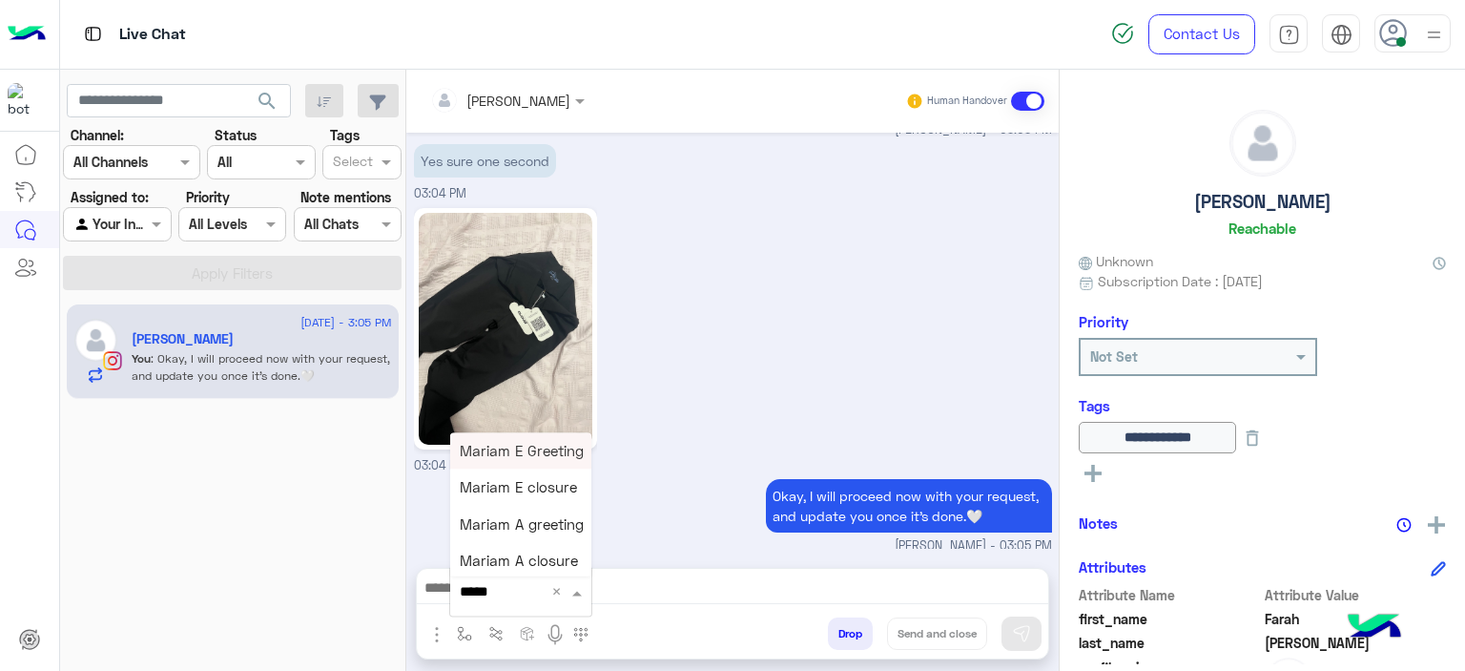
type input "******"
click at [530, 486] on span "Mariam E closure" at bounding box center [518, 487] width 117 height 17
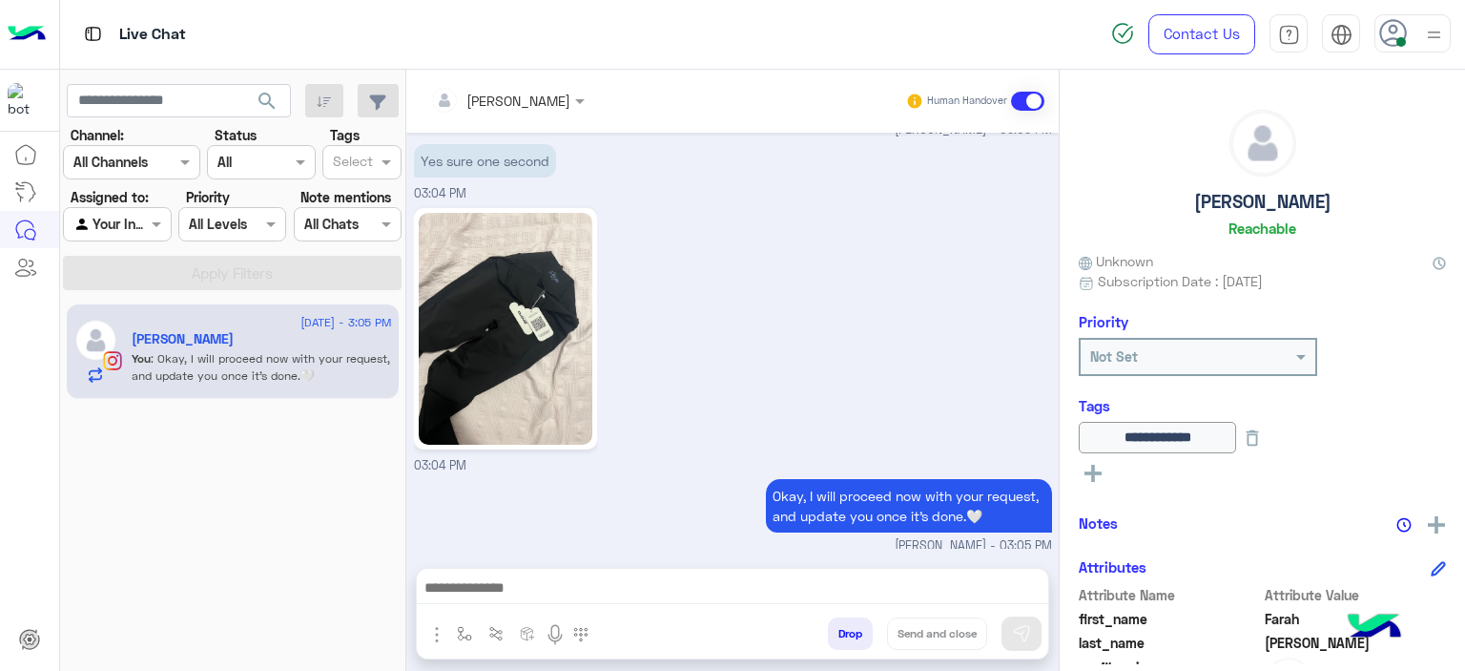
type textarea "**********"
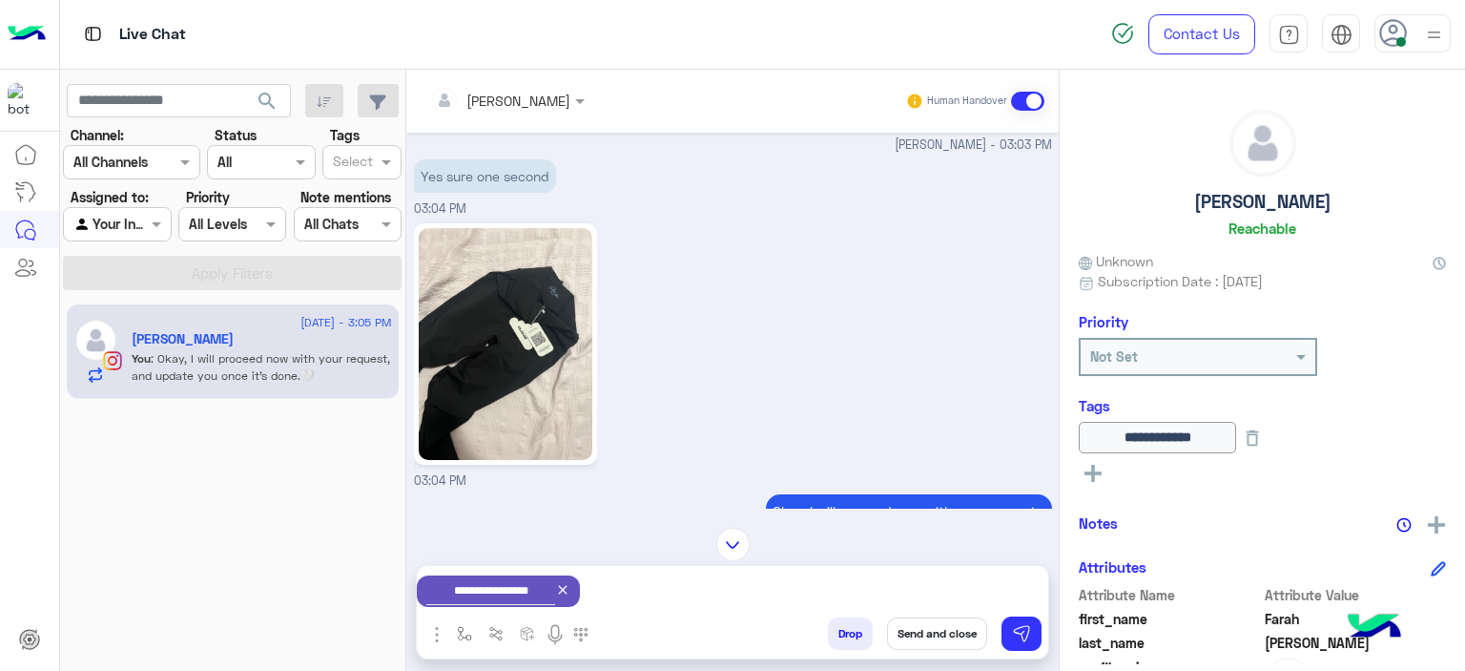
scroll to position [3918, 0]
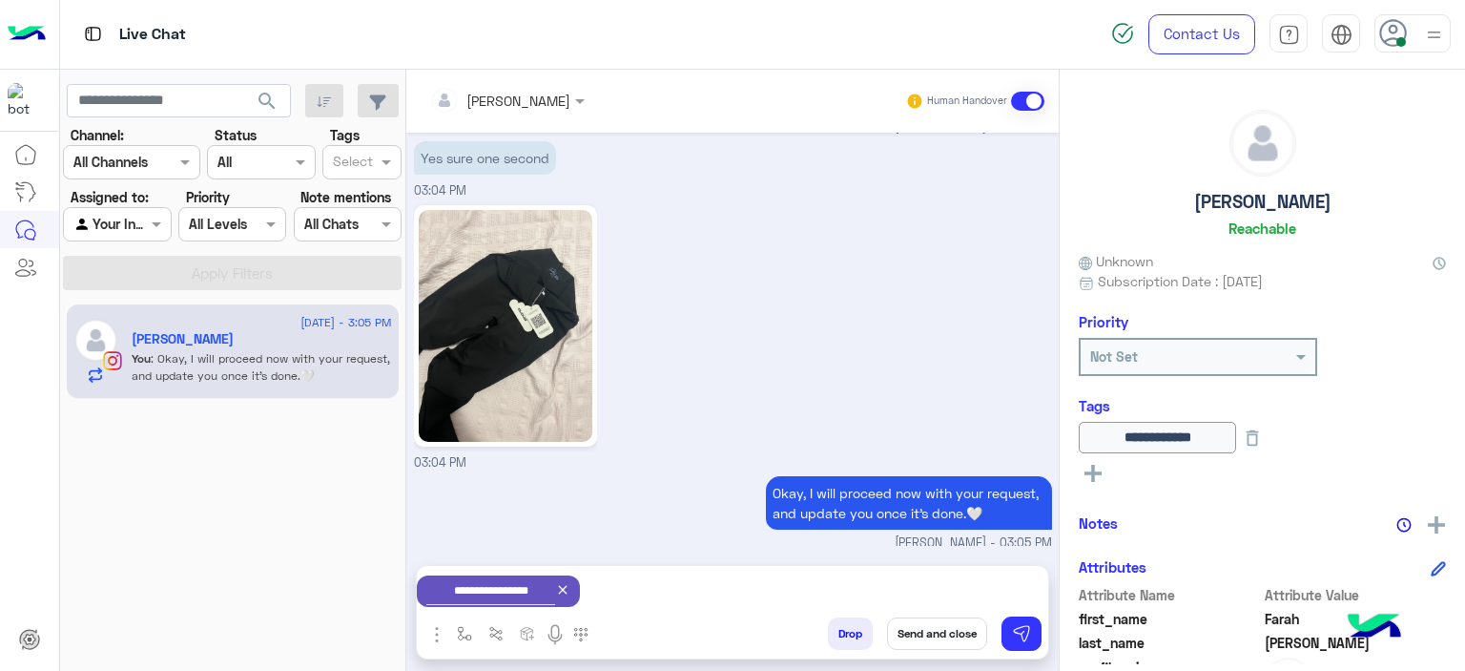
click at [950, 393] on div "03:04 PM" at bounding box center [733, 336] width 638 height 272
click at [918, 632] on button "Send and close" at bounding box center [937, 633] width 100 height 32
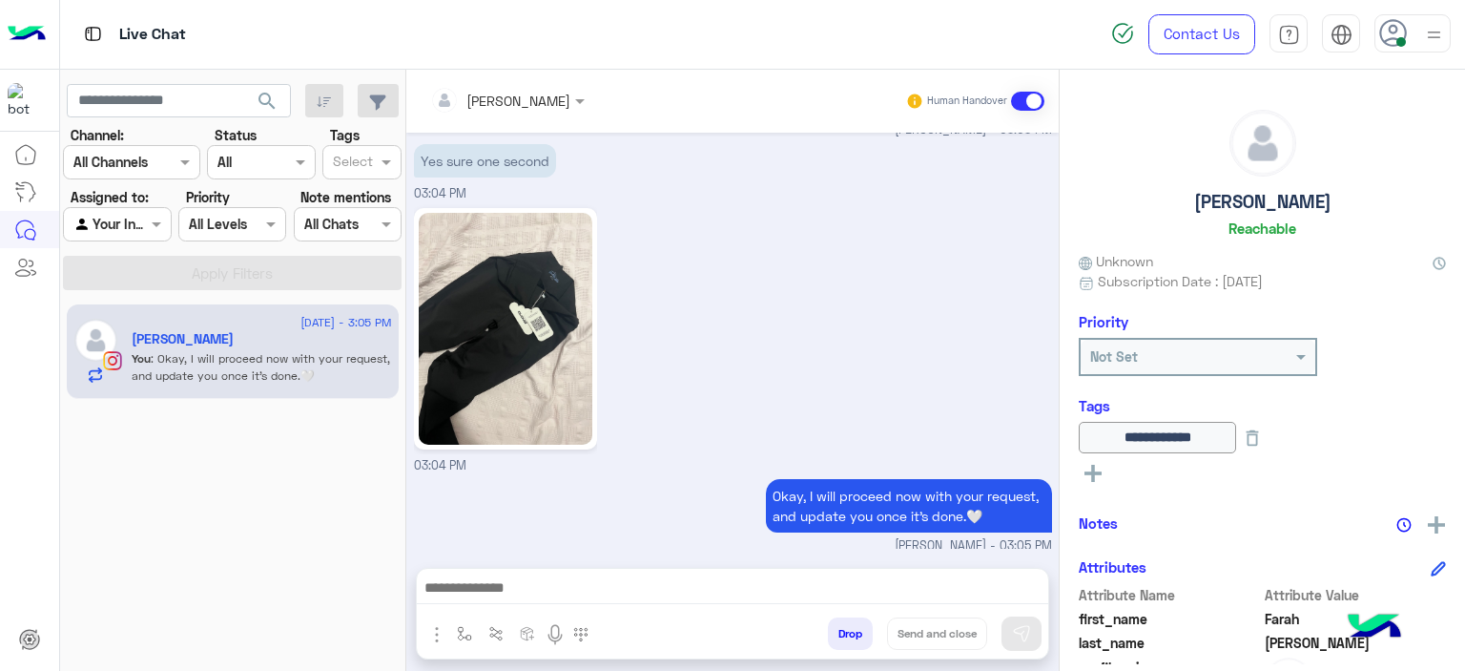
scroll to position [3949, 0]
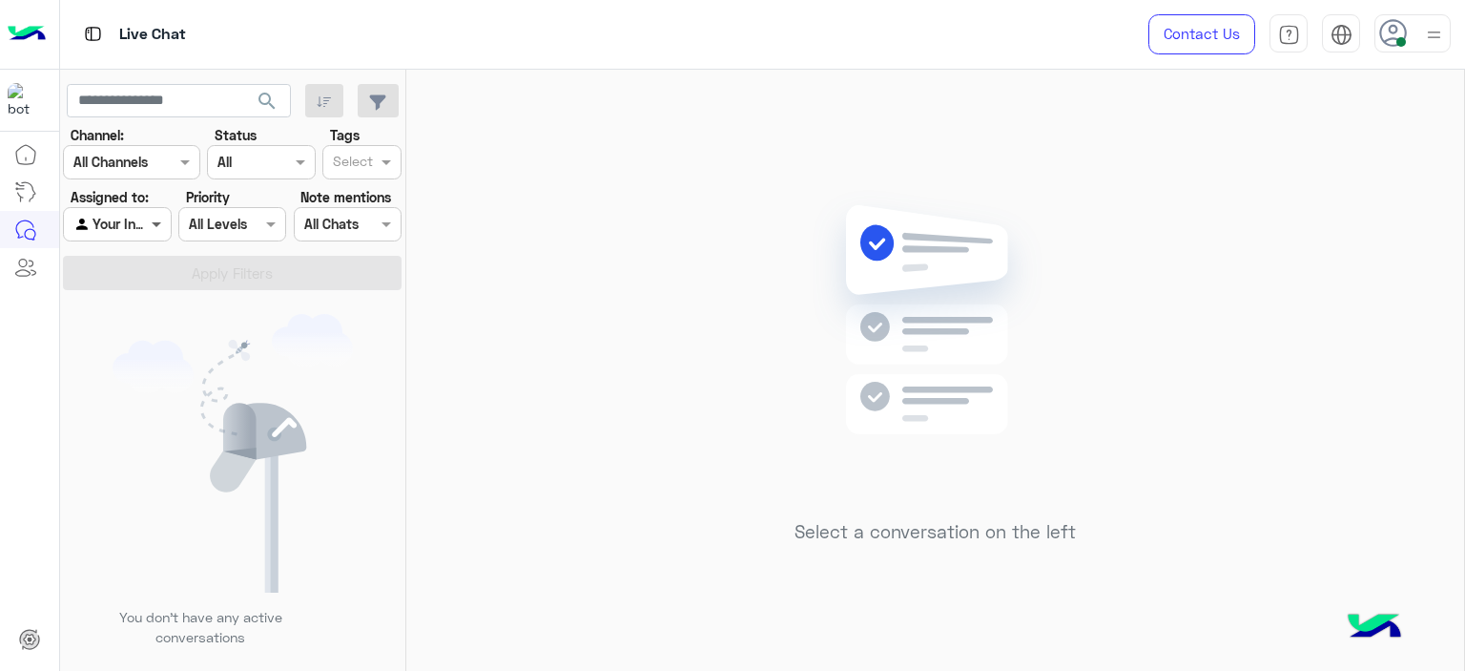
click at [155, 221] on span at bounding box center [159, 224] width 24 height 20
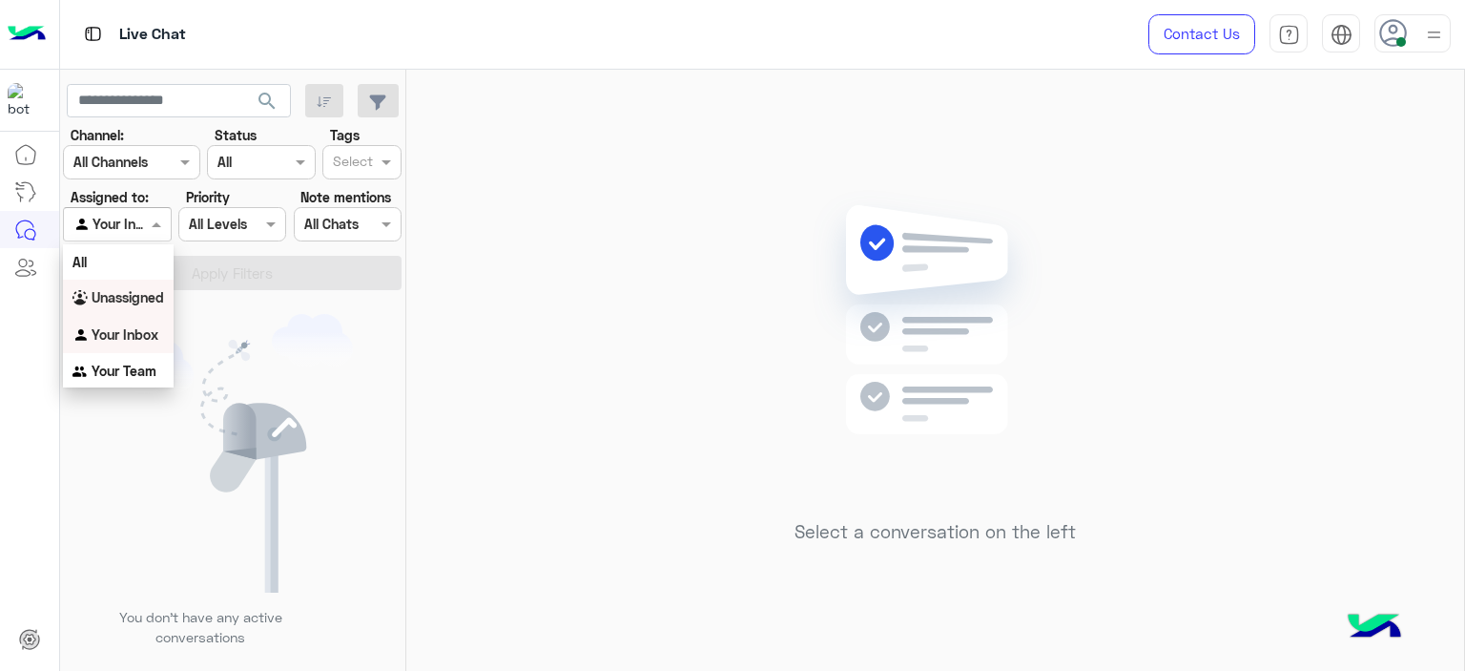
click at [141, 314] on div "Unassigned" at bounding box center [118, 298] width 111 height 37
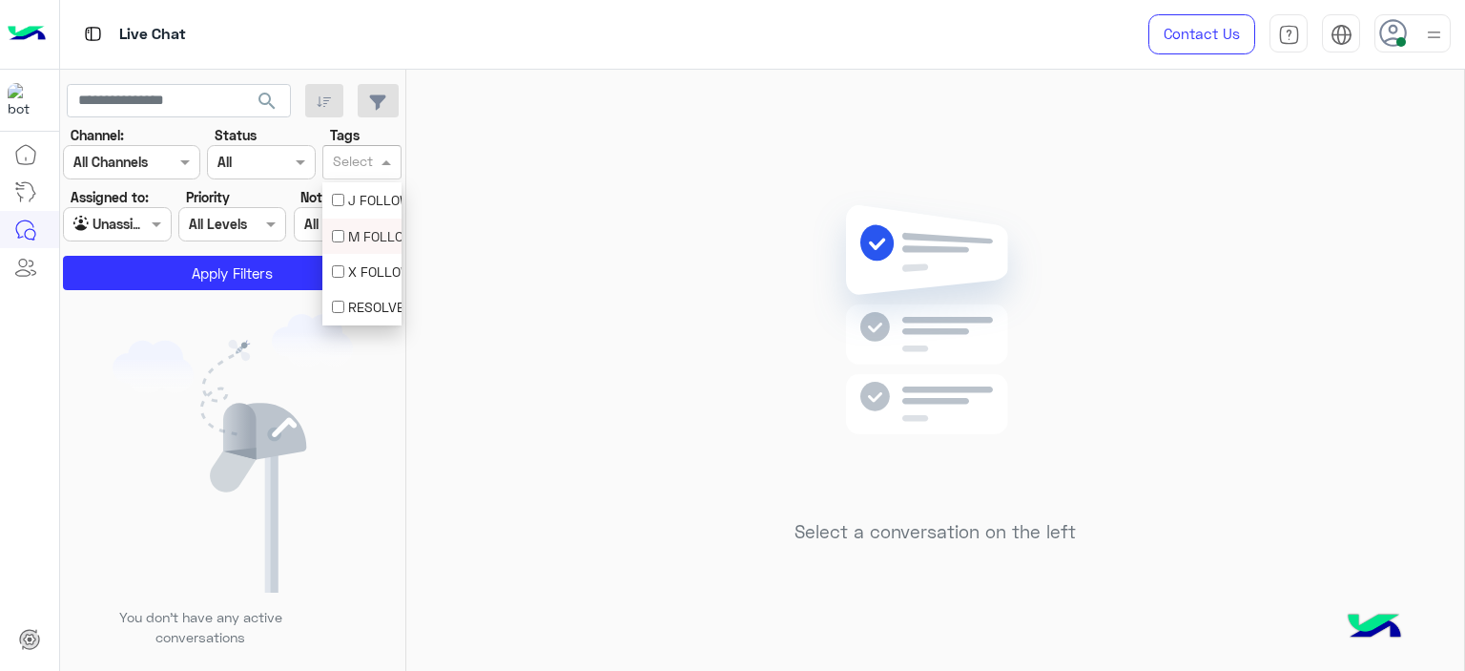
drag, startPoint x: 366, startPoint y: 162, endPoint x: 362, endPoint y: 229, distance: 66.9
click at [362, 229] on body "Live Chat Contact Us Help Center عربي English search Channel: Channel All Chann…" at bounding box center [732, 335] width 1465 height 671
click at [362, 229] on div "M FOLLOW UP" at bounding box center [362, 236] width 60 height 20
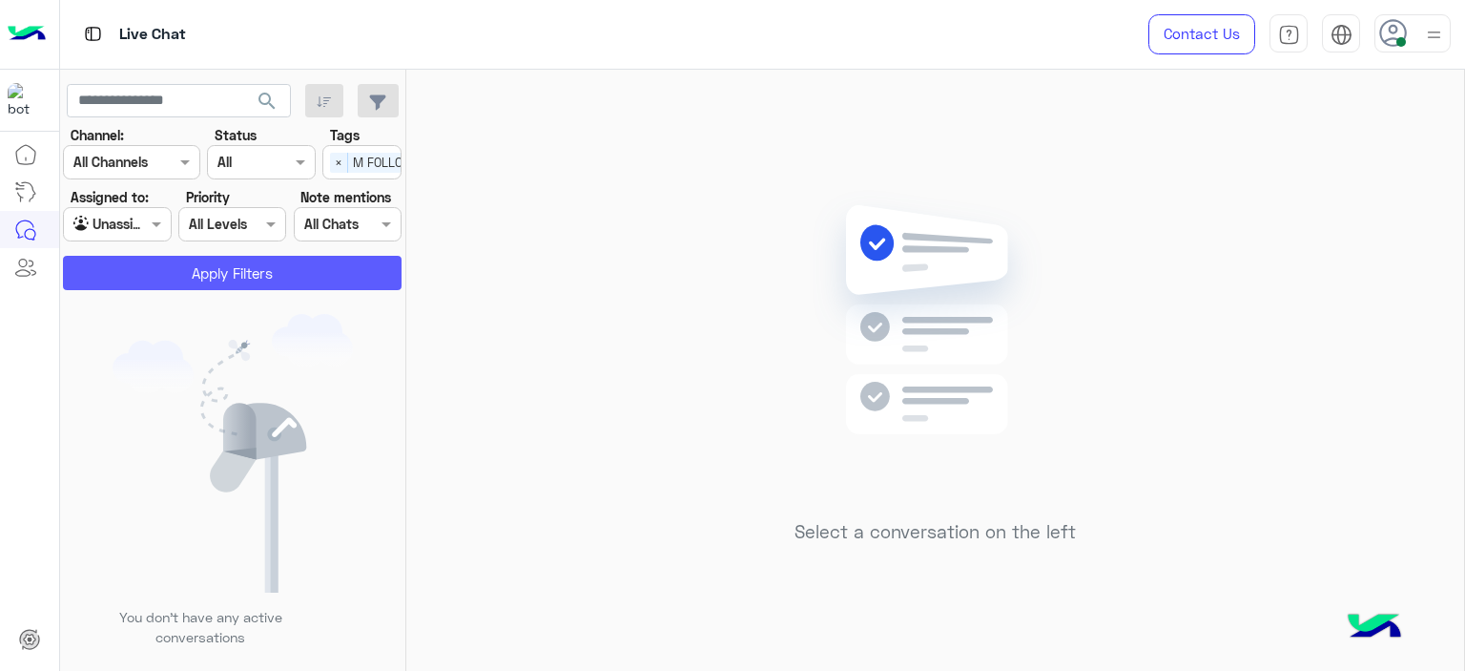
click at [351, 259] on button "Apply Filters" at bounding box center [232, 273] width 339 height 34
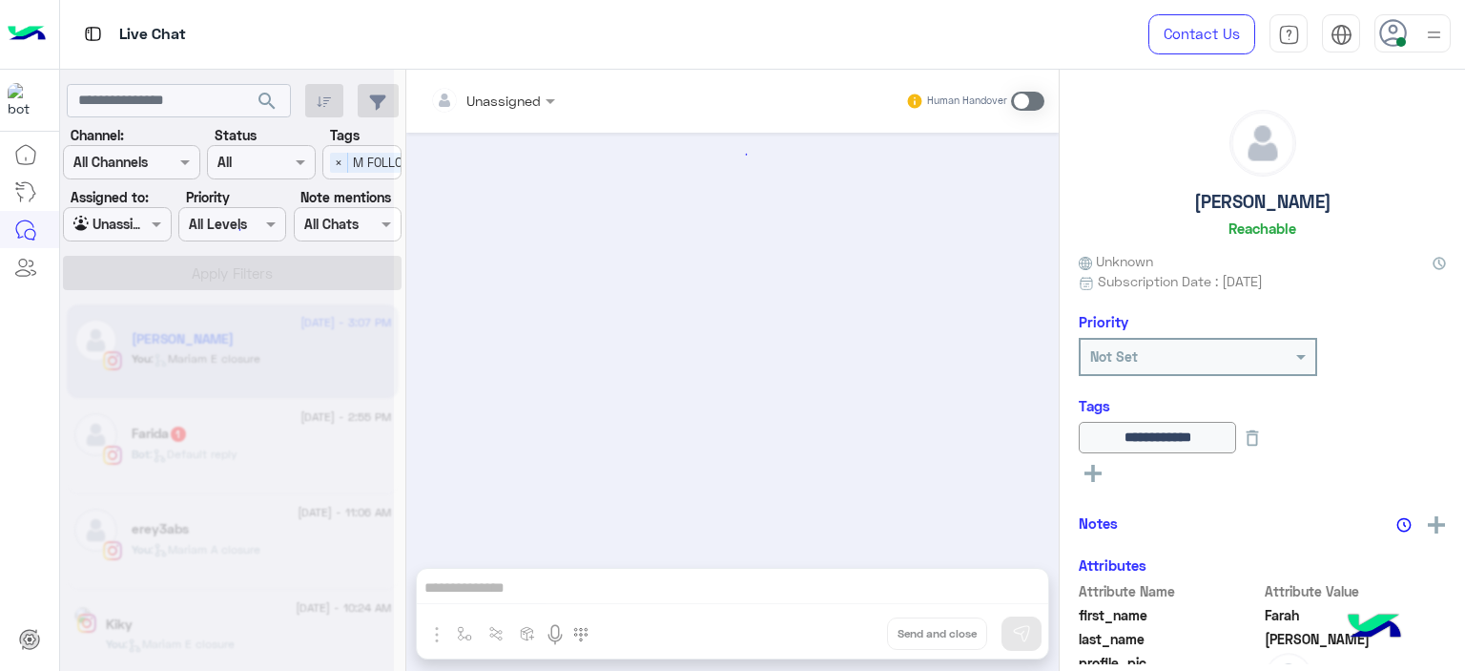
scroll to position [1431, 0]
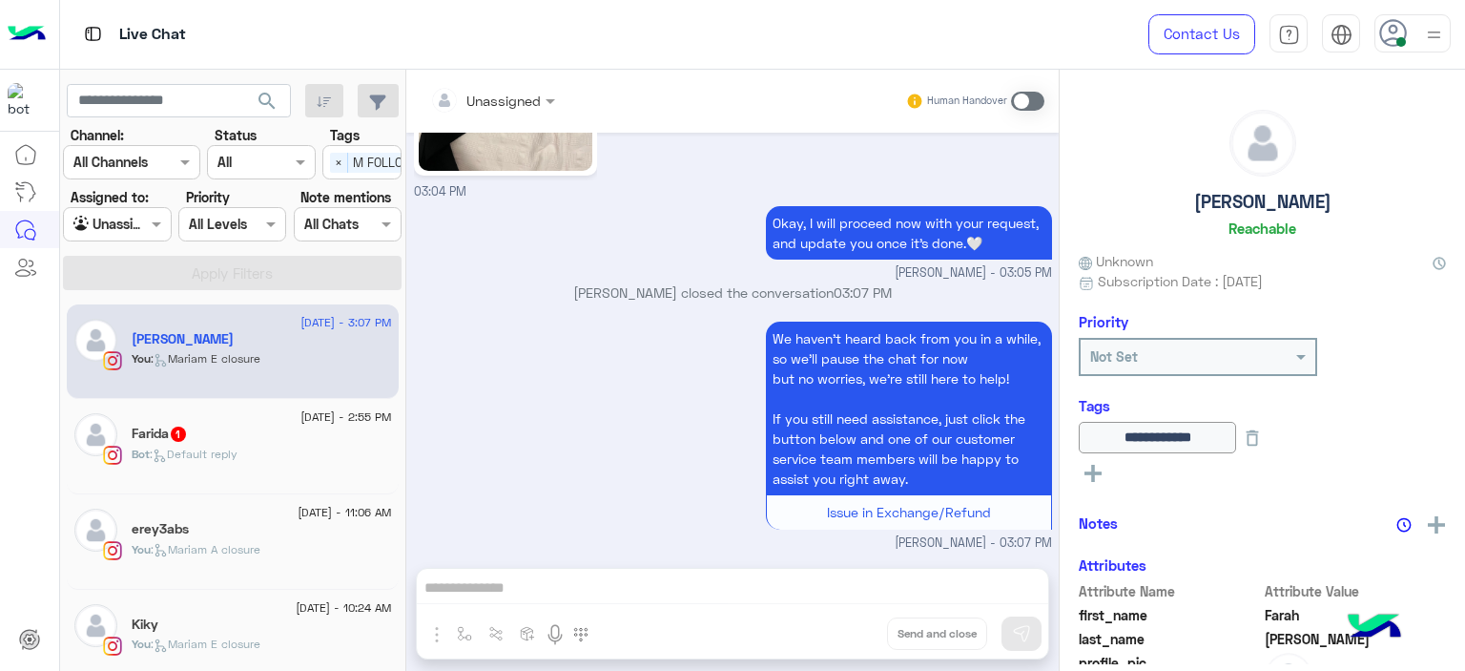
click at [325, 439] on div "[PERSON_NAME] 1" at bounding box center [262, 435] width 260 height 20
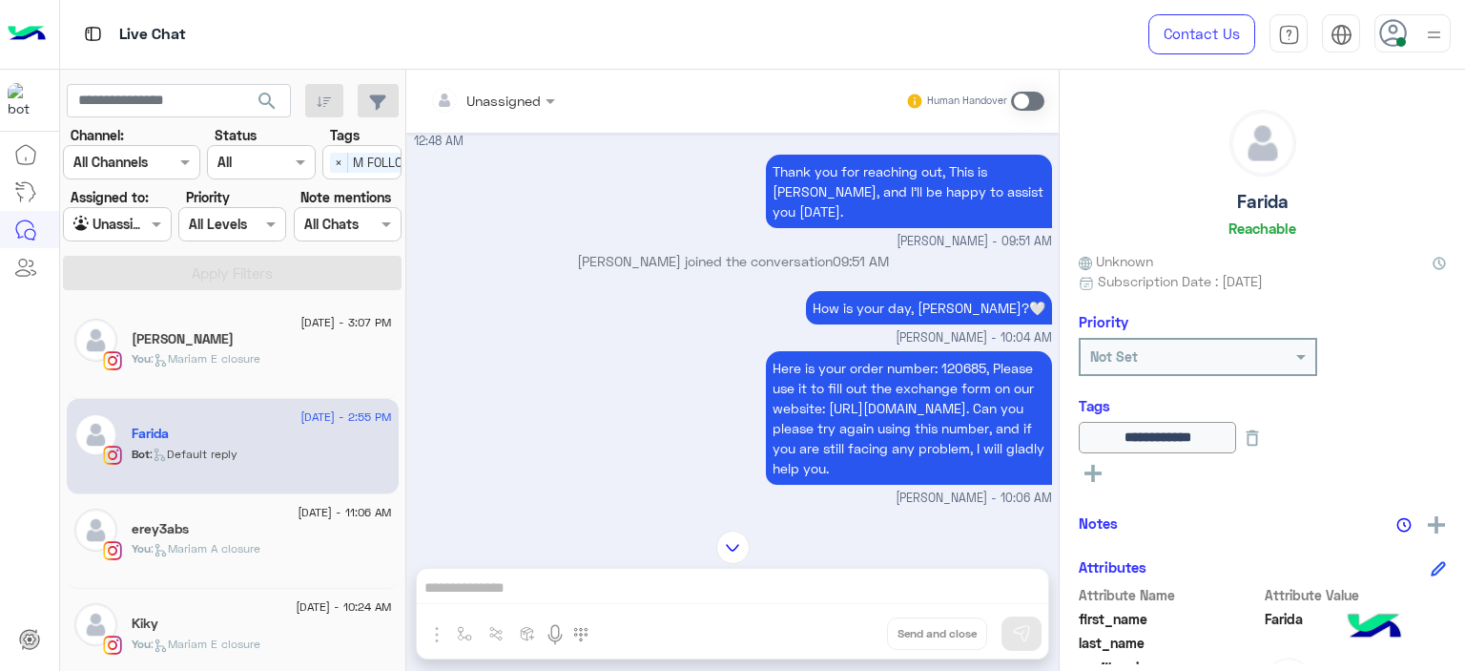
scroll to position [2029, 0]
click at [943, 359] on span "Here is your order number: 120685, Please use it to fill out the exchange form …" at bounding box center [909, 417] width 272 height 116
click at [953, 359] on span "Here is your order number: 120685, Please use it to fill out the exchange form …" at bounding box center [909, 417] width 272 height 116
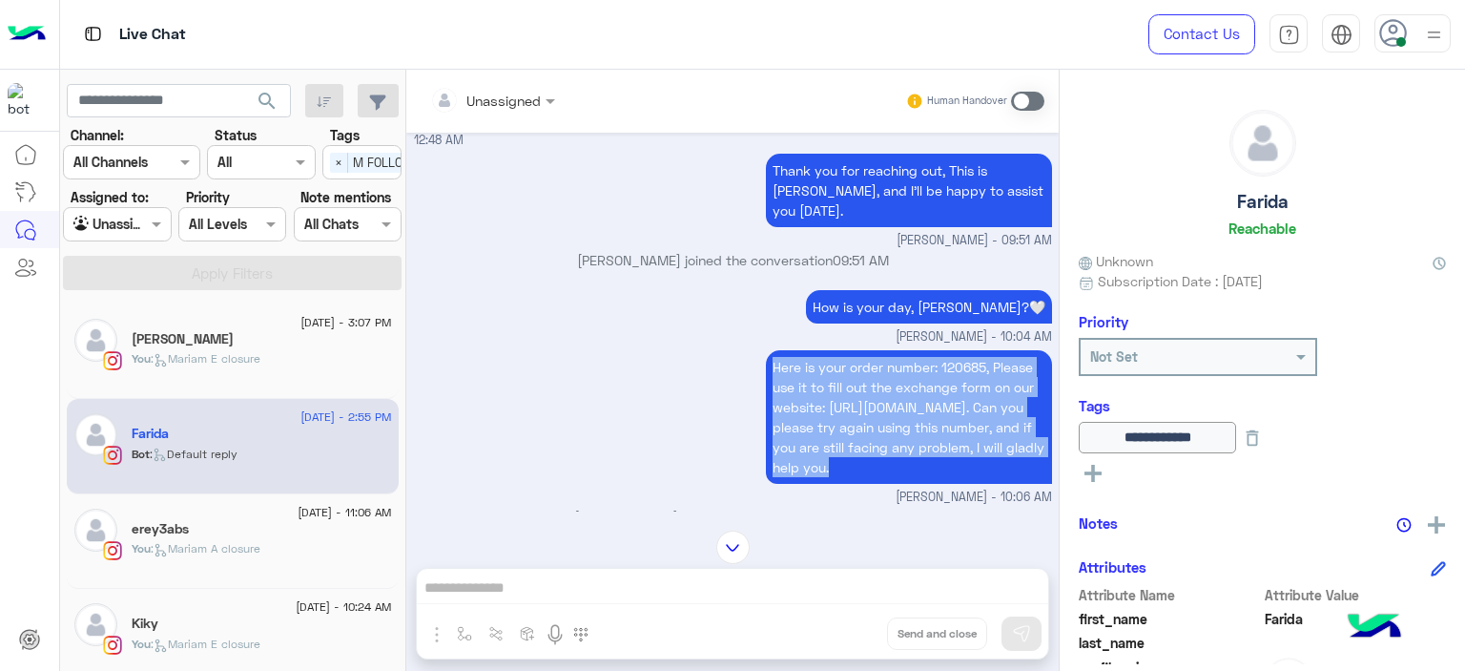
click at [953, 359] on span "Here is your order number: 120685, Please use it to fill out the exchange form …" at bounding box center [909, 417] width 272 height 116
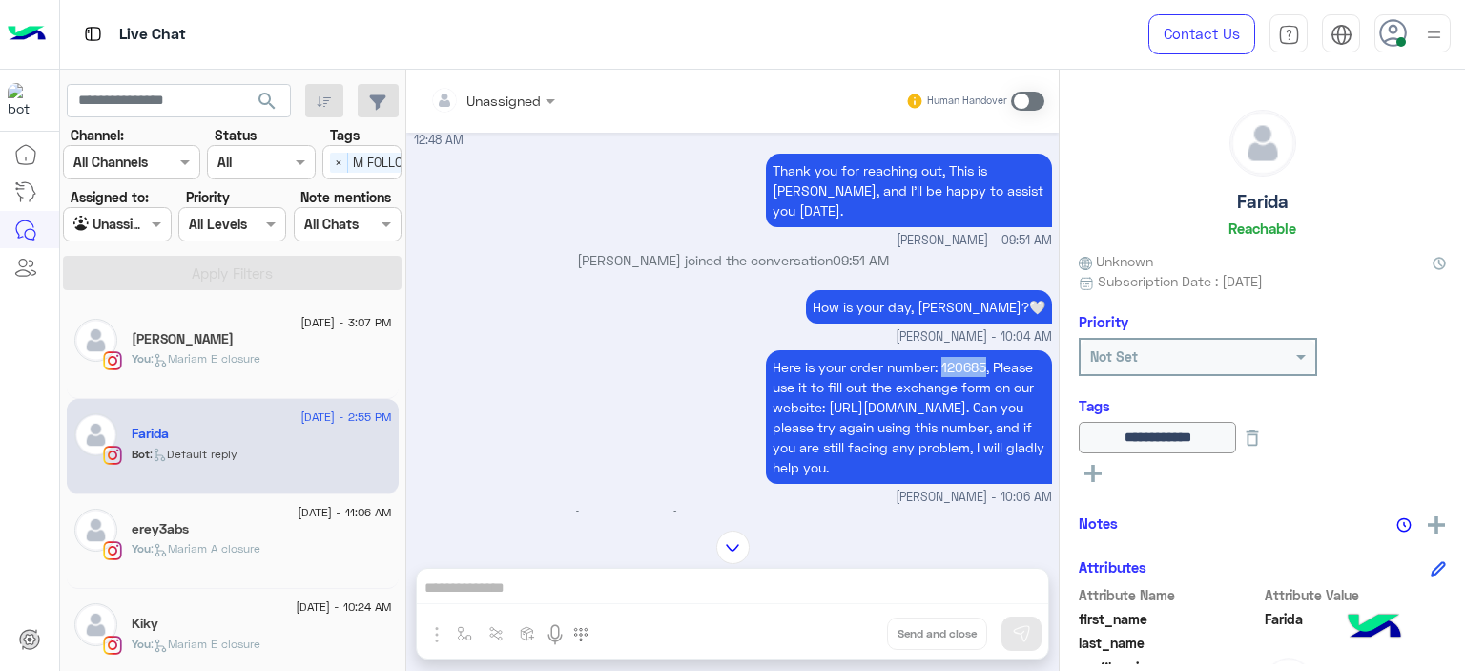
click at [953, 359] on span "Here is your order number: 120685, Please use it to fill out the exchange form …" at bounding box center [909, 417] width 272 height 116
copy span "120685"
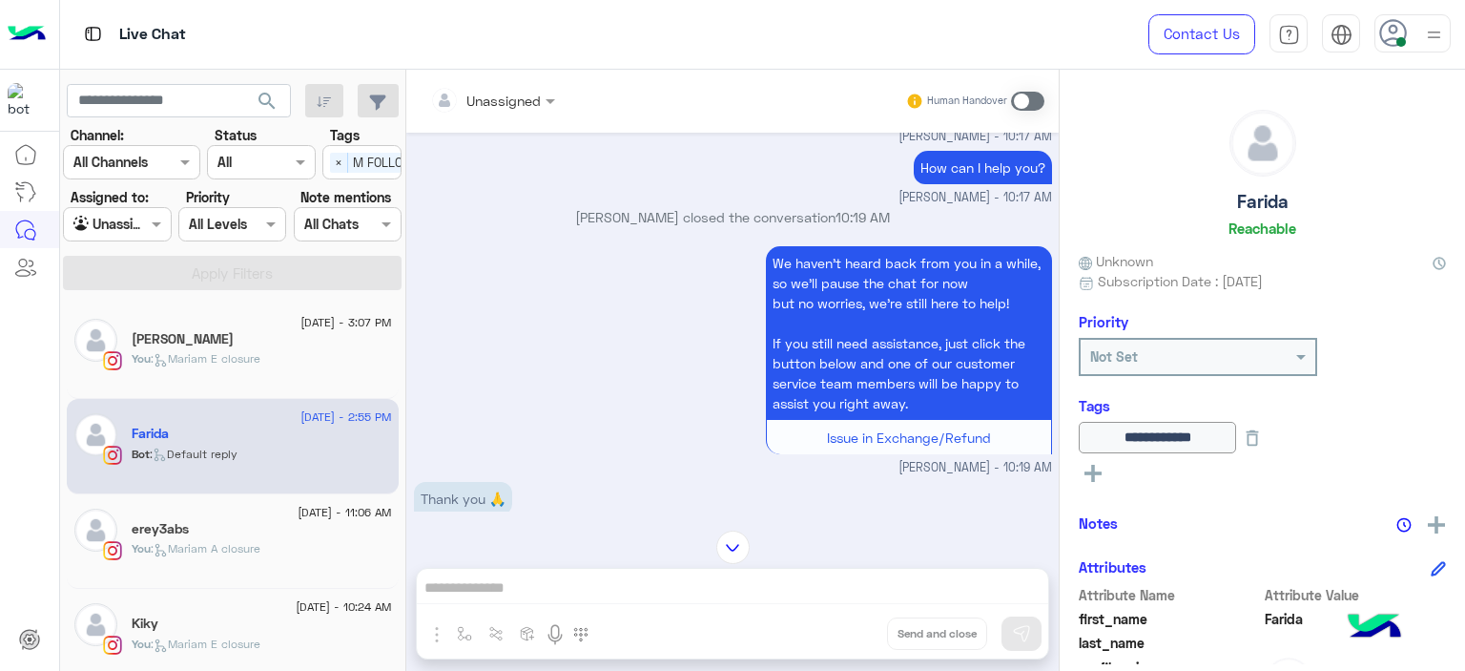
scroll to position [5926, 0]
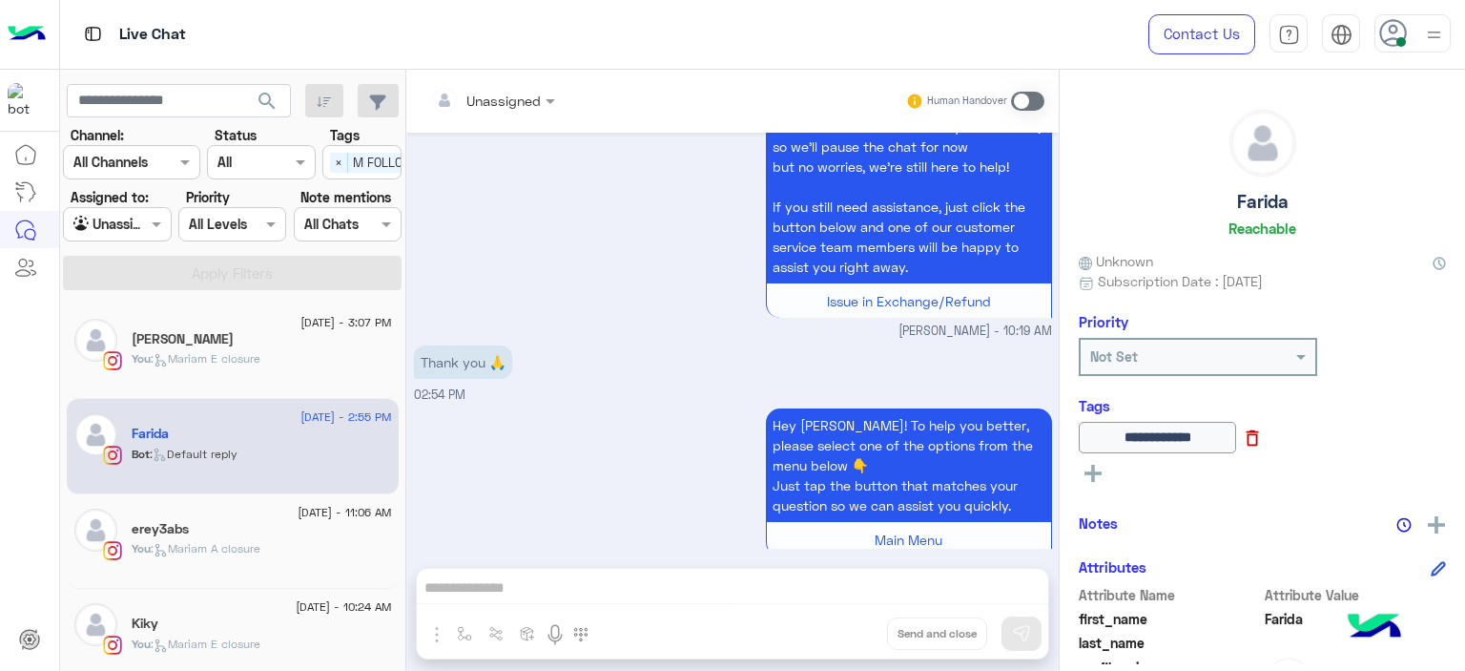
click at [1263, 439] on icon at bounding box center [1252, 437] width 21 height 21
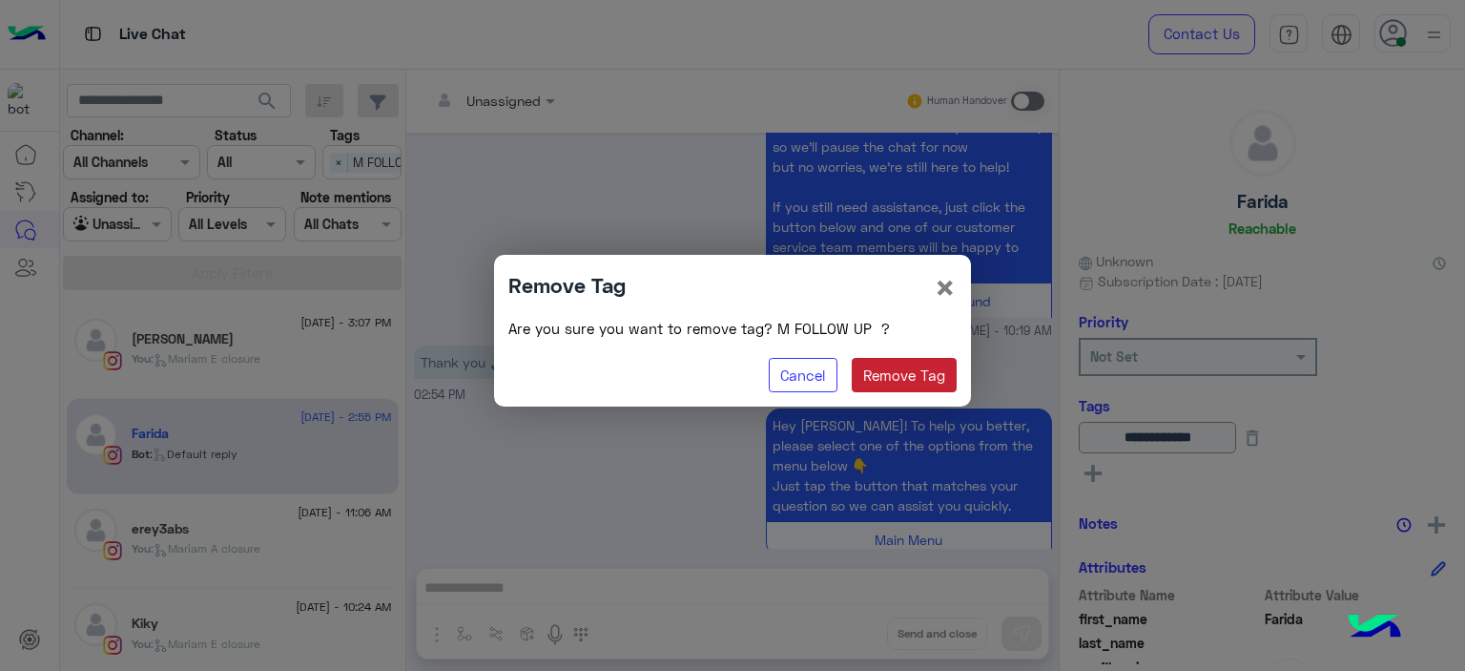
click at [929, 382] on button "Remove Tag" at bounding box center [905, 375] width 106 height 34
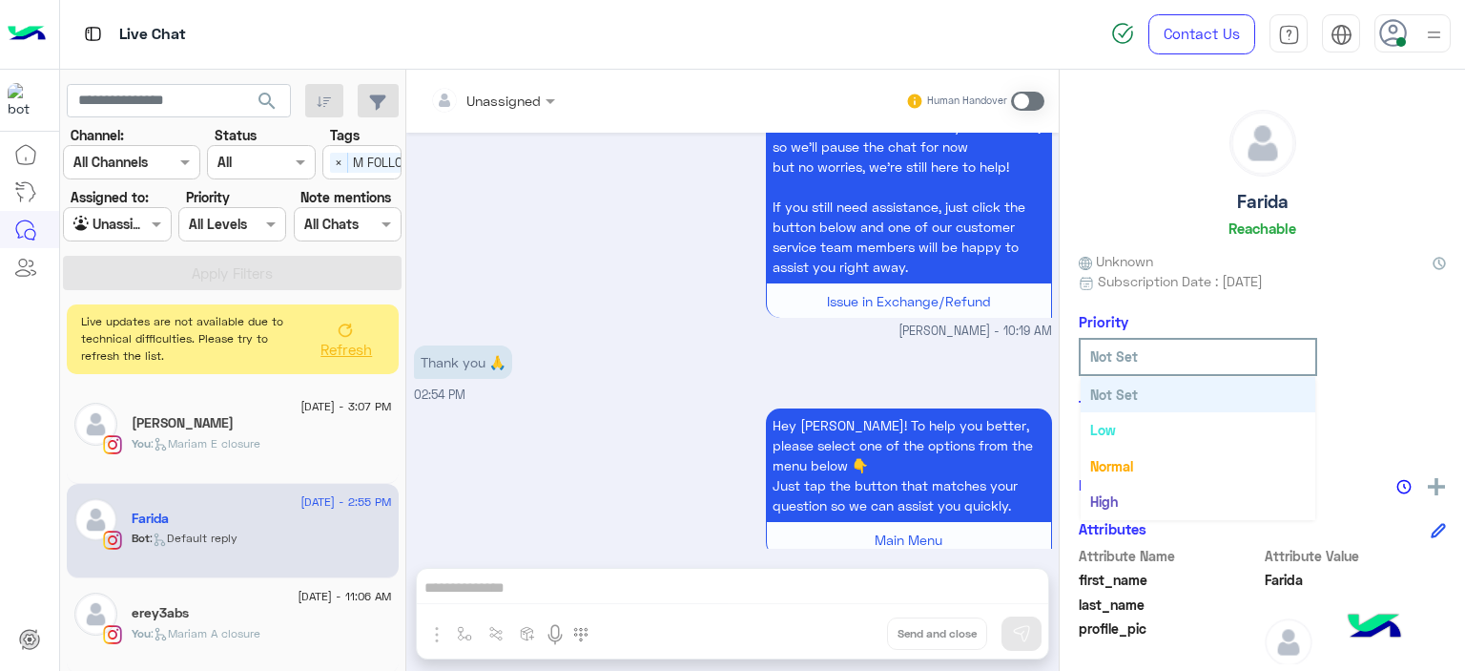
click at [1204, 346] on input "text" at bounding box center [1169, 356] width 159 height 20
click at [1030, 356] on div "Thank you 🙏 02:54 PM" at bounding box center [733, 373] width 638 height 64
click at [1088, 427] on icon at bounding box center [1093, 433] width 17 height 17
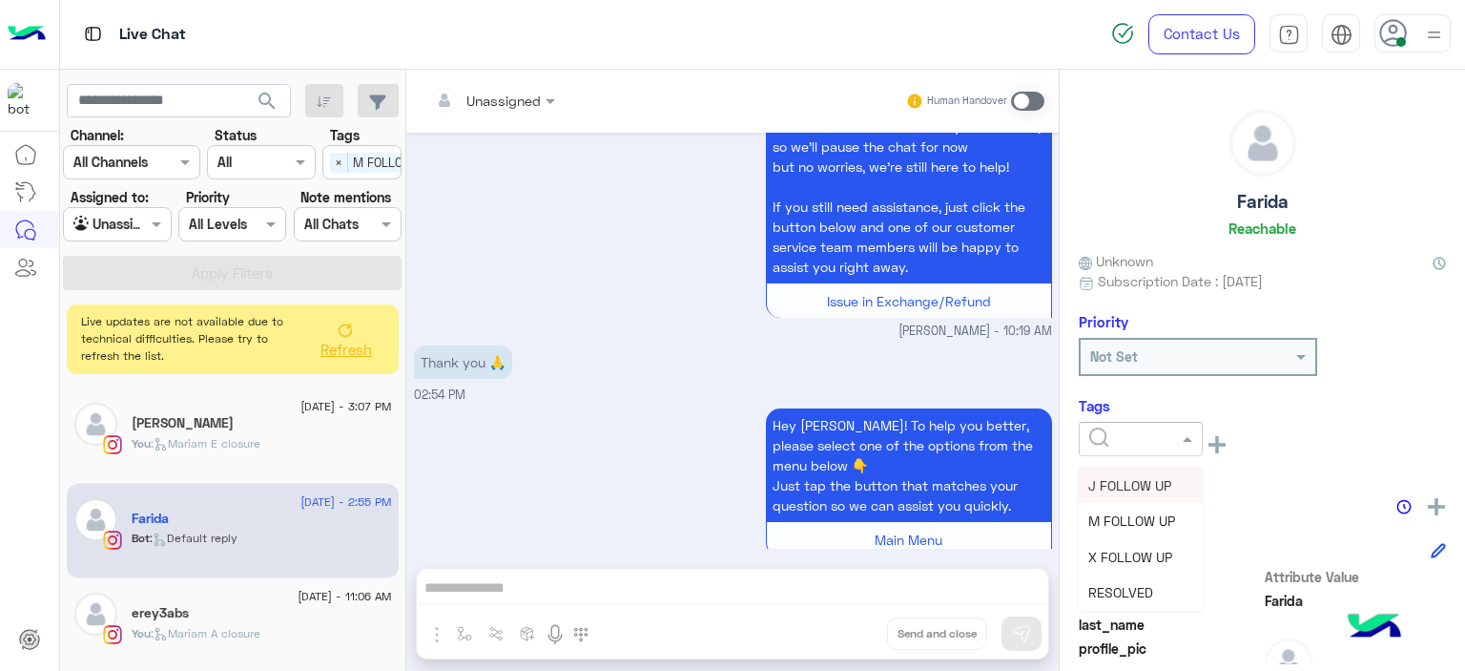
click at [1120, 437] on input "text" at bounding box center [1118, 439] width 58 height 20
click at [1117, 578] on div "RESOLVED" at bounding box center [1141, 591] width 124 height 35
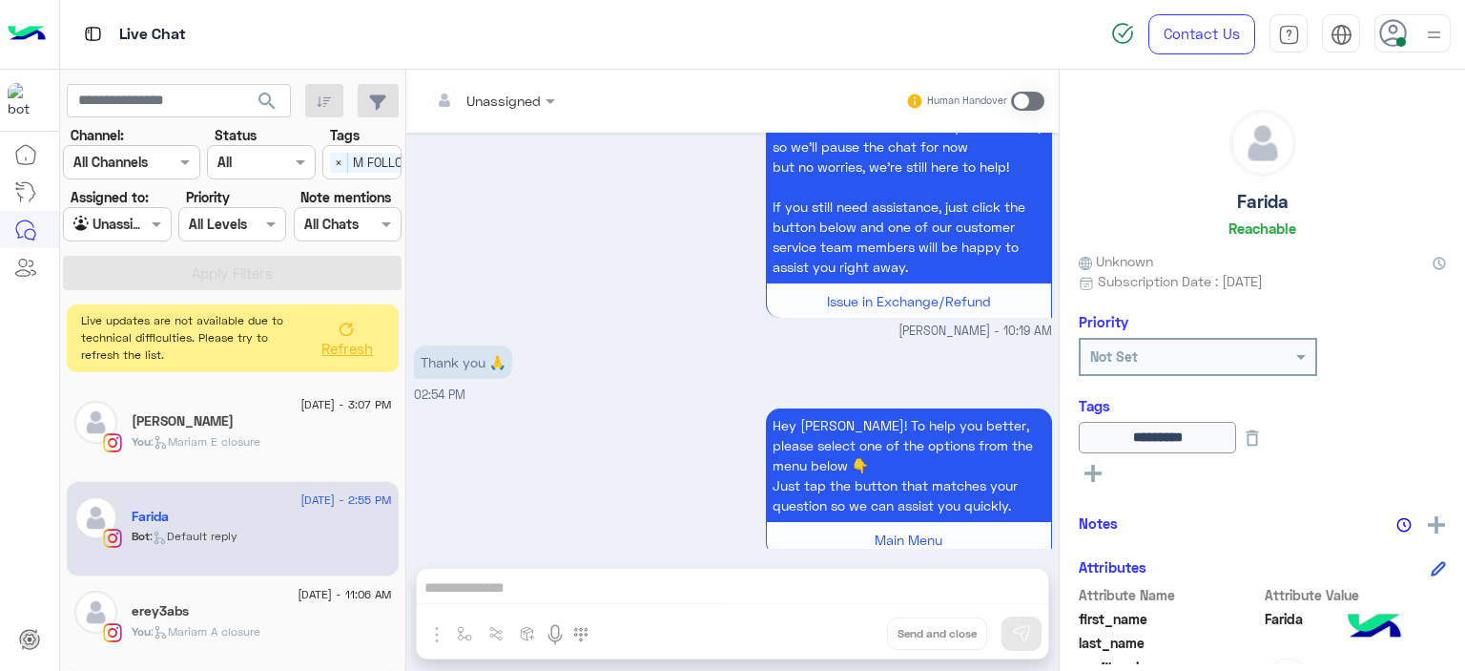
click at [344, 335] on icon at bounding box center [346, 328] width 13 height 13
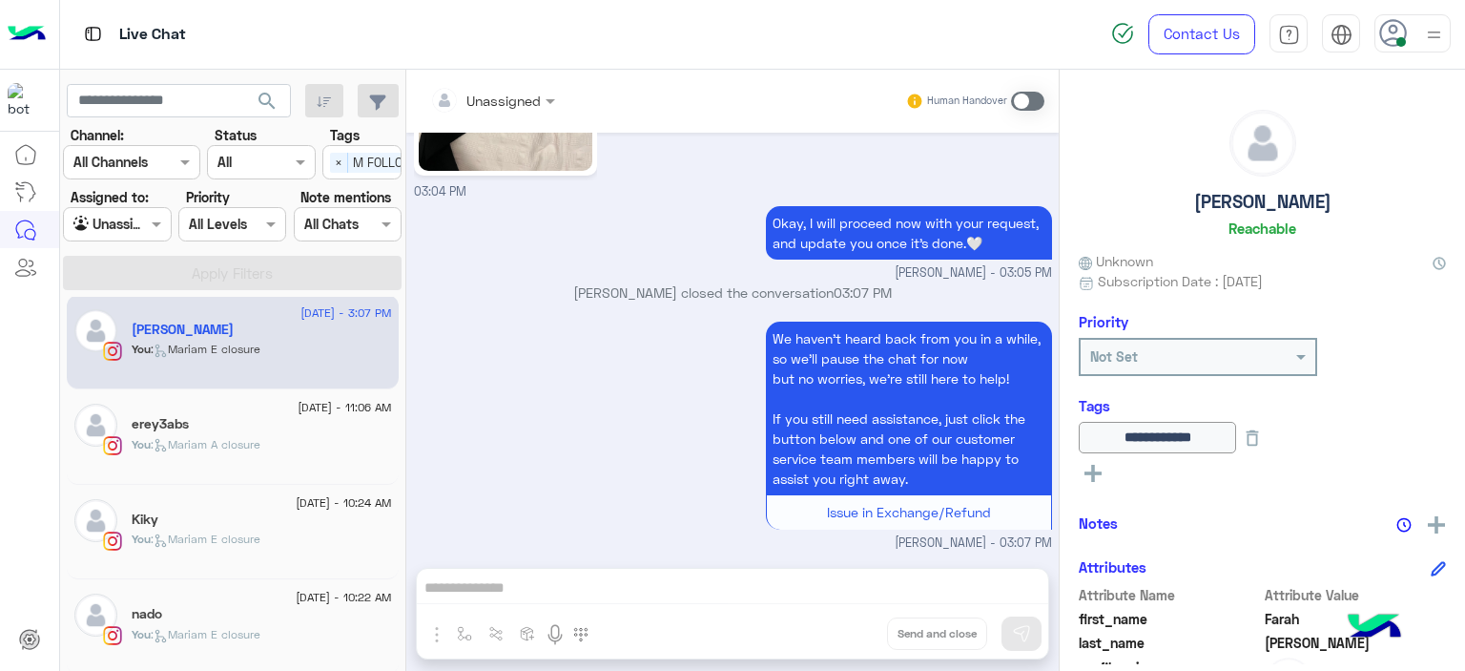
scroll to position [280, 0]
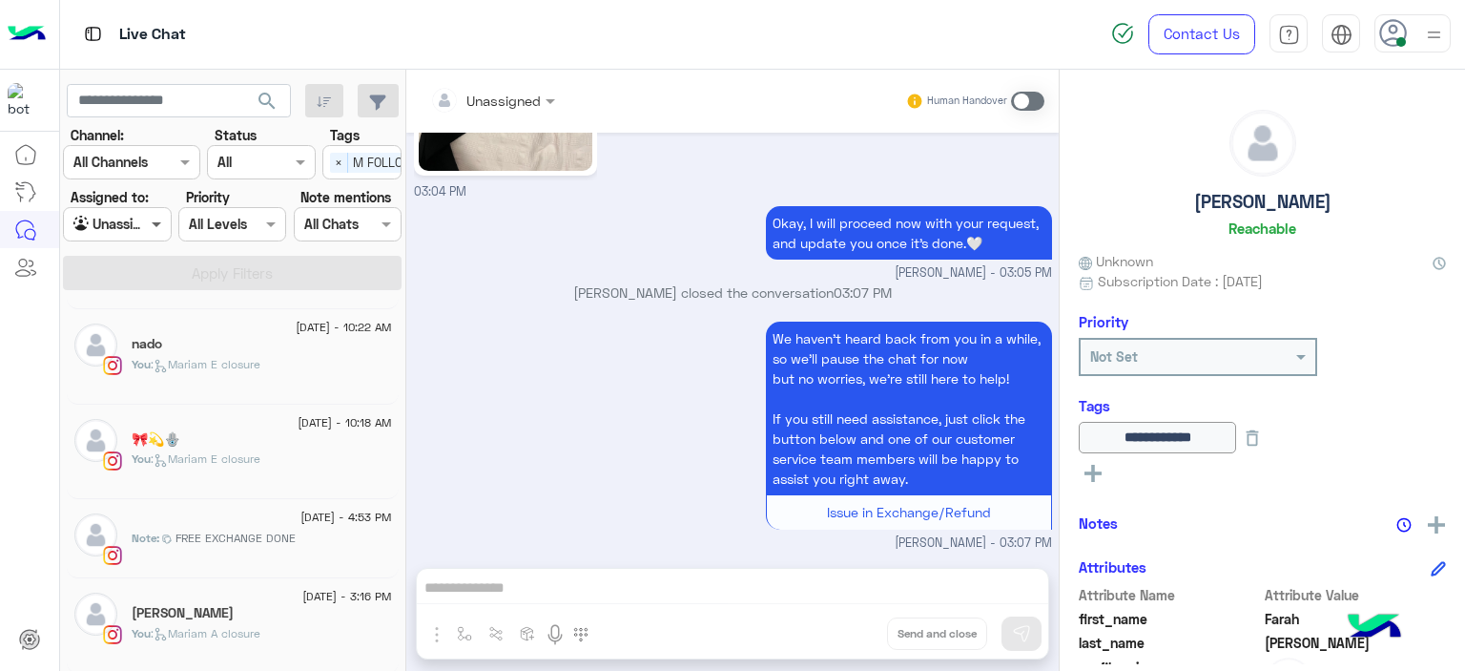
click at [149, 228] on span at bounding box center [159, 224] width 24 height 20
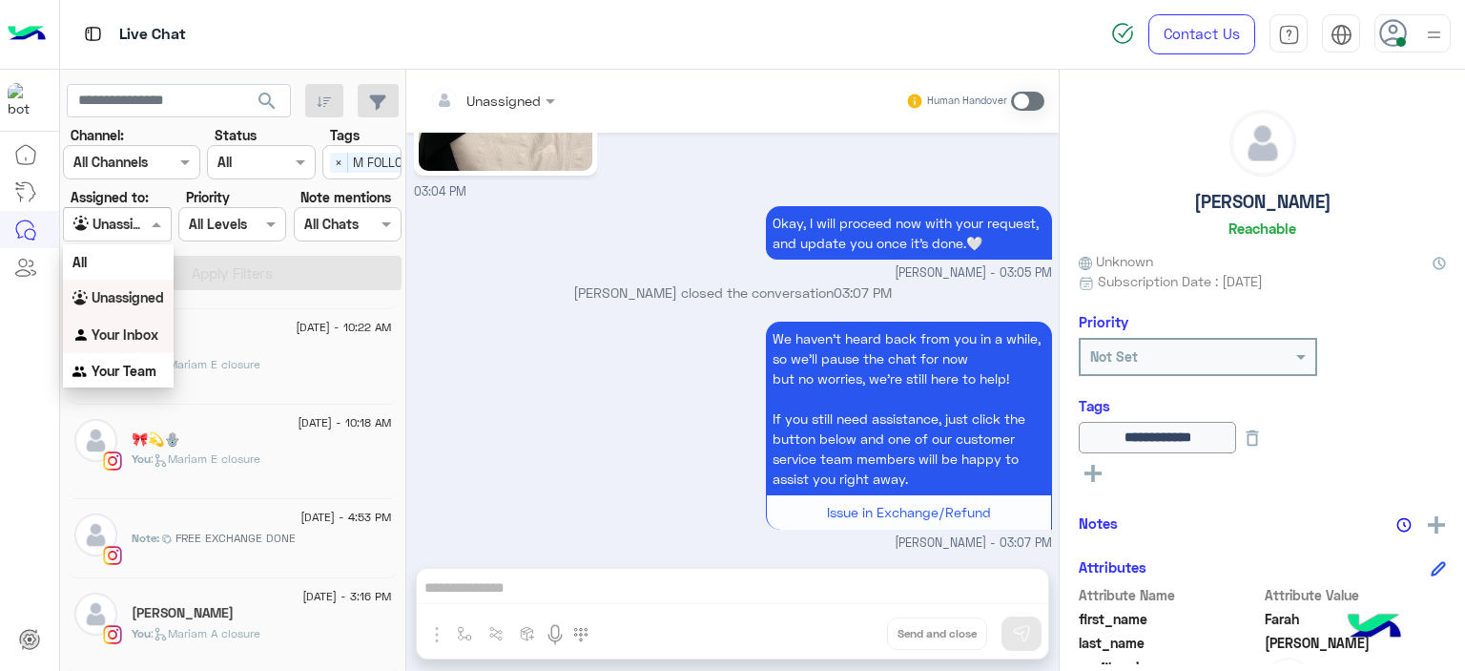
click at [145, 327] on b "Your Inbox" at bounding box center [125, 334] width 67 height 16
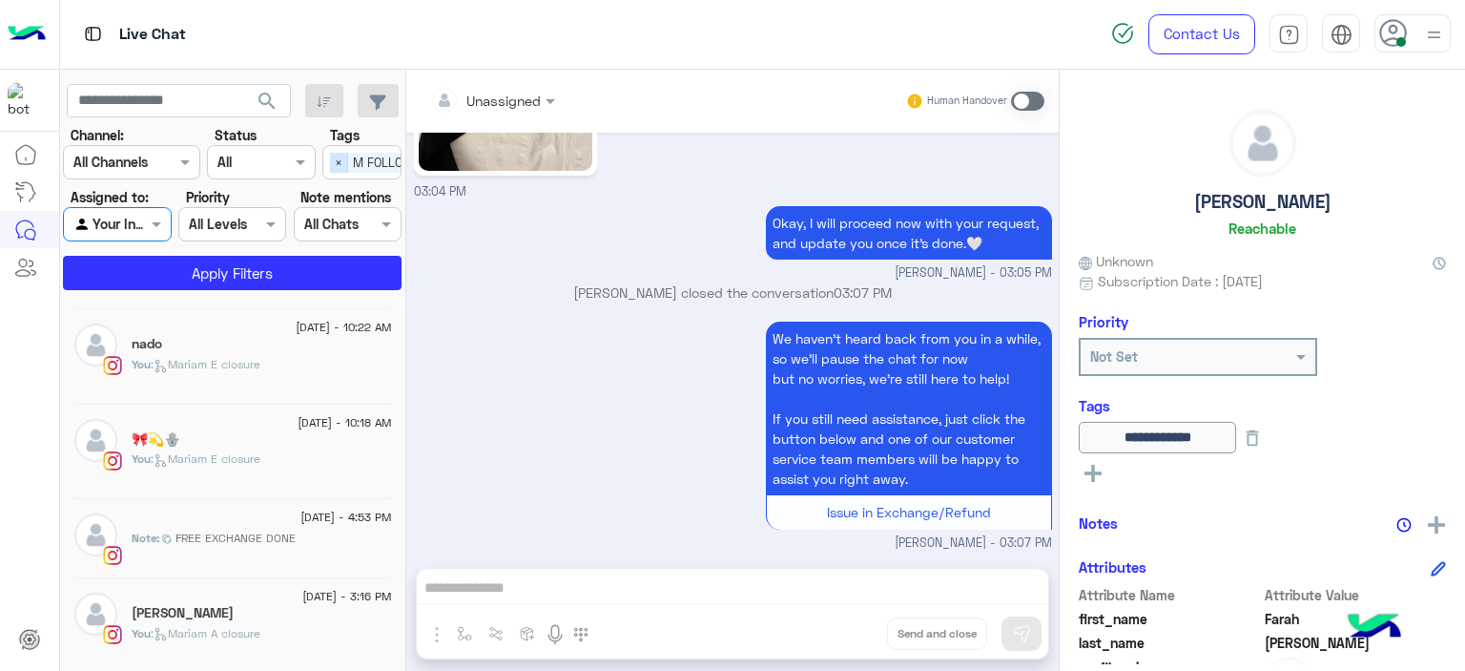
click at [337, 165] on span "×" at bounding box center [339, 163] width 18 height 20
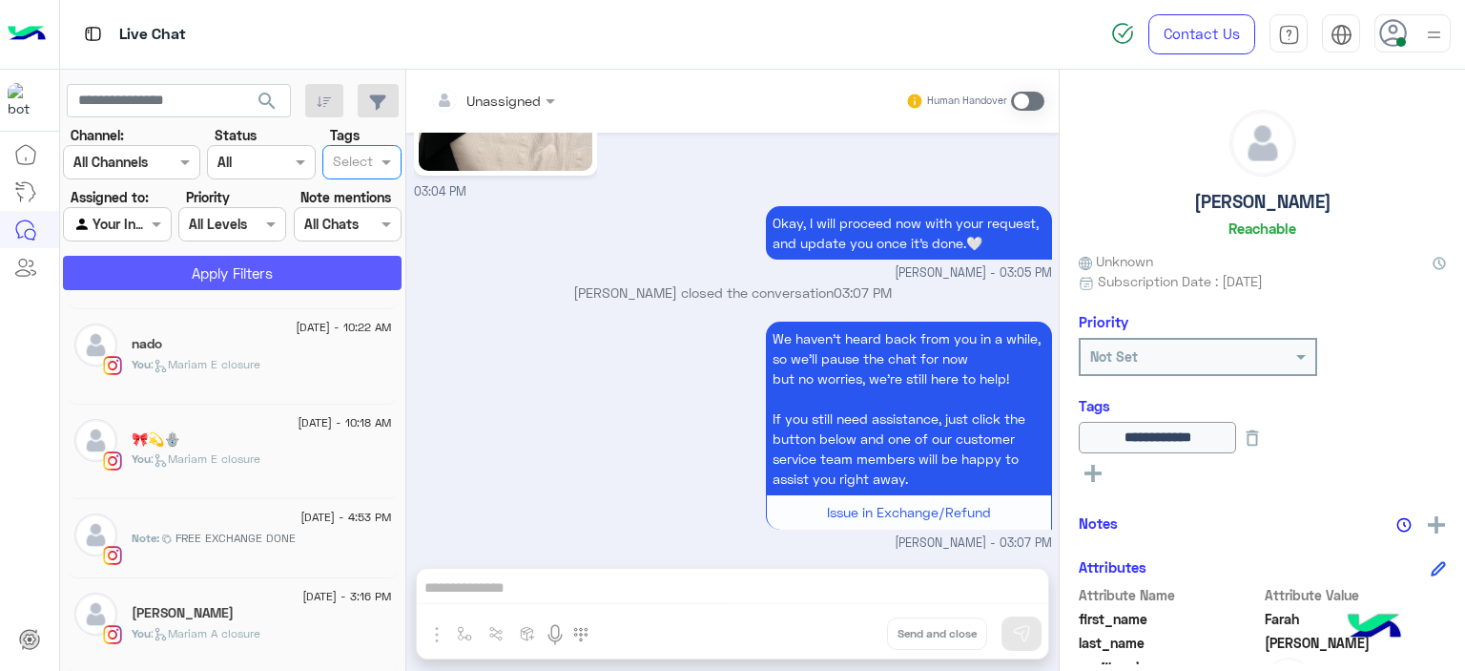
click at [318, 268] on button "Apply Filters" at bounding box center [232, 273] width 339 height 34
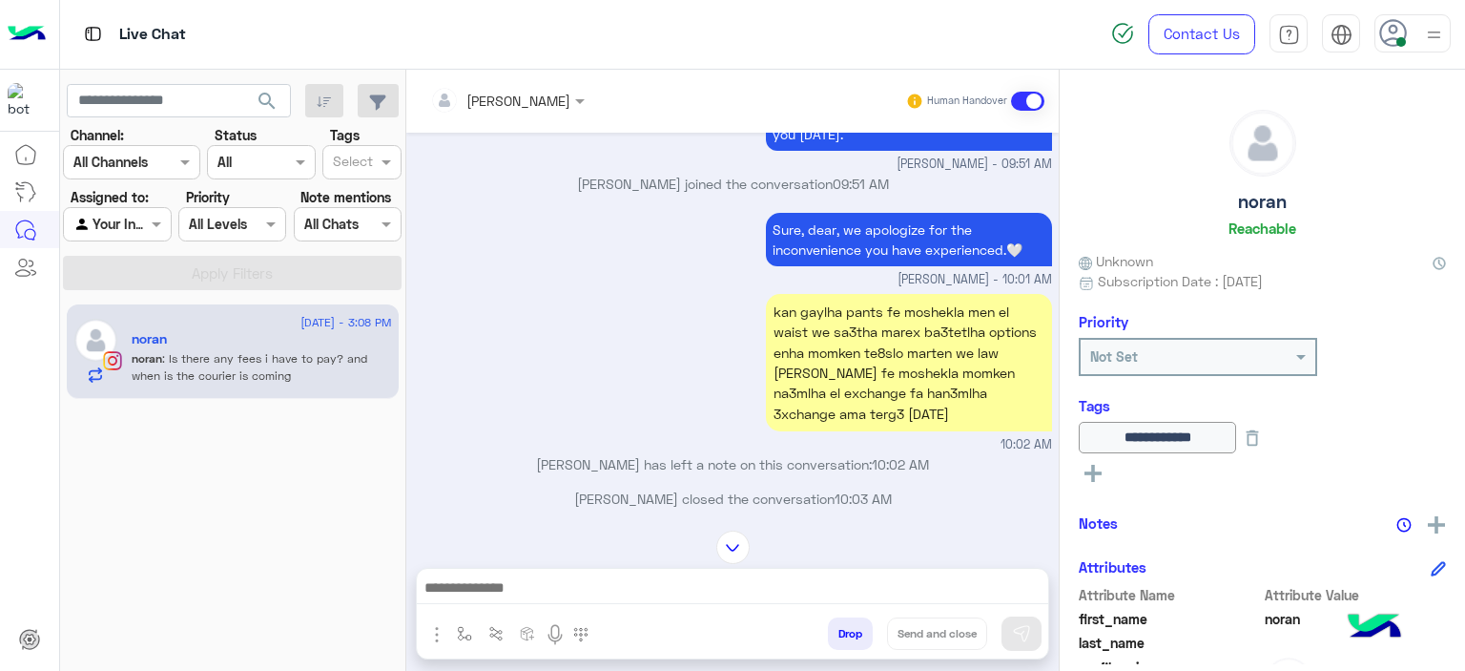
scroll to position [1078, 0]
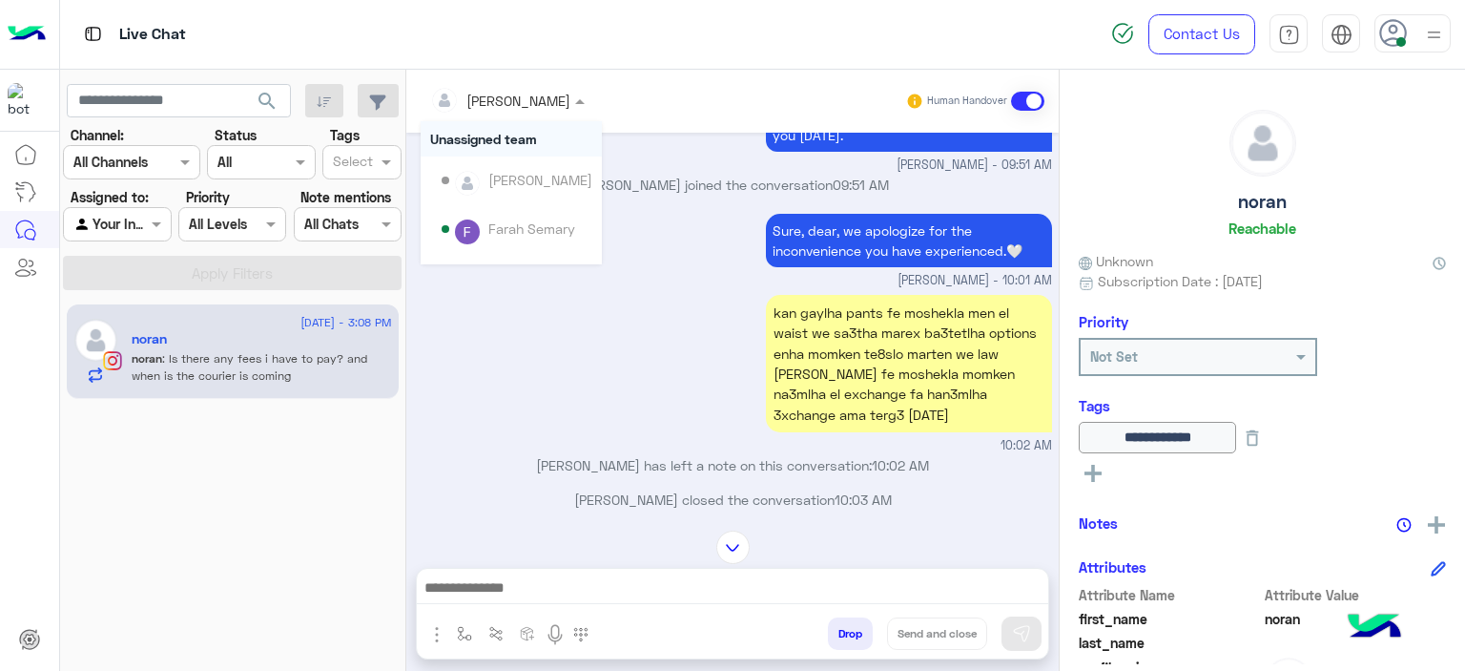
click at [549, 93] on div at bounding box center [508, 100] width 174 height 22
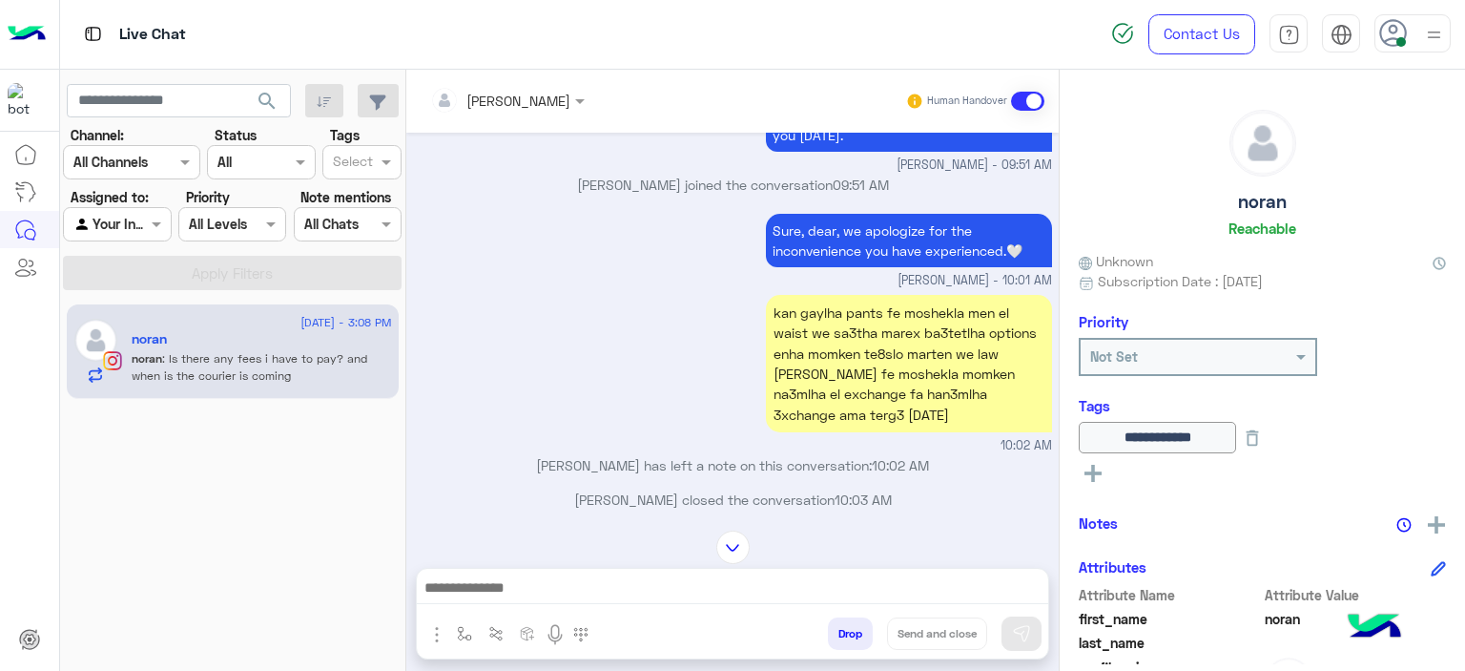
click at [535, 395] on div "kan gaylha pants fe moshekla men el waist we sa3tha marex ba3tetlha options enh…" at bounding box center [733, 372] width 638 height 165
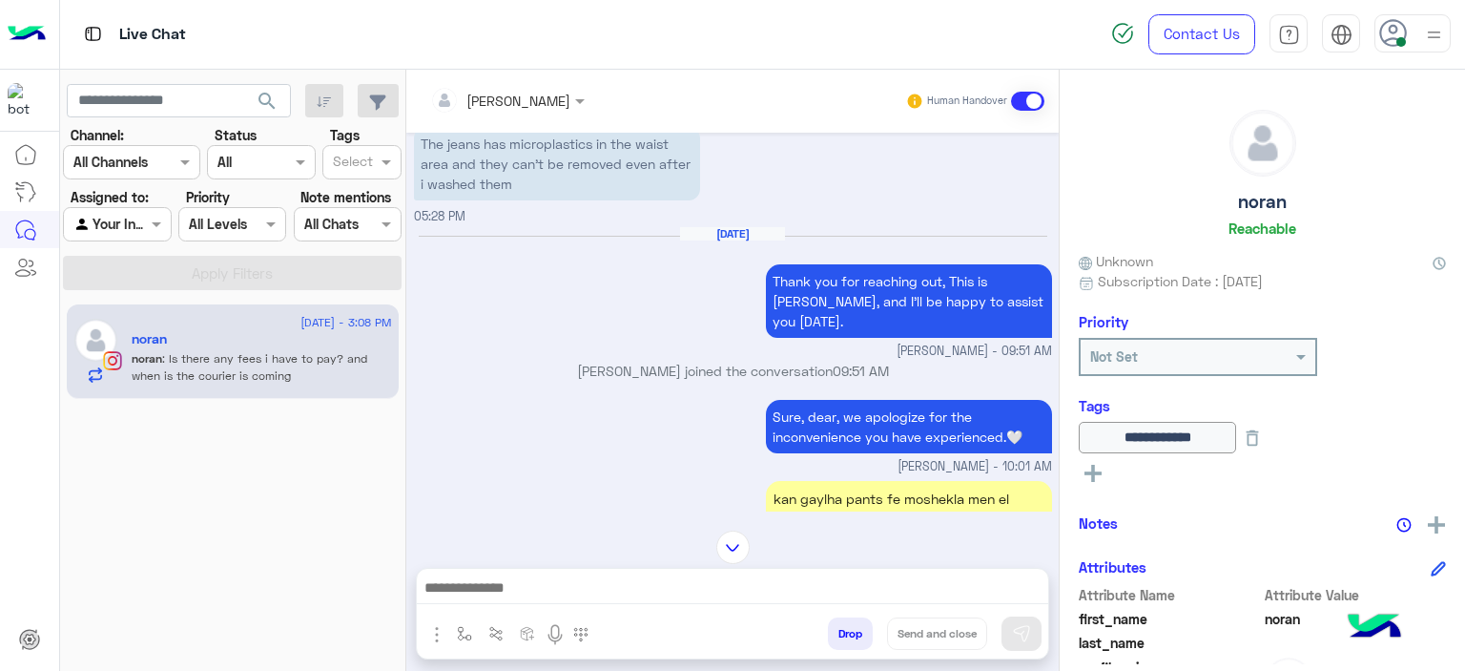
scroll to position [1682, 0]
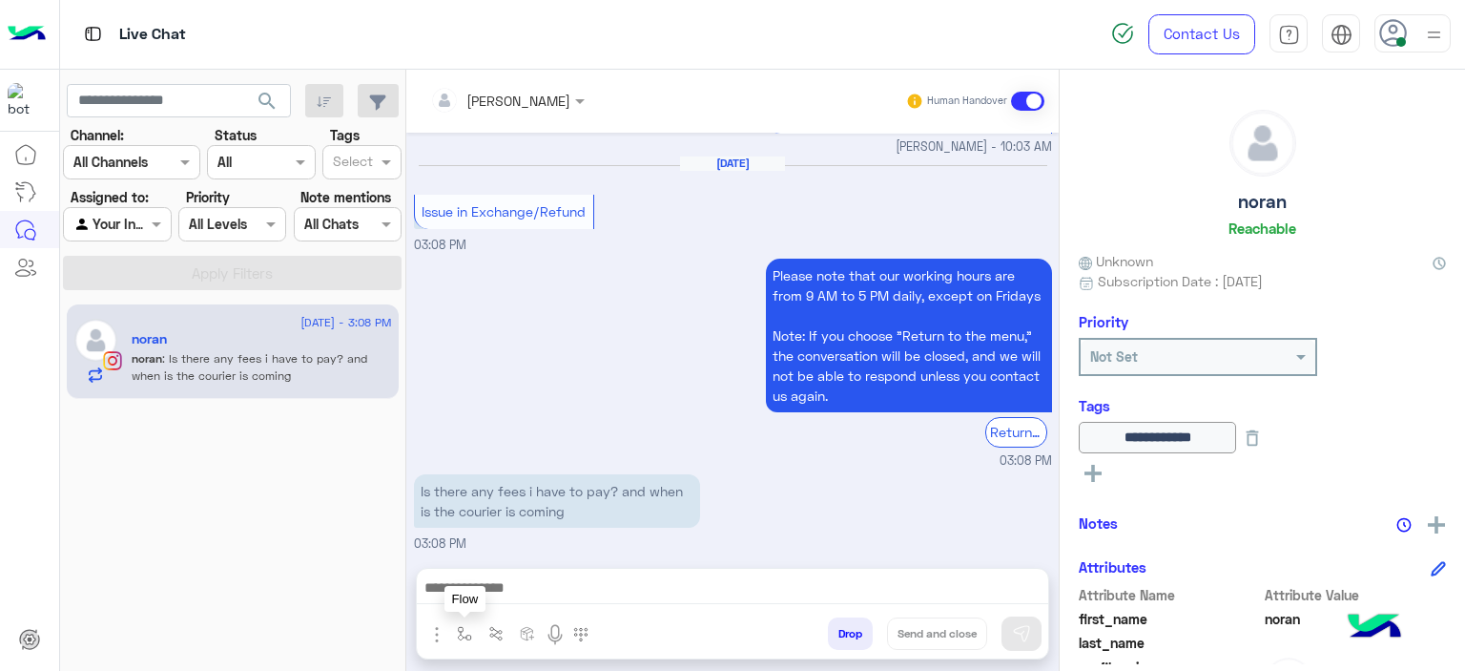
click at [461, 628] on img "button" at bounding box center [464, 633] width 15 height 15
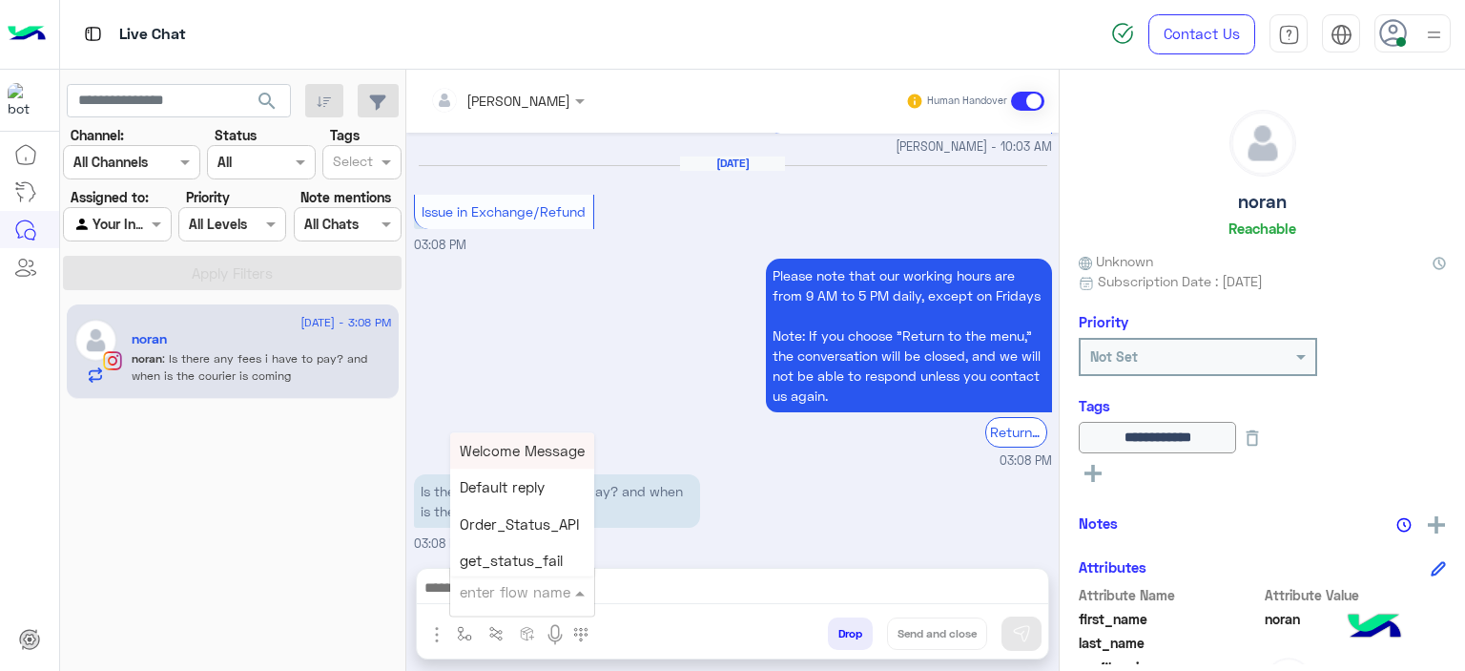
click at [508, 587] on input "text" at bounding box center [499, 592] width 78 height 22
type input "******"
click at [563, 446] on span "Mariam E Greeting" at bounding box center [522, 450] width 124 height 17
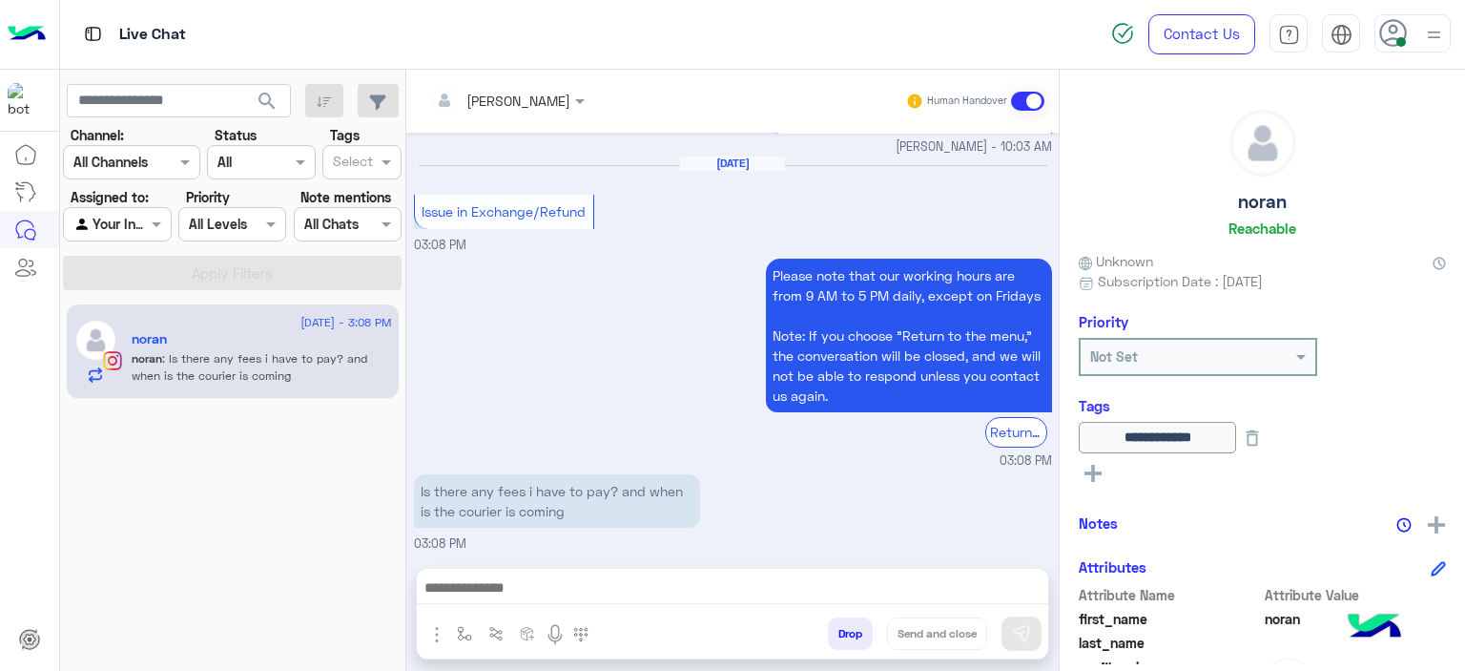
type textarea "**********"
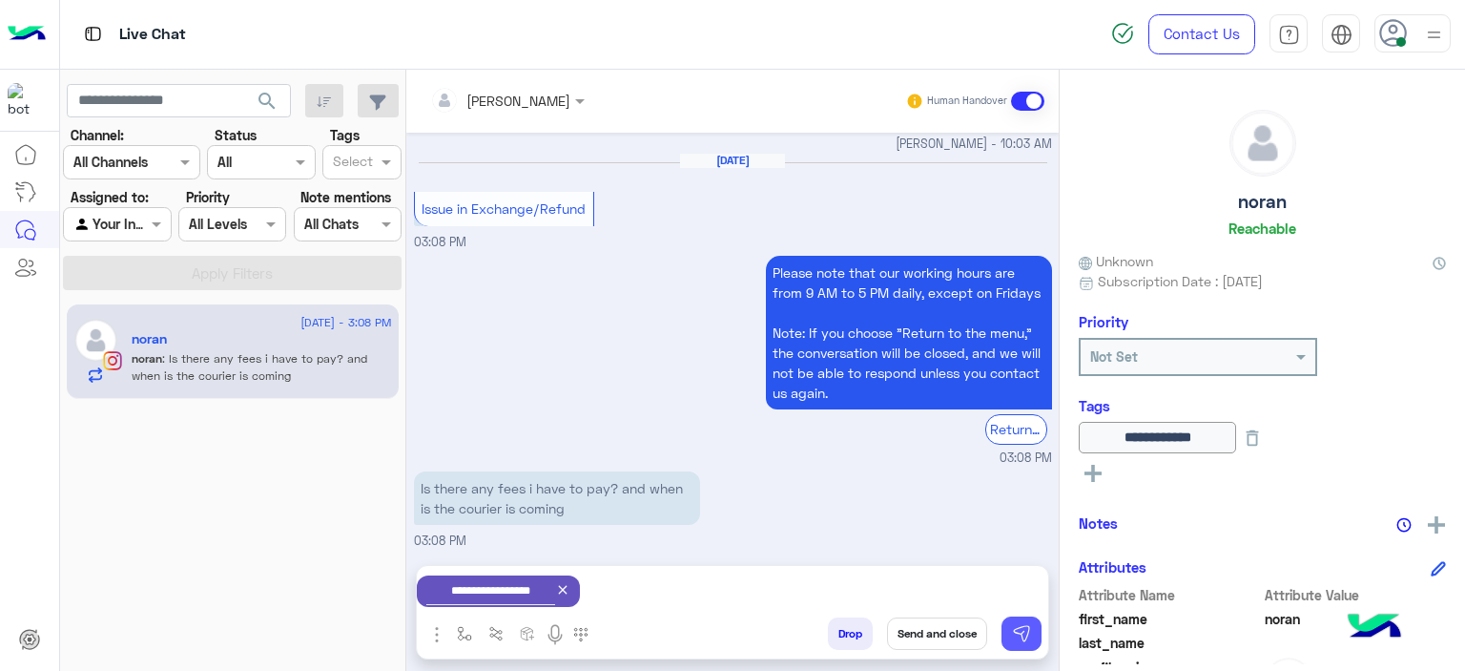
click at [1017, 640] on img at bounding box center [1021, 633] width 19 height 19
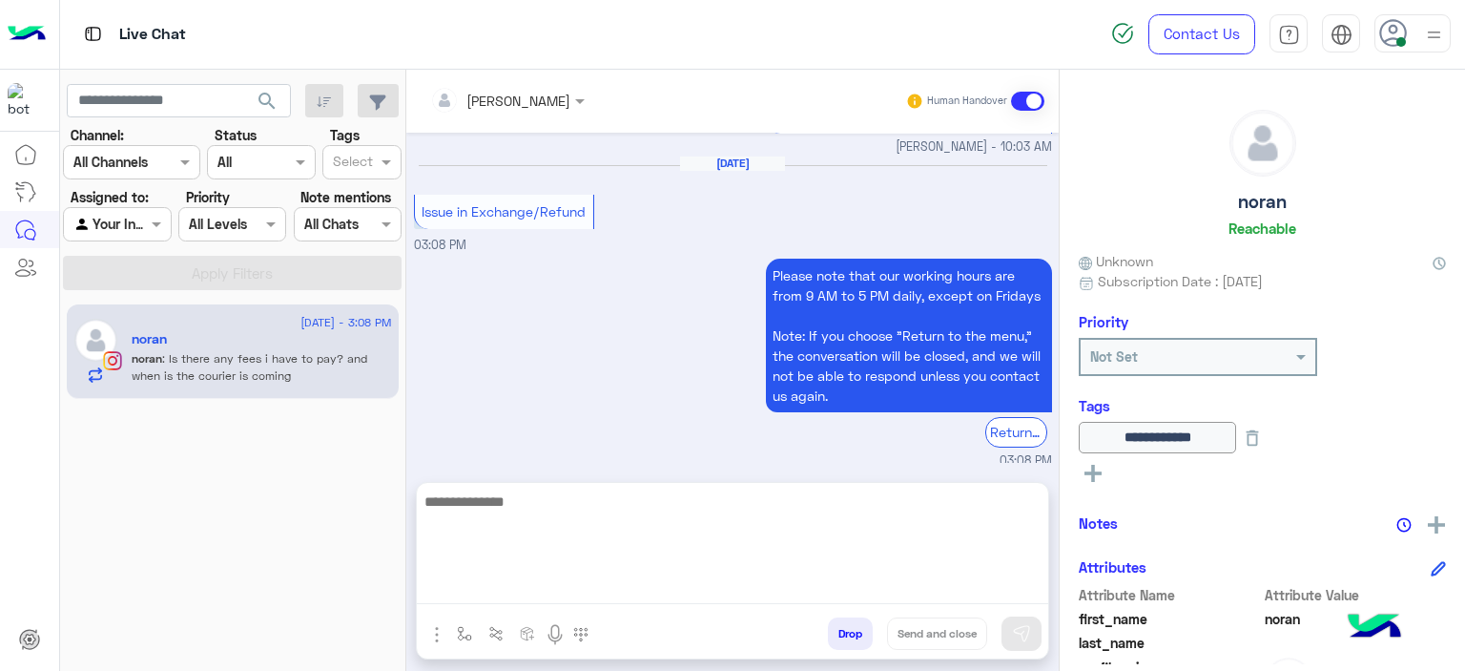
click at [666, 579] on textarea at bounding box center [733, 546] width 632 height 114
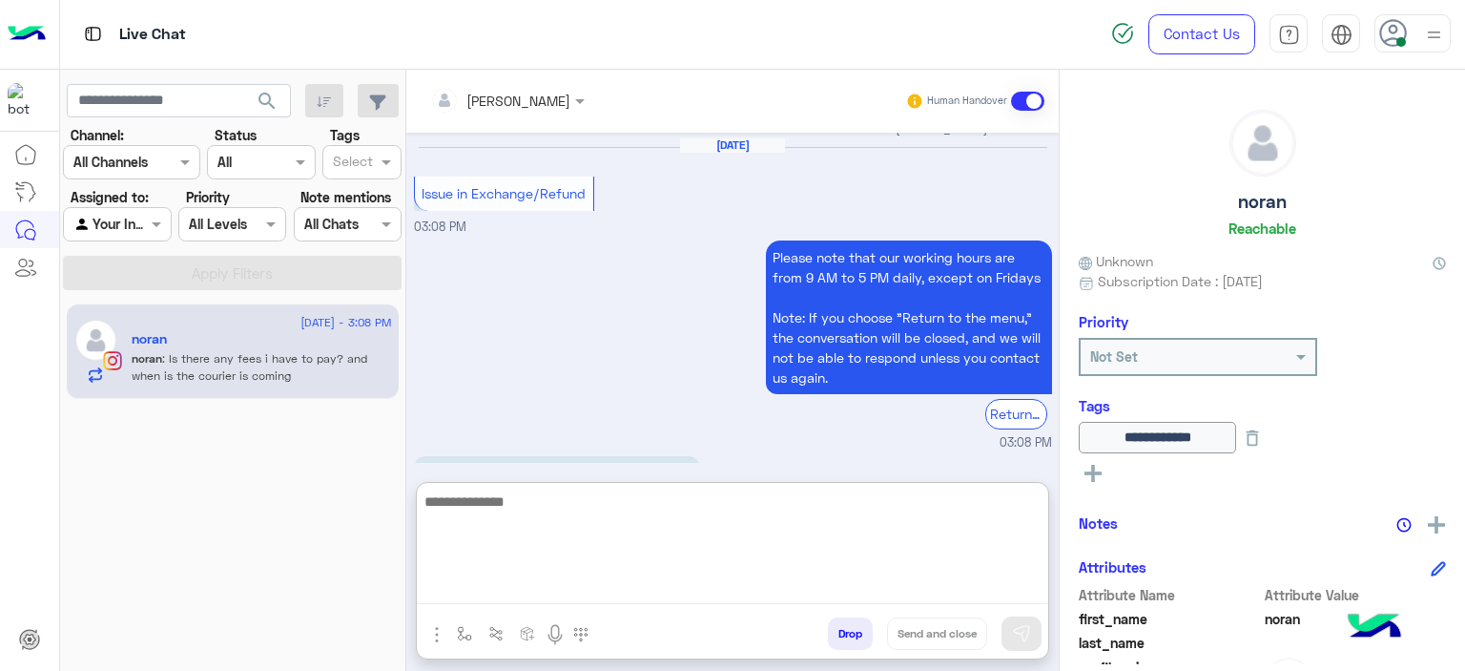
scroll to position [1768, 0]
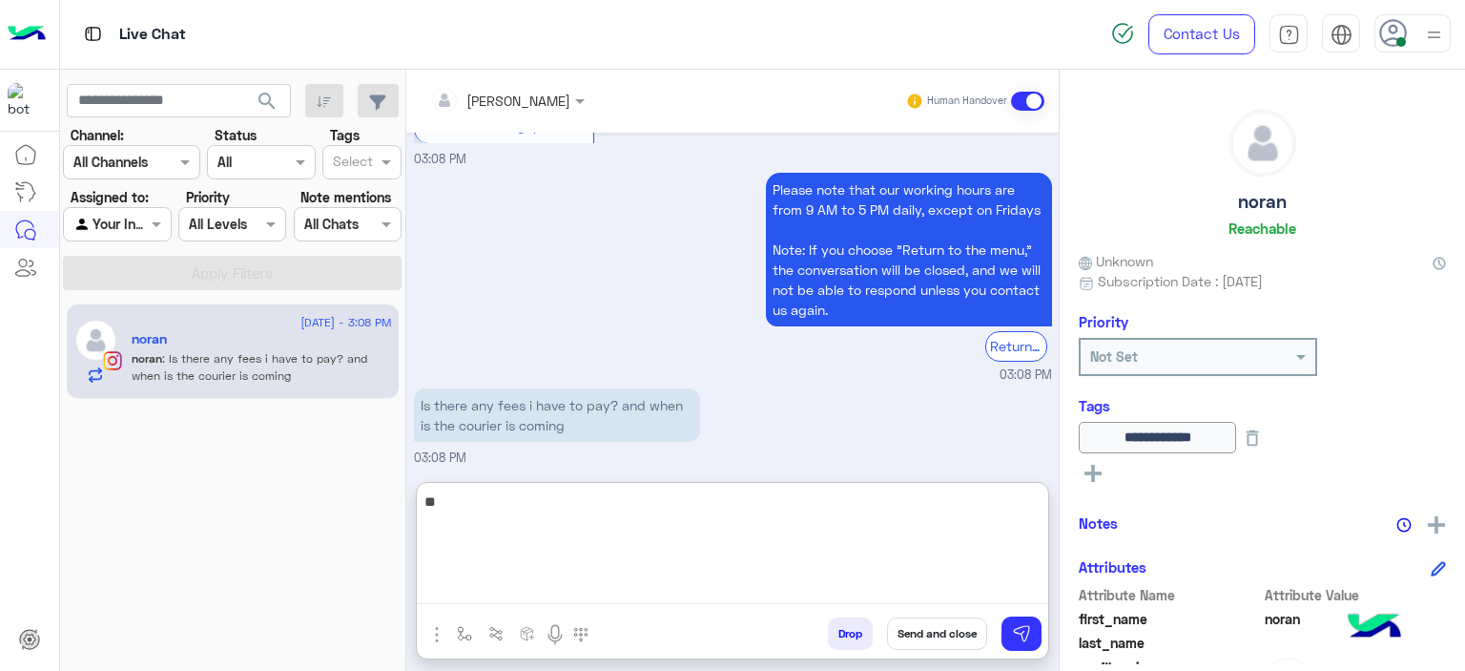
type textarea "*"
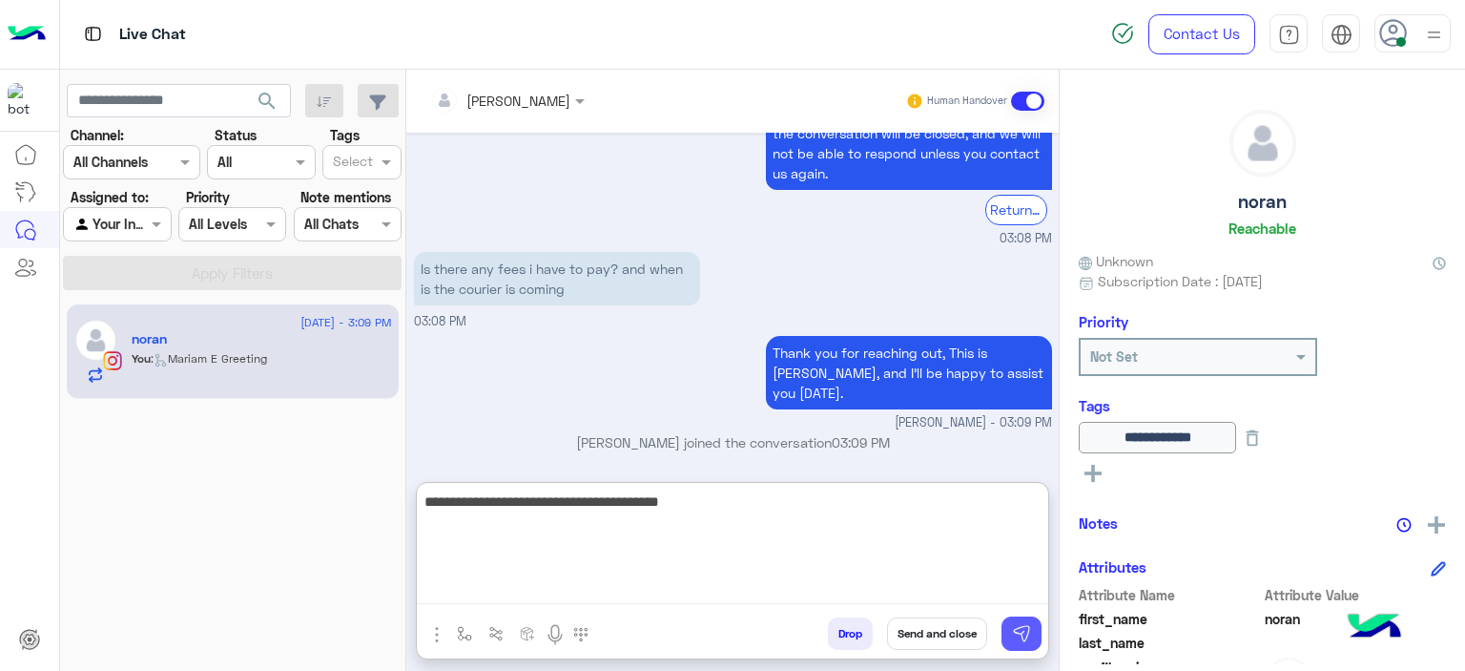
type textarea "**********"
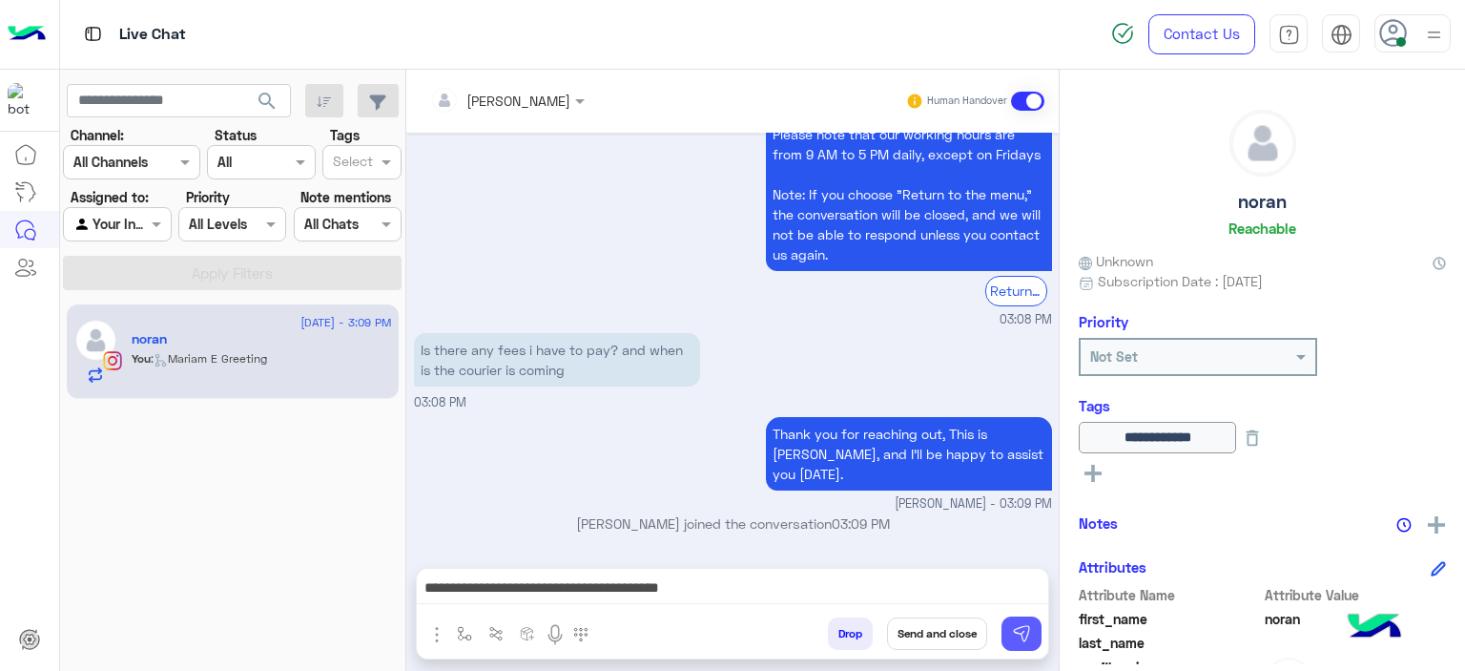
click at [1026, 633] on img at bounding box center [1021, 633] width 19 height 19
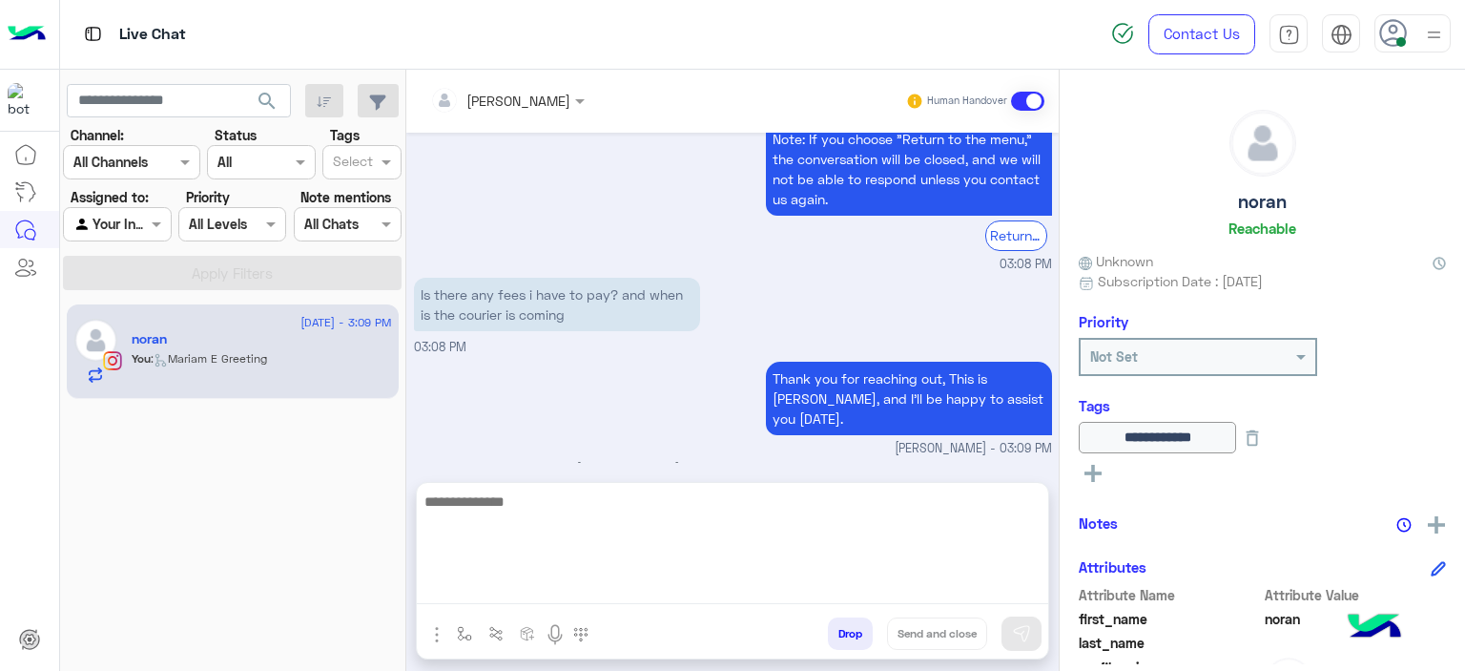
click at [614, 594] on textarea at bounding box center [733, 546] width 632 height 114
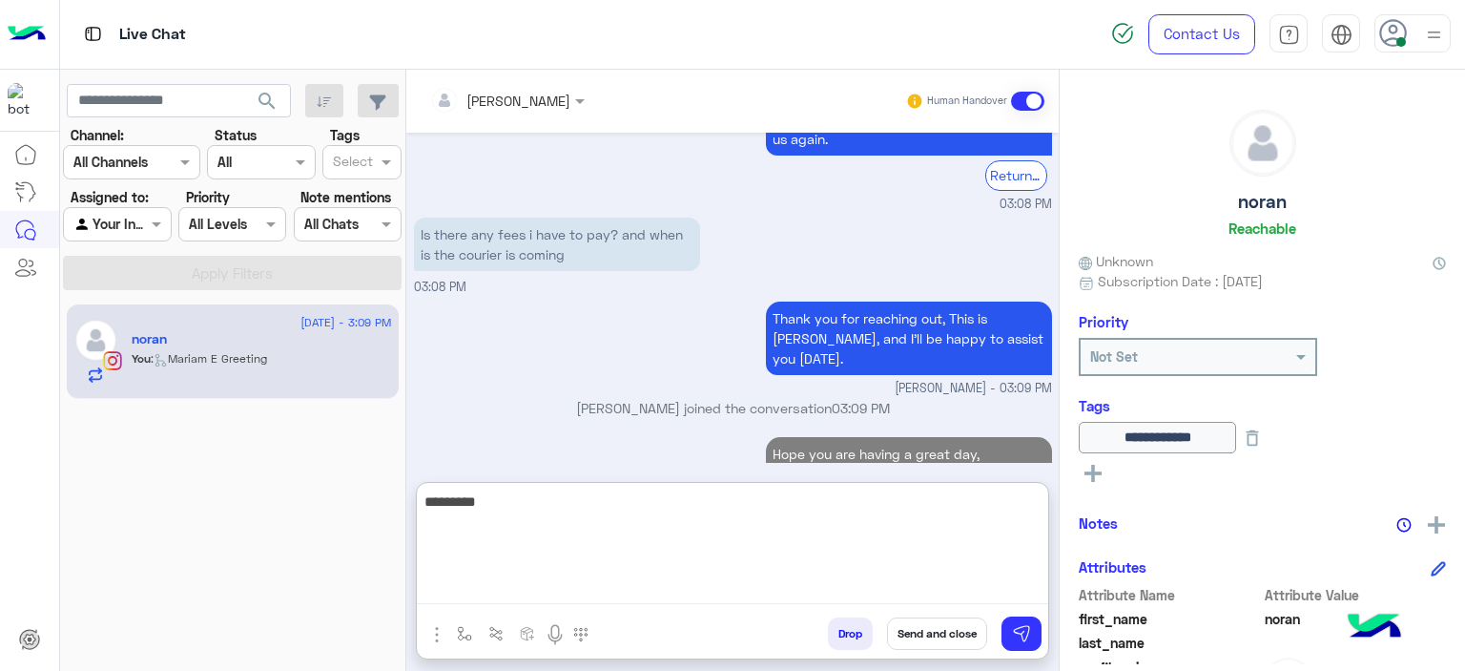
scroll to position [1965, 0]
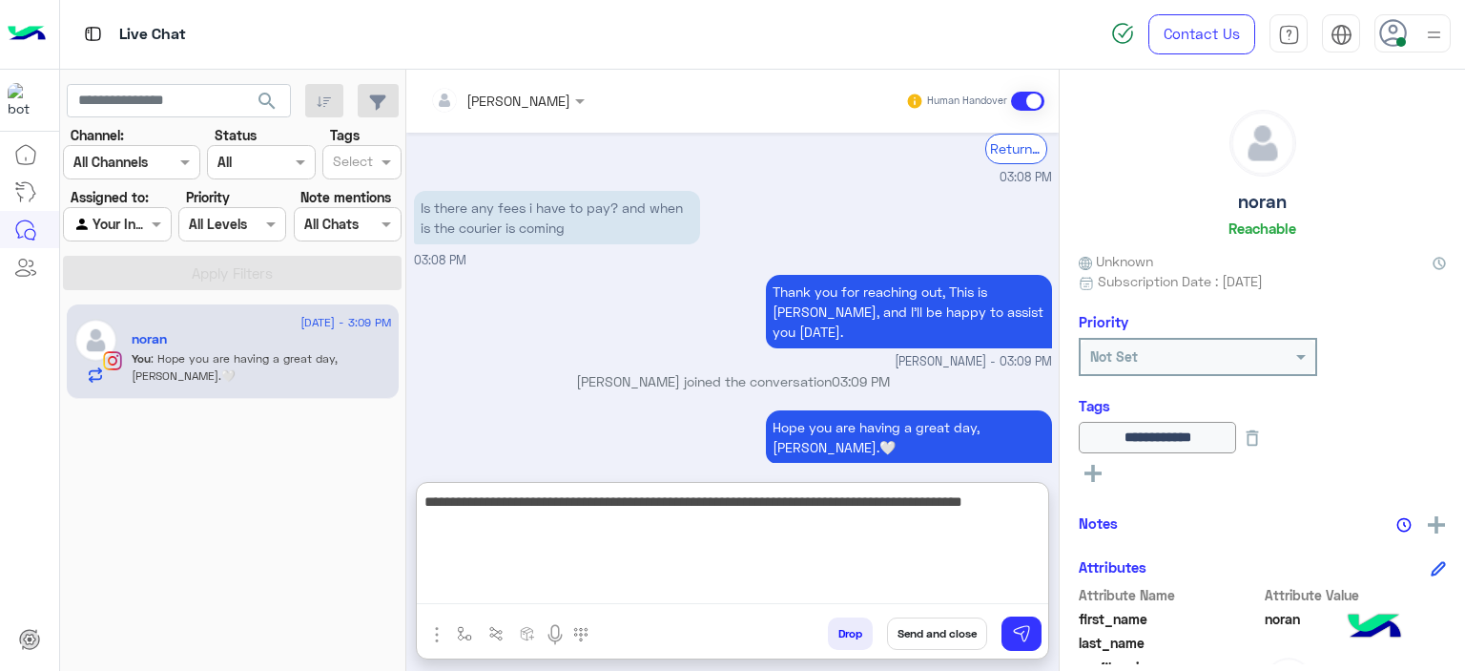
type textarea "**********"
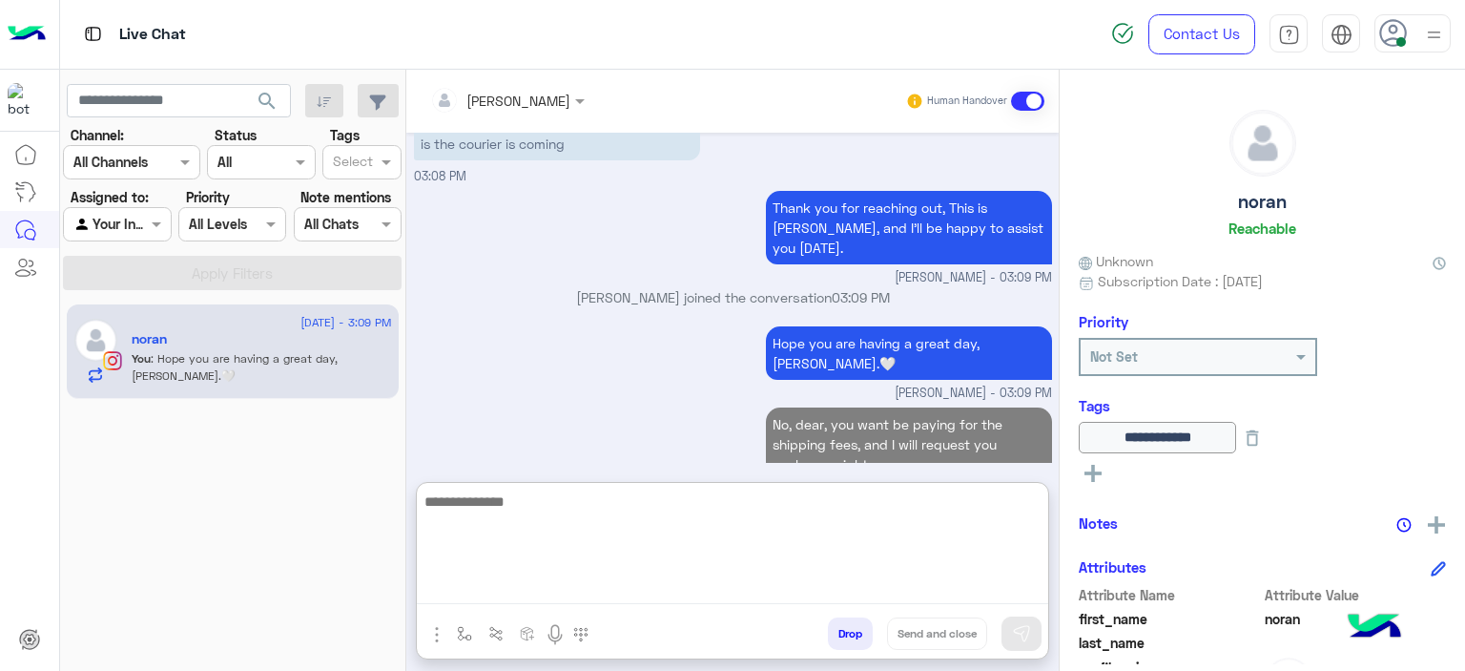
scroll to position [2065, 0]
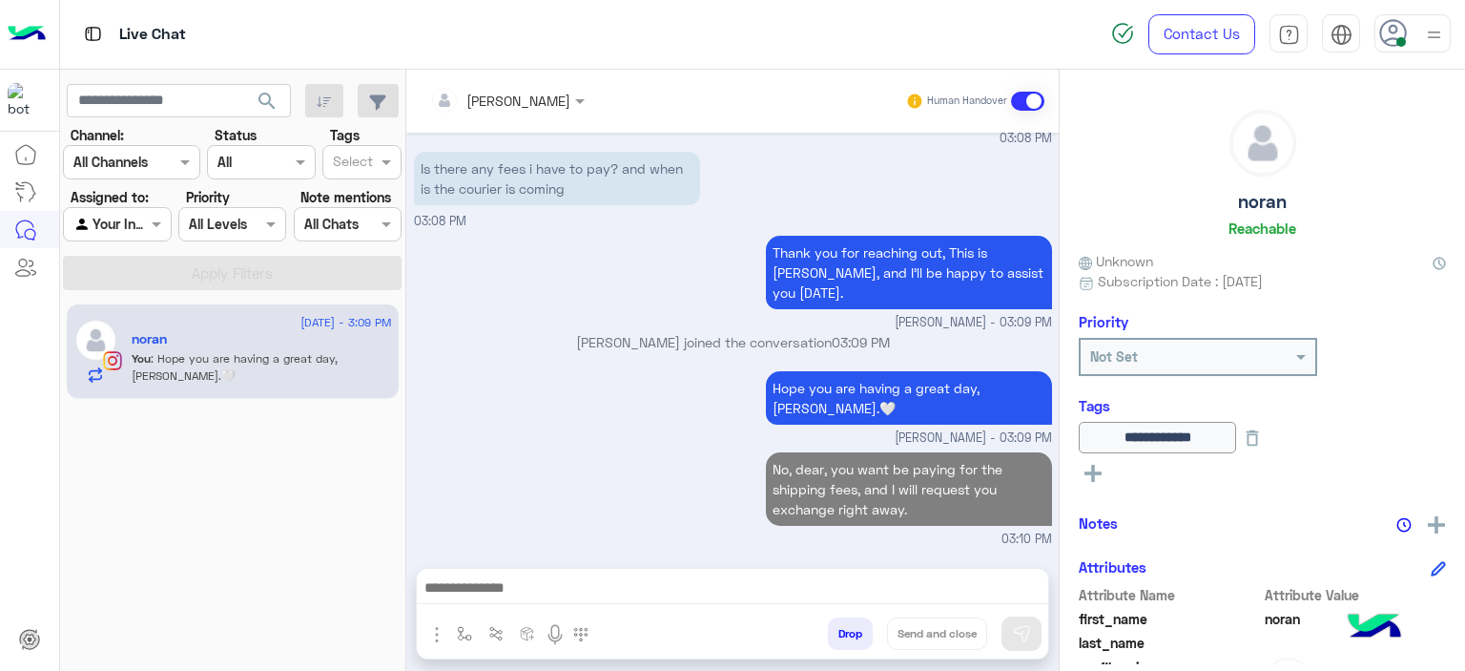
click at [818, 385] on div "Aug 23, 2025 Issue in Exchange/Refund 05:20 PM Please note that our working hou…" at bounding box center [732, 341] width 653 height 416
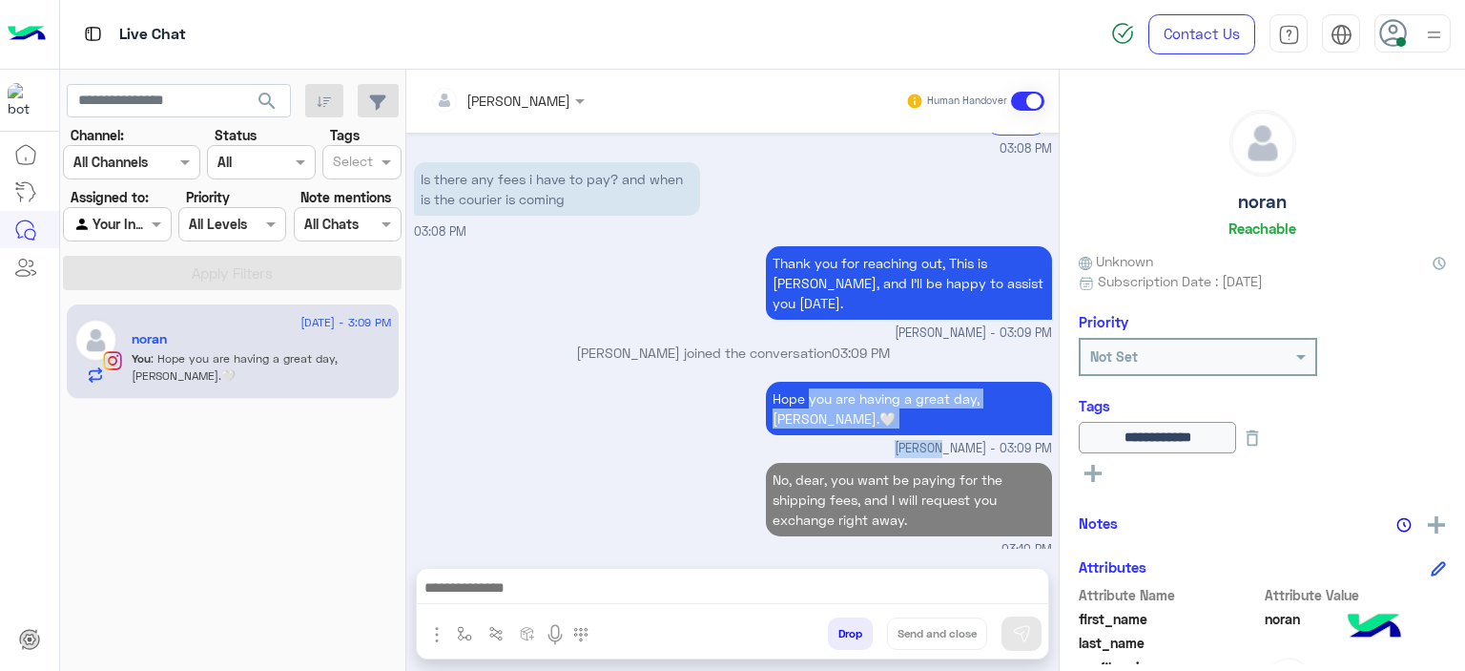
click at [818, 385] on div "Hope you are having a great day, Noran.🤍 Mariam Ahmed - 03:09 PM" at bounding box center [733, 417] width 638 height 81
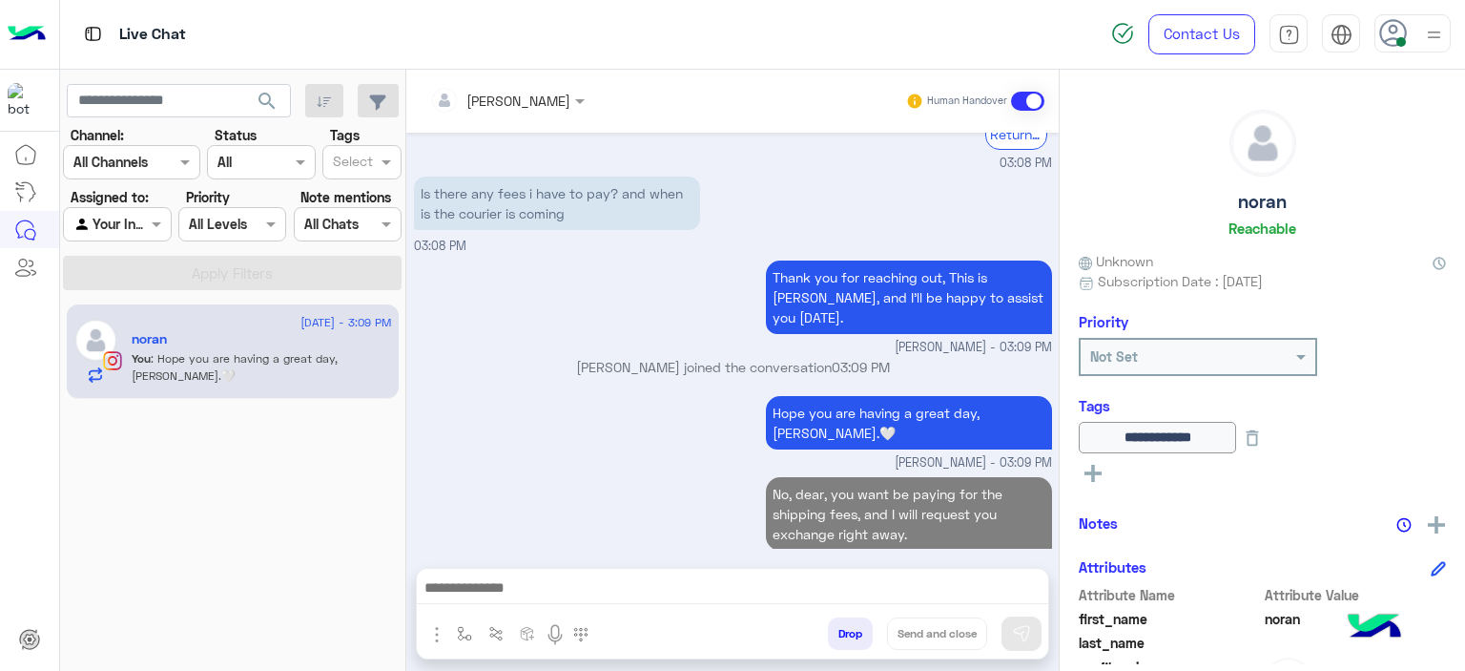
click at [824, 489] on p "No, dear, you want be paying for the shipping fees, and I will request you exch…" at bounding box center [909, 513] width 286 height 73
click at [824, 487] on p "No, dear, you want be paying for the shipping fees, and I will request you exch…" at bounding box center [909, 513] width 286 height 73
click at [823, 484] on p "No, dear, you want be paying for the shipping fees, and I will request you exch…" at bounding box center [909, 513] width 286 height 73
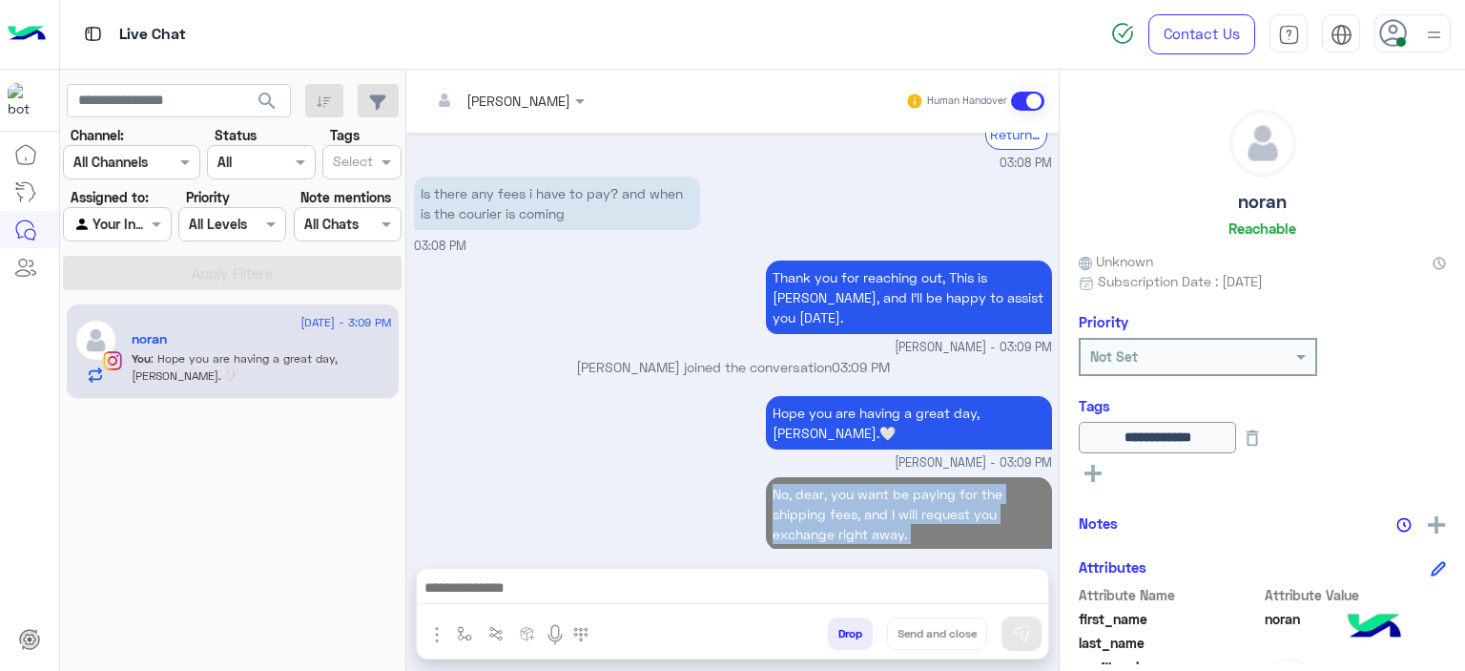
click at [823, 484] on p "No, dear, you want be paying for the shipping fees, and I will request you exch…" at bounding box center [909, 513] width 286 height 73
copy p "No, dear, you want be paying for the shipping fees, and I will request you exch…"
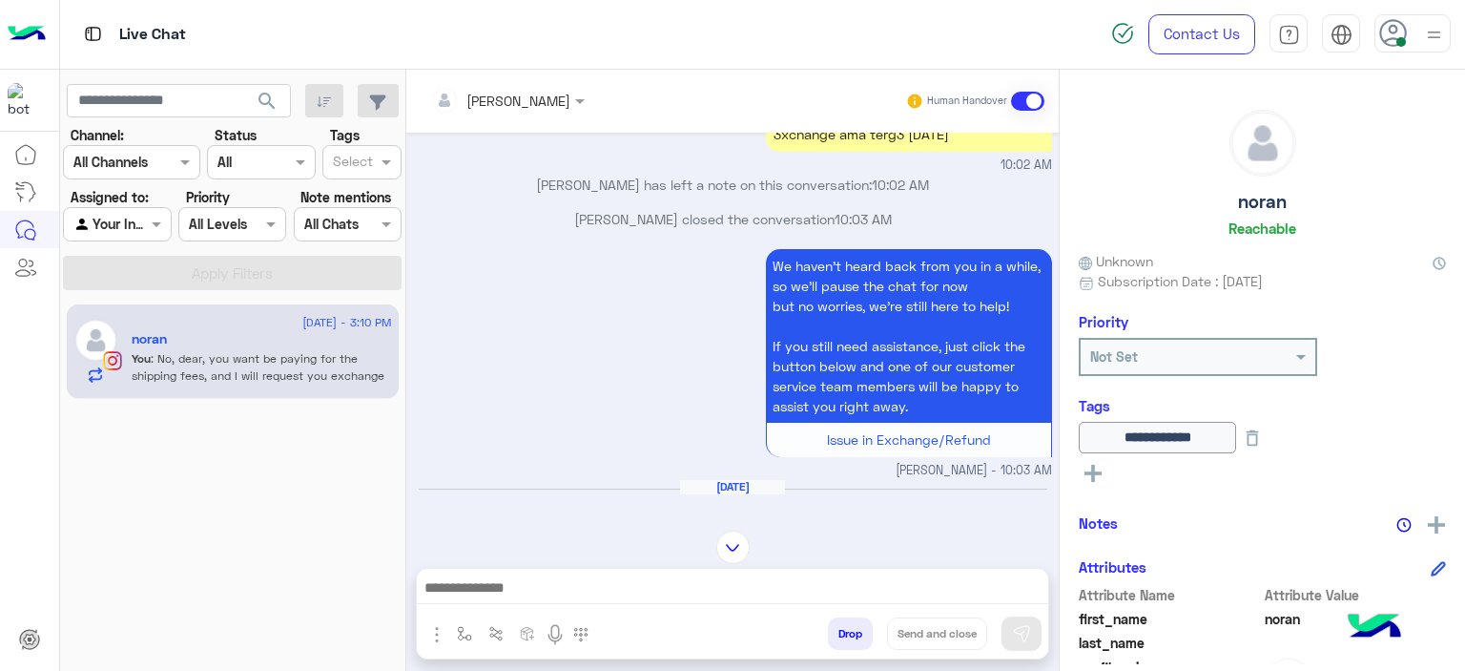
click at [641, 378] on div "We haven’t heard back from you in a while, so we’ll pause the chat for now but …" at bounding box center [733, 362] width 638 height 236
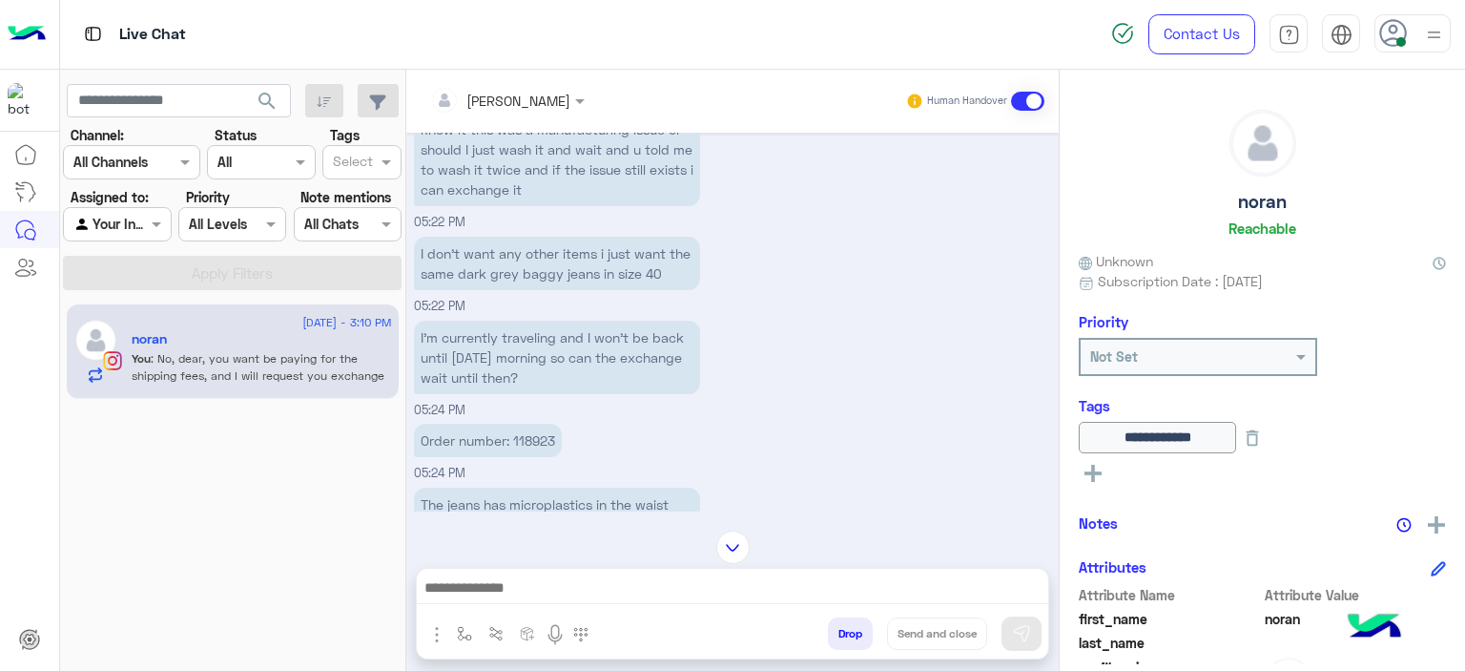
scroll to position [532, 0]
click at [533, 434] on p "Order number: 118923" at bounding box center [488, 439] width 148 height 33
click at [534, 434] on p "Order number: 118923" at bounding box center [488, 439] width 148 height 33
click at [535, 434] on p "Order number: 118923" at bounding box center [488, 439] width 148 height 33
click at [536, 435] on p "Order number: 118923" at bounding box center [488, 439] width 148 height 33
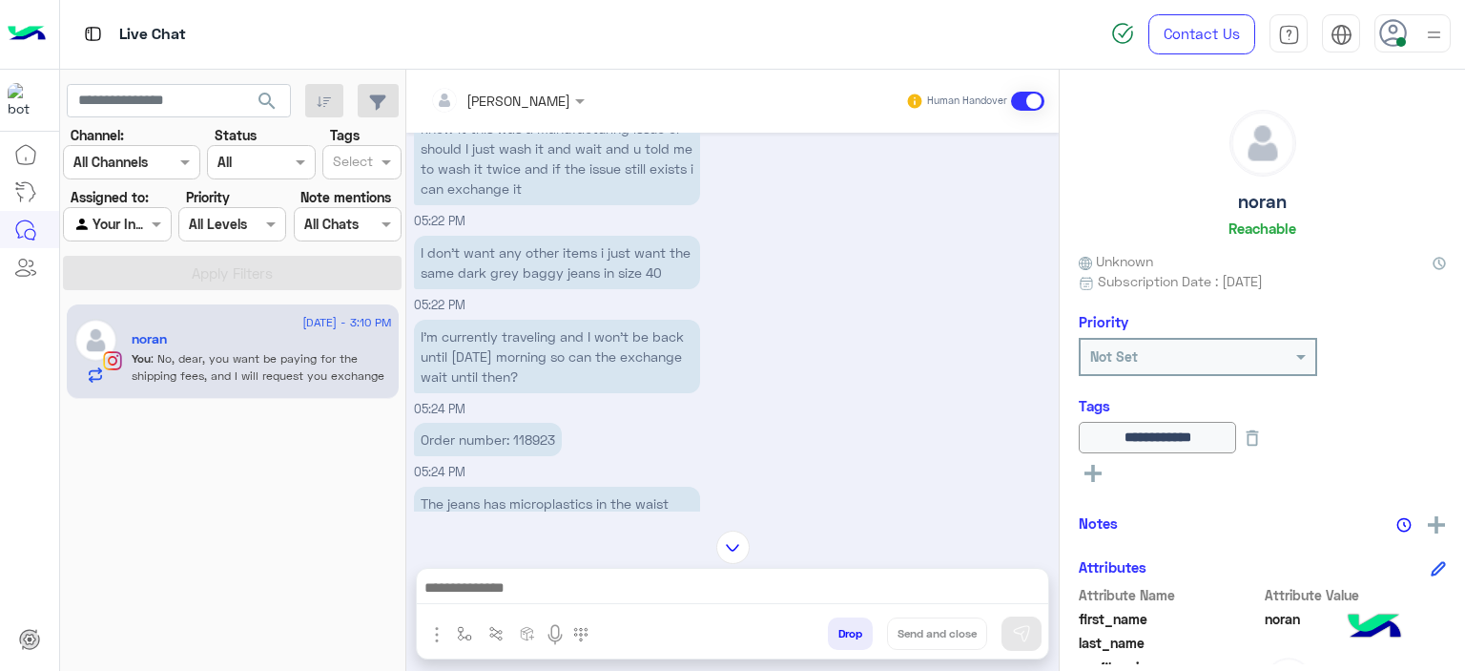
click at [536, 435] on p "Order number: 118923" at bounding box center [488, 439] width 148 height 33
copy p "118923"
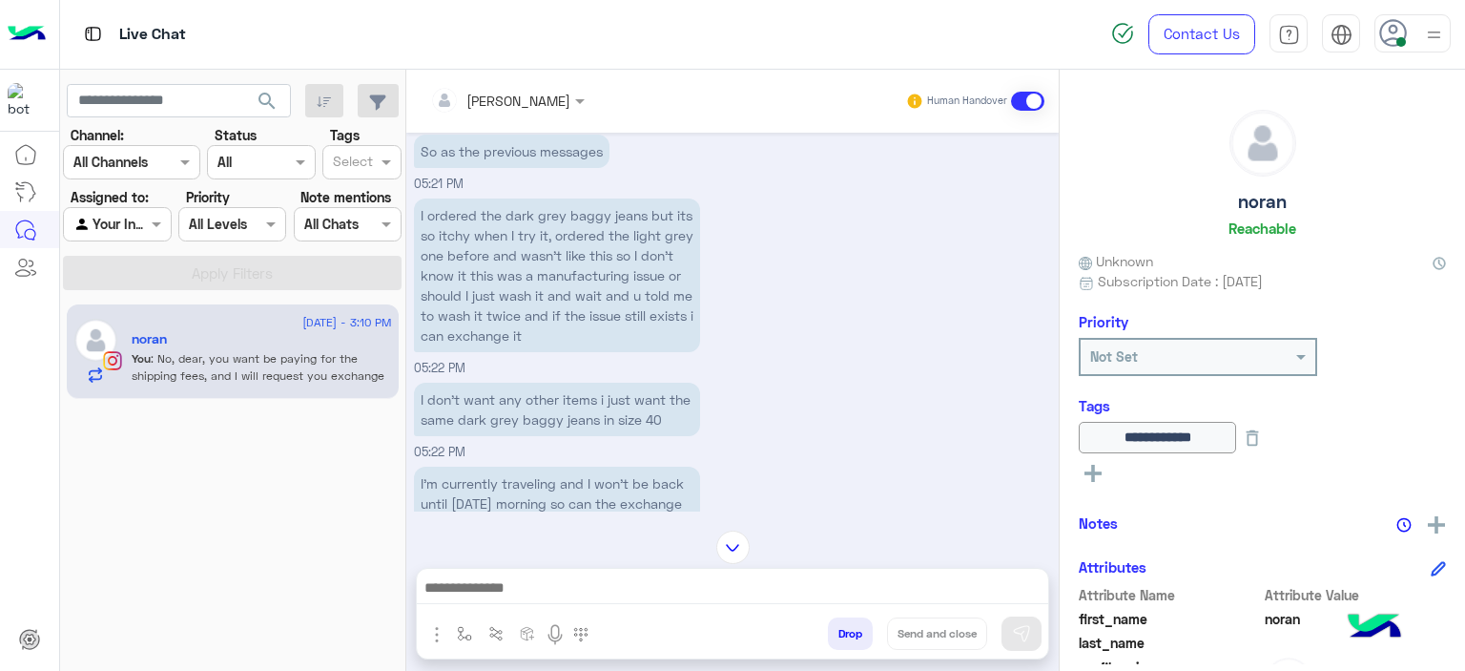
scroll to position [417, 0]
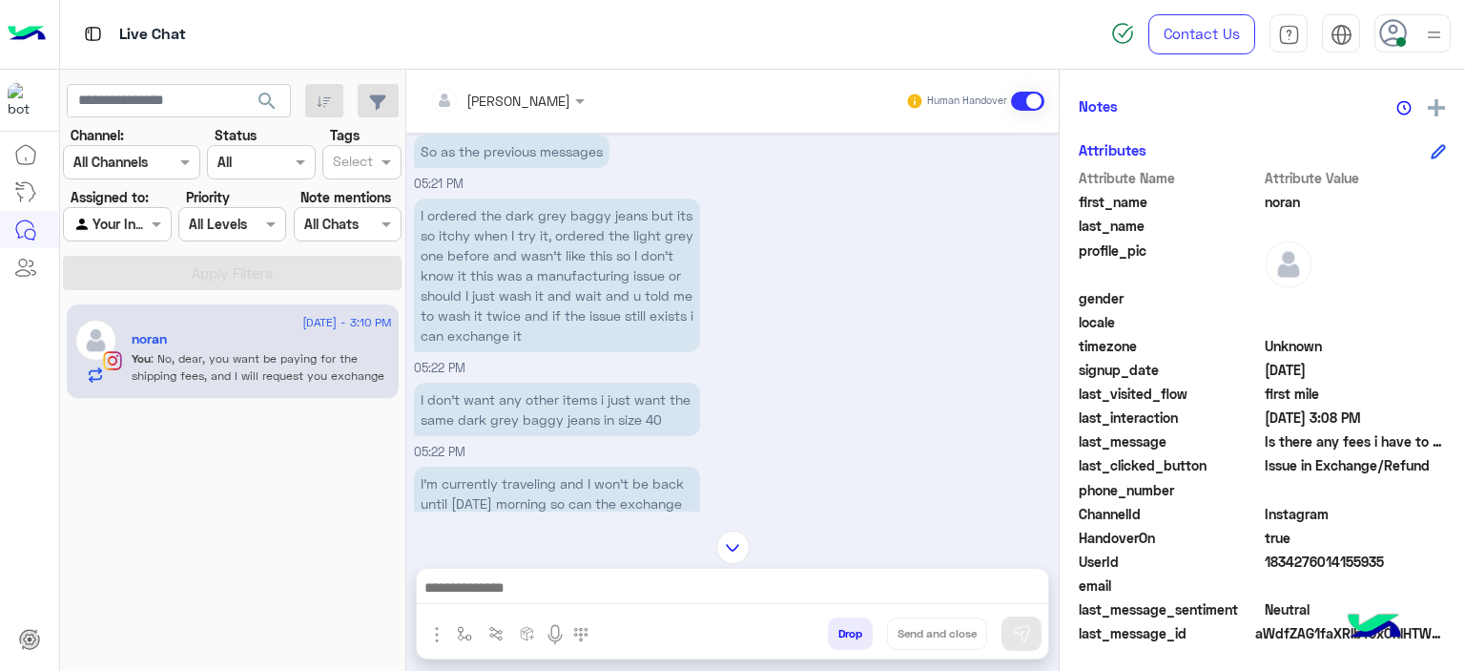
click at [1257, 565] on div "UserId 1834276014155935" at bounding box center [1262, 563] width 367 height 24
click at [1265, 565] on span "1834276014155935" at bounding box center [1356, 561] width 182 height 20
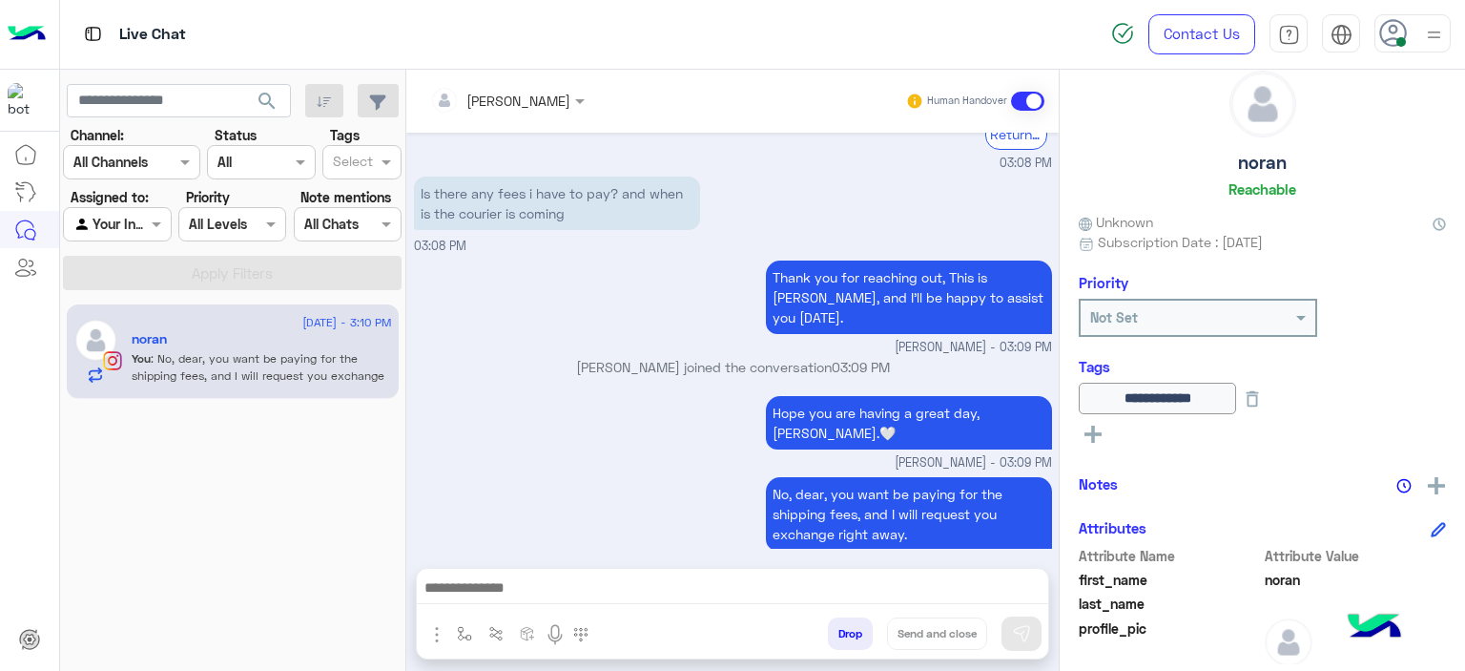
scroll to position [0, 0]
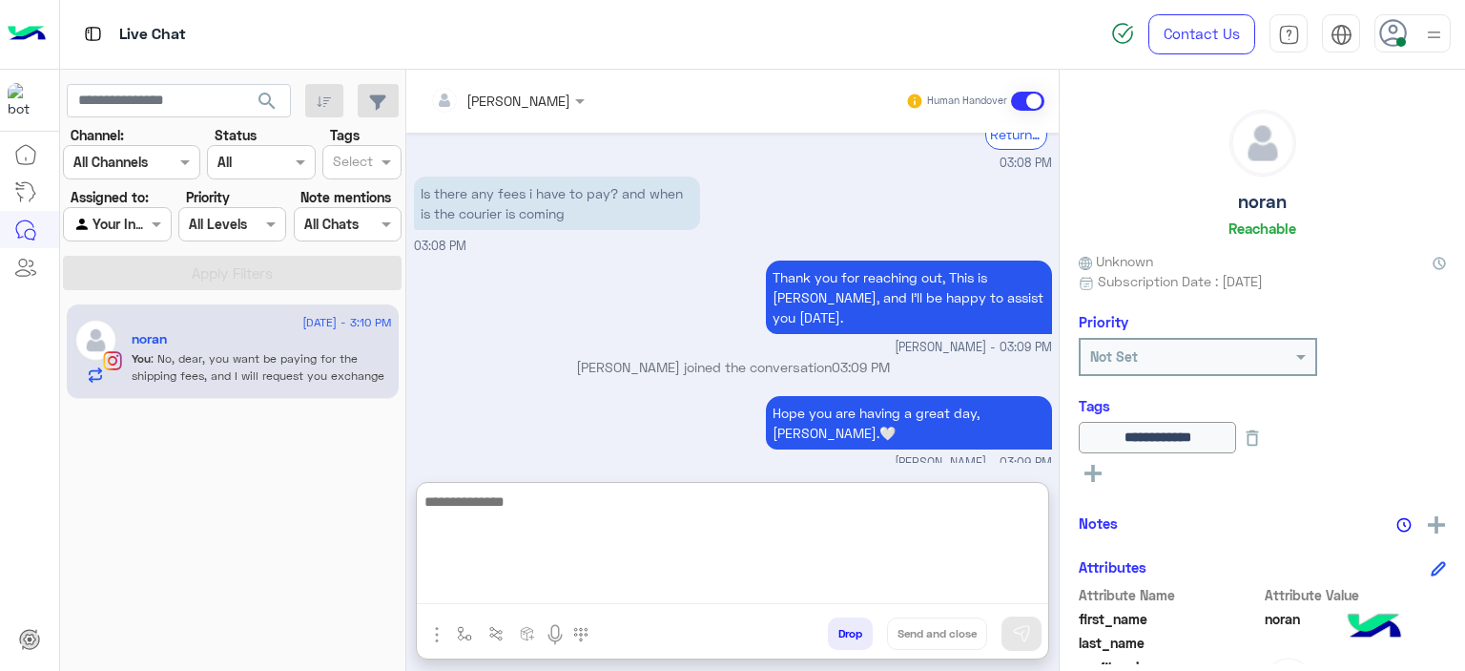
click at [725, 594] on textarea at bounding box center [733, 546] width 632 height 114
type textarea "**********"
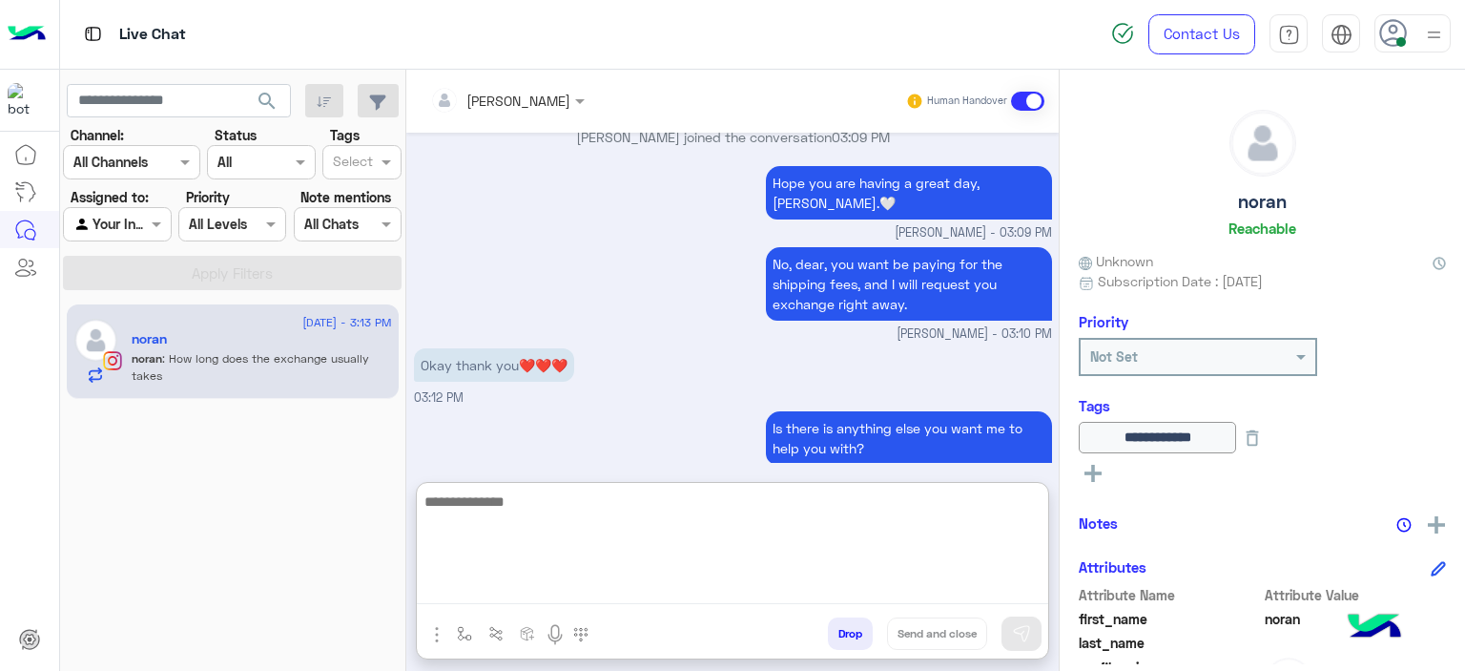
scroll to position [2273, 0]
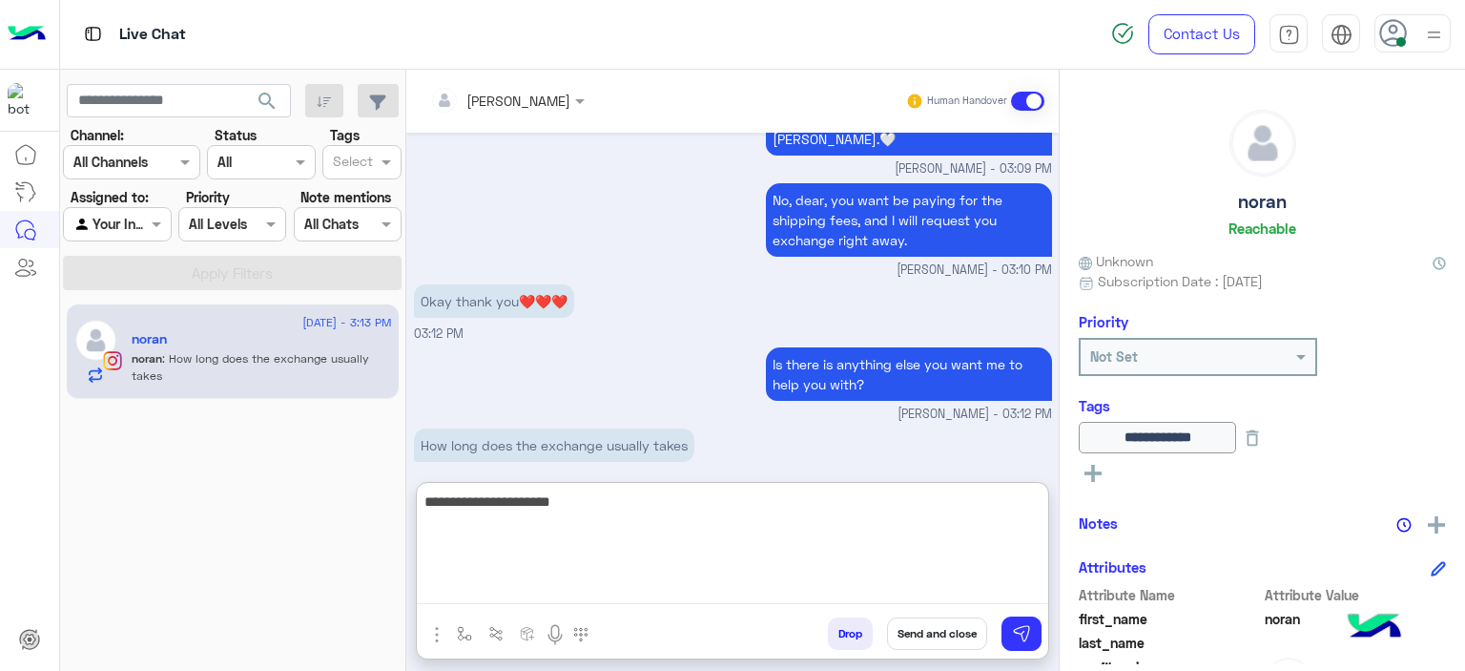
type textarea "**********"
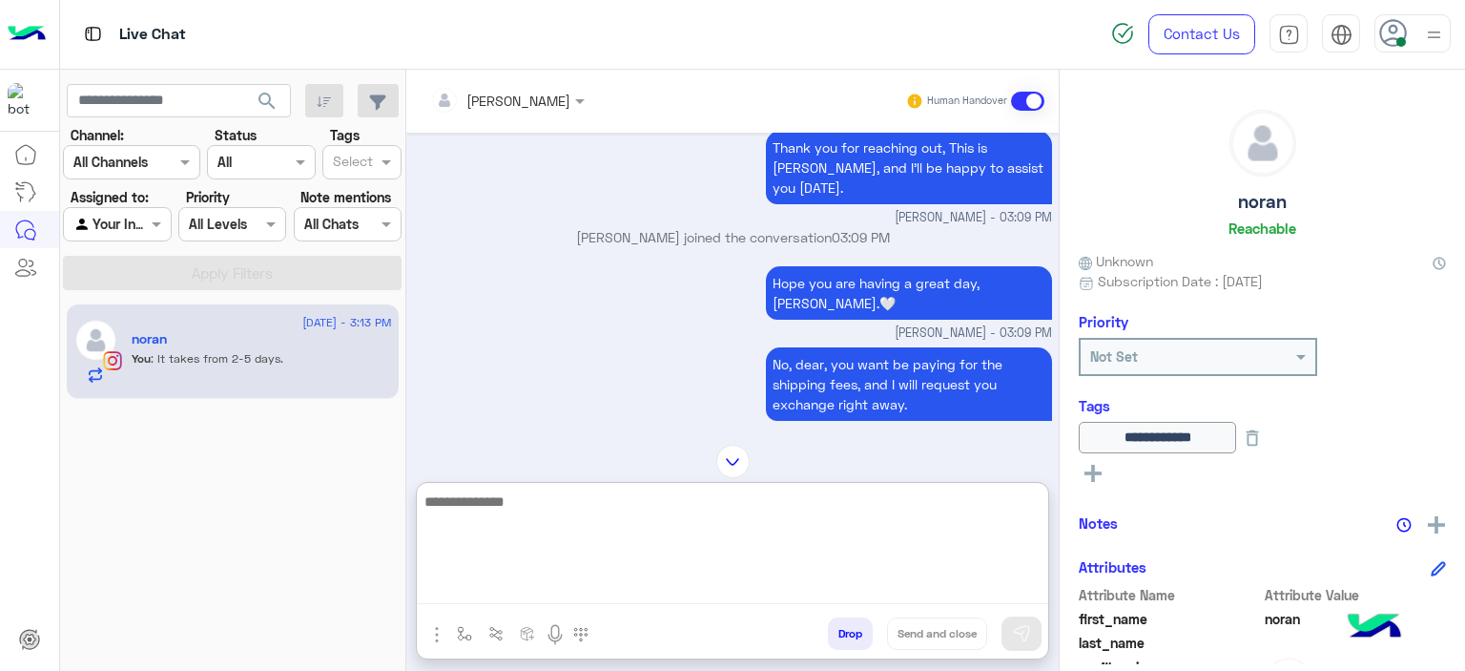
scroll to position [2333, 0]
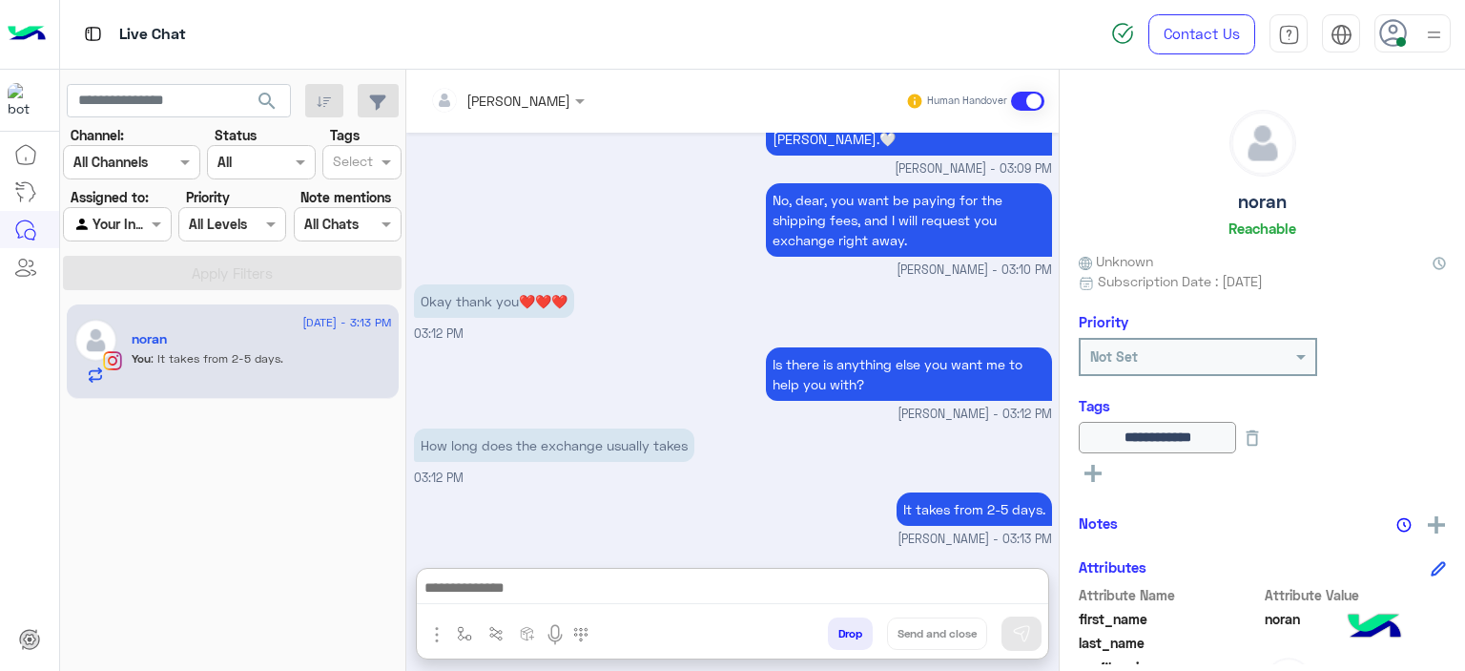
click at [1094, 468] on rect at bounding box center [1093, 473] width 4 height 17
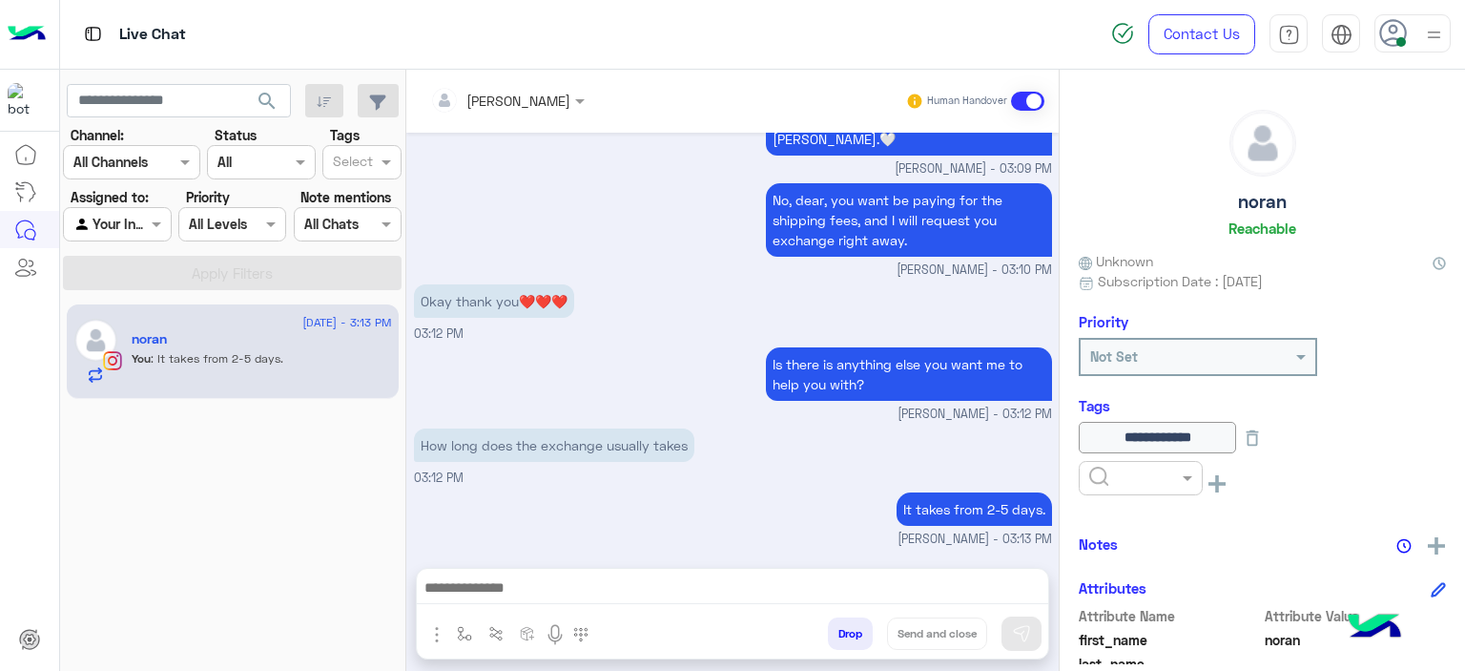
scroll to position [2248, 0]
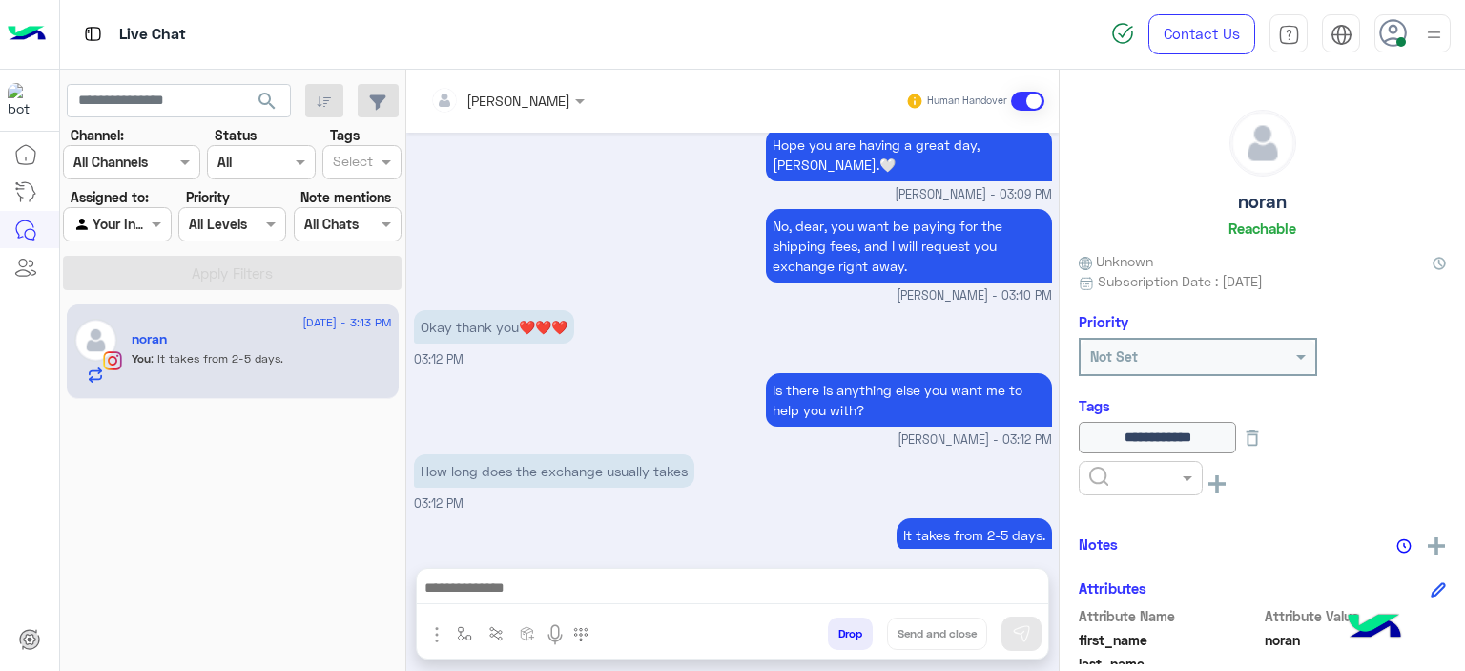
click at [1116, 477] on input "text" at bounding box center [1118, 478] width 58 height 20
click at [1112, 623] on span "RESOLVED" at bounding box center [1120, 631] width 65 height 16
click at [922, 518] on p "It takes from 2-5 days." at bounding box center [974, 534] width 155 height 33
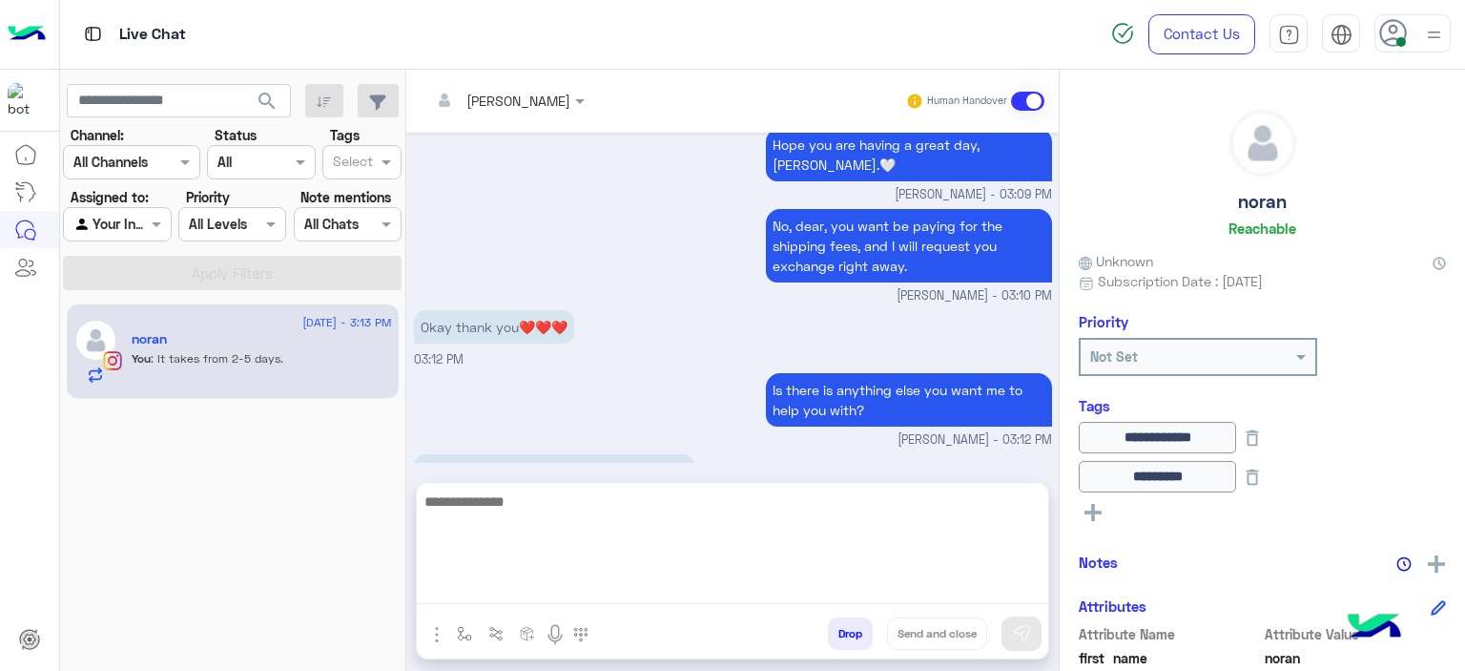
click at [699, 579] on textarea at bounding box center [733, 546] width 632 height 114
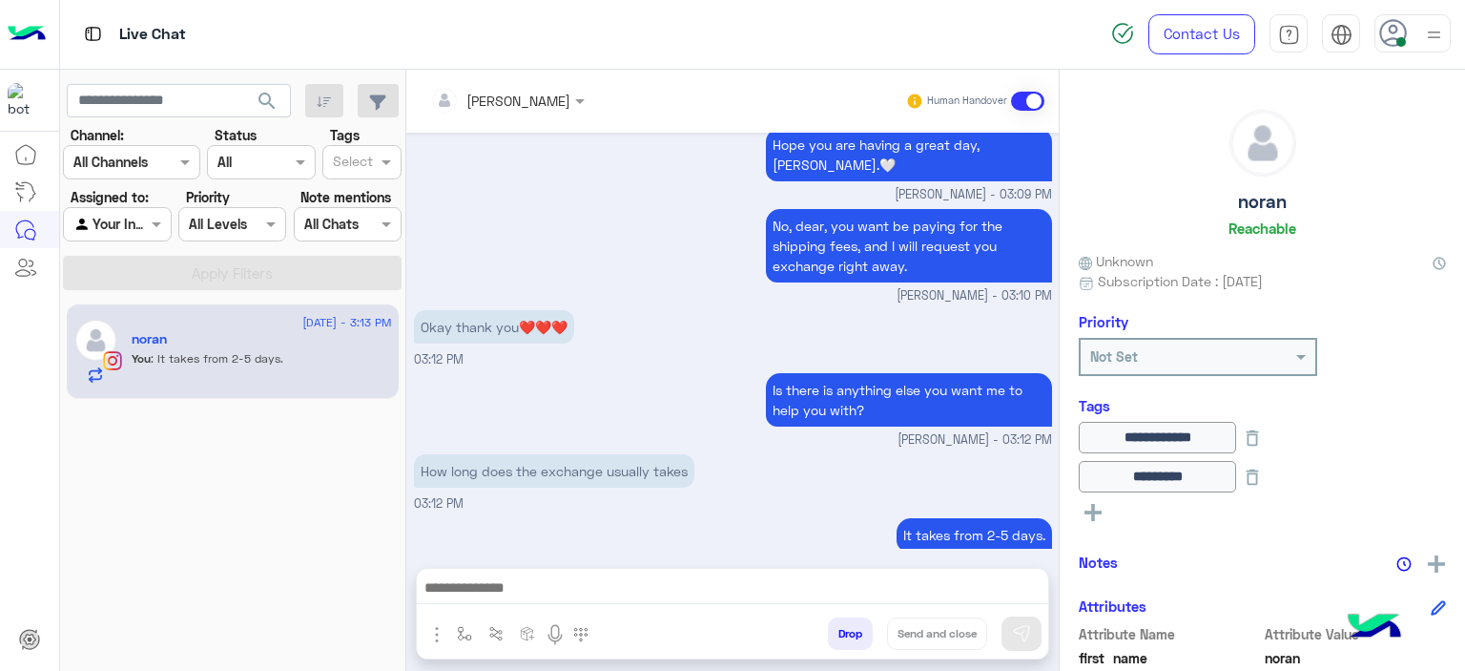
click at [845, 465] on div "How long does the exchange usually takes 03:12 PM" at bounding box center [733, 481] width 638 height 64
click at [457, 636] on img "button" at bounding box center [464, 633] width 15 height 15
click at [516, 588] on input "text" at bounding box center [499, 592] width 78 height 22
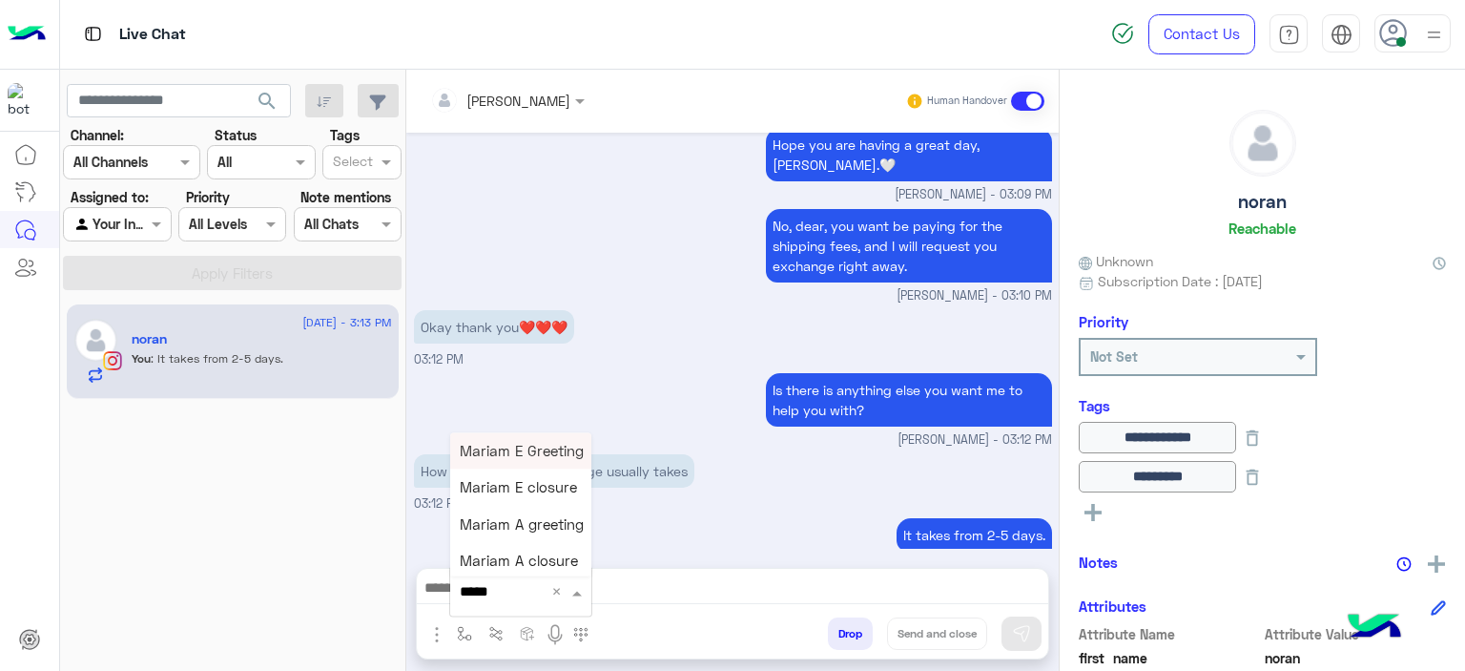
type input "******"
click at [549, 494] on span "Mariam E closure" at bounding box center [518, 487] width 117 height 17
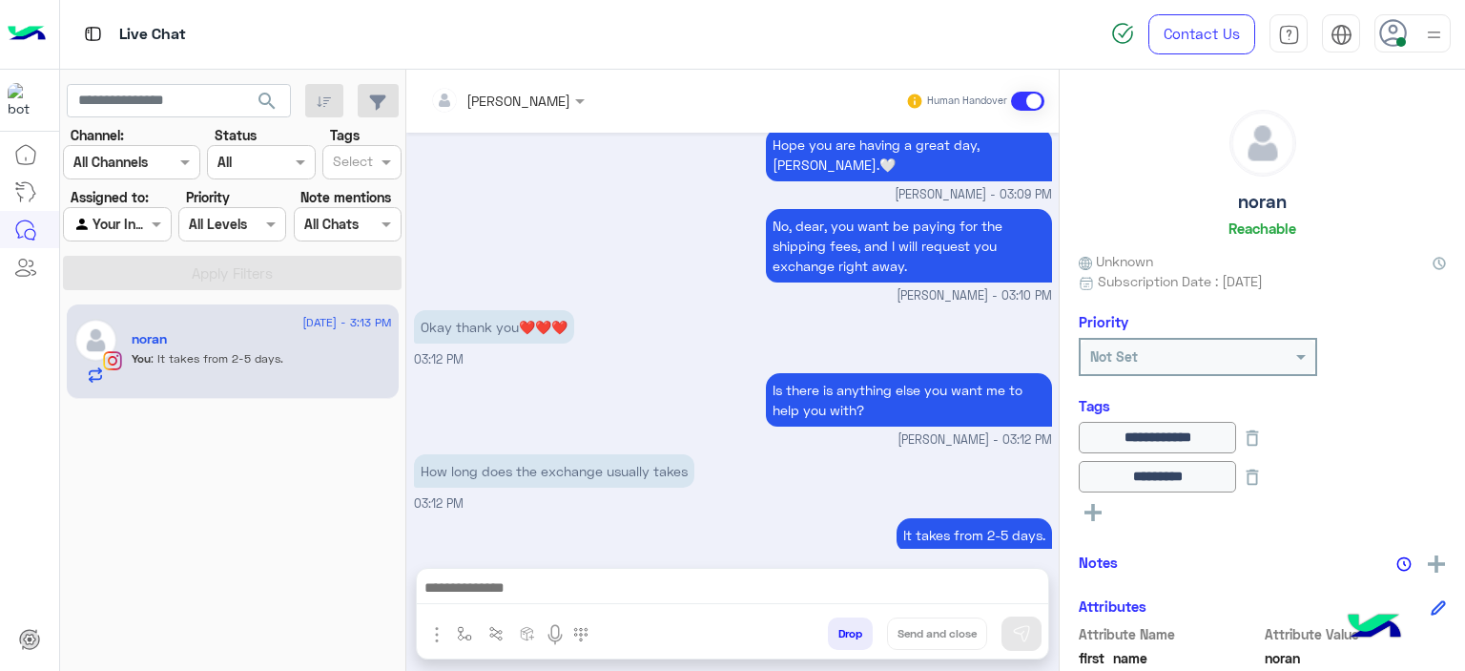
type textarea "**********"
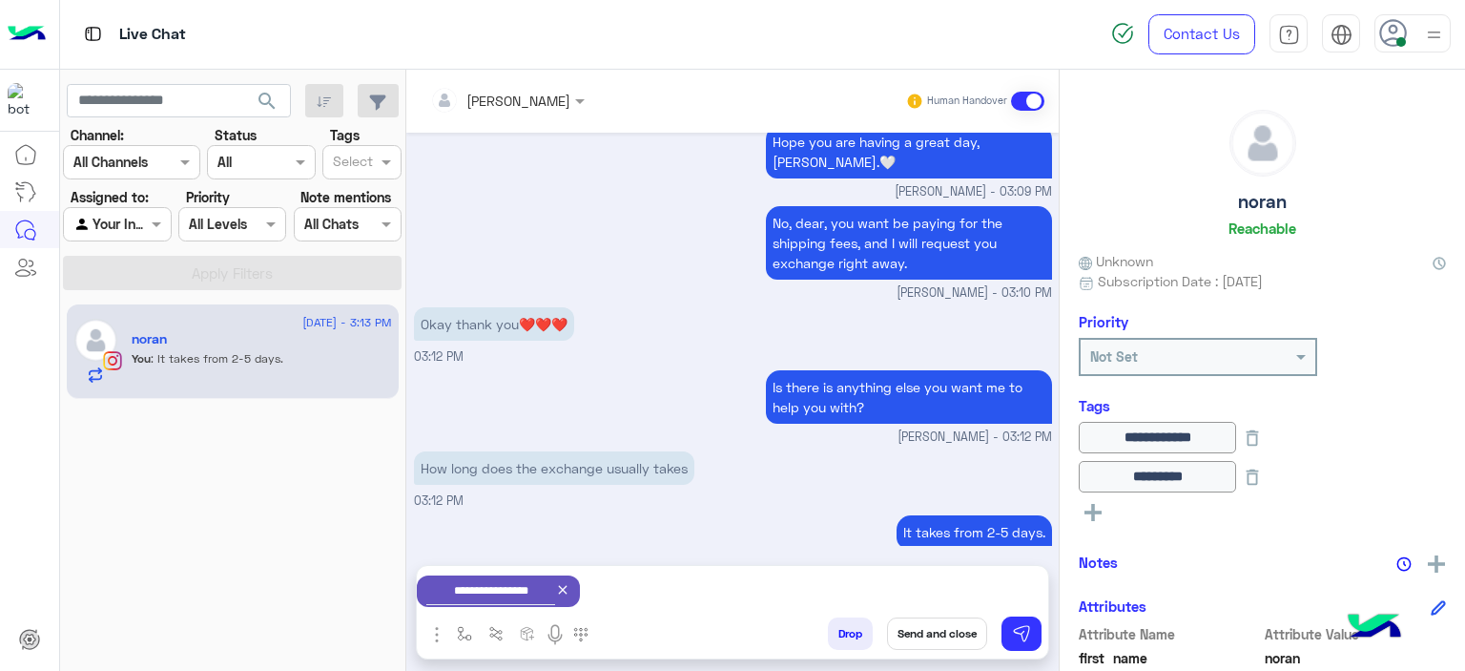
click at [930, 634] on button "Send and close" at bounding box center [937, 633] width 100 height 32
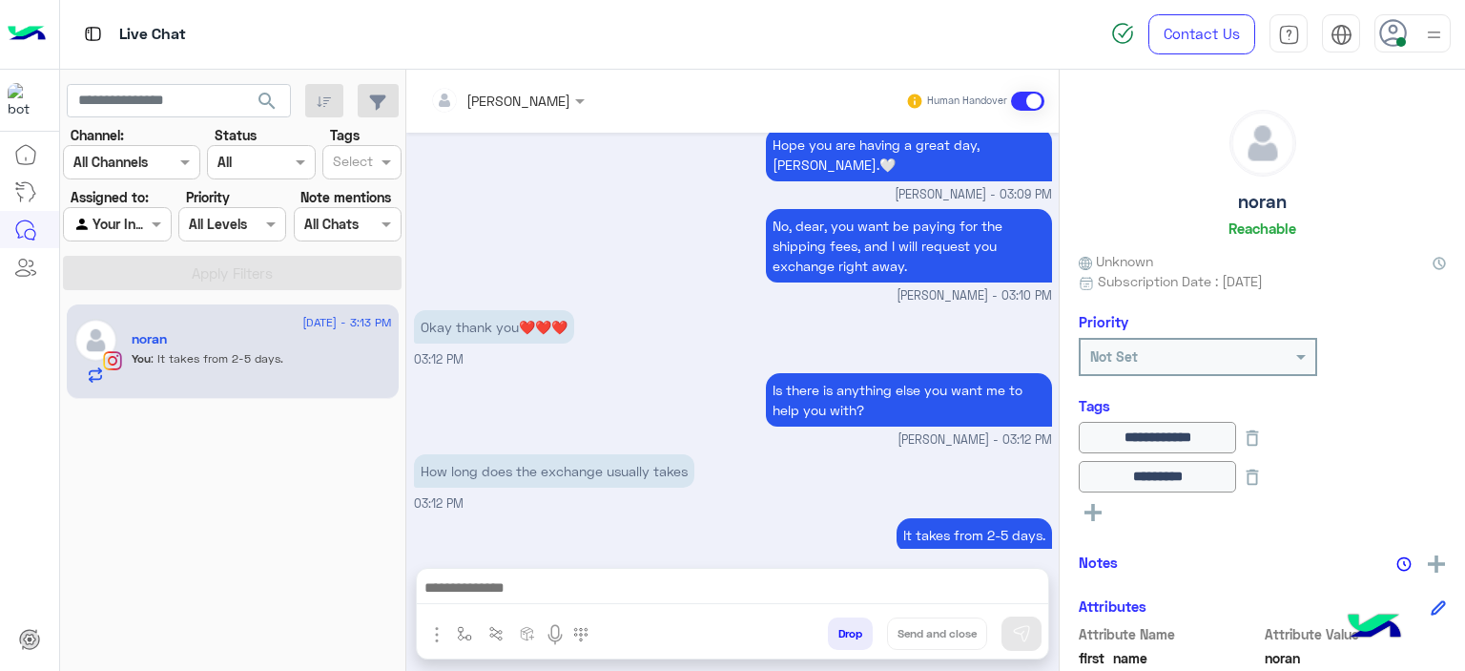
scroll to position [2282, 0]
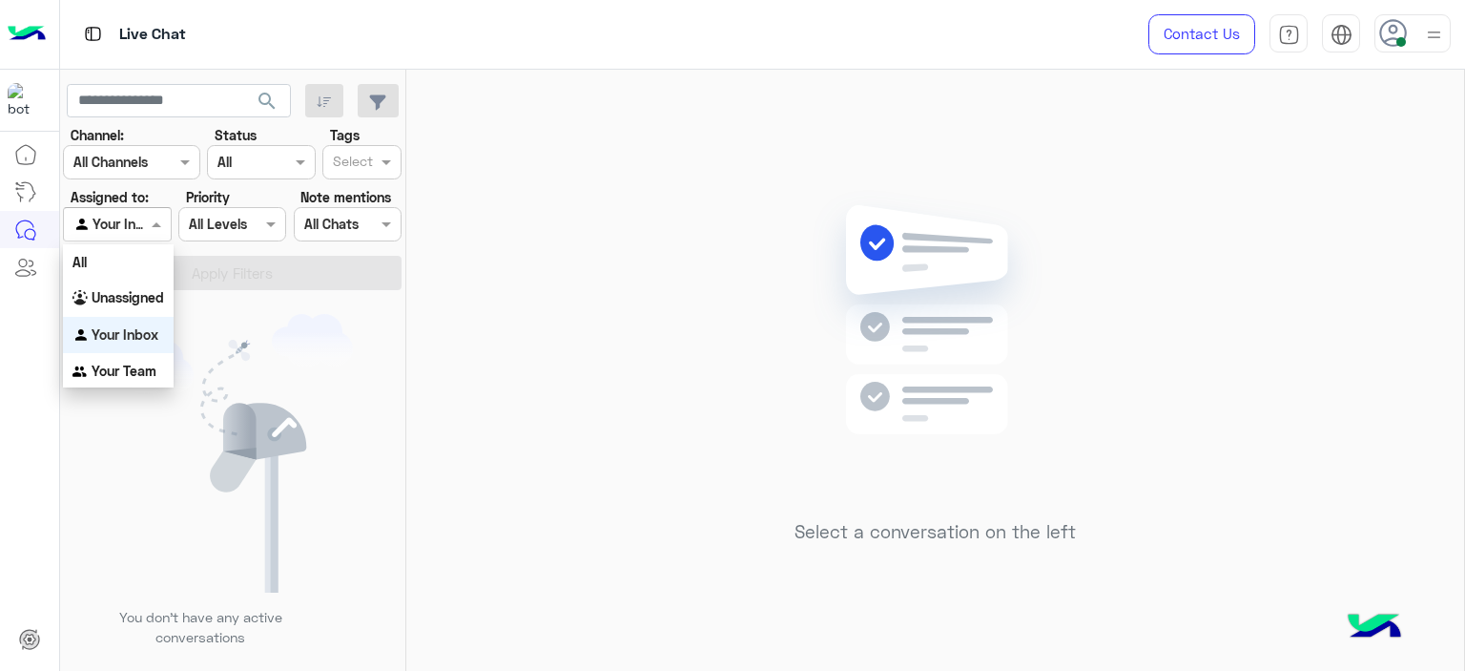
click at [156, 221] on span at bounding box center [159, 224] width 24 height 20
click at [145, 295] on b "Unassigned" at bounding box center [128, 297] width 73 height 16
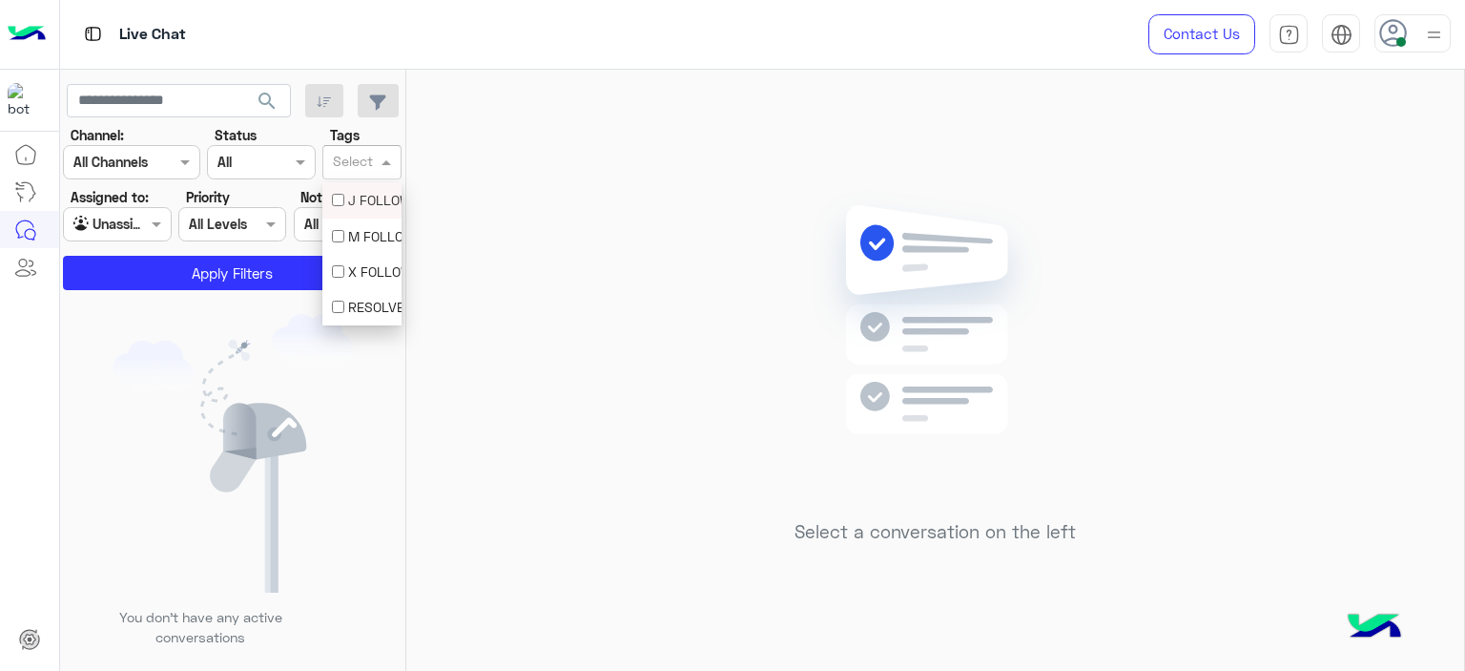
click at [370, 168] on input "text" at bounding box center [353, 164] width 40 height 20
click at [361, 238] on div "M FOLLOW UP" at bounding box center [362, 236] width 60 height 20
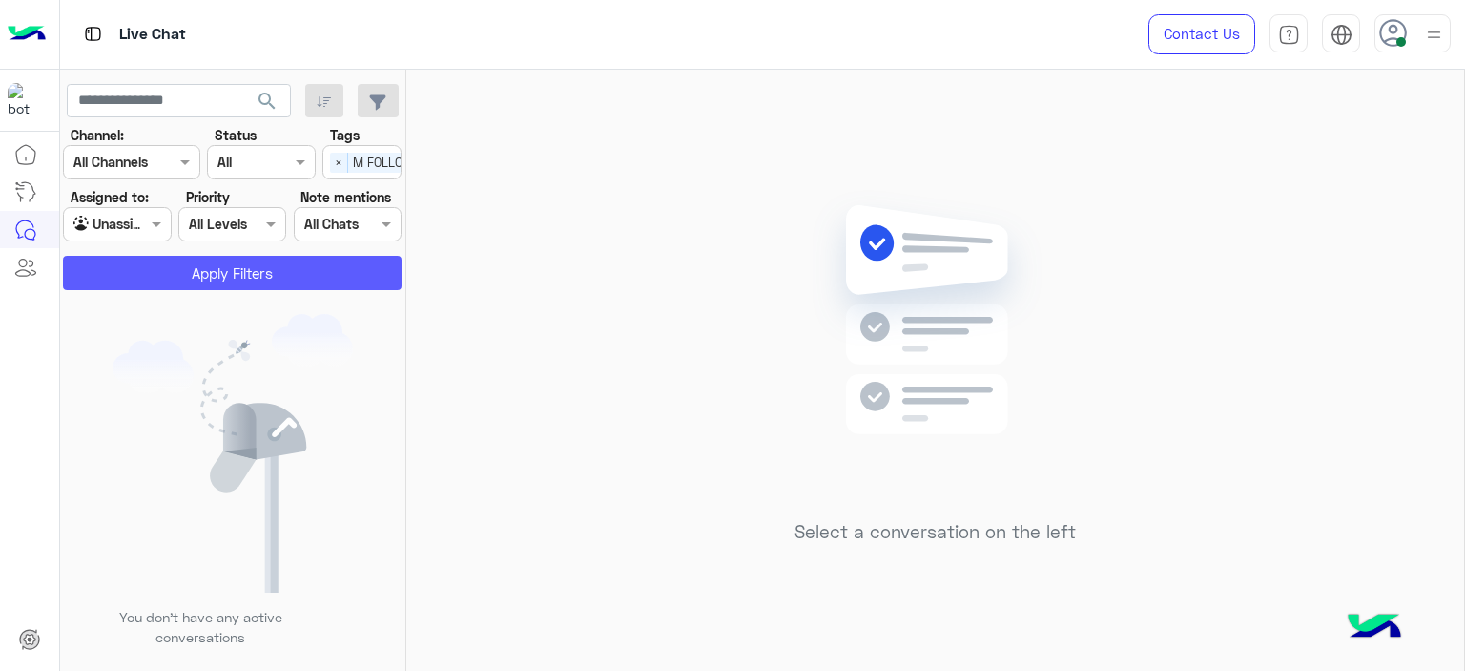
click at [319, 278] on button "Apply Filters" at bounding box center [232, 273] width 339 height 34
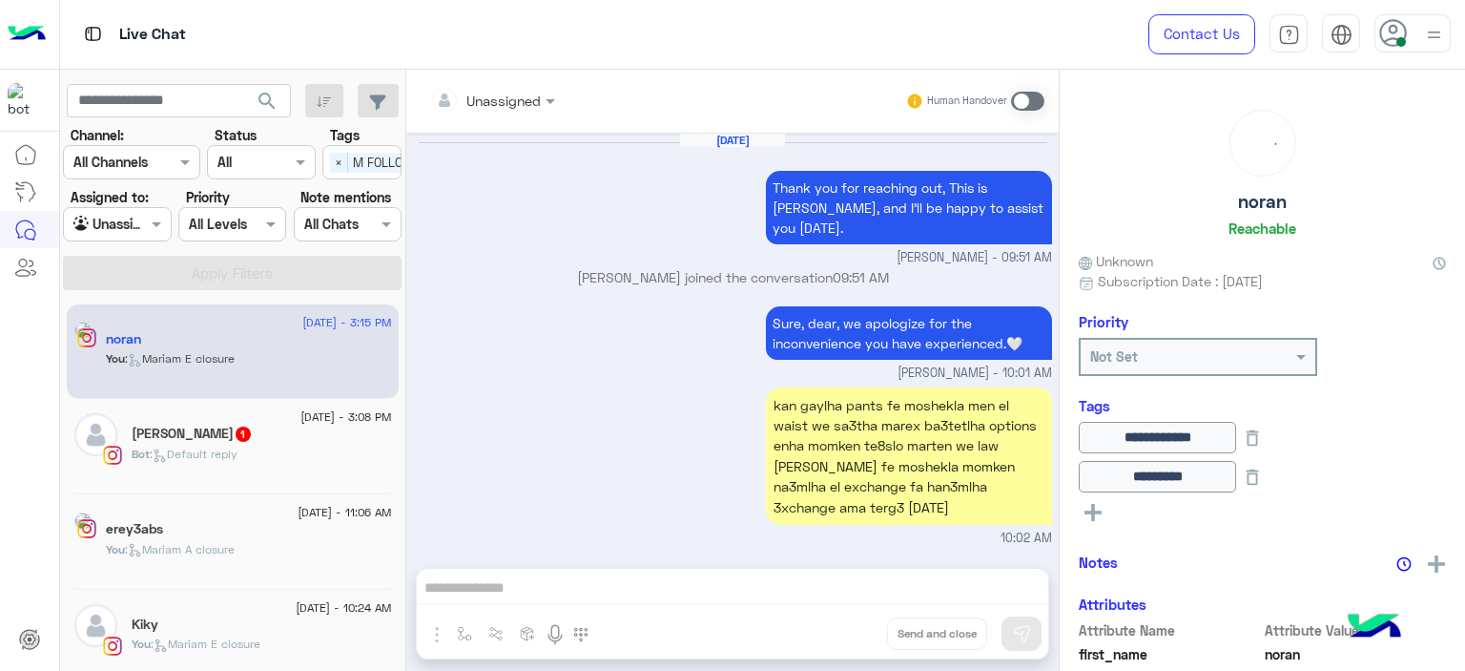
scroll to position [1534, 0]
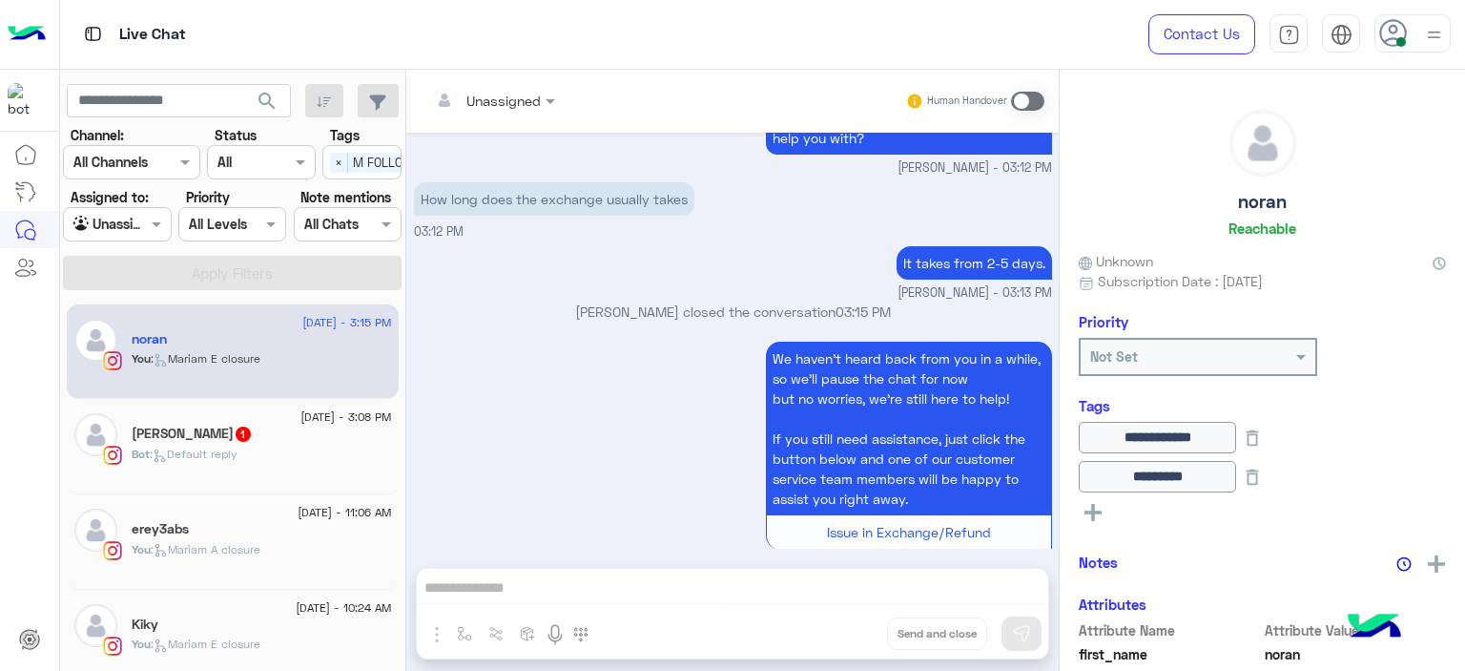
click at [288, 457] on div "Bot : Default reply" at bounding box center [262, 461] width 260 height 33
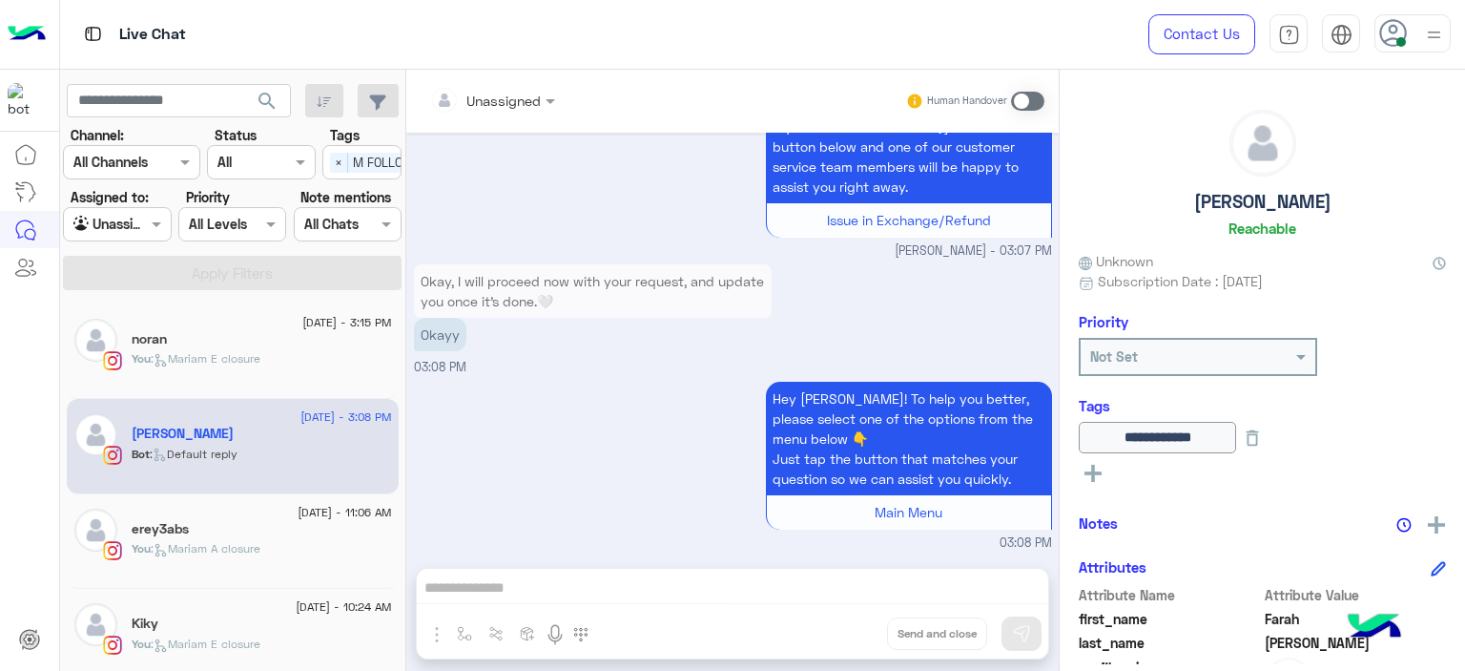
scroll to position [374, 0]
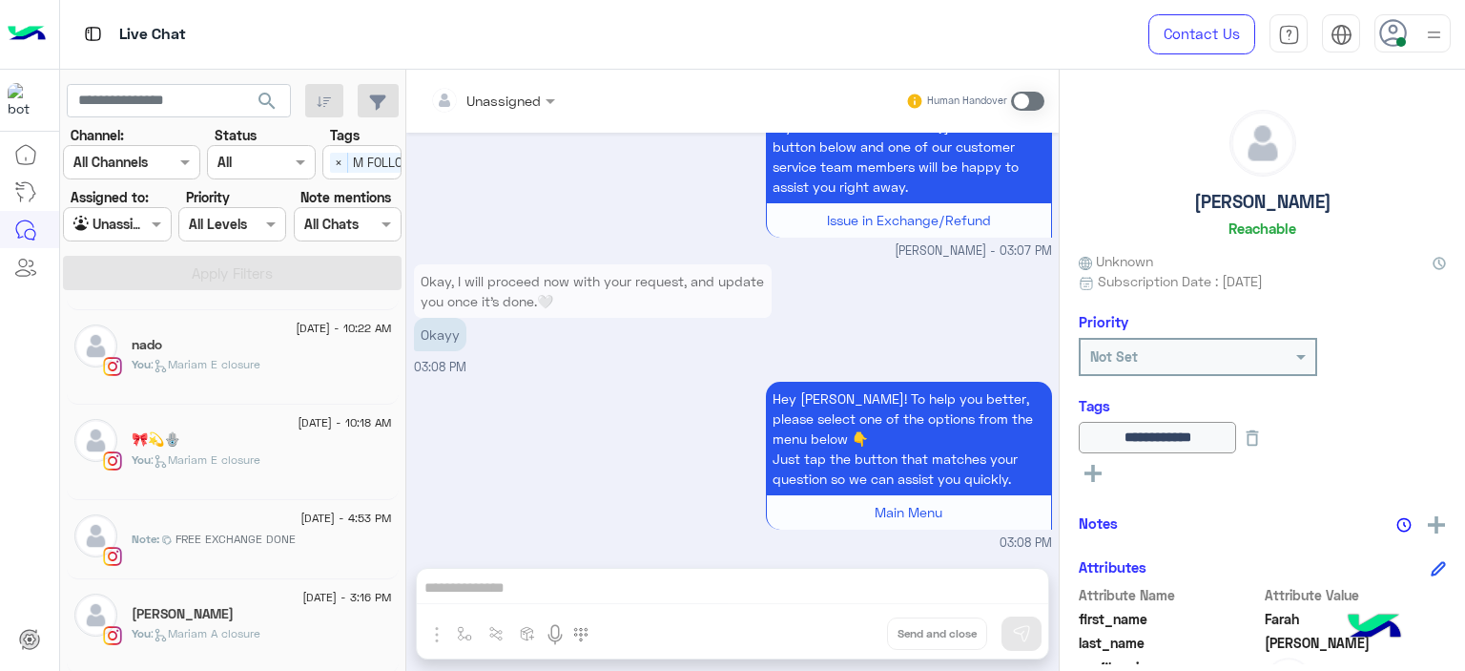
click at [235, 533] on span "FREE EXCHANGE DONE" at bounding box center [236, 538] width 120 height 17
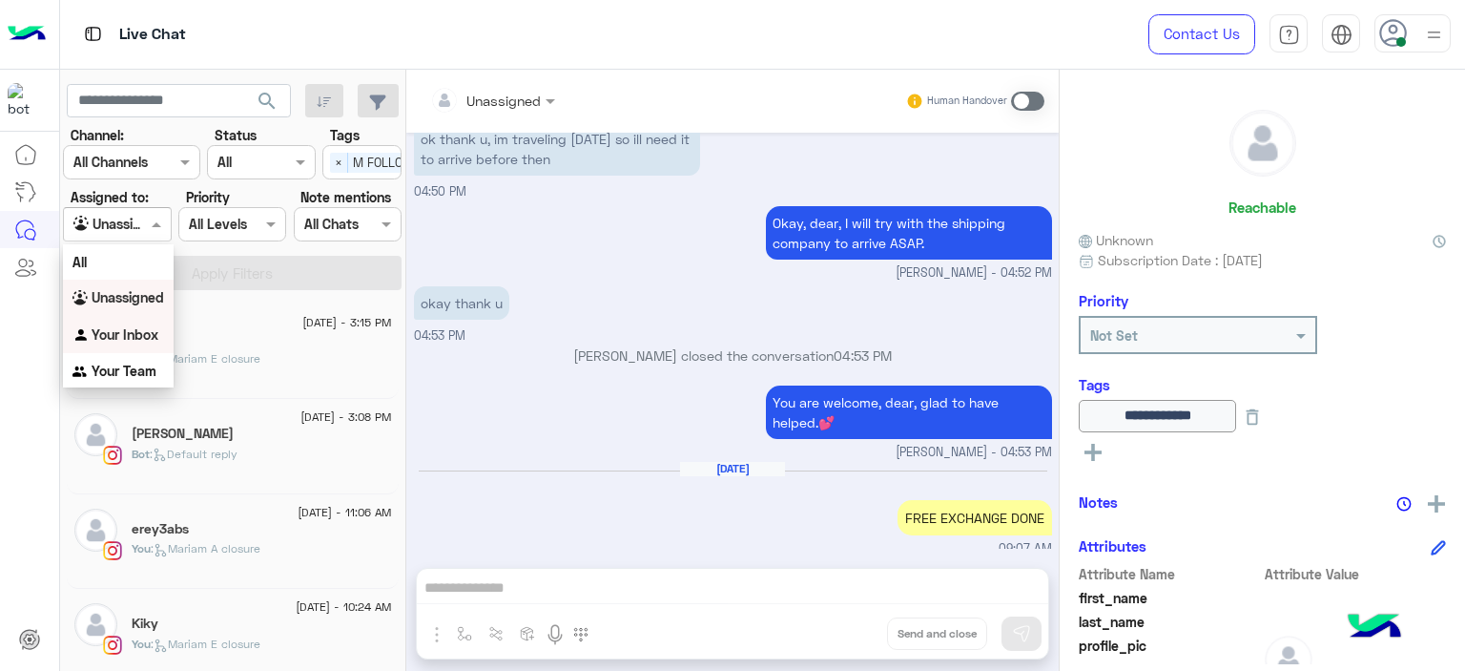
drag, startPoint x: 164, startPoint y: 218, endPoint x: 129, endPoint y: 336, distance: 122.5
click at [129, 336] on body "Live Chat Contact Us Help Center عربي English search Channel: Channel All Chann…" at bounding box center [732, 335] width 1465 height 671
click at [129, 336] on b "Your Inbox" at bounding box center [125, 334] width 67 height 16
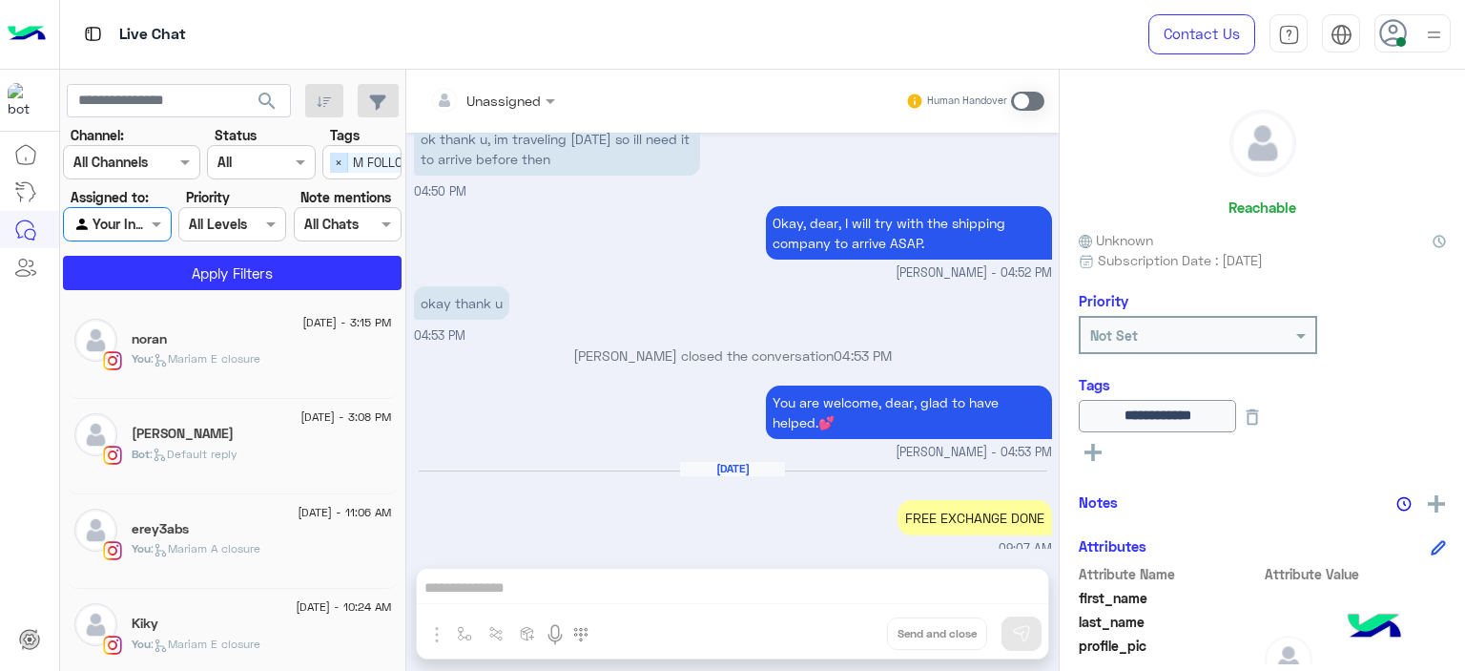
click at [342, 160] on span "×" at bounding box center [339, 163] width 18 height 20
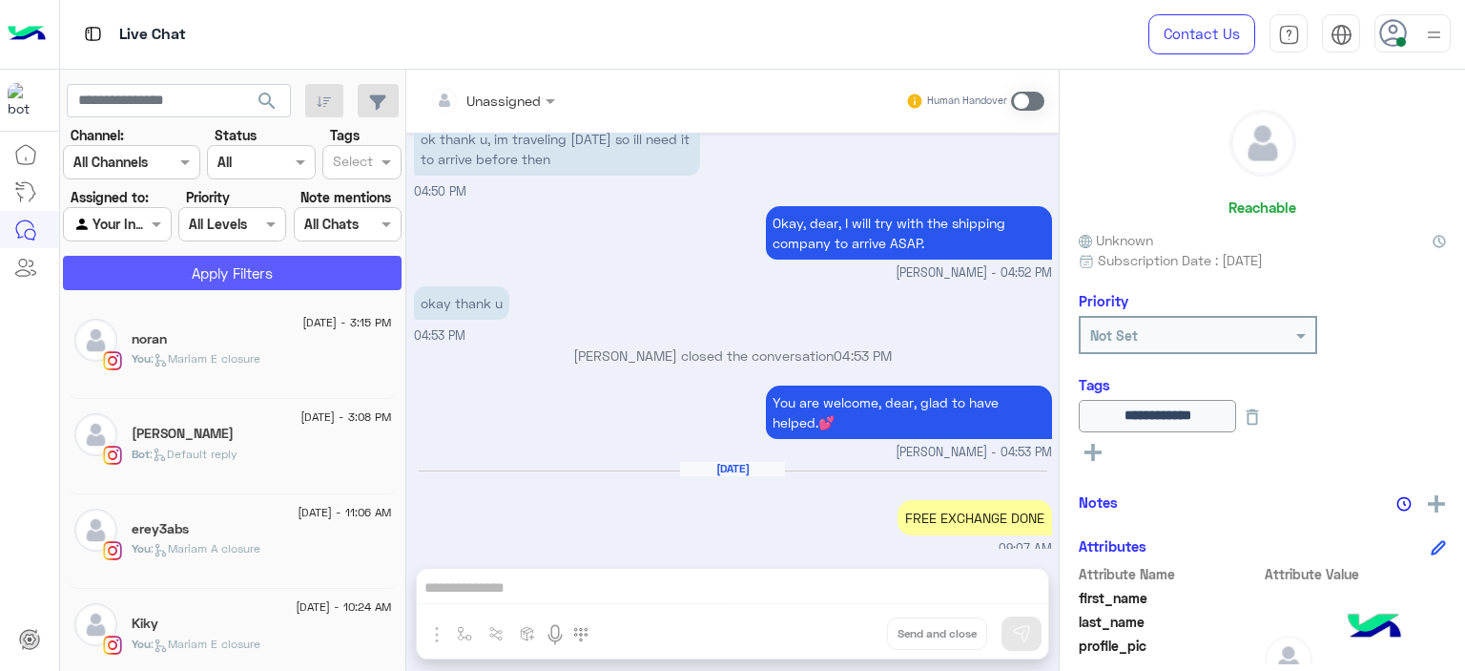
click at [323, 272] on button "Apply Filters" at bounding box center [232, 273] width 339 height 34
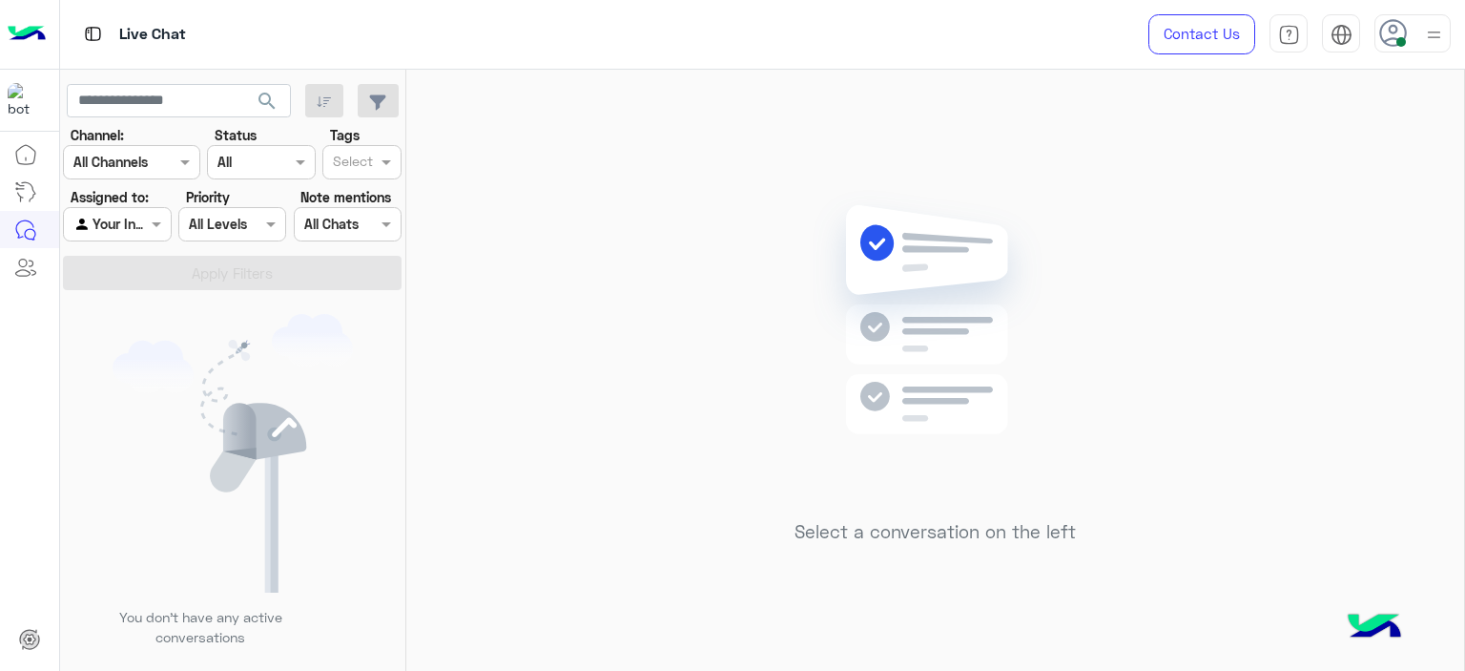
click at [1402, 37] on span at bounding box center [1402, 42] width 10 height 10
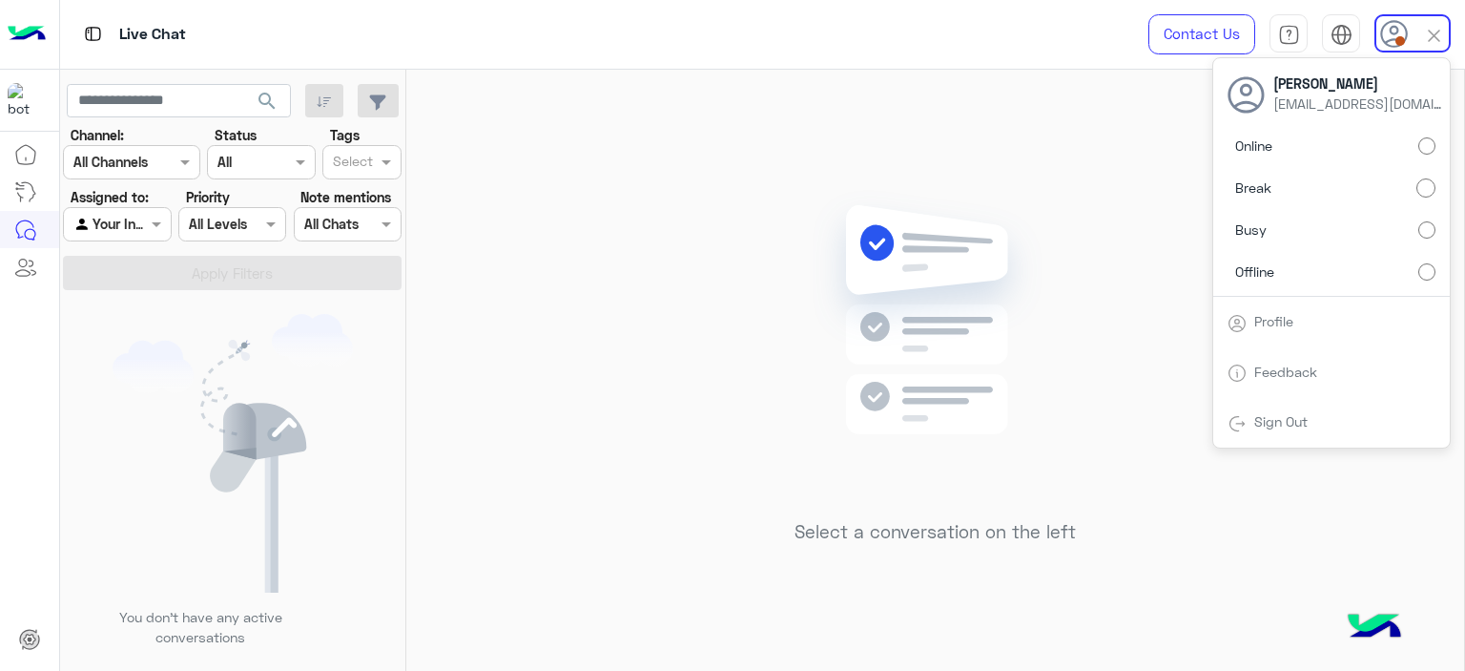
click at [1418, 148] on label "Online" at bounding box center [1332, 146] width 208 height 34
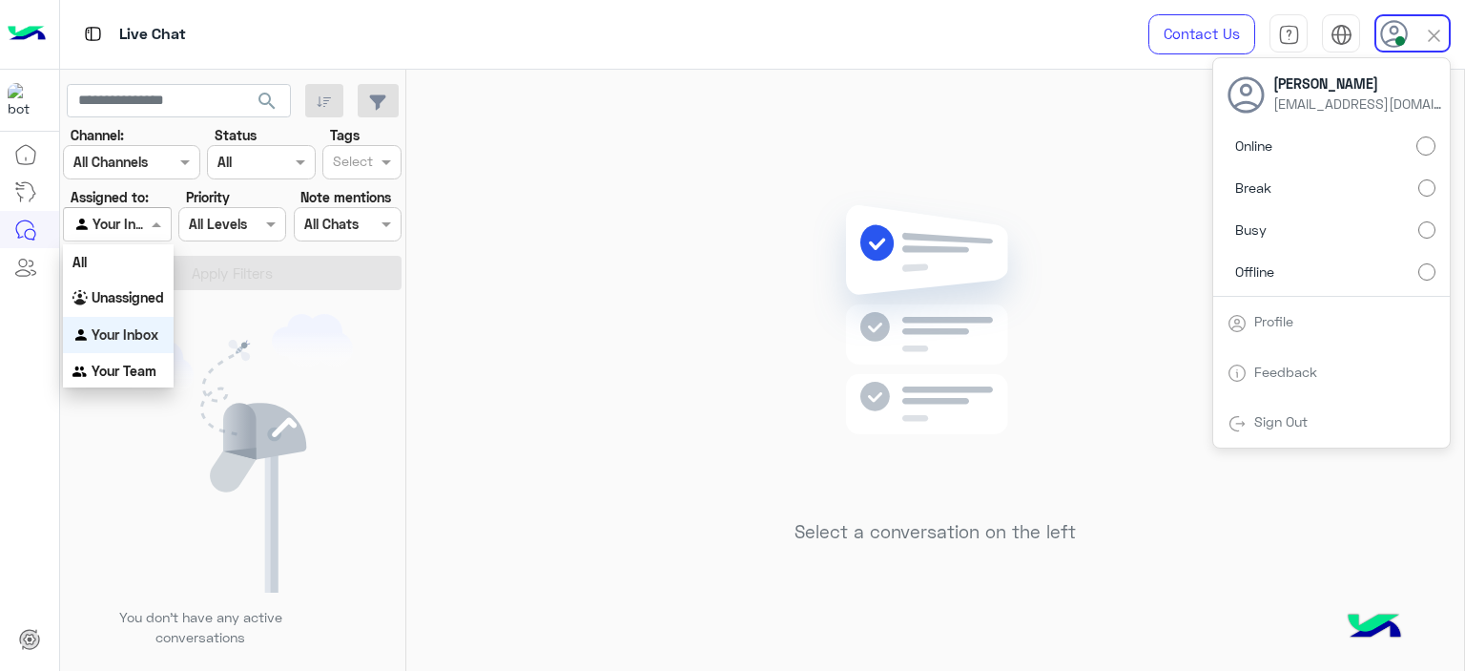
click at [152, 231] on span at bounding box center [159, 224] width 24 height 20
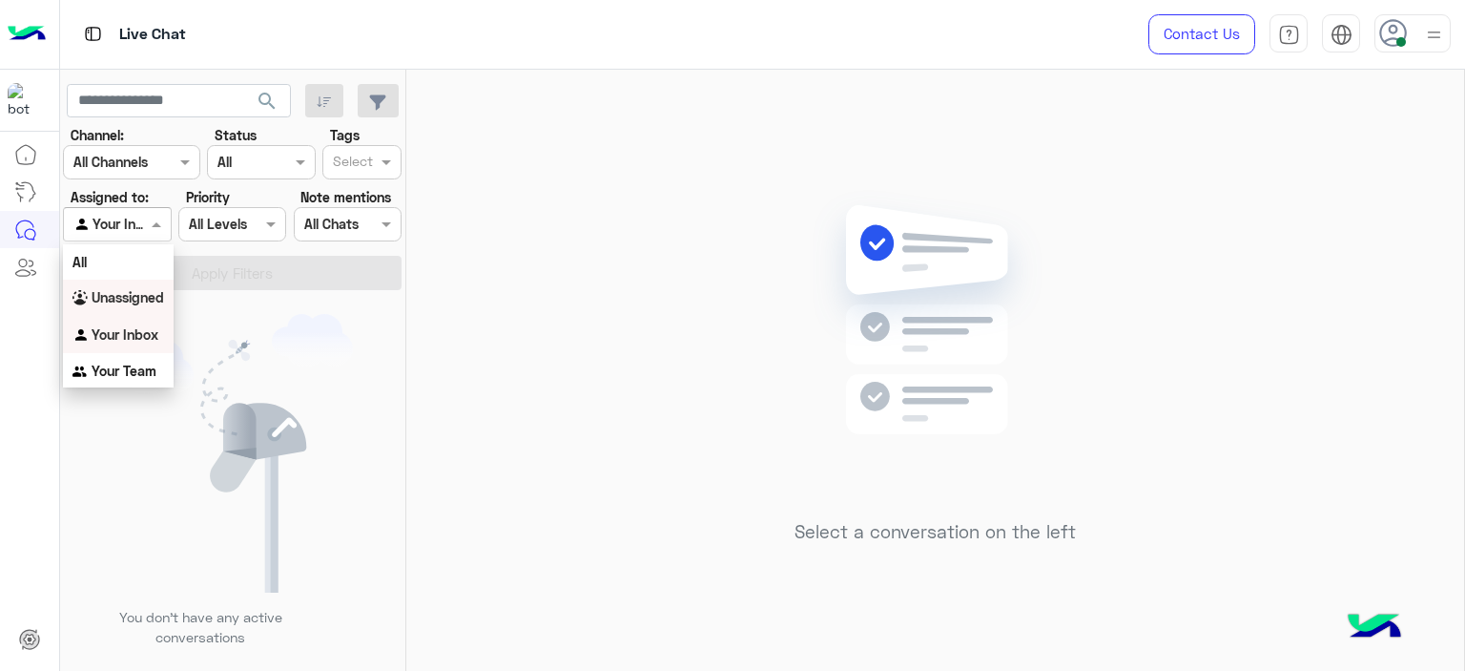
click at [134, 297] on b "Unassigned" at bounding box center [128, 297] width 73 height 16
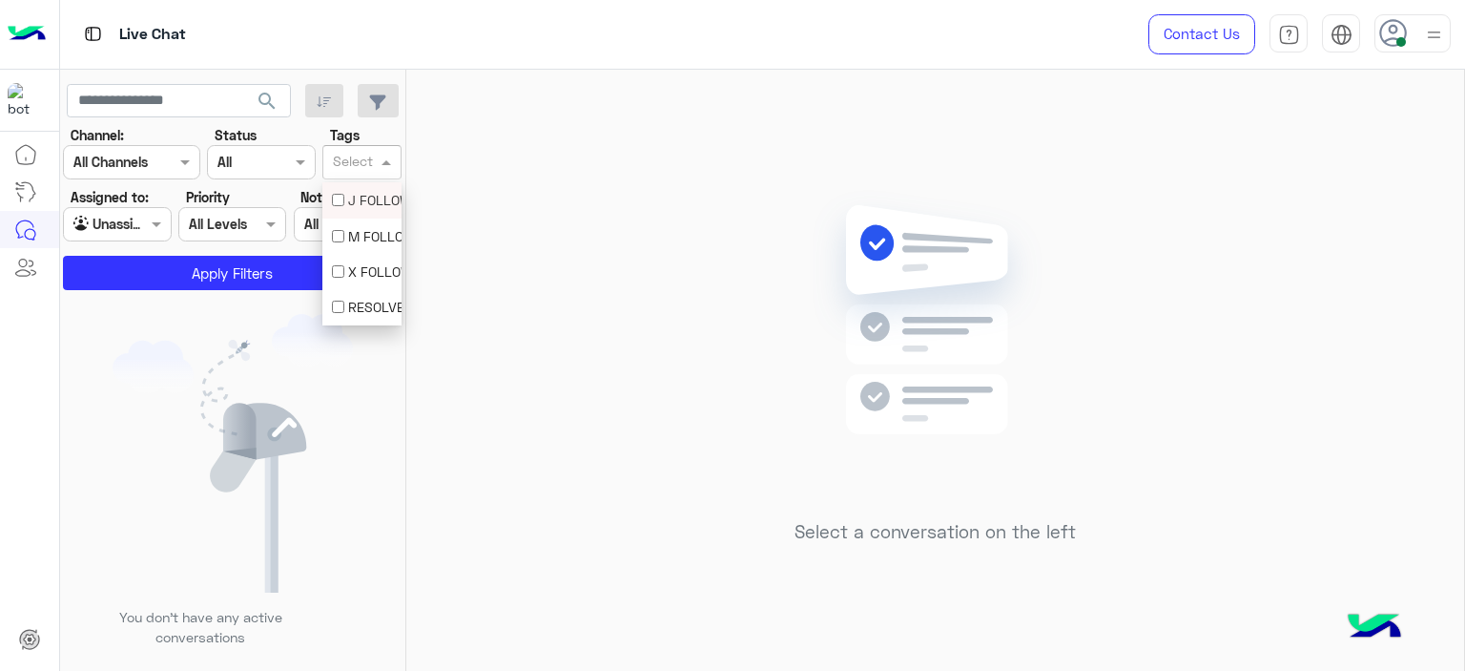
drag, startPoint x: 362, startPoint y: 159, endPoint x: 353, endPoint y: 245, distance: 86.3
click at [353, 245] on body "Live Chat Contact Us Help Center عربي English search Channel: Channel All Chann…" at bounding box center [732, 335] width 1465 height 671
click at [353, 245] on div "M FOLLOW UP" at bounding box center [362, 236] width 60 height 20
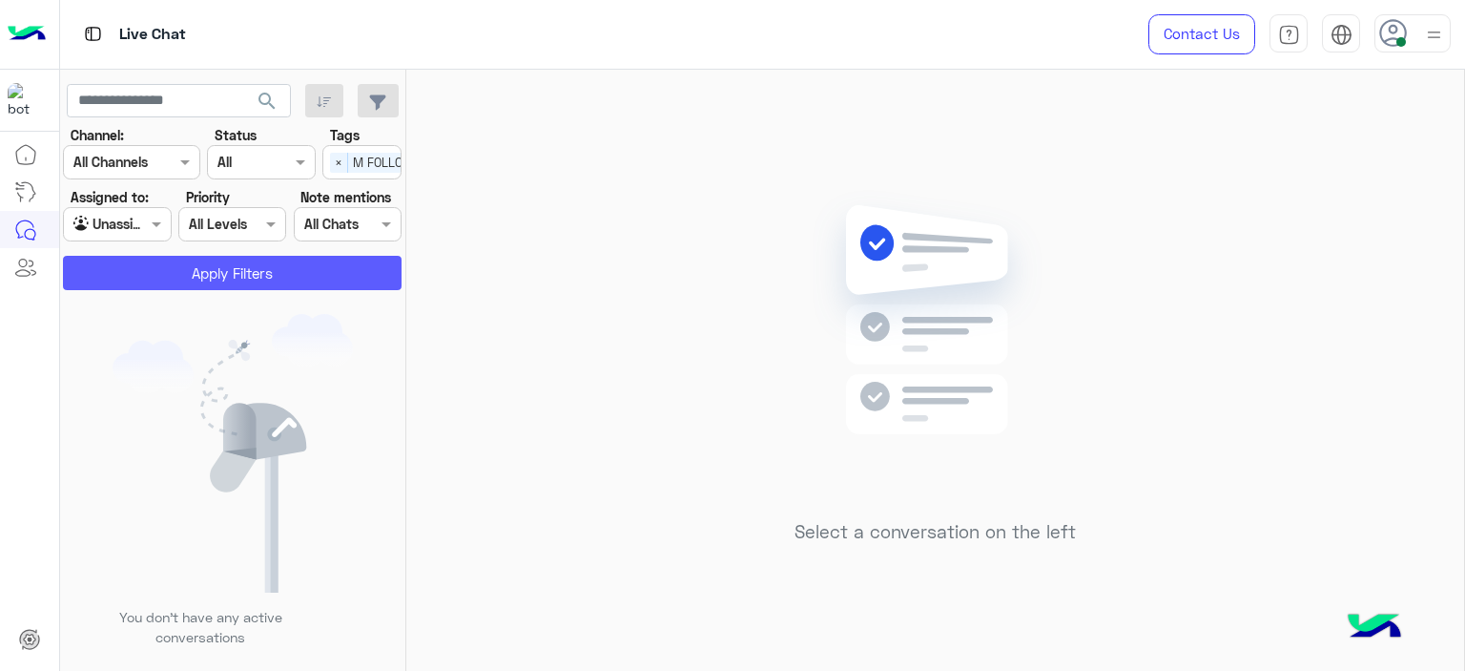
click at [320, 273] on button "Apply Filters" at bounding box center [232, 273] width 339 height 34
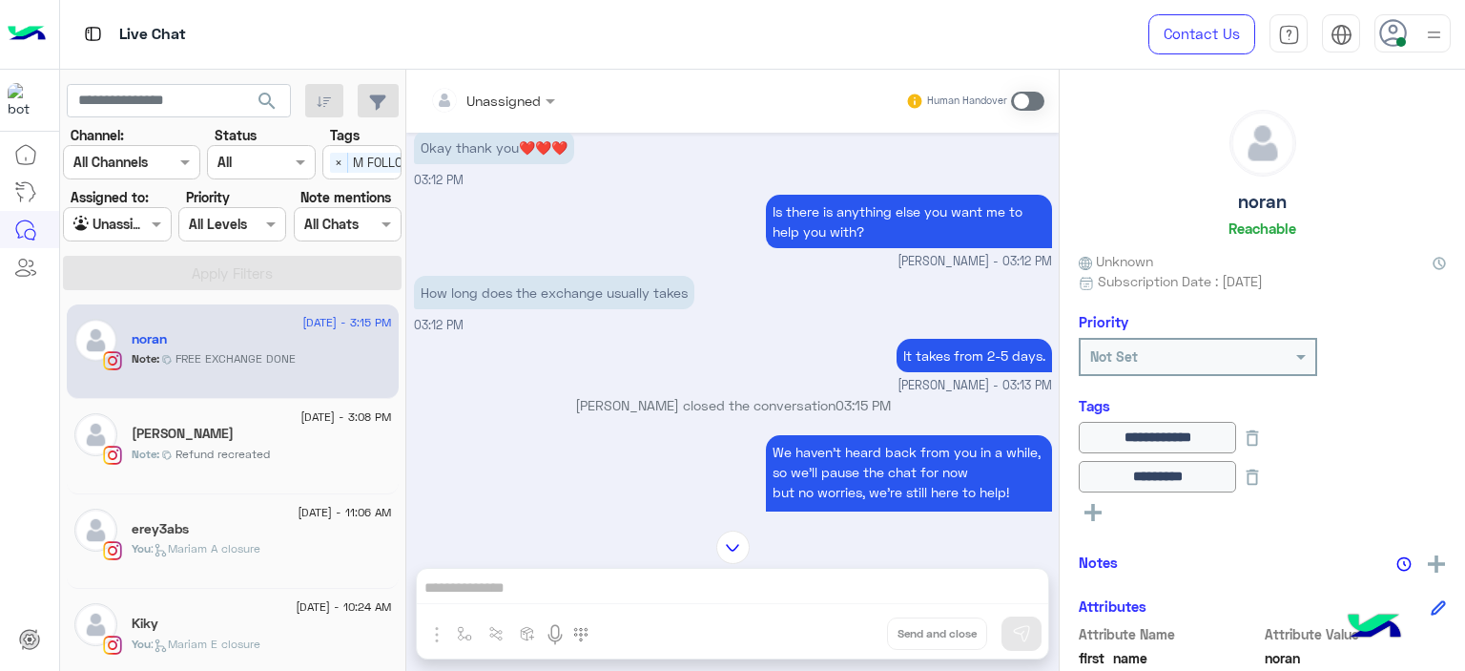
scroll to position [1497, 0]
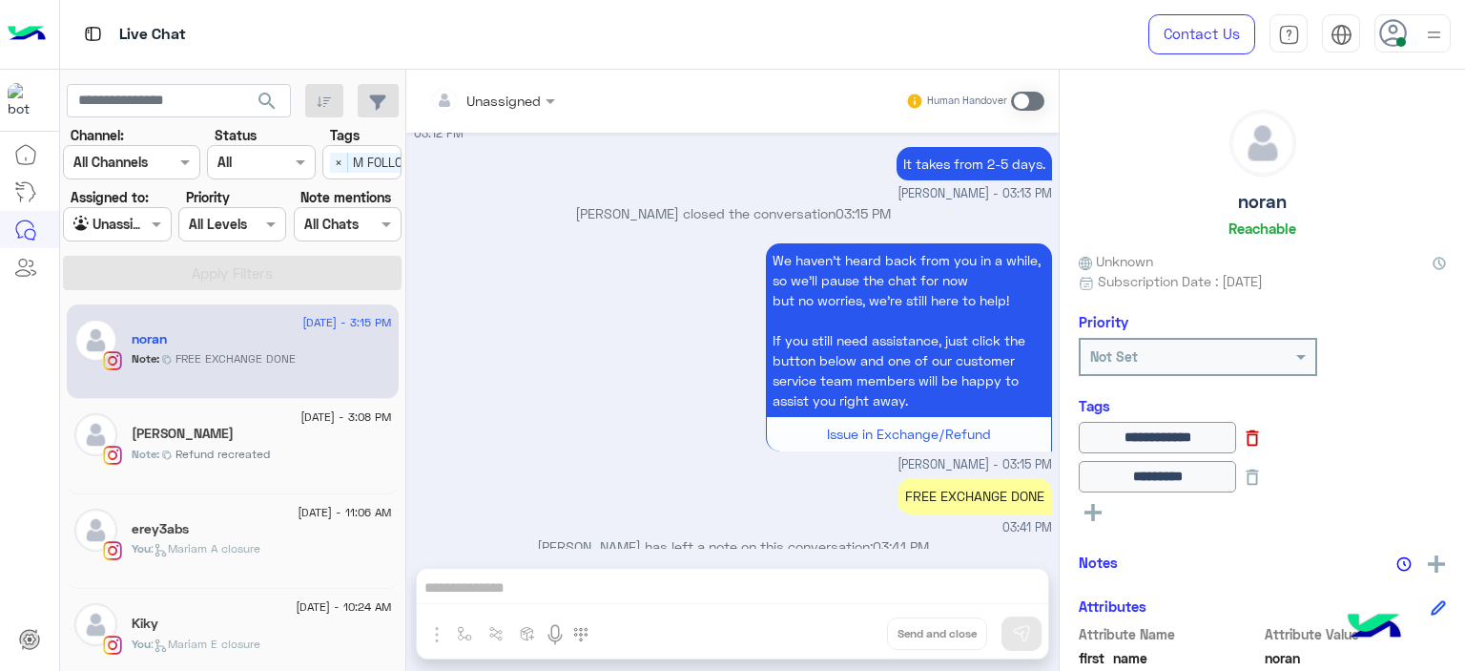
click at [1259, 436] on icon at bounding box center [1253, 438] width 12 height 16
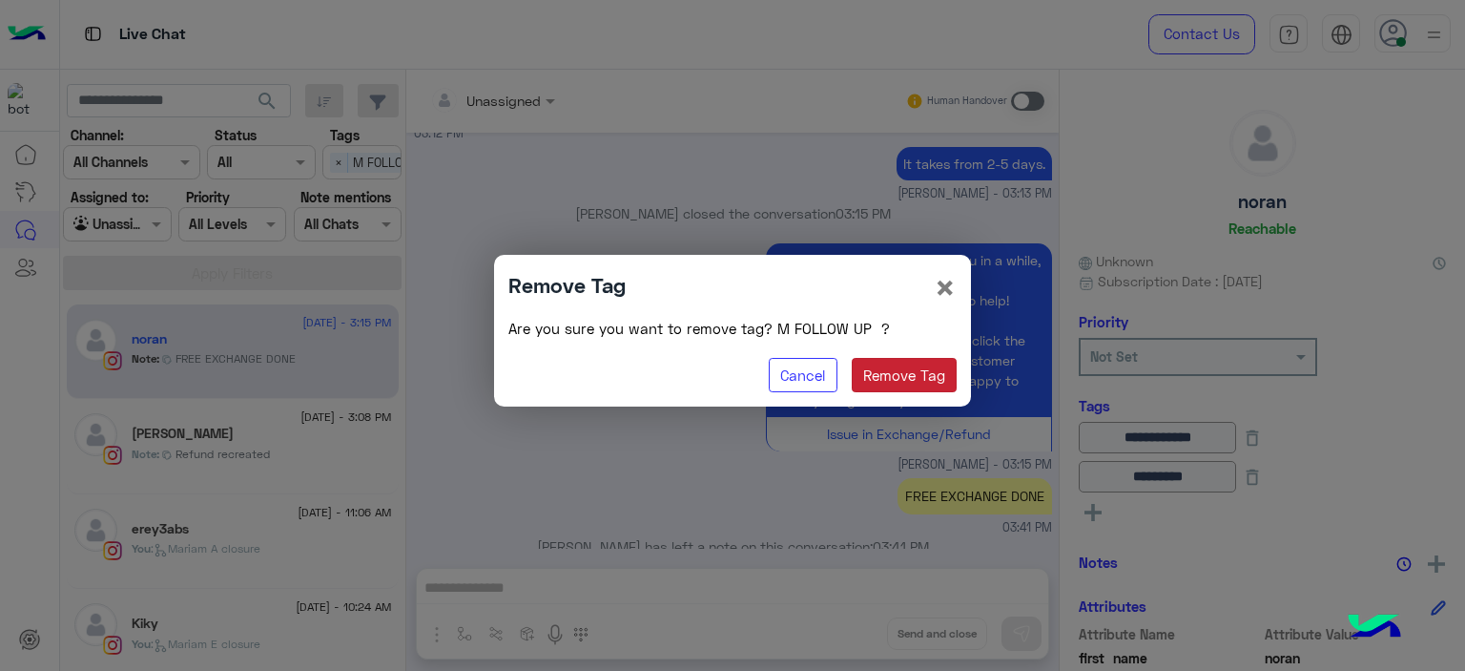
click at [926, 369] on button "Remove Tag" at bounding box center [905, 375] width 106 height 34
type input "********"
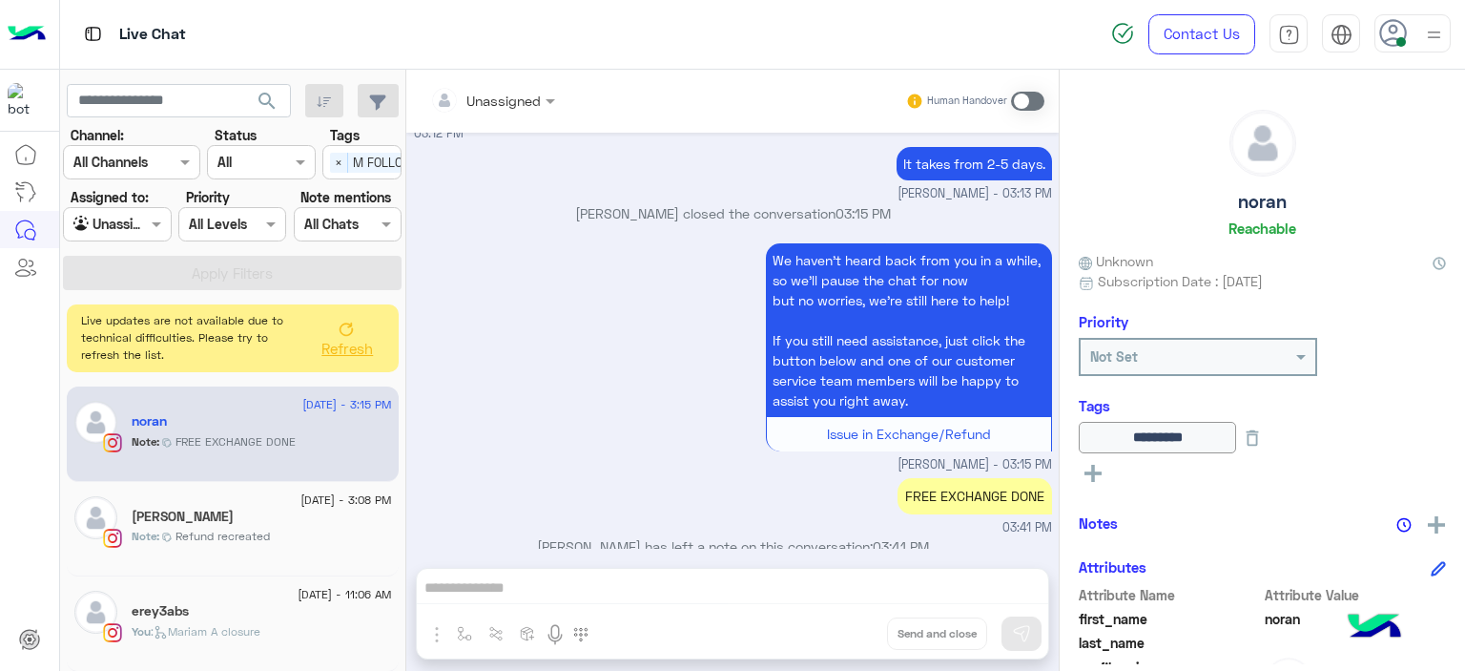
click at [343, 334] on icon at bounding box center [346, 328] width 15 height 15
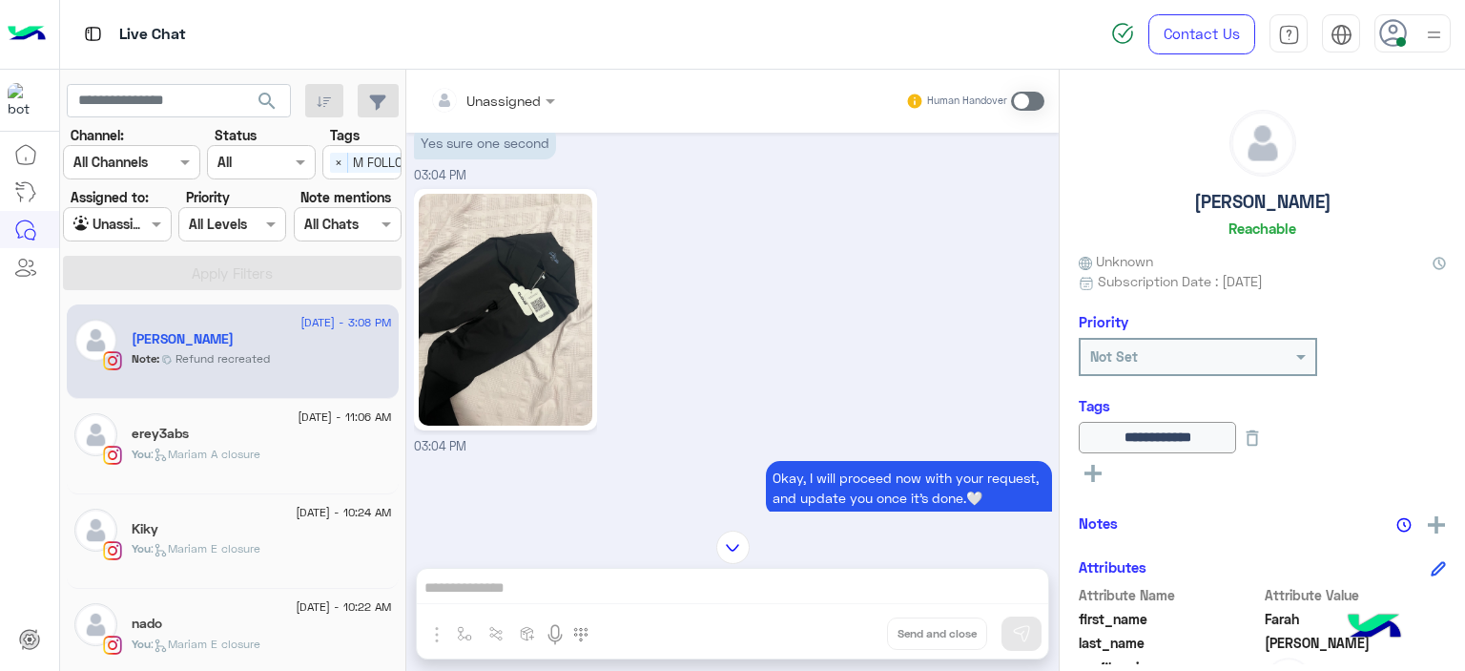
scroll to position [1509, 0]
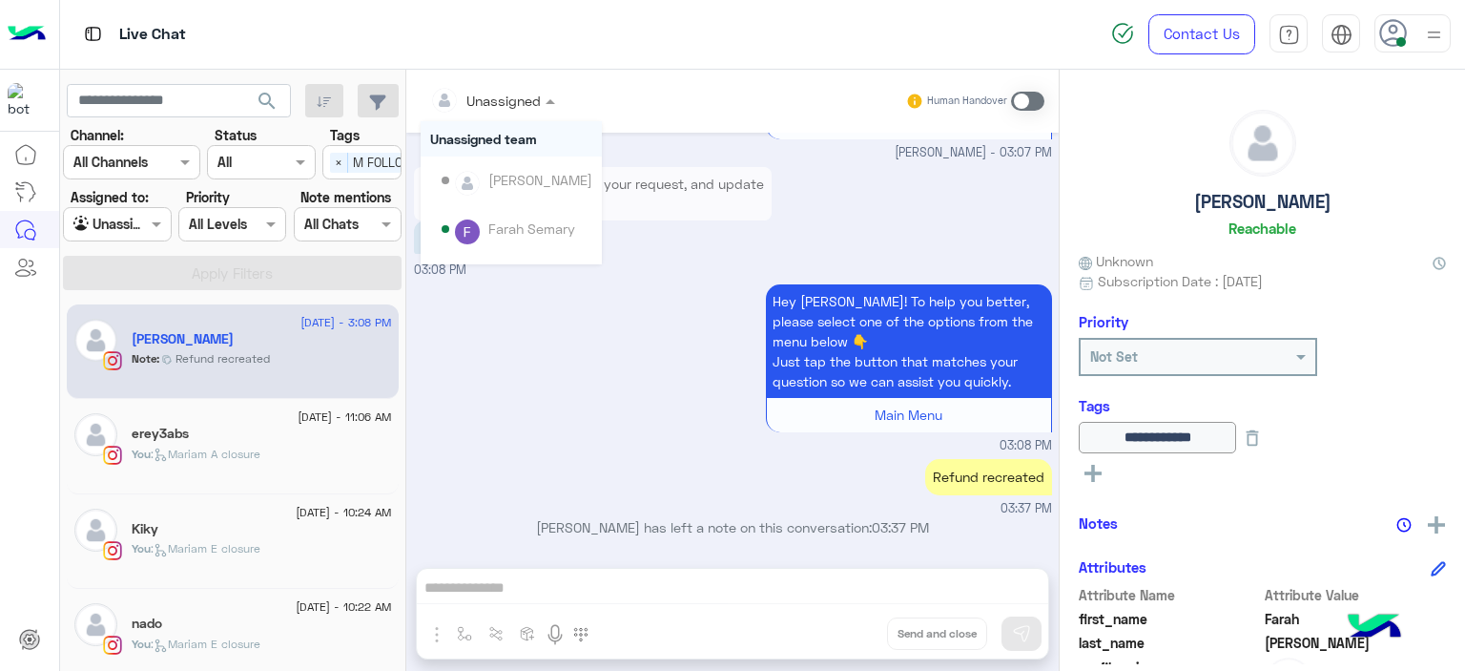
click at [555, 105] on span at bounding box center [553, 101] width 24 height 20
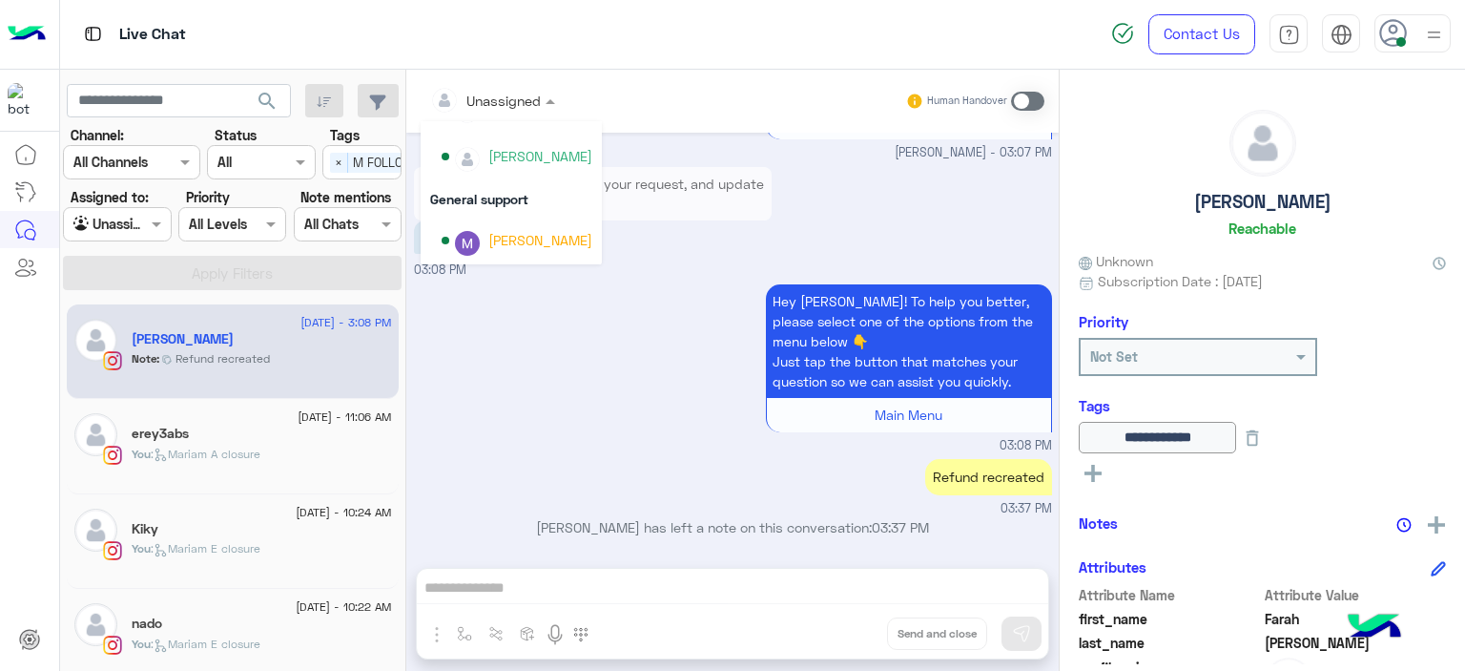
scroll to position [385, 0]
click at [511, 167] on div "[PERSON_NAME]" at bounding box center [517, 157] width 151 height 33
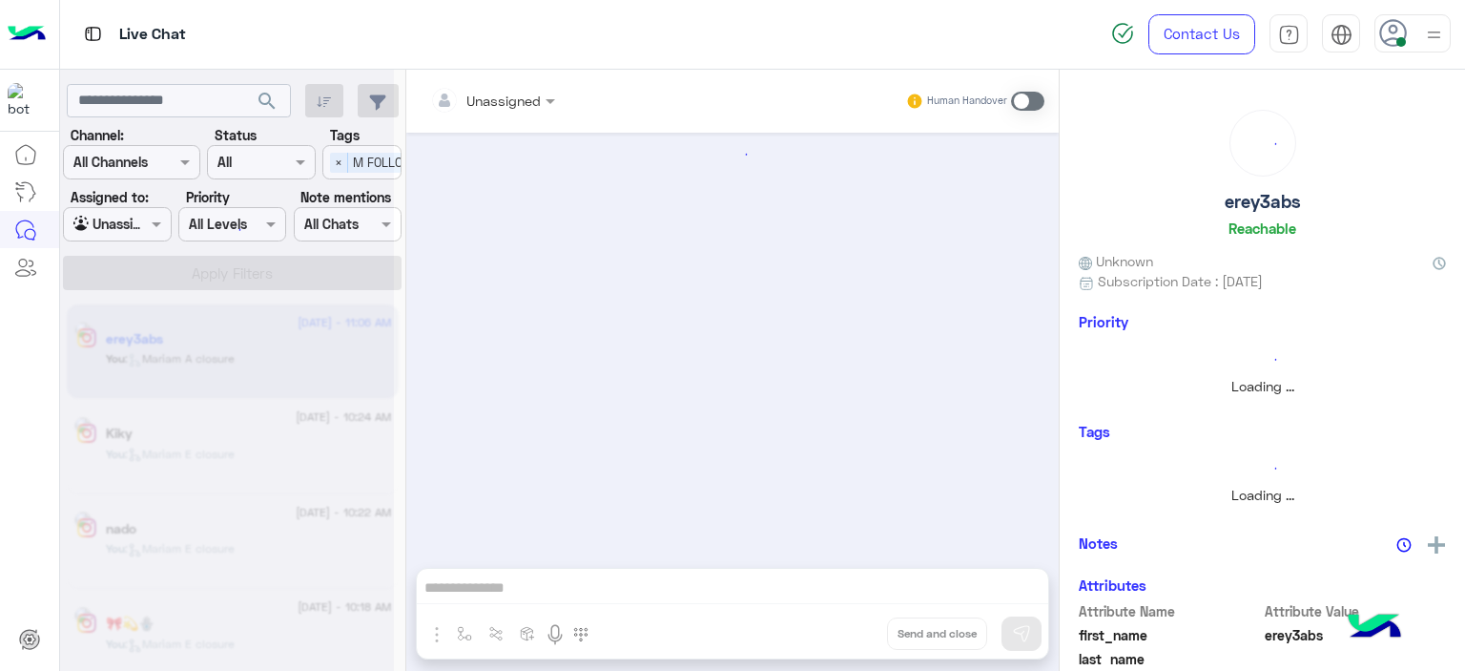
scroll to position [1433, 0]
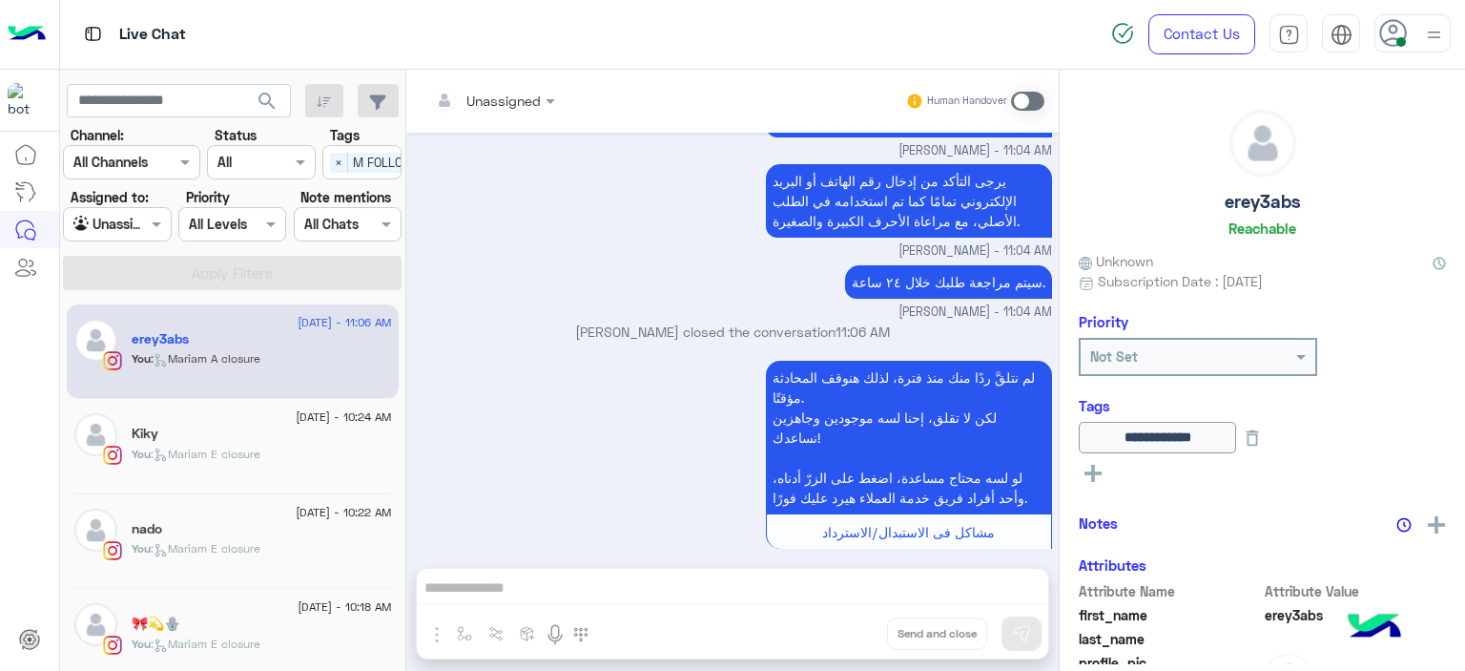
click at [171, 224] on div "Agent Filter Unassigned" at bounding box center [117, 224] width 108 height 34
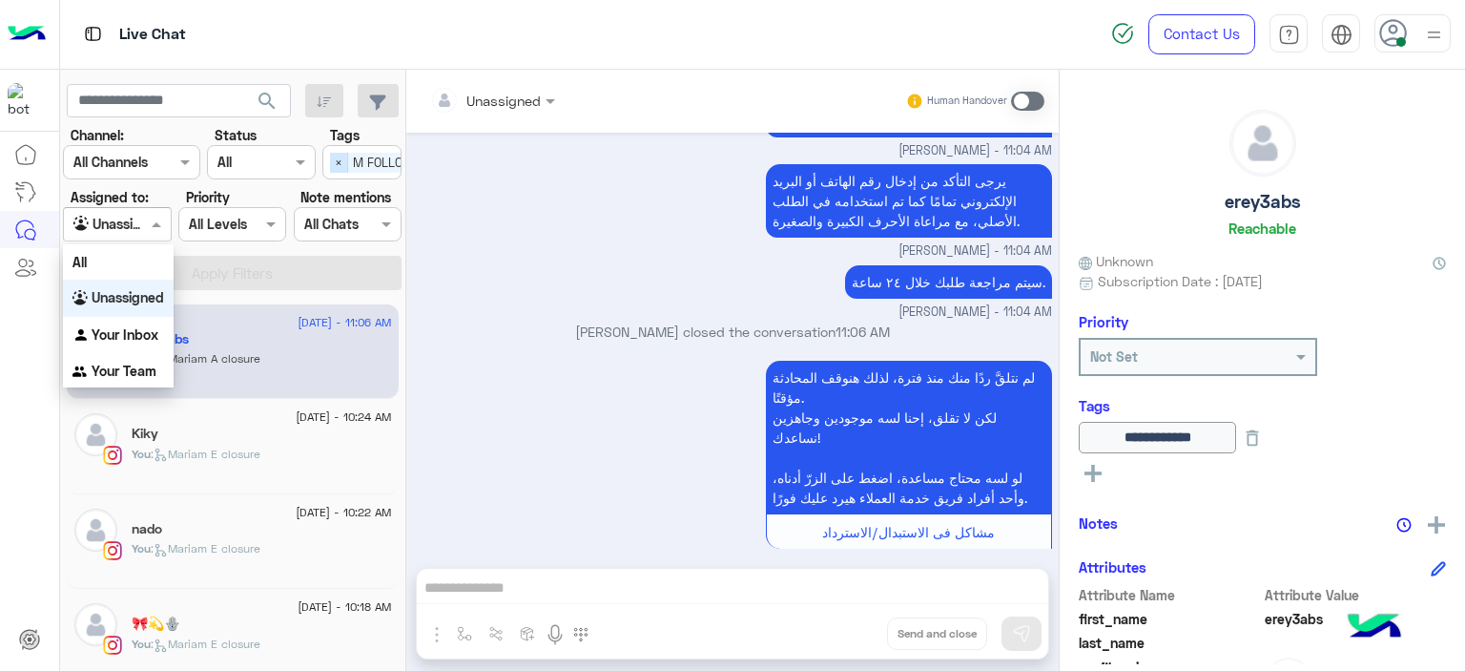
drag, startPoint x: 136, startPoint y: 332, endPoint x: 337, endPoint y: 162, distance: 262.6
click at [337, 162] on body "Live Chat Contact Us Help Center عربي English search Channel: Channel All Chann…" at bounding box center [732, 335] width 1465 height 671
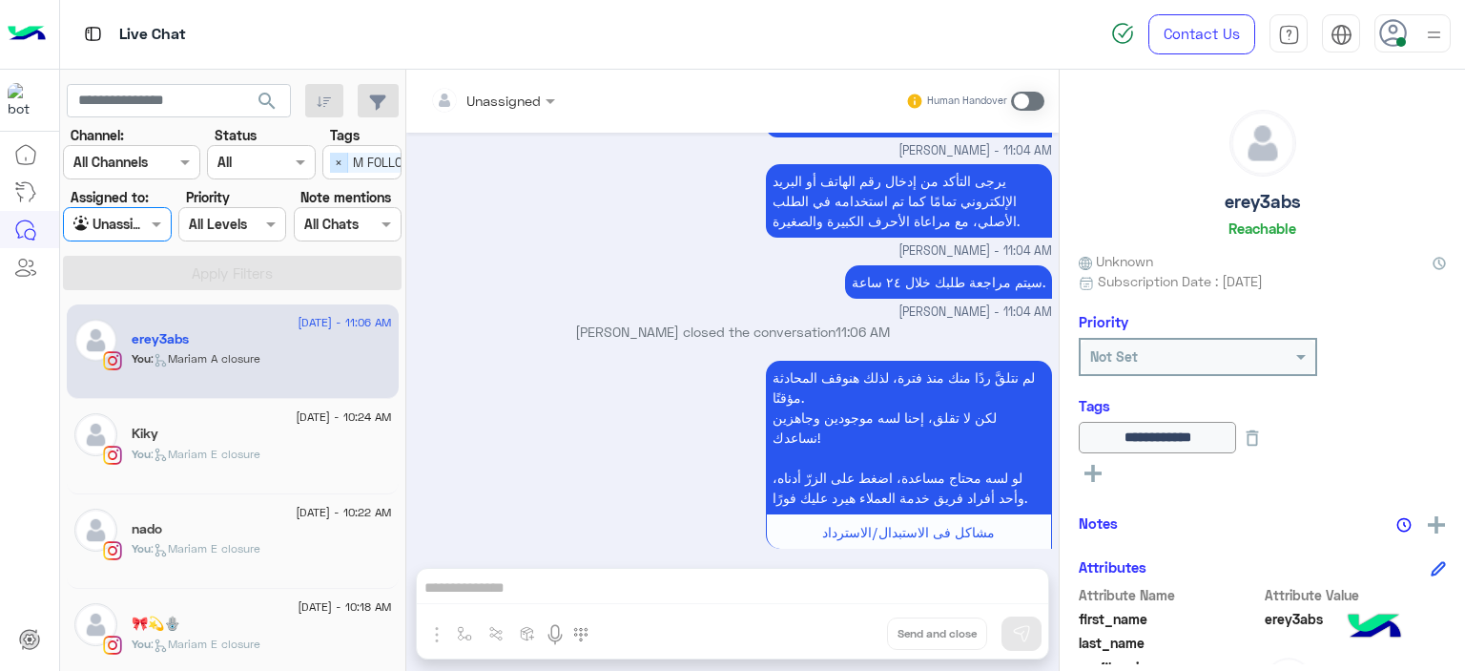
click at [337, 162] on span "×" at bounding box center [339, 163] width 18 height 20
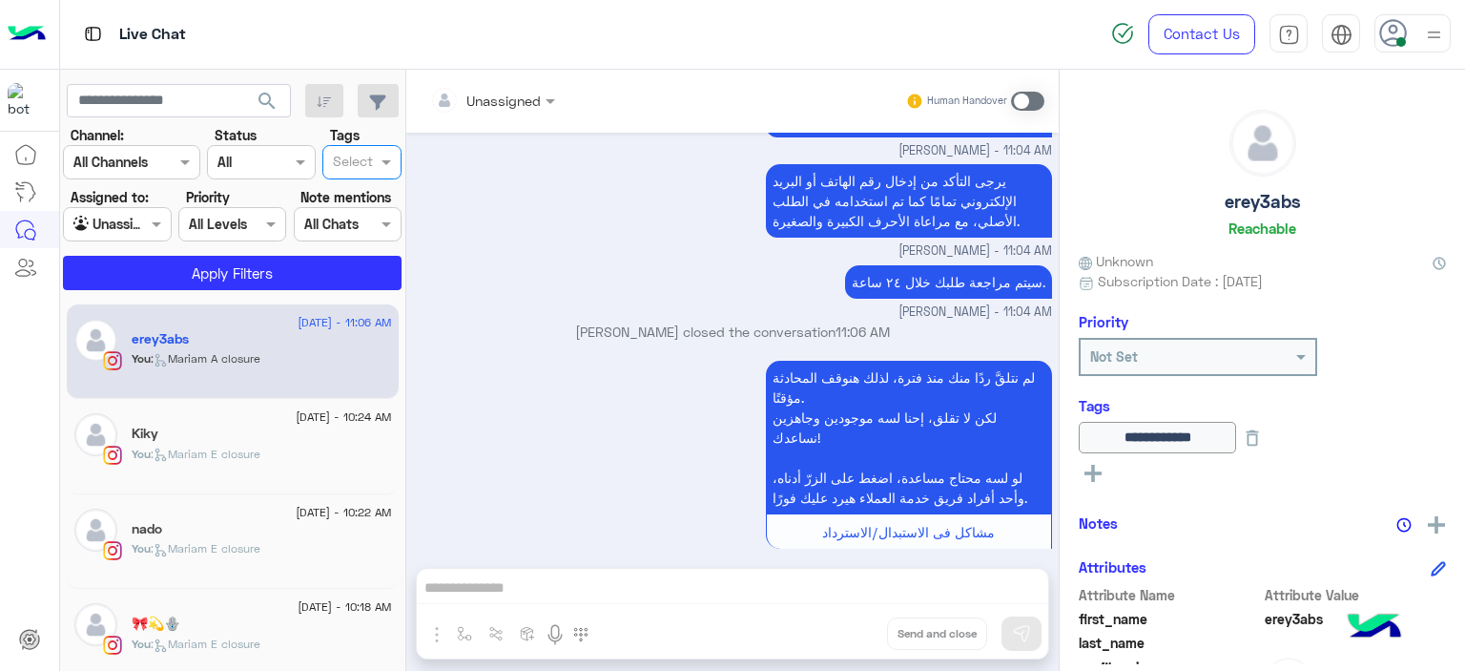
scroll to position [0, 0]
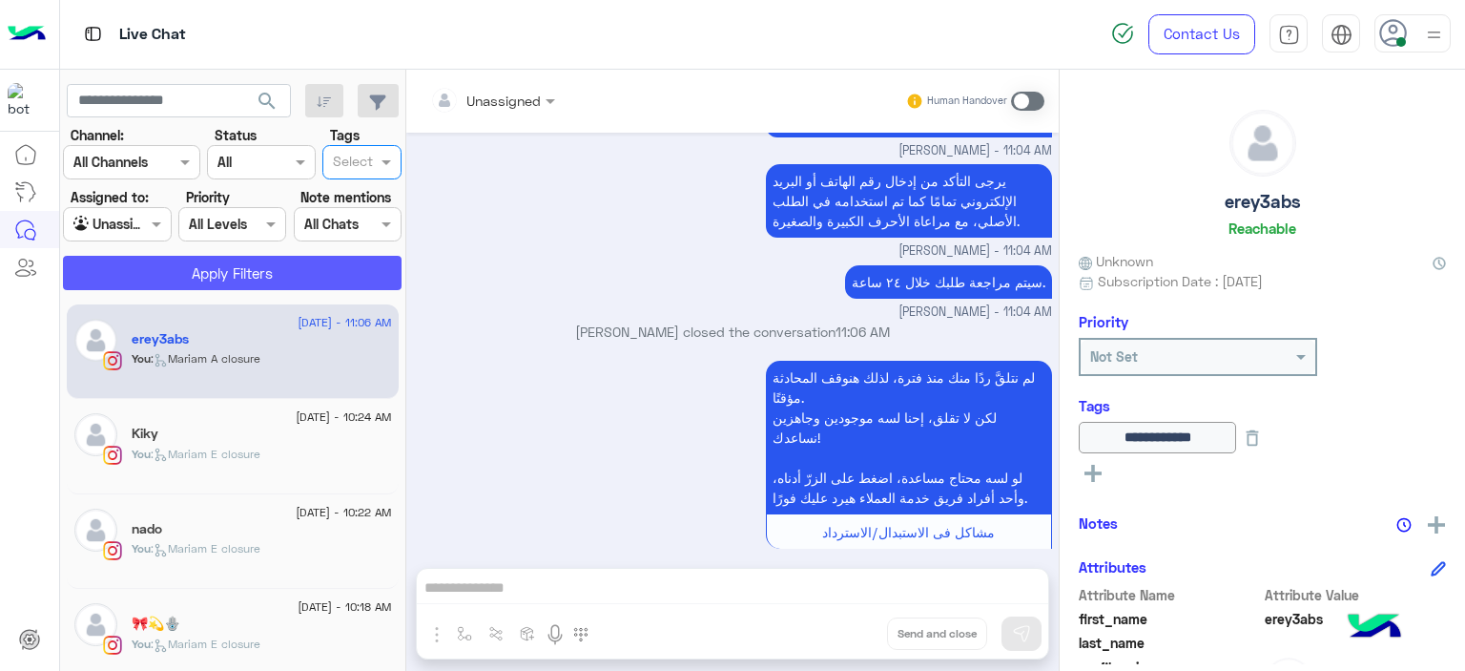
click at [279, 266] on button "Apply Filters" at bounding box center [232, 273] width 339 height 34
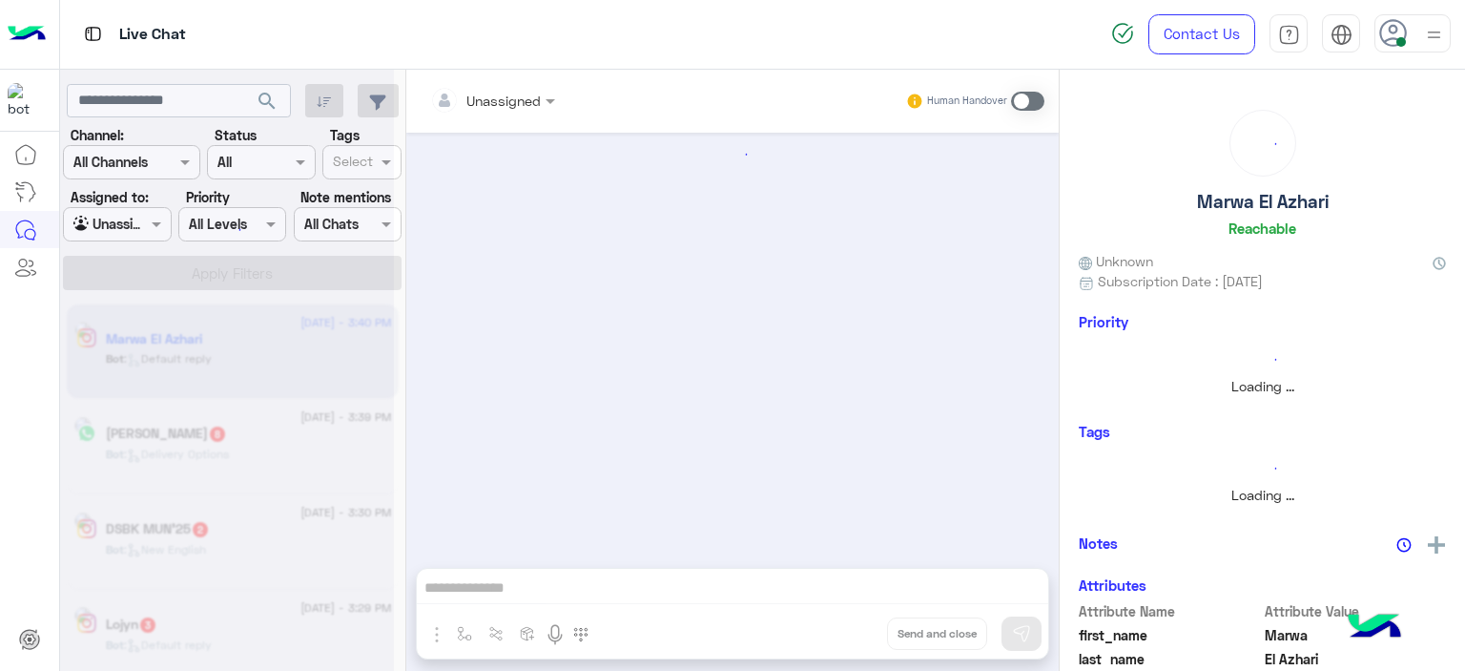
click at [149, 219] on div at bounding box center [227, 343] width 334 height 671
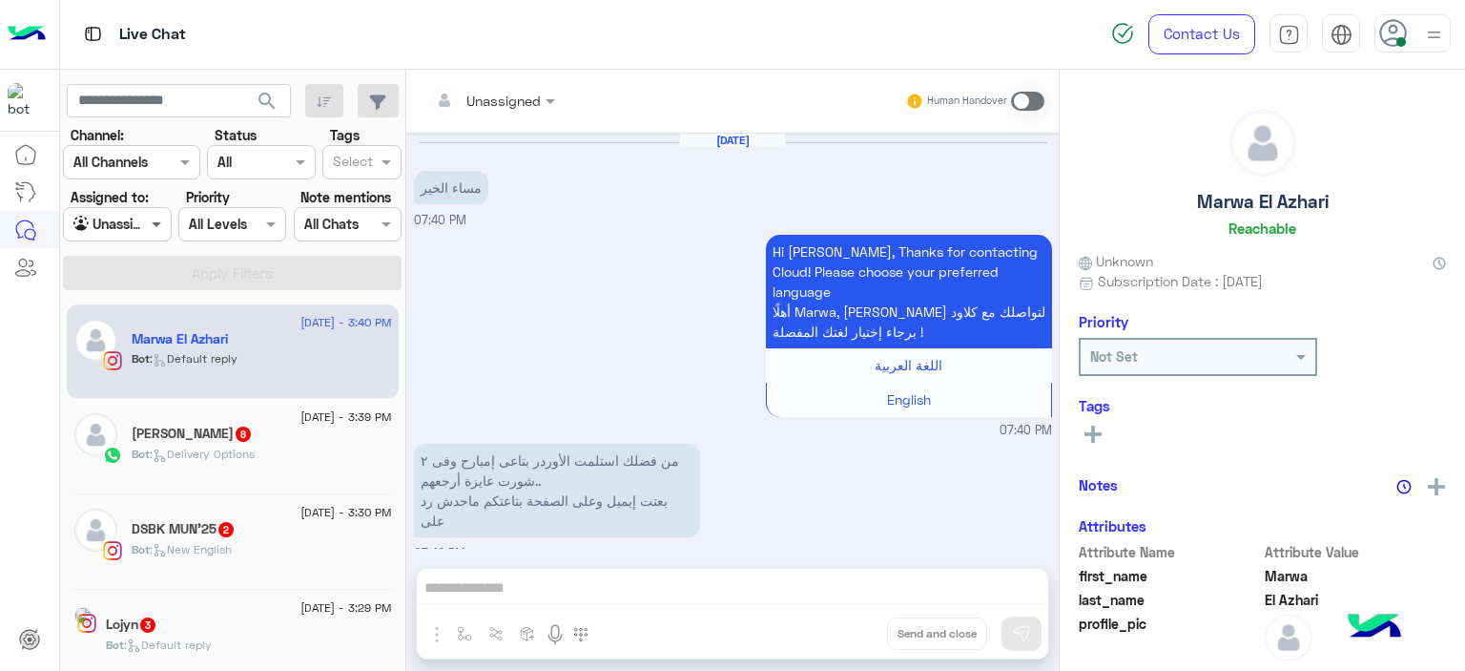
scroll to position [2176, 0]
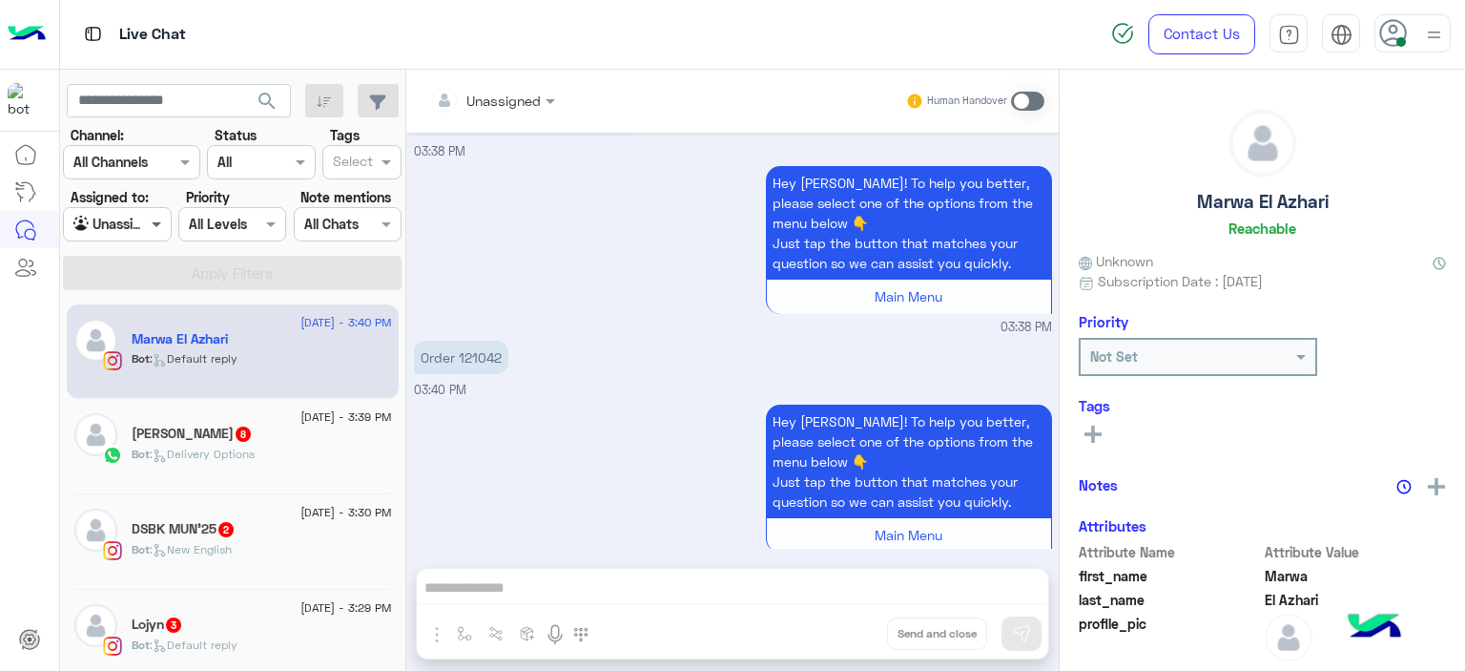
click at [150, 219] on span at bounding box center [159, 224] width 24 height 20
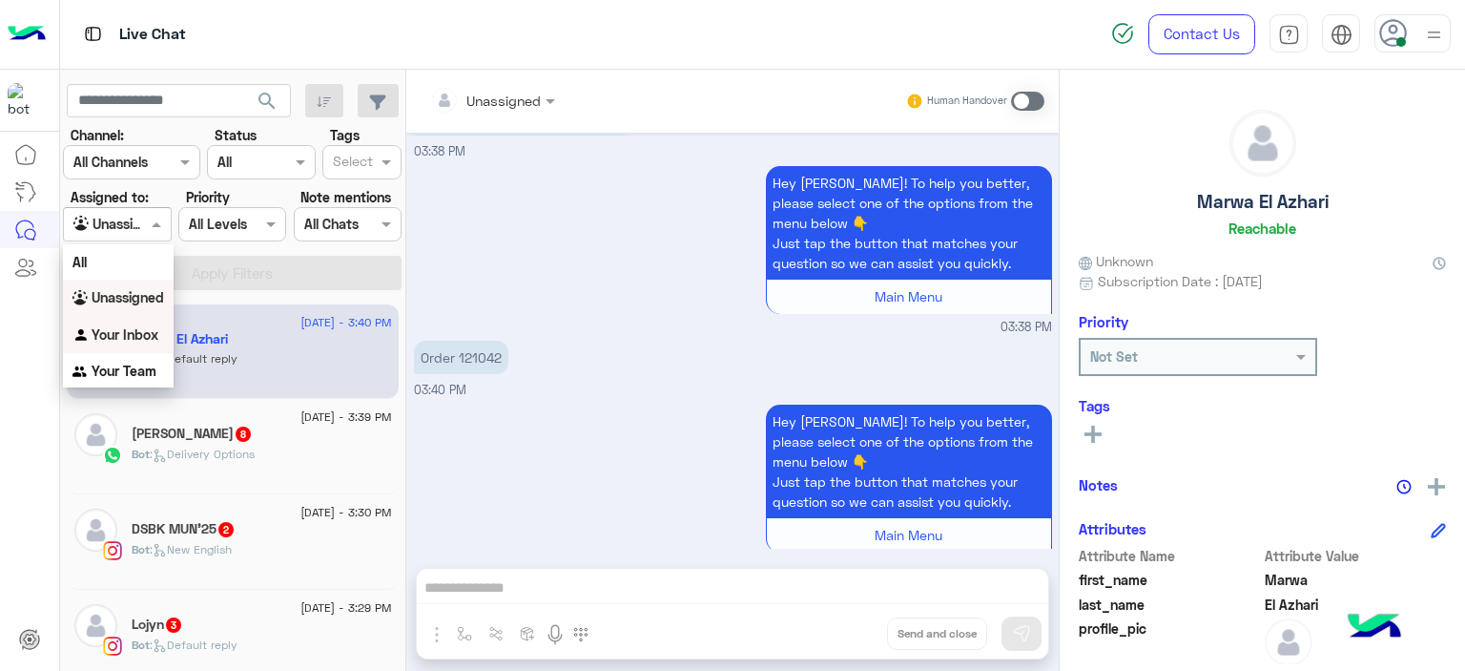
click at [152, 332] on b "Your Inbox" at bounding box center [125, 334] width 67 height 16
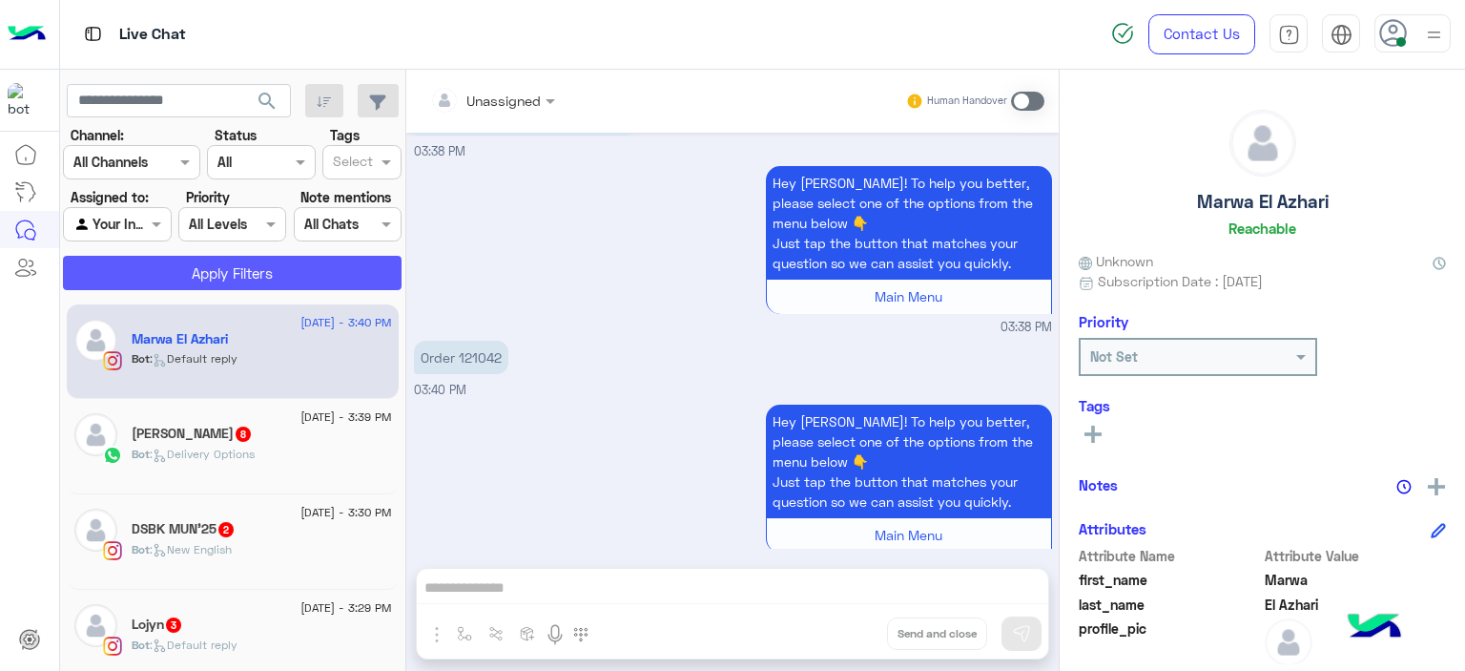
click at [279, 270] on button "Apply Filters" at bounding box center [232, 273] width 339 height 34
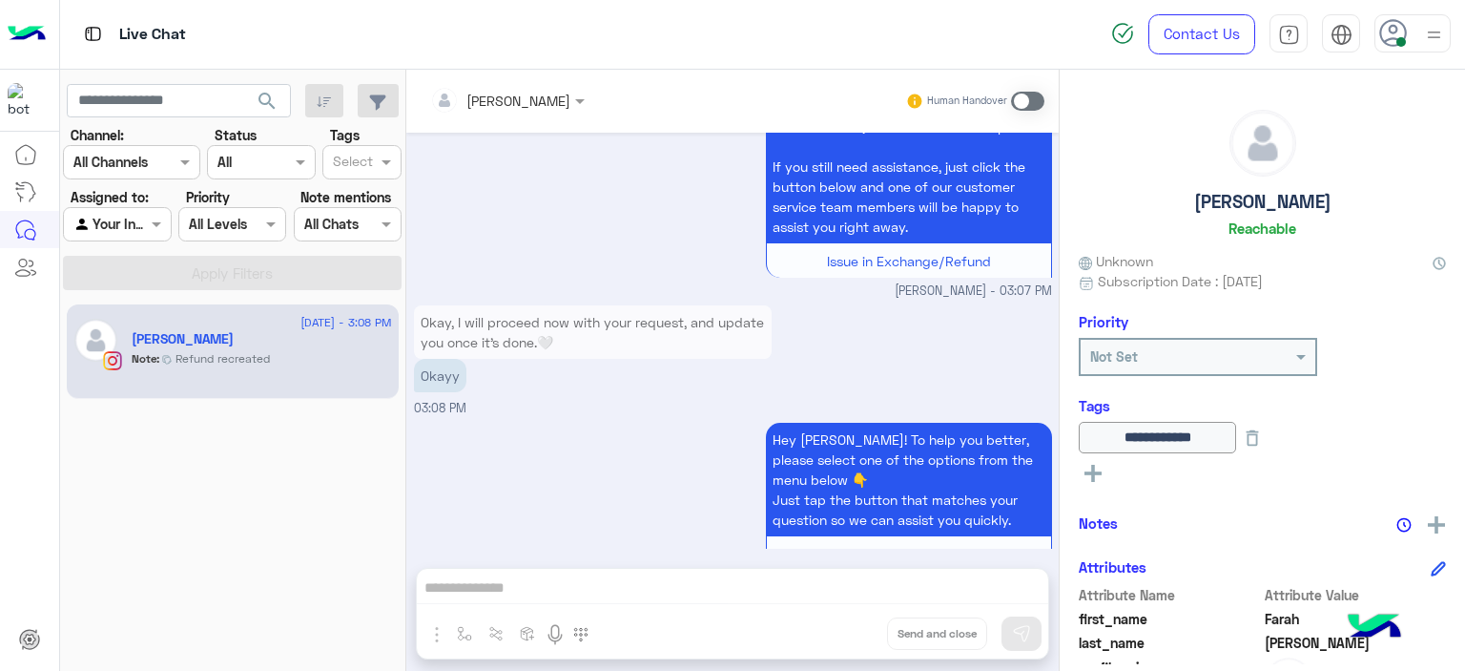
scroll to position [1440, 0]
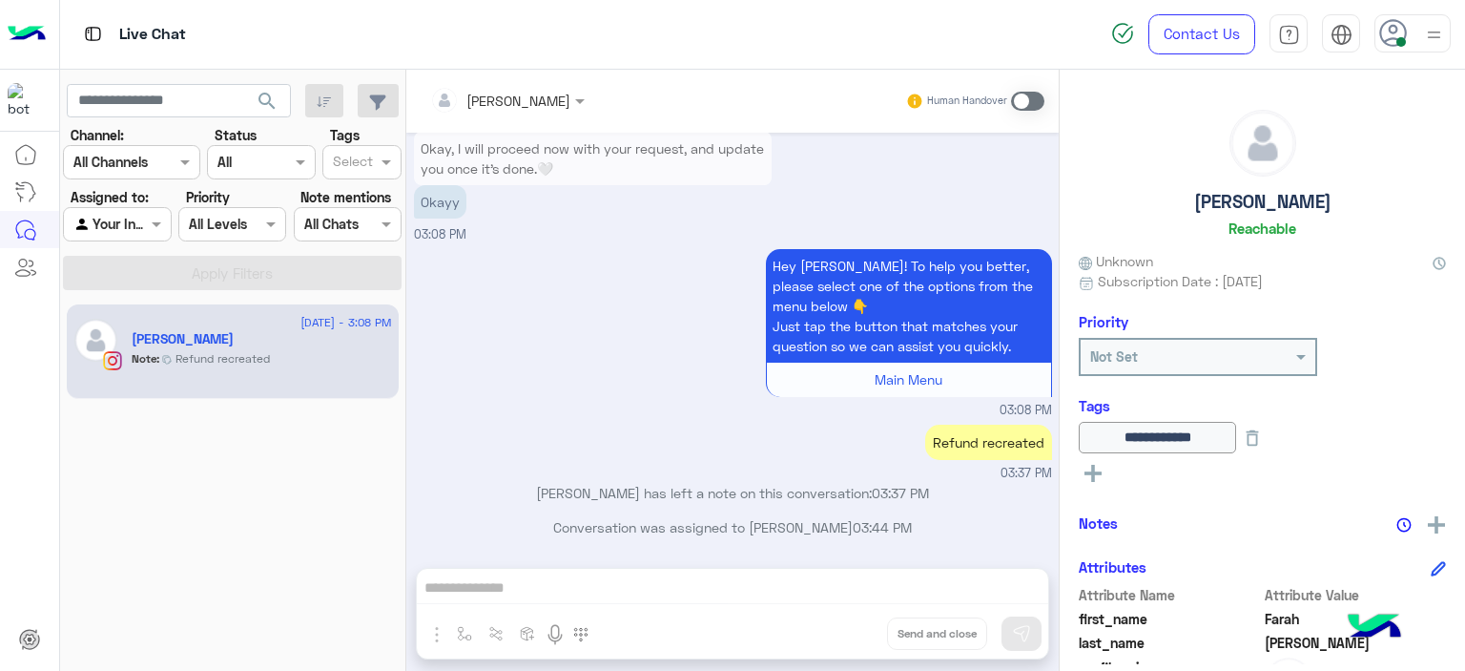
click at [1095, 471] on rect at bounding box center [1093, 473] width 17 height 4
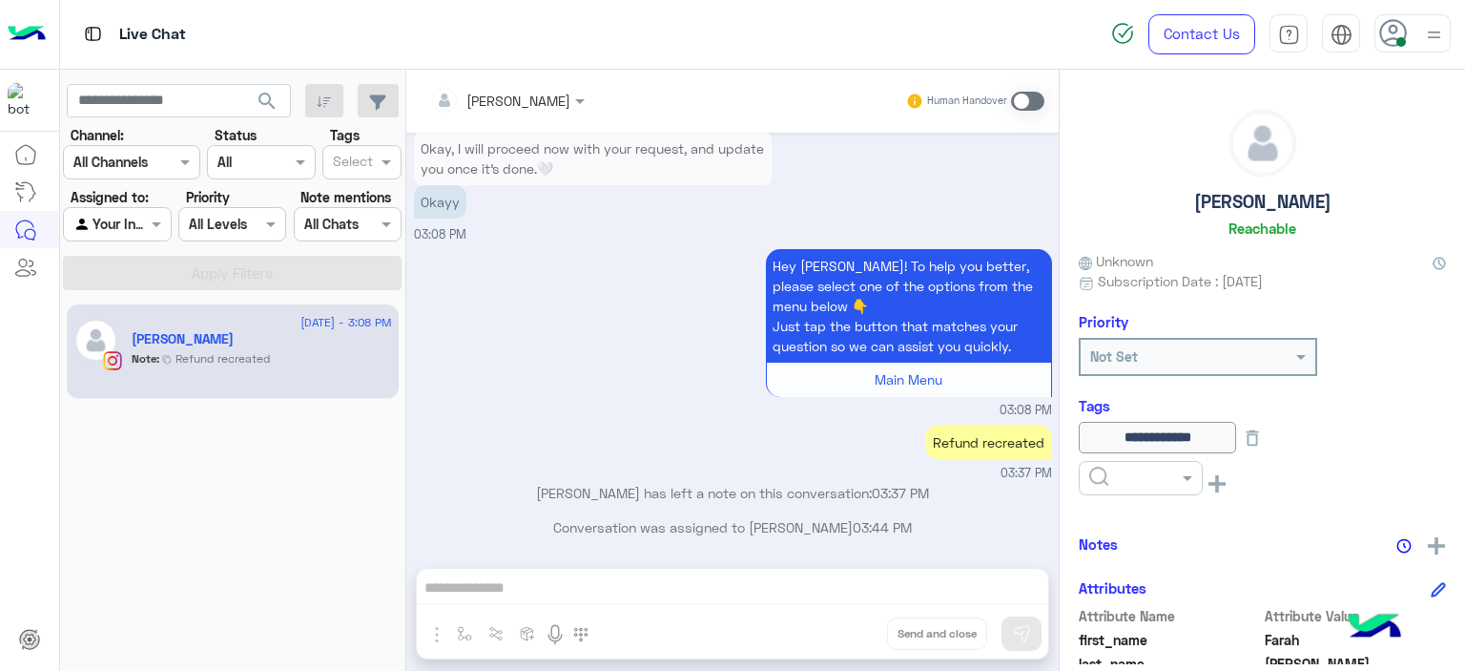
click at [1137, 475] on input "text" at bounding box center [1118, 478] width 58 height 20
click at [1118, 623] on span "RESOLVED" at bounding box center [1120, 631] width 65 height 16
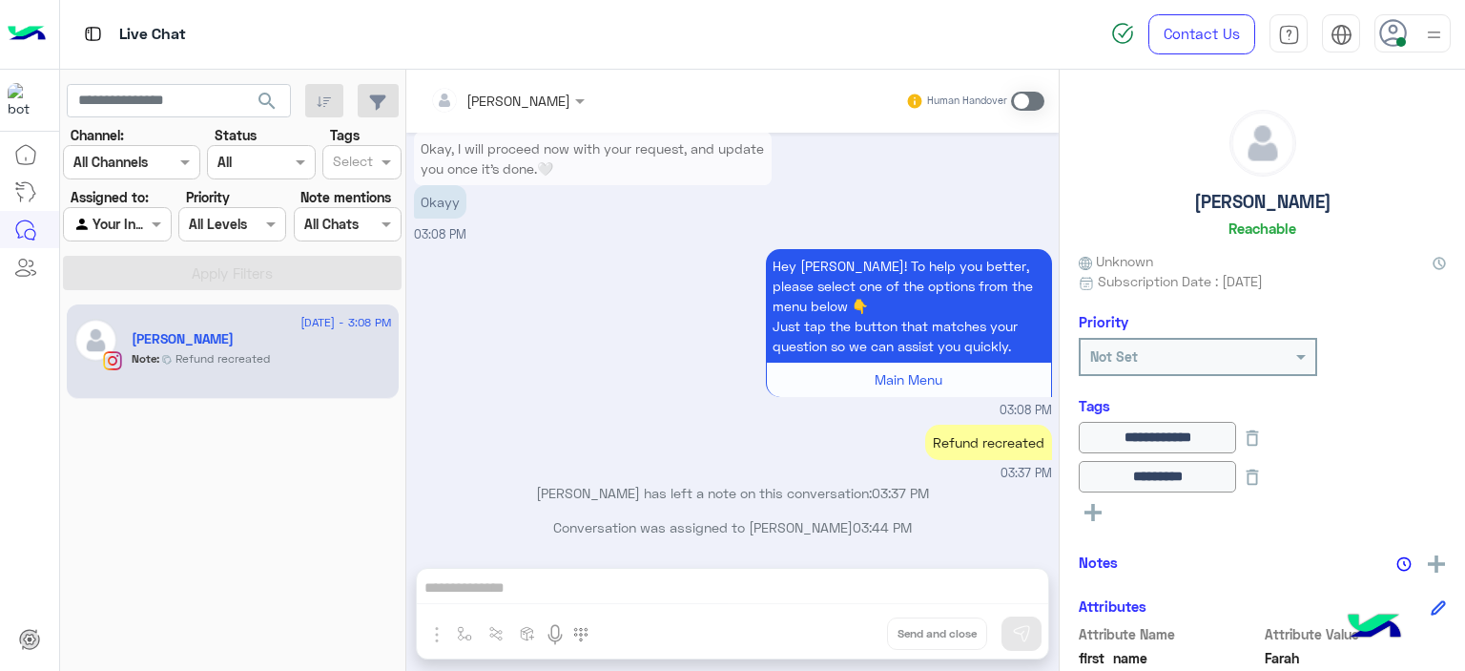
click at [1019, 94] on span at bounding box center [1027, 101] width 33 height 19
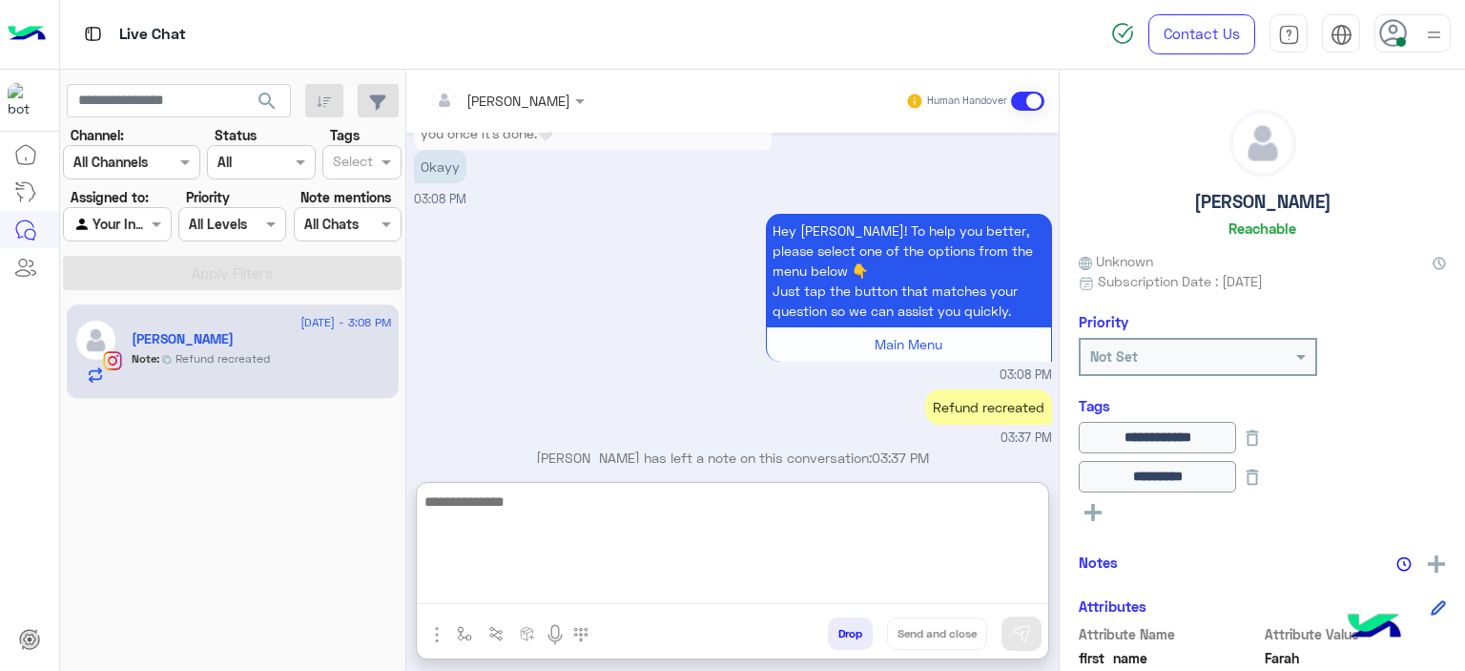
click at [492, 589] on textarea at bounding box center [733, 546] width 632 height 114
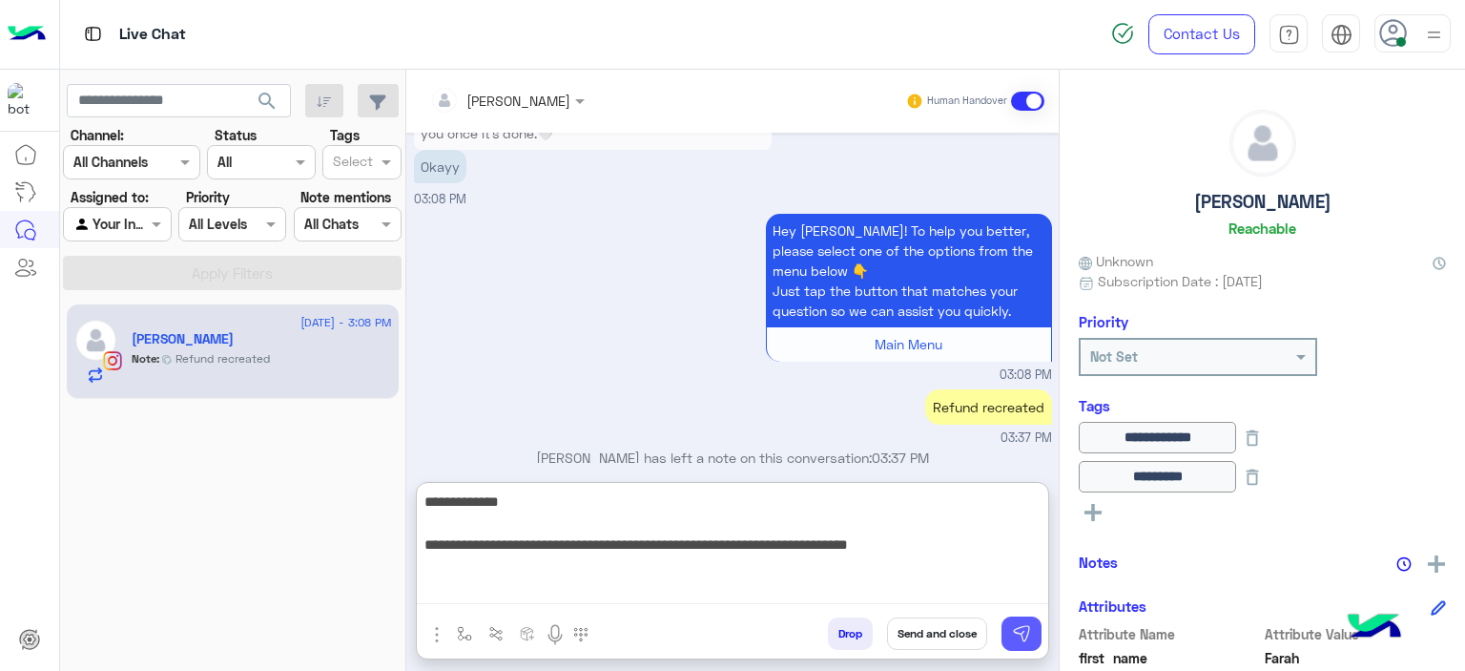
type textarea "**********"
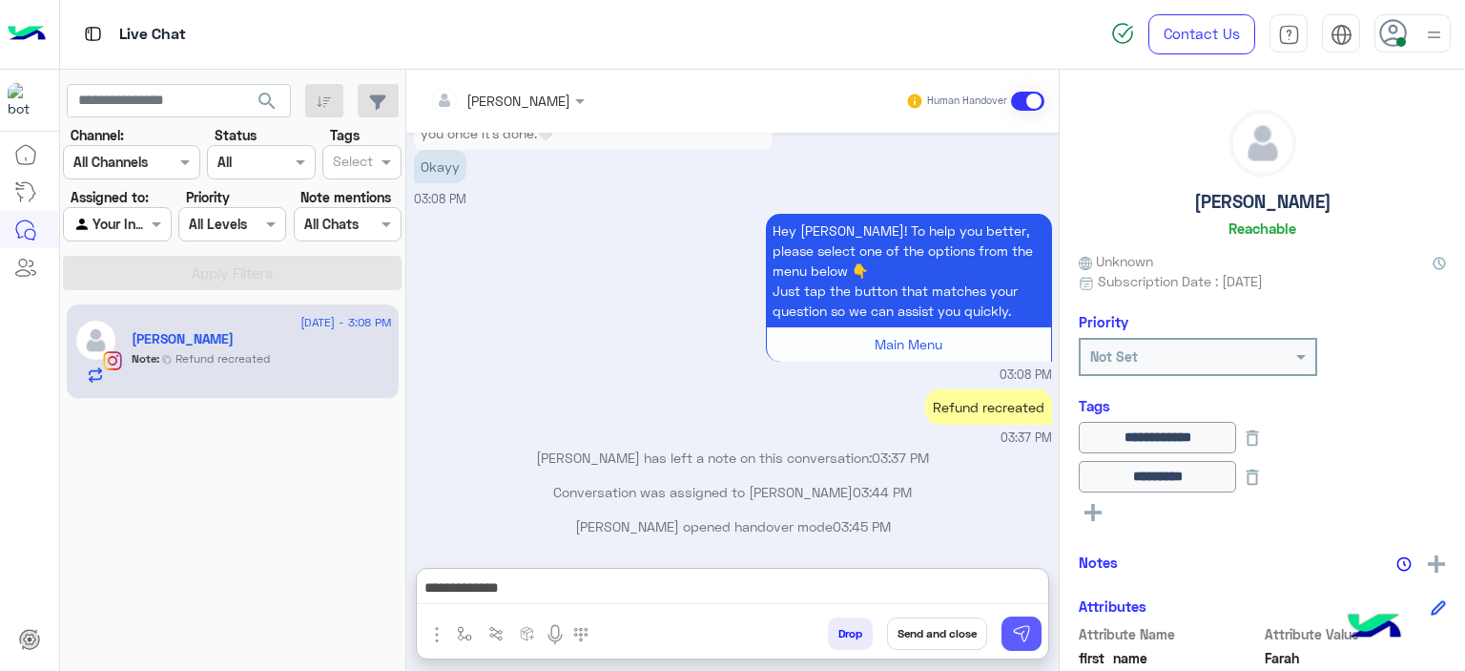
click at [1026, 625] on img at bounding box center [1021, 633] width 19 height 19
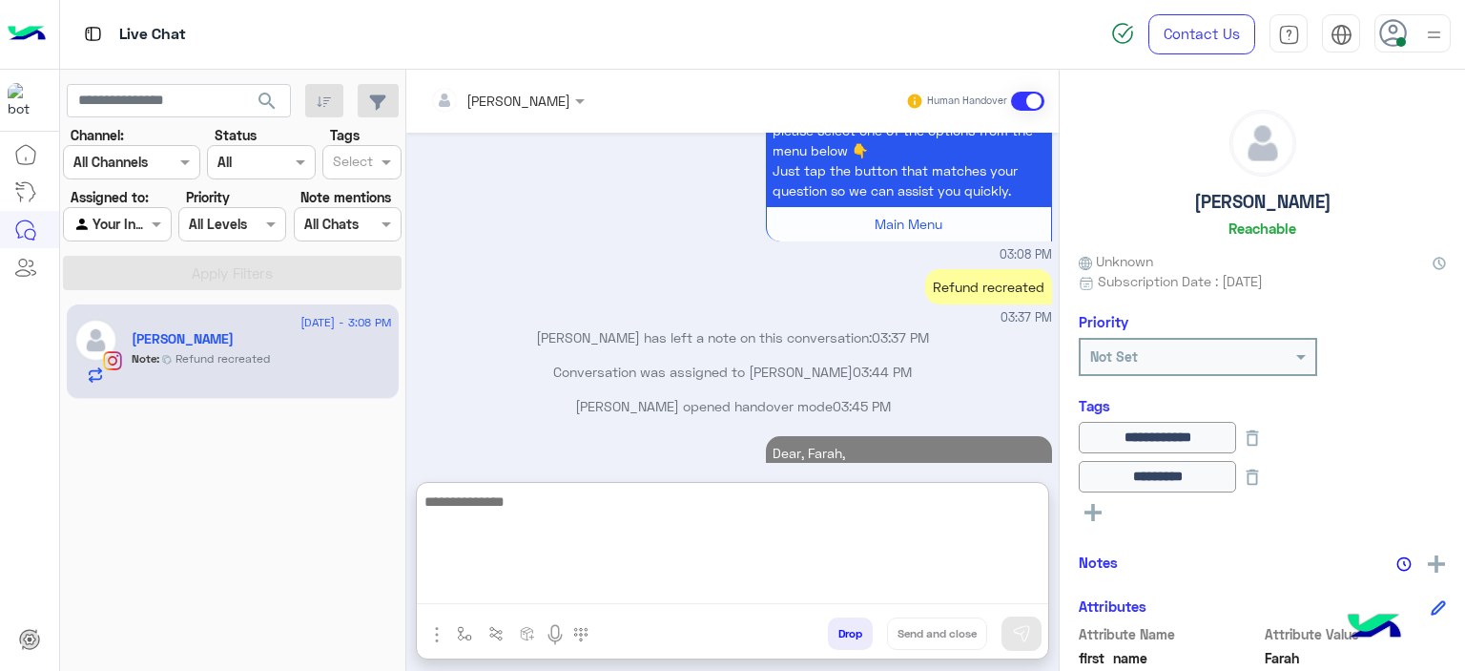
click at [651, 582] on textarea at bounding box center [733, 546] width 632 height 114
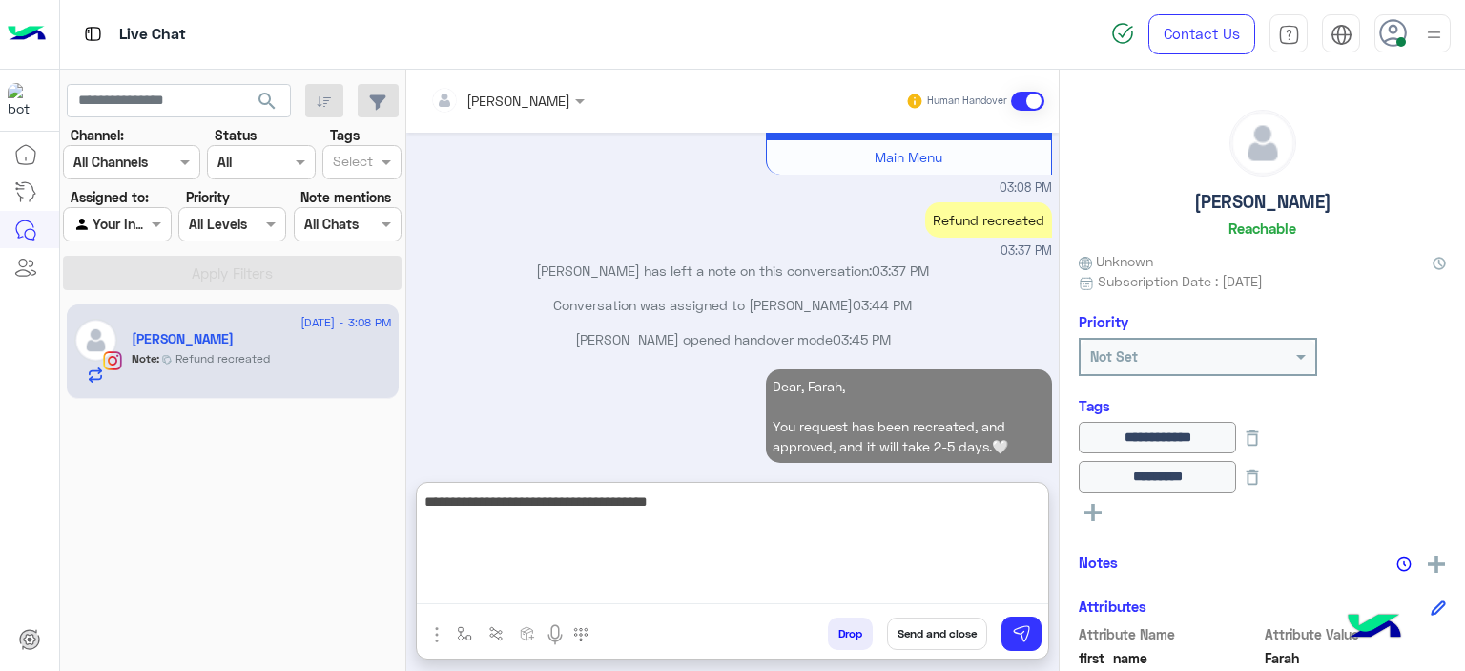
scroll to position [1717, 0]
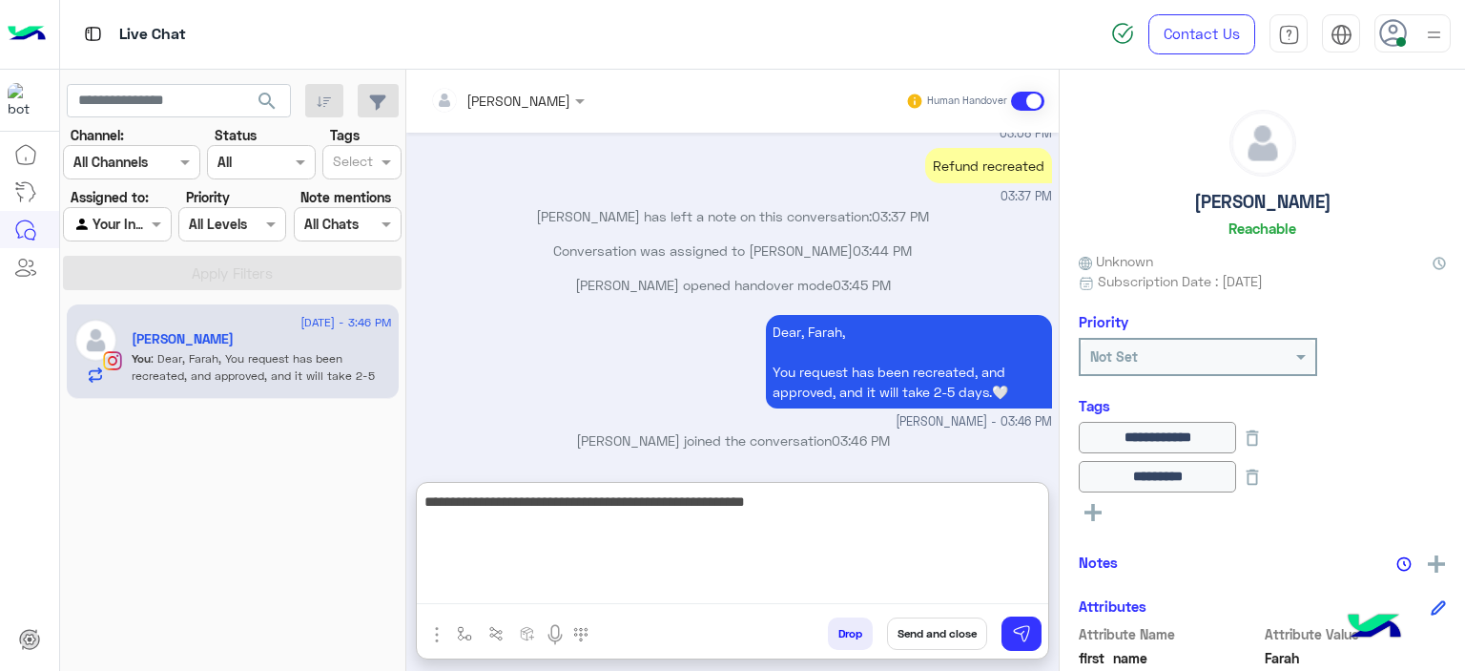
type textarea "**********"
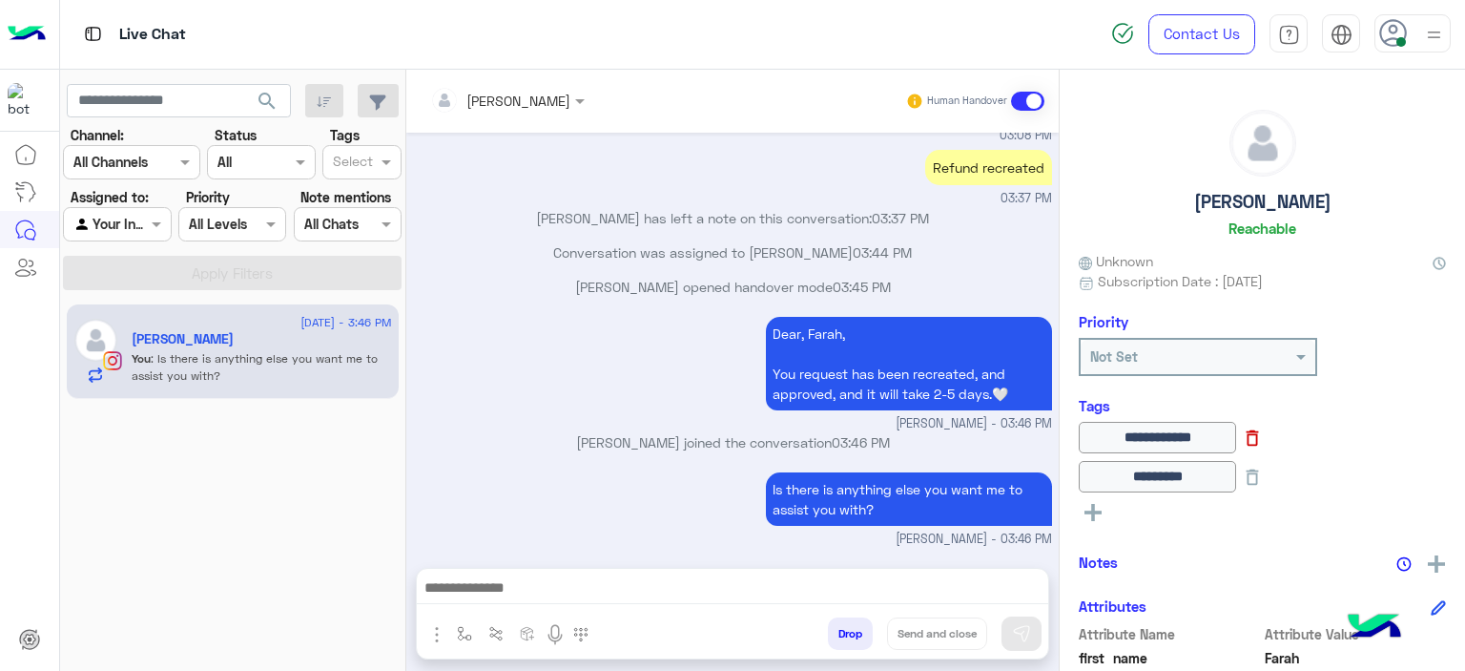
click at [1263, 445] on icon at bounding box center [1252, 437] width 21 height 21
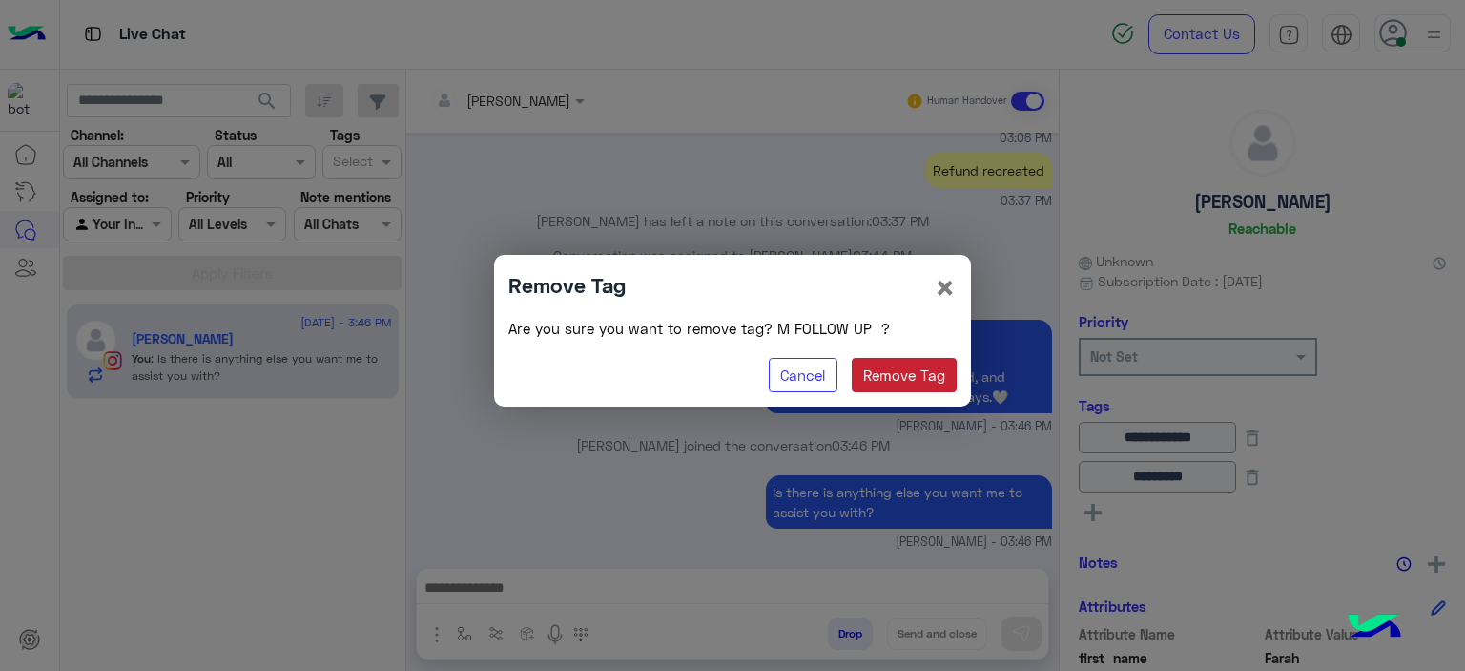
click at [935, 386] on button "Remove Tag" at bounding box center [905, 375] width 106 height 34
type input "********"
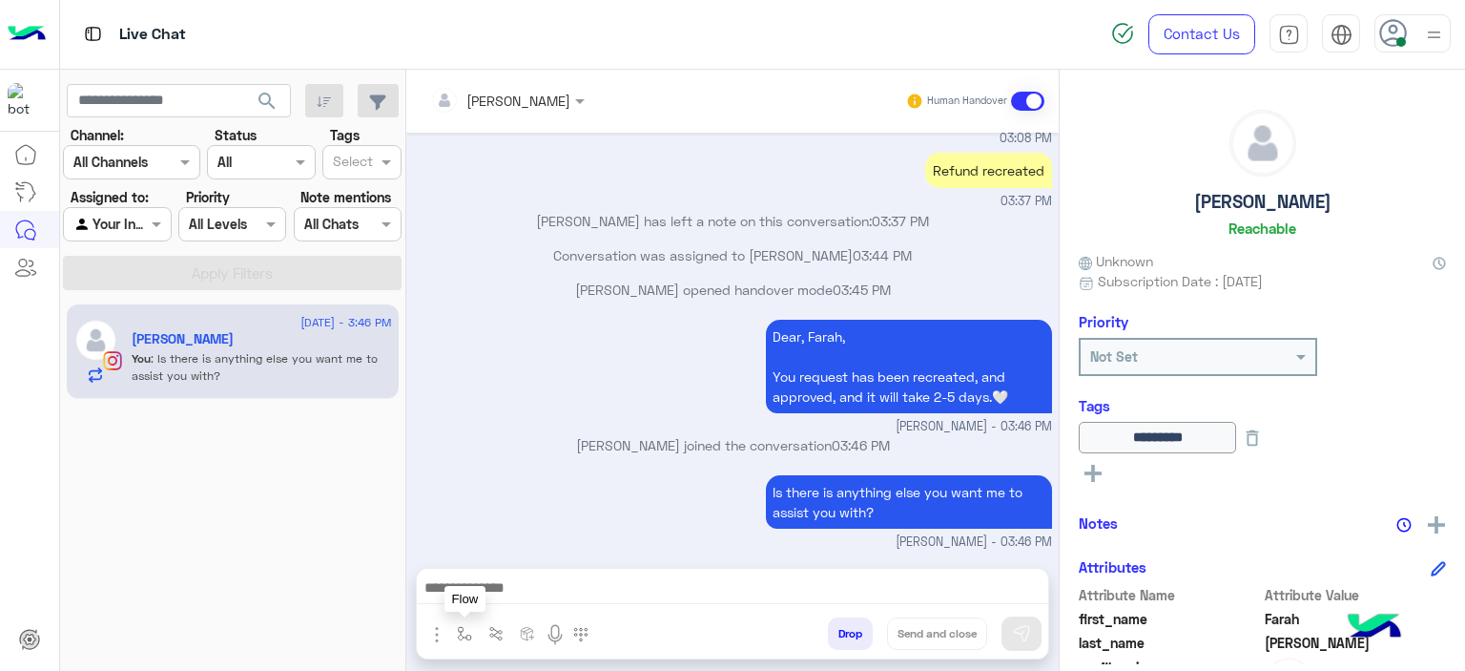
click at [462, 635] on img "button" at bounding box center [464, 633] width 15 height 15
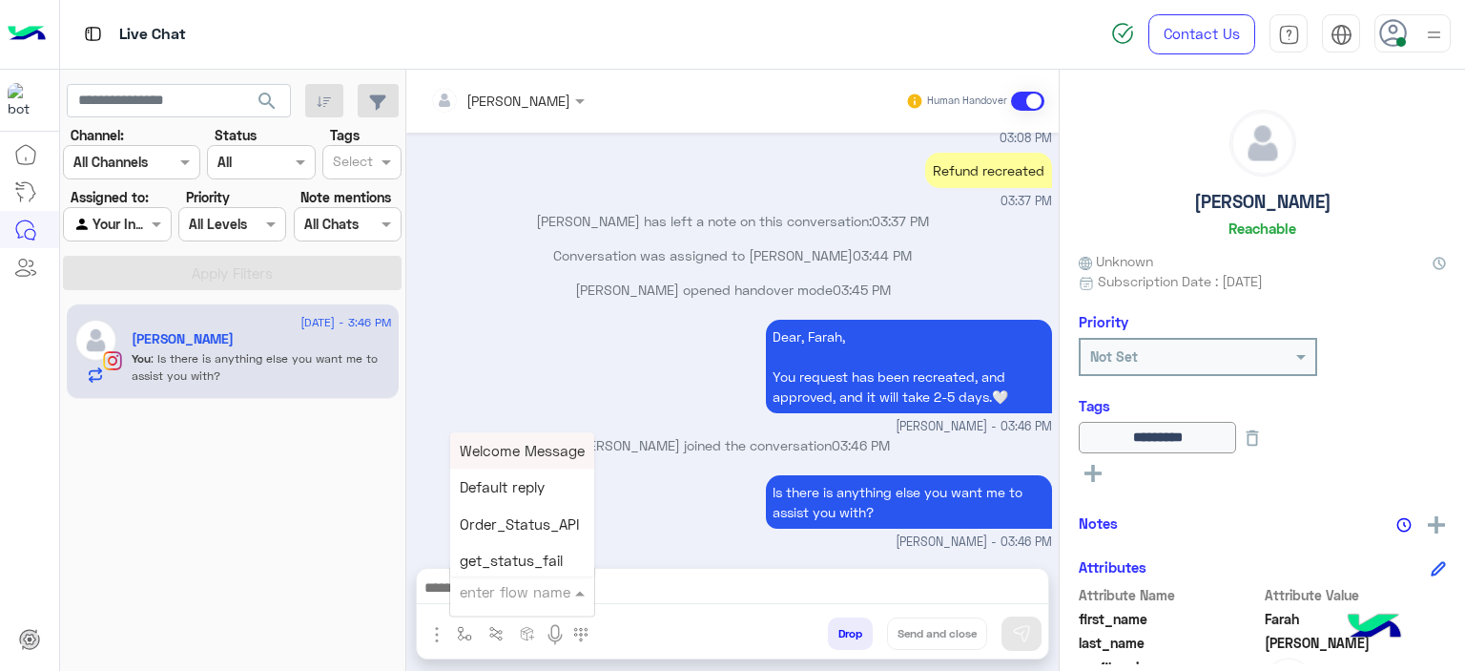
click at [469, 590] on input "text" at bounding box center [499, 592] width 78 height 22
type input "******"
click at [537, 487] on span "Mariam E closure" at bounding box center [518, 487] width 117 height 17
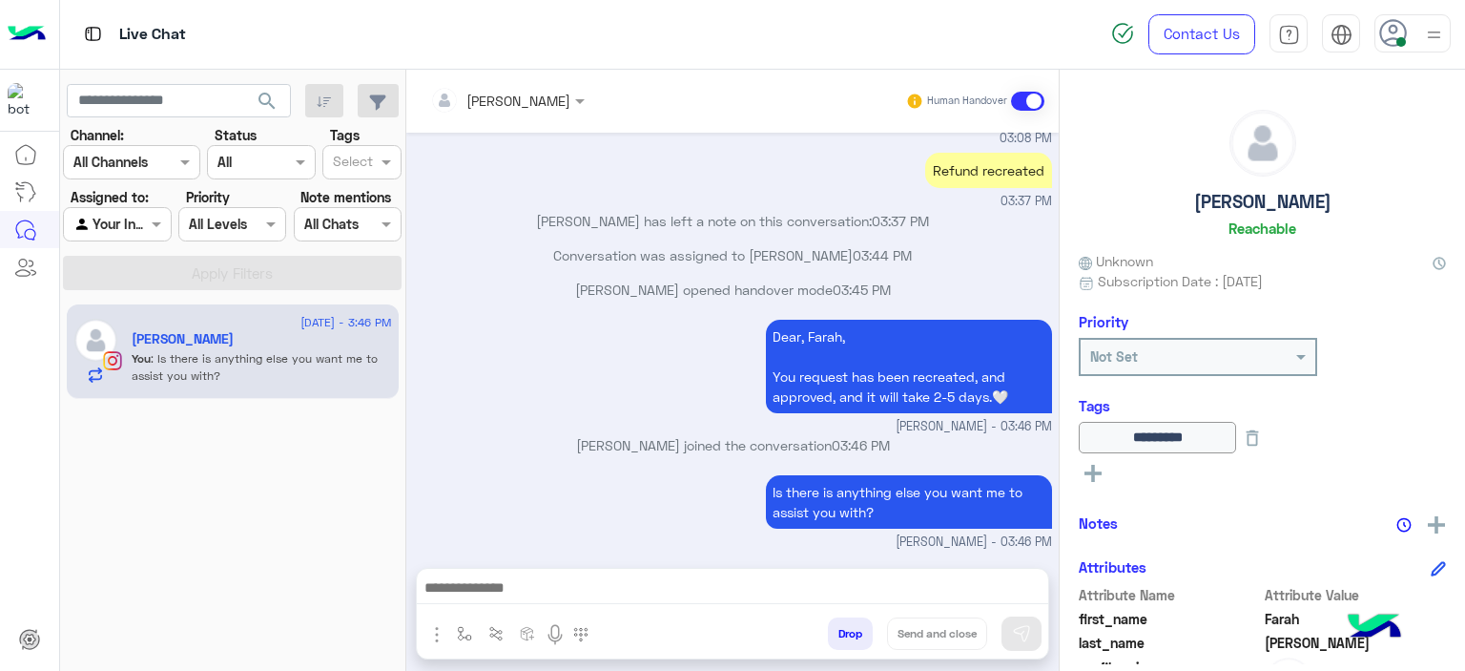
type textarea "**********"
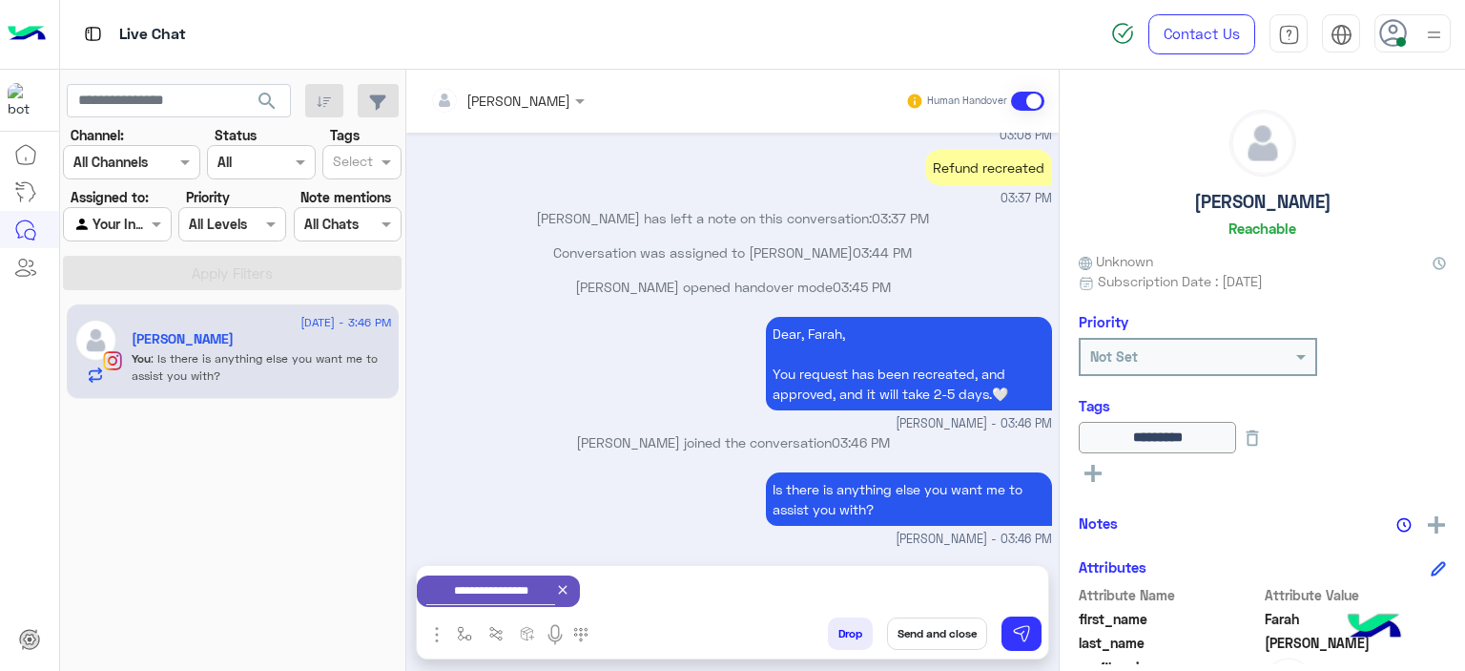
click at [929, 629] on button "Send and close" at bounding box center [937, 633] width 100 height 32
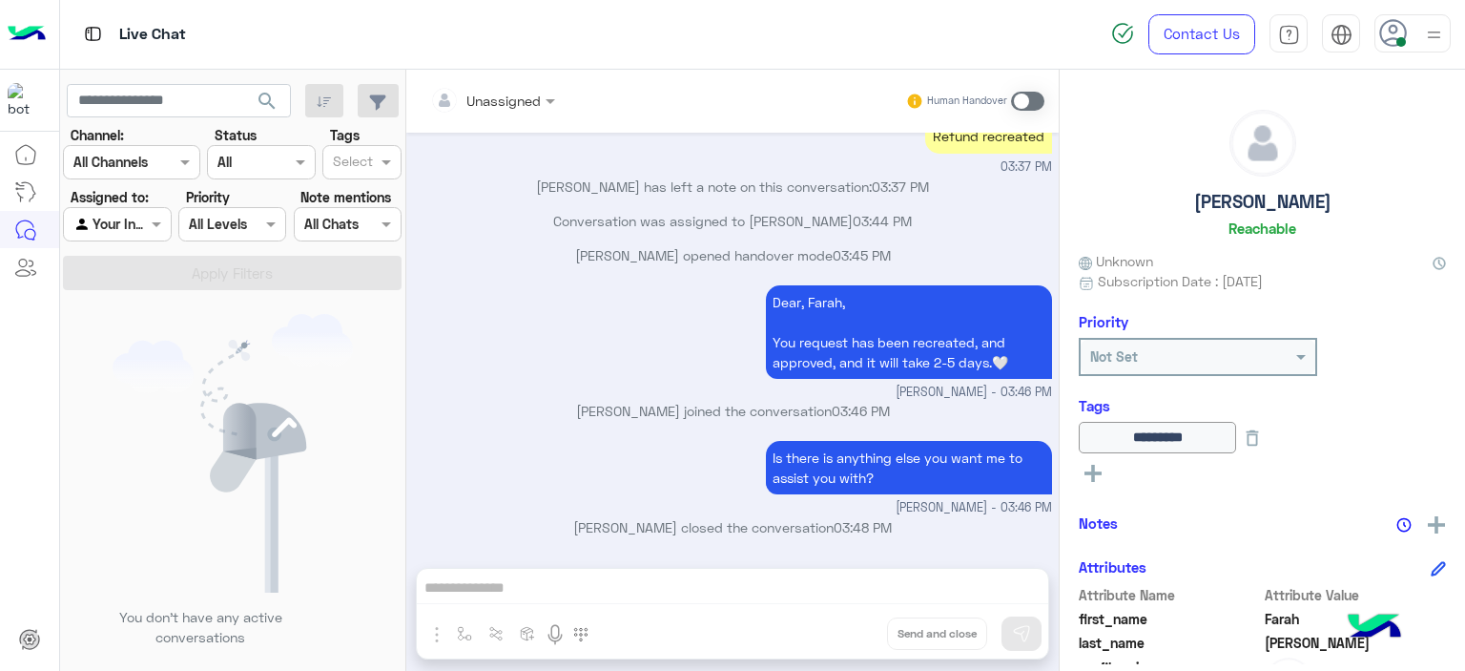
scroll to position [1981, 0]
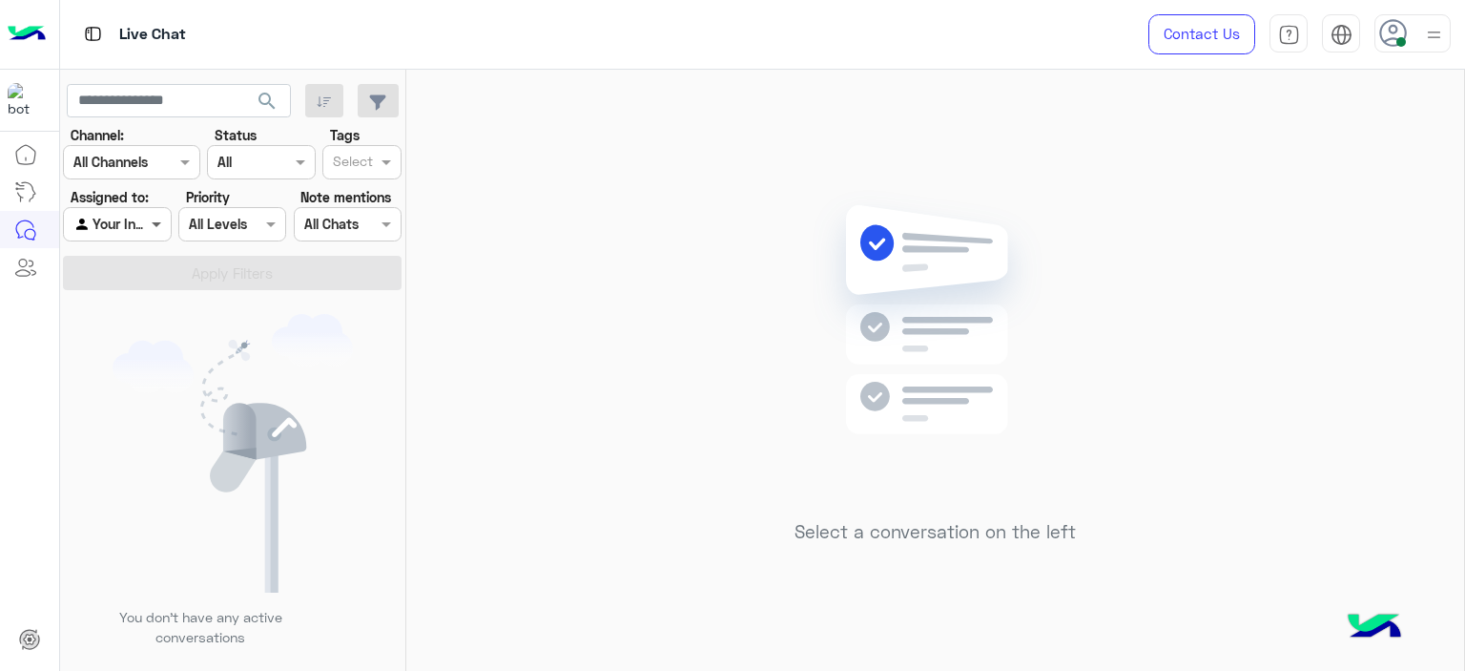
click at [158, 215] on span at bounding box center [159, 224] width 24 height 20
click at [374, 152] on div "Select" at bounding box center [349, 162] width 53 height 30
click at [351, 230] on div "M FOLLOW UP" at bounding box center [362, 236] width 60 height 20
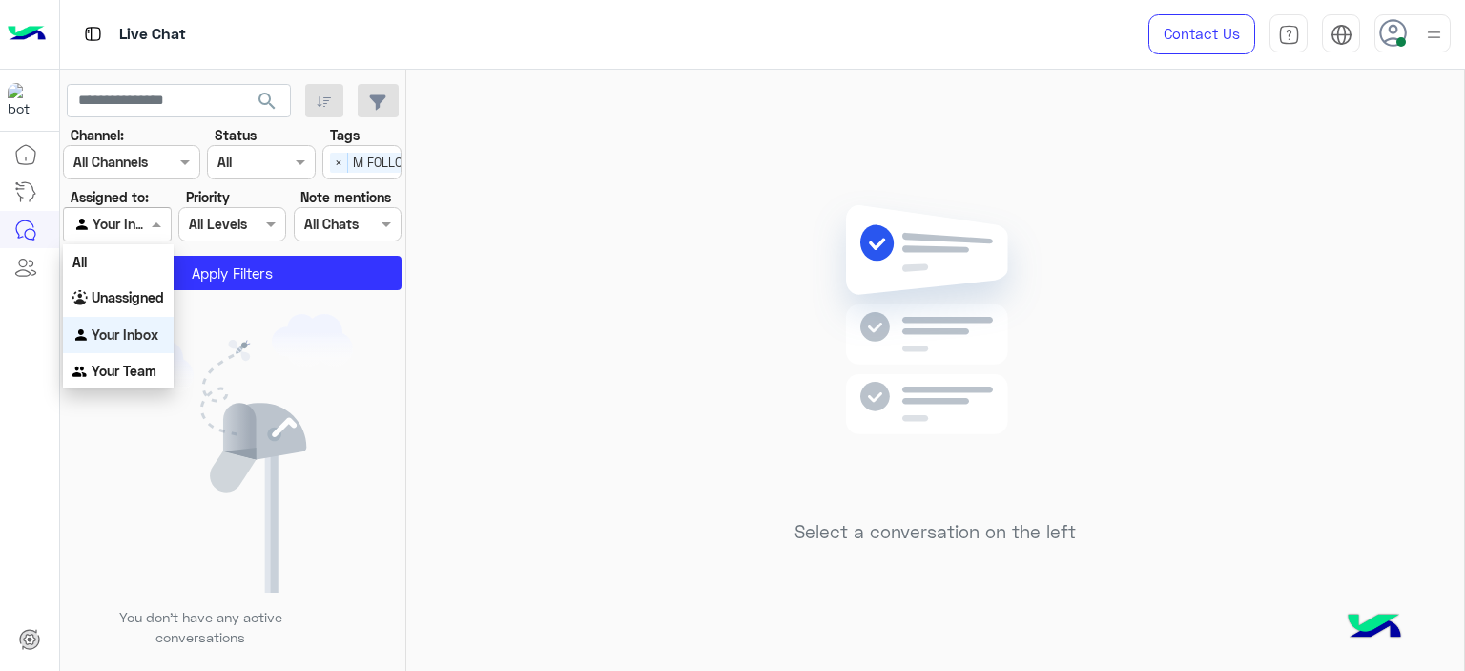
click at [156, 225] on span at bounding box center [159, 224] width 24 height 20
click at [146, 300] on b "Unassigned" at bounding box center [128, 297] width 73 height 16
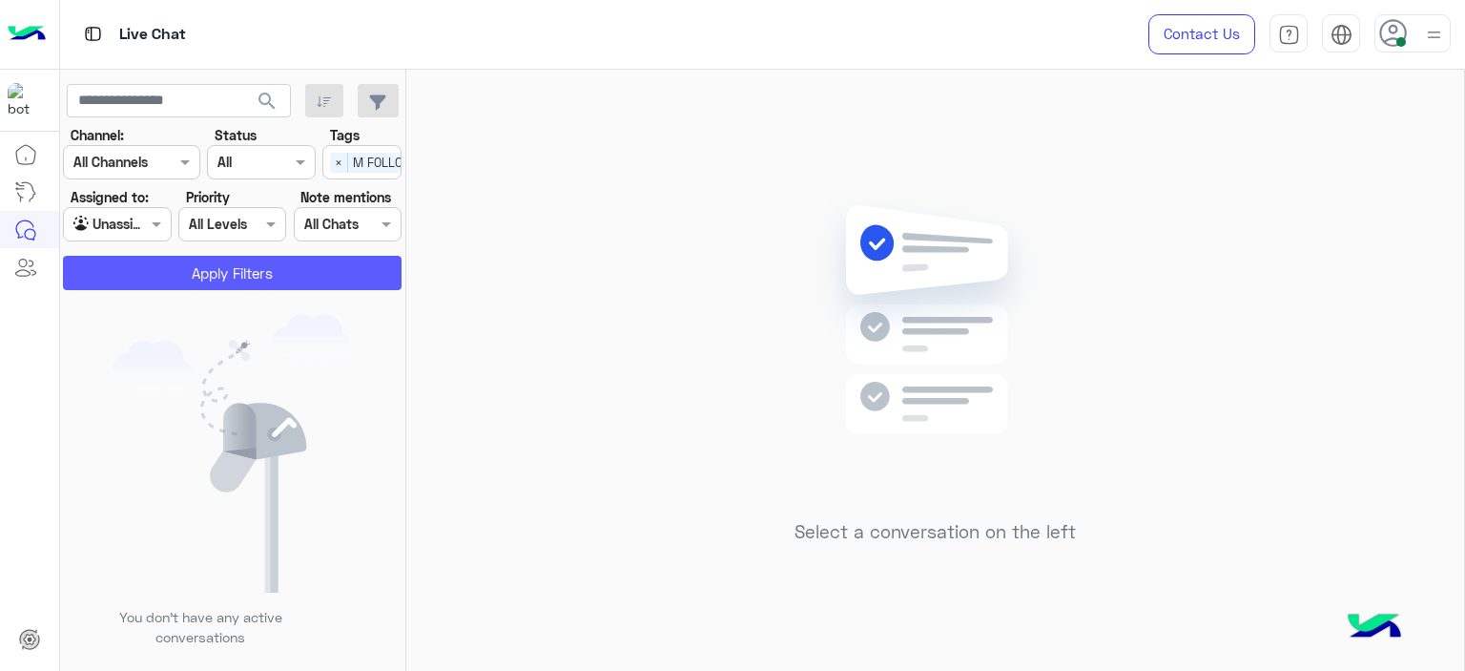
click at [214, 280] on button "Apply Filters" at bounding box center [232, 273] width 339 height 34
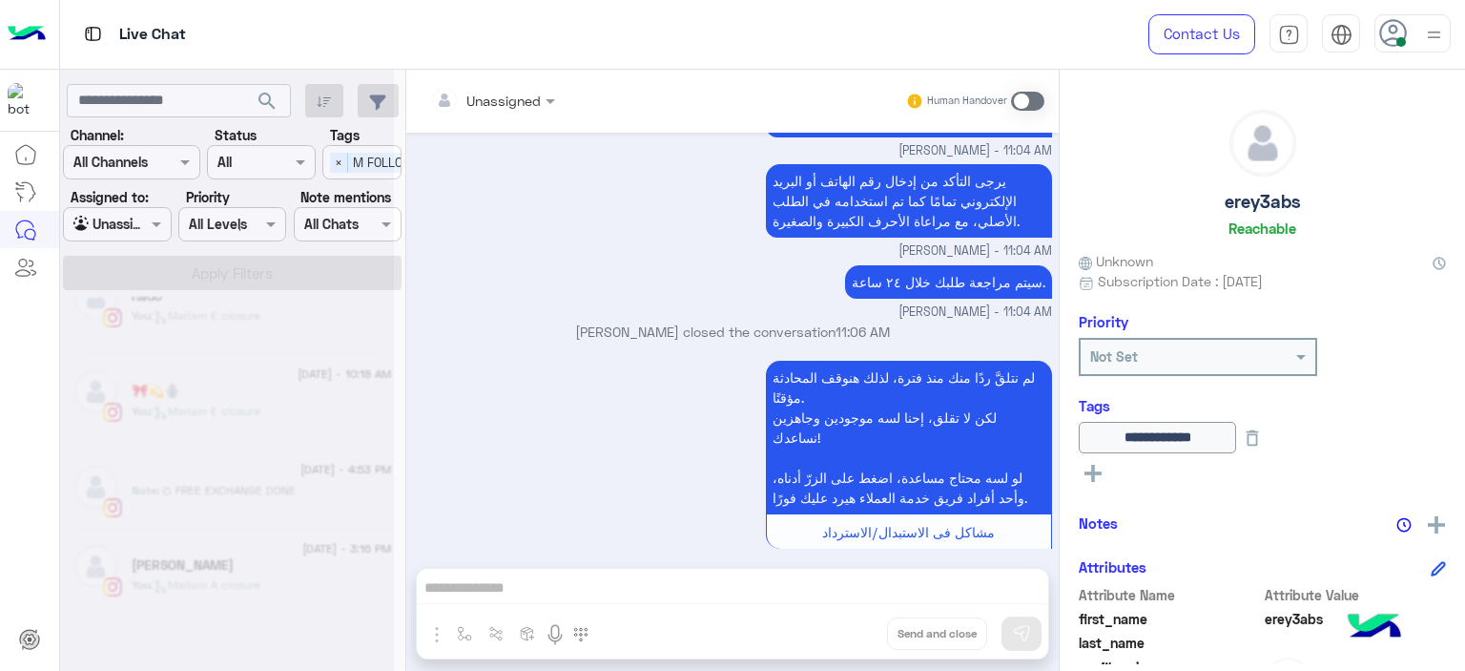
scroll to position [10, 0]
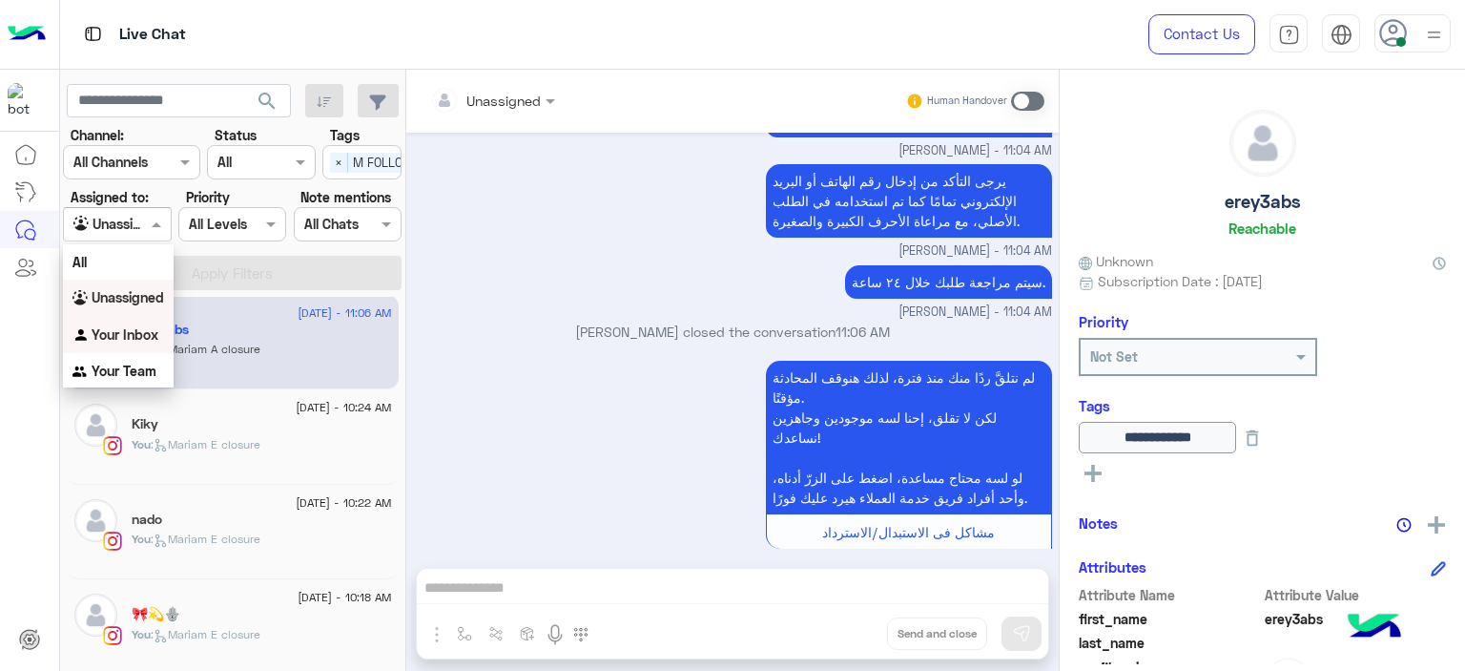
drag, startPoint x: 150, startPoint y: 214, endPoint x: 139, endPoint y: 334, distance: 120.7
click at [139, 334] on body "Live Chat Contact Us Help Center عربي English search Channel: Channel All Chann…" at bounding box center [732, 335] width 1465 height 671
click at [139, 334] on b "Your Inbox" at bounding box center [125, 334] width 67 height 16
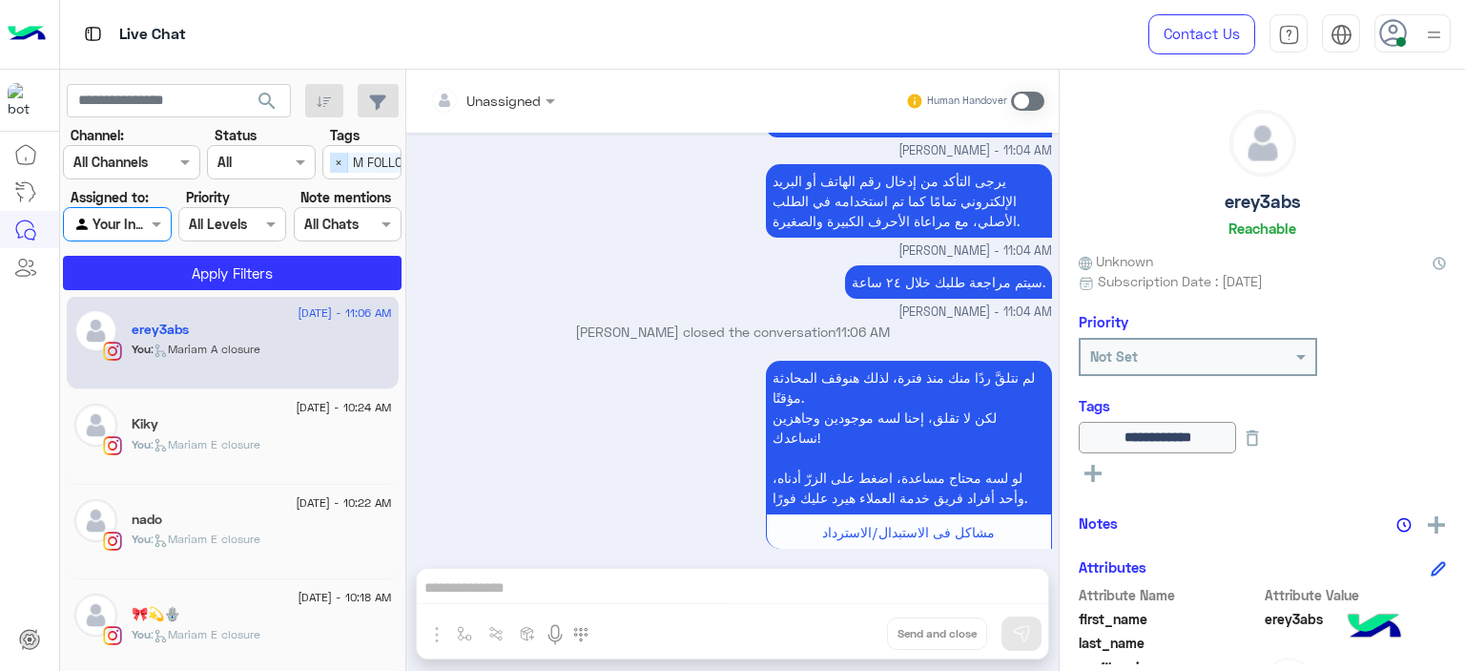
click at [345, 153] on span "×" at bounding box center [339, 163] width 18 height 20
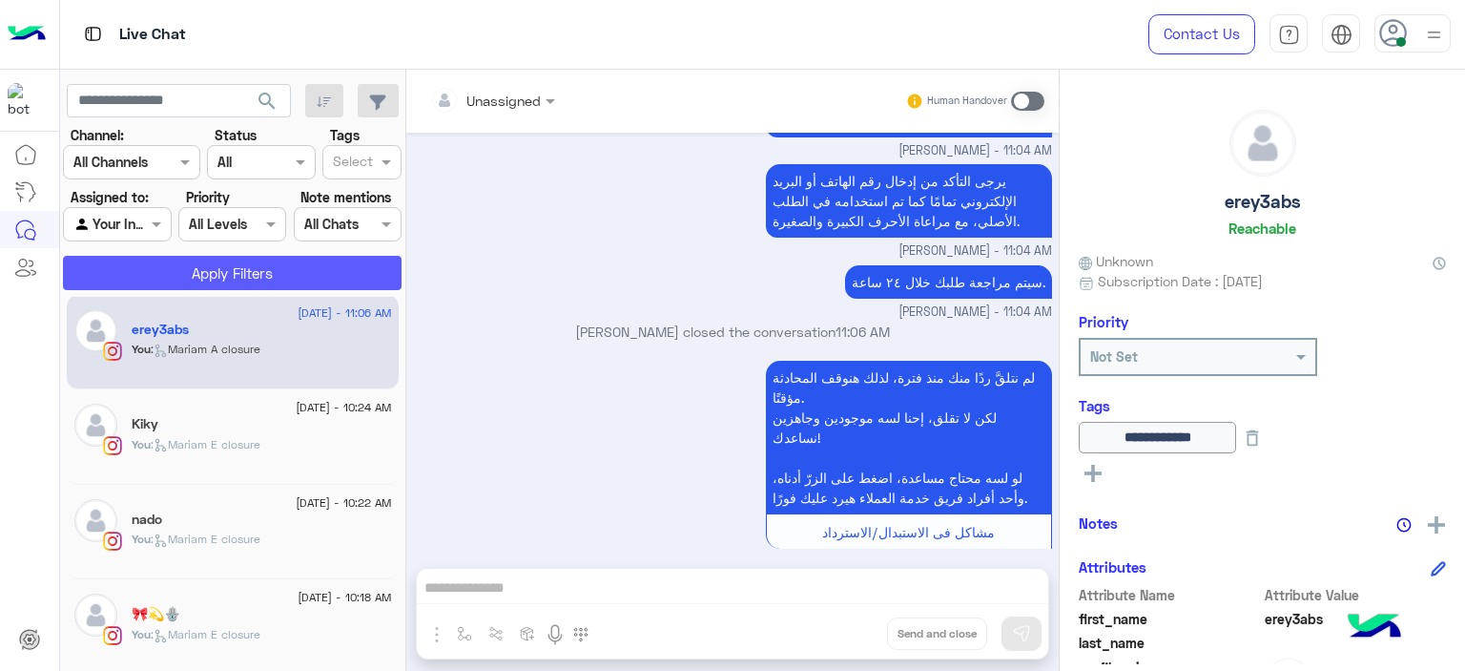
click at [325, 266] on button "Apply Filters" at bounding box center [232, 273] width 339 height 34
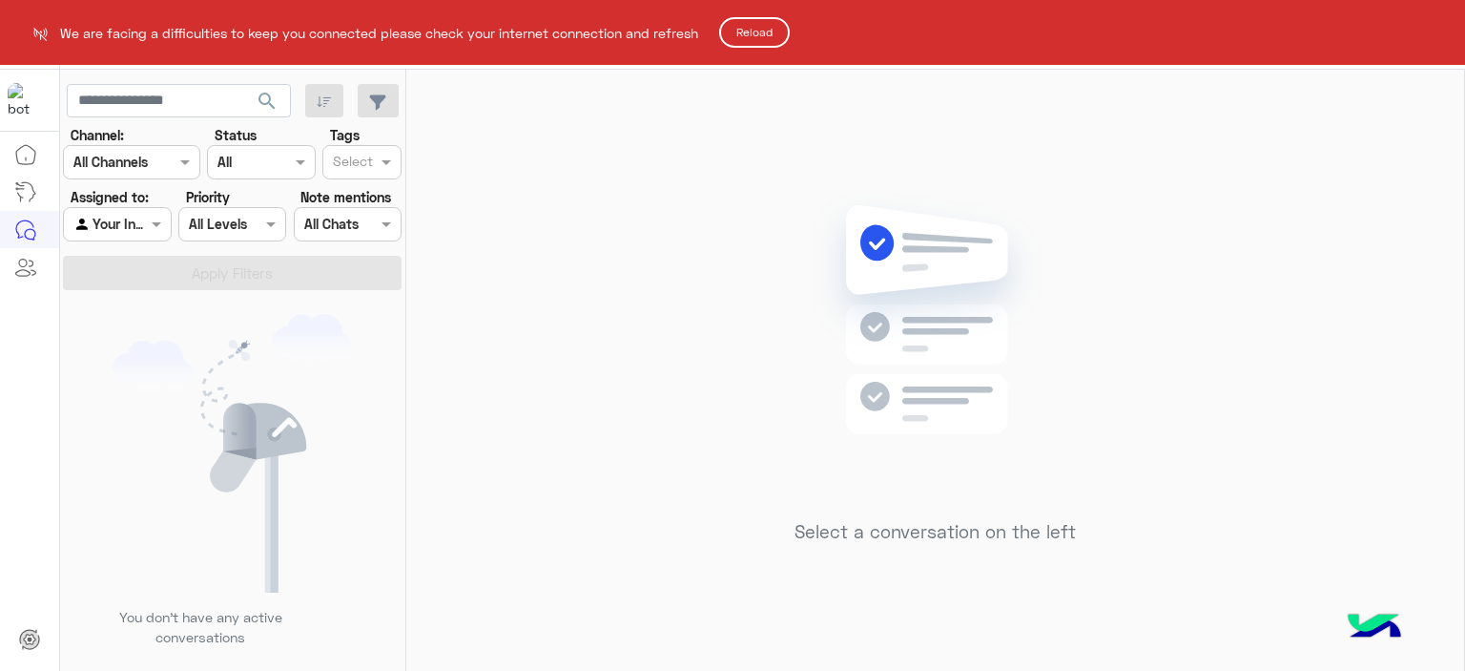
click at [758, 26] on button "Reload" at bounding box center [754, 32] width 71 height 31
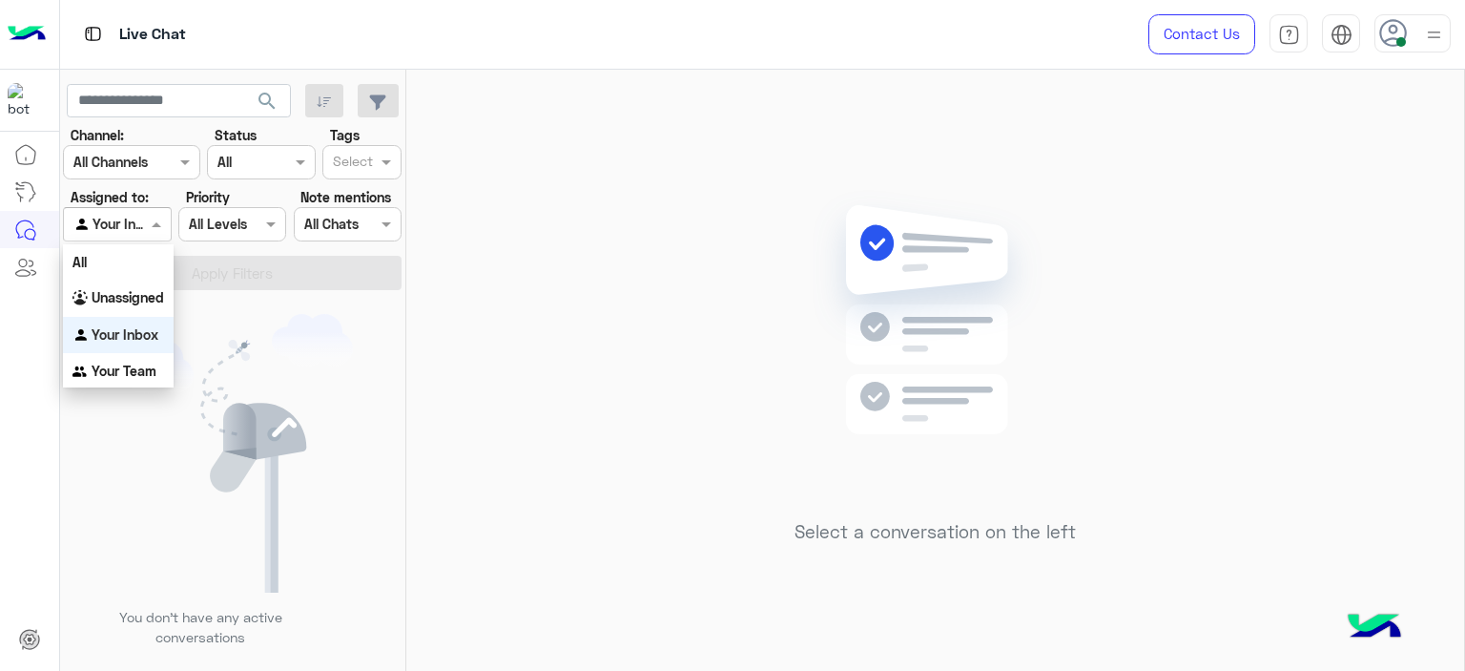
click at [151, 224] on span at bounding box center [159, 224] width 24 height 20
click at [141, 302] on b "Unassigned" at bounding box center [128, 297] width 73 height 16
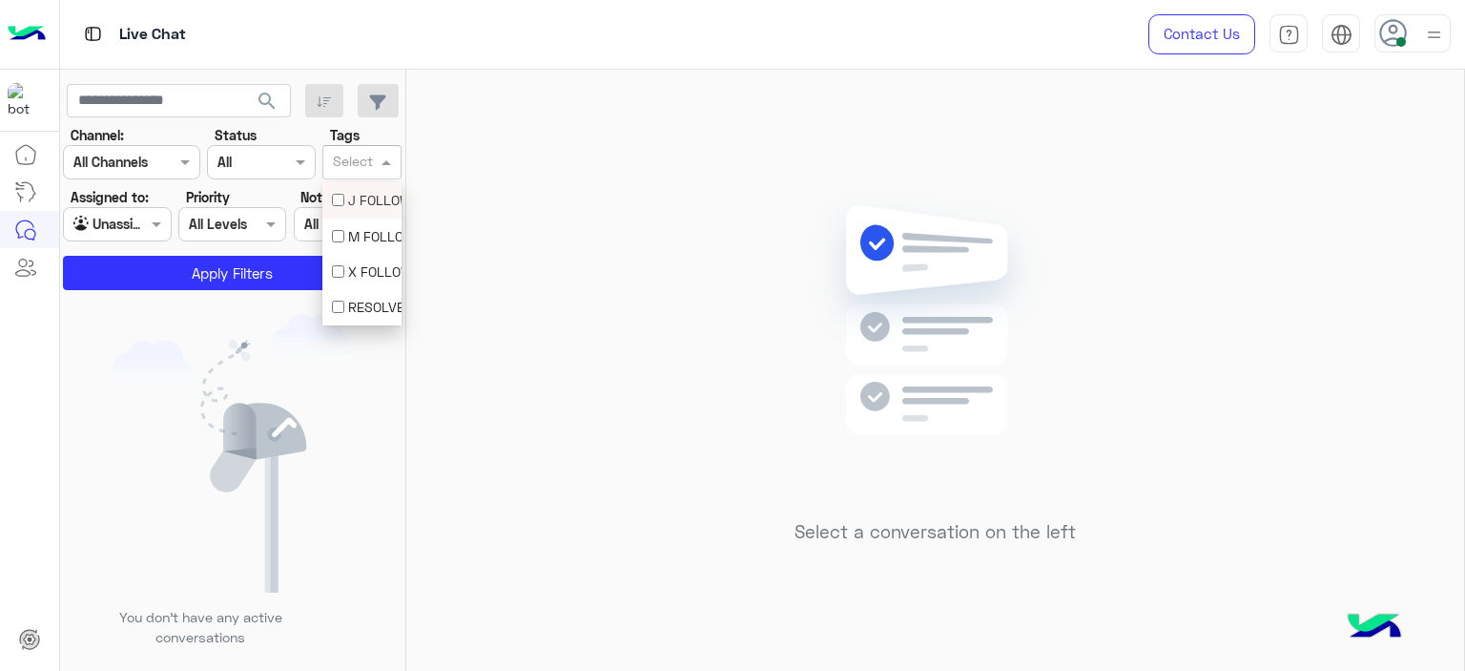
click at [348, 155] on input "text" at bounding box center [353, 164] width 40 height 20
click at [360, 243] on div "M FOLLOW UP" at bounding box center [362, 236] width 60 height 20
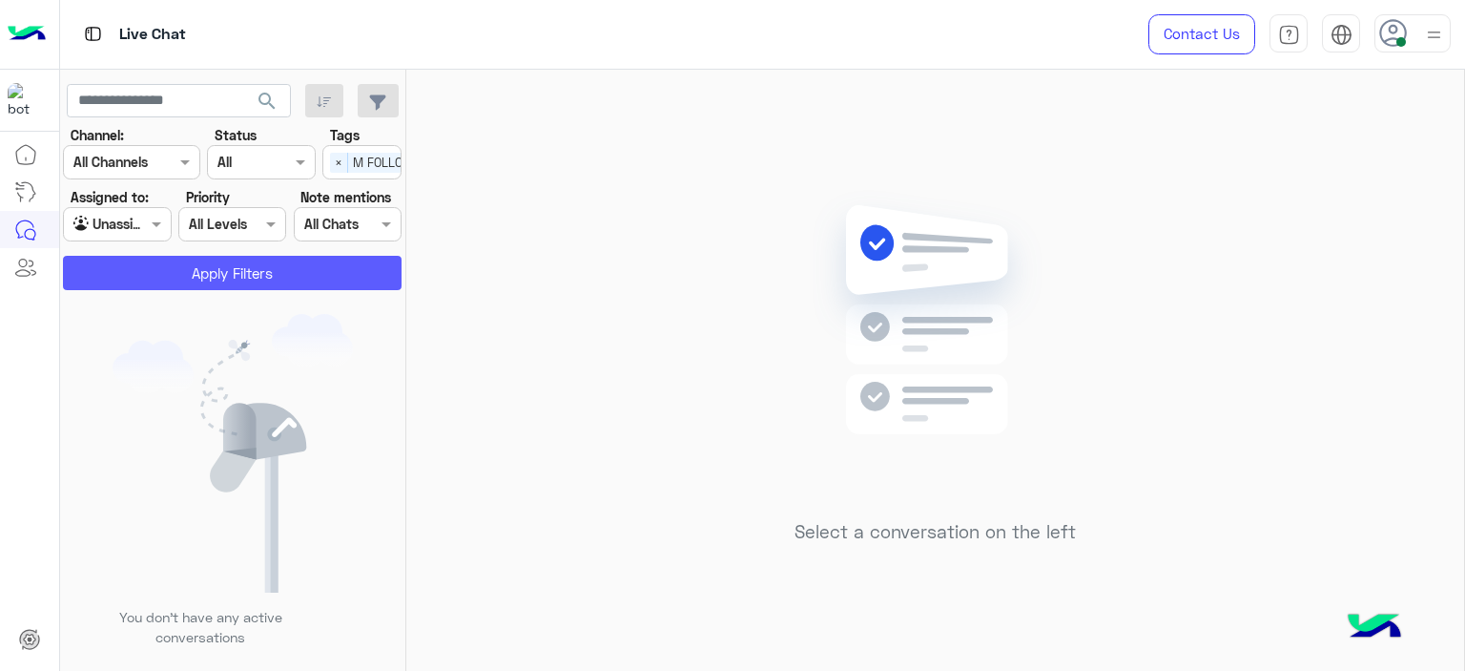
click at [325, 263] on button "Apply Filters" at bounding box center [232, 273] width 339 height 34
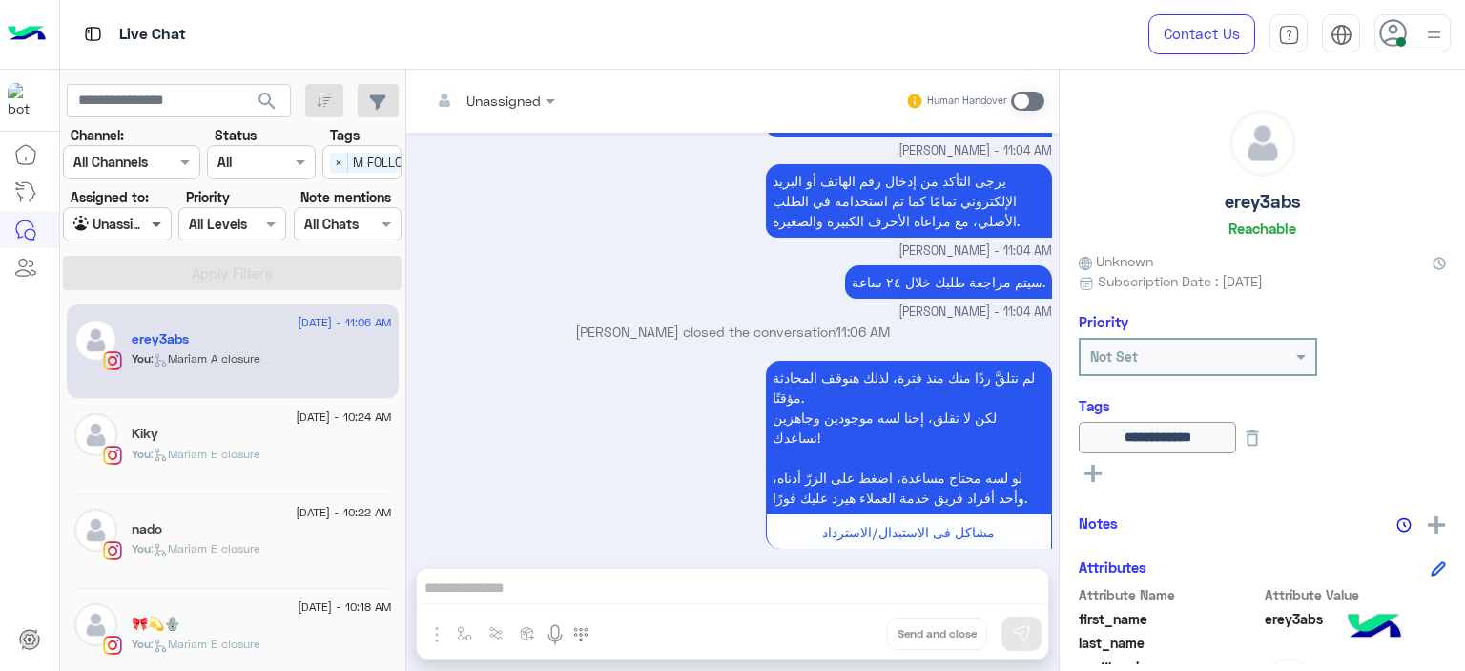
click at [150, 221] on span at bounding box center [159, 224] width 24 height 20
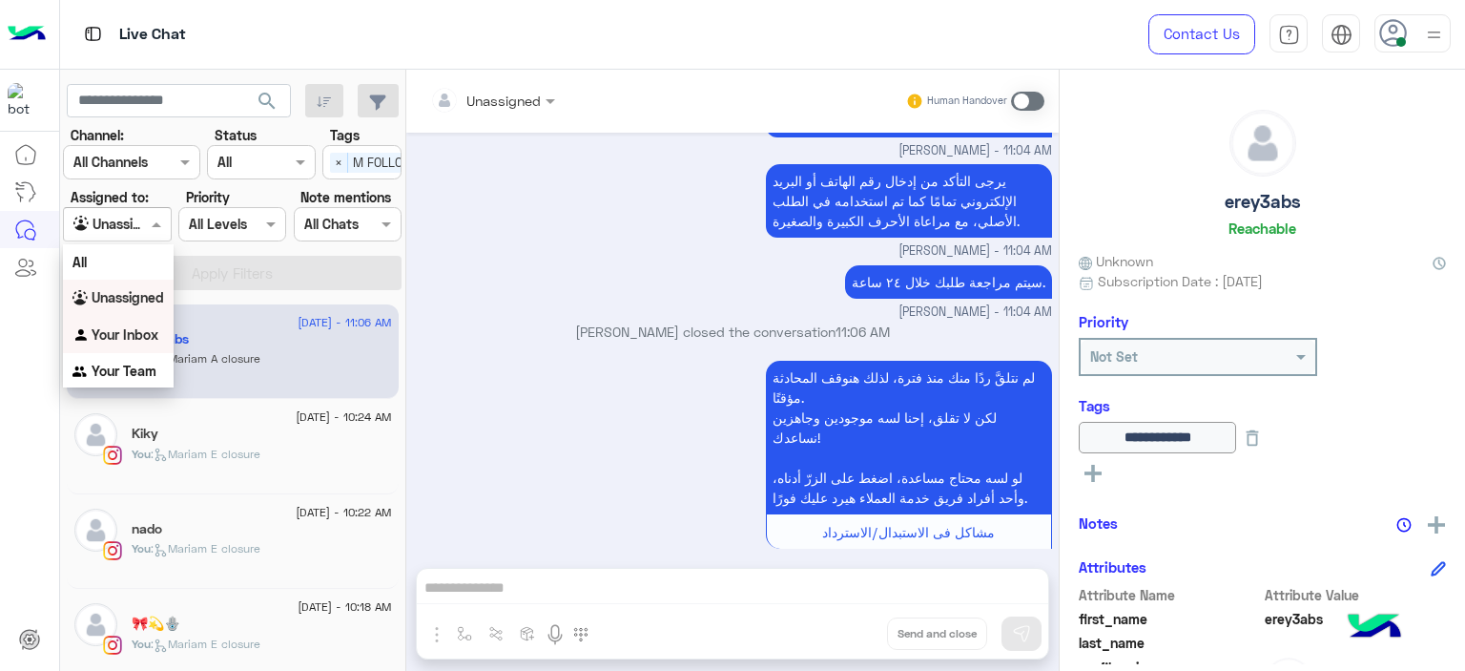
click at [135, 326] on b "Your Inbox" at bounding box center [125, 334] width 67 height 16
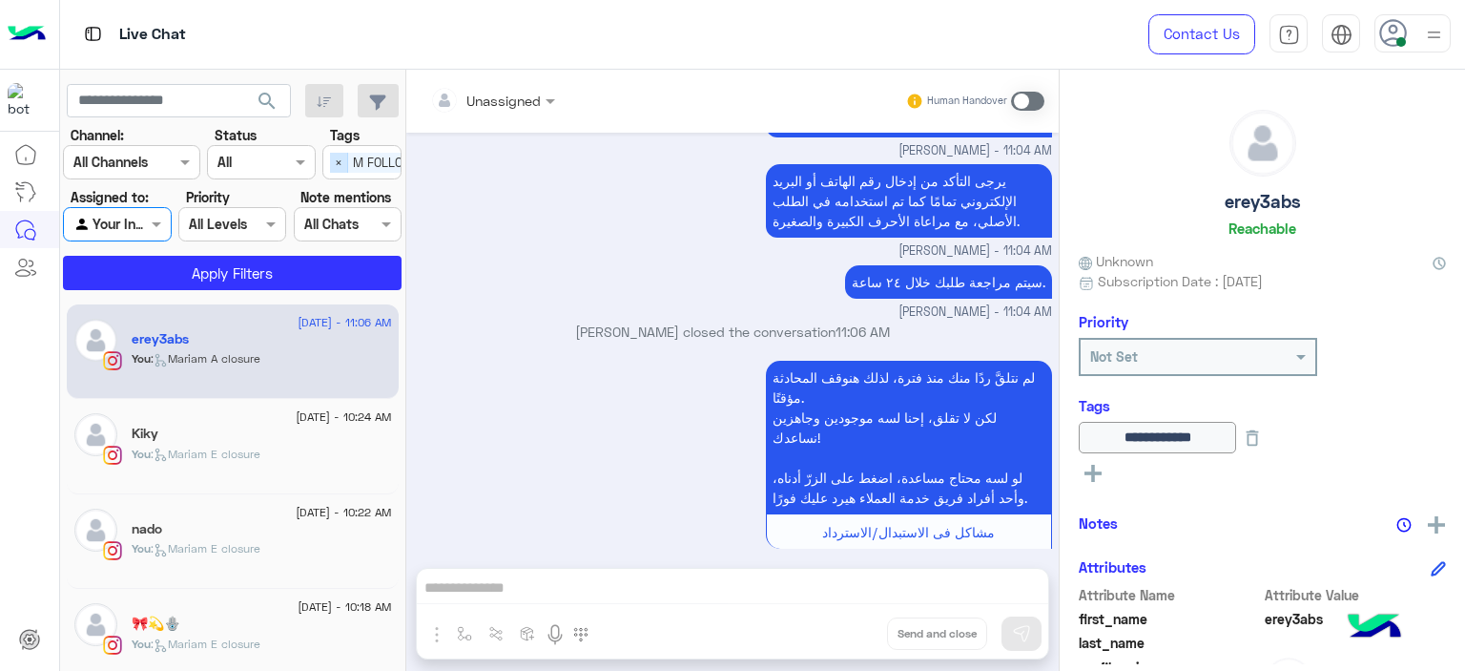
click at [336, 161] on span "×" at bounding box center [339, 163] width 18 height 20
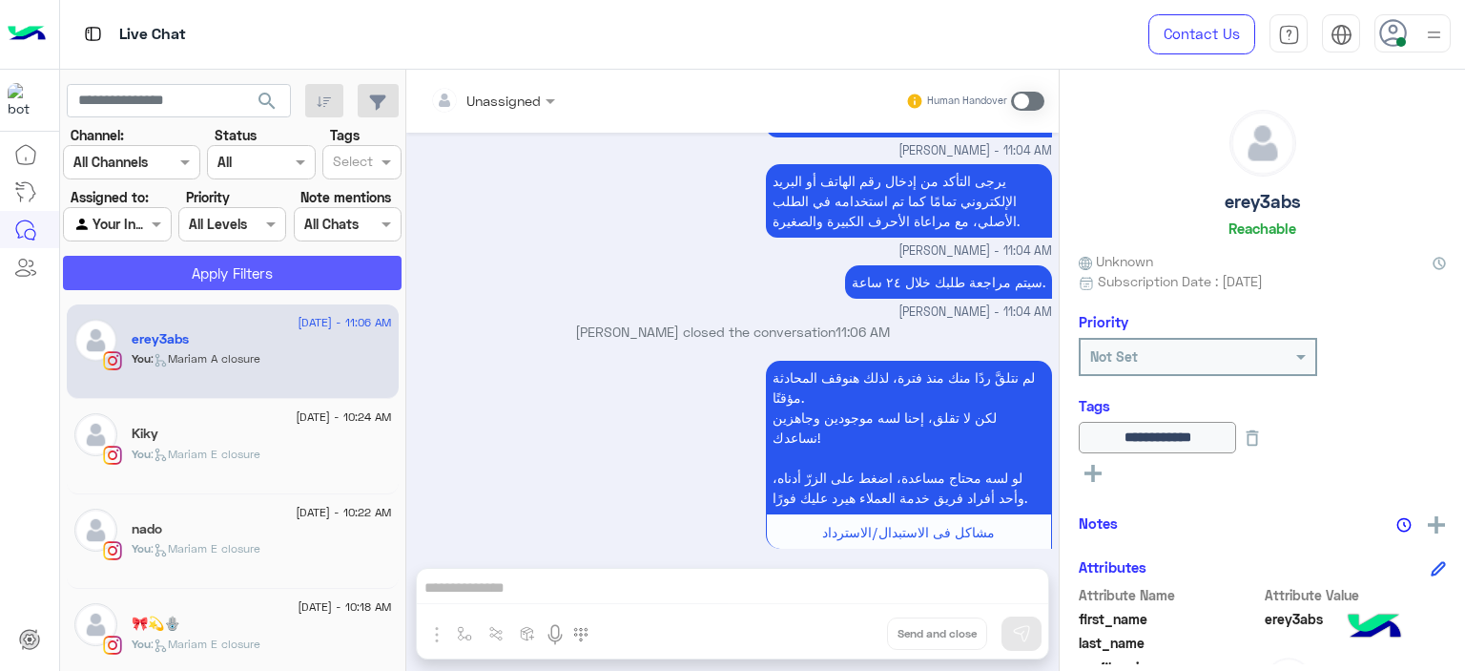
click at [316, 274] on button "Apply Filters" at bounding box center [232, 273] width 339 height 34
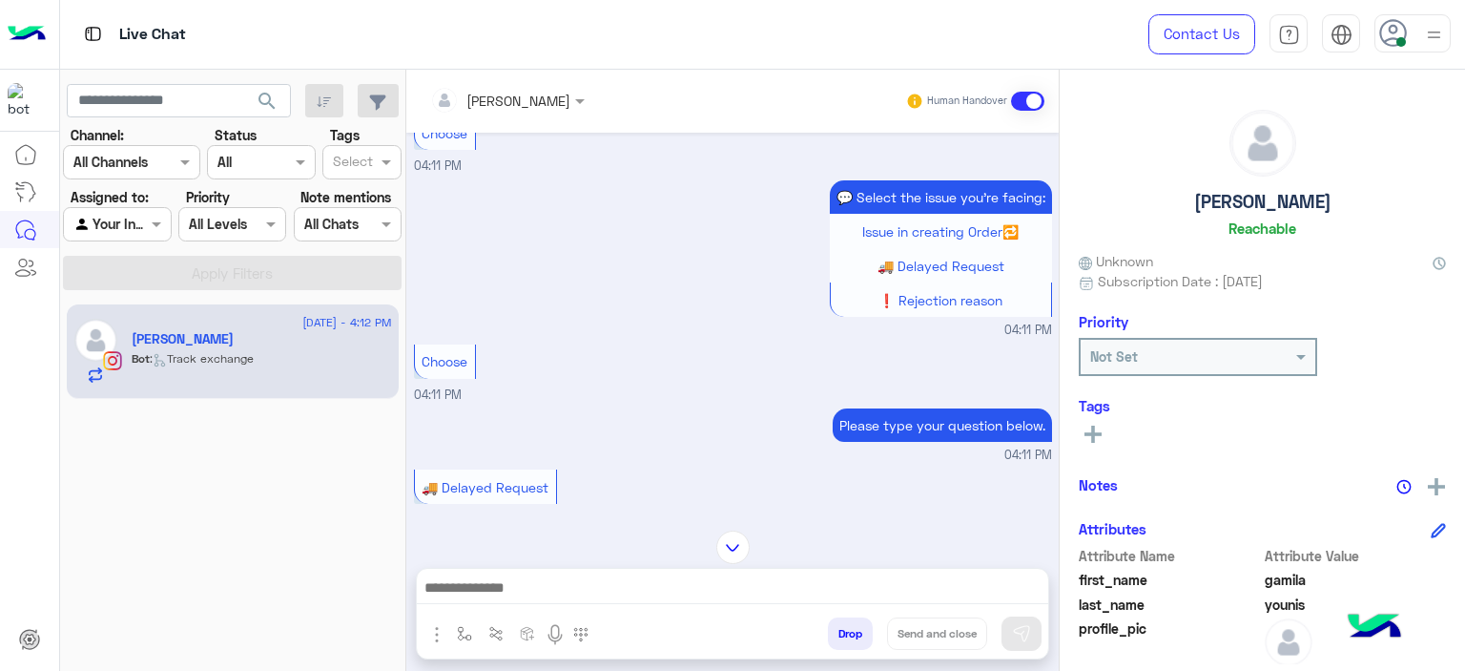
scroll to position [2072, 0]
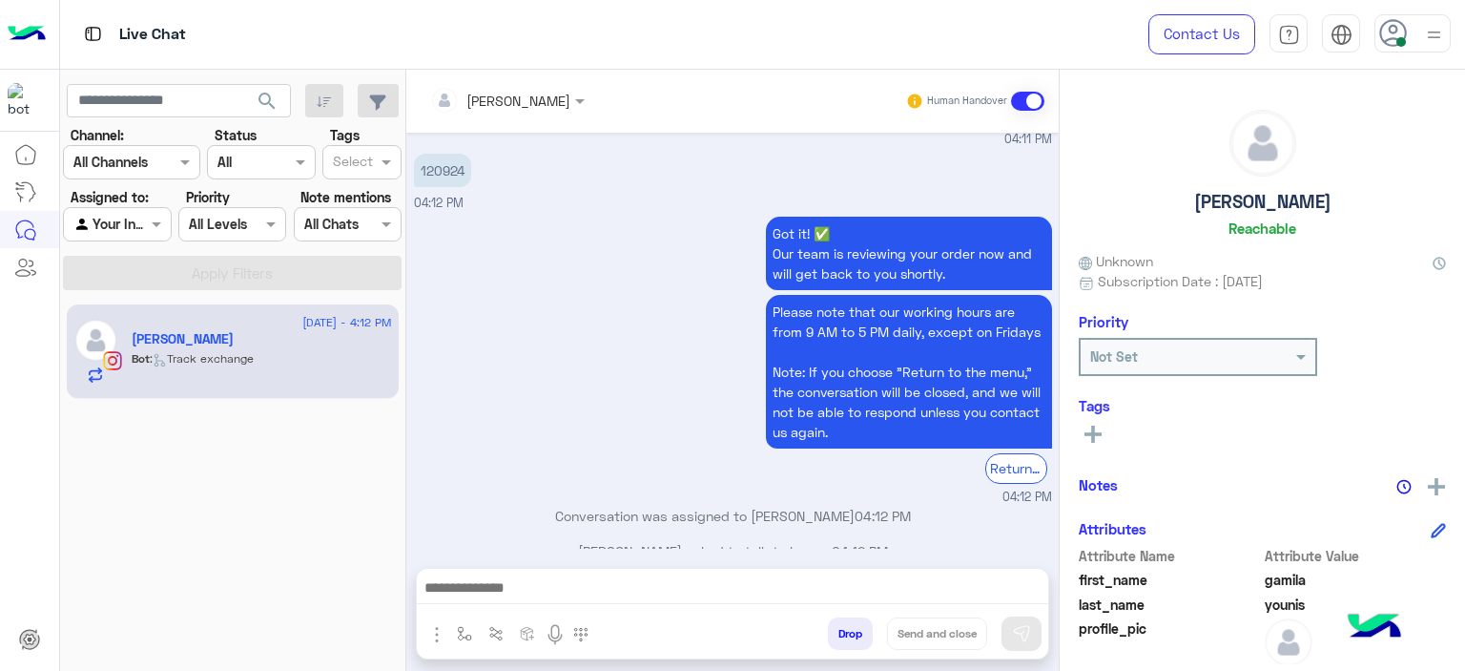
click at [448, 154] on p "120924" at bounding box center [442, 170] width 57 height 33
copy p "120924"
click at [466, 639] on img "button" at bounding box center [464, 633] width 15 height 15
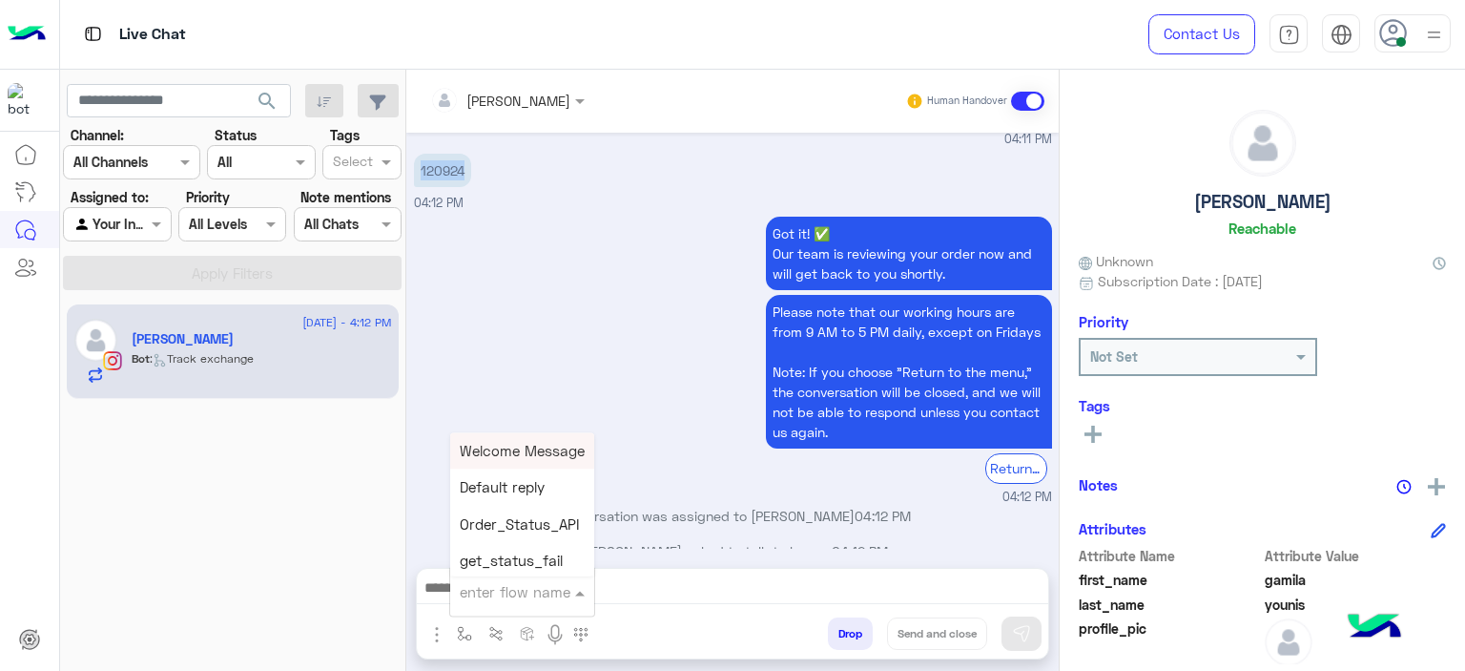
click at [496, 593] on input "text" at bounding box center [499, 592] width 78 height 22
type input "******"
click at [530, 449] on span "Mariam E Greeting" at bounding box center [522, 450] width 124 height 17
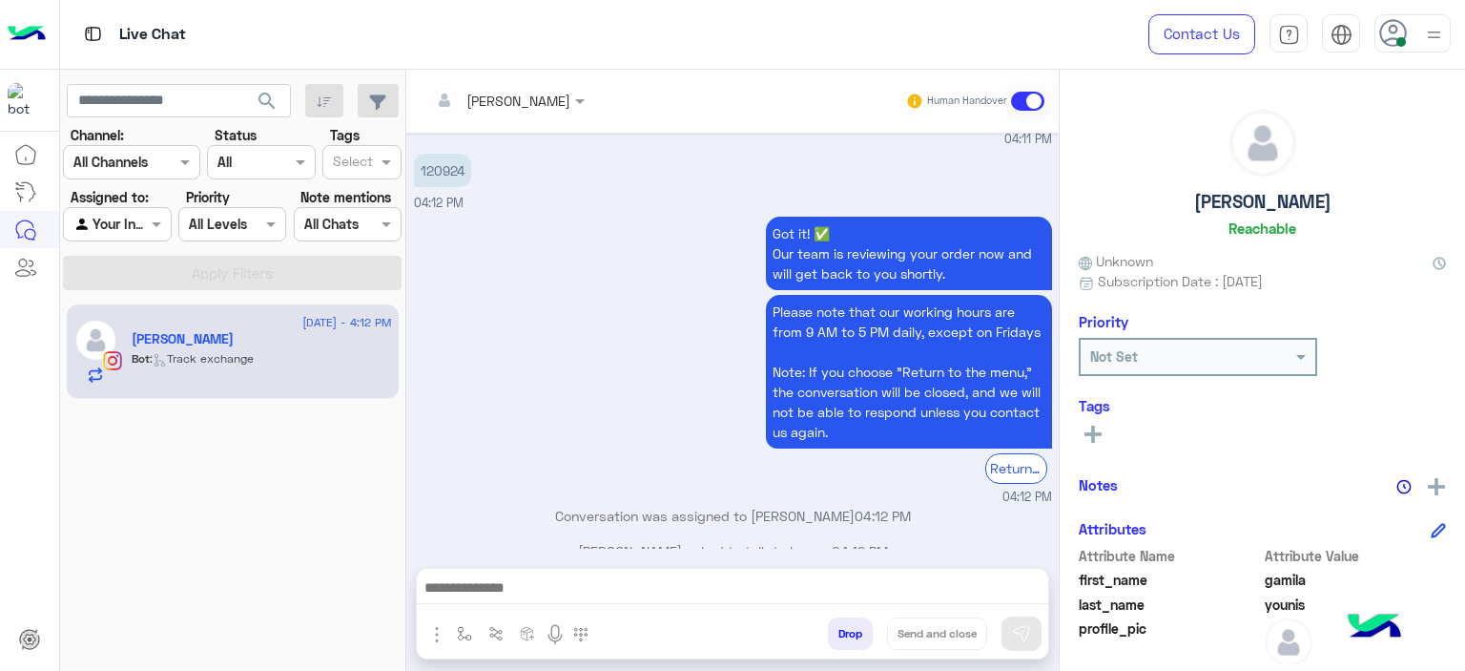
type textarea "**********"
click at [1021, 642] on img at bounding box center [1021, 633] width 19 height 19
click at [528, 575] on div at bounding box center [733, 593] width 632 height 48
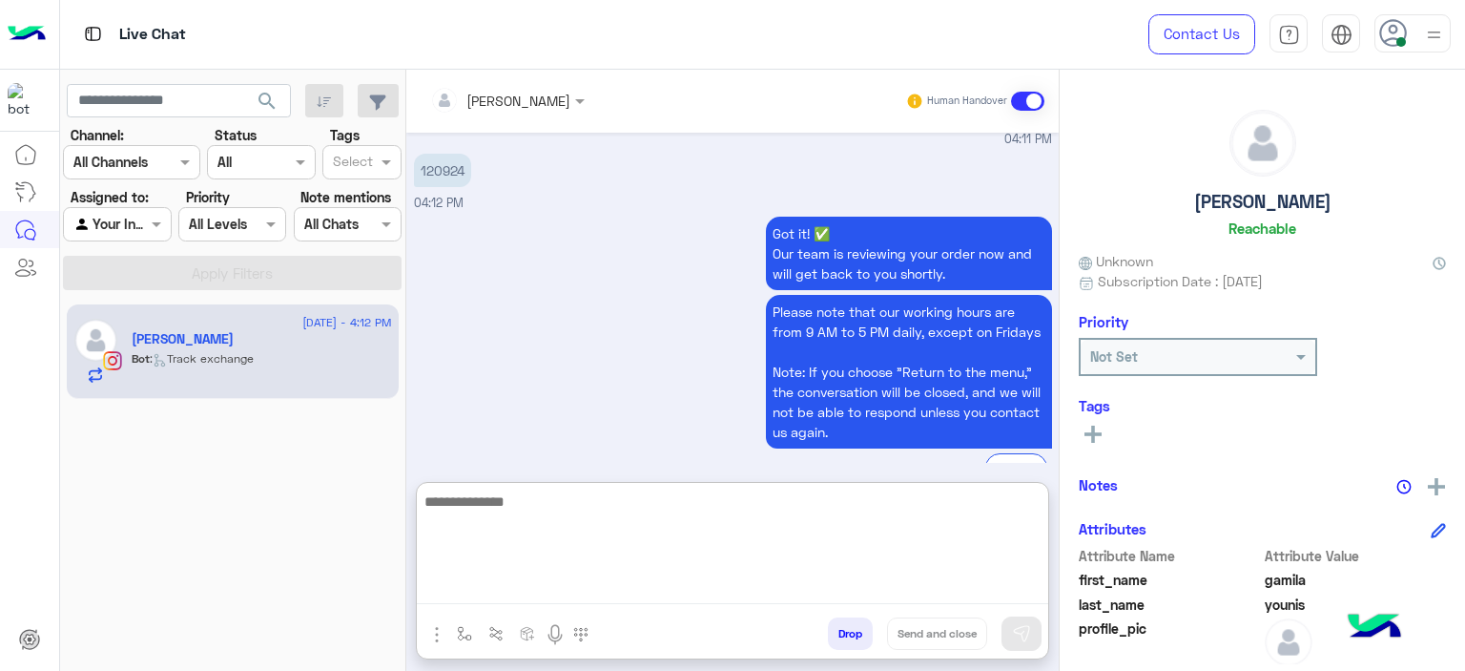
click at [528, 575] on textarea at bounding box center [733, 546] width 632 height 114
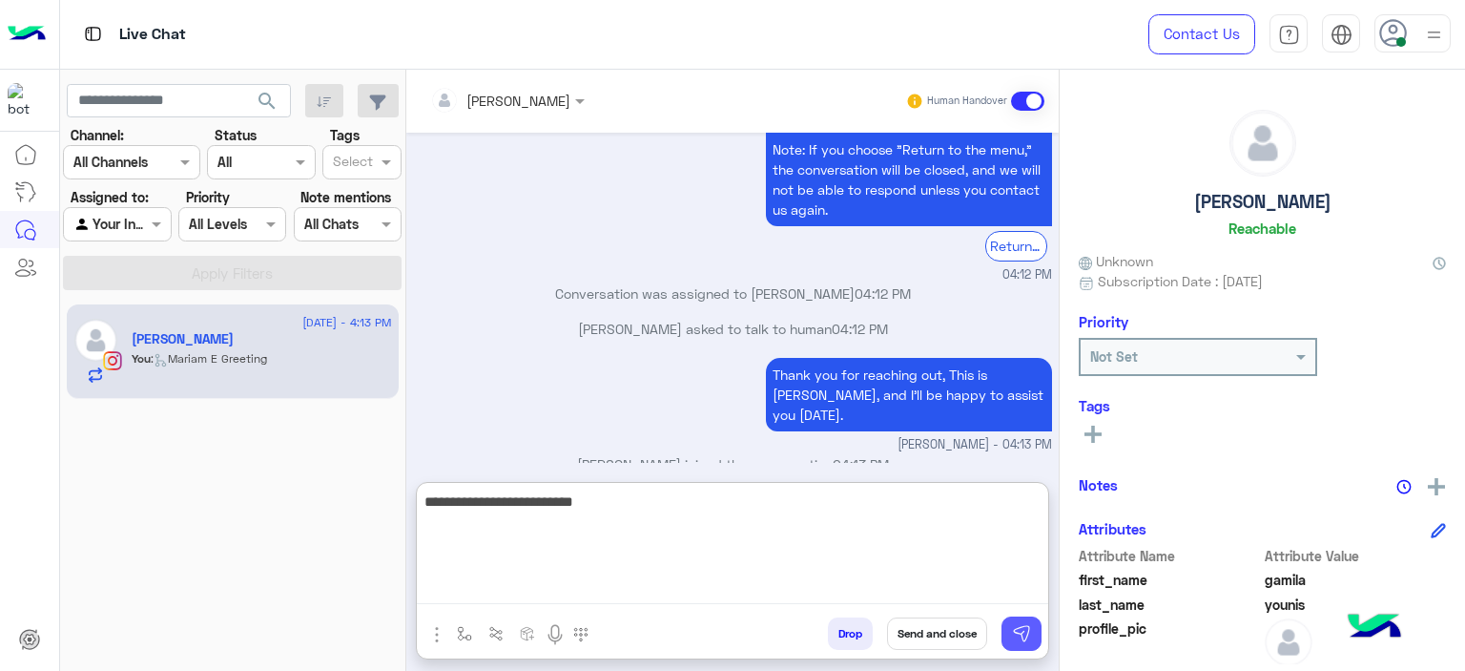
type textarea "**********"
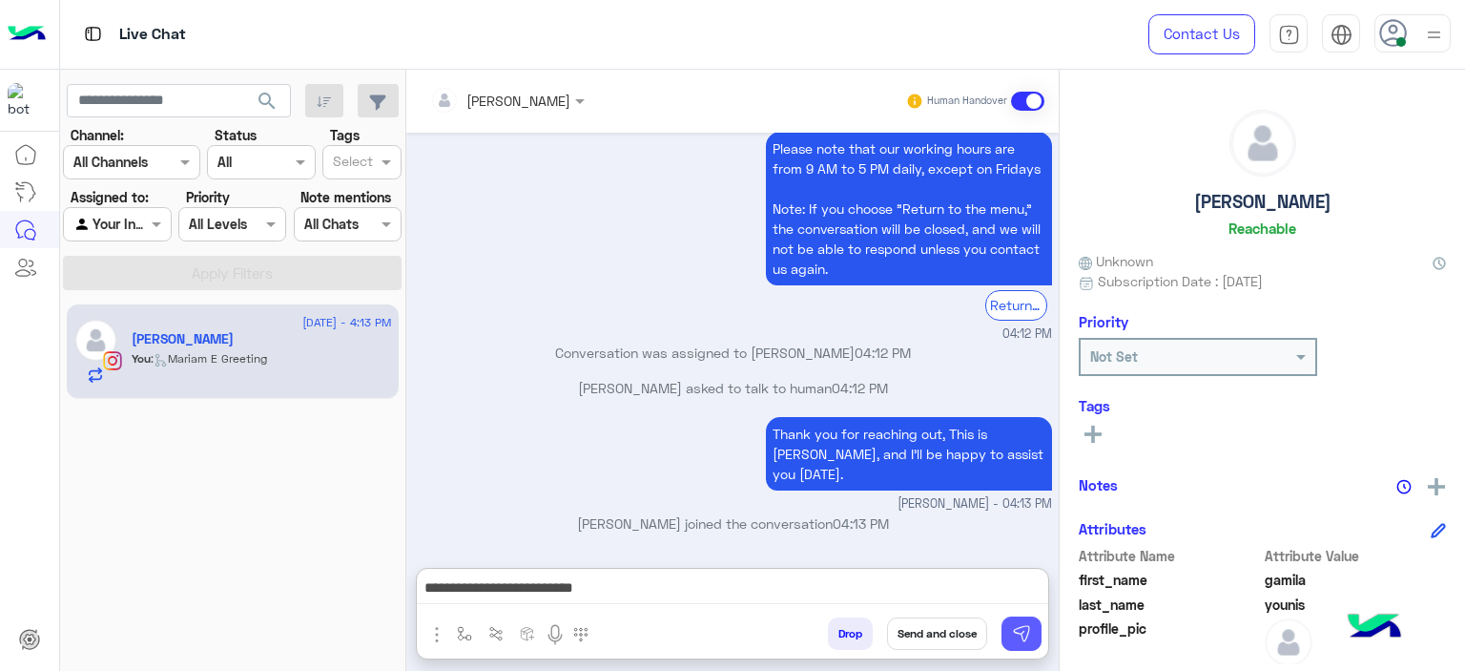
click at [1019, 634] on img at bounding box center [1021, 633] width 19 height 19
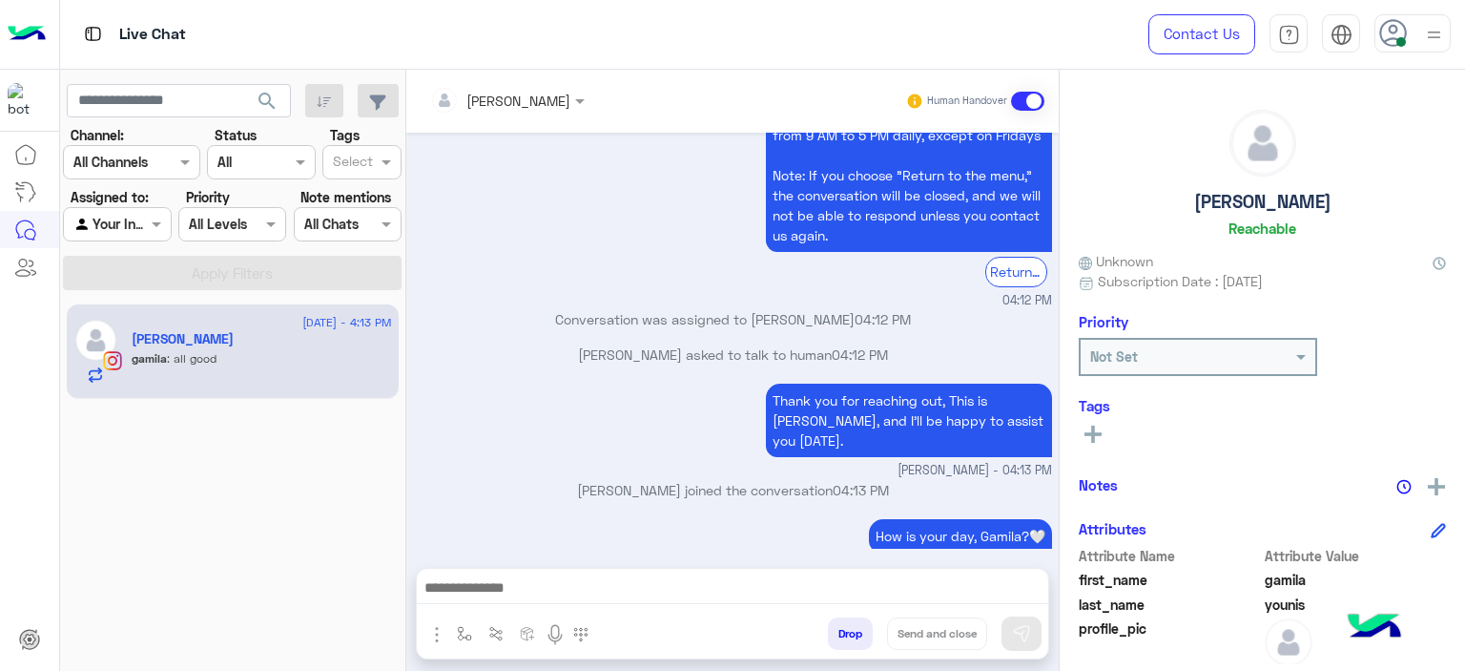
scroll to position [2331, 0]
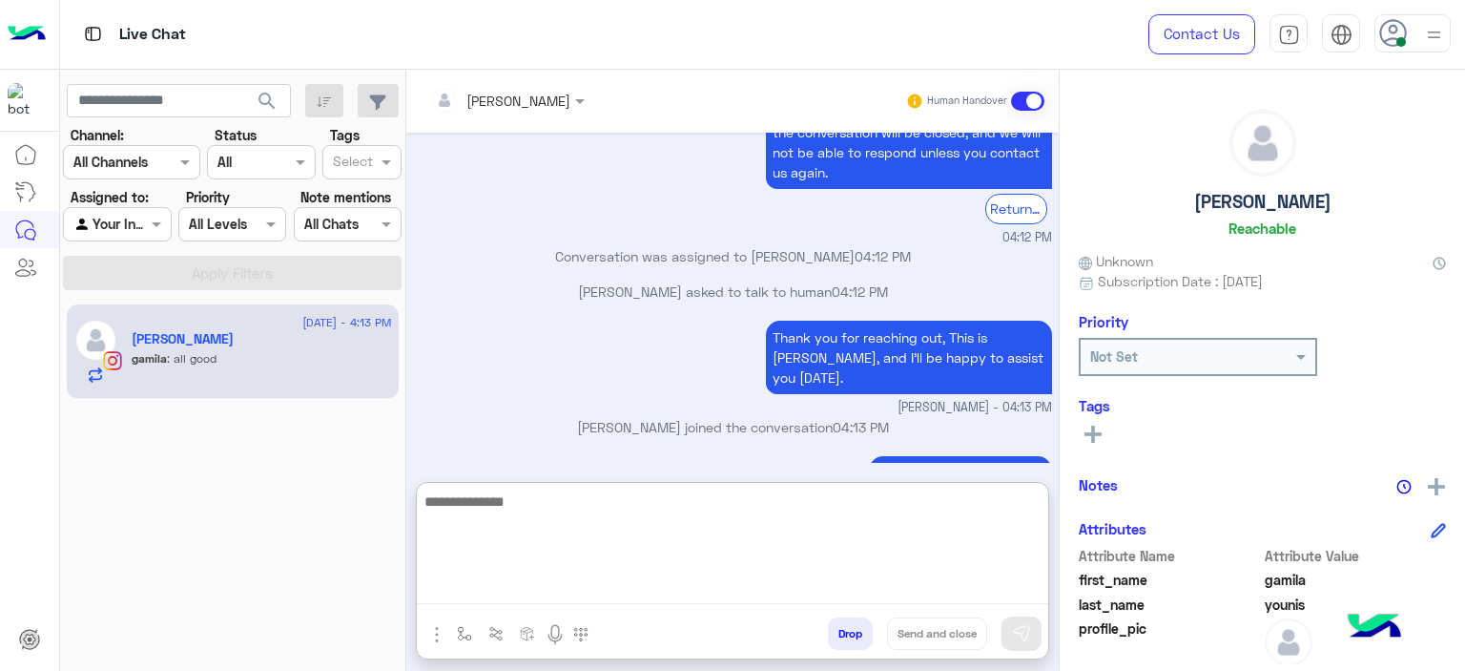
click at [538, 590] on textarea at bounding box center [733, 546] width 632 height 114
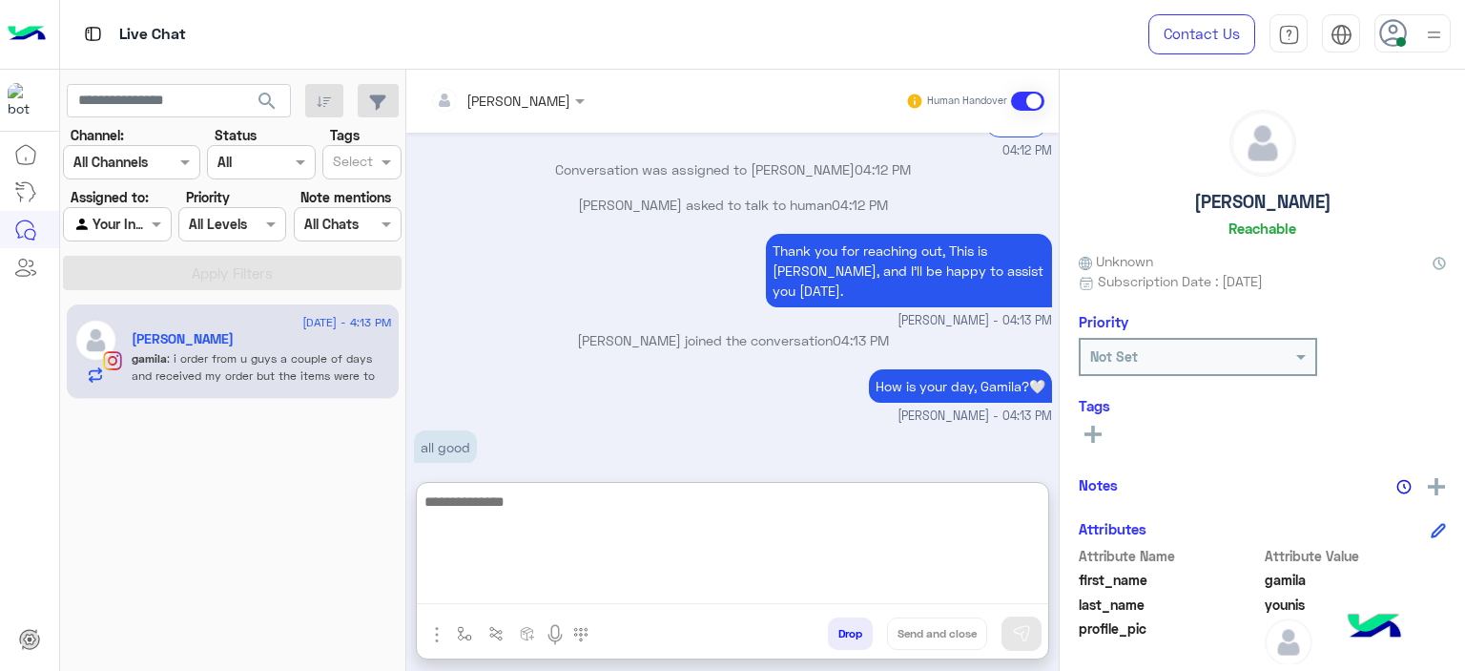
scroll to position [2602, 0]
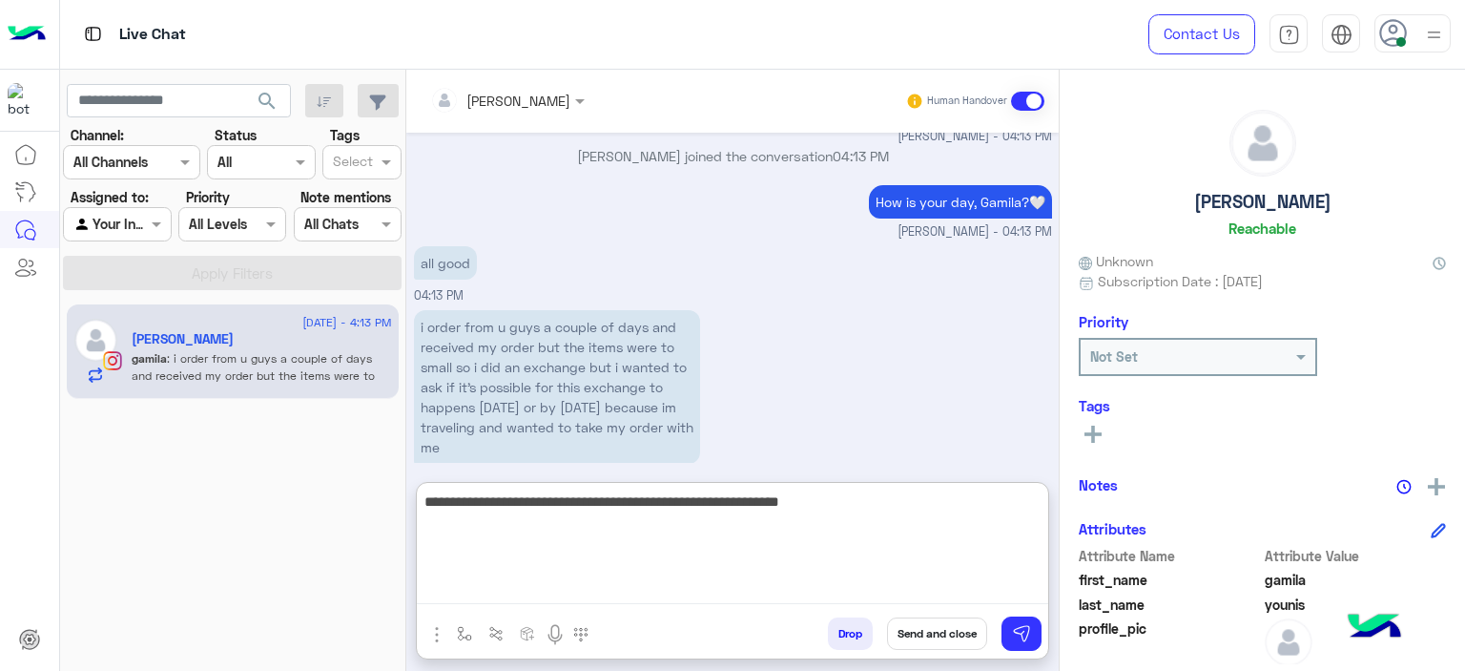
click at [820, 498] on textarea "**********" at bounding box center [733, 546] width 632 height 114
click at [841, 510] on textarea "**********" at bounding box center [733, 546] width 632 height 114
type textarea "**********"
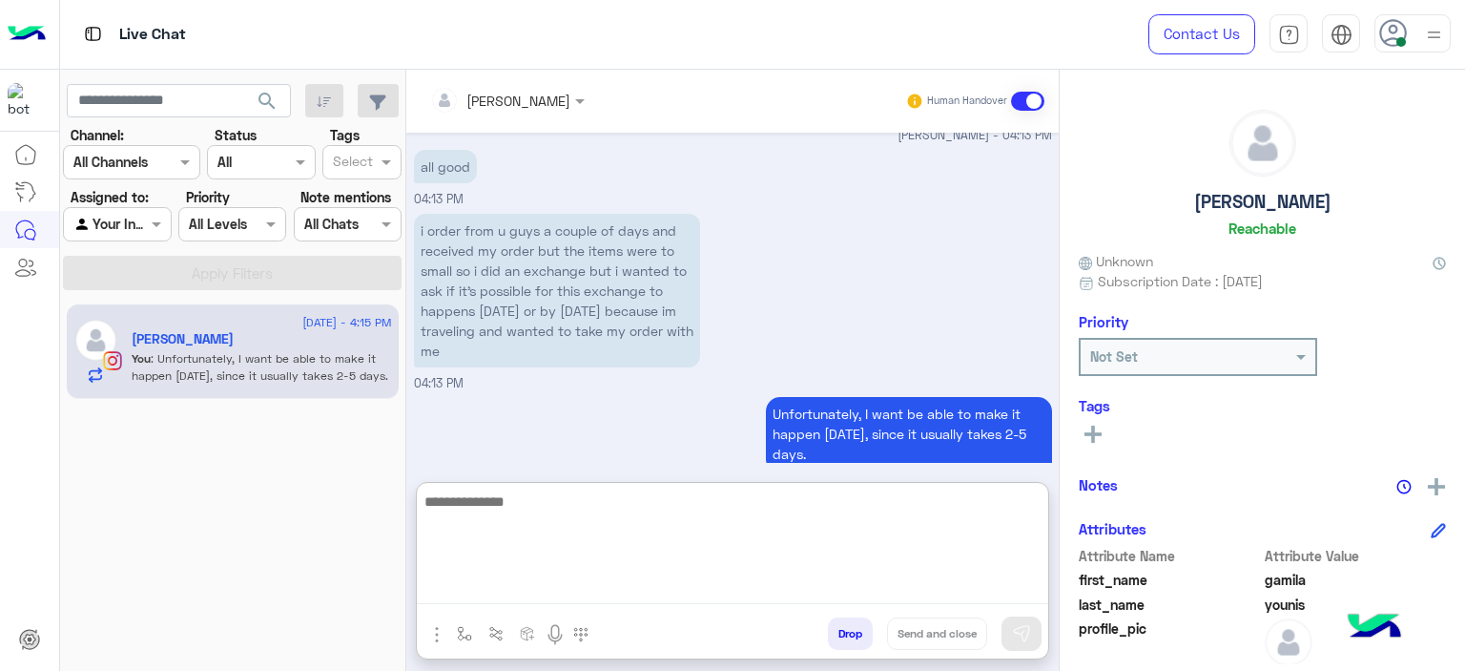
scroll to position [2703, 0]
click at [530, 508] on textarea at bounding box center [733, 546] width 632 height 114
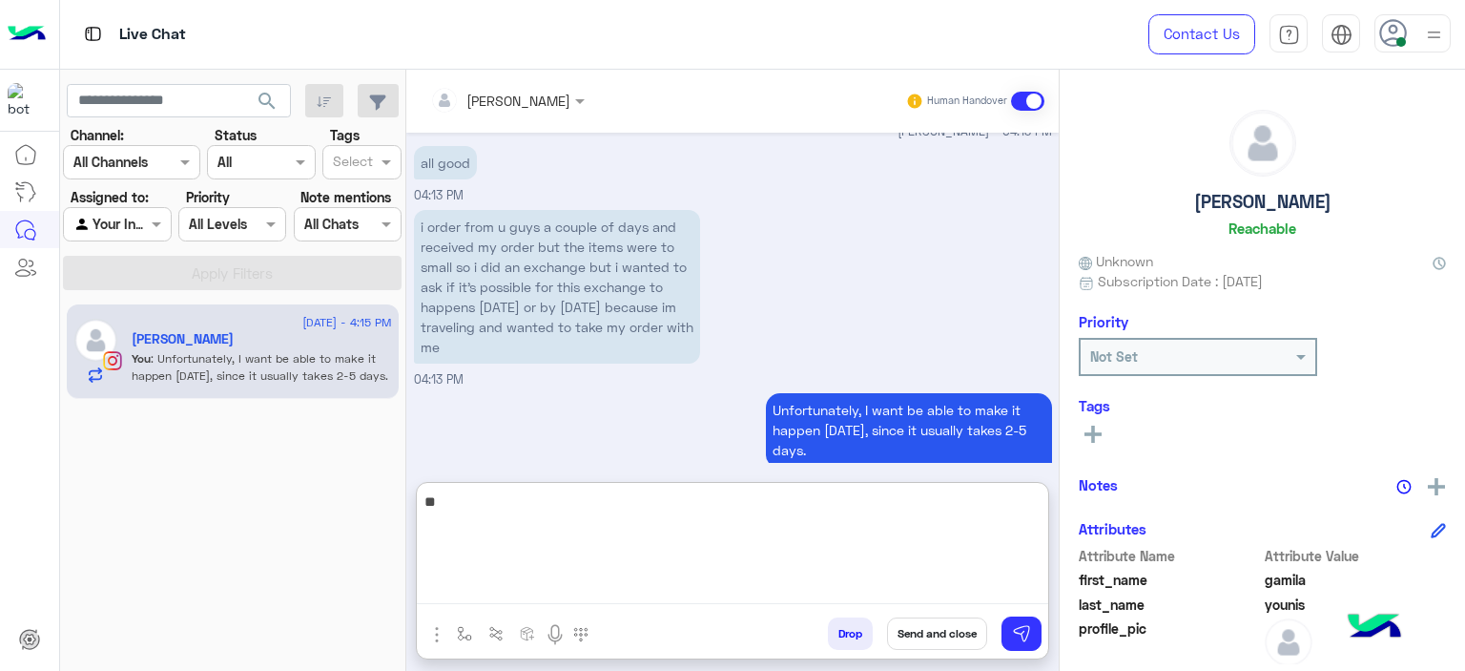
type textarea "*"
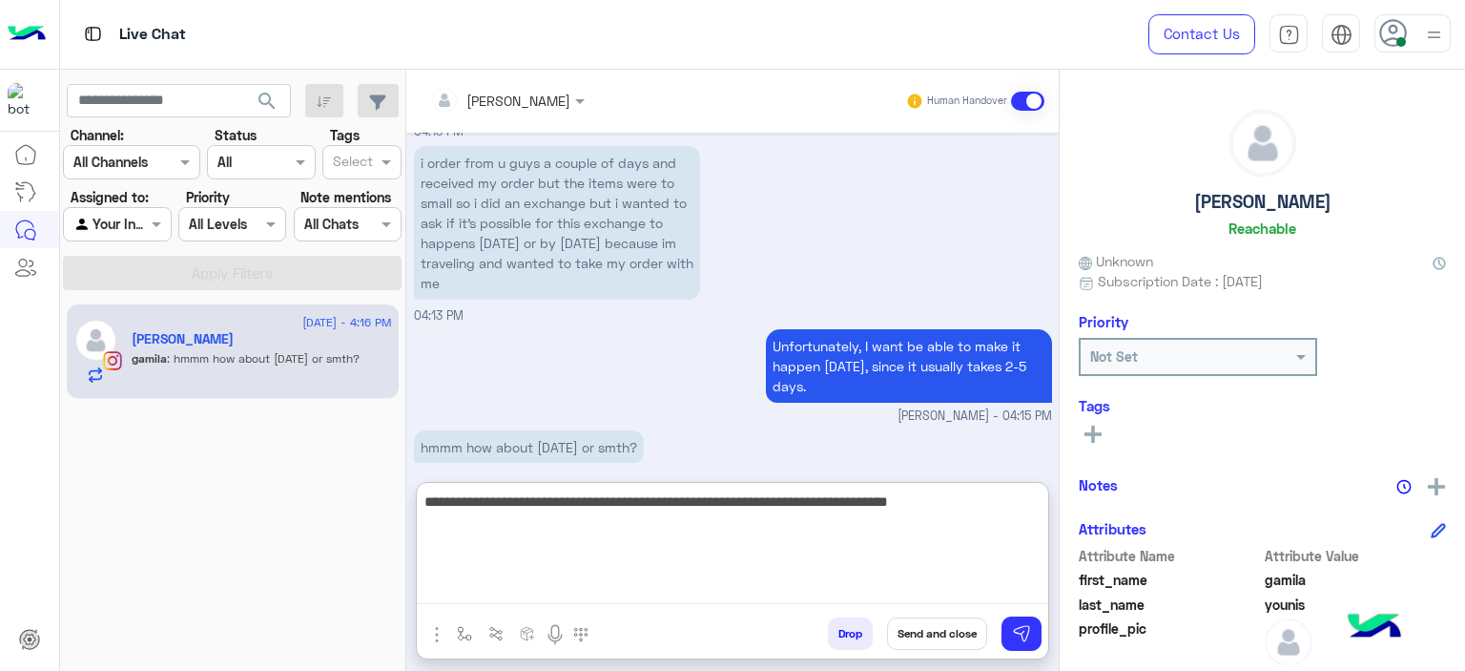
type textarea "**********"
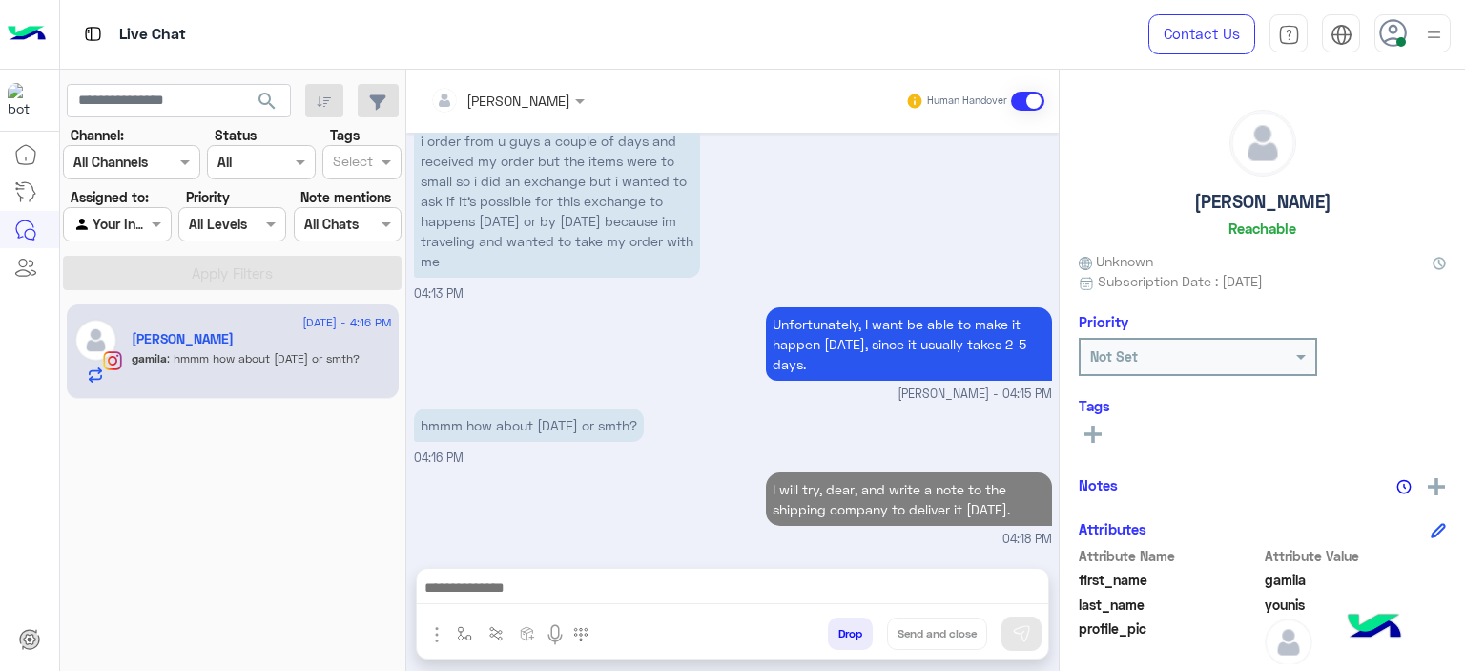
click at [859, 472] on p "I will try, dear, and write a note to the shipping company to deliver it tomorr…" at bounding box center [909, 498] width 286 height 53
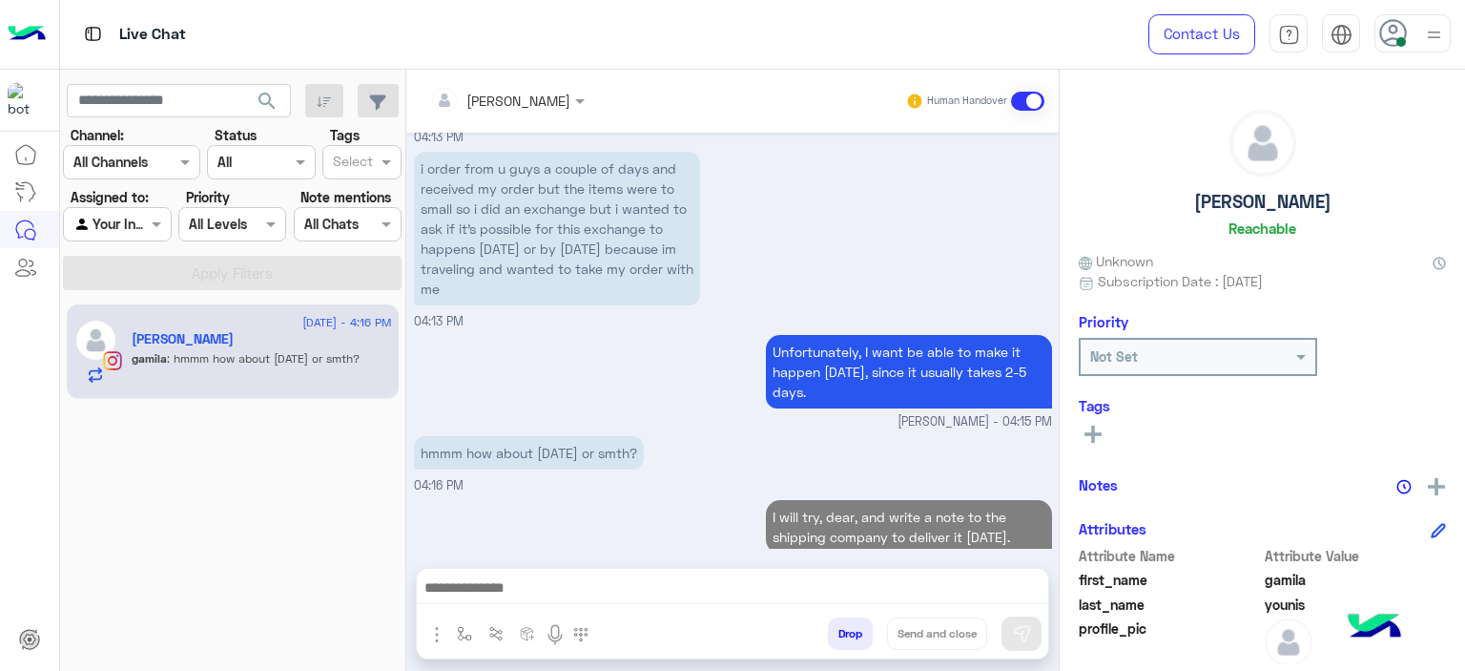
click at [859, 431] on div "hmmm how about tomorrow or smth? 04:16 PM" at bounding box center [733, 463] width 638 height 64
click at [876, 500] on p "I will try, dear, and write a note to the shipping company to deliver it tomorr…" at bounding box center [909, 526] width 286 height 53
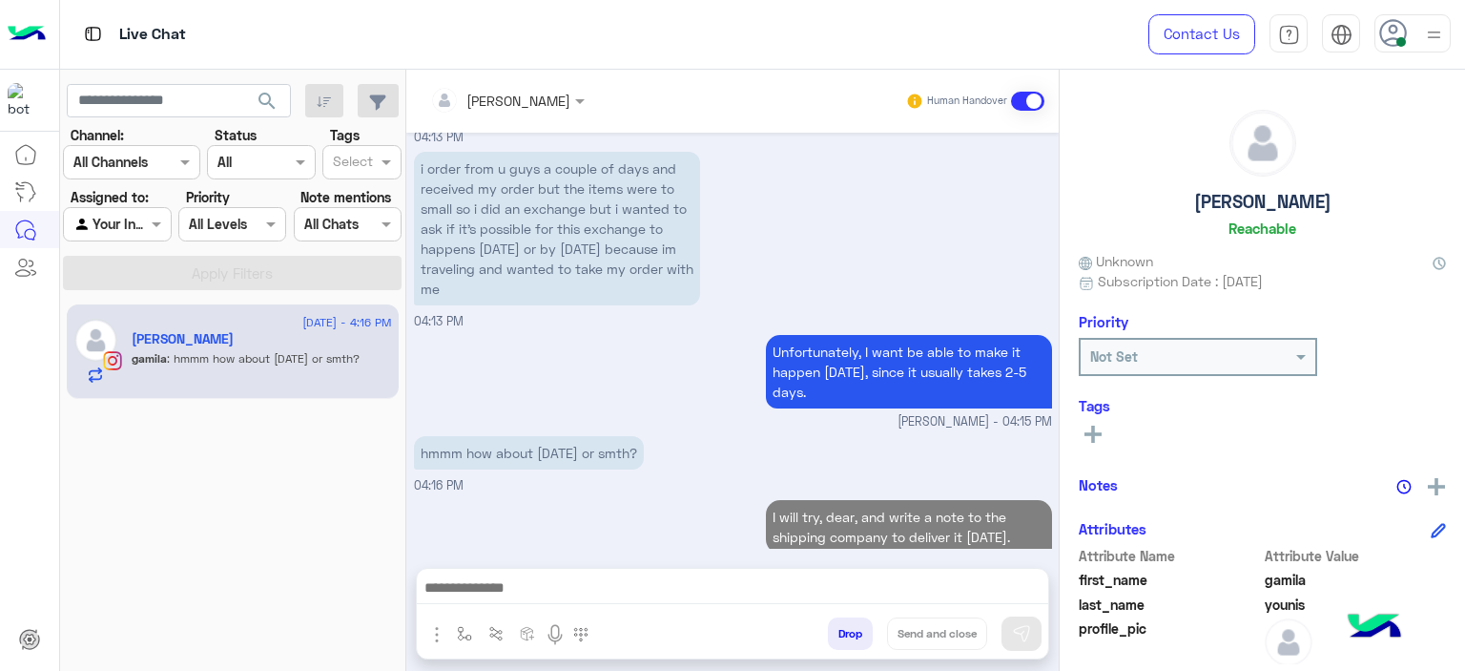
click at [839, 431] on div "hmmm how about tomorrow or smth? 04:16 PM" at bounding box center [733, 463] width 638 height 64
click at [854, 508] on p "I will try, dear, and write a note to the shipping company to deliver it tomorr…" at bounding box center [909, 526] width 286 height 53
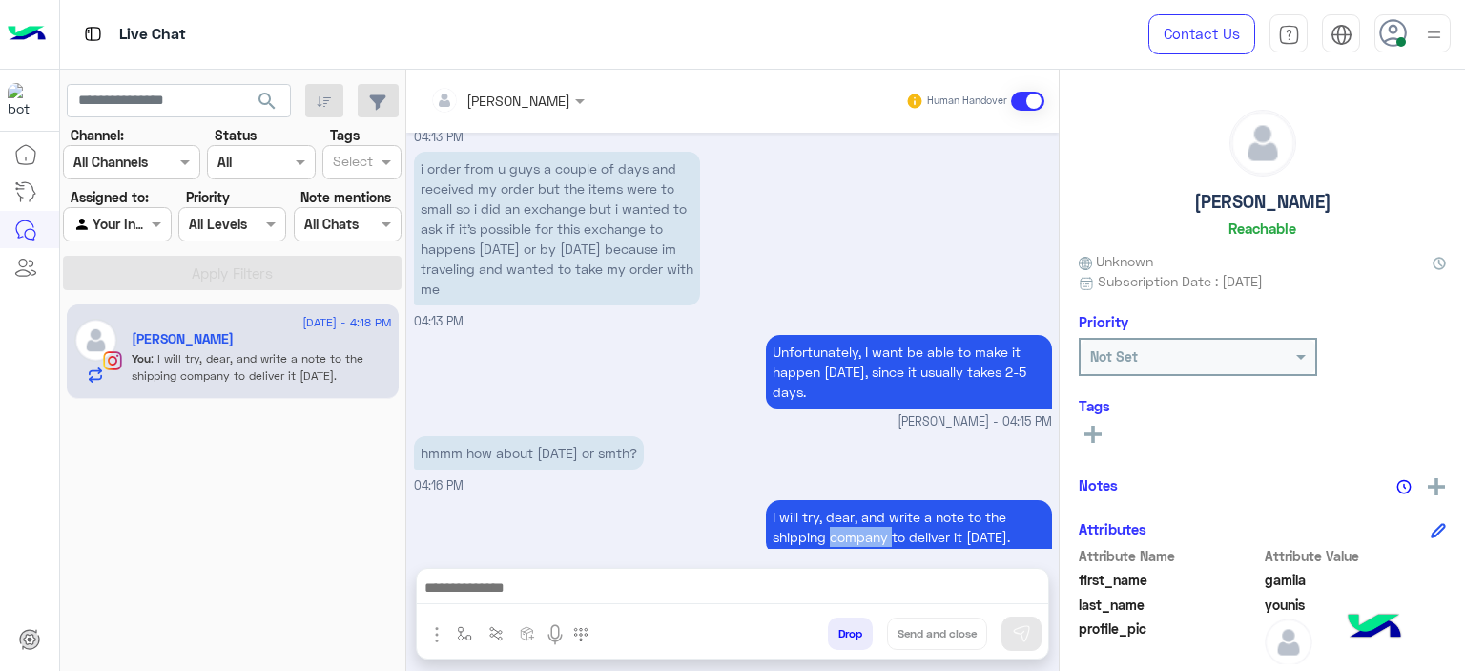
click at [854, 508] on p "I will try, dear, and write a note to the shipping company to deliver it tomorr…" at bounding box center [909, 526] width 286 height 53
click at [775, 431] on div "hmmm how about tomorrow or smth? 04:16 PM" at bounding box center [733, 463] width 638 height 64
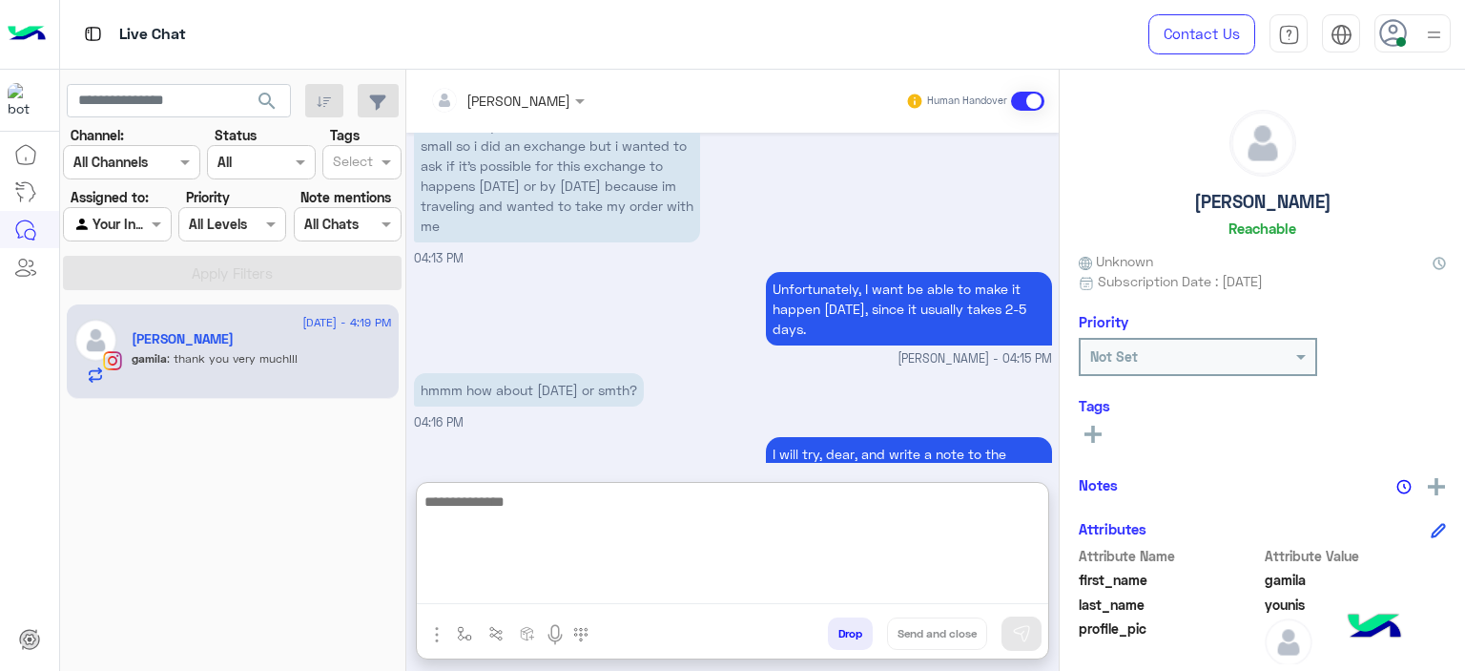
click at [546, 581] on textarea at bounding box center [733, 546] width 632 height 114
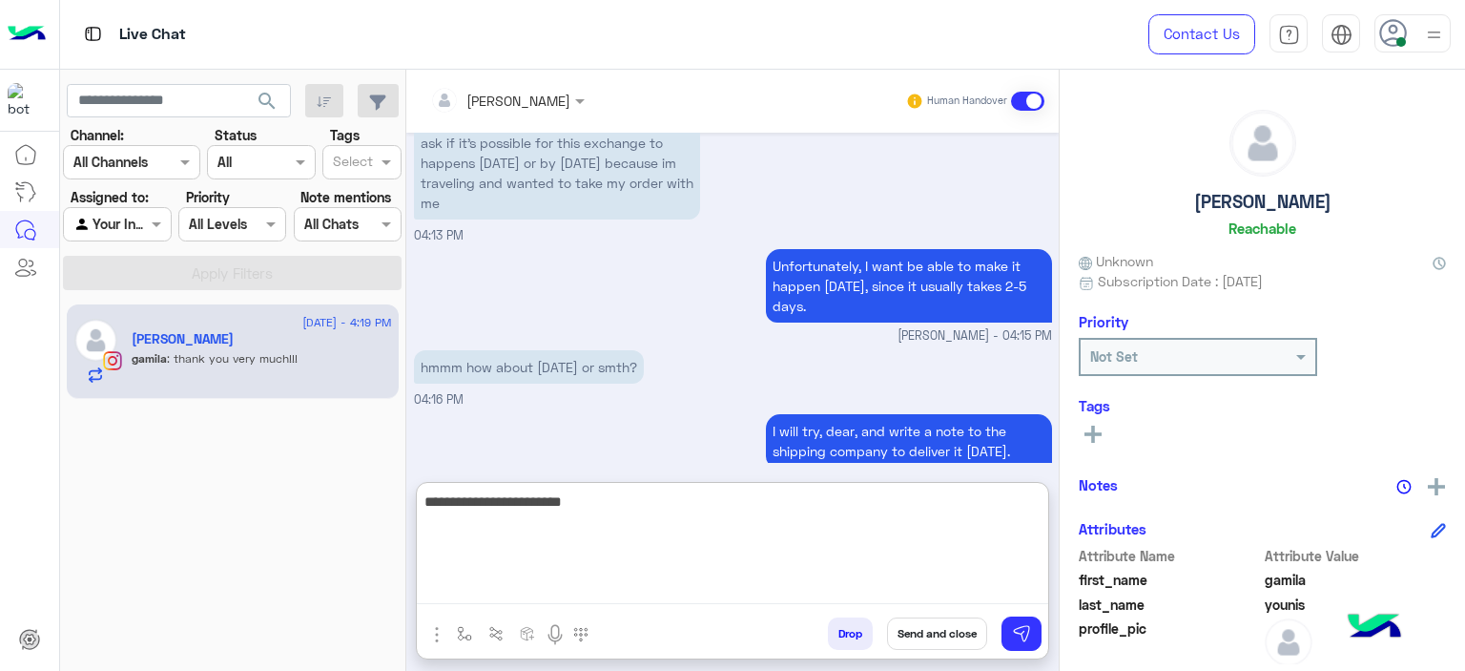
type textarea "**********"
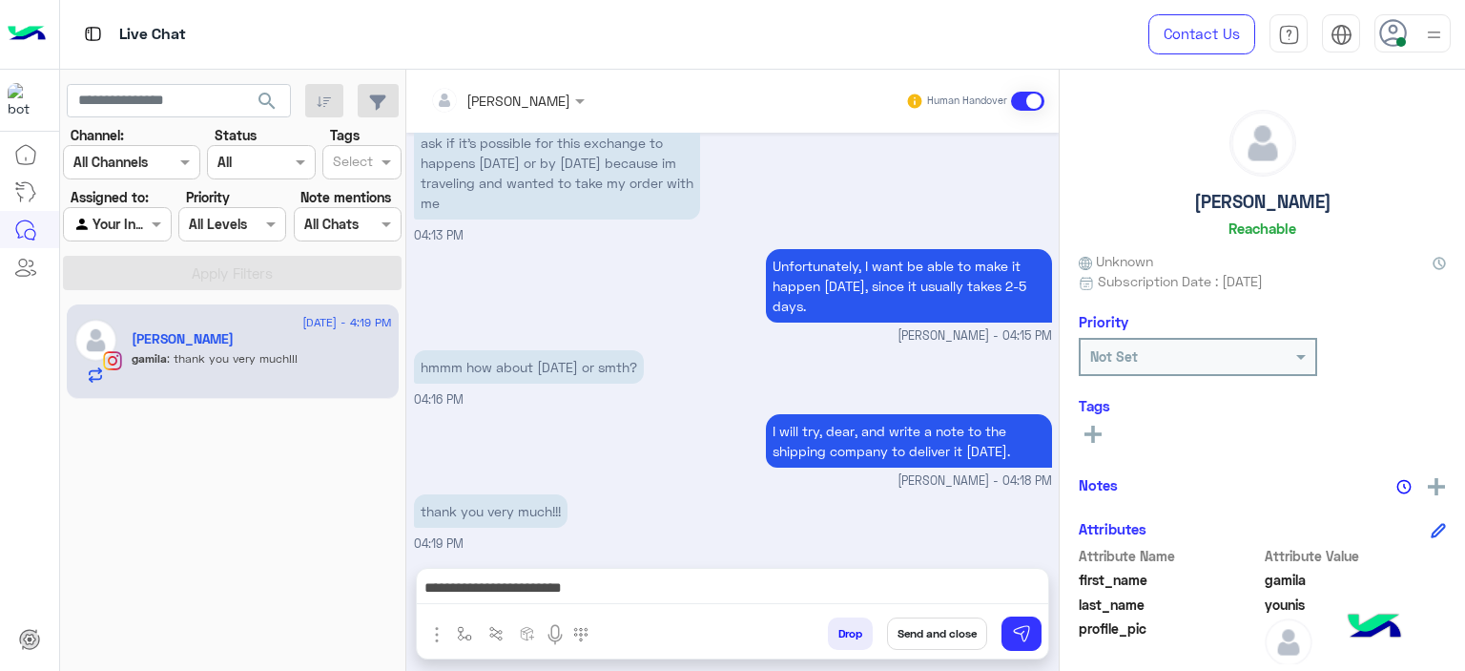
click at [1091, 435] on rect at bounding box center [1093, 433] width 4 height 17
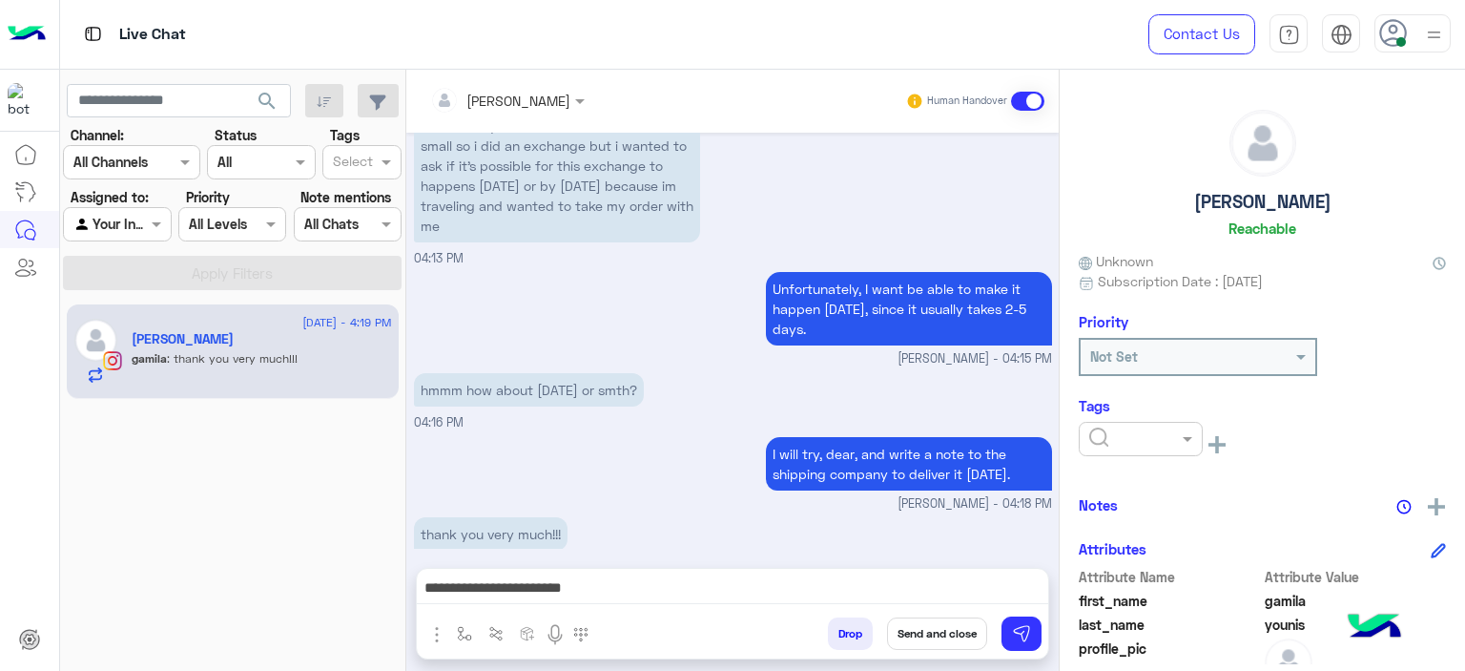
click at [1126, 434] on input "text" at bounding box center [1118, 439] width 58 height 20
click at [1137, 532] on div "M FOLLOW UP" at bounding box center [1141, 520] width 124 height 35
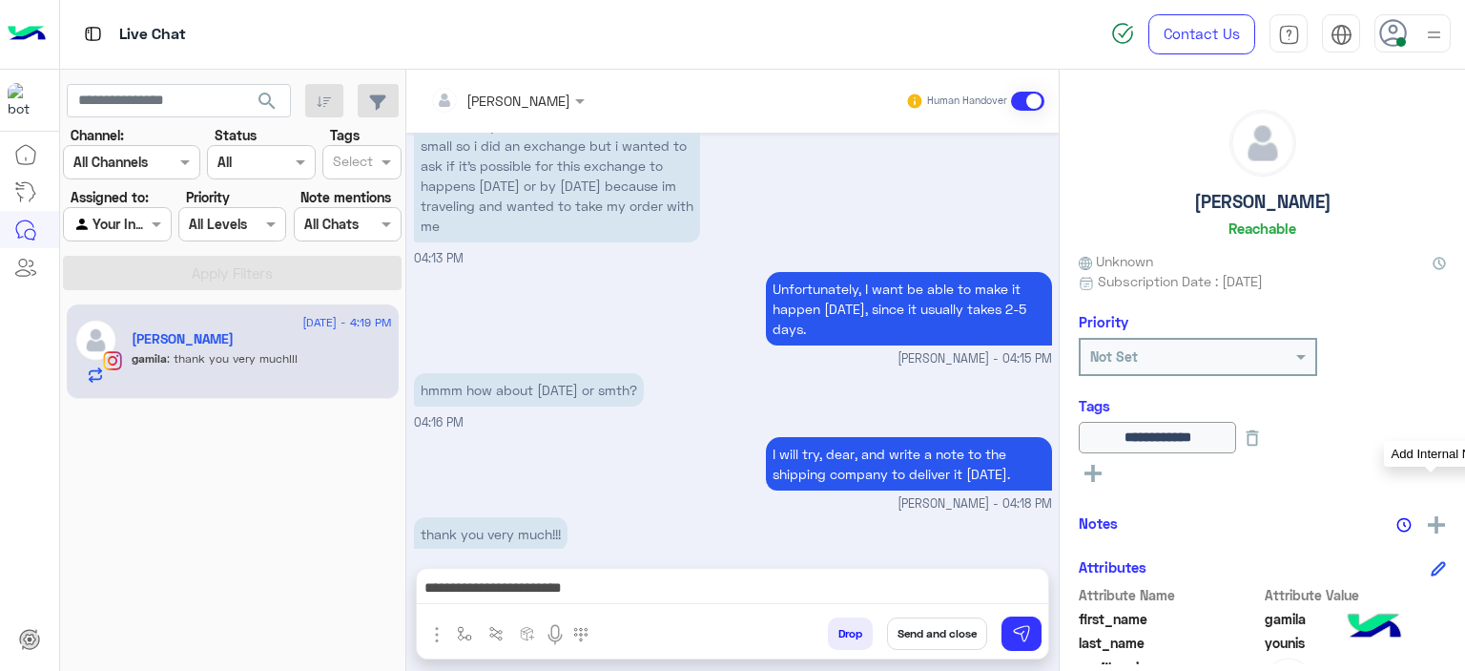
click at [1436, 521] on img at bounding box center [1436, 524] width 17 height 17
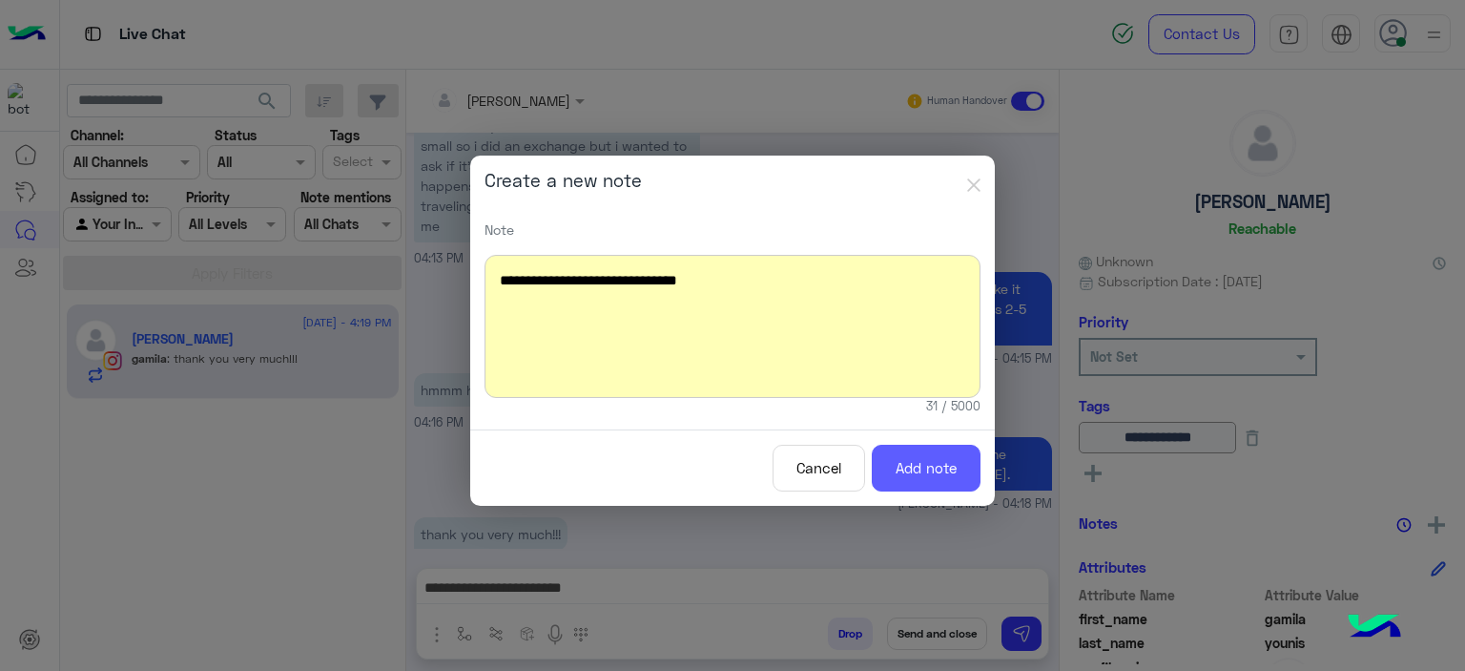
click at [897, 484] on button "Add note" at bounding box center [926, 468] width 109 height 47
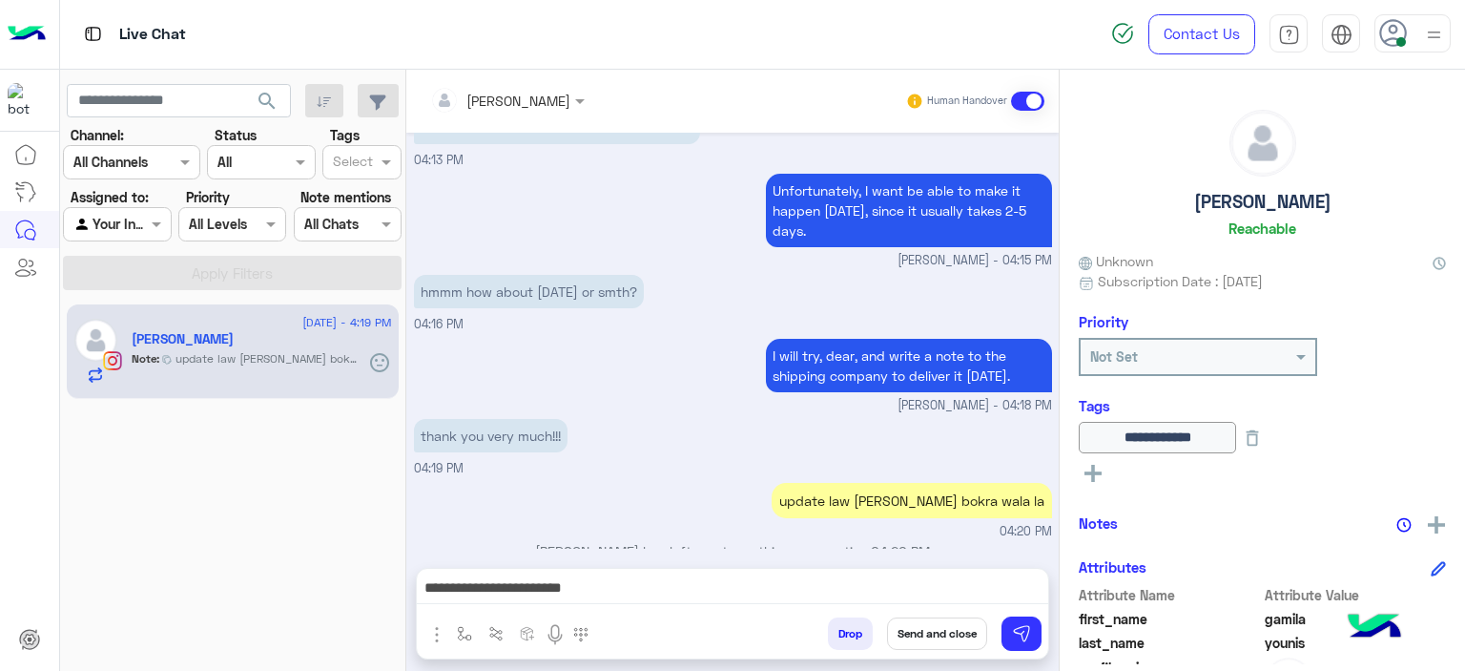
click at [946, 633] on button "Send and close" at bounding box center [937, 633] width 100 height 32
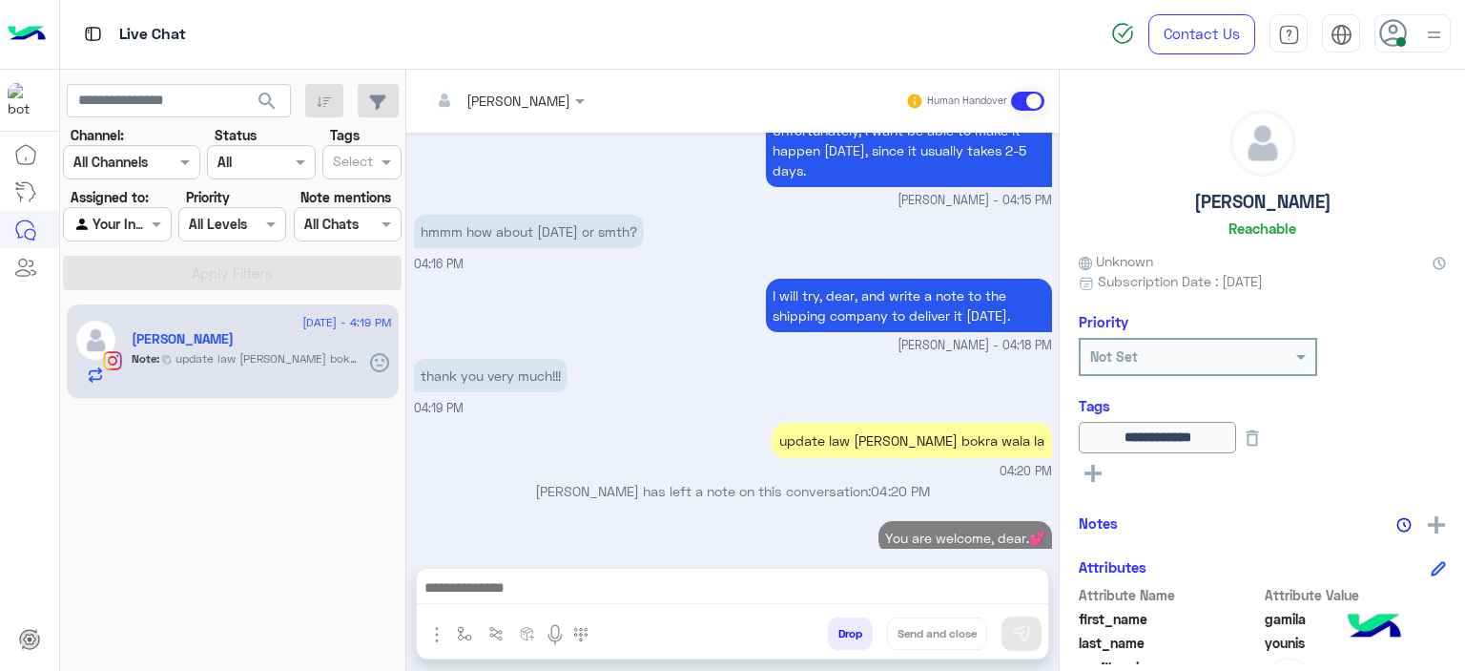
scroll to position [3017, 0]
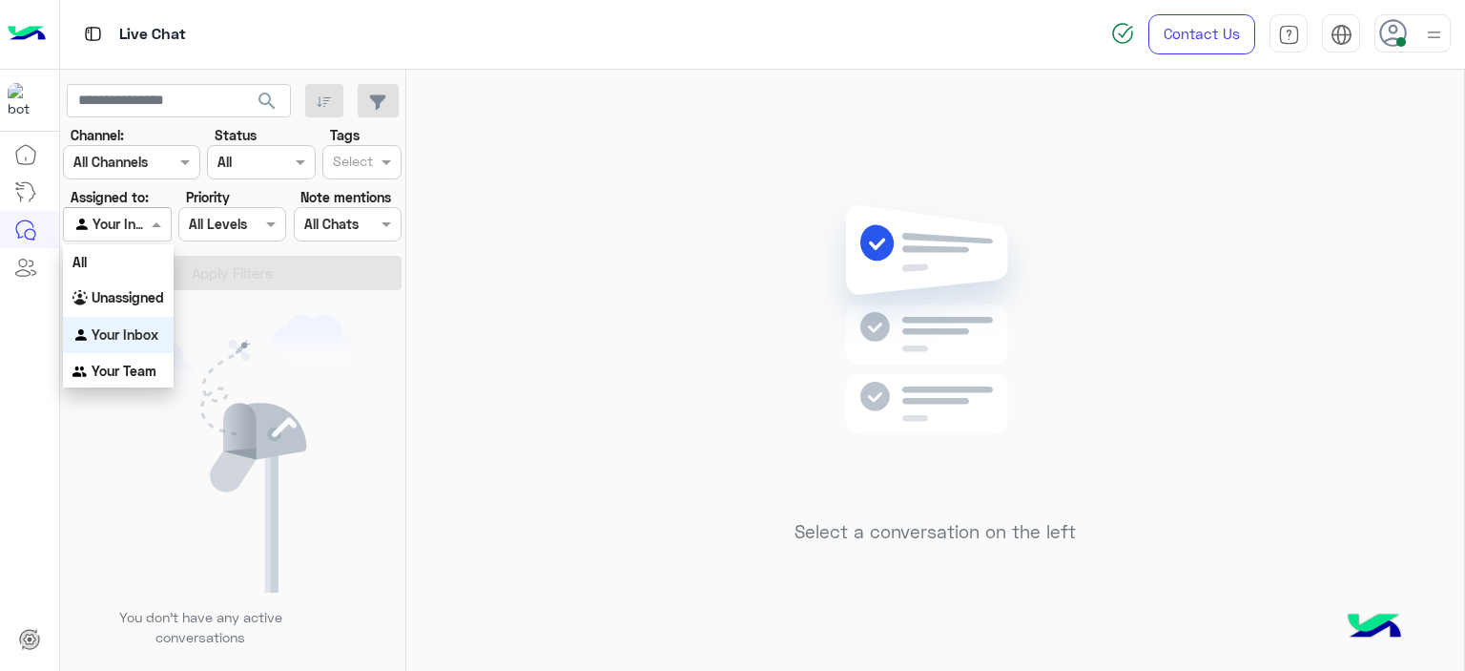
click at [162, 217] on span at bounding box center [159, 224] width 24 height 20
click at [155, 302] on b "Unassigned" at bounding box center [128, 297] width 73 height 16
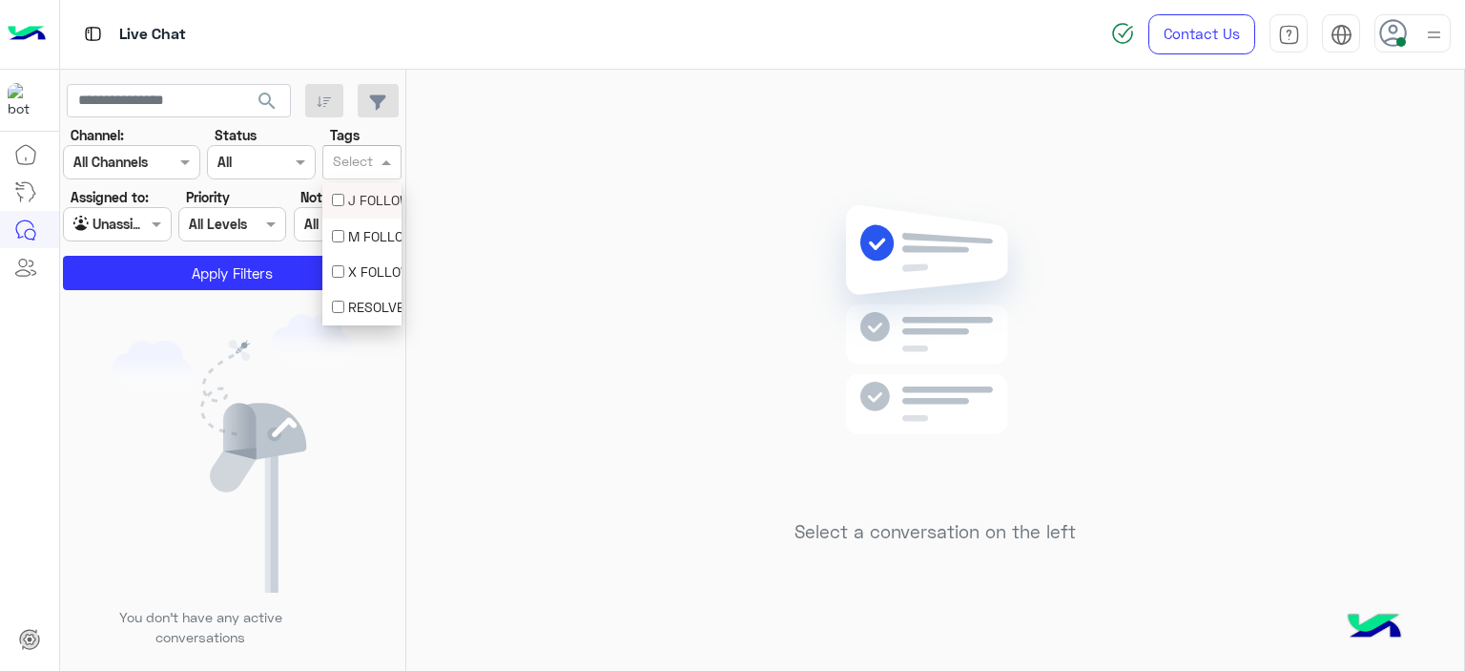
click at [351, 162] on input "text" at bounding box center [353, 164] width 40 height 20
click at [370, 222] on div "M FOLLOW UP" at bounding box center [361, 235] width 79 height 35
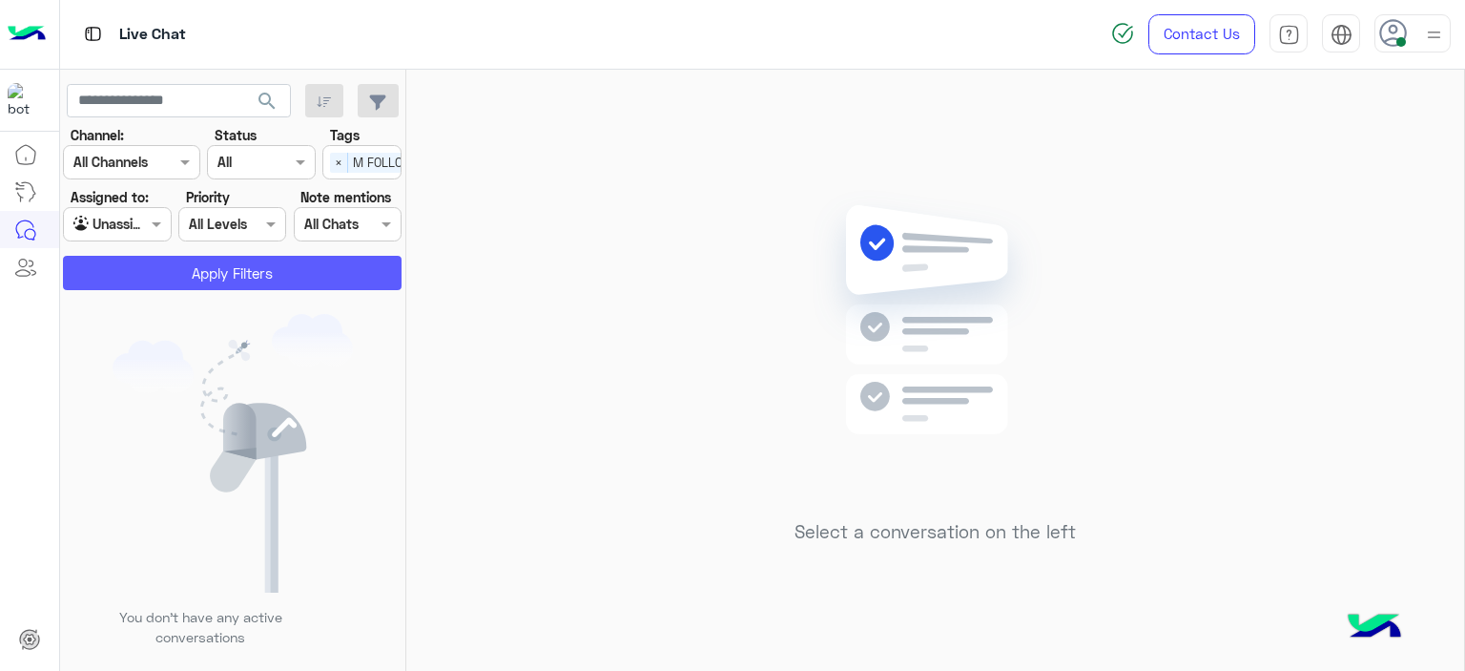
click at [339, 276] on button "Apply Filters" at bounding box center [232, 273] width 339 height 34
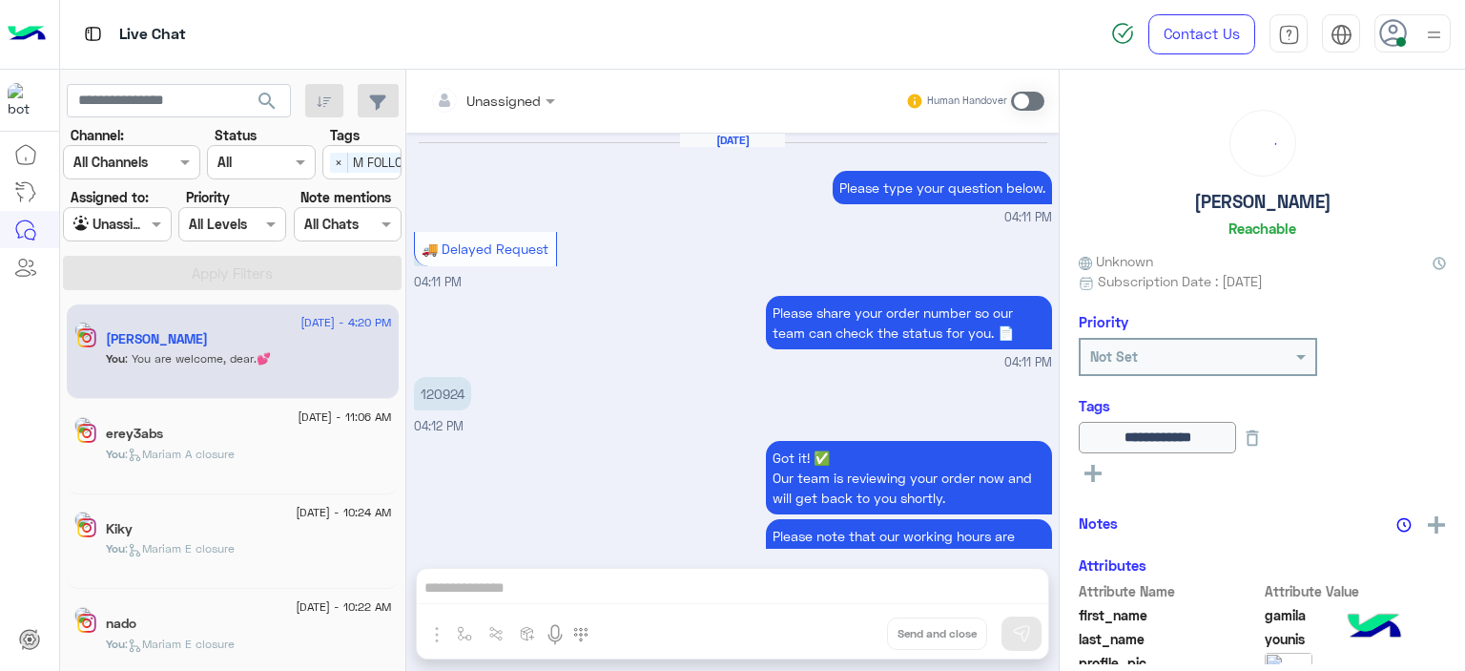
scroll to position [1193, 0]
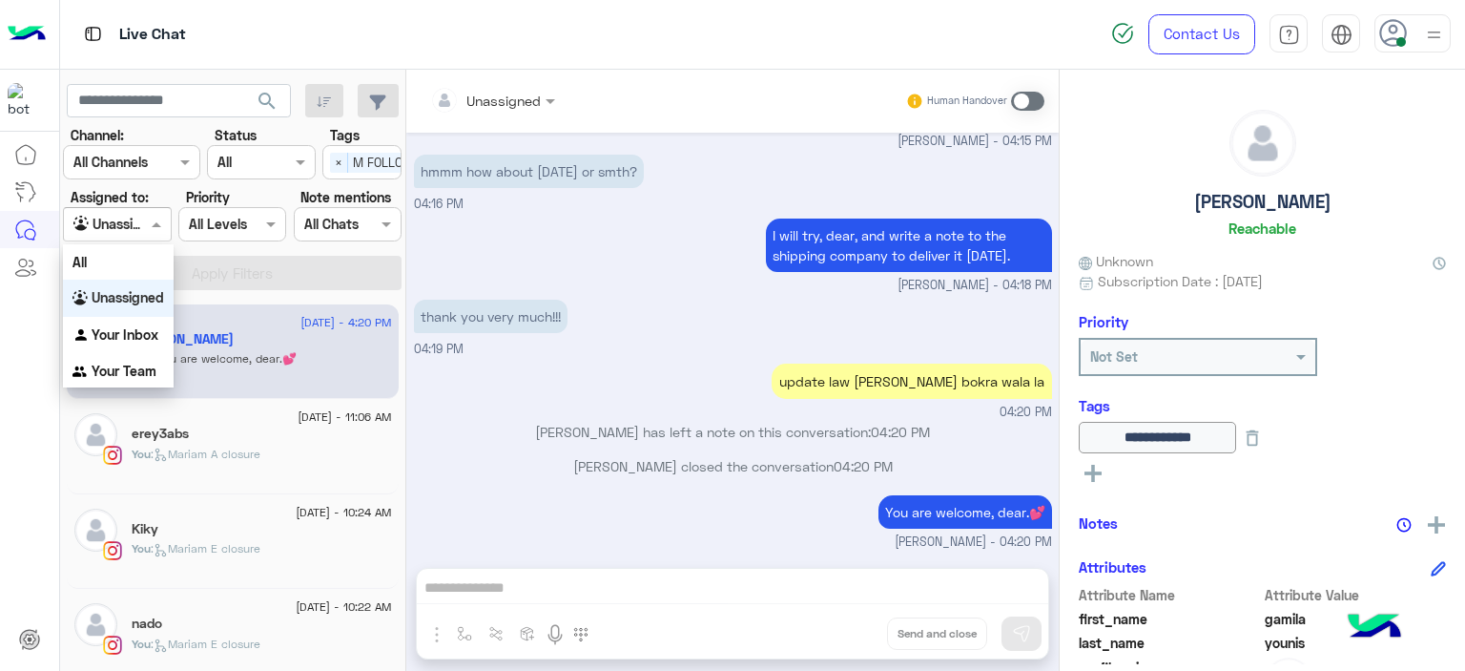
click at [153, 215] on span at bounding box center [159, 224] width 24 height 20
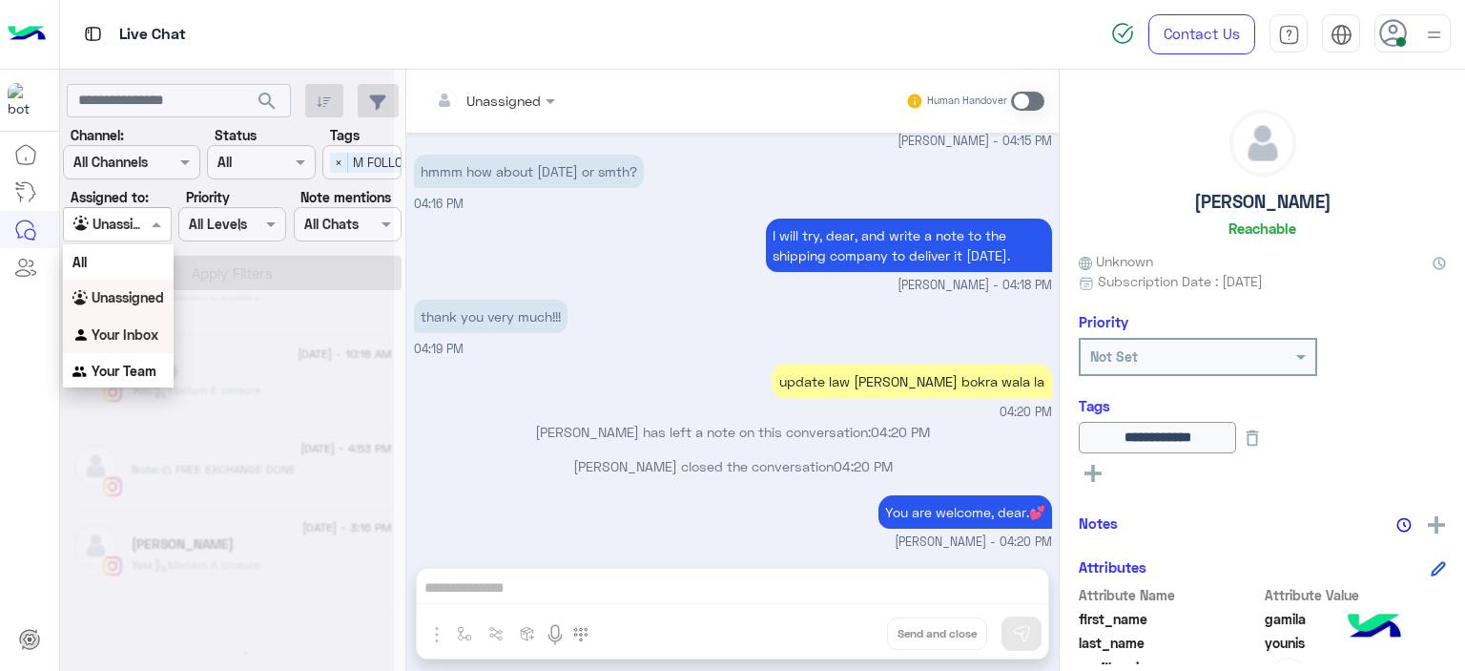
scroll to position [375, 0]
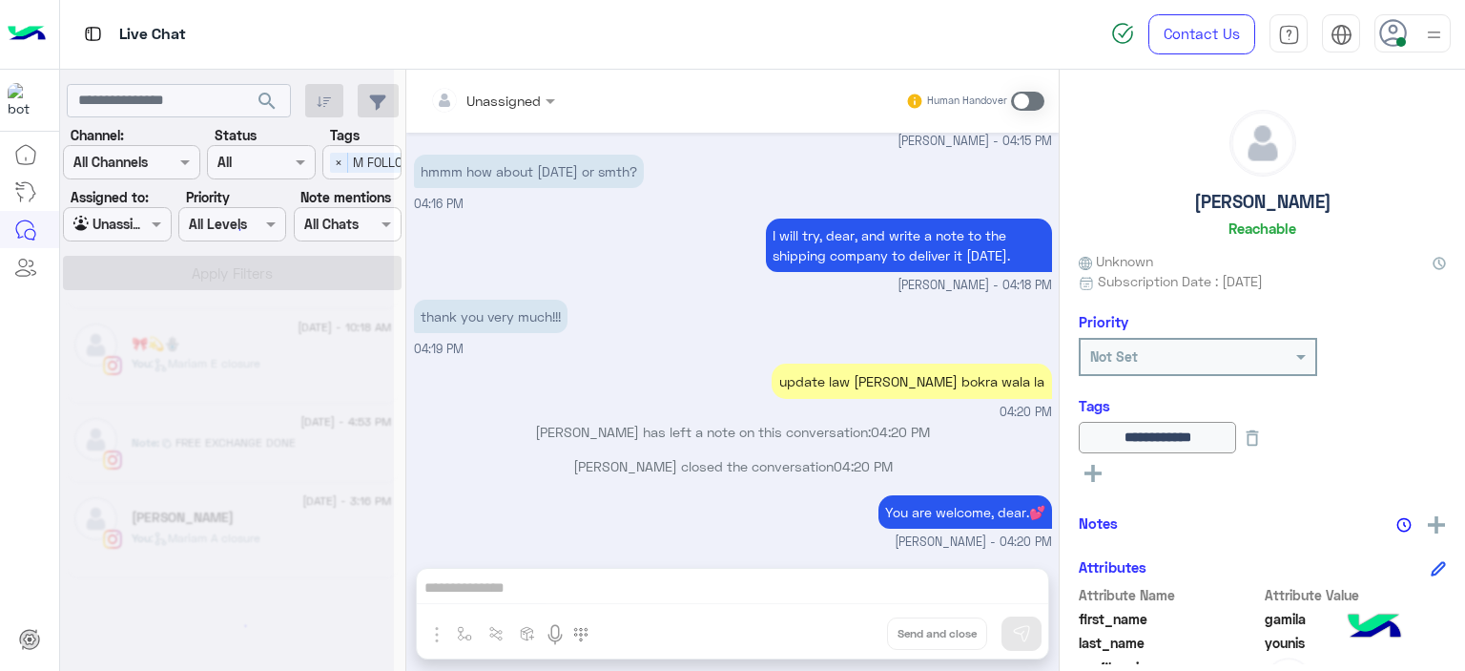
click at [483, 448] on div "Mariam Ahmed has left a note on this conversation: 04:20 PM" at bounding box center [733, 439] width 638 height 34
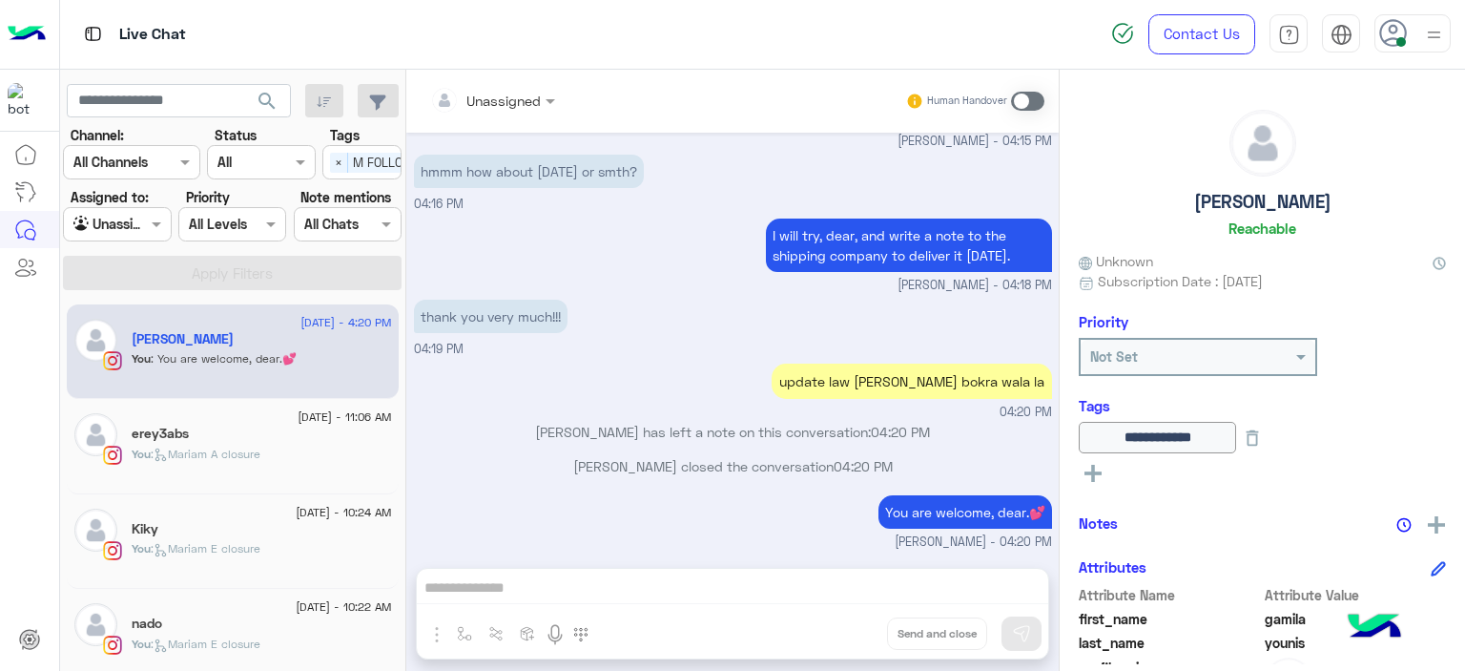
scroll to position [0, 0]
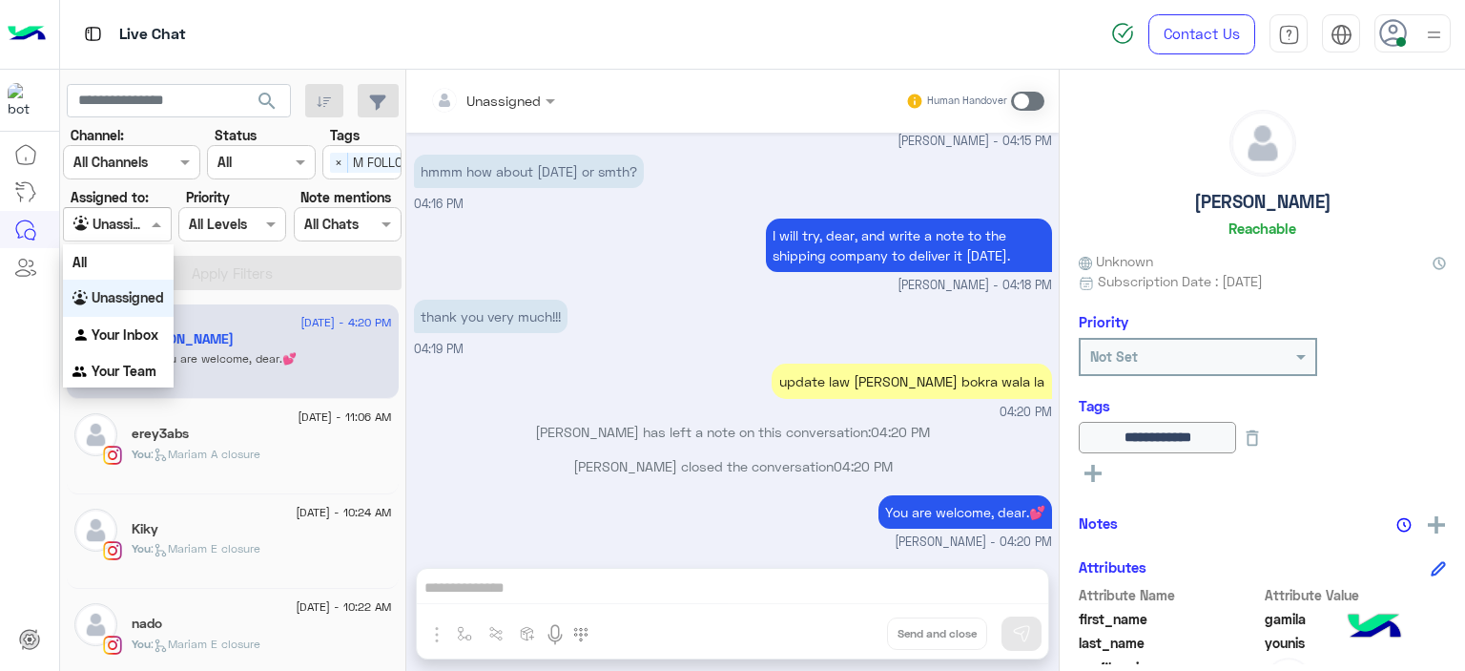
click at [155, 216] on span at bounding box center [159, 224] width 24 height 20
click at [154, 331] on b "Your Inbox" at bounding box center [125, 334] width 67 height 16
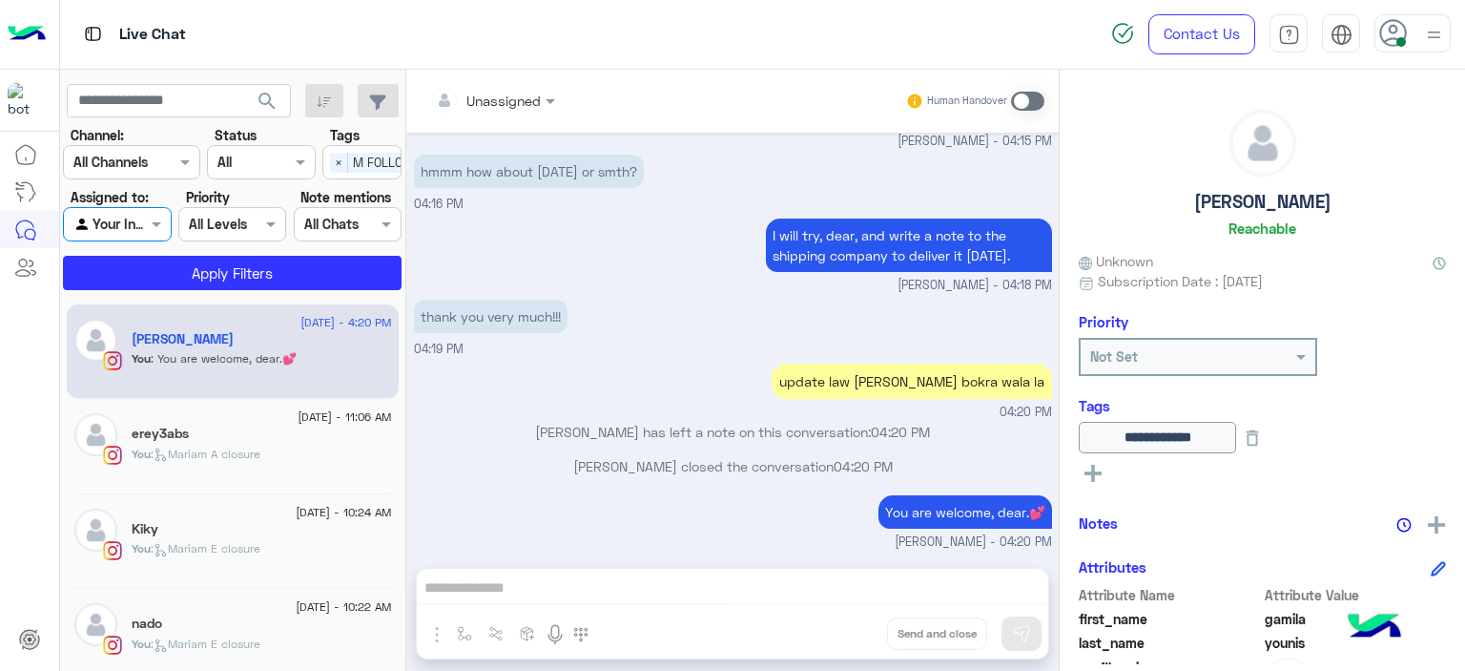
scroll to position [0, 61]
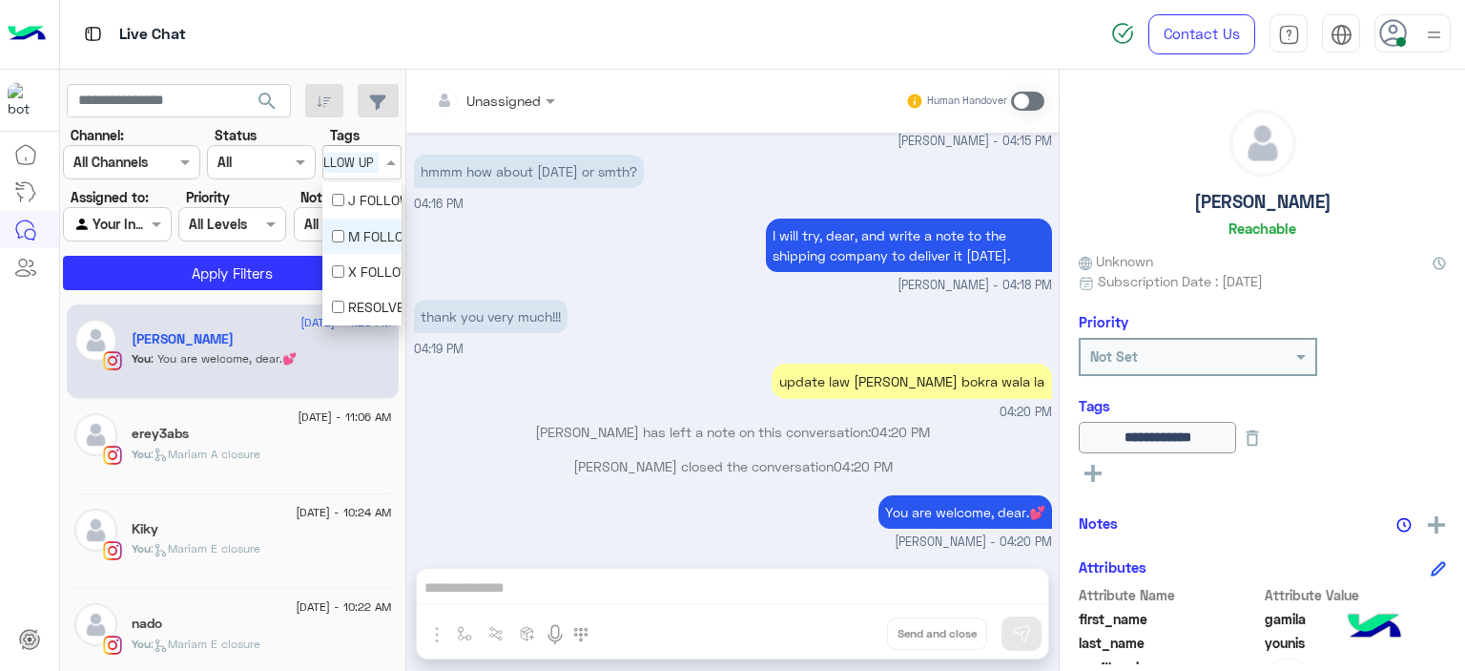
click at [347, 155] on span "M FOLLOW UP" at bounding box center [334, 163] width 89 height 20
click at [345, 234] on div "M FOLLOW UP" at bounding box center [362, 236] width 60 height 20
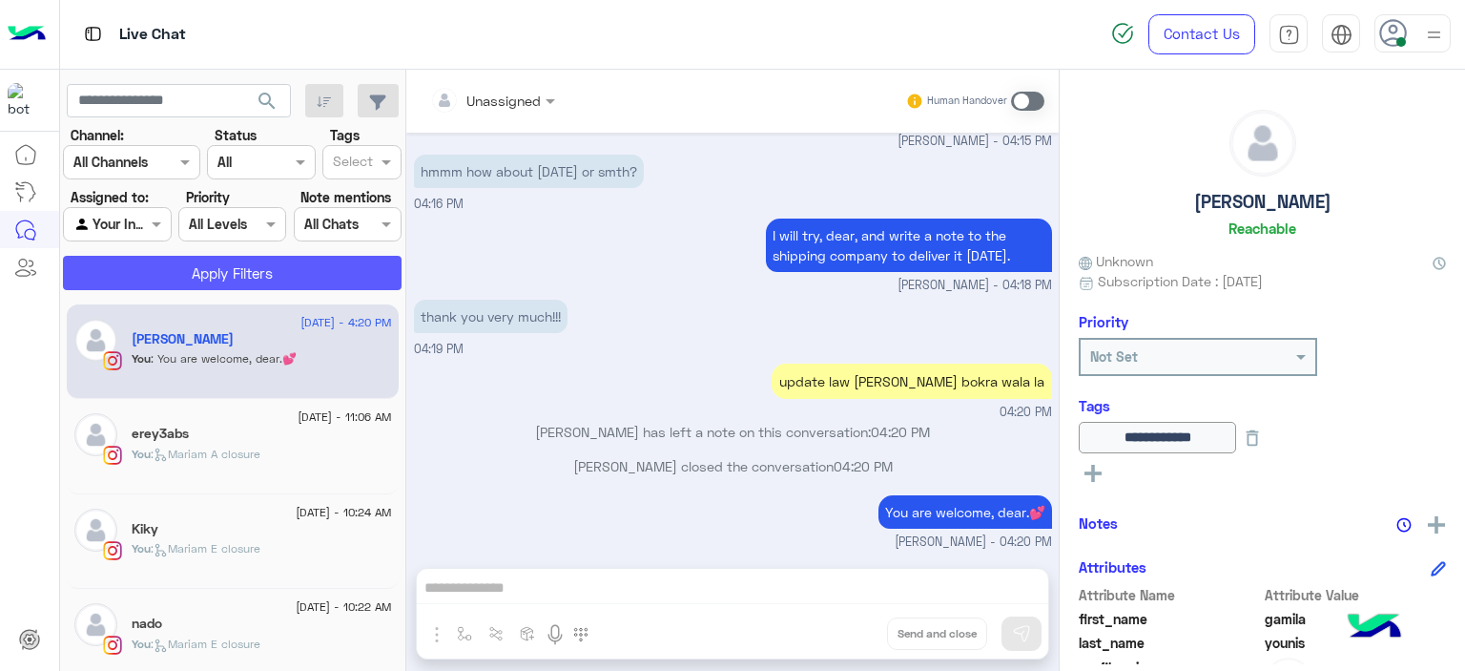
click at [266, 274] on button "Apply Filters" at bounding box center [232, 273] width 339 height 34
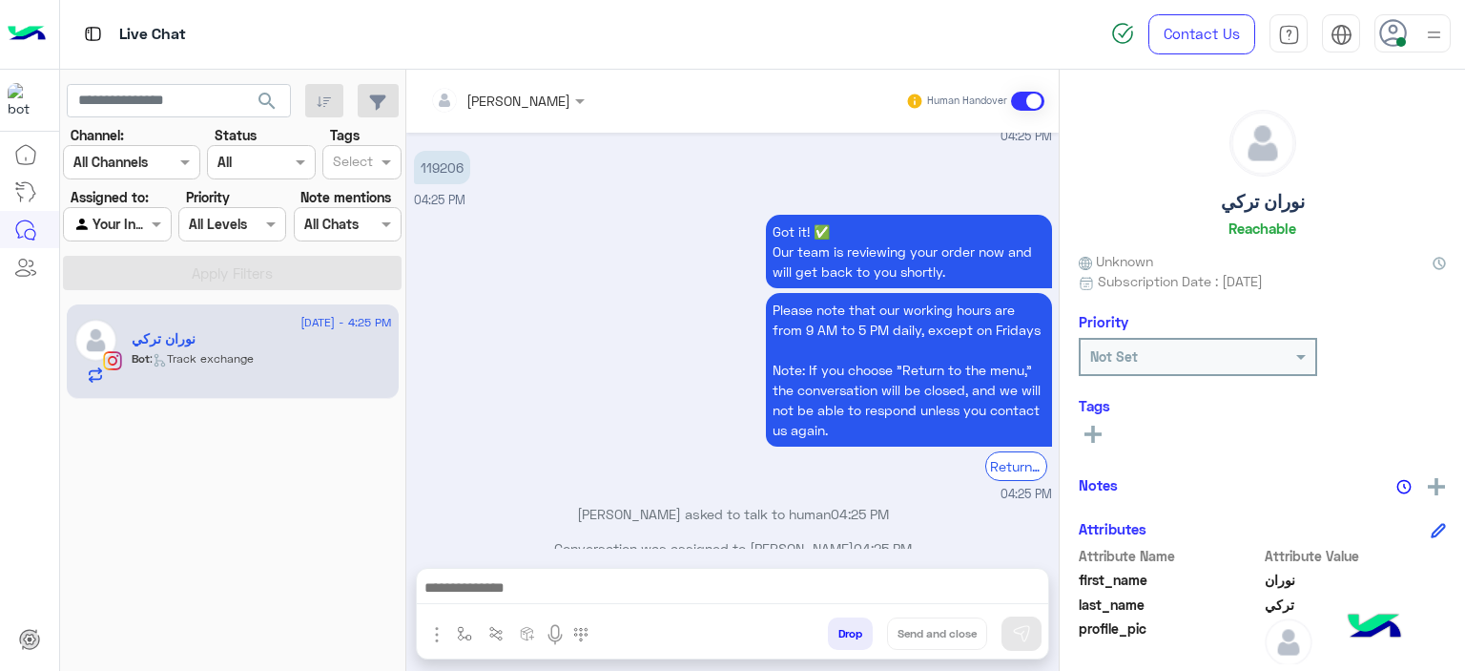
scroll to position [1308, 0]
click at [449, 152] on p "119206" at bounding box center [442, 168] width 56 height 33
copy p "119206"
click at [572, 333] on div "Got it! ✅ Our team is reviewing your order now and will get back to you shortly…" at bounding box center [733, 358] width 638 height 294
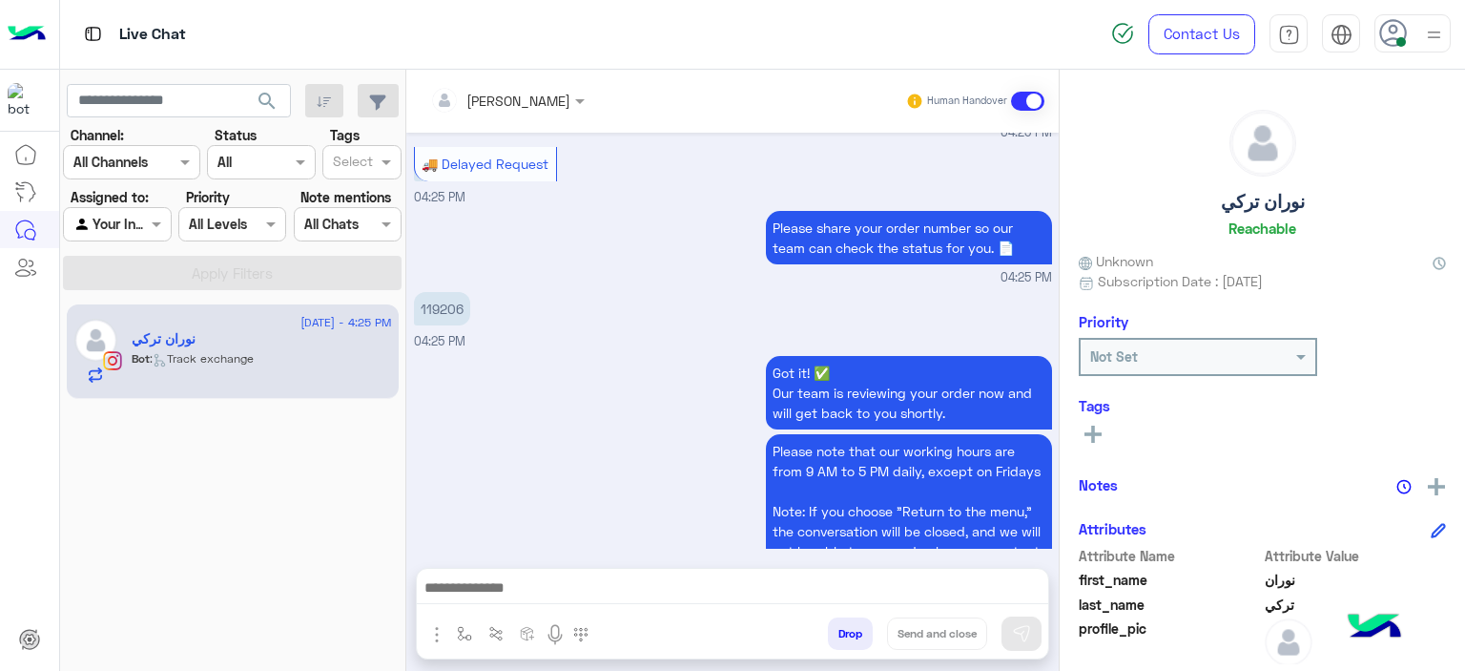
scroll to position [1309, 0]
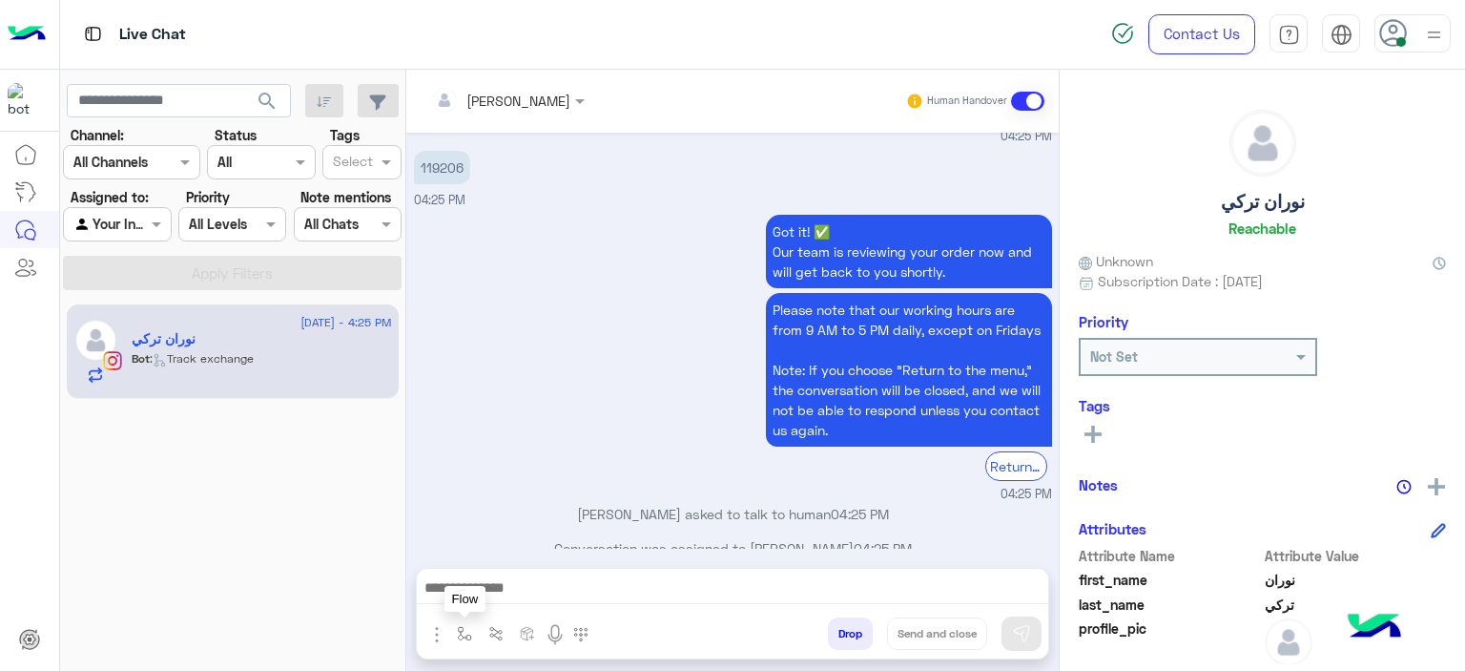
click at [466, 630] on img "button" at bounding box center [464, 633] width 15 height 15
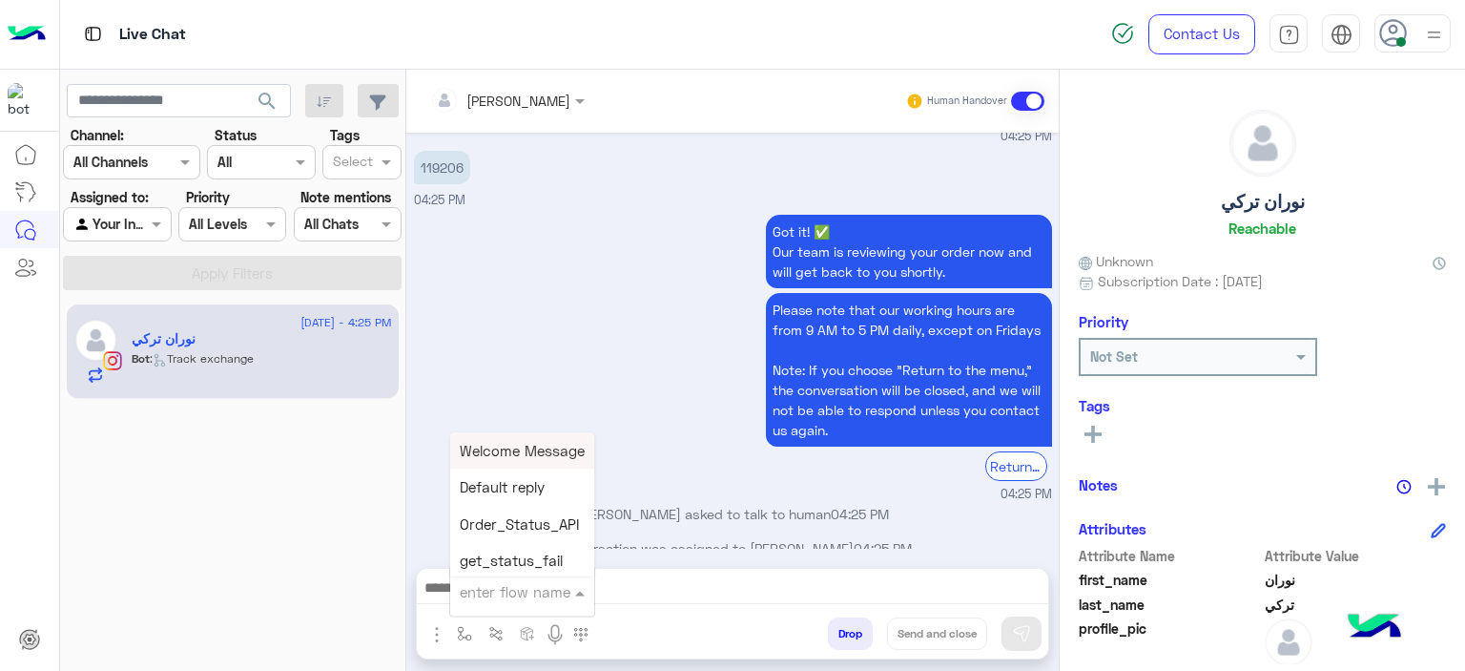
click at [498, 583] on div "enter flow name" at bounding box center [522, 591] width 144 height 34
type input "******"
click at [524, 452] on span "Mariam E Greeting" at bounding box center [522, 450] width 124 height 17
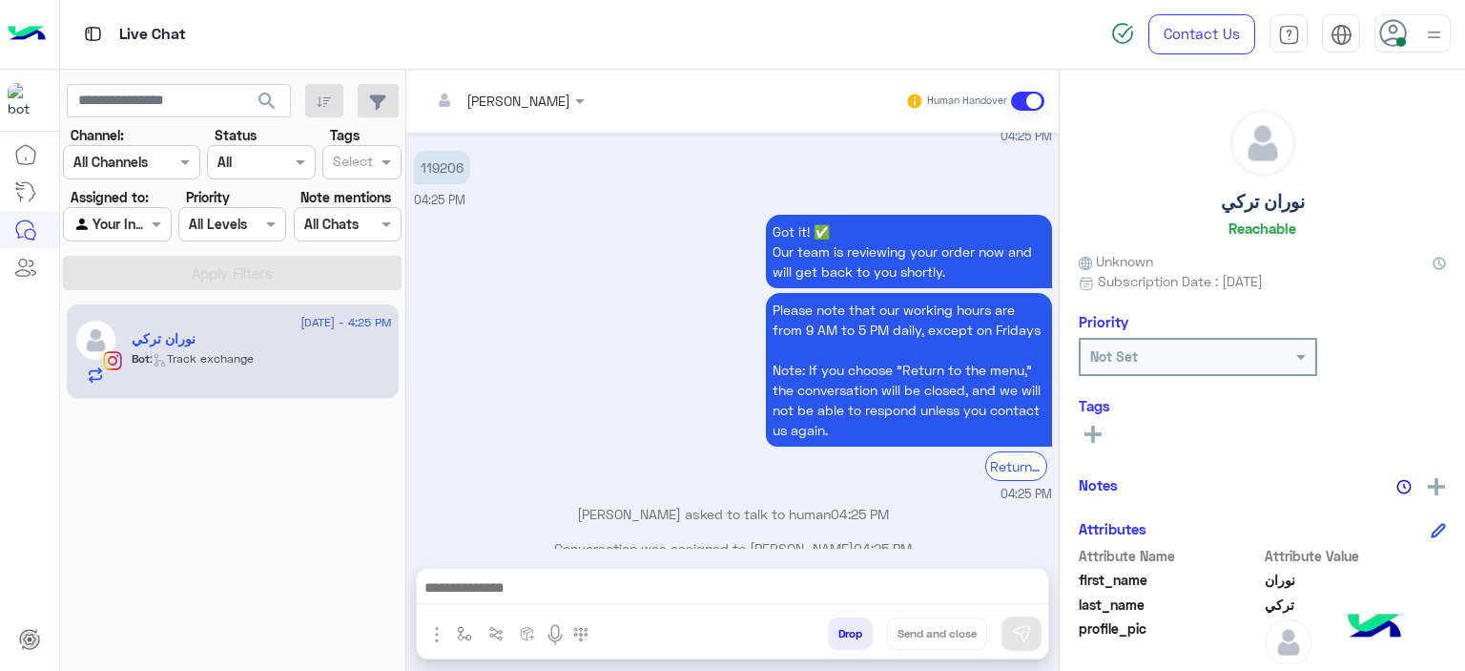
type textarea "**********"
click at [1028, 633] on img at bounding box center [1021, 633] width 19 height 19
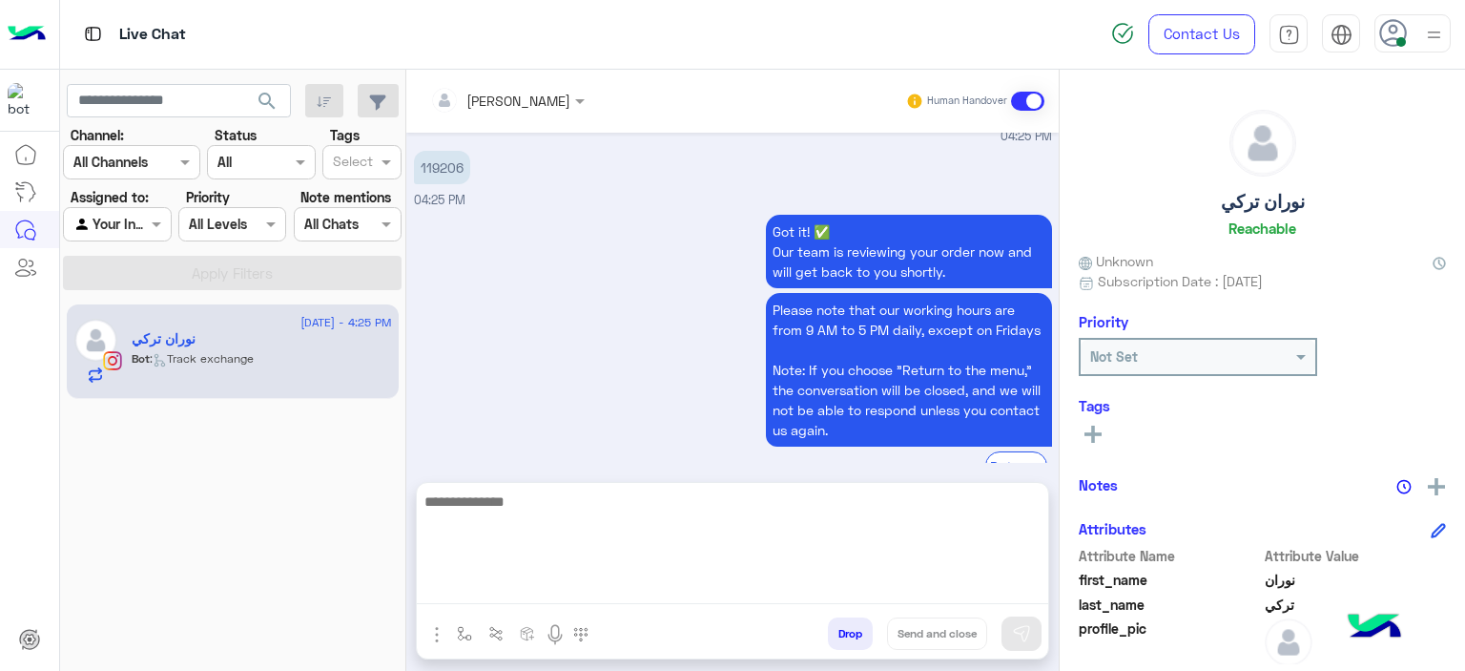
click at [681, 583] on textarea at bounding box center [733, 546] width 632 height 114
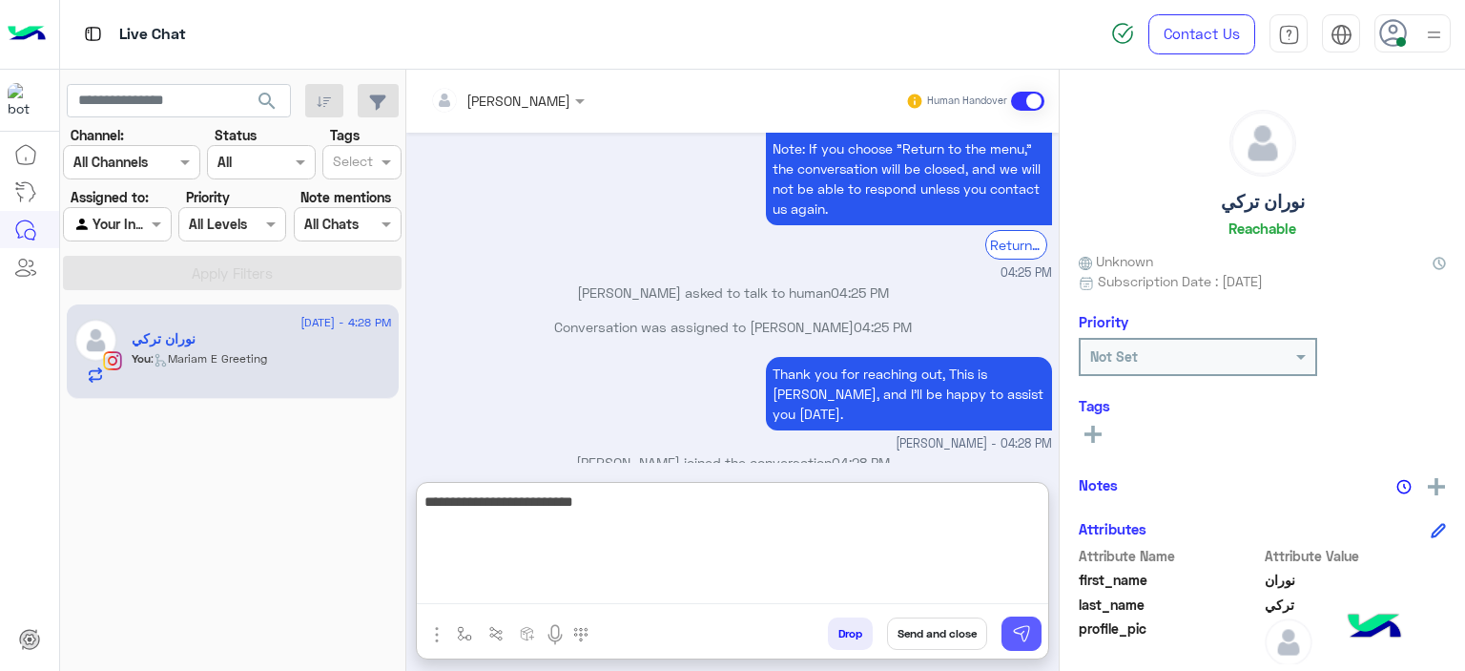
type textarea "**********"
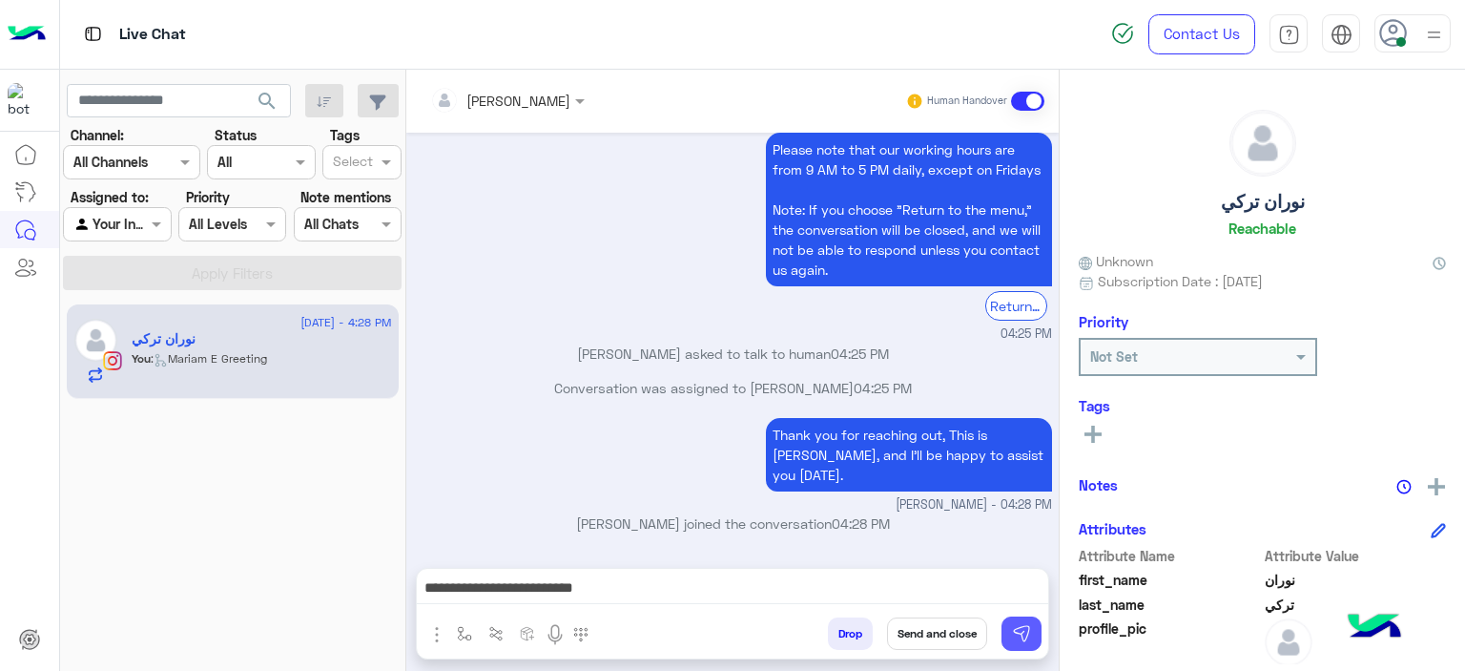
click at [1013, 636] on img at bounding box center [1021, 633] width 19 height 19
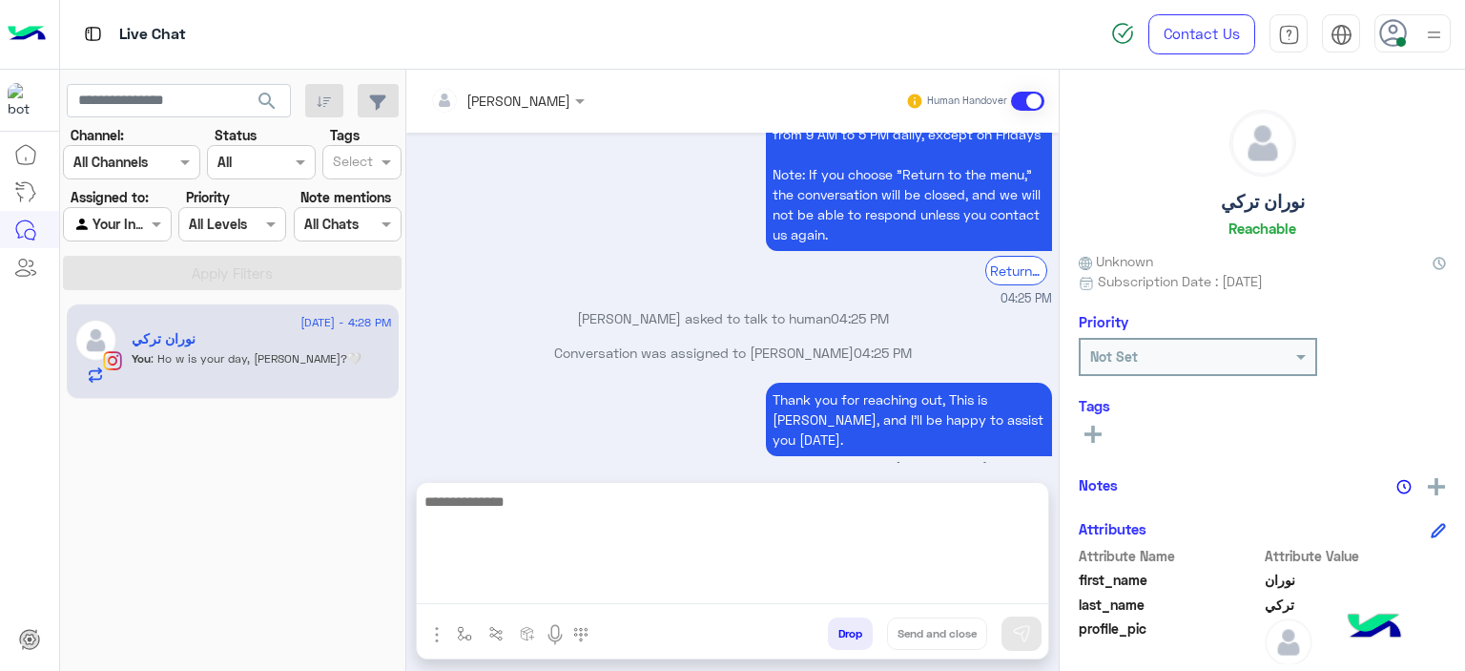
click at [562, 590] on textarea at bounding box center [733, 546] width 632 height 114
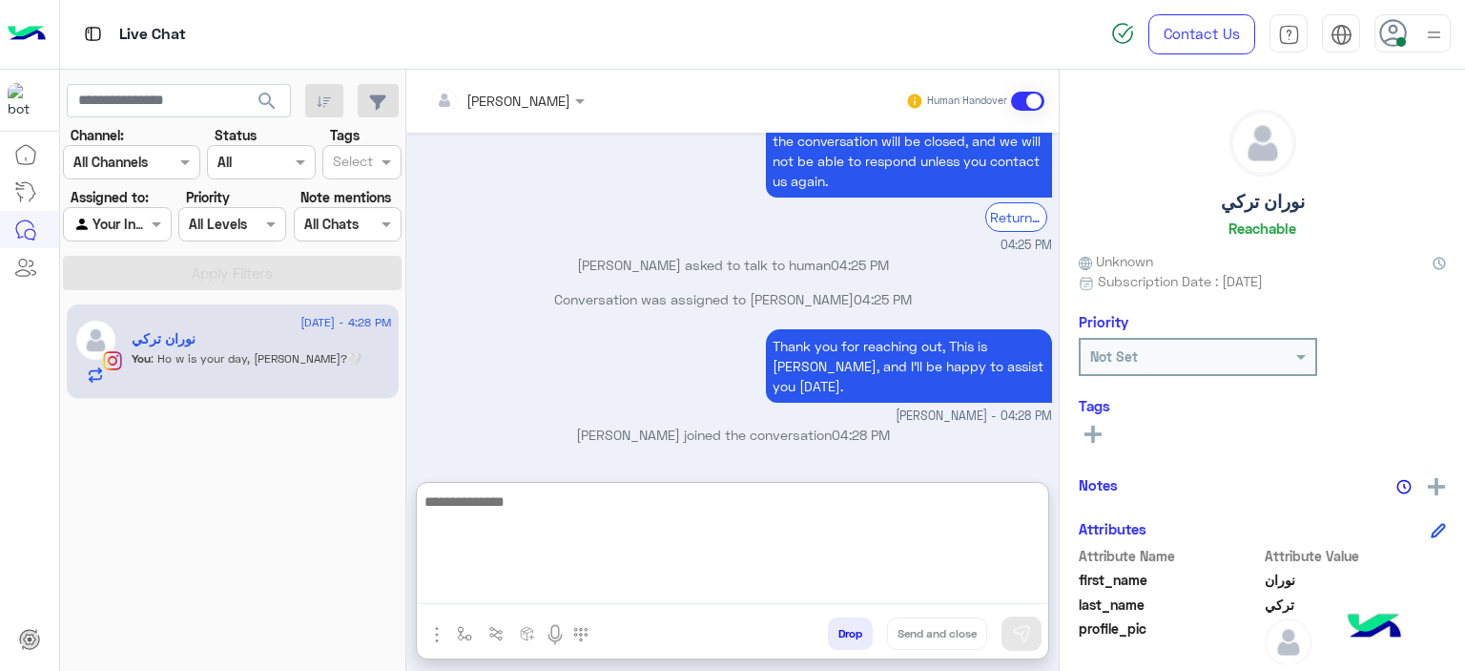
scroll to position [1571, 0]
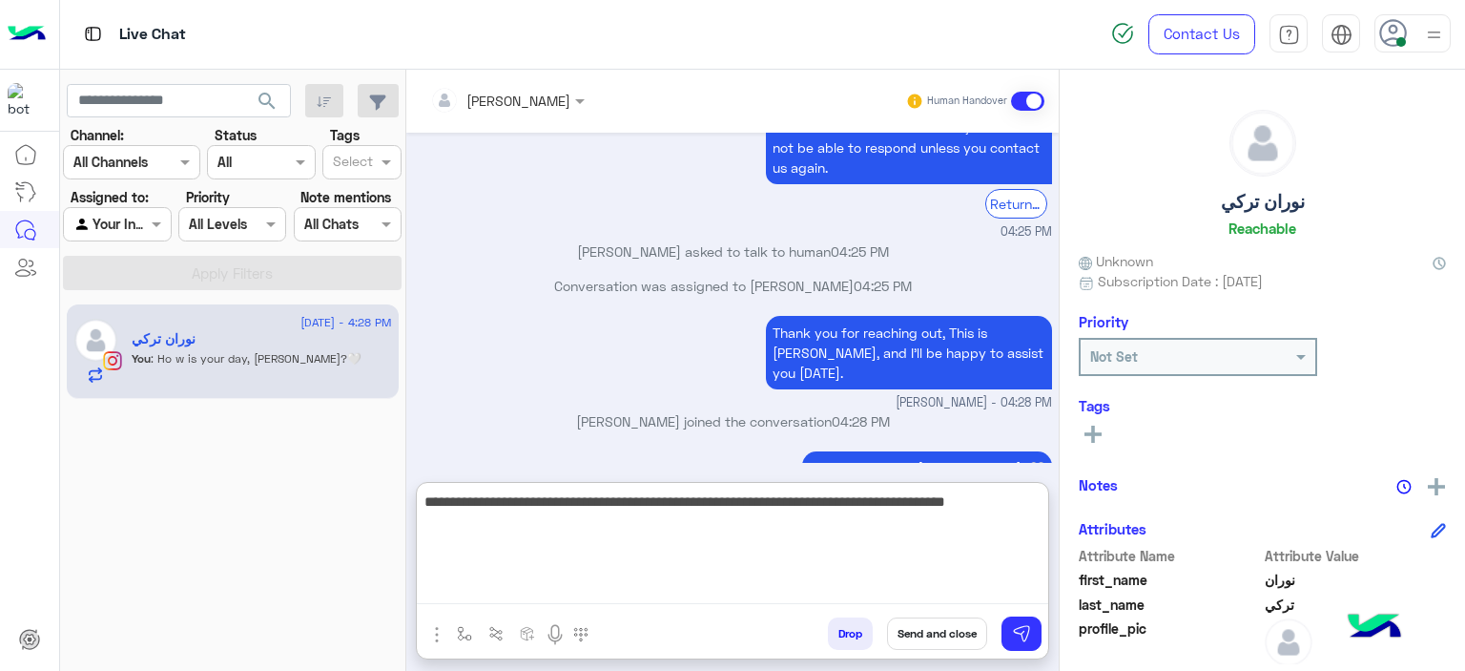
type textarea "**********"
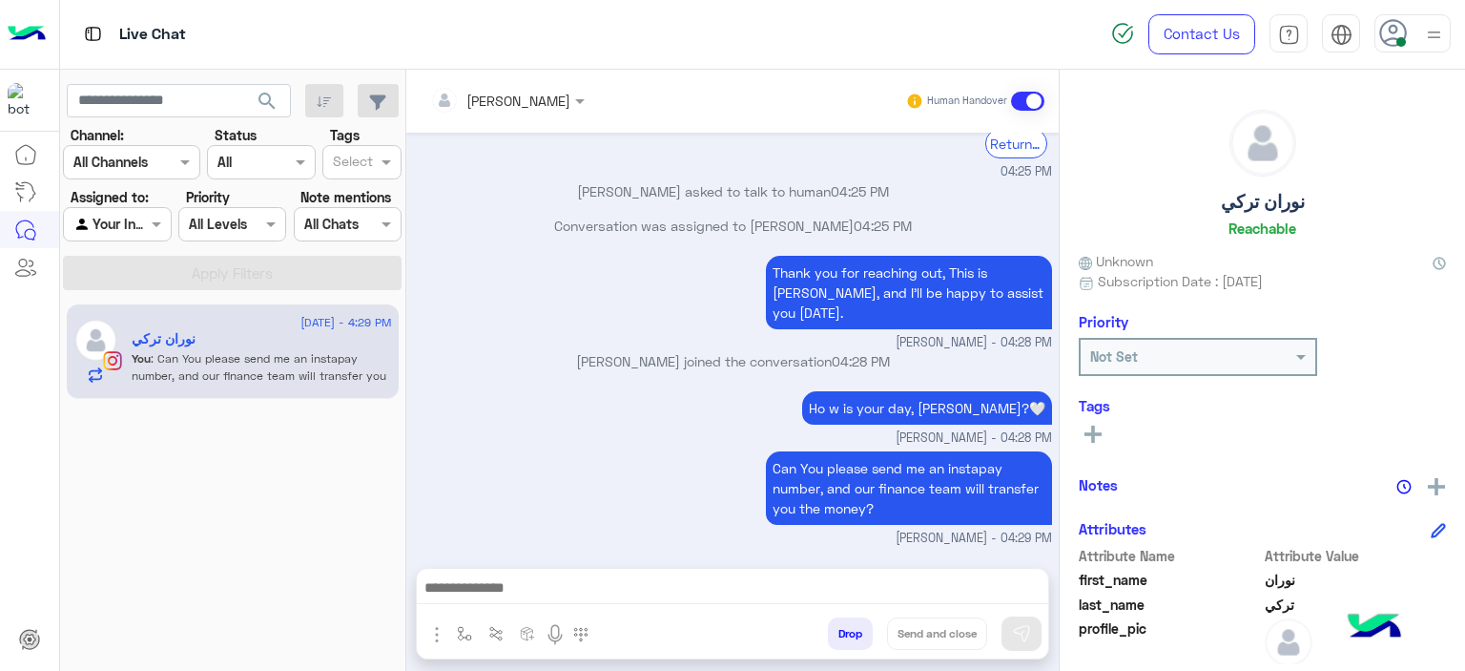
scroll to position [1606, 0]
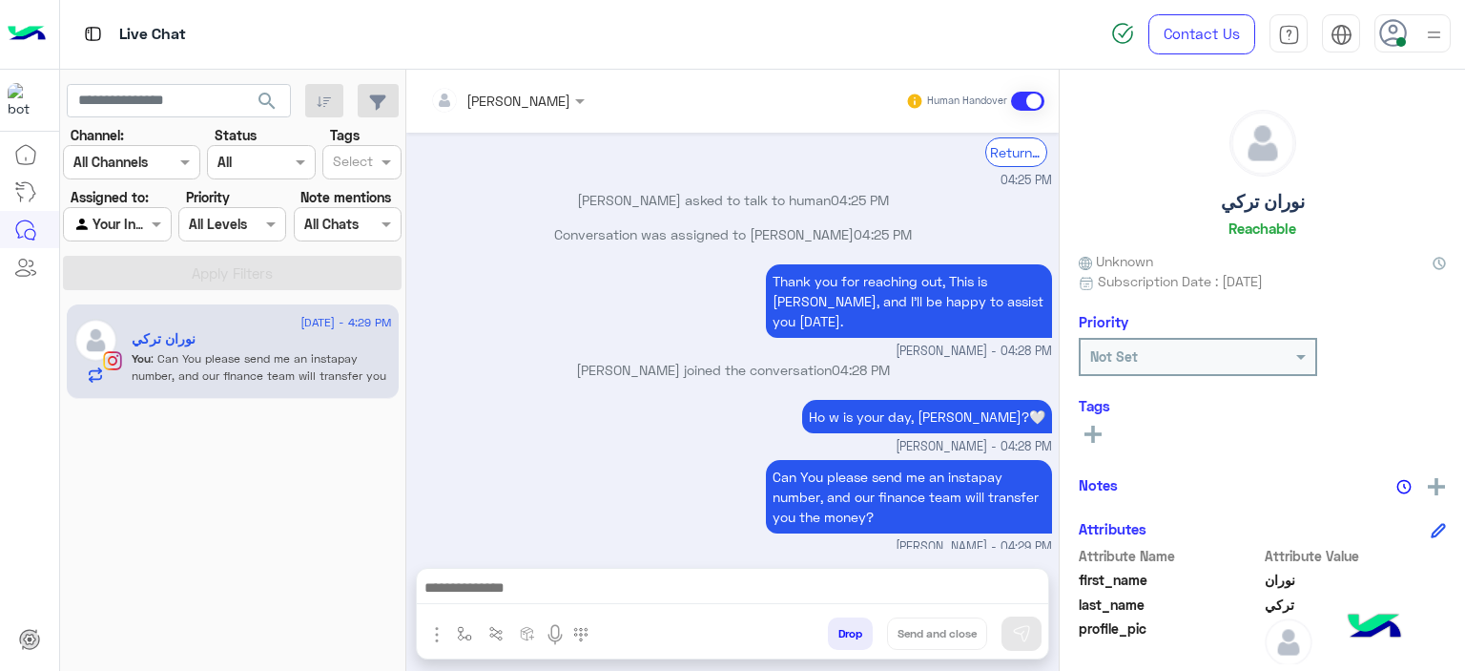
click at [538, 394] on div "Aug 25, 2025 Hello, i returned an order i received about 10 days ago and i was …" at bounding box center [732, 341] width 653 height 416
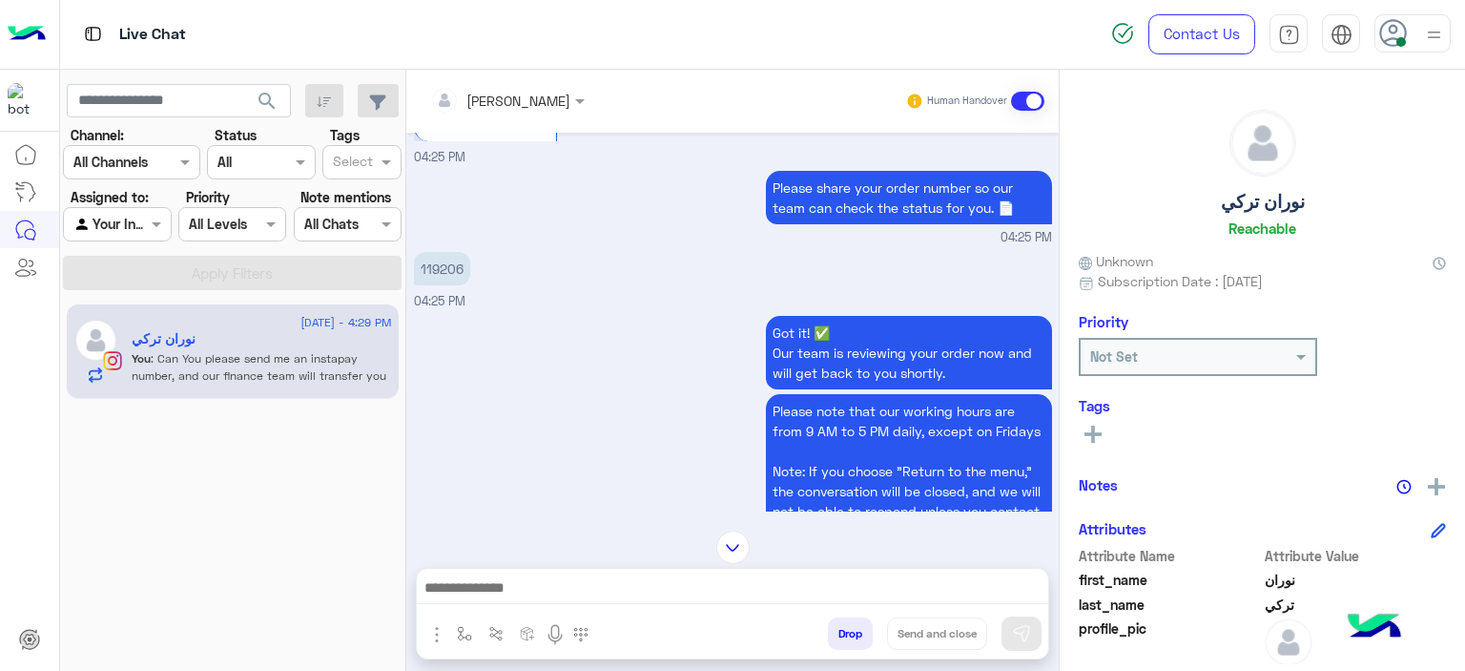
scroll to position [1236, 0]
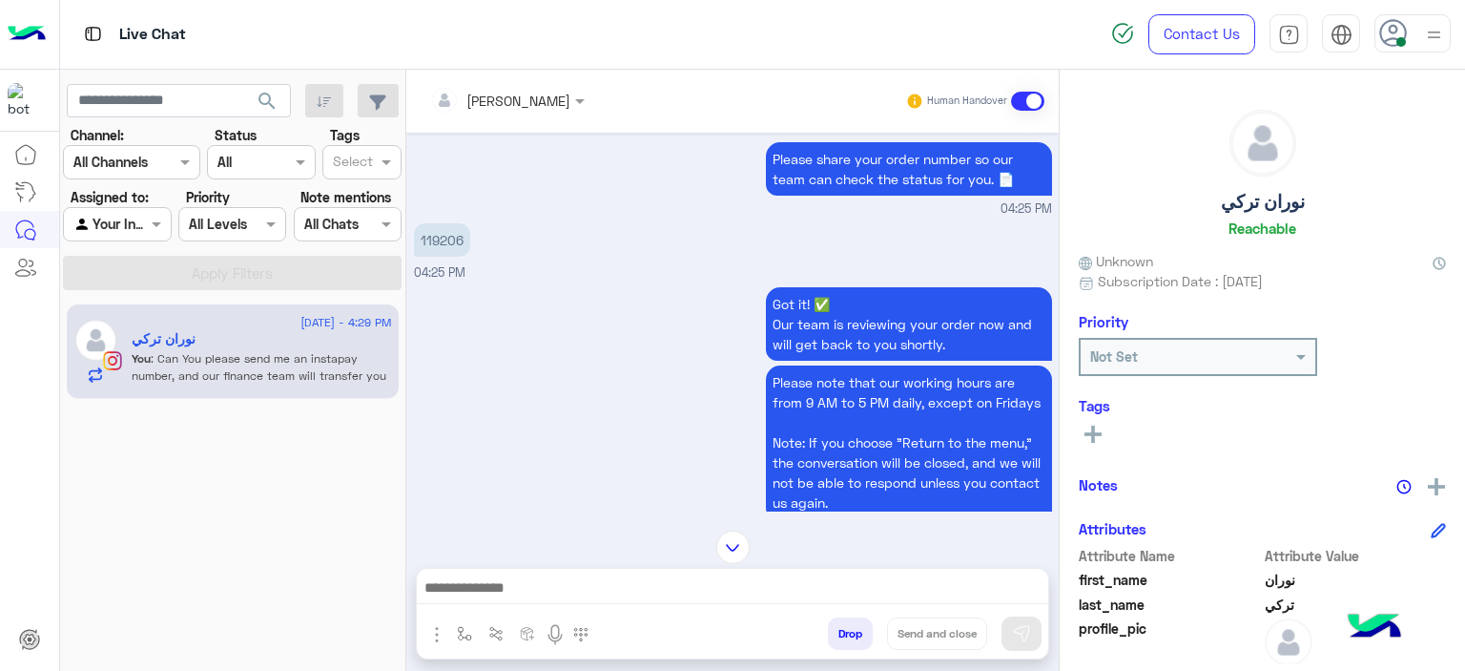
click at [448, 223] on p "119206" at bounding box center [442, 239] width 56 height 33
click at [449, 223] on p "119206" at bounding box center [442, 239] width 56 height 33
copy p "119206"
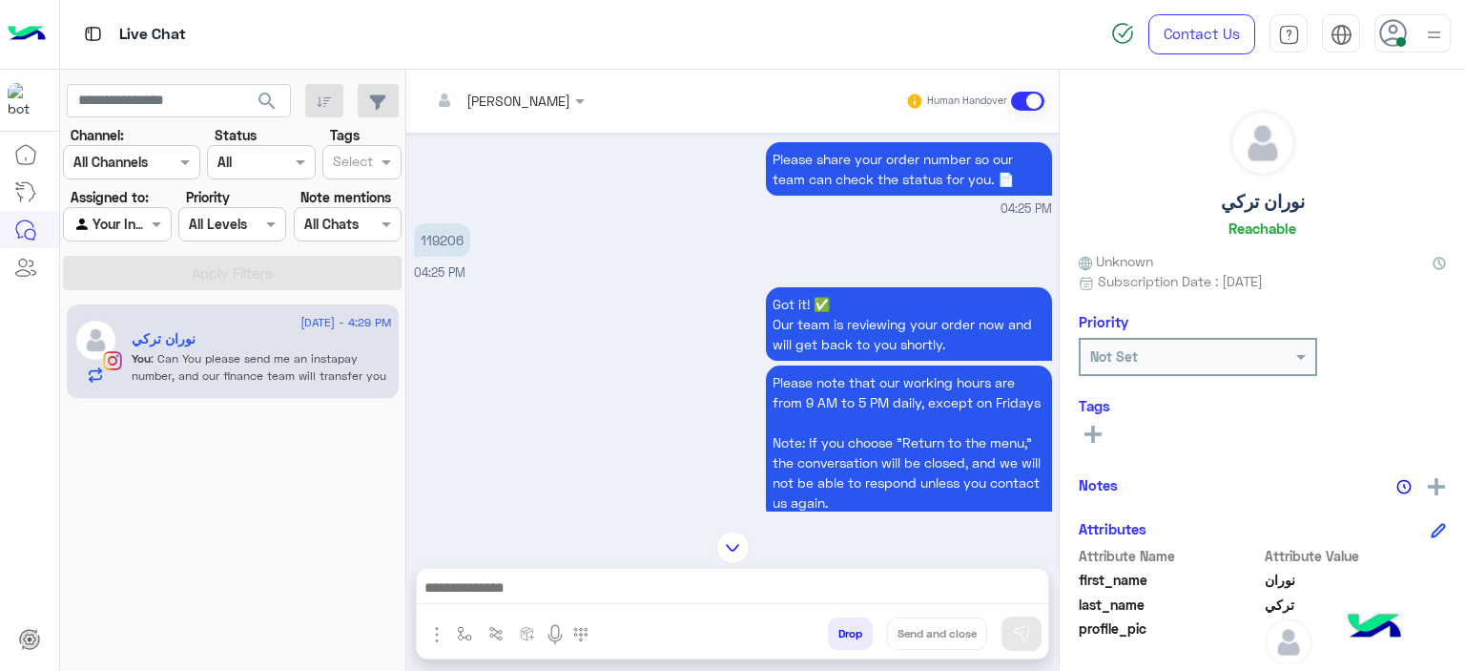
click at [728, 293] on div "Got it! ✅ Our team is reviewing your order now and will get back to you shortly…" at bounding box center [733, 429] width 638 height 294
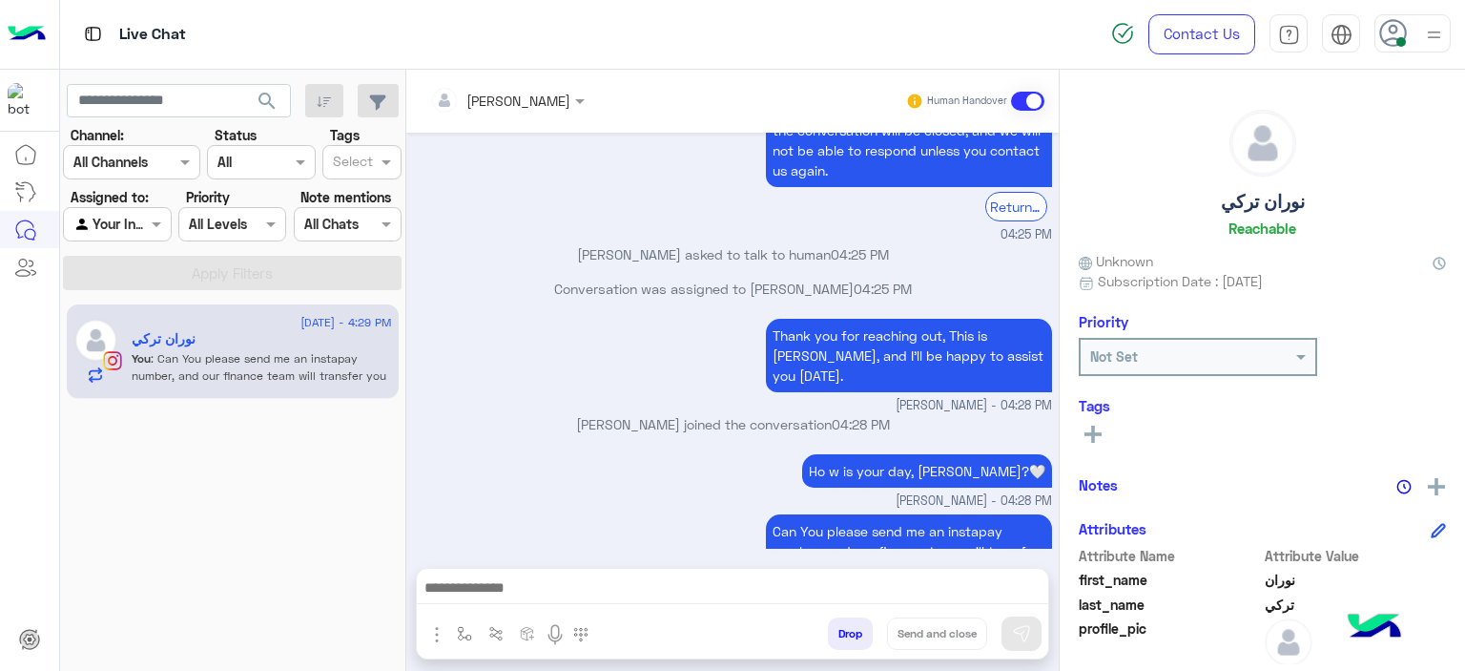
scroll to position [1606, 0]
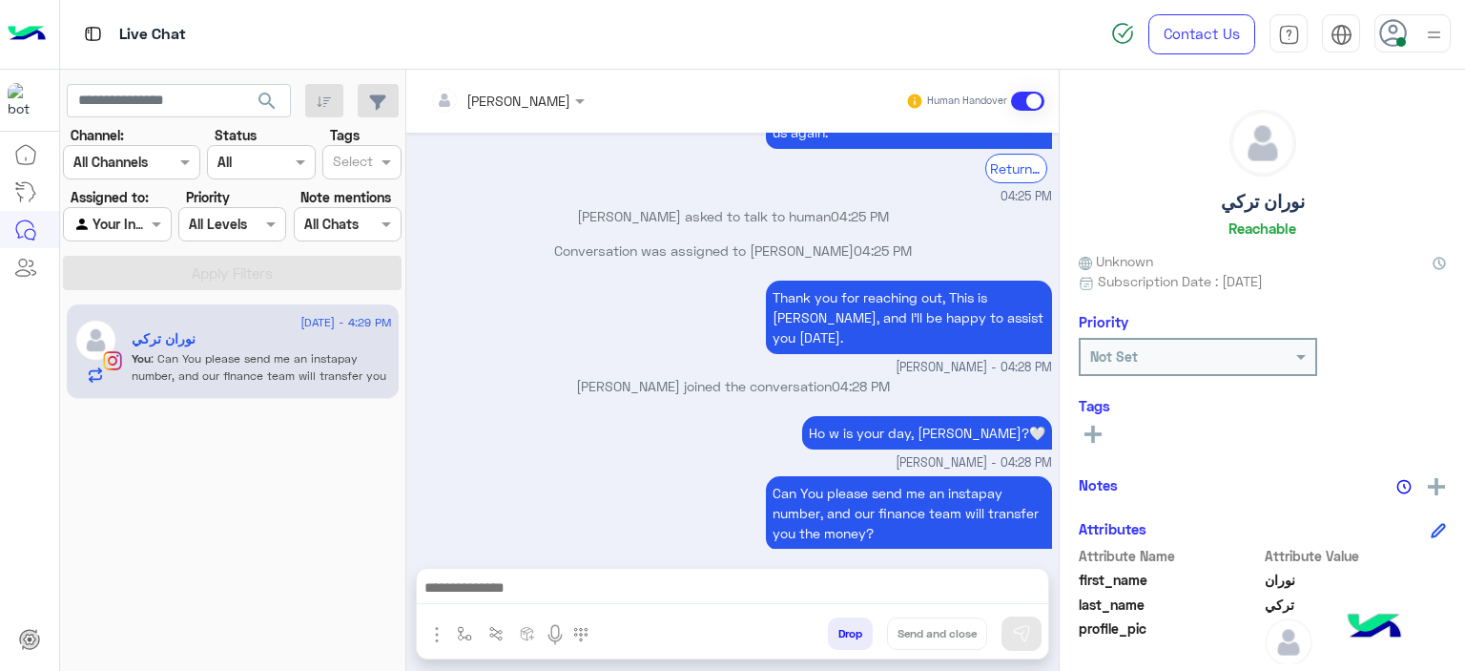
drag, startPoint x: 1206, startPoint y: 205, endPoint x: 1320, endPoint y: 205, distance: 114.5
click at [1320, 205] on div "نوران تركي Reachable" at bounding box center [1262, 177] width 367 height 135
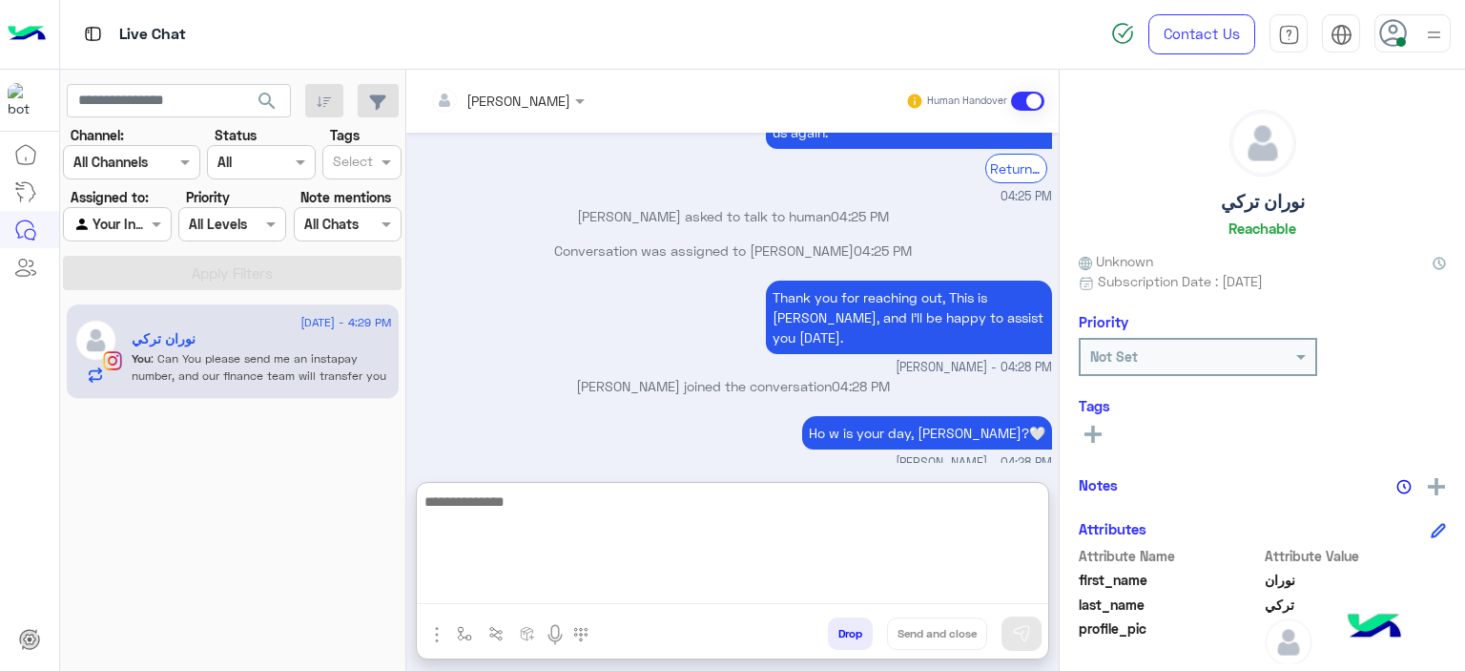
click at [528, 584] on textarea at bounding box center [733, 546] width 632 height 114
type textarea "**********"
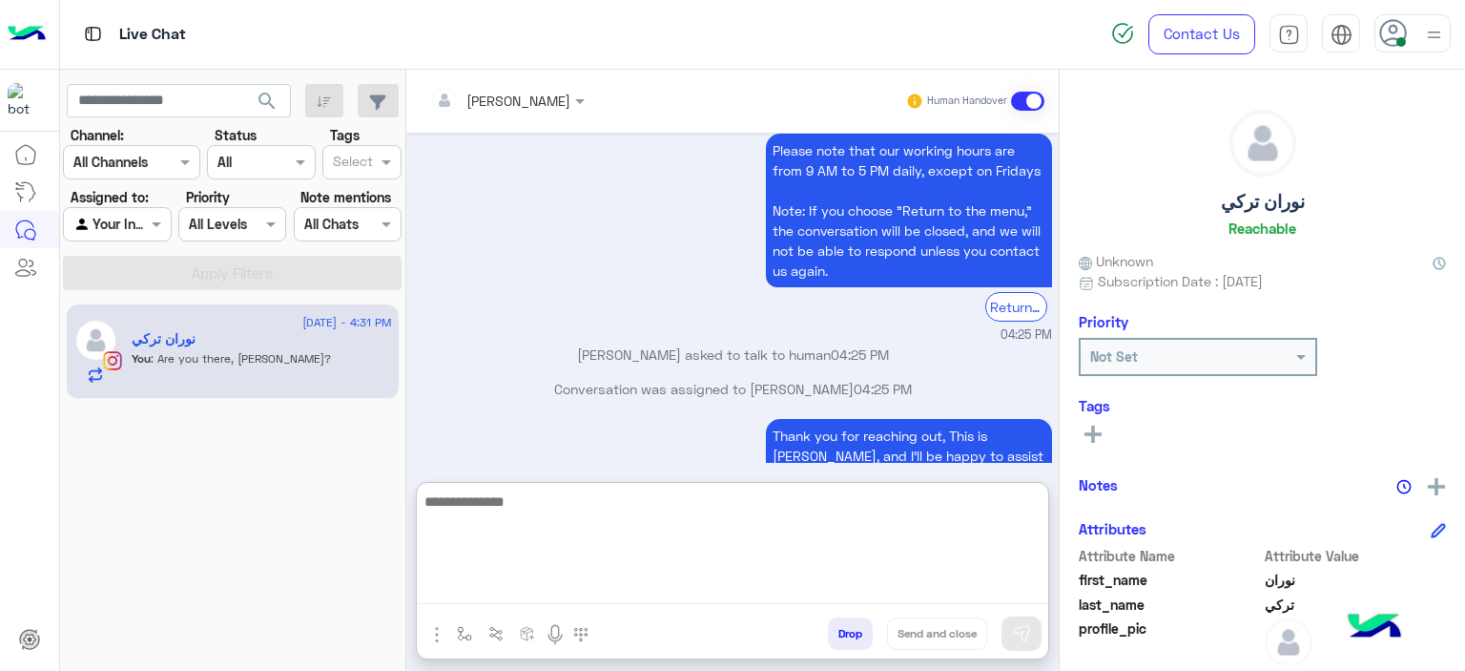
scroll to position [1752, 0]
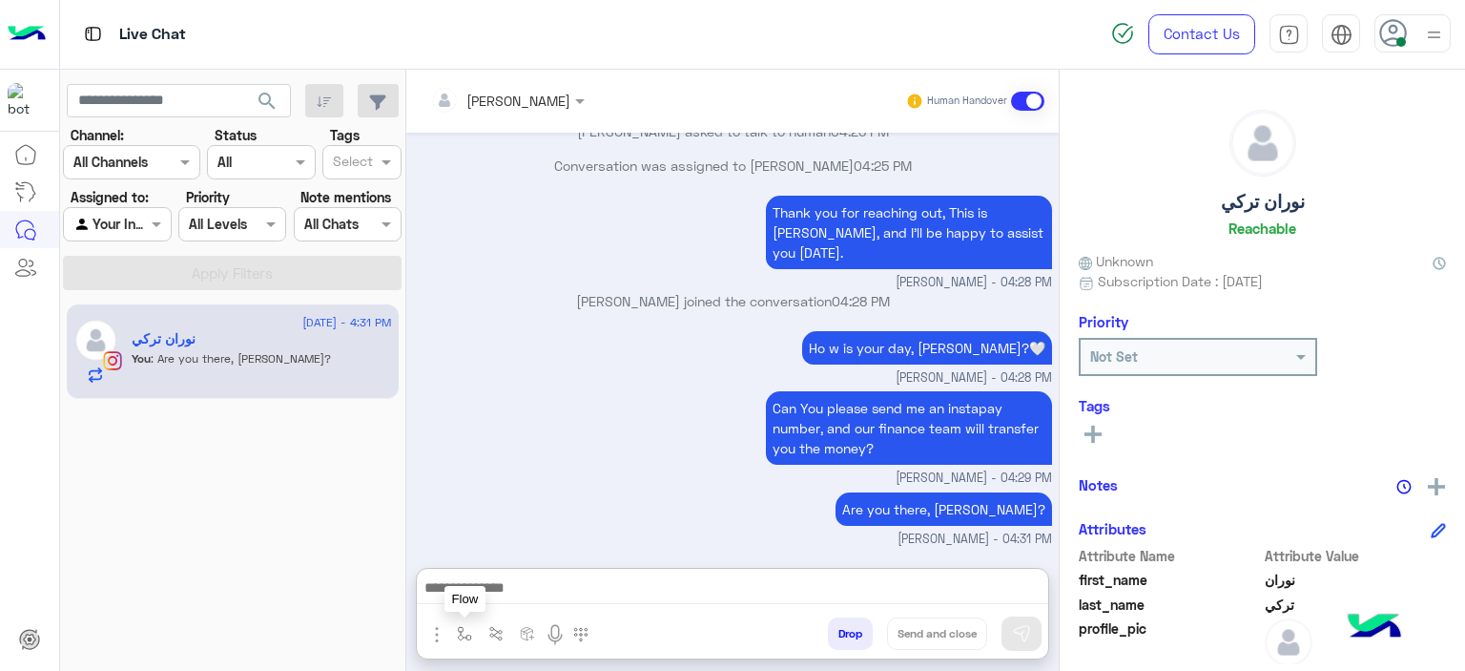
drag, startPoint x: 458, startPoint y: 644, endPoint x: 462, endPoint y: 634, distance: 10.3
click at [458, 640] on button "button" at bounding box center [464, 632] width 31 height 31
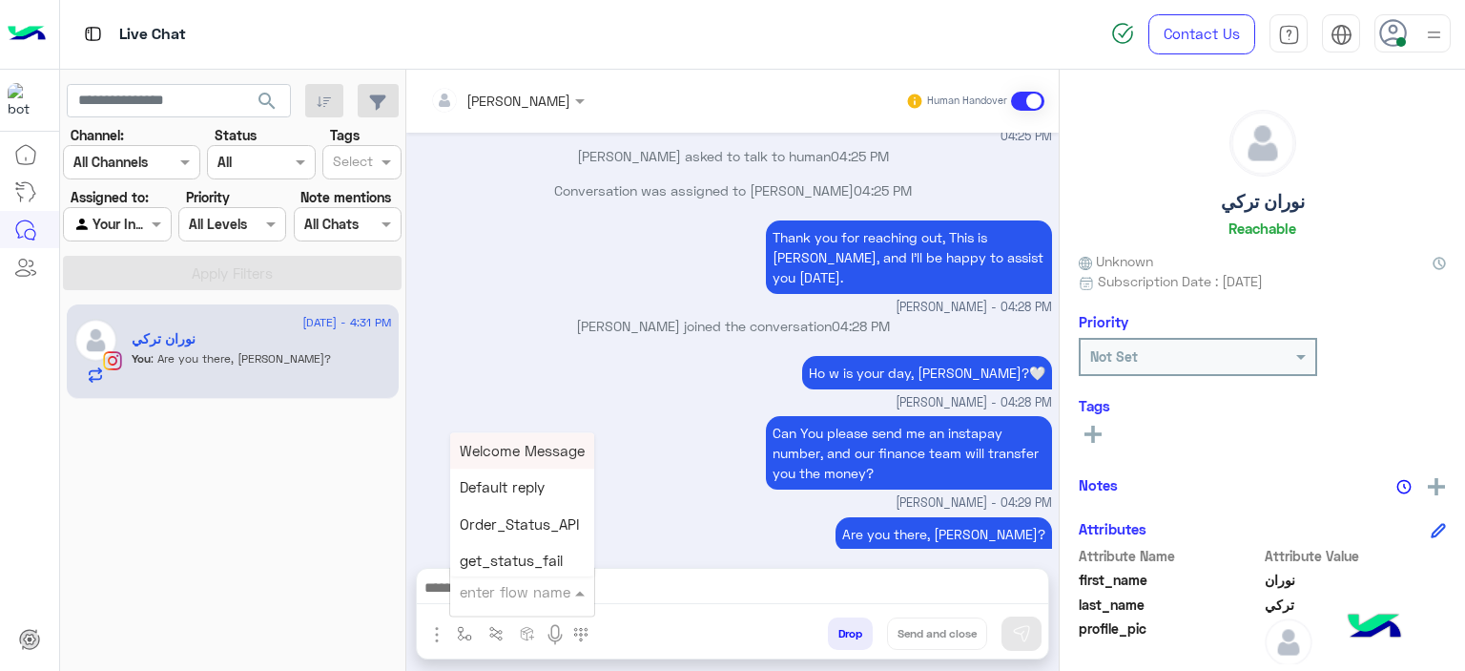
click at [496, 602] on div "enter flow name" at bounding box center [515, 592] width 111 height 22
type input "******"
click at [528, 483] on span "Mariam E closure" at bounding box center [518, 487] width 117 height 17
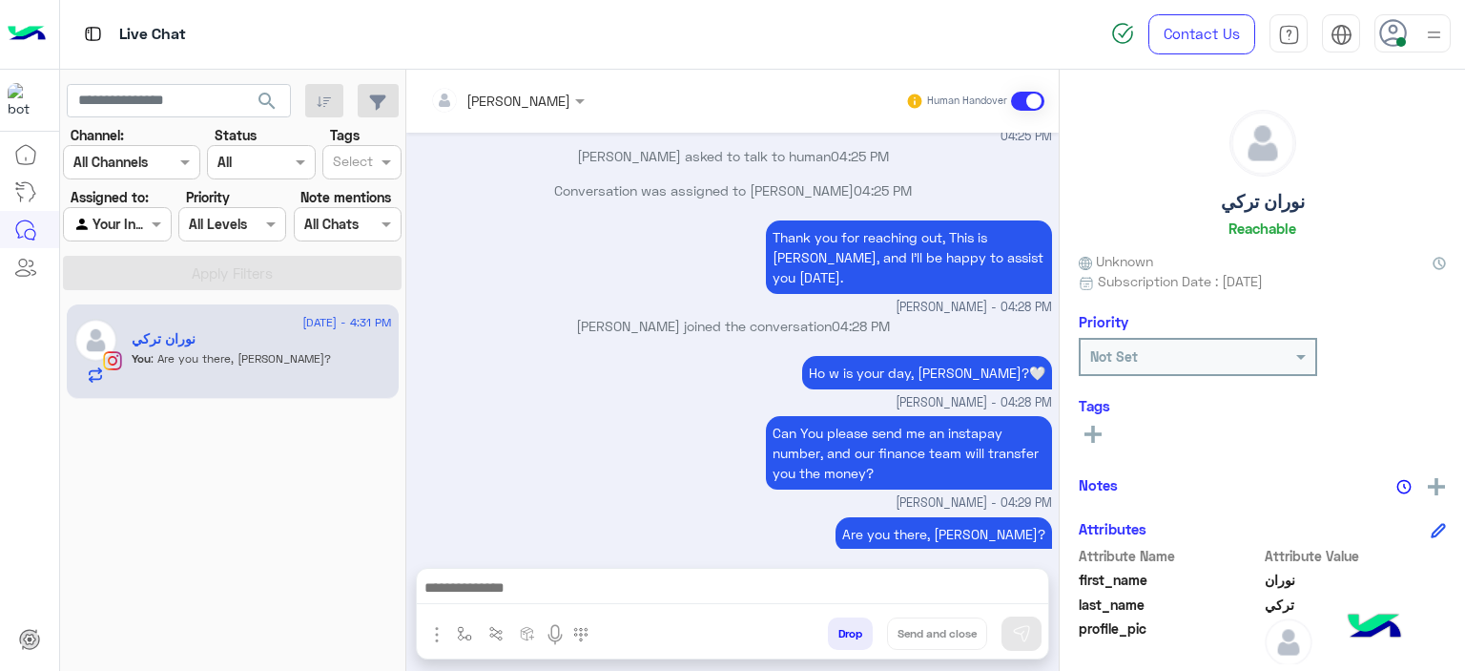
type textarea "**********"
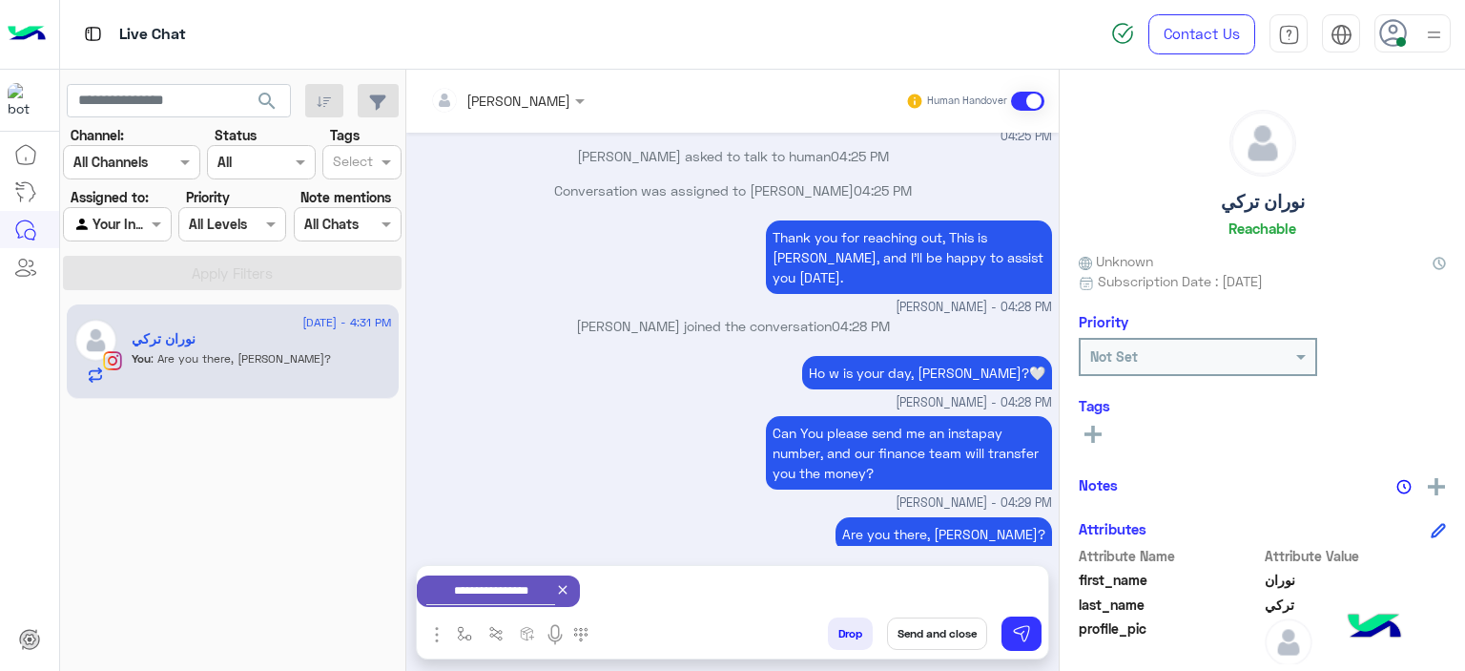
scroll to position [1669, 0]
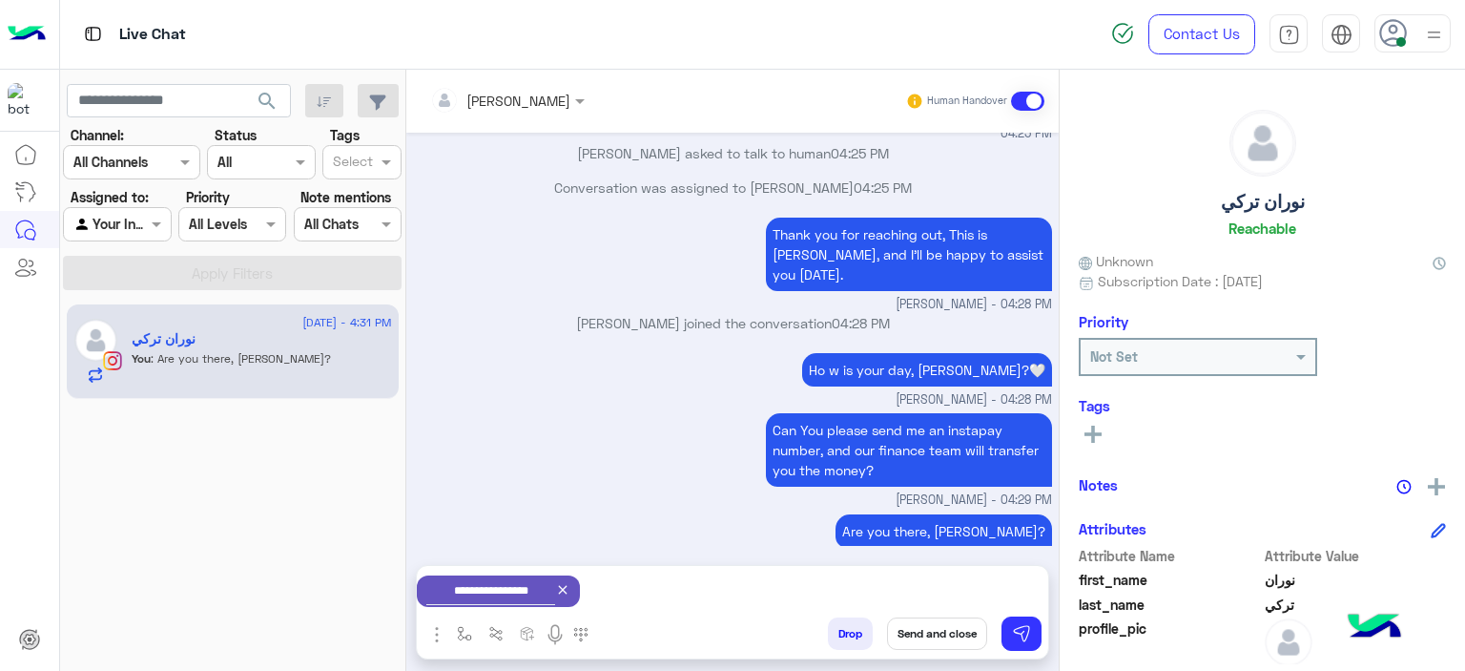
click at [931, 636] on button "Send and close" at bounding box center [937, 633] width 100 height 32
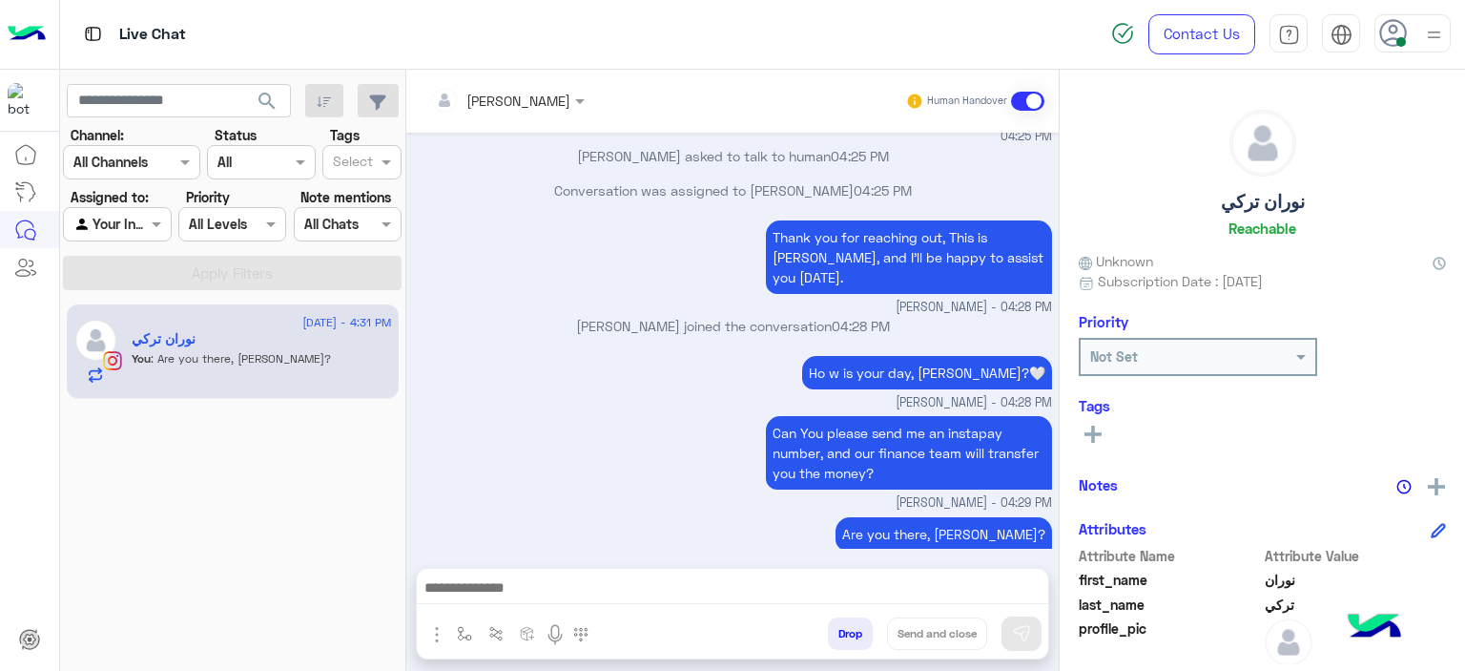
scroll to position [1702, 0]
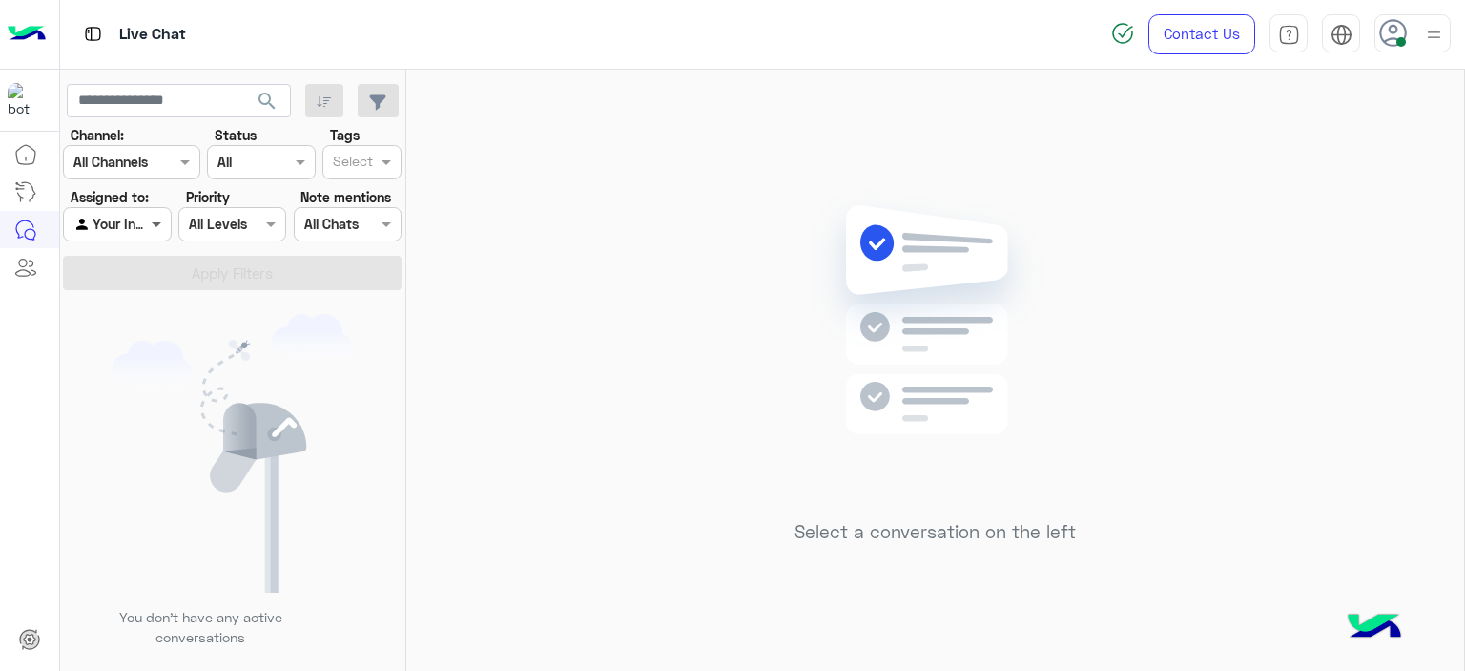
click at [153, 230] on span at bounding box center [159, 224] width 24 height 20
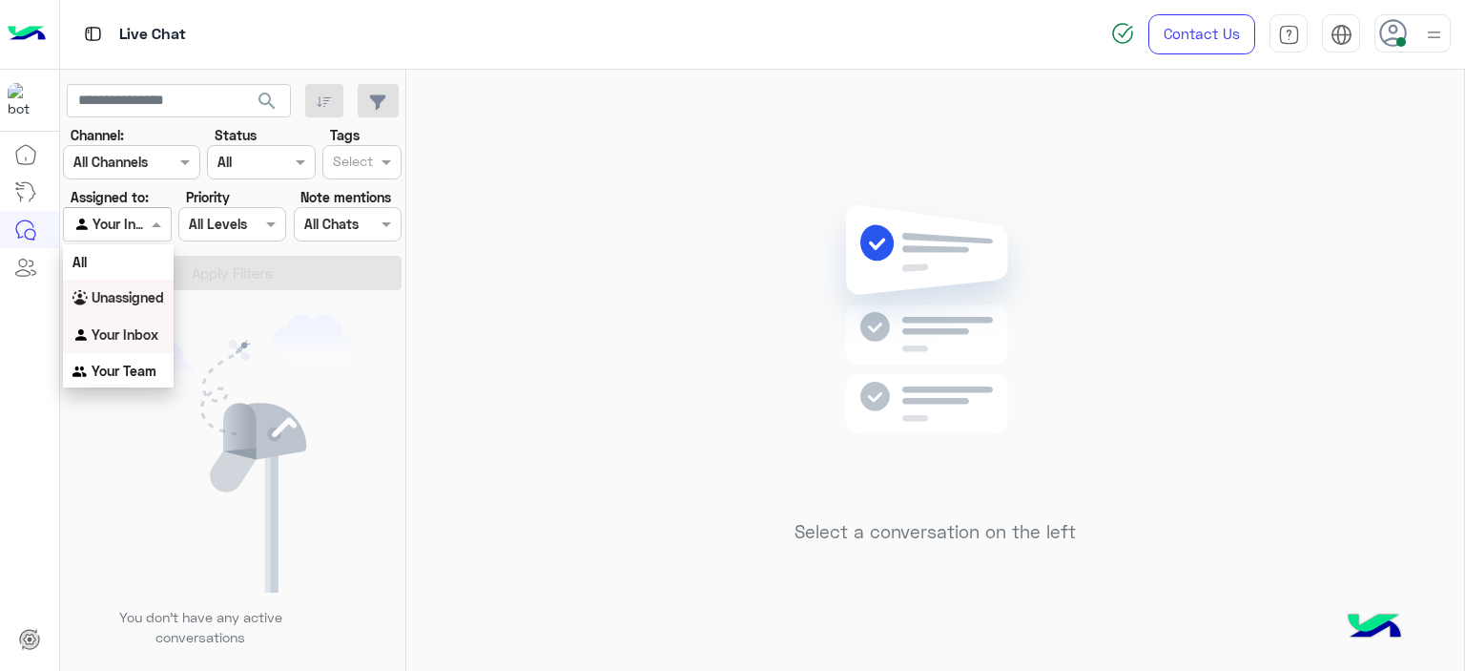
click at [158, 311] on div "Unassigned" at bounding box center [118, 298] width 111 height 37
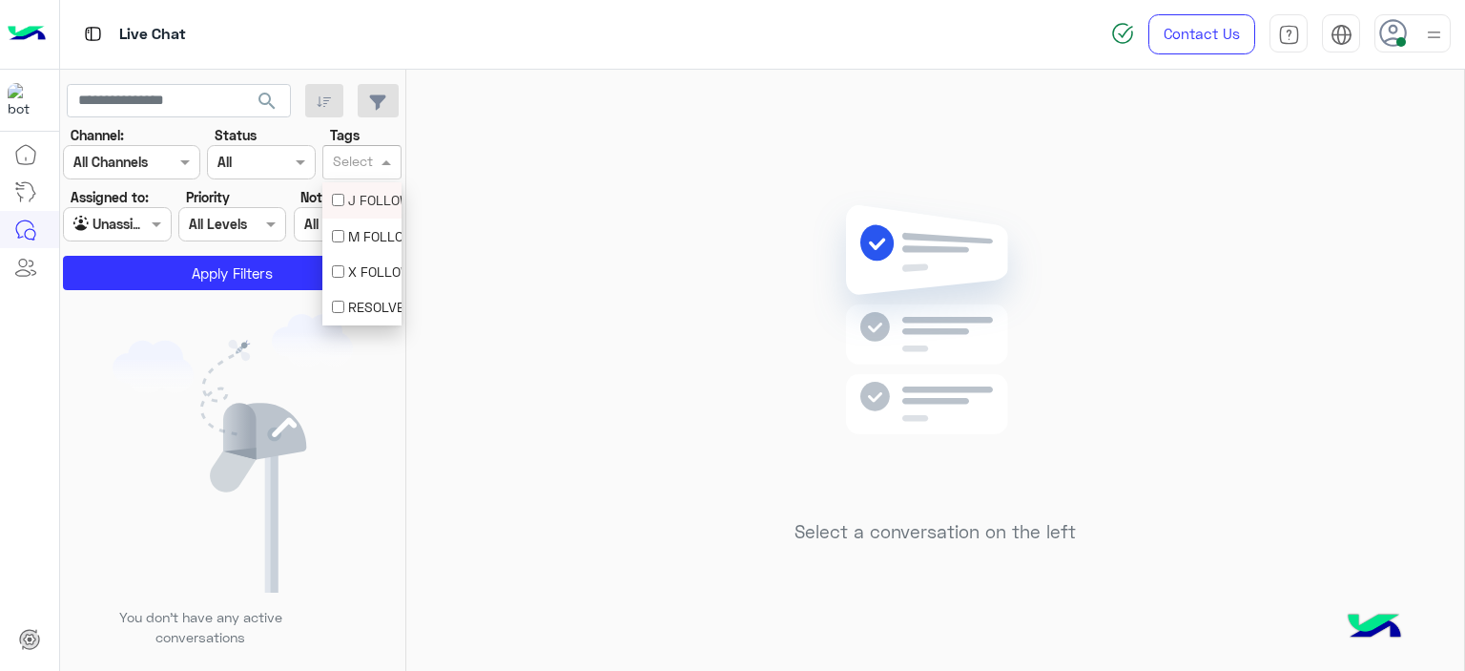
click at [363, 145] on div "Select" at bounding box center [361, 162] width 79 height 34
click at [363, 245] on div "M FOLLOW UP" at bounding box center [362, 236] width 60 height 20
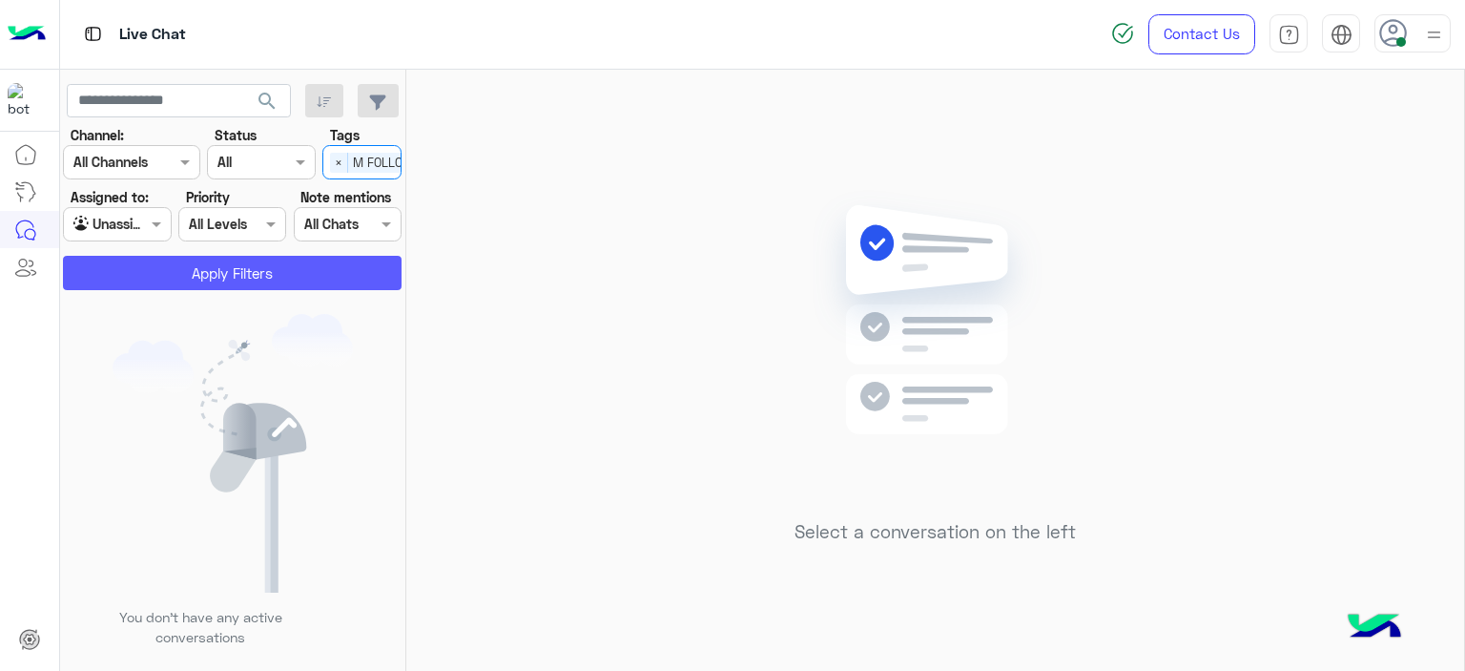
click at [341, 262] on button "Apply Filters" at bounding box center [232, 273] width 339 height 34
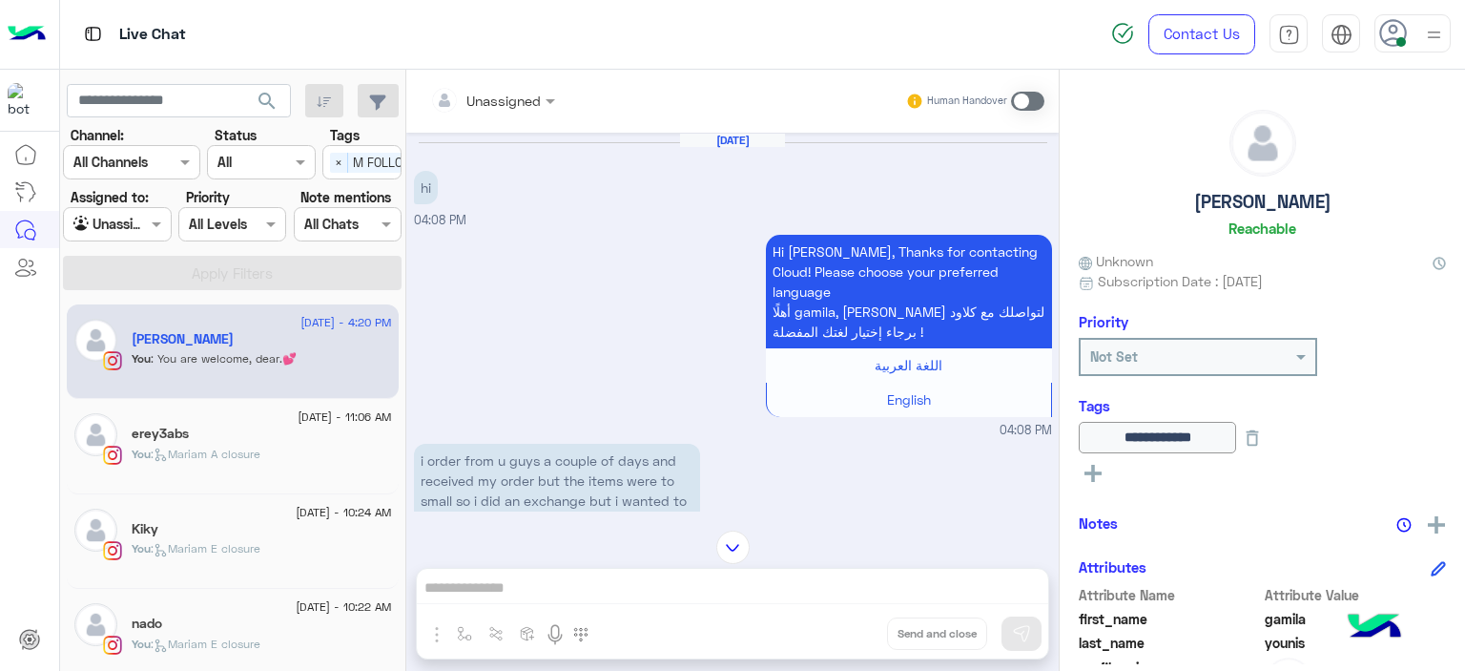
scroll to position [1781, 0]
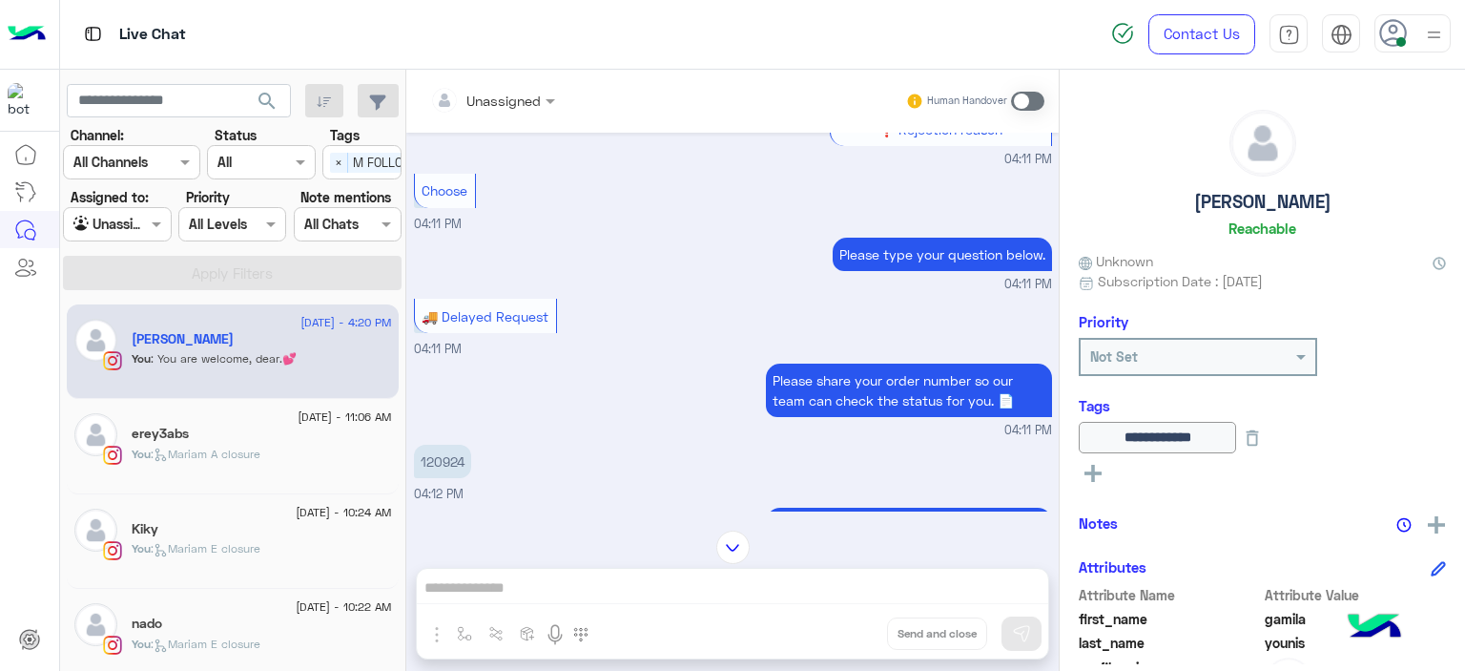
click at [446, 445] on p "120924" at bounding box center [442, 461] width 57 height 33
click at [447, 445] on p "120924" at bounding box center [442, 461] width 57 height 33
copy p "120924"
click at [271, 438] on div "erey3abs" at bounding box center [262, 435] width 260 height 20
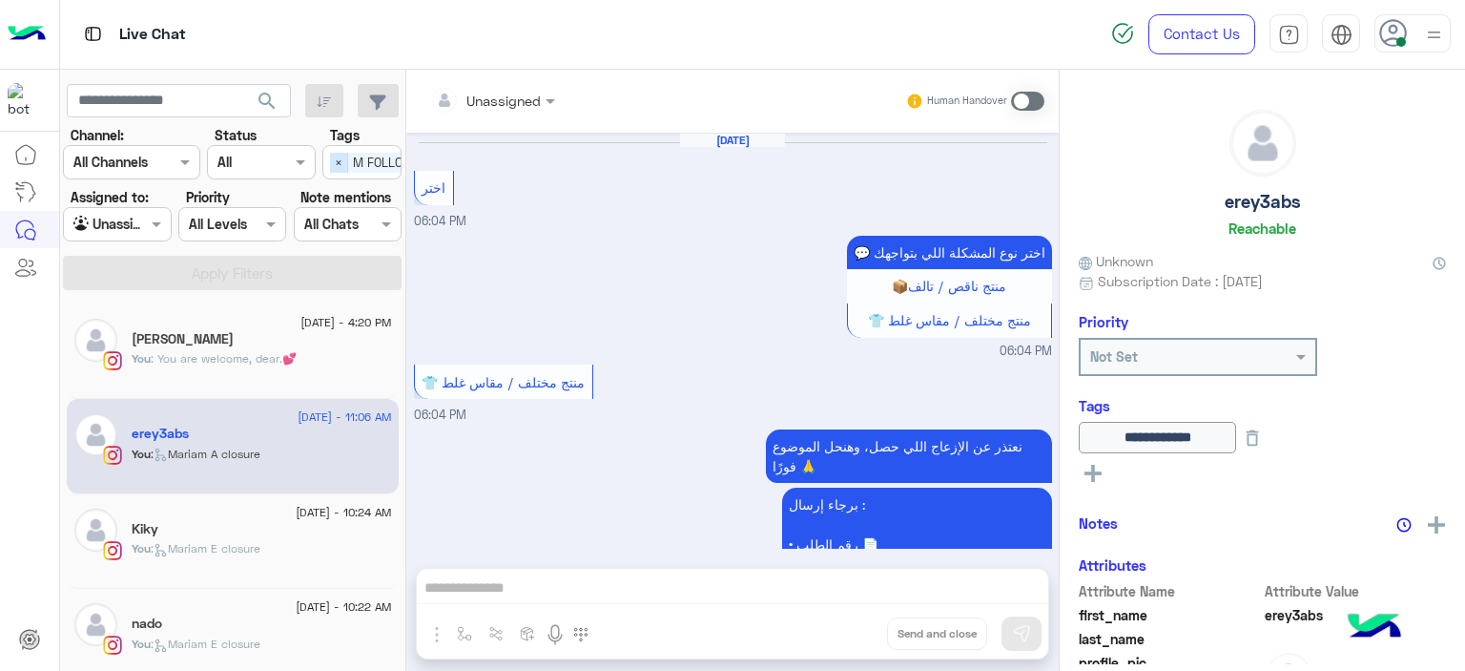
scroll to position [1433, 0]
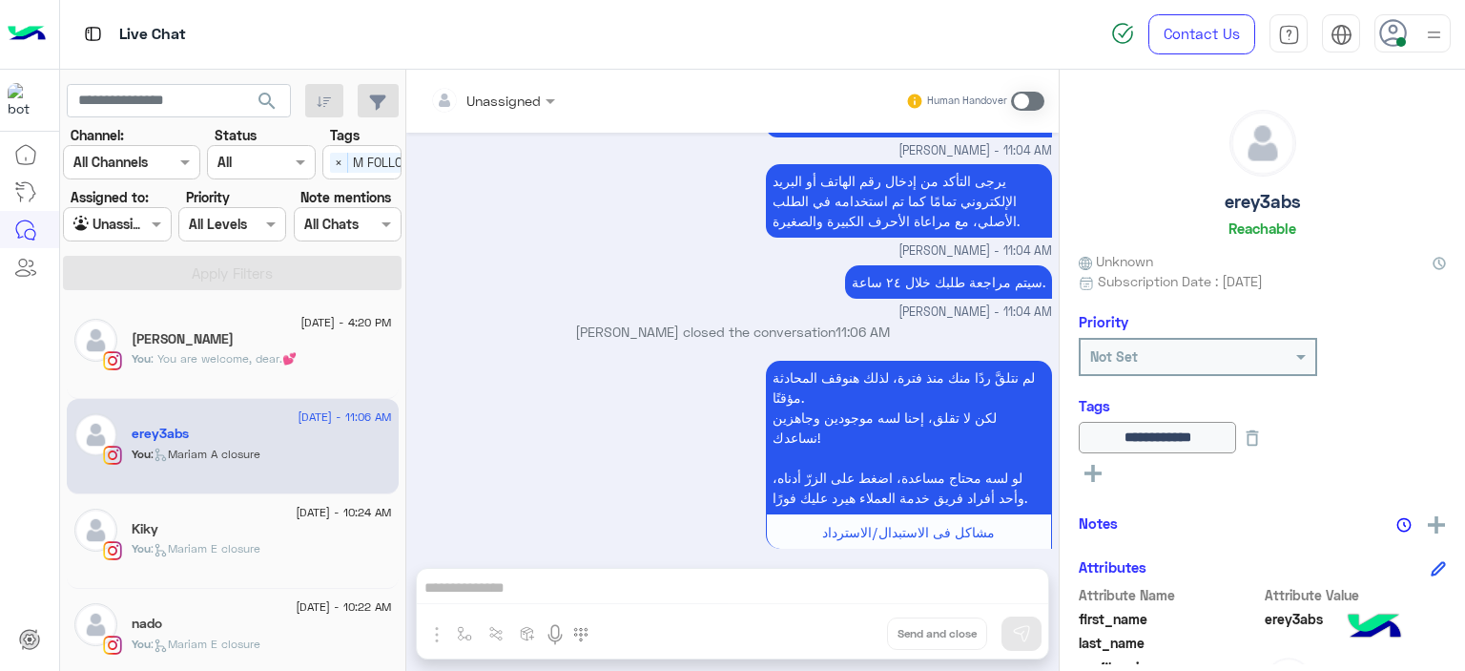
click at [328, 157] on div "Select × M FOLLOW UP" at bounding box center [383, 162] width 121 height 30
click at [343, 230] on div "M FOLLOW UP" at bounding box center [362, 236] width 60 height 20
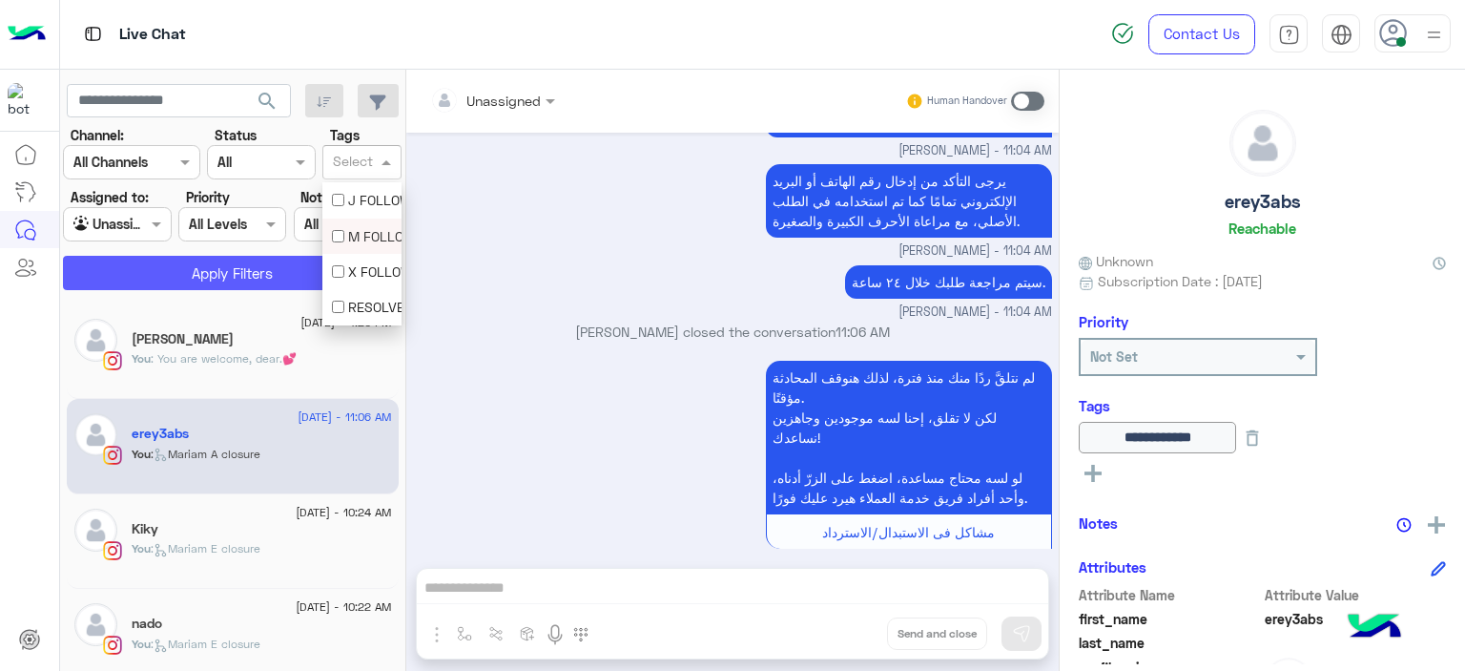
click at [222, 269] on button "Apply Filters" at bounding box center [232, 273] width 339 height 34
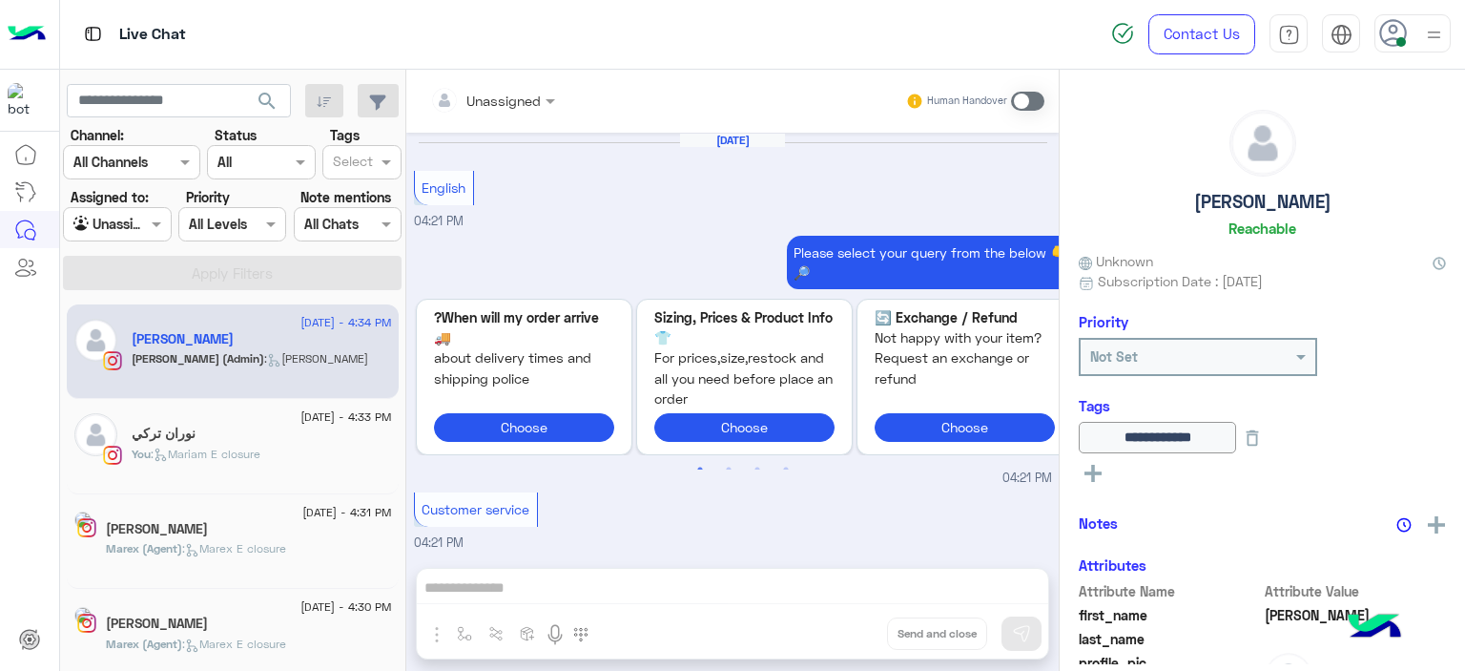
scroll to position [1695, 0]
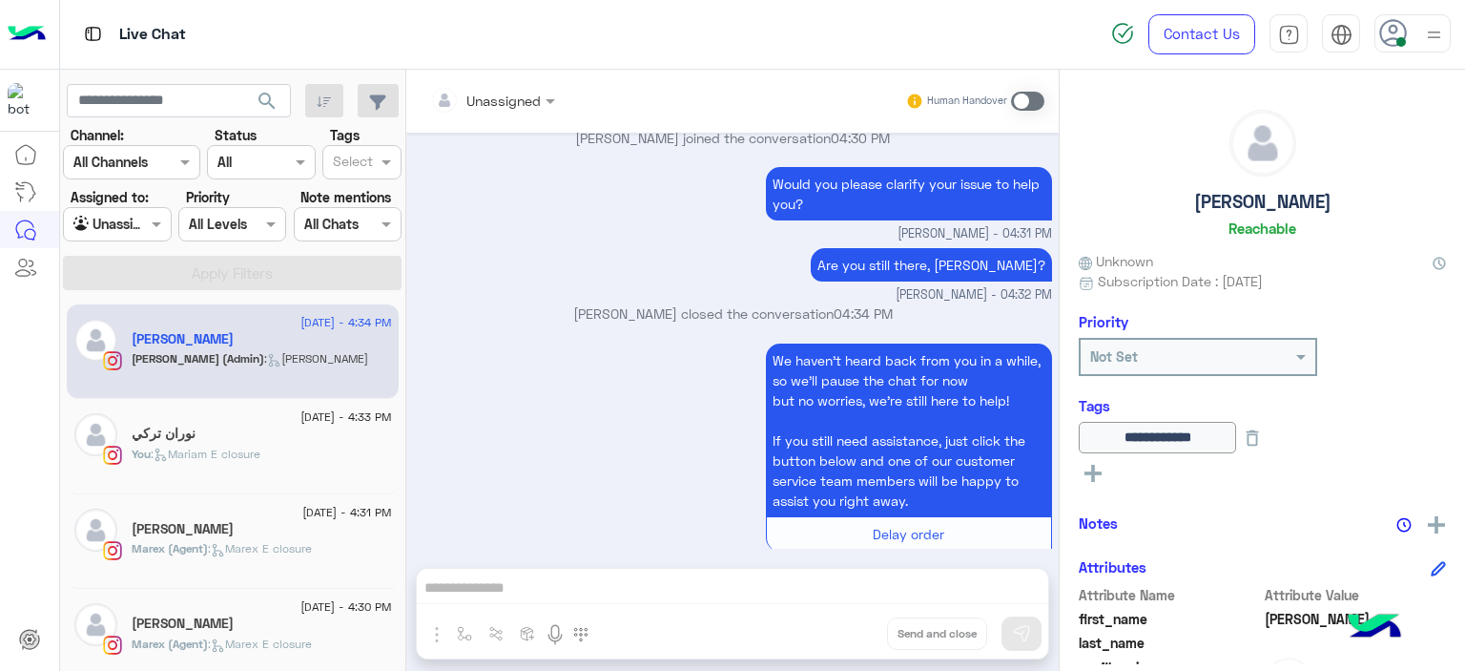
click at [275, 460] on div "You : Mariam E closure" at bounding box center [262, 461] width 260 height 33
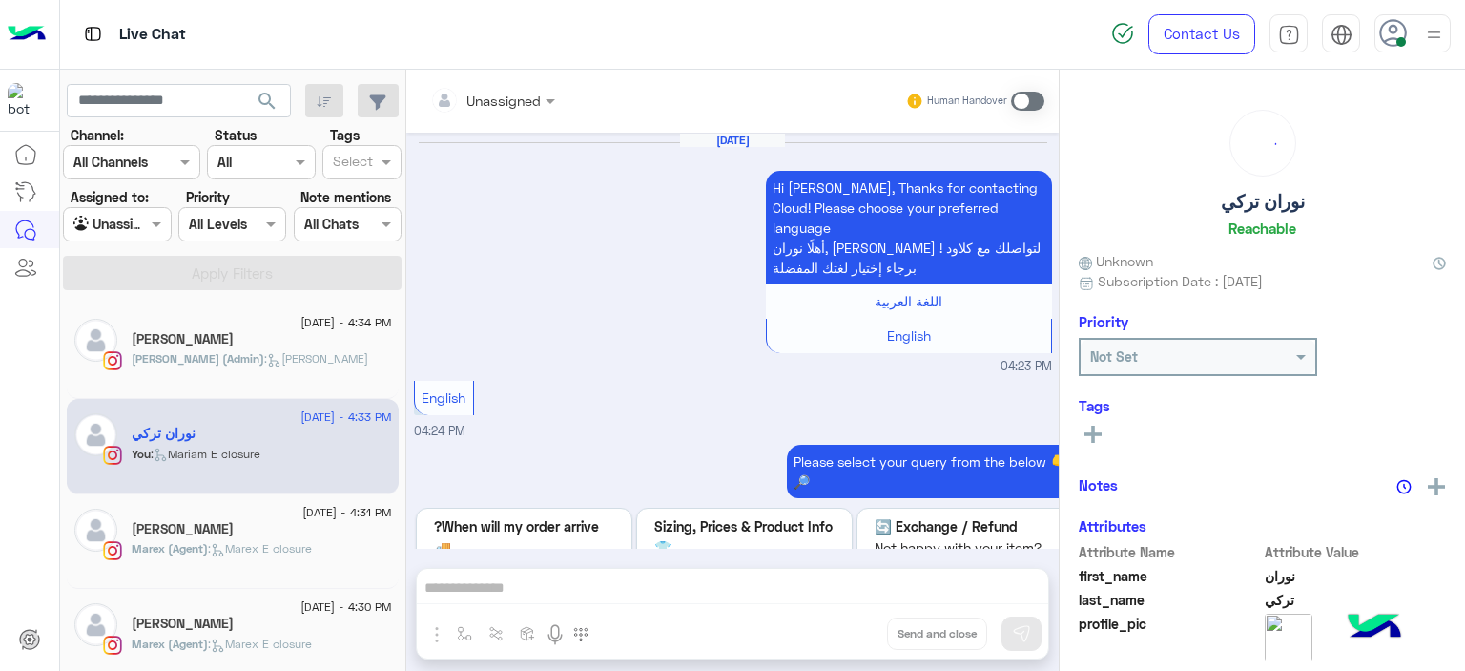
scroll to position [1833, 0]
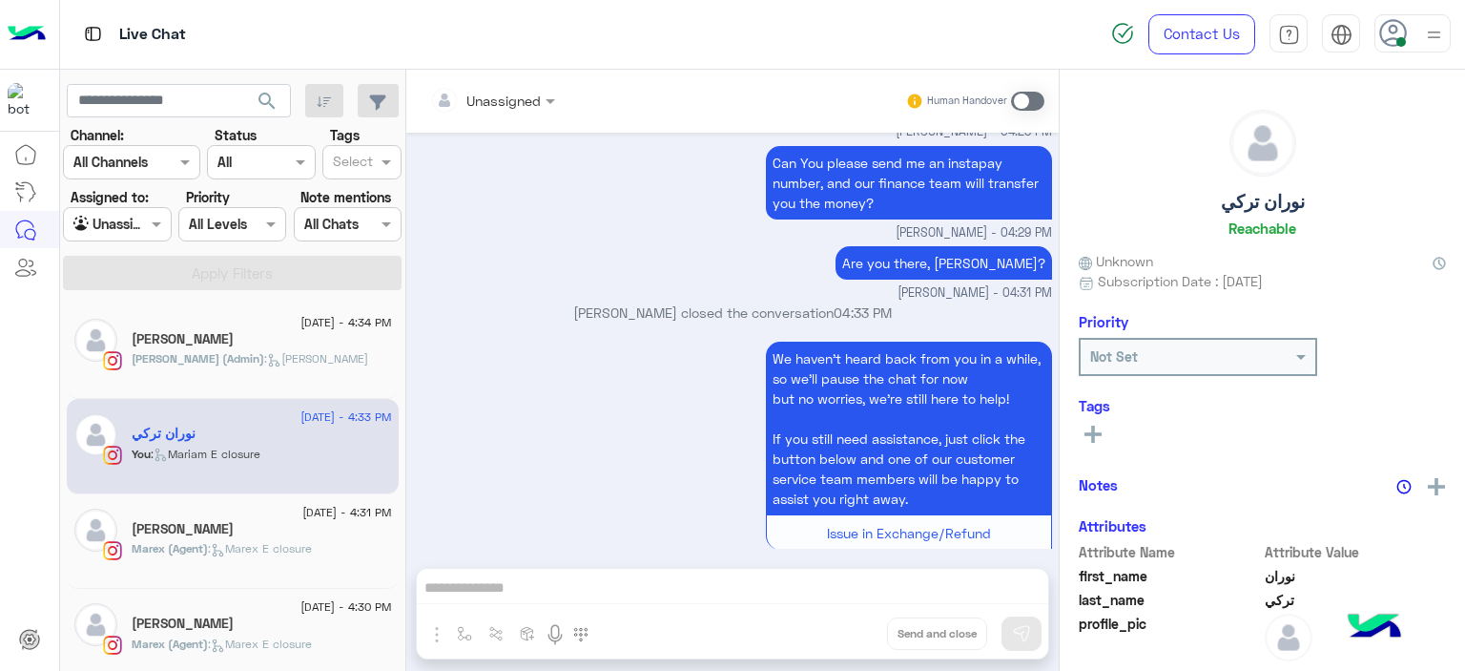
click at [1101, 432] on icon at bounding box center [1093, 433] width 17 height 17
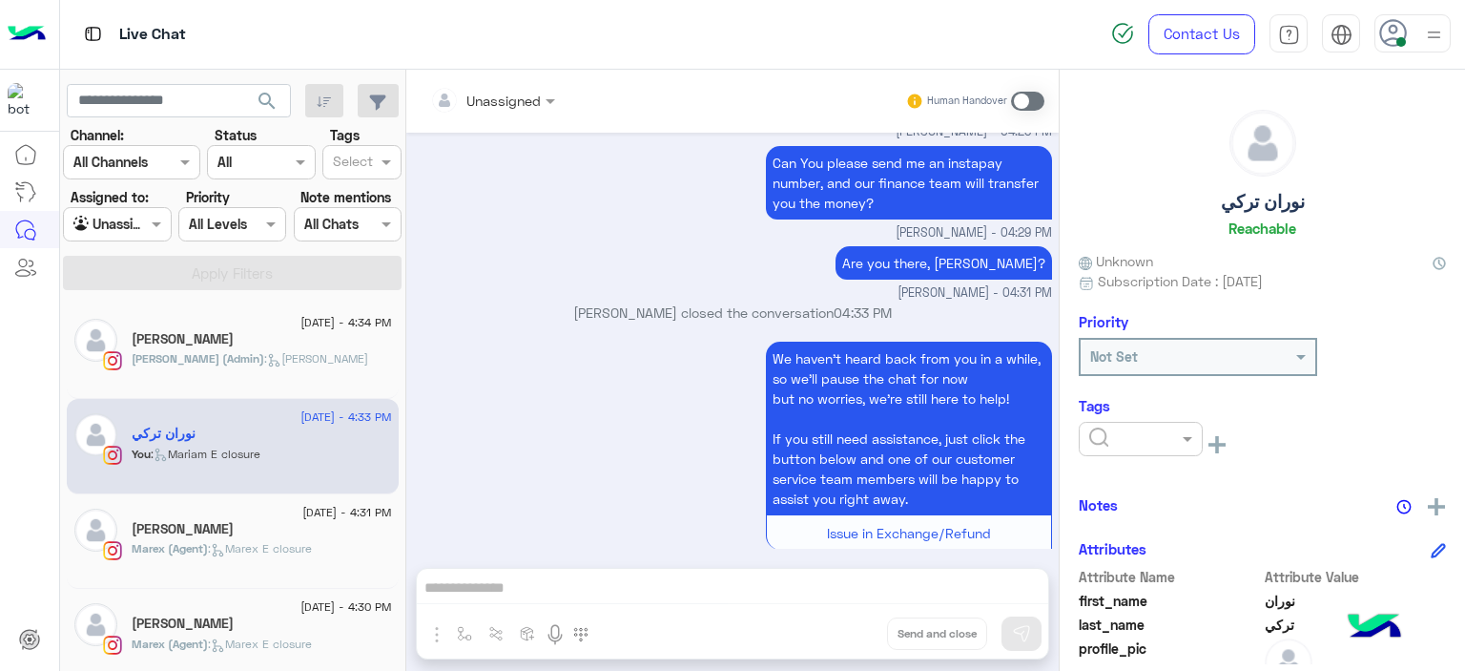
click at [1126, 440] on input "text" at bounding box center [1118, 439] width 58 height 20
click at [1136, 514] on span "M FOLLOW UP" at bounding box center [1131, 520] width 87 height 16
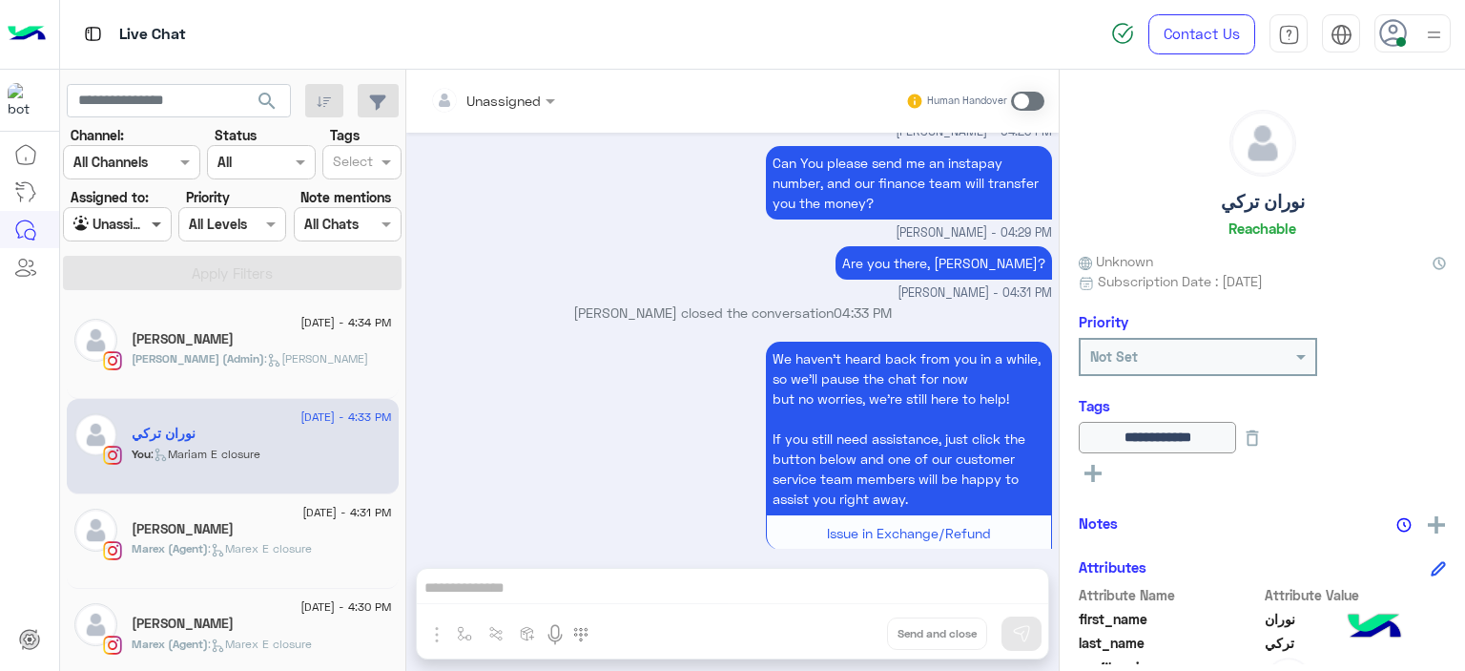
click at [165, 220] on span at bounding box center [159, 224] width 24 height 20
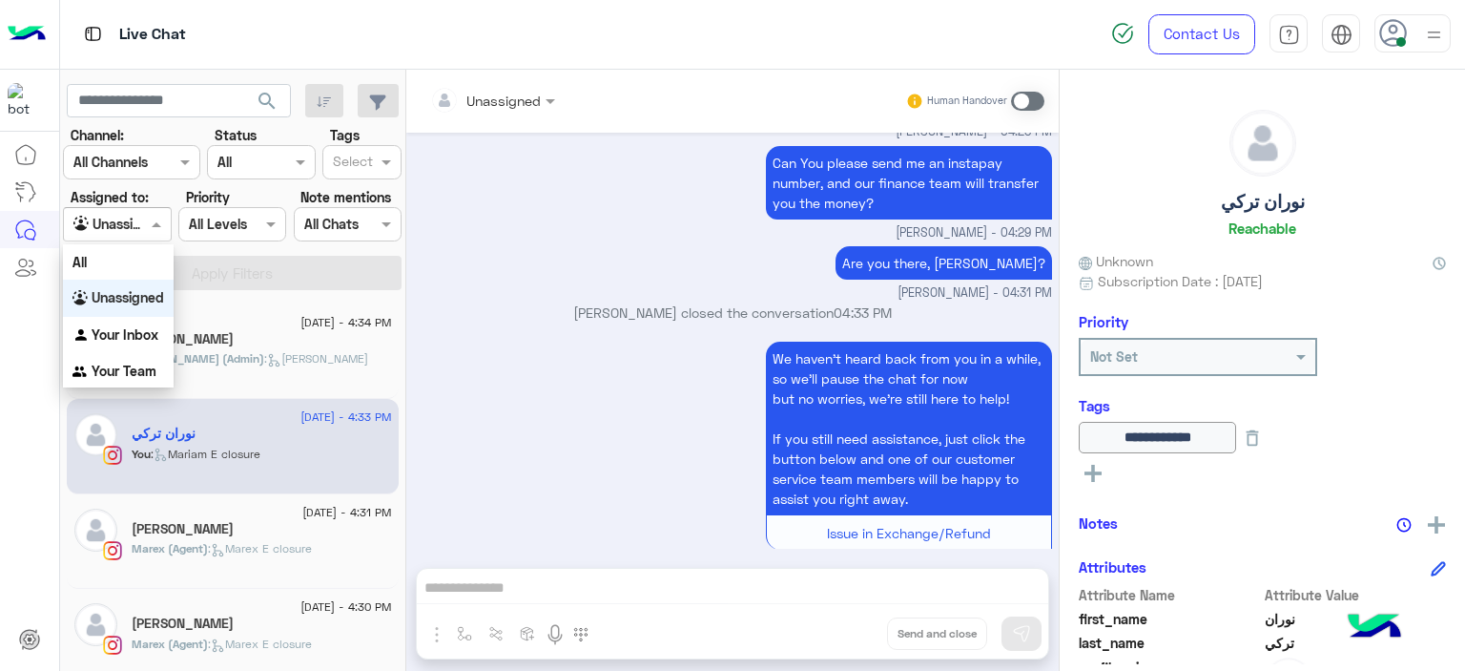
click at [355, 158] on input "text" at bounding box center [353, 164] width 40 height 20
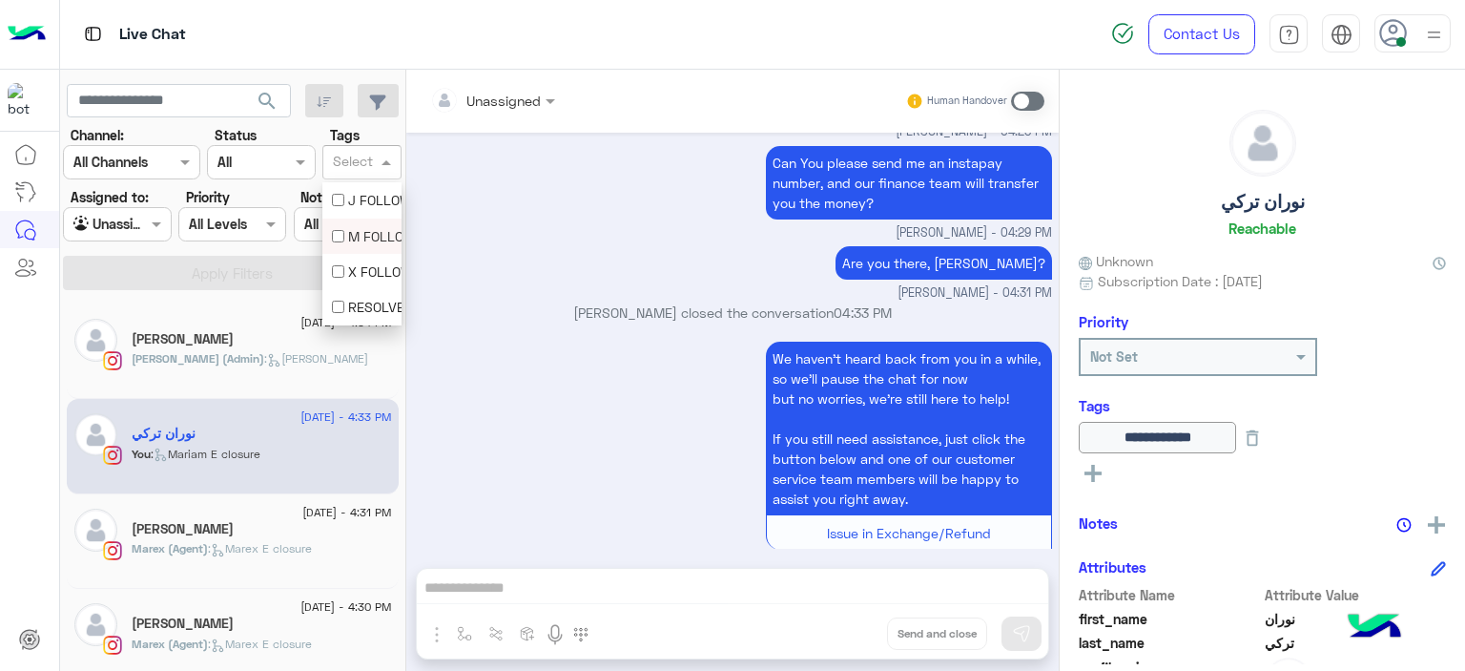
click at [374, 240] on div "M FOLLOW UP" at bounding box center [362, 236] width 60 height 20
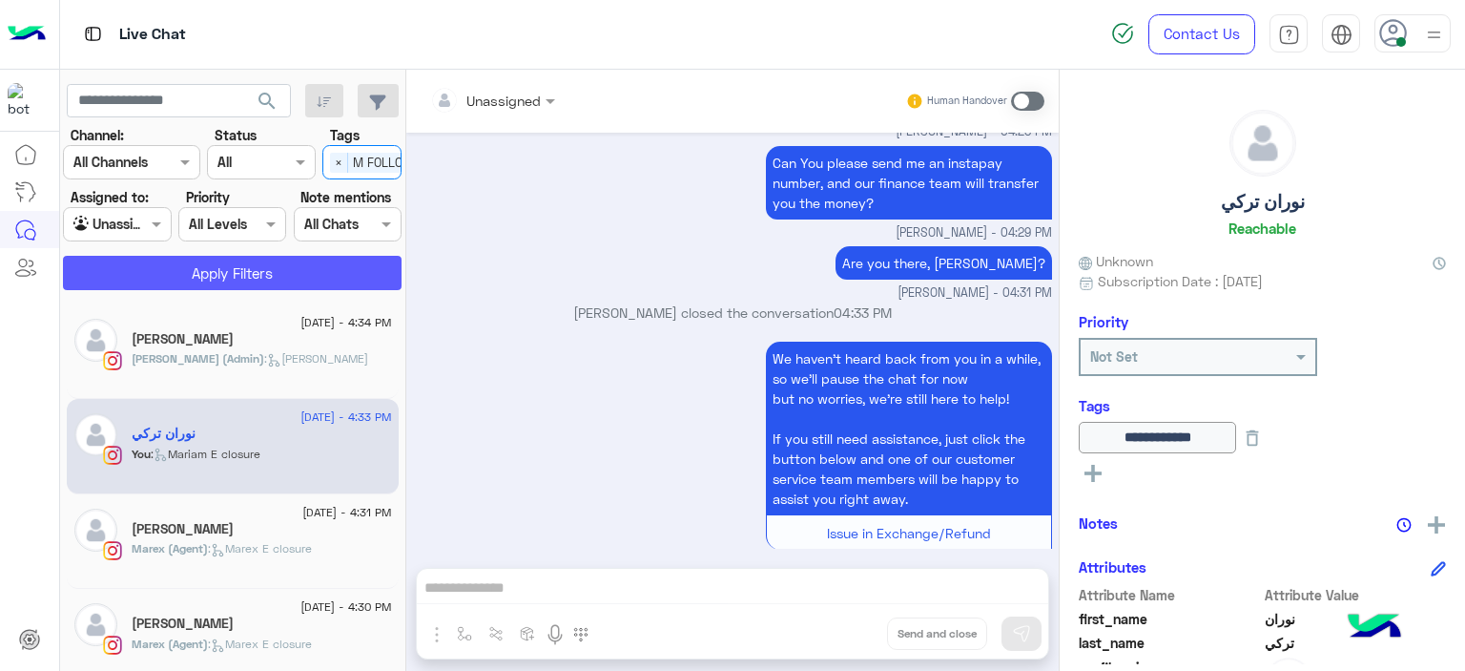
click at [297, 265] on button "Apply Filters" at bounding box center [232, 273] width 339 height 34
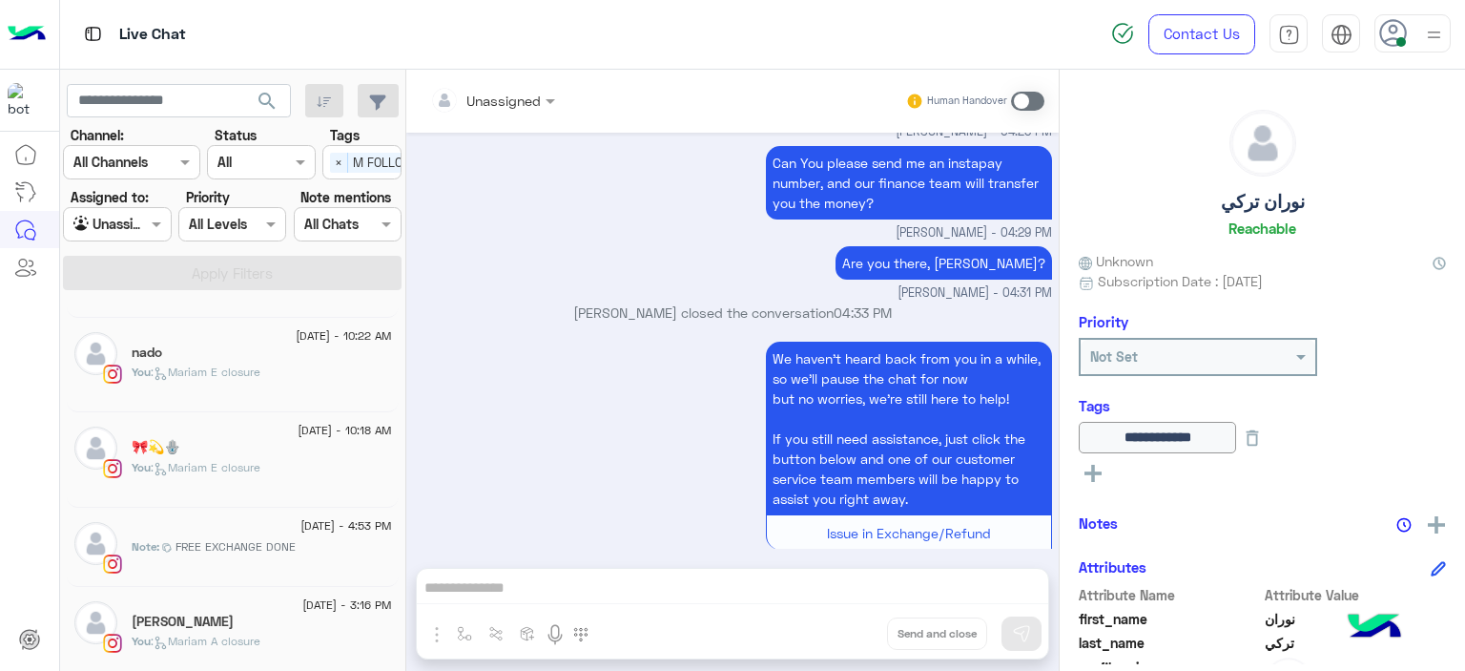
scroll to position [374, 0]
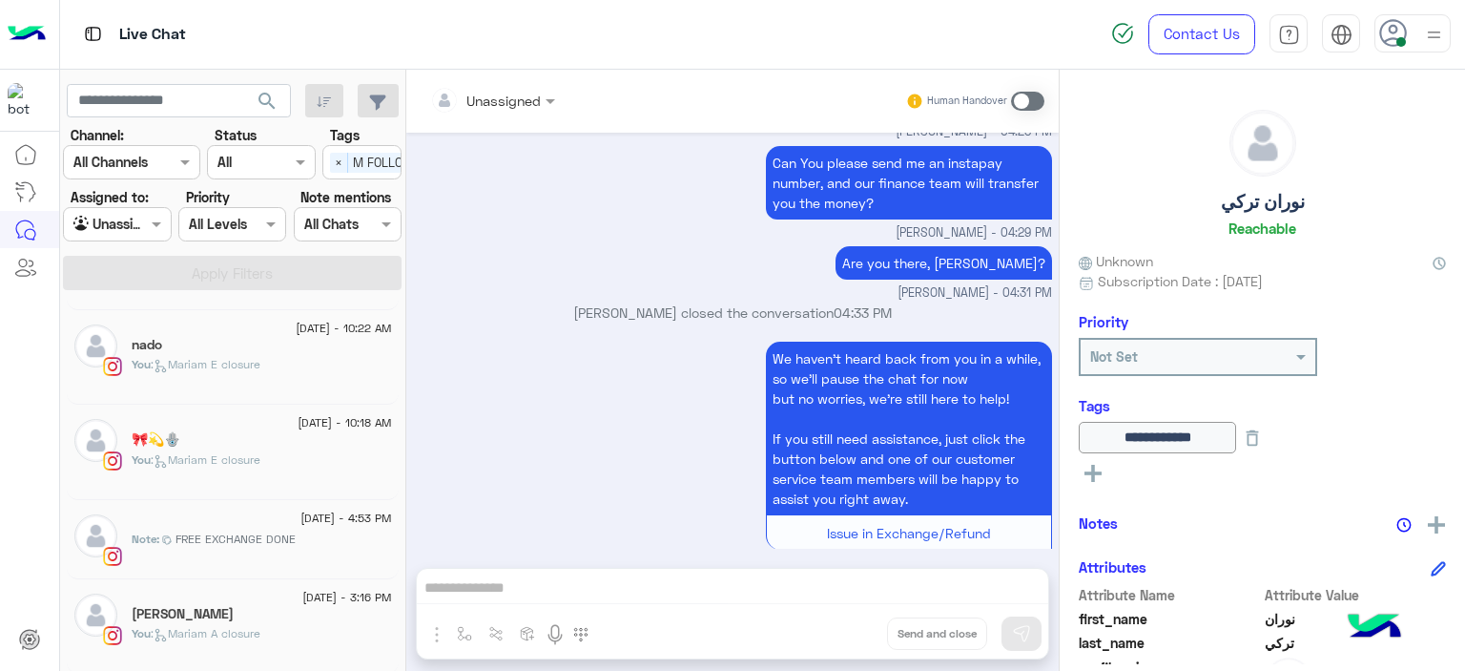
click at [266, 533] on span "FREE EXCHANGE DONE" at bounding box center [236, 538] width 120 height 17
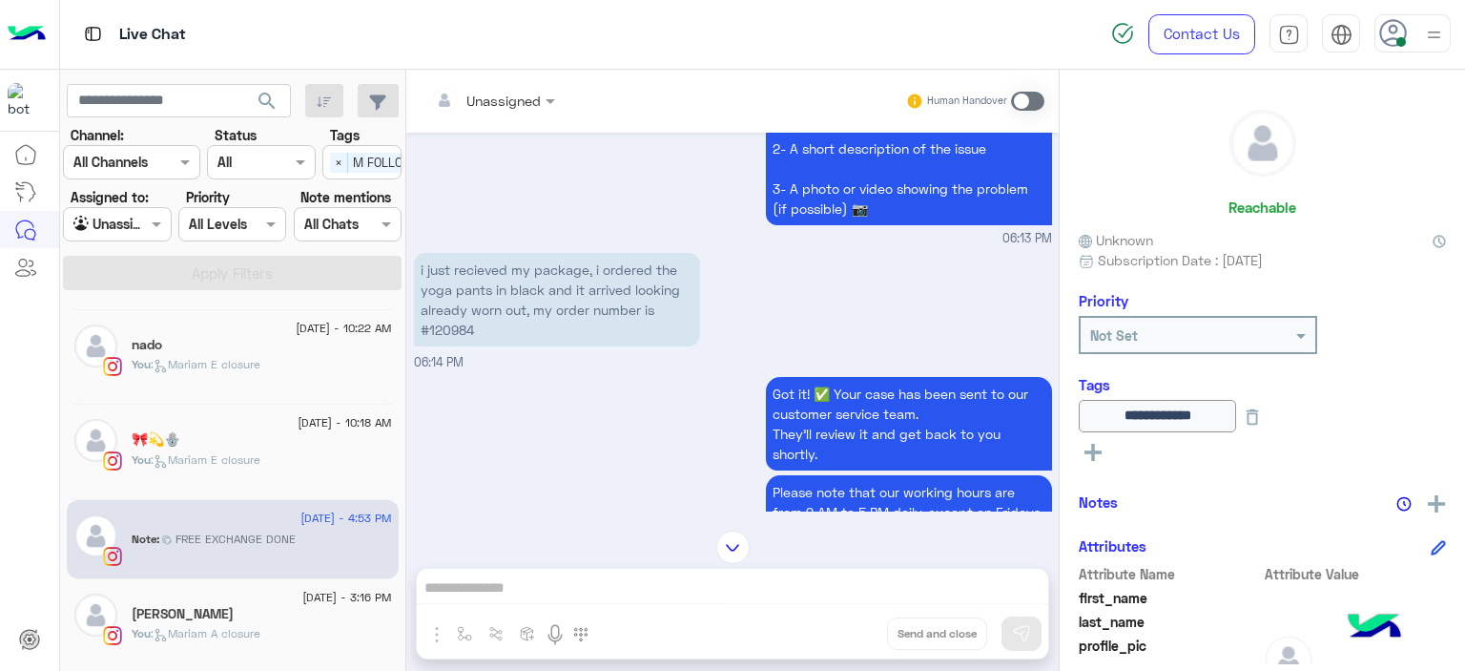
scroll to position [376, 0]
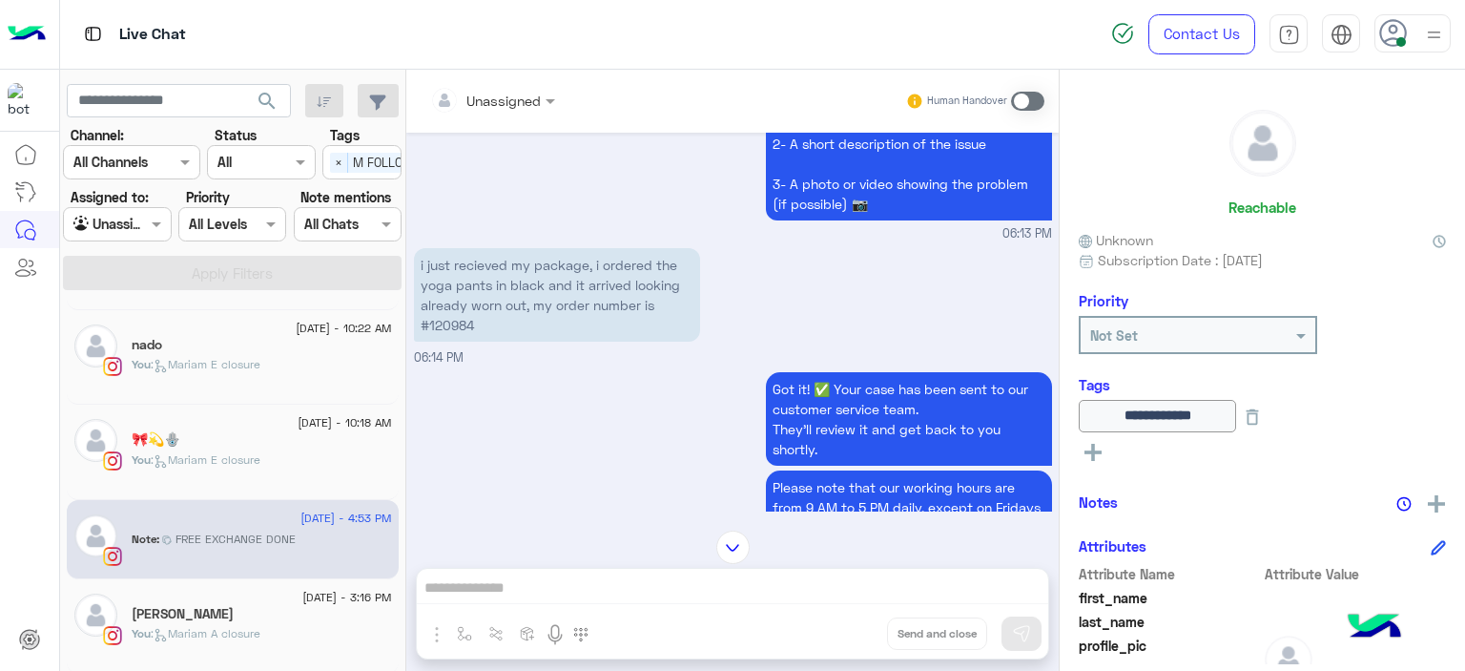
click at [453, 322] on p "i just recieved my package, i ordered the yoga pants in black and it arrived lo…" at bounding box center [557, 294] width 286 height 93
click at [454, 321] on p "i just recieved my package, i ordered the yoga pants in black and it arrived lo…" at bounding box center [557, 294] width 286 height 93
copy p "120984"
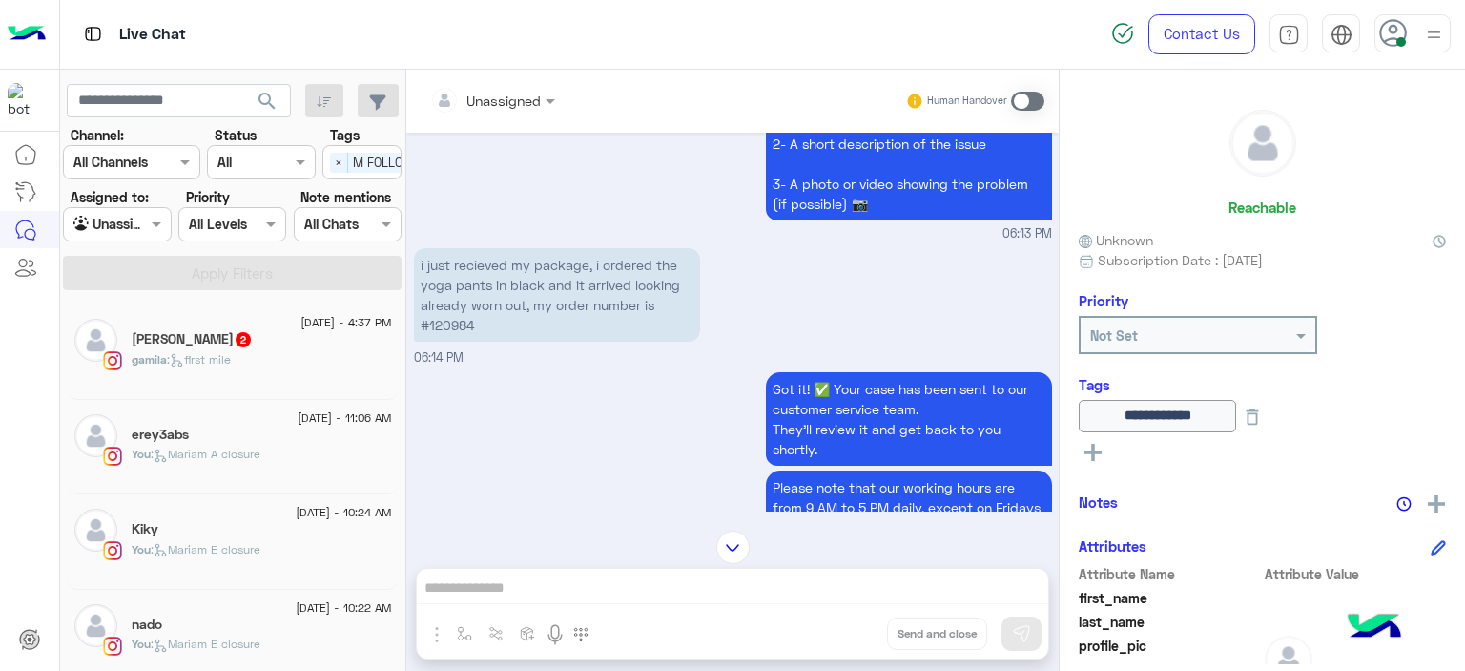
click at [210, 362] on span ": first mile" at bounding box center [199, 359] width 64 height 14
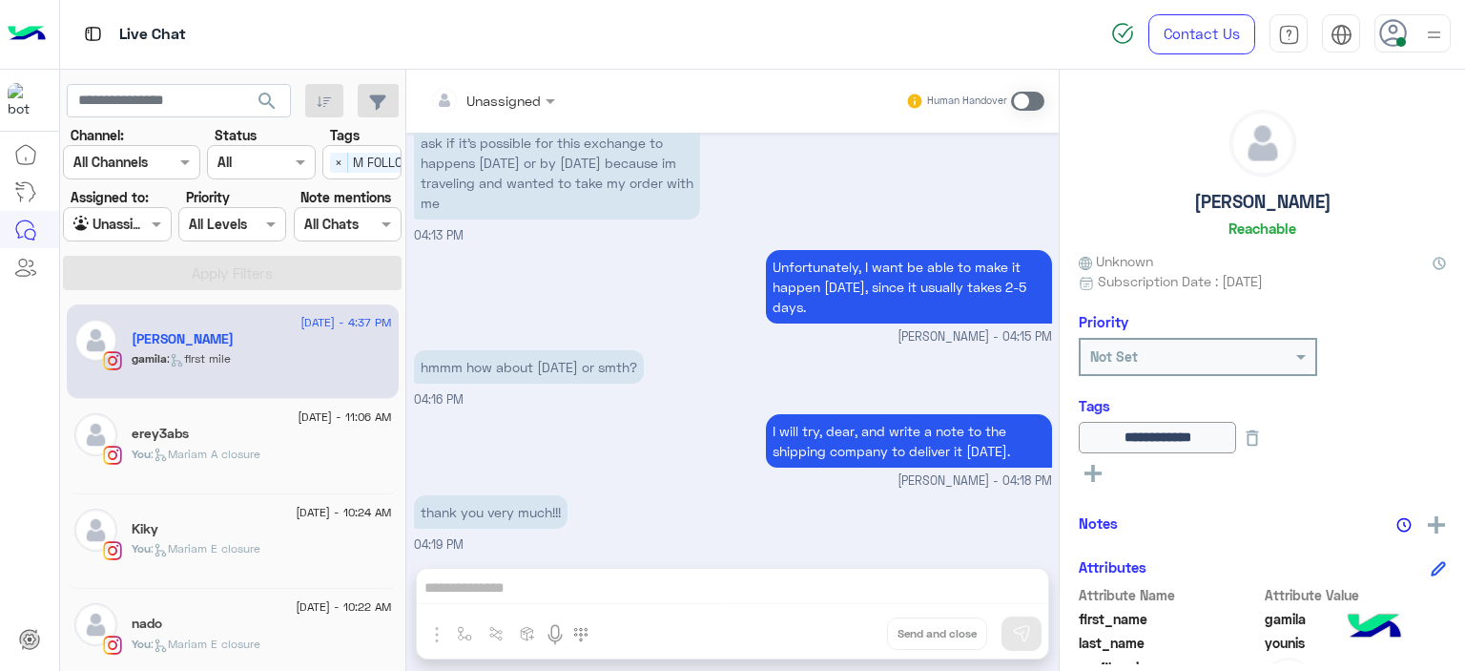
scroll to position [1193, 0]
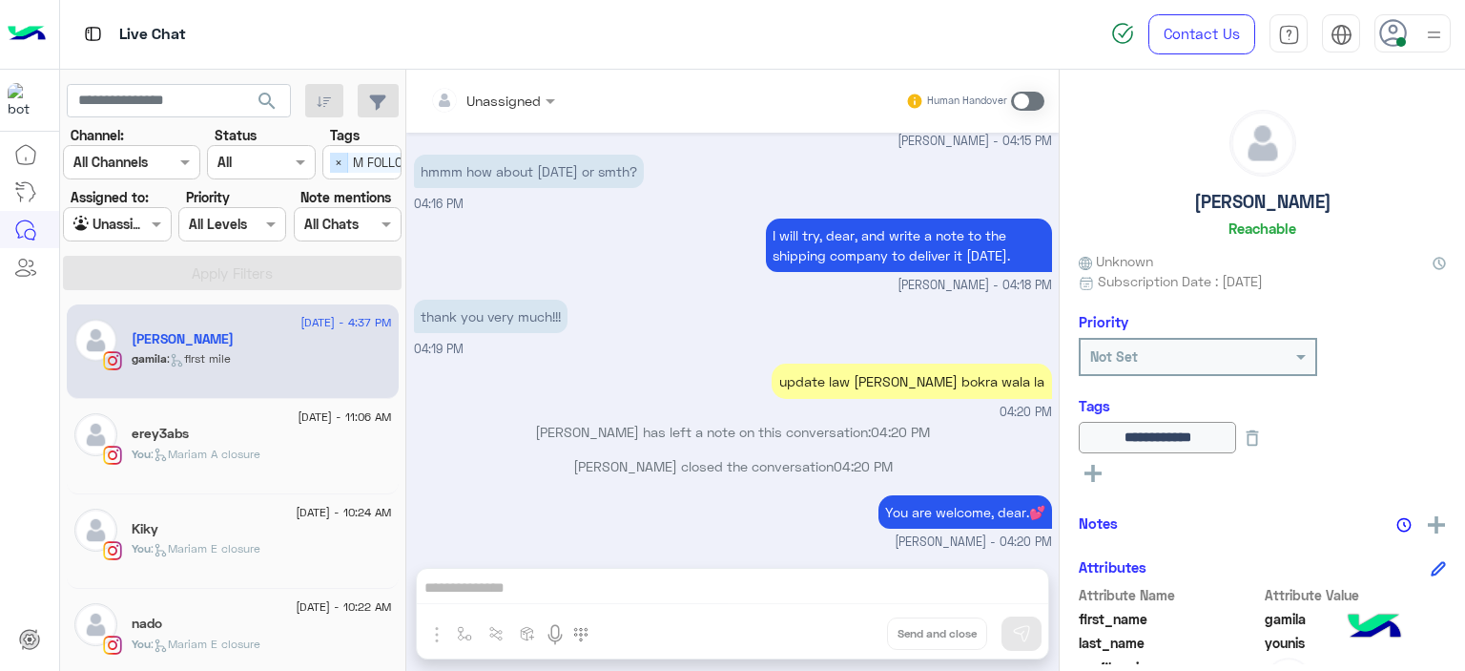
click at [335, 155] on span "×" at bounding box center [339, 163] width 18 height 20
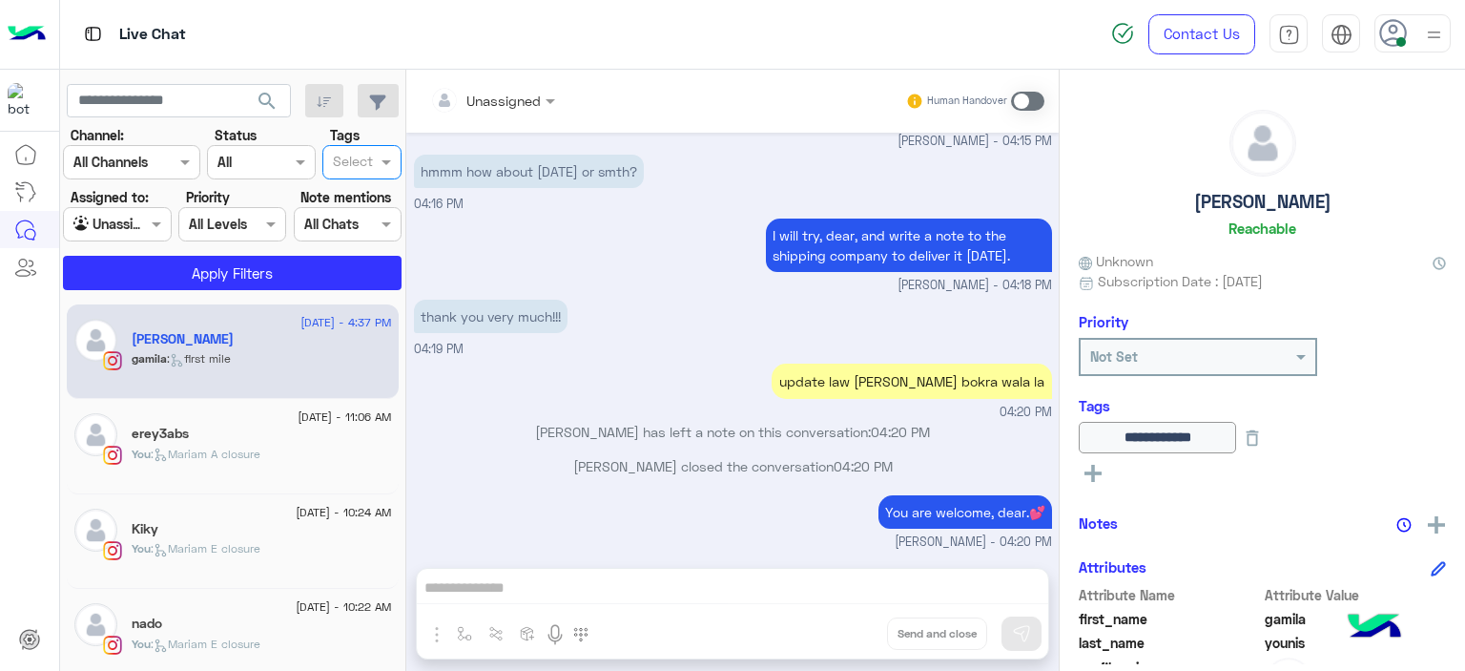
click at [141, 219] on div at bounding box center [117, 224] width 106 height 22
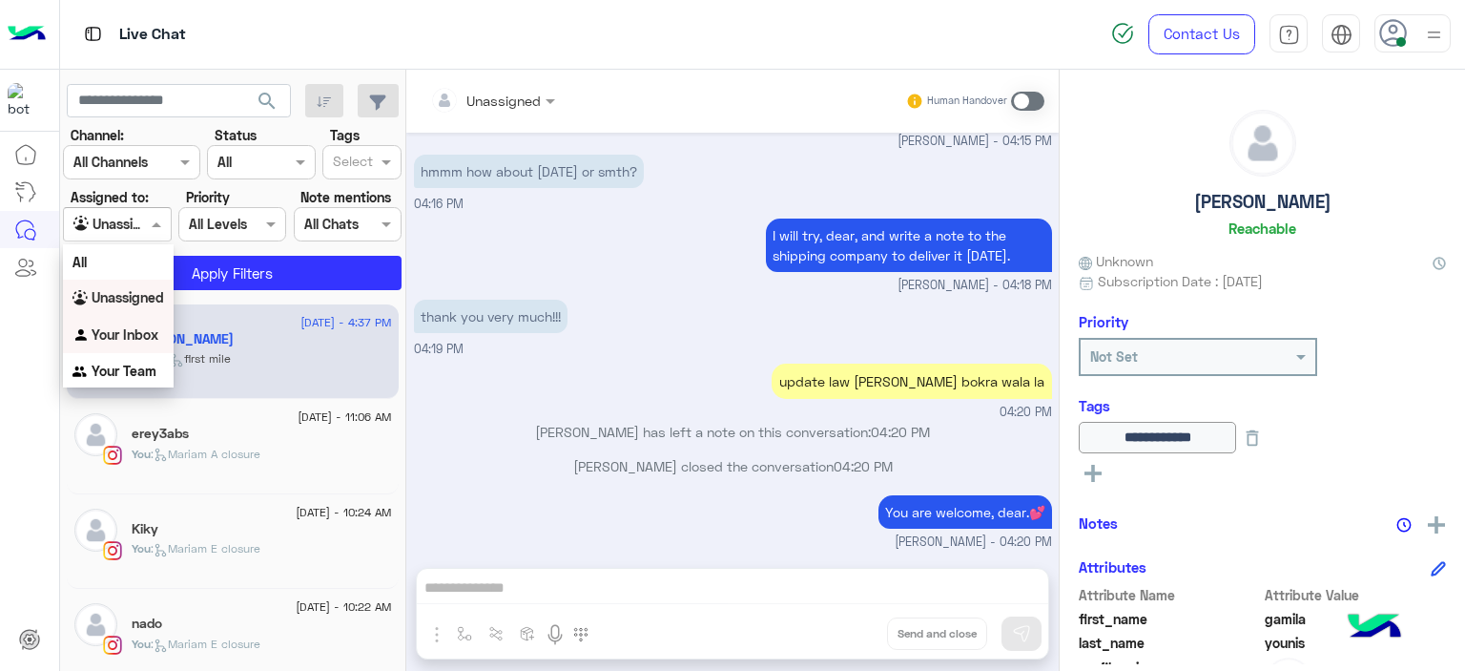
click at [147, 333] on b "Your Inbox" at bounding box center [125, 334] width 67 height 16
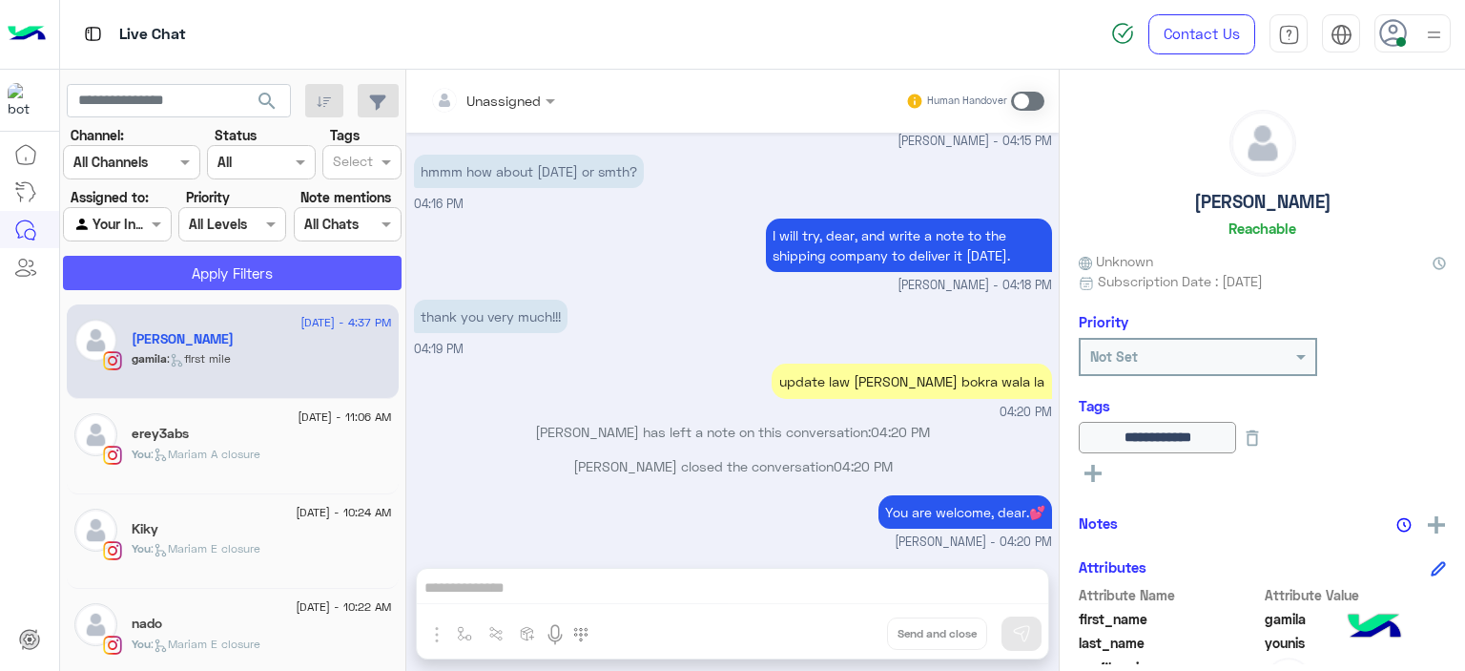
click at [239, 263] on button "Apply Filters" at bounding box center [232, 273] width 339 height 34
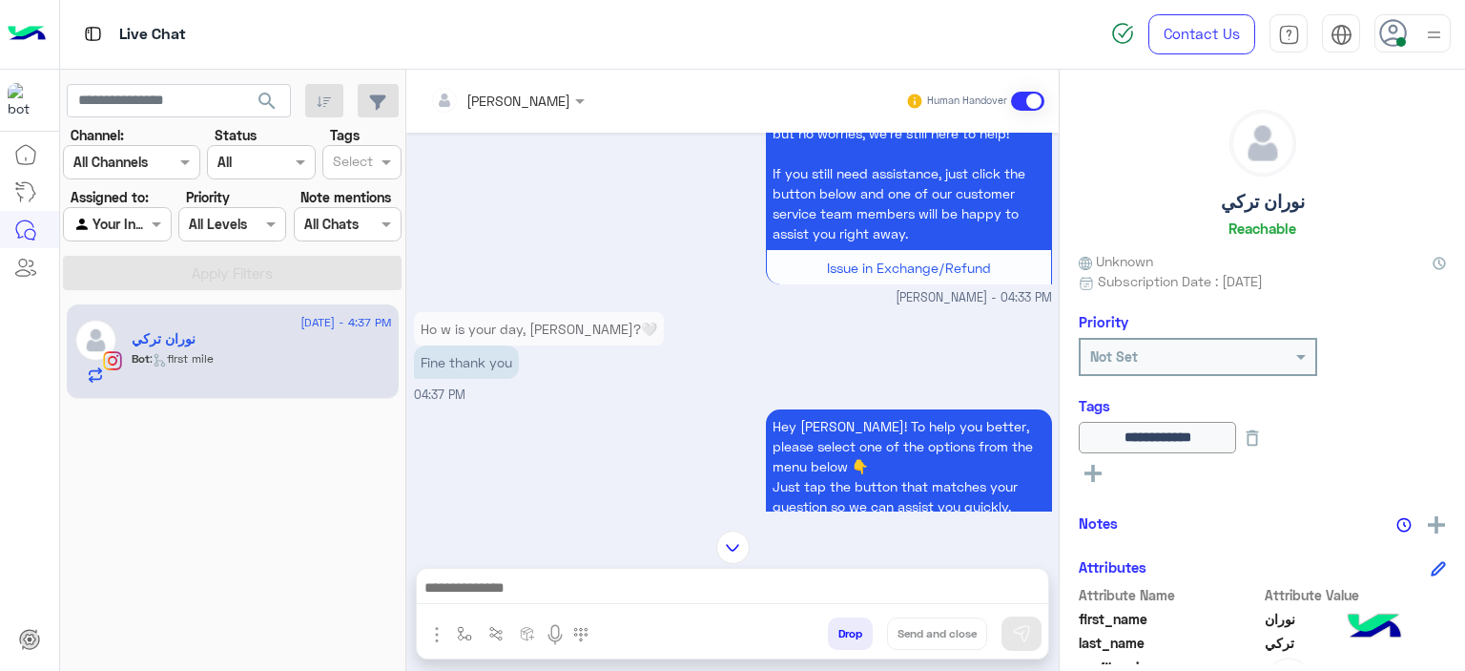
scroll to position [1601, 0]
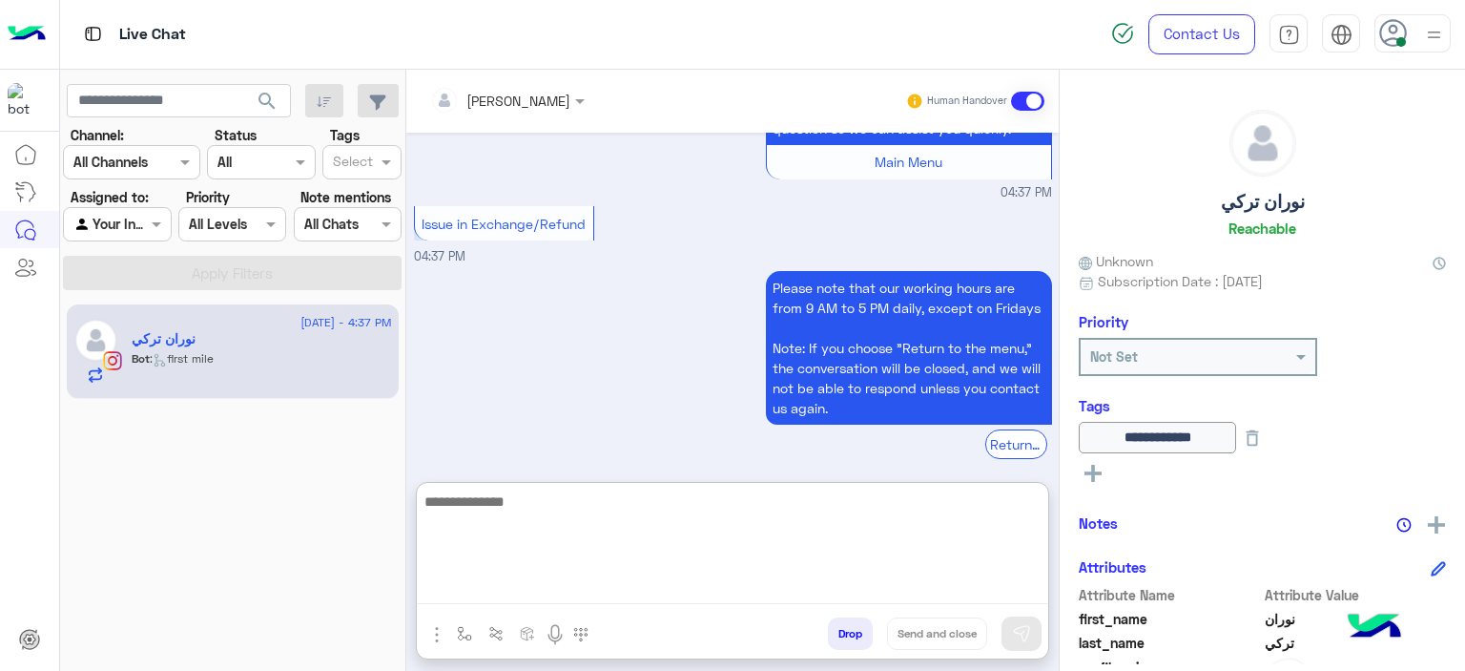
click at [492, 588] on textarea at bounding box center [733, 546] width 632 height 114
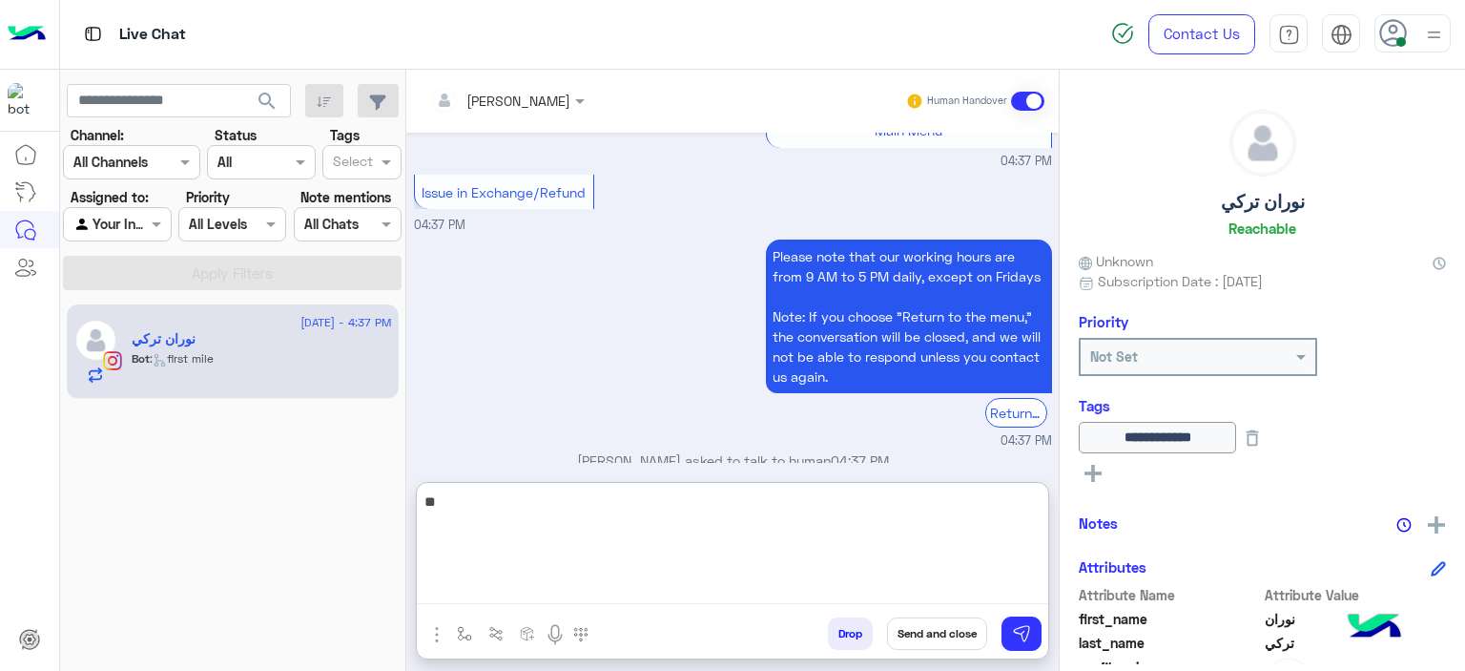
scroll to position [1804, 0]
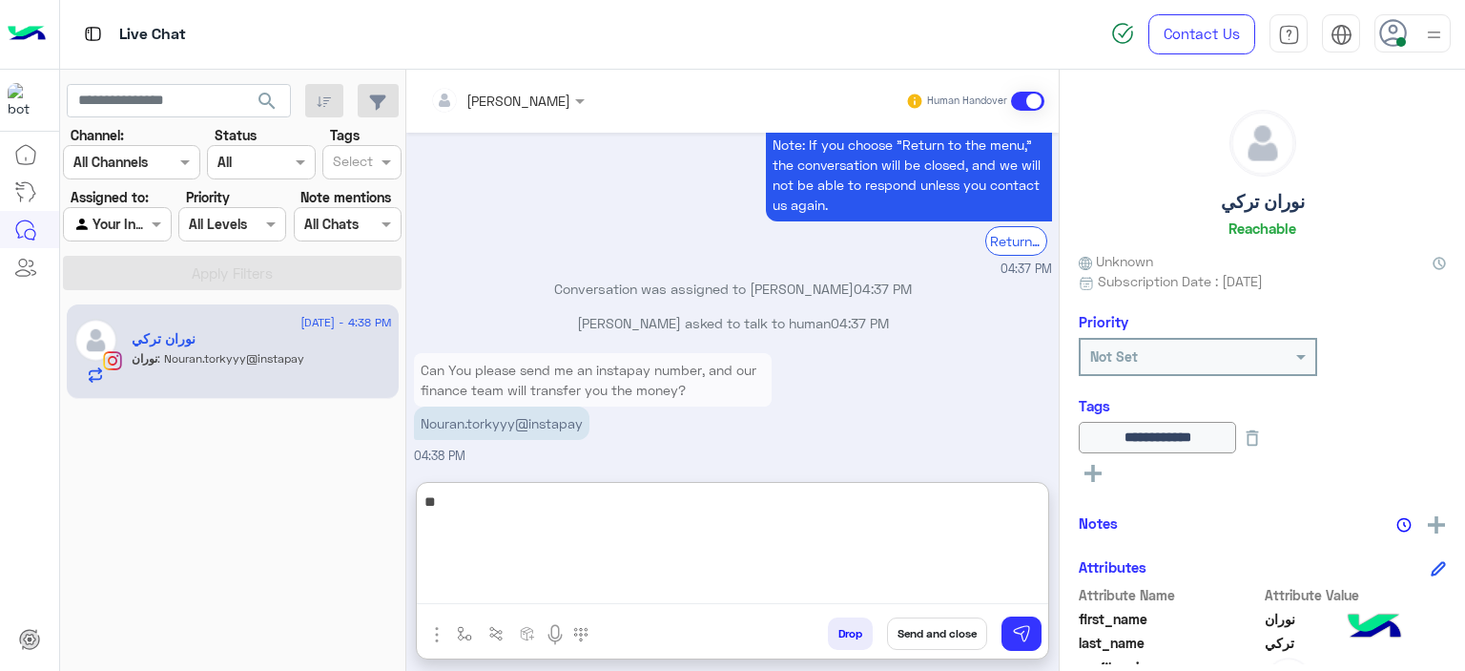
type textarea "*"
type textarea "**********"
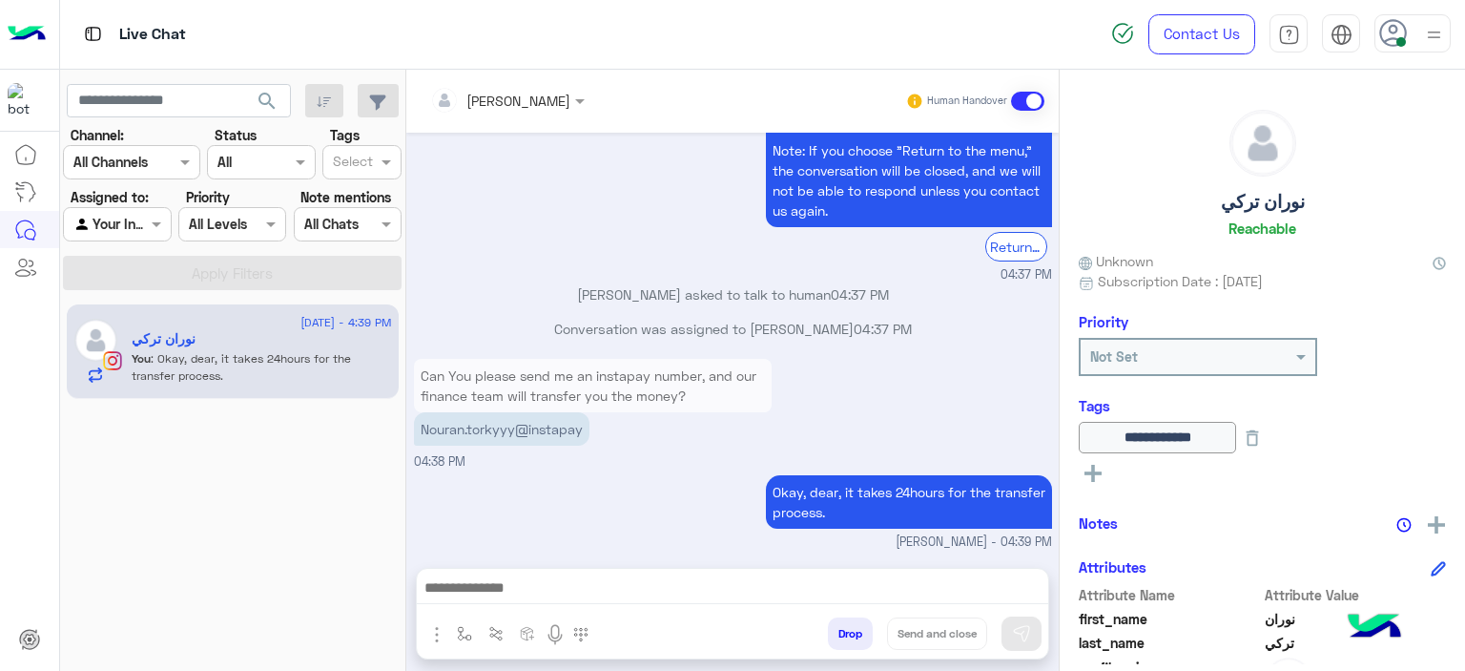
scroll to position [1833, 0]
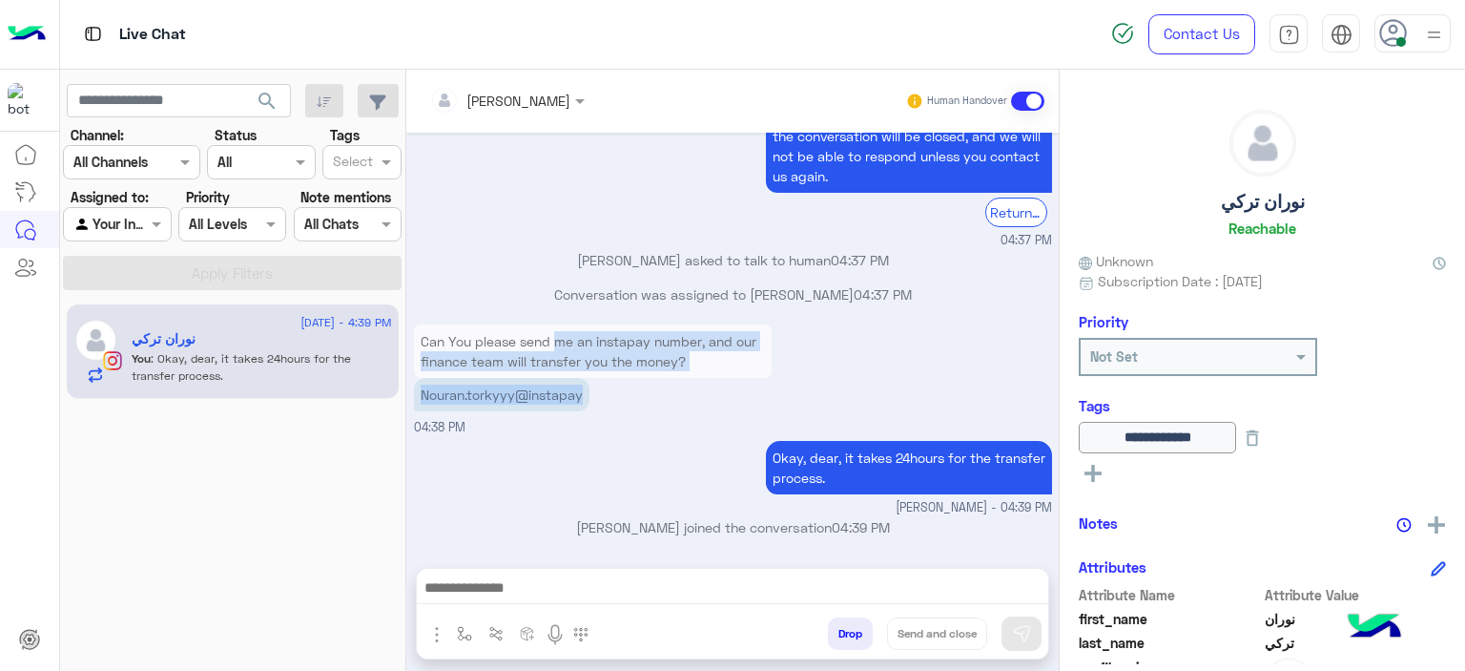
drag, startPoint x: 576, startPoint y: 340, endPoint x: 570, endPoint y: 353, distance: 14.9
click at [566, 350] on div "Can You please send me an instapay number, and our finance team will transfer y…" at bounding box center [593, 367] width 358 height 87
drag, startPoint x: 625, startPoint y: 386, endPoint x: 593, endPoint y: 396, distance: 32.9
click at [624, 387] on div "Nouran.torkyyy@instapay" at bounding box center [593, 394] width 358 height 33
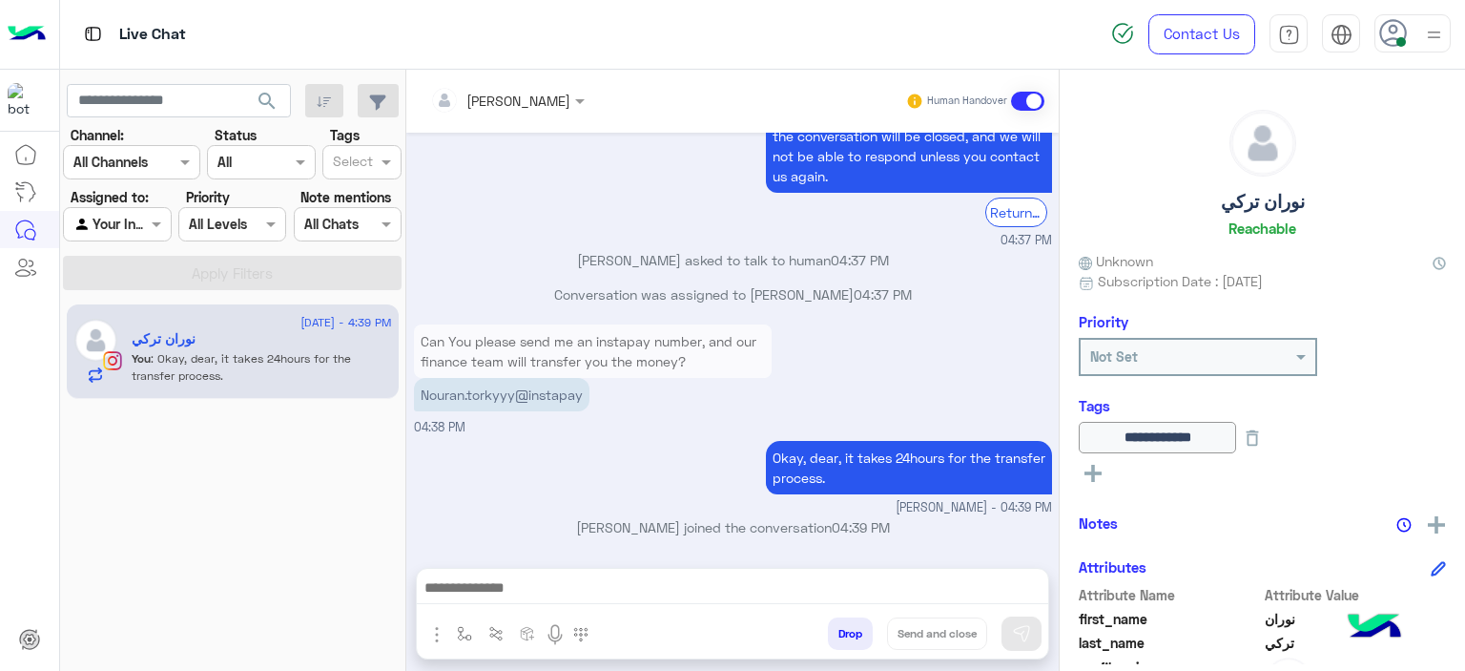
click at [644, 449] on div "Okay, dear, it takes 24hours for the transfer process. Mariam Ahmed - 04:39 PM" at bounding box center [733, 476] width 638 height 81
click at [560, 387] on p "Nouran.torkyyy@instapay" at bounding box center [502, 394] width 176 height 33
click at [559, 388] on p "Nouran.torkyyy@instapay" at bounding box center [502, 394] width 176 height 33
click at [558, 388] on p "Nouran.torkyyy@instapay" at bounding box center [502, 394] width 176 height 33
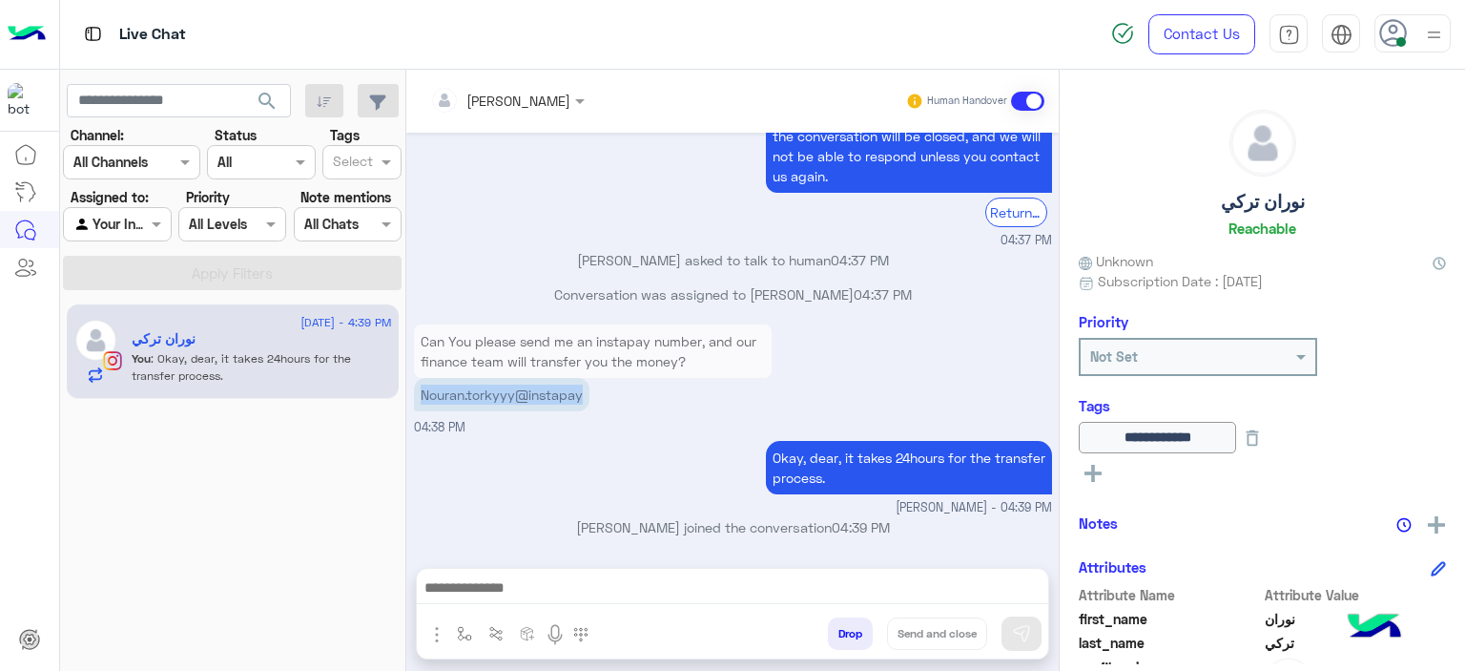
copy app-message "Nouran.torkyyy@instapay"
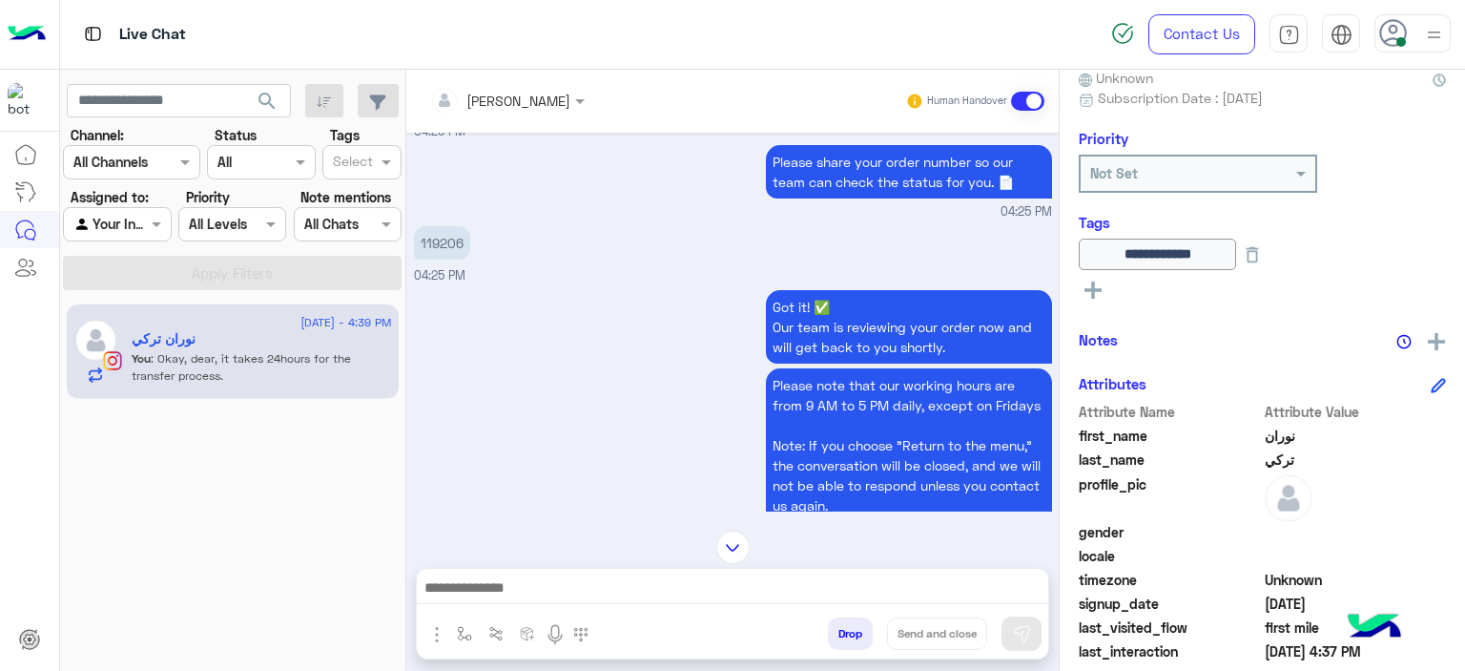
scroll to position [192, 0]
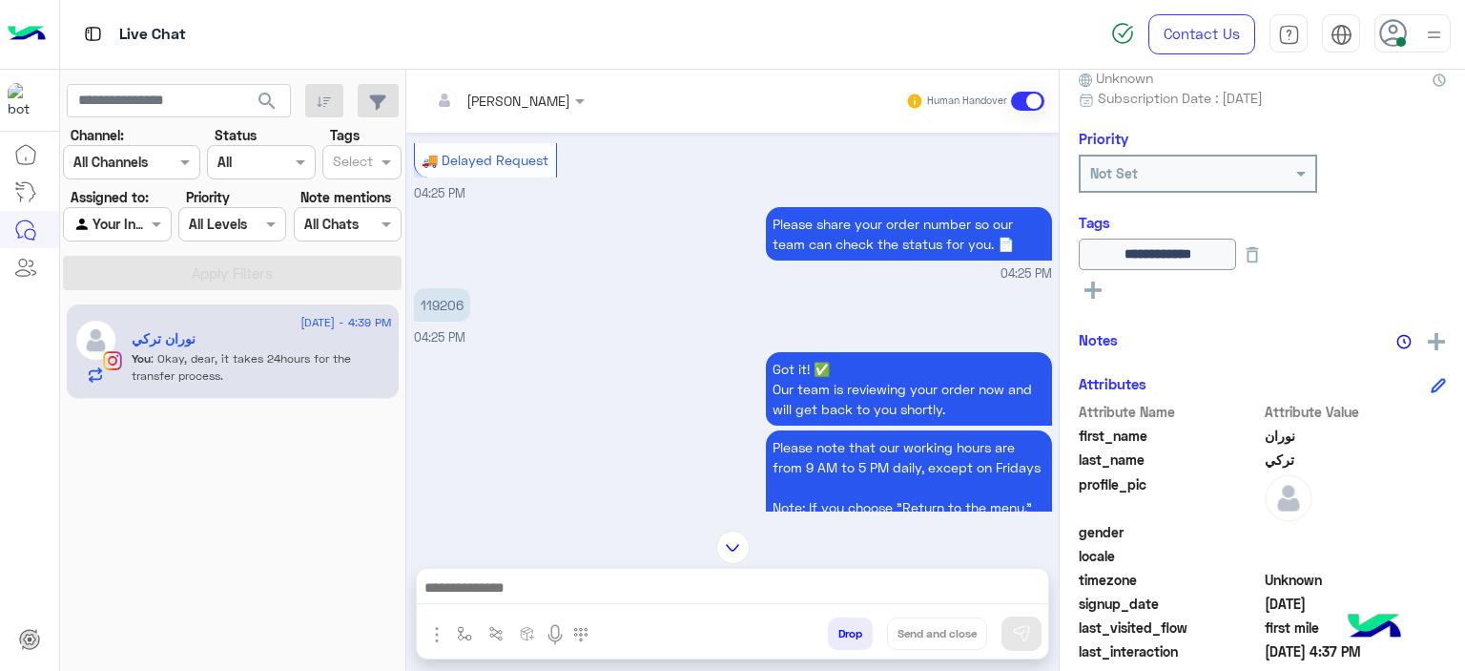
click at [448, 305] on p "119206" at bounding box center [442, 304] width 56 height 33
click at [448, 304] on p "119206" at bounding box center [442, 304] width 56 height 33
copy p "119206"
click at [551, 350] on div "Got it! ✅ Our team is reviewing your order now and will get back to you shortly…" at bounding box center [733, 494] width 638 height 294
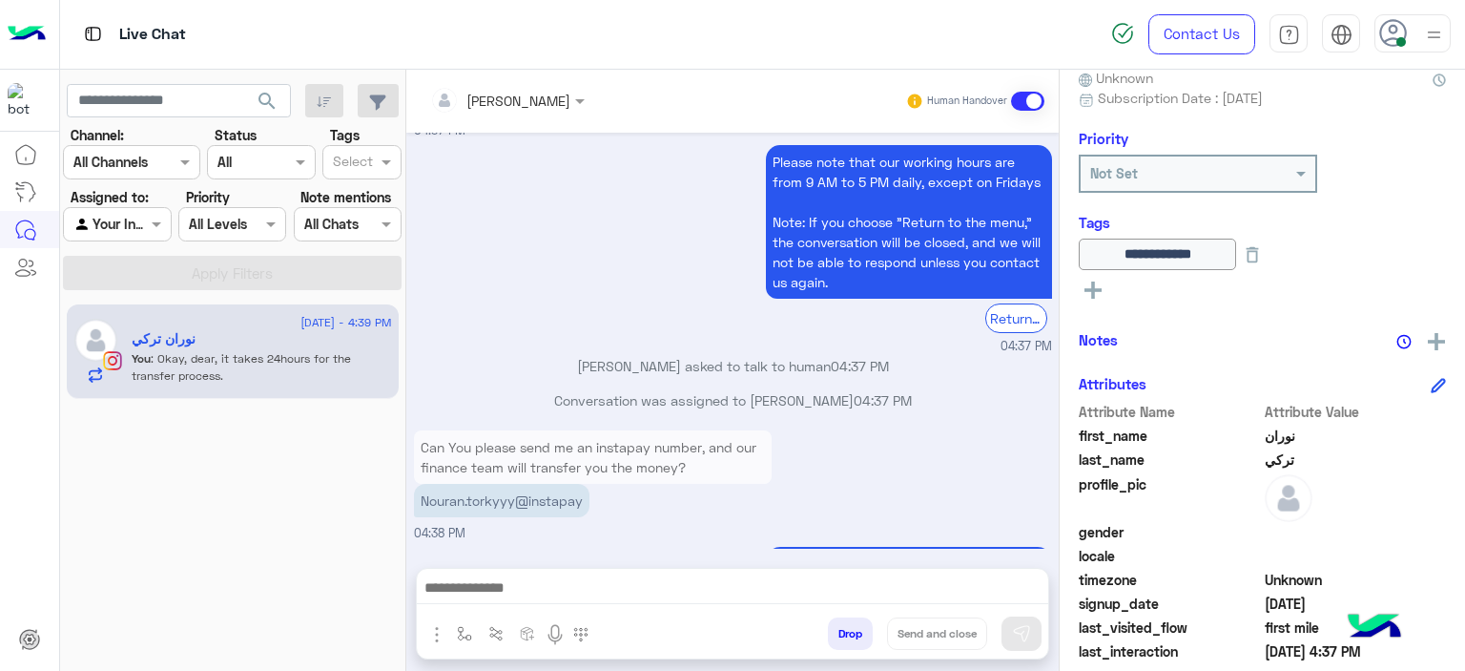
scroll to position [1833, 0]
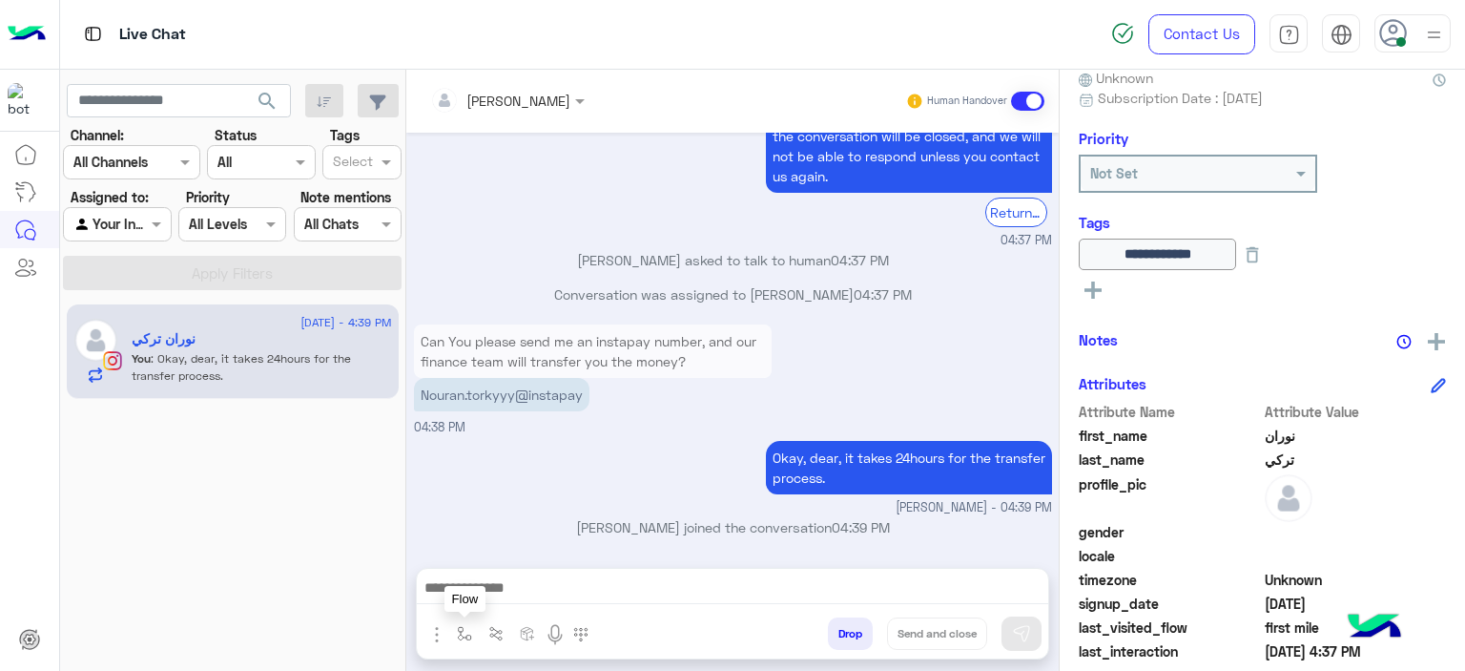
click at [472, 632] on button "button" at bounding box center [464, 632] width 31 height 31
click at [492, 590] on input "text" at bounding box center [499, 592] width 78 height 22
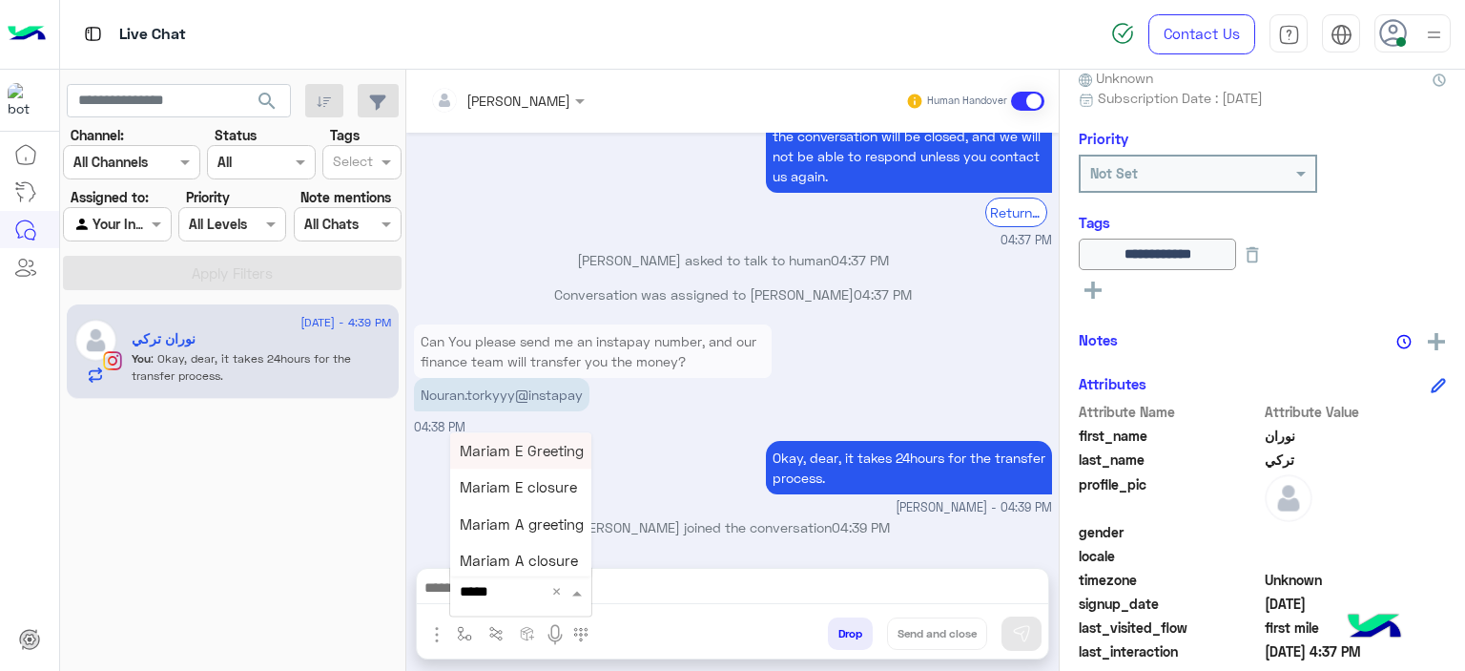
type input "******"
click at [549, 489] on span "Mariam E closure" at bounding box center [518, 487] width 117 height 17
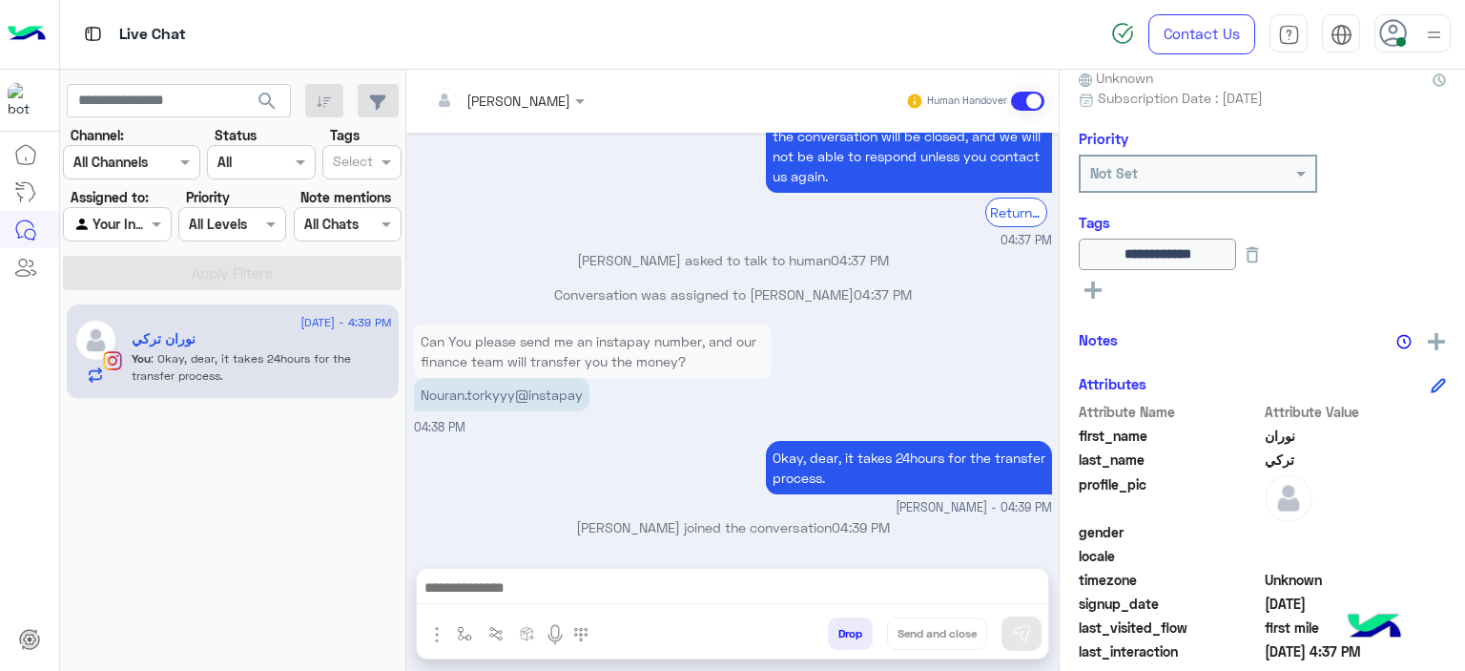
type textarea "**********"
click at [927, 641] on button "Send and close" at bounding box center [937, 633] width 100 height 32
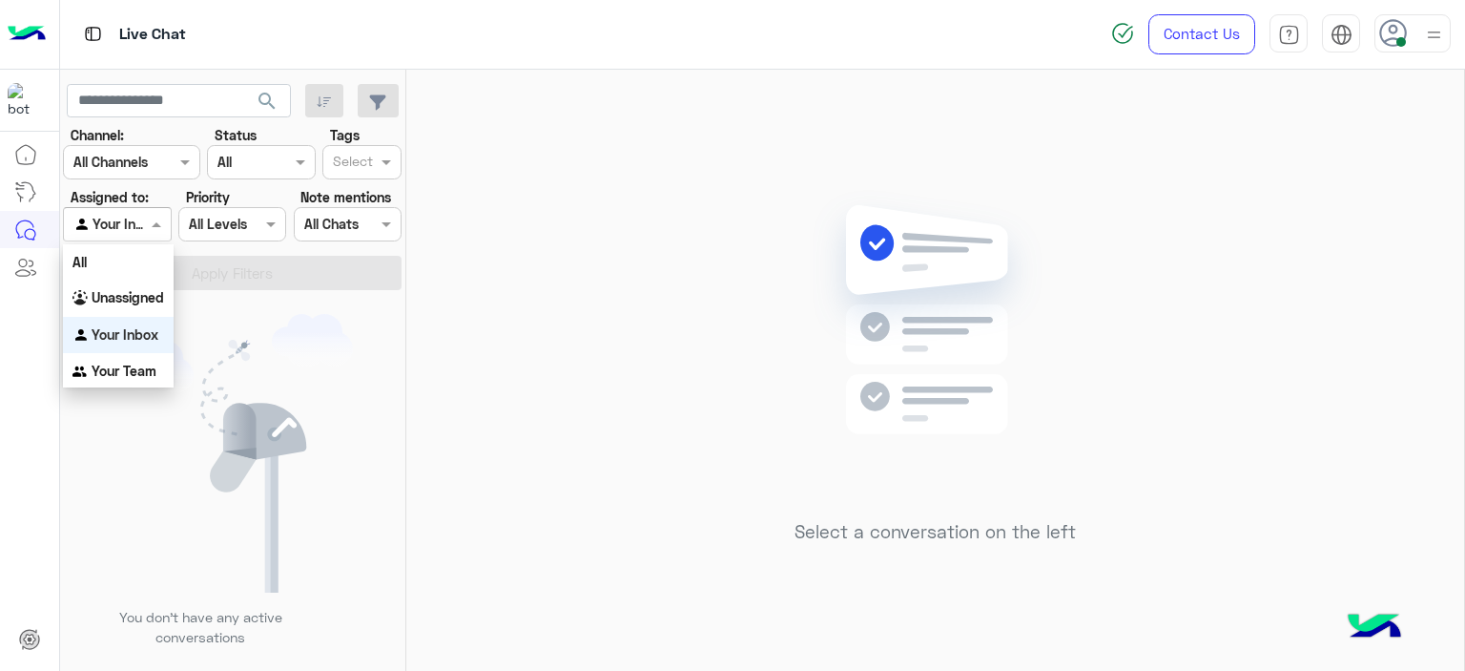
click at [160, 220] on span at bounding box center [159, 224] width 24 height 20
click at [141, 294] on b "Unassigned" at bounding box center [128, 297] width 73 height 16
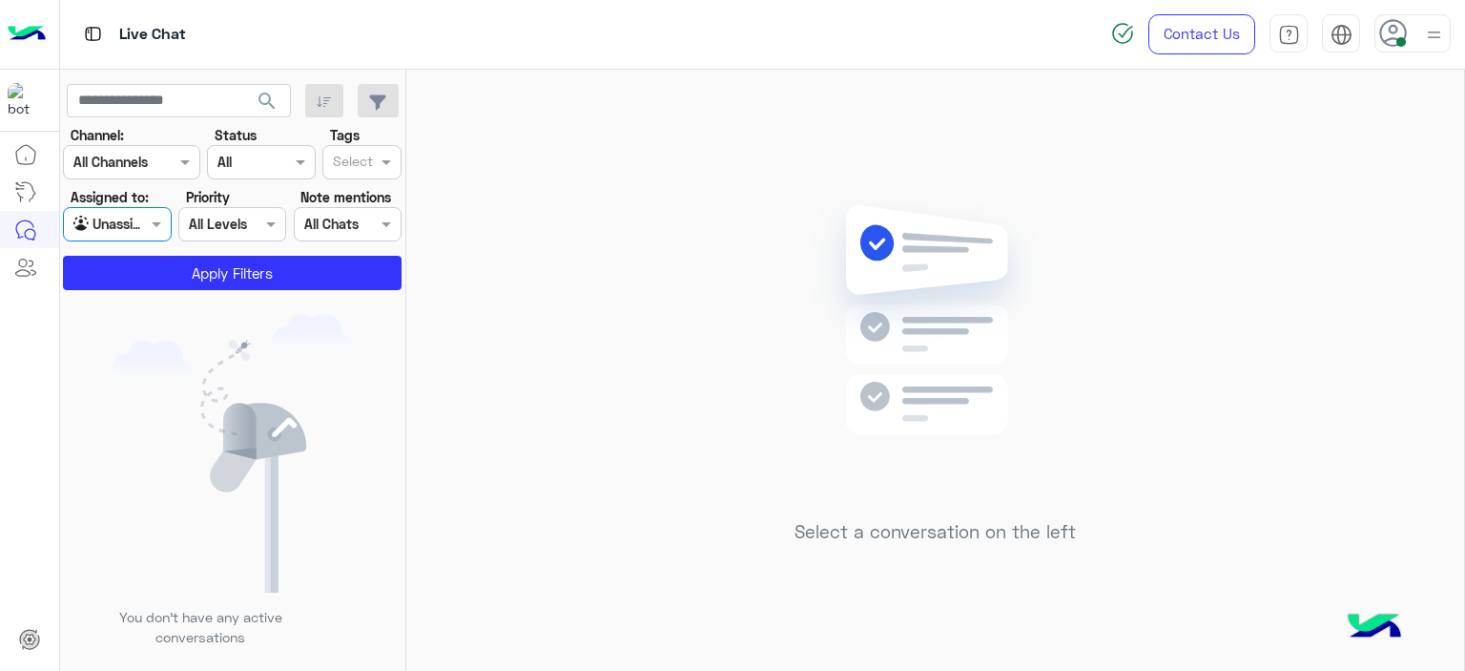
click at [337, 172] on input "text" at bounding box center [353, 164] width 40 height 20
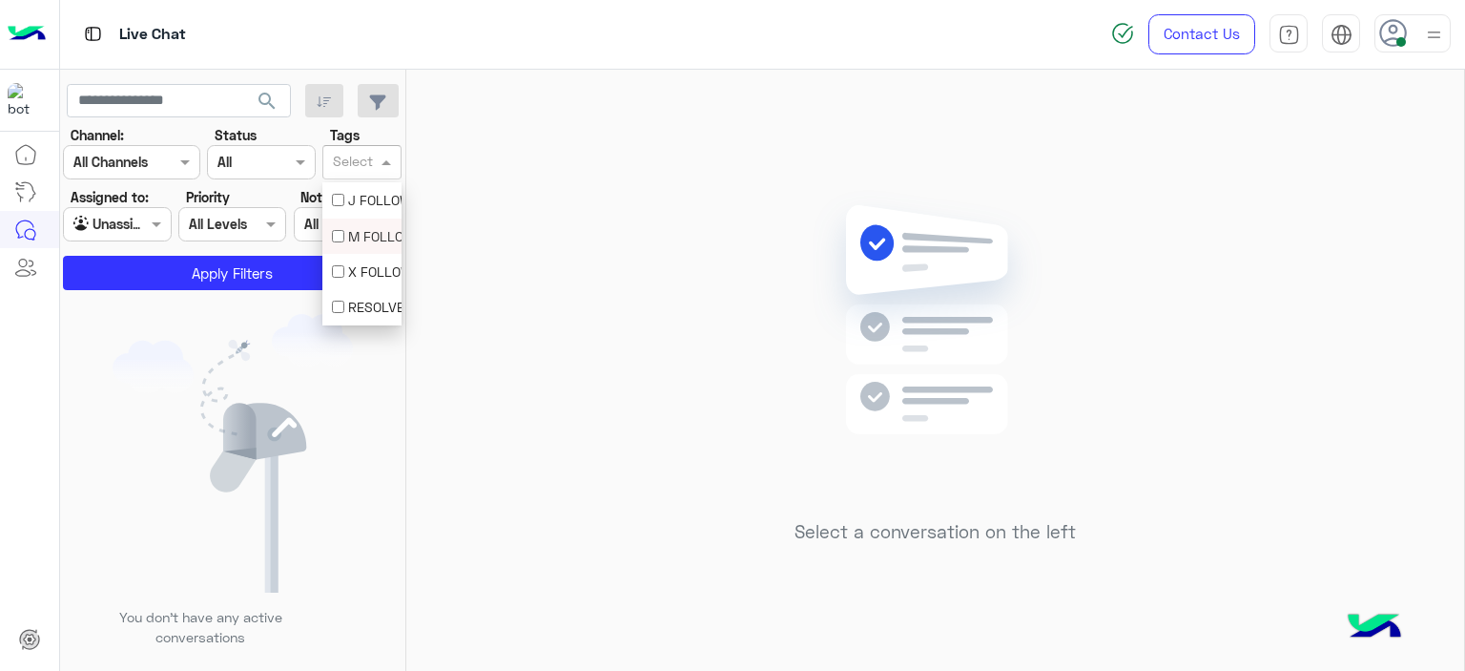
click at [351, 237] on div "M FOLLOW UP" at bounding box center [362, 236] width 60 height 20
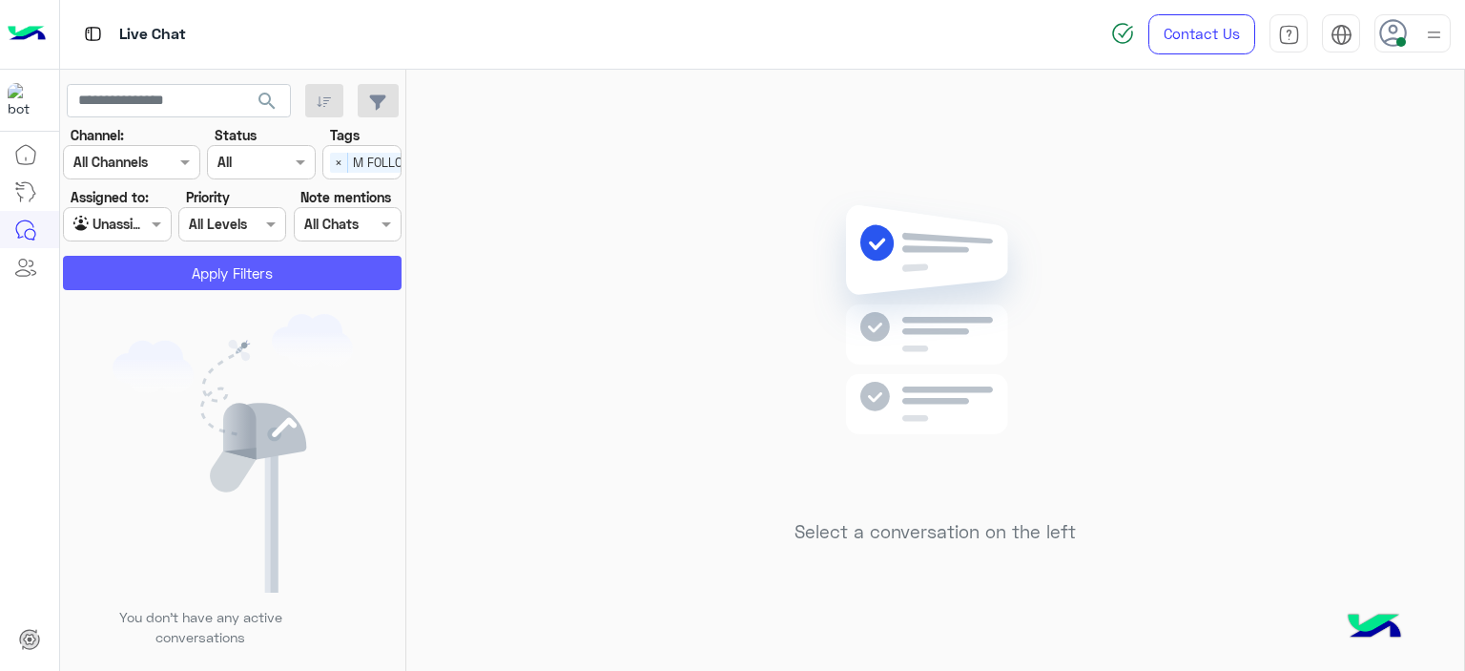
click at [314, 281] on button "Apply Filters" at bounding box center [232, 273] width 339 height 34
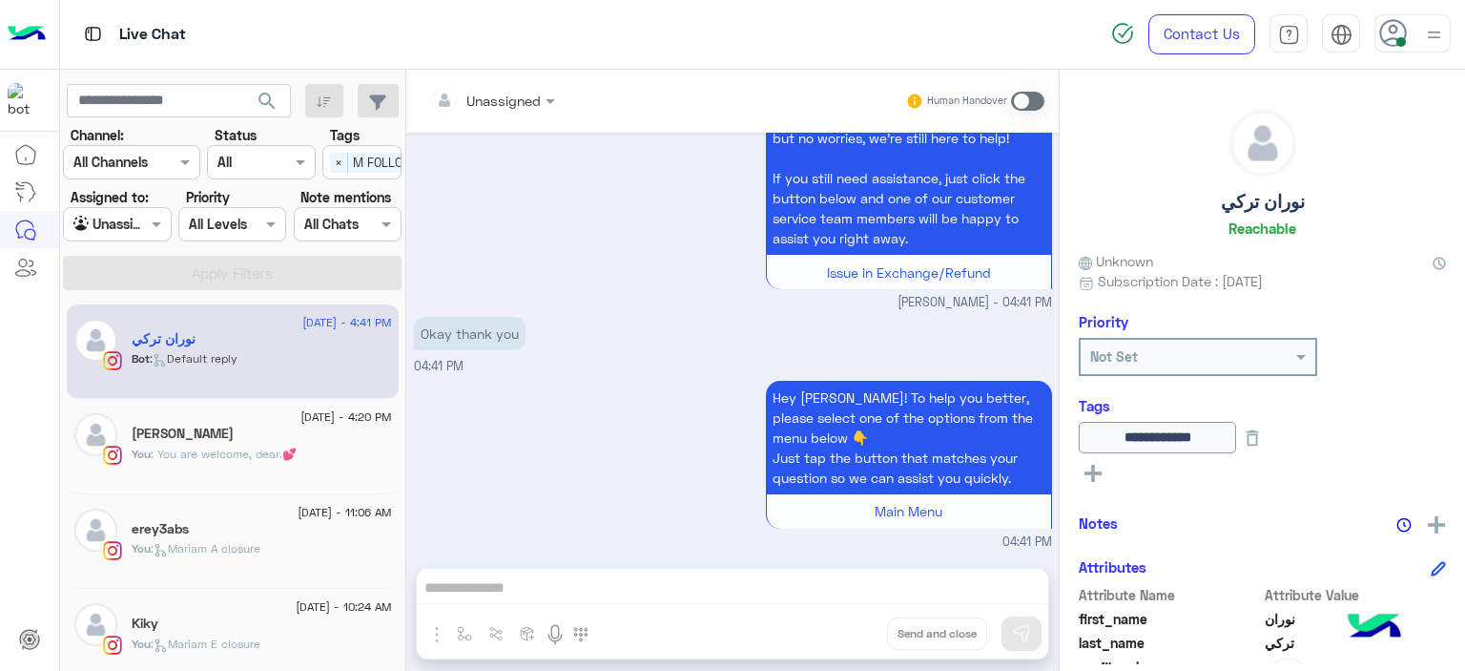
scroll to position [246, 0]
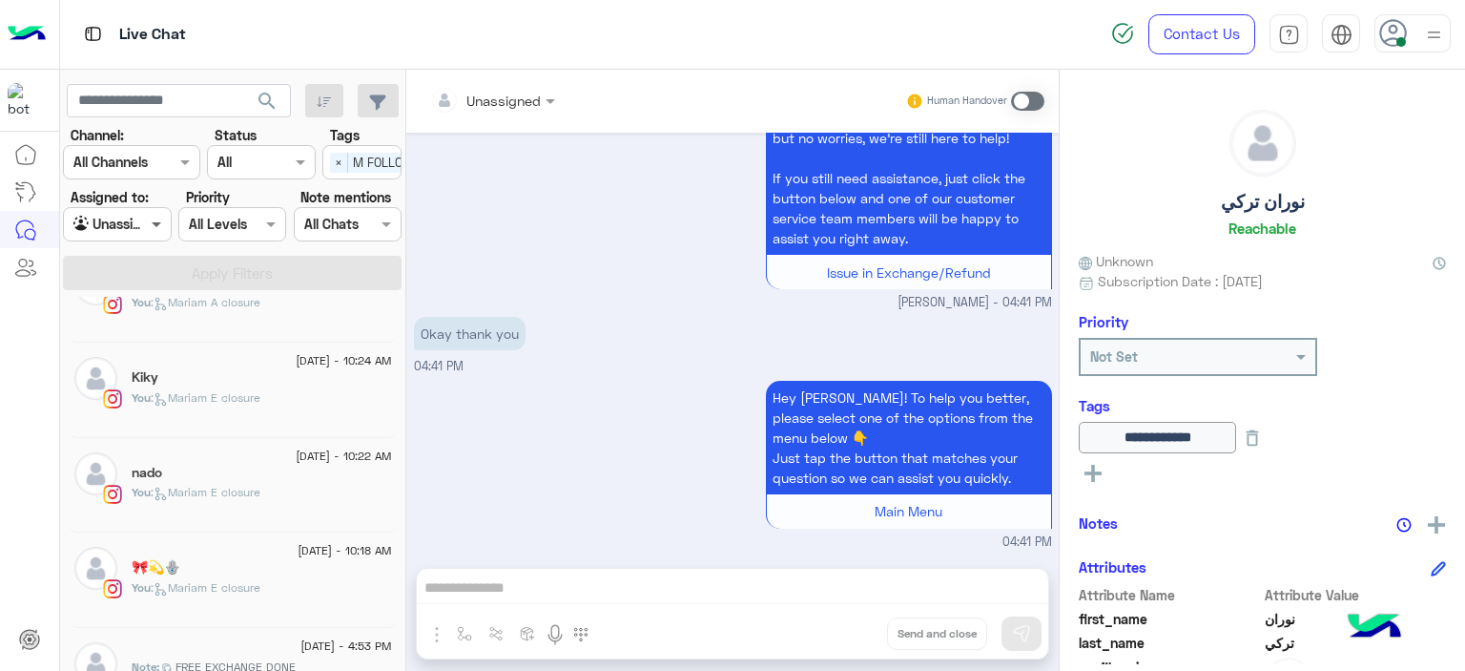
click at [153, 221] on span at bounding box center [159, 224] width 24 height 20
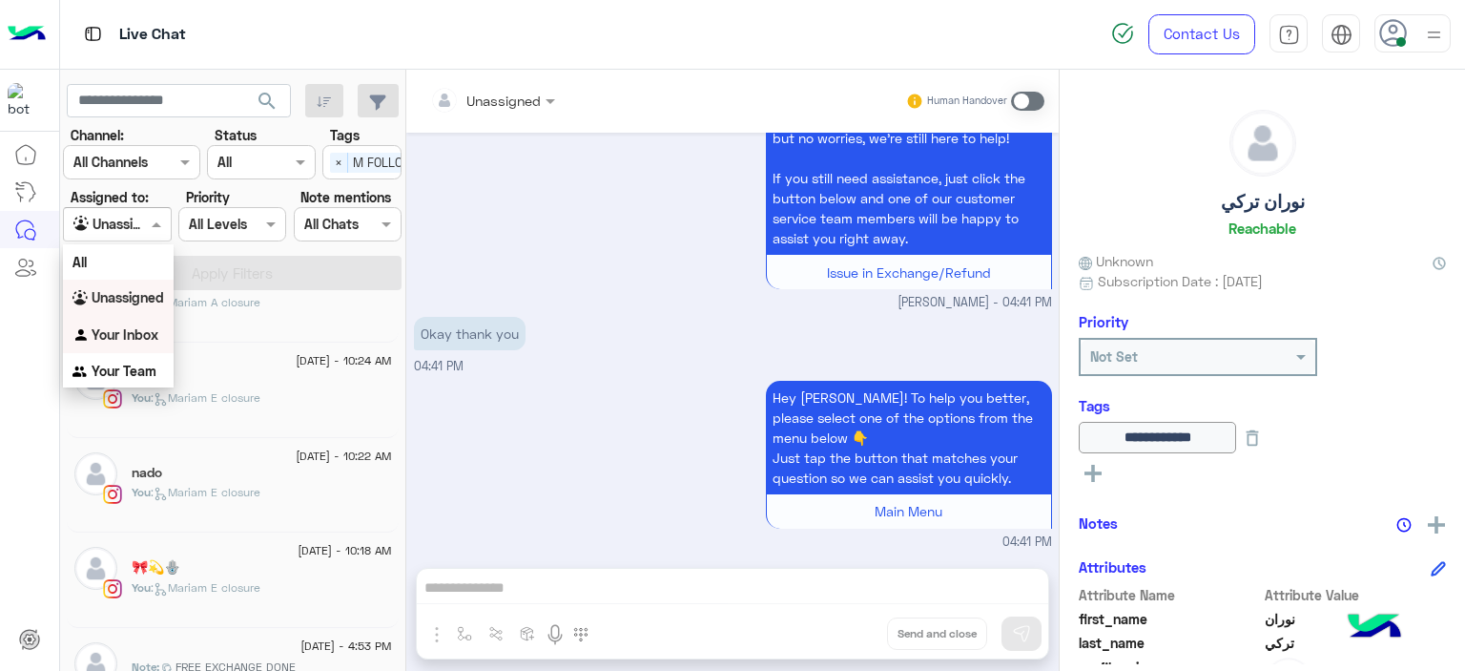
click at [144, 333] on b "Your Inbox" at bounding box center [125, 334] width 67 height 16
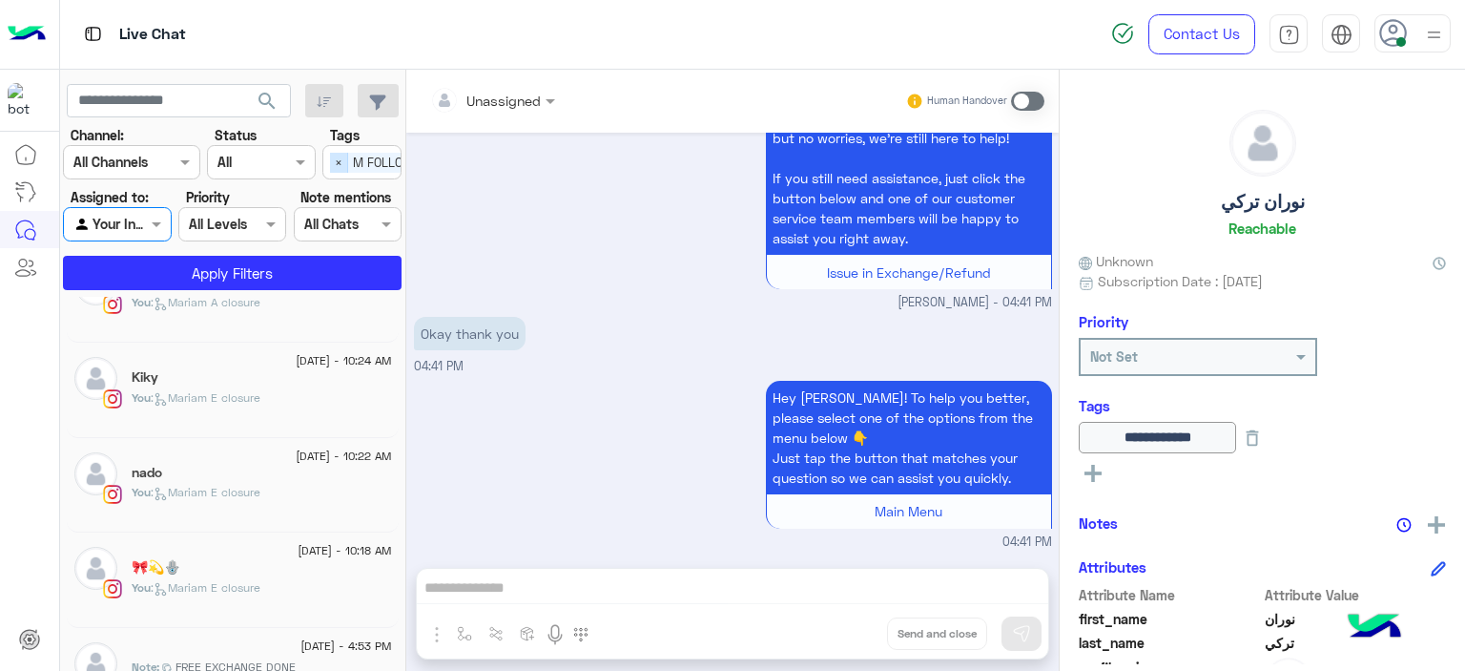
click at [337, 161] on span "×" at bounding box center [339, 163] width 18 height 20
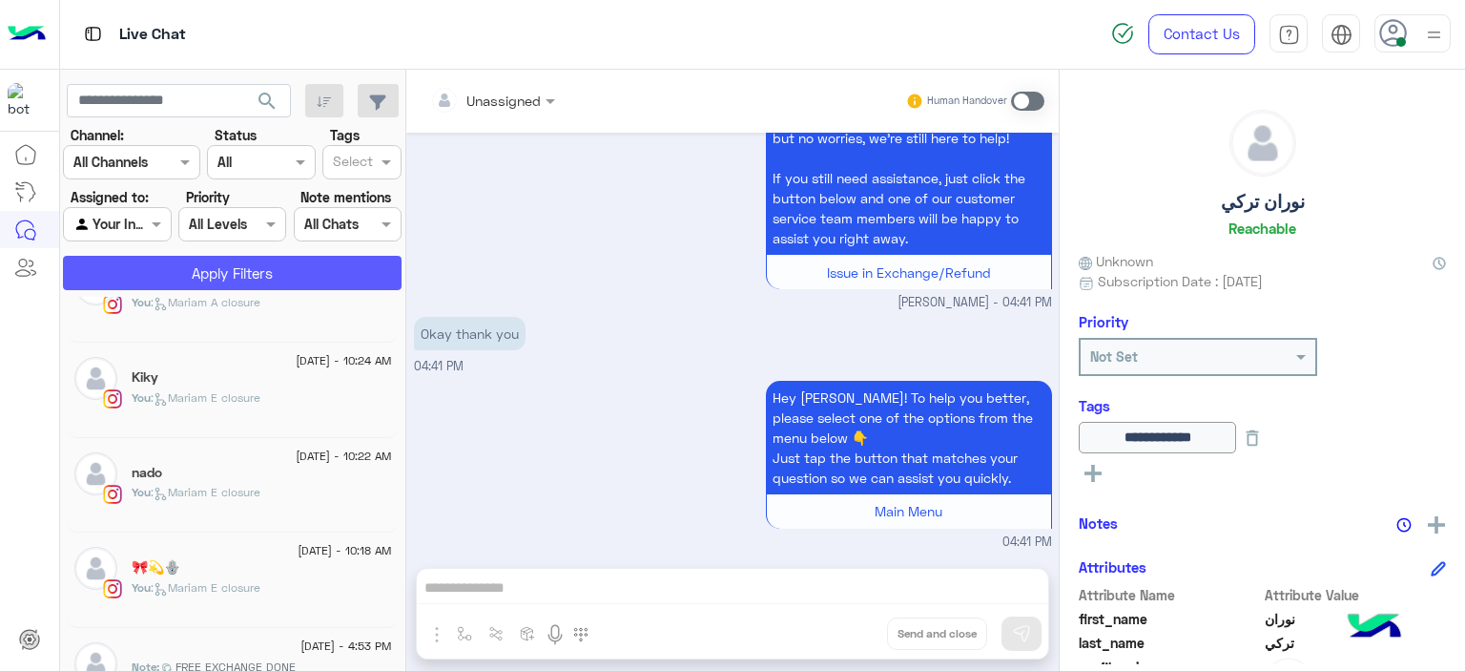
click at [321, 267] on button "Apply Filters" at bounding box center [232, 273] width 339 height 34
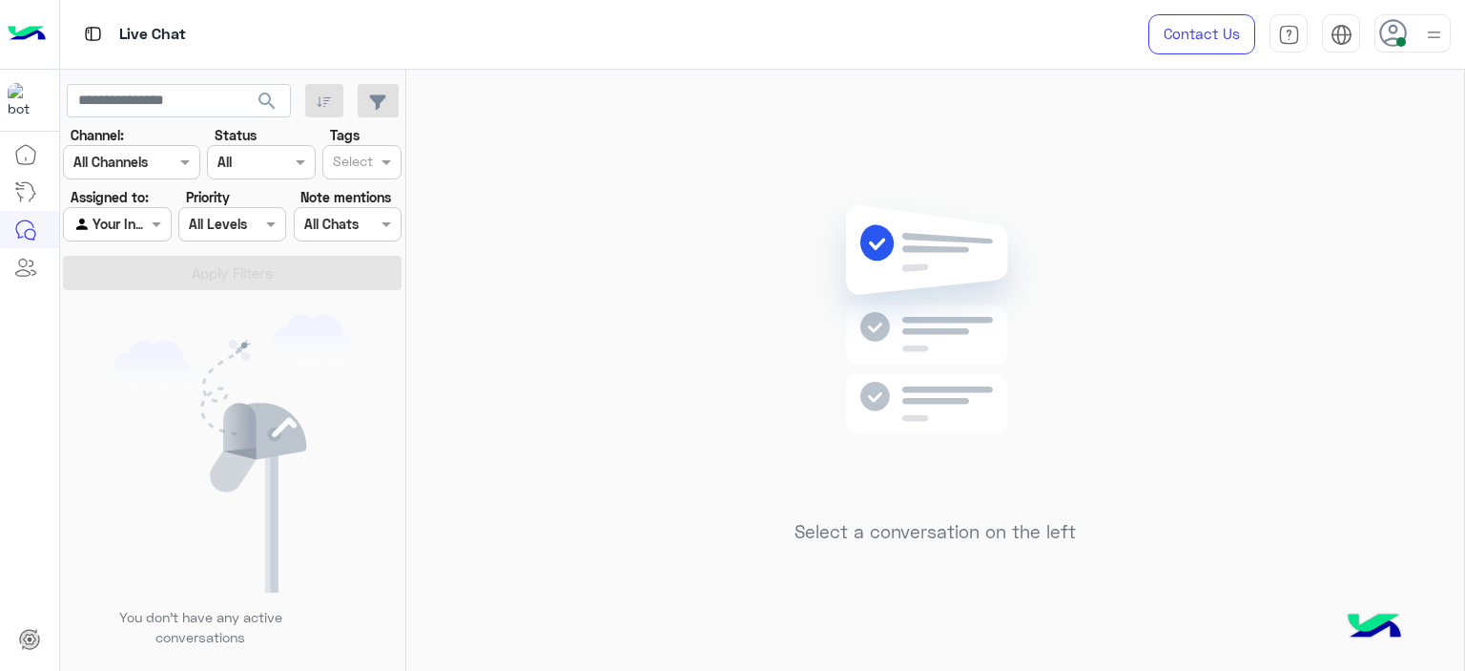
click at [1432, 26] on img at bounding box center [1434, 35] width 24 height 24
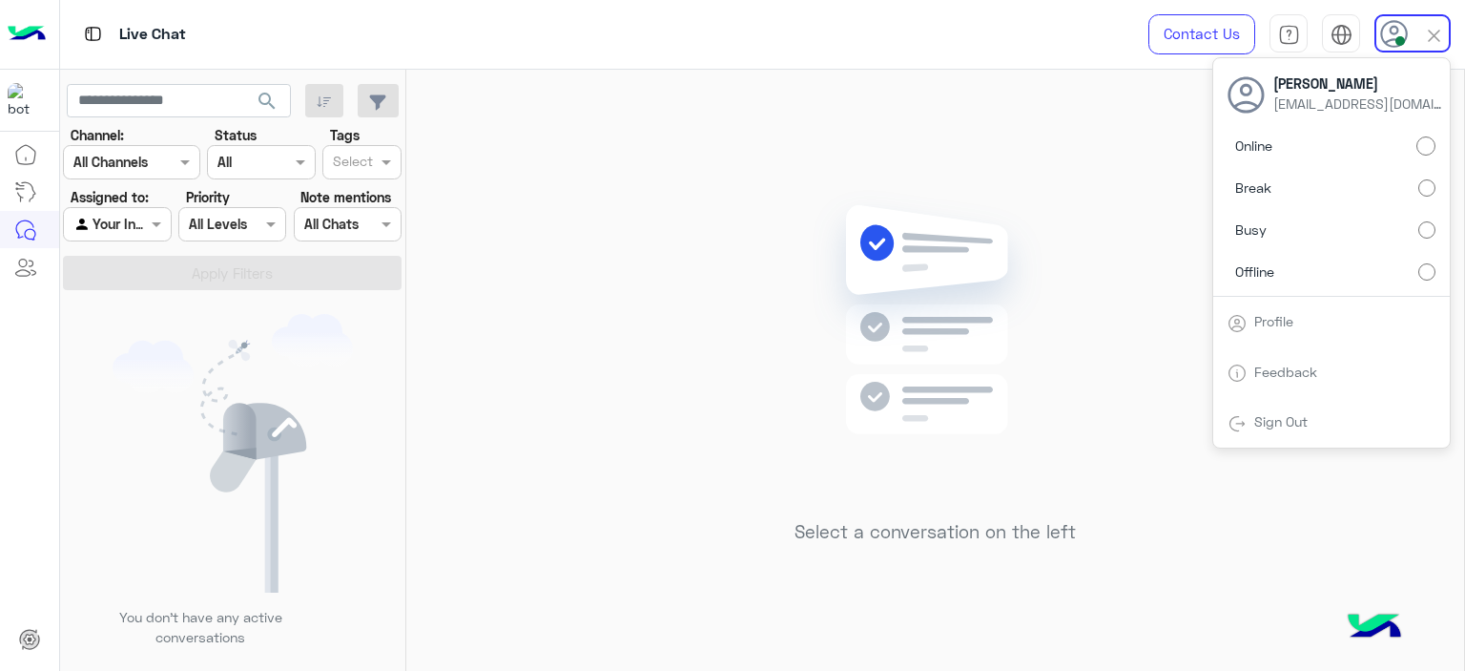
click at [1425, 281] on label "Offline" at bounding box center [1332, 271] width 208 height 34
